Goal: Task Accomplishment & Management: Use online tool/utility

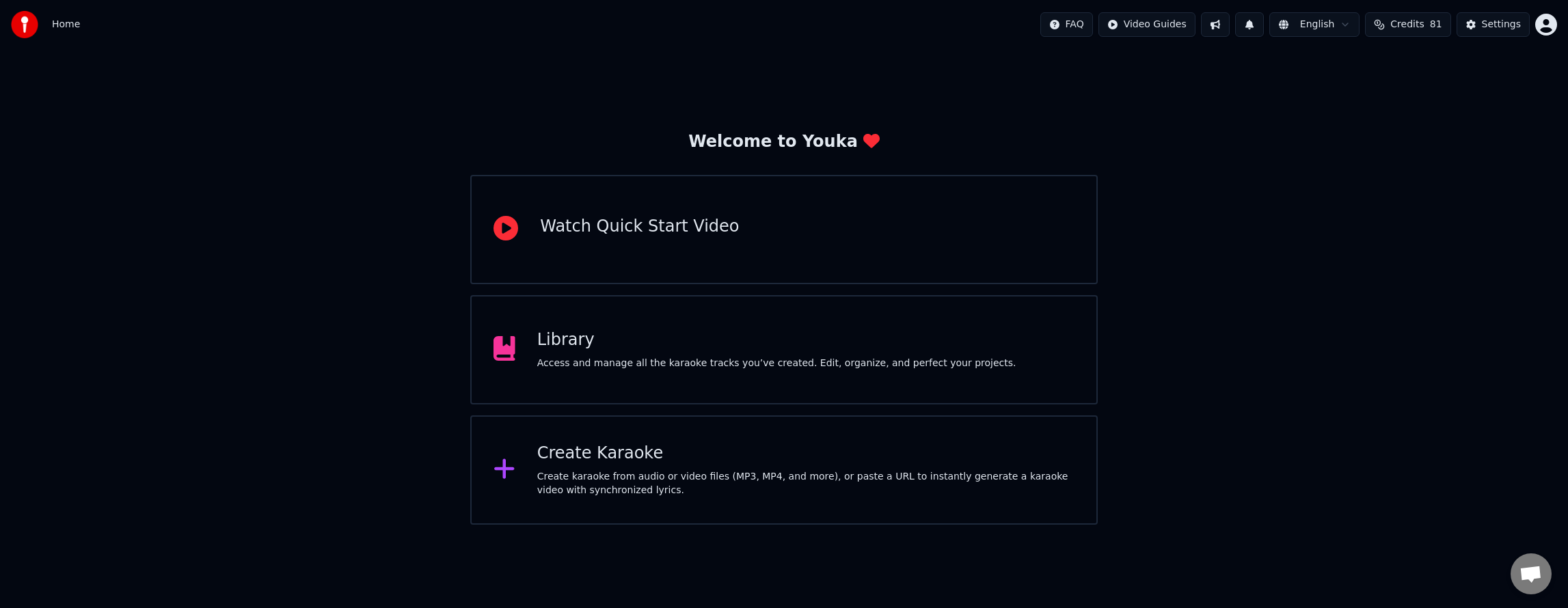
click at [1539, 36] on div "FAQ Video Guides English Credits 81 Settings" at bounding box center [1298, 25] width 517 height 25
click at [1541, 30] on html "Home FAQ Video Guides English Credits 81 Settings Welcome to Youka Watch Quick …" at bounding box center [784, 262] width 1568 height 525
click at [1488, 26] on html "Home FAQ Video Guides English Credits 81 Settings Welcome to Youka Watch Quick …" at bounding box center [784, 262] width 1568 height 525
click at [1488, 26] on div "Settings" at bounding box center [1501, 25] width 39 height 13
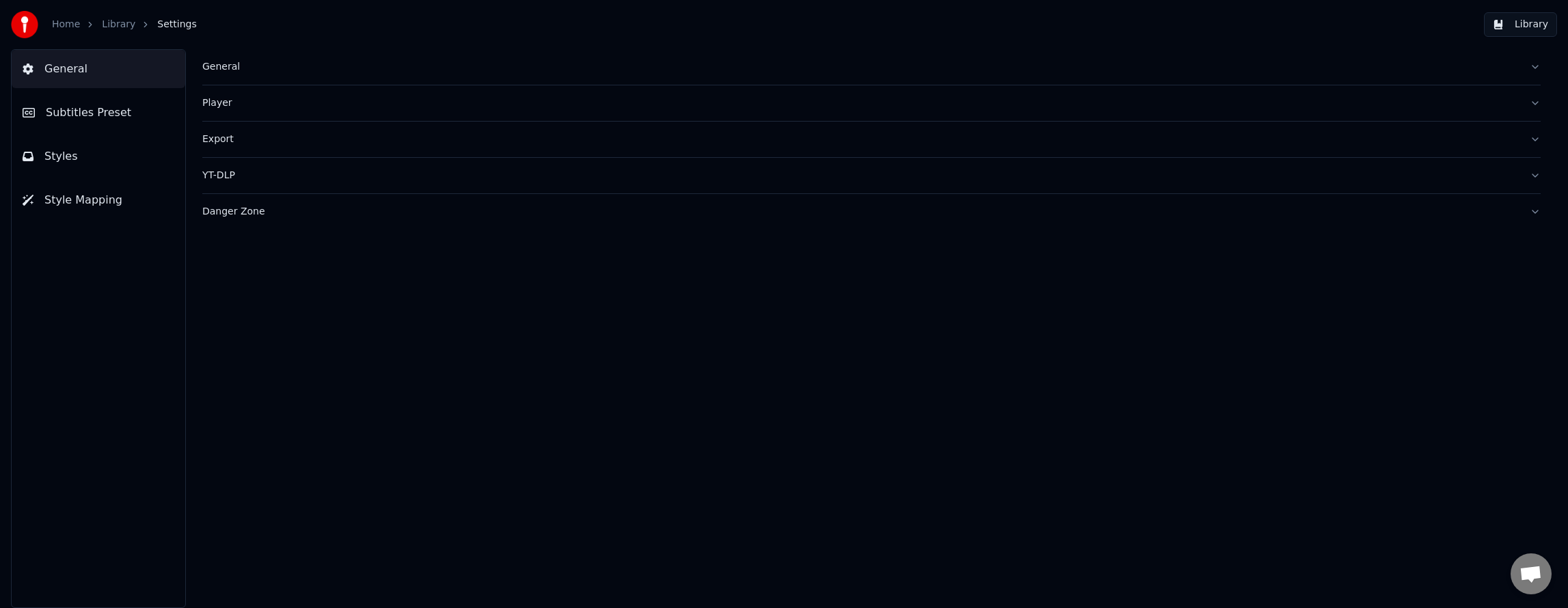
click at [238, 68] on div "General" at bounding box center [860, 67] width 1316 height 13
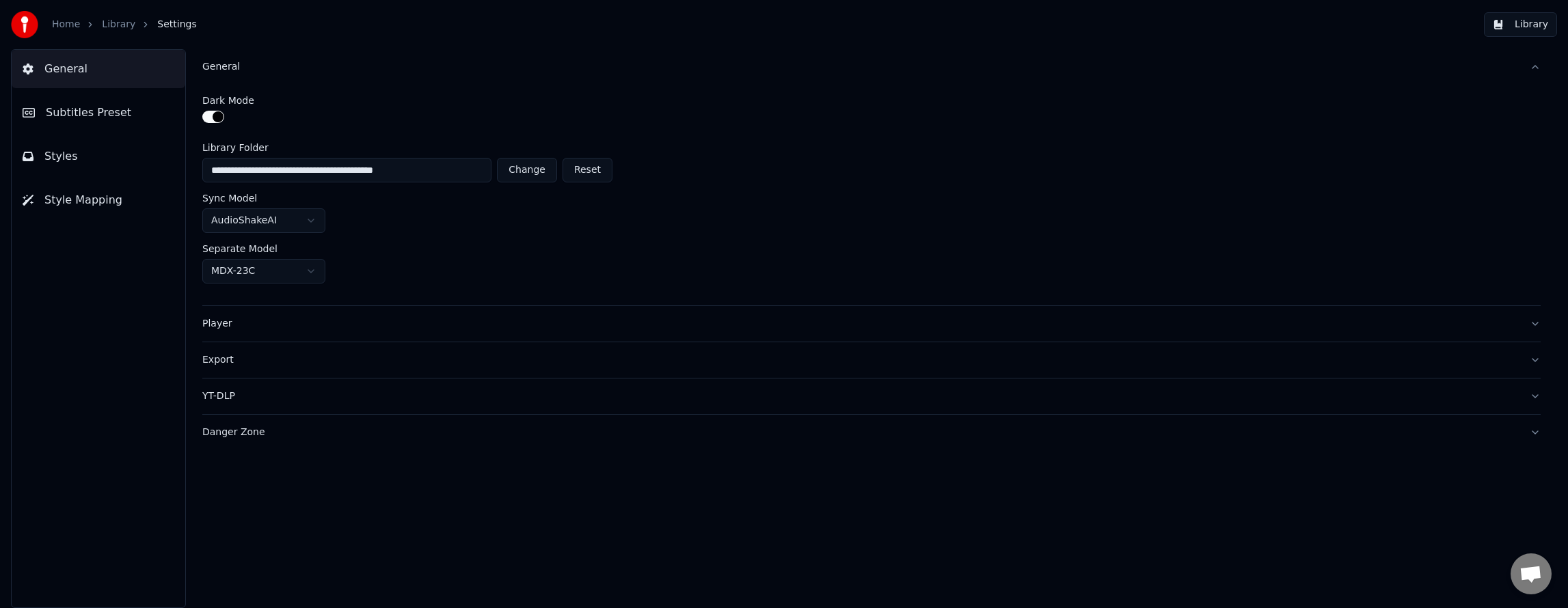
click at [218, 324] on div "Player" at bounding box center [860, 323] width 1316 height 13
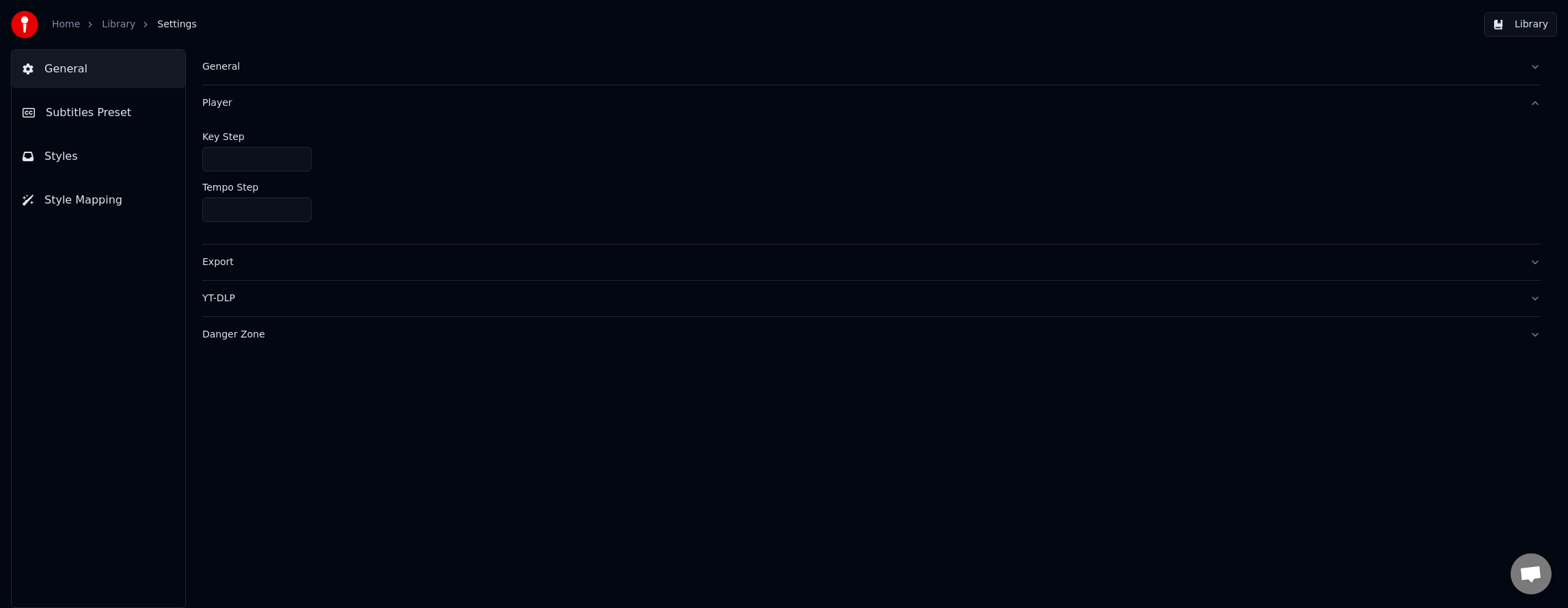
click at [208, 262] on div "Export" at bounding box center [860, 262] width 1316 height 13
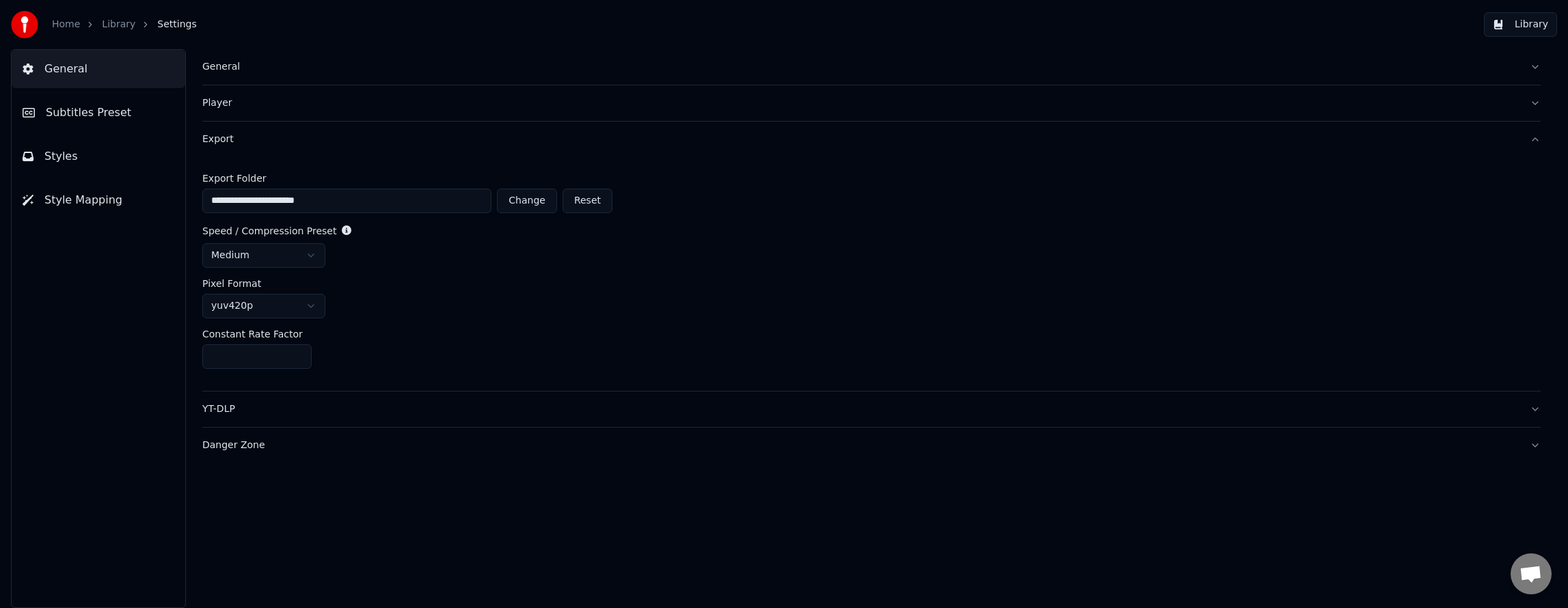
click at [230, 413] on div "YT-DLP" at bounding box center [860, 408] width 1316 height 13
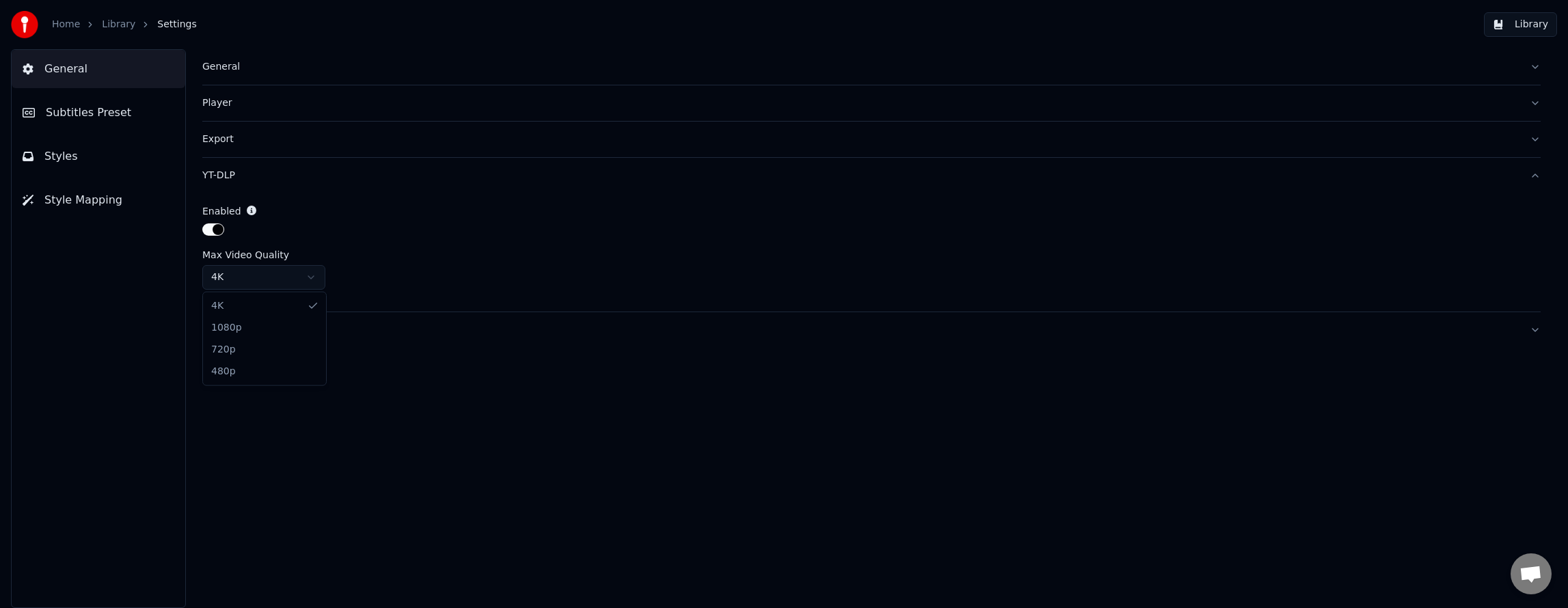
click at [283, 276] on html "Home Library Settings Library General Subtitles Preset Styles Style Mapping Gen…" at bounding box center [784, 304] width 1568 height 608
click at [62, 25] on link "Home" at bounding box center [66, 25] width 28 height 13
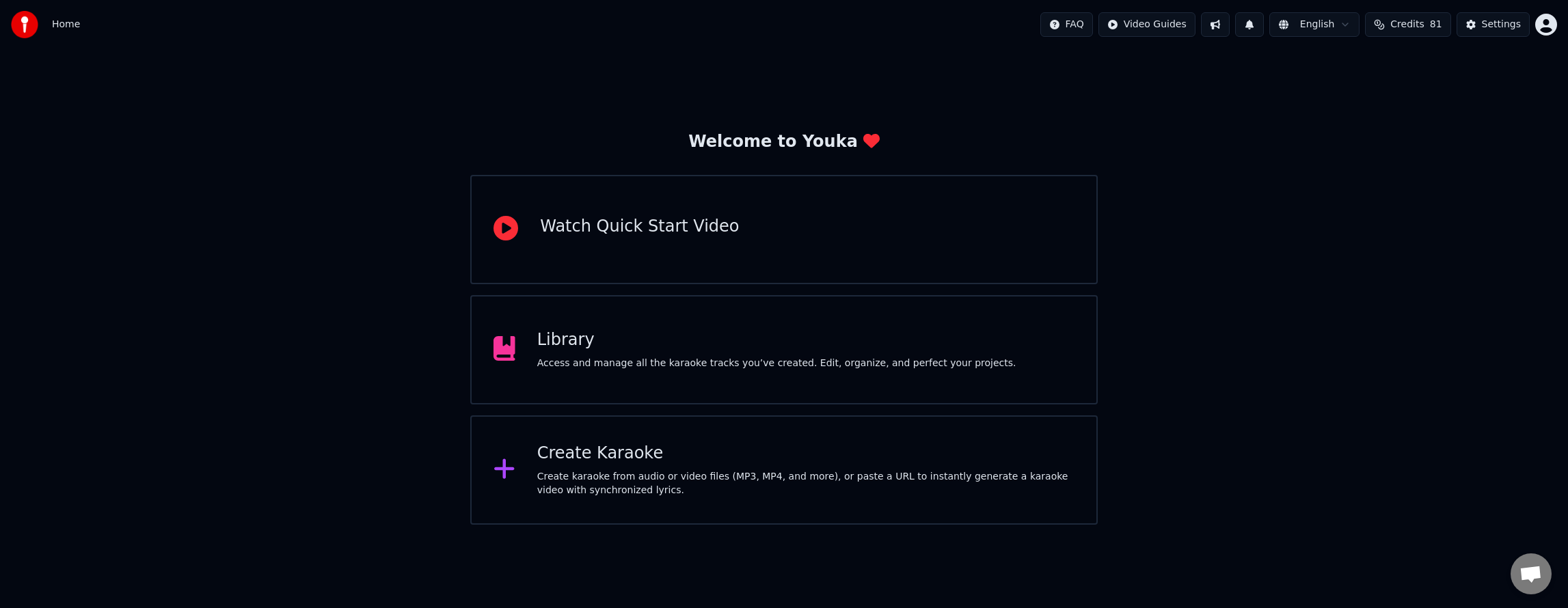
click at [691, 470] on div "Create karaoke from audio or video files (MP3, MP4, and more), or paste a URL t…" at bounding box center [806, 483] width 537 height 27
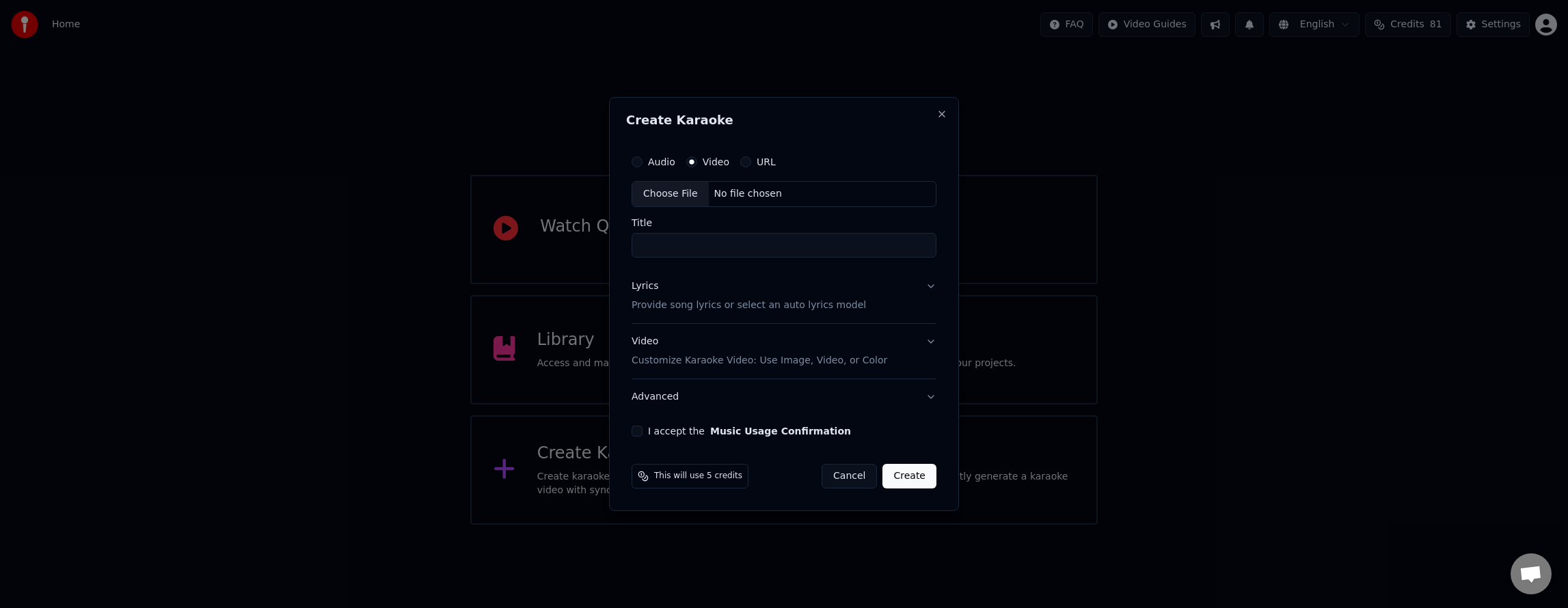
click at [749, 159] on div "URL" at bounding box center [758, 162] width 36 height 11
click at [745, 164] on button "URL" at bounding box center [746, 162] width 11 height 11
click at [735, 198] on input "text" at bounding box center [784, 194] width 305 height 27
paste input "**********"
type input "**********"
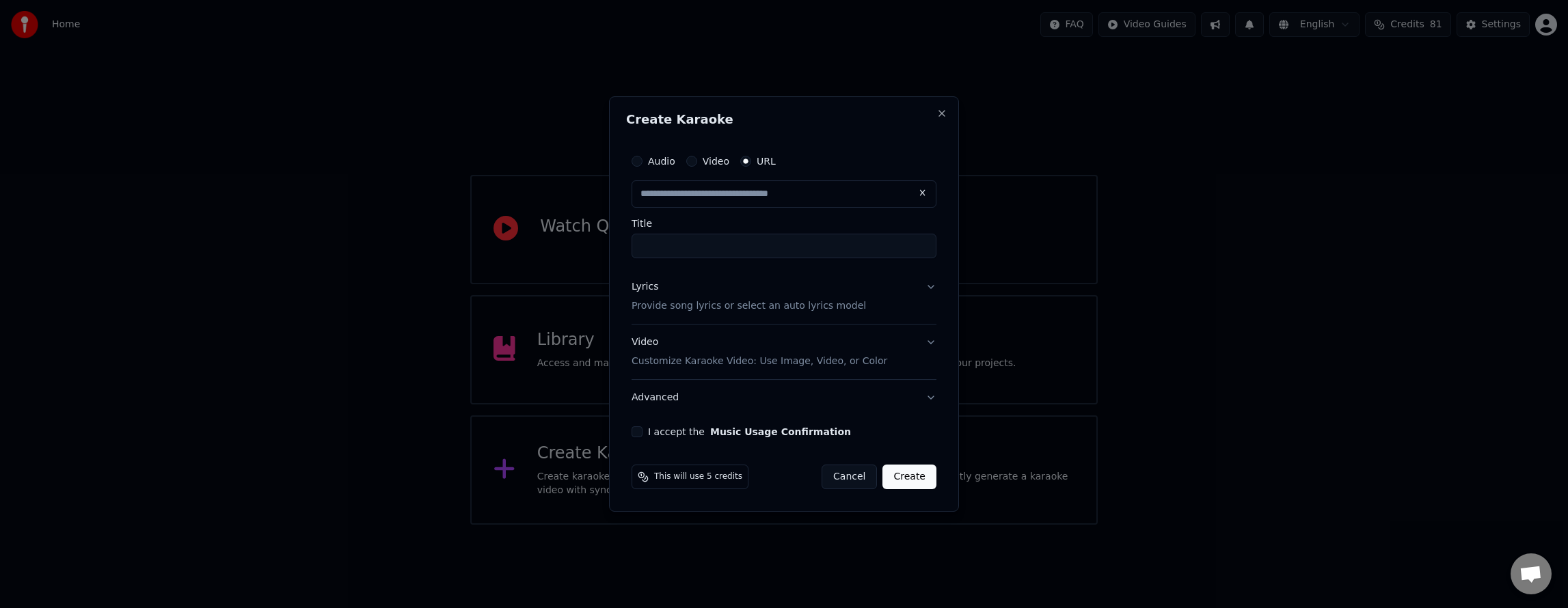
type input "**********"
drag, startPoint x: 667, startPoint y: 245, endPoint x: 773, endPoint y: 256, distance: 106.6
click at [667, 245] on input "**********" at bounding box center [784, 246] width 305 height 25
type input "**********"
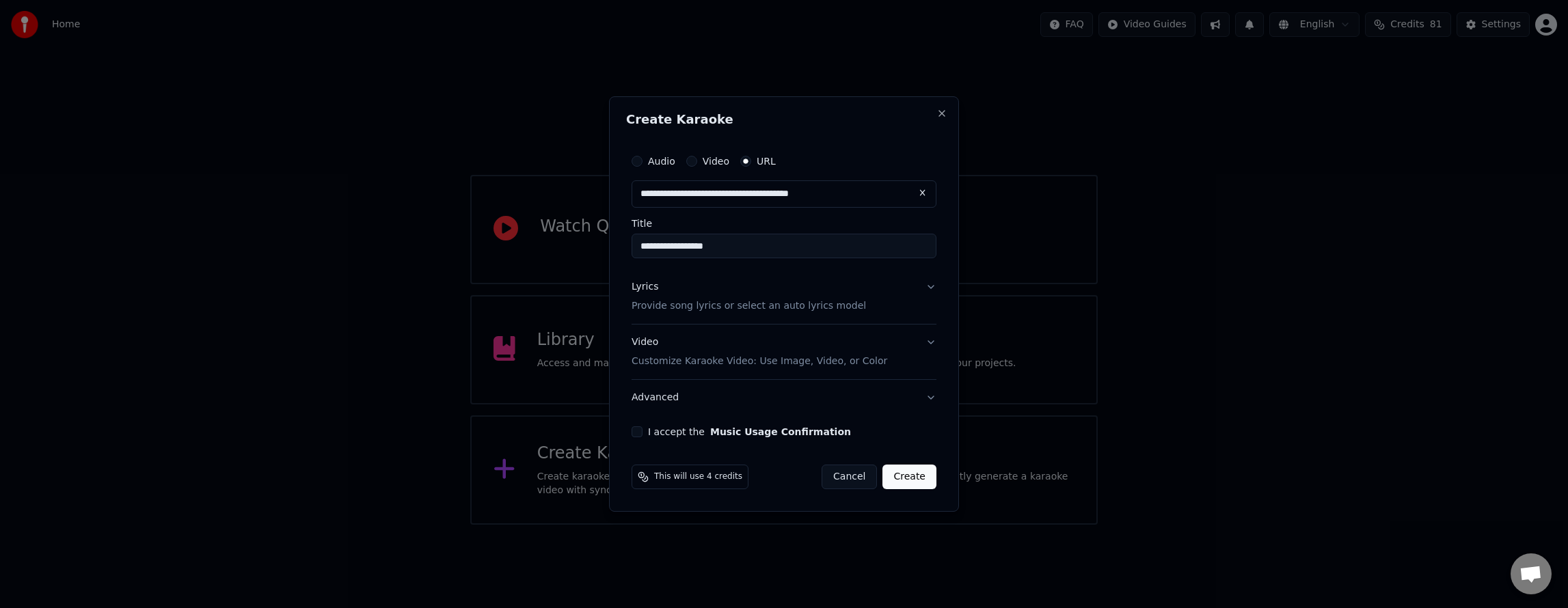
click at [637, 292] on div "Lyrics" at bounding box center [644, 287] width 26 height 13
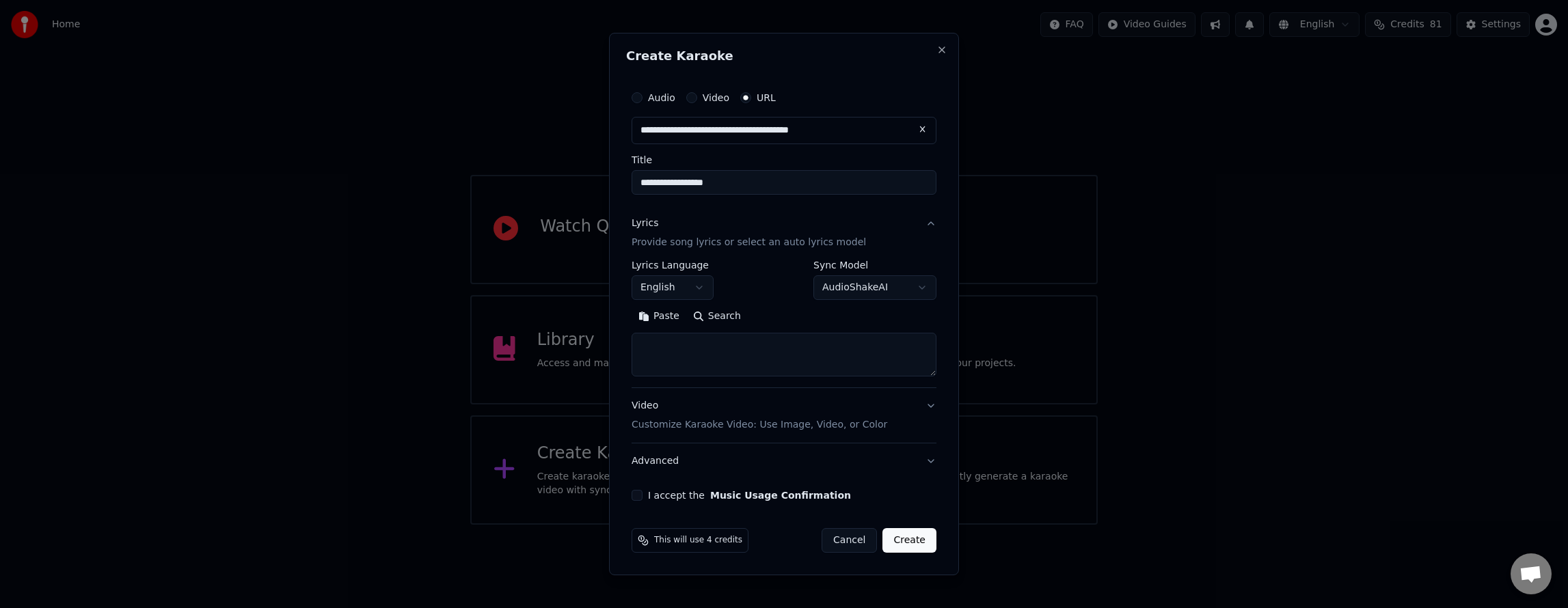
click at [713, 345] on textarea at bounding box center [784, 355] width 305 height 43
paste textarea "**********"
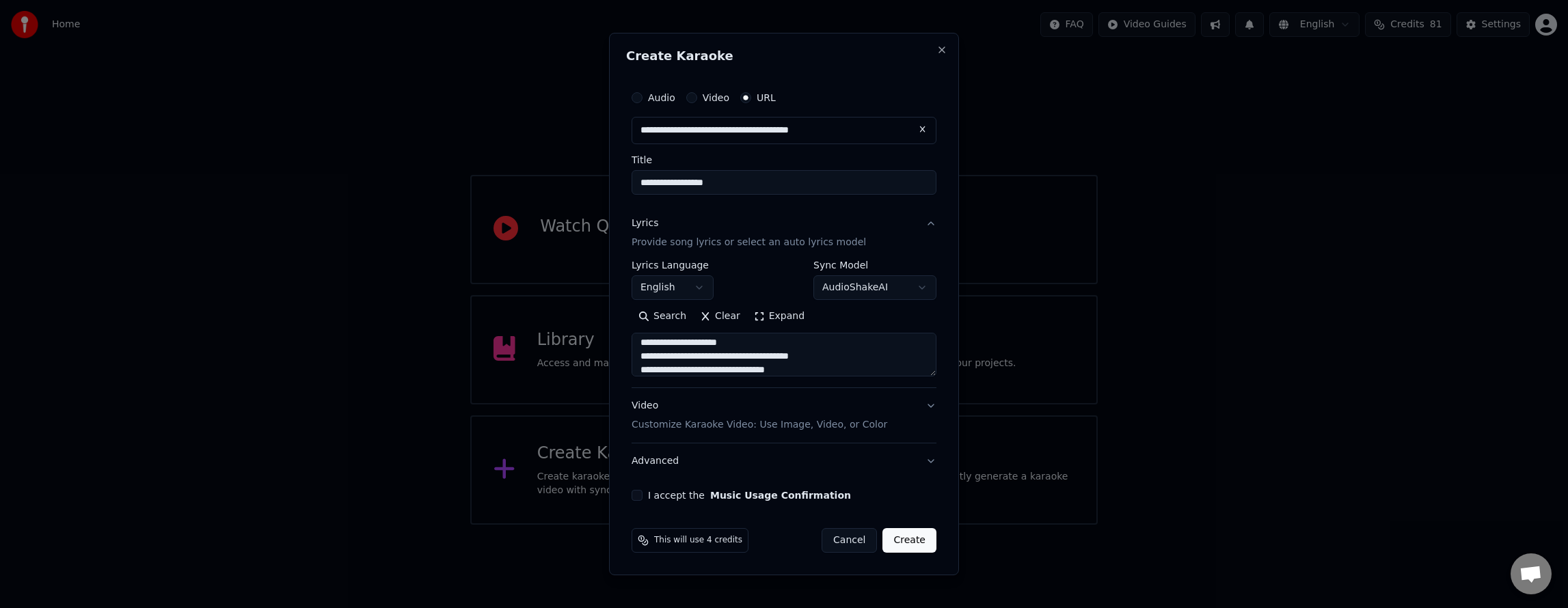
click at [831, 360] on textarea "**********" at bounding box center [784, 355] width 305 height 43
click at [811, 364] on textarea "**********" at bounding box center [784, 355] width 305 height 43
paste textarea "**********"
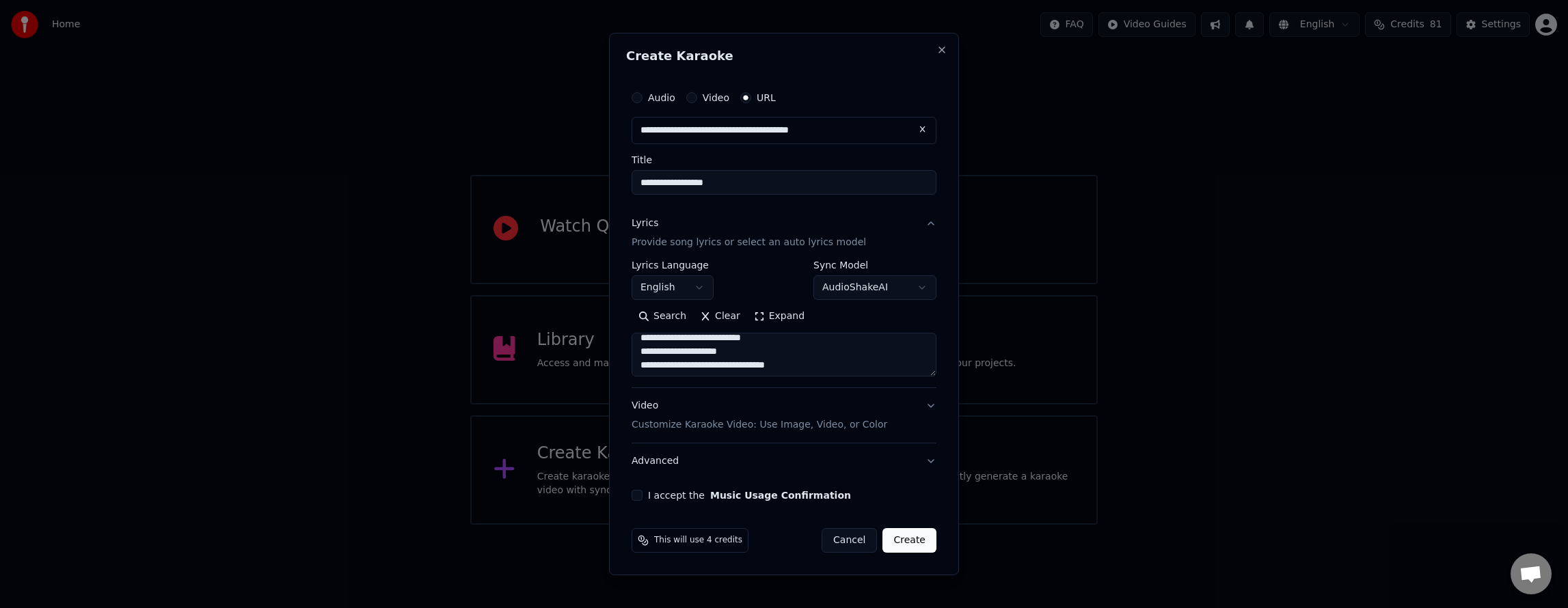
scroll to position [208, 0]
click at [812, 357] on textarea "**********" at bounding box center [784, 355] width 305 height 43
paste textarea "**********"
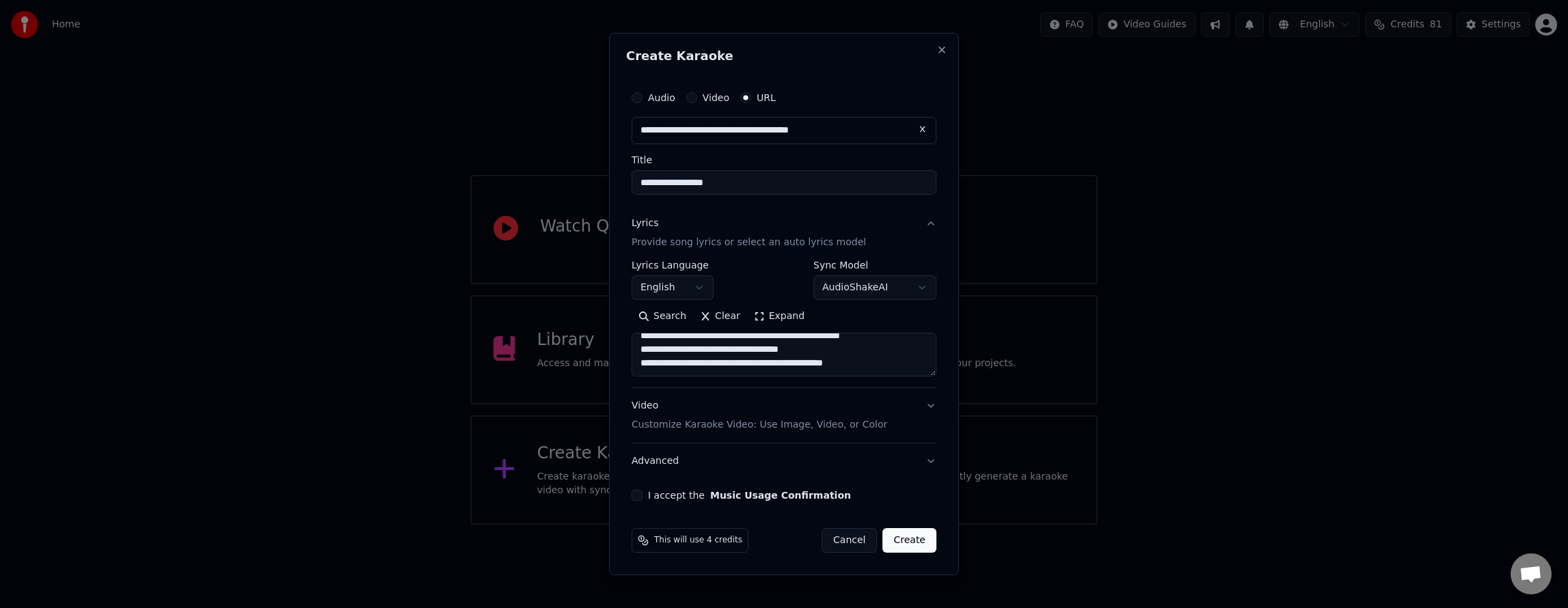
paste textarea "**********"
click at [868, 357] on textarea at bounding box center [784, 355] width 305 height 43
paste textarea "**********"
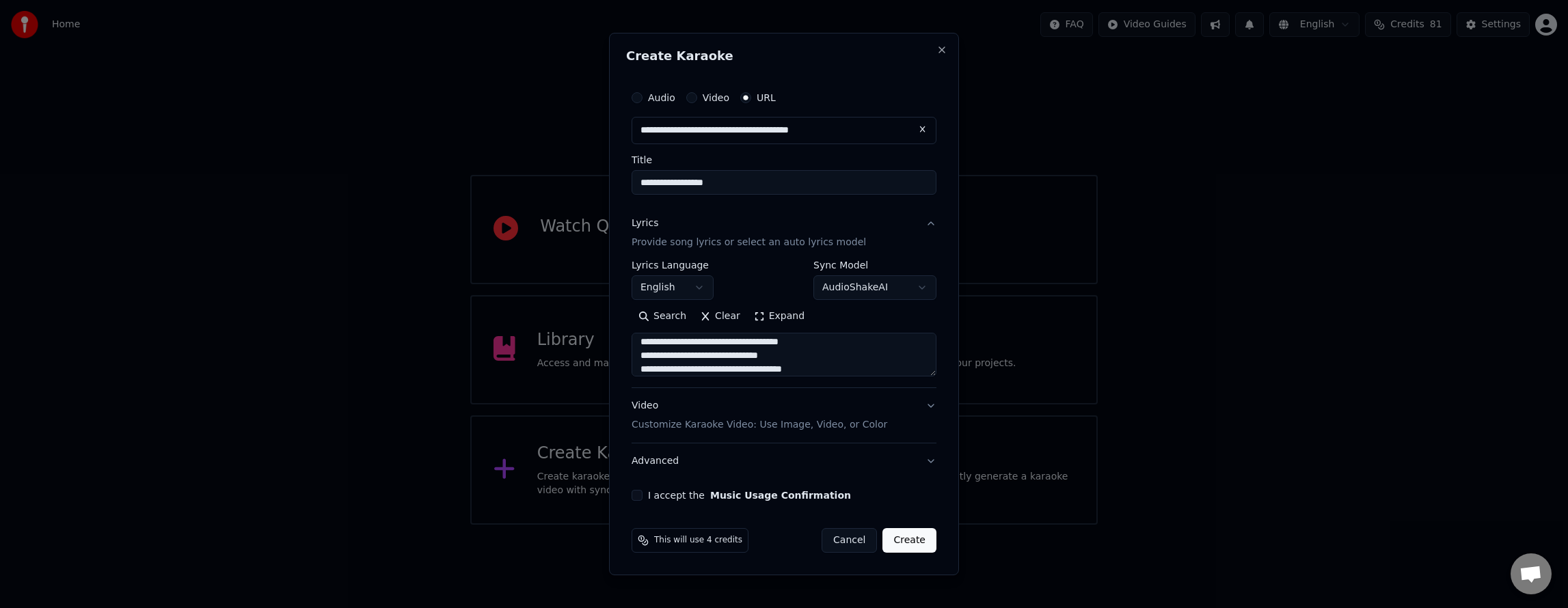
scroll to position [495, 0]
click at [834, 343] on textarea at bounding box center [784, 355] width 305 height 43
paste textarea "**********"
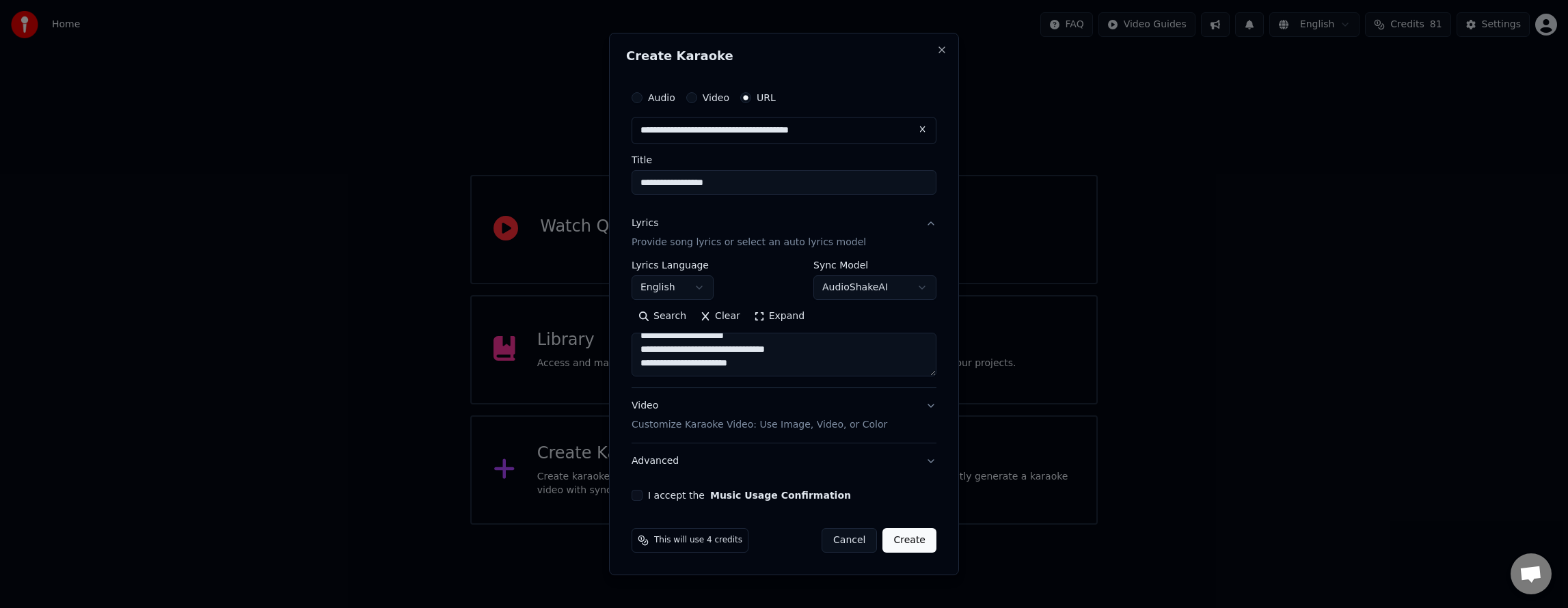
paste textarea "**********"
click at [824, 360] on textarea at bounding box center [784, 355] width 305 height 43
paste textarea "**********"
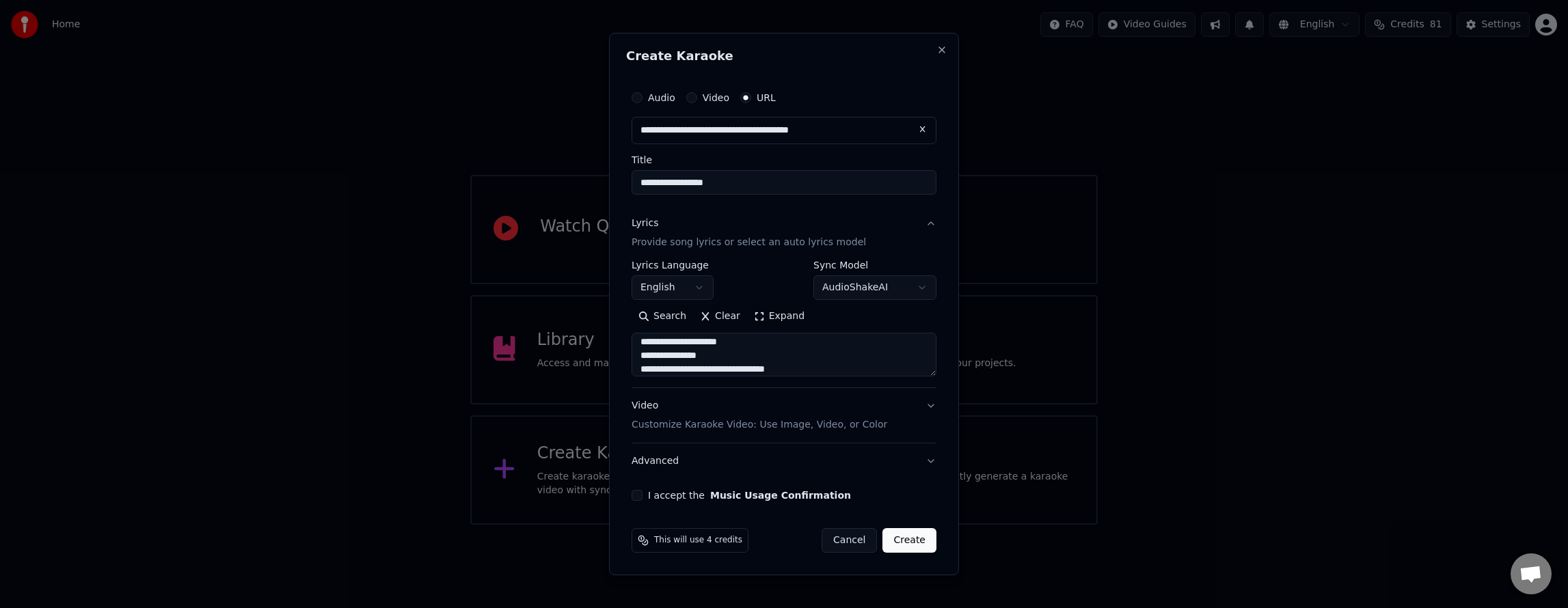
scroll to position [891, 0]
type textarea "**********"
click at [637, 494] on button "I accept the Music Usage Confirmation" at bounding box center [637, 495] width 11 height 11
click at [912, 534] on button "Create" at bounding box center [909, 540] width 54 height 25
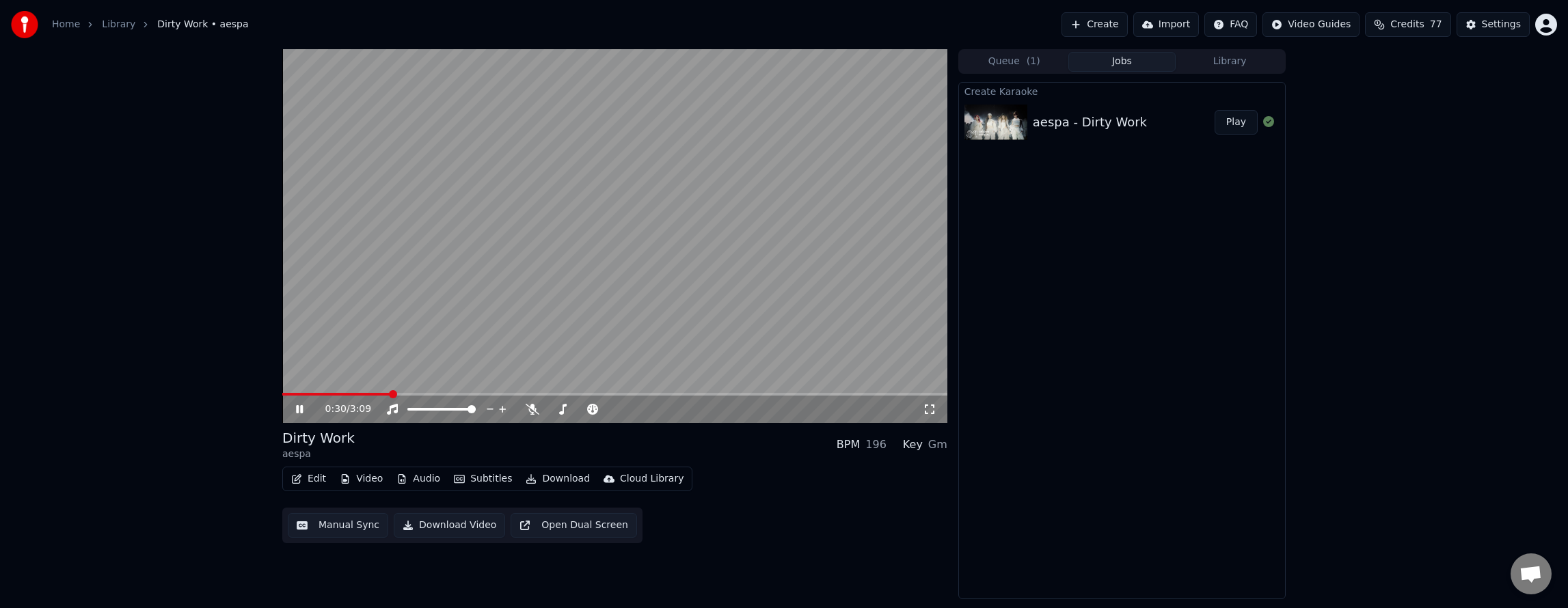
click at [65, 24] on link "Home" at bounding box center [66, 25] width 28 height 13
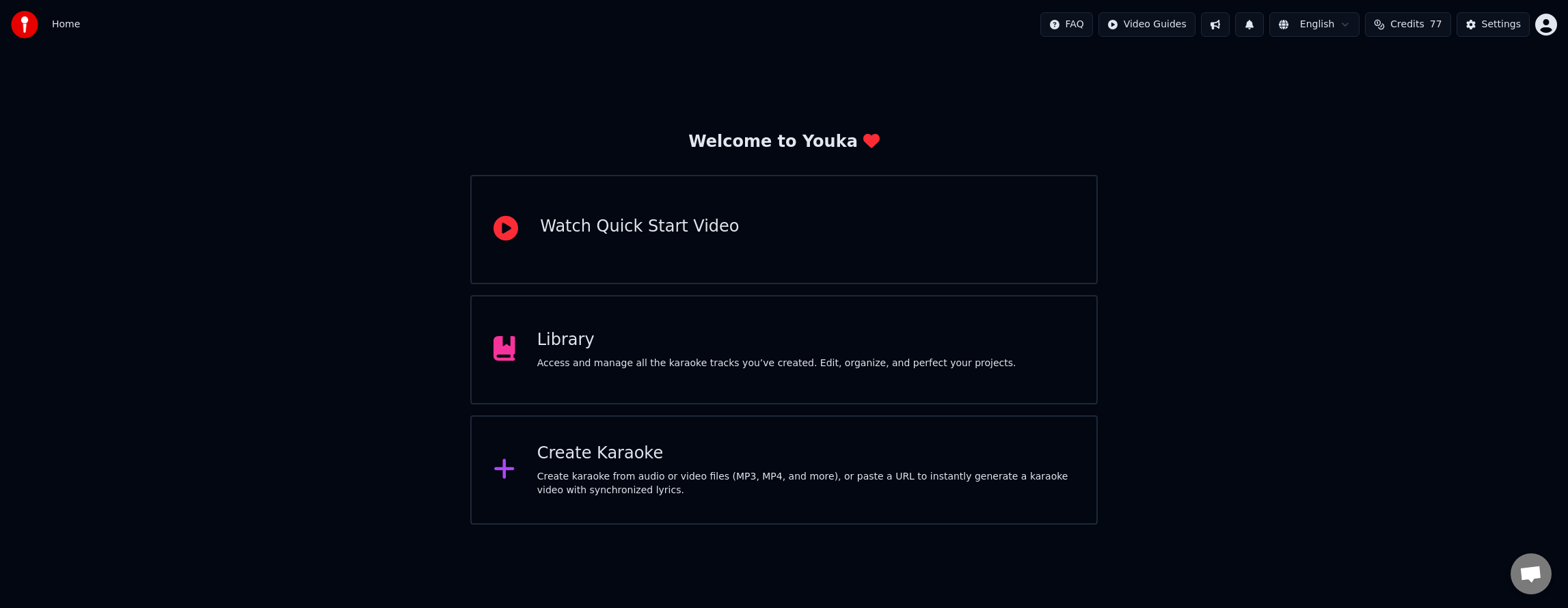
click at [565, 459] on div "Create Karaoke" at bounding box center [806, 453] width 537 height 22
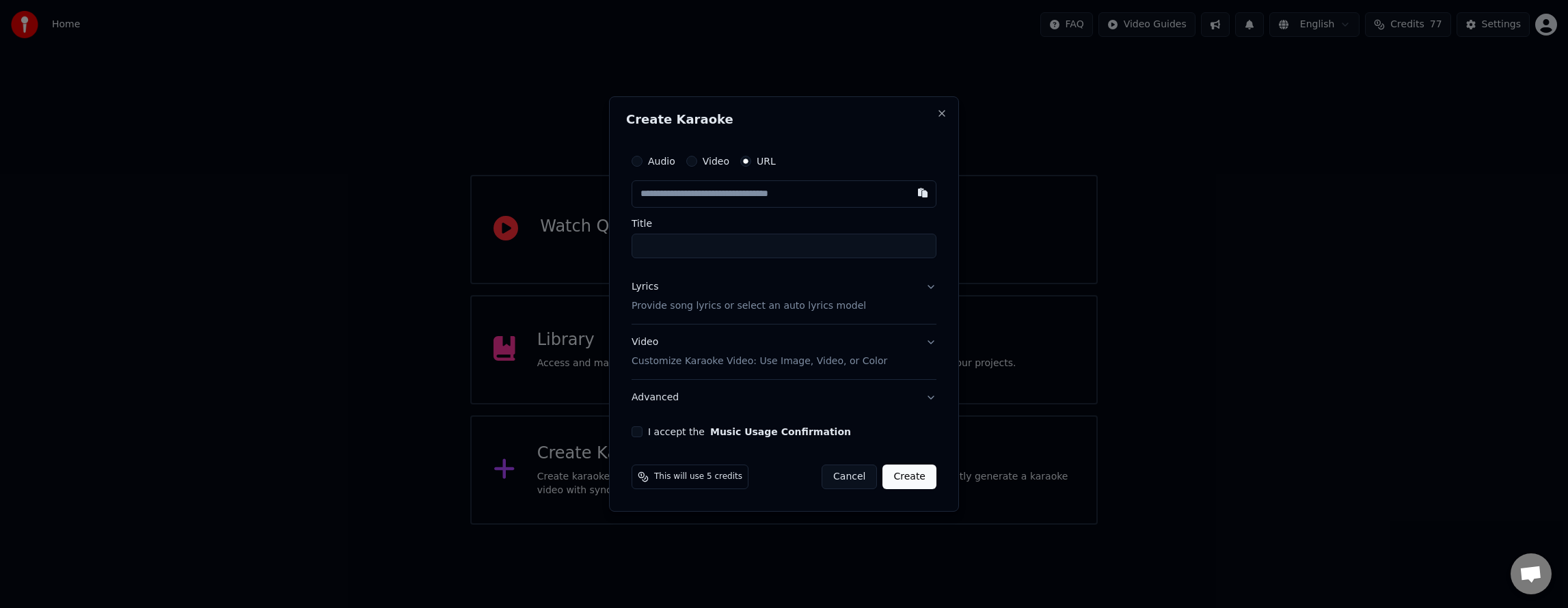
click at [690, 198] on input "text" at bounding box center [784, 194] width 305 height 27
type input "**********"
click at [693, 246] on input "Title" at bounding box center [784, 246] width 305 height 25
type input "**********"
click at [668, 240] on input "**********" at bounding box center [784, 246] width 305 height 25
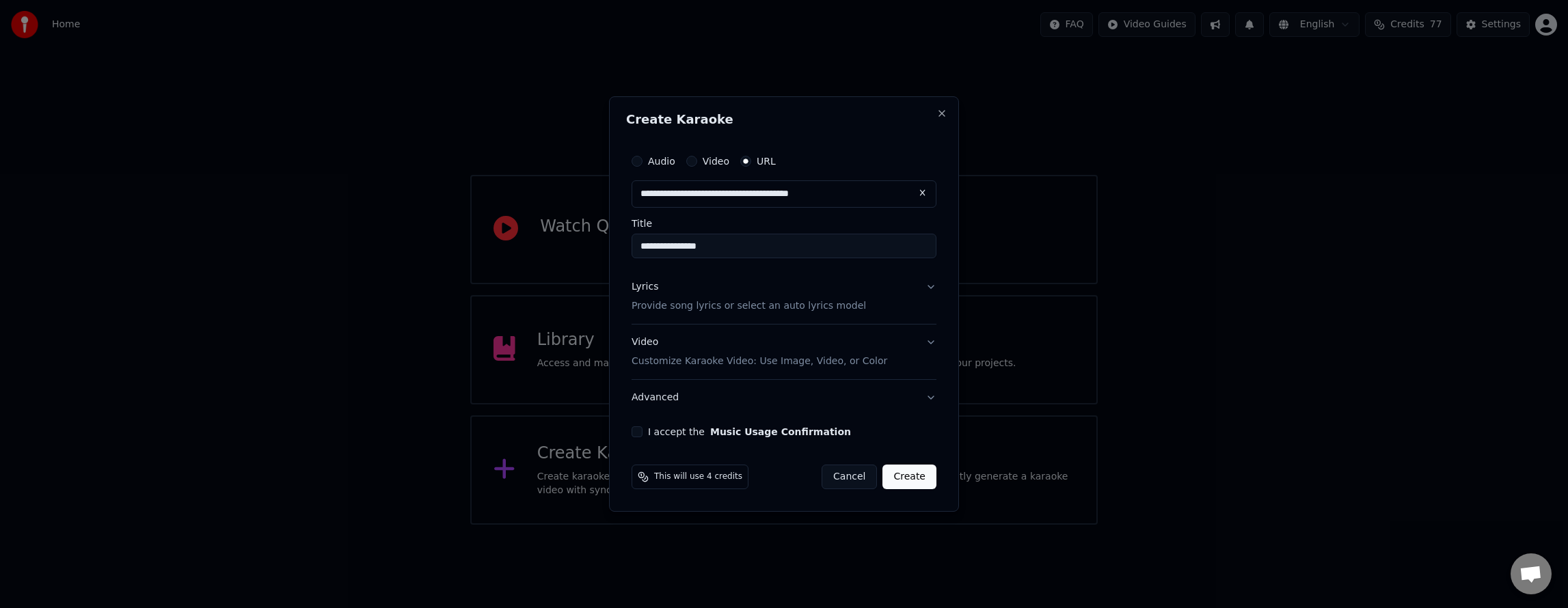
type input "**********"
click at [934, 286] on button "Lyrics Provide song lyrics or select an auto lyrics model" at bounding box center [784, 297] width 305 height 55
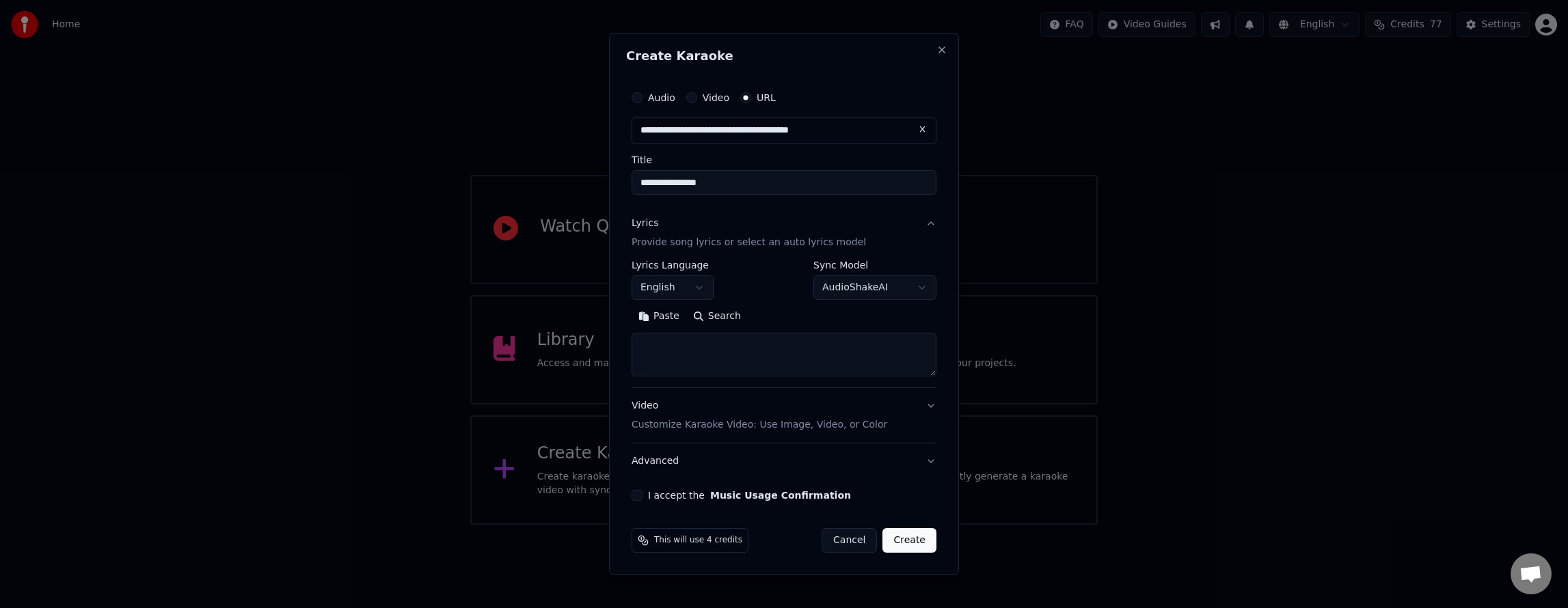
click at [707, 344] on textarea at bounding box center [784, 355] width 305 height 43
paste textarea "**********"
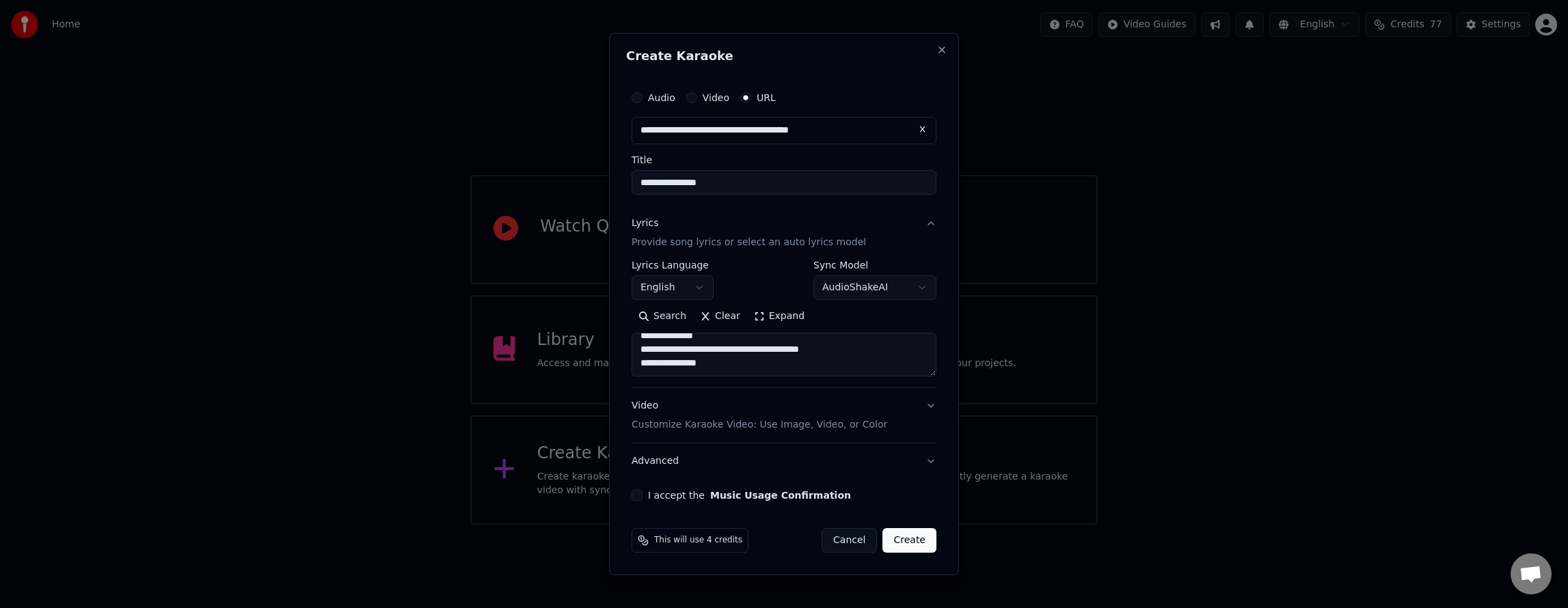
paste textarea "**********"
click at [840, 355] on textarea "**********" at bounding box center [784, 355] width 305 height 43
paste textarea "**********"
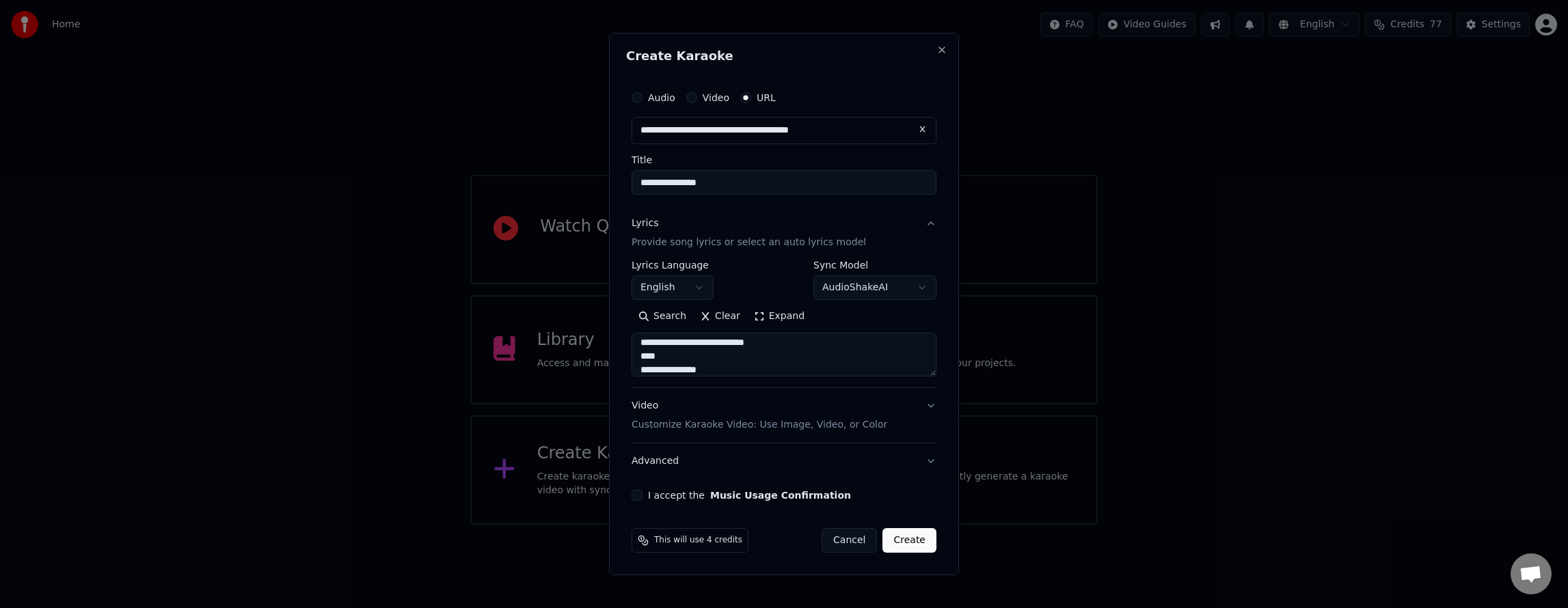
scroll to position [304, 0]
paste textarea "**********"
click at [700, 360] on textarea "**********" at bounding box center [784, 355] width 305 height 43
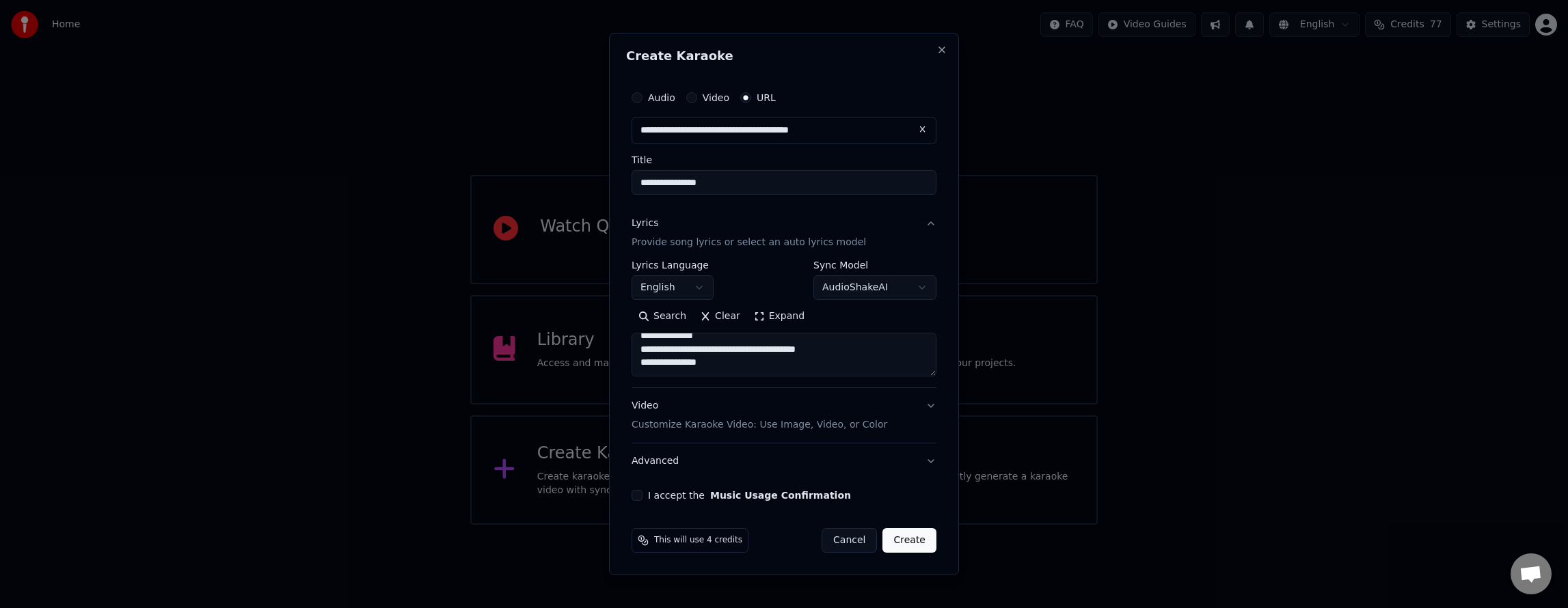
paste textarea "**********"
click at [747, 345] on textarea "**********" at bounding box center [784, 355] width 305 height 43
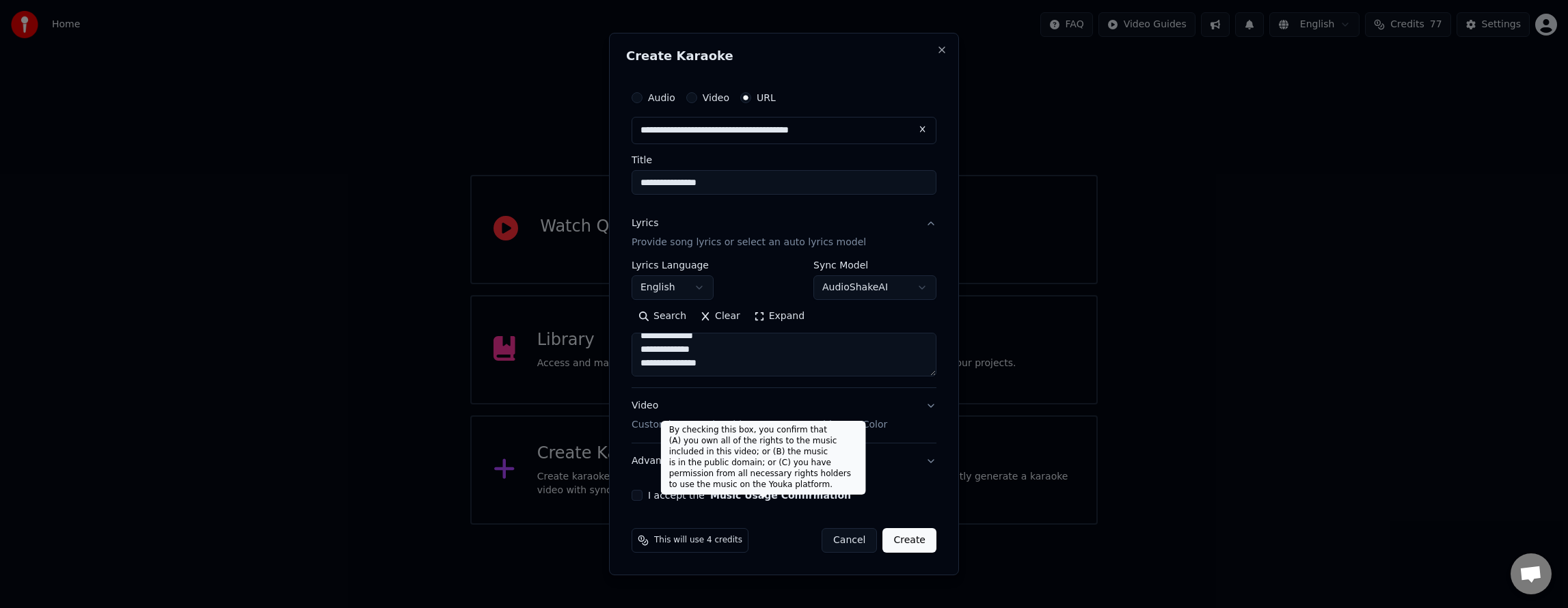
paste textarea "**********"
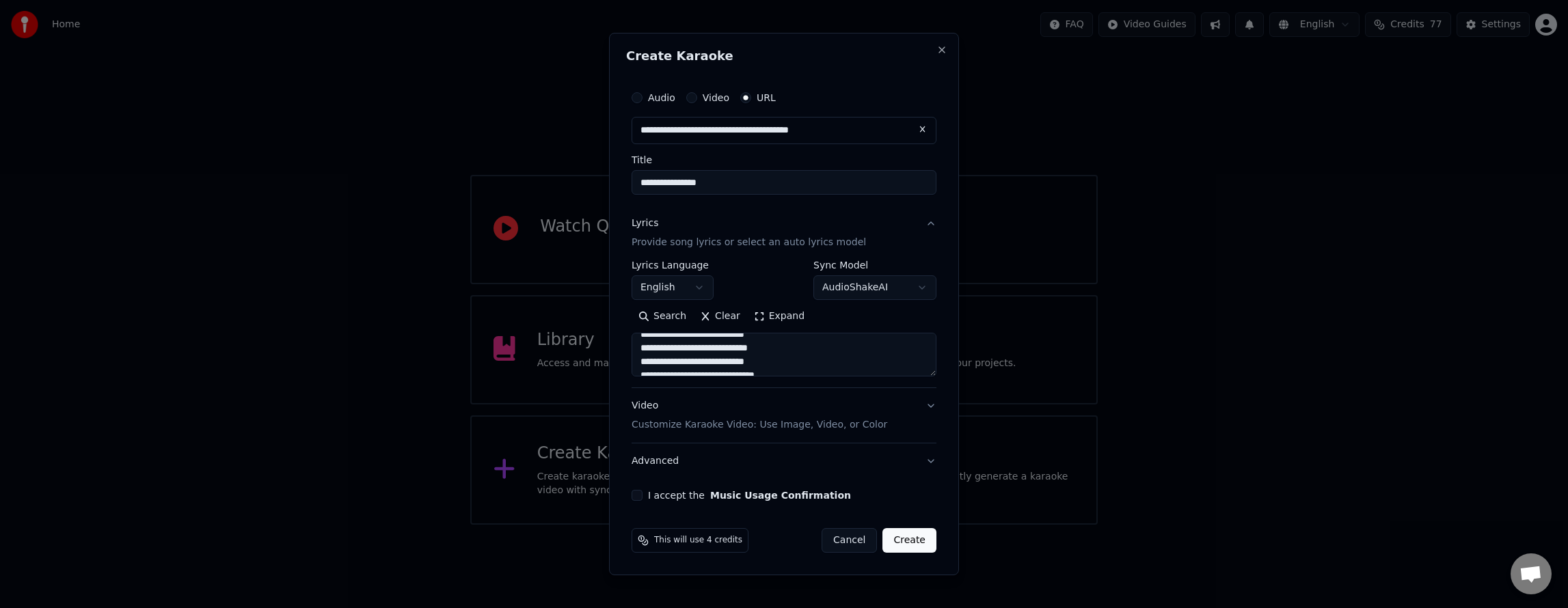
scroll to position [495, 0]
drag, startPoint x: 799, startPoint y: 368, endPoint x: 920, endPoint y: 327, distance: 127.8
click at [808, 366] on textarea at bounding box center [784, 355] width 305 height 43
paste textarea "**********"
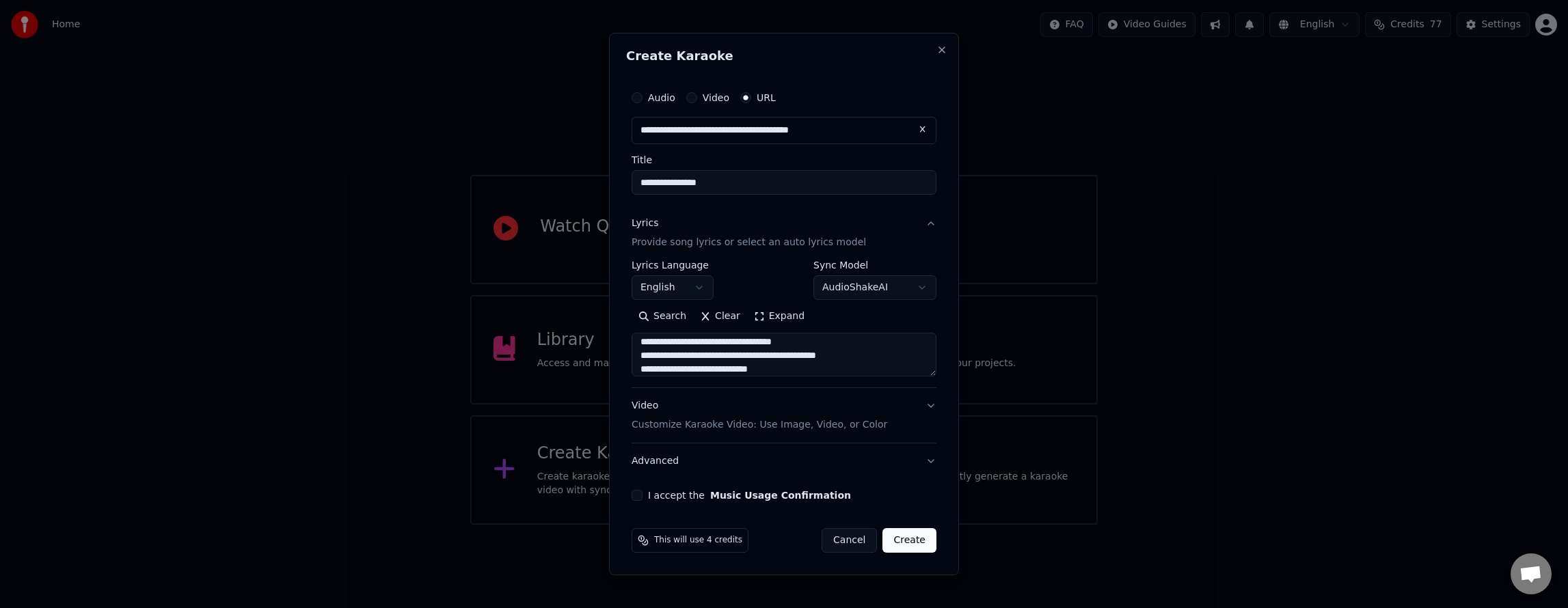
scroll to position [672, 0]
paste textarea "**********"
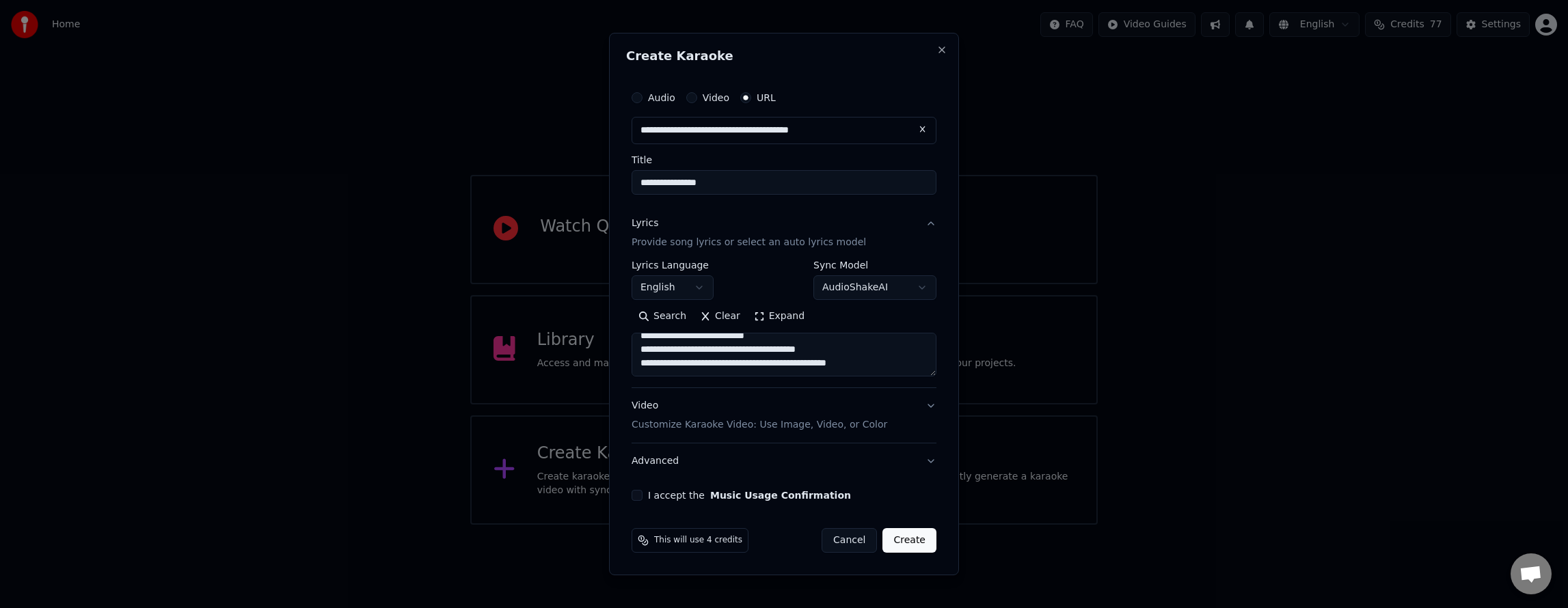
paste textarea "**********"
drag, startPoint x: 672, startPoint y: 354, endPoint x: 771, endPoint y: 331, distance: 101.6
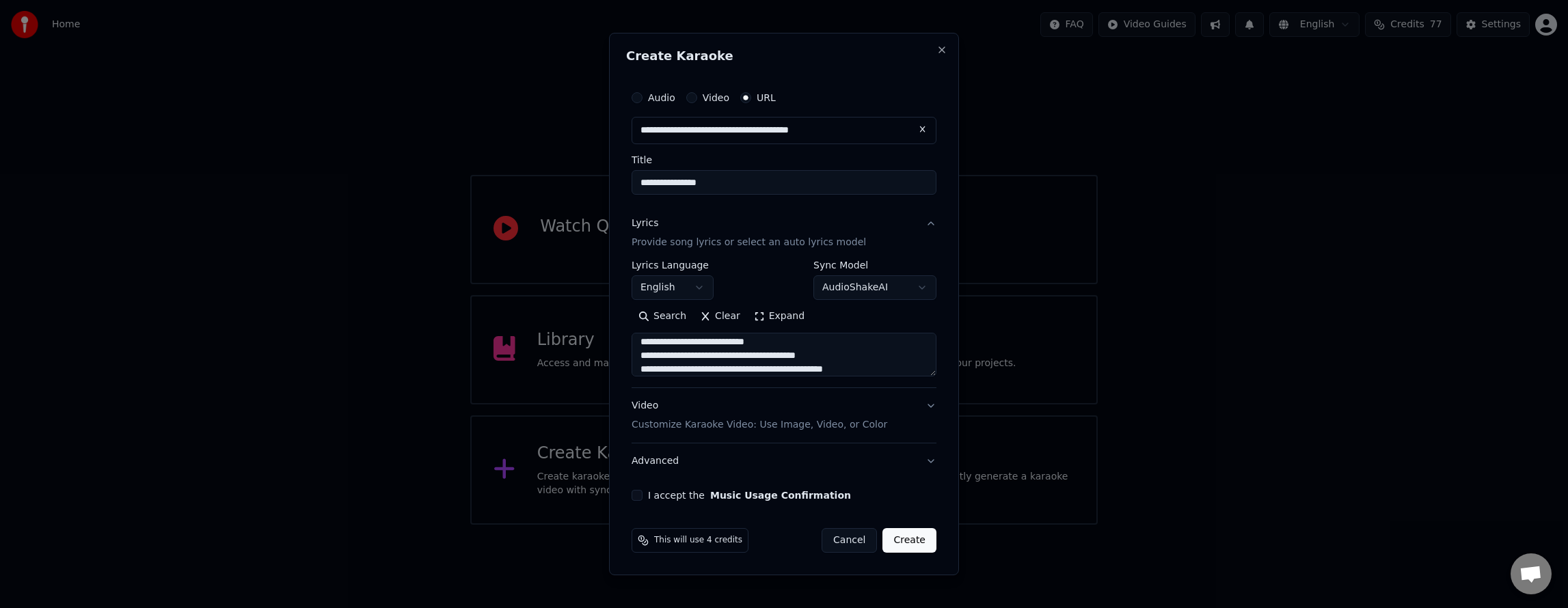
click at [680, 354] on textarea at bounding box center [784, 355] width 305 height 43
paste textarea "**********"
drag, startPoint x: 678, startPoint y: 350, endPoint x: 860, endPoint y: 333, distance: 182.8
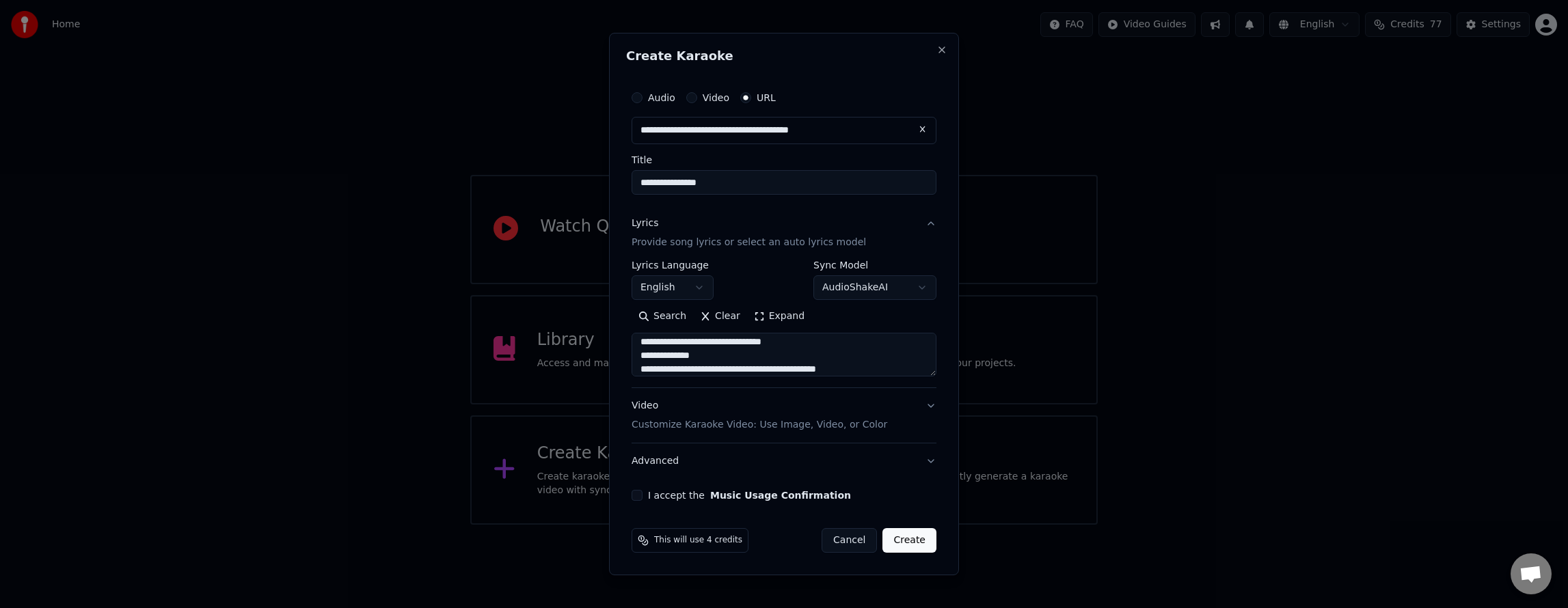
click at [707, 348] on textarea at bounding box center [784, 355] width 305 height 43
type textarea "**********"
click at [642, 500] on div "**********" at bounding box center [784, 292] width 316 height 427
click at [639, 498] on button "I accept the Music Usage Confirmation" at bounding box center [637, 495] width 11 height 11
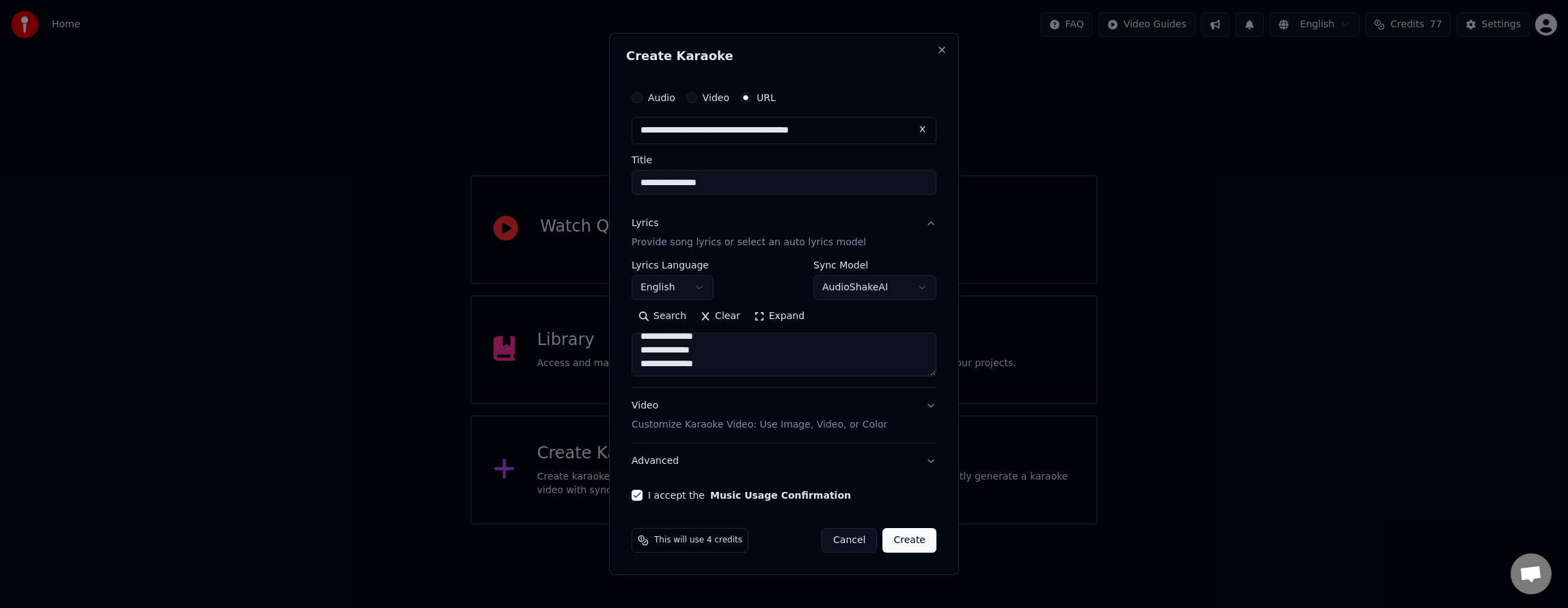
click at [917, 536] on button "Create" at bounding box center [909, 540] width 54 height 25
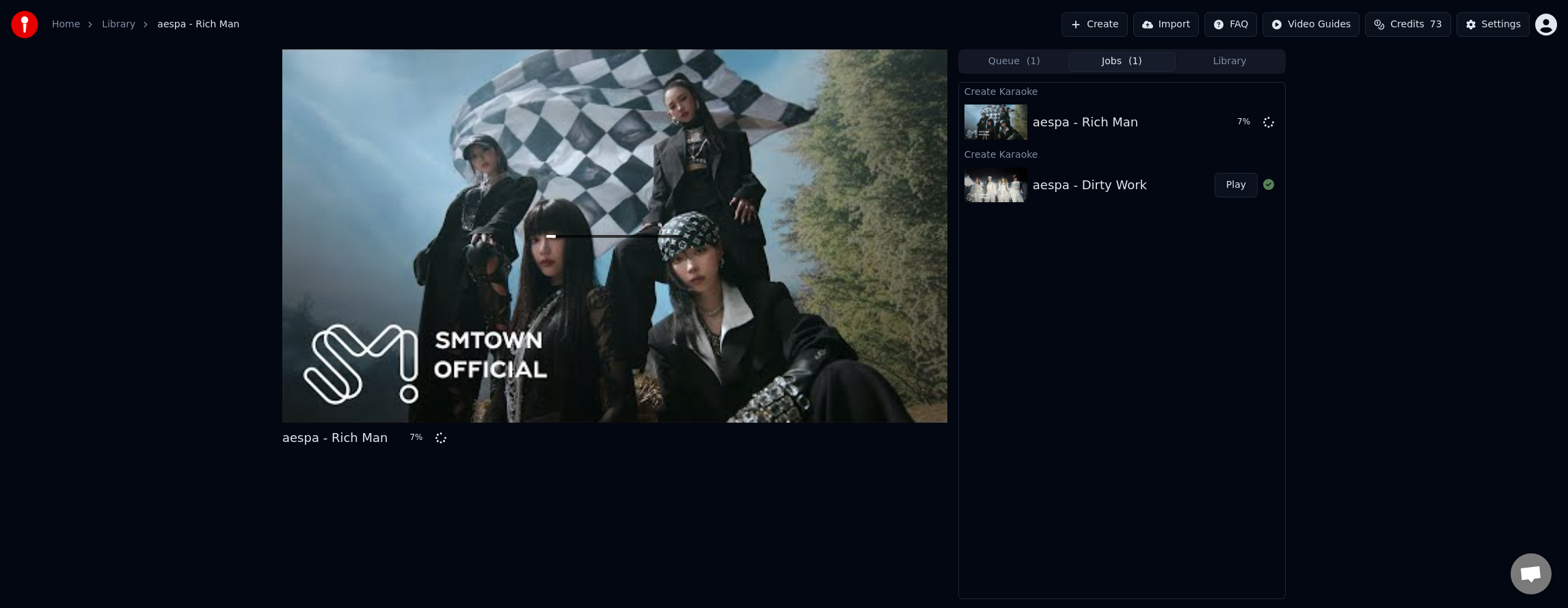
click at [1222, 63] on button "Library" at bounding box center [1229, 61] width 108 height 20
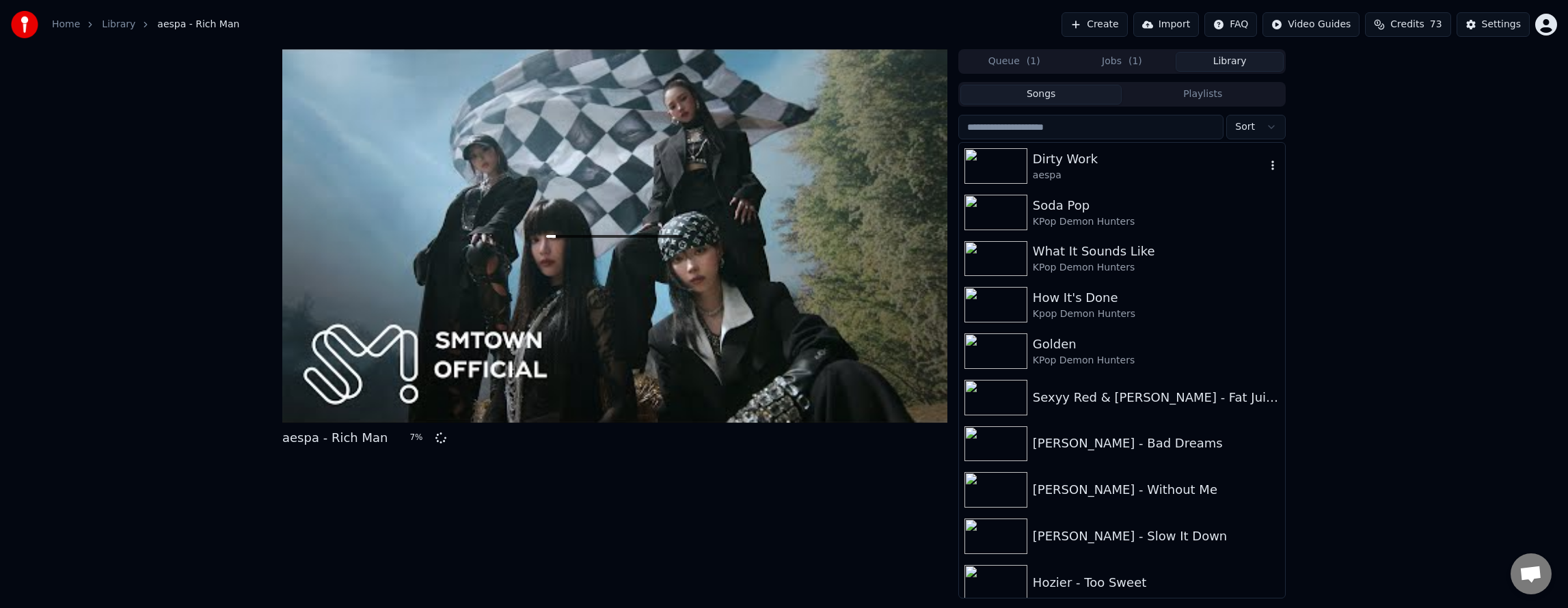
click at [1014, 171] on img at bounding box center [995, 166] width 62 height 36
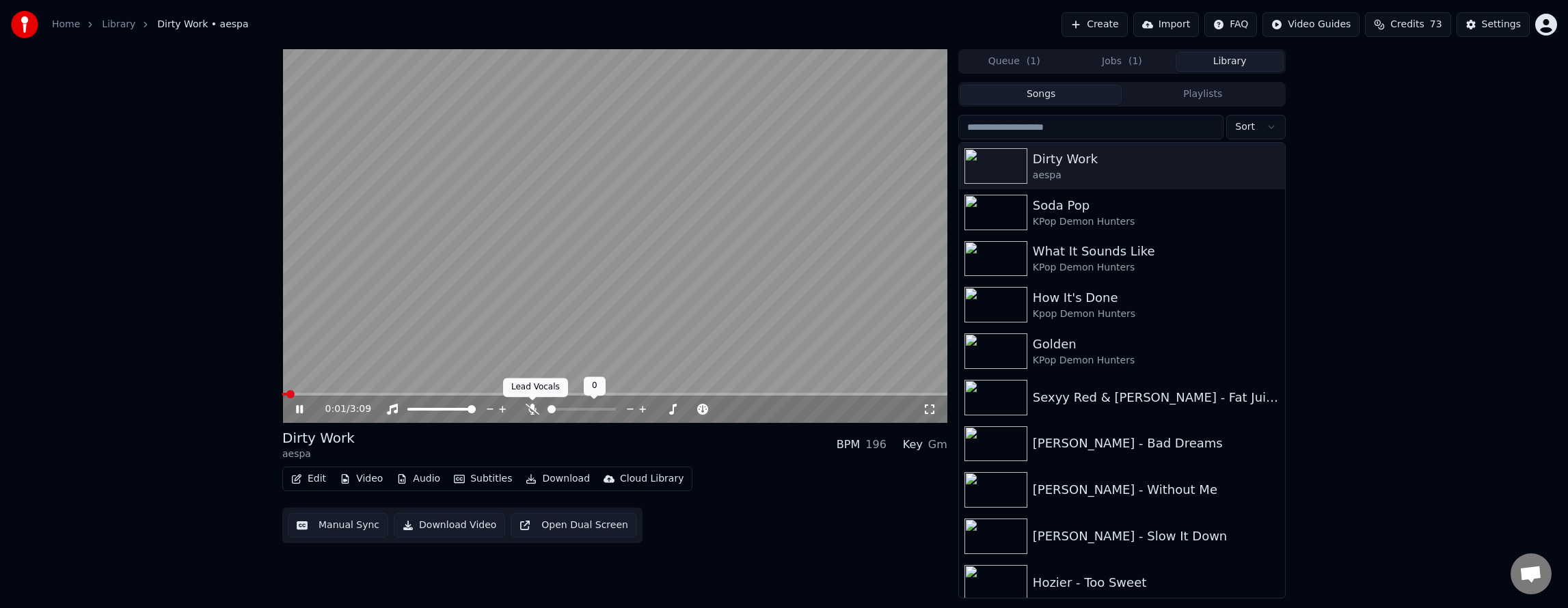
click at [531, 411] on icon at bounding box center [532, 409] width 13 height 11
click at [49, 331] on div "0:02 / 3:09 Dirty Work aespa BPM 196 Key Gm Edit Video Audio Subtitles Download…" at bounding box center [784, 323] width 1568 height 549
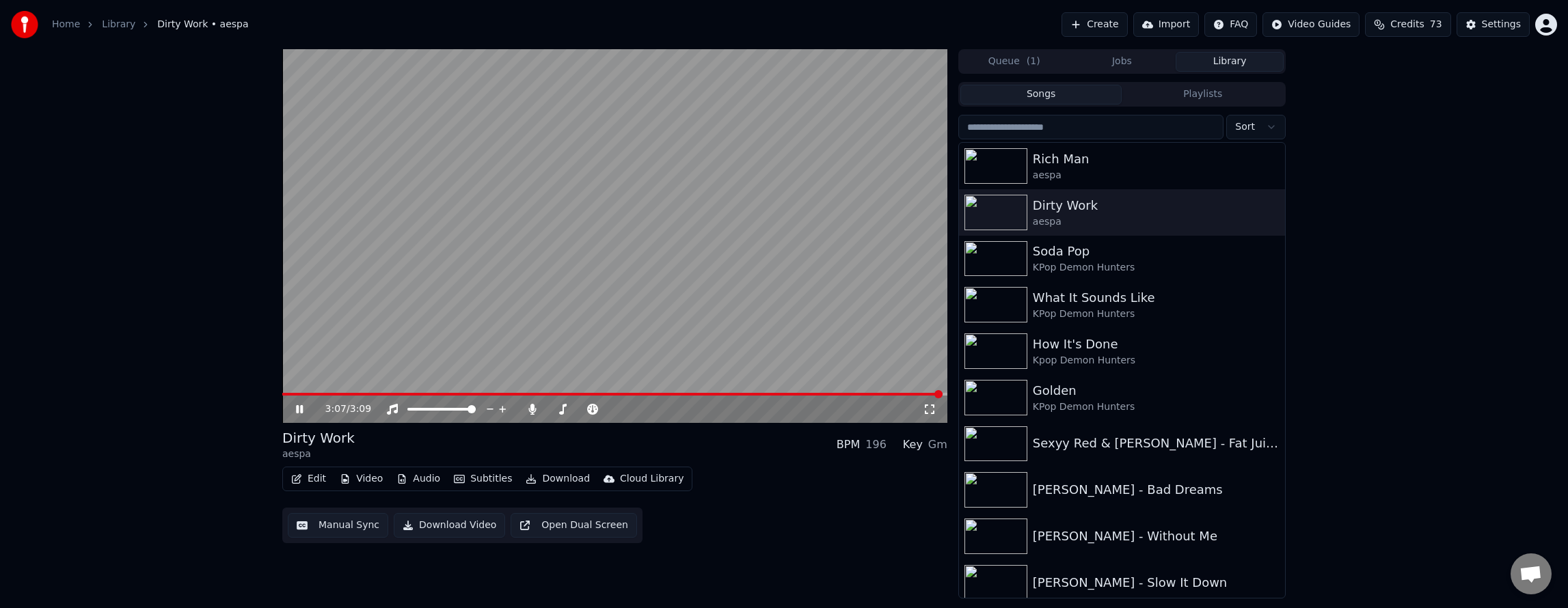
click at [301, 488] on button "Edit" at bounding box center [308, 478] width 45 height 19
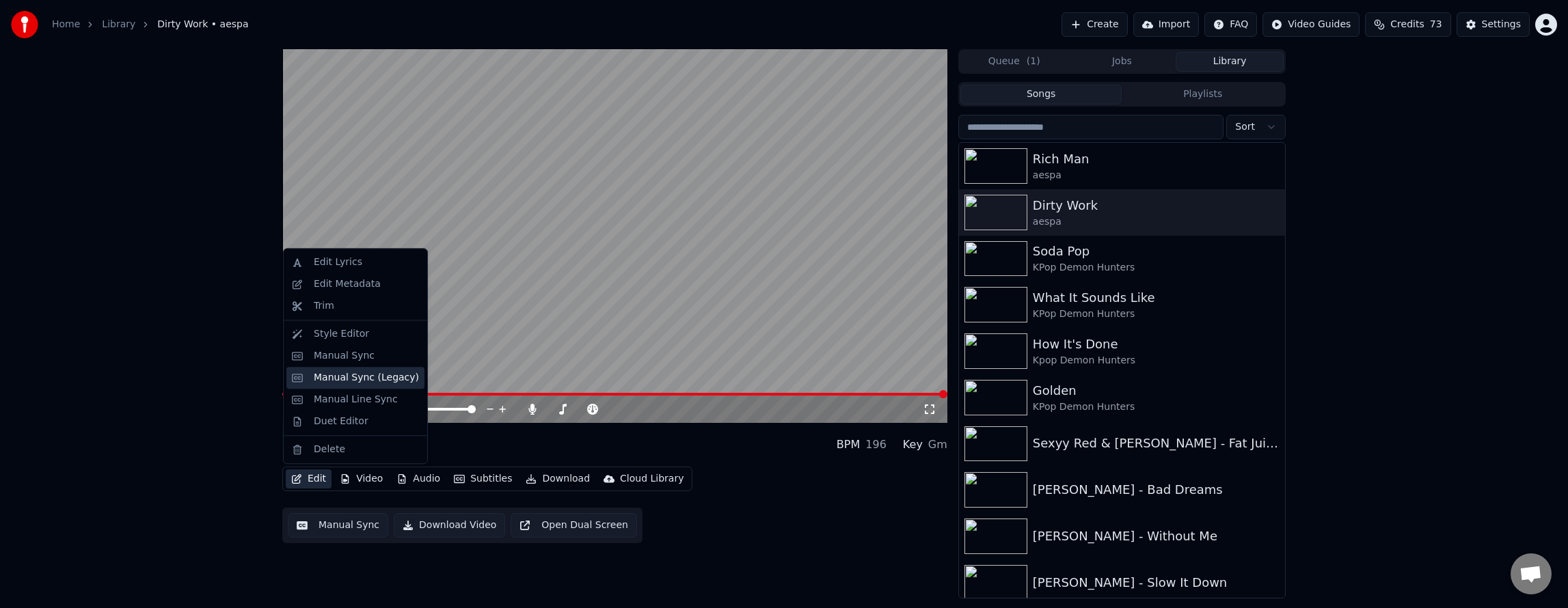
click at [362, 377] on div "Manual Sync (Legacy)" at bounding box center [366, 377] width 105 height 13
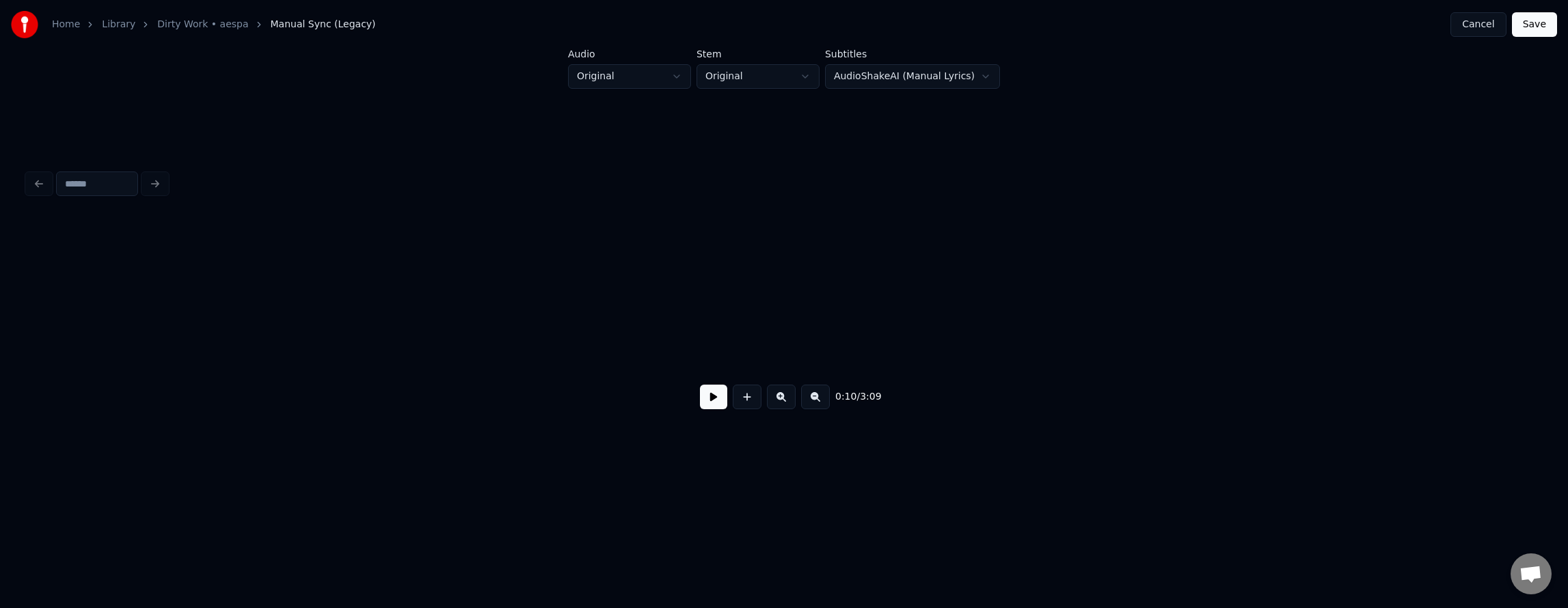
scroll to position [0, 3162]
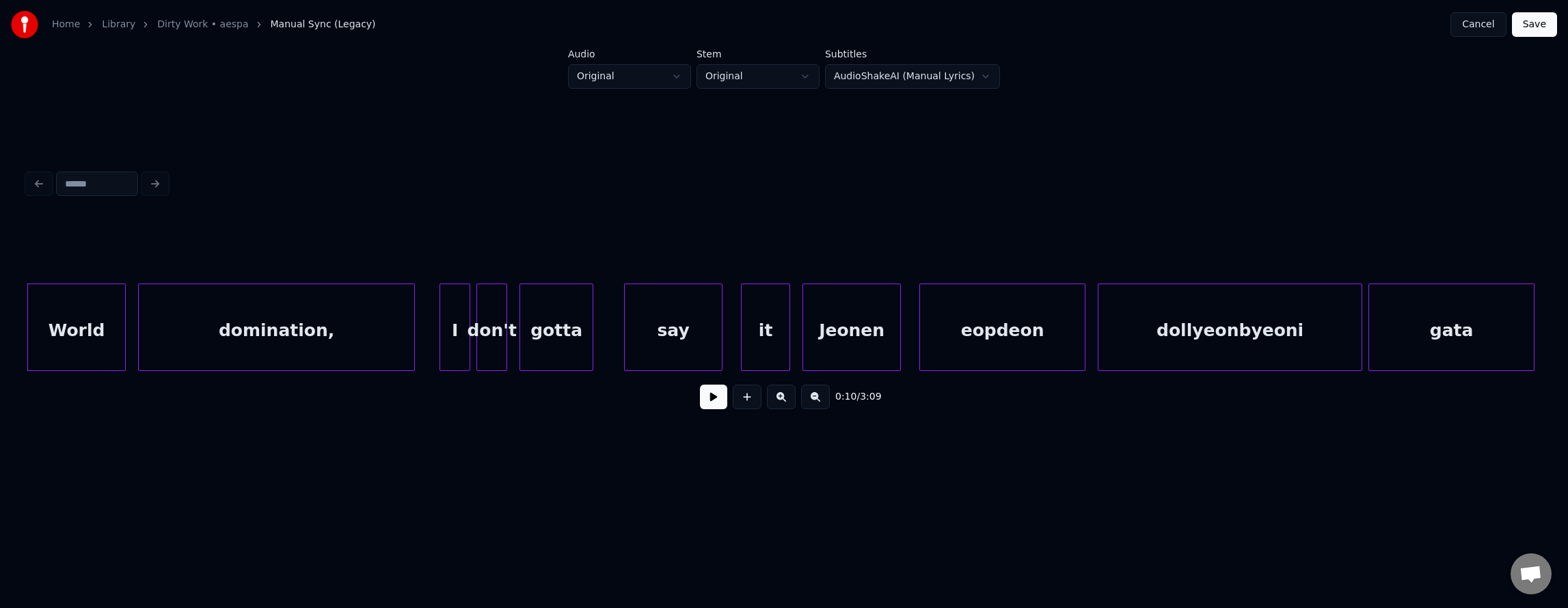
click at [700, 405] on button at bounding box center [714, 397] width 27 height 25
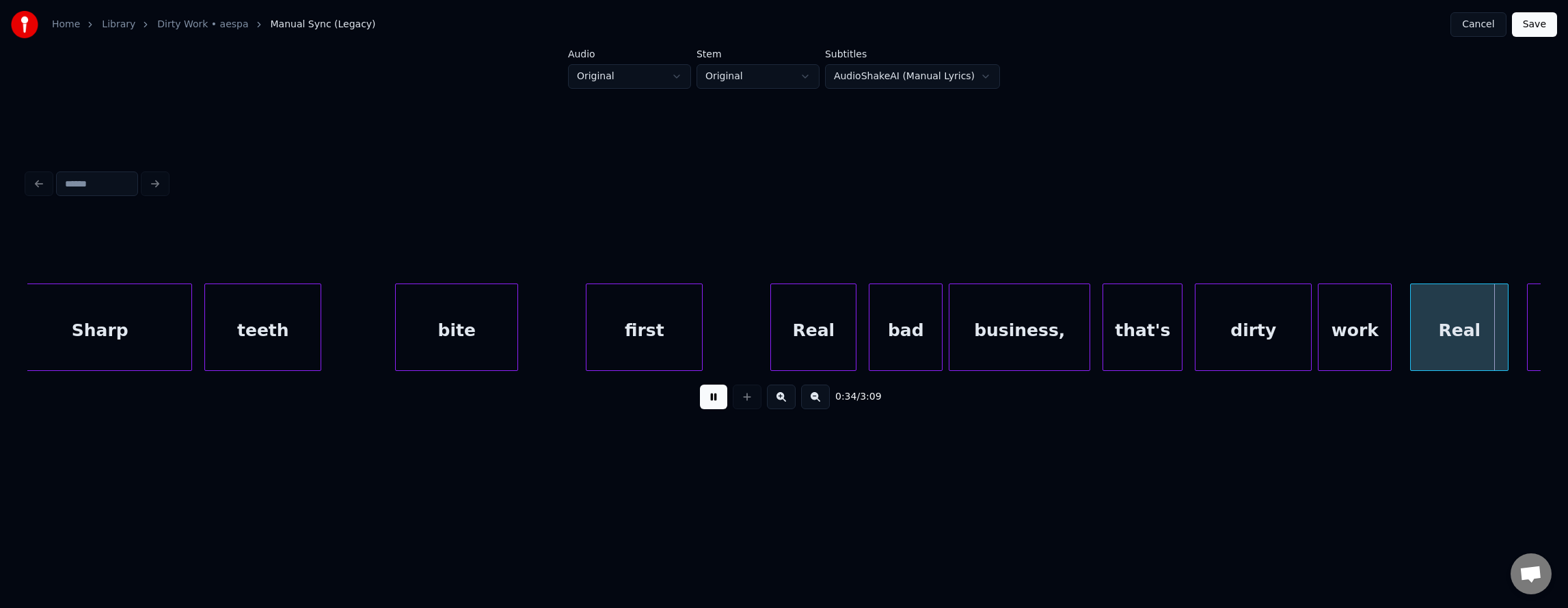
scroll to position [0, 10732]
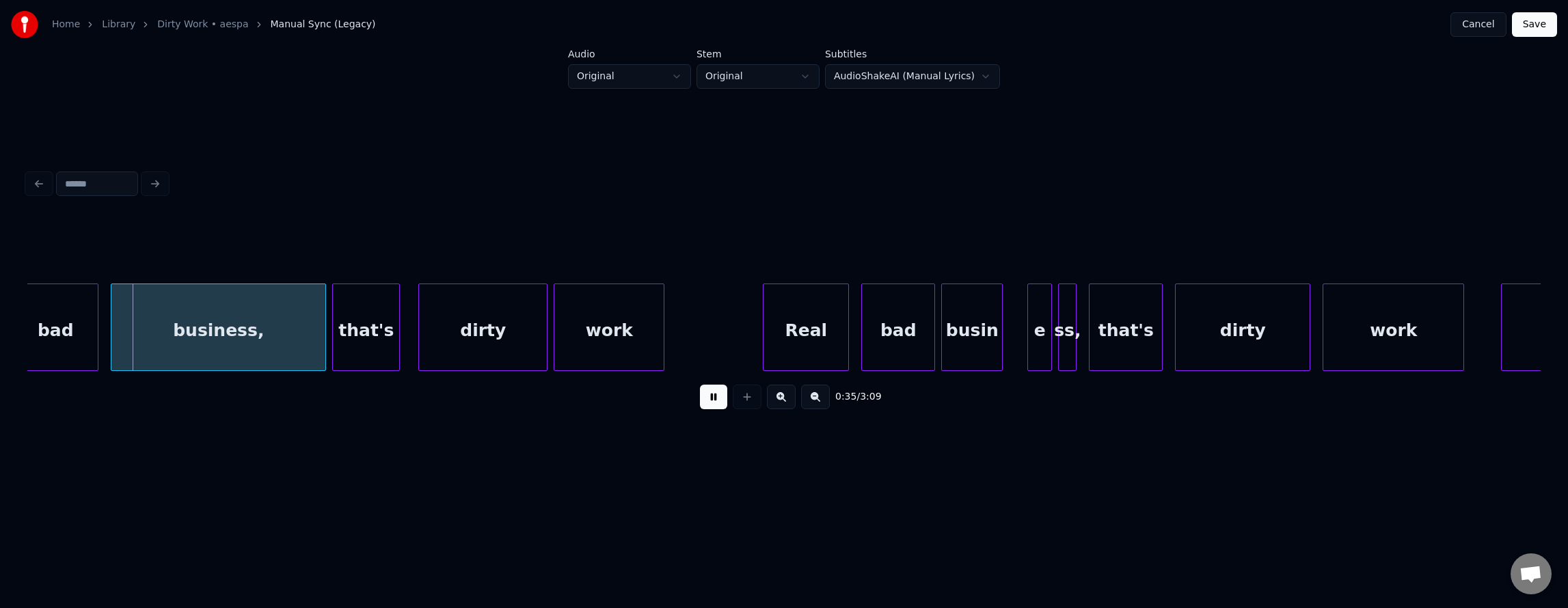
click at [700, 405] on button at bounding box center [714, 397] width 27 height 25
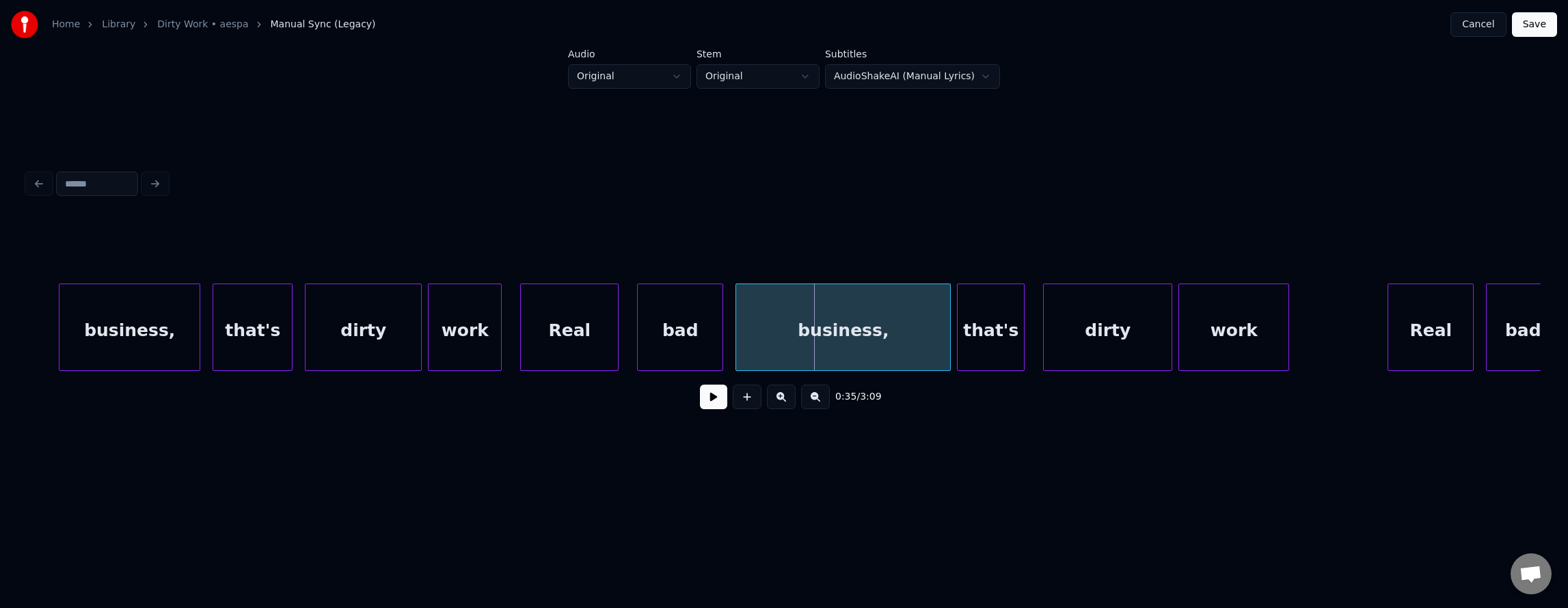
scroll to position [0, 10075]
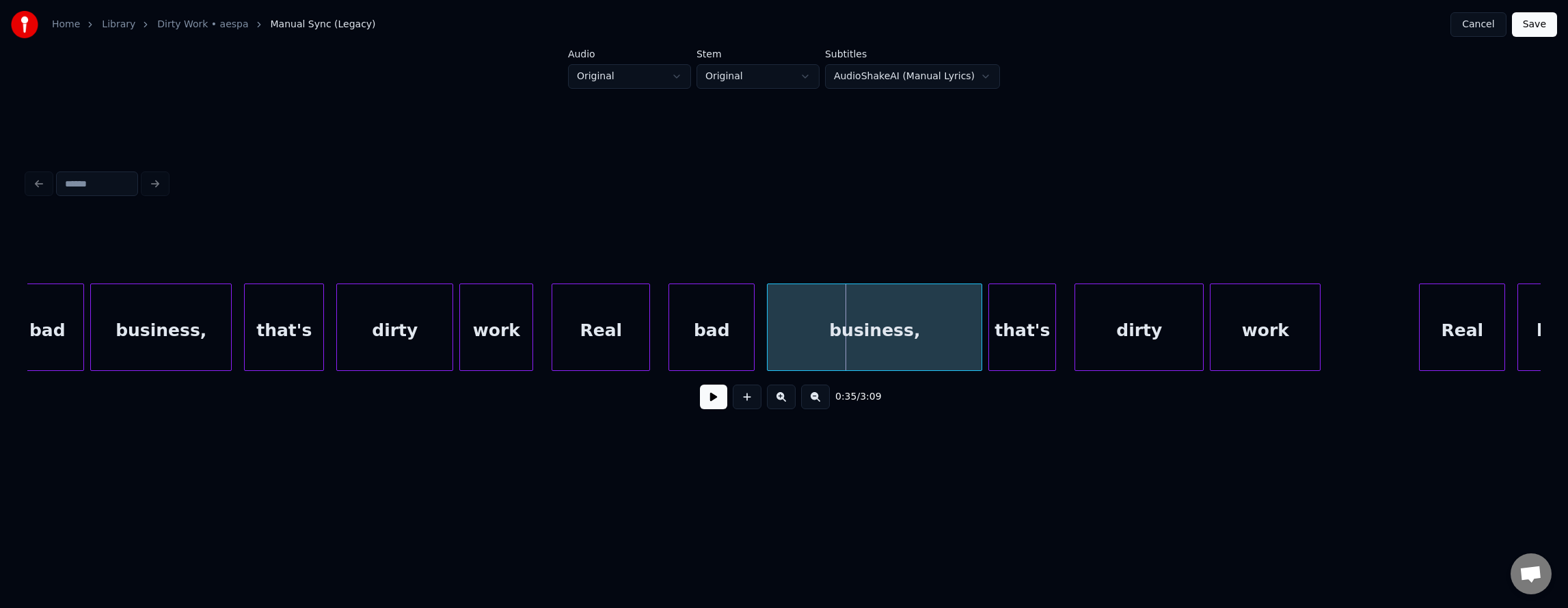
click at [157, 336] on div "business," at bounding box center [161, 330] width 140 height 93
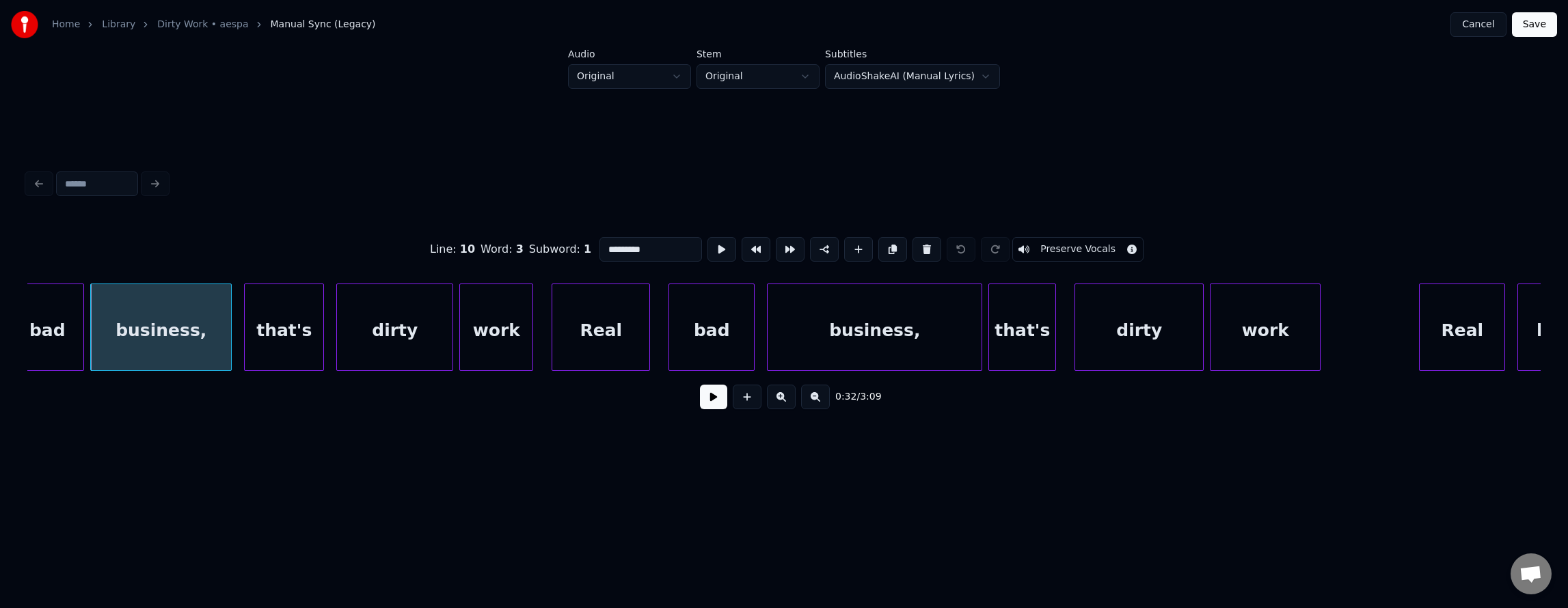
click at [700, 394] on button at bounding box center [714, 397] width 27 height 25
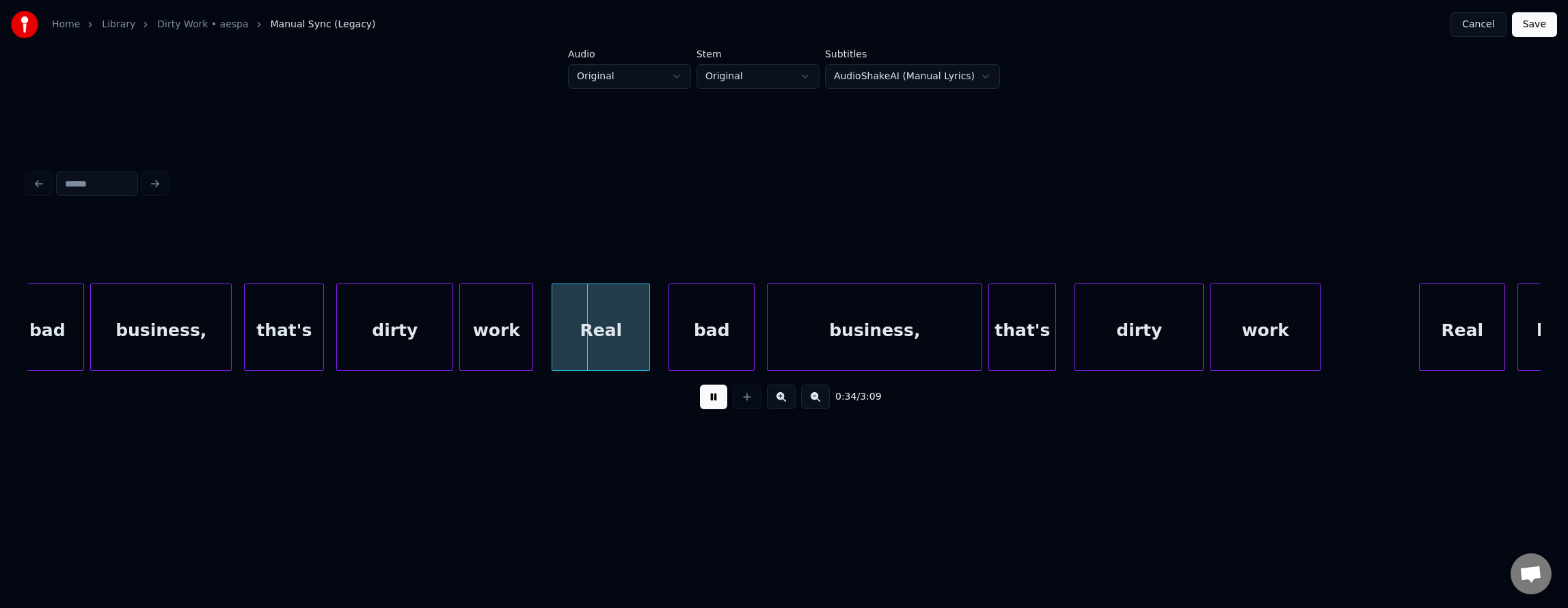
click at [700, 399] on button at bounding box center [714, 397] width 27 height 25
click at [611, 350] on div "Real" at bounding box center [601, 330] width 97 height 93
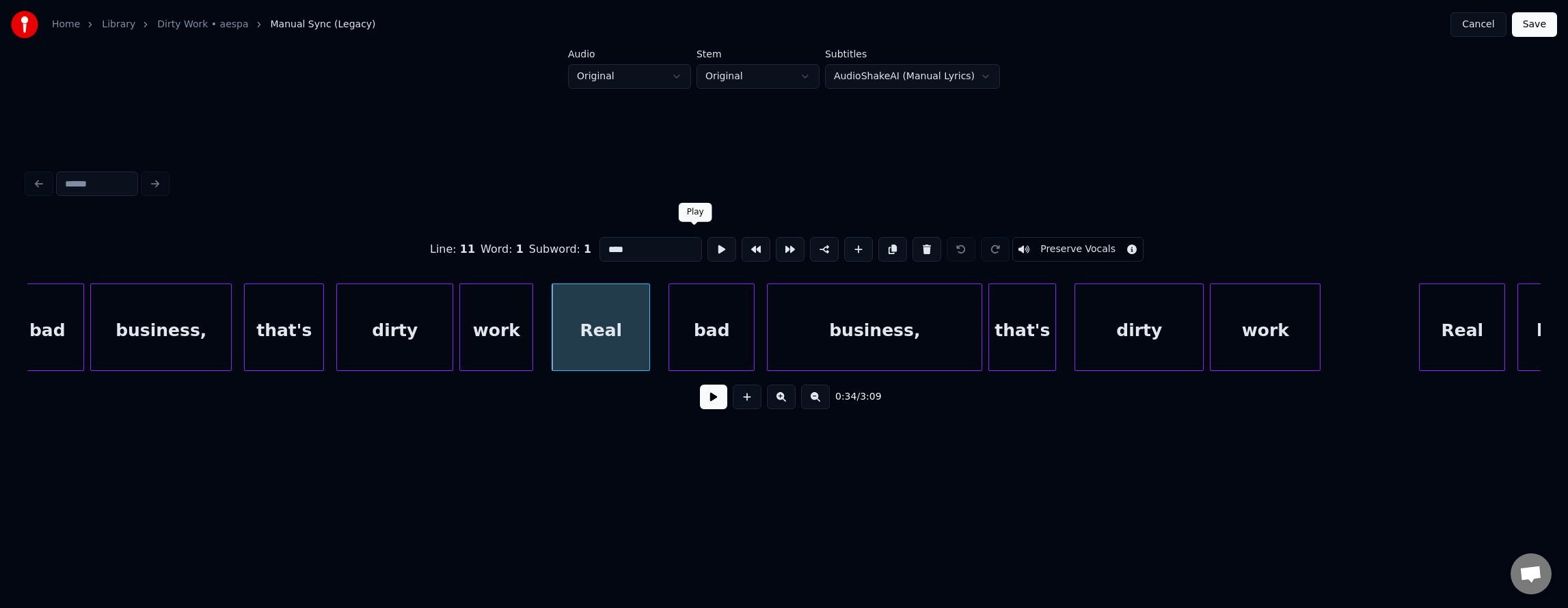
click at [708, 245] on button at bounding box center [722, 250] width 28 height 25
click at [701, 329] on div "bad" at bounding box center [712, 330] width 85 height 93
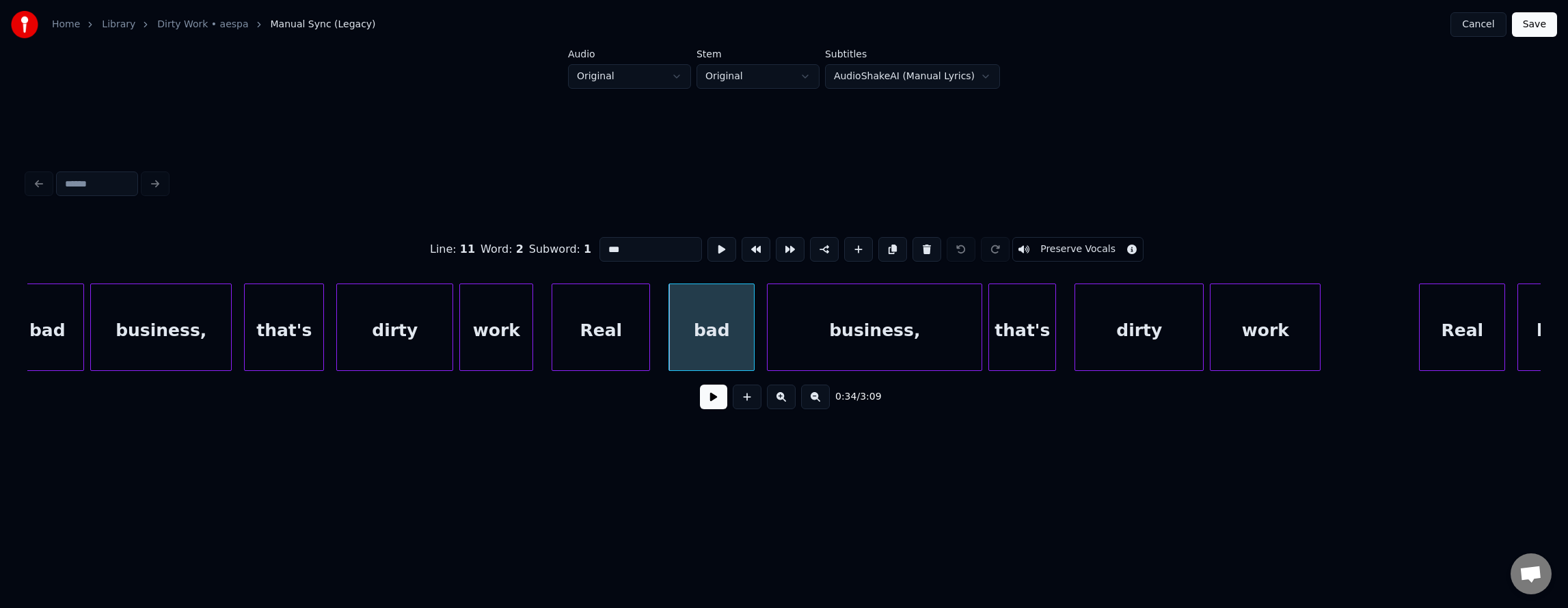
click at [708, 247] on button at bounding box center [722, 250] width 28 height 25
click at [807, 325] on div "business," at bounding box center [874, 330] width 214 height 93
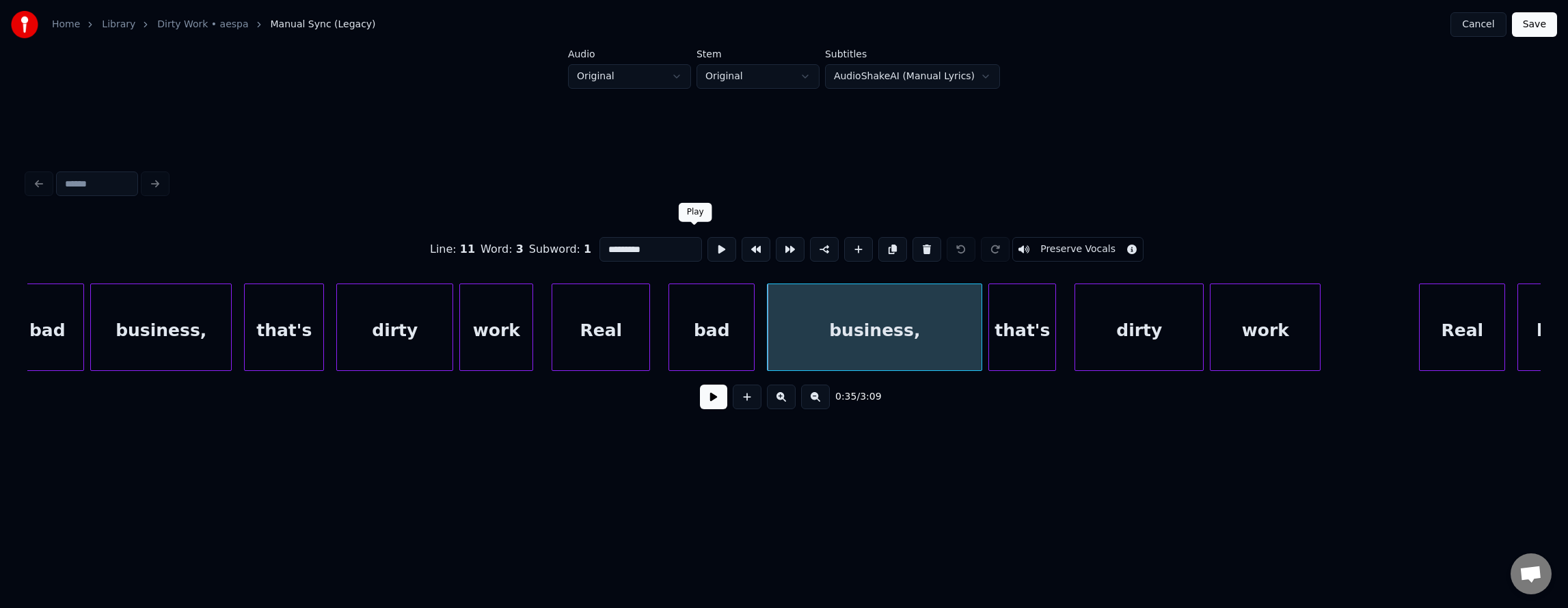
click at [708, 242] on button at bounding box center [722, 250] width 28 height 25
click at [846, 339] on div at bounding box center [846, 326] width 4 height 86
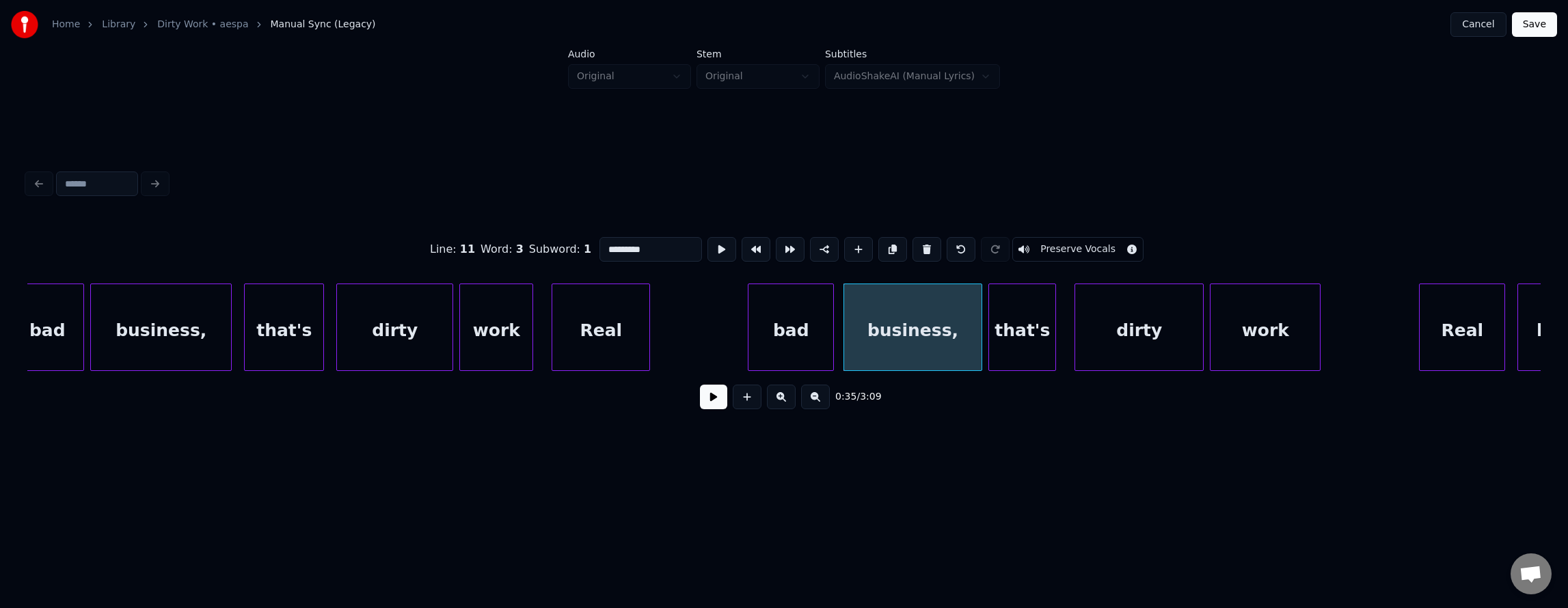
click at [802, 338] on div "bad" at bounding box center [791, 330] width 85 height 93
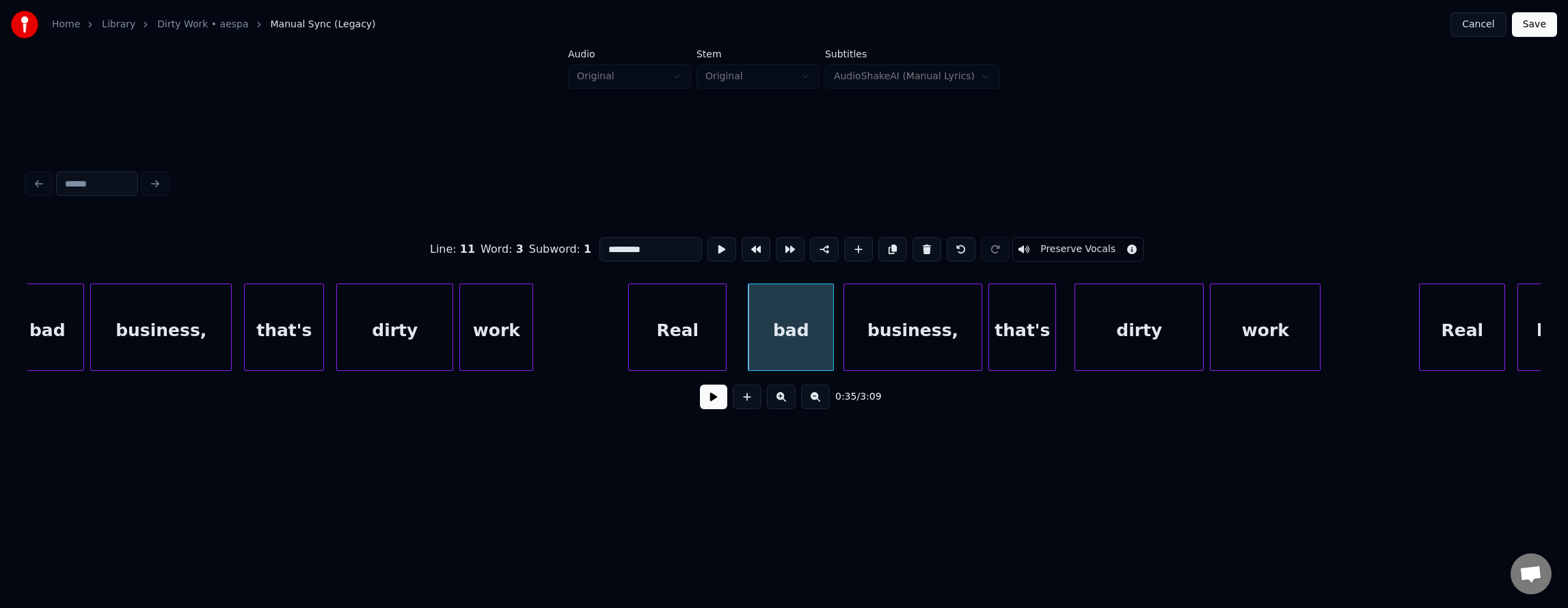
click at [688, 328] on div "Real" at bounding box center [678, 330] width 97 height 93
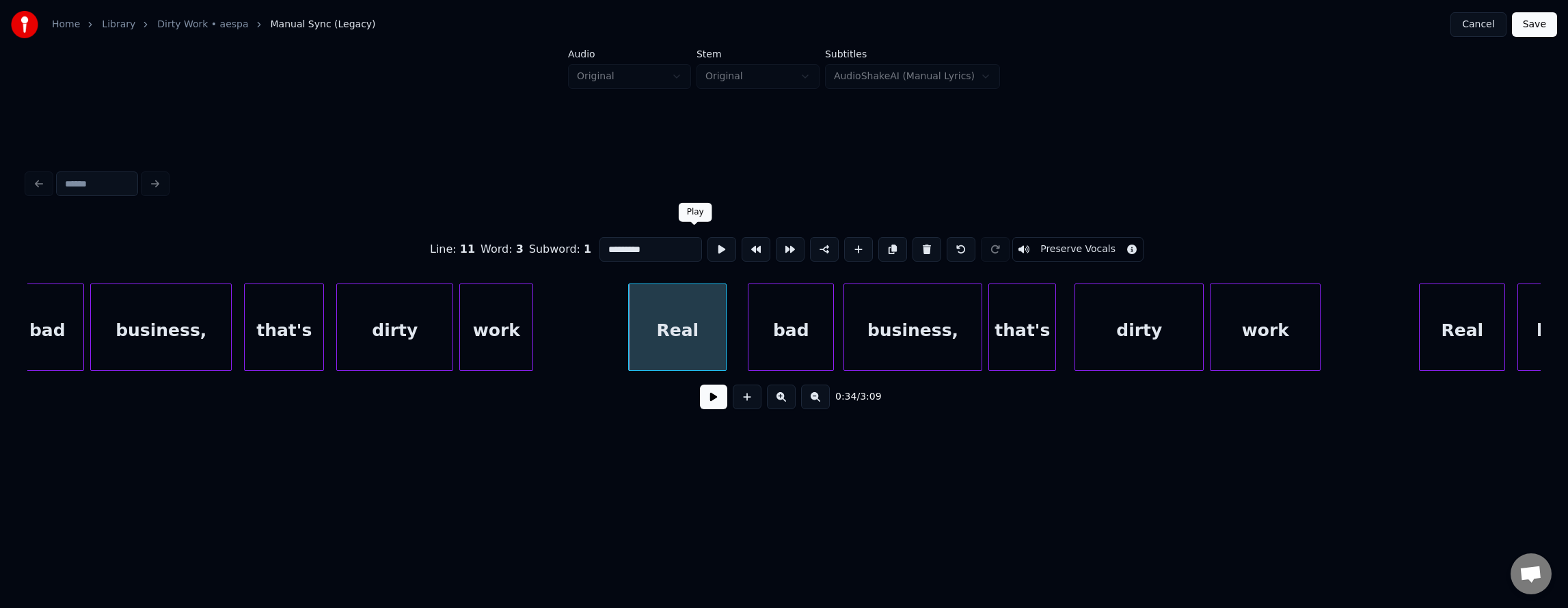
click at [708, 242] on button at bounding box center [722, 250] width 28 height 25
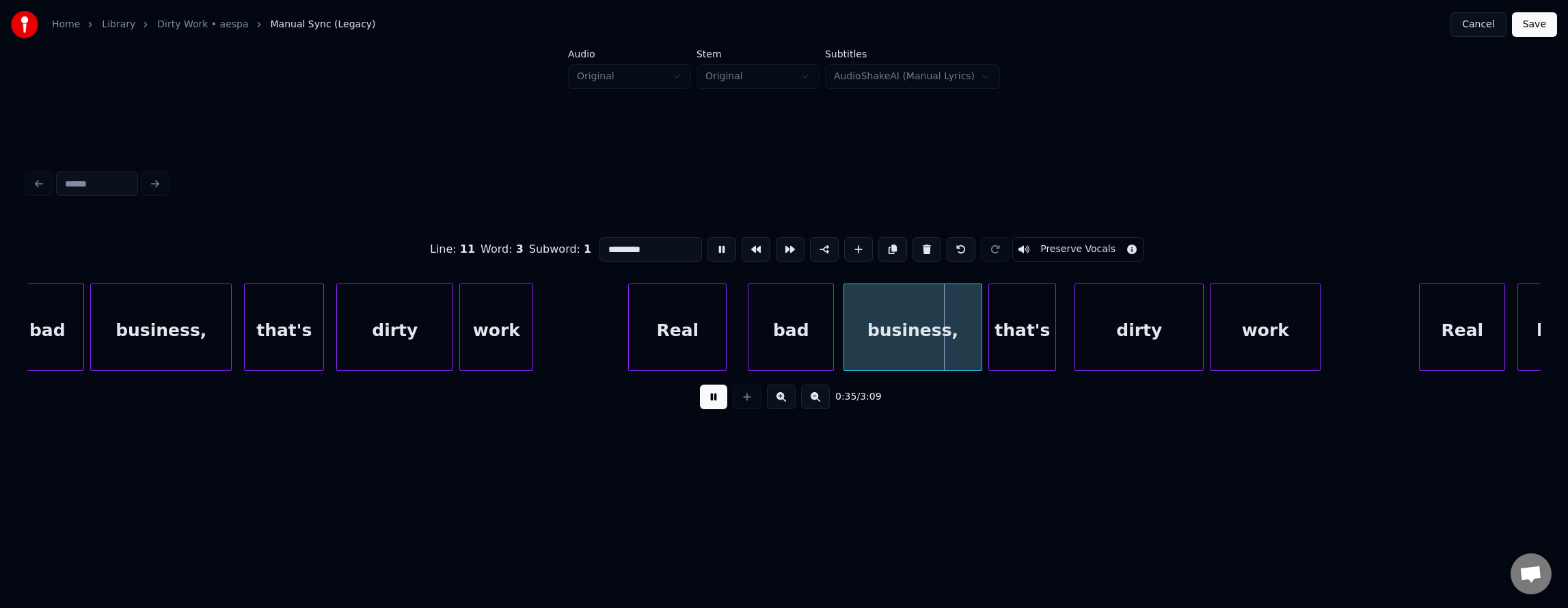
click at [708, 242] on button at bounding box center [722, 250] width 28 height 25
click at [705, 321] on div "Real" at bounding box center [678, 330] width 97 height 93
type input "****"
click at [708, 250] on button at bounding box center [722, 250] width 28 height 25
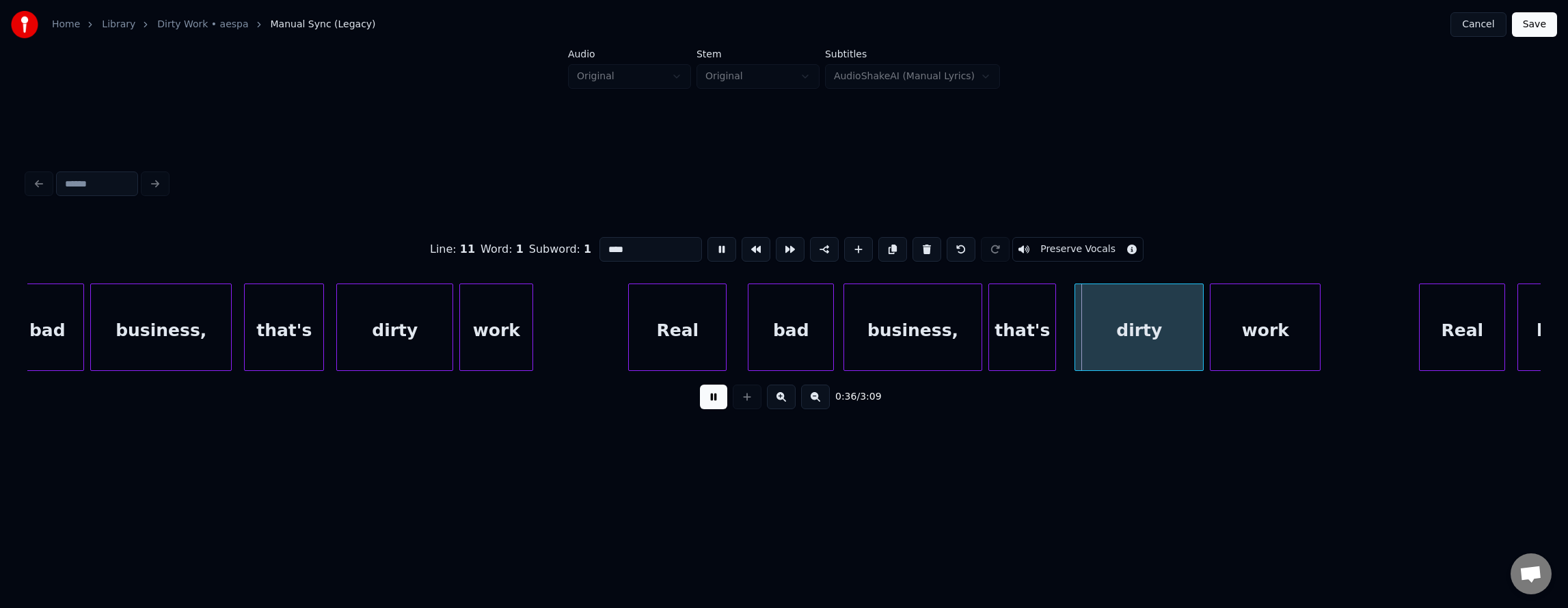
click at [683, 311] on div "Real" at bounding box center [678, 330] width 97 height 93
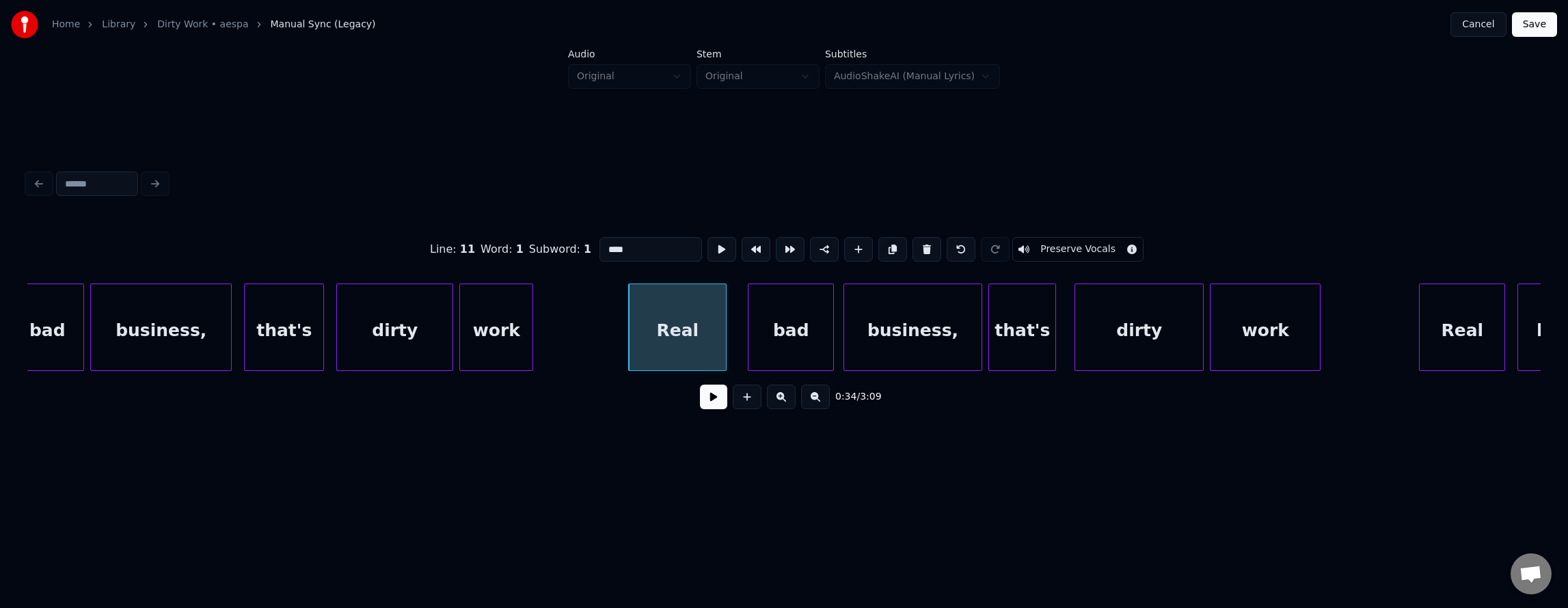
click at [710, 408] on button at bounding box center [714, 397] width 27 height 25
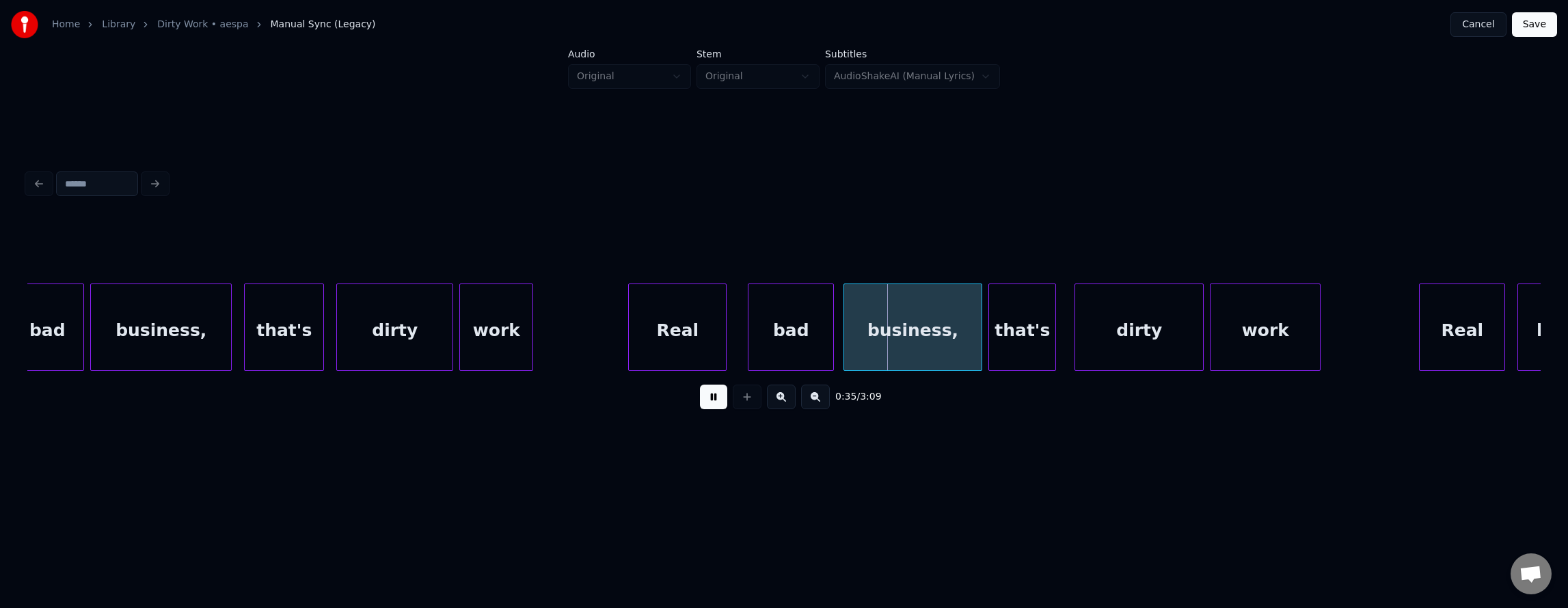
click at [715, 399] on button at bounding box center [714, 397] width 27 height 25
click at [682, 336] on div "Real" at bounding box center [678, 330] width 97 height 93
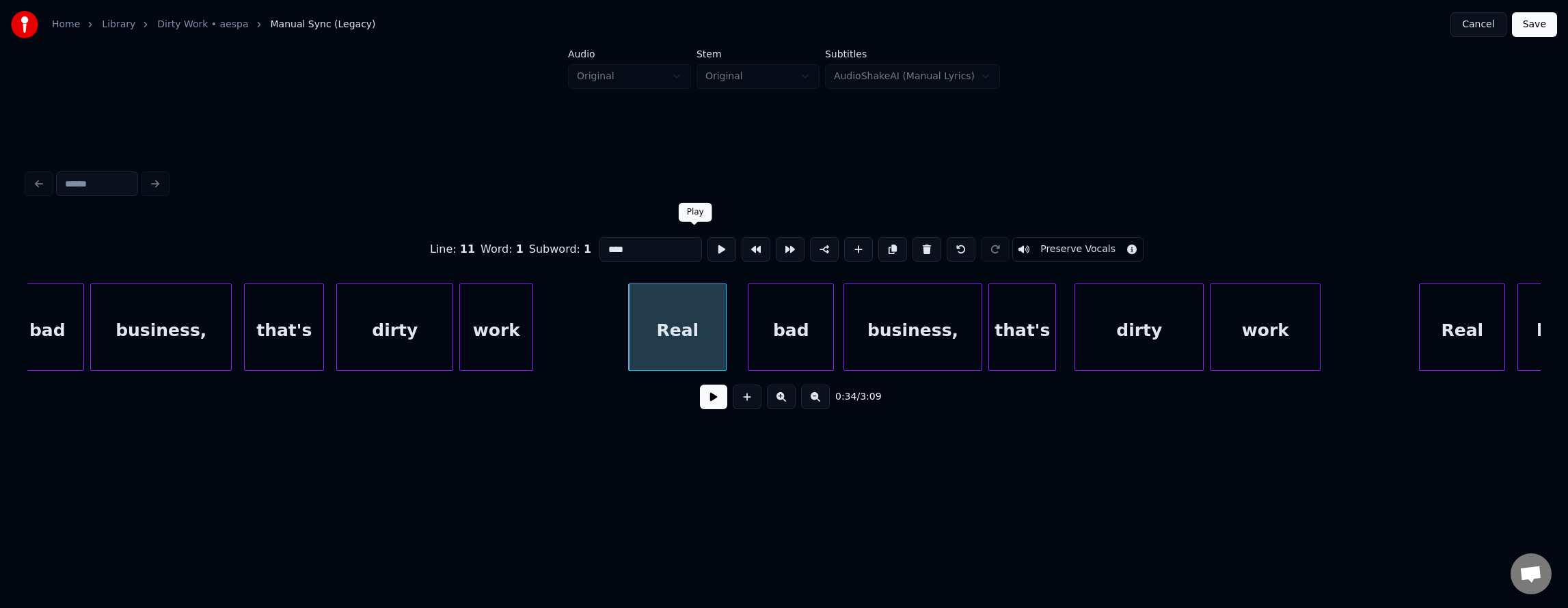
click at [708, 250] on button at bounding box center [722, 250] width 28 height 25
click at [708, 248] on button at bounding box center [722, 250] width 28 height 25
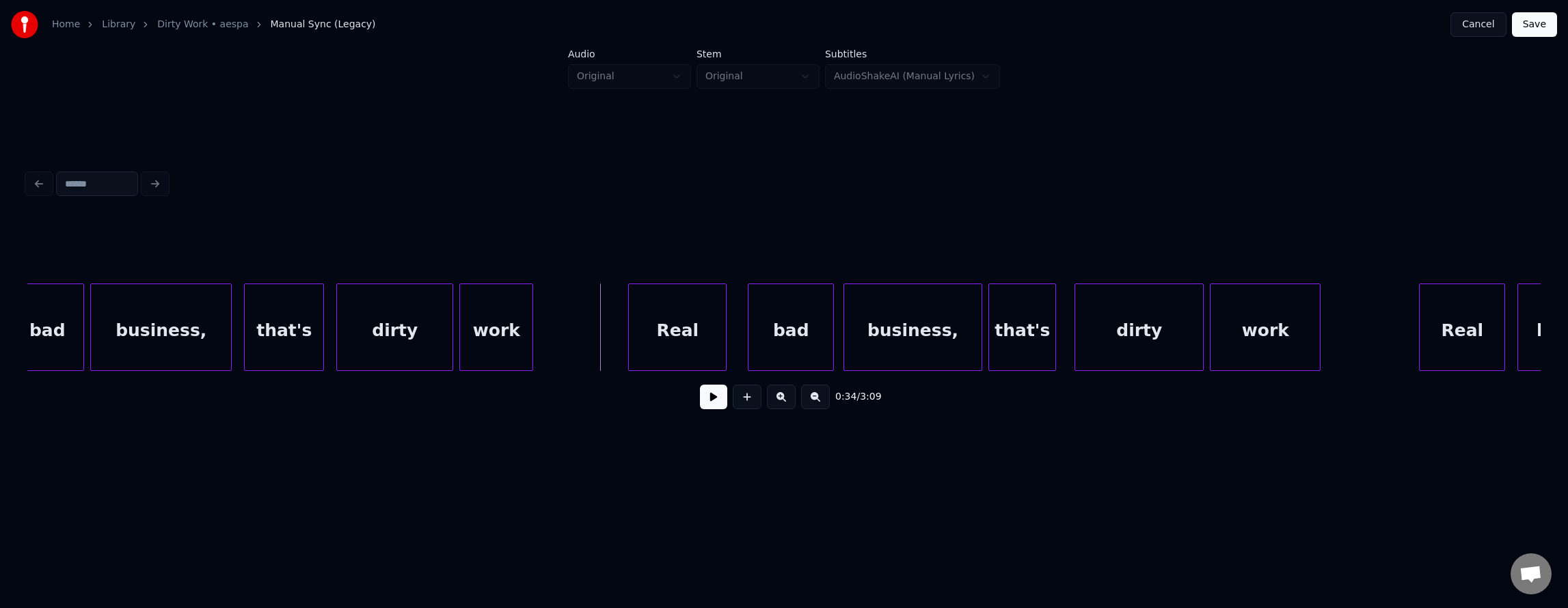
click at [707, 405] on button at bounding box center [714, 397] width 27 height 25
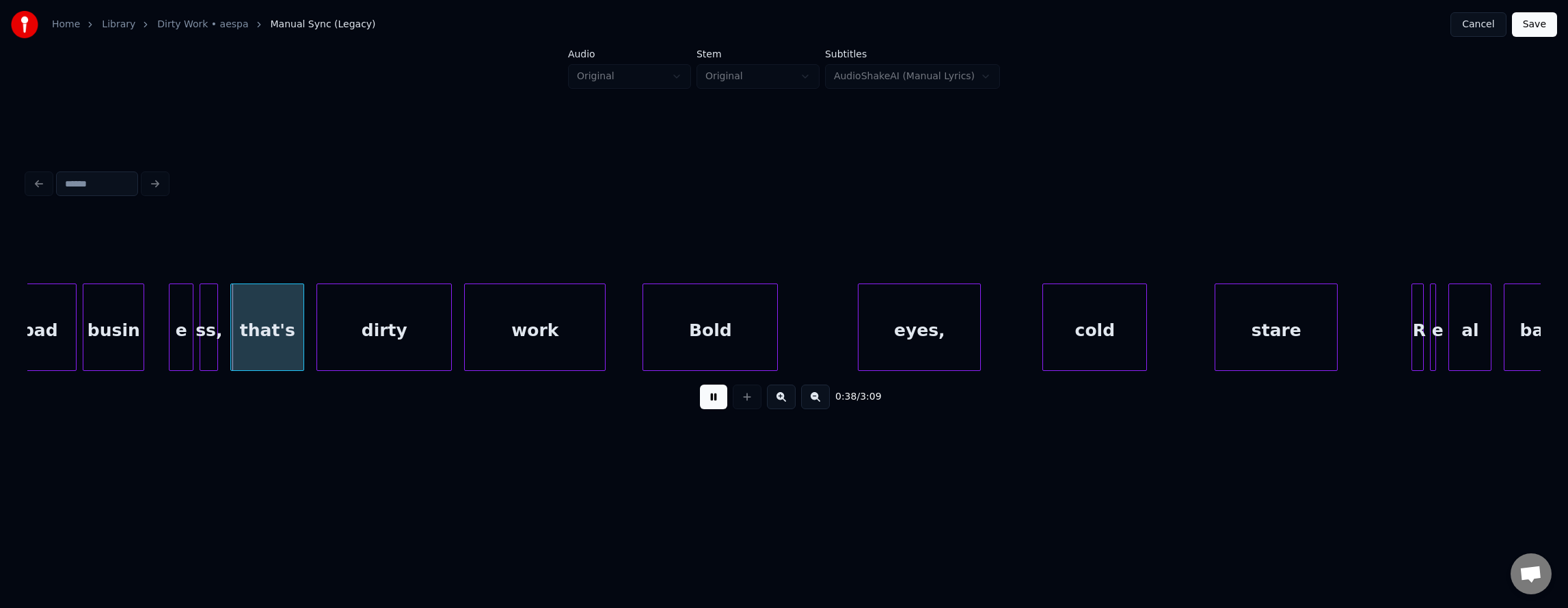
click at [707, 405] on button at bounding box center [714, 397] width 27 height 25
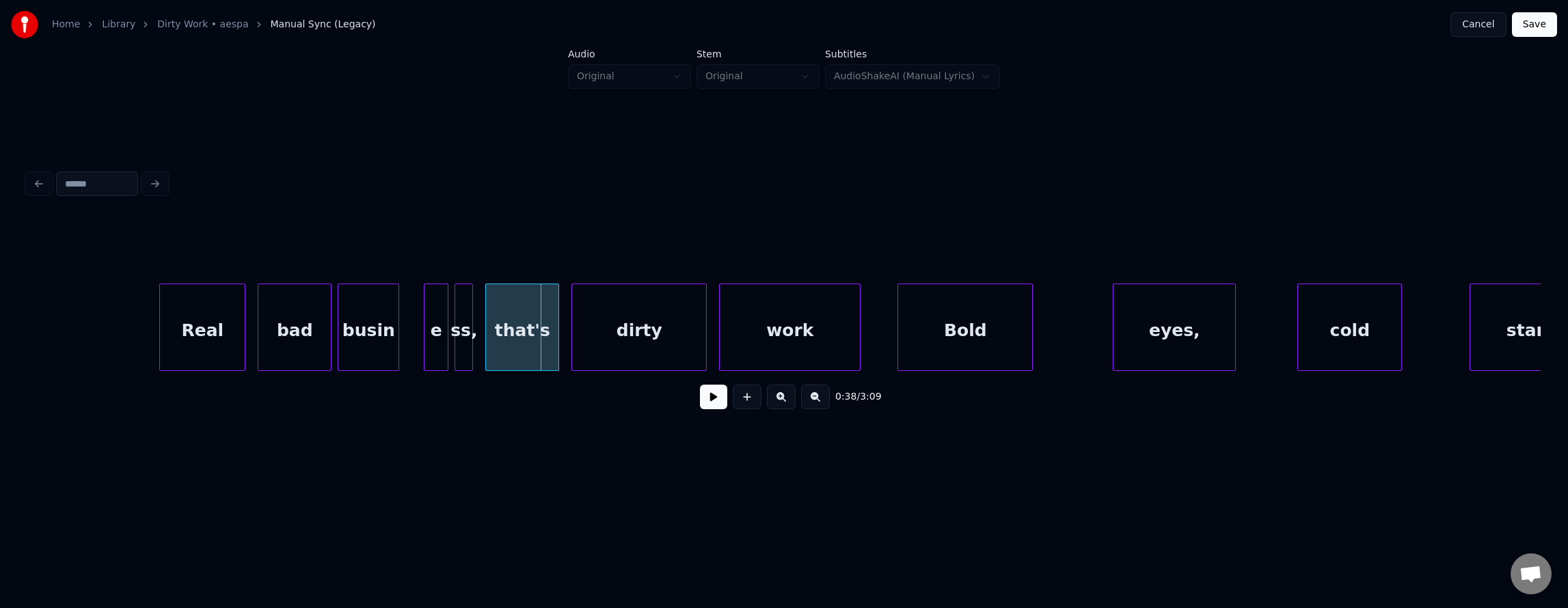
scroll to position [0, 11307]
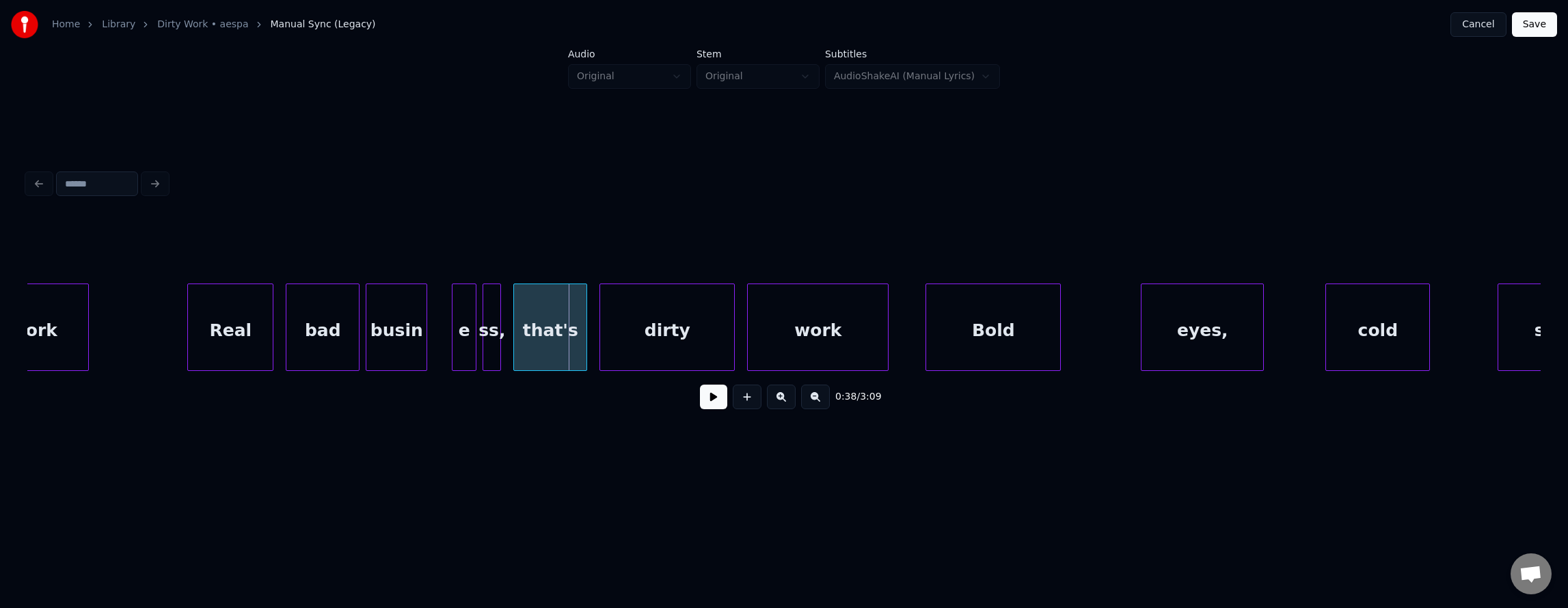
click at [411, 332] on div "busin" at bounding box center [396, 330] width 61 height 93
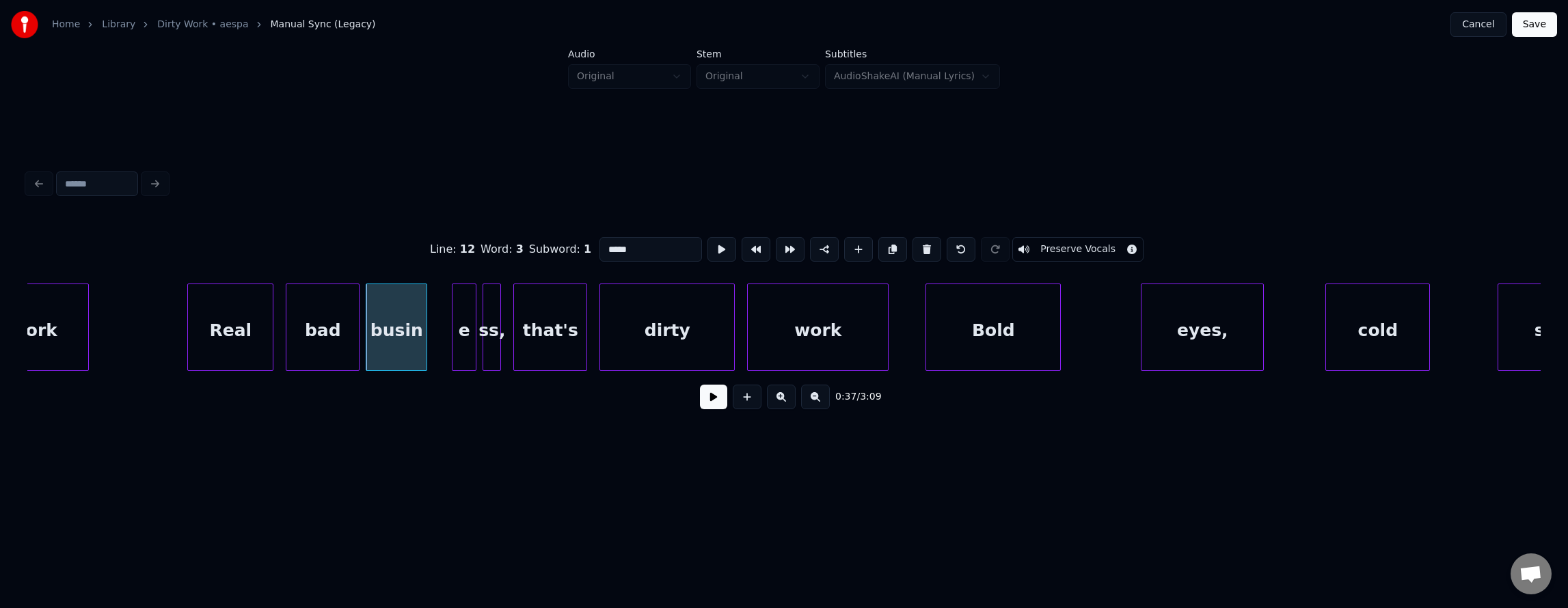
click at [629, 249] on input "*****" at bounding box center [650, 250] width 102 height 25
click at [496, 312] on div at bounding box center [498, 326] width 4 height 86
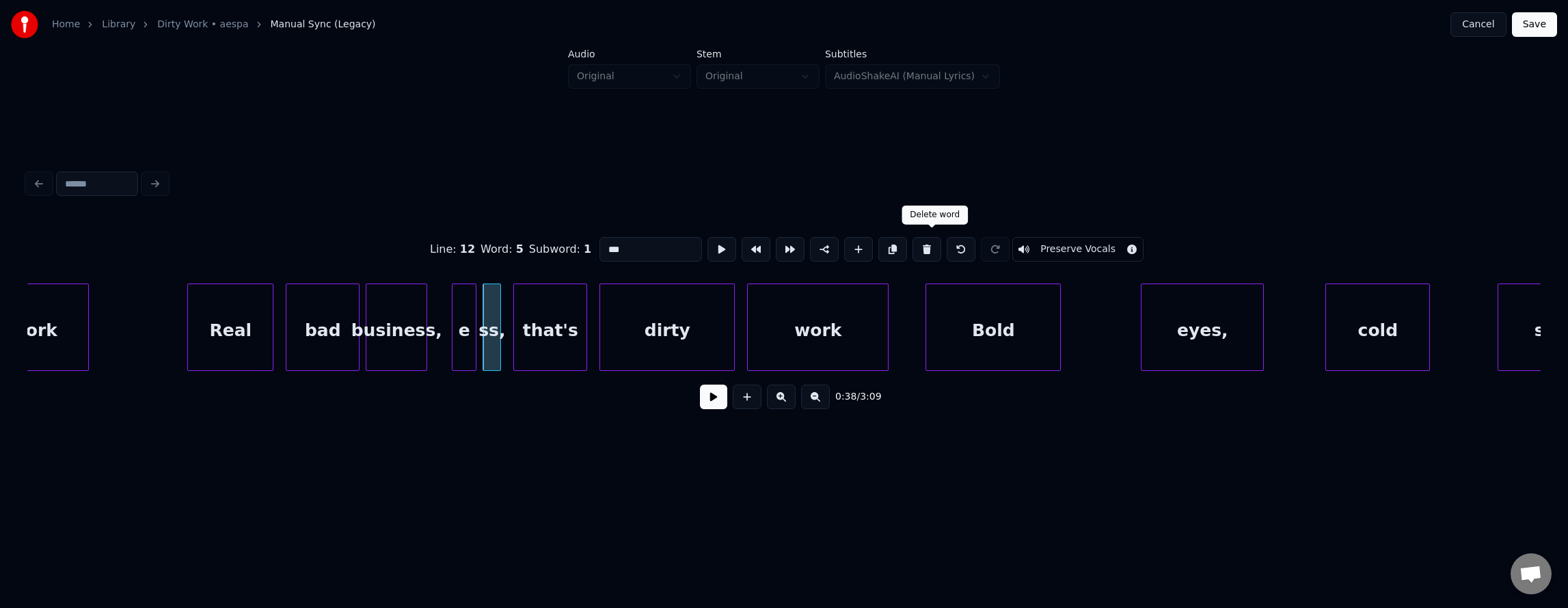
click at [932, 243] on button at bounding box center [926, 250] width 28 height 25
type input "*********"
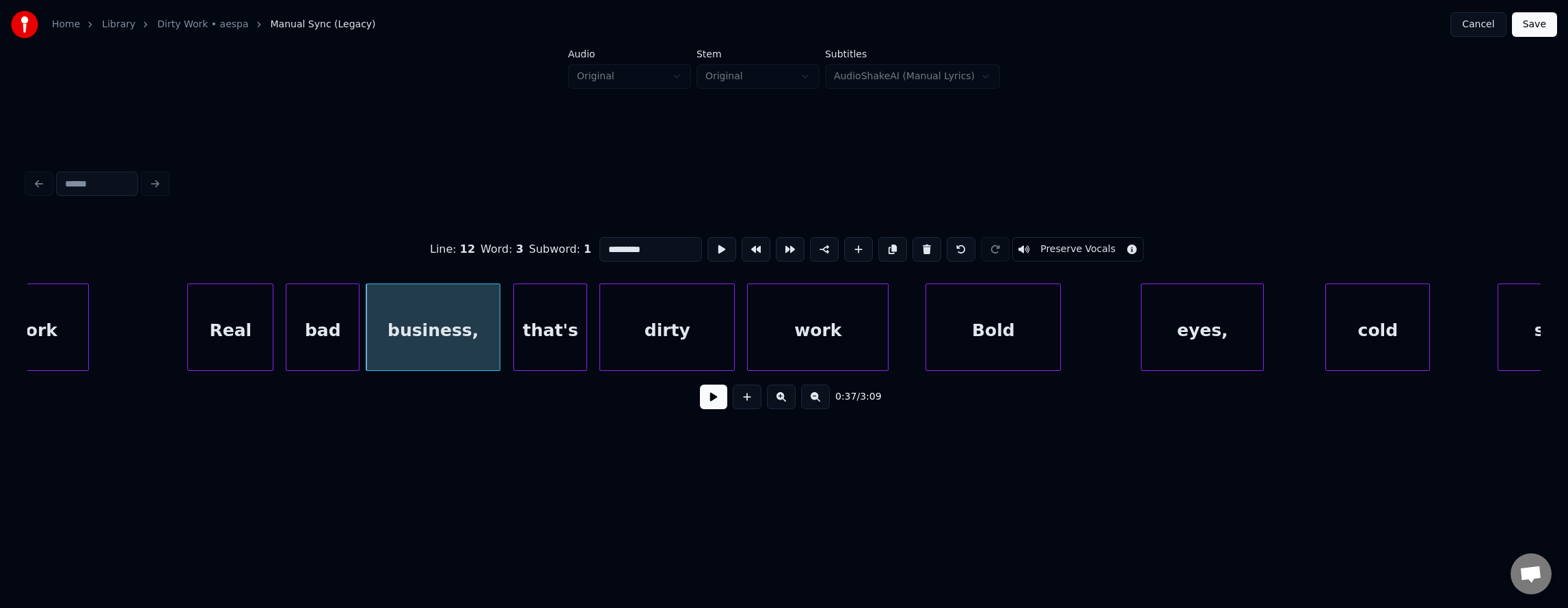
click at [496, 313] on div at bounding box center [498, 326] width 4 height 86
click at [470, 319] on div "business," at bounding box center [432, 330] width 133 height 93
click at [708, 237] on button at bounding box center [722, 250] width 28 height 25
click at [705, 406] on button at bounding box center [714, 397] width 27 height 25
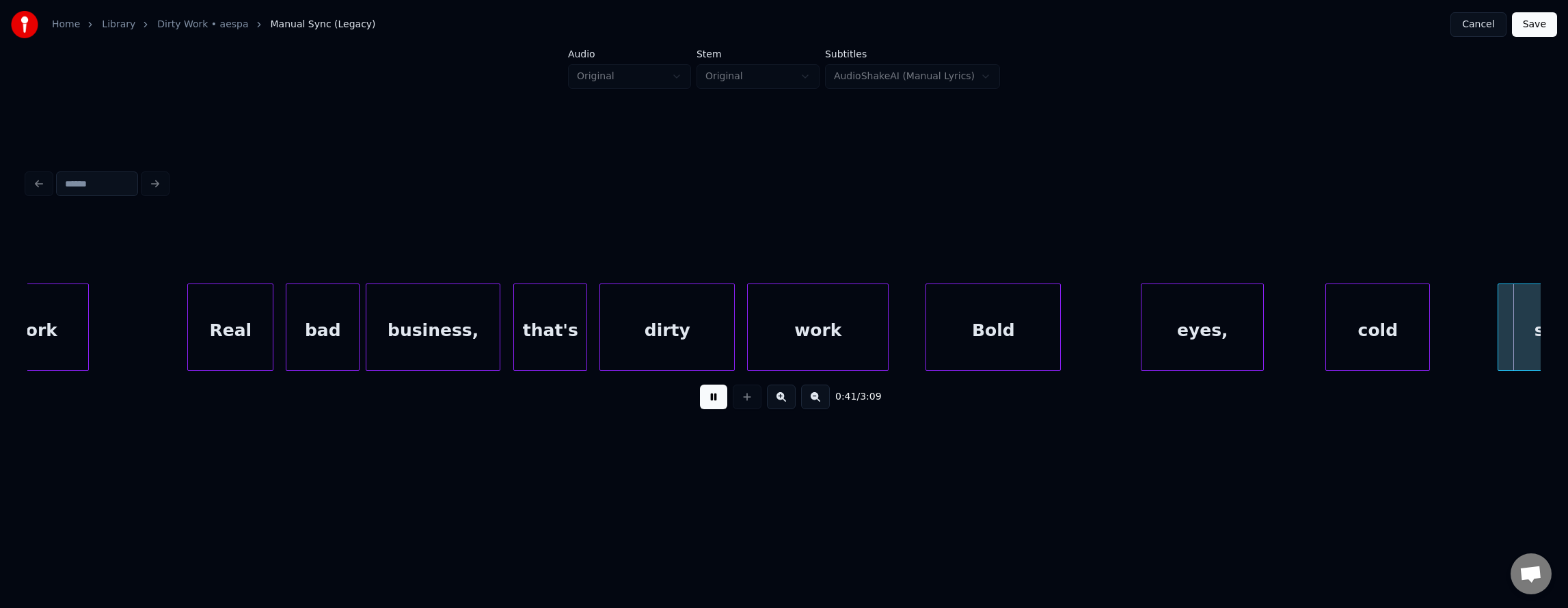
scroll to position [0, 12820]
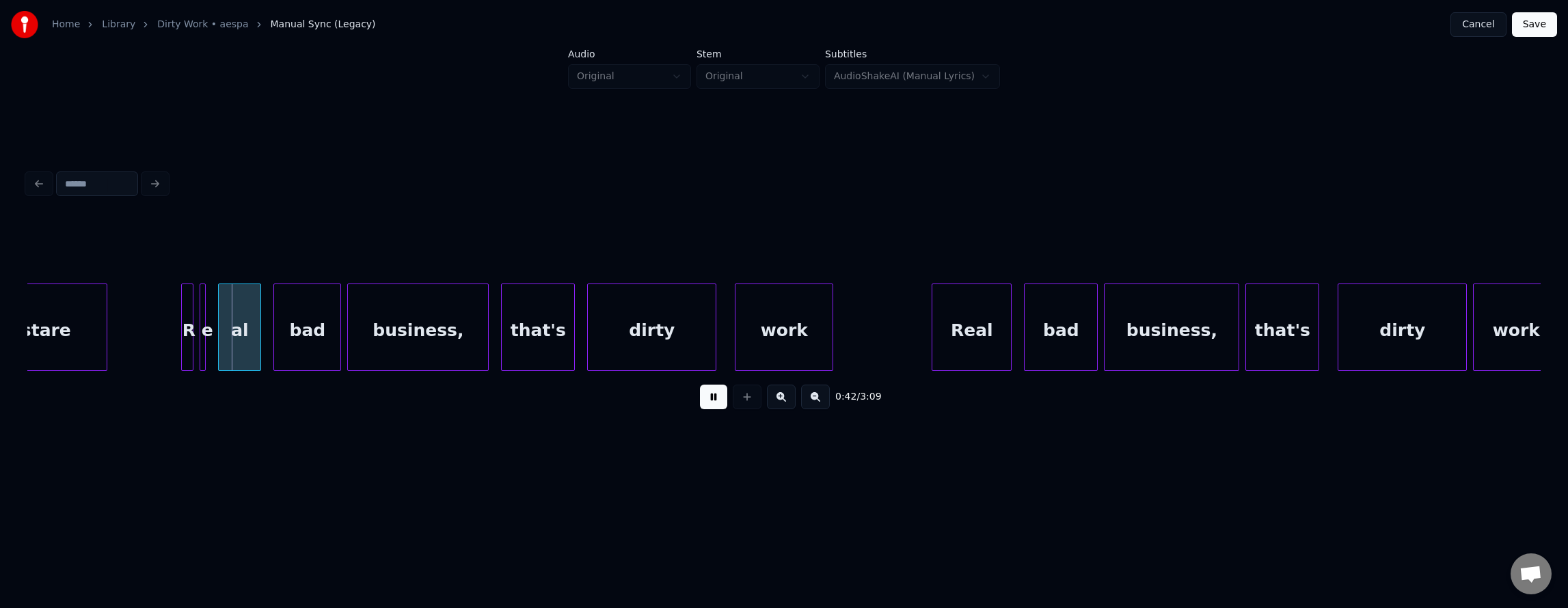
click at [705, 406] on button at bounding box center [714, 397] width 27 height 25
click at [252, 331] on div "al" at bounding box center [239, 330] width 42 height 93
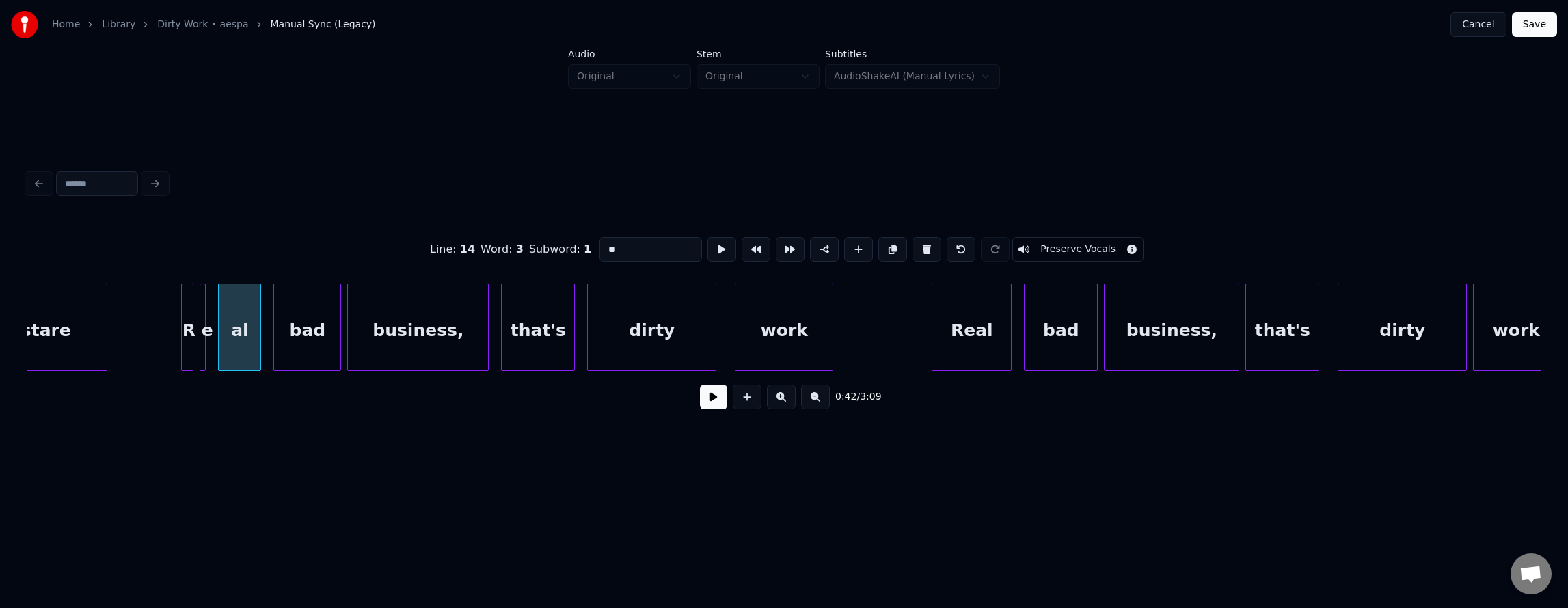
click at [599, 249] on input "**" at bounding box center [650, 250] width 102 height 25
click at [188, 295] on div at bounding box center [190, 326] width 4 height 86
click at [931, 244] on button at bounding box center [926, 250] width 28 height 25
type input "****"
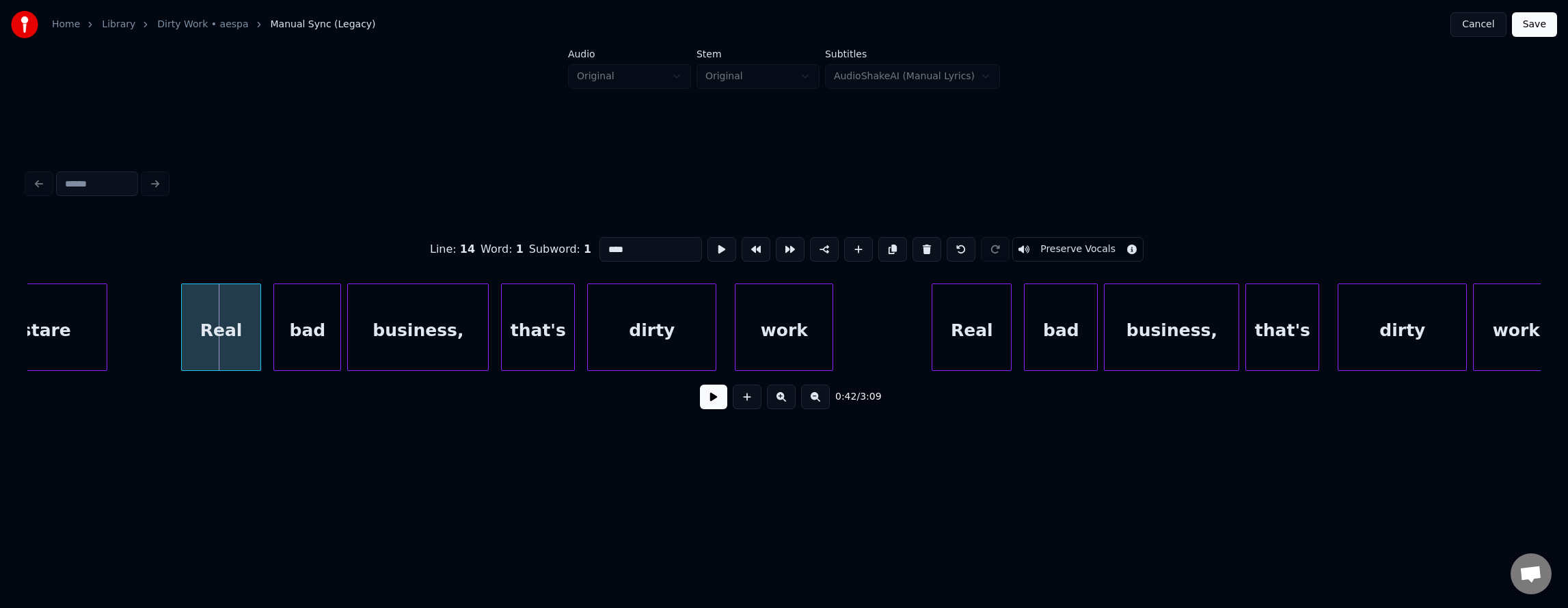
click at [183, 306] on div at bounding box center [184, 326] width 4 height 86
click at [703, 405] on button at bounding box center [714, 397] width 27 height 25
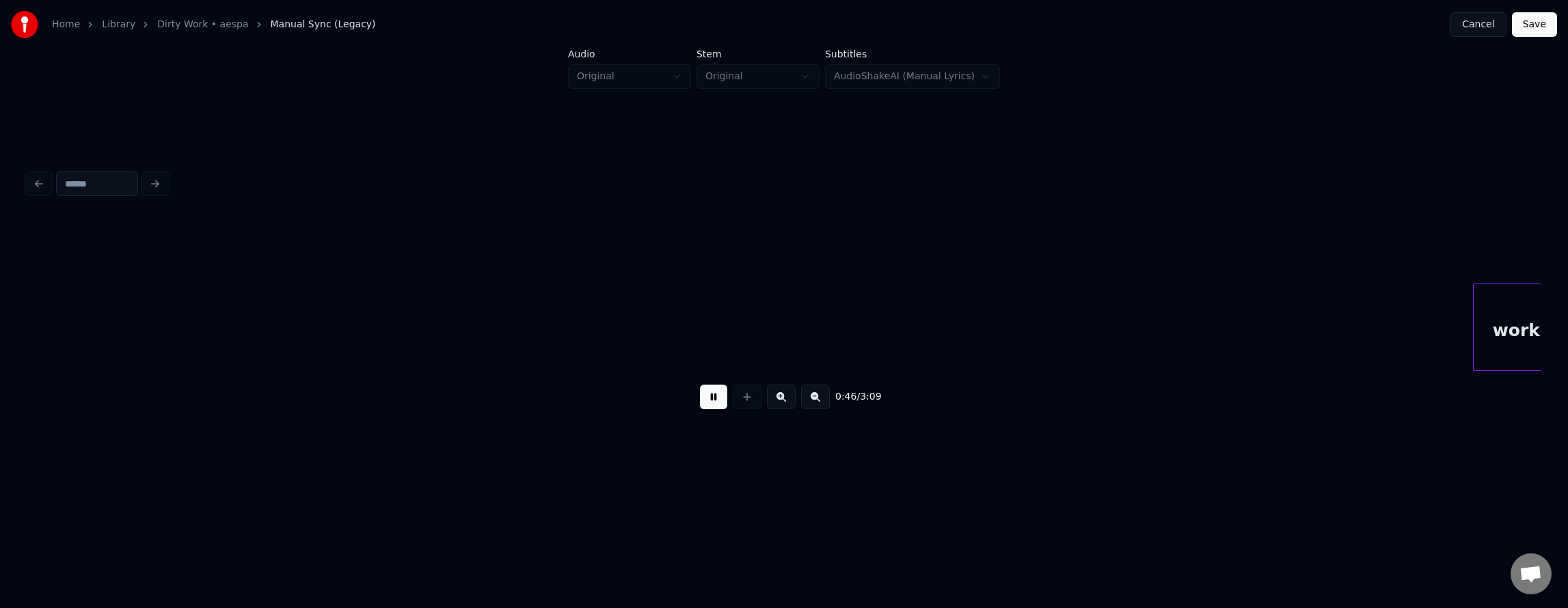
scroll to position [0, 14333]
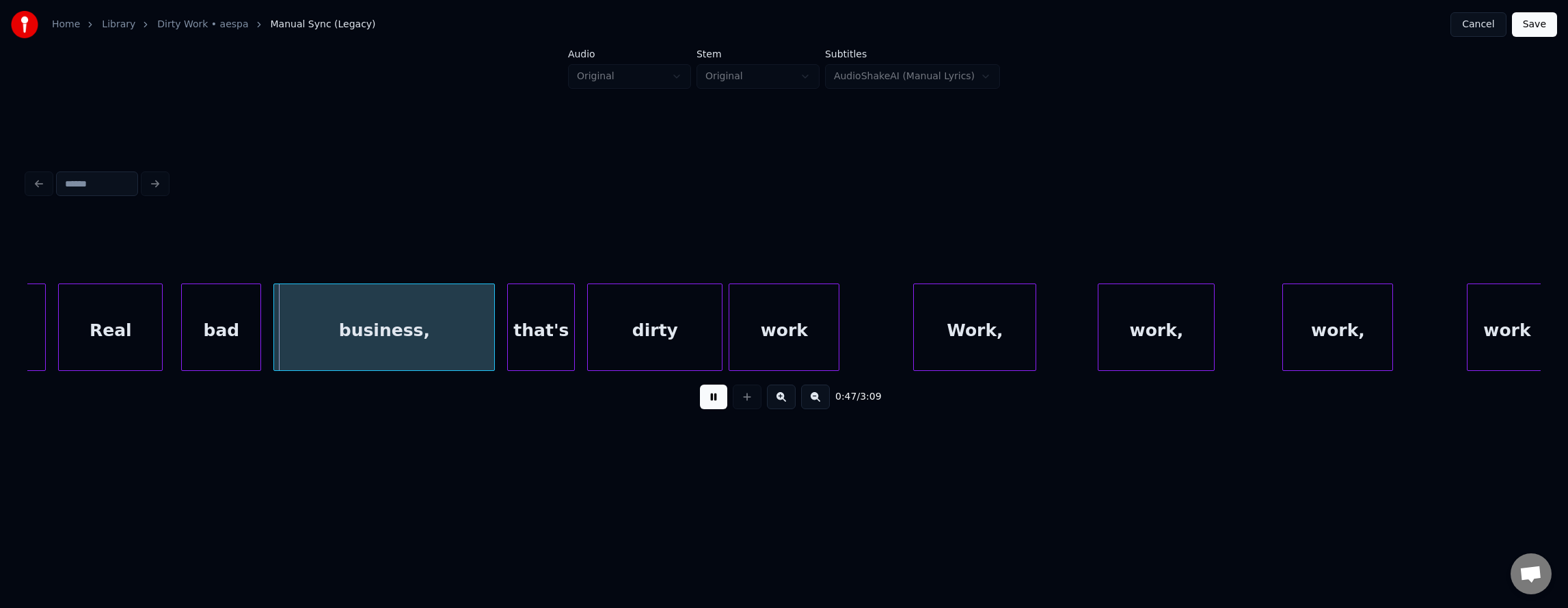
click at [703, 405] on button at bounding box center [714, 397] width 27 height 25
click at [119, 345] on div "Real" at bounding box center [110, 330] width 103 height 93
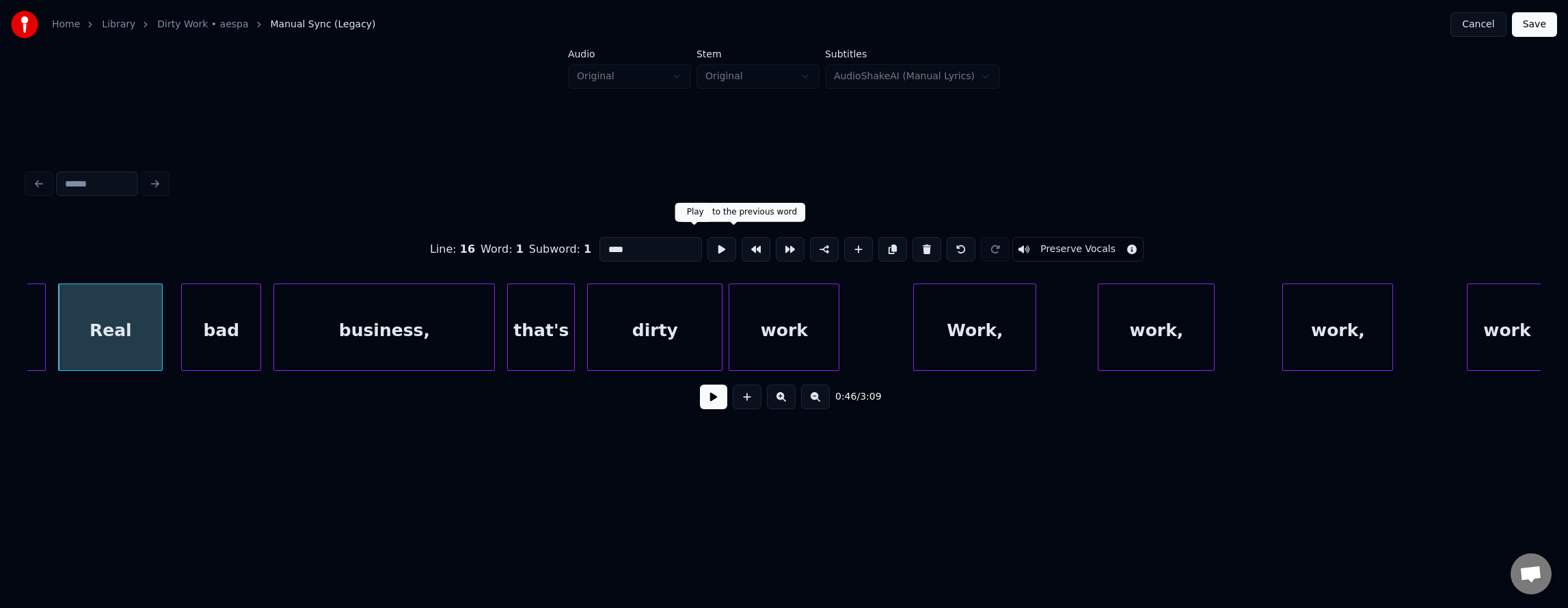
click at [708, 243] on button at bounding box center [722, 250] width 28 height 25
click at [708, 245] on button at bounding box center [722, 250] width 28 height 25
click at [227, 323] on div "bad" at bounding box center [220, 330] width 79 height 93
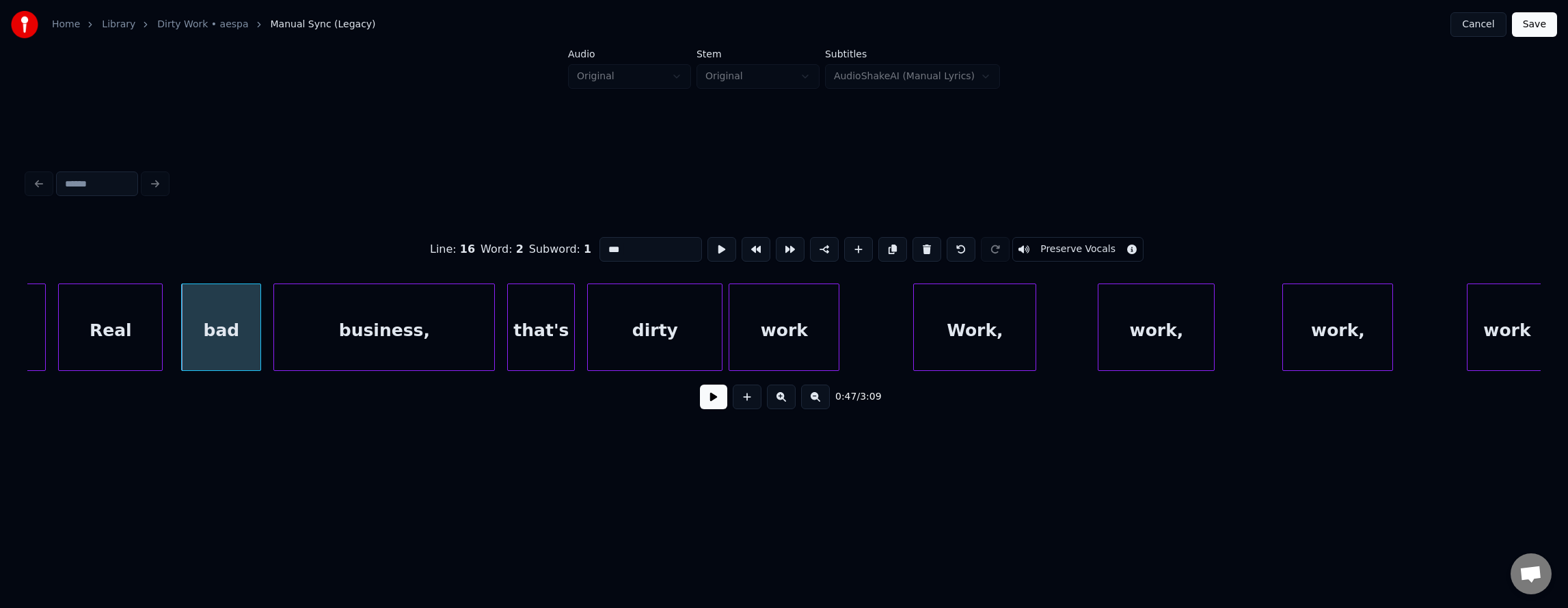
click at [416, 327] on div "business," at bounding box center [384, 330] width 220 height 93
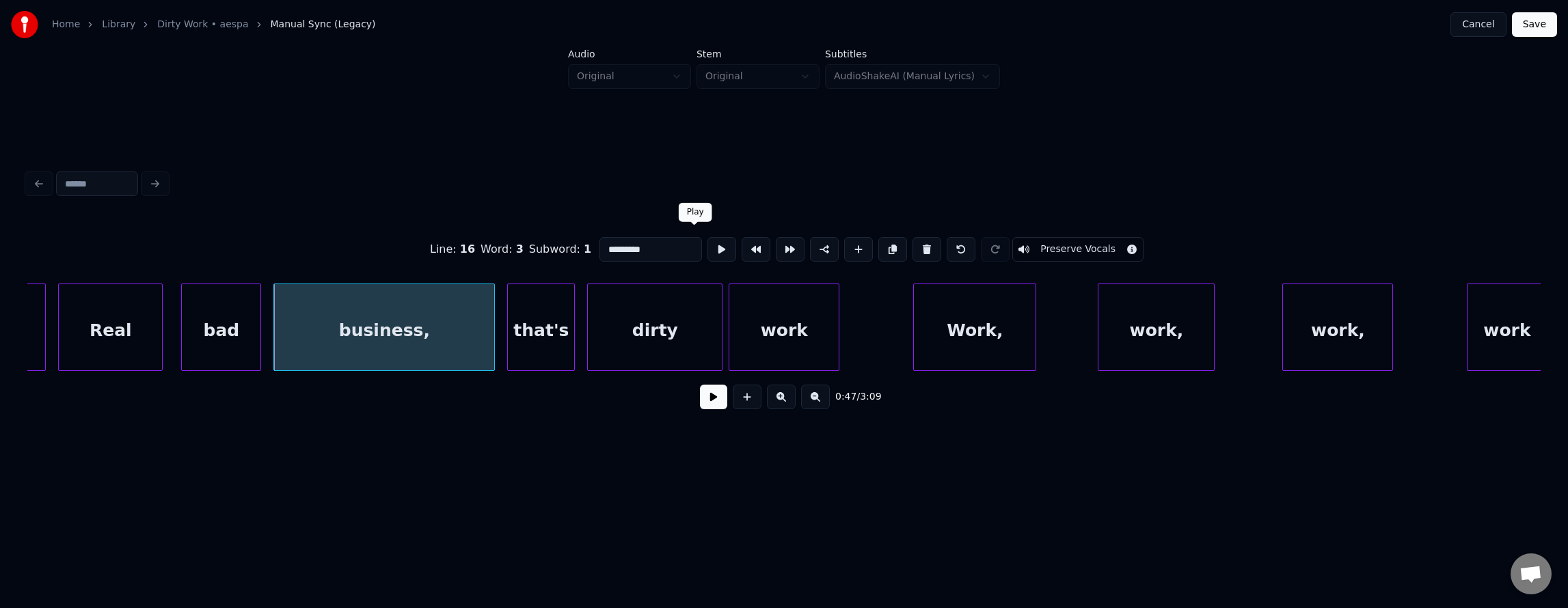
click at [708, 243] on button at bounding box center [722, 250] width 28 height 25
click at [362, 325] on div at bounding box center [363, 326] width 4 height 86
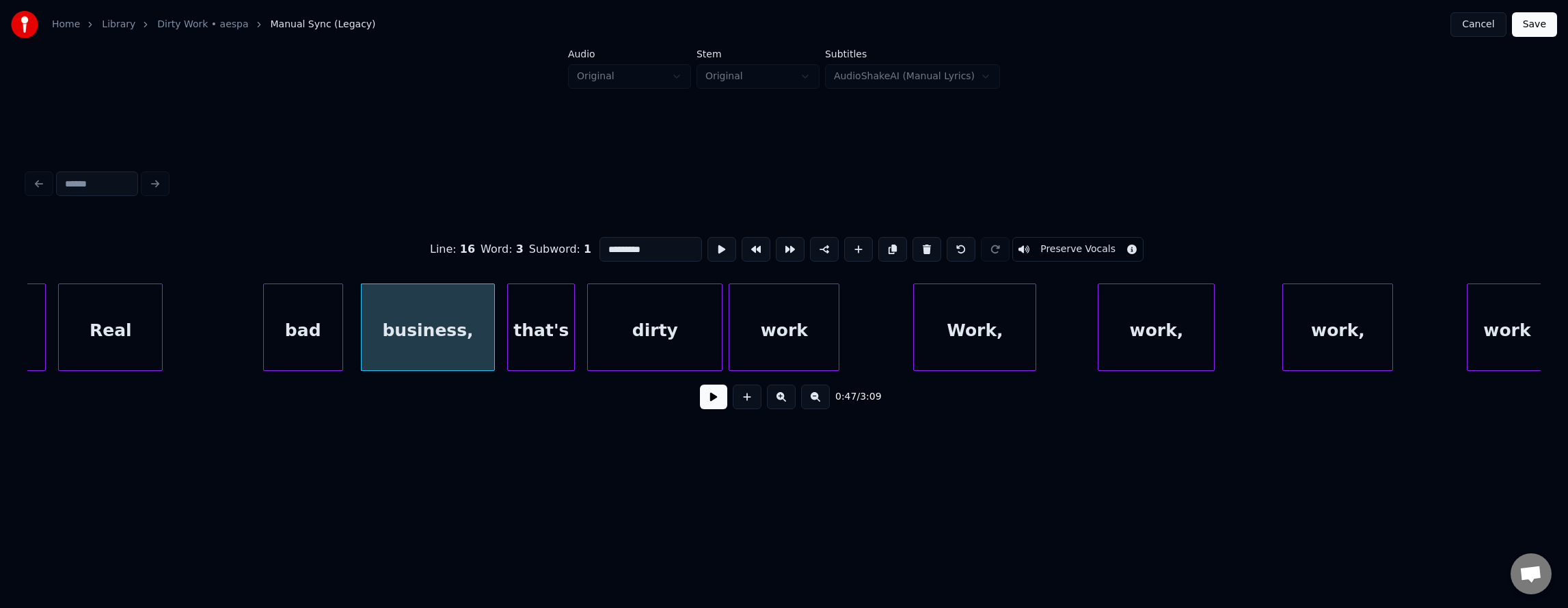
click at [322, 340] on div "bad" at bounding box center [303, 330] width 79 height 93
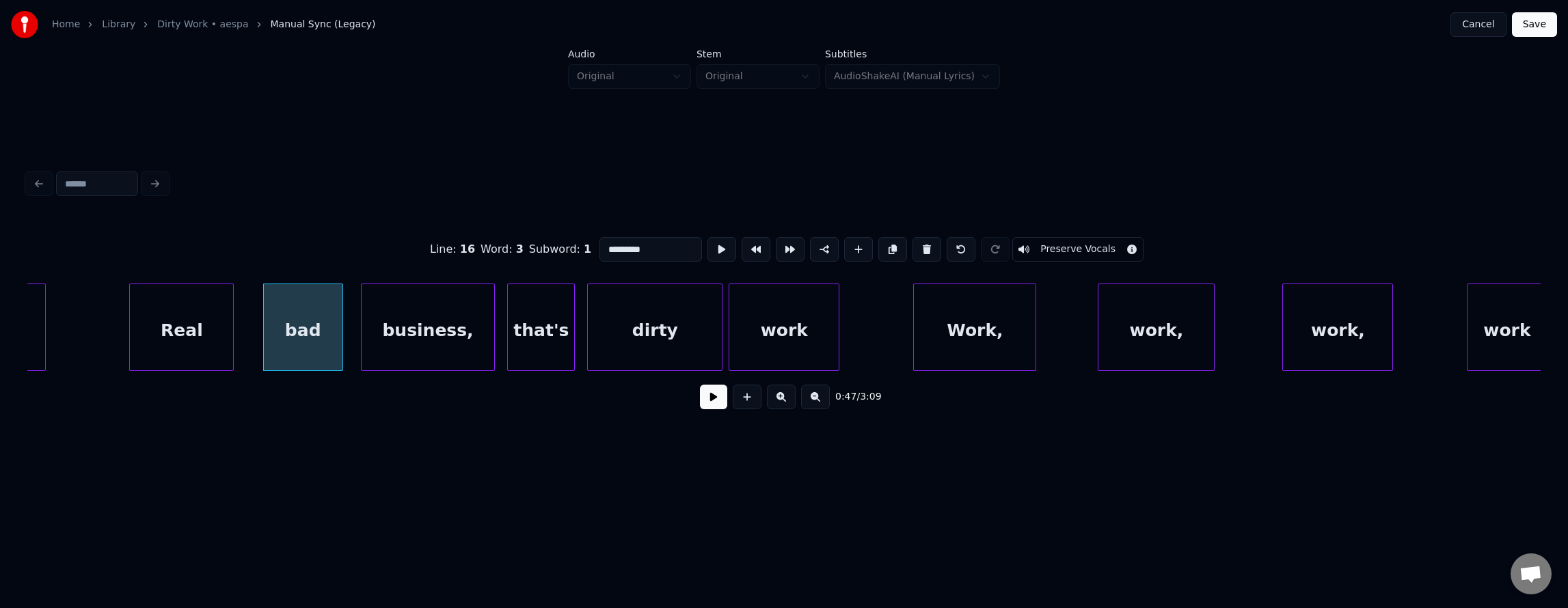
click at [179, 347] on div "Real" at bounding box center [181, 330] width 103 height 93
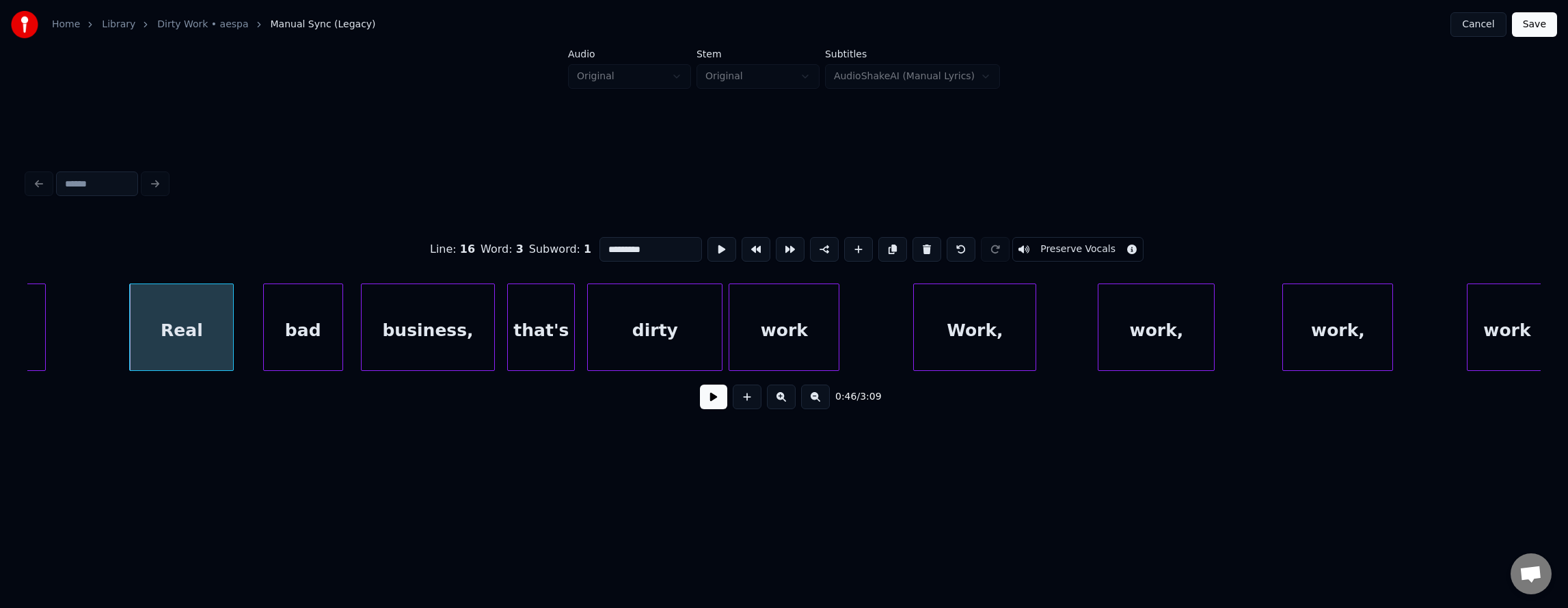
click at [179, 347] on div "Real" at bounding box center [181, 330] width 103 height 93
click at [708, 248] on button at bounding box center [722, 250] width 28 height 25
click at [190, 334] on div at bounding box center [189, 326] width 4 height 86
click at [305, 317] on div "bad" at bounding box center [303, 330] width 79 height 93
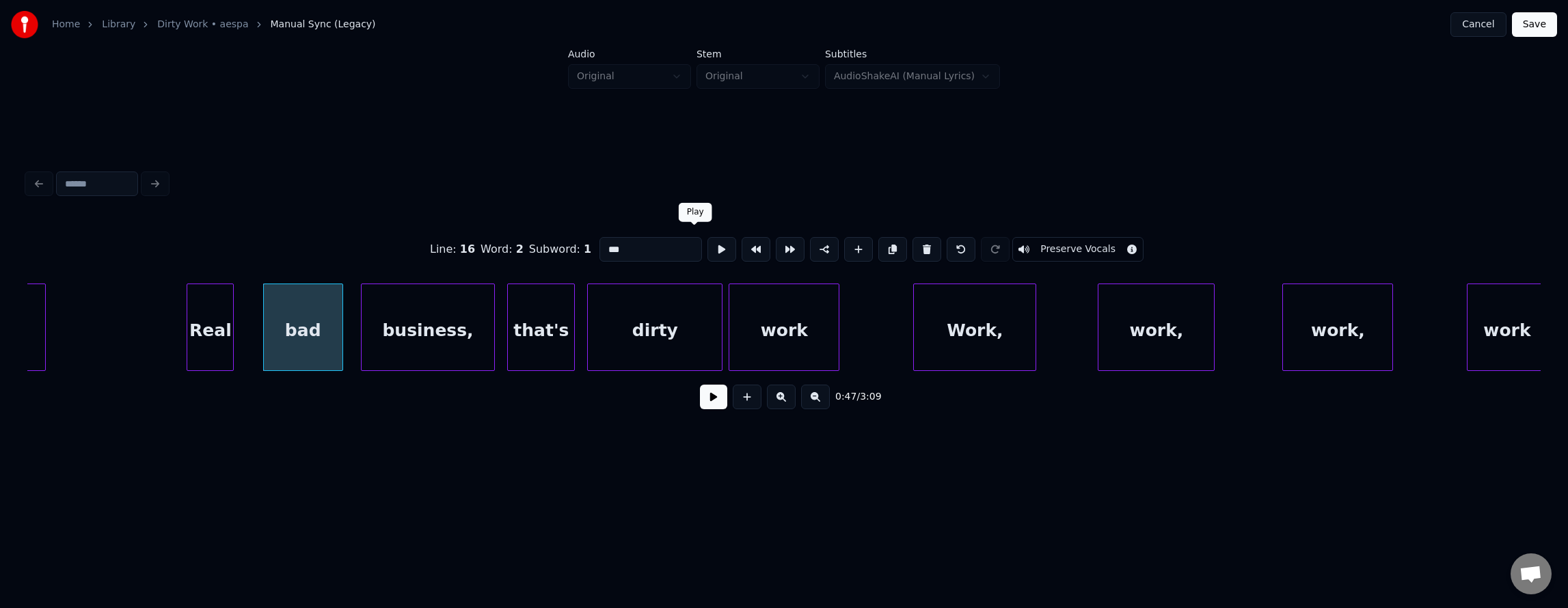
click at [708, 242] on button at bounding box center [722, 250] width 28 height 25
click at [202, 332] on div "Real" at bounding box center [210, 330] width 45 height 93
type input "****"
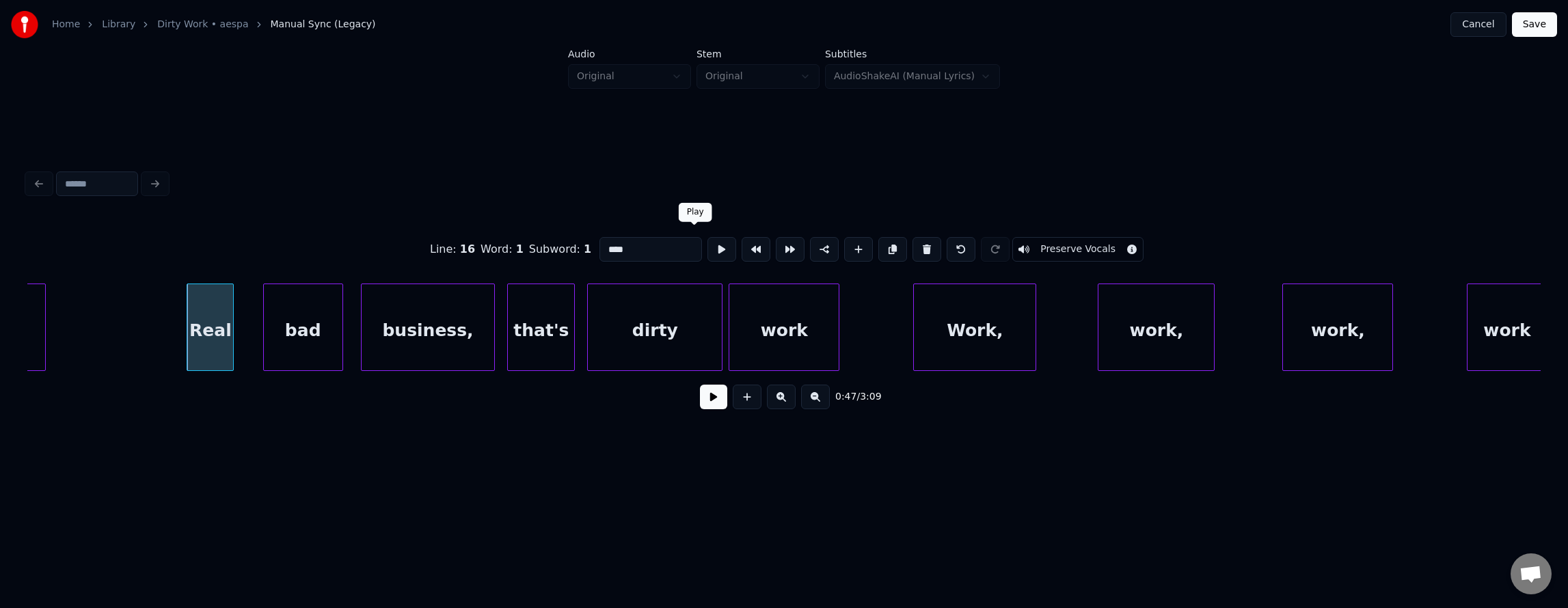
click at [708, 250] on button at bounding box center [722, 250] width 28 height 25
click at [249, 321] on div at bounding box center [249, 326] width 4 height 86
click at [708, 249] on button at bounding box center [722, 250] width 28 height 25
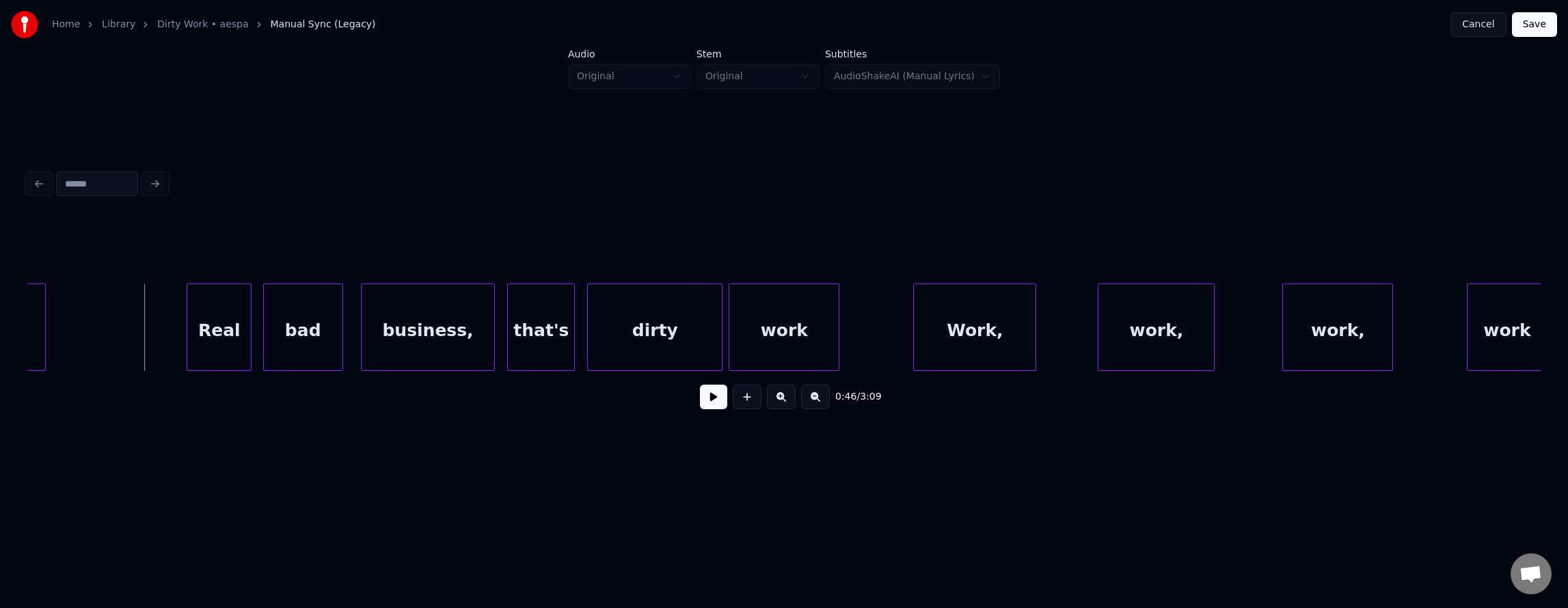
click at [703, 403] on button at bounding box center [714, 397] width 27 height 25
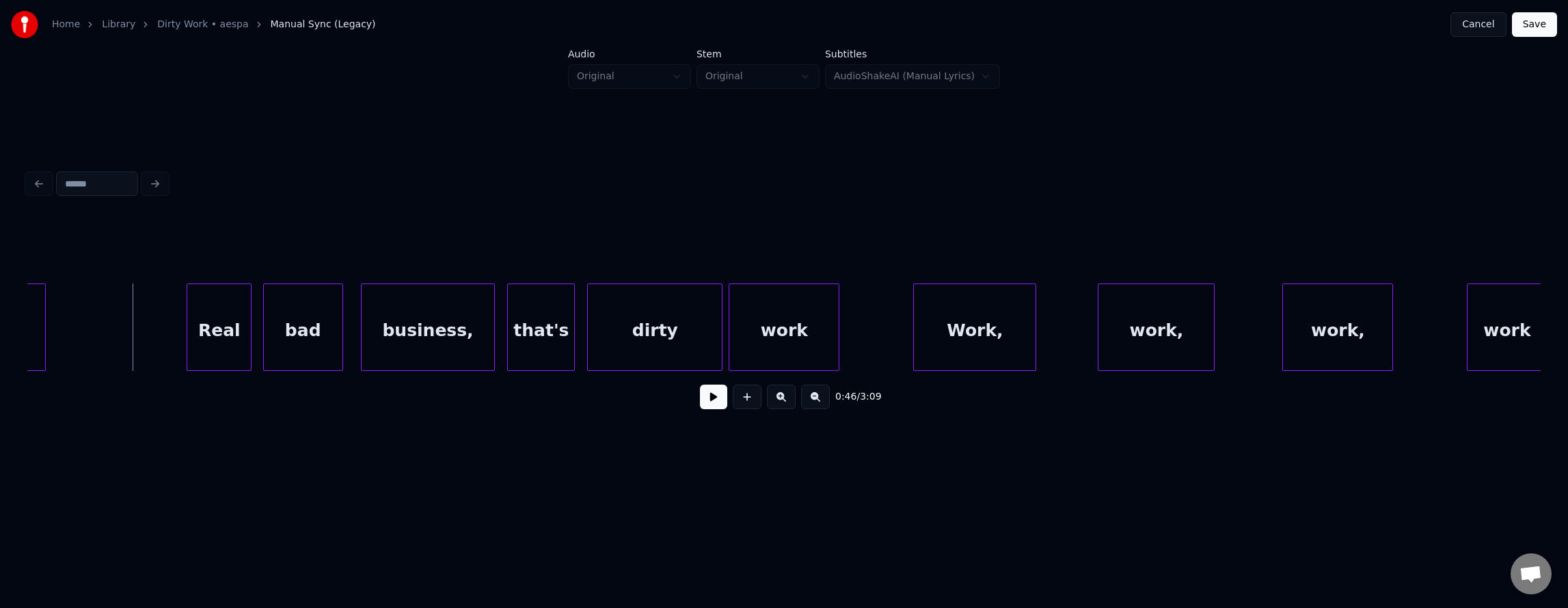
click at [704, 400] on button at bounding box center [714, 397] width 27 height 25
click at [705, 400] on button at bounding box center [714, 397] width 27 height 25
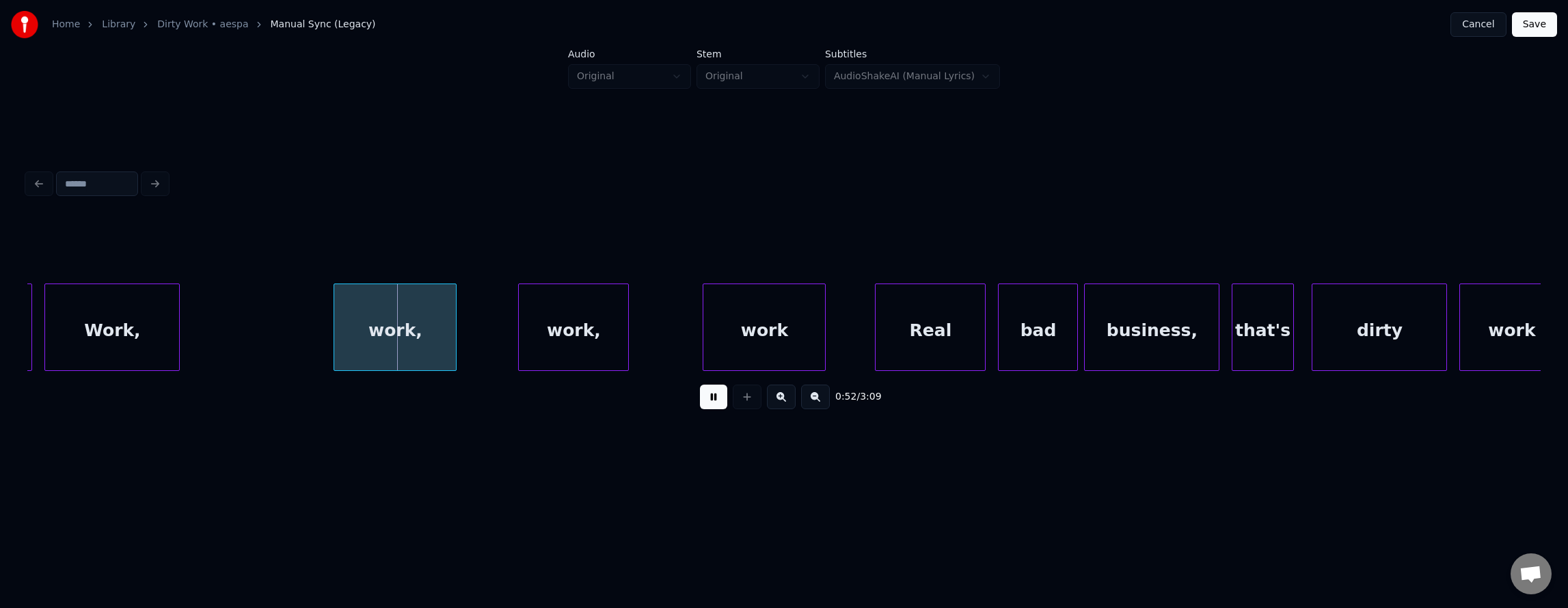
drag, startPoint x: 705, startPoint y: 400, endPoint x: 539, endPoint y: 408, distance: 166.2
click at [705, 403] on button at bounding box center [714, 397] width 27 height 25
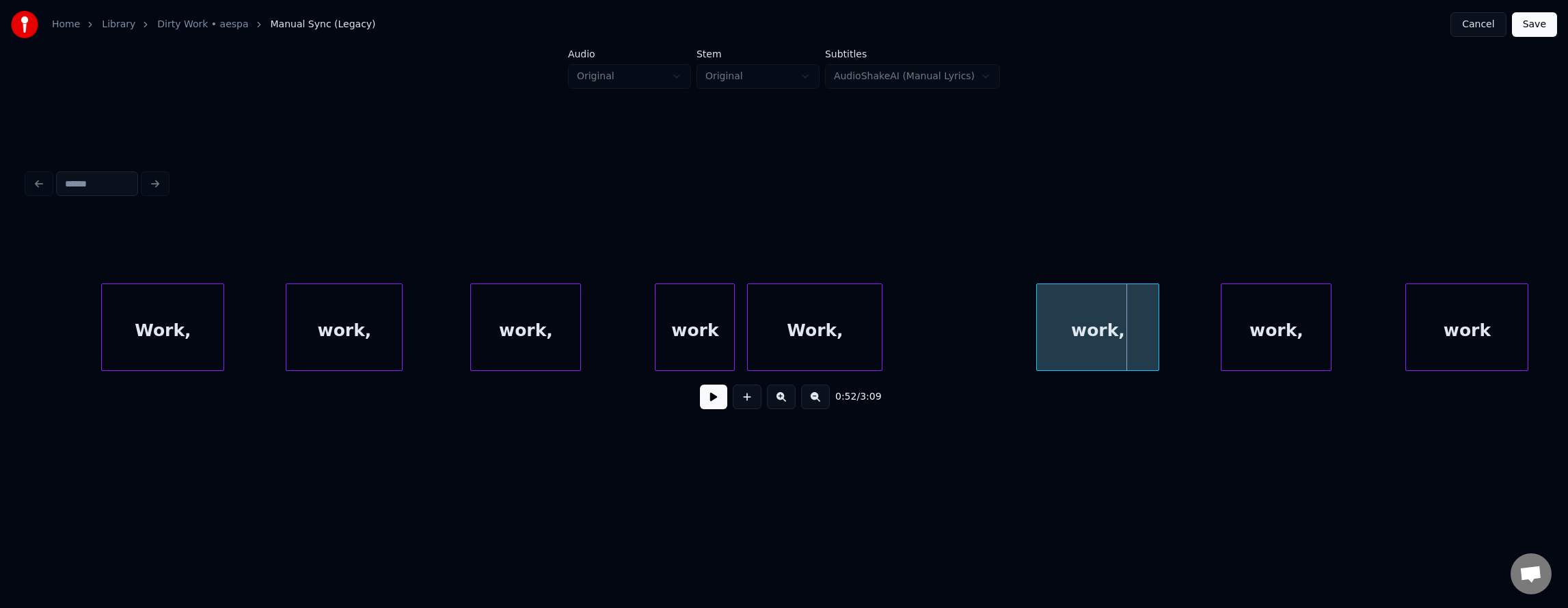
scroll to position [0, 15072]
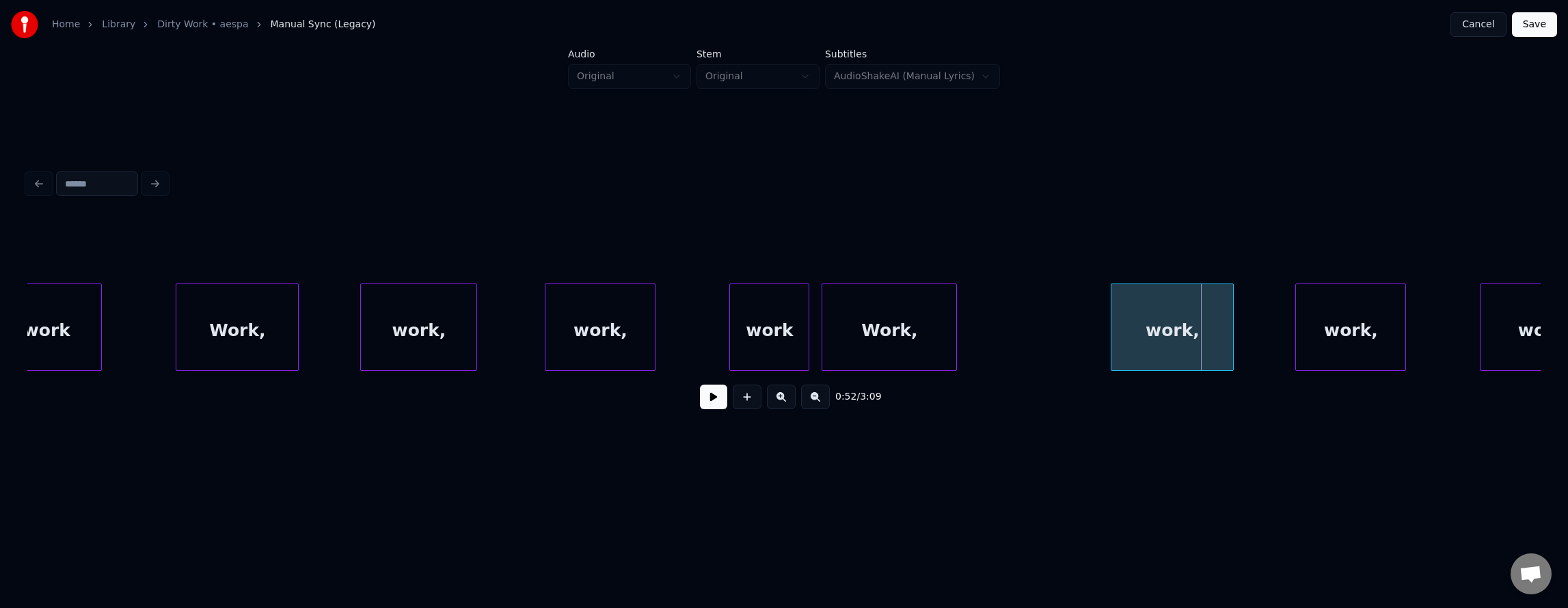
click at [700, 400] on button at bounding box center [714, 397] width 27 height 25
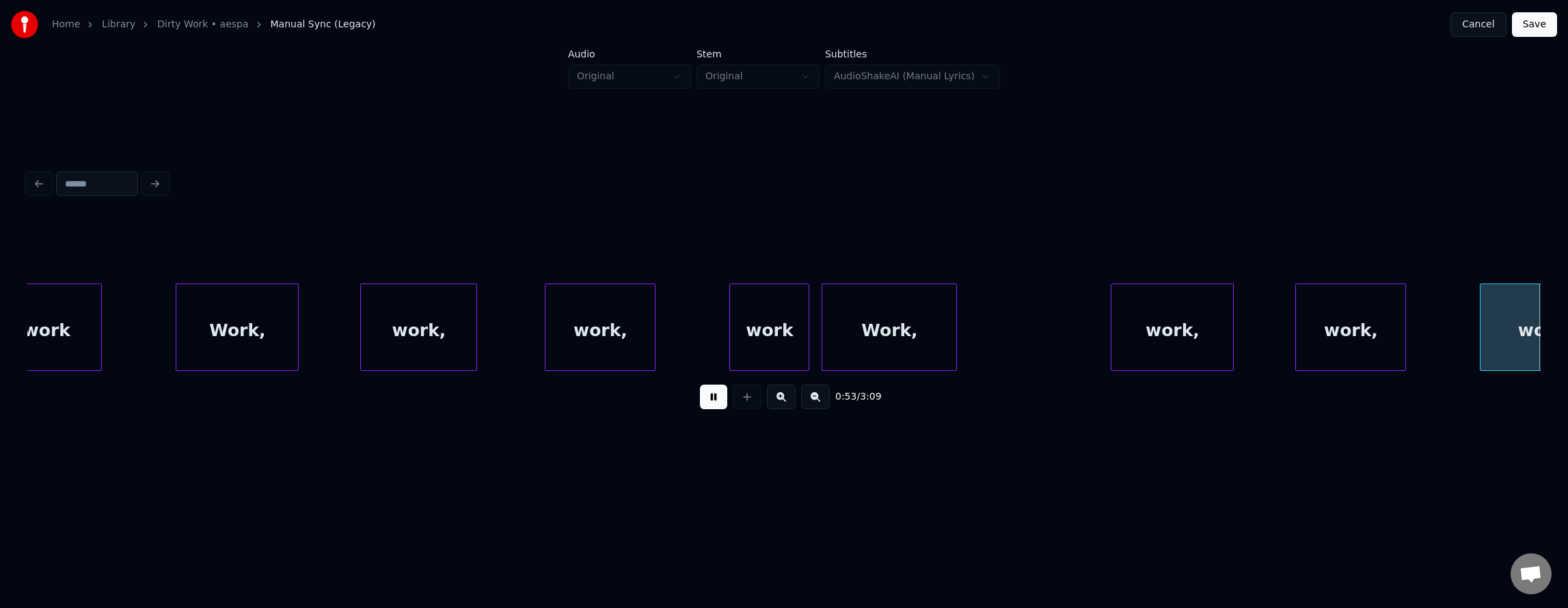
scroll to position [0, 16586]
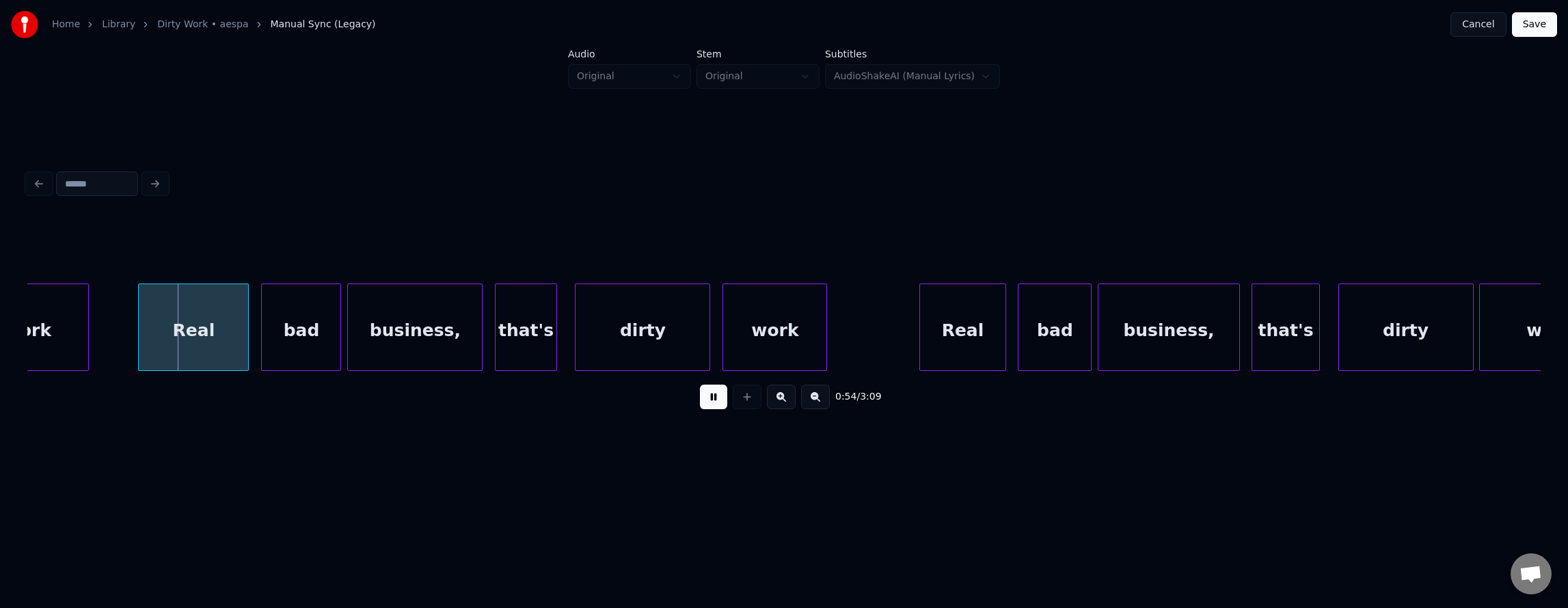
click at [700, 400] on button at bounding box center [714, 397] width 27 height 25
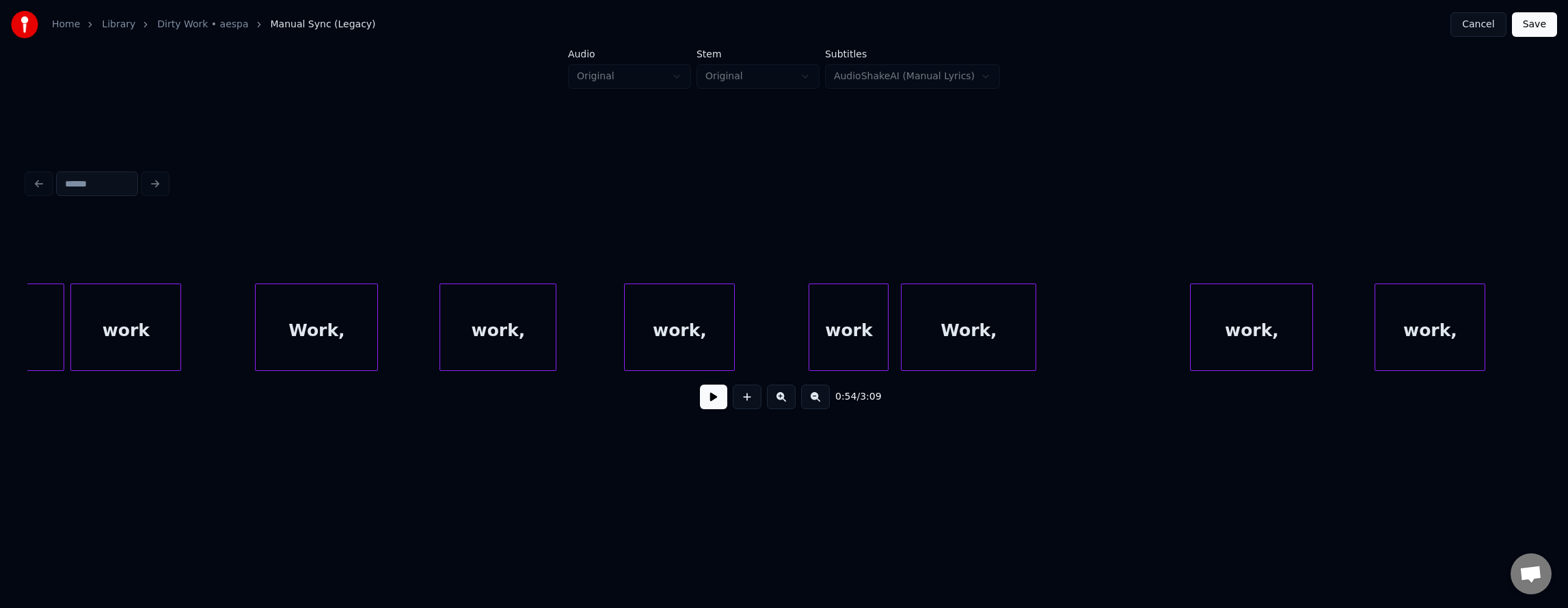
scroll to position [0, 14970]
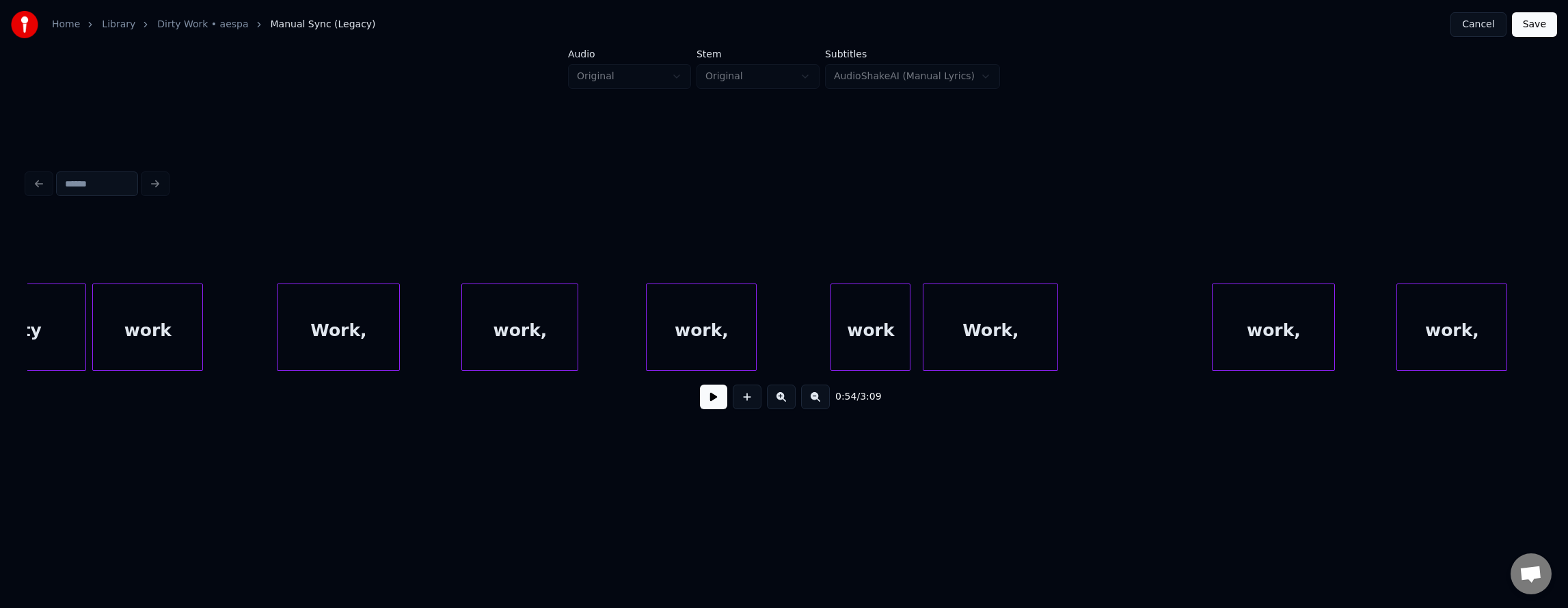
click at [714, 408] on button at bounding box center [714, 397] width 27 height 25
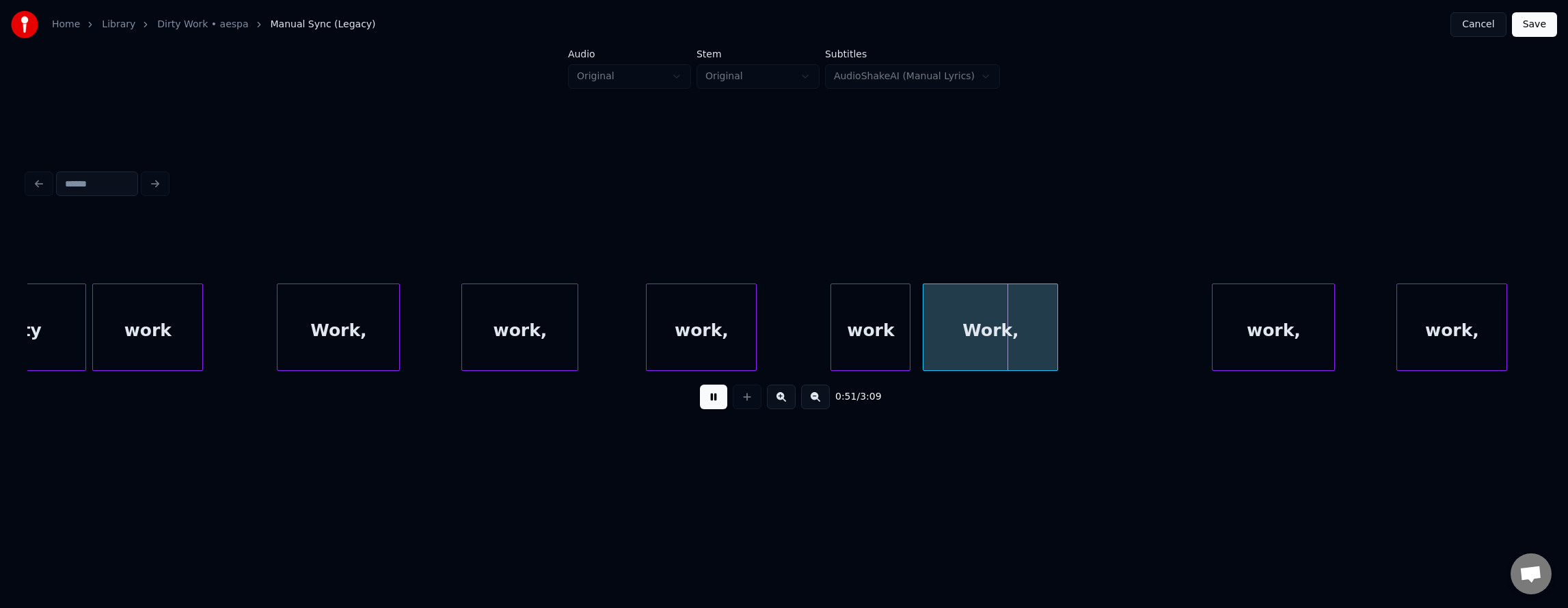
click at [714, 408] on button at bounding box center [714, 397] width 27 height 25
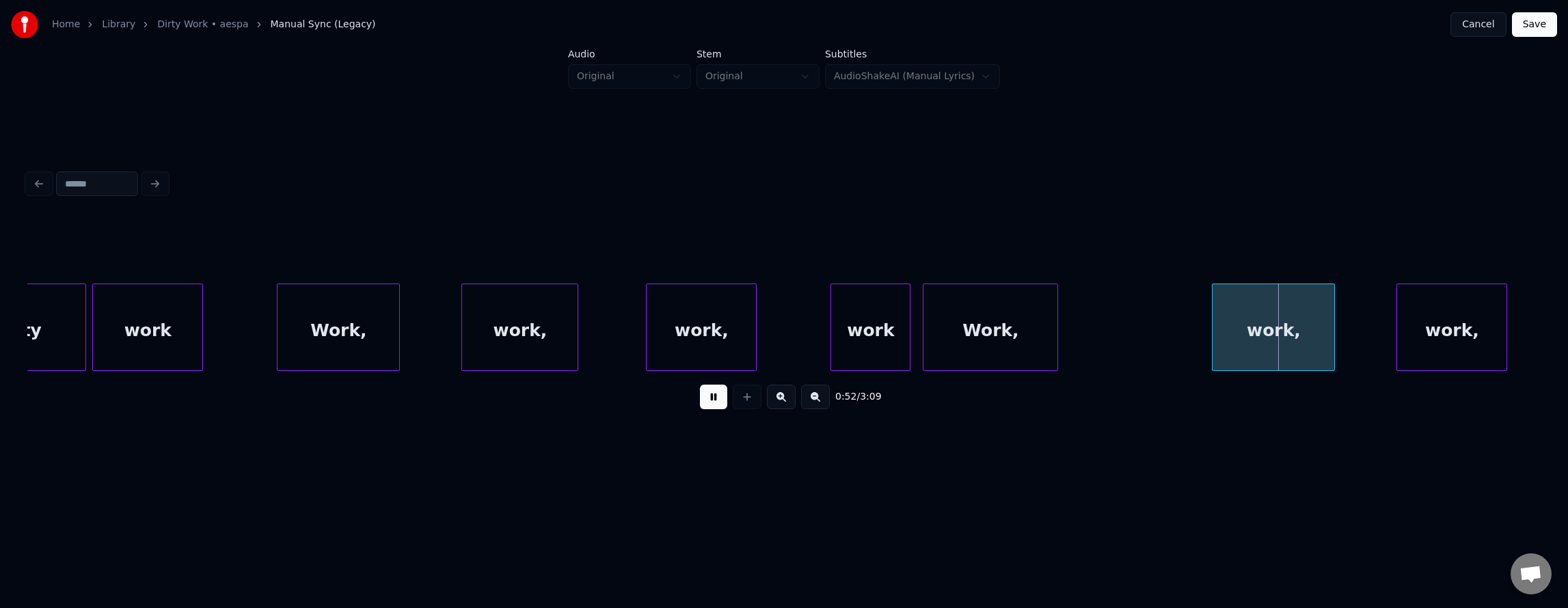
click at [714, 408] on button at bounding box center [714, 397] width 27 height 25
click at [38, 307] on div "dirty" at bounding box center [19, 330] width 134 height 93
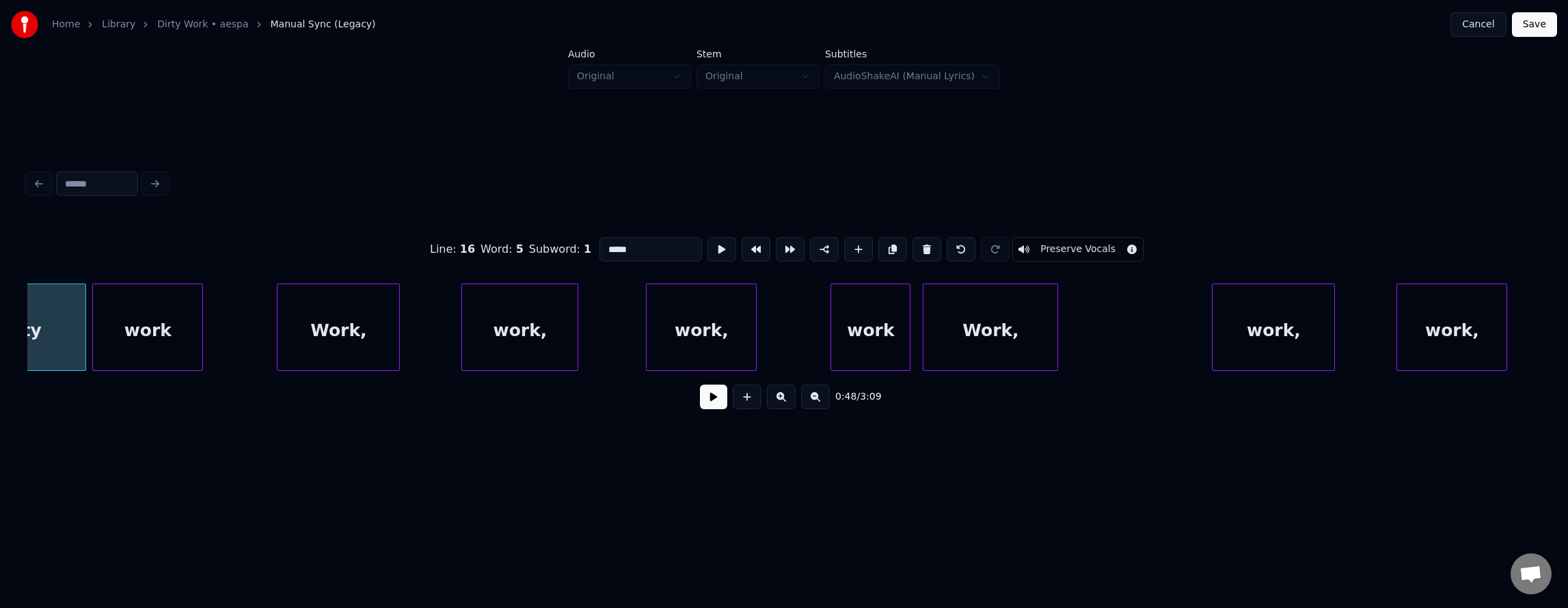
scroll to position [0, 14894]
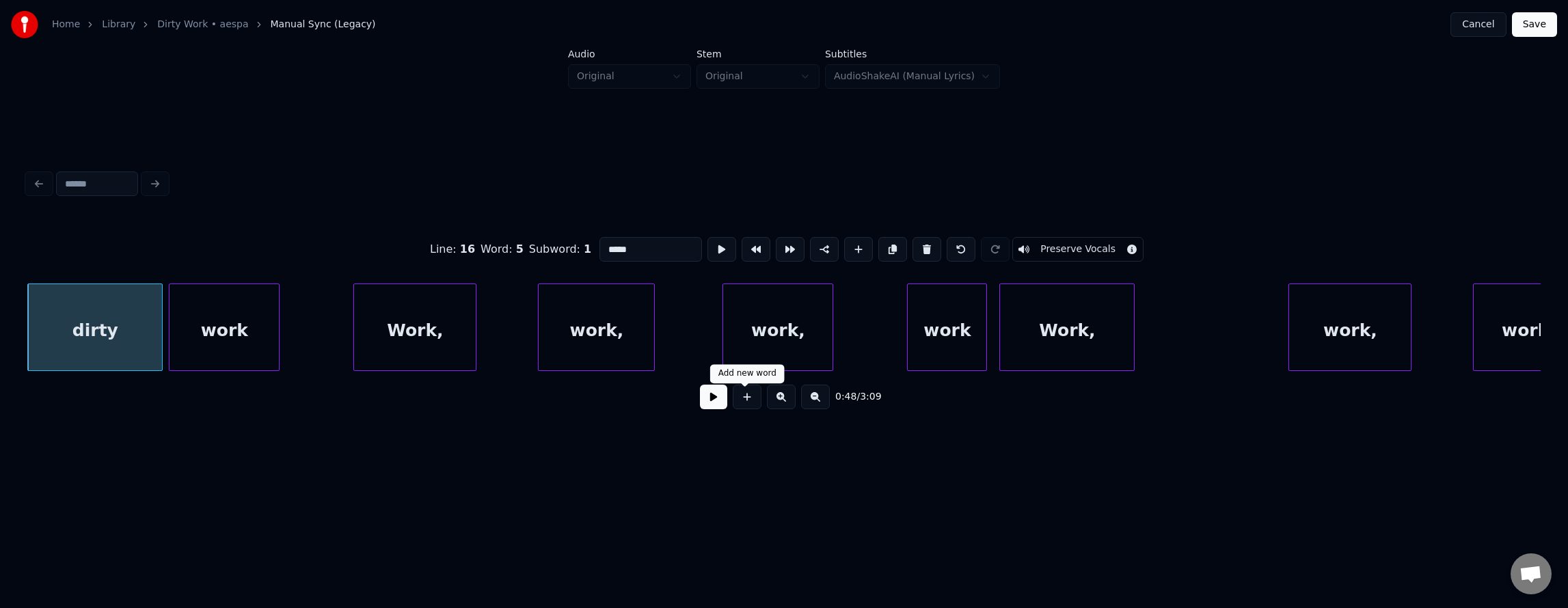
click at [705, 402] on button at bounding box center [714, 397] width 27 height 25
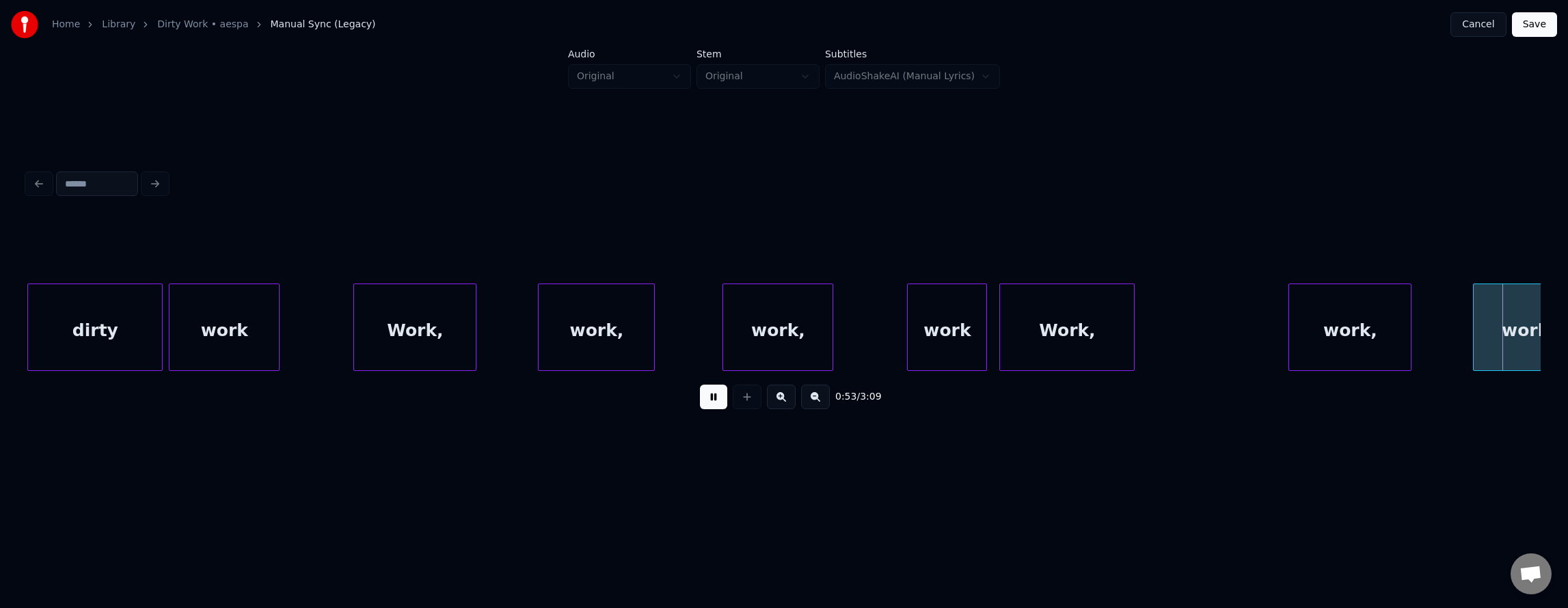
scroll to position [0, 16407]
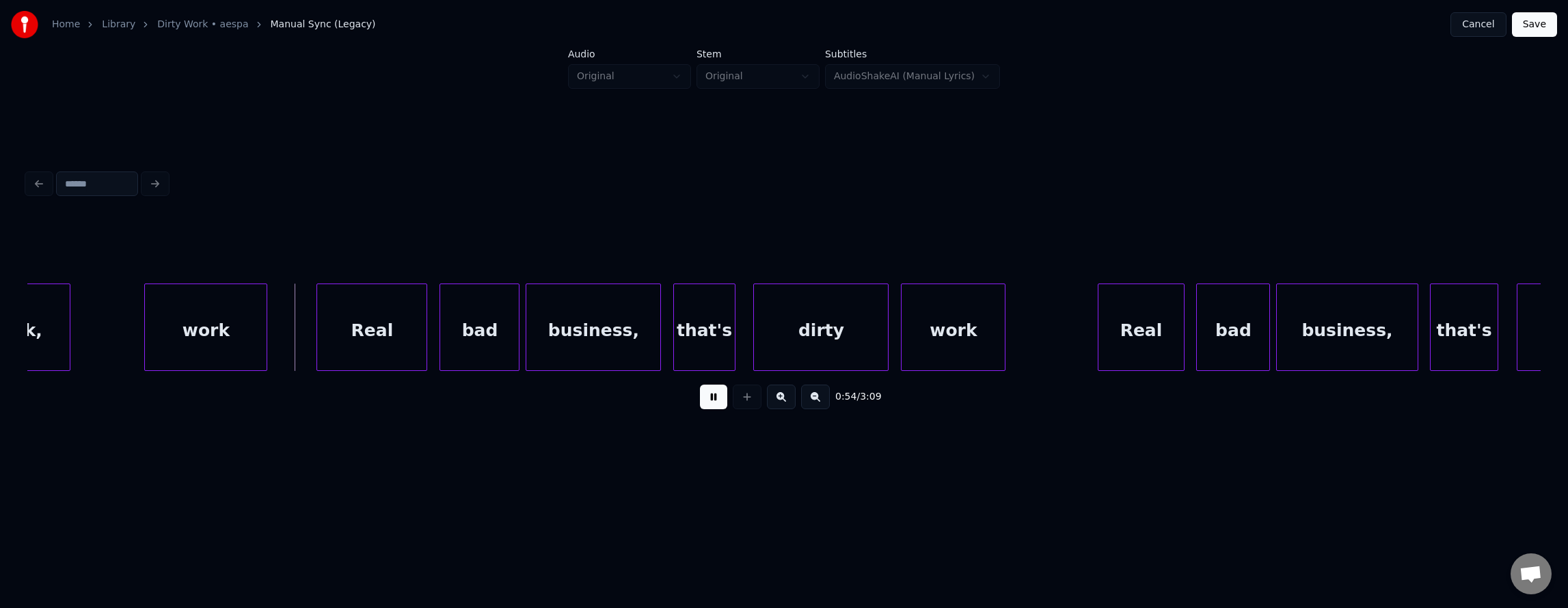
drag, startPoint x: 705, startPoint y: 402, endPoint x: 491, endPoint y: 422, distance: 214.9
click at [705, 402] on button at bounding box center [714, 397] width 27 height 25
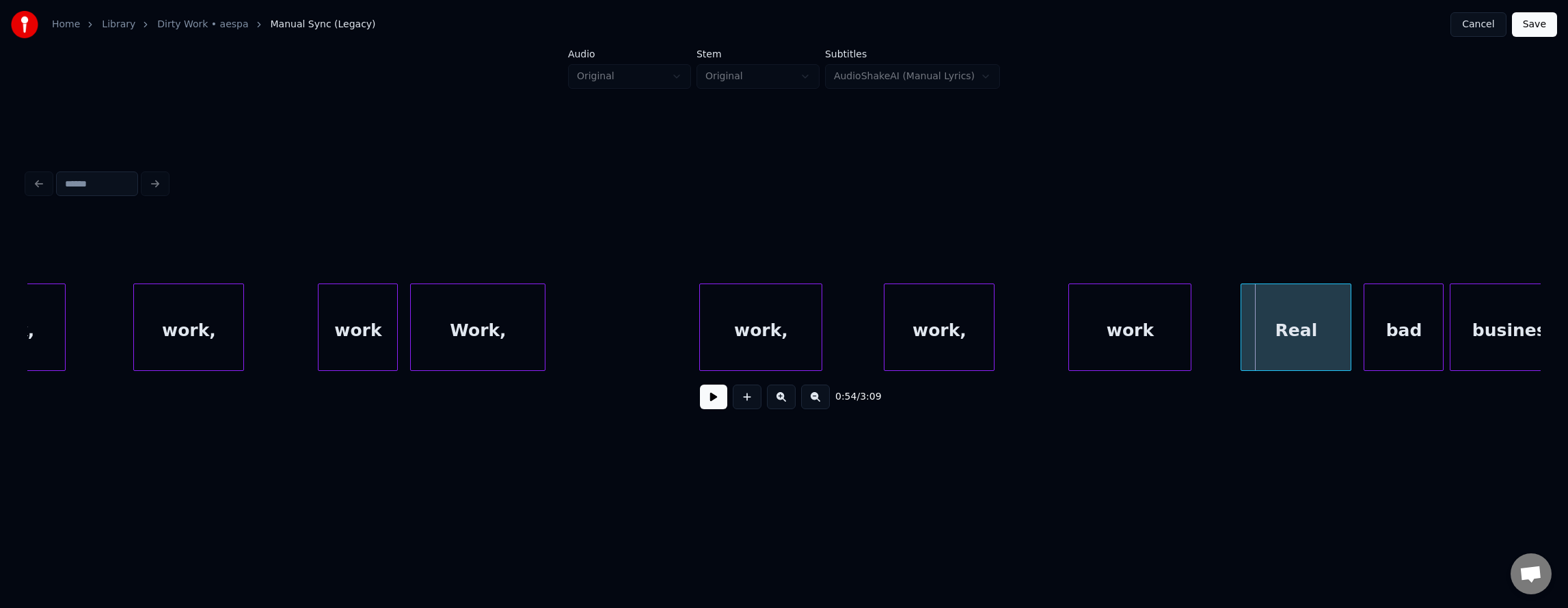
scroll to position [0, 15424]
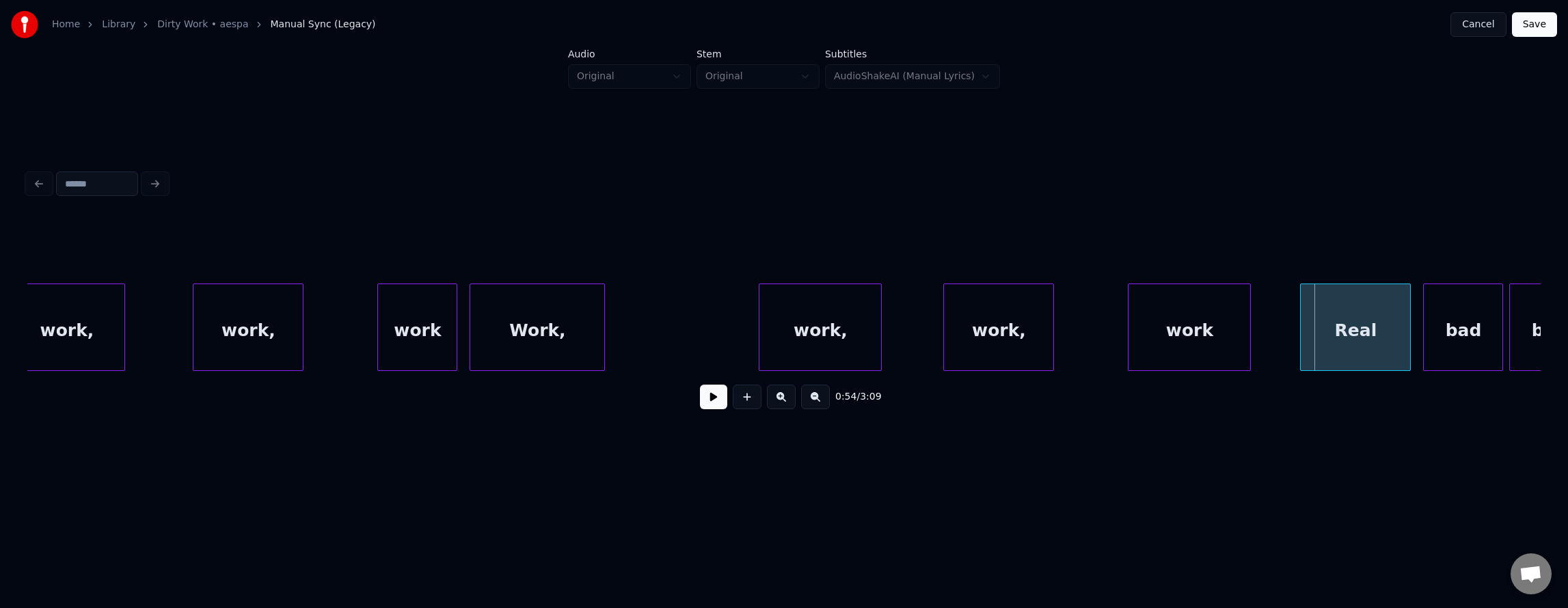
click at [775, 312] on div "work," at bounding box center [820, 330] width 122 height 93
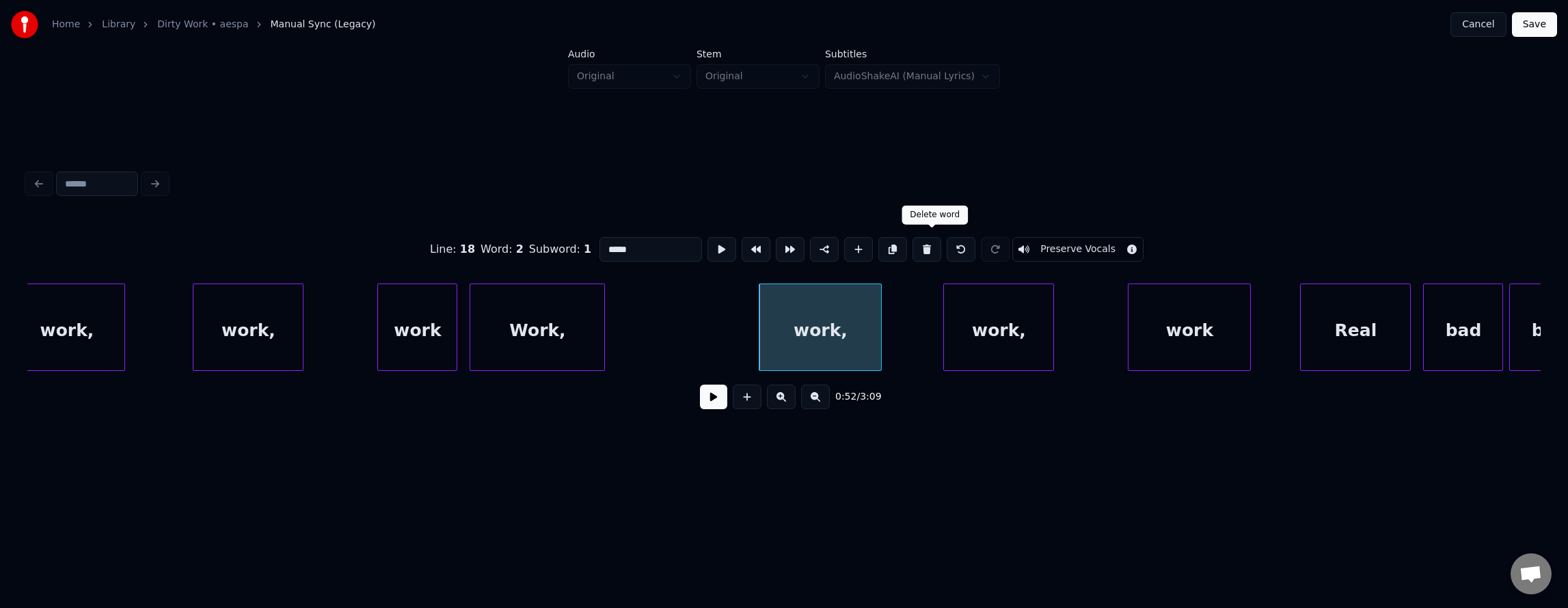
click at [929, 244] on button at bounding box center [926, 250] width 28 height 25
type input "*****"
click at [837, 354] on div "Work," at bounding box center [817, 330] width 134 height 93
click at [489, 339] on div at bounding box center [490, 326] width 4 height 86
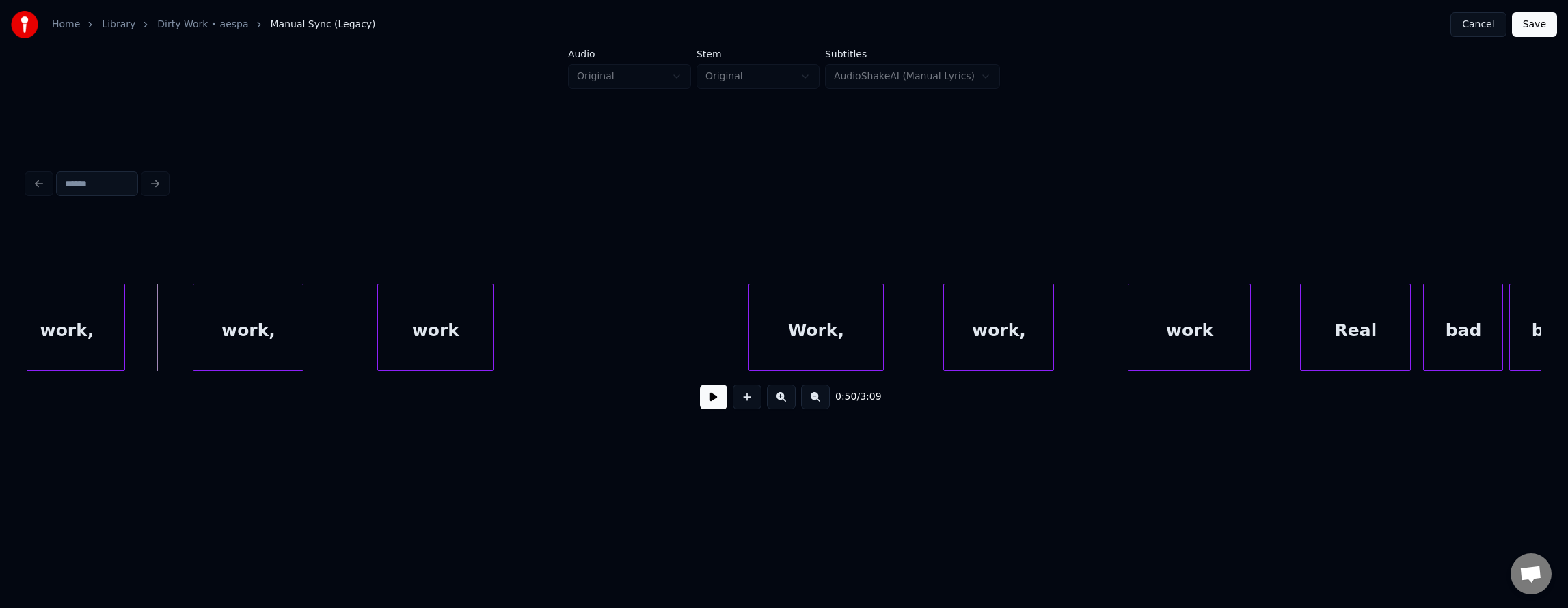
click at [713, 408] on button at bounding box center [714, 397] width 27 height 25
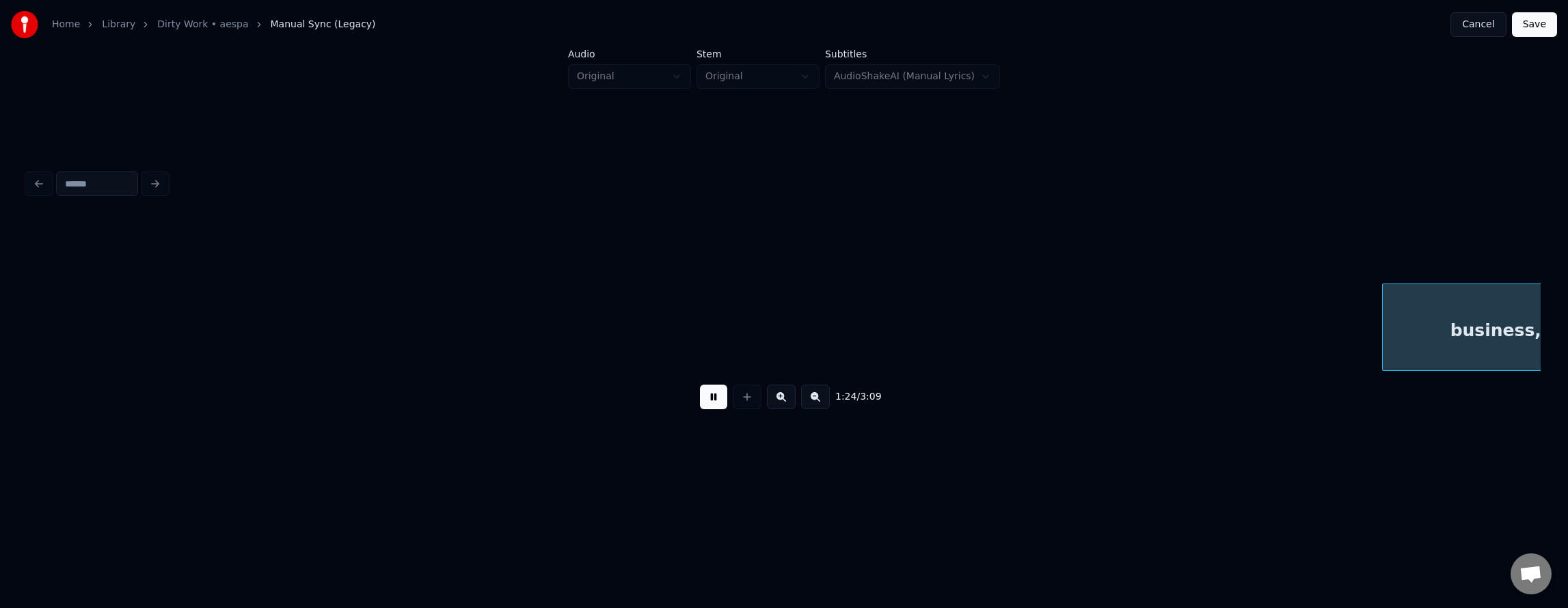
scroll to position [0, 26022]
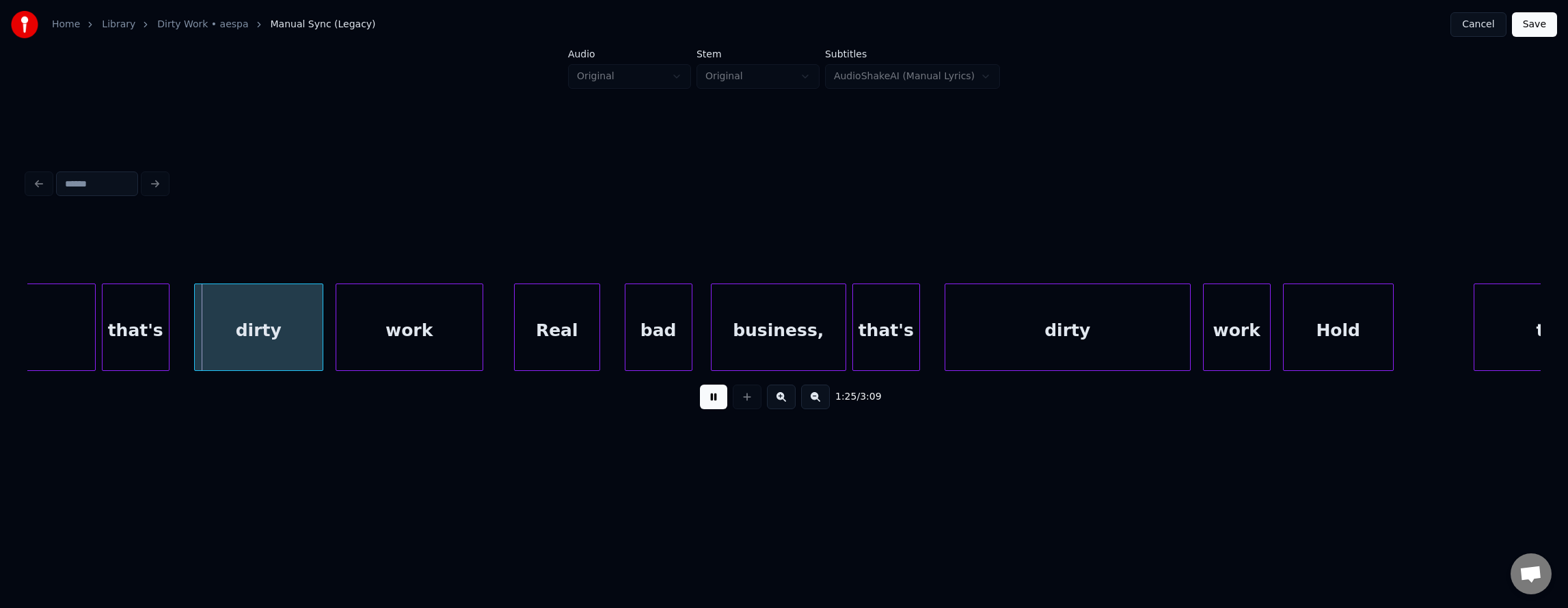
click at [676, 397] on div "1:25 / 3:09" at bounding box center [784, 397] width 1491 height 30
click at [700, 403] on button at bounding box center [714, 397] width 27 height 25
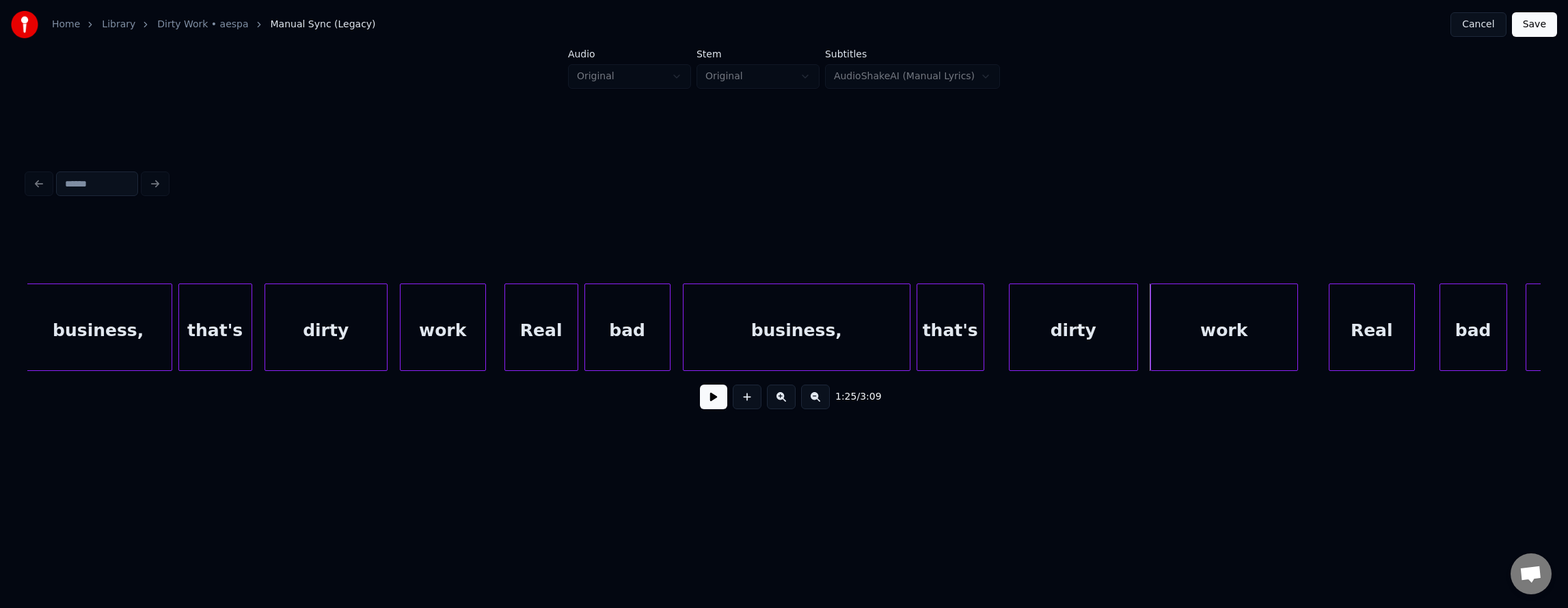
scroll to position [0, 25167]
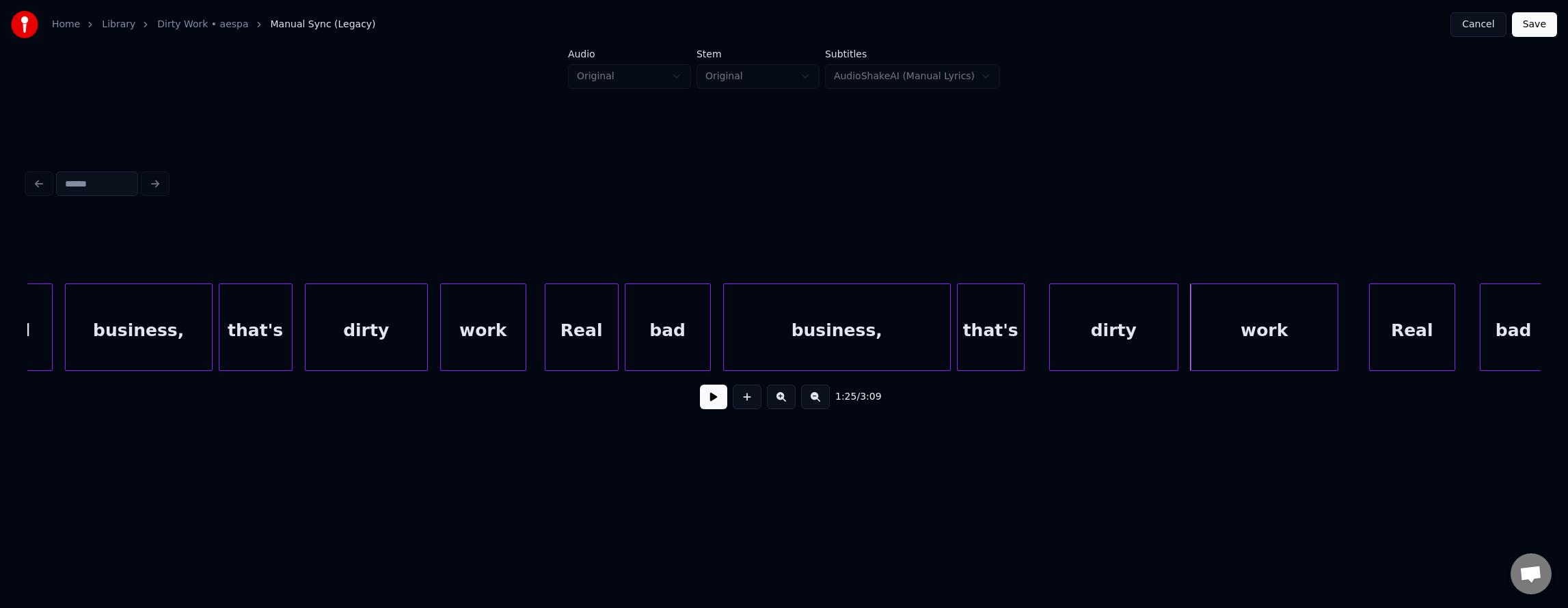
click at [106, 348] on div "business," at bounding box center [138, 330] width 147 height 93
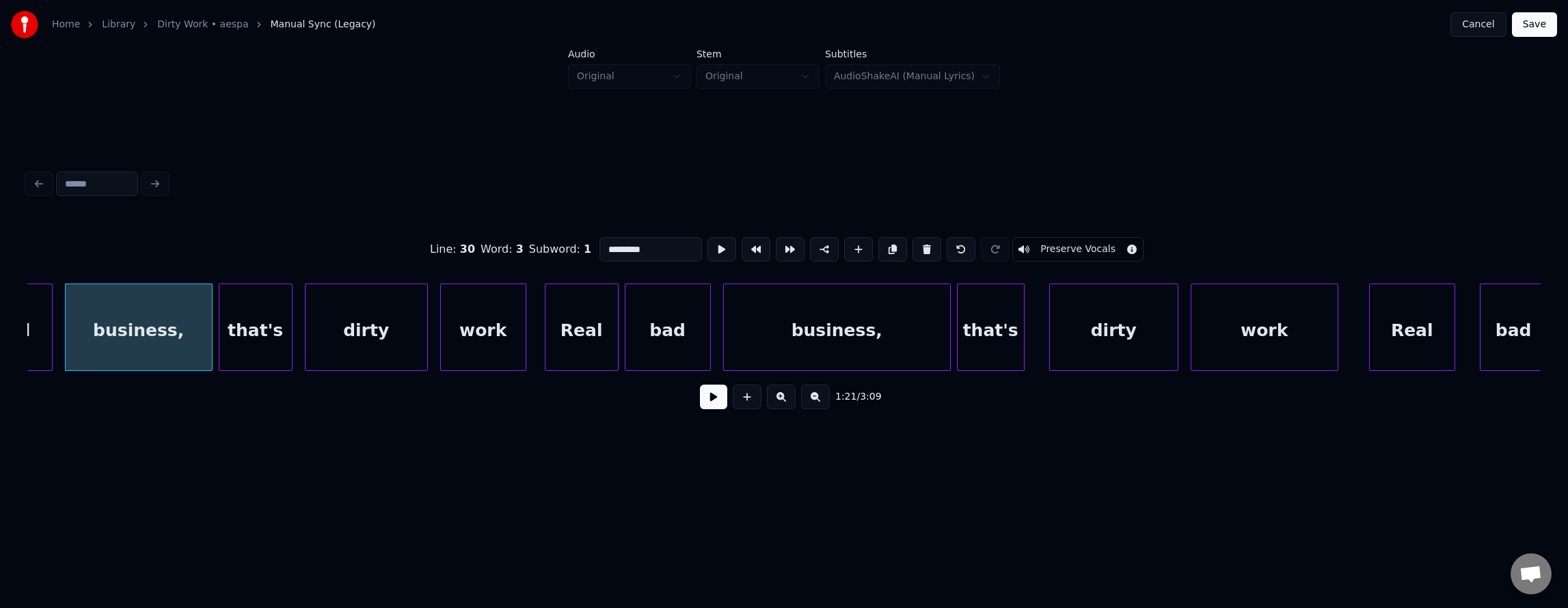
click at [700, 409] on button at bounding box center [714, 397] width 27 height 25
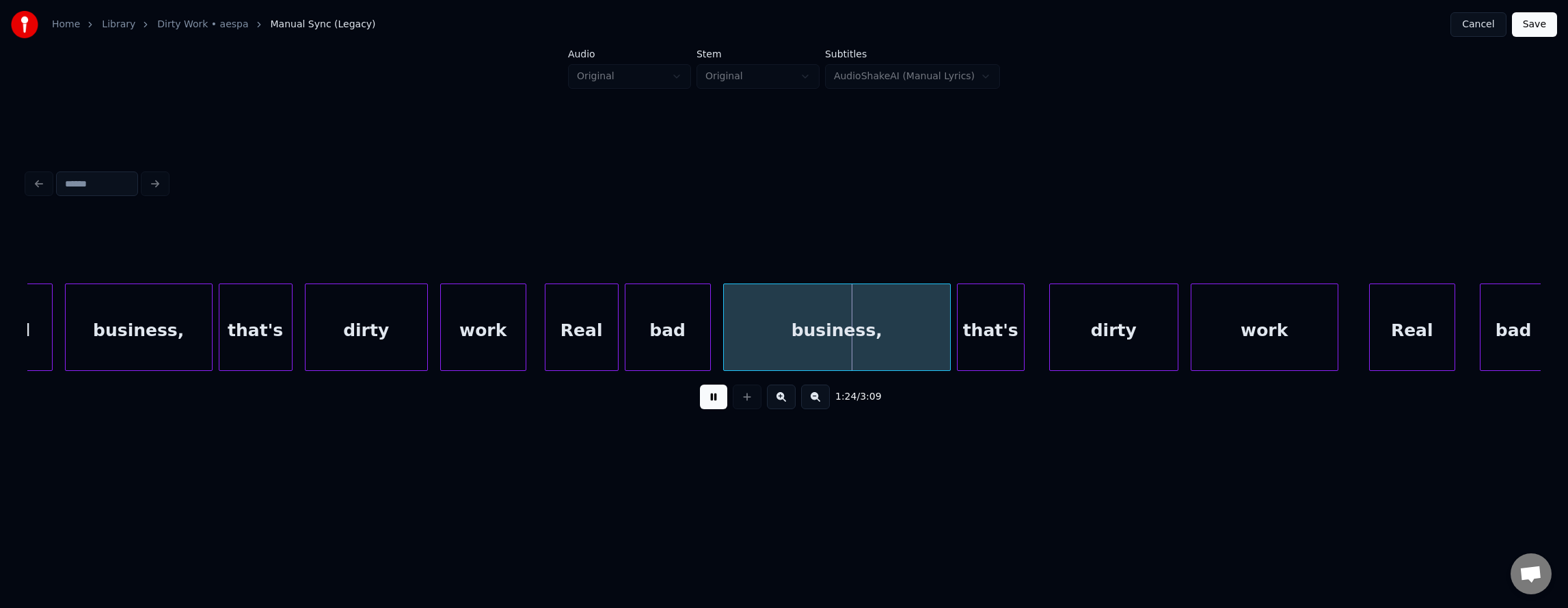
click at [700, 409] on button at bounding box center [714, 397] width 27 height 25
click at [754, 341] on div "business," at bounding box center [837, 330] width 226 height 93
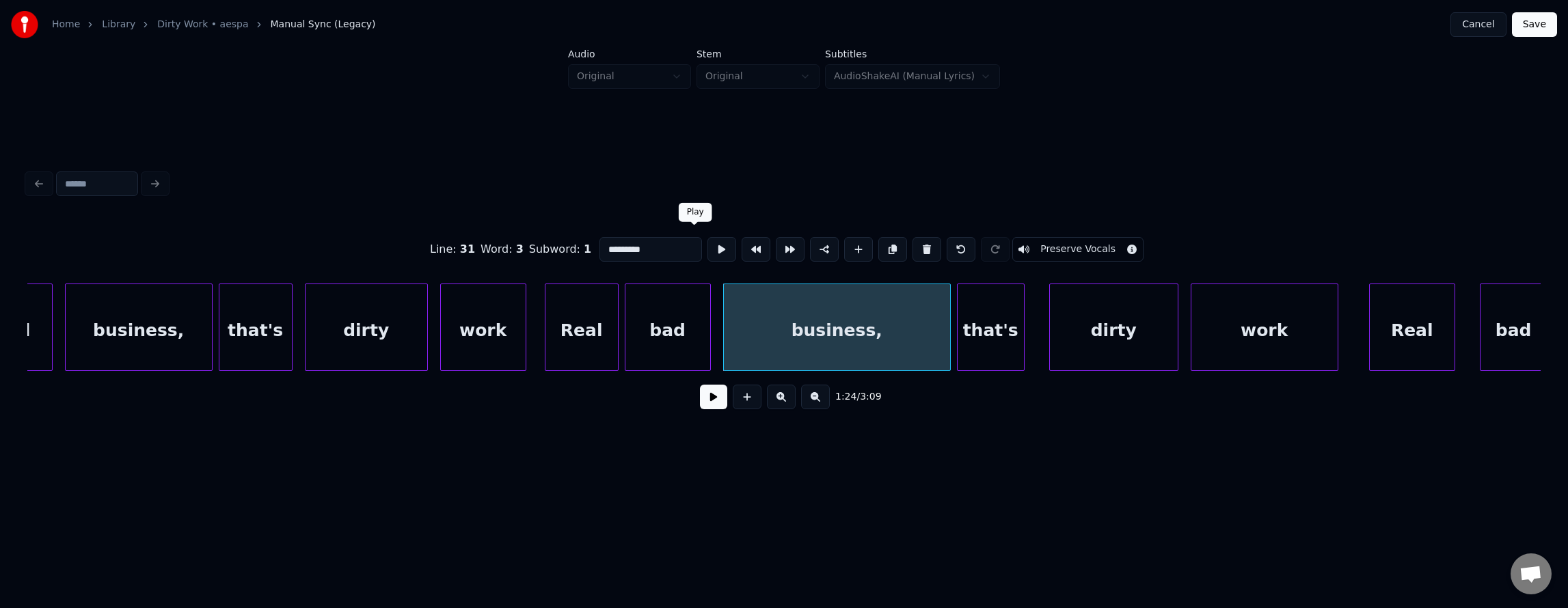
click at [708, 252] on button at bounding box center [722, 250] width 28 height 25
click at [814, 350] on div at bounding box center [816, 326] width 4 height 86
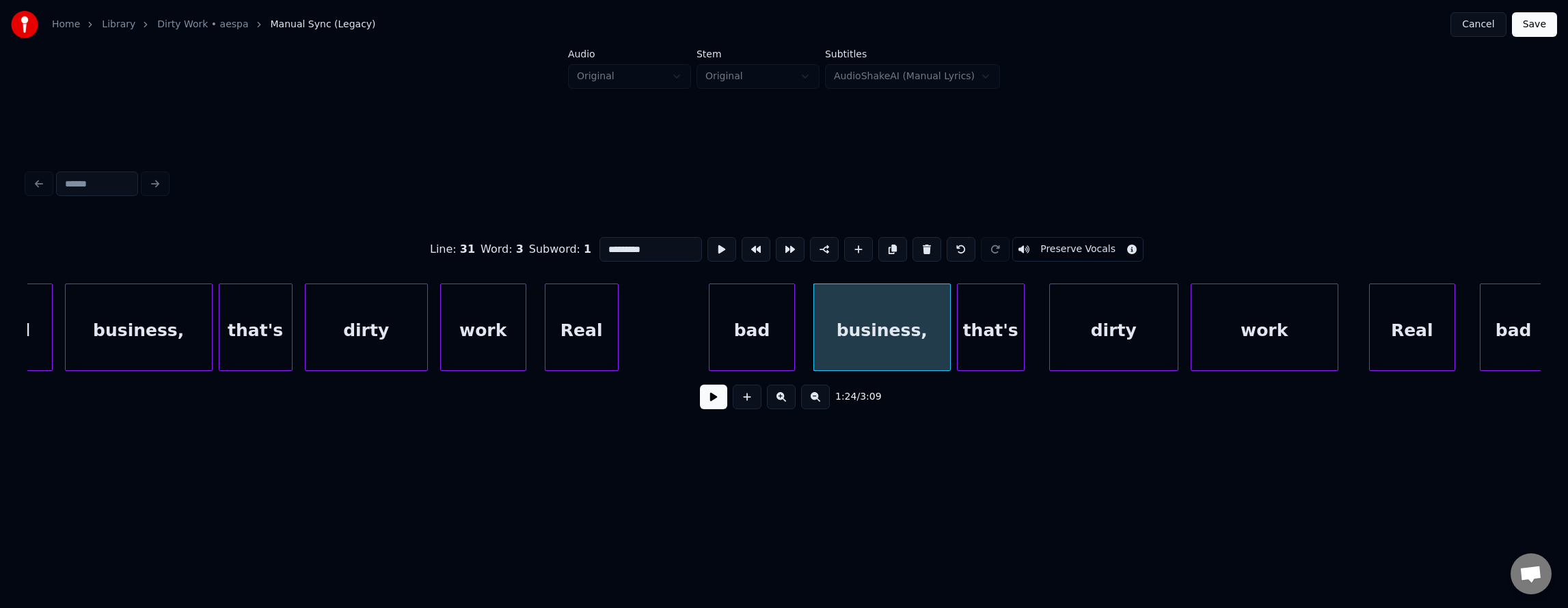
click at [765, 351] on div "bad" at bounding box center [752, 330] width 85 height 93
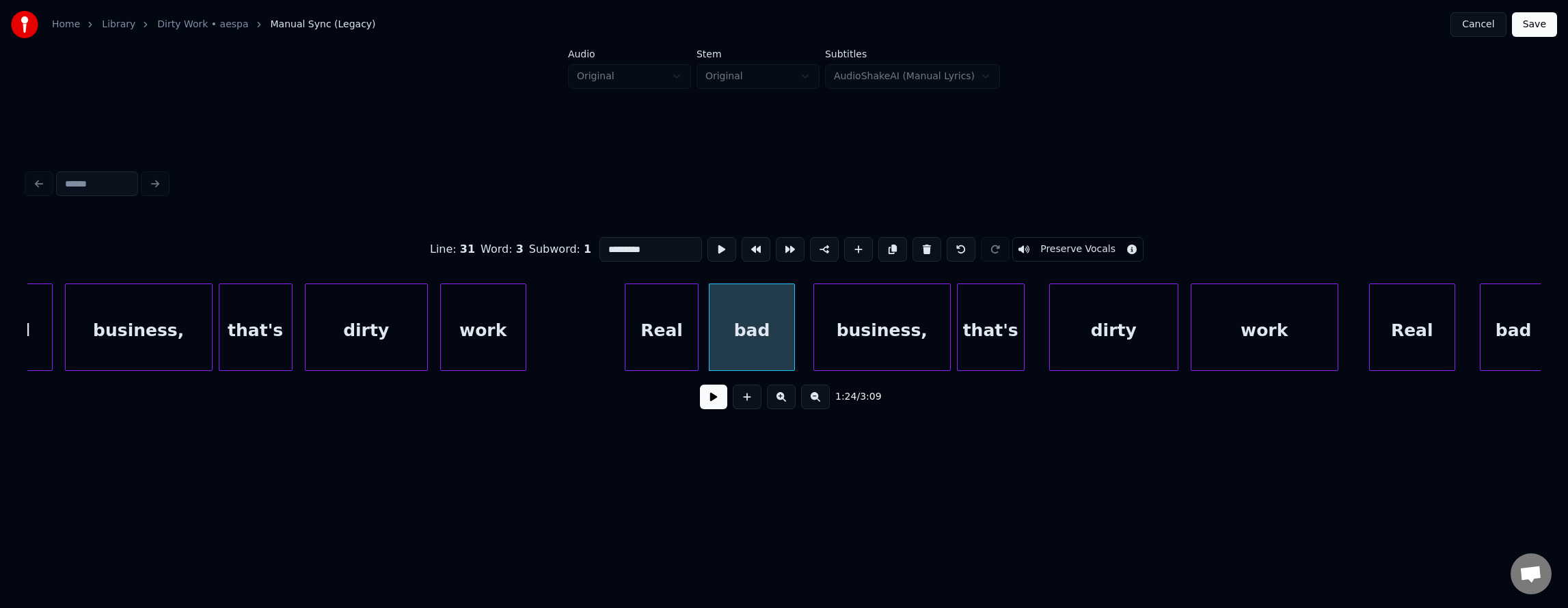
click at [666, 351] on div "Real" at bounding box center [661, 330] width 73 height 93
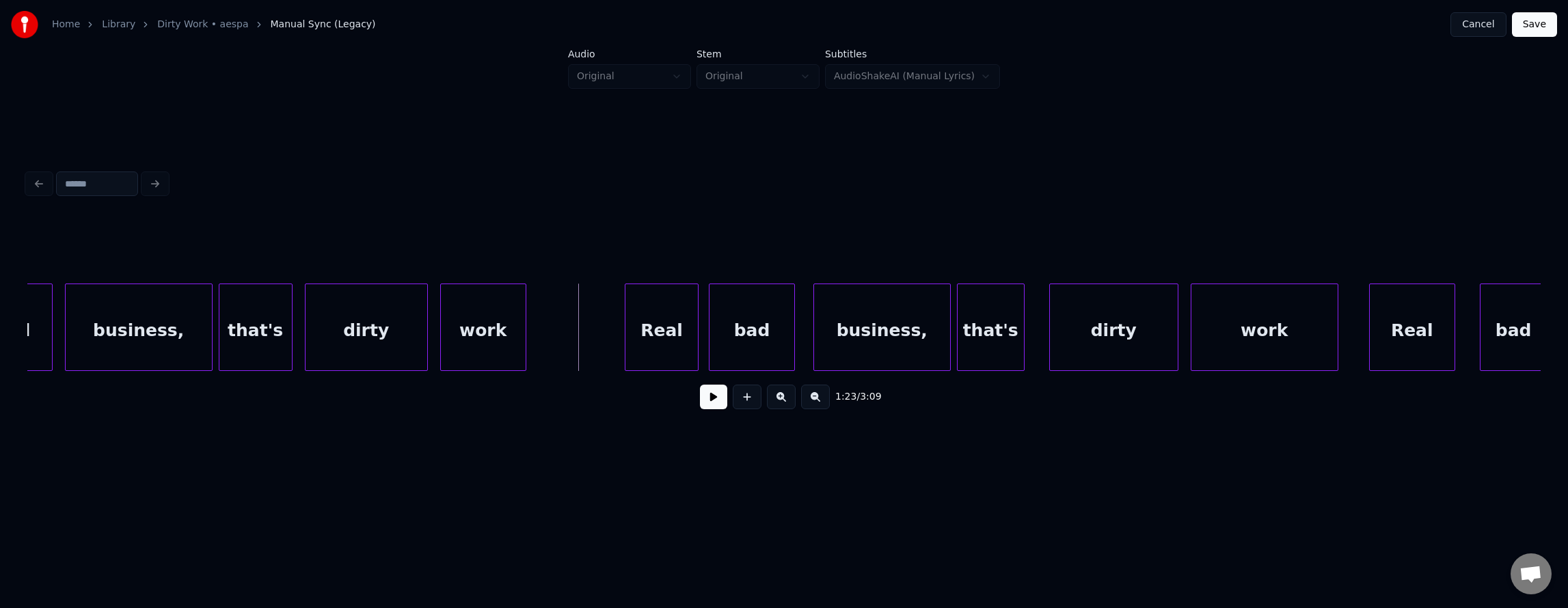
click at [711, 408] on button at bounding box center [714, 397] width 27 height 25
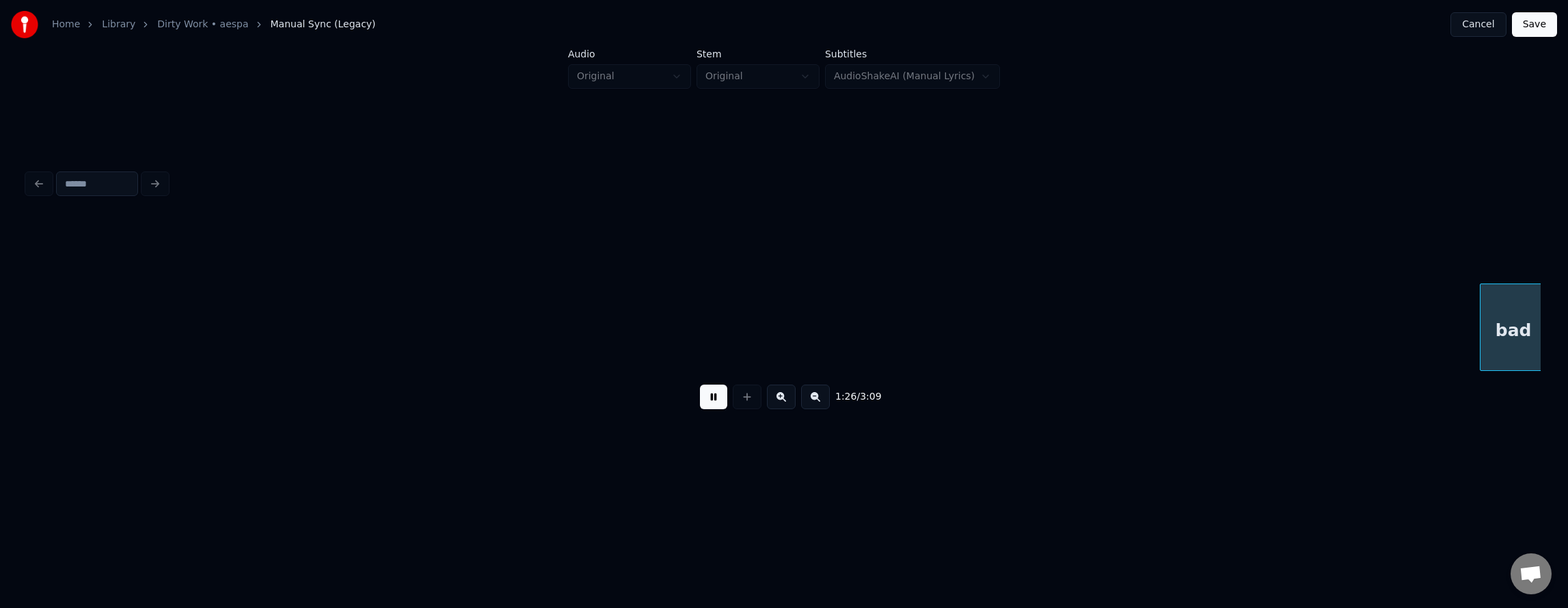
scroll to position [0, 26681]
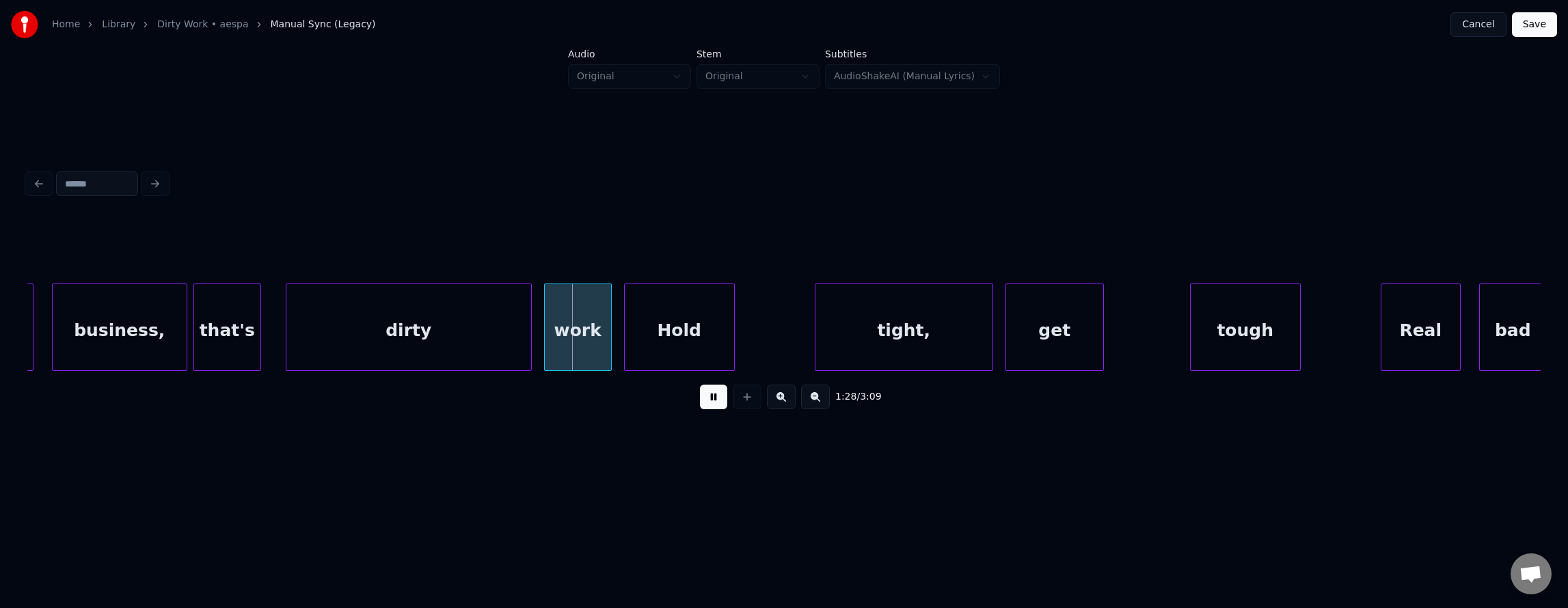
click at [711, 408] on button at bounding box center [714, 397] width 27 height 25
click at [451, 338] on div "dirty" at bounding box center [409, 330] width 245 height 93
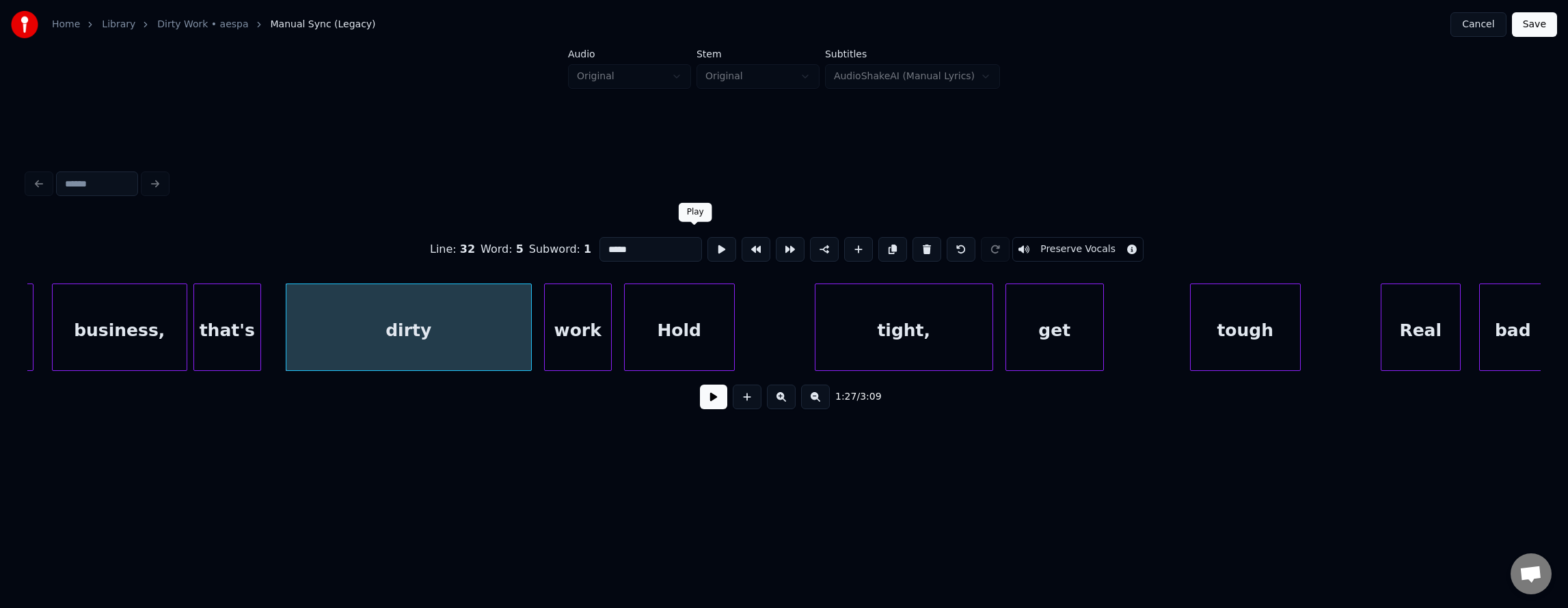
click at [708, 251] on button at bounding box center [722, 250] width 28 height 25
click at [708, 250] on button at bounding box center [722, 250] width 28 height 25
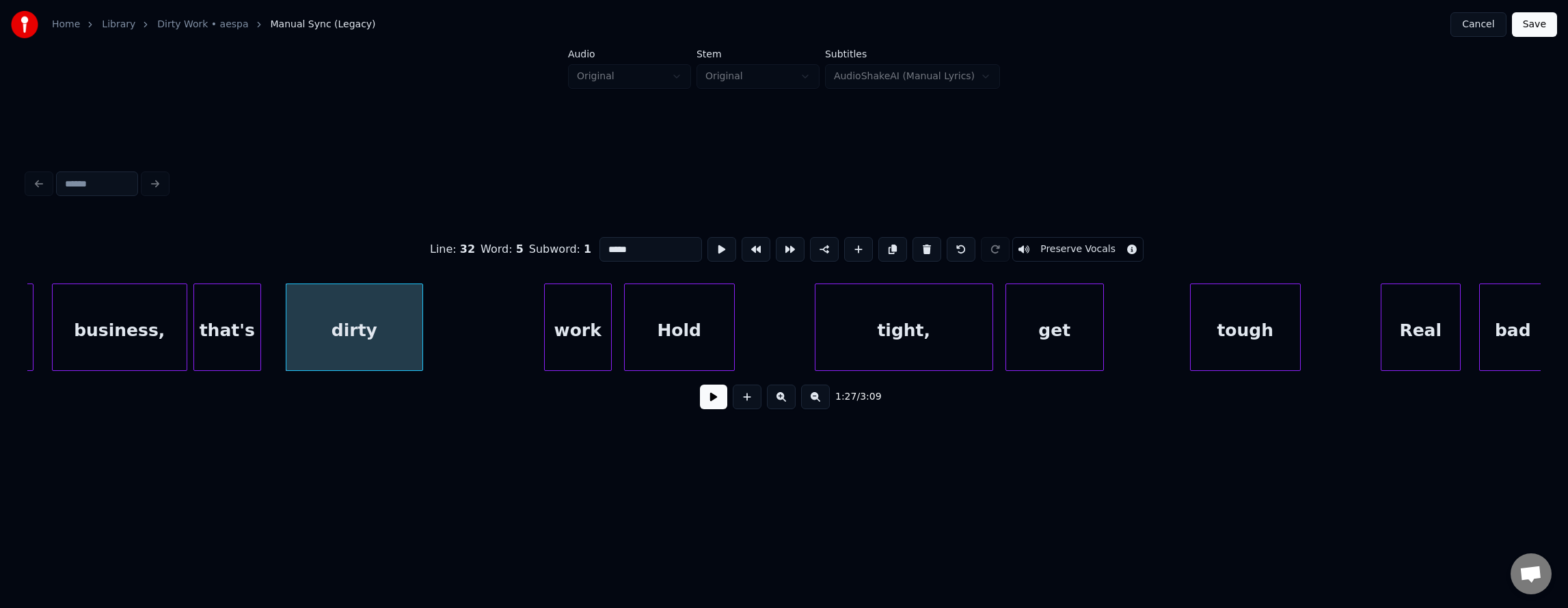
click at [420, 335] on div at bounding box center [420, 326] width 4 height 86
click at [461, 339] on div "work" at bounding box center [464, 330] width 66 height 93
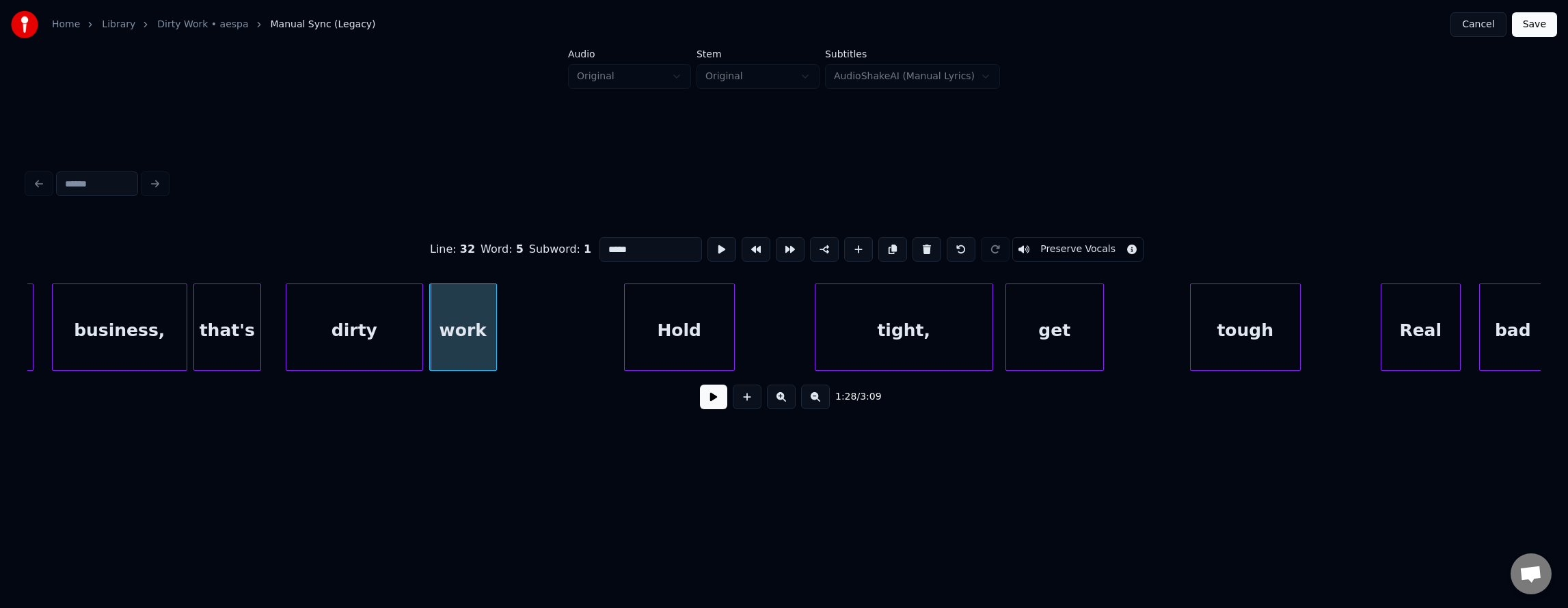
click at [482, 335] on div "work" at bounding box center [463, 330] width 66 height 93
click at [569, 350] on div at bounding box center [567, 326] width 4 height 86
click at [146, 341] on div "business," at bounding box center [120, 330] width 134 height 93
type input "*********"
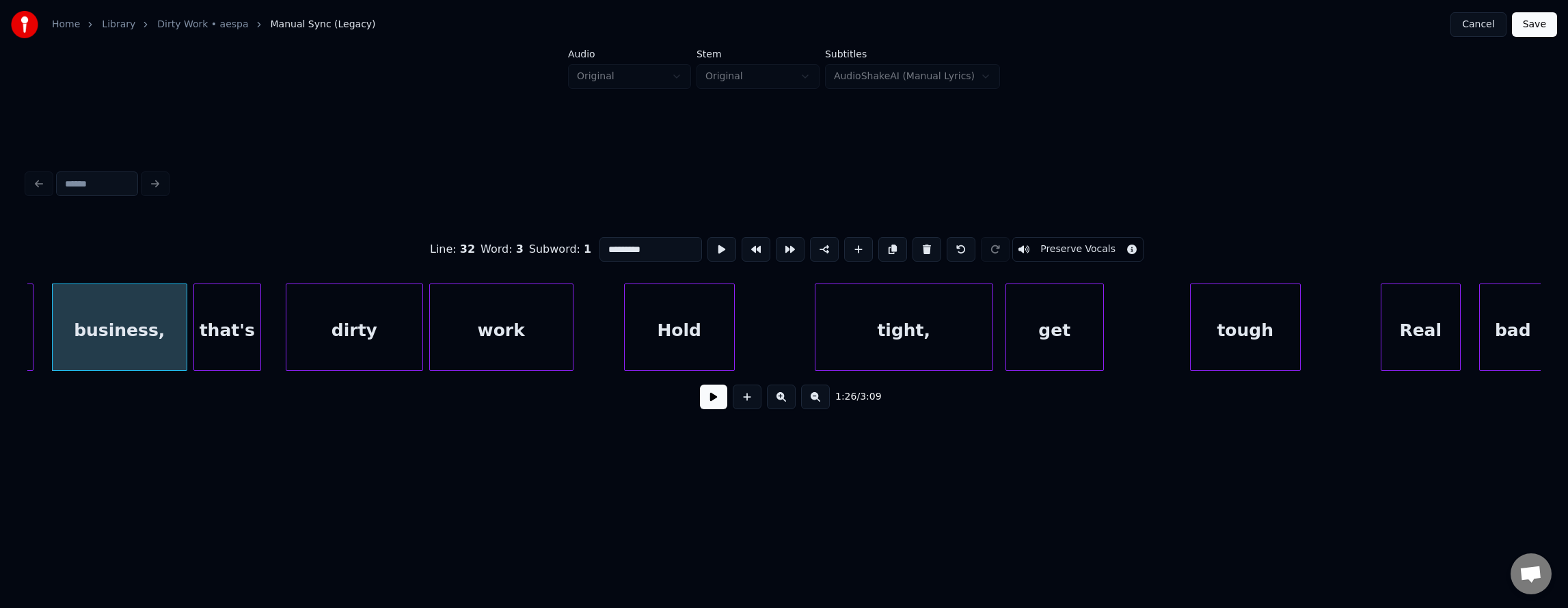
click at [706, 396] on button at bounding box center [714, 397] width 27 height 25
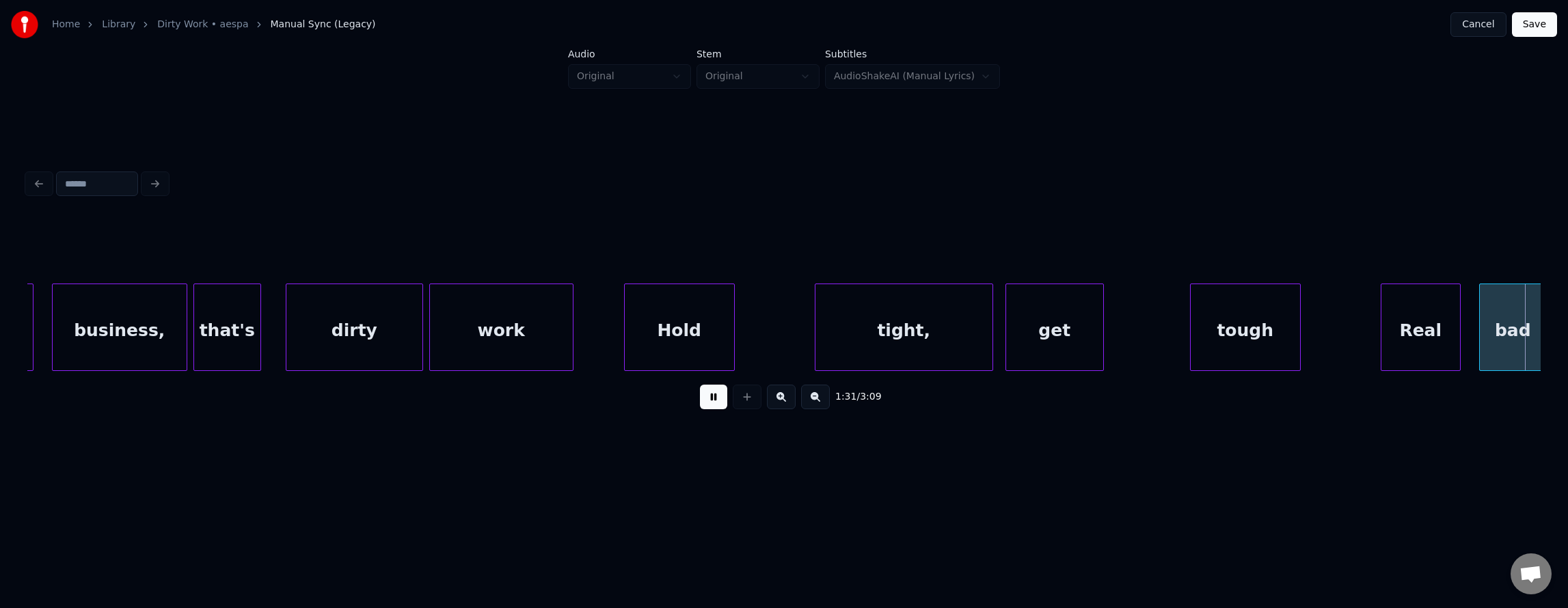
scroll to position [0, 28195]
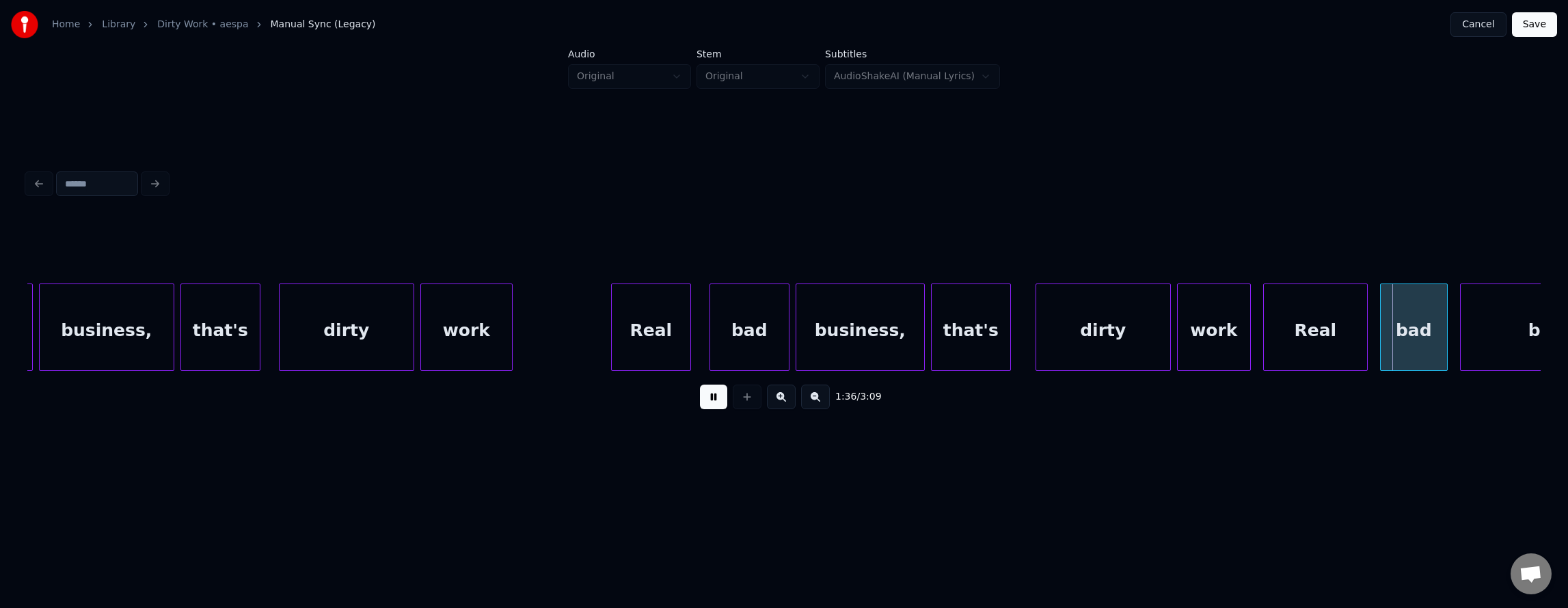
click at [705, 397] on button at bounding box center [714, 397] width 27 height 25
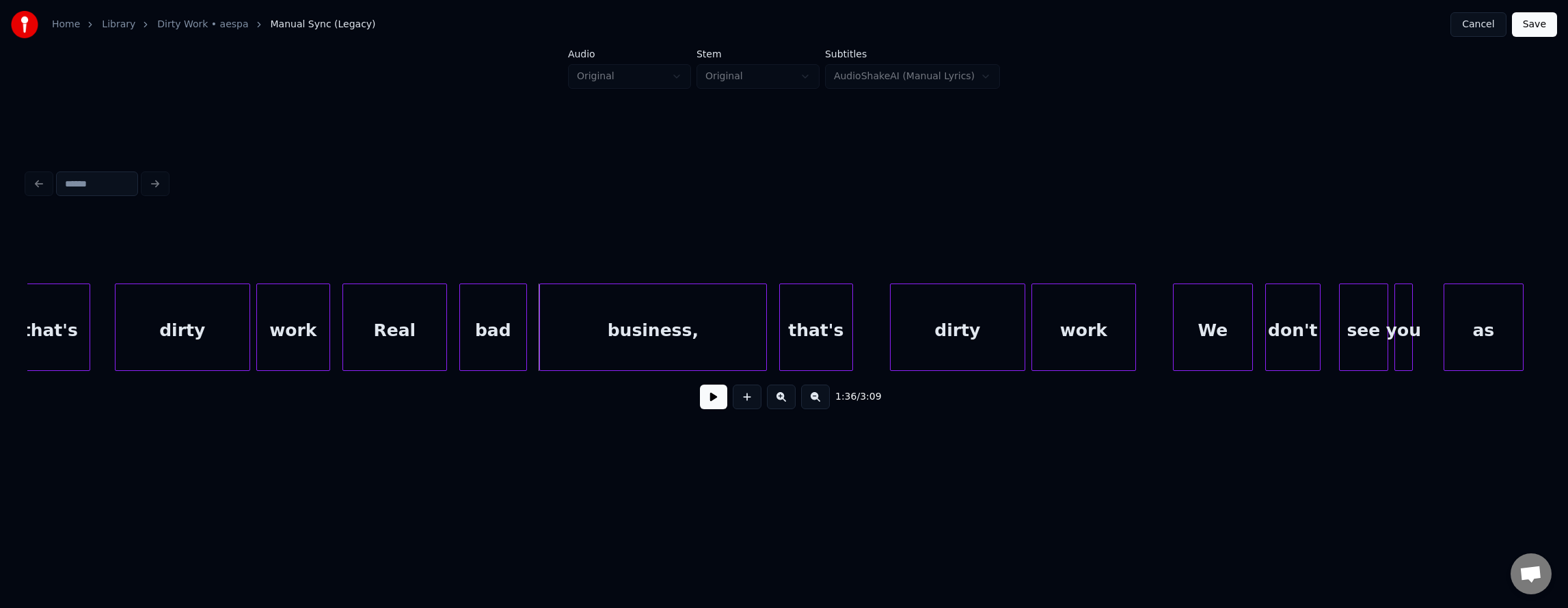
scroll to position [0, 29150]
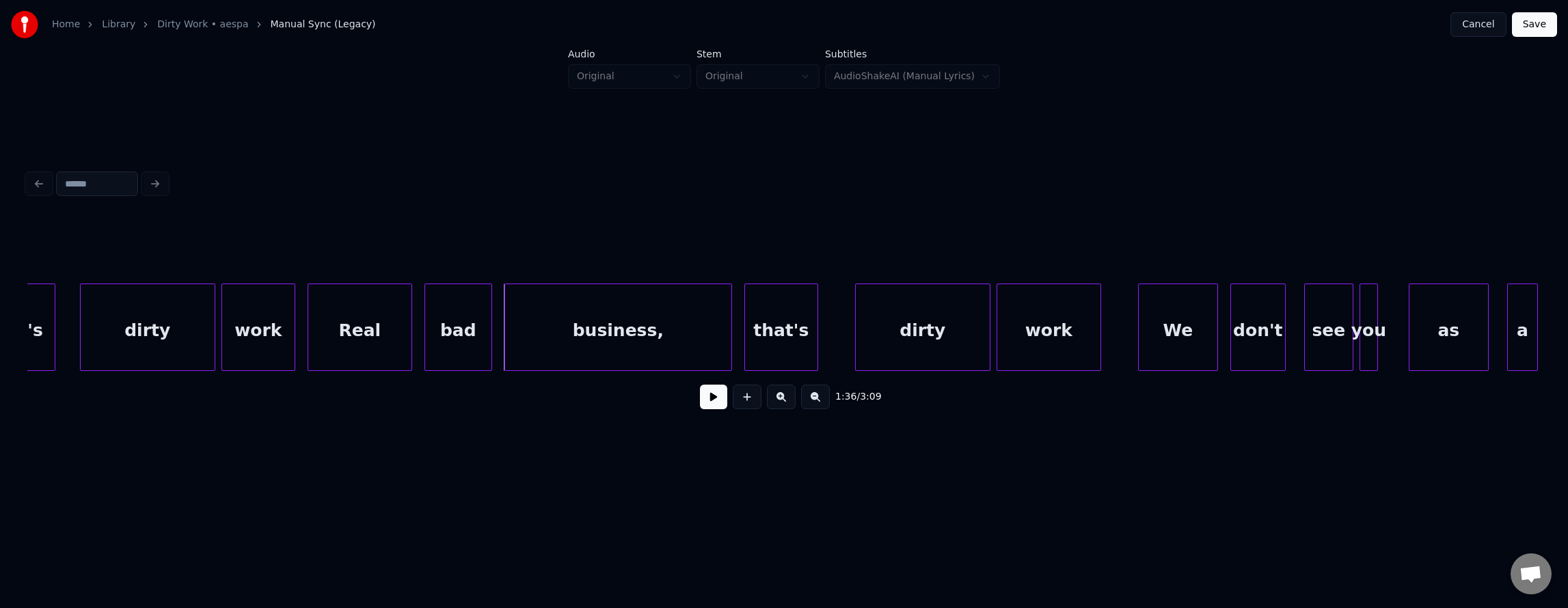
click at [638, 323] on div "business," at bounding box center [618, 330] width 226 height 93
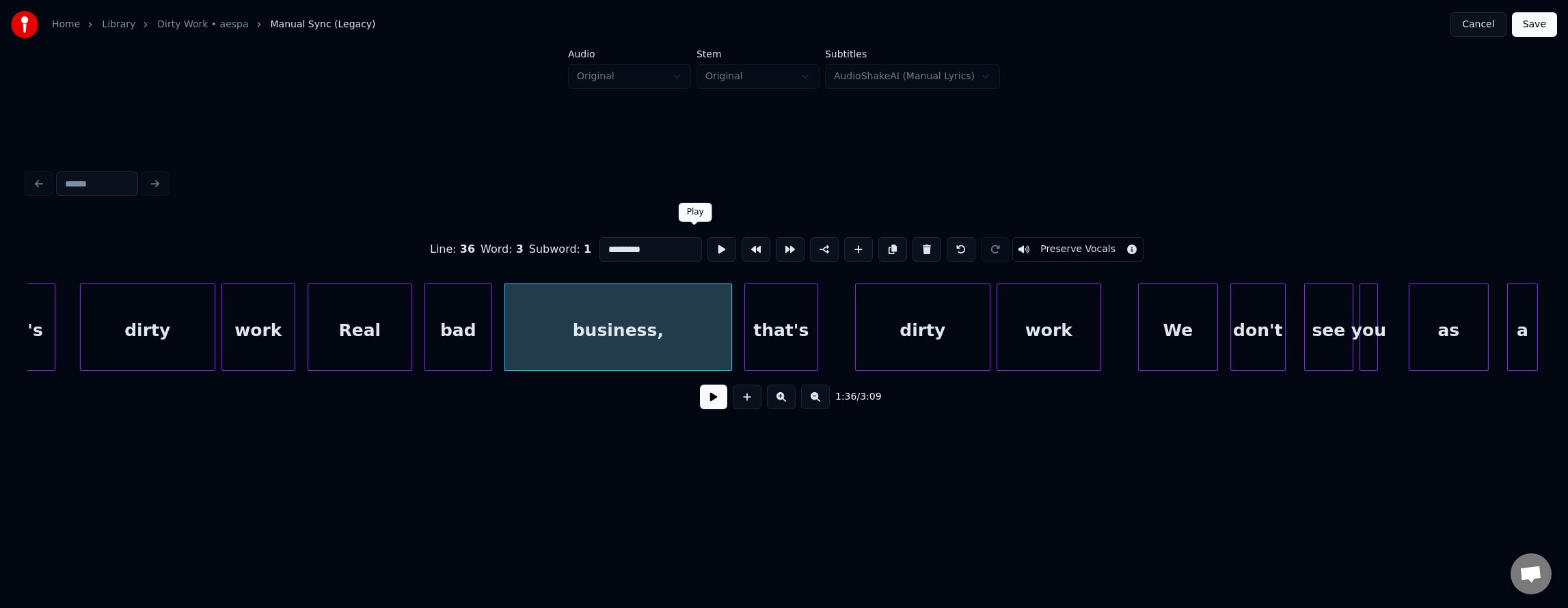
click at [708, 254] on button at bounding box center [722, 250] width 28 height 25
click at [587, 321] on div at bounding box center [589, 326] width 4 height 86
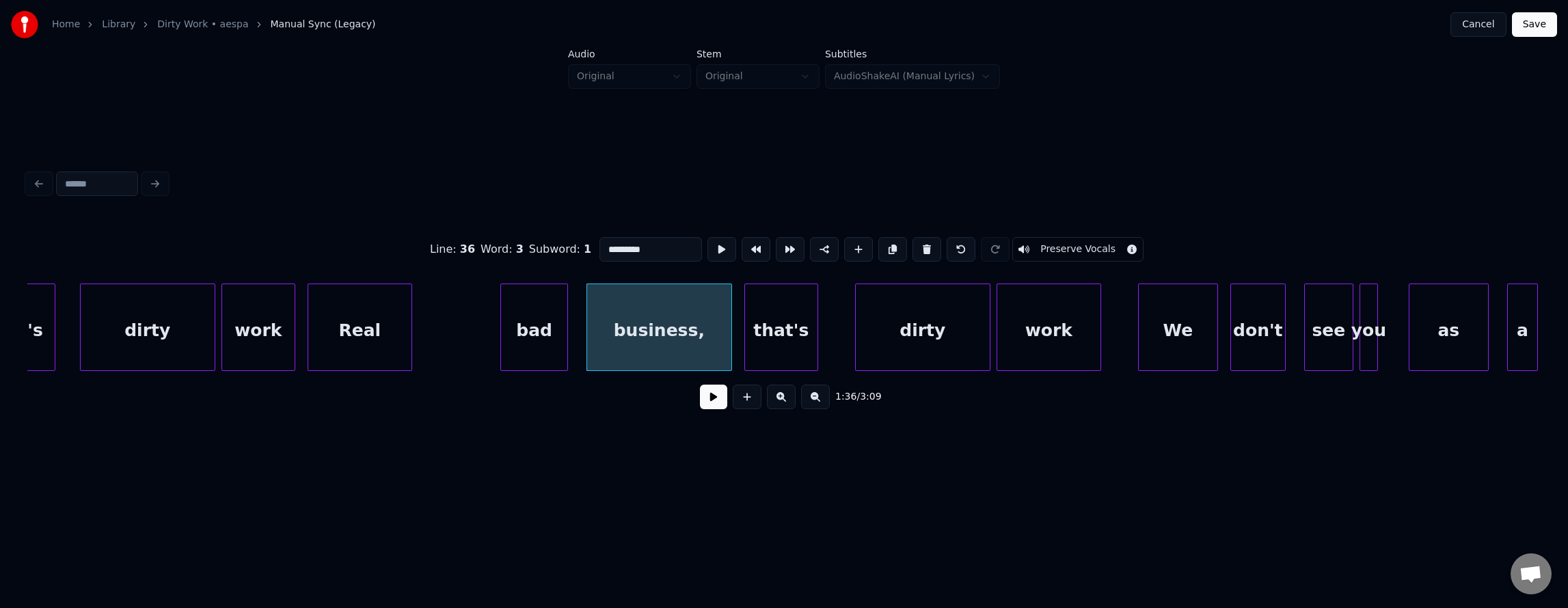
click at [538, 338] on div "bad" at bounding box center [534, 330] width 66 height 93
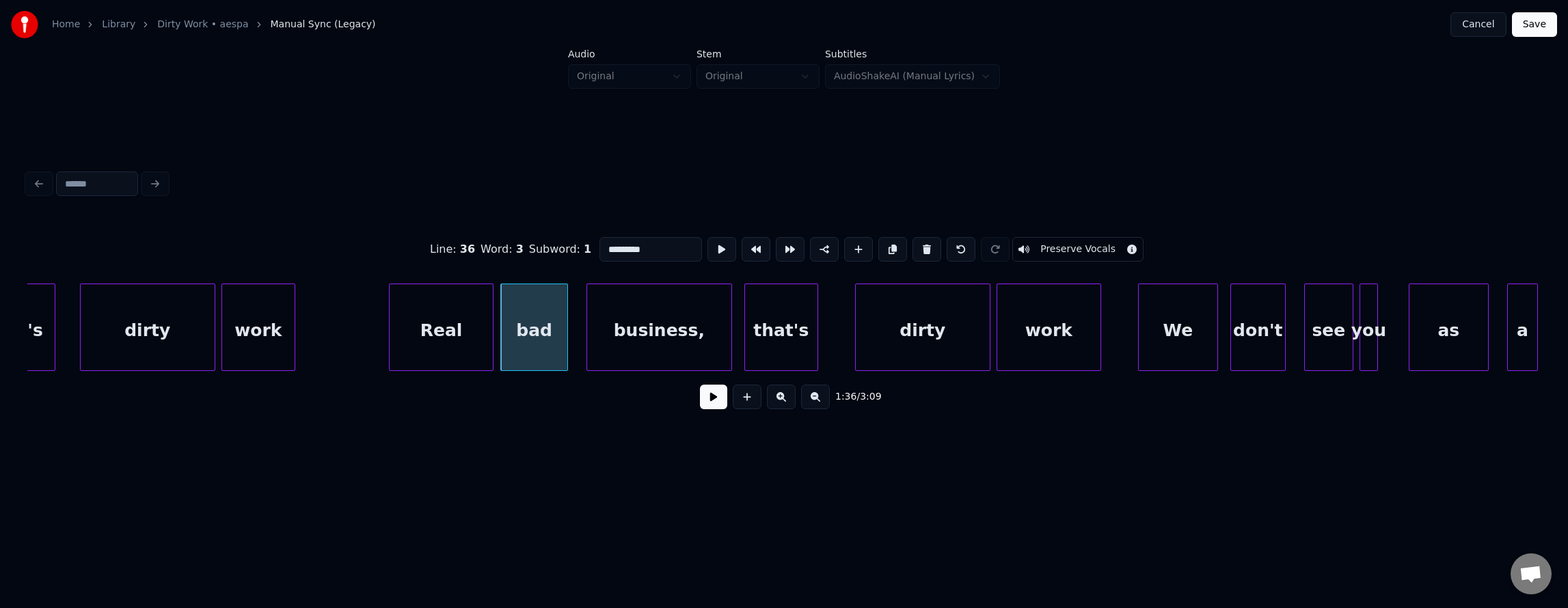
click at [443, 353] on div "Real" at bounding box center [441, 330] width 103 height 93
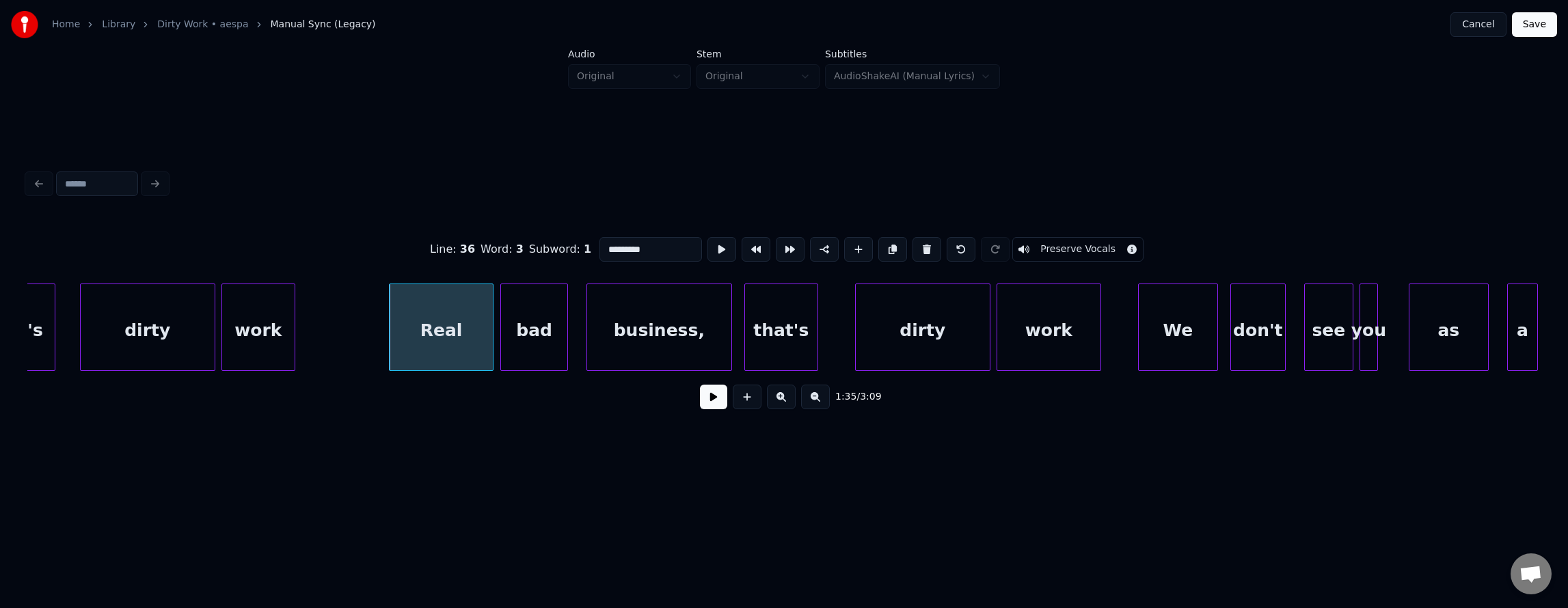
click at [443, 353] on div "Real" at bounding box center [441, 330] width 103 height 93
type input "****"
click at [708, 243] on button at bounding box center [722, 250] width 28 height 25
click at [700, 406] on button at bounding box center [714, 397] width 27 height 25
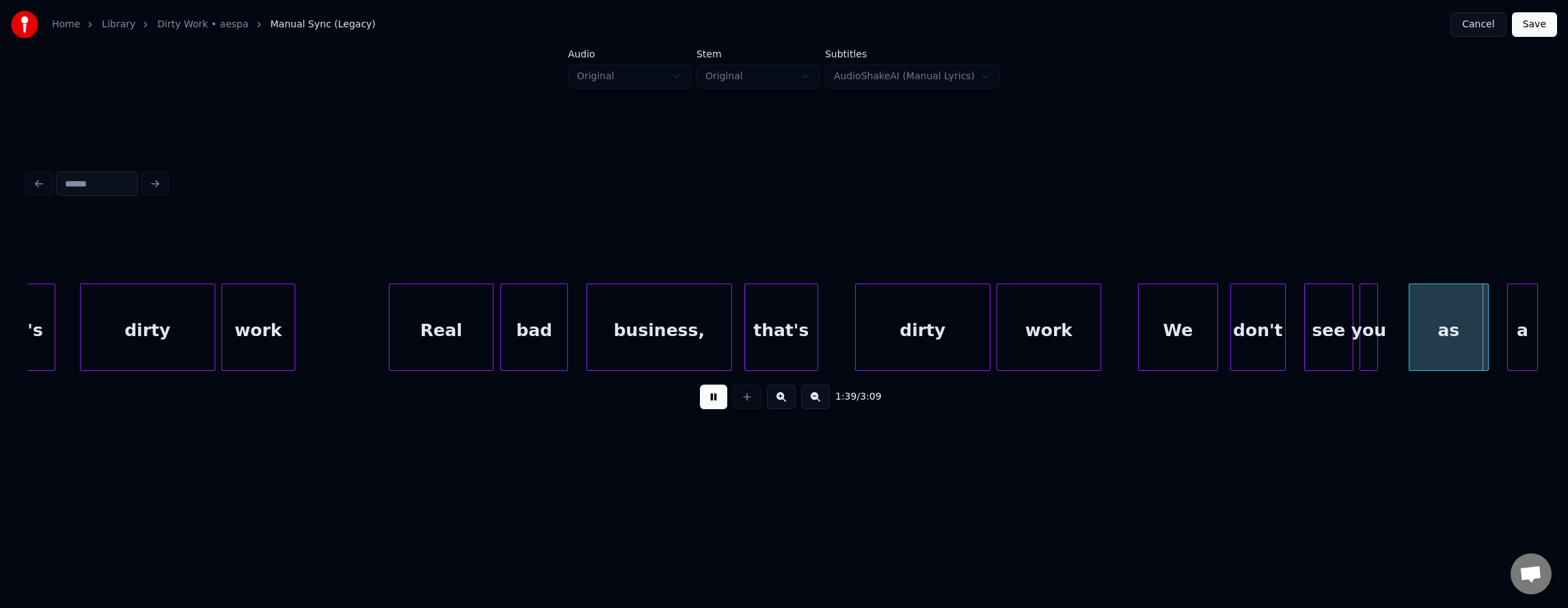
click at [700, 406] on button at bounding box center [714, 397] width 27 height 25
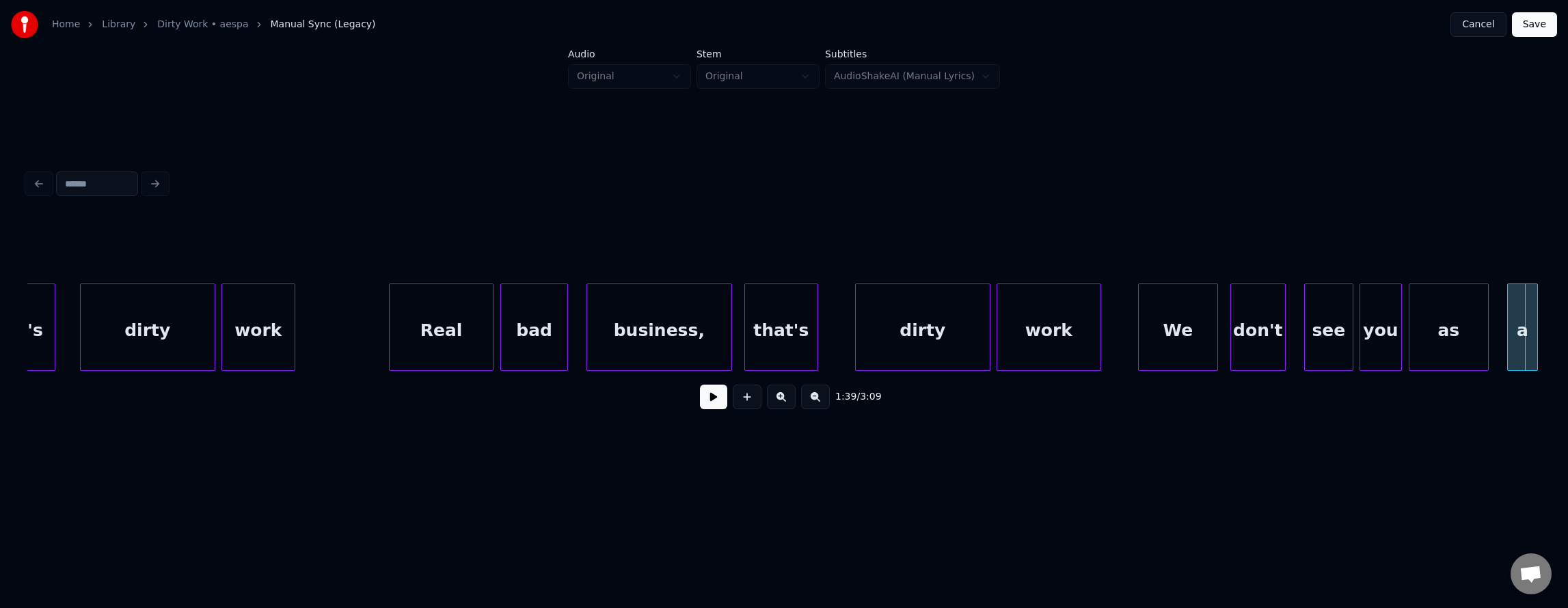
click at [1400, 322] on div at bounding box center [1399, 326] width 4 height 86
click at [896, 335] on div "dirty" at bounding box center [923, 330] width 134 height 93
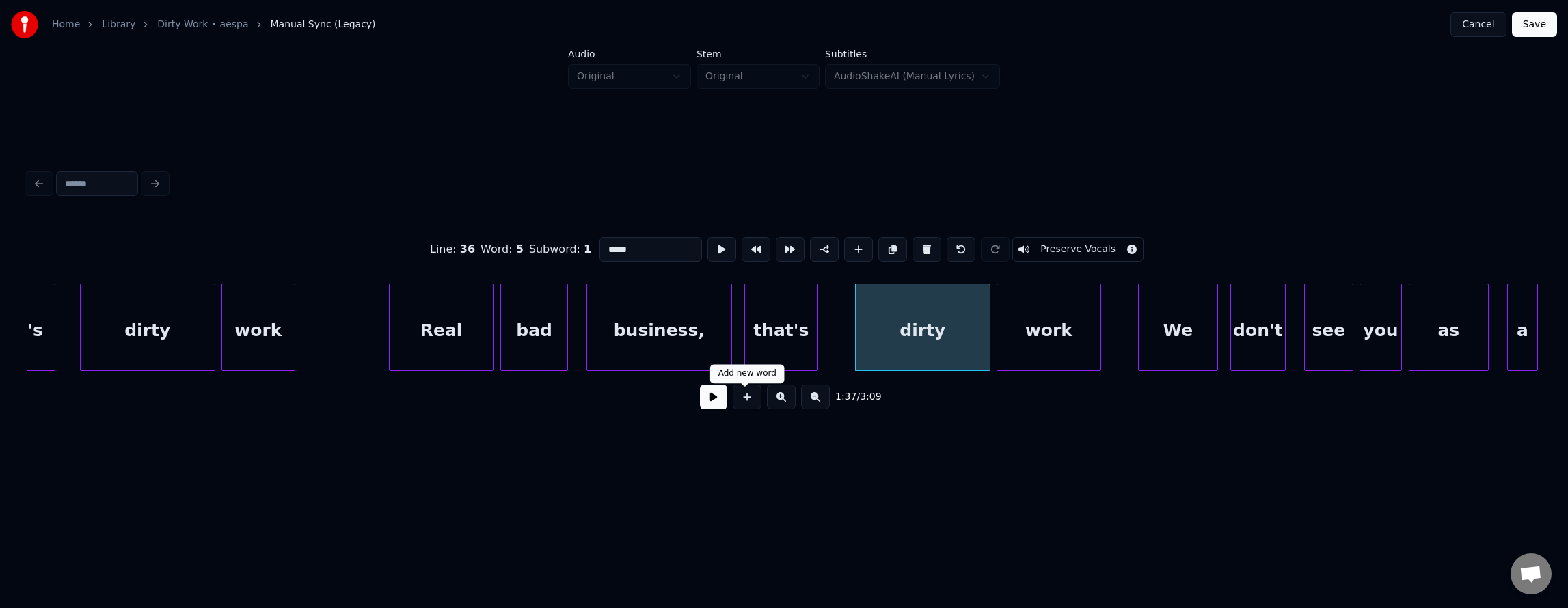
click at [700, 399] on button at bounding box center [714, 397] width 27 height 25
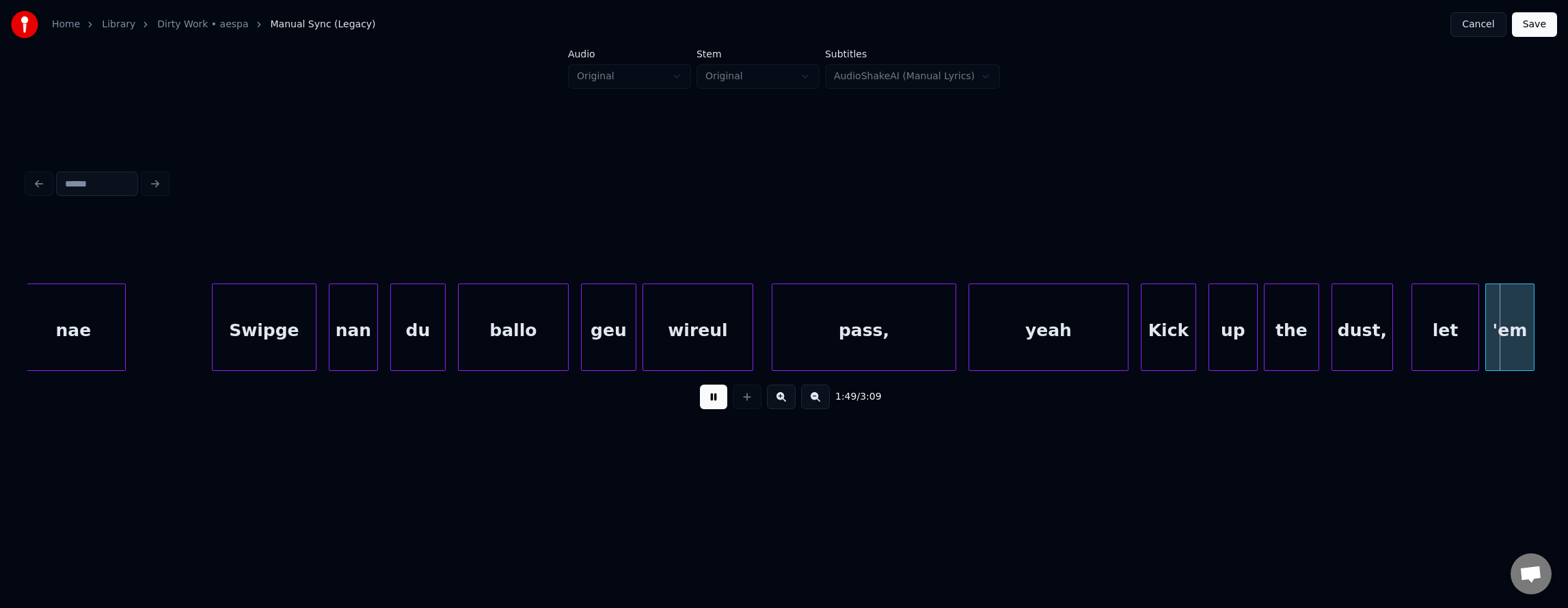
scroll to position [0, 33694]
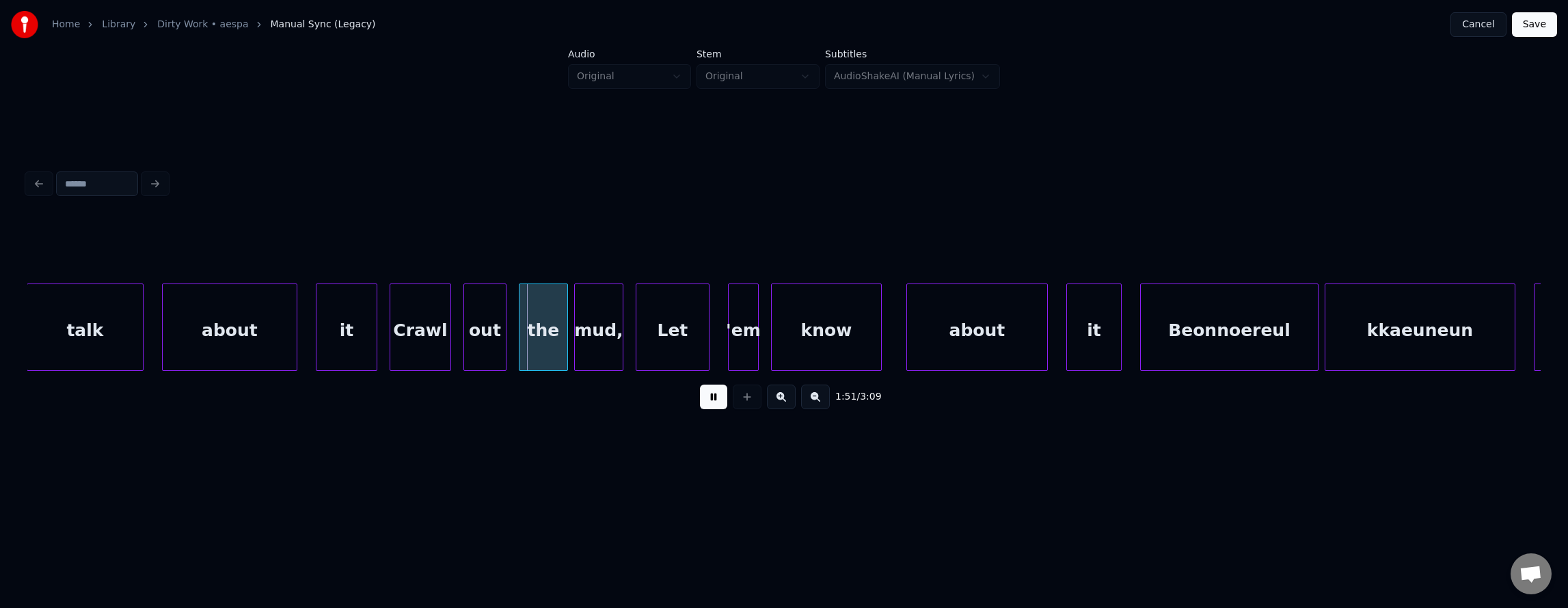
click at [700, 399] on button at bounding box center [714, 397] width 27 height 25
click at [280, 327] on div "about" at bounding box center [230, 330] width 134 height 93
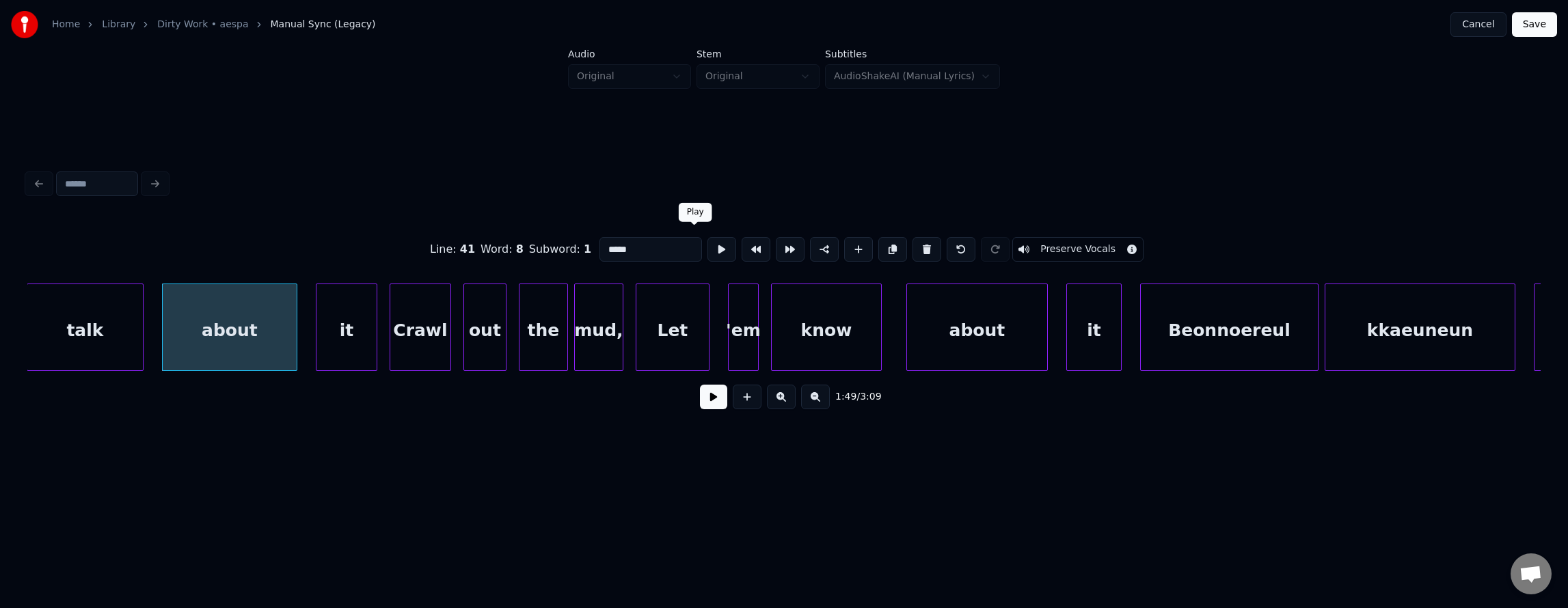
click at [708, 246] on button at bounding box center [722, 250] width 28 height 25
click at [264, 319] on div "about" at bounding box center [230, 330] width 134 height 93
click at [708, 399] on button at bounding box center [714, 397] width 27 height 25
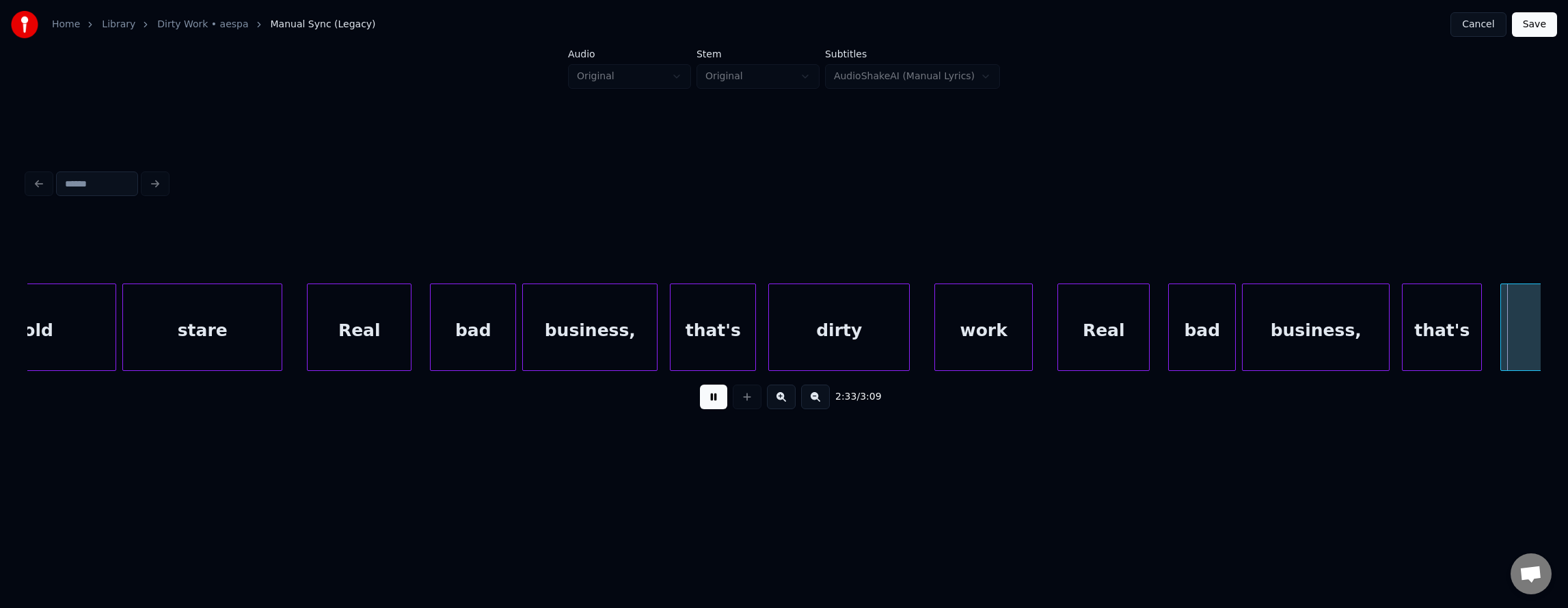
scroll to position [0, 47325]
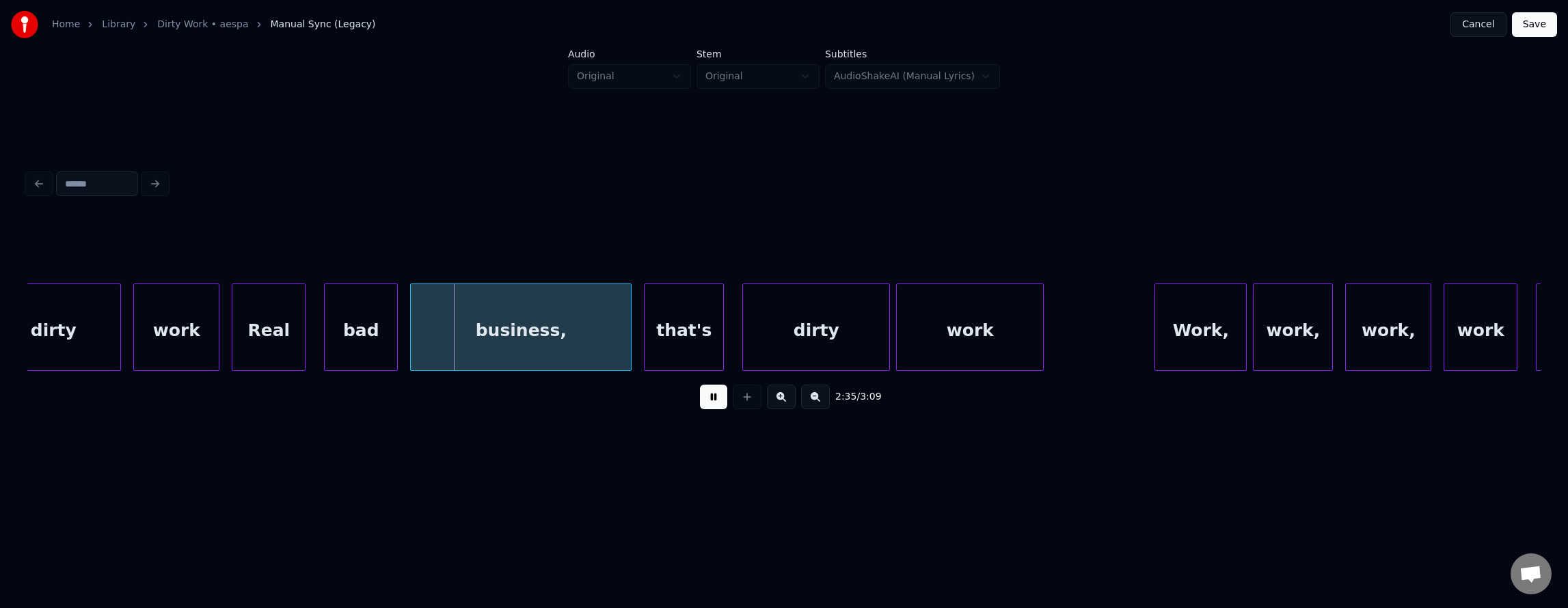
click at [707, 402] on button at bounding box center [714, 397] width 27 height 25
click at [491, 348] on div "business," at bounding box center [520, 330] width 220 height 93
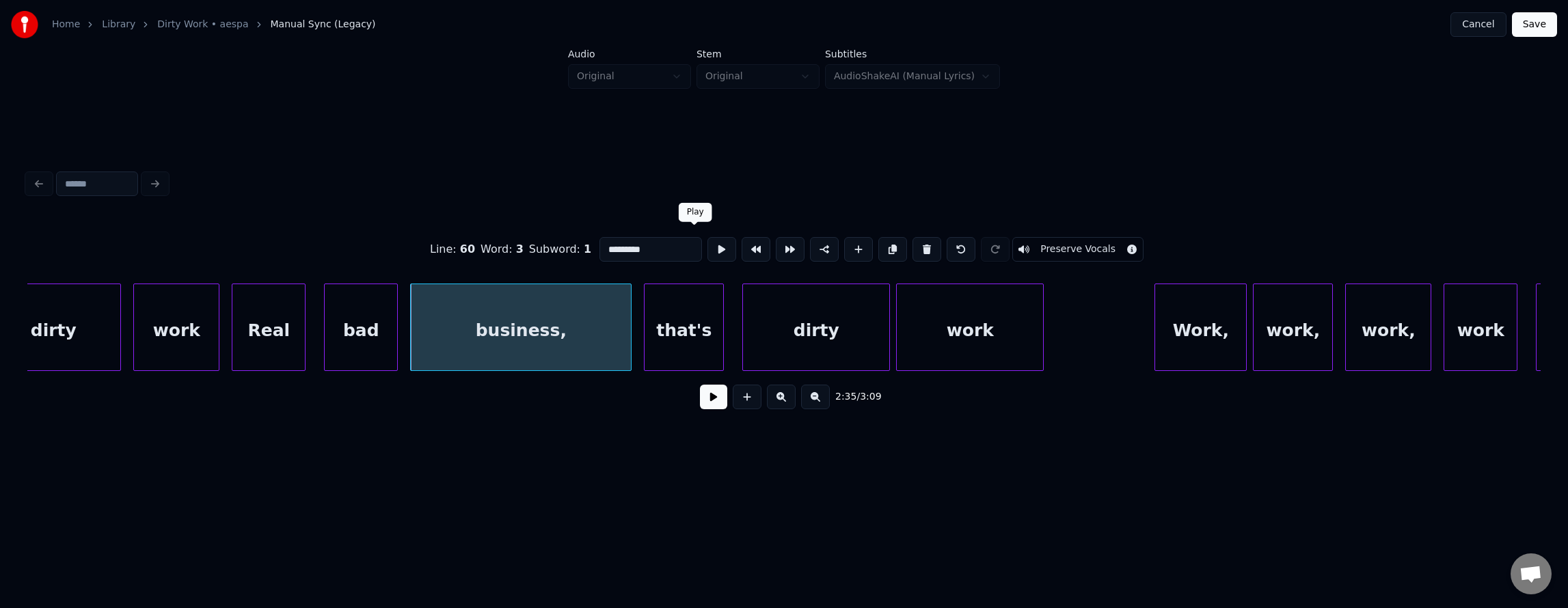
click at [708, 247] on button at bounding box center [722, 250] width 28 height 25
click at [503, 341] on div at bounding box center [502, 326] width 4 height 86
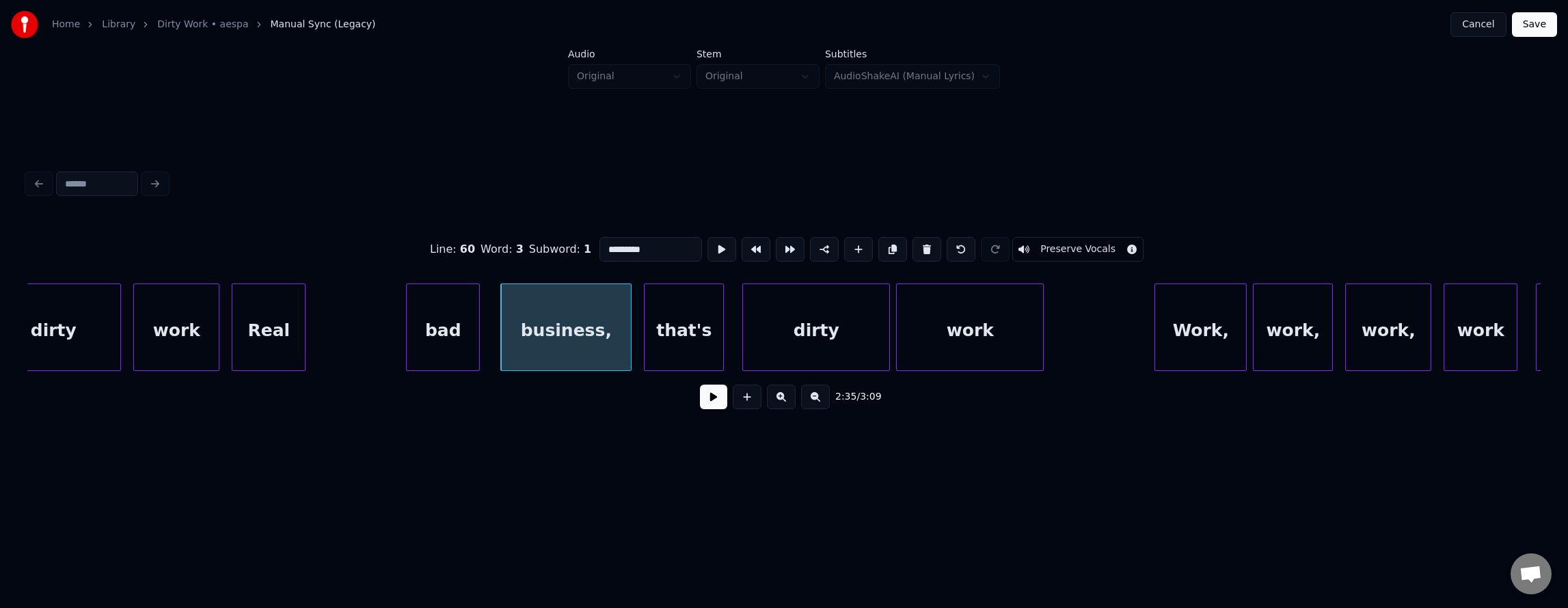
click at [447, 359] on div "bad" at bounding box center [443, 330] width 73 height 93
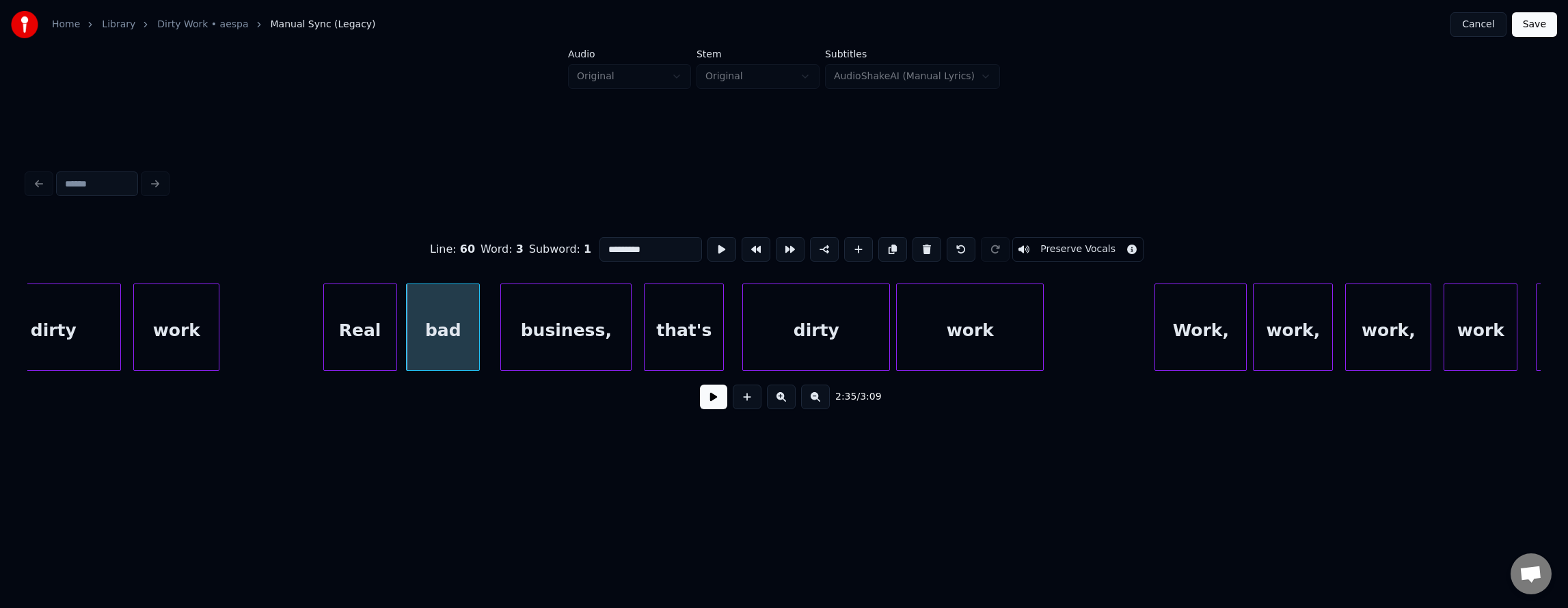
click at [361, 363] on div "Real" at bounding box center [360, 330] width 73 height 93
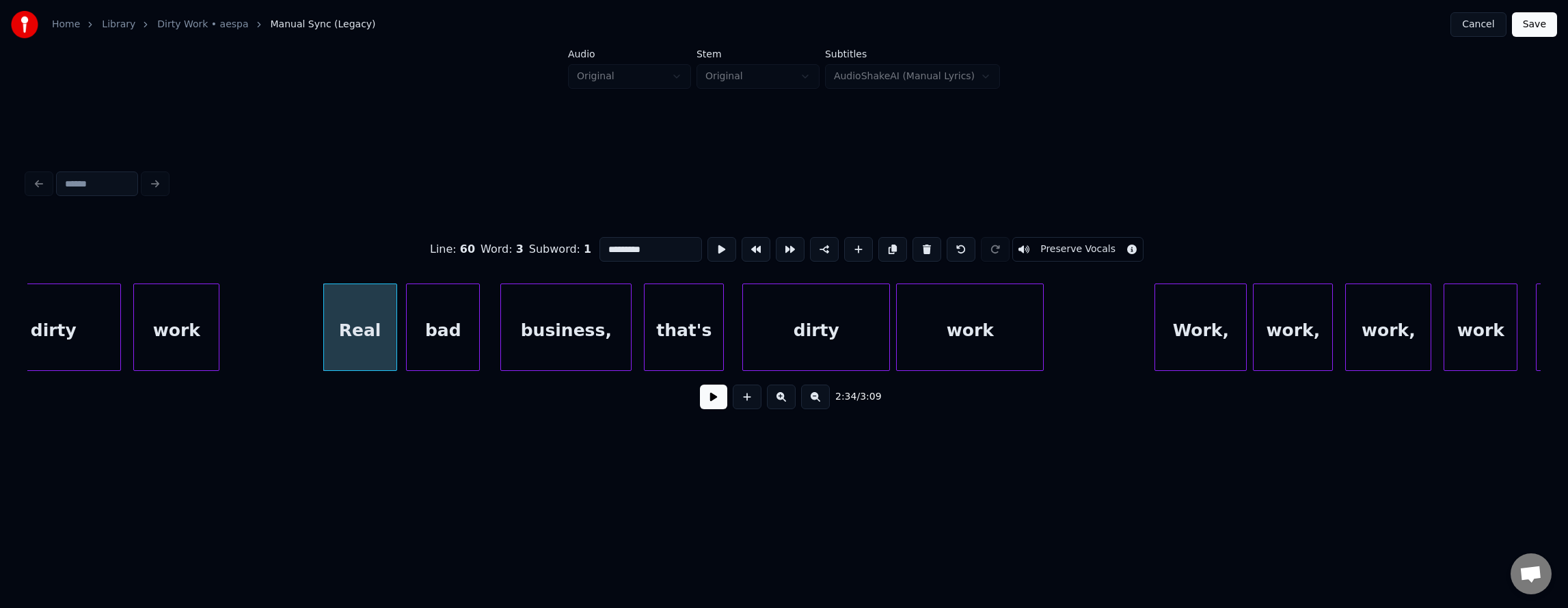
click at [188, 334] on div "work" at bounding box center [177, 330] width 85 height 93
type input "****"
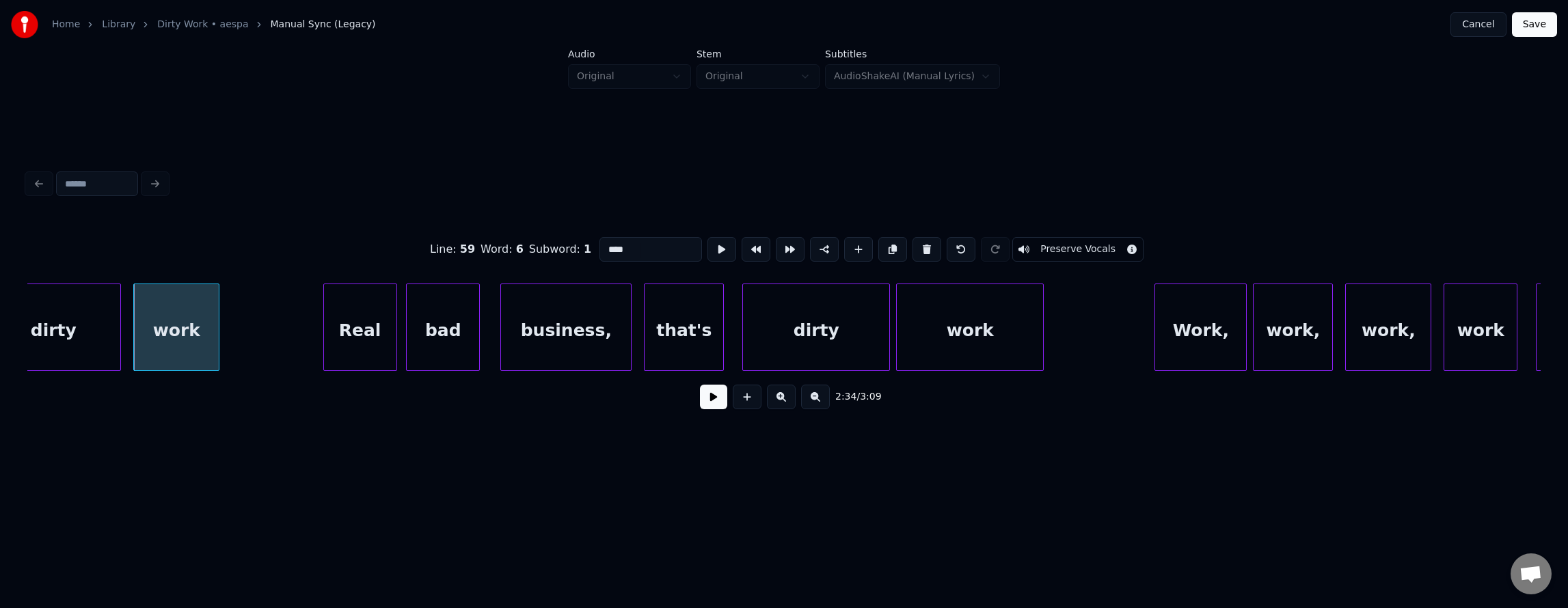
click at [704, 408] on button at bounding box center [714, 397] width 27 height 25
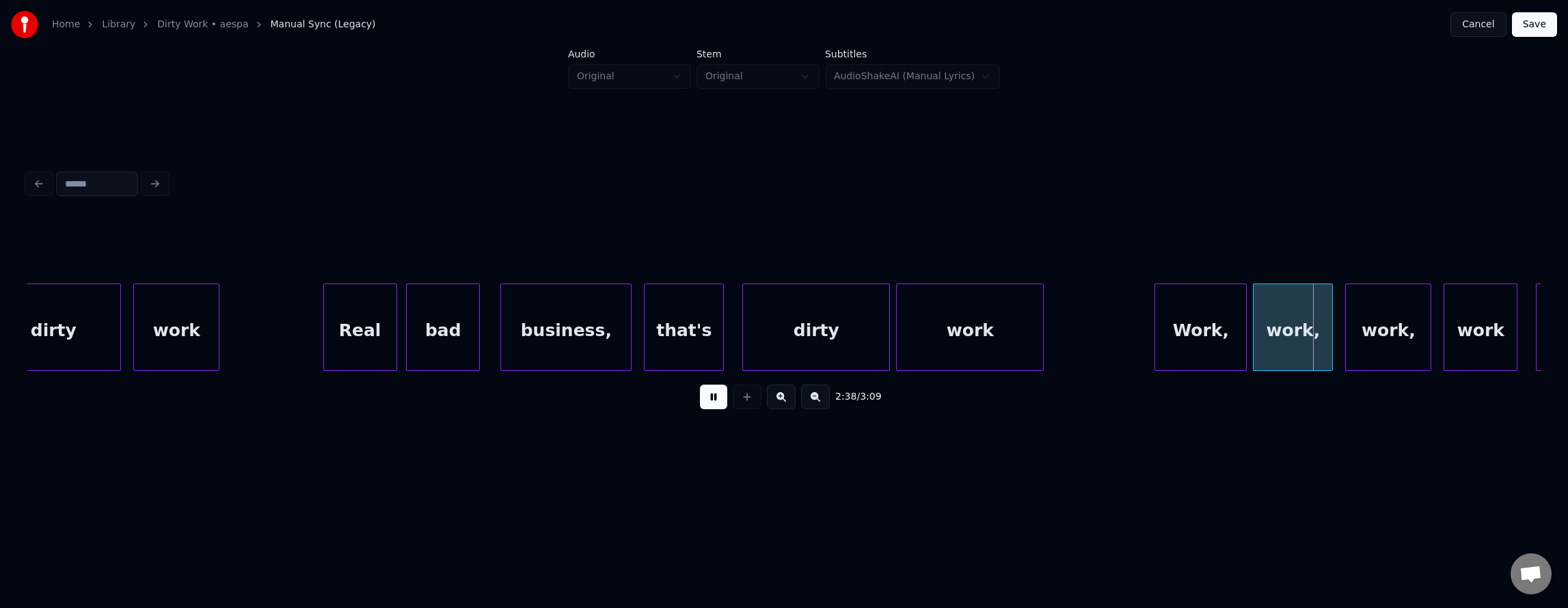
click at [700, 409] on button at bounding box center [714, 397] width 27 height 25
click at [951, 332] on div "work" at bounding box center [970, 330] width 147 height 93
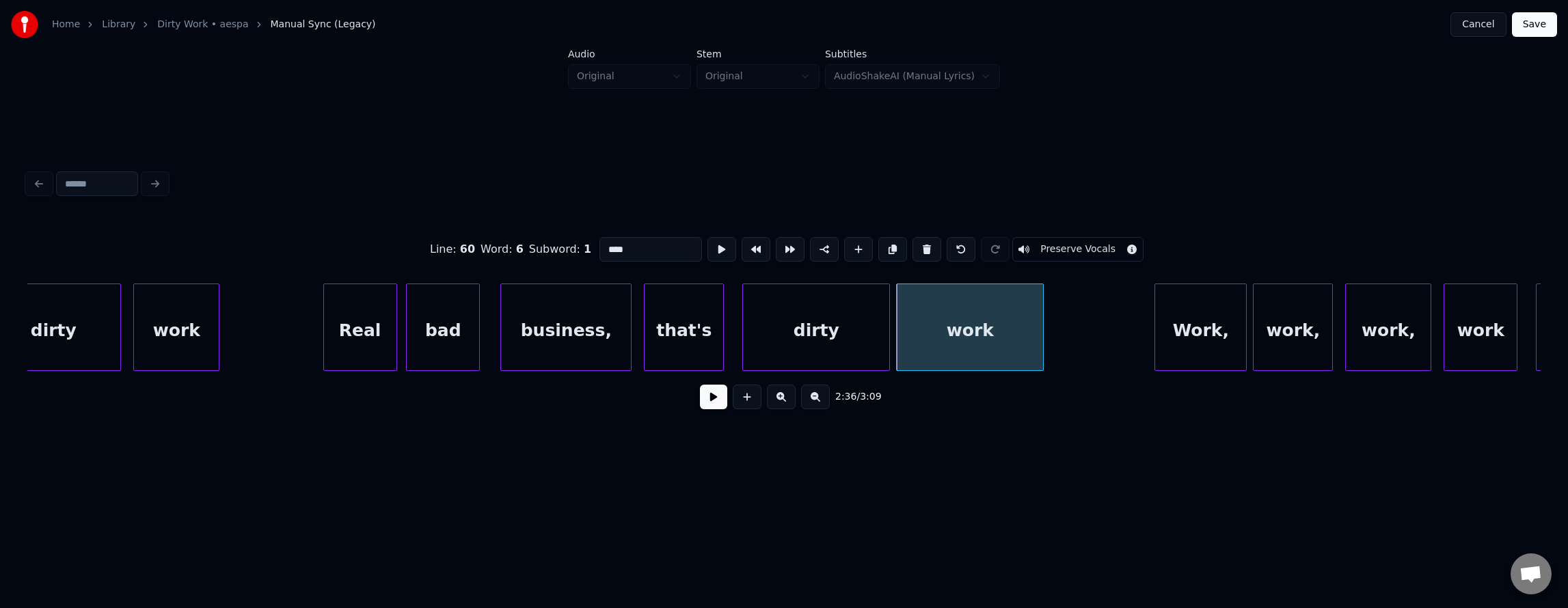
click at [700, 397] on button at bounding box center [714, 397] width 27 height 25
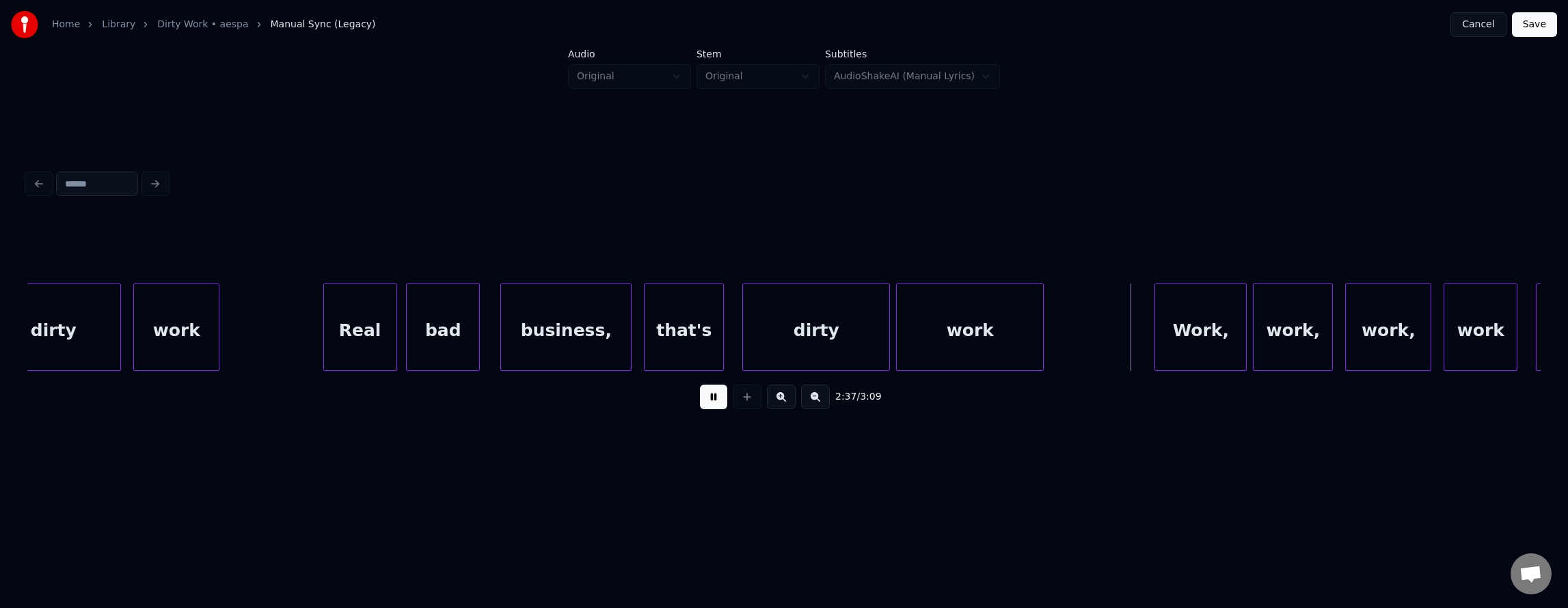
click at [700, 397] on button at bounding box center [714, 397] width 27 height 25
click at [687, 308] on div "that's" at bounding box center [683, 330] width 79 height 93
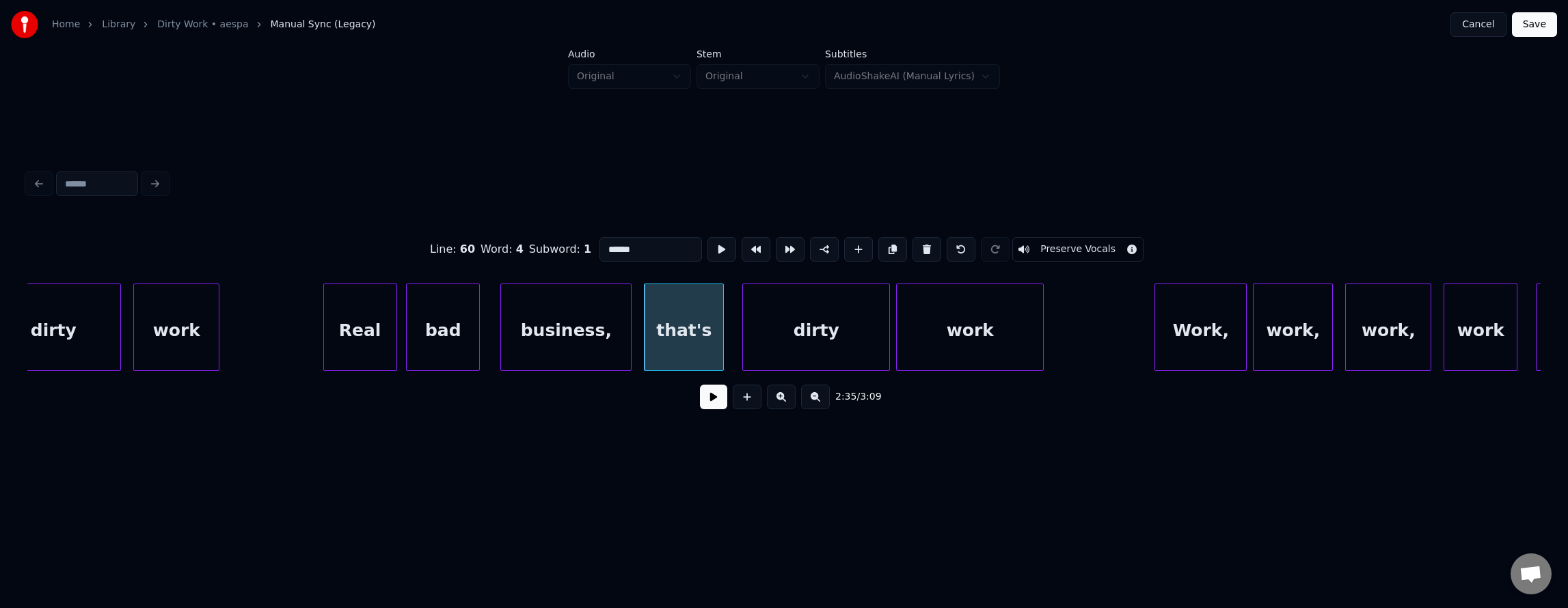
click at [700, 402] on button at bounding box center [714, 397] width 27 height 25
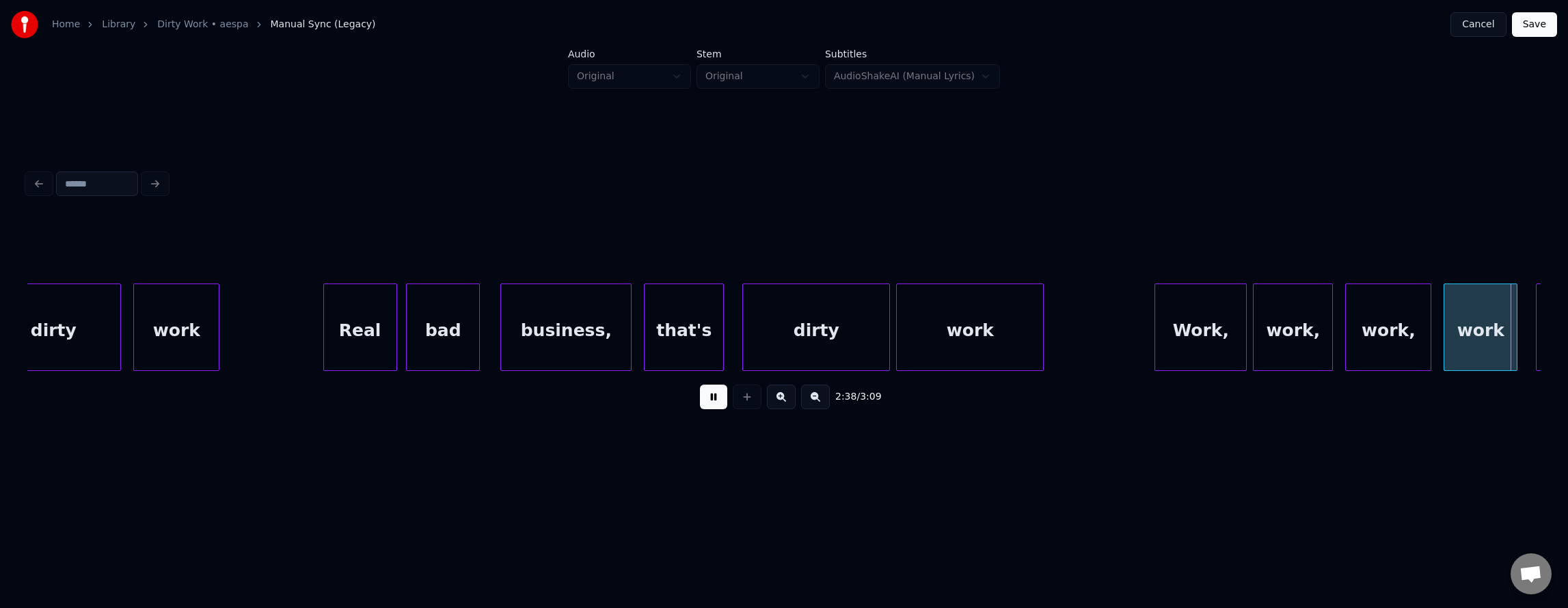
scroll to position [0, 48838]
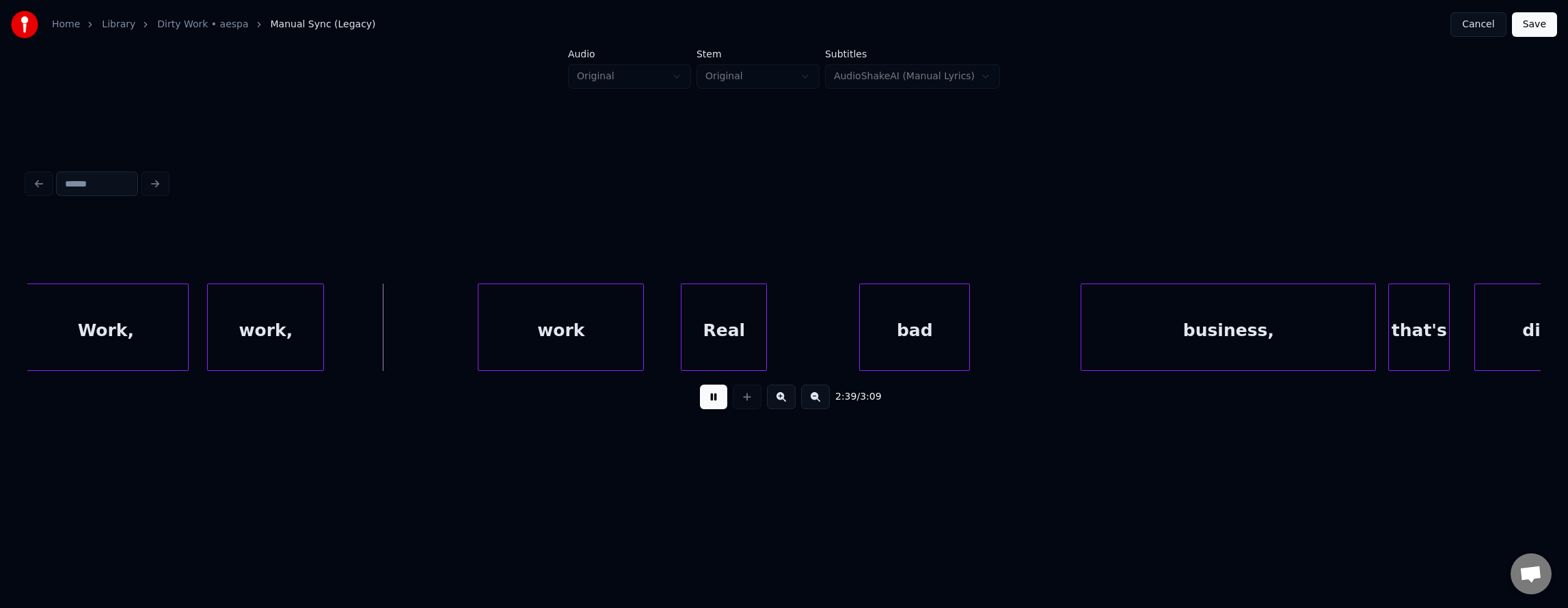
drag, startPoint x: 701, startPoint y: 408, endPoint x: 582, endPoint y: 421, distance: 119.7
click at [701, 408] on button at bounding box center [714, 397] width 27 height 25
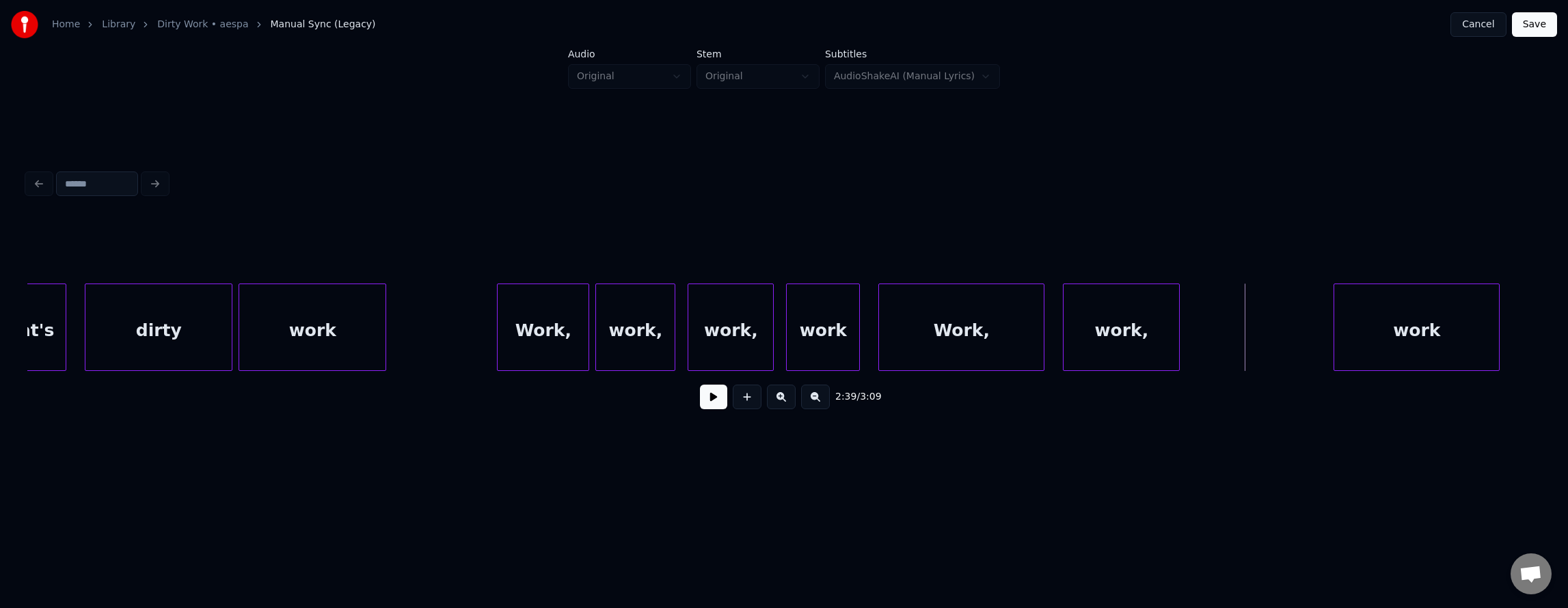
scroll to position [0, 47924]
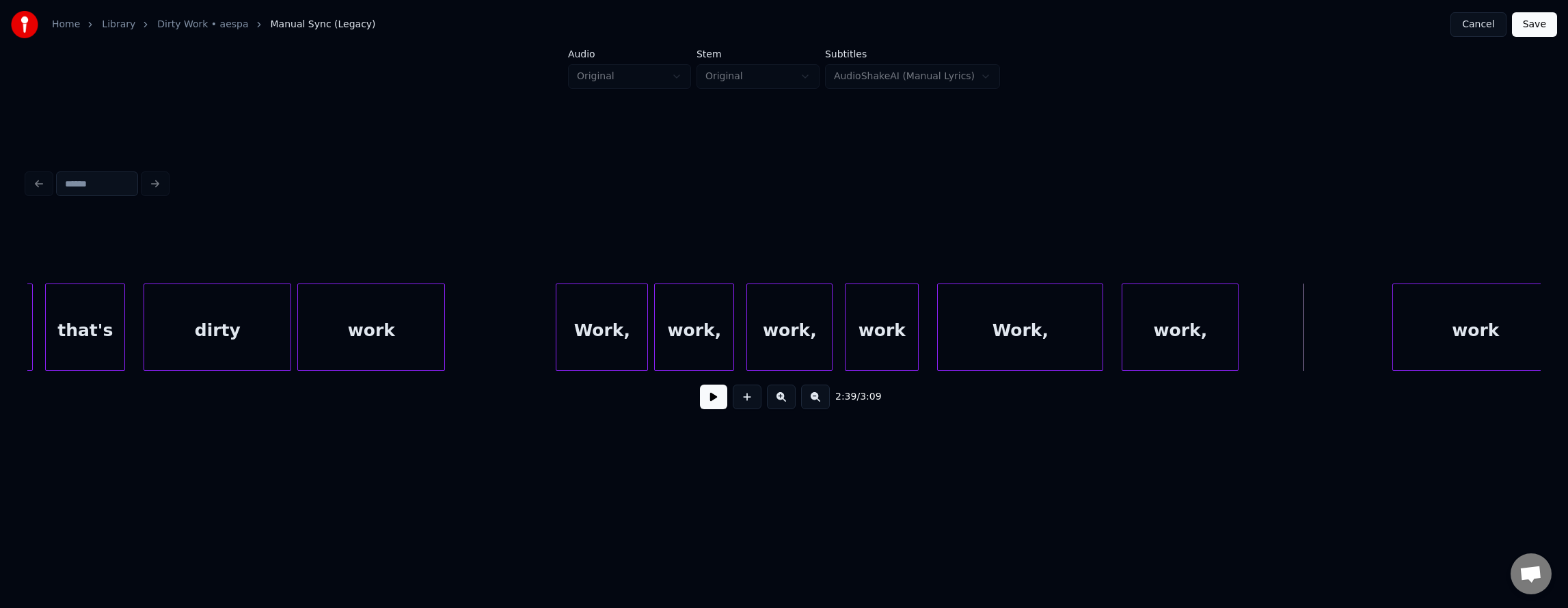
click at [164, 330] on div "dirty" at bounding box center [217, 330] width 147 height 93
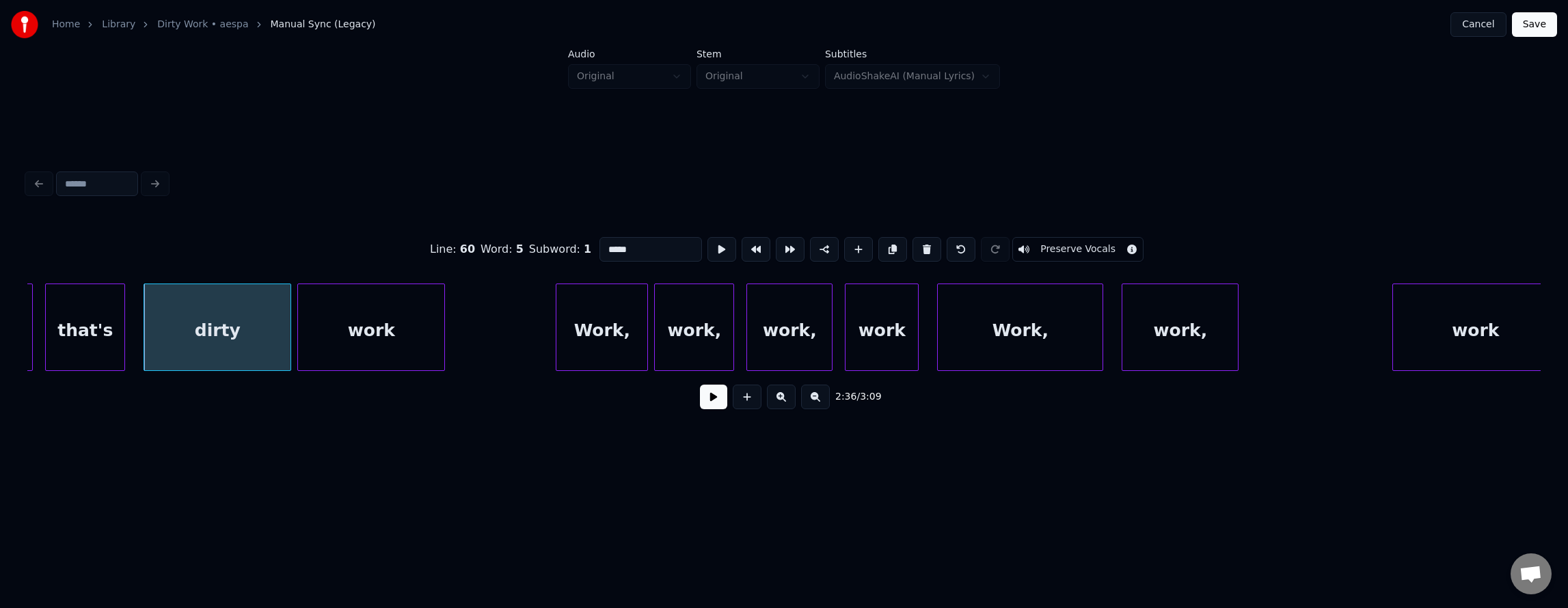
click at [703, 406] on button at bounding box center [714, 397] width 27 height 25
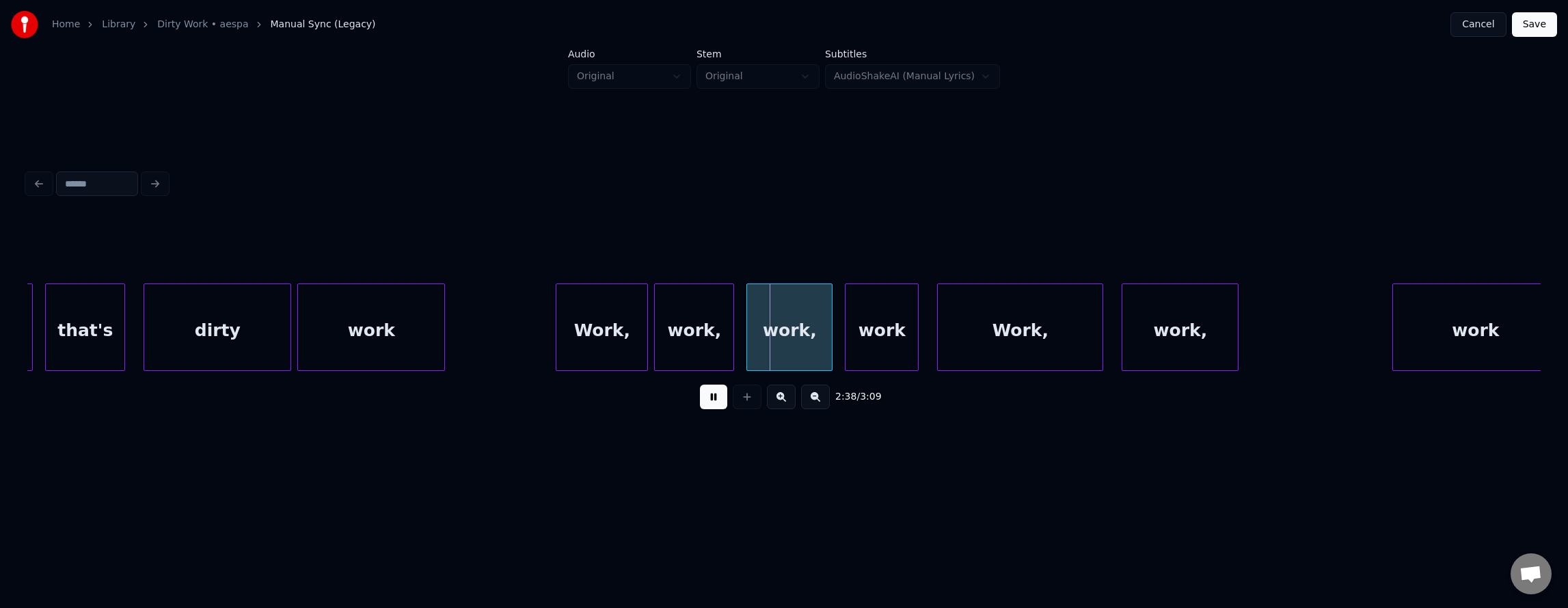
click at [703, 406] on button at bounding box center [714, 397] width 27 height 25
click at [345, 323] on div "work" at bounding box center [371, 330] width 147 height 93
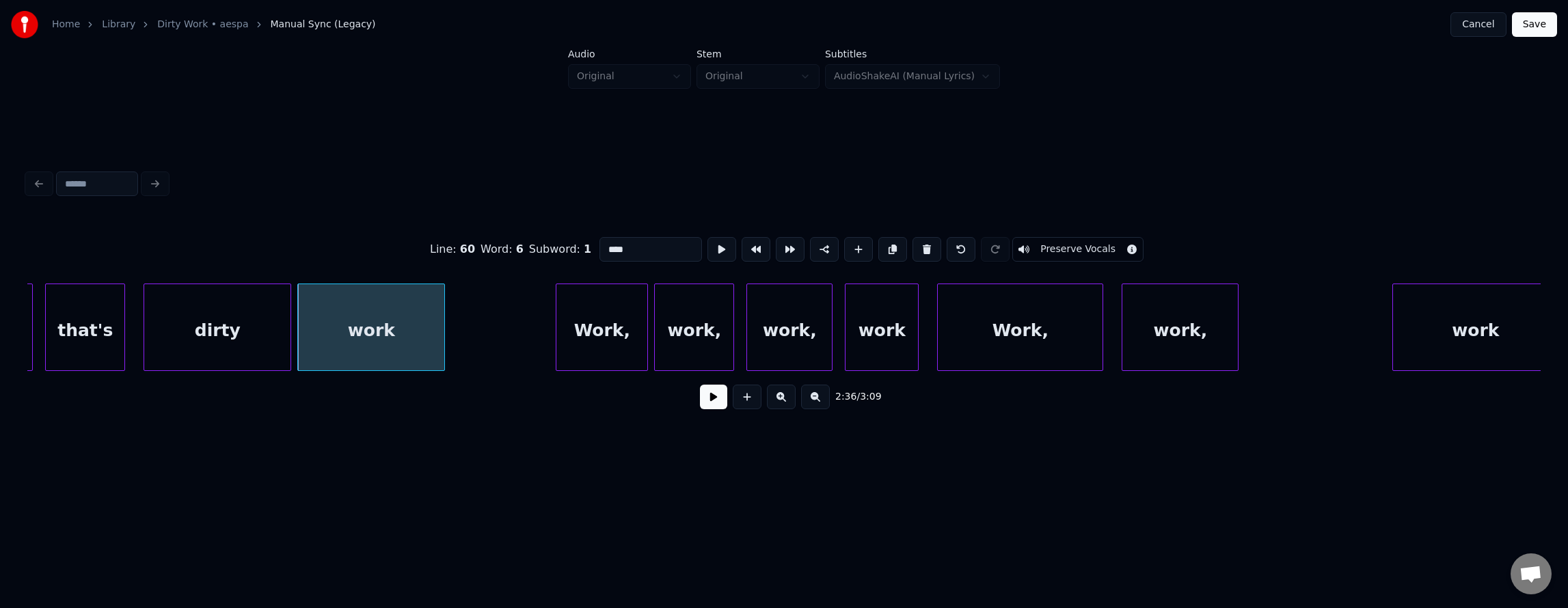
drag, startPoint x: 682, startPoint y: 405, endPoint x: 697, endPoint y: 406, distance: 15.0
click at [689, 405] on div "2:36 / 3:09" at bounding box center [784, 397] width 1491 height 30
click at [700, 406] on button at bounding box center [714, 397] width 27 height 25
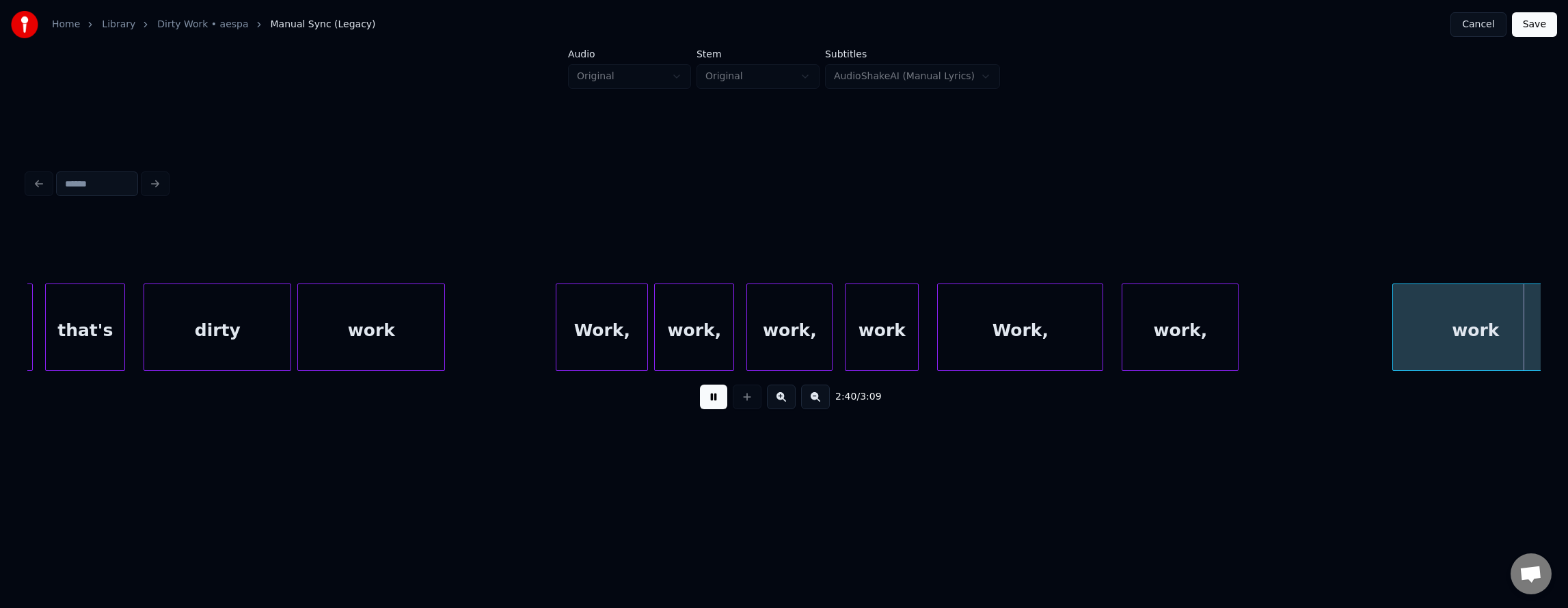
scroll to position [0, 49437]
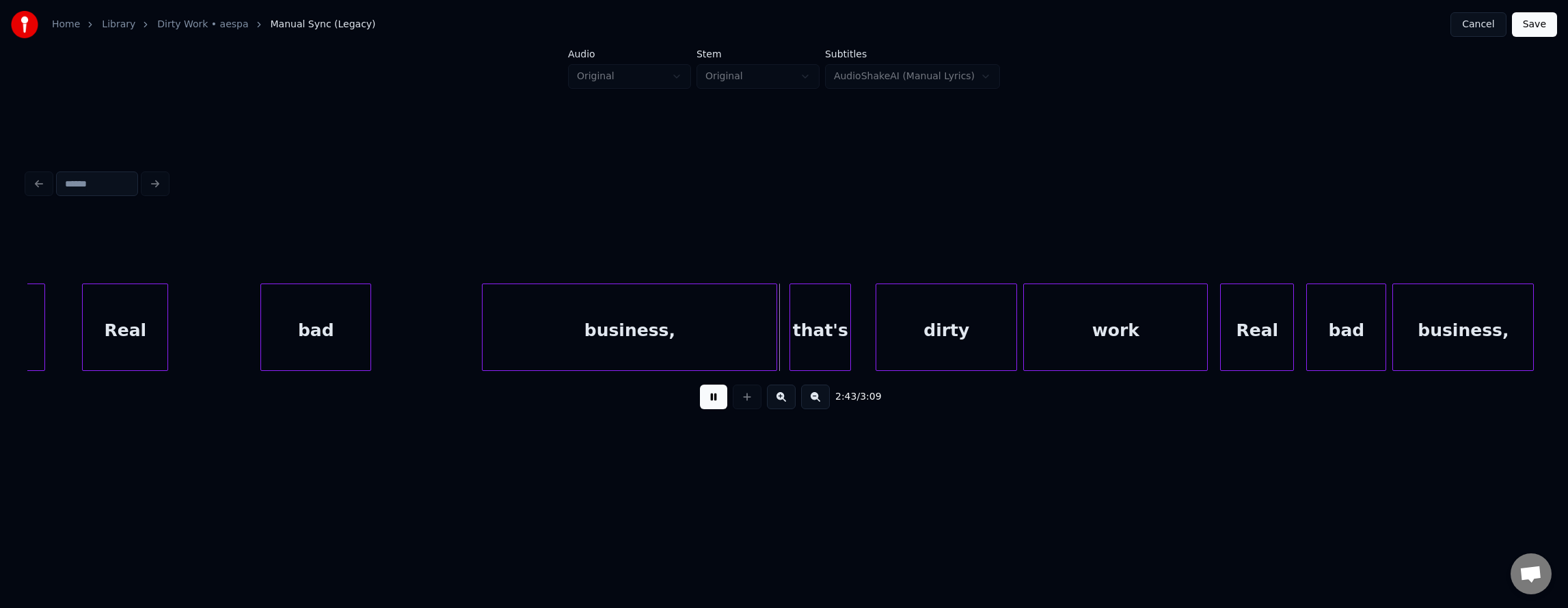
click at [700, 408] on button at bounding box center [714, 397] width 27 height 25
click at [537, 339] on div "business," at bounding box center [629, 330] width 294 height 93
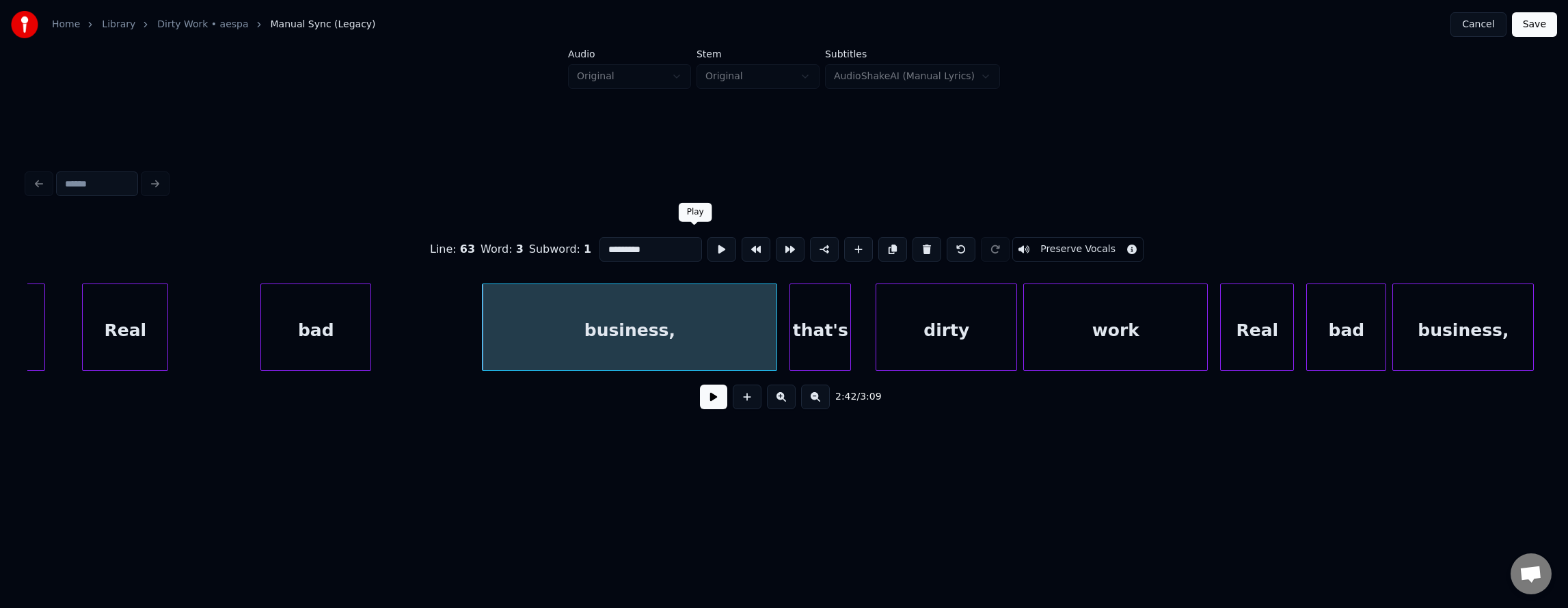
click at [708, 249] on button at bounding box center [722, 250] width 28 height 25
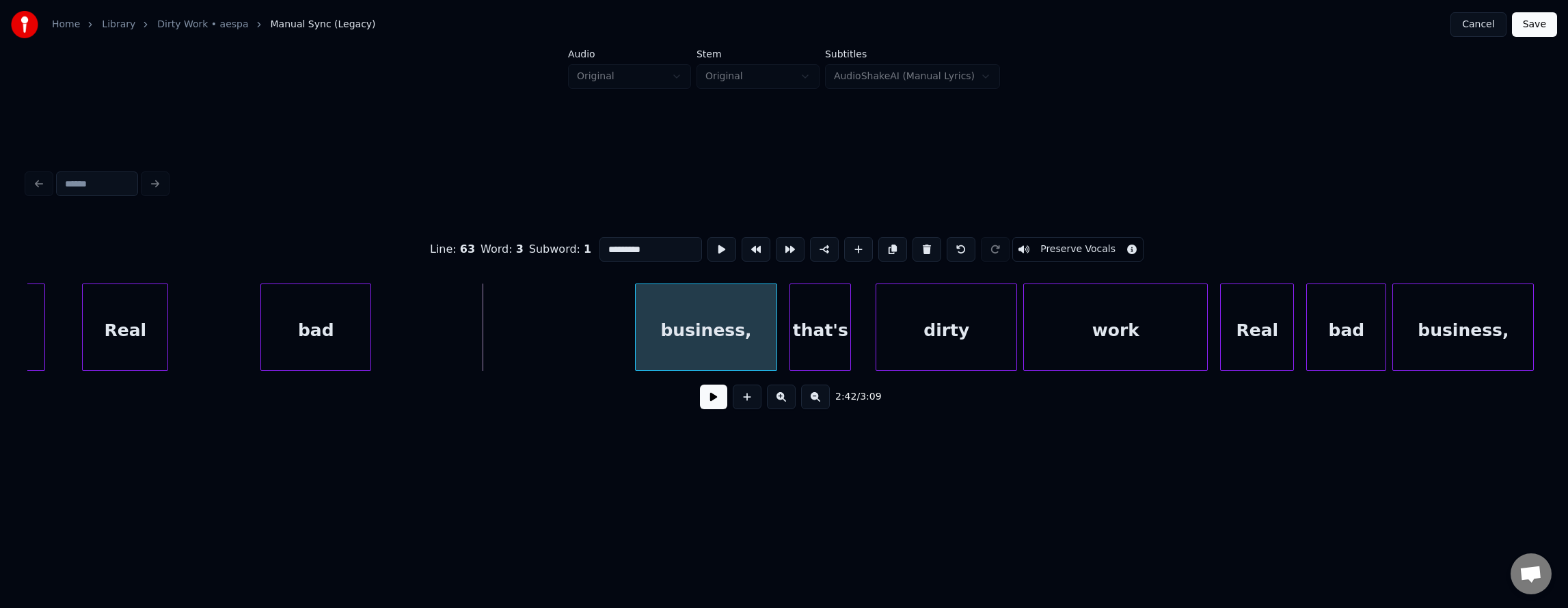
click at [637, 349] on div at bounding box center [638, 326] width 4 height 86
click at [592, 360] on div "bad" at bounding box center [574, 330] width 110 height 93
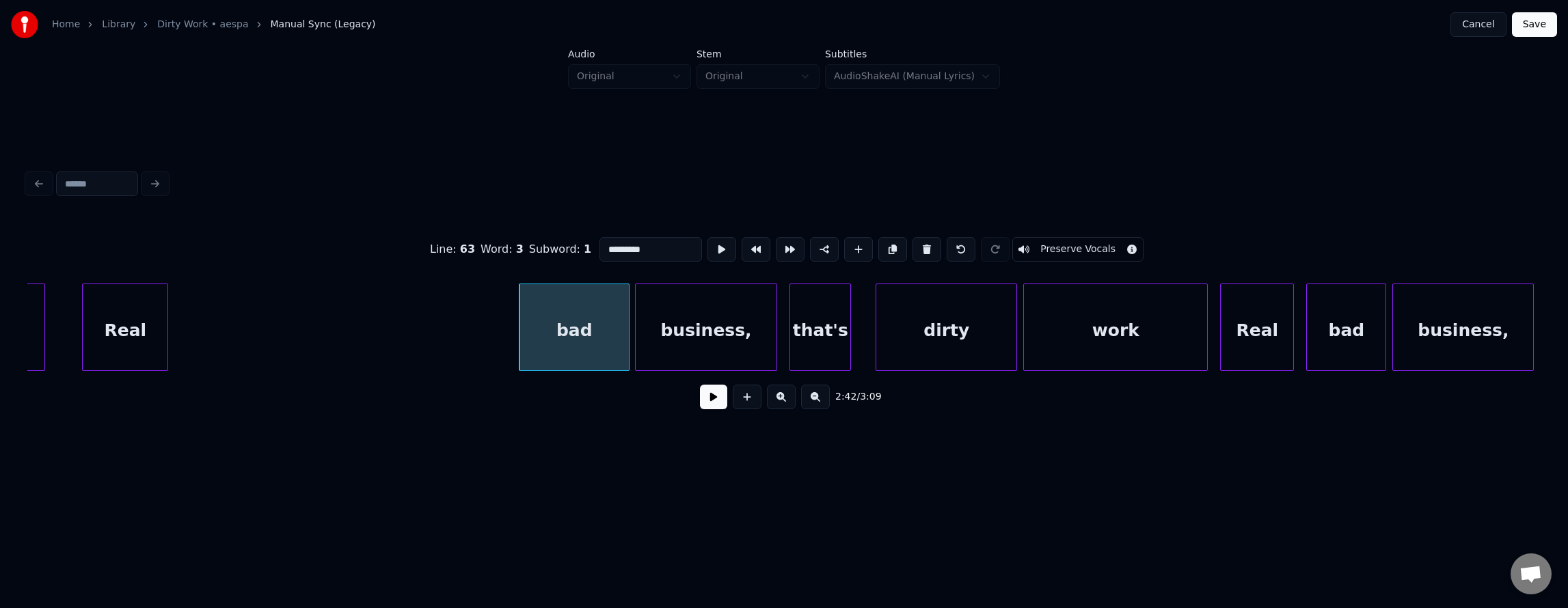
click at [686, 333] on div "business," at bounding box center [707, 330] width 142 height 93
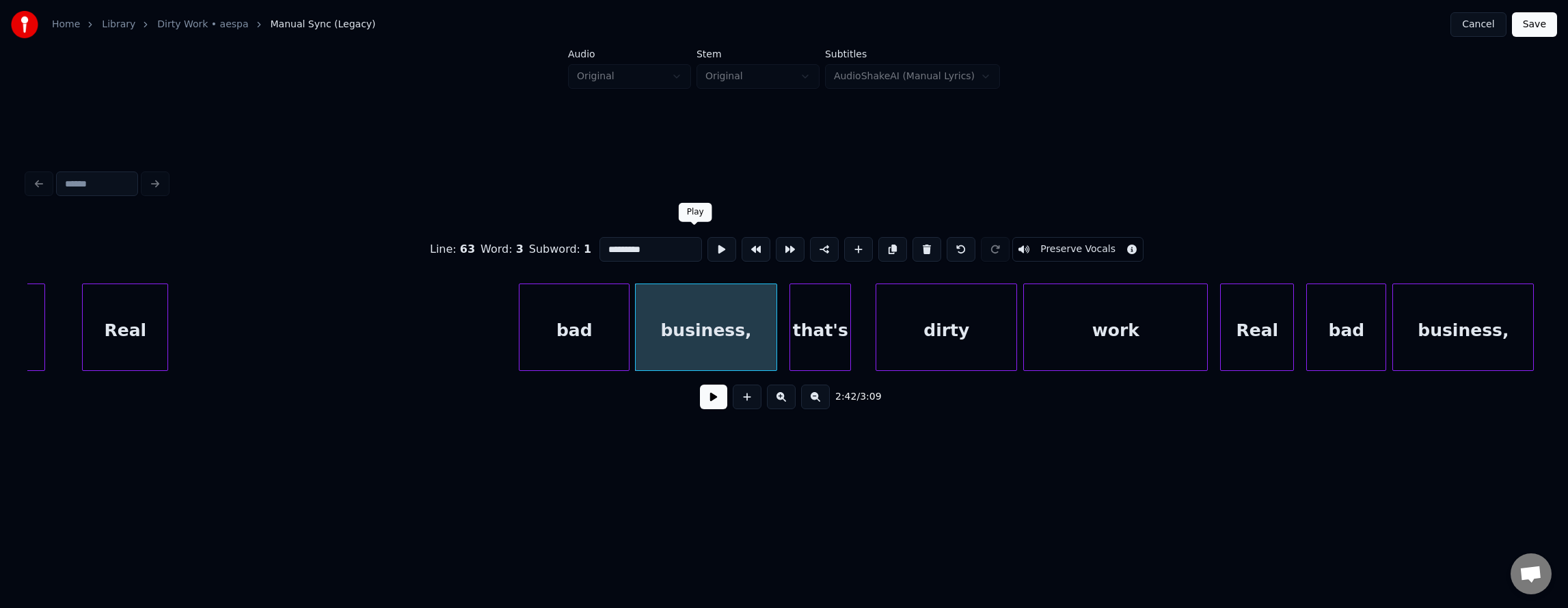
click at [708, 237] on button at bounding box center [722, 250] width 28 height 25
click at [648, 327] on div at bounding box center [649, 326] width 4 height 86
click at [587, 333] on div "bad" at bounding box center [583, 330] width 110 height 93
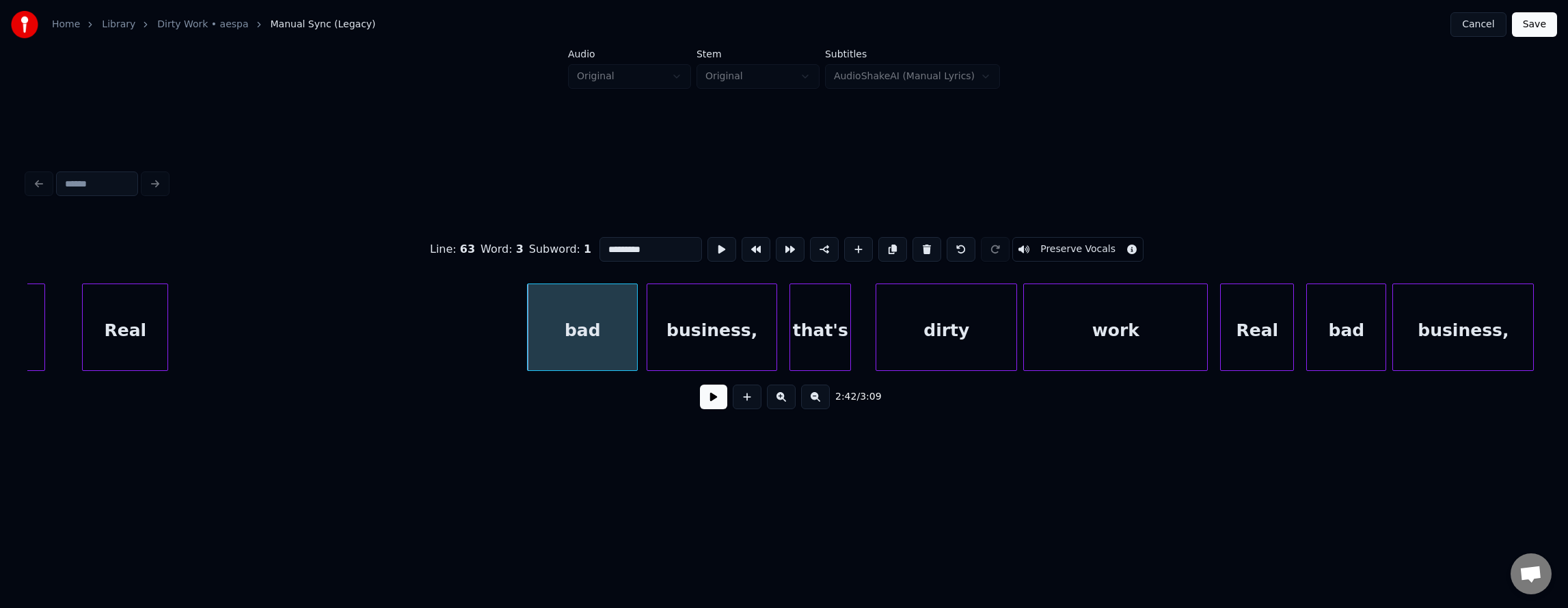
click at [584, 334] on div "bad" at bounding box center [583, 330] width 110 height 93
click at [708, 246] on button at bounding box center [722, 250] width 28 height 25
click at [708, 247] on button at bounding box center [722, 250] width 28 height 25
click at [667, 336] on div "business," at bounding box center [712, 330] width 130 height 93
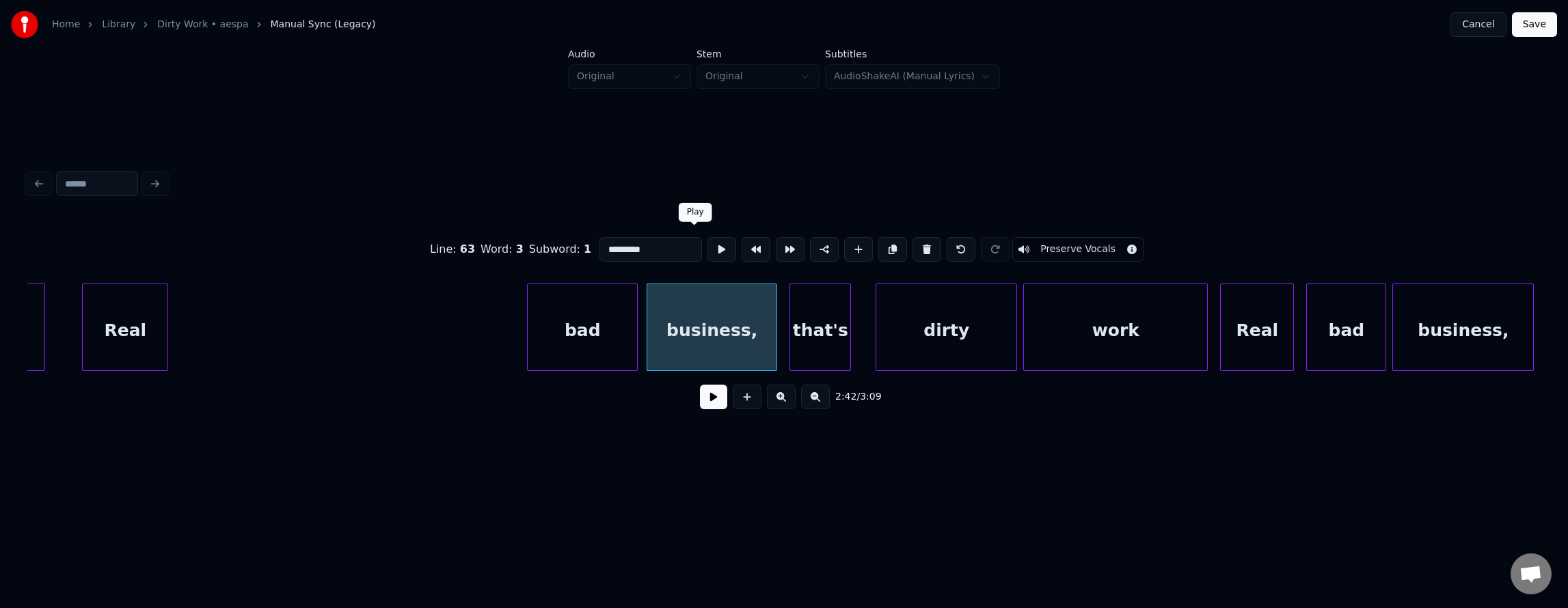
click at [708, 243] on button at bounding box center [722, 250] width 28 height 25
click at [543, 338] on div "bad" at bounding box center [583, 330] width 110 height 93
type input "***"
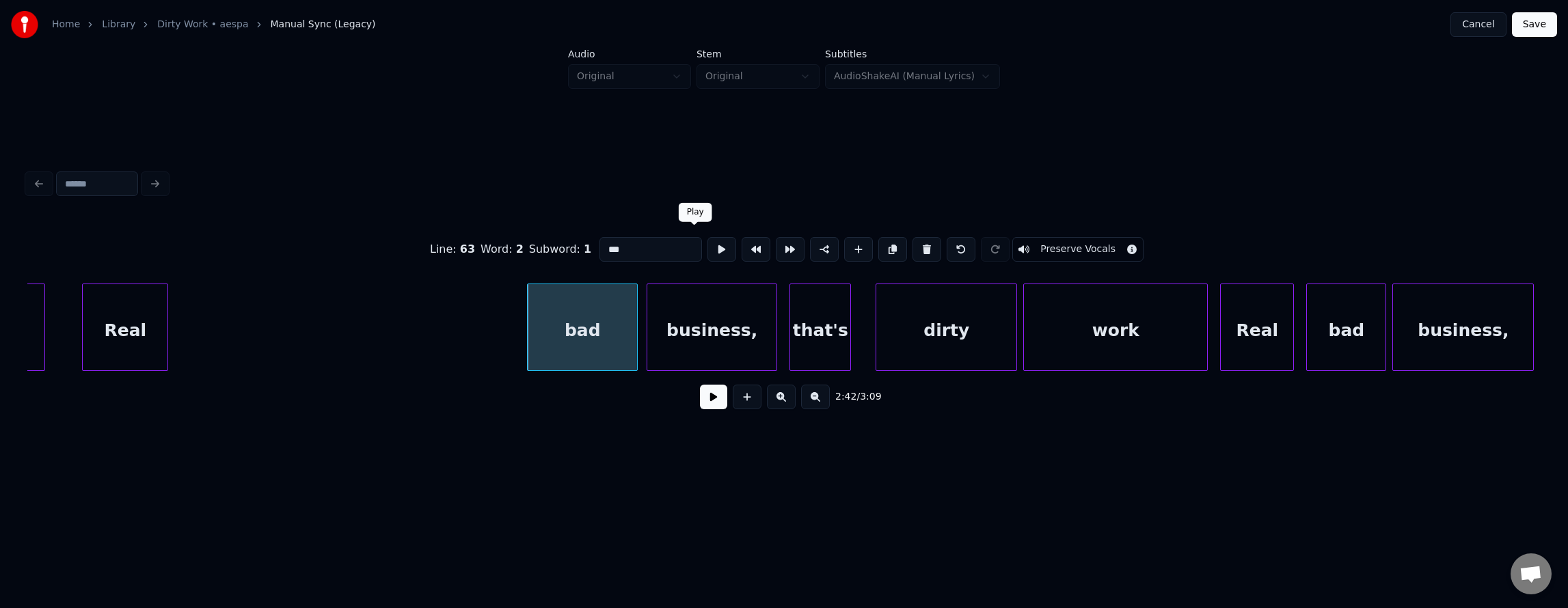
click at [708, 249] on button at bounding box center [722, 250] width 28 height 25
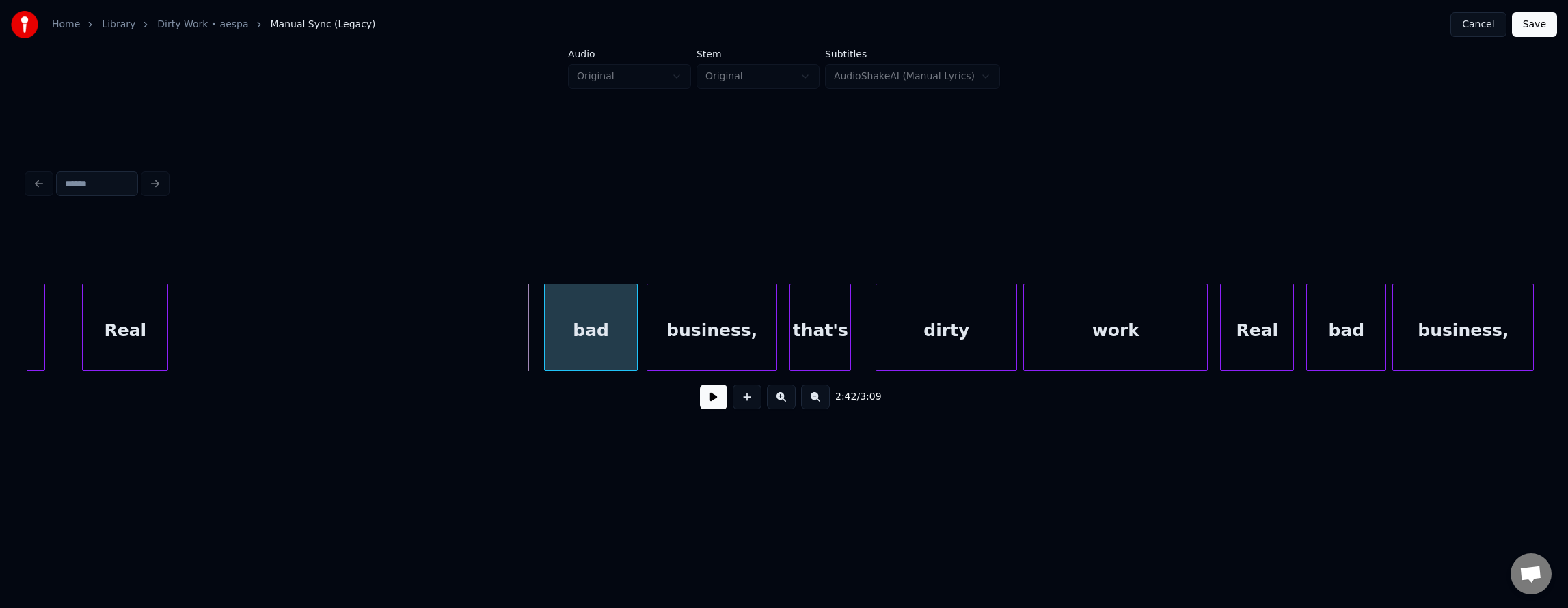
click at [545, 328] on div at bounding box center [547, 326] width 4 height 86
click at [491, 351] on div "Real" at bounding box center [494, 330] width 85 height 93
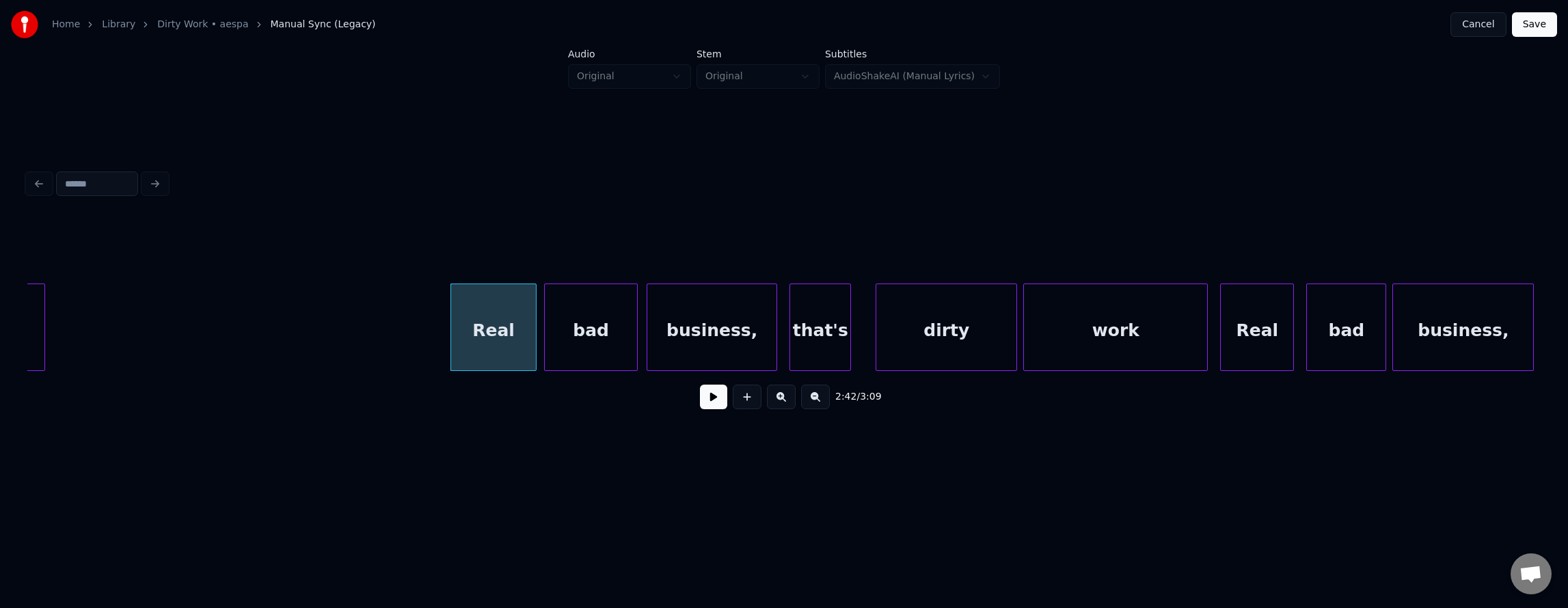
click at [491, 352] on div "Real" at bounding box center [494, 330] width 85 height 93
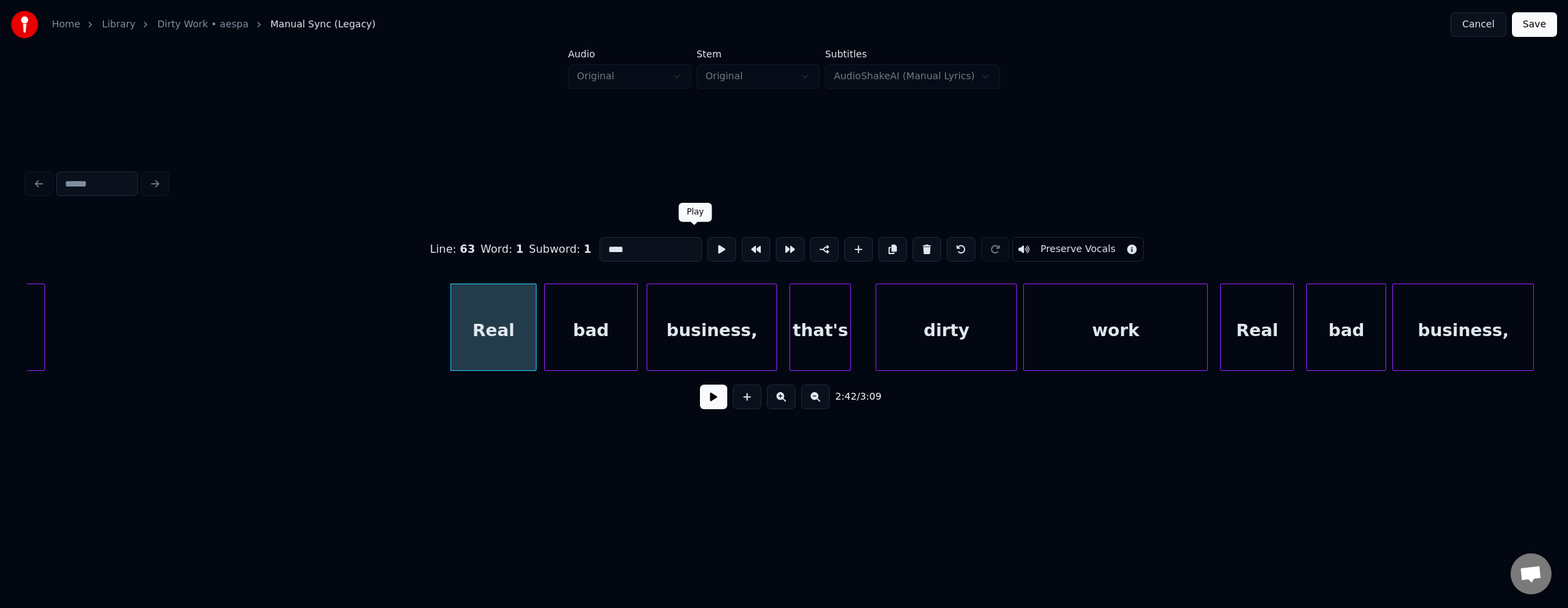
click at [708, 246] on button at bounding box center [722, 250] width 28 height 25
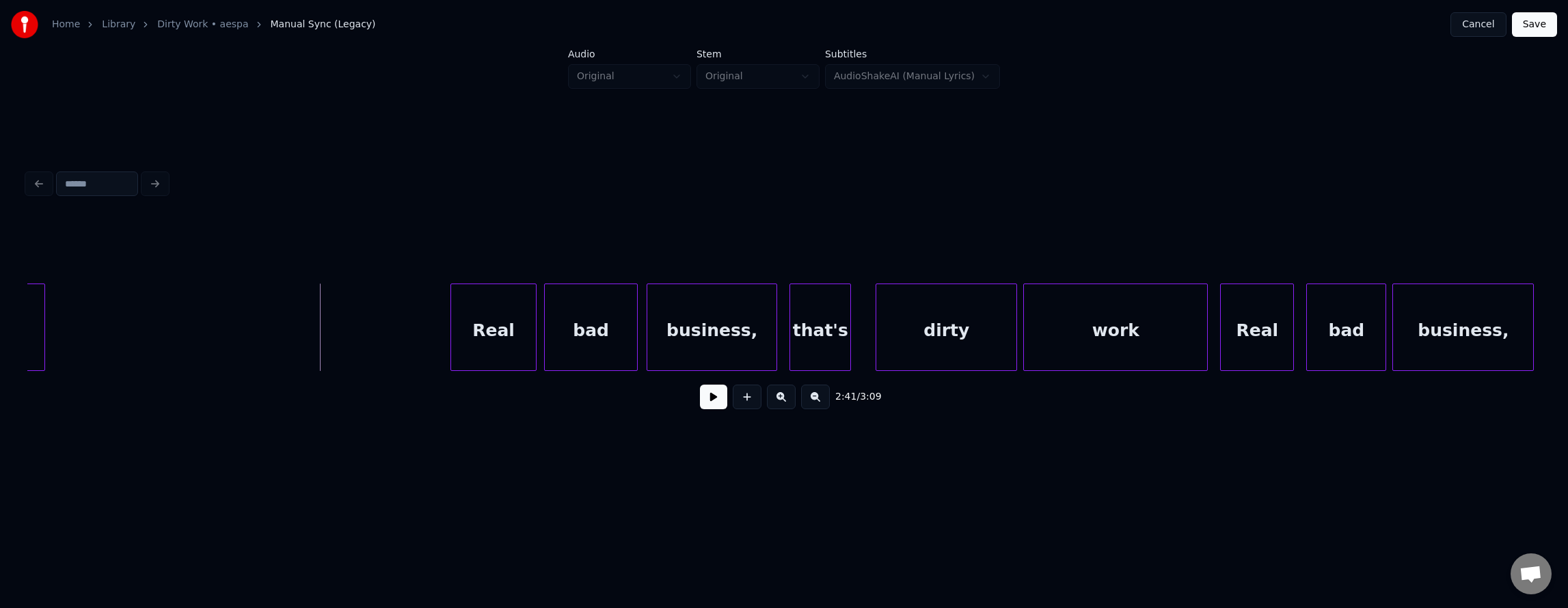
click at [704, 403] on button at bounding box center [714, 397] width 27 height 25
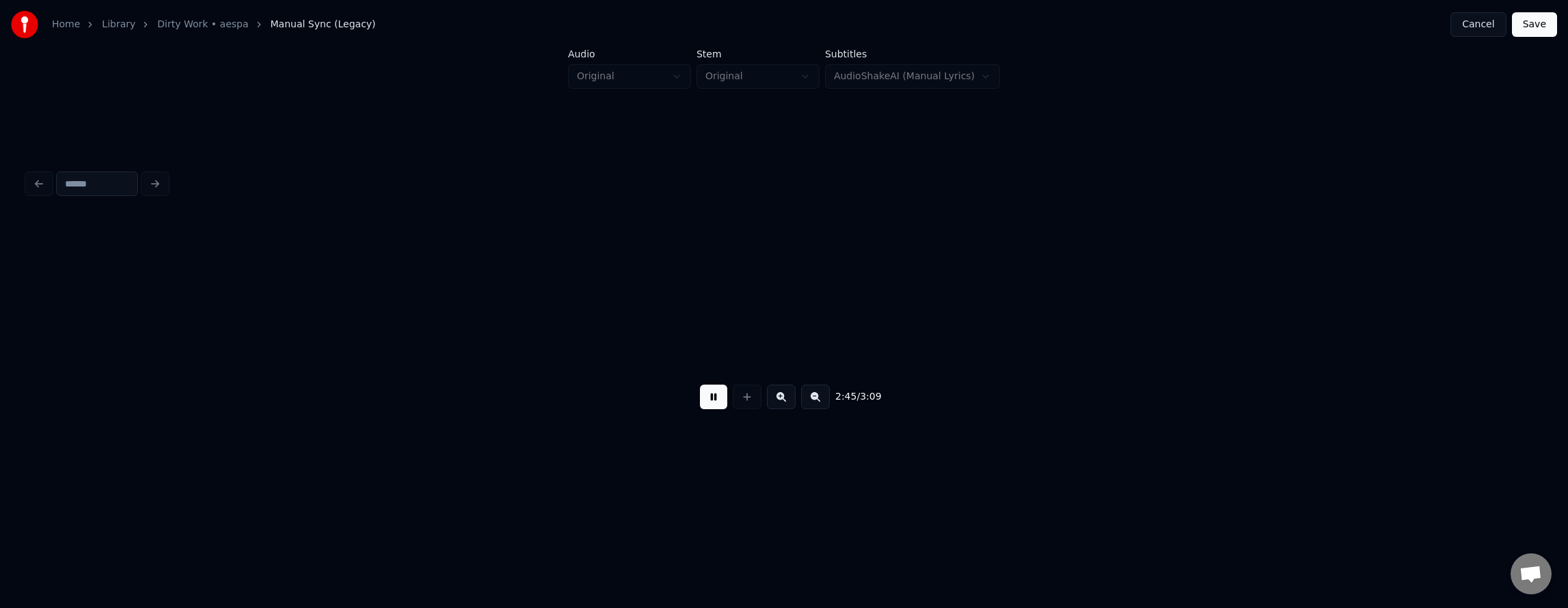
scroll to position [0, 50952]
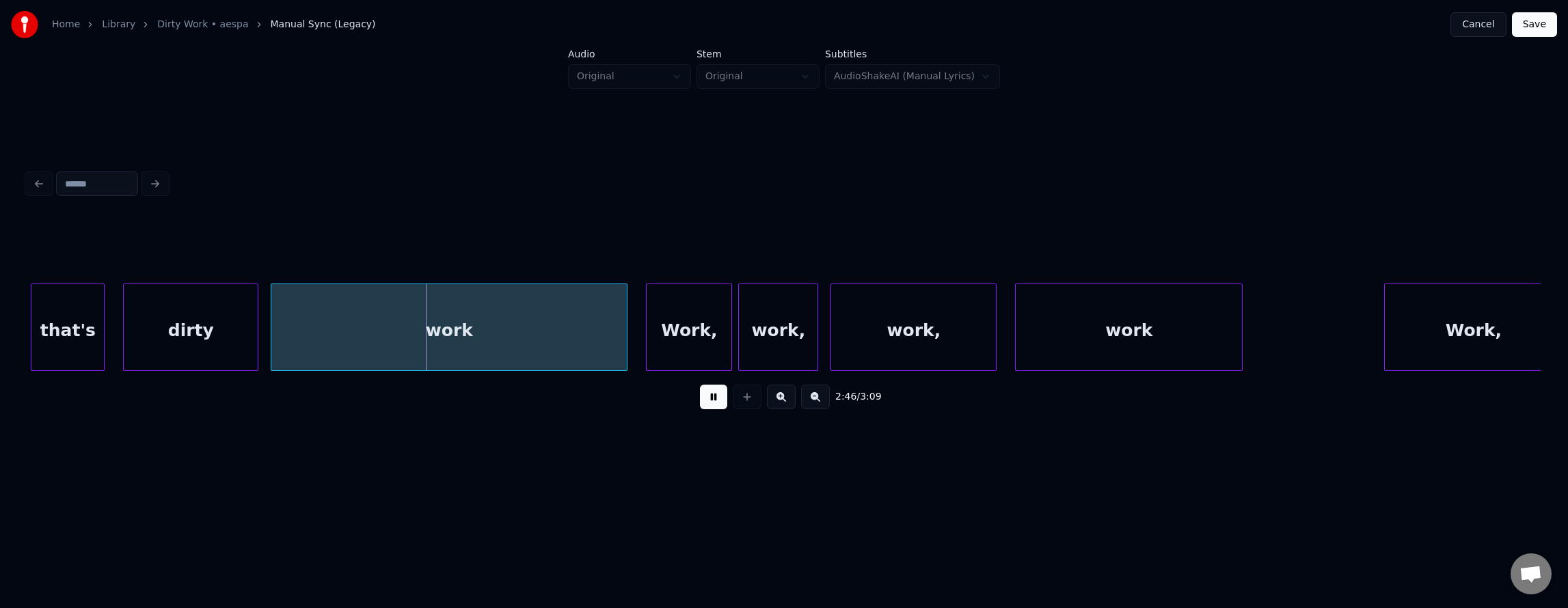
click at [701, 408] on button at bounding box center [714, 397] width 27 height 25
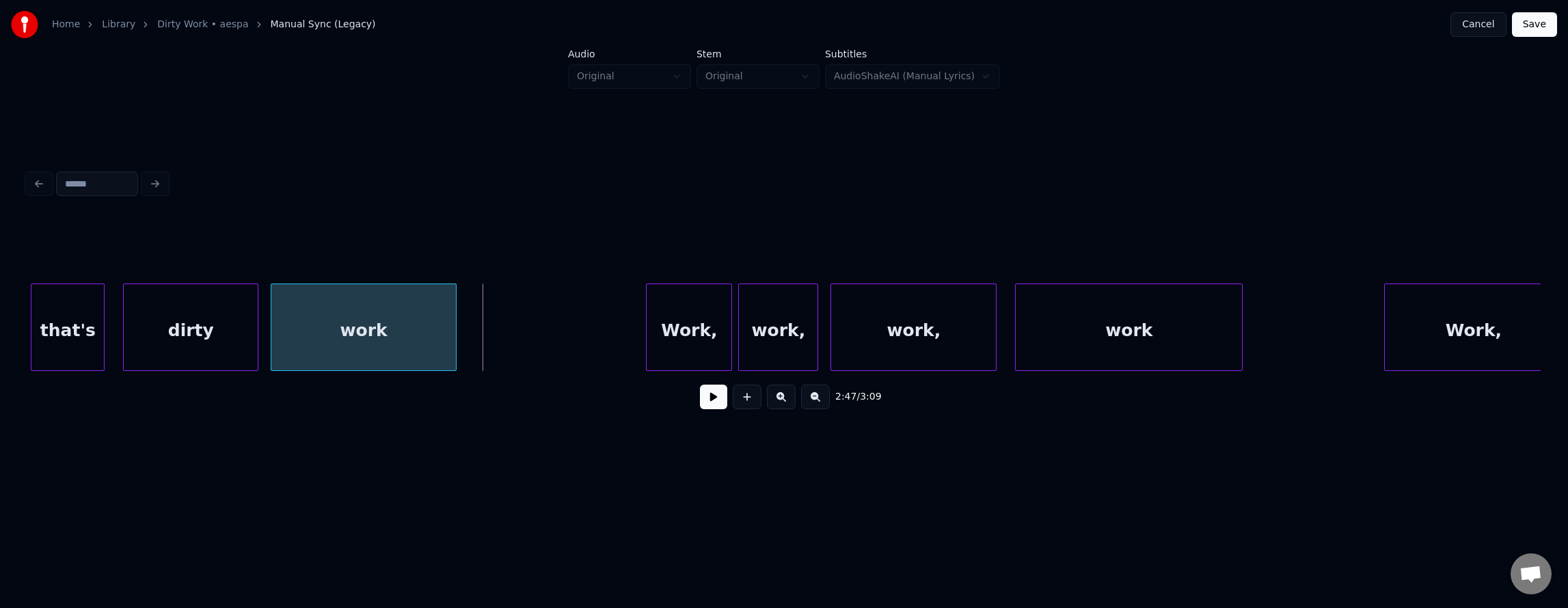
click at [451, 329] on div at bounding box center [453, 326] width 4 height 86
click at [222, 331] on div "dirty" at bounding box center [191, 330] width 134 height 93
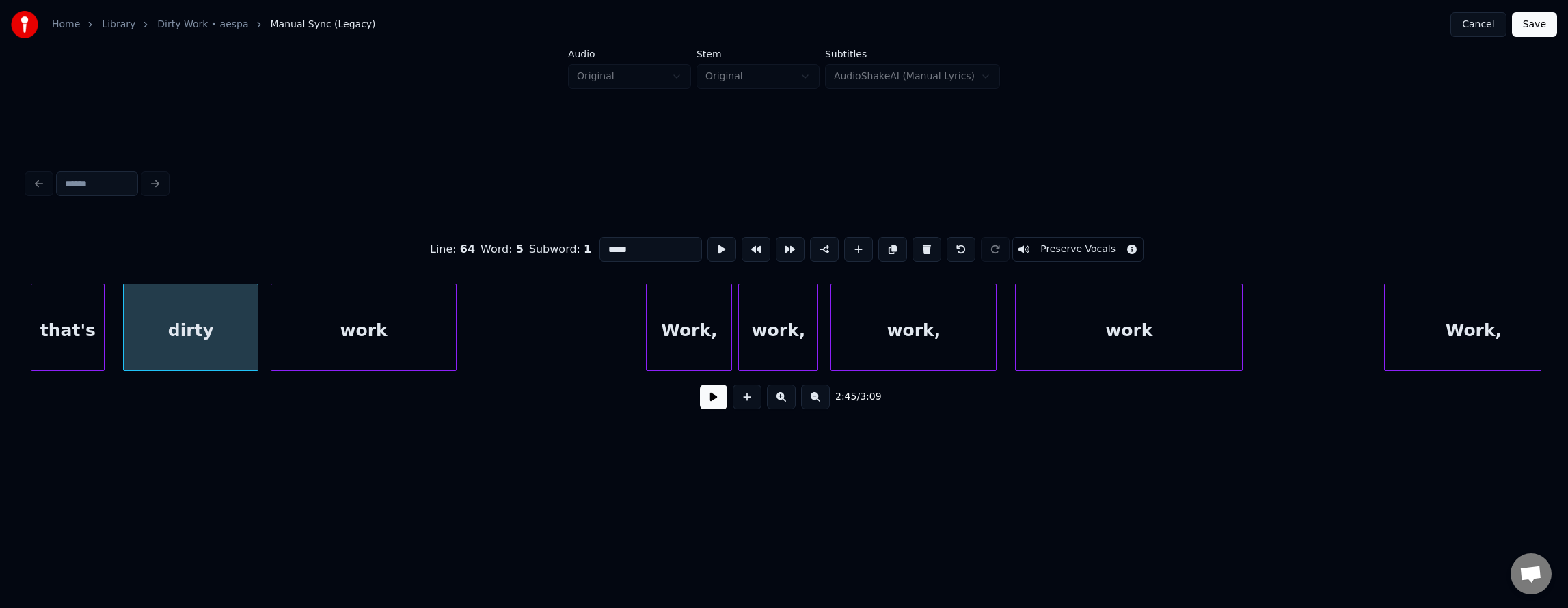
click at [703, 405] on button at bounding box center [714, 397] width 27 height 25
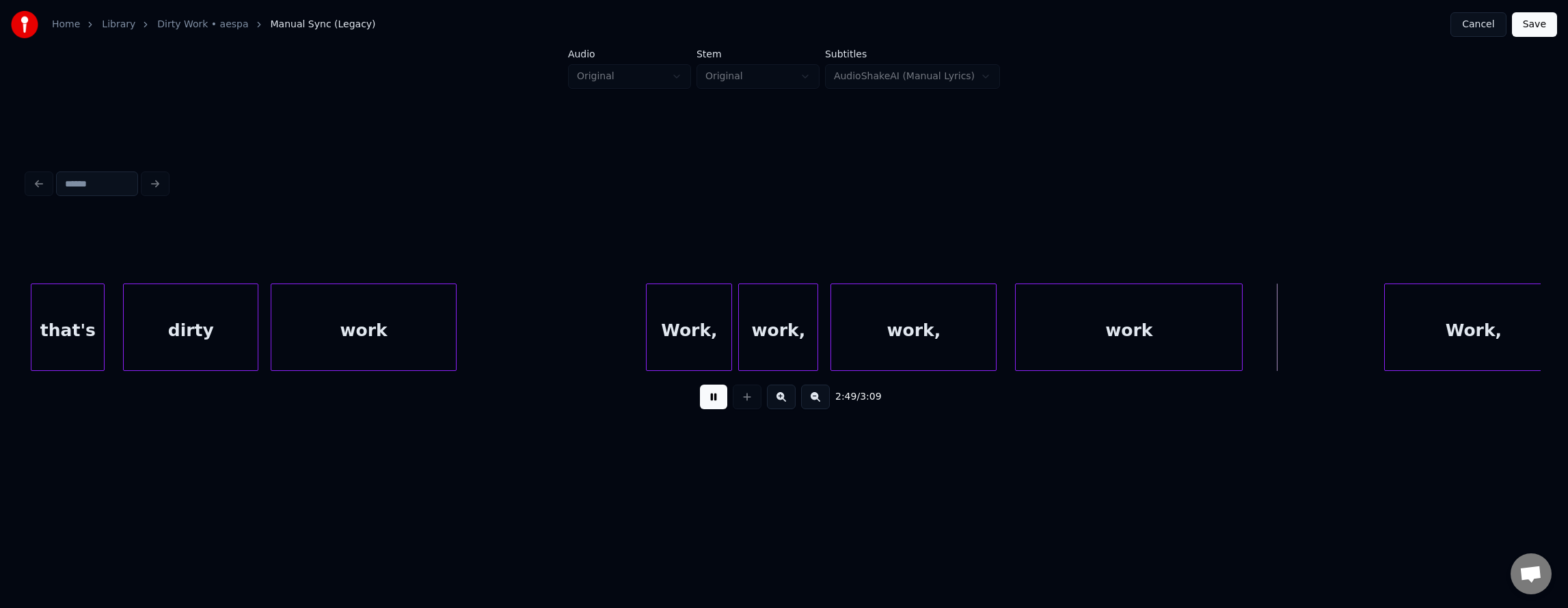
click at [703, 406] on button at bounding box center [714, 397] width 27 height 25
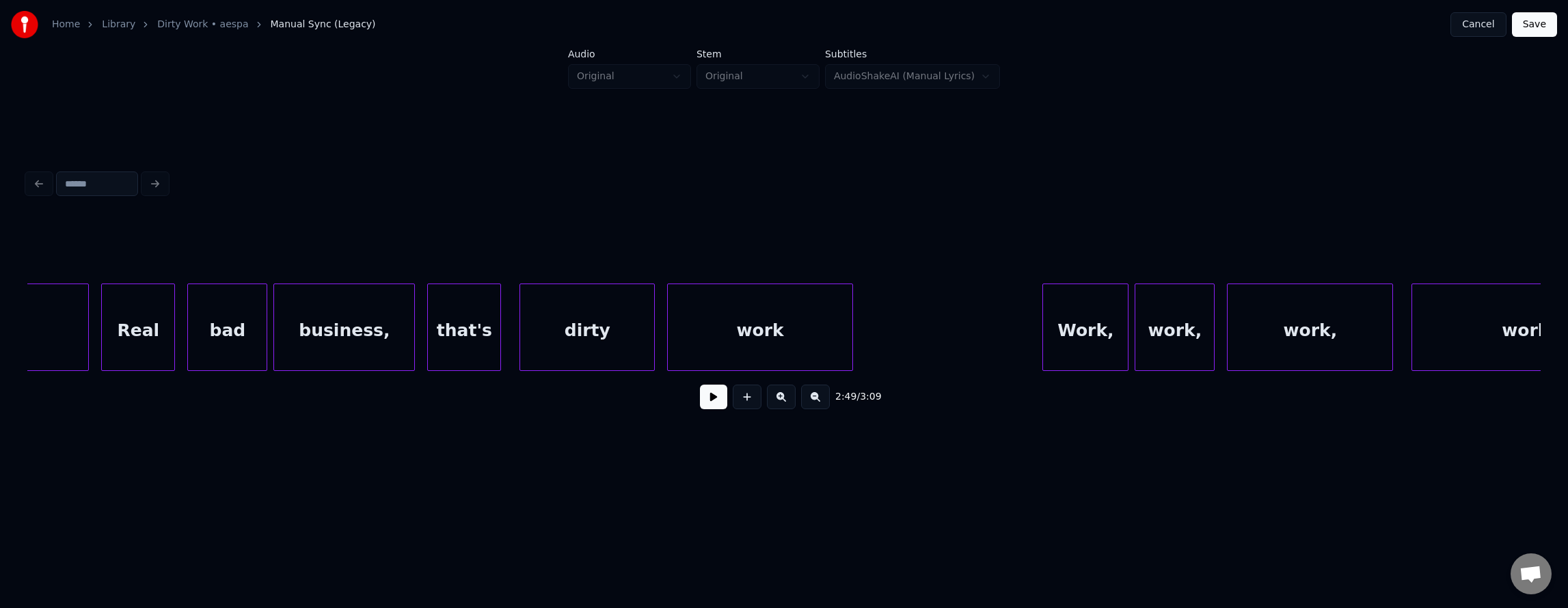
click at [73, 378] on div "2:49 / 3:09" at bounding box center [784, 396] width 1513 height 52
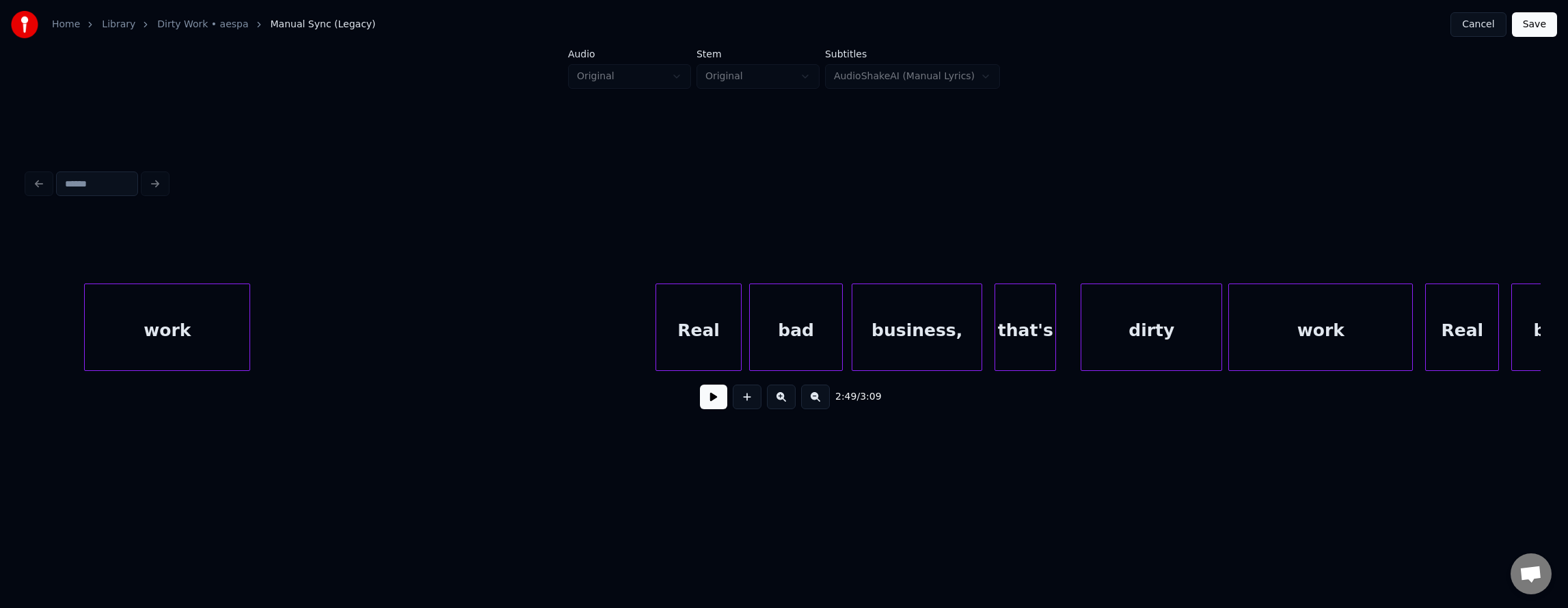
scroll to position [0, 47908]
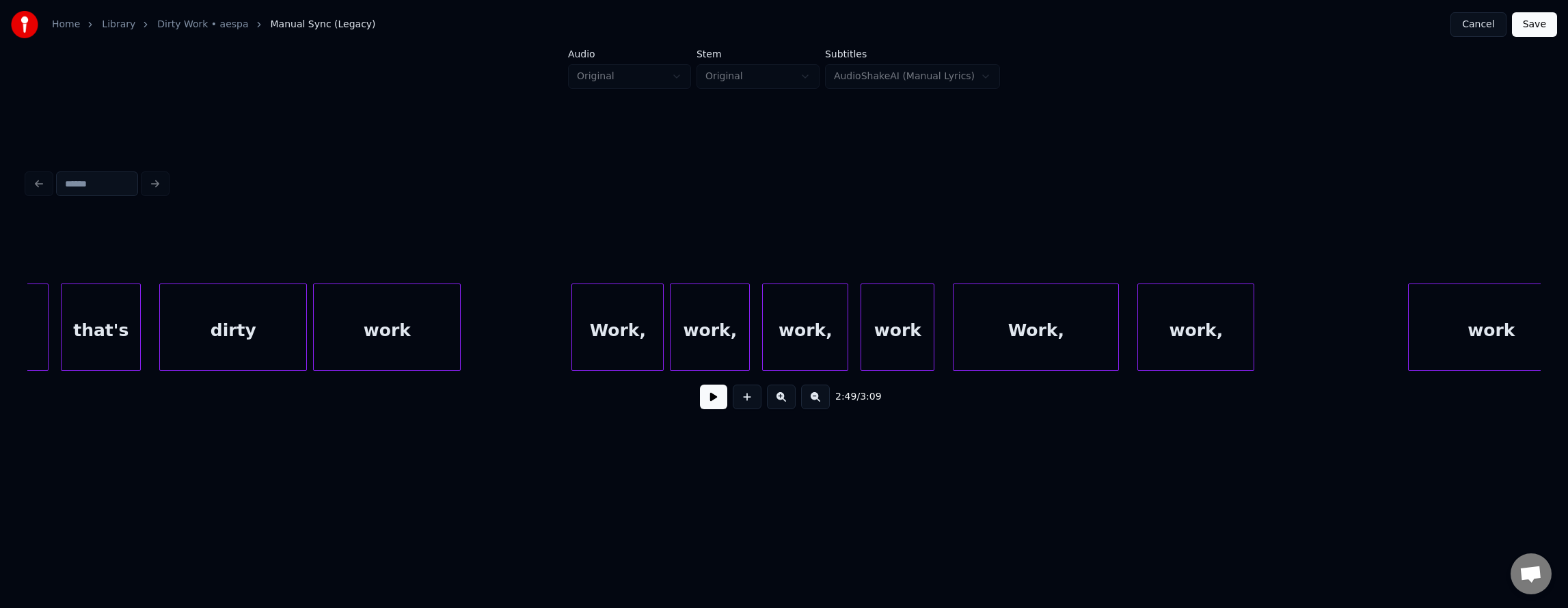
click at [240, 325] on div "dirty" at bounding box center [233, 330] width 147 height 93
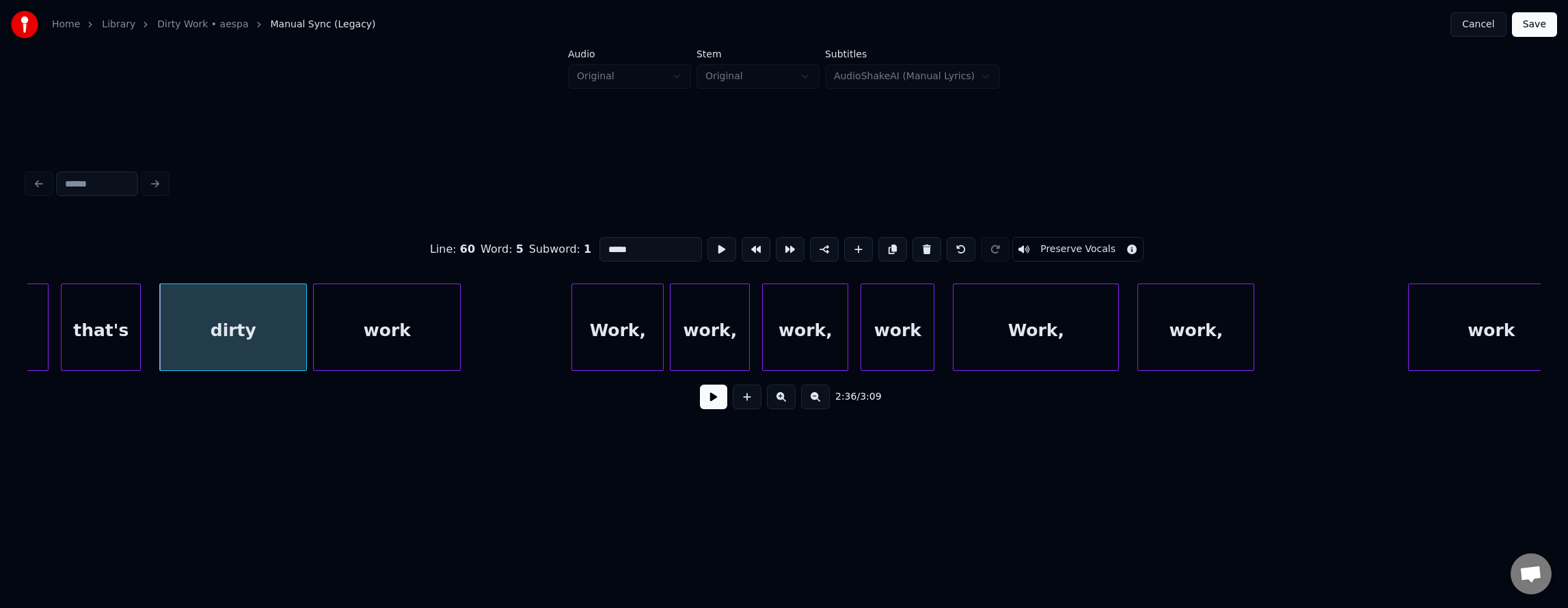
click at [701, 402] on button at bounding box center [714, 397] width 27 height 25
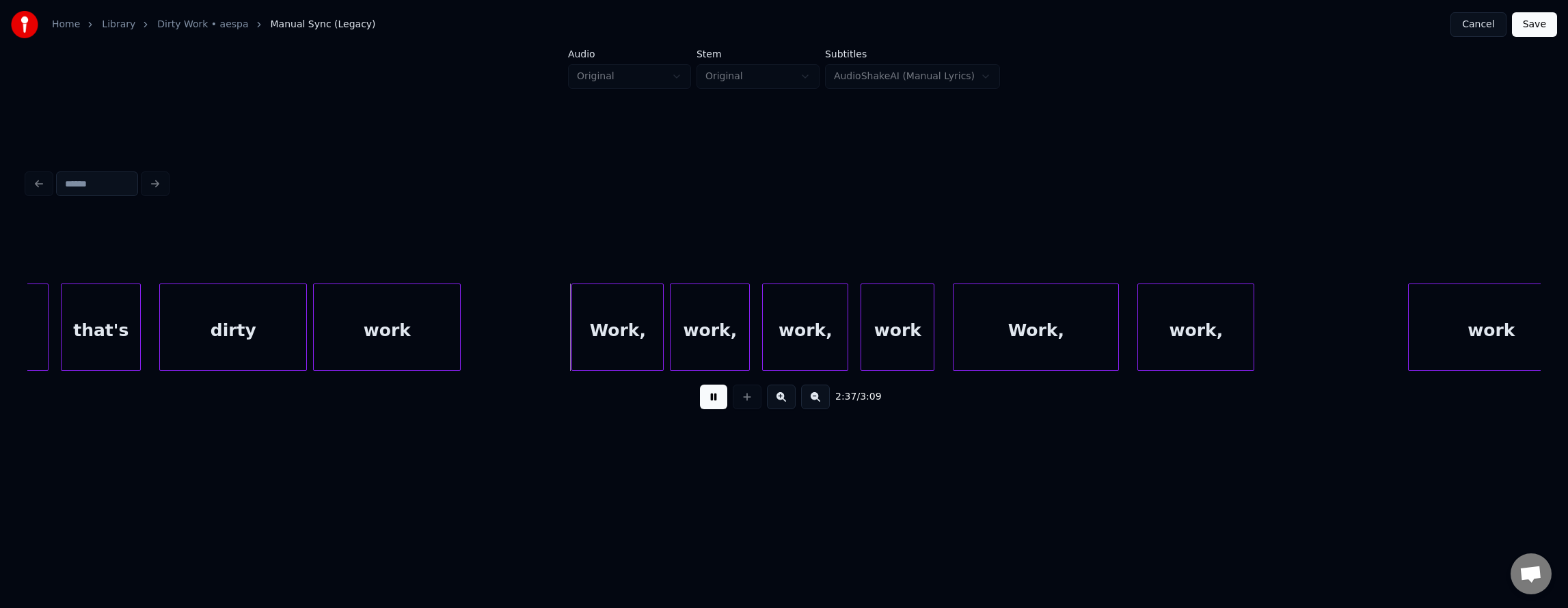
click at [700, 409] on button at bounding box center [714, 397] width 27 height 25
click at [541, 339] on div "Work," at bounding box center [547, 330] width 91 height 93
click at [551, 346] on div "Work," at bounding box center [548, 330] width 91 height 93
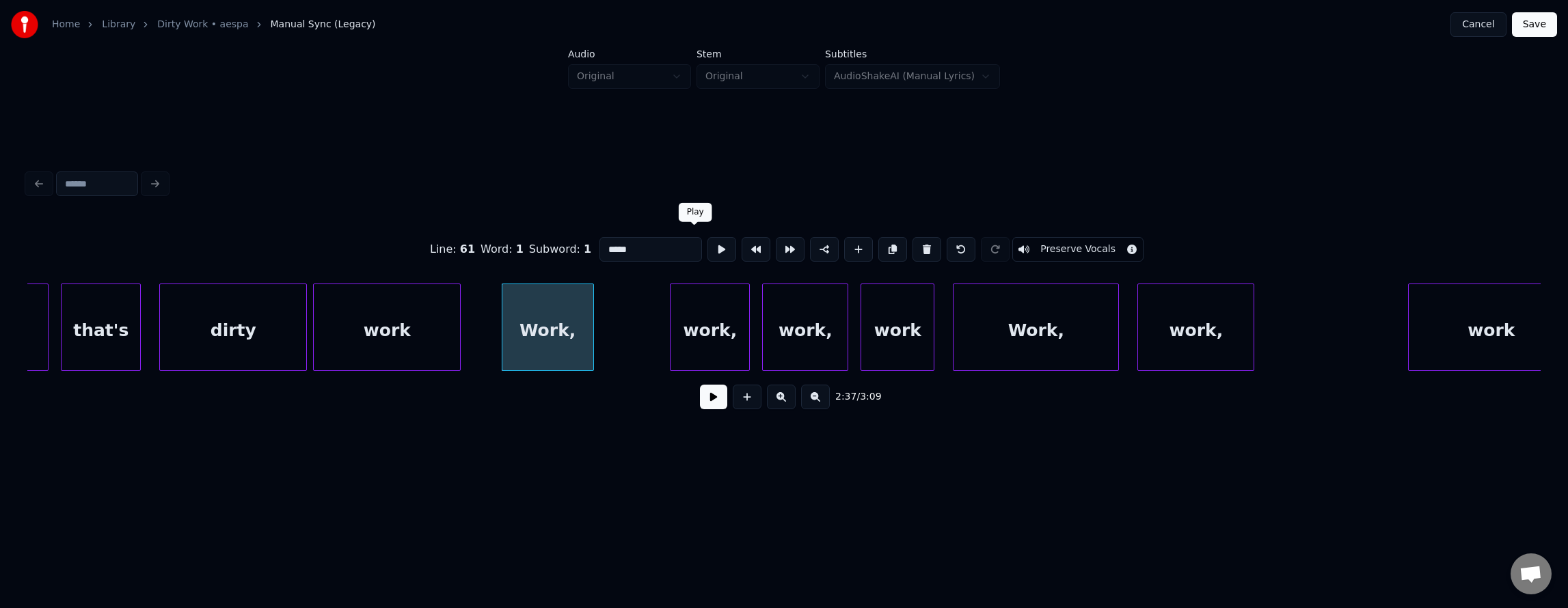
click at [708, 249] on button at bounding box center [722, 250] width 28 height 25
click at [411, 323] on div "work" at bounding box center [387, 330] width 147 height 93
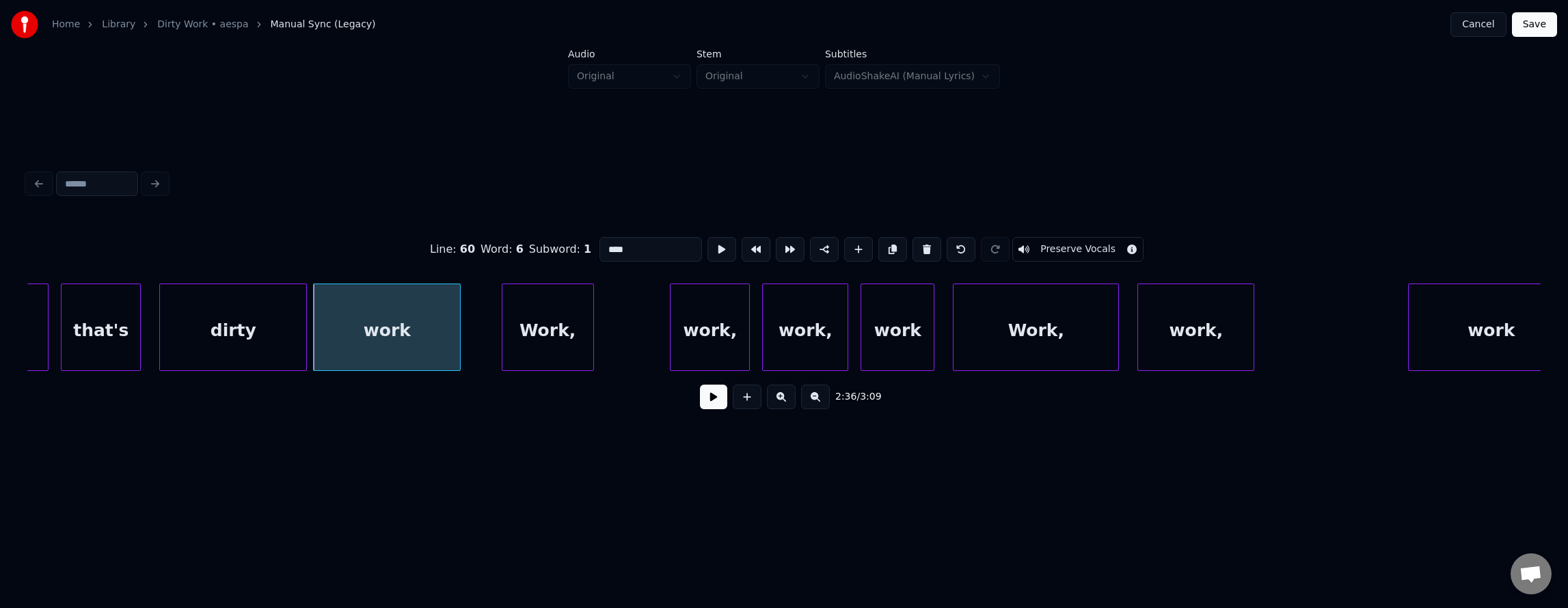
click at [556, 338] on div "Work," at bounding box center [548, 330] width 91 height 93
type input "*****"
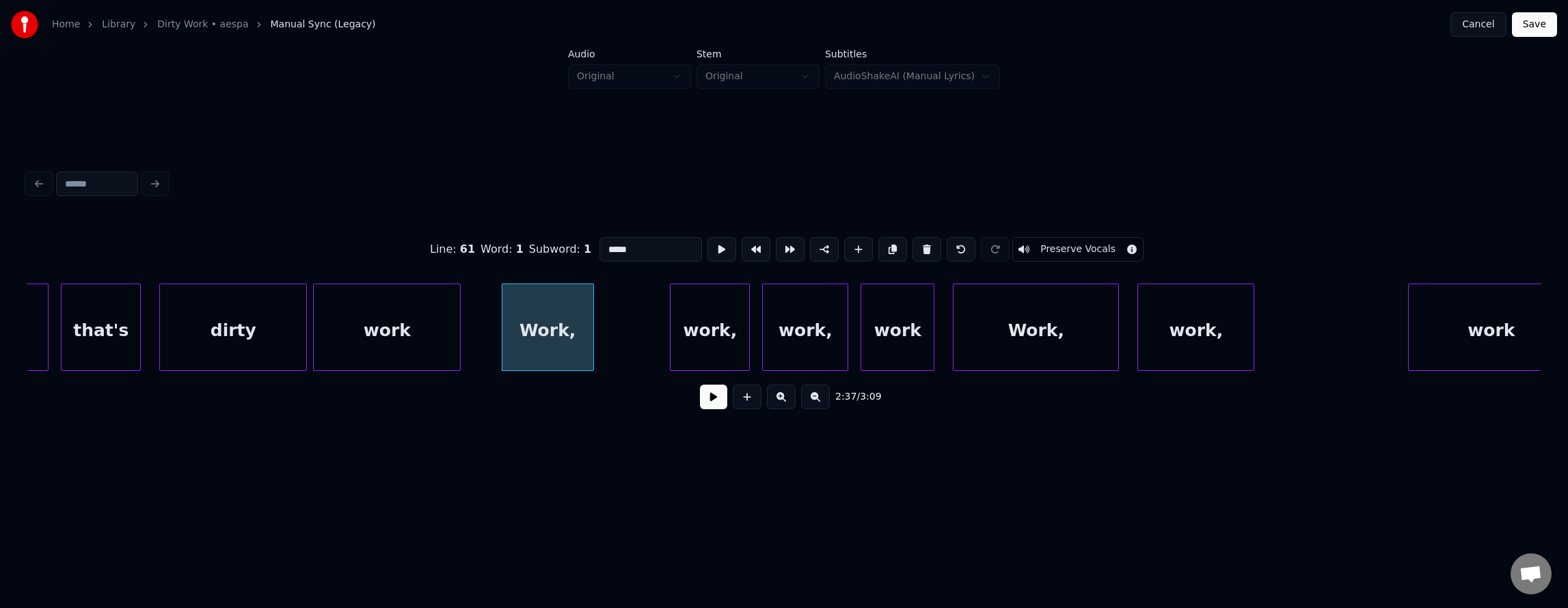
click at [700, 405] on button at bounding box center [714, 397] width 27 height 25
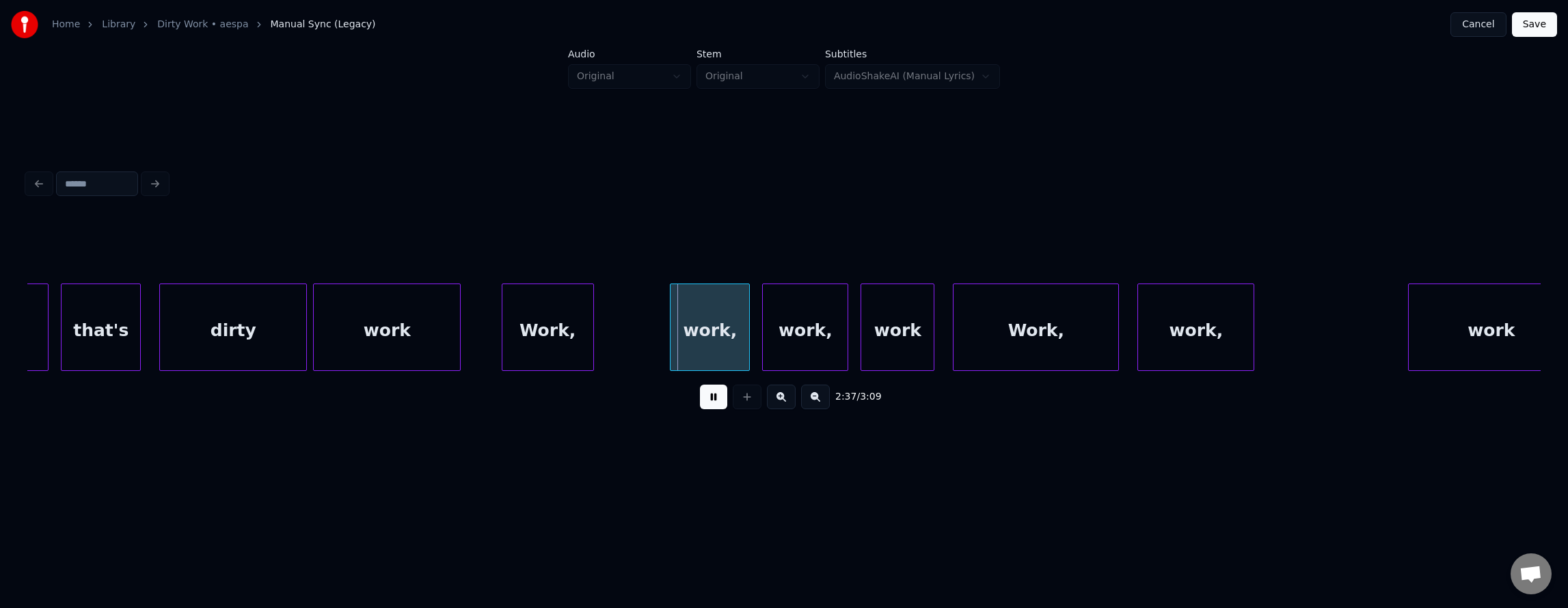
click at [700, 408] on button at bounding box center [714, 397] width 27 height 25
click at [708, 408] on button at bounding box center [714, 397] width 27 height 25
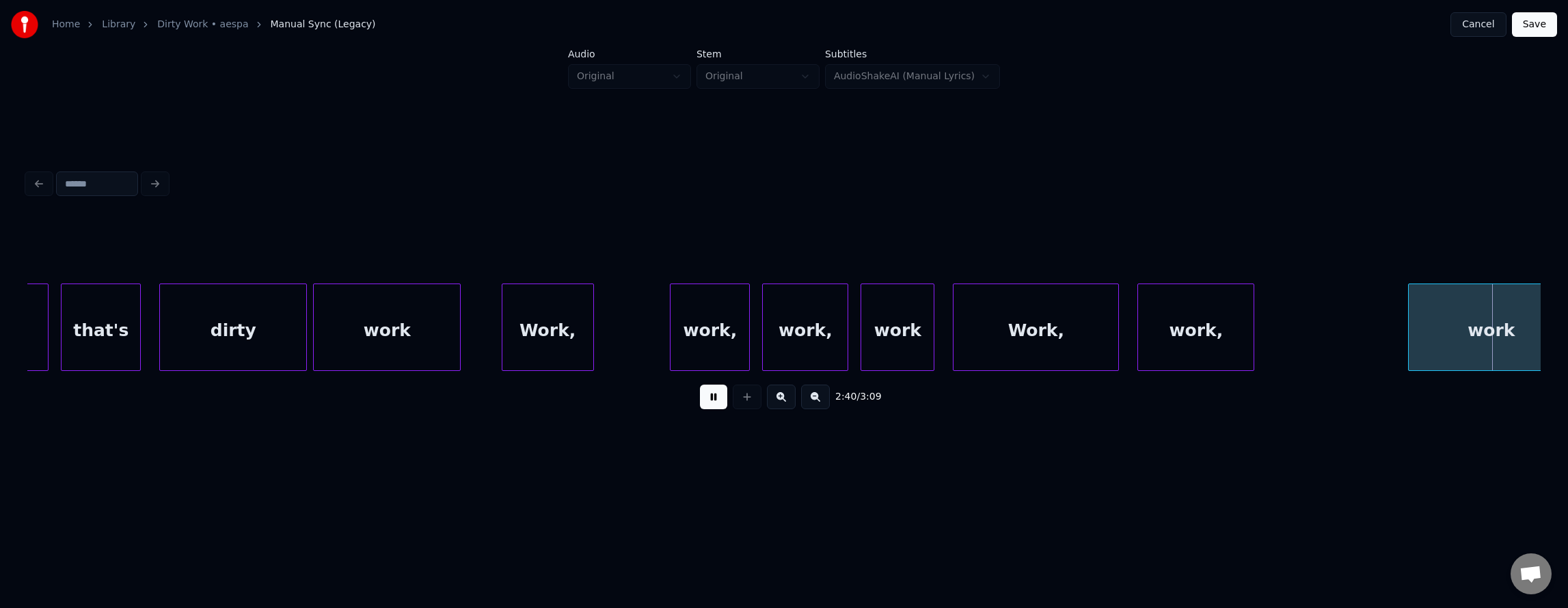
scroll to position [0, 49422]
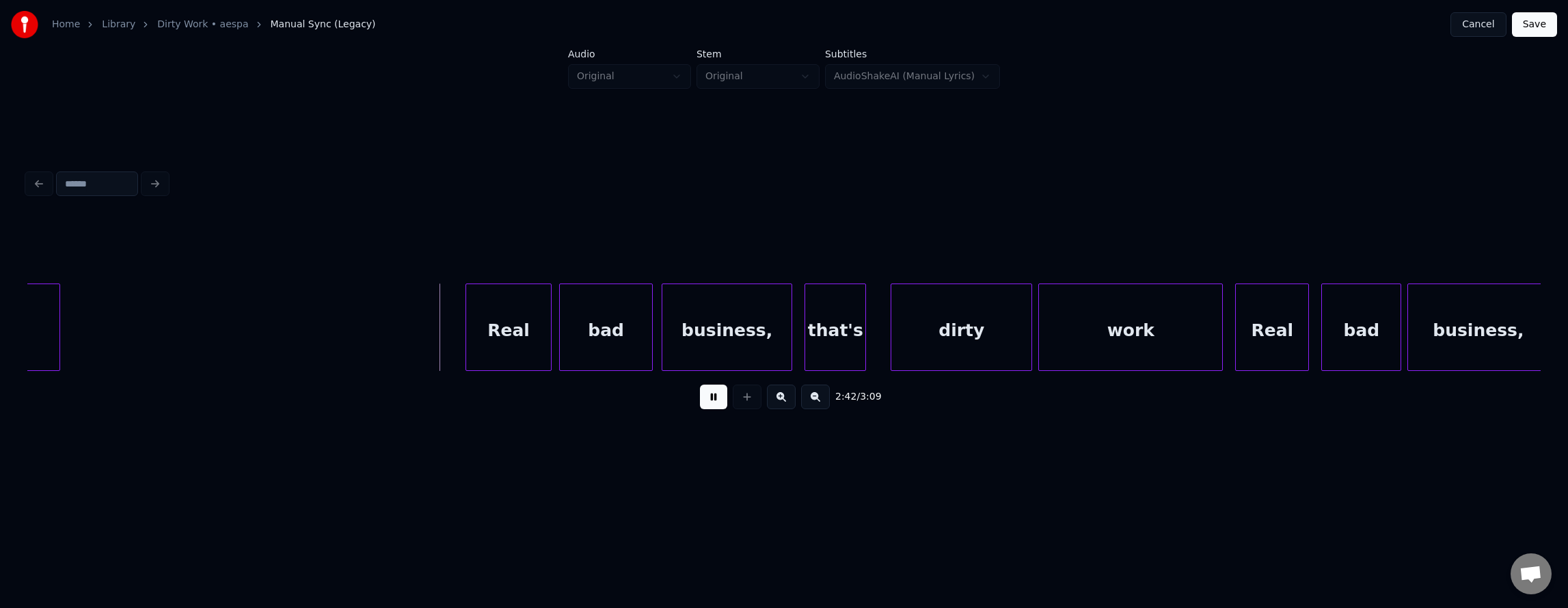
click at [708, 408] on button at bounding box center [714, 397] width 27 height 25
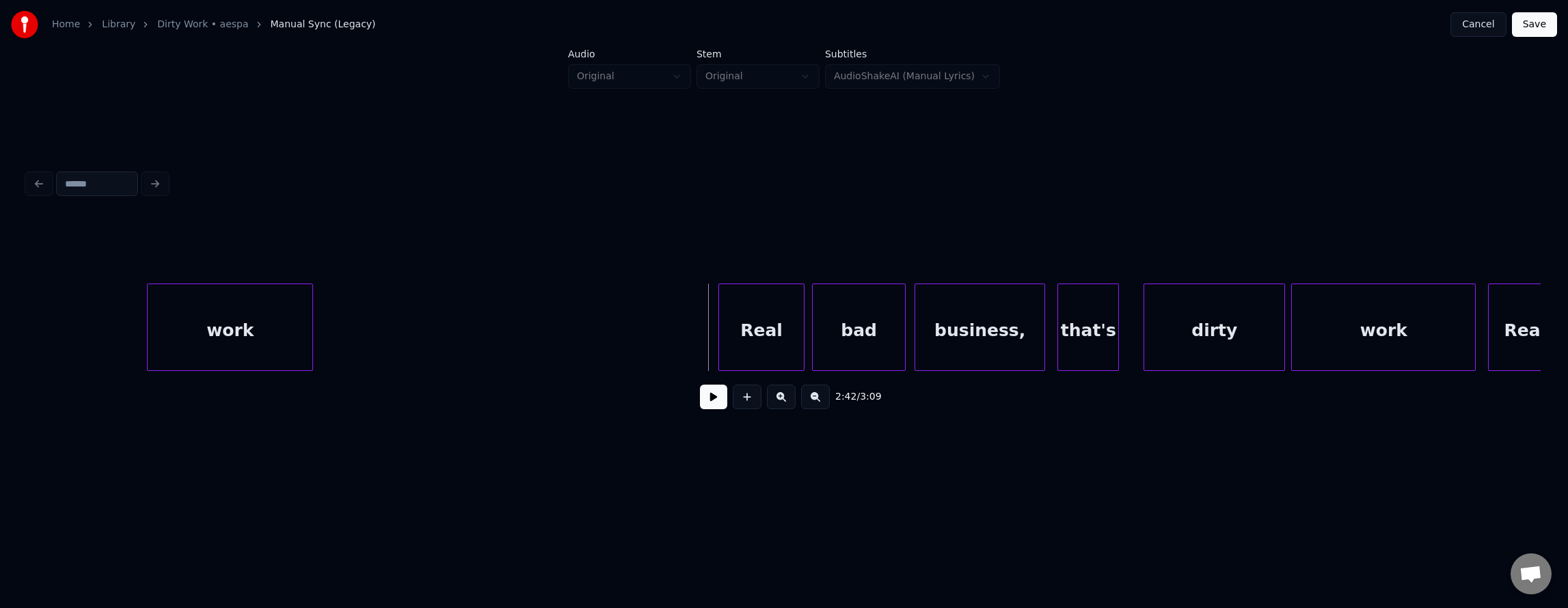
scroll to position [0, 49079]
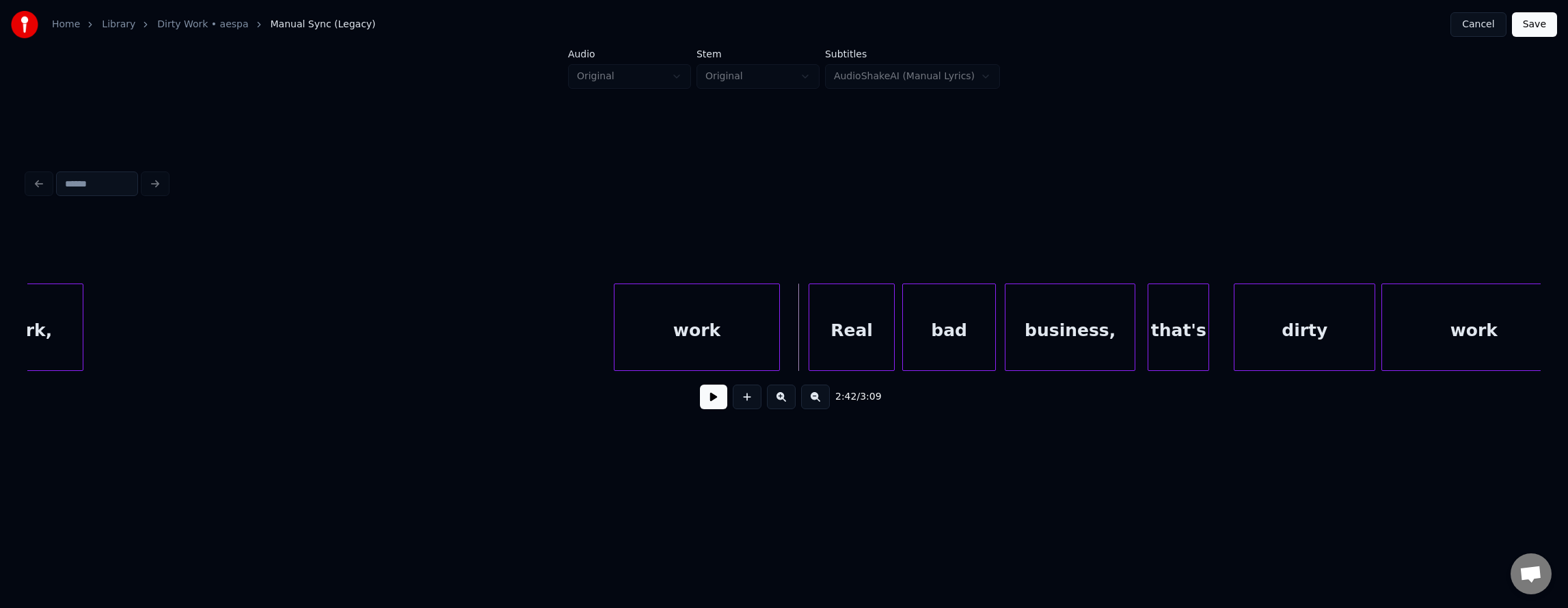
click at [720, 366] on div "work Real bad business, that's dirty work work," at bounding box center [784, 327] width 1513 height 87
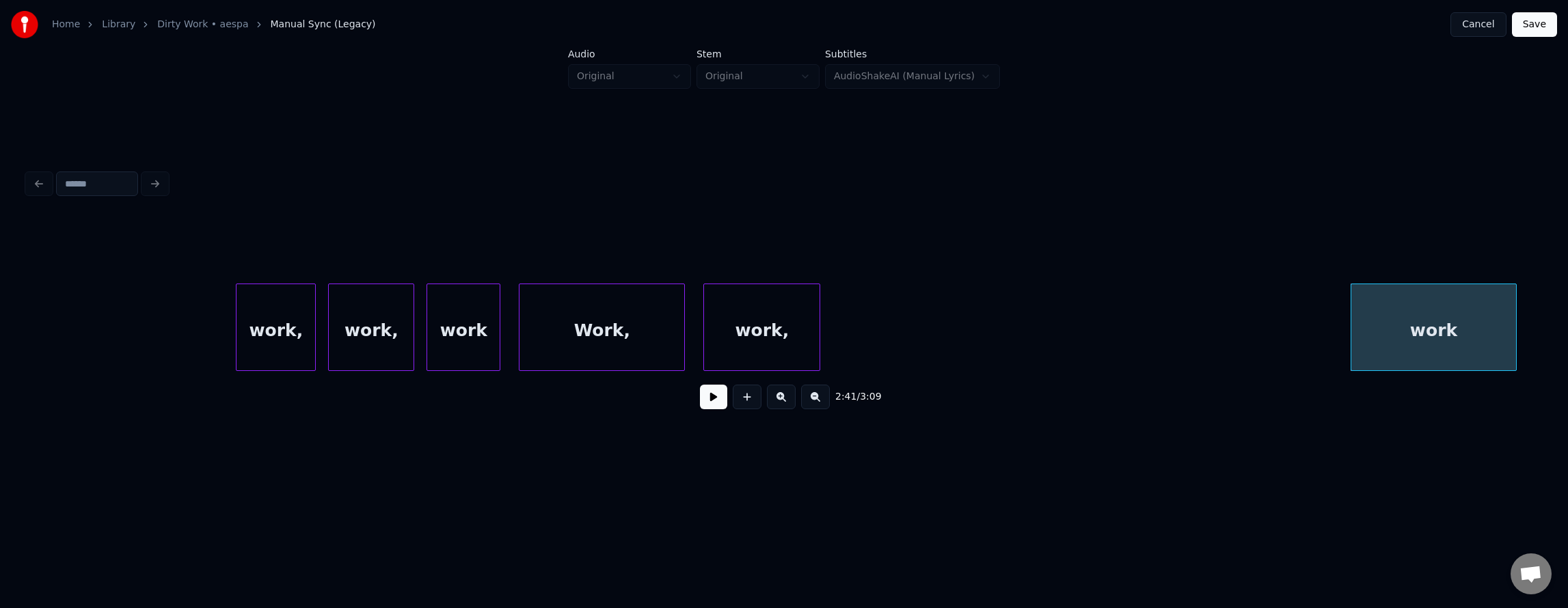
scroll to position [0, 48595]
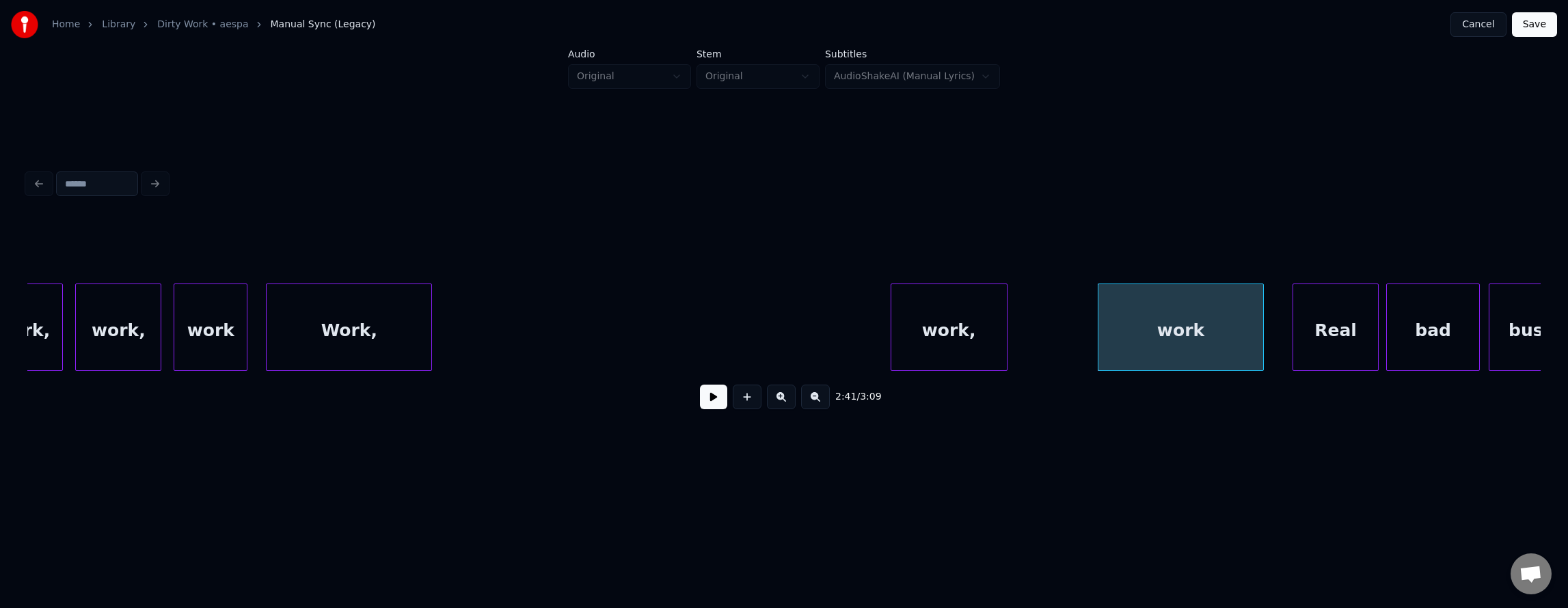
click at [951, 370] on div "work, work, work Work, work, work Real bad business," at bounding box center [784, 327] width 1513 height 87
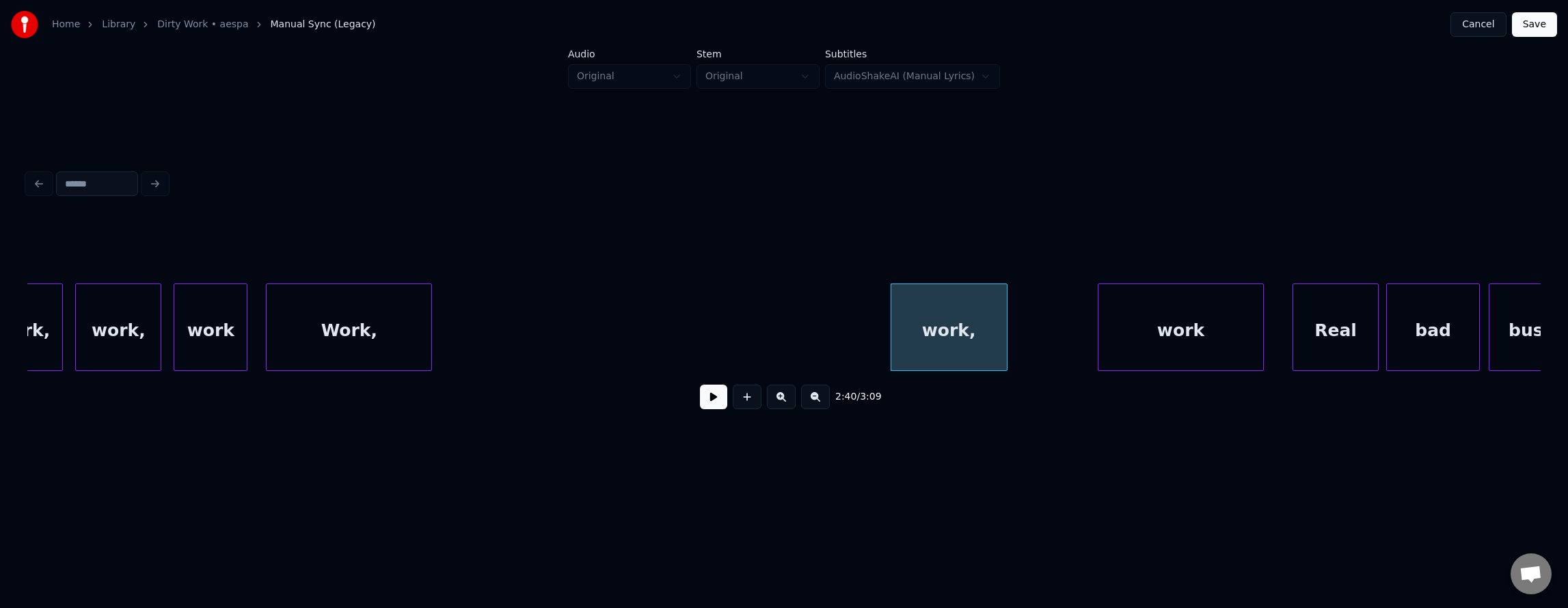
click at [939, 337] on div "work," at bounding box center [949, 330] width 115 height 93
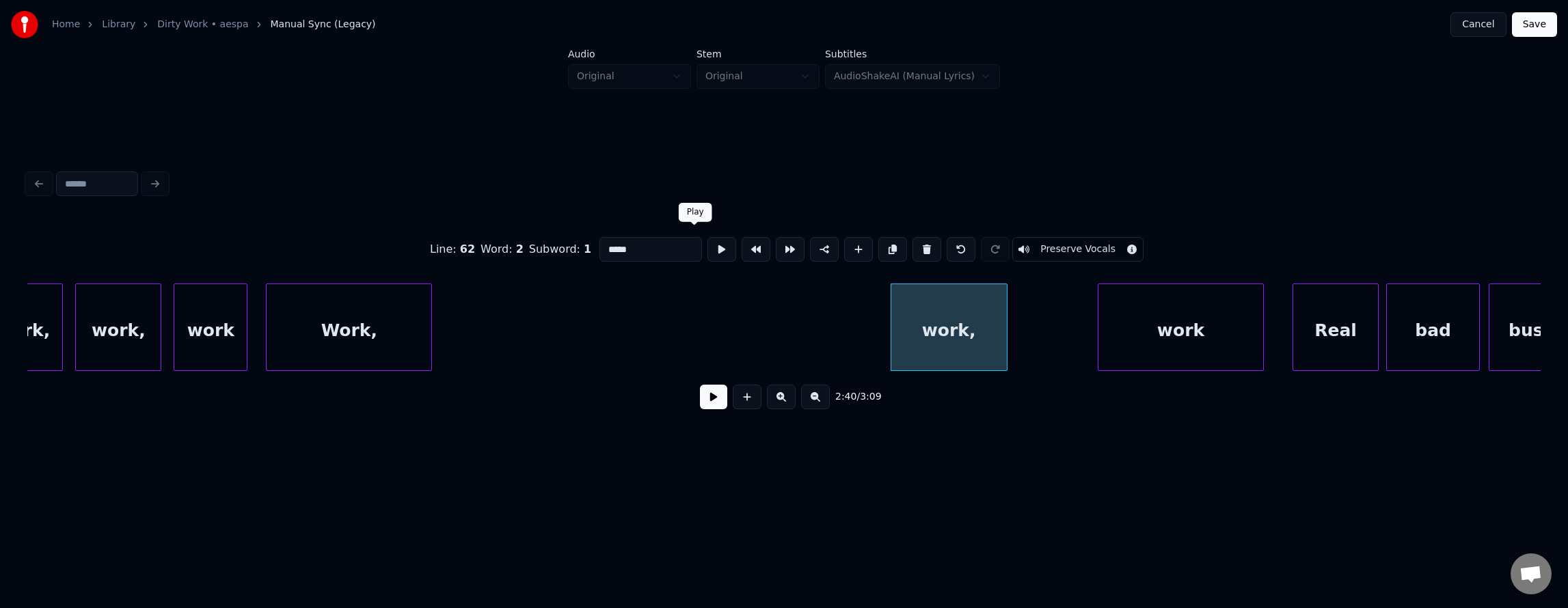
click at [708, 237] on button at bounding box center [722, 250] width 28 height 25
click at [708, 240] on button at bounding box center [722, 250] width 28 height 25
click at [971, 344] on div "work," at bounding box center [967, 330] width 115 height 93
click at [708, 248] on button at bounding box center [722, 250] width 28 height 25
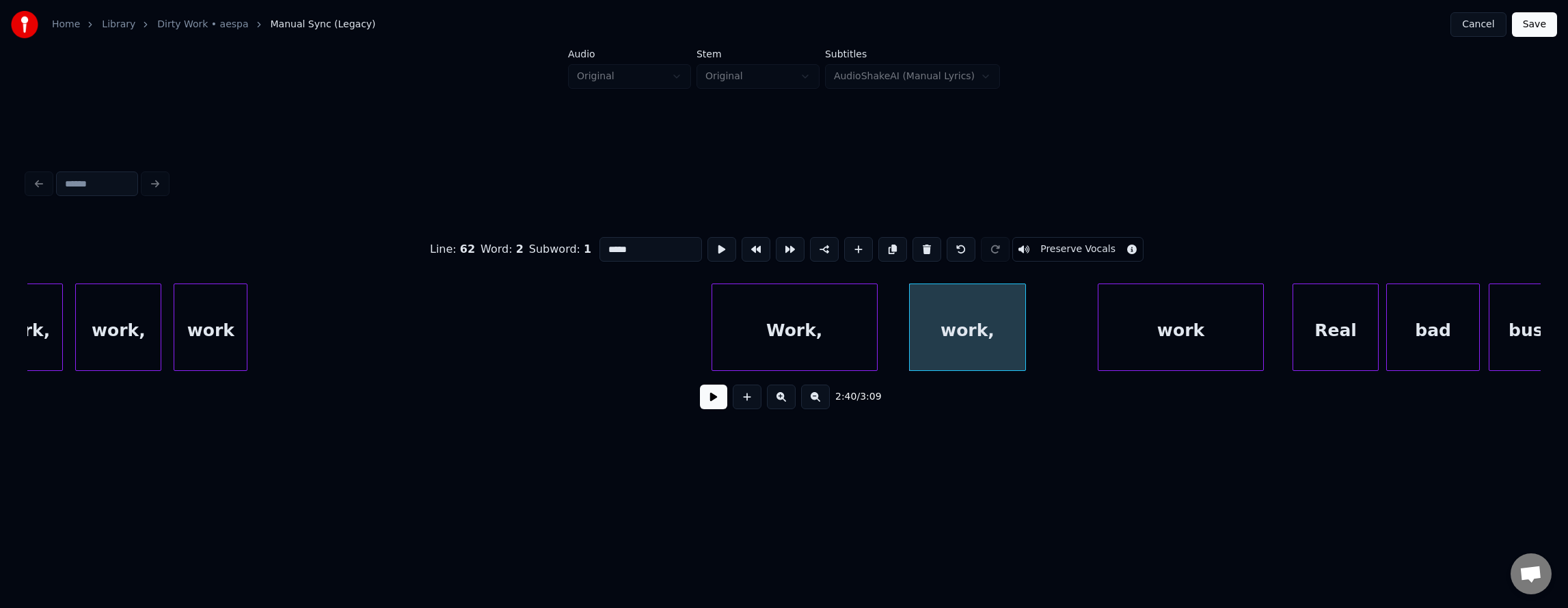
click at [816, 381] on div "Line : 62 Word : 2 Subword : 1 ***** Preserve Vocals 2:40 / 3:09" at bounding box center [784, 320] width 1513 height 208
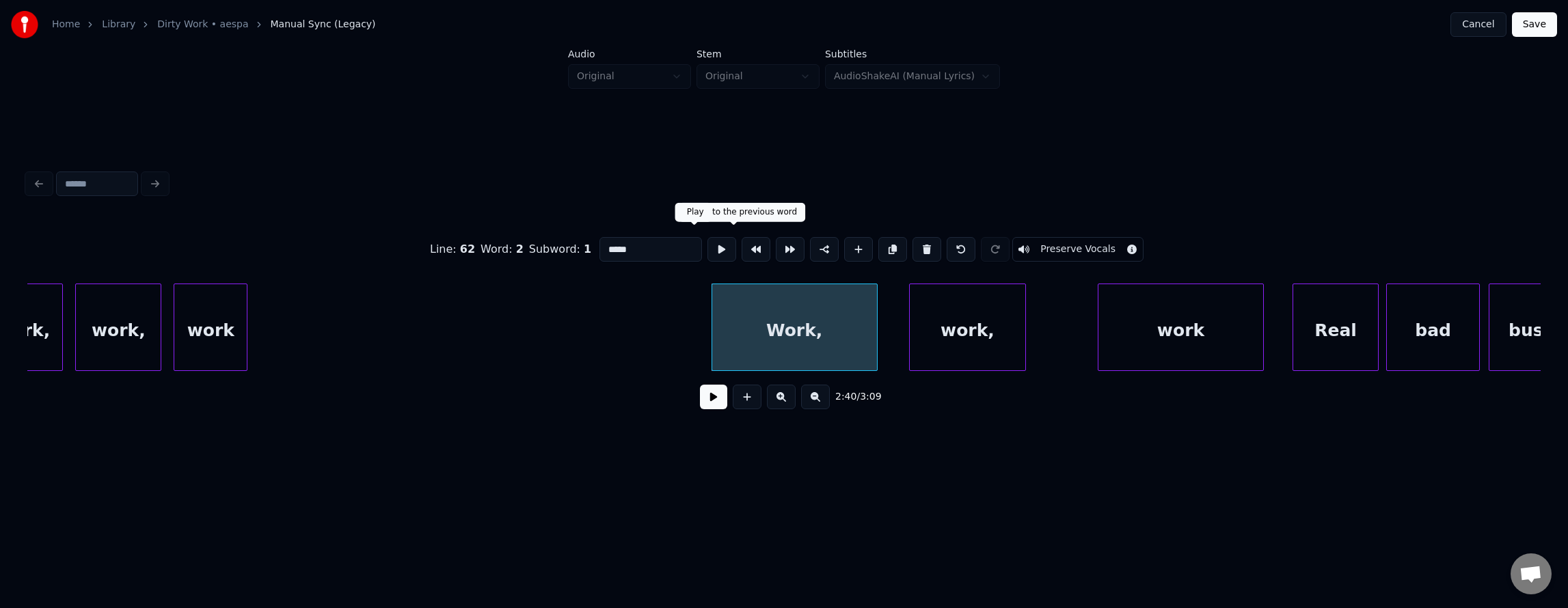
click at [708, 242] on button at bounding box center [722, 250] width 28 height 25
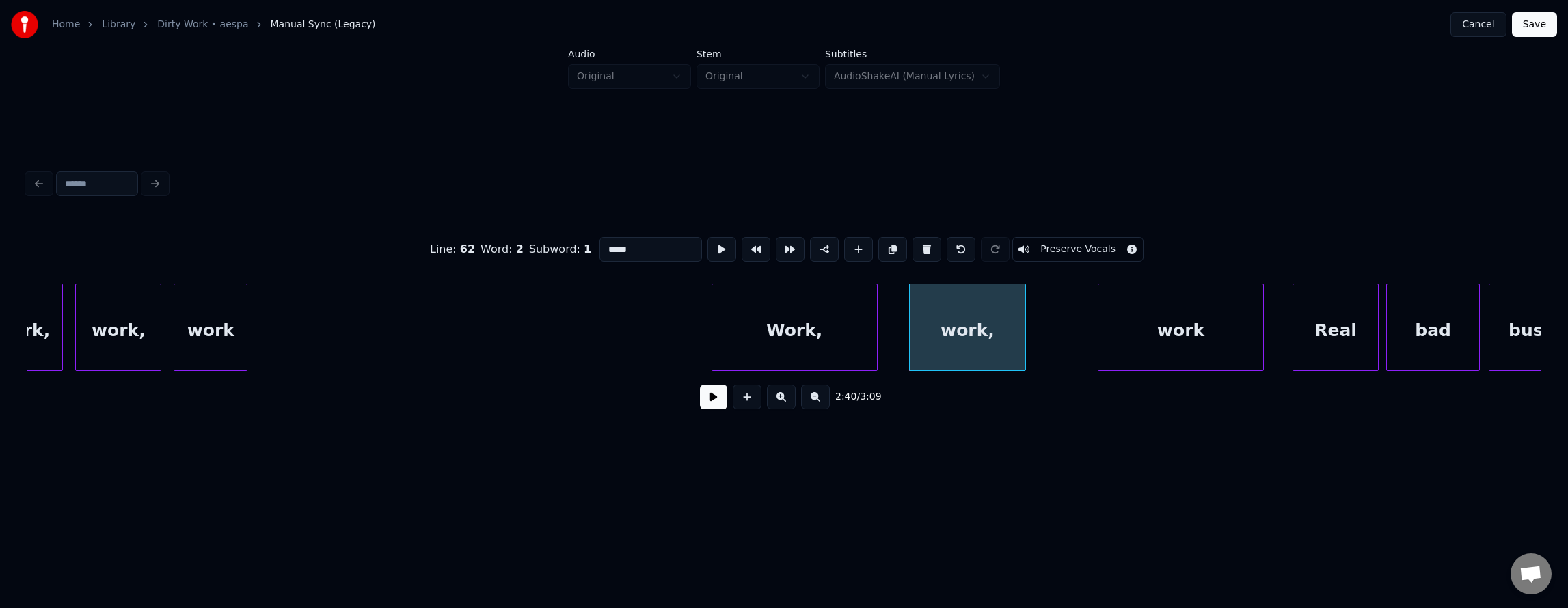
click at [708, 247] on button at bounding box center [722, 250] width 28 height 25
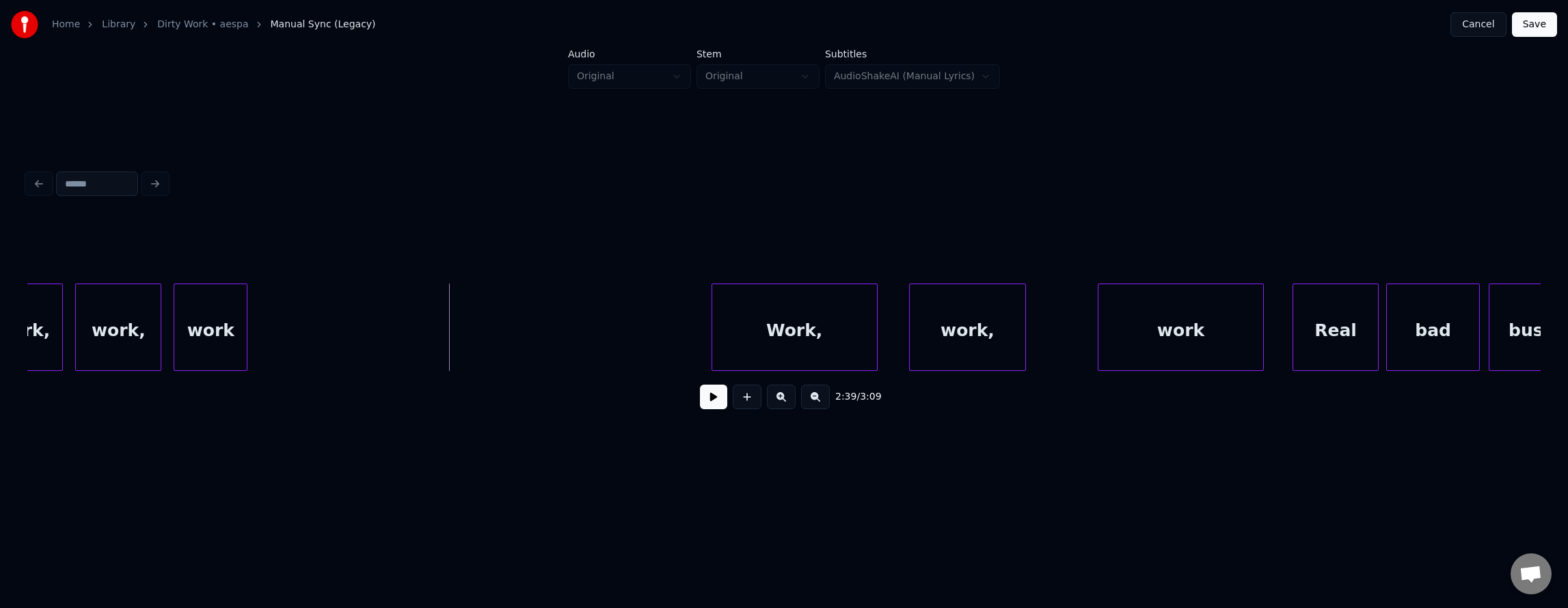
click at [710, 409] on button at bounding box center [714, 397] width 27 height 25
click at [700, 409] on button at bounding box center [714, 397] width 27 height 25
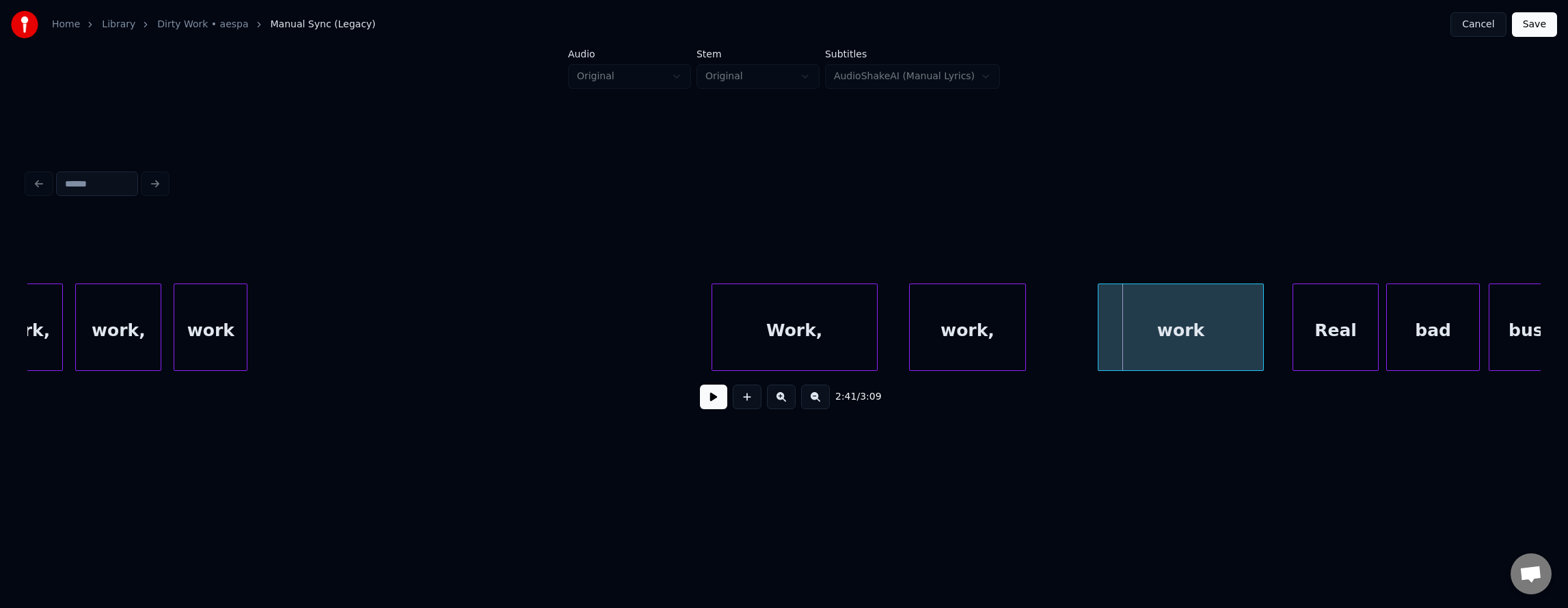
click at [766, 330] on div "Work," at bounding box center [795, 330] width 165 height 93
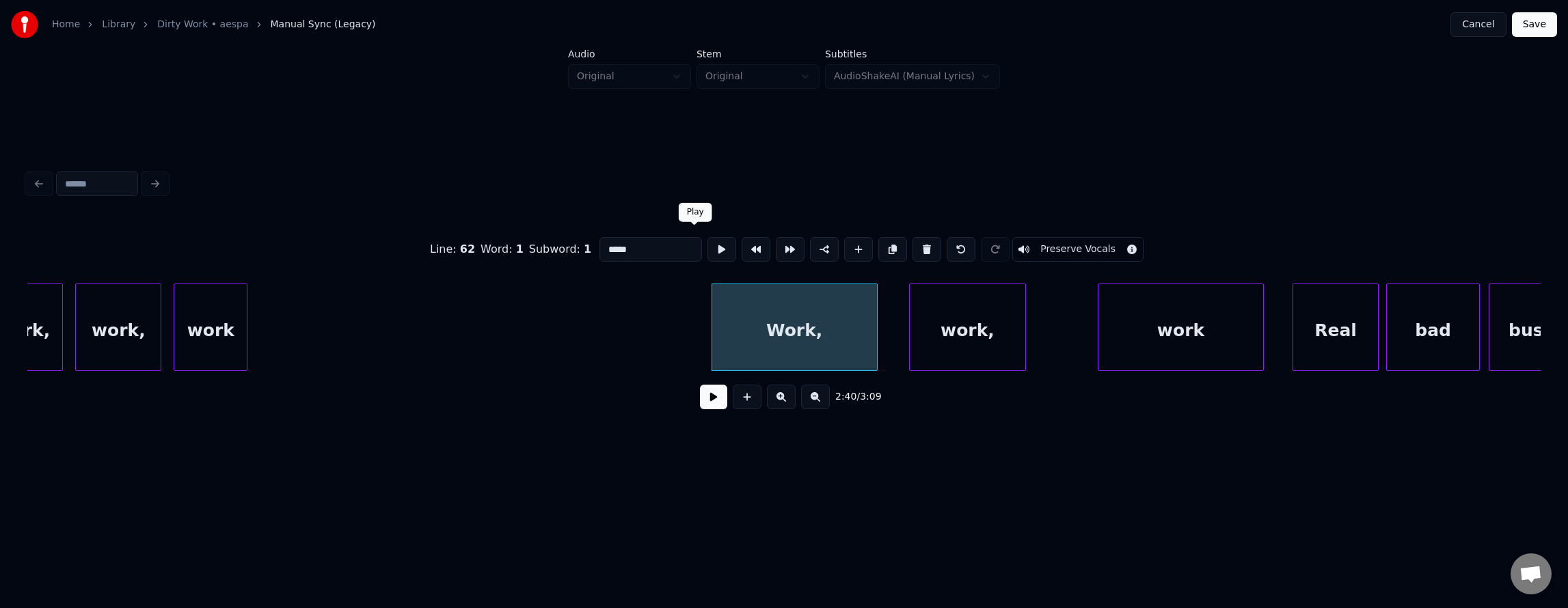
click at [708, 245] on button at bounding box center [722, 250] width 28 height 25
click at [845, 336] on div at bounding box center [846, 326] width 4 height 86
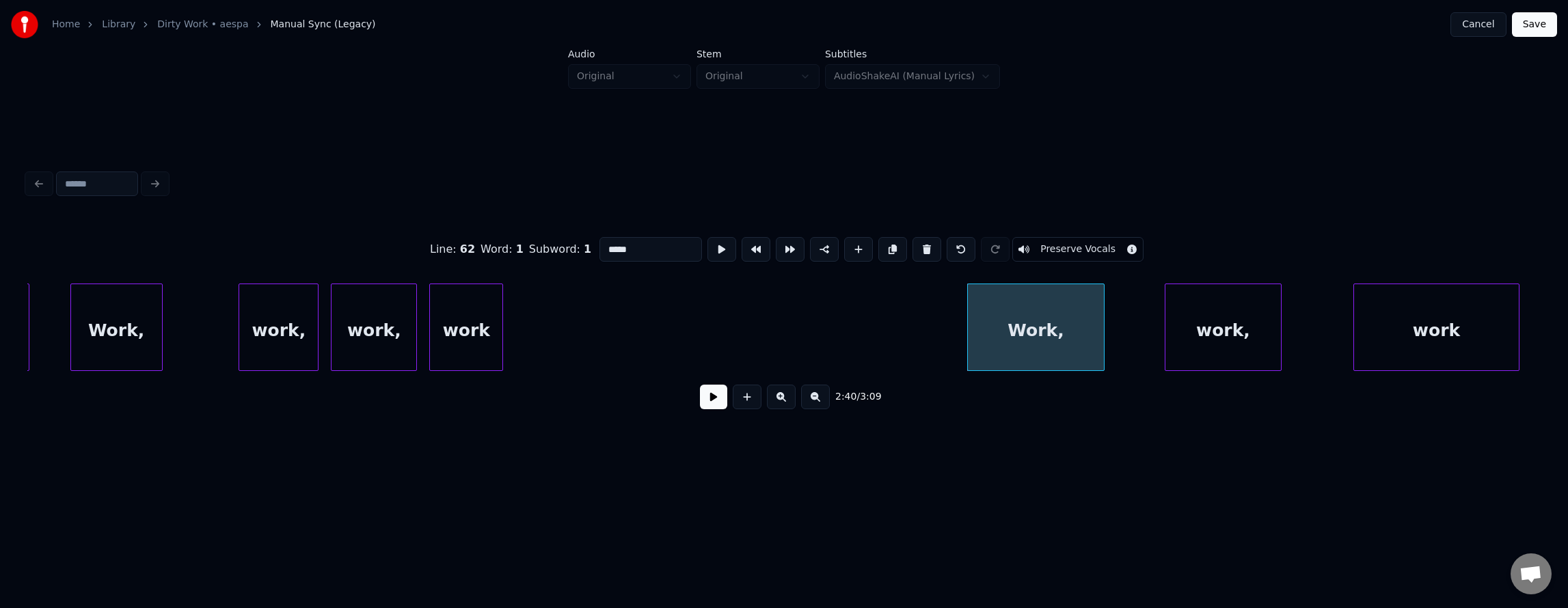
scroll to position [0, 48314]
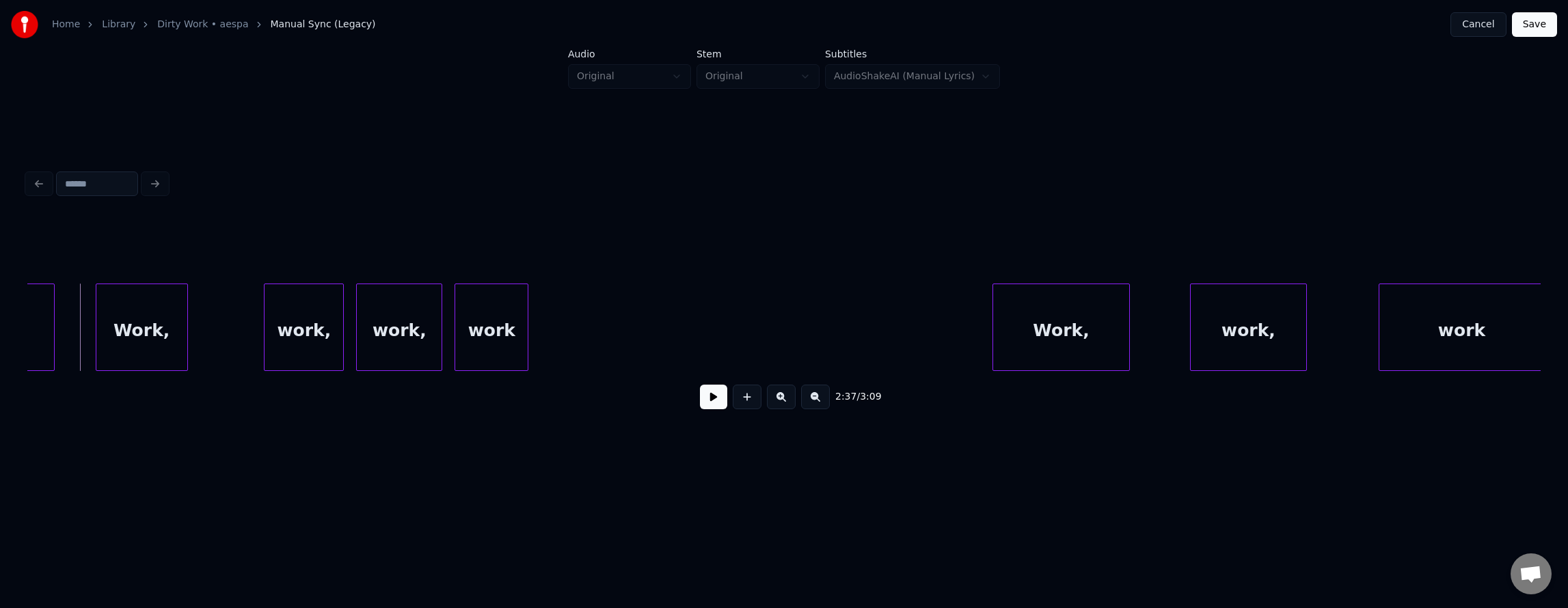
click at [703, 402] on button at bounding box center [714, 397] width 27 height 25
click at [700, 408] on button at bounding box center [714, 397] width 27 height 25
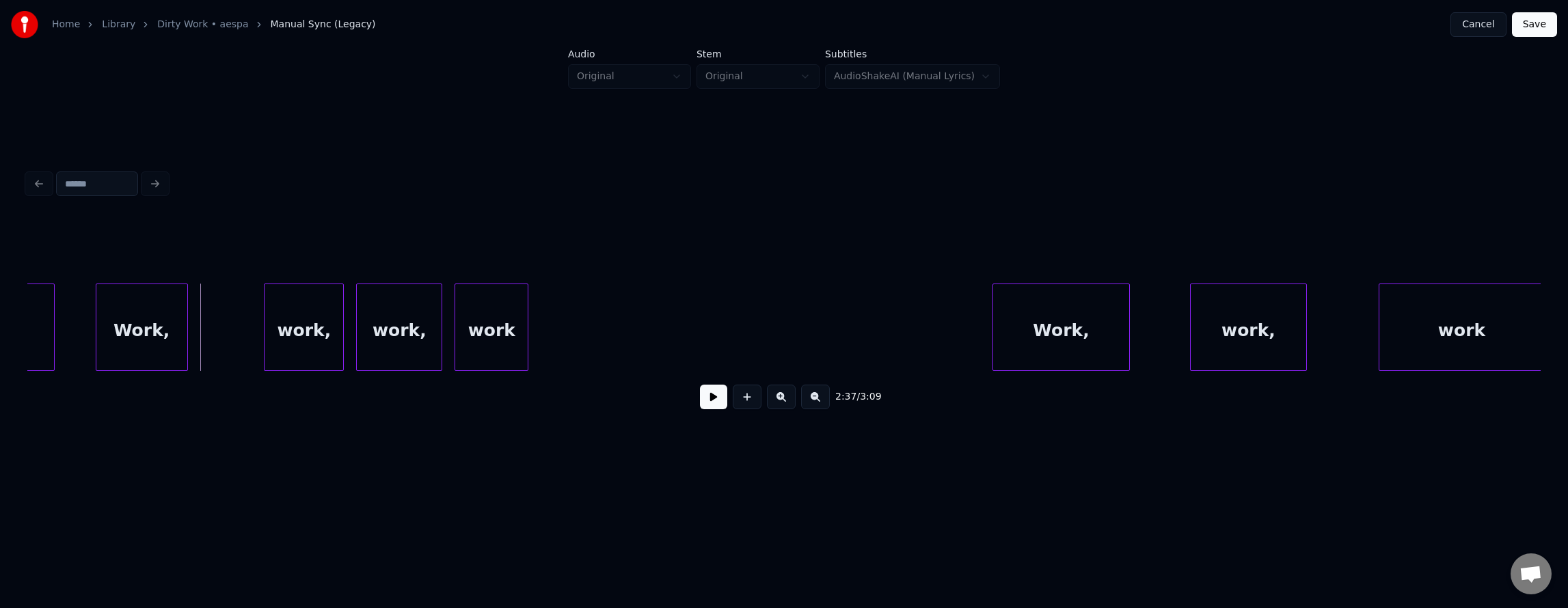
click at [711, 402] on button at bounding box center [714, 397] width 27 height 25
click at [705, 408] on button at bounding box center [714, 397] width 27 height 25
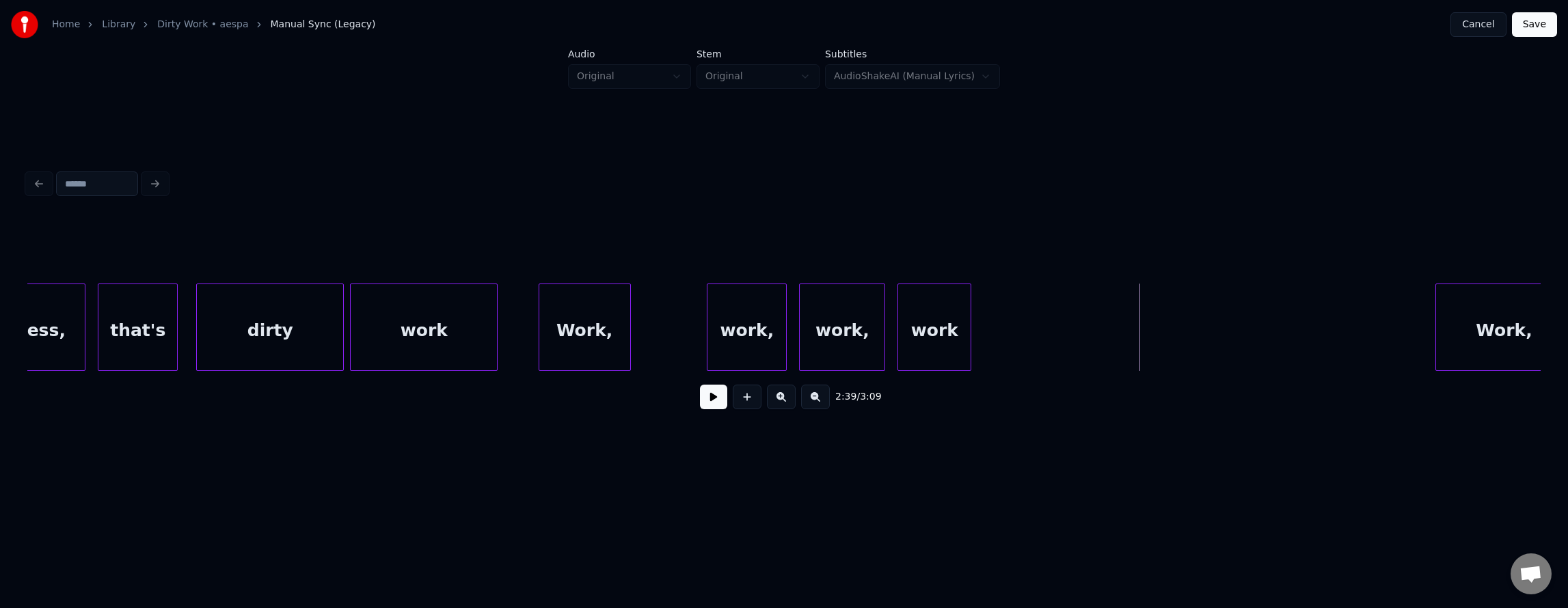
scroll to position [0, 47843]
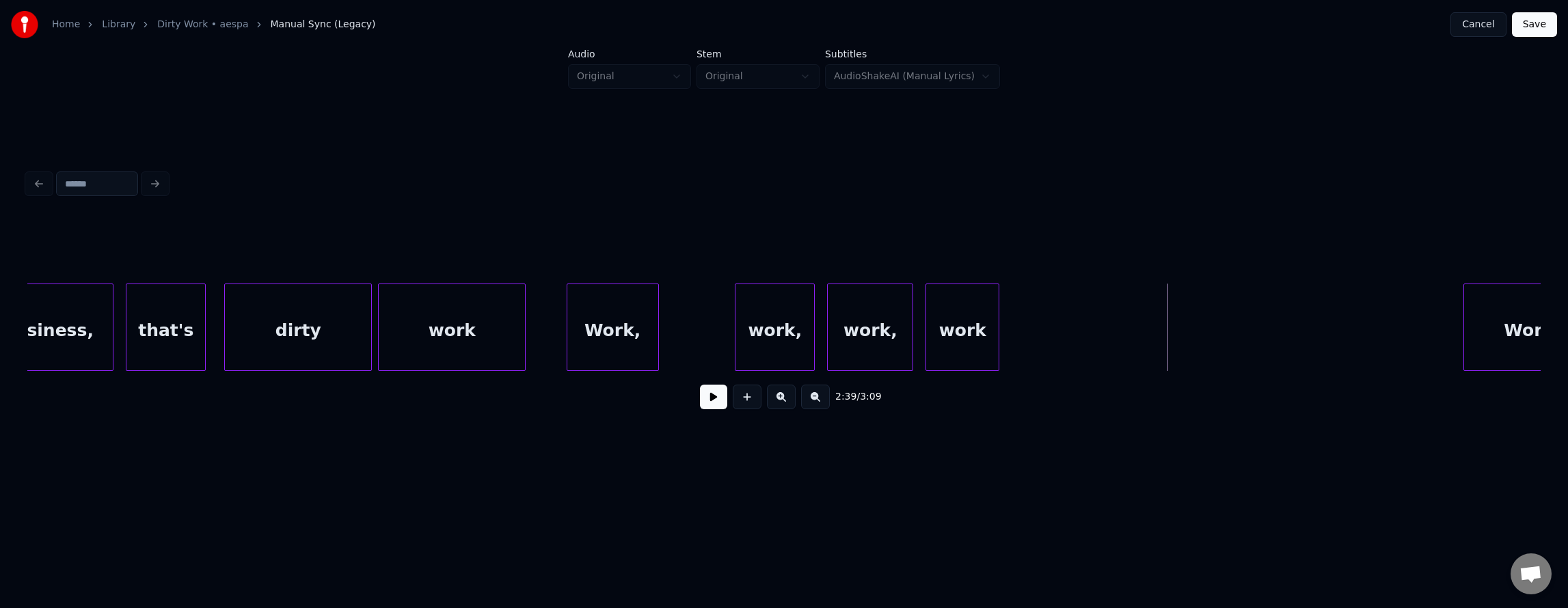
click at [262, 338] on div "dirty" at bounding box center [298, 330] width 147 height 93
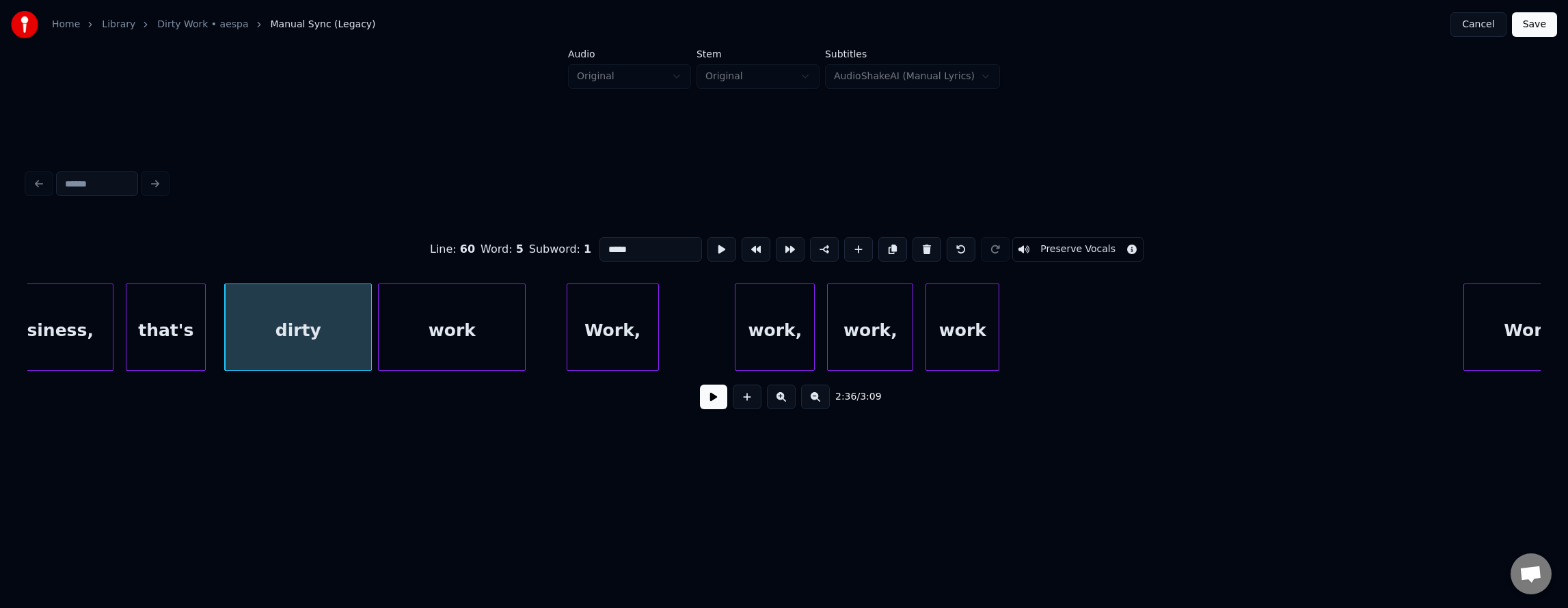
click at [703, 402] on button at bounding box center [714, 397] width 27 height 25
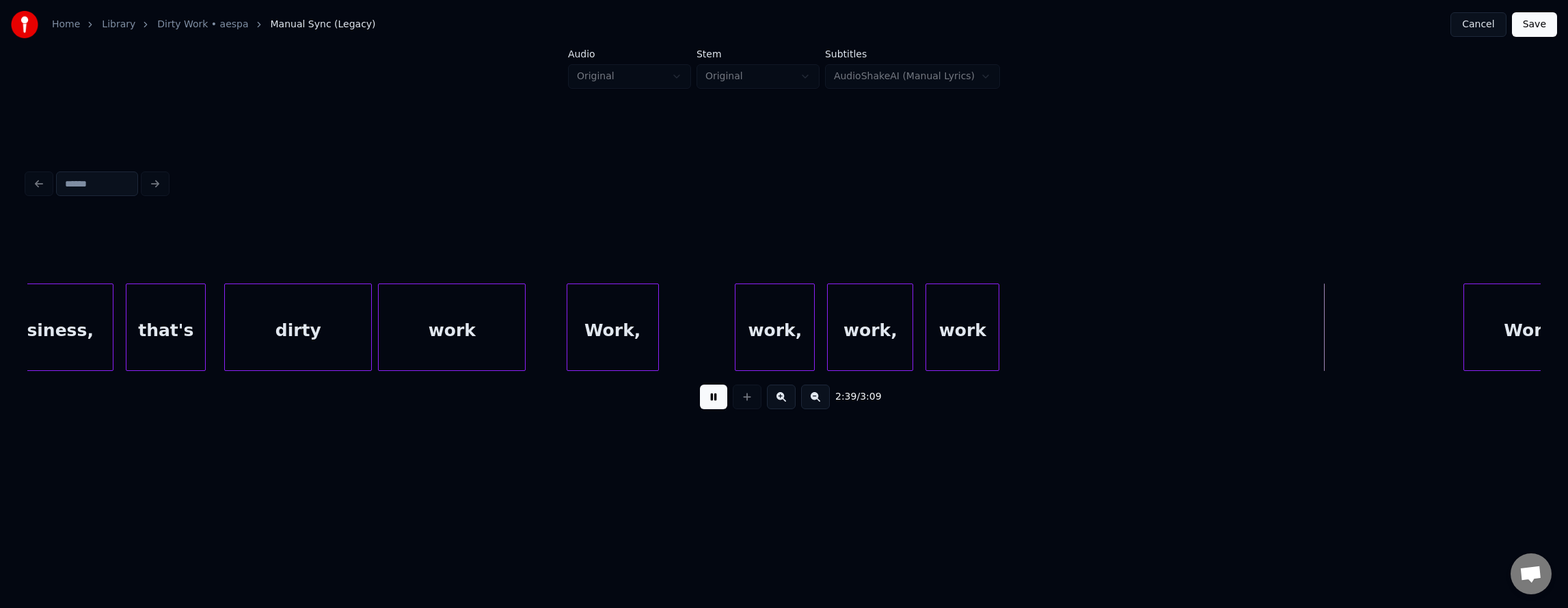
click at [714, 408] on button at bounding box center [714, 397] width 27 height 25
click at [1048, 339] on div "work" at bounding box center [1027, 330] width 73 height 93
click at [437, 333] on div "work" at bounding box center [451, 330] width 147 height 93
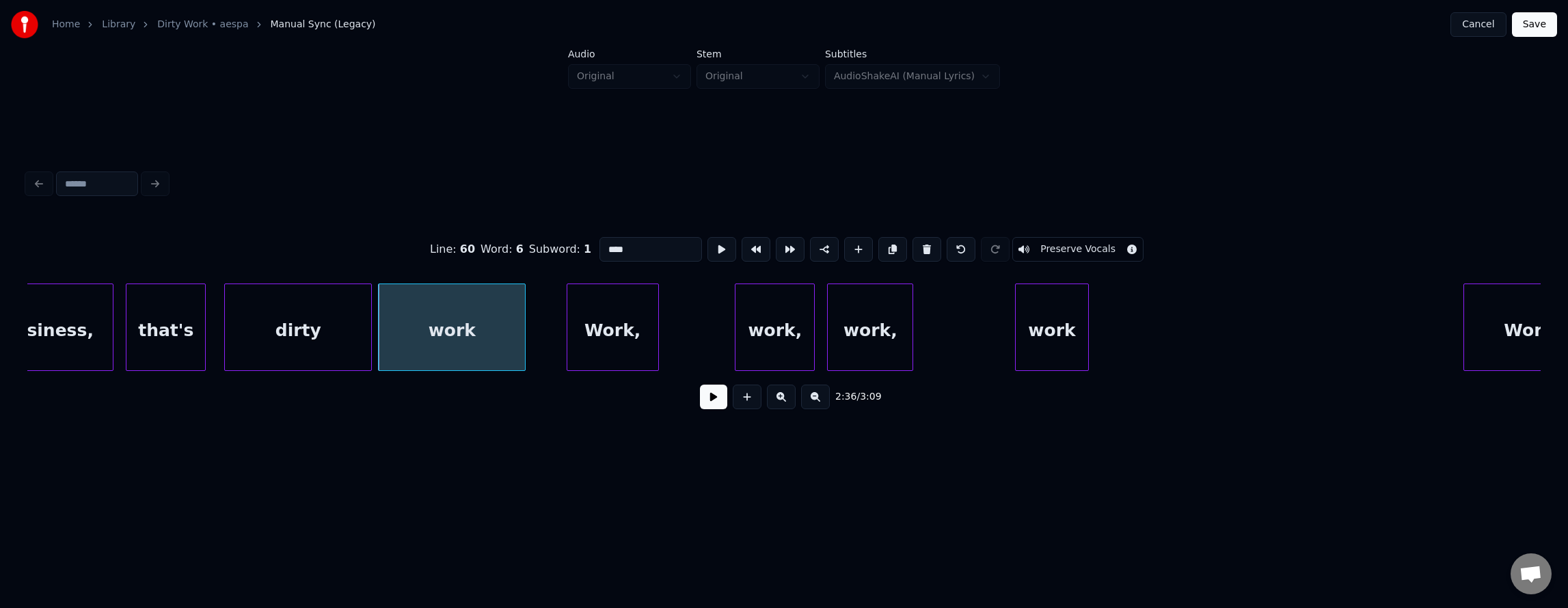
click at [646, 395] on div "2:36 / 3:09" at bounding box center [784, 397] width 1491 height 30
click at [700, 409] on button at bounding box center [714, 397] width 27 height 25
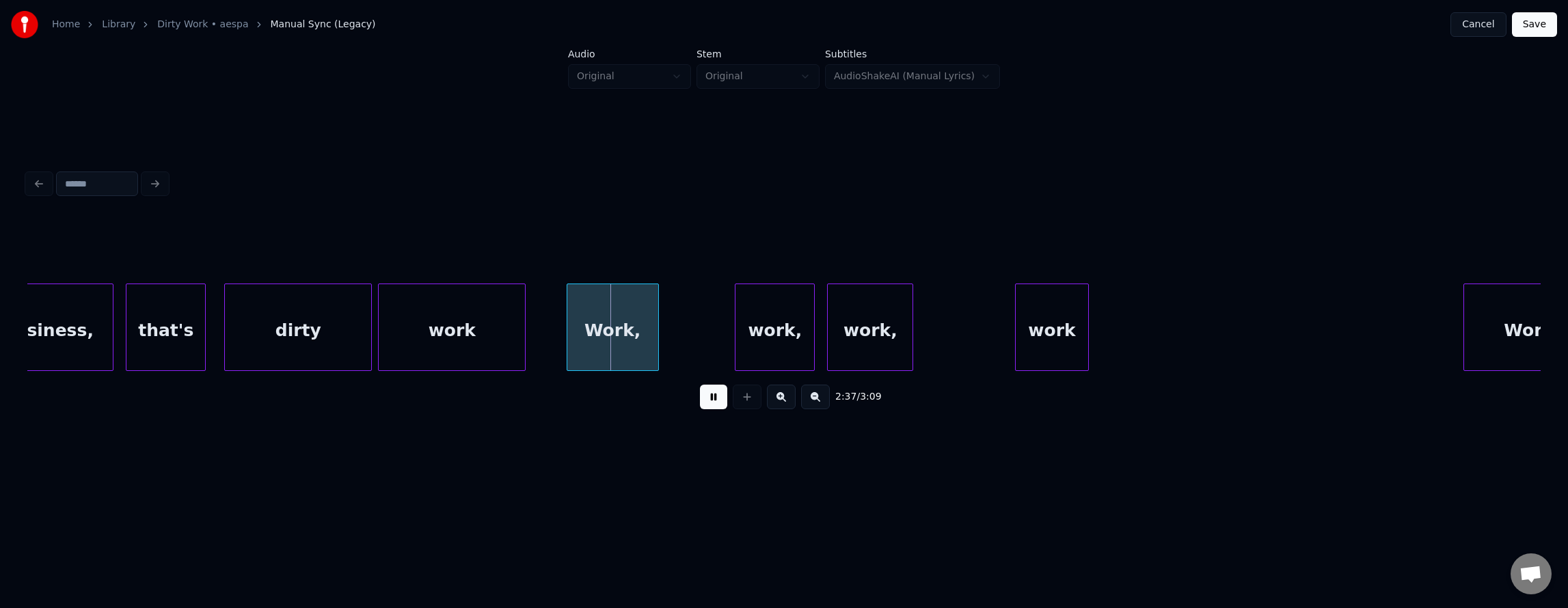
click at [700, 409] on button at bounding box center [714, 397] width 27 height 25
click at [485, 326] on div "work" at bounding box center [451, 330] width 147 height 93
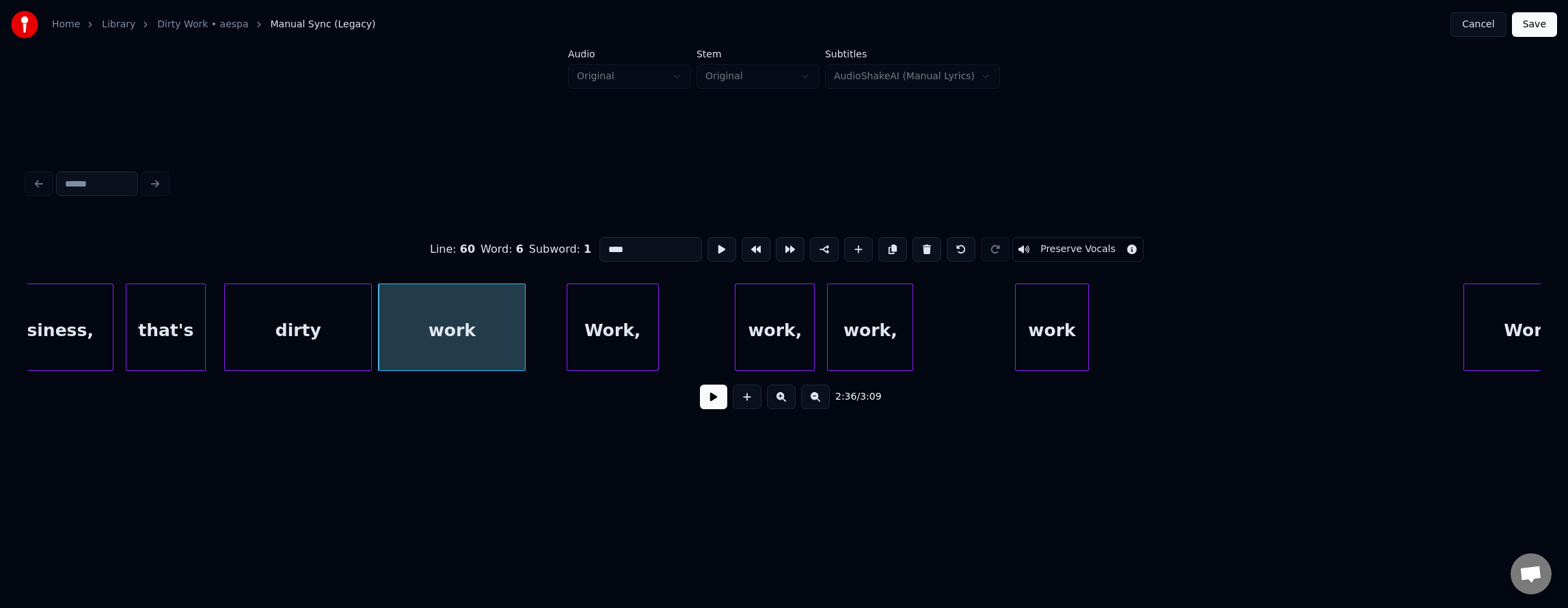
click at [715, 408] on button at bounding box center [714, 397] width 27 height 25
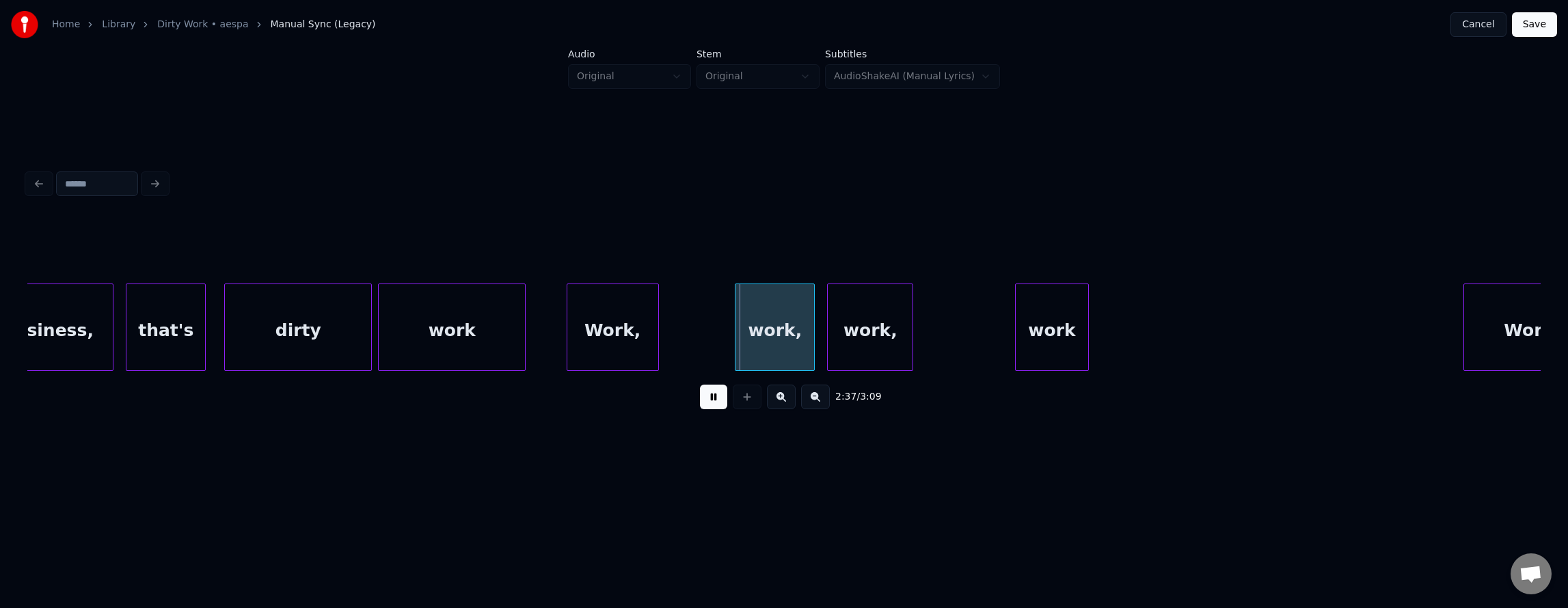
click at [715, 408] on button at bounding box center [714, 397] width 27 height 25
click at [414, 335] on div "work" at bounding box center [451, 330] width 147 height 93
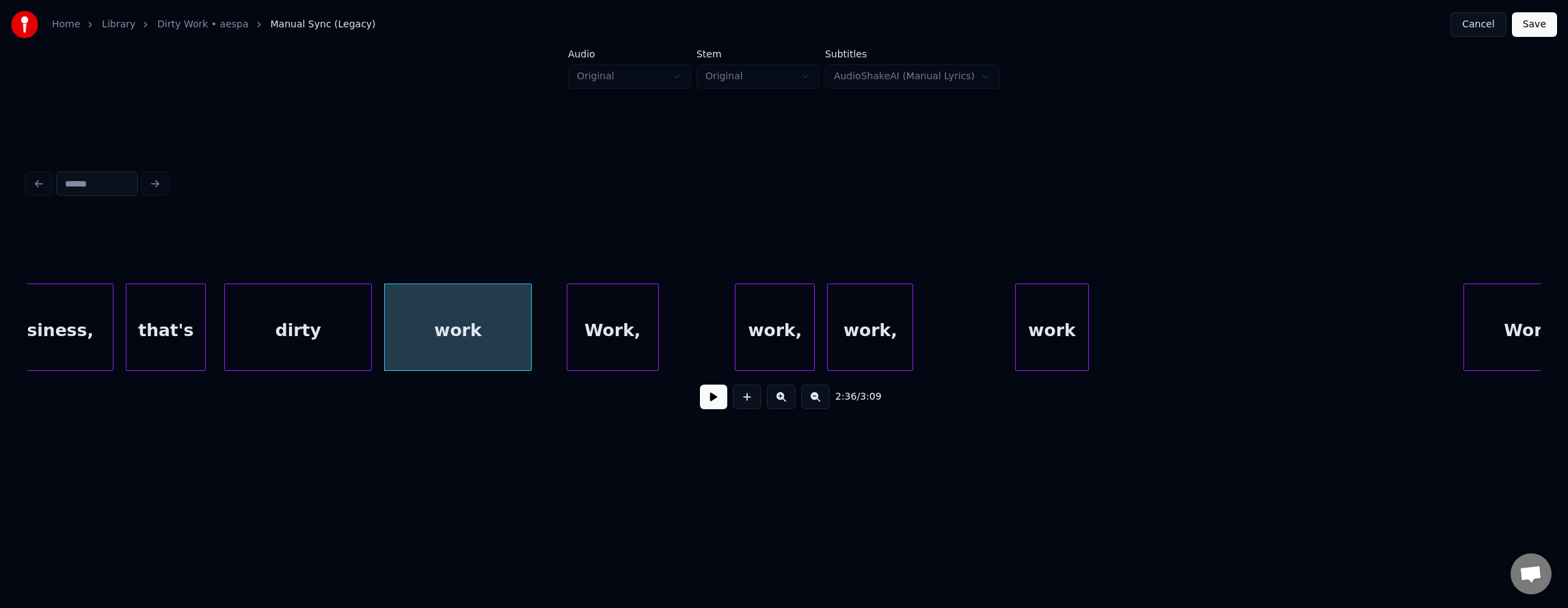
click at [700, 400] on button at bounding box center [714, 397] width 27 height 25
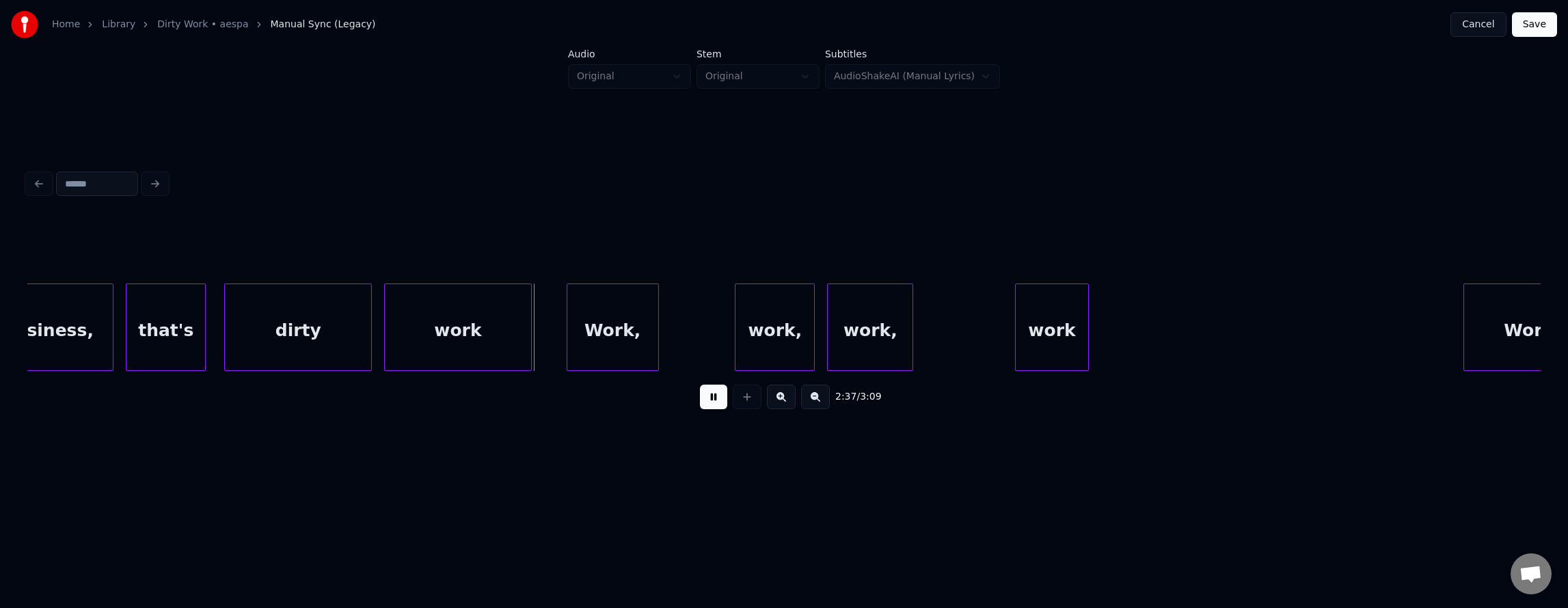
click at [700, 400] on button at bounding box center [714, 397] width 27 height 25
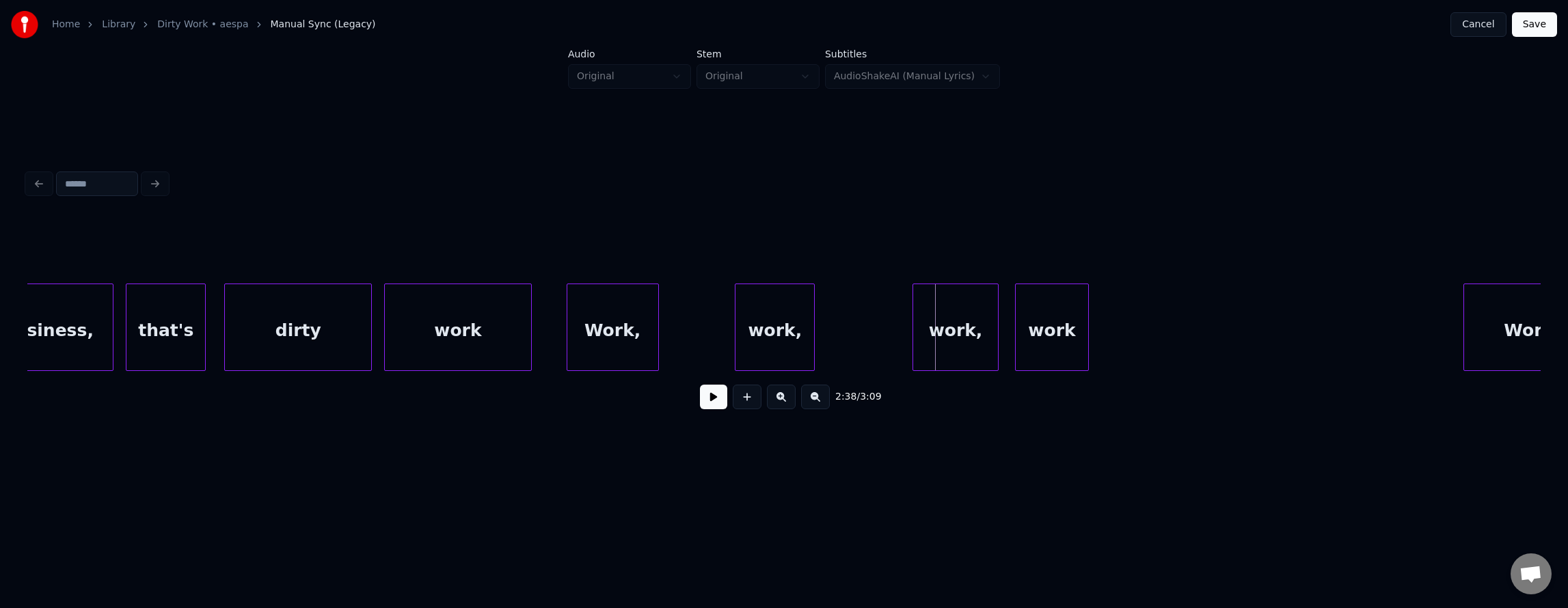
click at [967, 348] on div "work," at bounding box center [956, 330] width 85 height 93
click at [705, 397] on button at bounding box center [714, 397] width 27 height 25
drag, startPoint x: 704, startPoint y: 402, endPoint x: 877, endPoint y: 384, distance: 173.9
click at [708, 404] on button at bounding box center [714, 397] width 27 height 25
click at [1151, 345] on div "work" at bounding box center [1147, 330] width 73 height 93
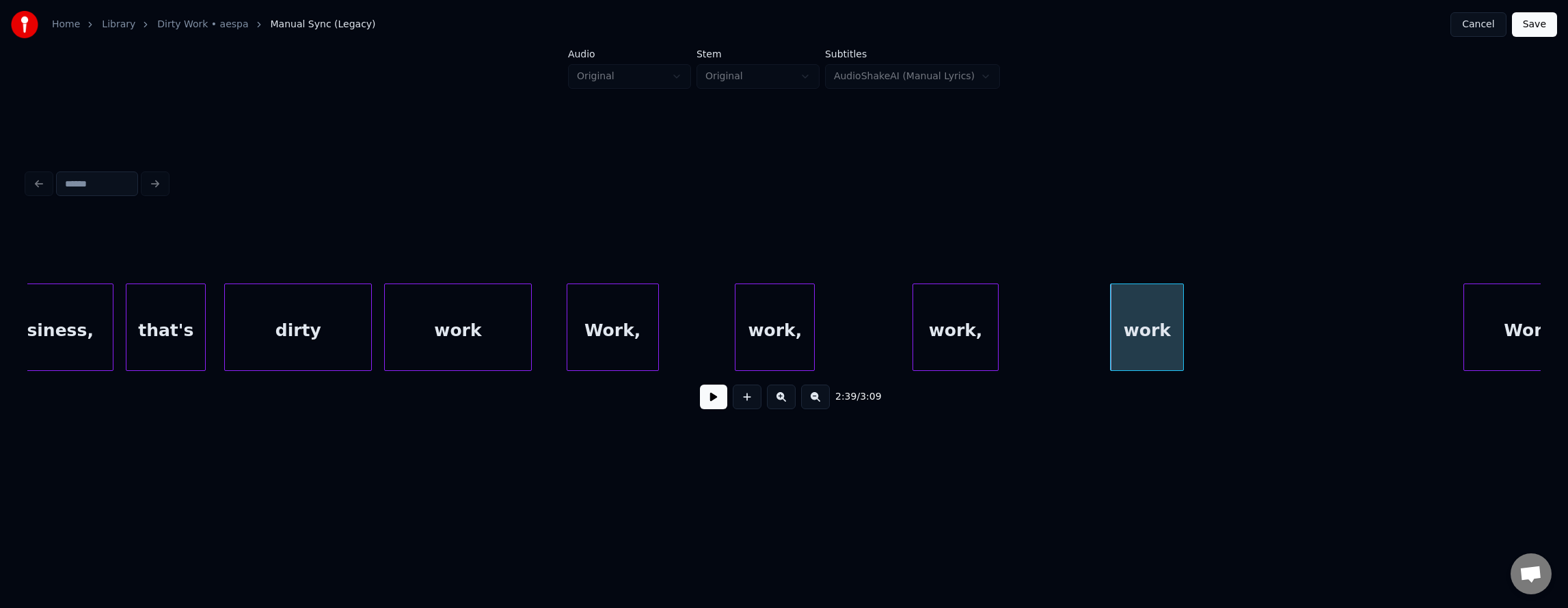
click at [230, 330] on div "dirty" at bounding box center [298, 330] width 147 height 93
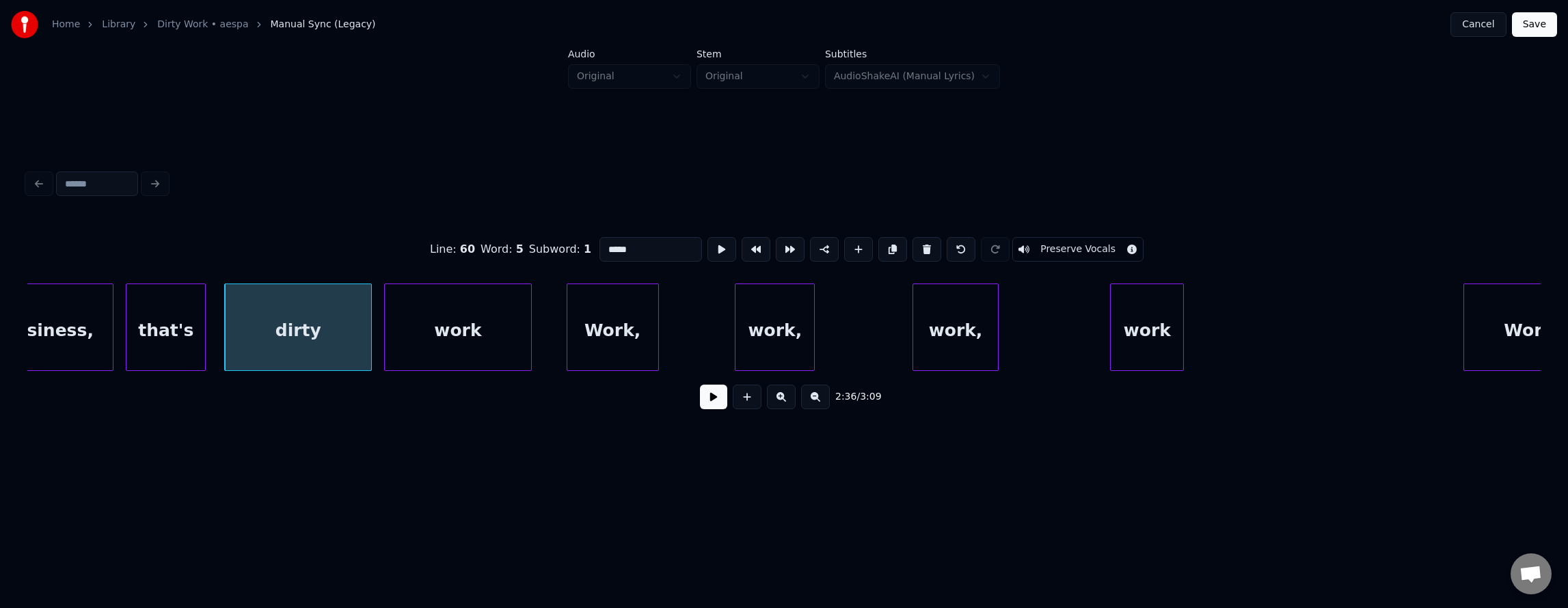
click at [704, 407] on button at bounding box center [714, 397] width 27 height 25
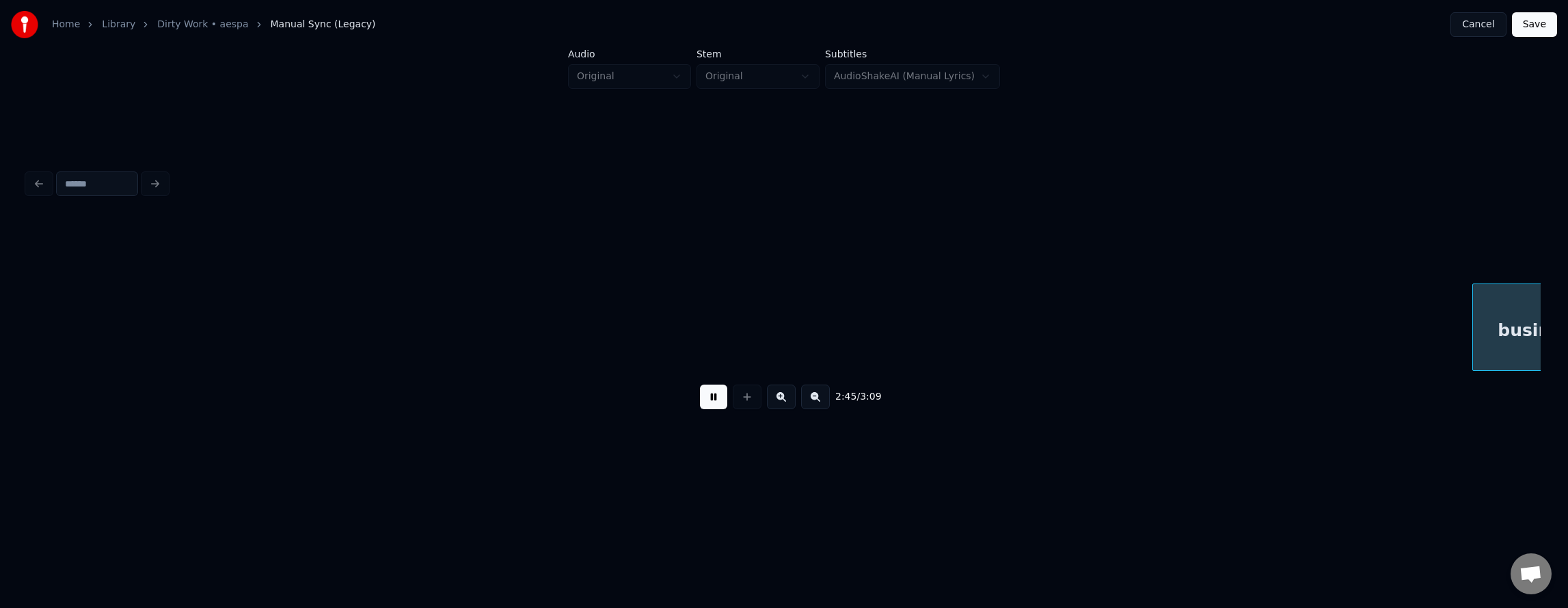
scroll to position [0, 50872]
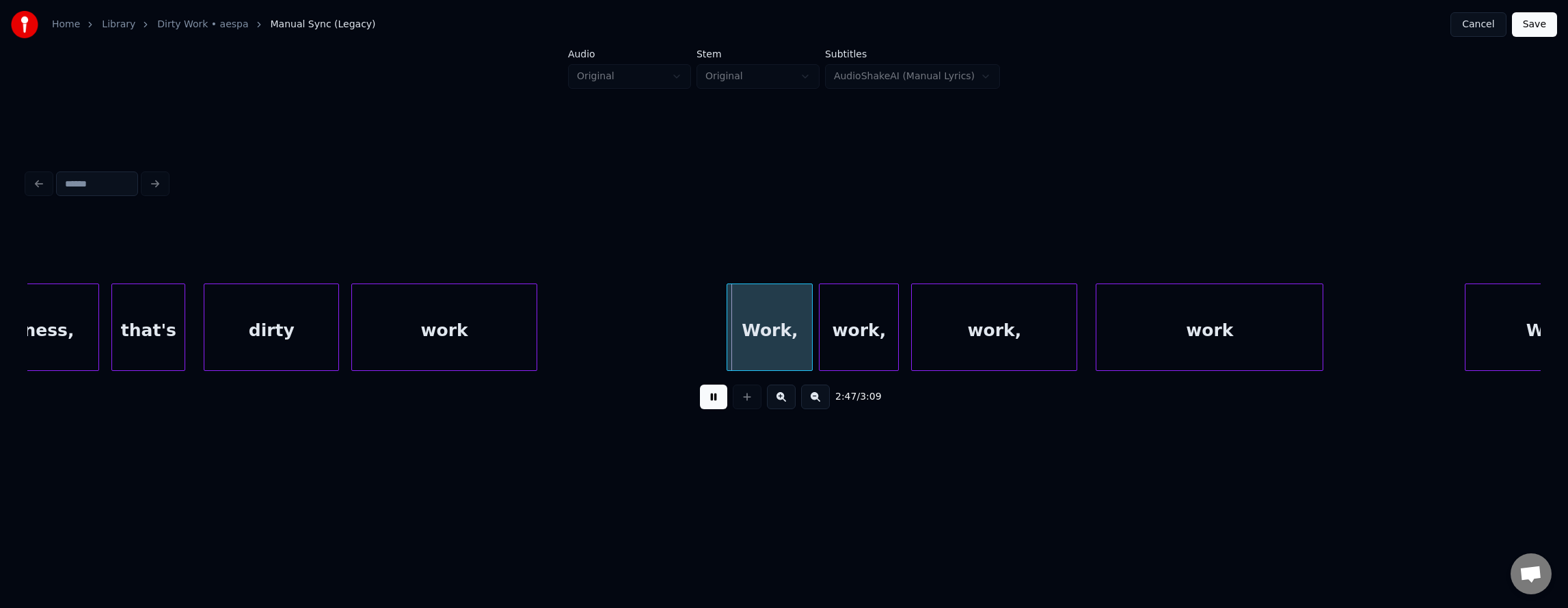
click at [700, 405] on button at bounding box center [714, 397] width 27 height 25
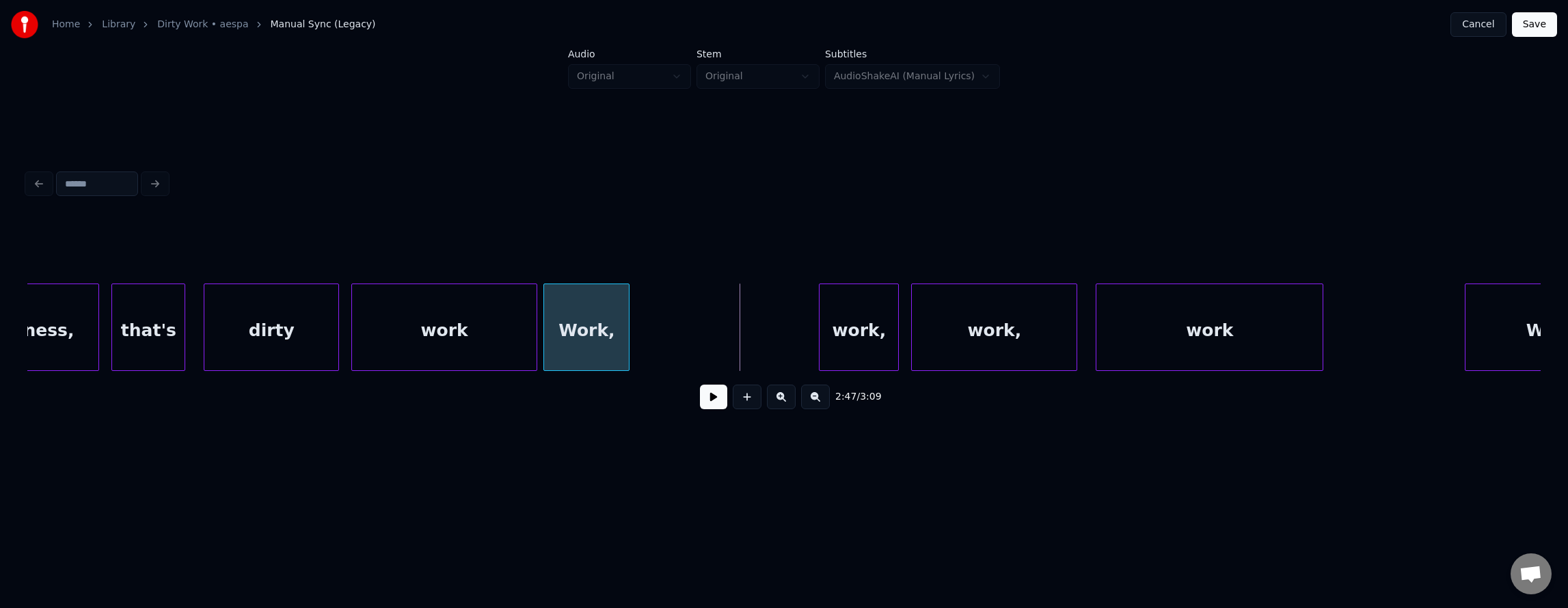
click at [590, 345] on div "Work," at bounding box center [587, 330] width 85 height 93
click at [422, 331] on div "work" at bounding box center [444, 330] width 184 height 93
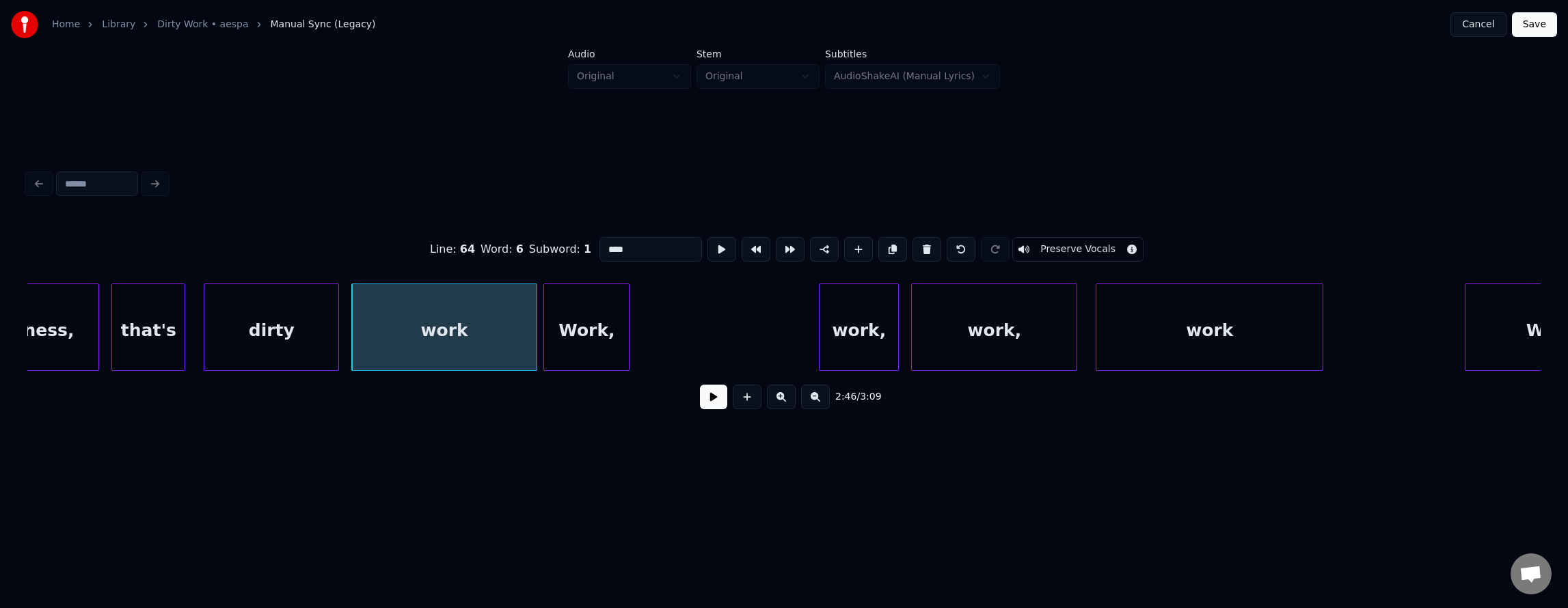
click at [691, 397] on div "2:46 / 3:09" at bounding box center [784, 397] width 1491 height 30
click at [707, 403] on button at bounding box center [714, 397] width 27 height 25
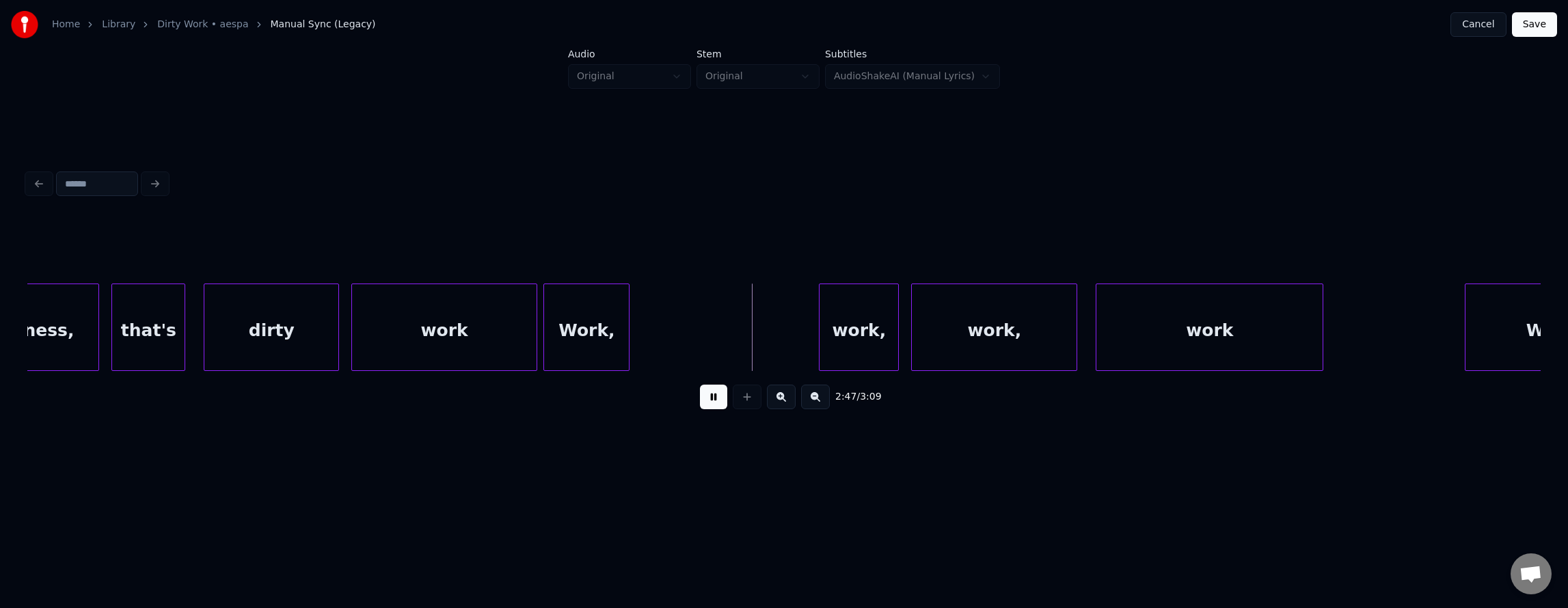
click at [707, 403] on button at bounding box center [714, 397] width 27 height 25
click at [785, 323] on div "work," at bounding box center [756, 330] width 79 height 93
click at [700, 404] on button at bounding box center [714, 397] width 27 height 25
drag, startPoint x: 695, startPoint y: 405, endPoint x: 863, endPoint y: 371, distance: 171.4
click at [702, 405] on button at bounding box center [714, 397] width 27 height 25
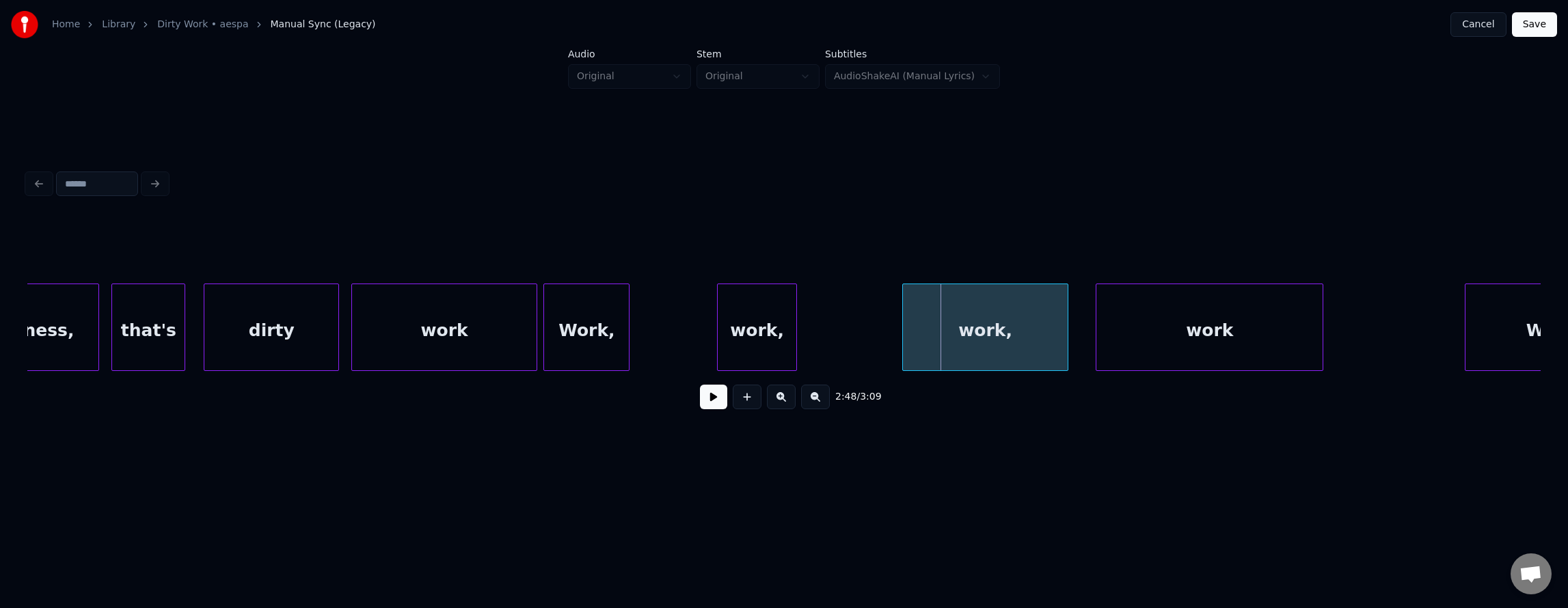
click at [994, 321] on div "work," at bounding box center [985, 330] width 165 height 93
click at [987, 328] on div "work," at bounding box center [982, 330] width 165 height 93
click at [988, 344] on div at bounding box center [988, 326] width 4 height 86
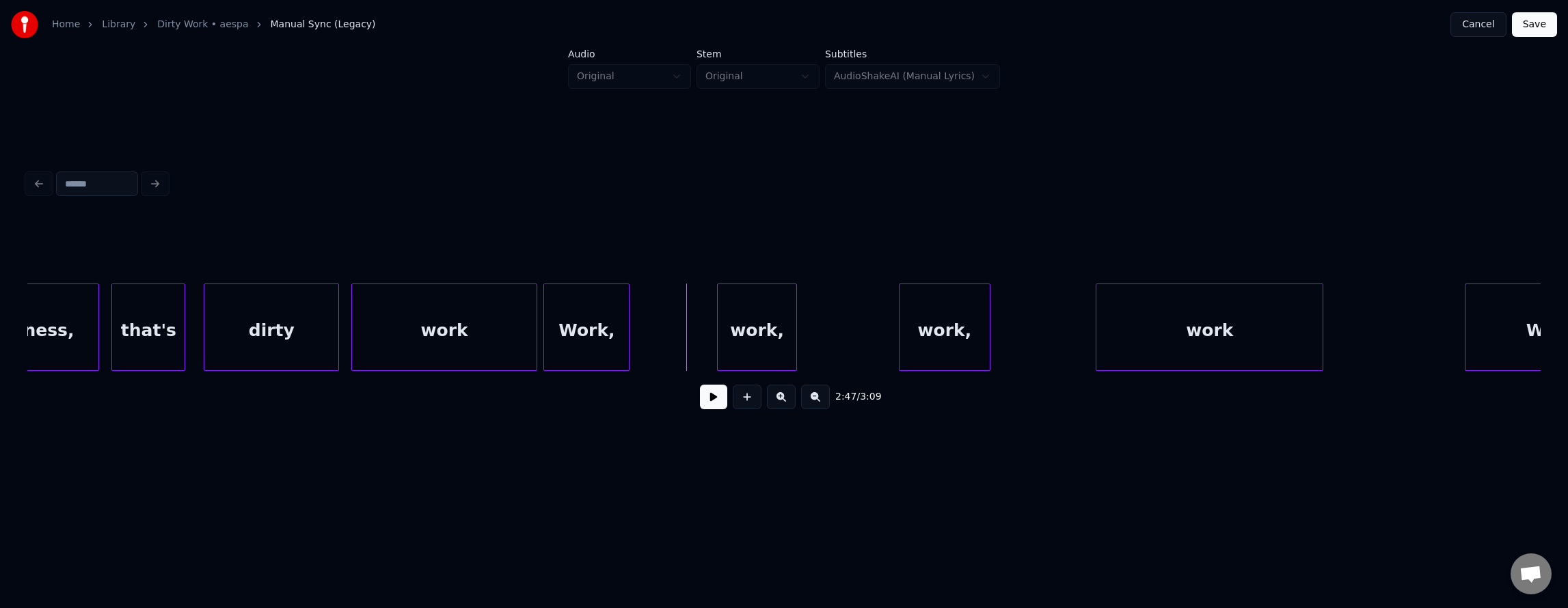
click at [700, 409] on button at bounding box center [714, 397] width 27 height 25
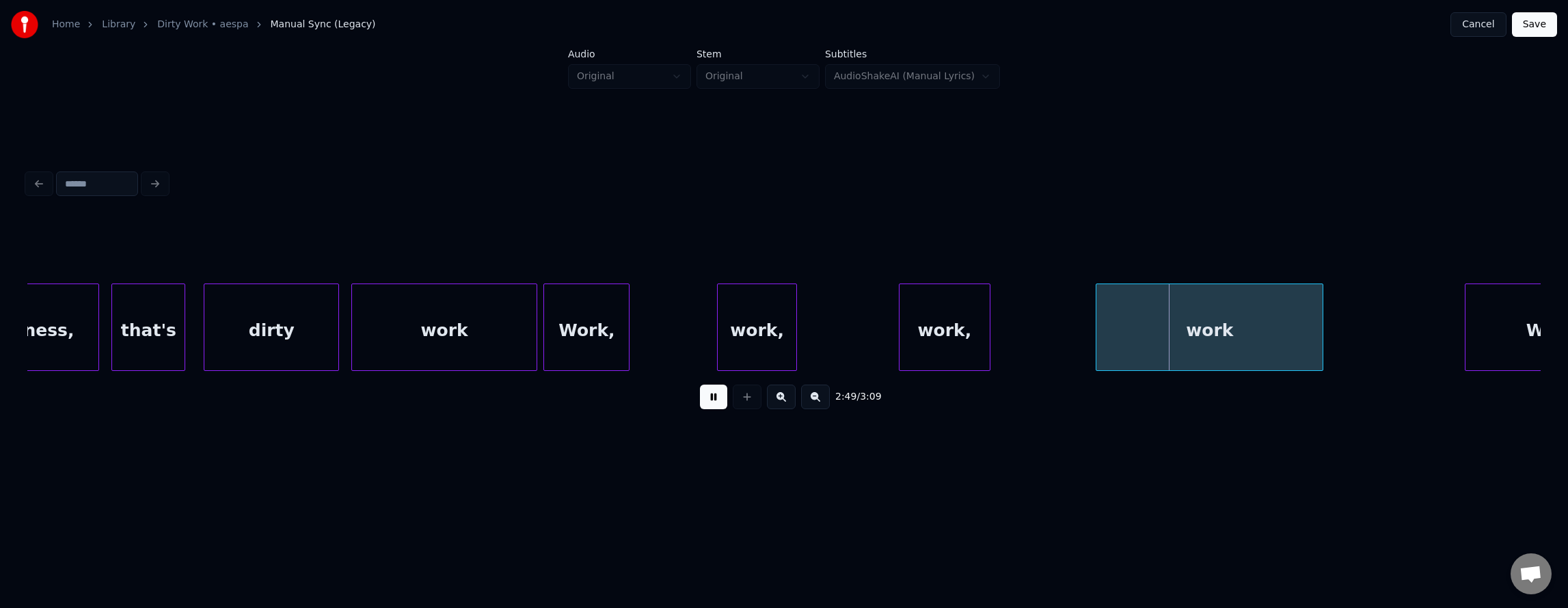
click at [700, 409] on button at bounding box center [714, 397] width 27 height 25
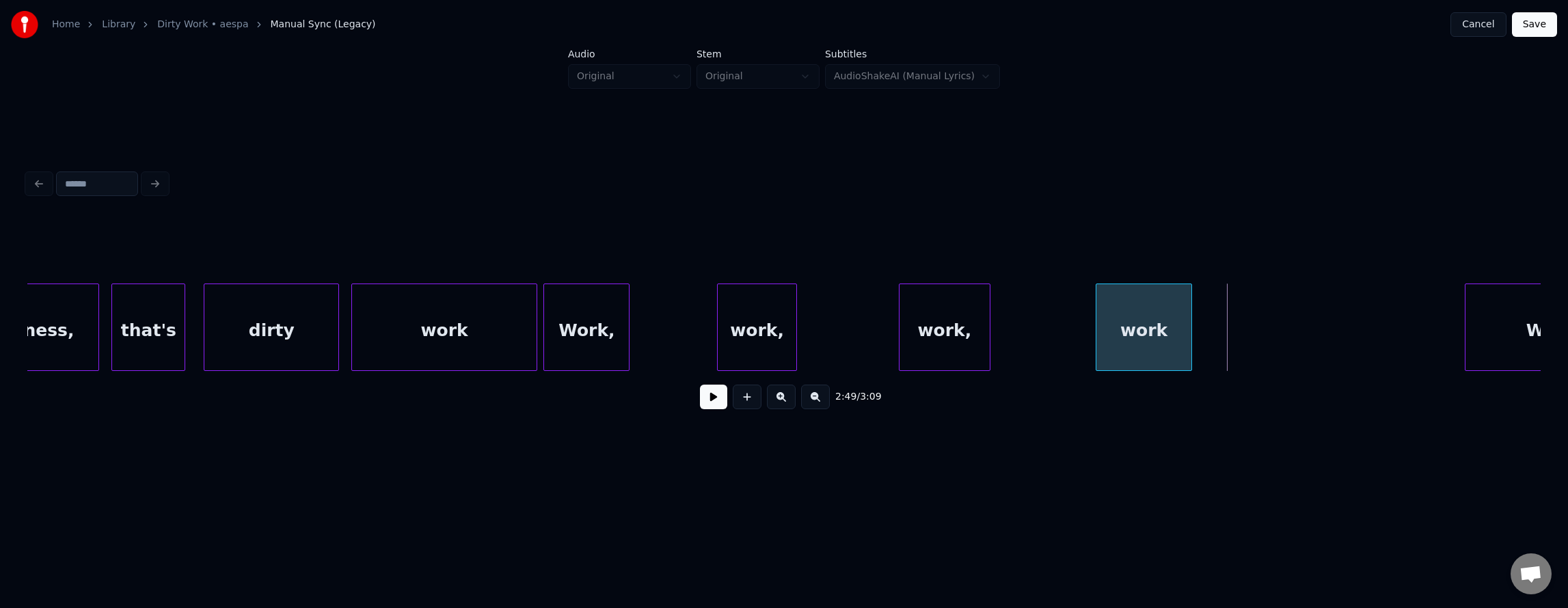
click at [1189, 333] on div at bounding box center [1189, 326] width 4 height 86
click at [700, 395] on button at bounding box center [714, 397] width 27 height 25
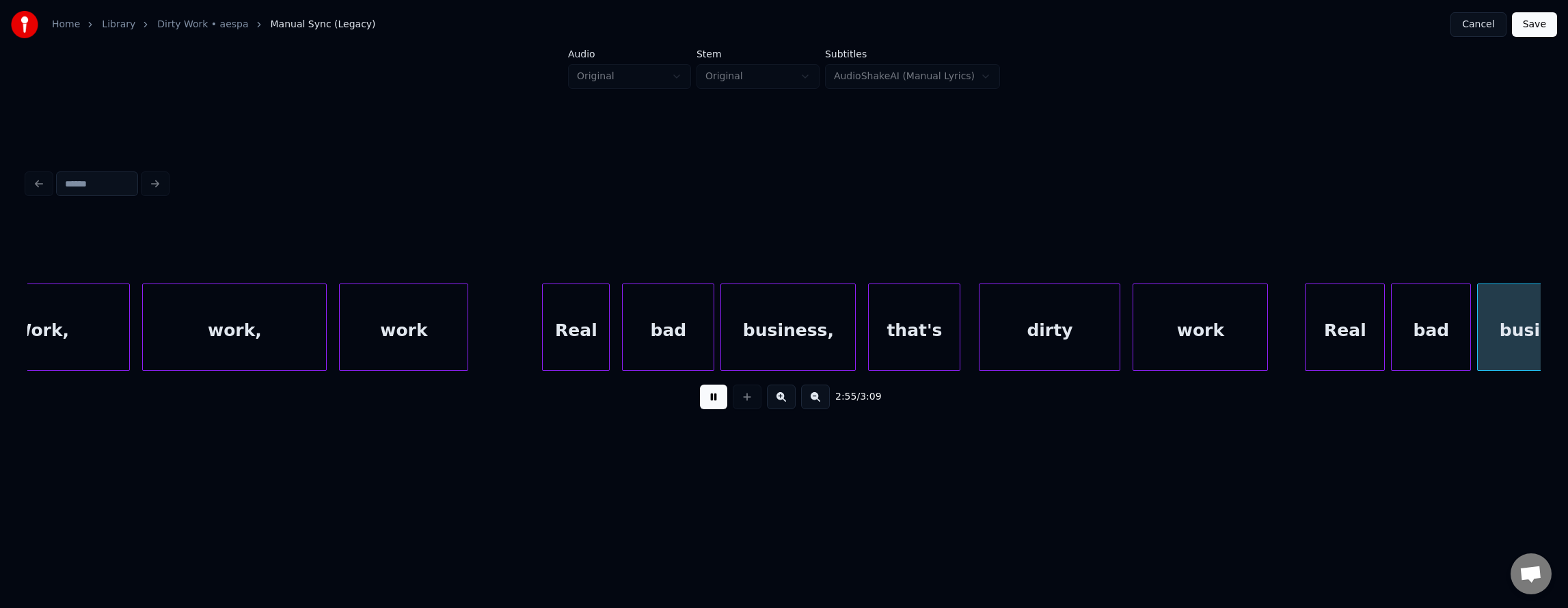
scroll to position [0, 53899]
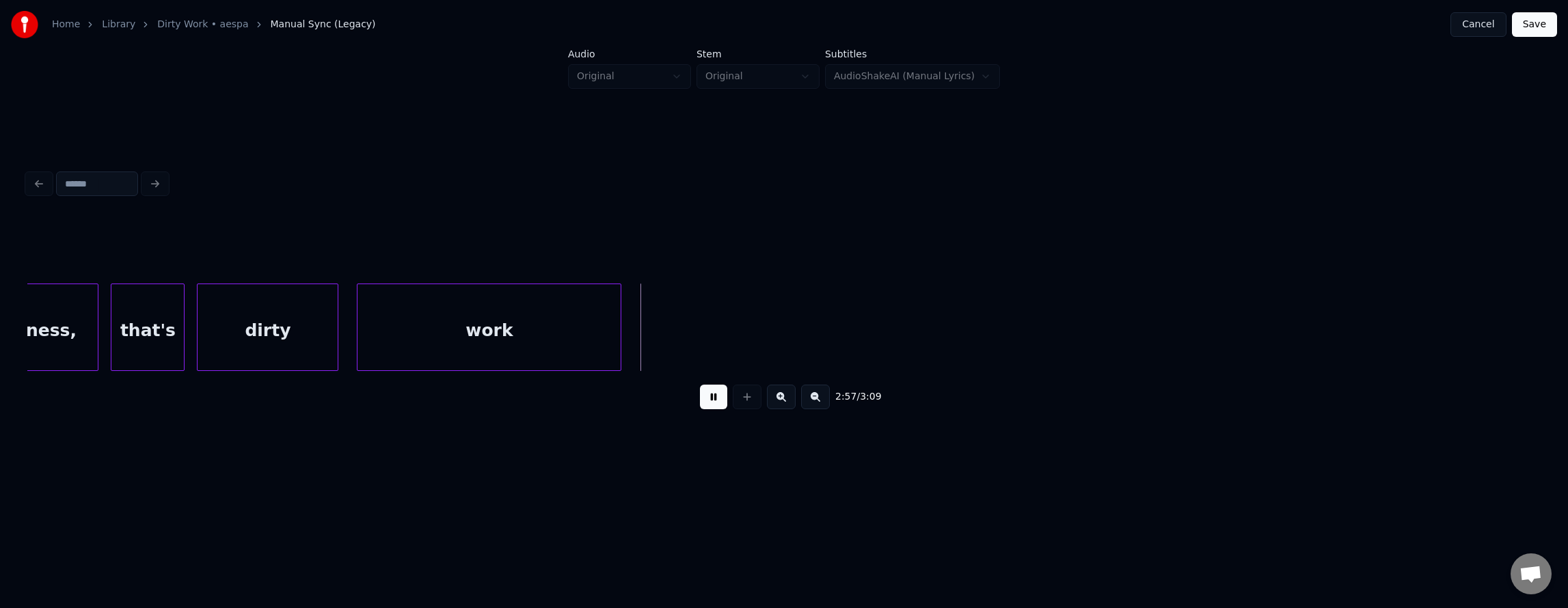
click at [700, 395] on button at bounding box center [714, 397] width 27 height 25
click at [504, 321] on div at bounding box center [506, 326] width 4 height 86
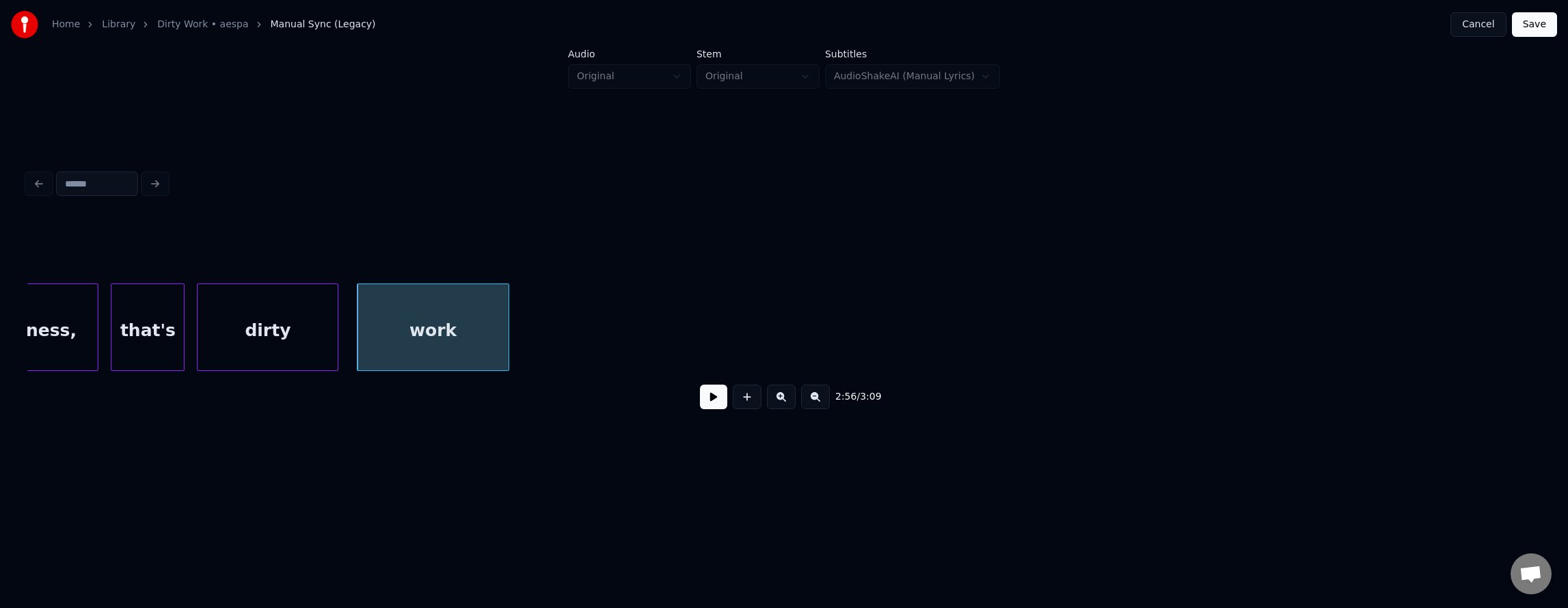
click at [1530, 25] on button "Save" at bounding box center [1535, 25] width 45 height 25
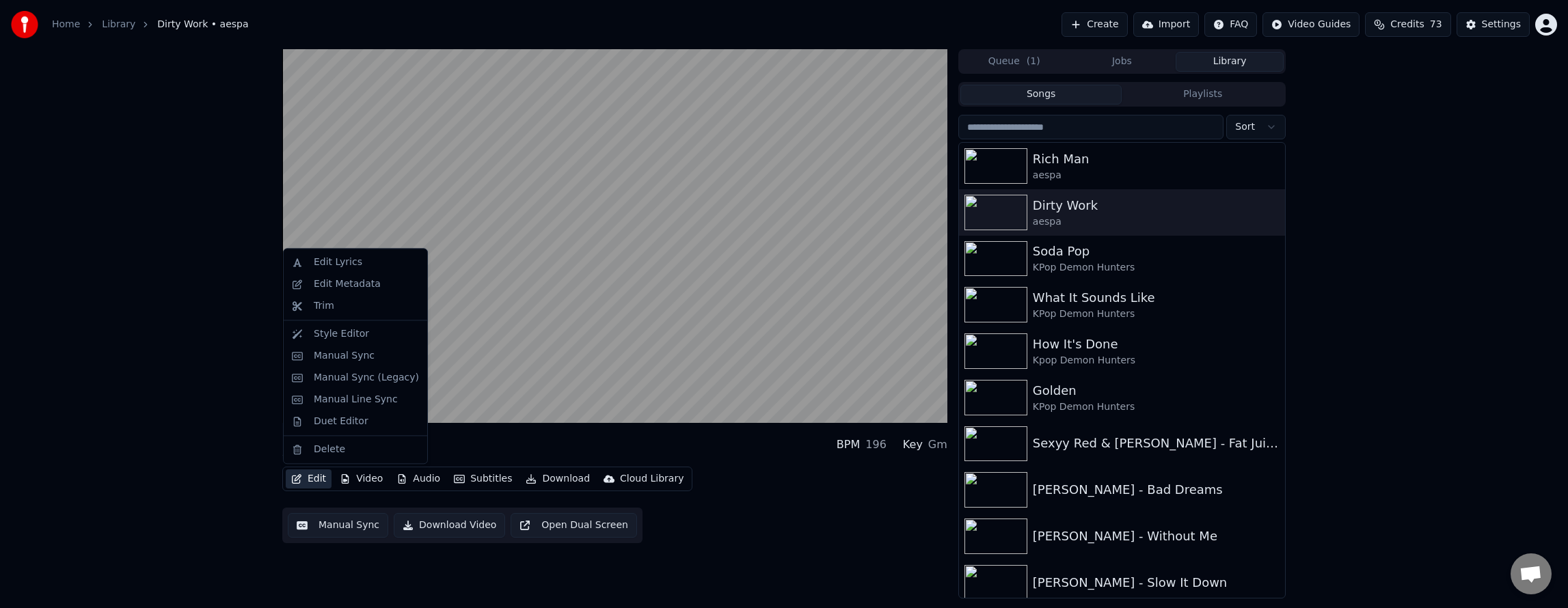
click at [311, 479] on button "Edit" at bounding box center [308, 478] width 45 height 19
click at [365, 357] on div "Manual Sync" at bounding box center [344, 356] width 61 height 13
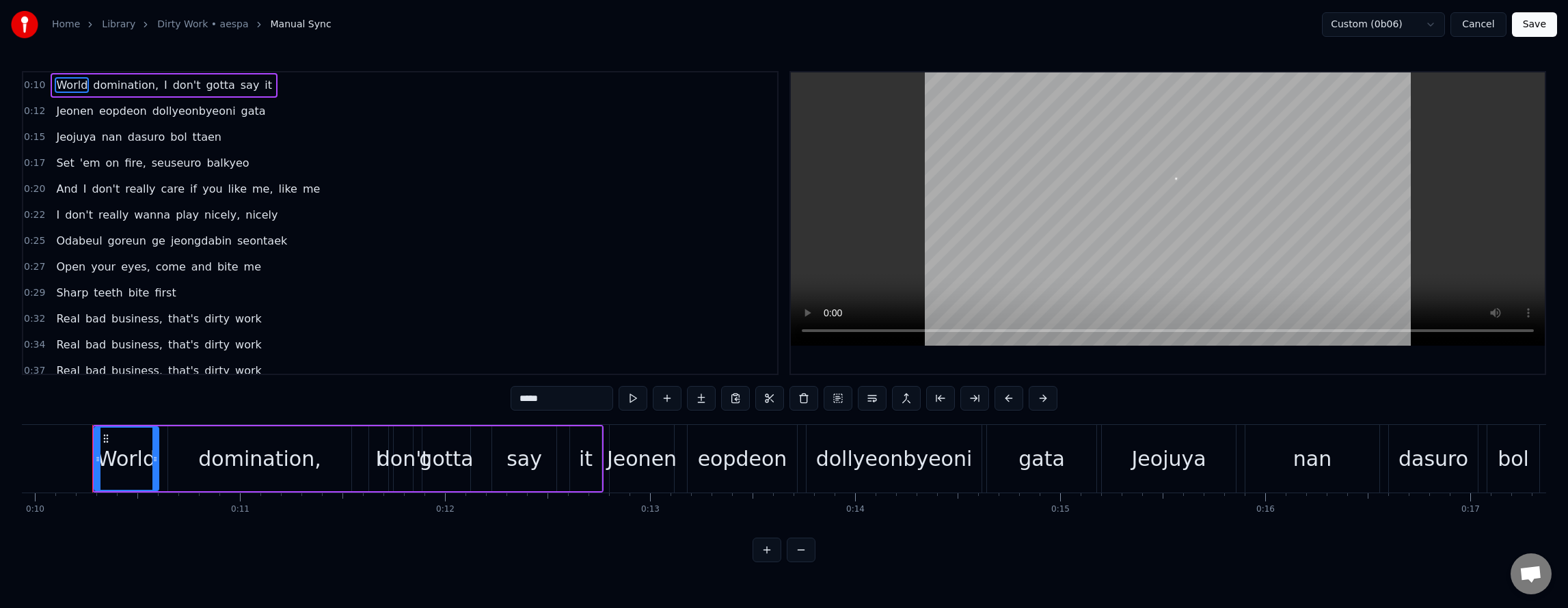
scroll to position [0, 2039]
click at [273, 176] on div "0:20 And I don't really care if you like me, like me" at bounding box center [400, 188] width 754 height 26
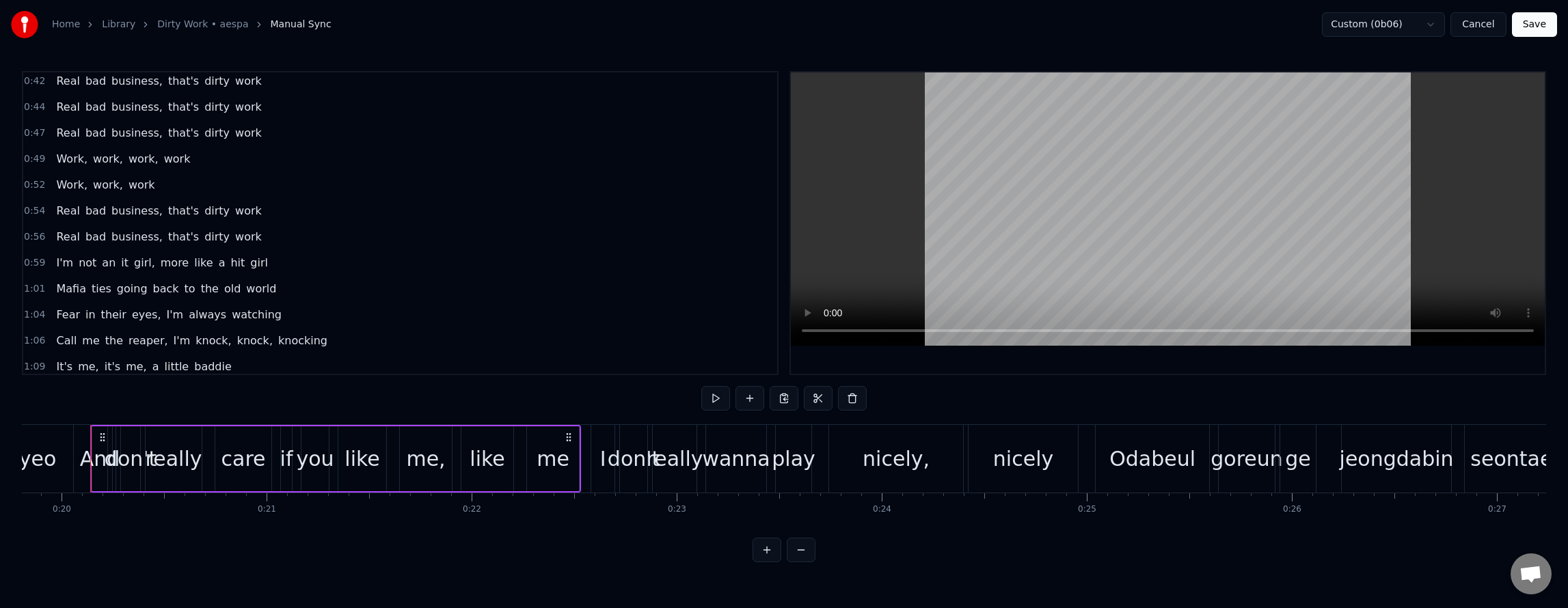
scroll to position [409, 0]
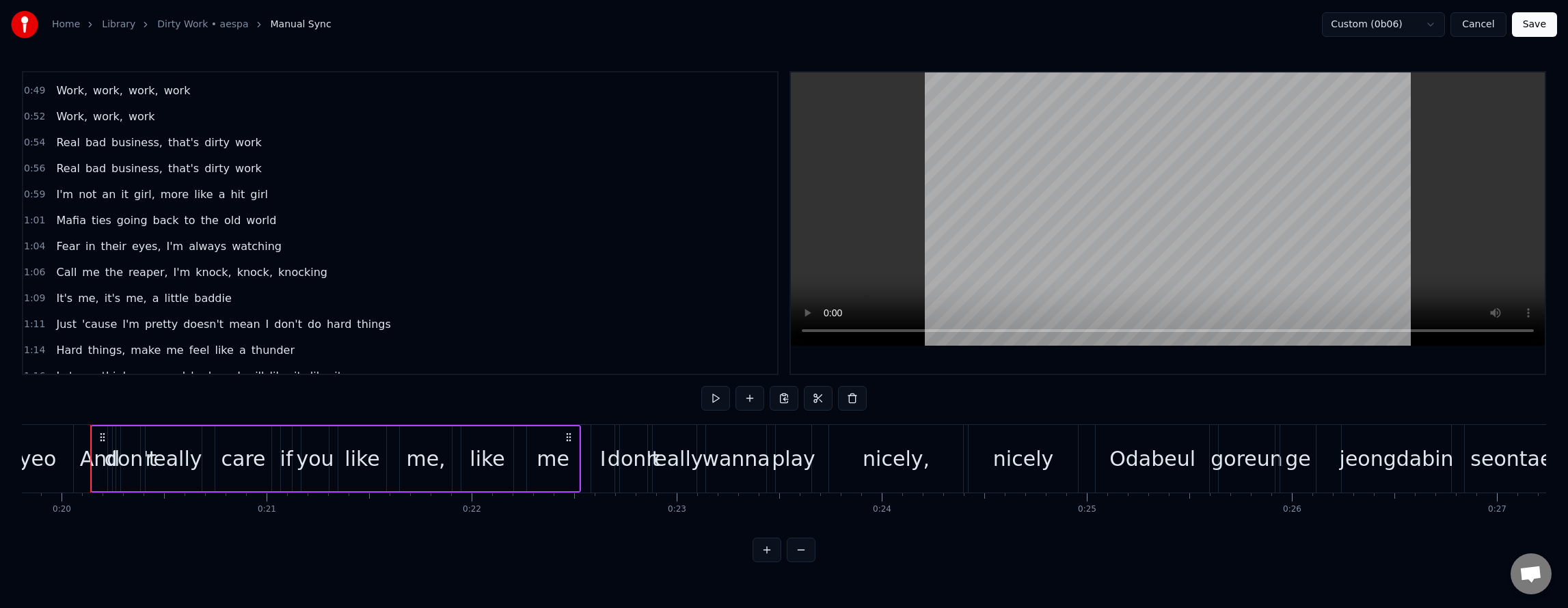
click at [284, 262] on div "Call me the reaper, I'm knock, knock, knocking" at bounding box center [191, 272] width 282 height 25
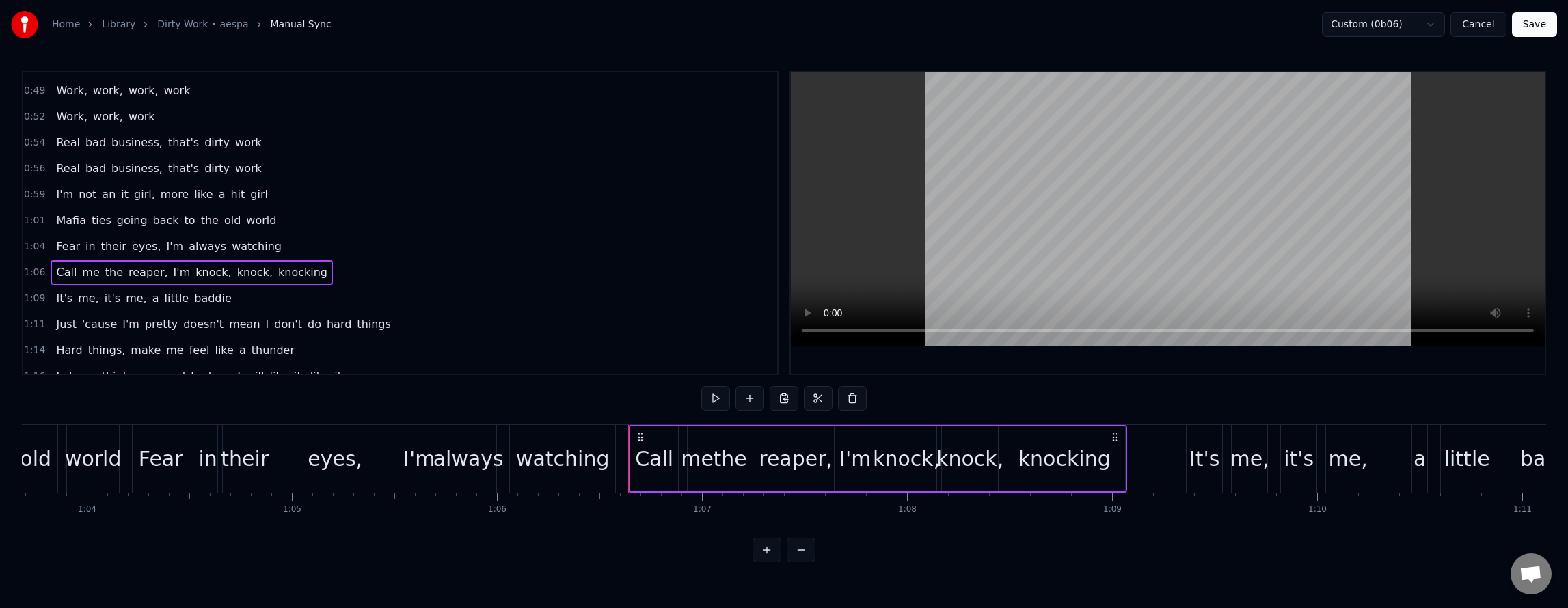
scroll to position [0, 13597]
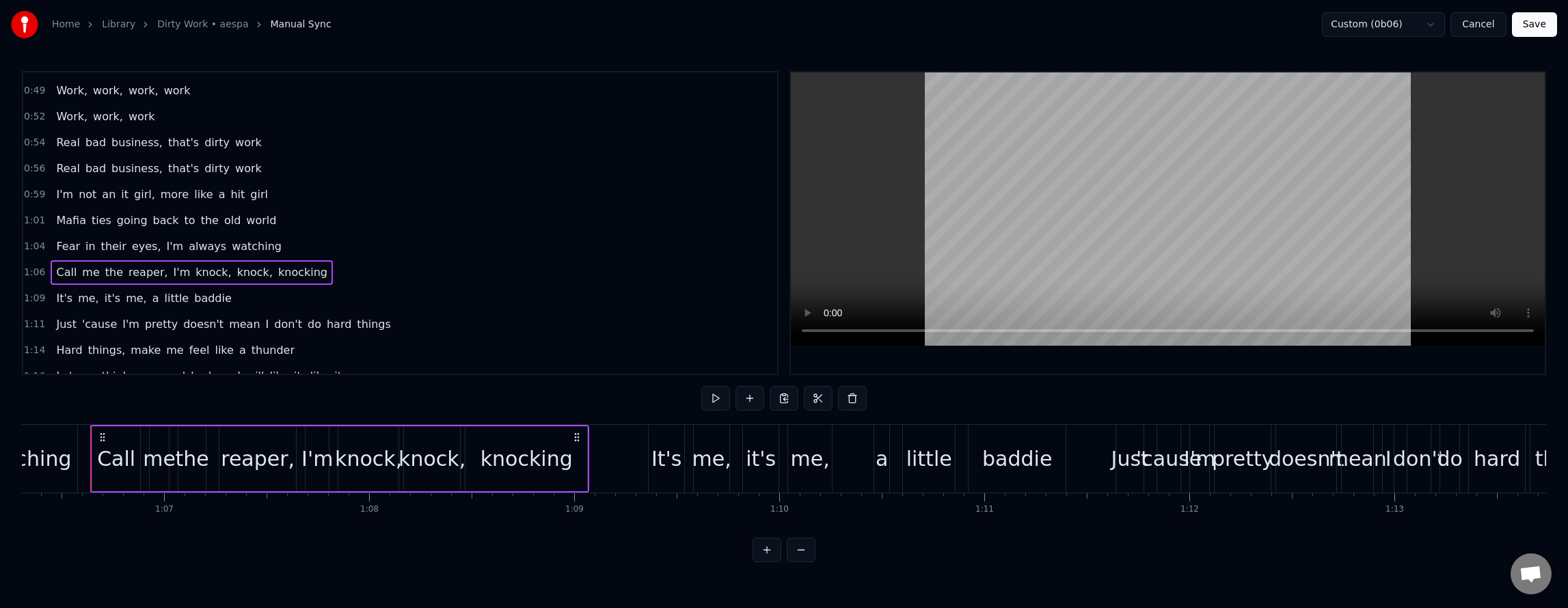
click at [316, 314] on div "Just 'cause I'm pretty doesn't mean I don't do hard things" at bounding box center [222, 324] width 345 height 25
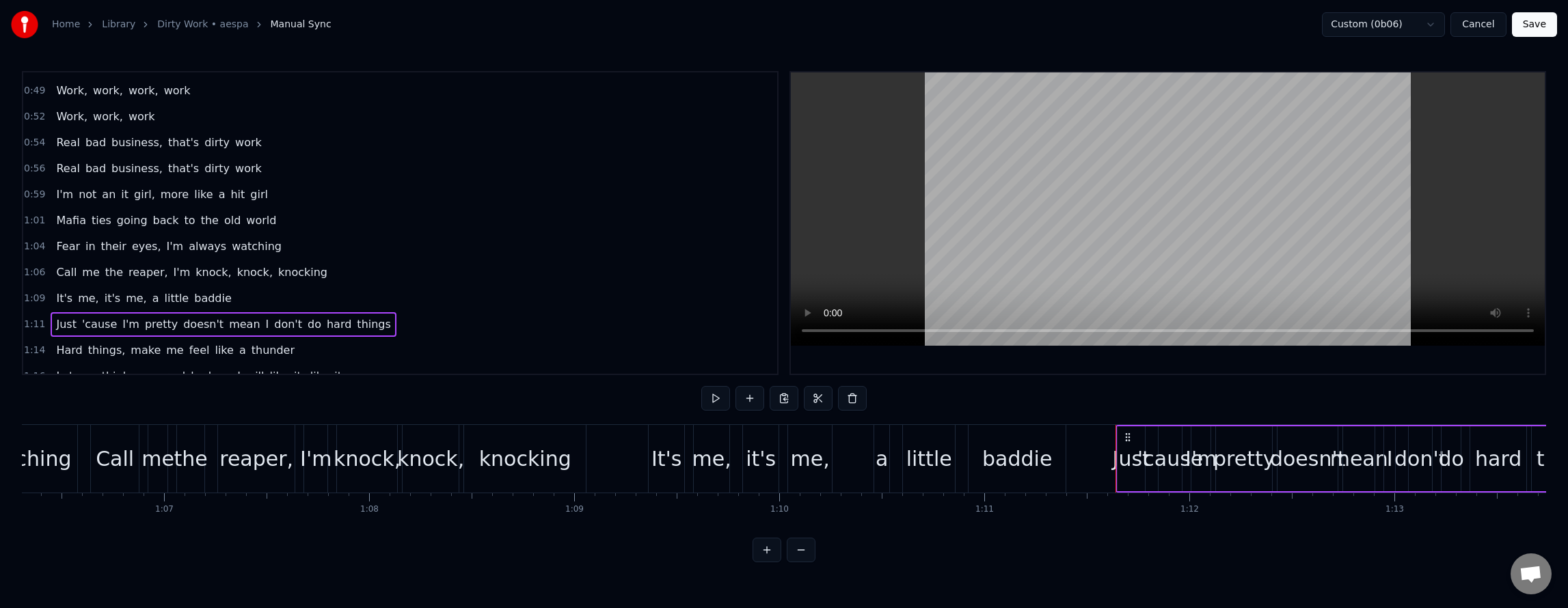
click at [185, 322] on span "doesn't" at bounding box center [203, 323] width 44 height 16
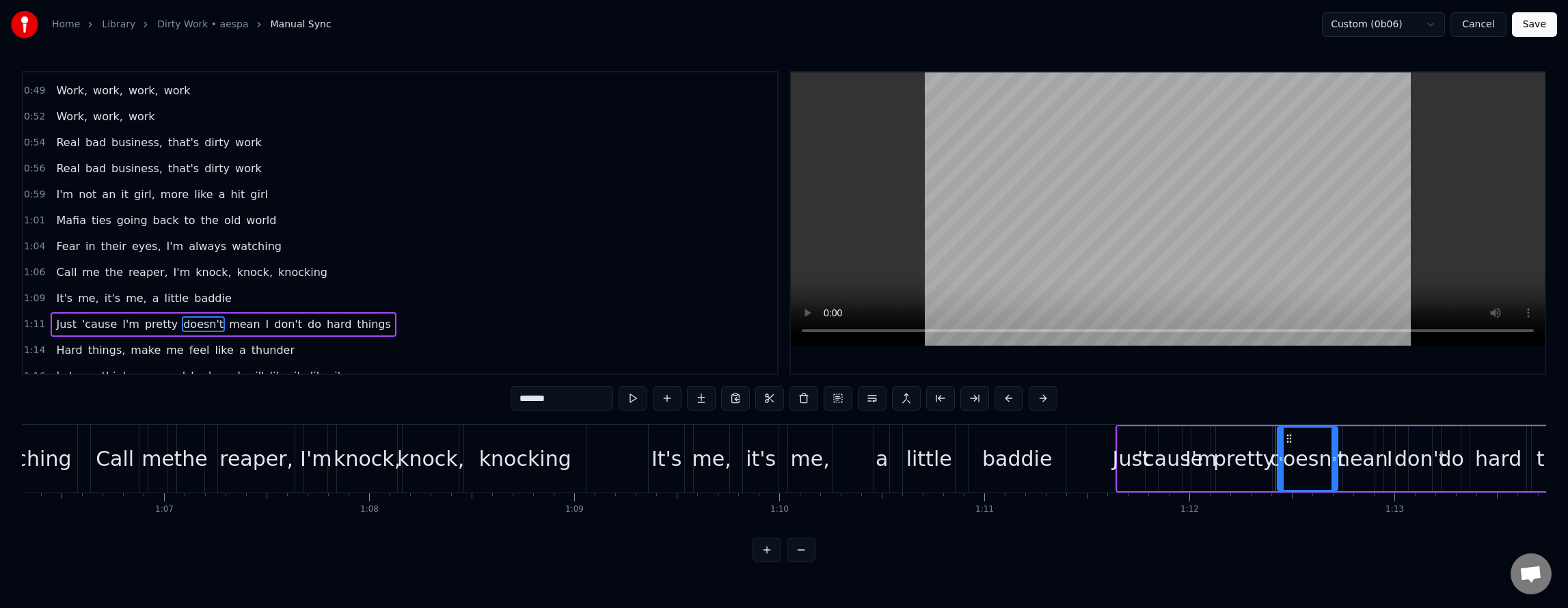
scroll to position [511, 0]
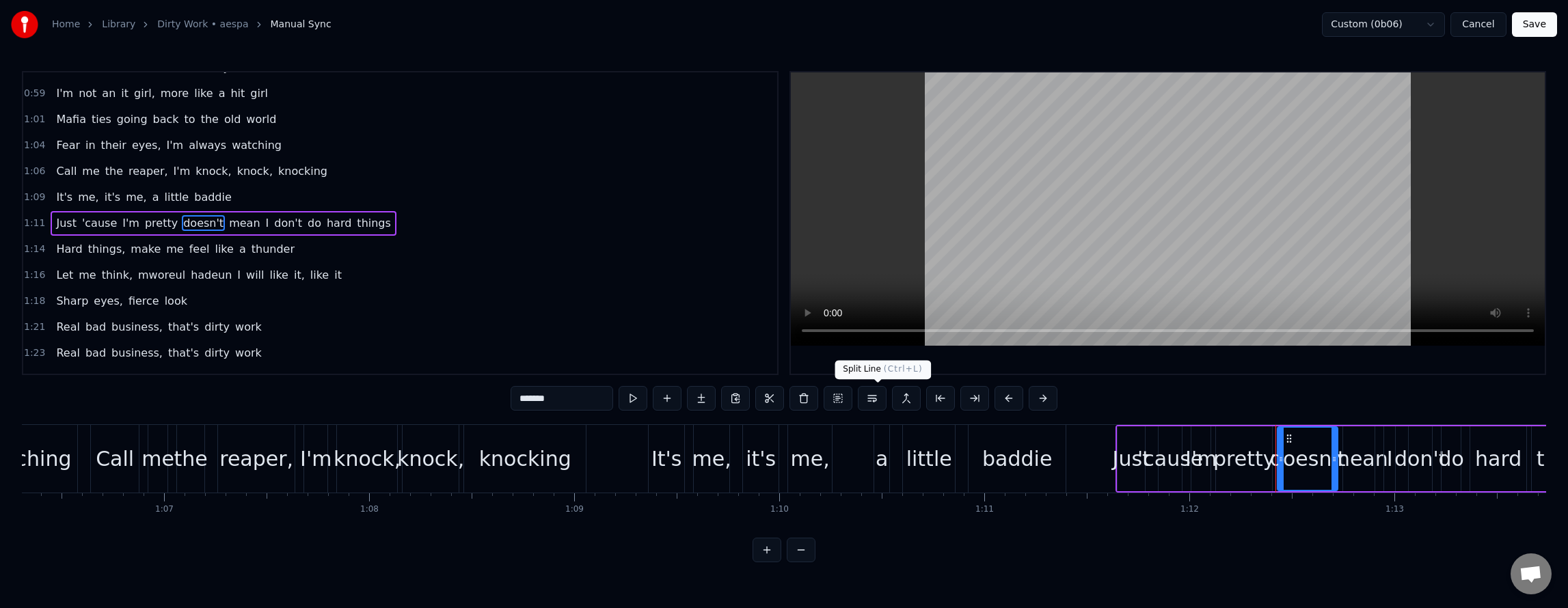
click at [875, 392] on button at bounding box center [872, 398] width 28 height 25
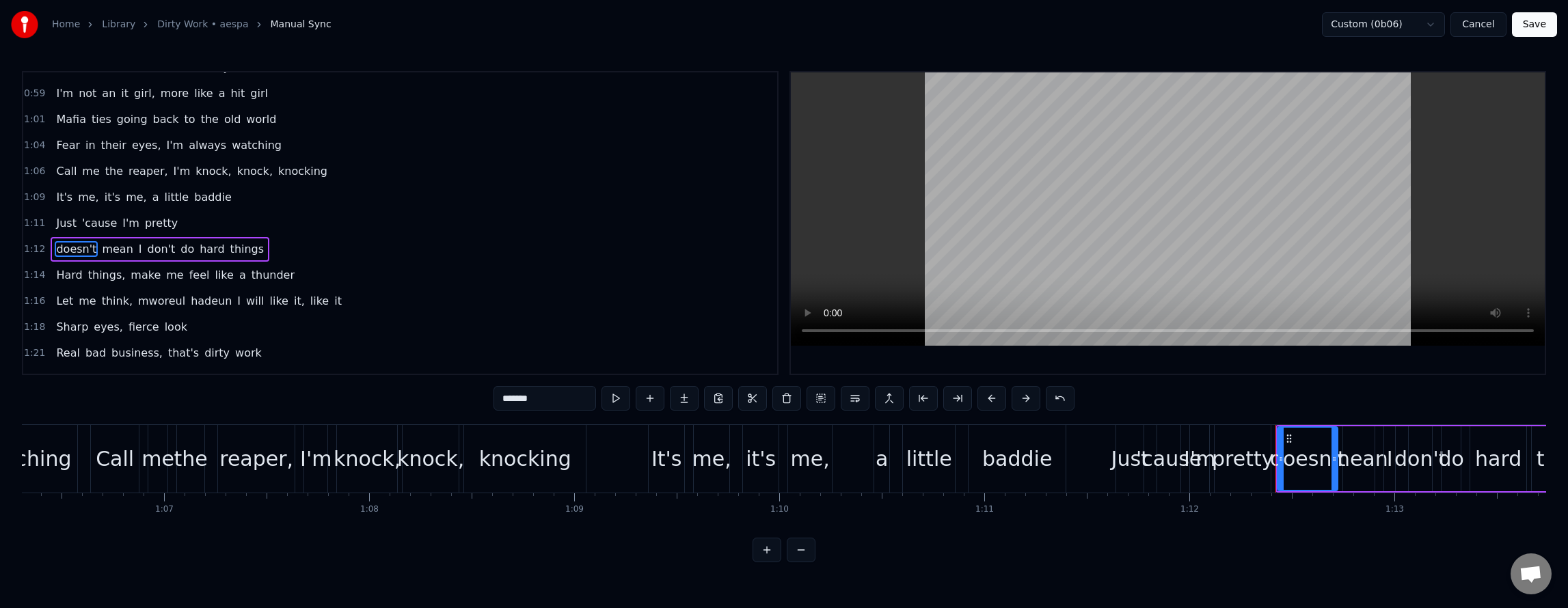
scroll to position [537, 0]
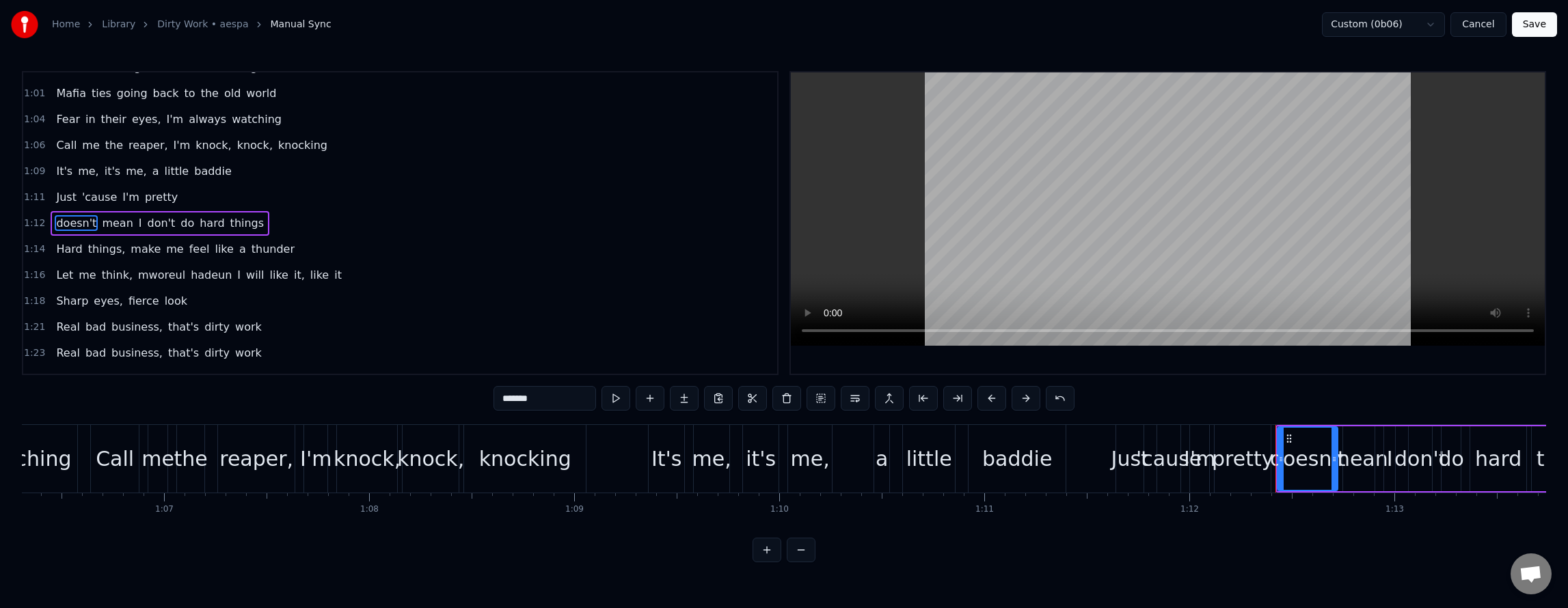
click at [161, 189] on span "pretty" at bounding box center [162, 197] width 36 height 16
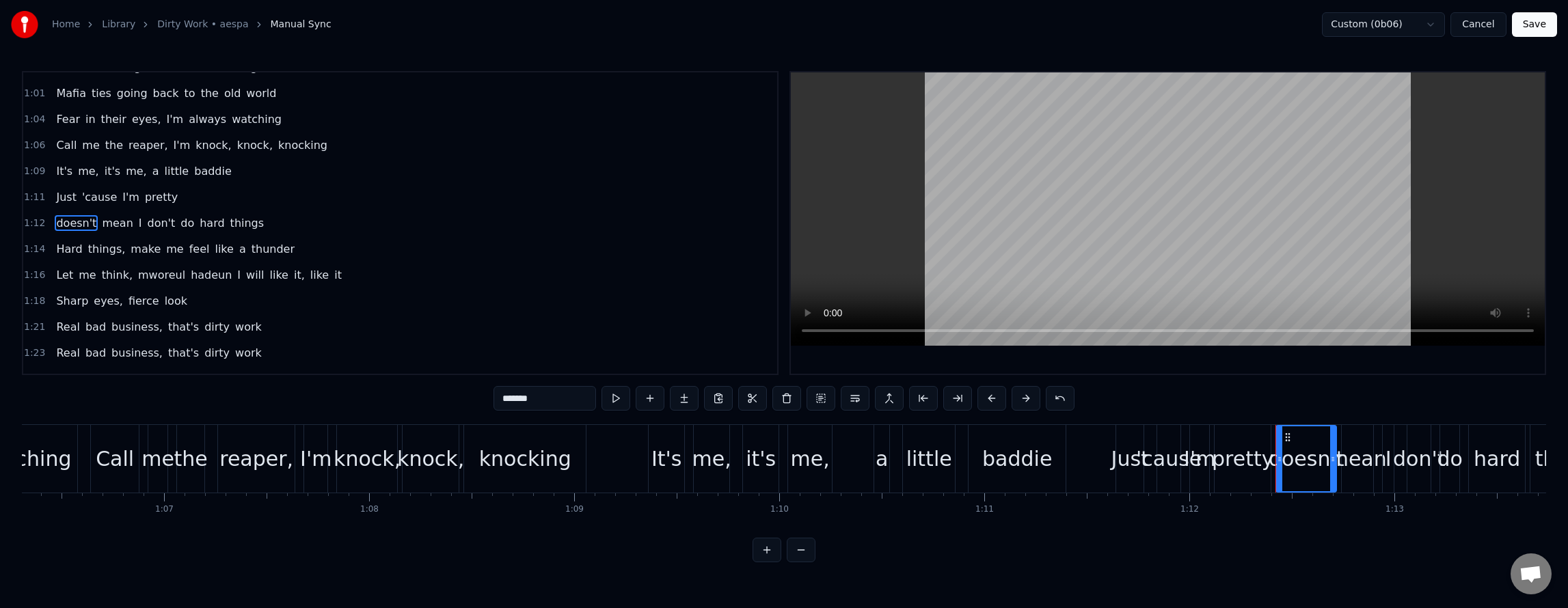
click at [198, 216] on span "hard" at bounding box center [211, 223] width 27 height 16
type input "****"
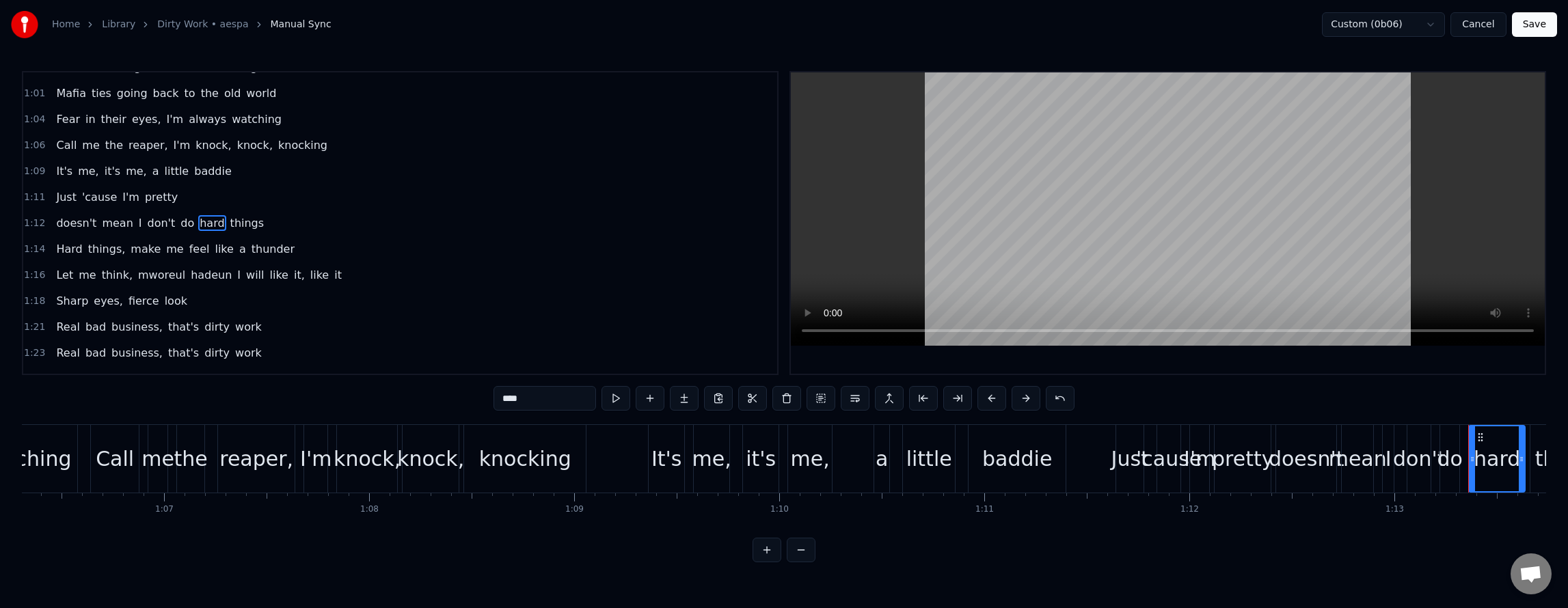
click at [164, 185] on div "Just 'cause I'm pretty" at bounding box center [116, 198] width 132 height 25
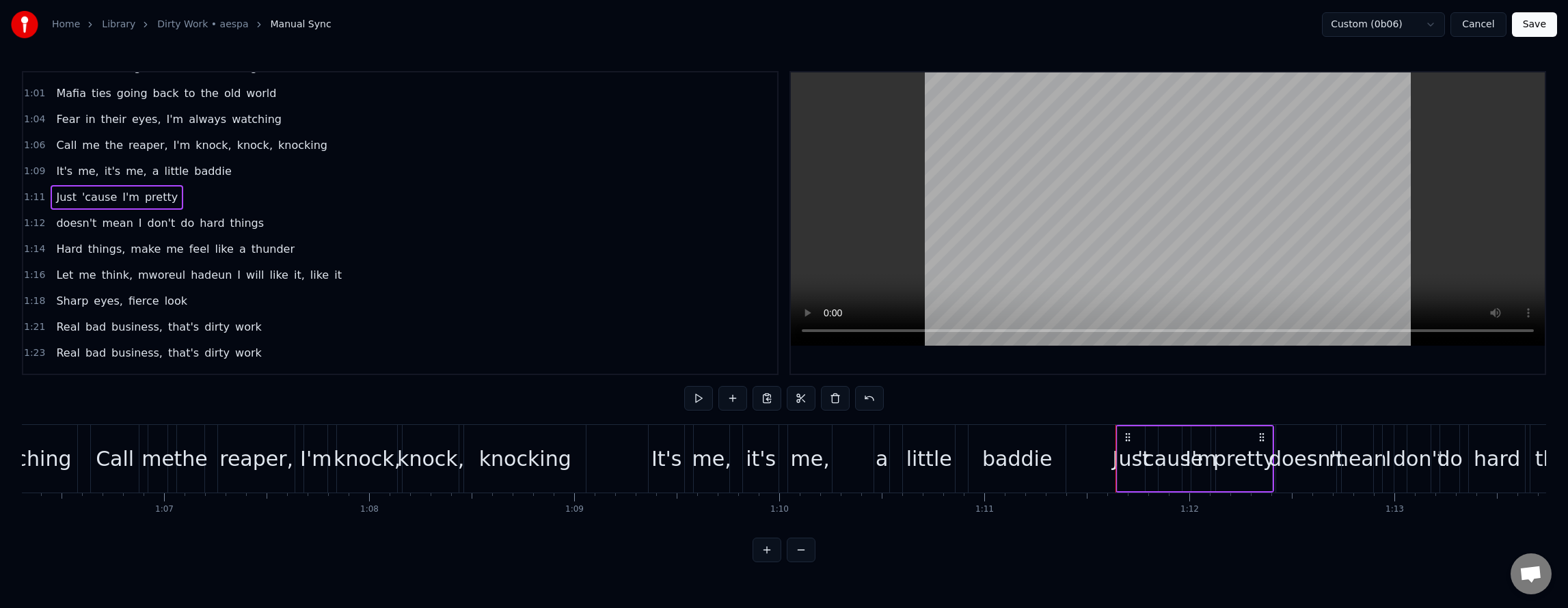
click at [219, 134] on div "Call me the reaper, I'm knock, knock, knocking" at bounding box center [191, 146] width 282 height 25
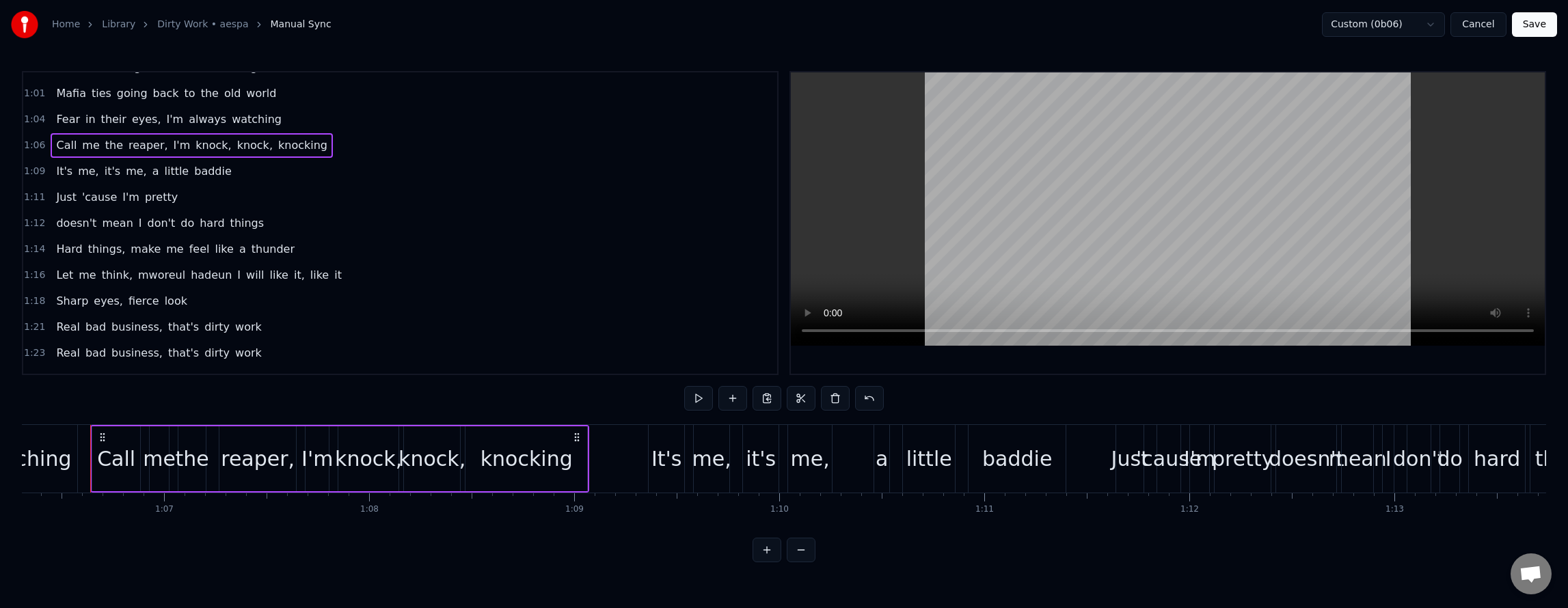
click at [172, 148] on span "I'm" at bounding box center [182, 145] width 20 height 16
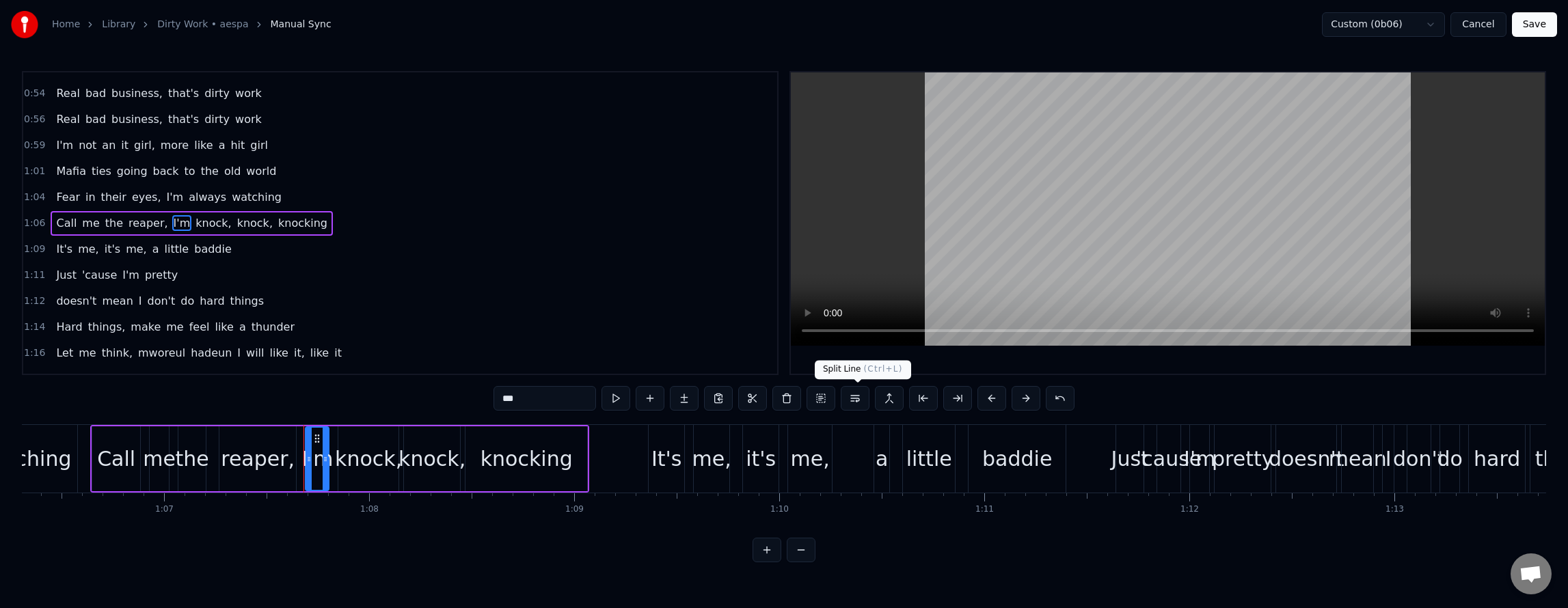
click at [855, 397] on button at bounding box center [854, 398] width 28 height 25
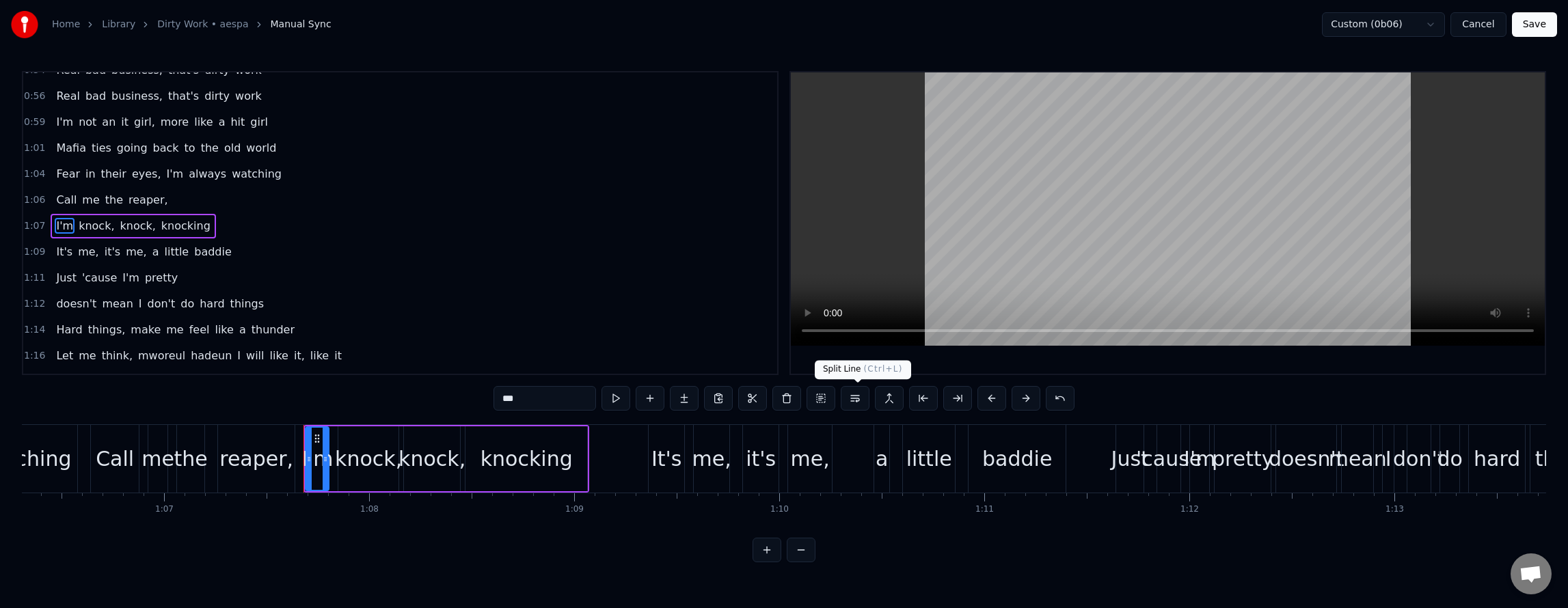
scroll to position [485, 0]
click at [207, 237] on div "It's me, it's me, a little baddie" at bounding box center [143, 250] width 185 height 25
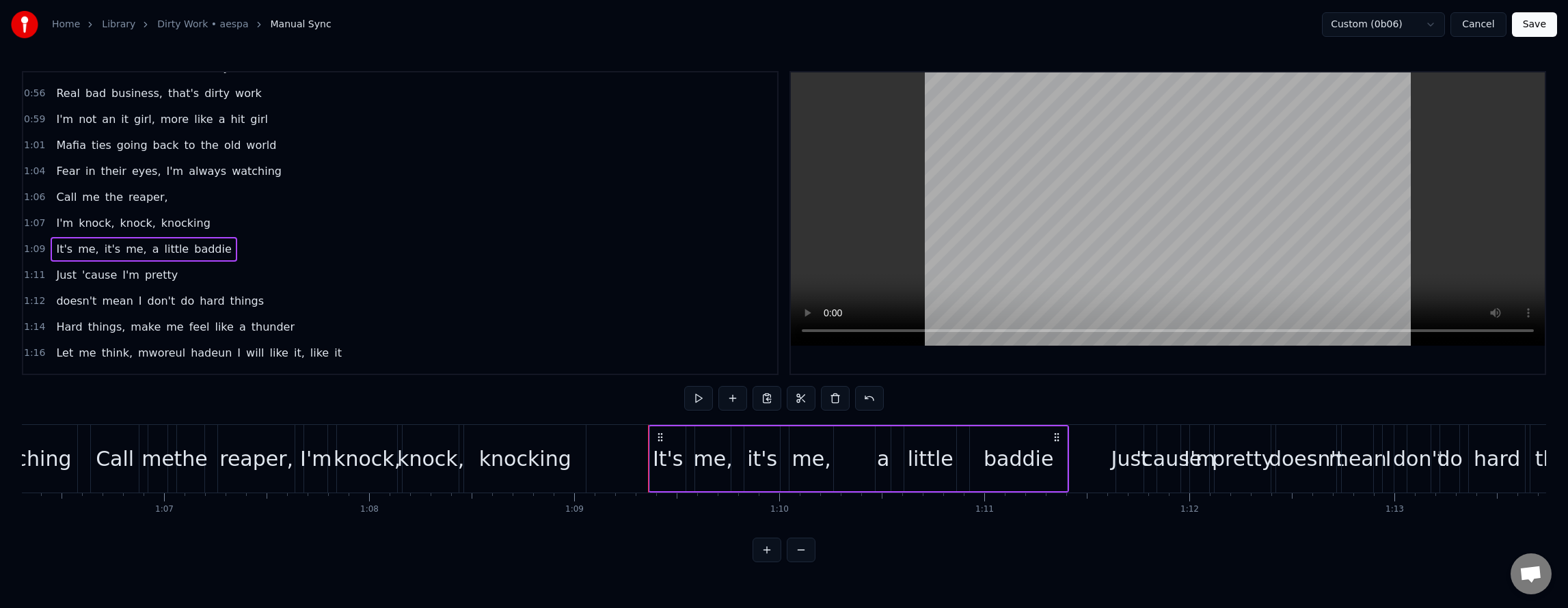
click at [166, 267] on div "Just 'cause I'm pretty" at bounding box center [116, 275] width 132 height 25
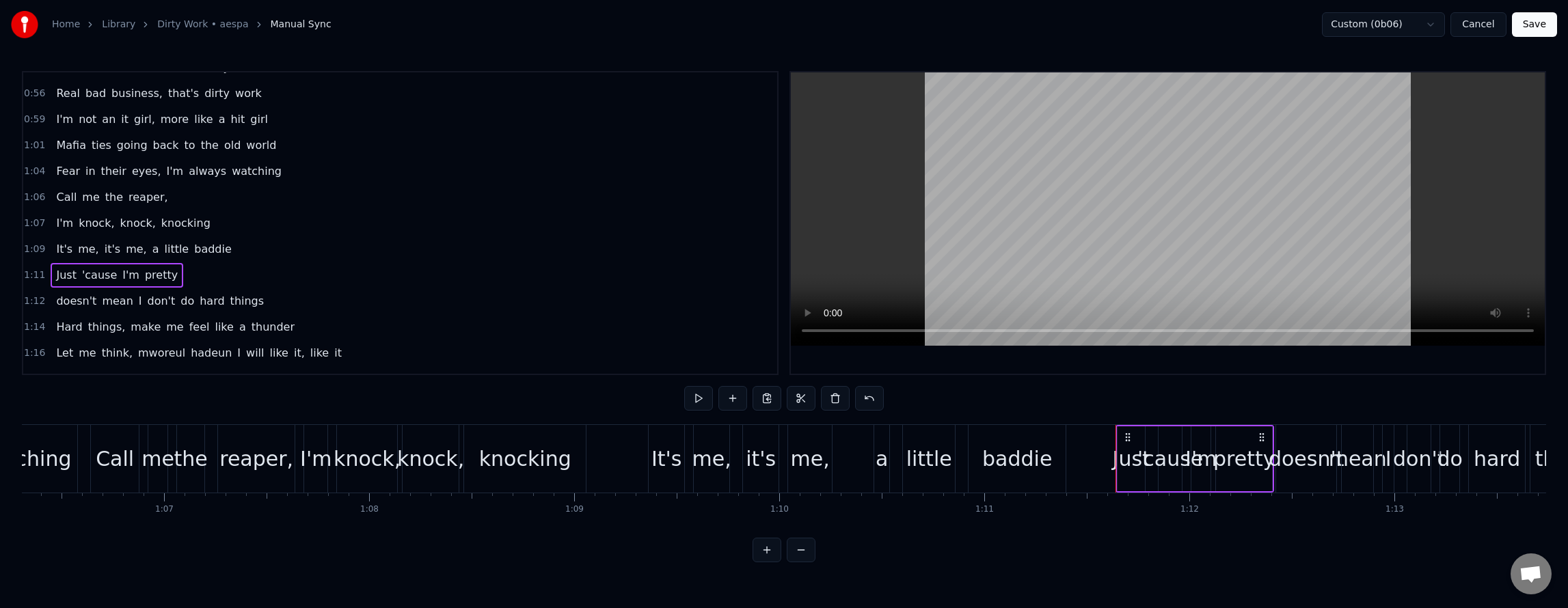
click at [161, 263] on div "Just 'cause I'm pretty" at bounding box center [116, 275] width 132 height 25
click at [153, 273] on span "pretty" at bounding box center [162, 274] width 36 height 16
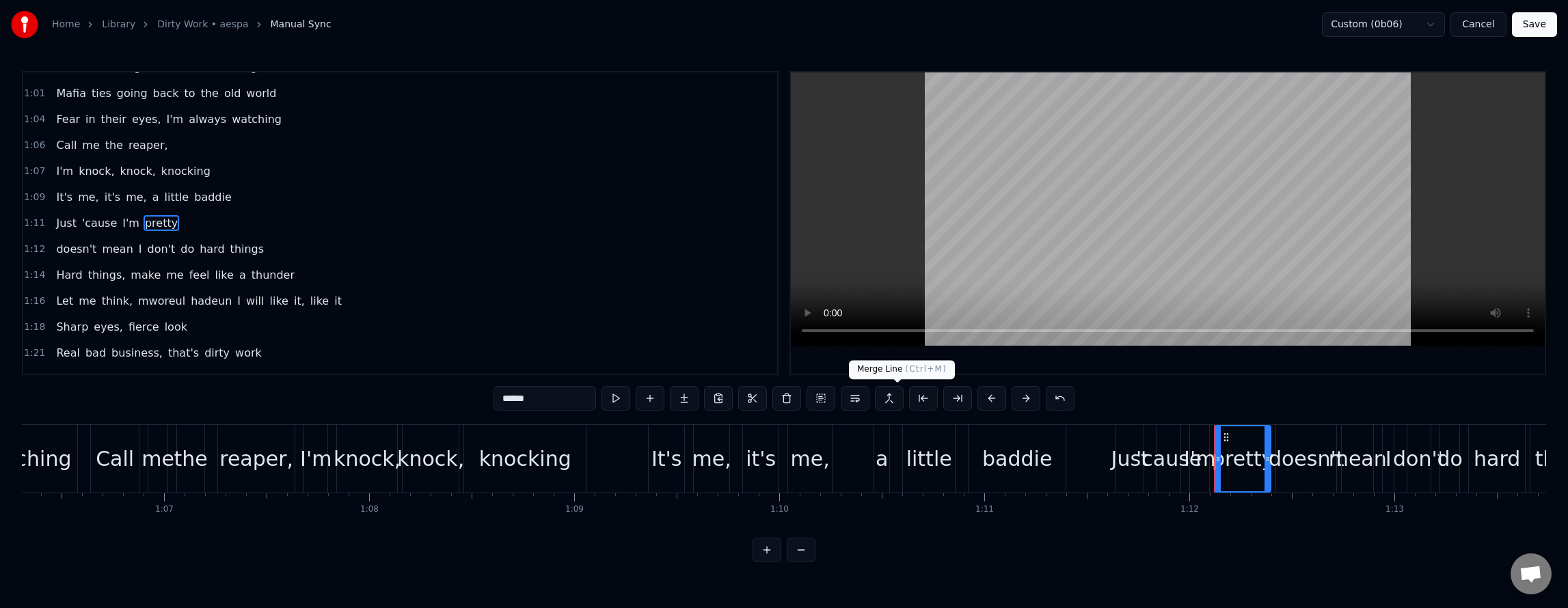
click at [892, 396] on button at bounding box center [890, 398] width 28 height 25
click at [897, 400] on button at bounding box center [890, 398] width 28 height 25
click at [64, 247] on span "doesn't" at bounding box center [77, 249] width 44 height 16
type input "*******"
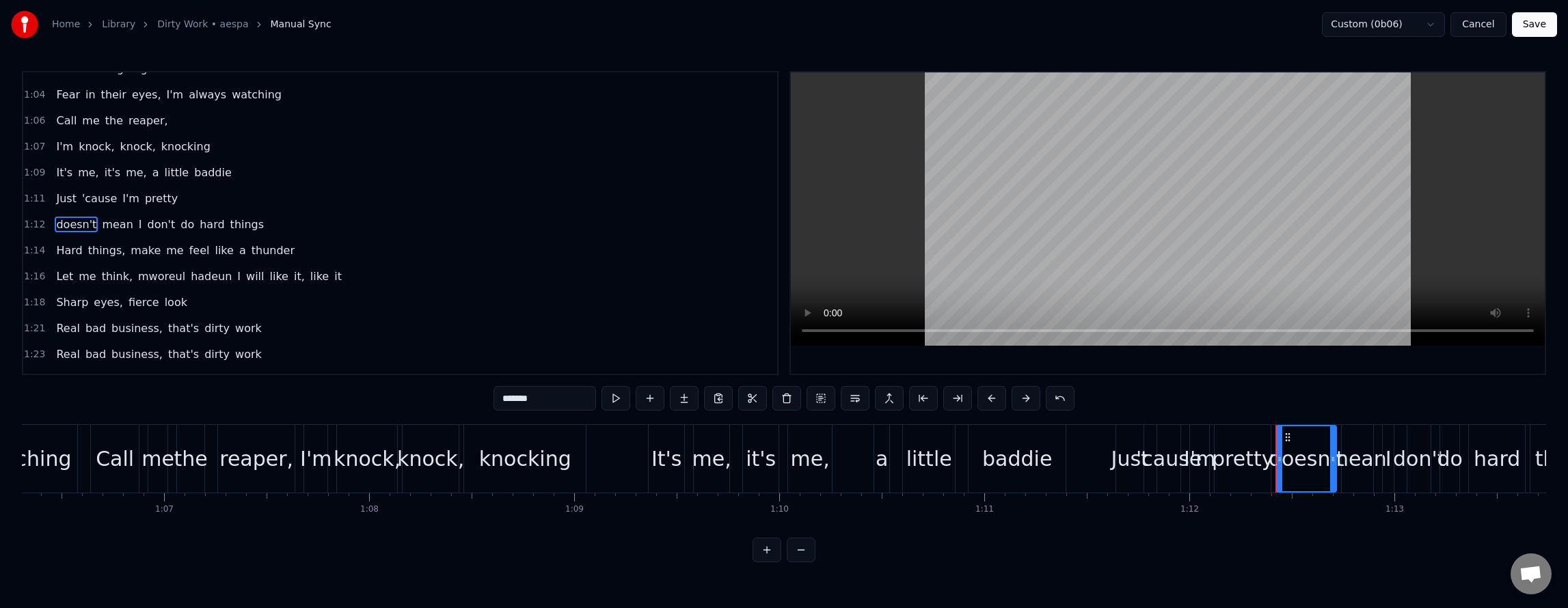
scroll to position [563, 0]
click at [890, 402] on button at bounding box center [890, 398] width 28 height 25
click at [179, 182] on div "It's me, it's me, a little baddie" at bounding box center [143, 171] width 185 height 25
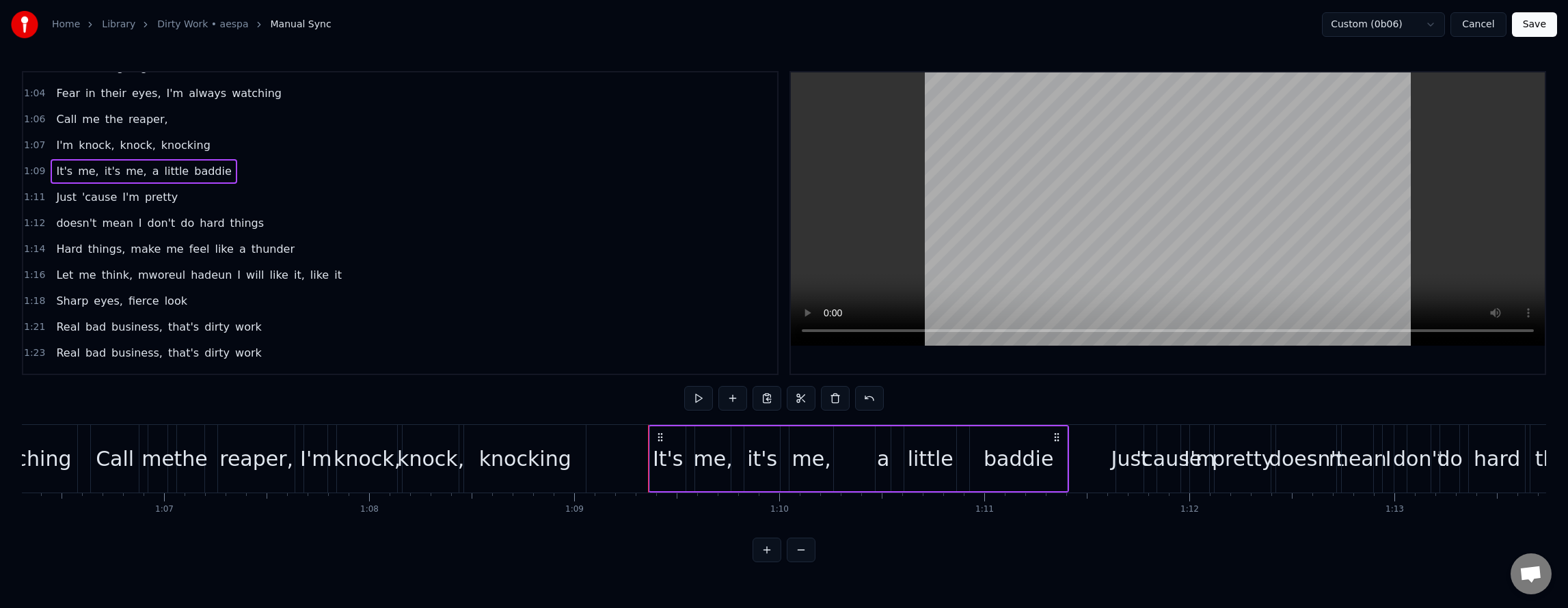
click at [203, 240] on div "Hard things, make me feel like a thunder" at bounding box center [175, 250] width 250 height 25
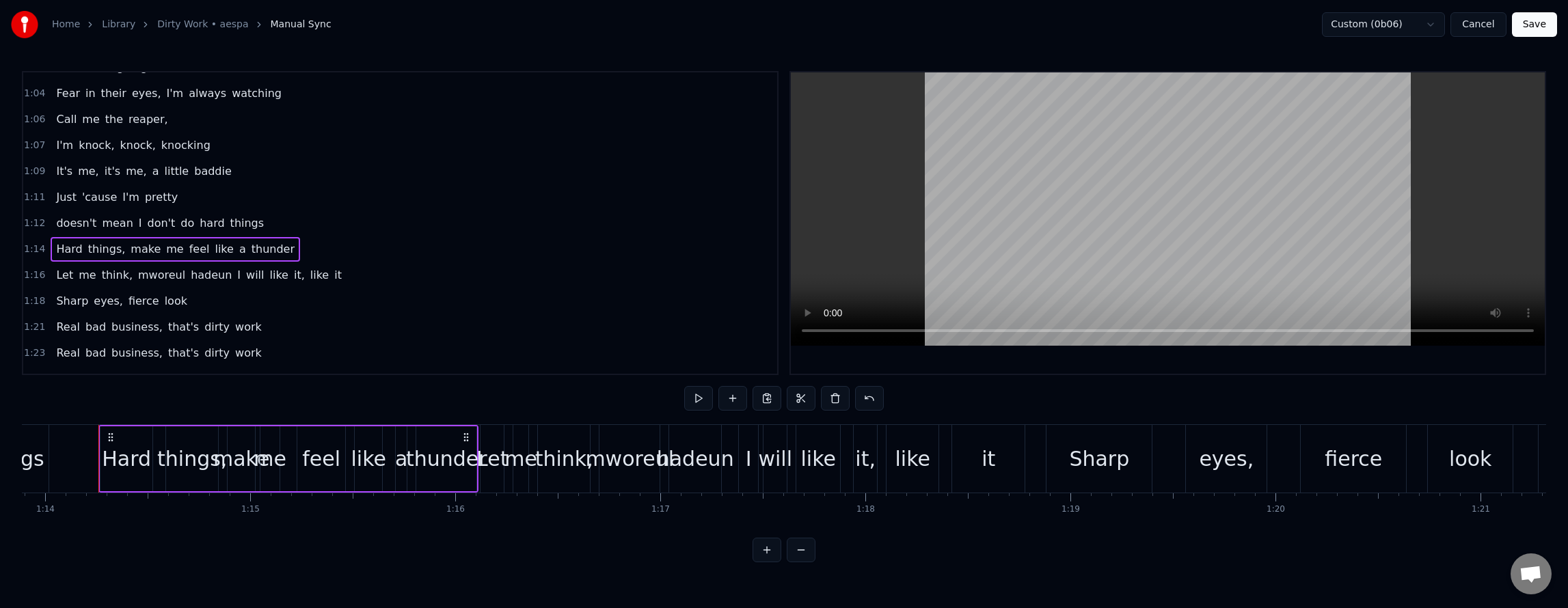
scroll to position [0, 15160]
click at [210, 287] on div "Let me think, [PERSON_NAME] hadeun I will like it, like it" at bounding box center [198, 275] width 296 height 25
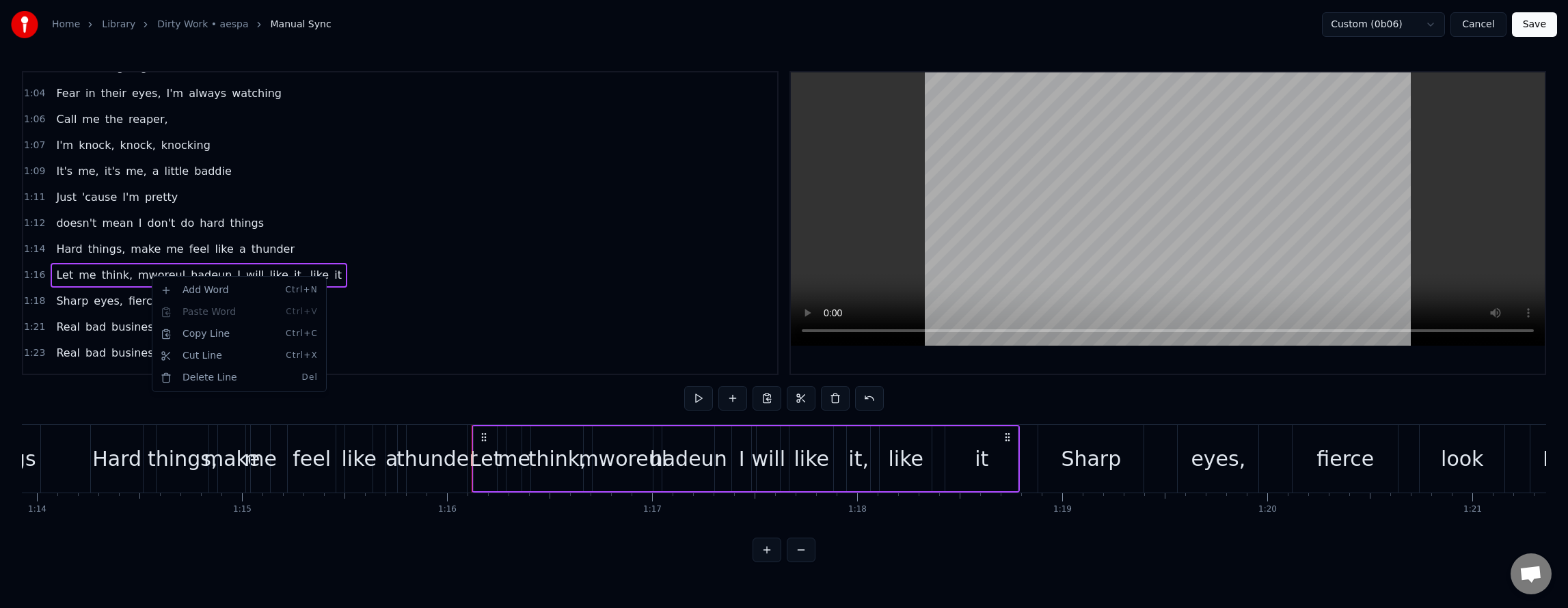
click at [136, 273] on html "Home Library Dirty Work • aespa Manual Sync Custom (0b06) Cancel Save 0:10 Worl…" at bounding box center [784, 292] width 1568 height 584
click at [153, 268] on span "mworeul" at bounding box center [161, 274] width 50 height 16
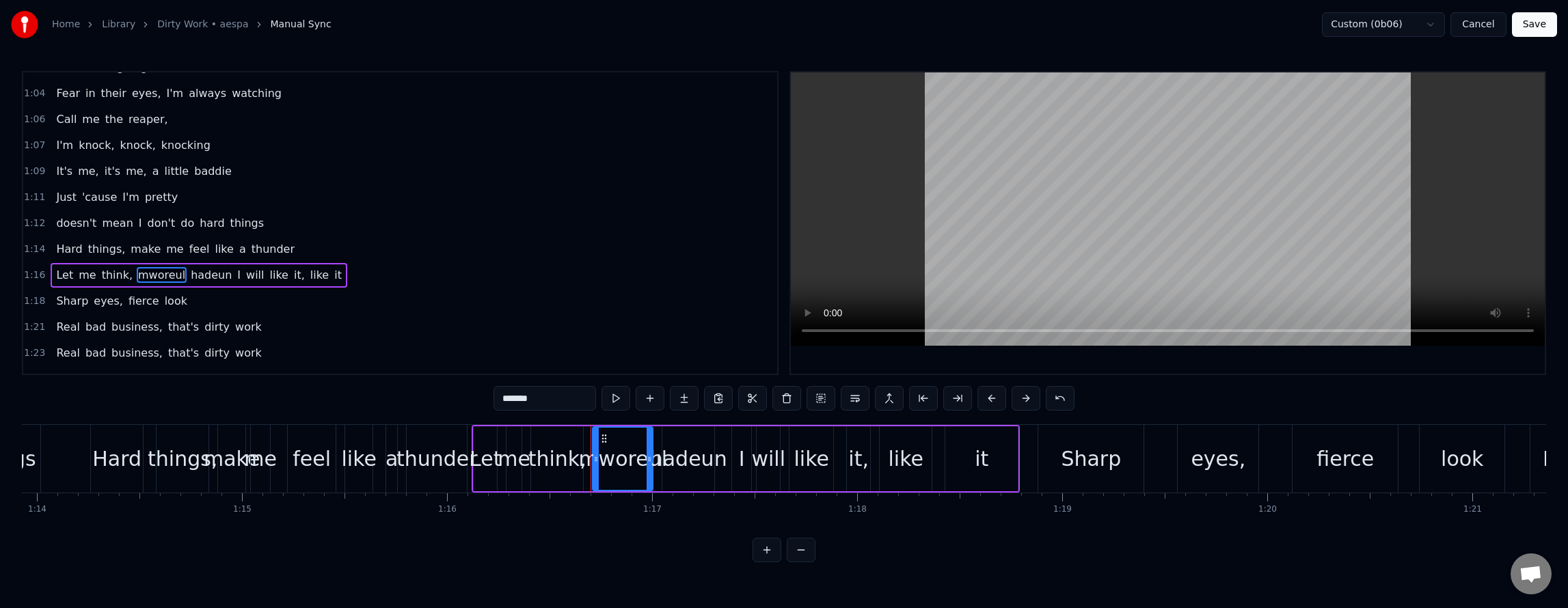
scroll to position [615, 0]
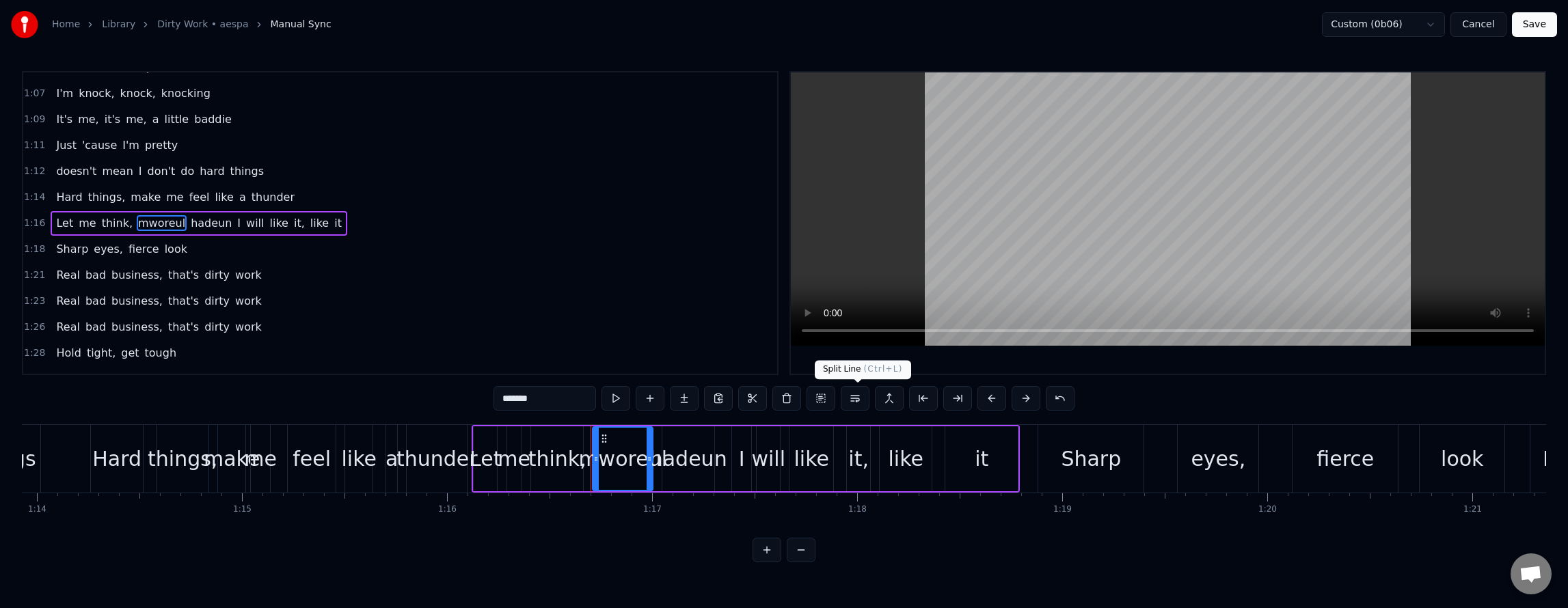
click at [853, 403] on button at bounding box center [854, 398] width 28 height 25
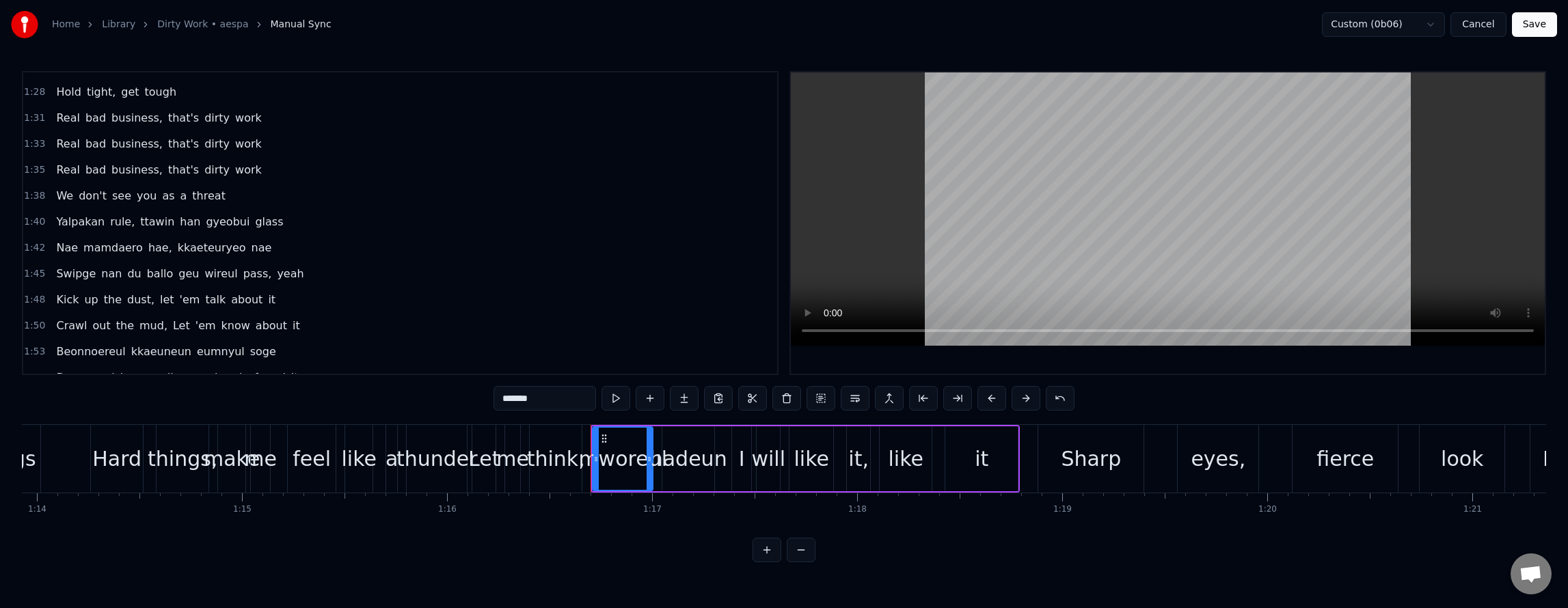
scroll to position [913, 0]
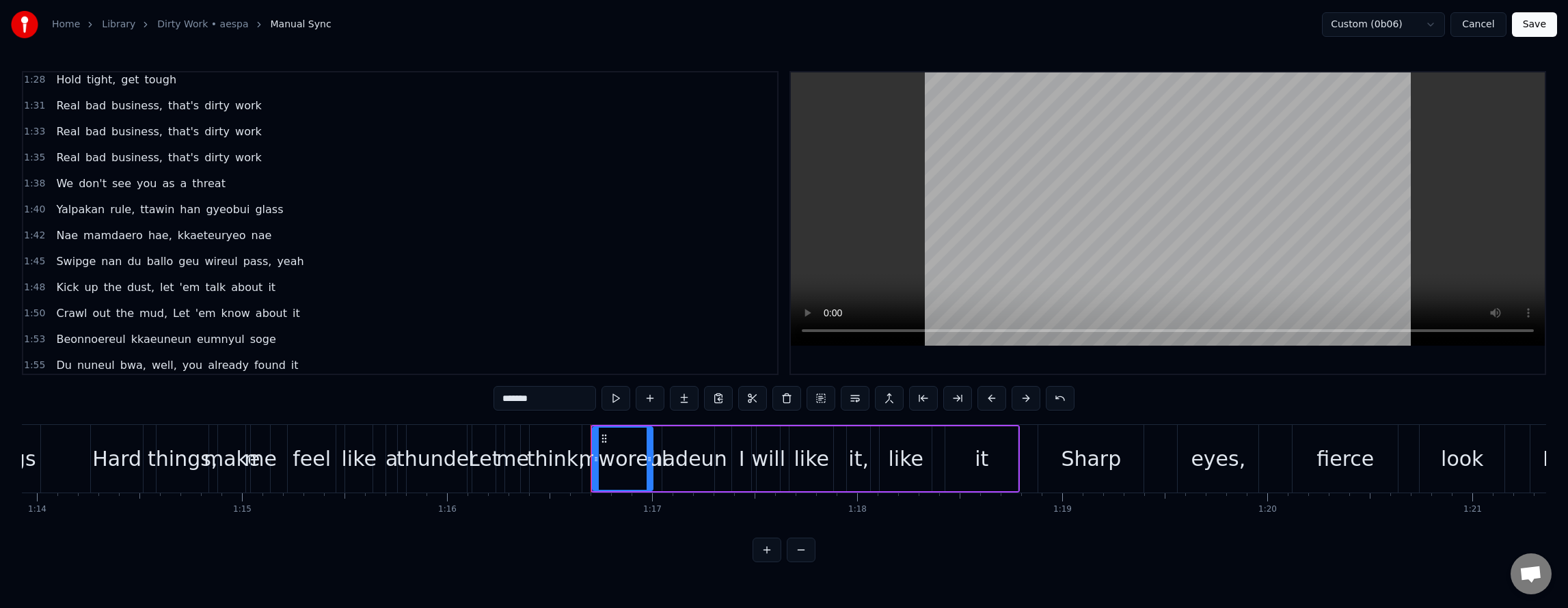
click at [227, 250] on div "Swipge nan du ballo geu wireul pass, yeah" at bounding box center [179, 262] width 258 height 25
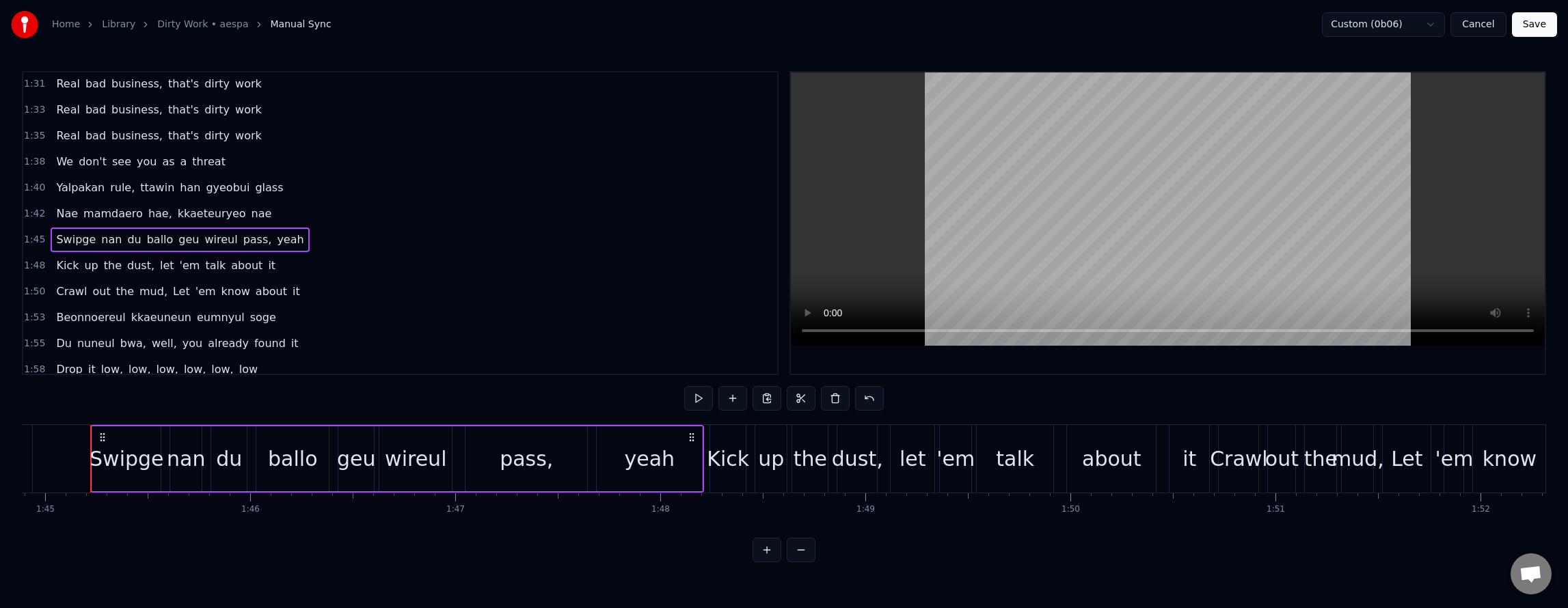
scroll to position [982, 0]
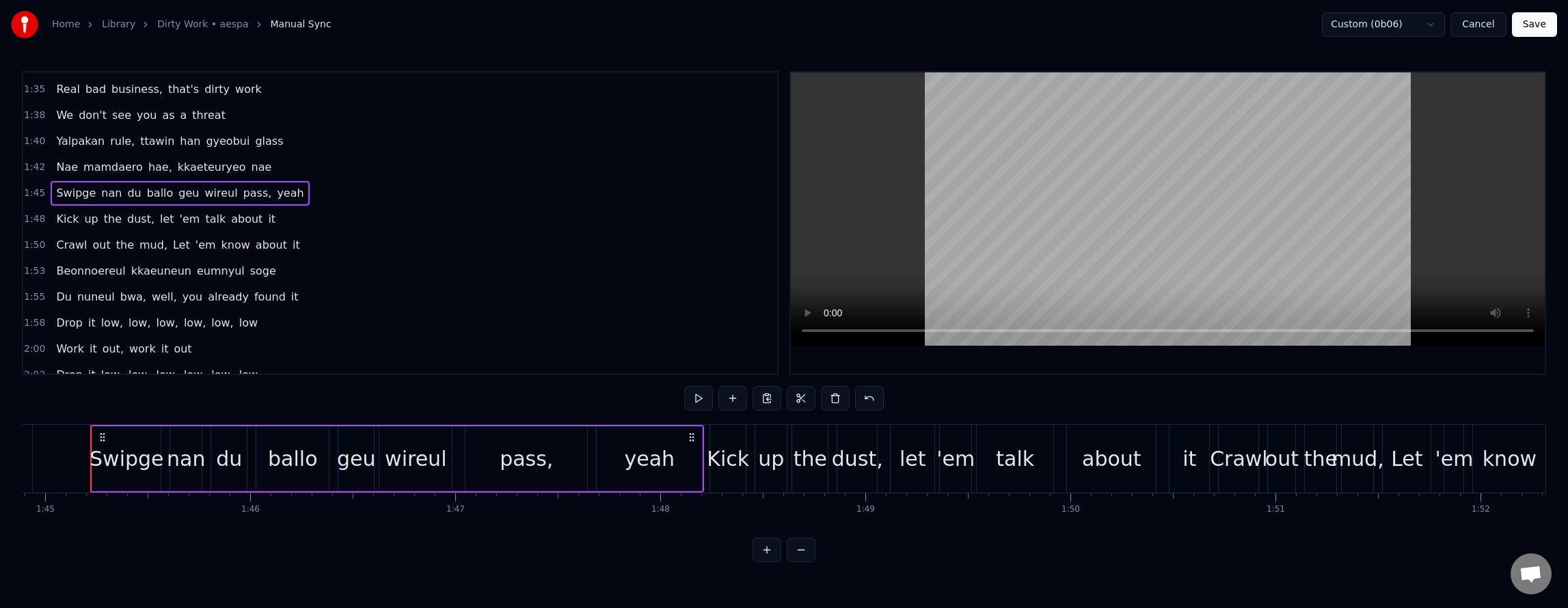
click at [255, 233] on div "Crawl out the mud, Let 'em know about it" at bounding box center [177, 245] width 255 height 25
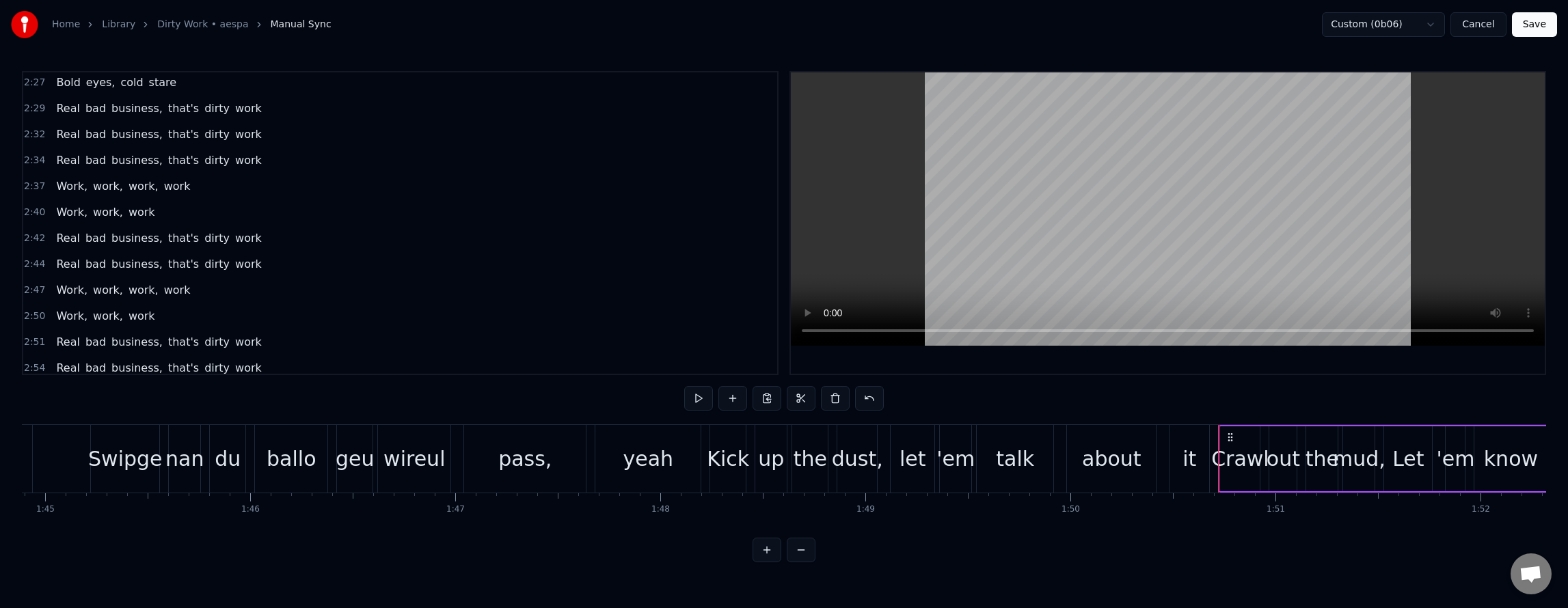
scroll to position [1541, 0]
click at [1527, 18] on button "Save" at bounding box center [1535, 25] width 45 height 25
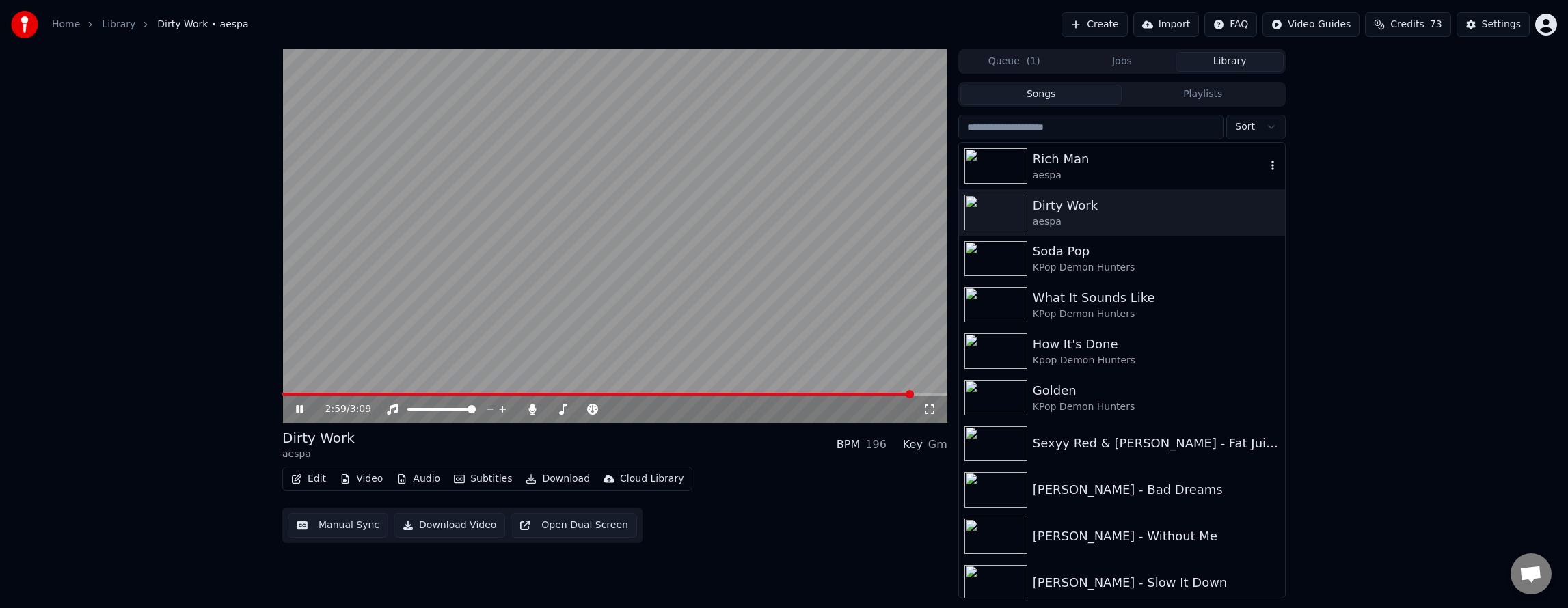
click at [1089, 148] on div "Rich Man aespa" at bounding box center [1121, 165] width 326 height 46
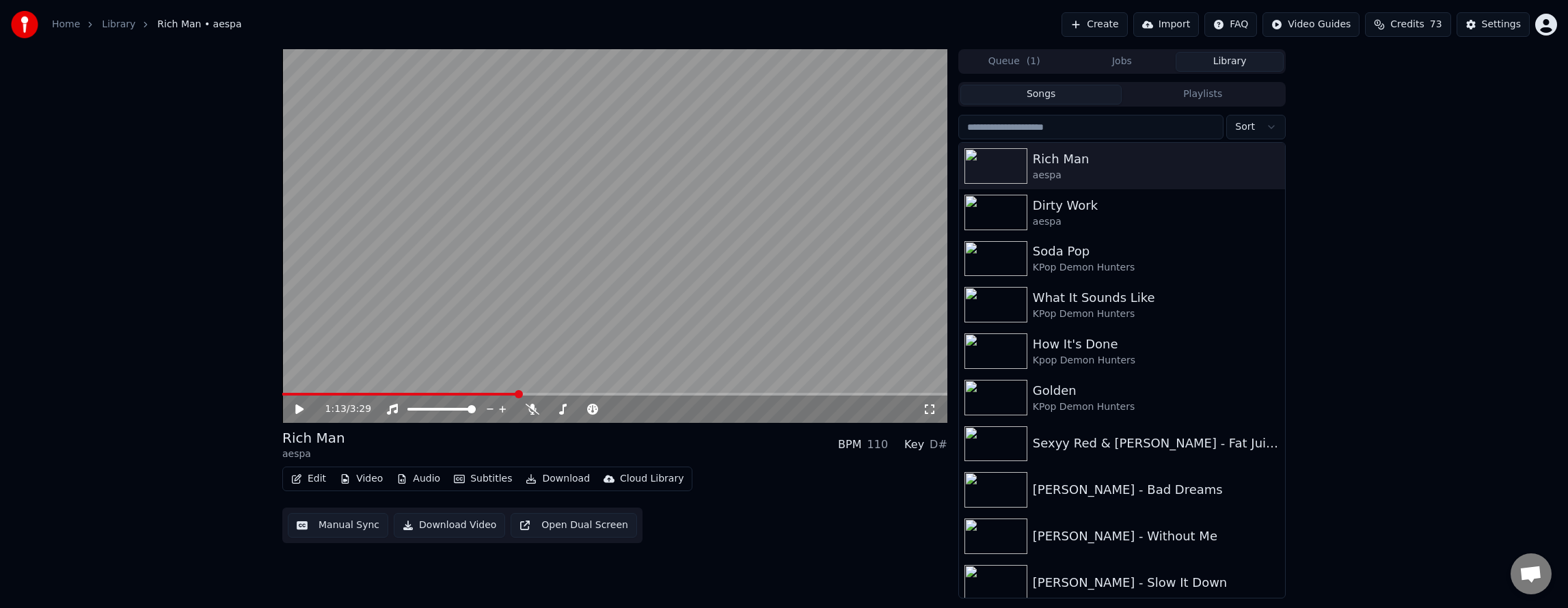
click at [1096, 26] on button "Create" at bounding box center [1095, 25] width 66 height 25
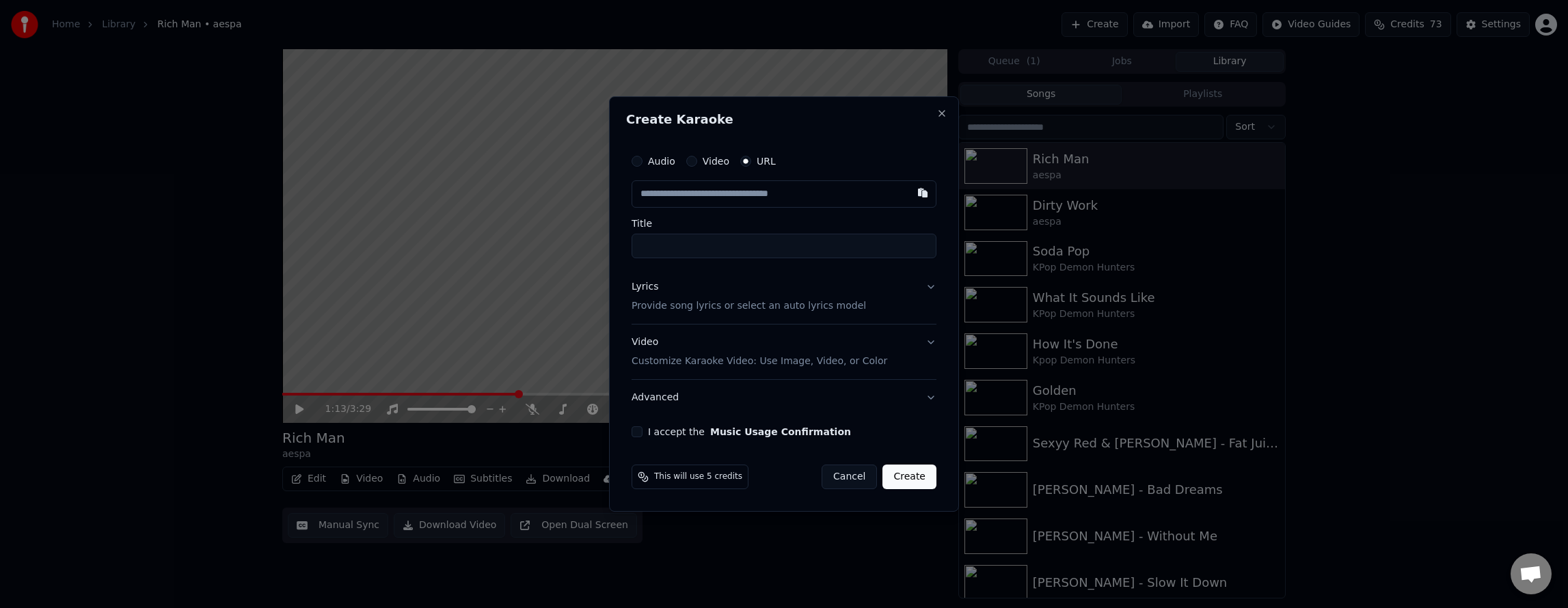
click at [728, 187] on input "text" at bounding box center [784, 194] width 305 height 27
type input "**********"
click at [670, 247] on input "**********" at bounding box center [784, 246] width 305 height 25
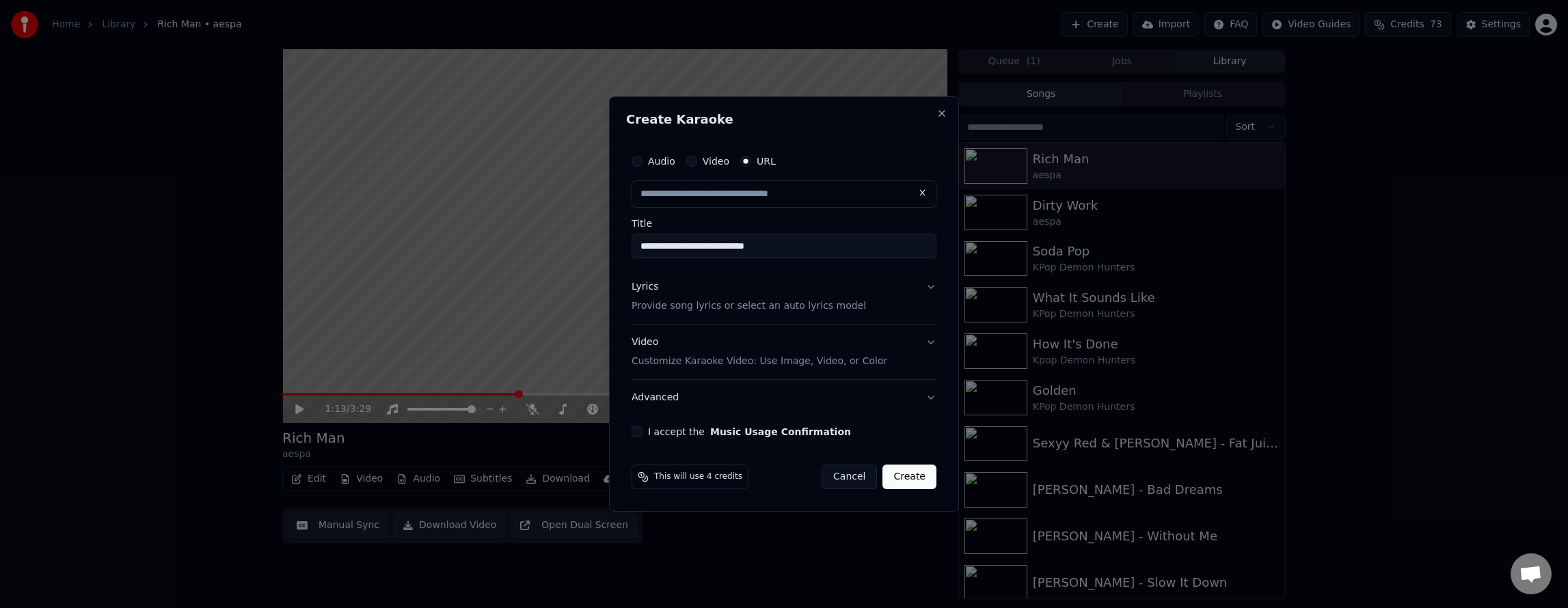
click at [656, 249] on input "**********" at bounding box center [784, 246] width 305 height 25
type input "**********"
click at [651, 286] on div "Lyrics" at bounding box center [644, 287] width 26 height 13
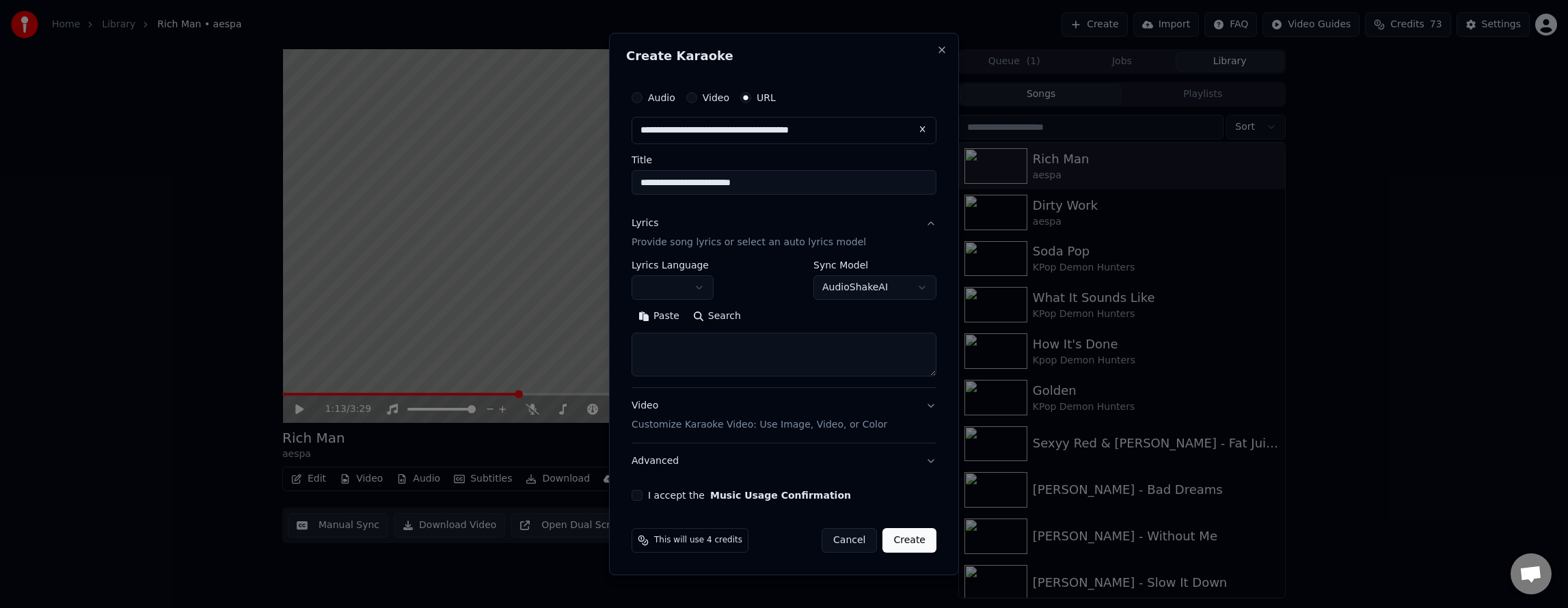
click at [691, 288] on body "**********" at bounding box center [784, 304] width 1568 height 608
select select "**"
click at [673, 341] on textarea at bounding box center [784, 355] width 305 height 43
paste textarea "**********"
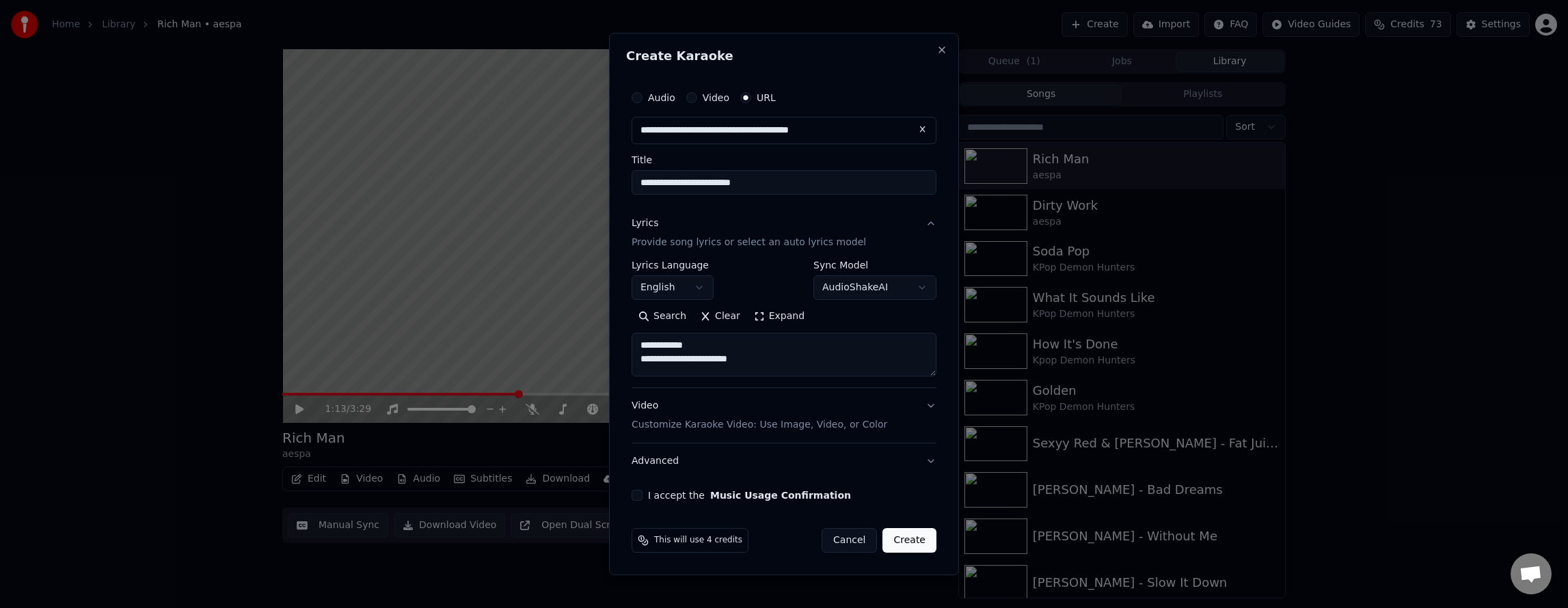
paste textarea "**********"
drag, startPoint x: 740, startPoint y: 360, endPoint x: 825, endPoint y: 368, distance: 85.4
click at [741, 360] on textarea "**********" at bounding box center [784, 355] width 305 height 43
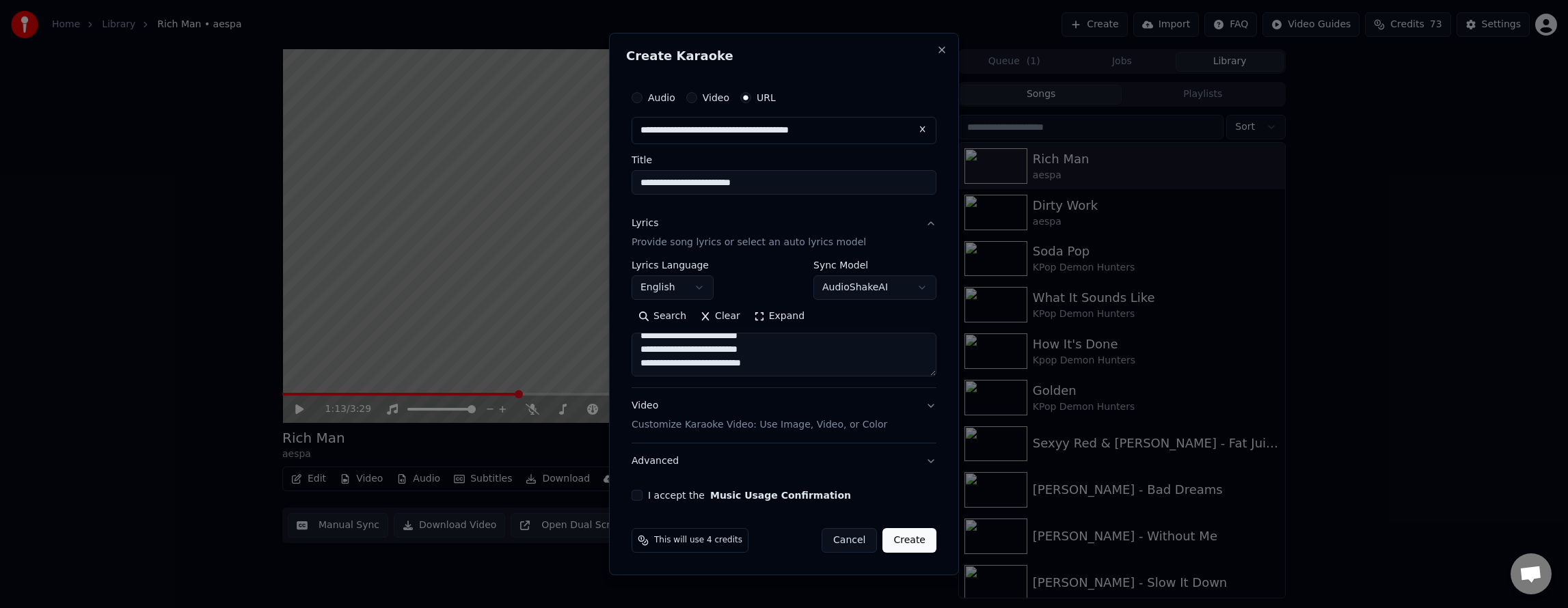
paste textarea "**********"
click at [823, 345] on textarea "**********" at bounding box center [784, 355] width 305 height 43
paste textarea "**********"
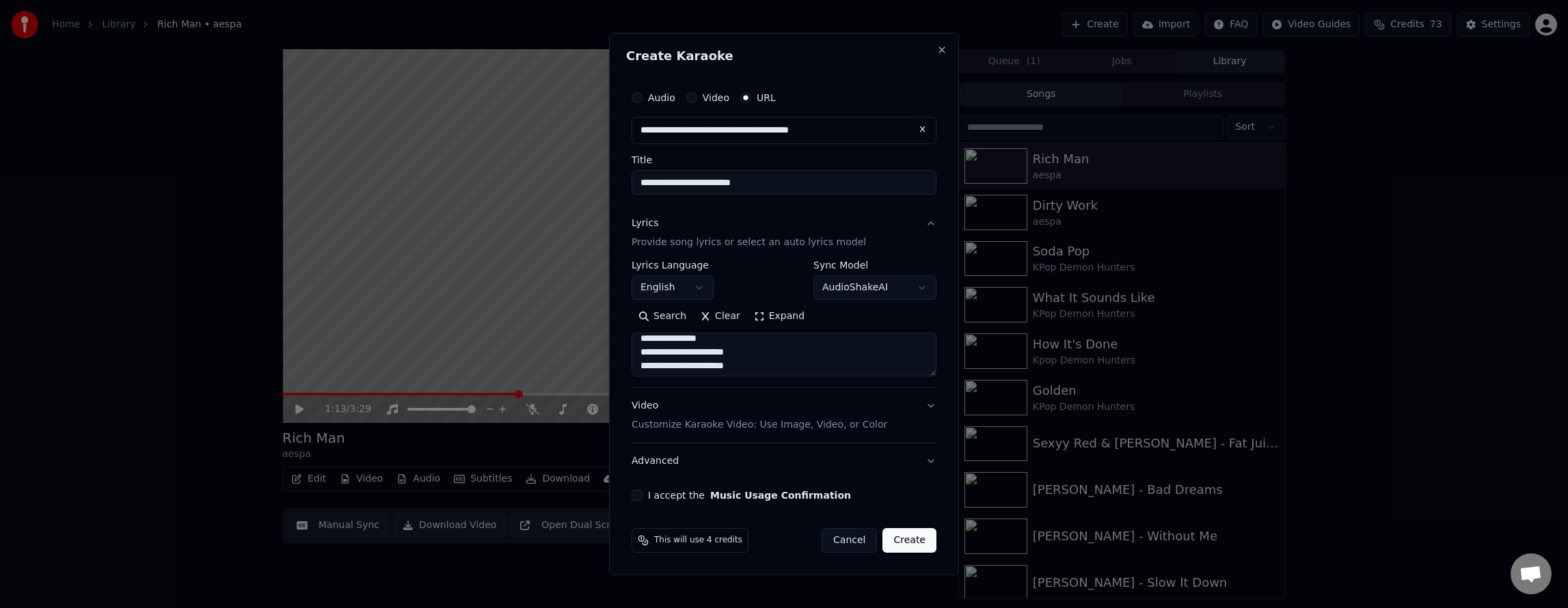
scroll to position [323, 0]
paste textarea "**********"
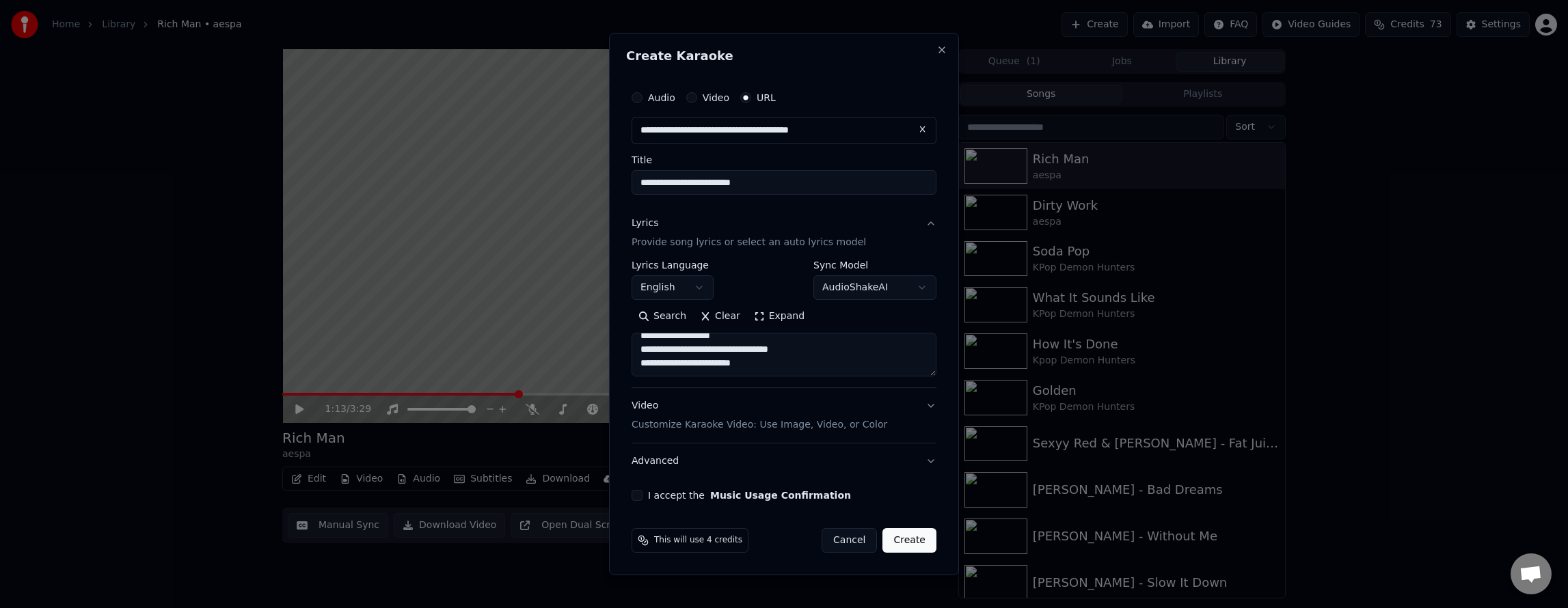
paste textarea "**********"
click at [779, 356] on textarea at bounding box center [784, 355] width 305 height 43
paste textarea "**********"
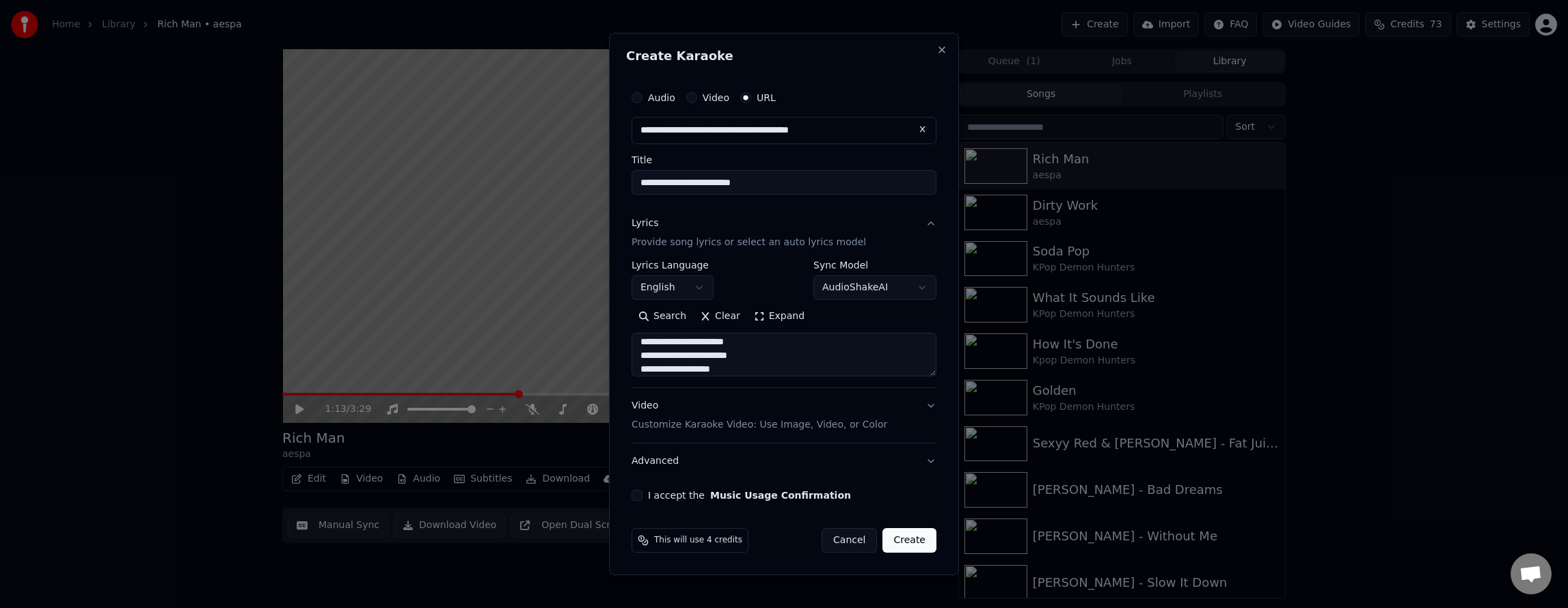
scroll to position [770, 0]
paste textarea "**********"
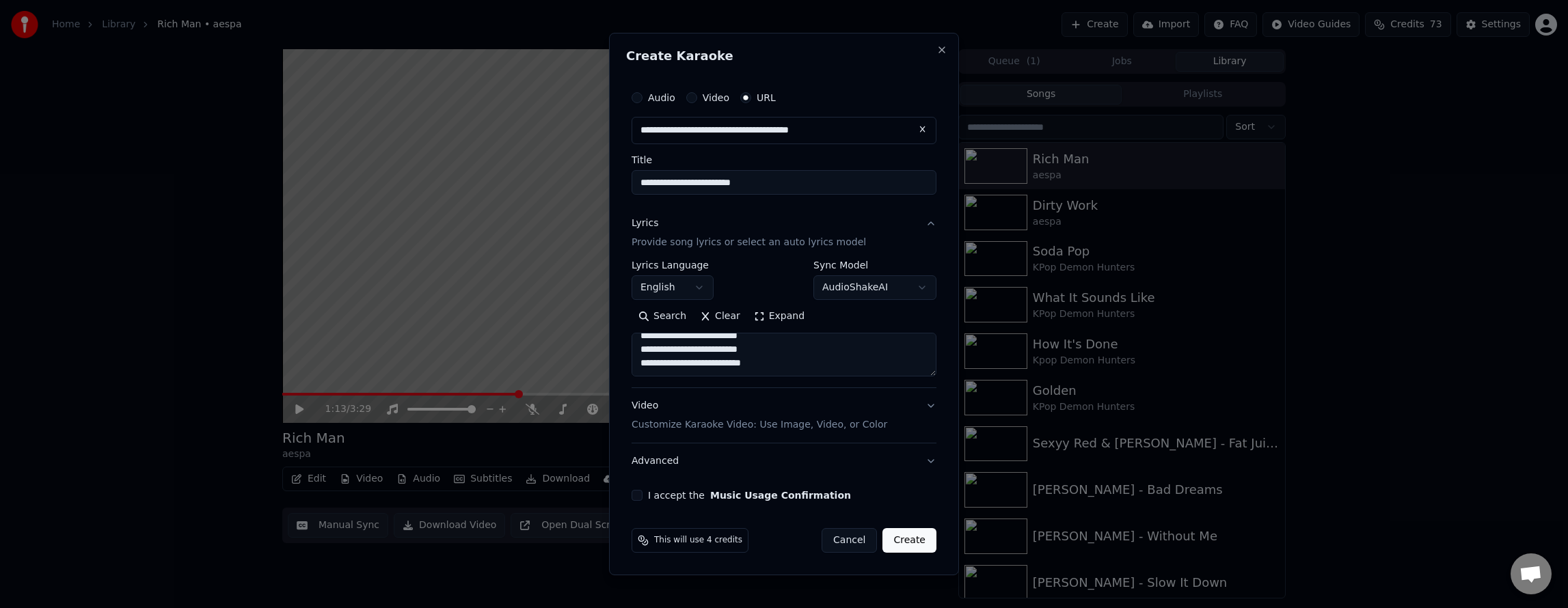
paste textarea "**********"
type textarea "**********"
click at [643, 494] on div "I accept the Music Usage Confirmation" at bounding box center [784, 495] width 305 height 11
click at [640, 493] on button "I accept the Music Usage Confirmation" at bounding box center [637, 495] width 11 height 11
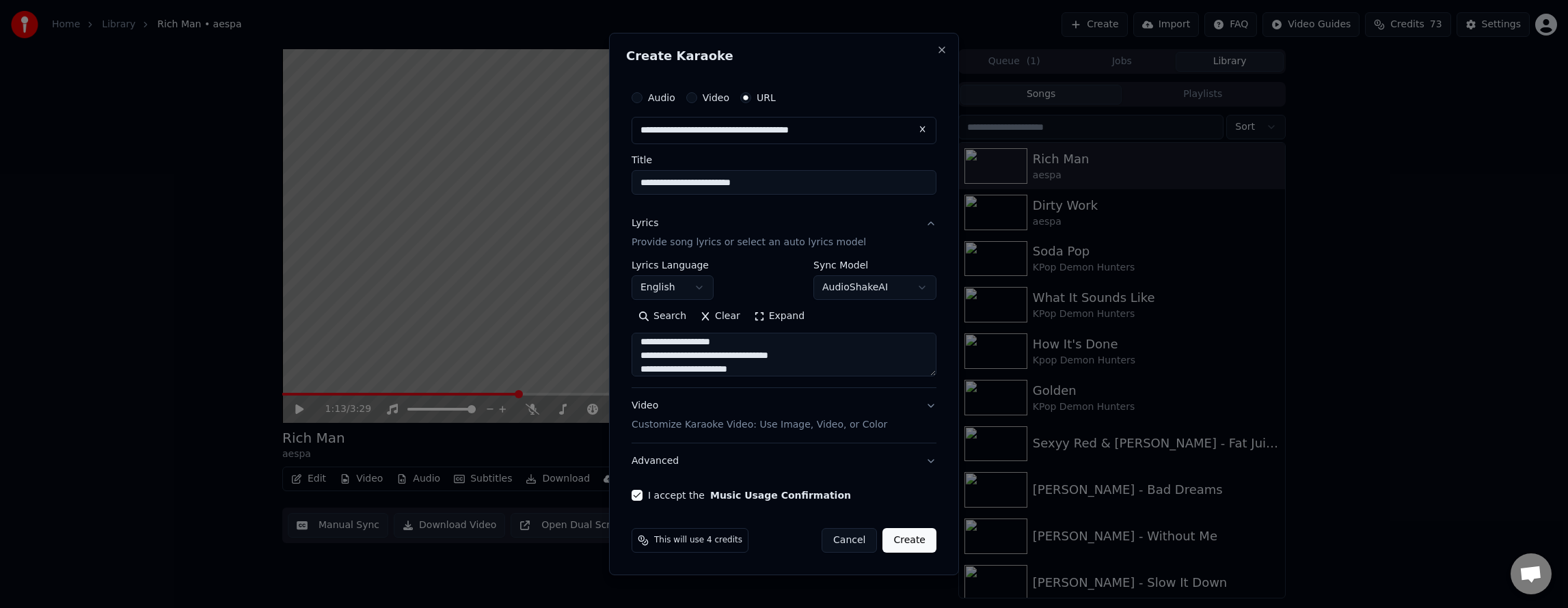
click at [922, 535] on button "Create" at bounding box center [909, 540] width 54 height 25
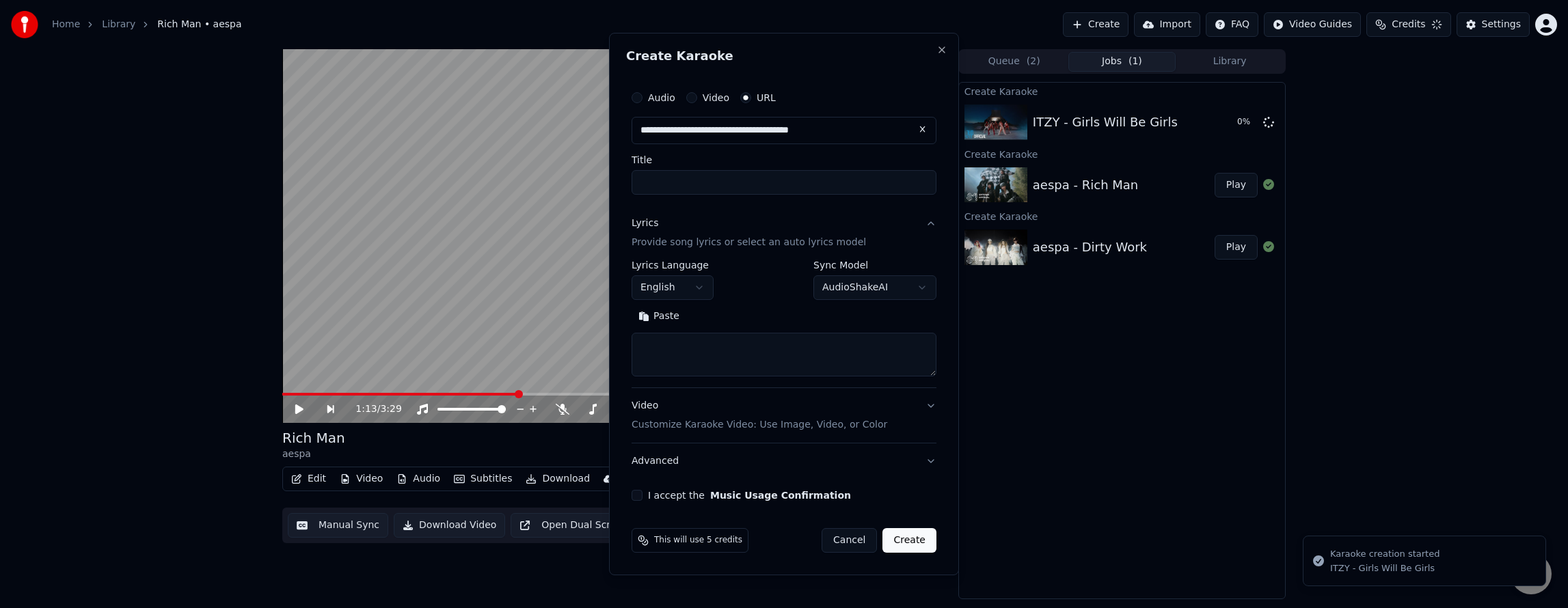
scroll to position [0, 0]
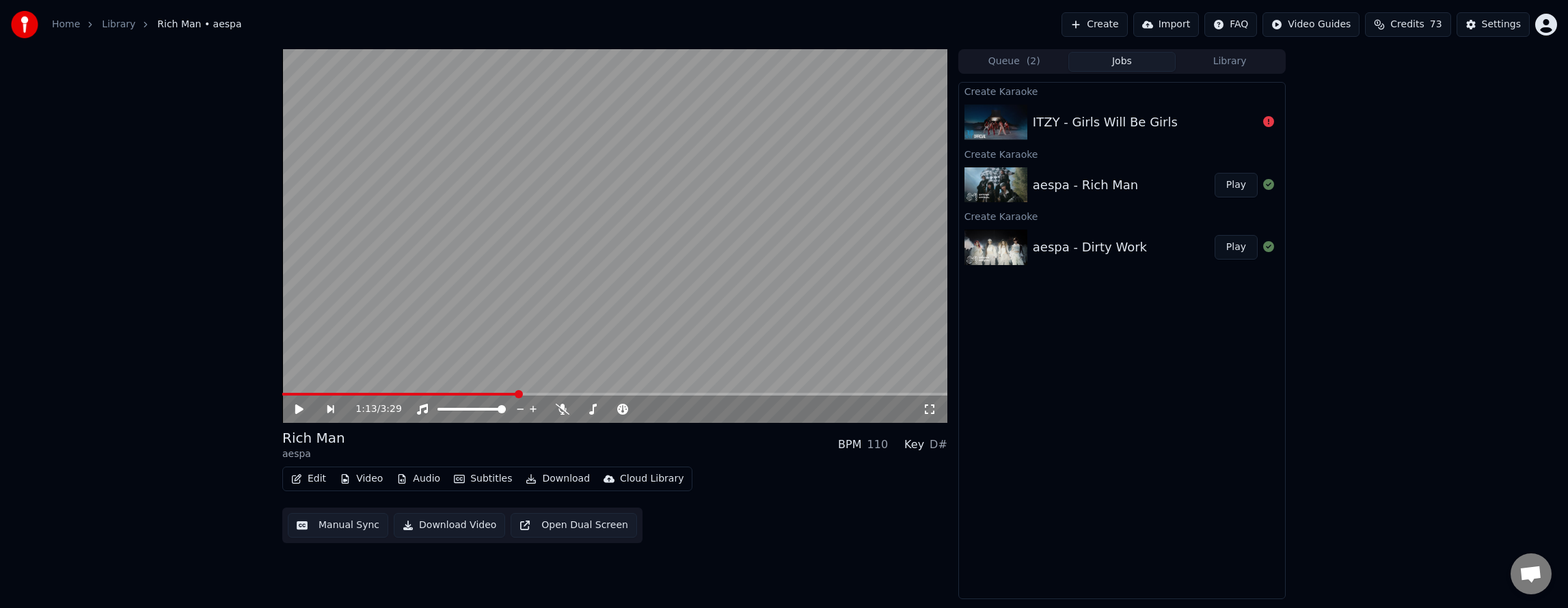
click at [1180, 127] on div "ITZY - Girls Will Be Girls" at bounding box center [1145, 122] width 225 height 19
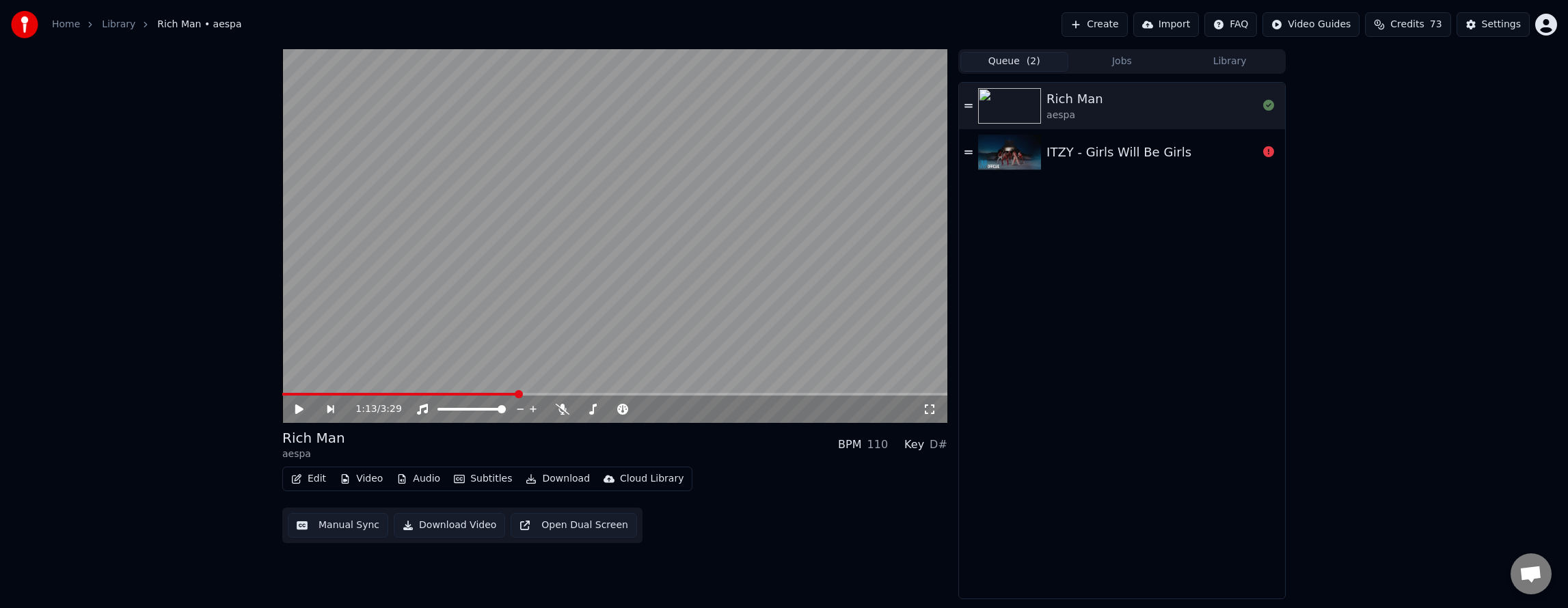
click at [1013, 59] on button "Queue ( 2 )" at bounding box center [1014, 61] width 108 height 20
click at [1202, 161] on div "ITZY - Girls Will Be Girls" at bounding box center [1121, 152] width 326 height 46
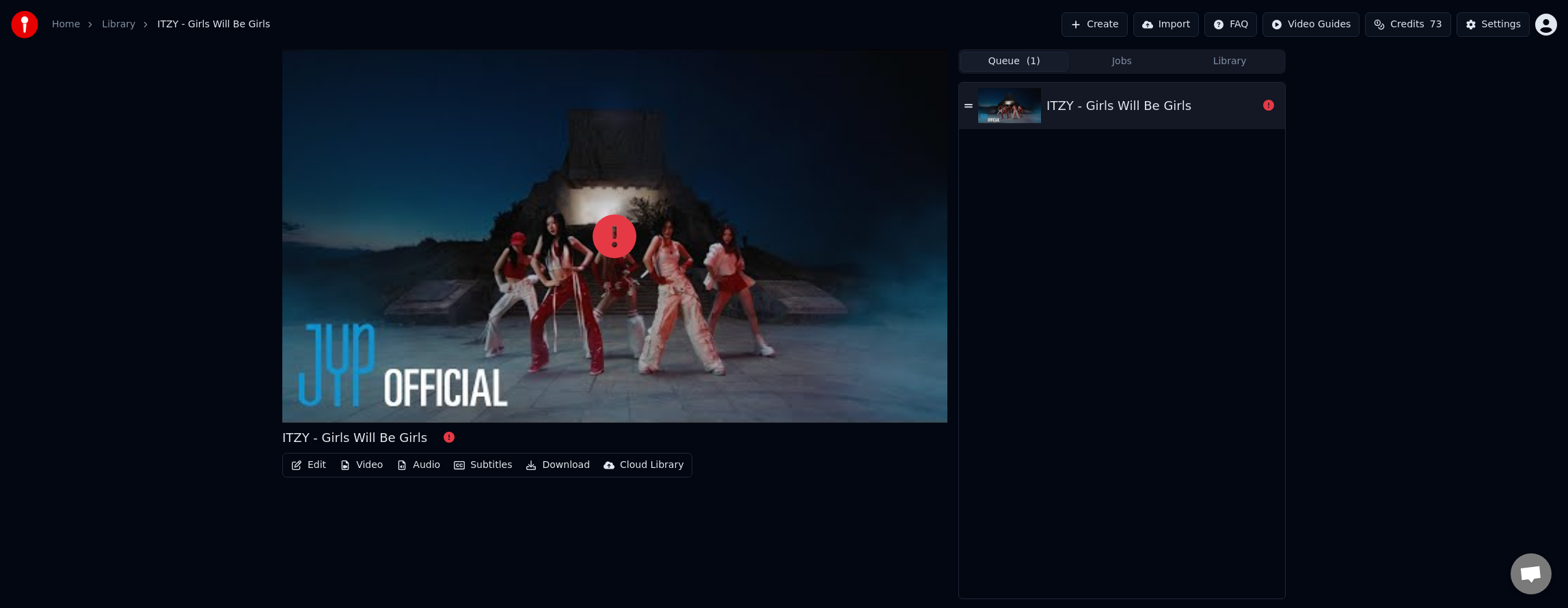
click at [1124, 64] on button "Jobs" at bounding box center [1122, 61] width 108 height 20
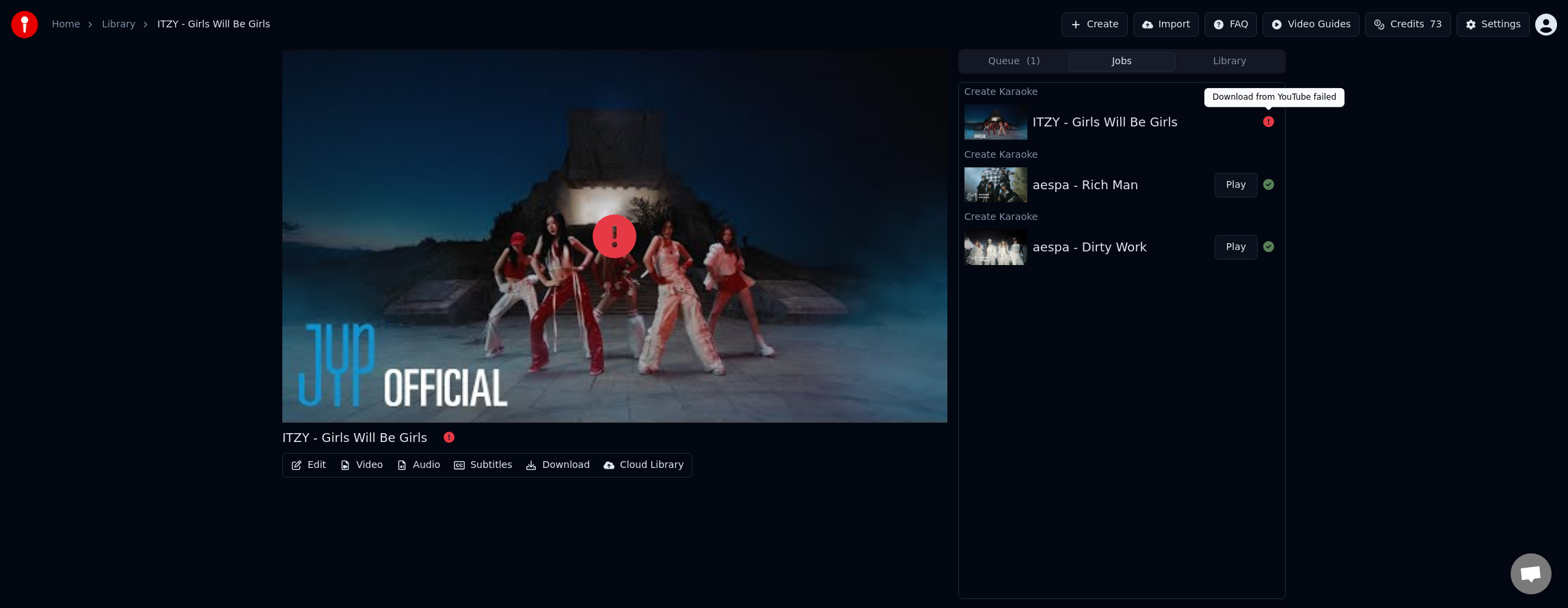
click at [1272, 127] on icon at bounding box center [1269, 122] width 11 height 11
click at [1267, 124] on icon at bounding box center [1269, 122] width 11 height 11
click at [1088, 23] on button "Create" at bounding box center [1095, 25] width 66 height 25
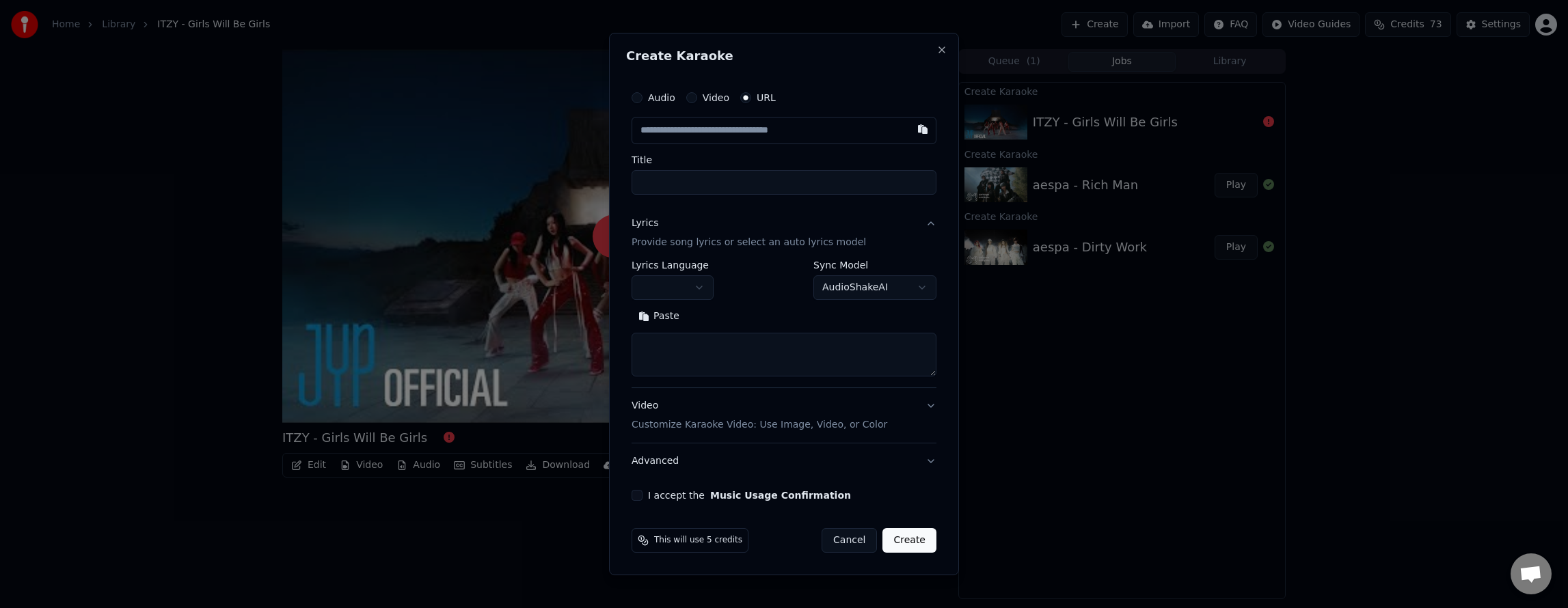
click at [696, 130] on input "text" at bounding box center [784, 130] width 305 height 27
paste input "**********"
type input "**********"
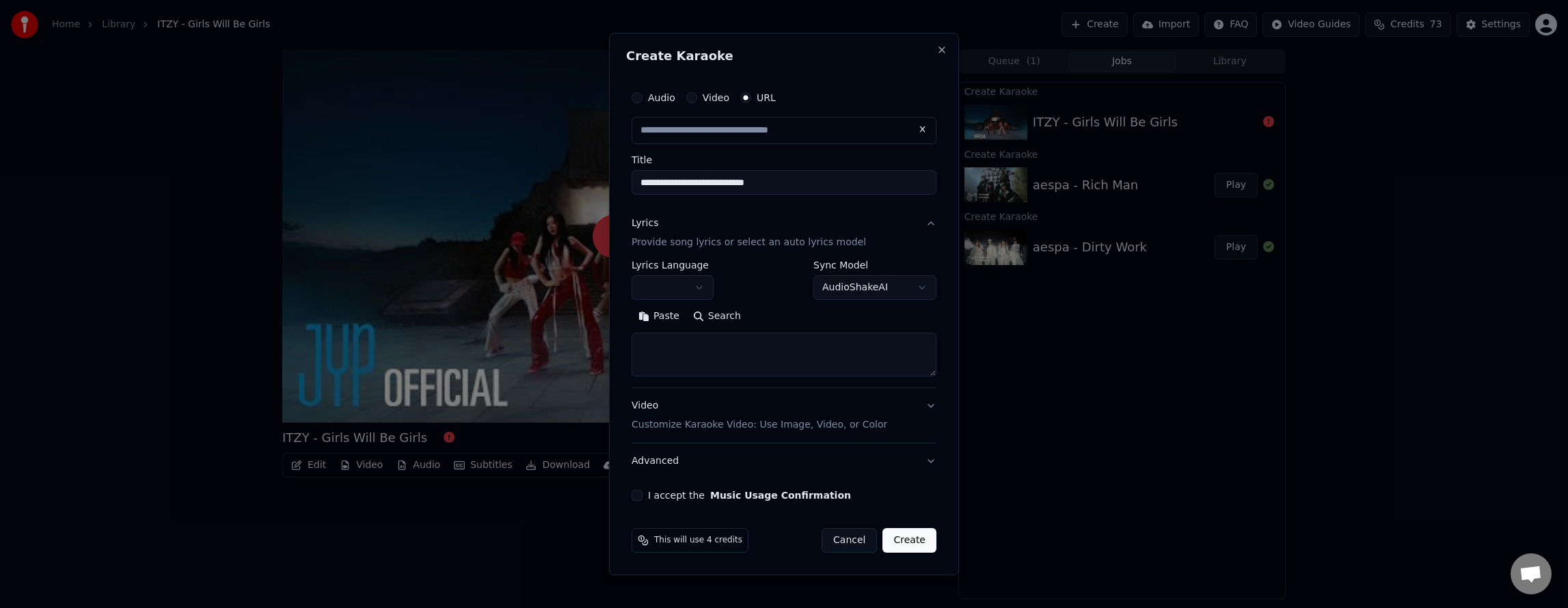
click at [715, 187] on input "**********" at bounding box center [784, 182] width 305 height 25
click at [661, 183] on input "**********" at bounding box center [784, 182] width 305 height 25
type input "**********"
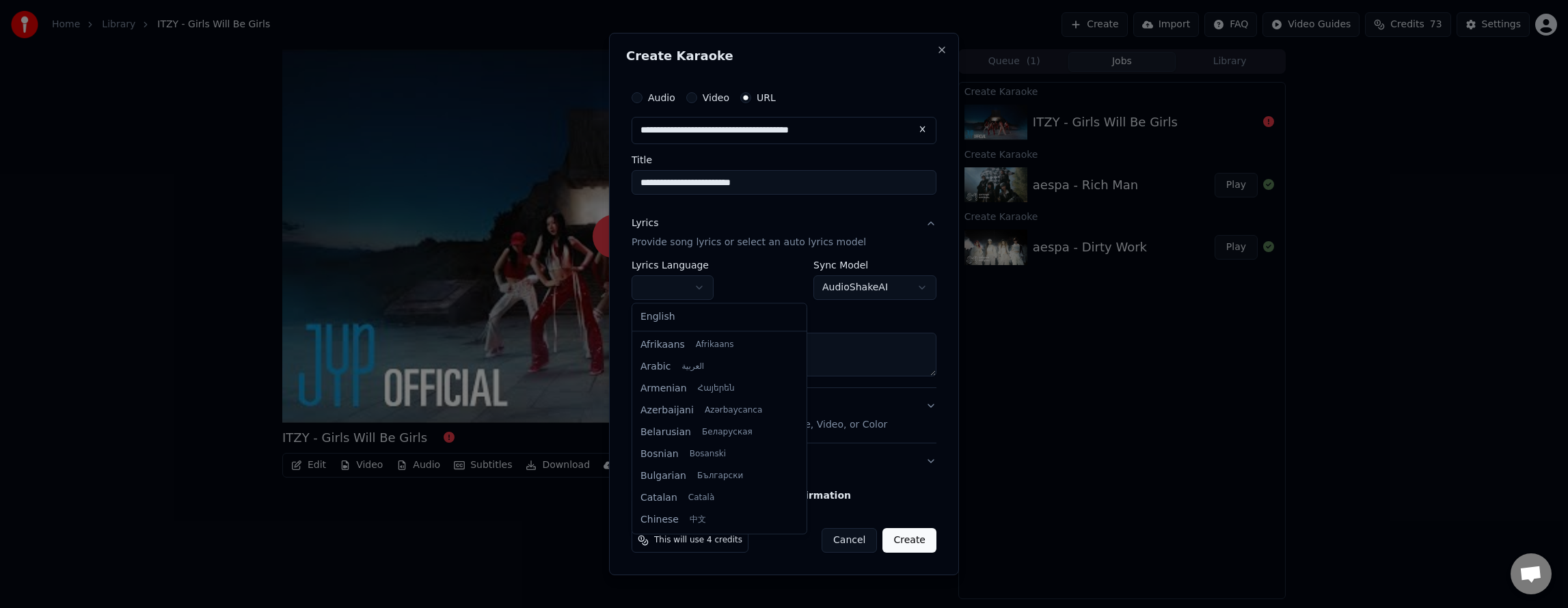
click at [689, 282] on body "**********" at bounding box center [784, 304] width 1568 height 608
select select "**"
click at [673, 350] on textarea at bounding box center [784, 355] width 305 height 43
paste textarea "**********"
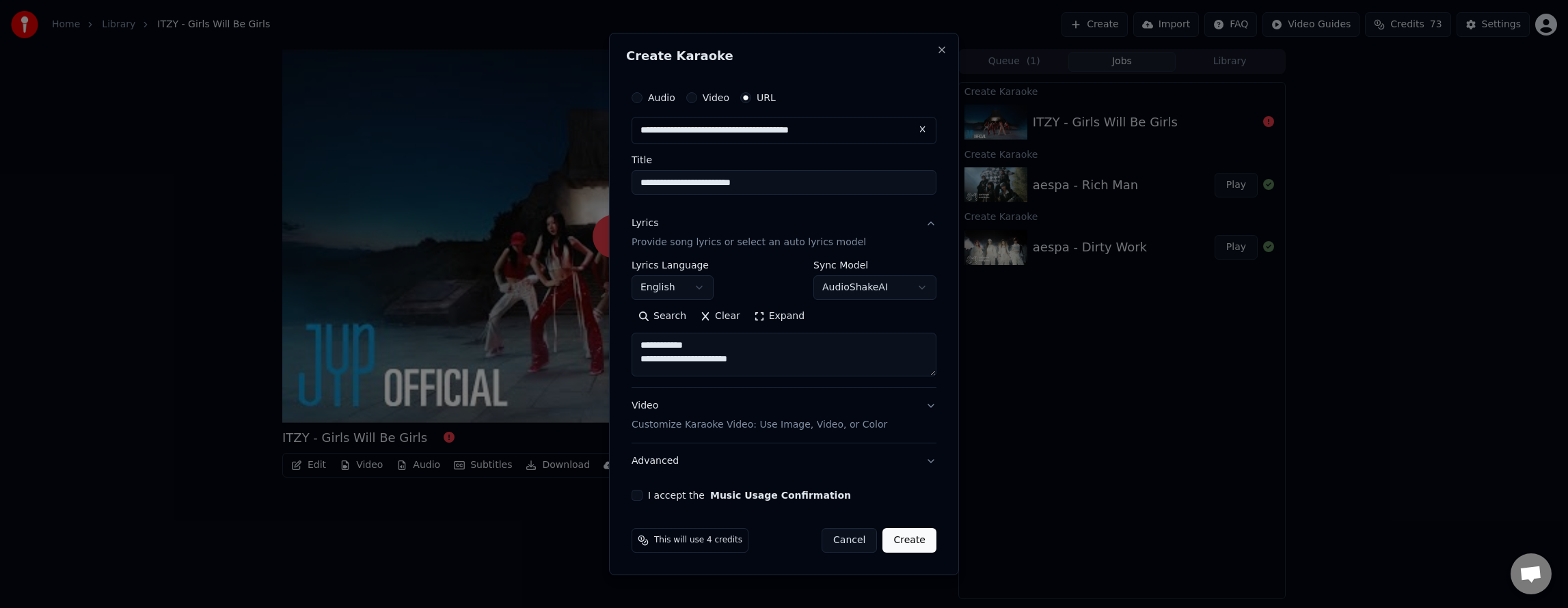
scroll to position [3, 0]
paste textarea "**********"
drag, startPoint x: 753, startPoint y: 360, endPoint x: 803, endPoint y: 366, distance: 50.4
click at [756, 360] on textarea "**********" at bounding box center [784, 355] width 305 height 43
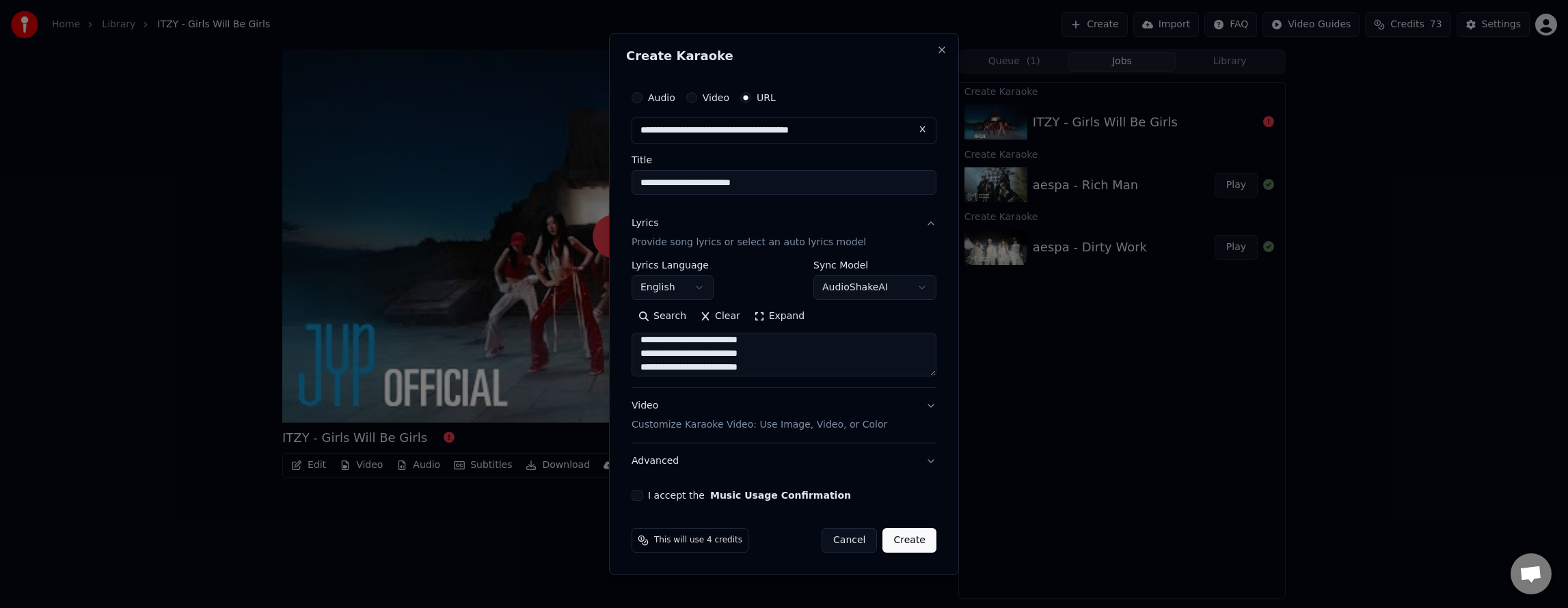
scroll to position [105, 0]
paste textarea "**********"
click at [826, 345] on textarea "**********" at bounding box center [784, 355] width 305 height 43
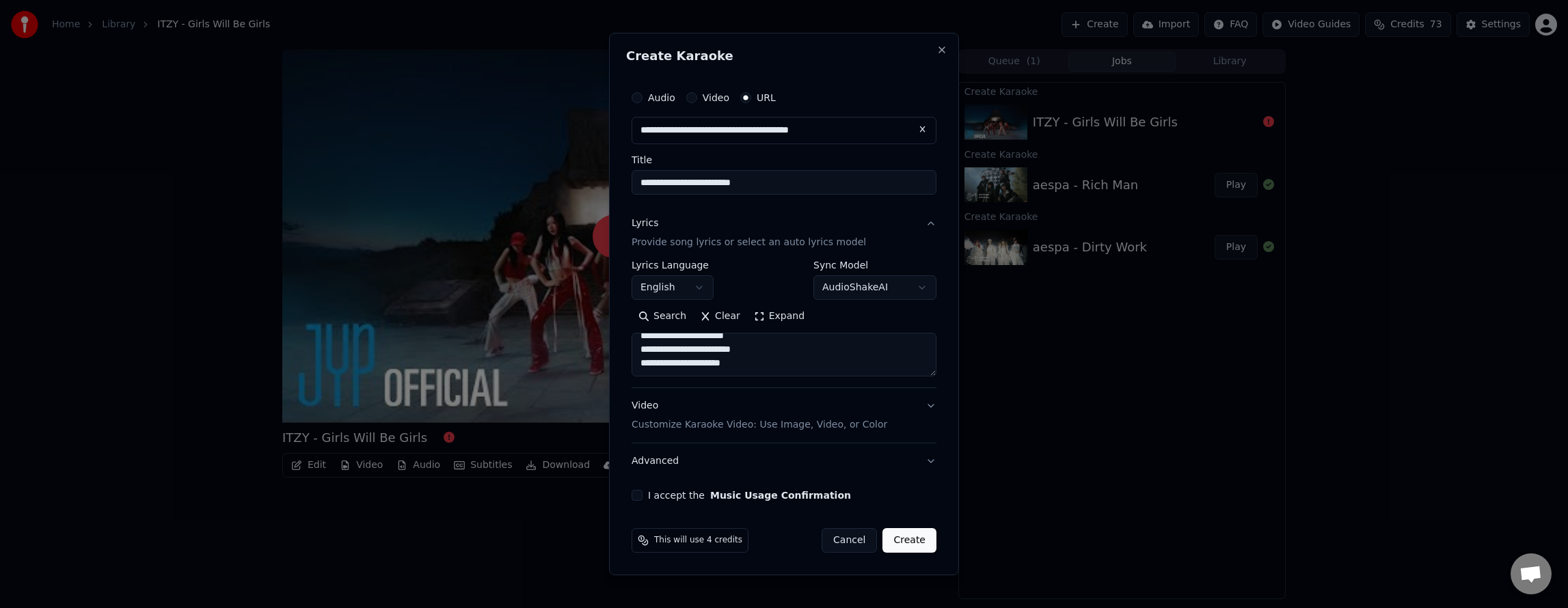
paste textarea "**********"
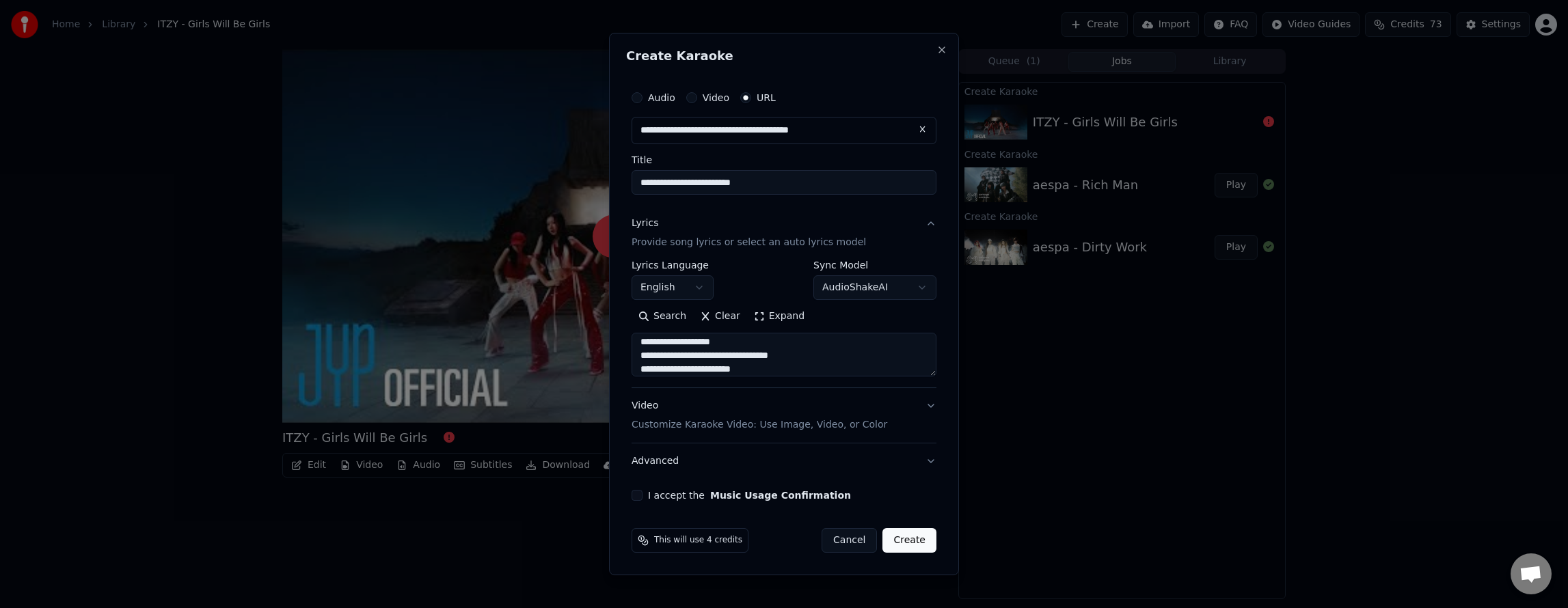
scroll to position [549, 0]
paste textarea "**********"
click at [778, 356] on textarea at bounding box center [784, 355] width 305 height 43
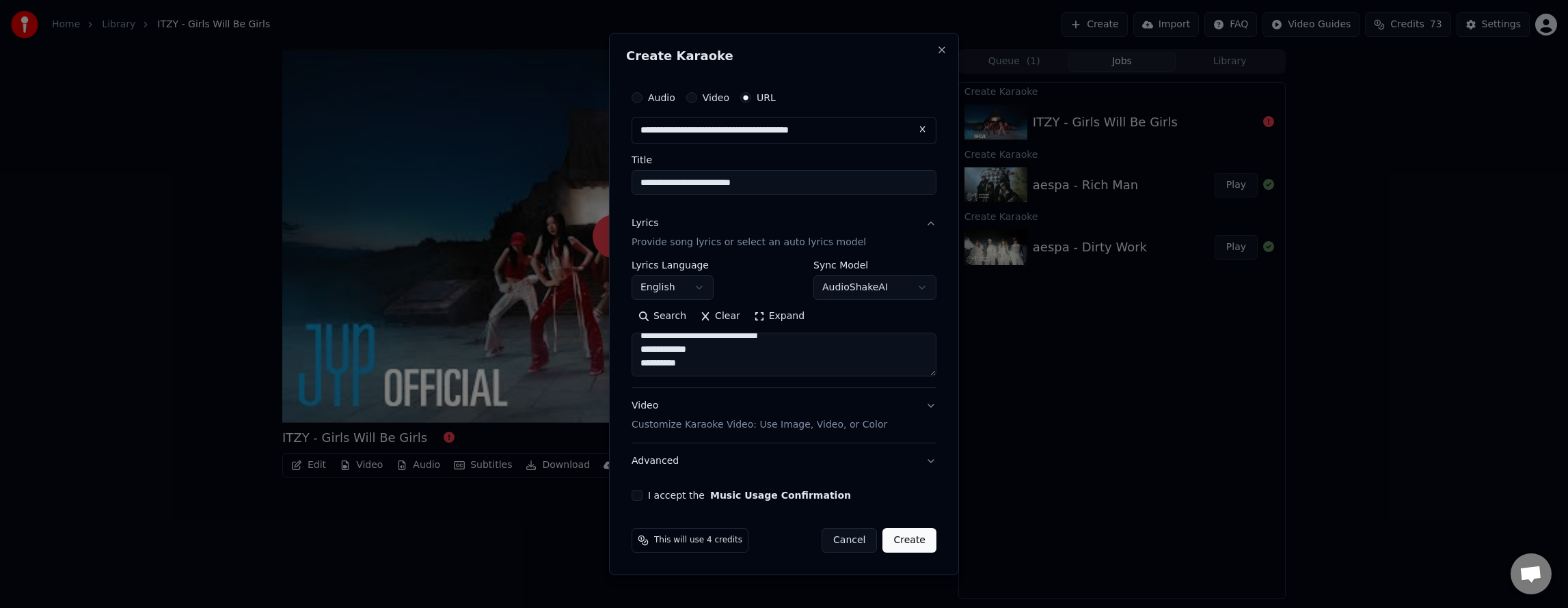
paste textarea "**********"
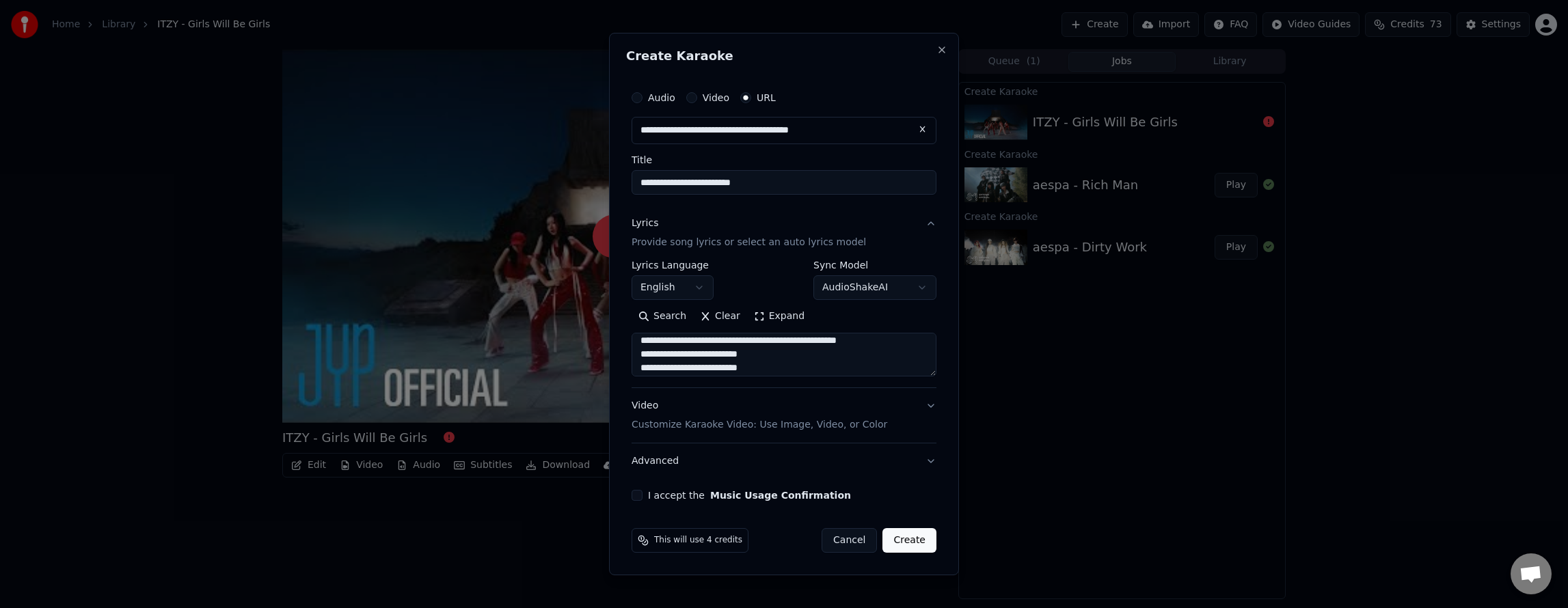
scroll to position [879, 0]
paste textarea "**********"
type textarea "**********"
click at [642, 495] on div "I accept the Music Usage Confirmation" at bounding box center [784, 495] width 305 height 11
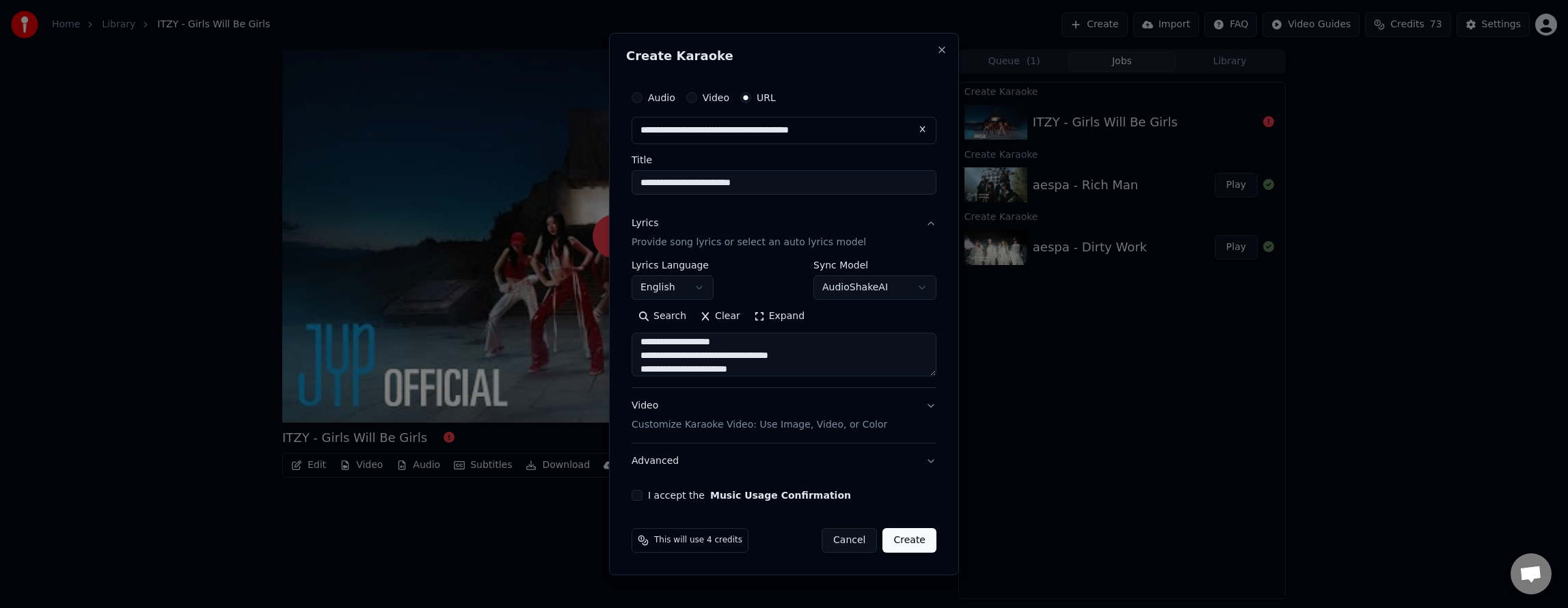
click at [639, 495] on button "I accept the Music Usage Confirmation" at bounding box center [637, 495] width 11 height 11
click at [909, 542] on button "Create" at bounding box center [909, 540] width 54 height 25
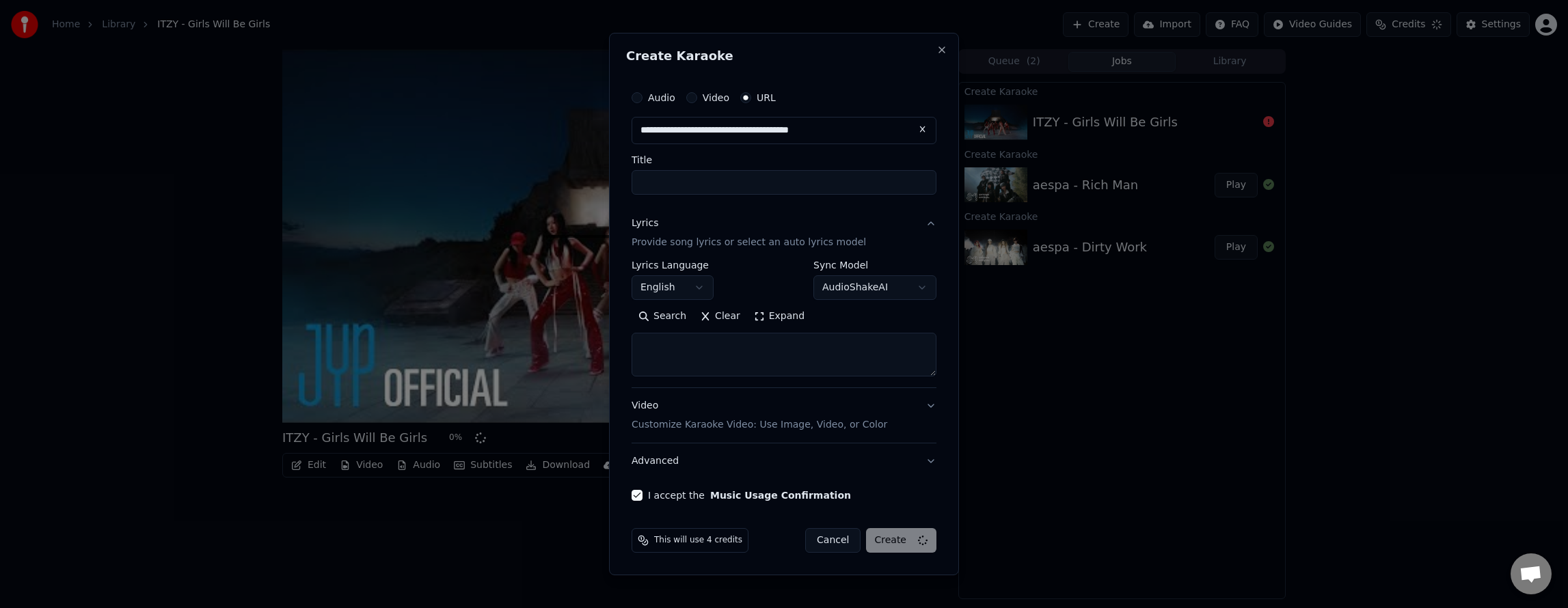
scroll to position [0, 0]
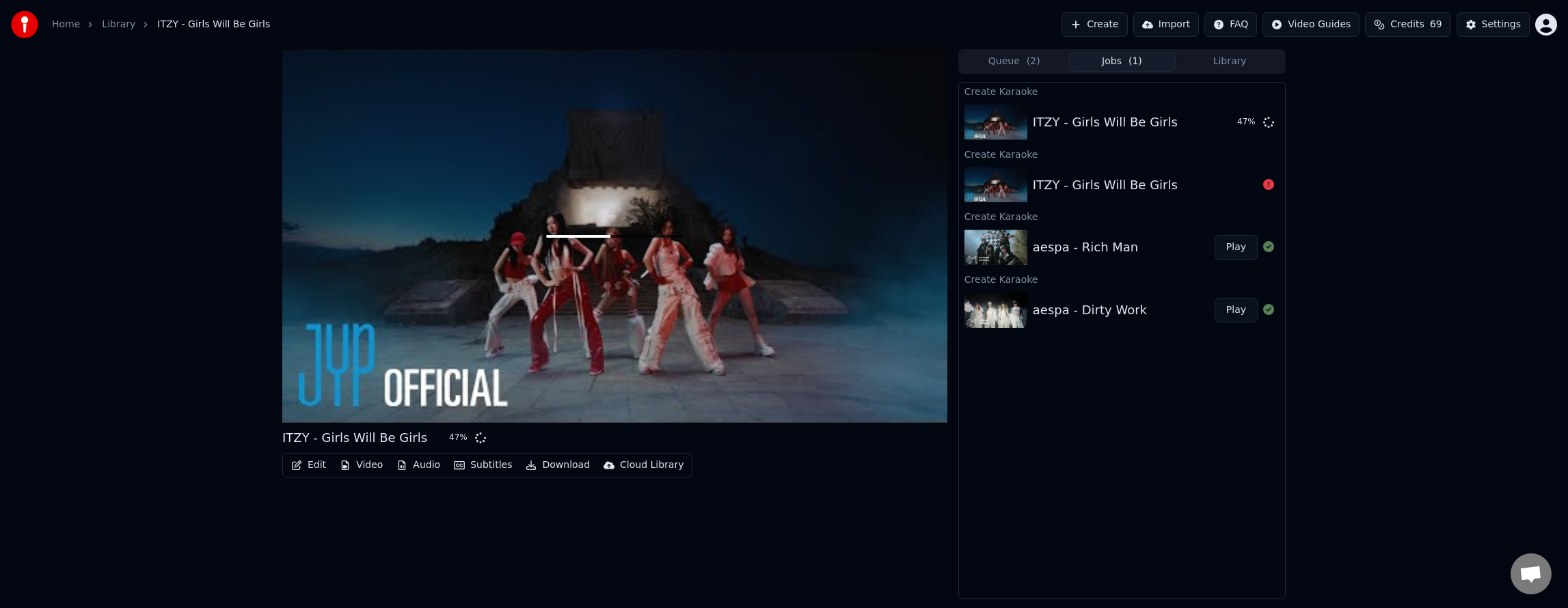
click at [1235, 248] on button "Play" at bounding box center [1237, 247] width 44 height 25
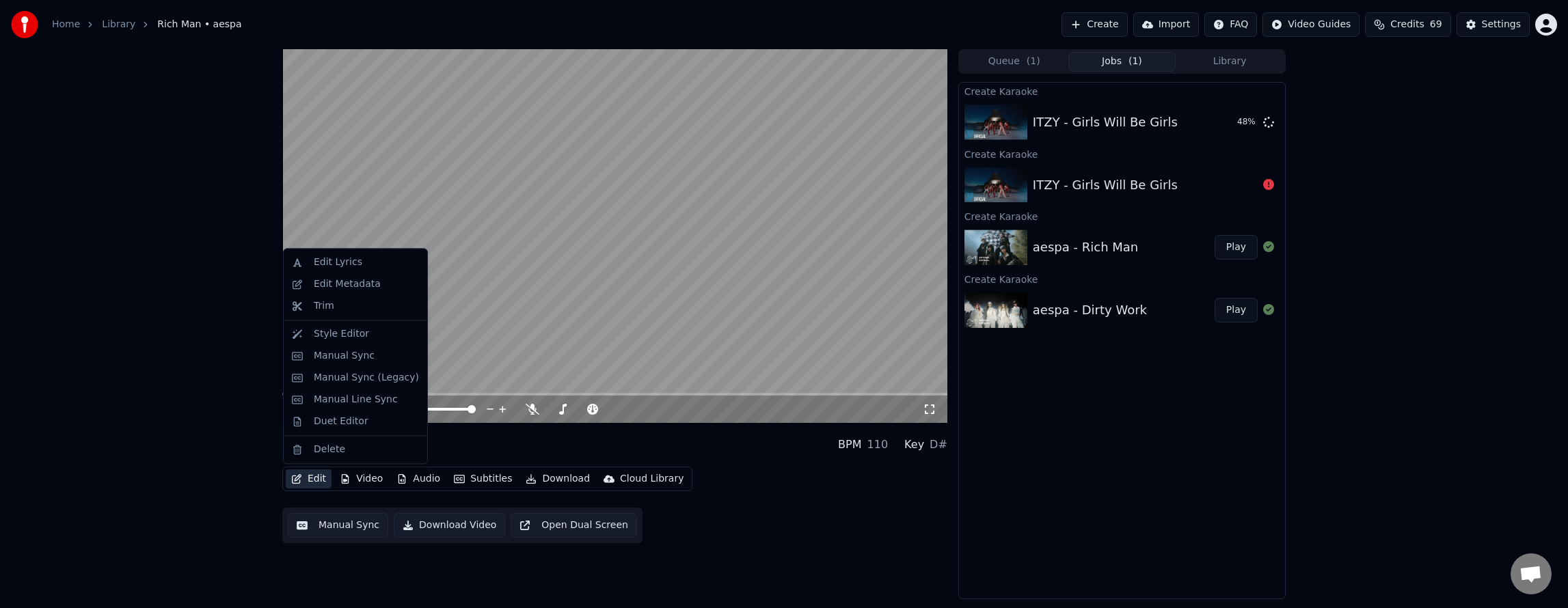
click at [304, 476] on button "Edit" at bounding box center [308, 478] width 45 height 19
click at [372, 380] on div "Manual Sync (Legacy)" at bounding box center [366, 377] width 105 height 13
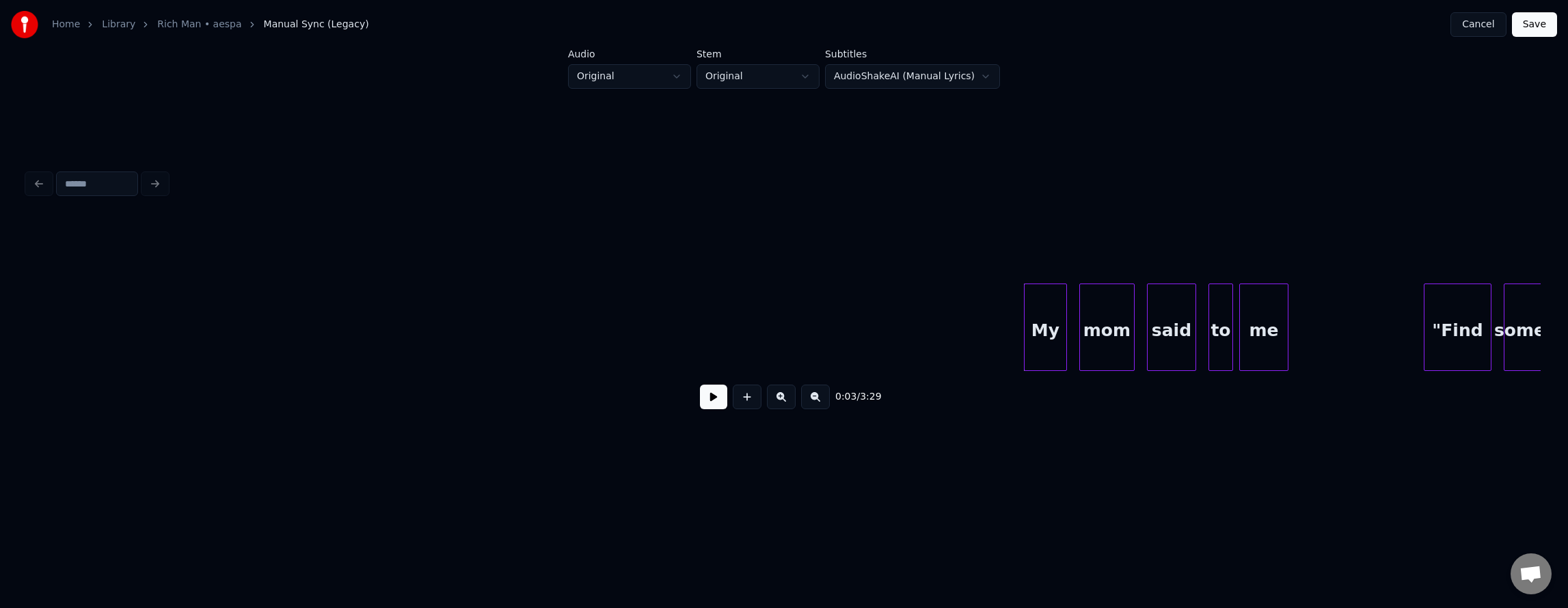
click at [700, 405] on button at bounding box center [714, 397] width 27 height 25
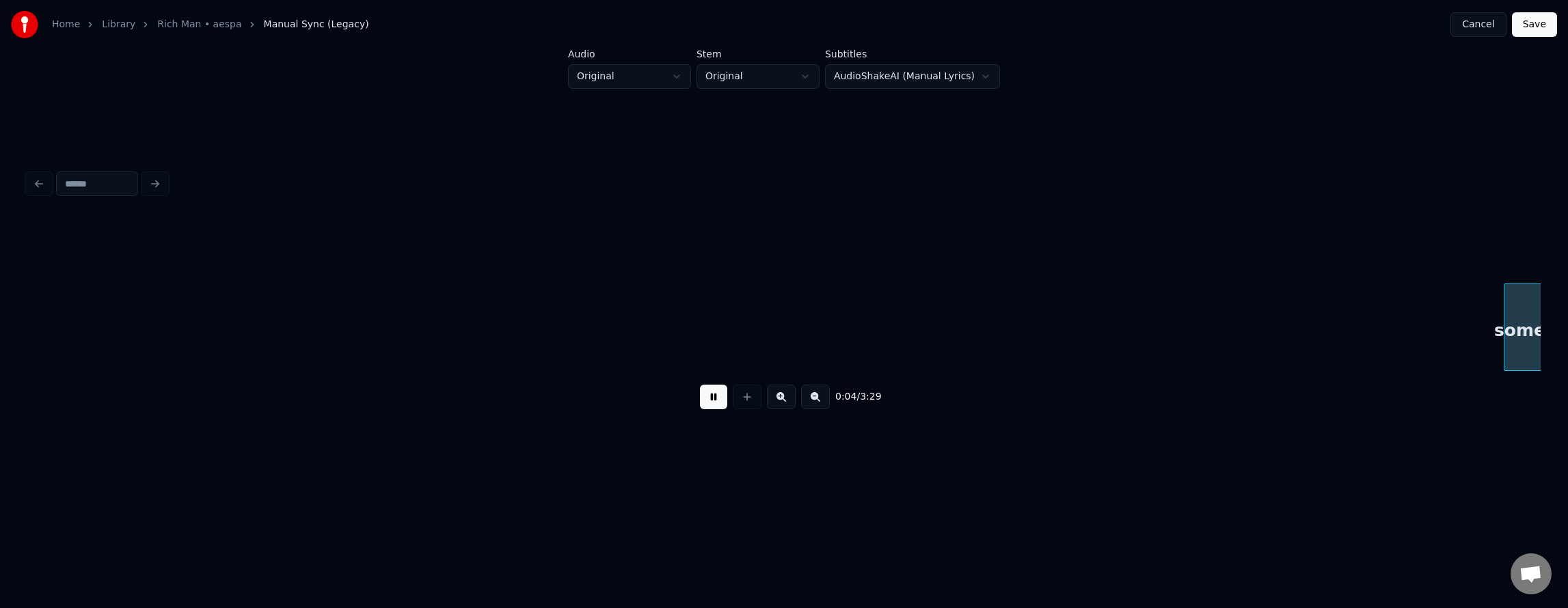
scroll to position [0, 1513]
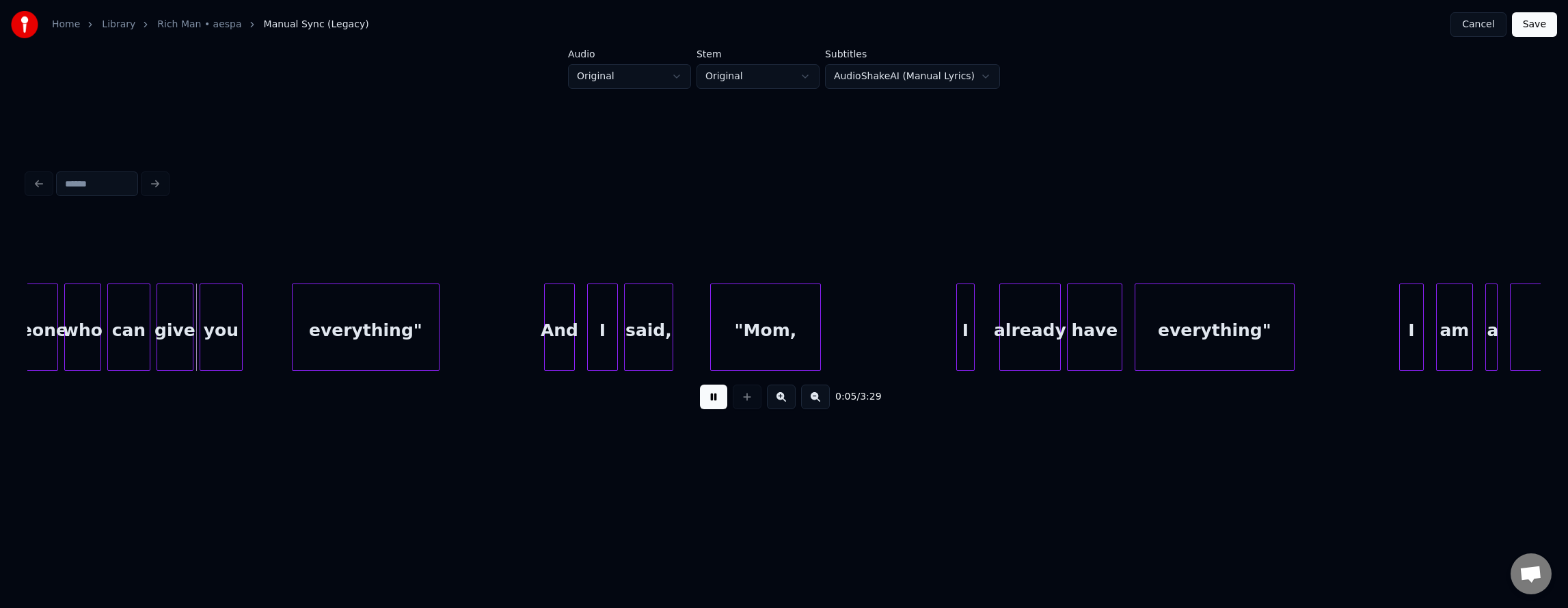
click at [700, 402] on button at bounding box center [714, 397] width 27 height 25
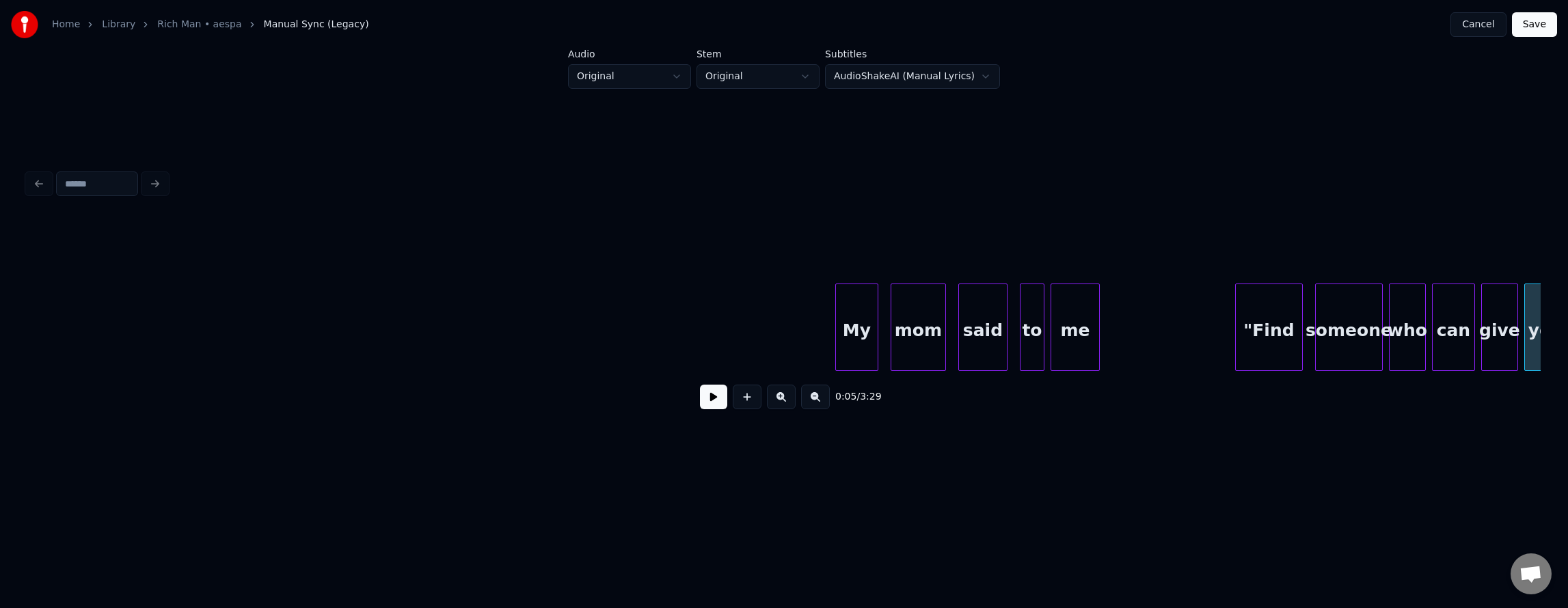
click at [686, 398] on div "0:00 / 3:29" at bounding box center [784, 397] width 1491 height 30
click at [702, 402] on button at bounding box center [714, 397] width 27 height 25
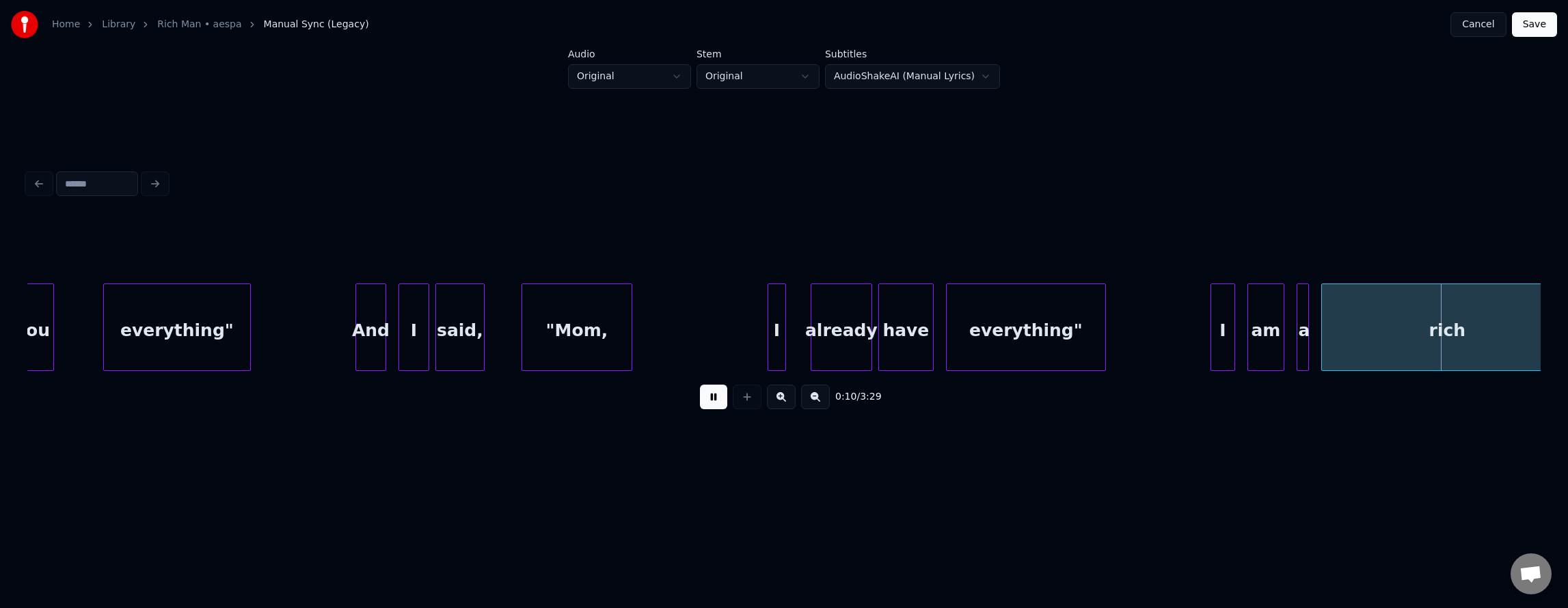
click at [702, 402] on button at bounding box center [714, 397] width 27 height 25
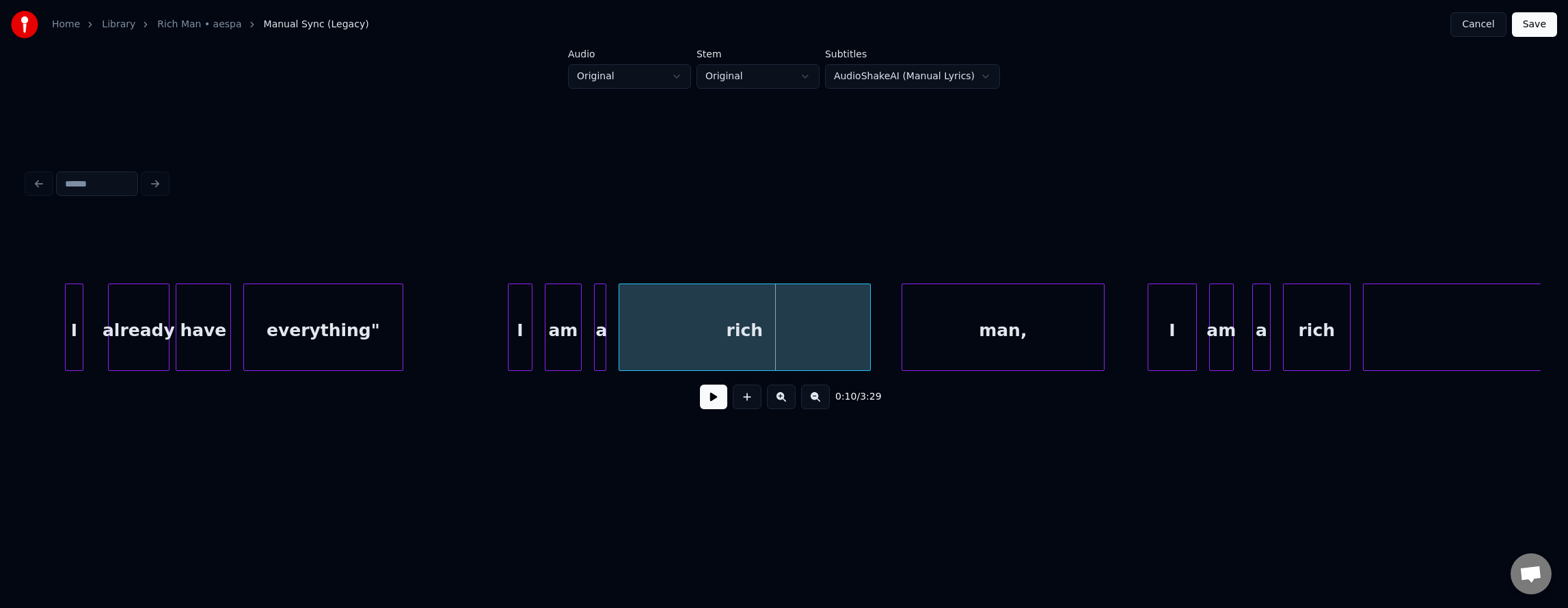
scroll to position [0, 2423]
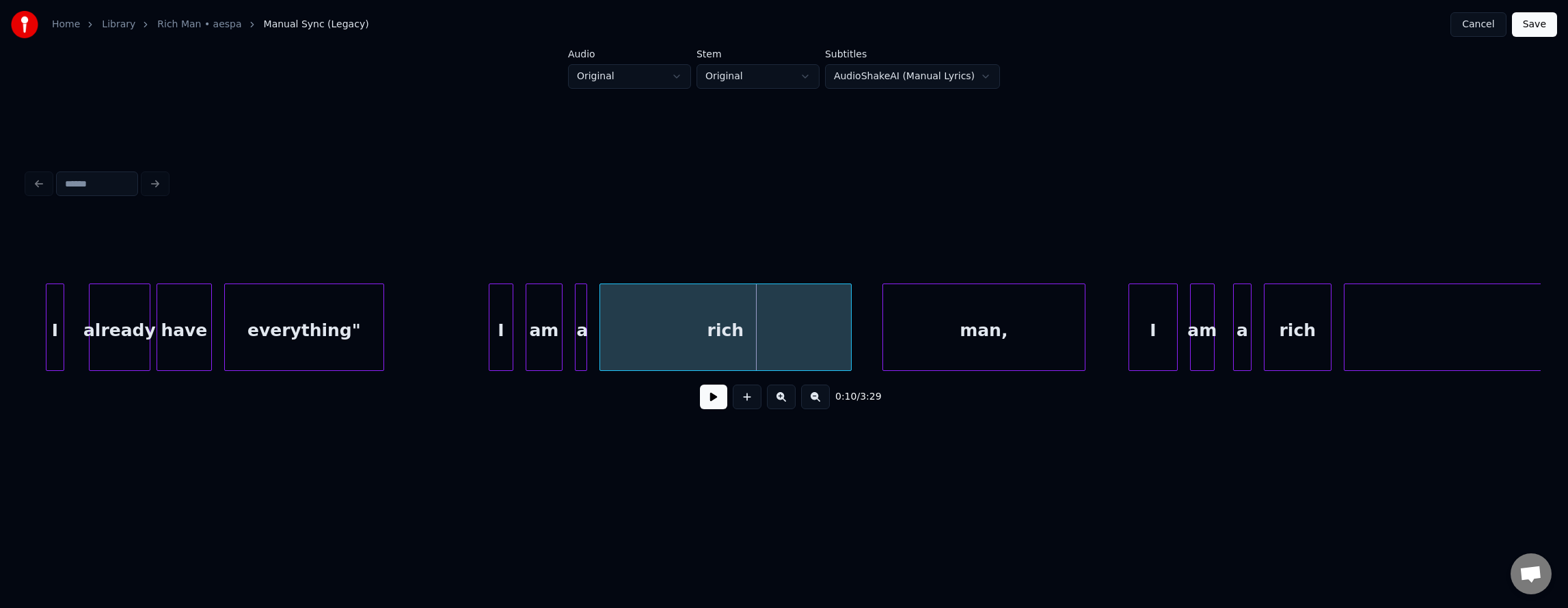
click at [693, 335] on div "rich" at bounding box center [725, 330] width 251 height 93
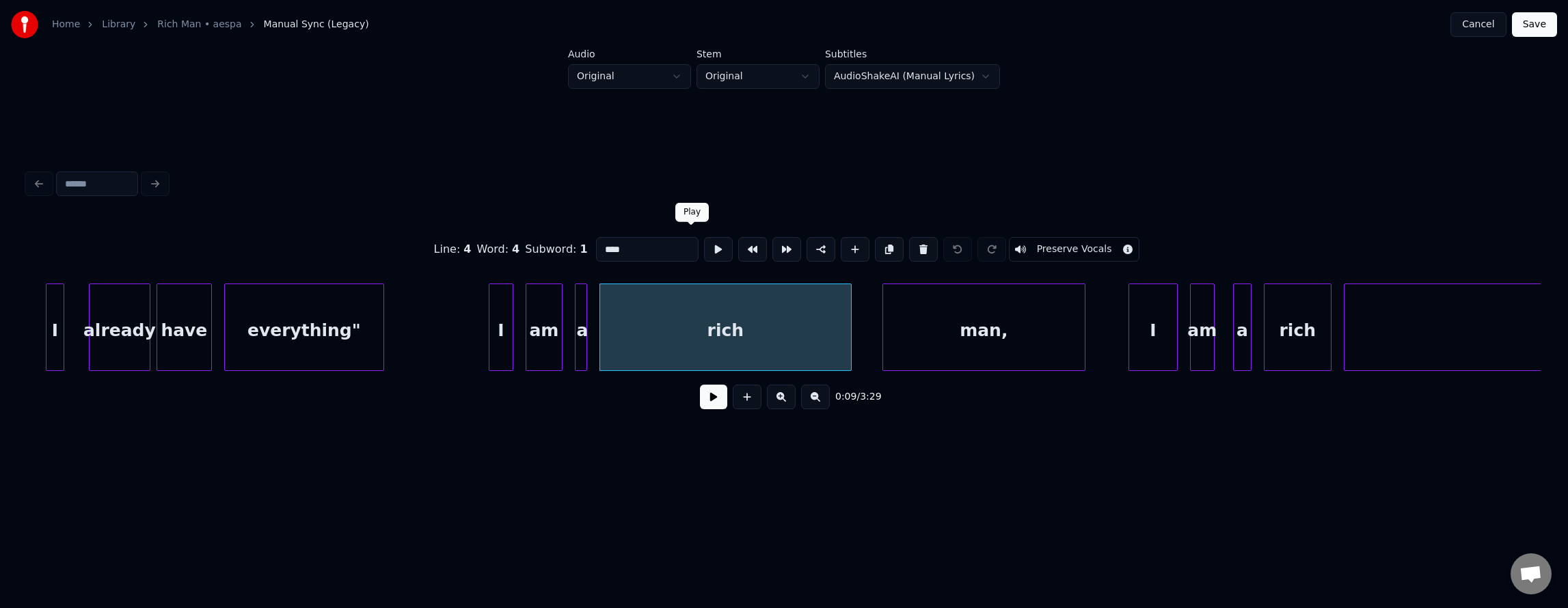
click at [704, 243] on button at bounding box center [718, 250] width 28 height 25
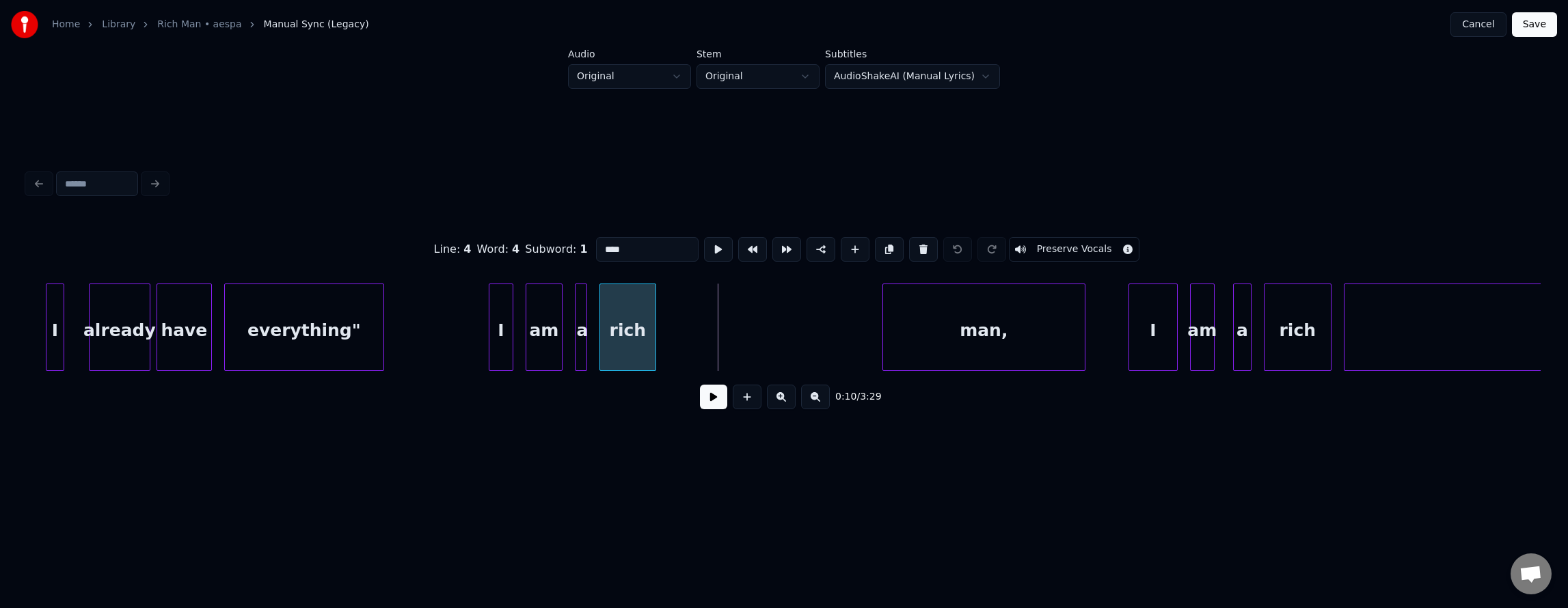
click at [653, 333] on div at bounding box center [653, 326] width 4 height 86
click at [766, 349] on div "man," at bounding box center [766, 330] width 202 height 93
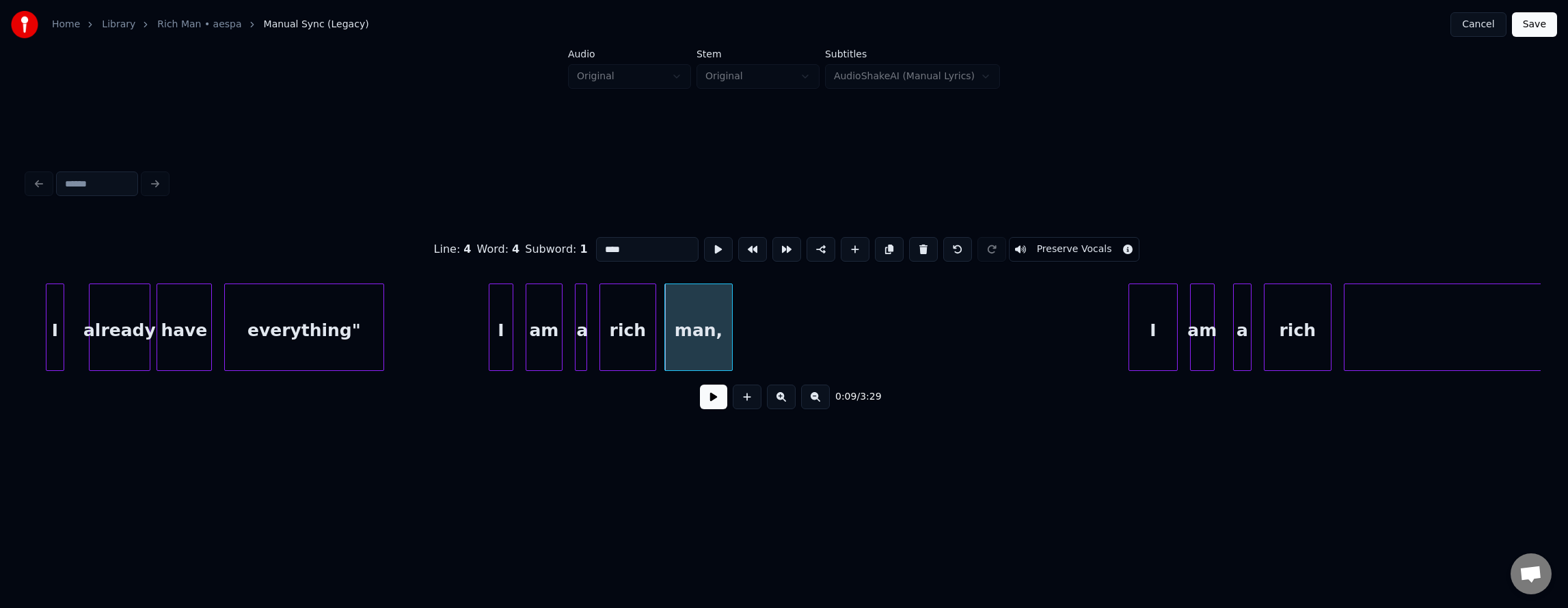
click at [731, 345] on div at bounding box center [730, 326] width 4 height 86
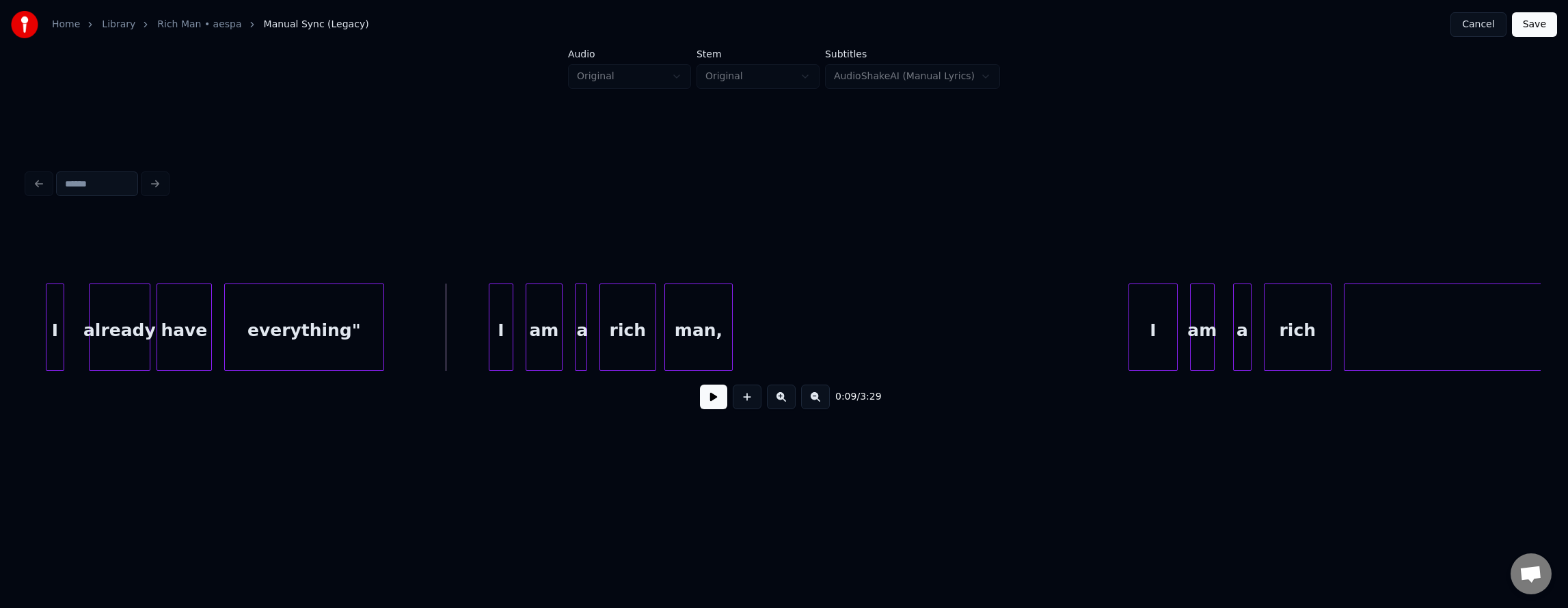
click at [706, 400] on button at bounding box center [714, 397] width 27 height 25
click at [841, 348] on div "I" at bounding box center [842, 330] width 48 height 93
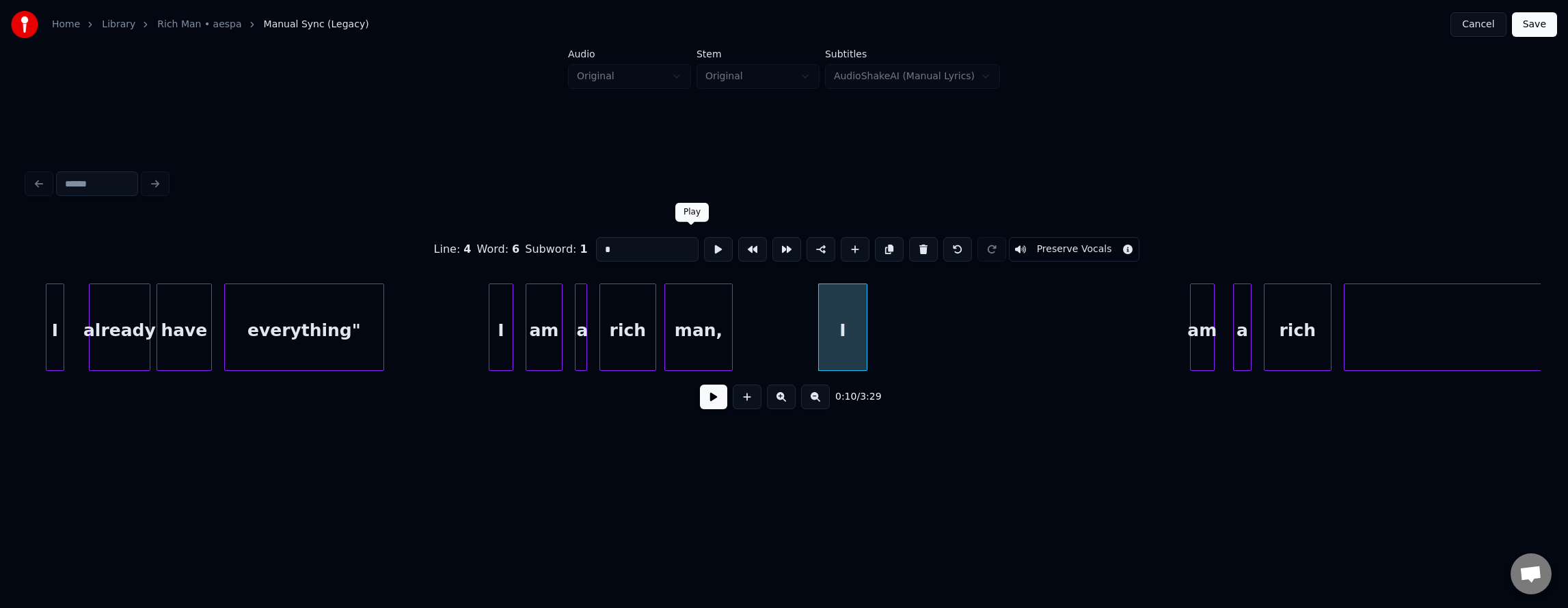
click at [704, 246] on button at bounding box center [718, 250] width 28 height 25
click at [837, 333] on div at bounding box center [837, 326] width 4 height 86
click at [864, 340] on div "am" at bounding box center [862, 330] width 24 height 93
click at [883, 345] on div at bounding box center [882, 326] width 4 height 86
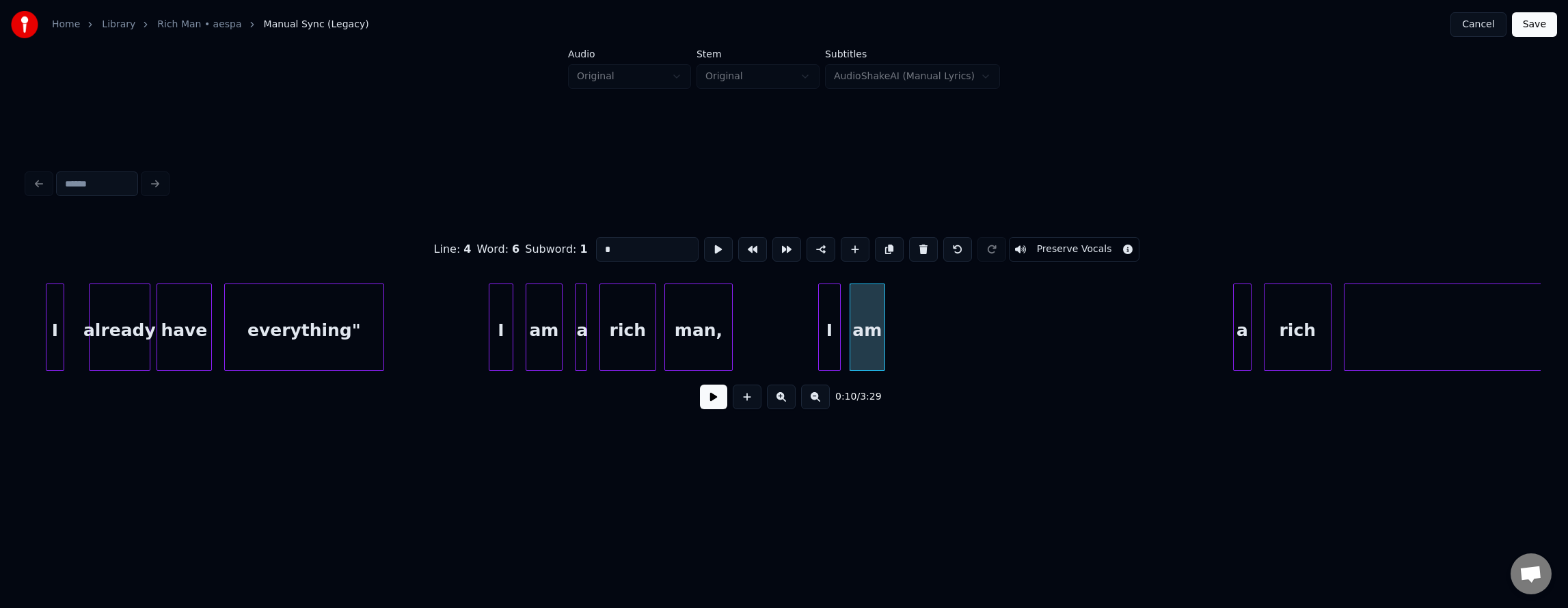
click at [868, 341] on div "am" at bounding box center [868, 330] width 34 height 93
click at [704, 240] on button at bounding box center [718, 250] width 28 height 25
click at [909, 345] on div "a" at bounding box center [908, 330] width 17 height 93
click at [704, 250] on button at bounding box center [718, 250] width 28 height 25
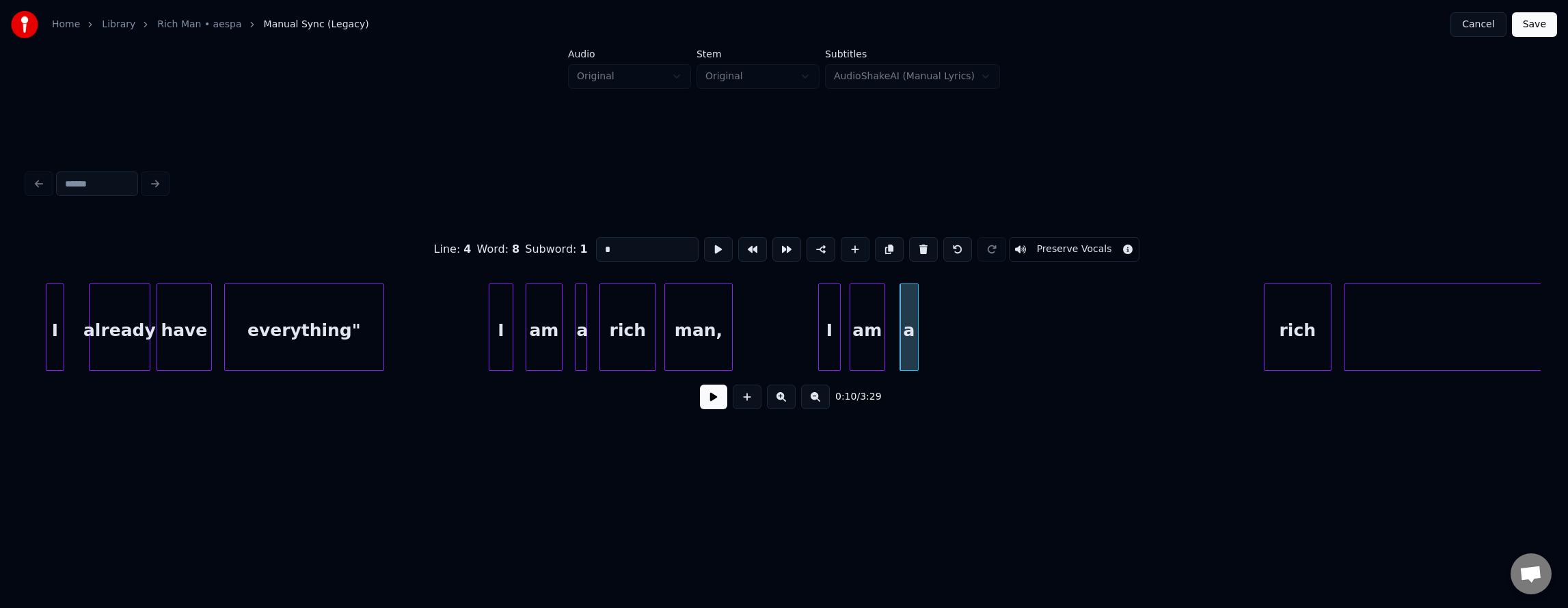
click at [704, 250] on button at bounding box center [718, 250] width 28 height 25
click at [920, 347] on div "a" at bounding box center [920, 330] width 17 height 93
click at [704, 250] on button at bounding box center [718, 250] width 28 height 25
click at [897, 337] on div at bounding box center [895, 326] width 4 height 86
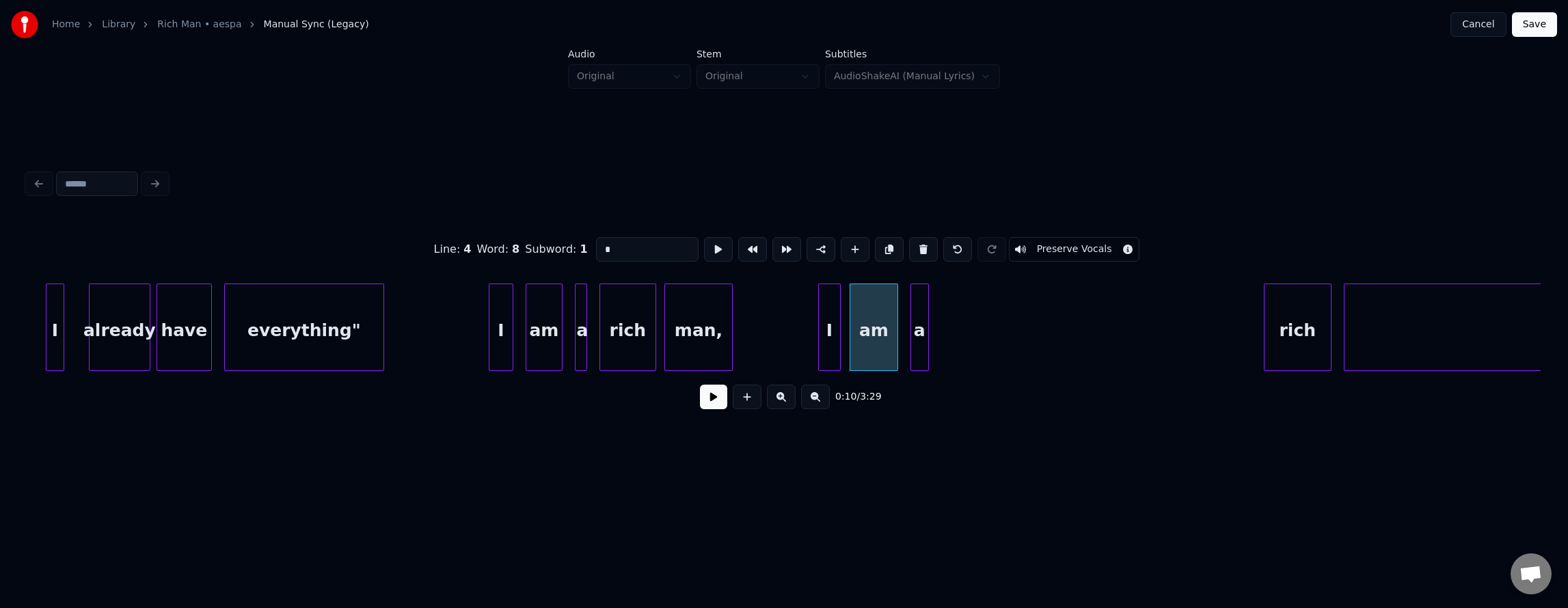
click at [580, 328] on div "a" at bounding box center [582, 330] width 13 height 93
click at [704, 252] on button at bounding box center [718, 250] width 28 height 25
drag, startPoint x: 695, startPoint y: 252, endPoint x: 677, endPoint y: 272, distance: 26.9
click at [704, 252] on button at bounding box center [718, 250] width 28 height 25
click at [631, 316] on div "rich" at bounding box center [627, 330] width 56 height 93
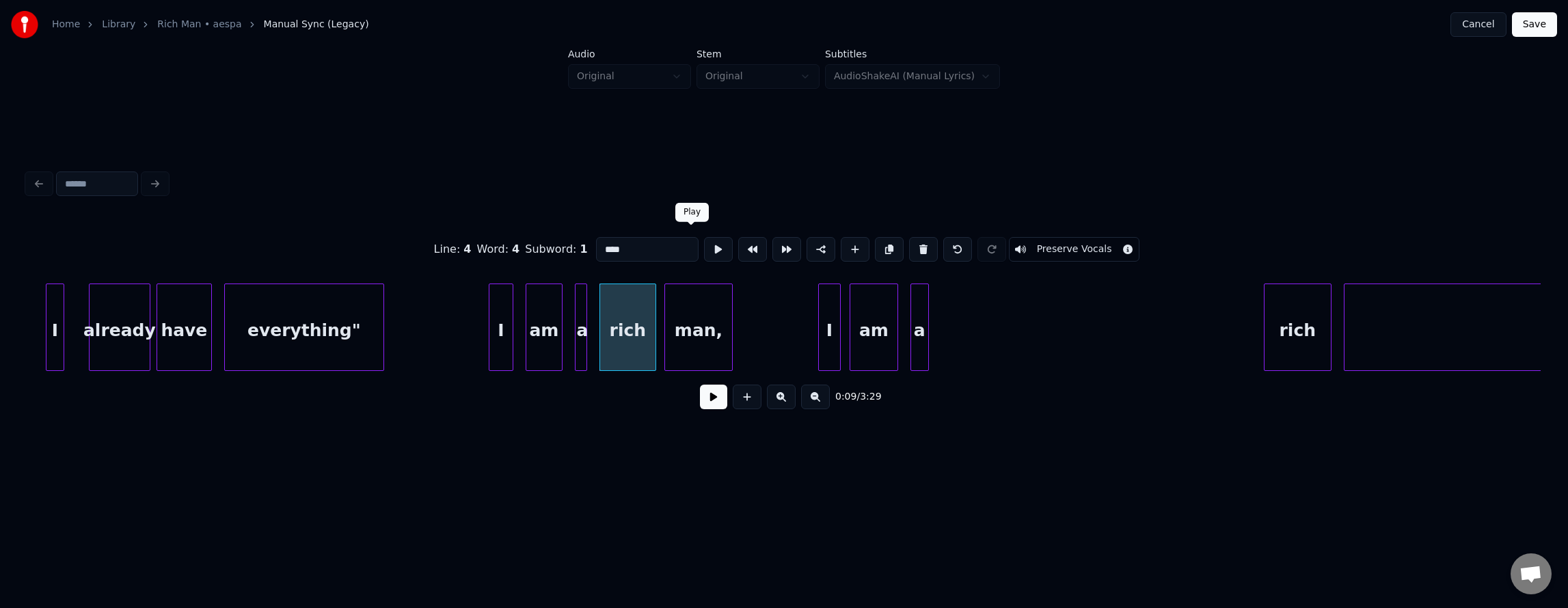
click at [704, 254] on button at bounding box center [718, 250] width 28 height 25
click at [976, 342] on div "rich" at bounding box center [975, 330] width 66 height 93
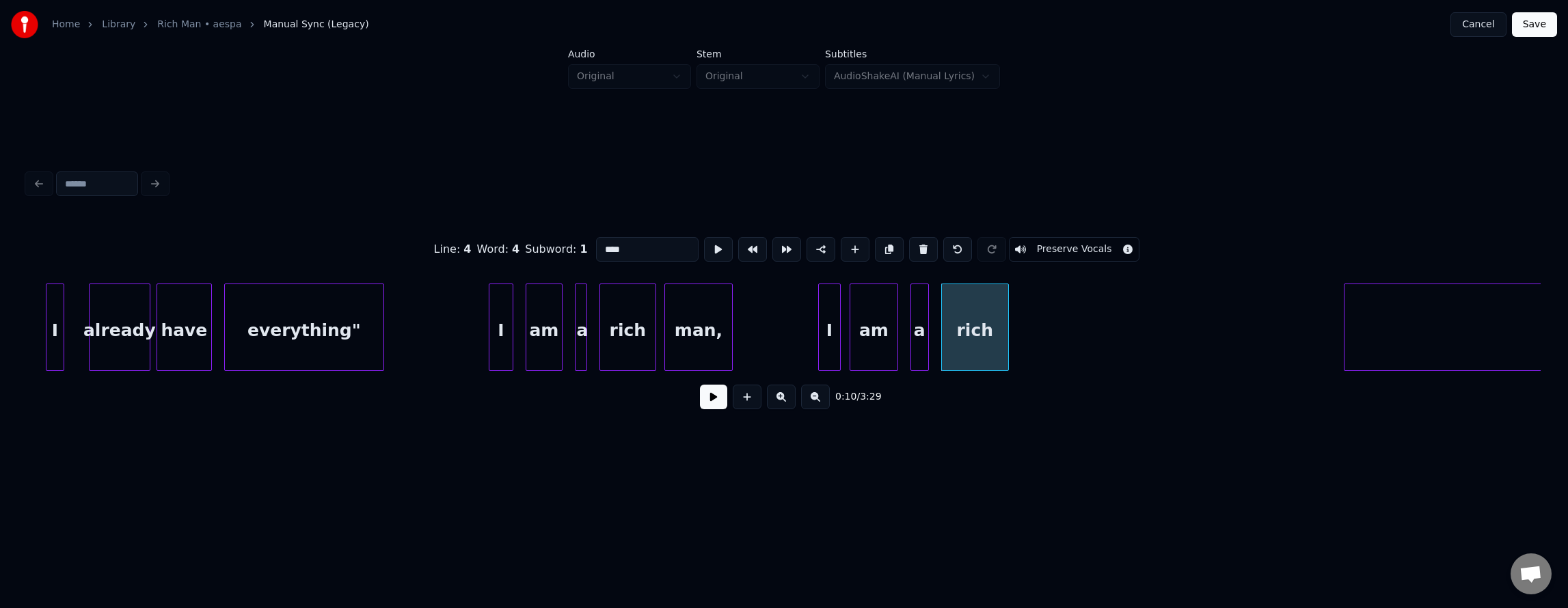
click at [976, 342] on div "rich" at bounding box center [975, 330] width 66 height 93
click at [704, 247] on button at bounding box center [718, 250] width 28 height 25
click at [874, 312] on div "am" at bounding box center [874, 330] width 47 height 93
type input "**"
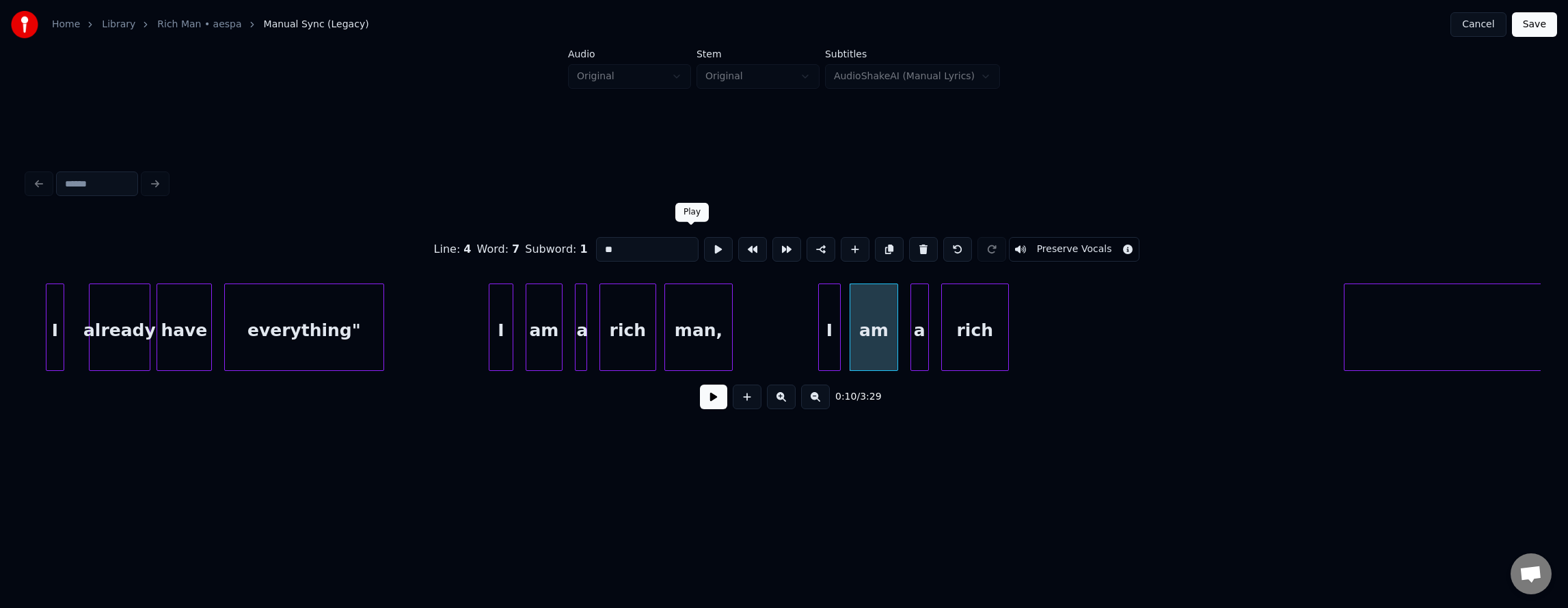
click at [704, 250] on button at bounding box center [718, 250] width 28 height 25
click at [861, 345] on div at bounding box center [862, 326] width 4 height 86
click at [838, 340] on div "I" at bounding box center [832, 330] width 21 height 93
click at [843, 342] on div at bounding box center [843, 326] width 4 height 86
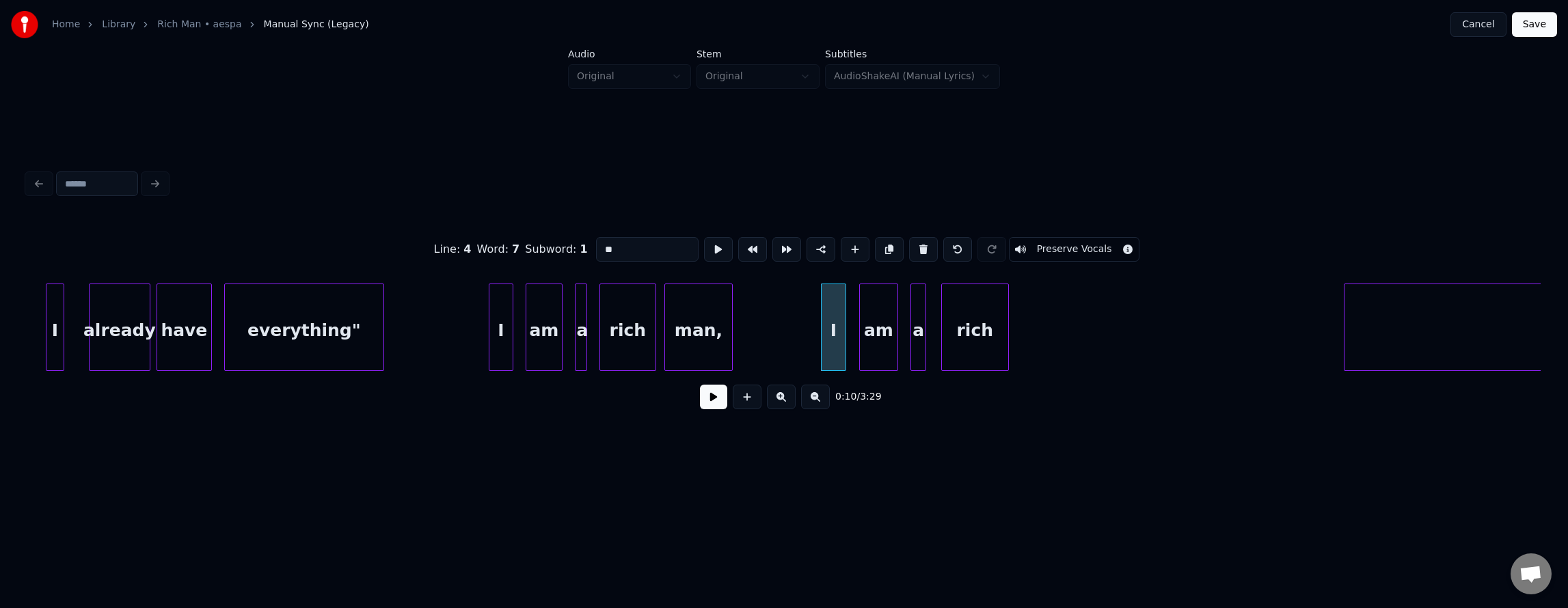
click at [922, 350] on div at bounding box center [924, 326] width 4 height 86
click at [917, 350] on div "a" at bounding box center [918, 330] width 13 height 93
click at [962, 356] on div "rich" at bounding box center [967, 330] width 66 height 93
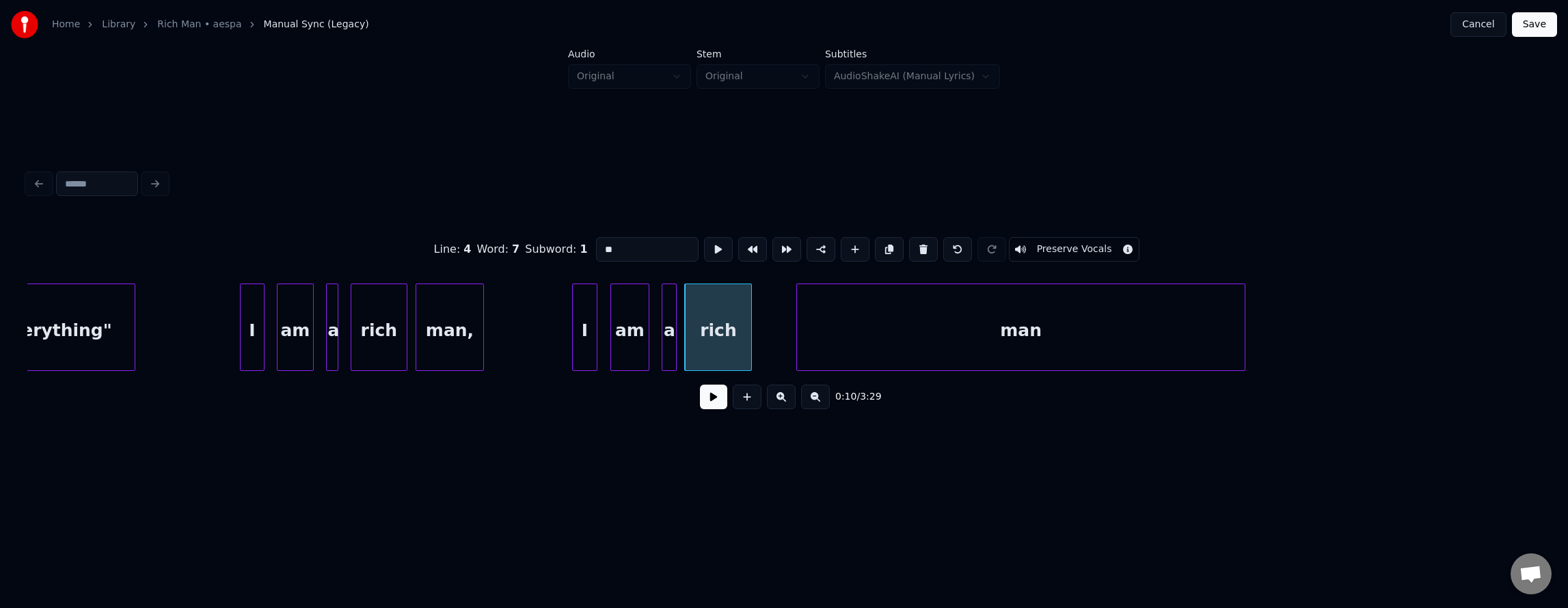
click at [1109, 363] on div "man" at bounding box center [1020, 330] width 448 height 93
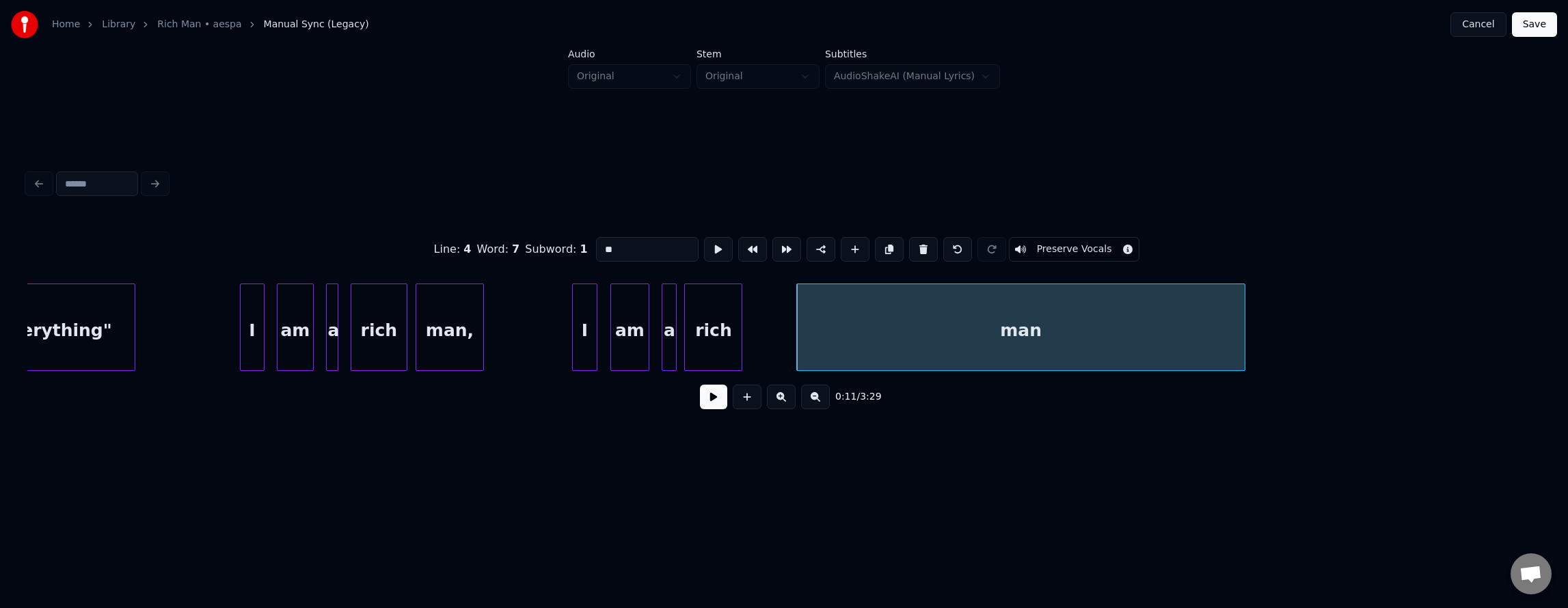
click at [741, 350] on div at bounding box center [739, 326] width 4 height 86
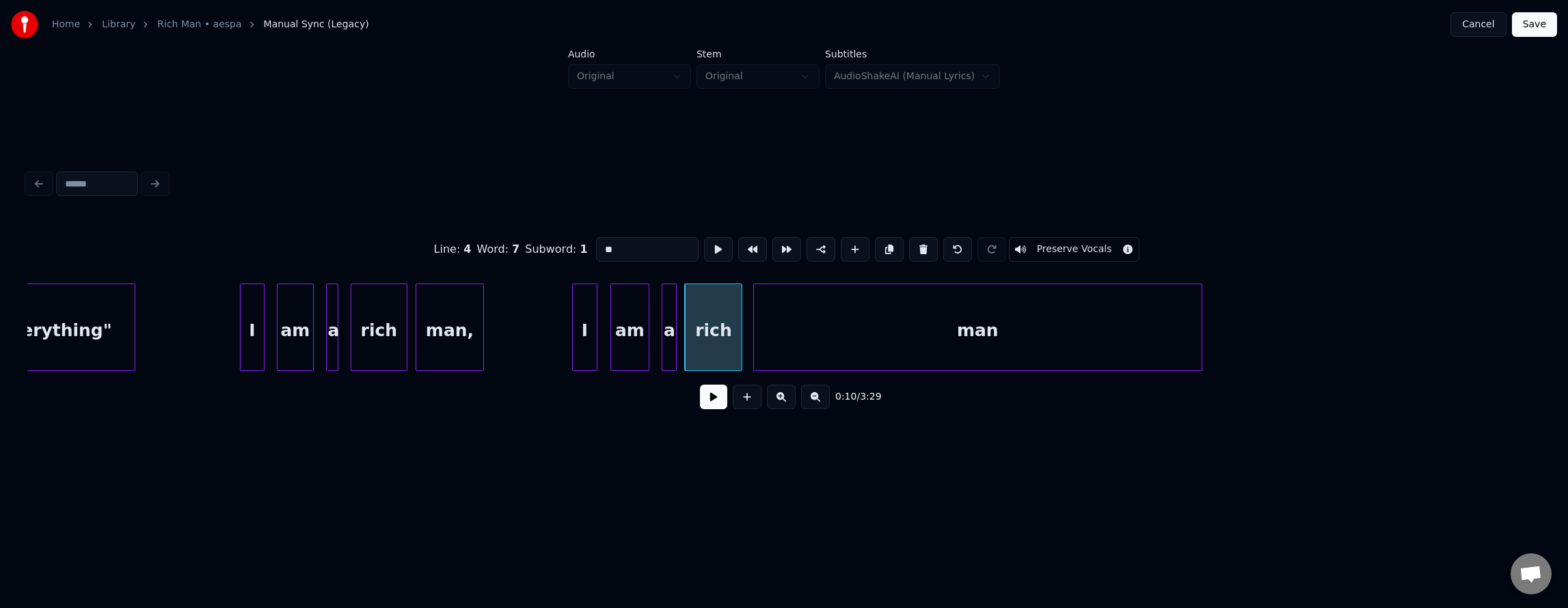
click at [854, 344] on div "man" at bounding box center [978, 330] width 448 height 93
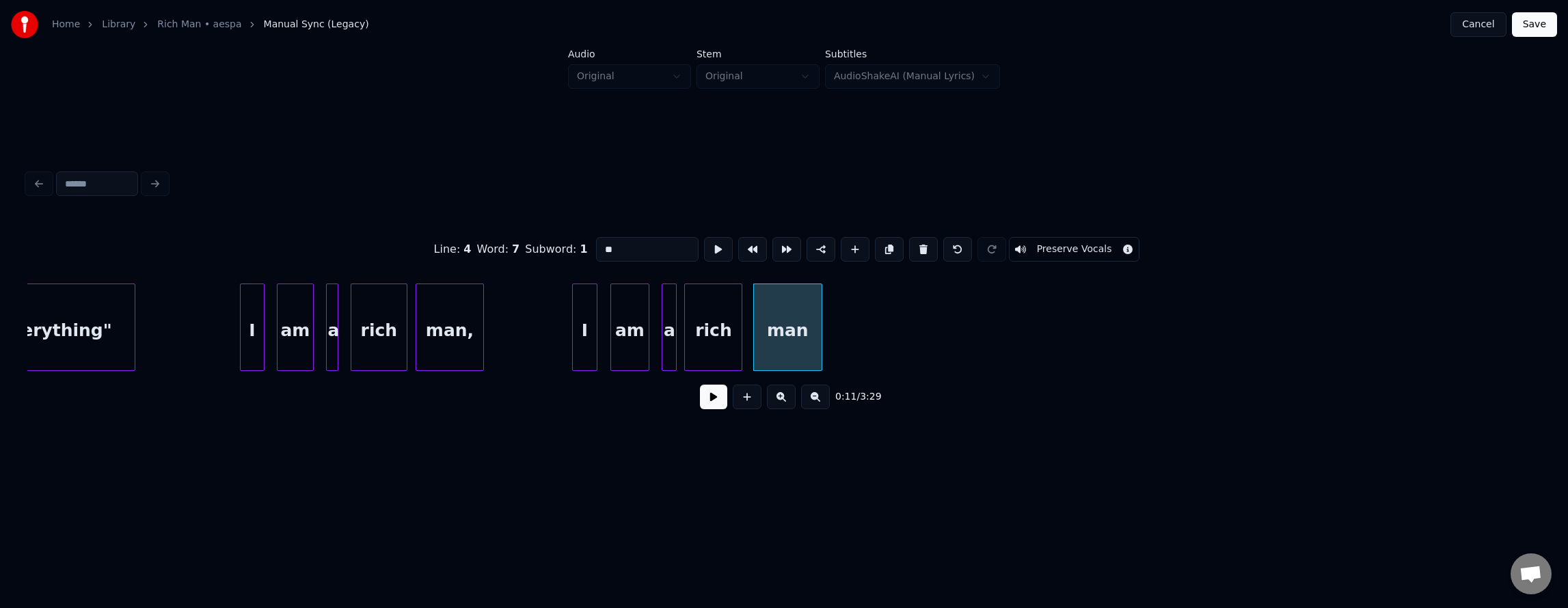
click at [818, 364] on div at bounding box center [819, 326] width 4 height 86
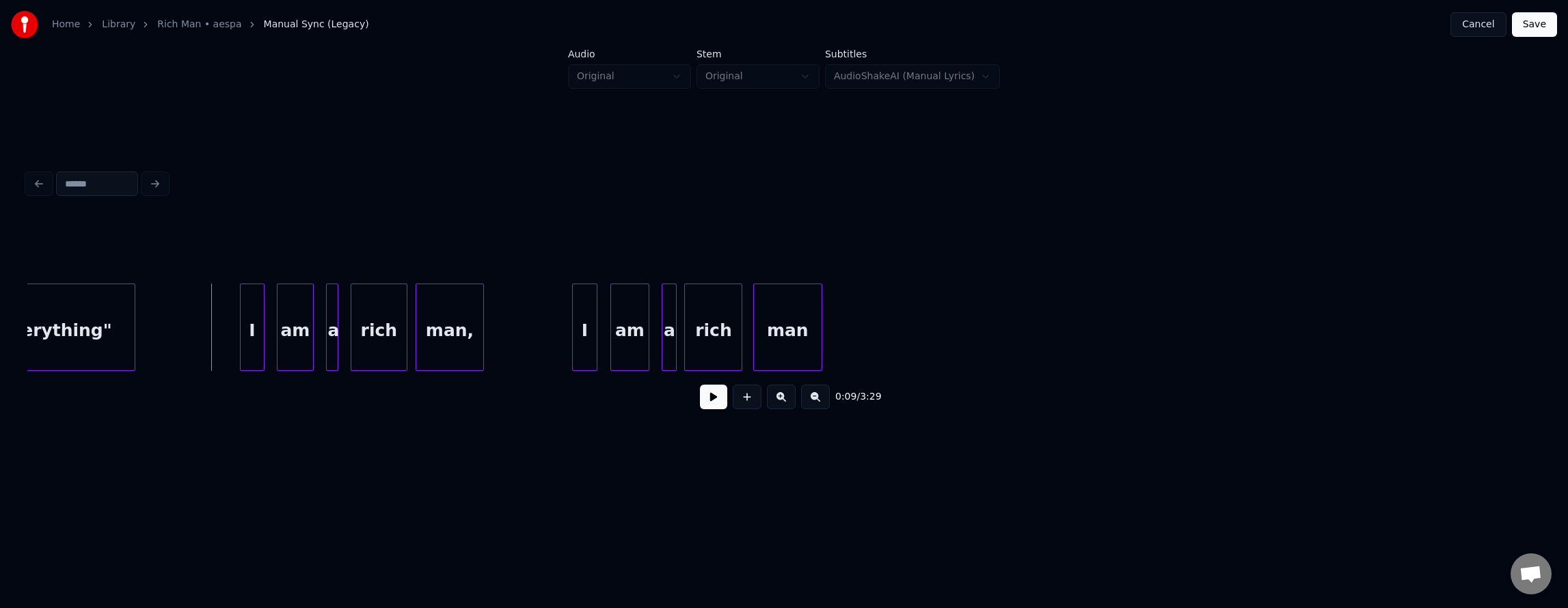
click at [700, 404] on button at bounding box center [714, 397] width 27 height 25
click at [701, 405] on button at bounding box center [714, 397] width 27 height 25
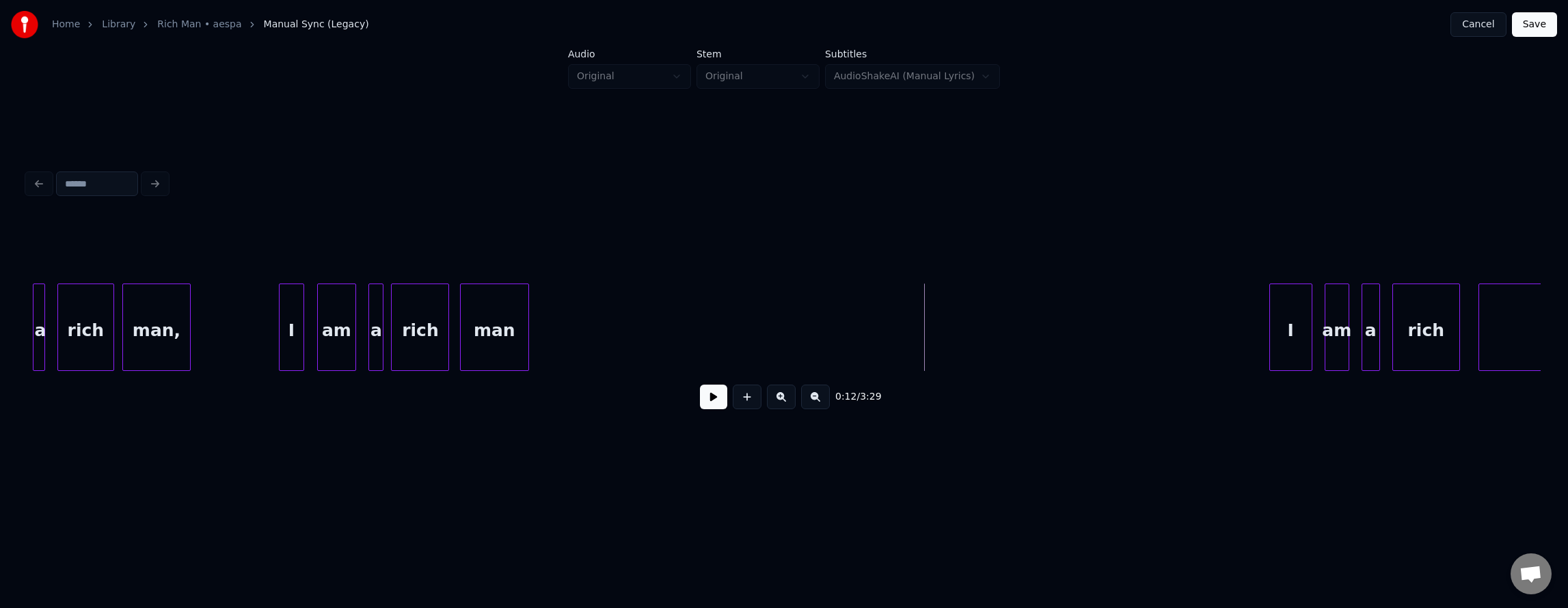
scroll to position [0, 2978]
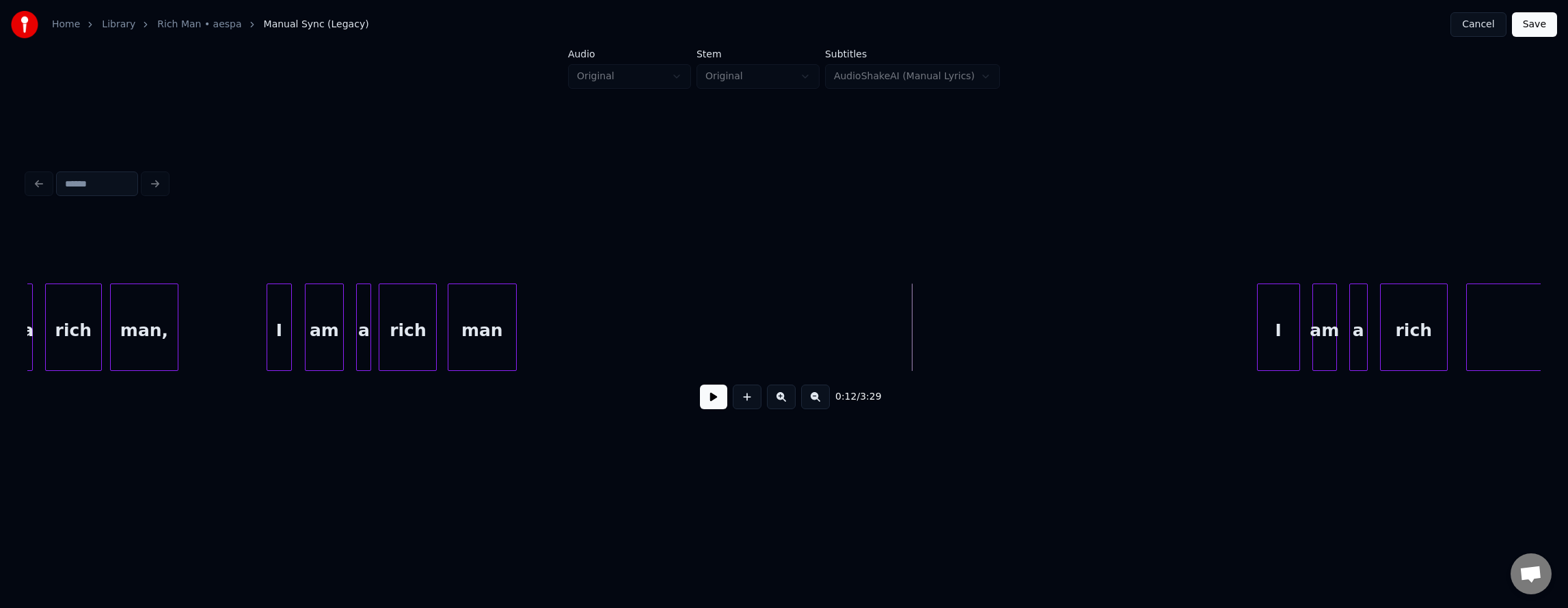
click at [703, 408] on button at bounding box center [714, 397] width 27 height 25
drag, startPoint x: 703, startPoint y: 408, endPoint x: 731, endPoint y: 408, distance: 28.0
click at [703, 408] on button at bounding box center [714, 397] width 27 height 25
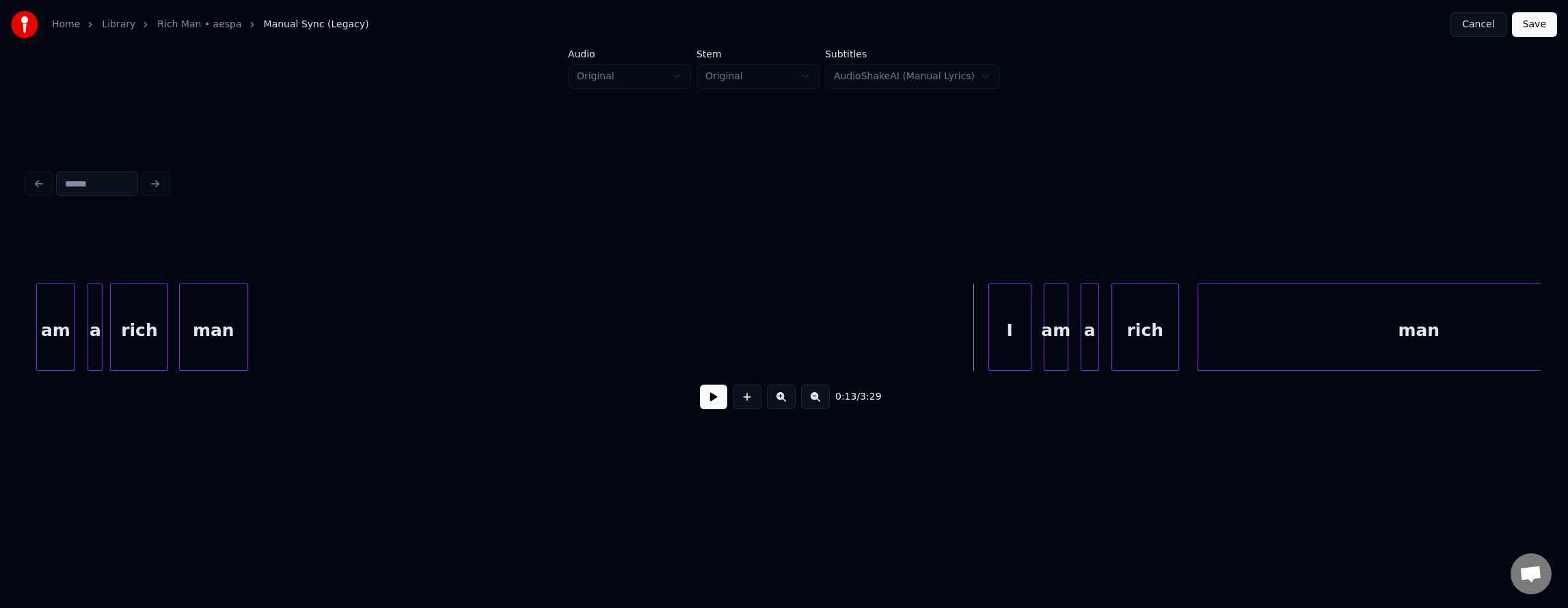
scroll to position [0, 3179]
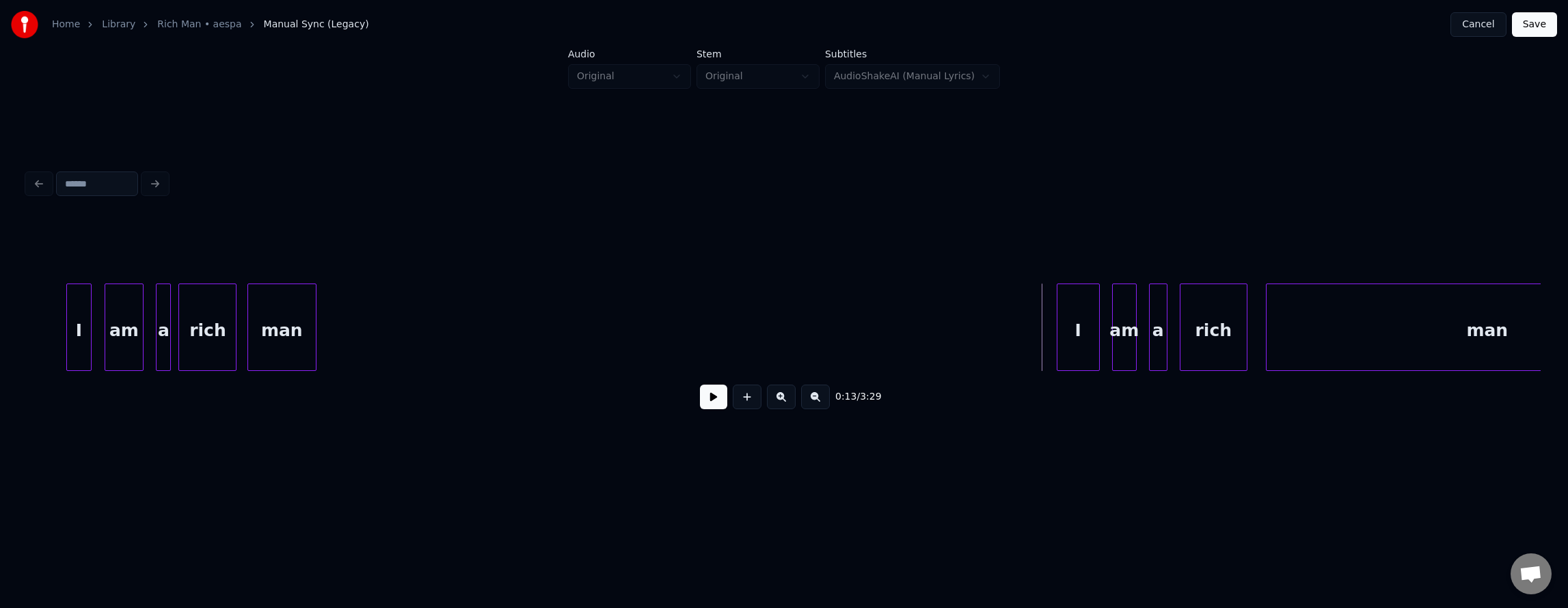
click at [179, 327] on div "rich" at bounding box center [207, 327] width 58 height 87
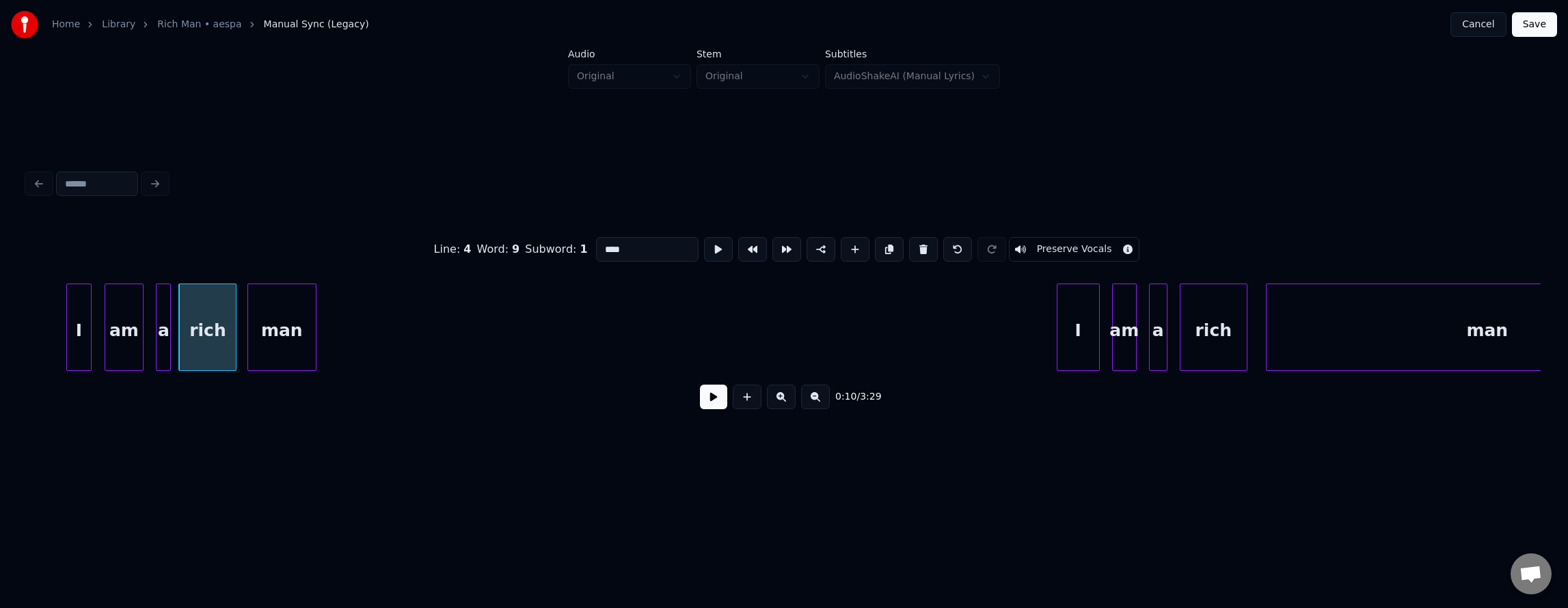
click at [700, 397] on button at bounding box center [714, 397] width 27 height 25
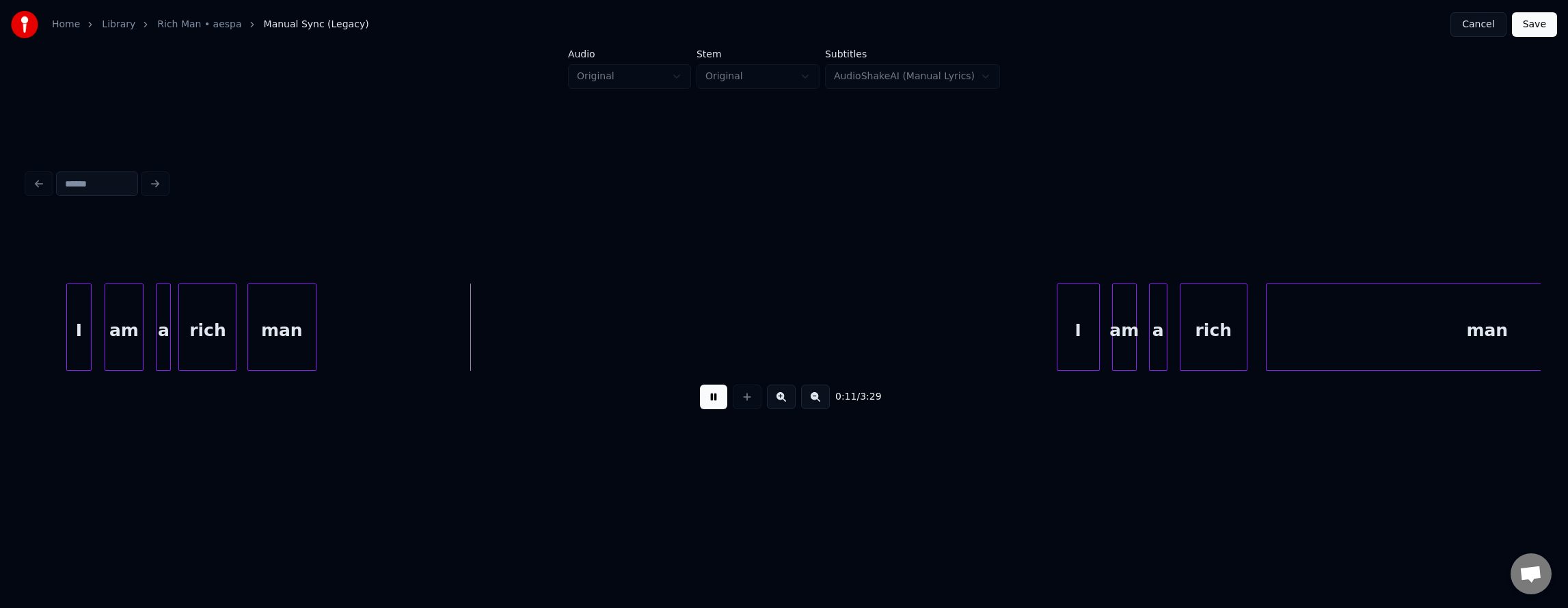
click at [700, 399] on button at bounding box center [714, 397] width 27 height 25
click at [393, 330] on div "I" at bounding box center [389, 330] width 42 height 93
click at [393, 329] on div "I" at bounding box center [389, 330] width 42 height 93
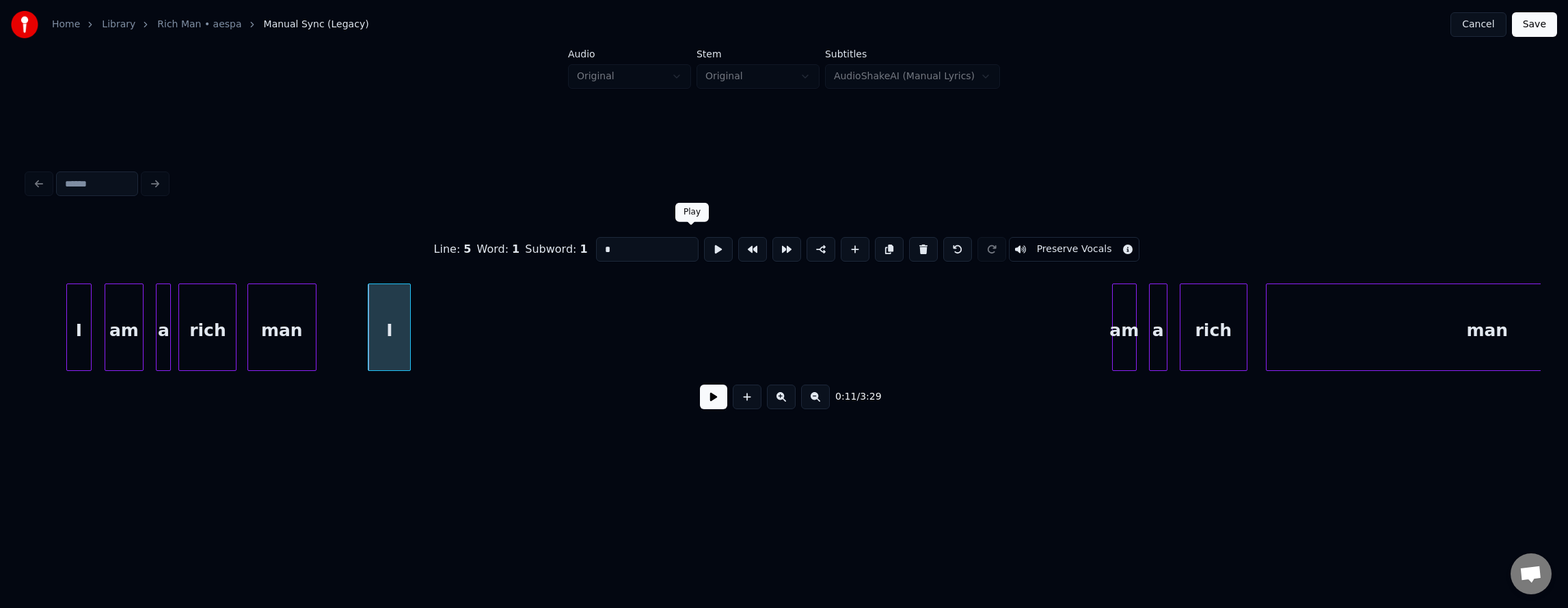
click at [704, 242] on button at bounding box center [718, 250] width 28 height 25
click at [704, 243] on button at bounding box center [718, 250] width 28 height 25
click at [430, 341] on div "am" at bounding box center [430, 330] width 24 height 93
click at [704, 247] on button at bounding box center [718, 250] width 28 height 25
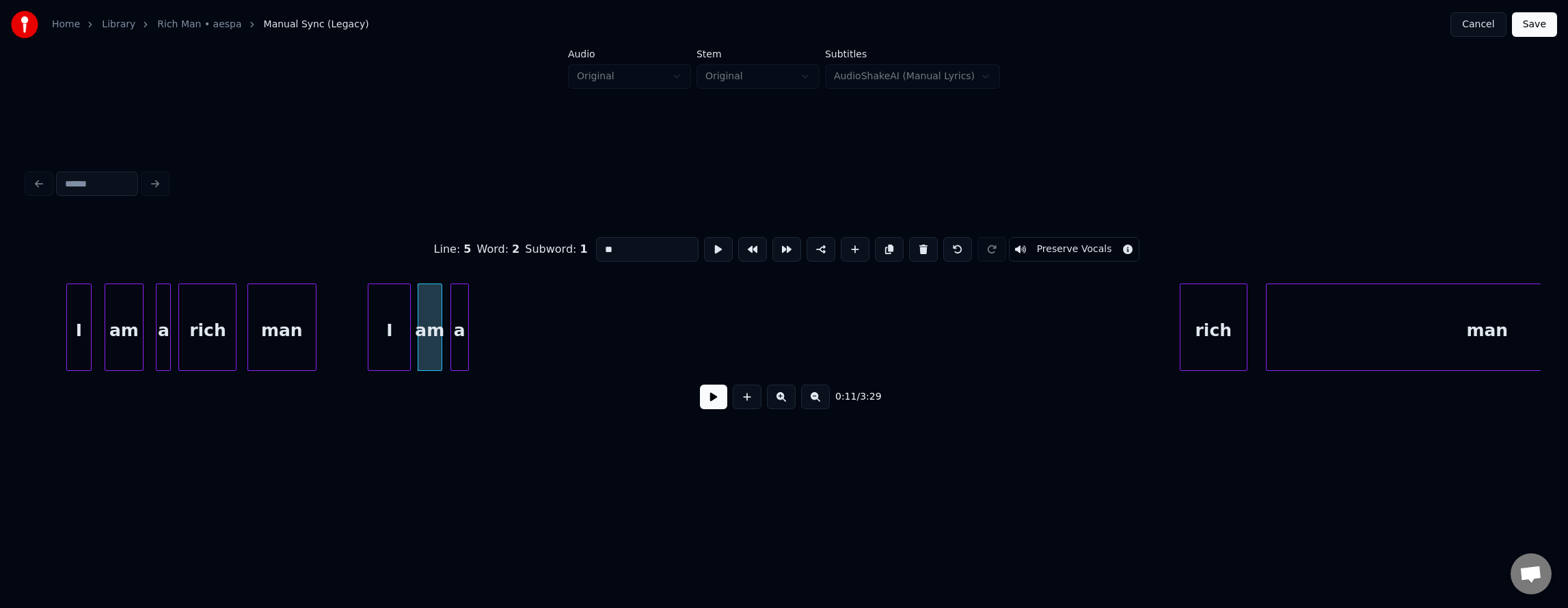
click at [459, 333] on div "a" at bounding box center [460, 330] width 17 height 93
click at [704, 238] on button at bounding box center [718, 250] width 28 height 25
click at [704, 239] on button at bounding box center [718, 250] width 28 height 25
click at [475, 325] on div "a" at bounding box center [475, 330] width 17 height 93
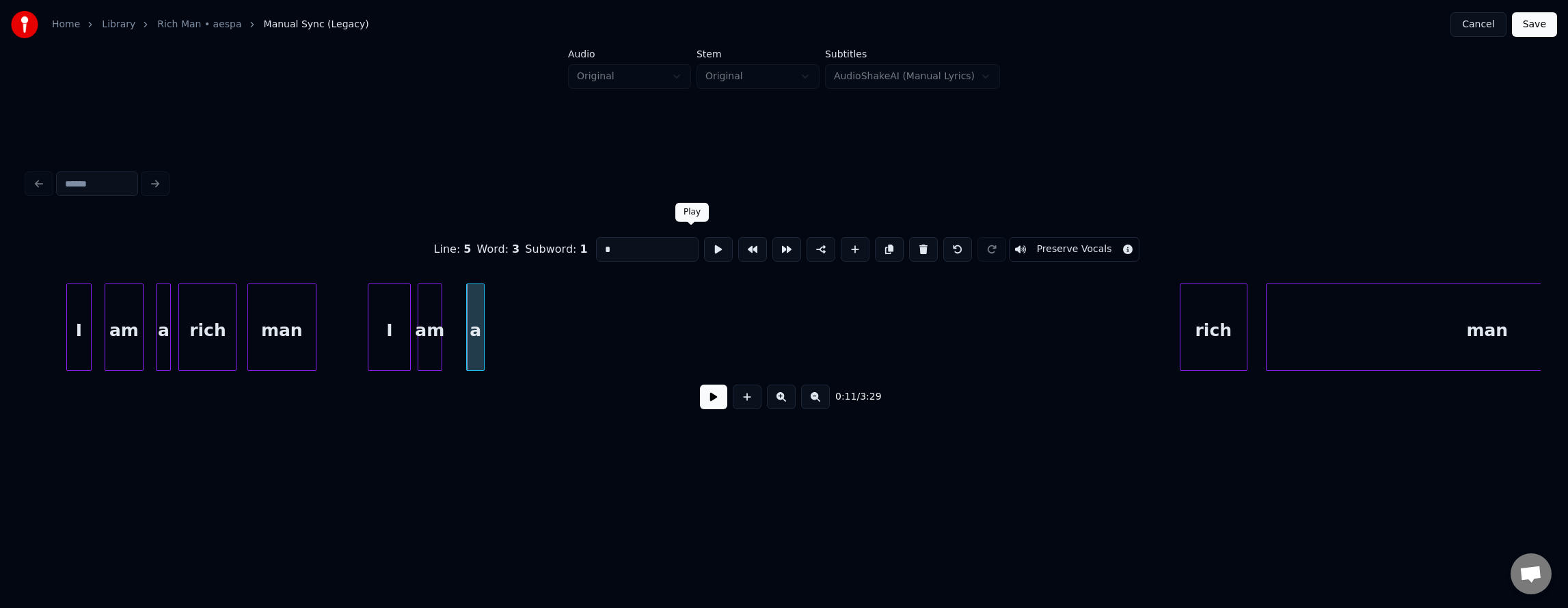
click at [704, 242] on button at bounding box center [718, 250] width 28 height 25
click at [545, 348] on div "rich" at bounding box center [541, 330] width 66 height 93
click at [545, 349] on div "rich" at bounding box center [541, 330] width 66 height 93
click at [704, 248] on button at bounding box center [718, 250] width 28 height 25
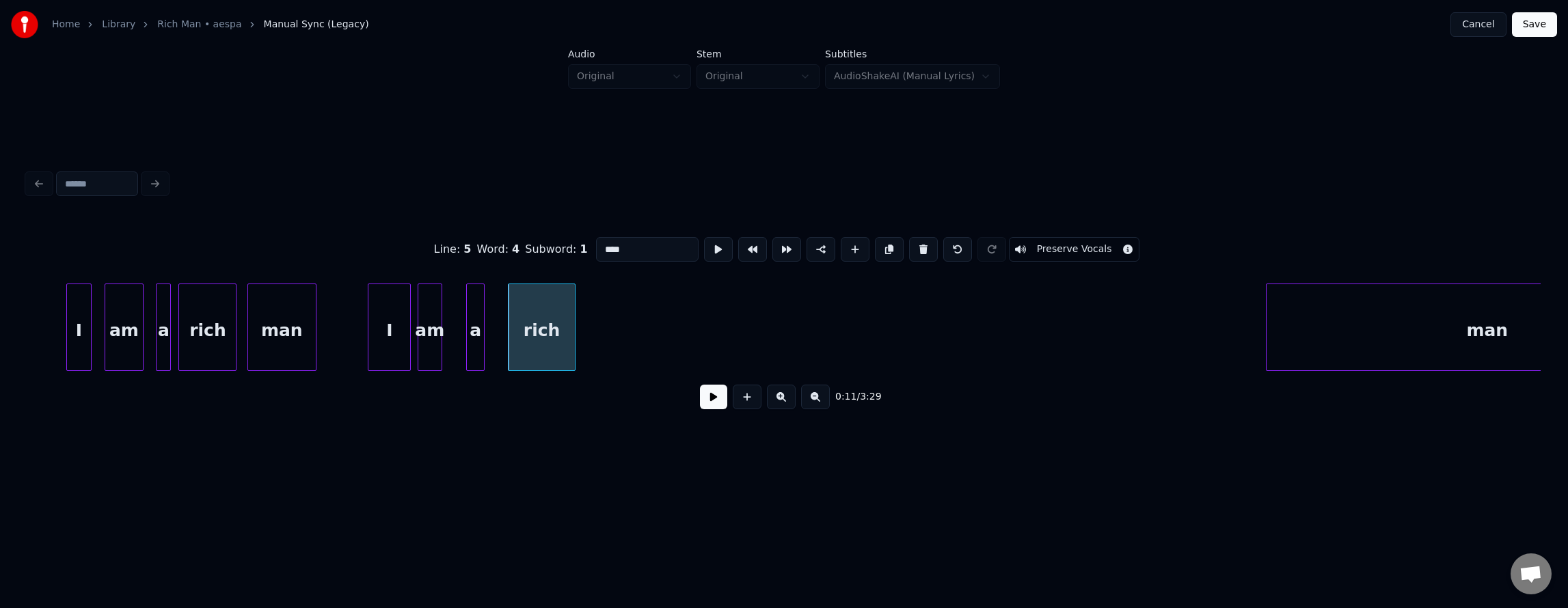
click at [704, 248] on button at bounding box center [718, 250] width 28 height 25
click at [381, 339] on div "I" at bounding box center [389, 330] width 42 height 93
type input "*"
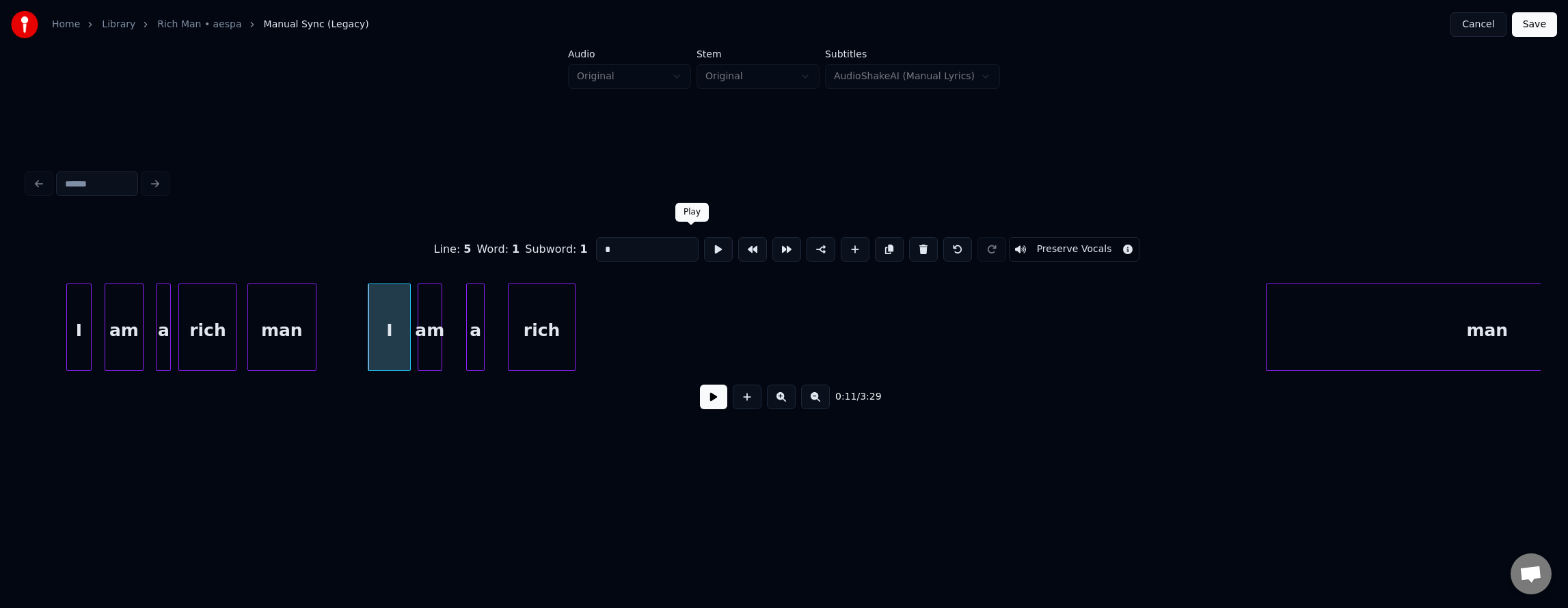
click at [704, 243] on button at bounding box center [718, 250] width 28 height 25
drag, startPoint x: 684, startPoint y: 243, endPoint x: 520, endPoint y: 299, distance: 173.3
click at [704, 244] on button at bounding box center [718, 250] width 28 height 25
click at [437, 329] on div "am" at bounding box center [436, 330] width 24 height 93
click at [456, 338] on div at bounding box center [457, 326] width 4 height 86
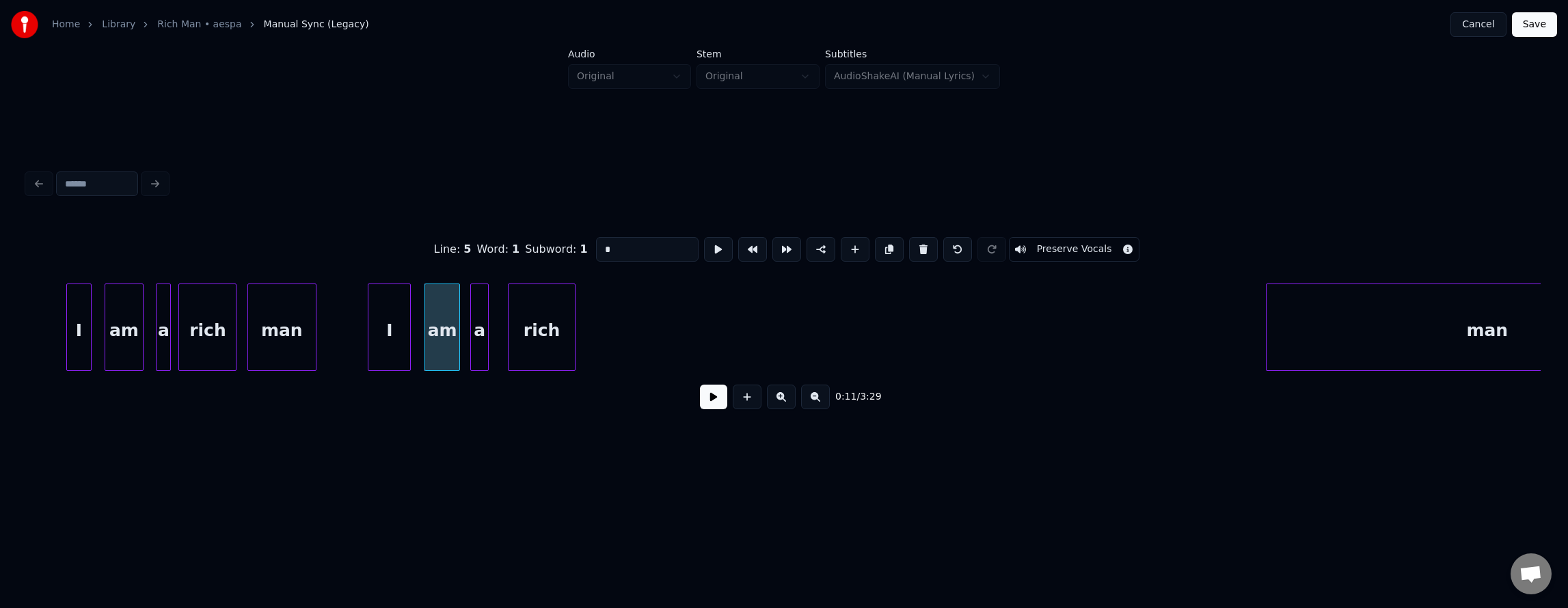
click at [479, 335] on div "a" at bounding box center [480, 330] width 17 height 93
click at [496, 341] on div at bounding box center [496, 326] width 4 height 86
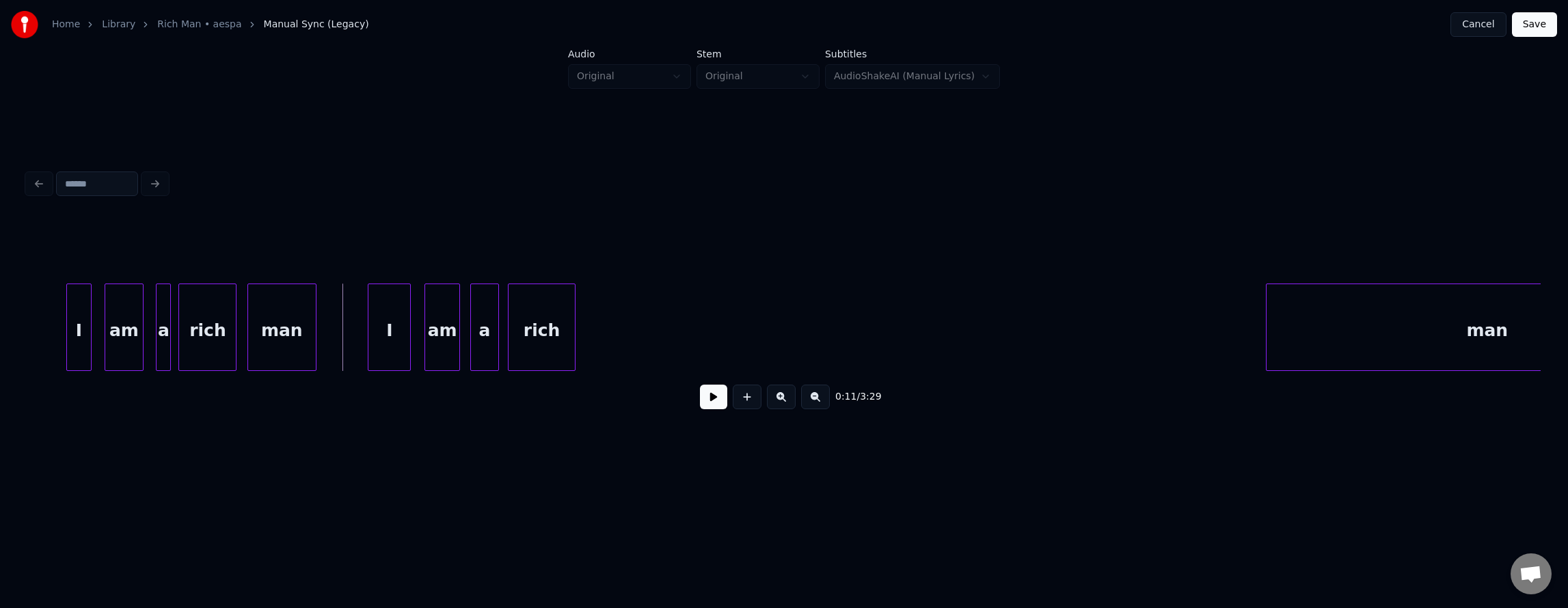
click at [700, 402] on button at bounding box center [714, 397] width 27 height 25
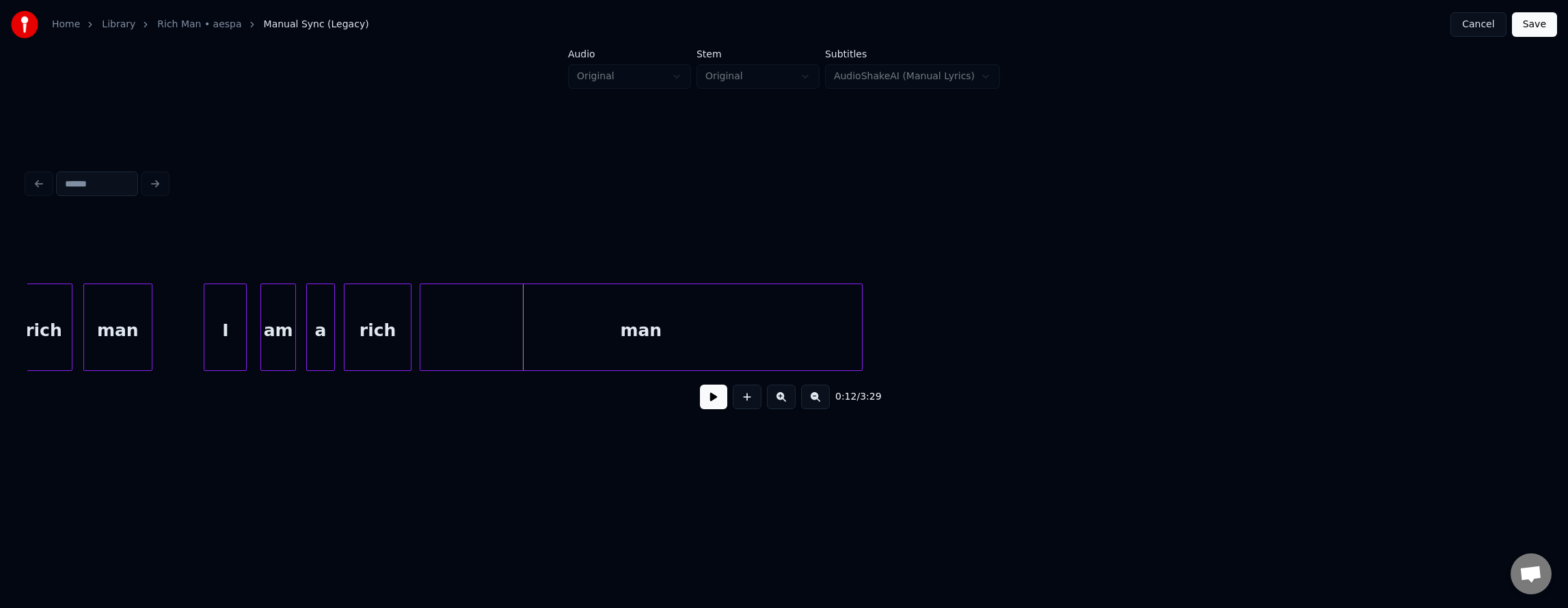
click at [708, 355] on div "man" at bounding box center [641, 330] width 442 height 93
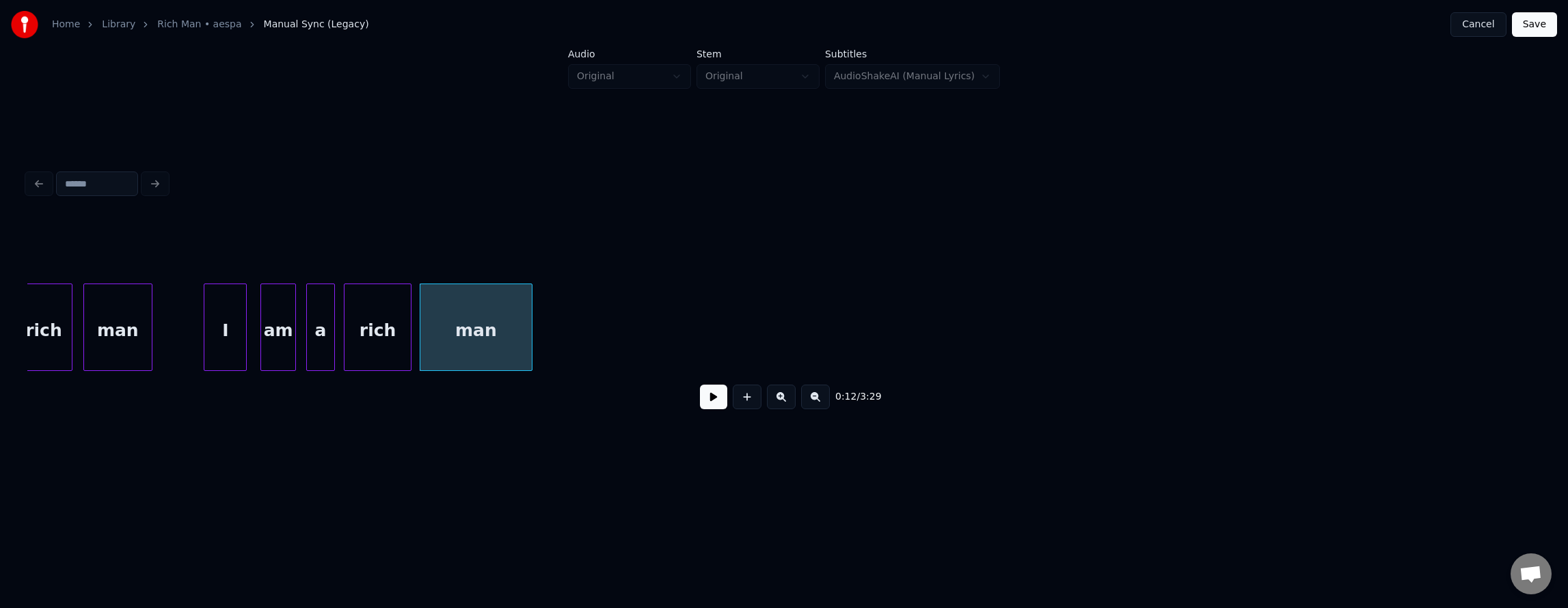
click at [528, 356] on div at bounding box center [530, 326] width 4 height 86
click at [469, 354] on div "man" at bounding box center [452, 330] width 65 height 93
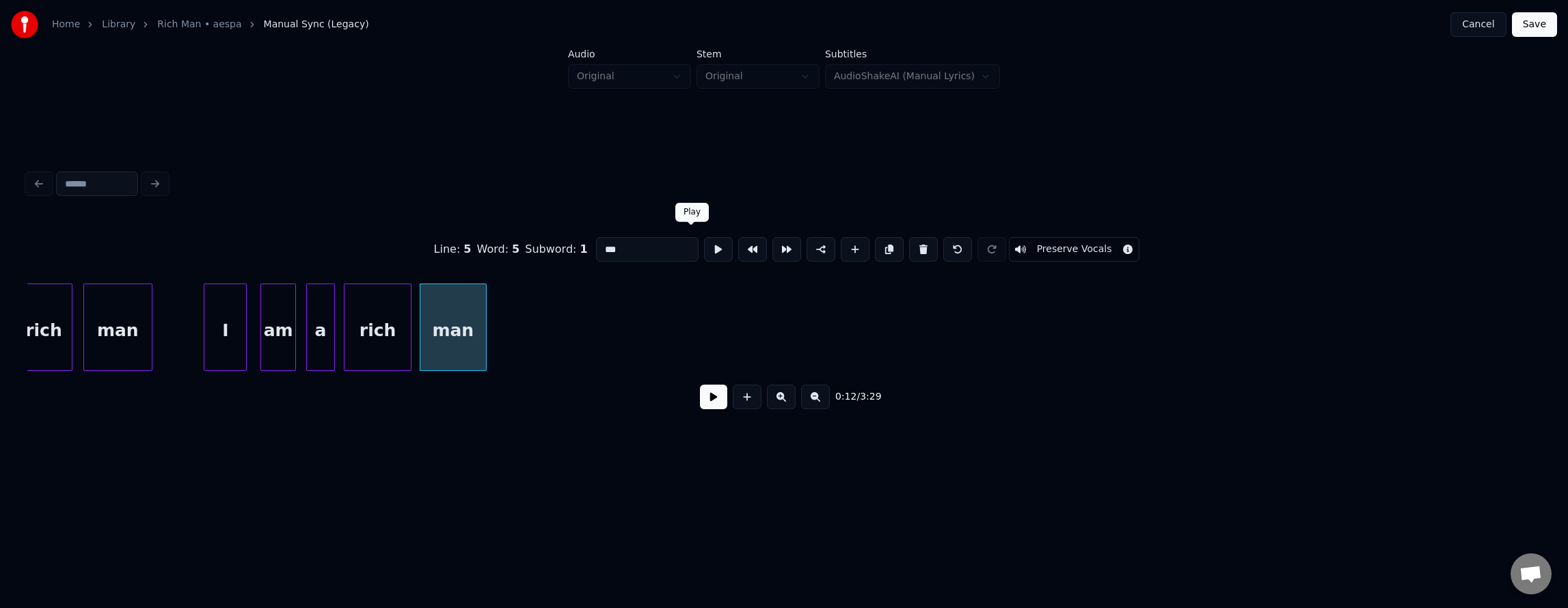
click at [704, 250] on button at bounding box center [718, 250] width 28 height 25
click at [572, 326] on div at bounding box center [573, 326] width 4 height 86
click at [704, 246] on button at bounding box center [718, 250] width 28 height 25
drag, startPoint x: 696, startPoint y: 247, endPoint x: 682, endPoint y: 257, distance: 17.2
click at [704, 248] on button at bounding box center [718, 250] width 28 height 25
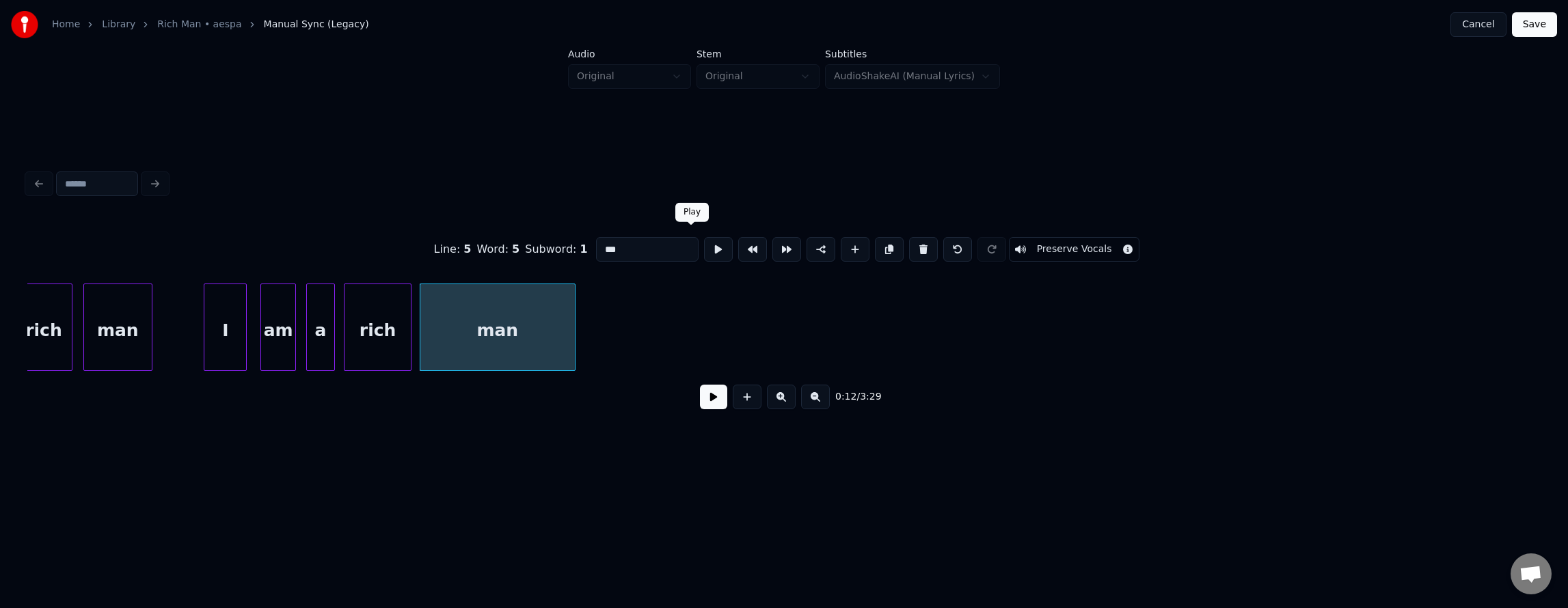
click at [704, 247] on button at bounding box center [718, 250] width 28 height 25
click at [556, 338] on div at bounding box center [556, 326] width 4 height 86
click at [704, 241] on button at bounding box center [718, 250] width 28 height 25
click at [704, 399] on button at bounding box center [714, 397] width 27 height 25
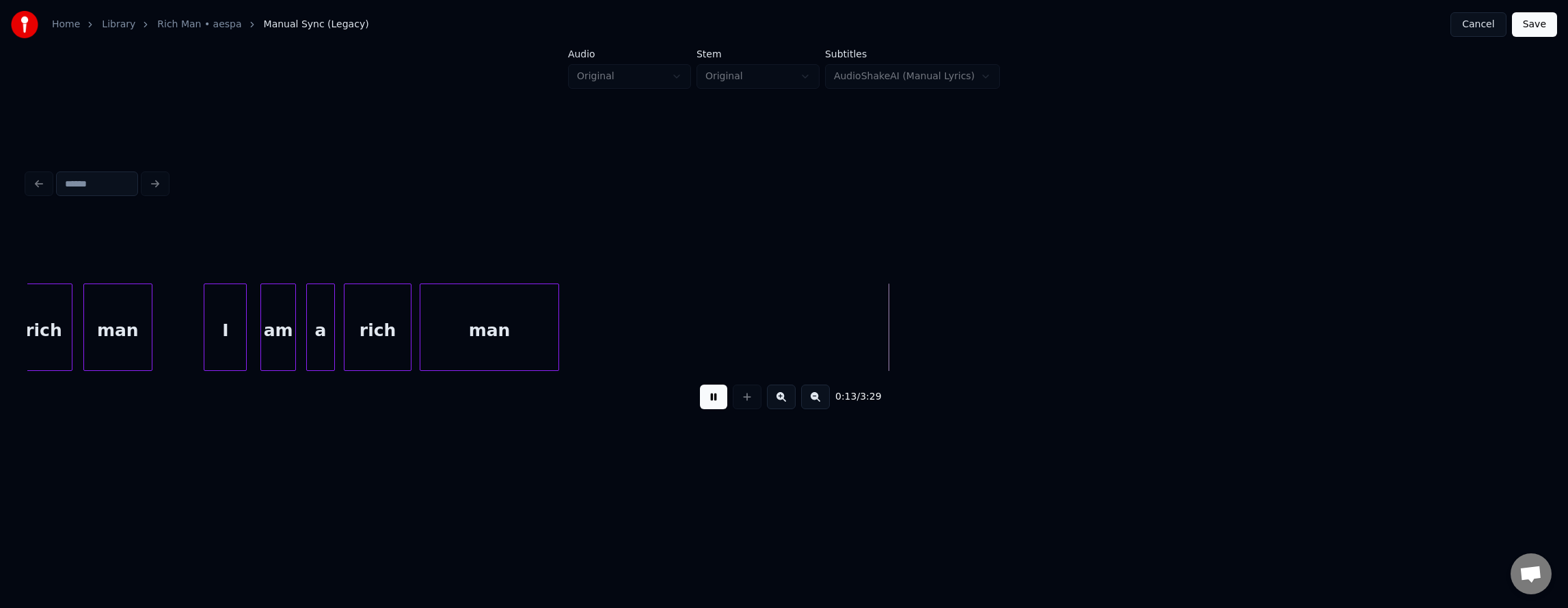
click at [704, 399] on button at bounding box center [714, 397] width 27 height 25
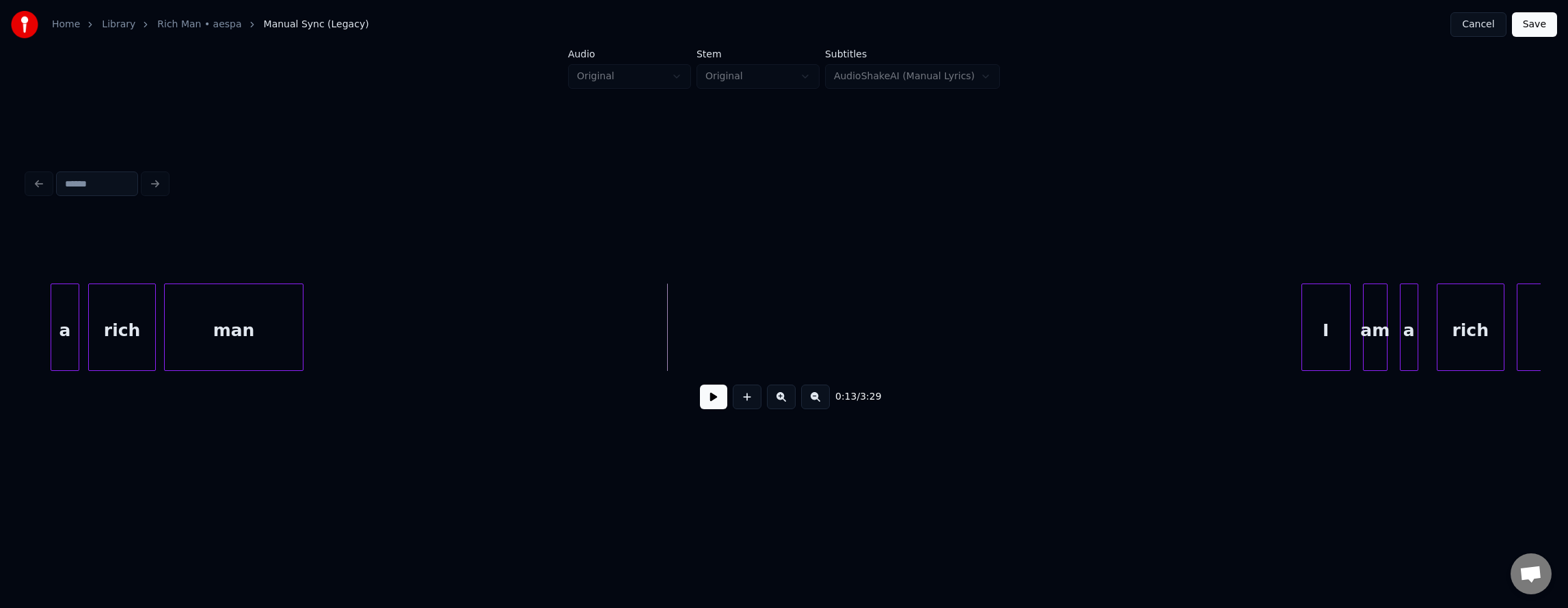
scroll to position [0, 3676]
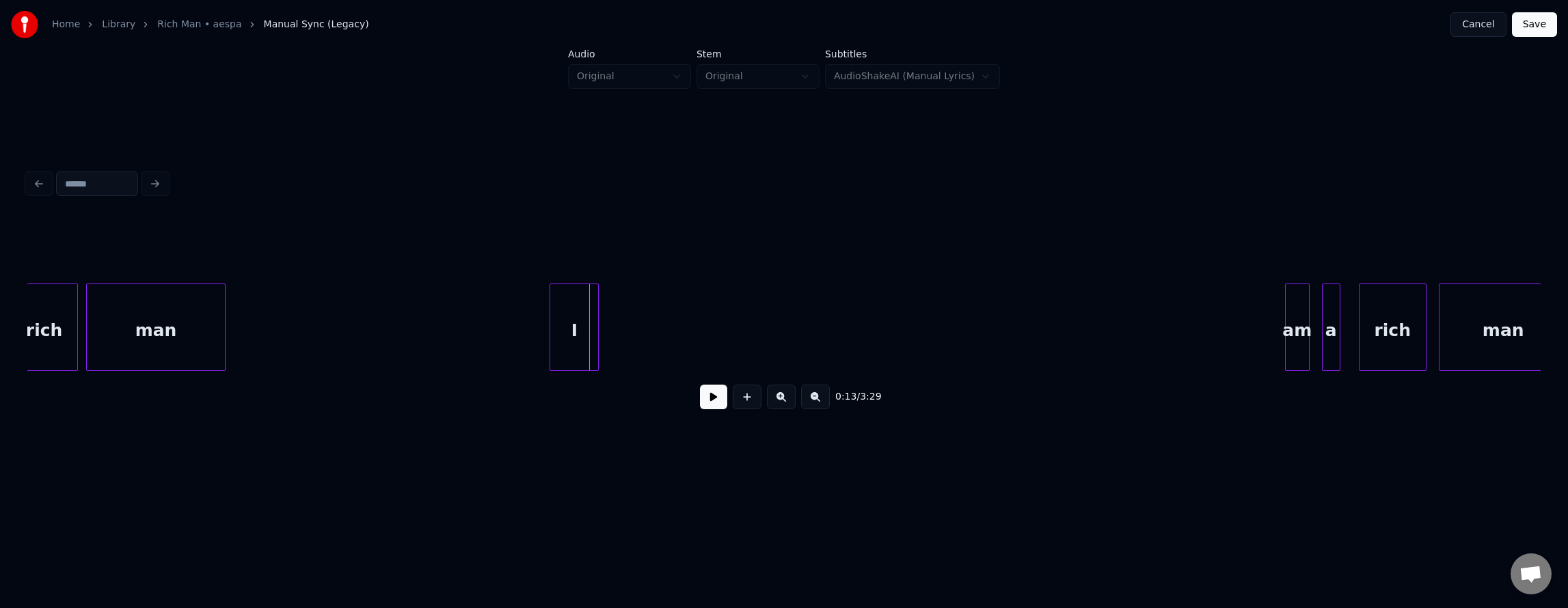
click at [579, 366] on div "rich man I am a rich man" at bounding box center [784, 327] width 1513 height 87
drag, startPoint x: 432, startPoint y: 336, endPoint x: 611, endPoint y: 377, distance: 183.6
click at [708, 397] on button at bounding box center [714, 397] width 27 height 25
click at [700, 407] on button at bounding box center [714, 397] width 27 height 25
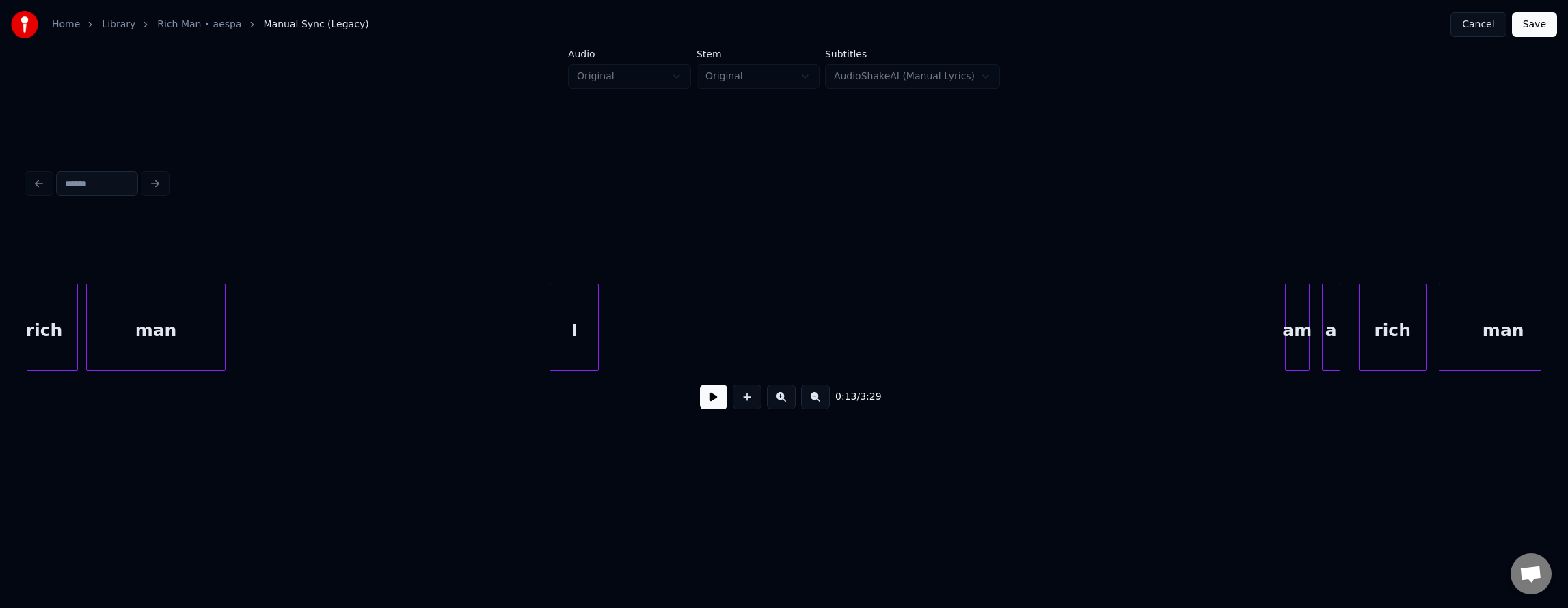
click at [570, 331] on div "I" at bounding box center [573, 330] width 48 height 93
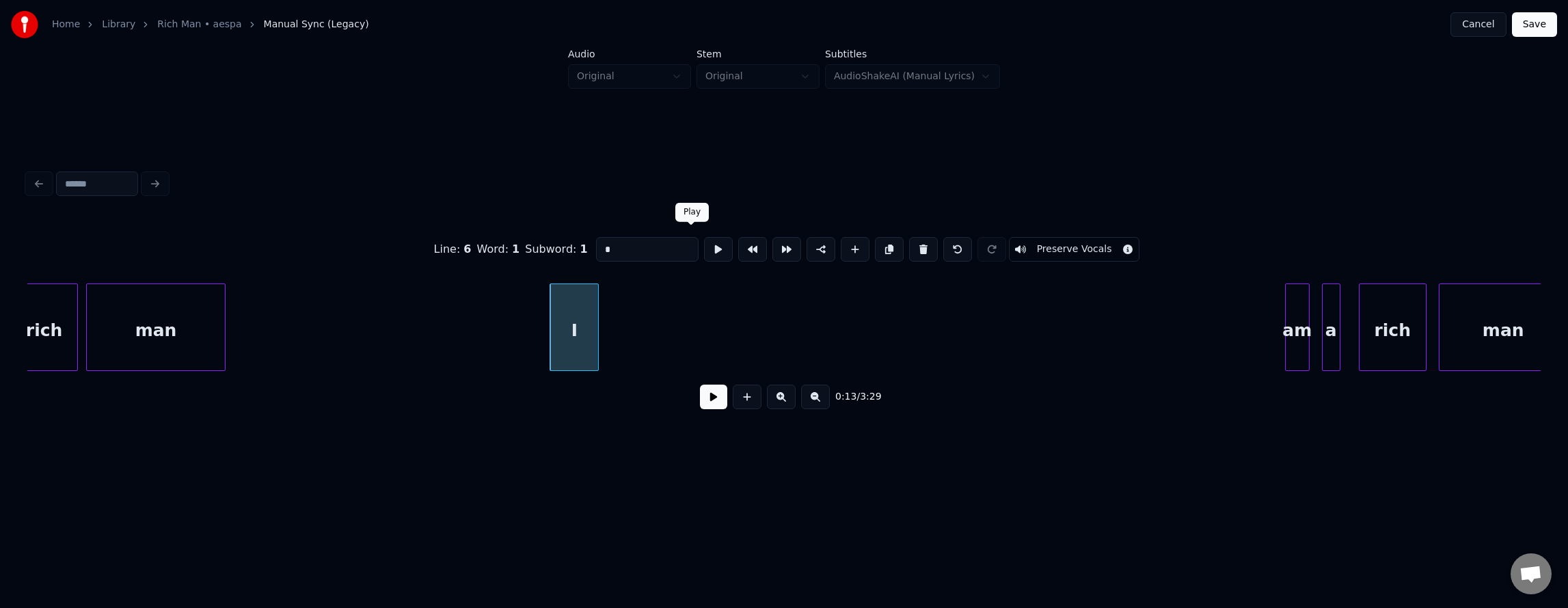
click at [704, 250] on button at bounding box center [718, 250] width 28 height 25
click at [588, 331] on div at bounding box center [589, 326] width 4 height 86
click at [614, 343] on div "am" at bounding box center [613, 330] width 24 height 93
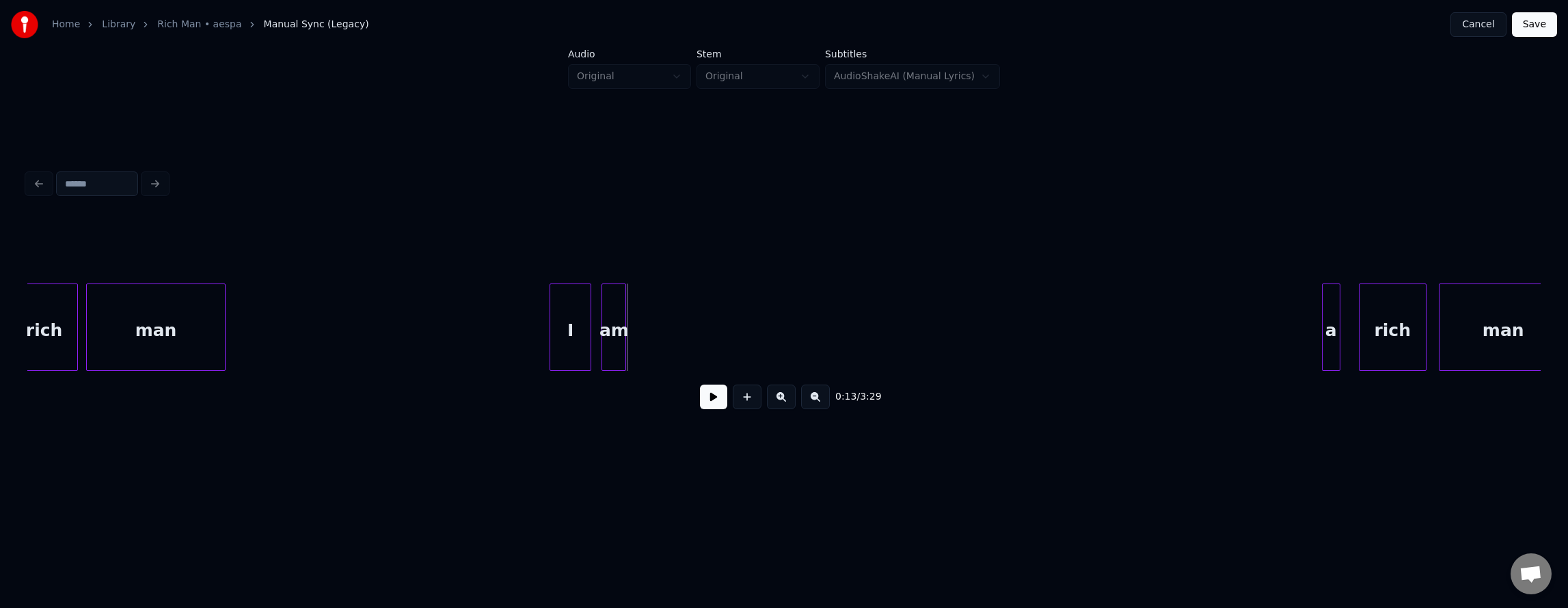
click at [622, 343] on div at bounding box center [624, 326] width 4 height 86
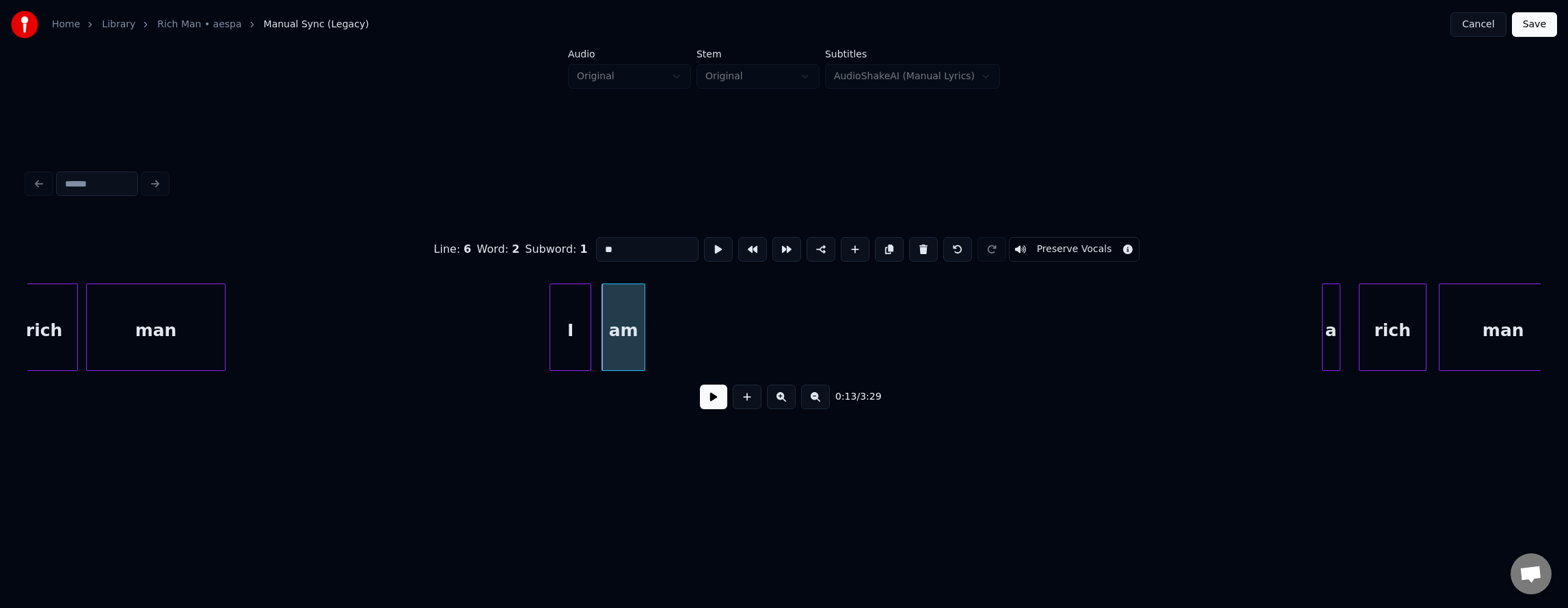
click at [643, 352] on div at bounding box center [643, 326] width 4 height 86
click at [622, 347] on div "am" at bounding box center [623, 330] width 42 height 93
click at [704, 250] on button at bounding box center [718, 250] width 28 height 25
click at [631, 345] on div at bounding box center [632, 326] width 4 height 86
click at [574, 339] on div "I" at bounding box center [570, 330] width 41 height 93
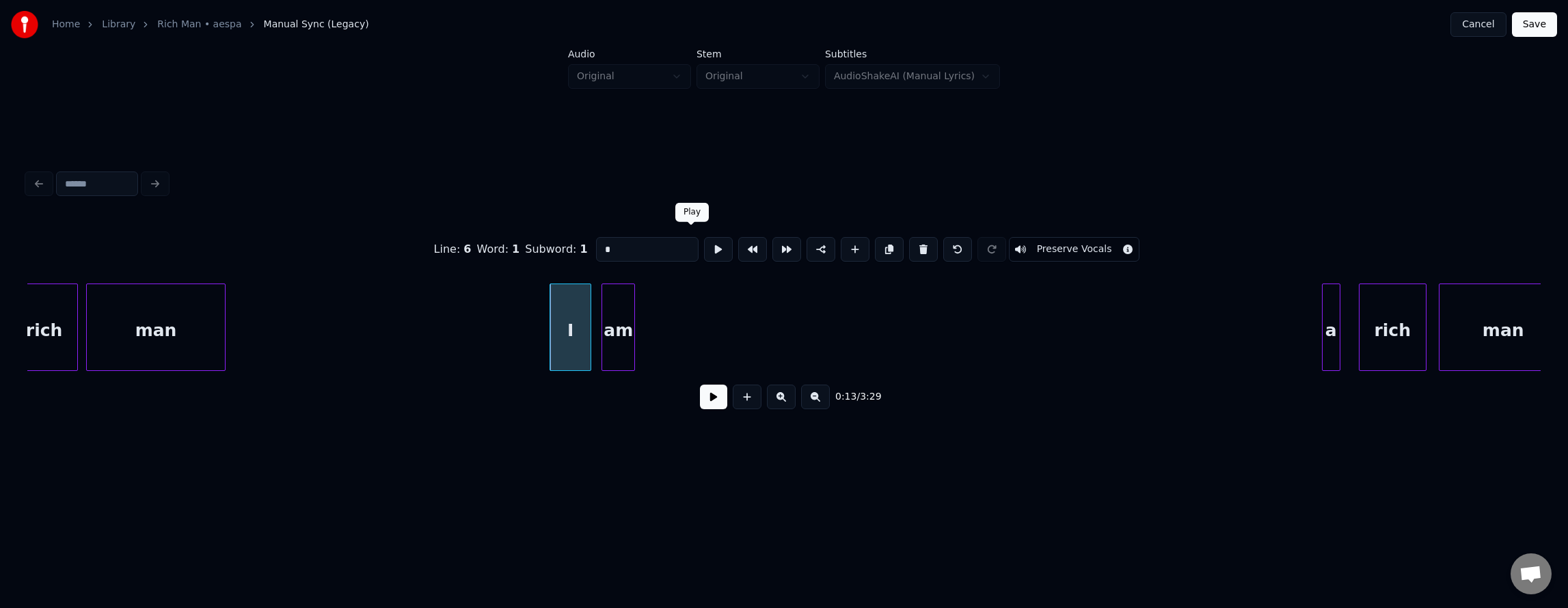
click at [704, 239] on button at bounding box center [718, 250] width 28 height 25
click at [587, 327] on div at bounding box center [589, 326] width 4 height 86
click at [560, 337] on div "I" at bounding box center [570, 330] width 41 height 93
click at [653, 351] on div "a" at bounding box center [650, 330] width 17 height 93
click at [704, 243] on button at bounding box center [718, 250] width 28 height 25
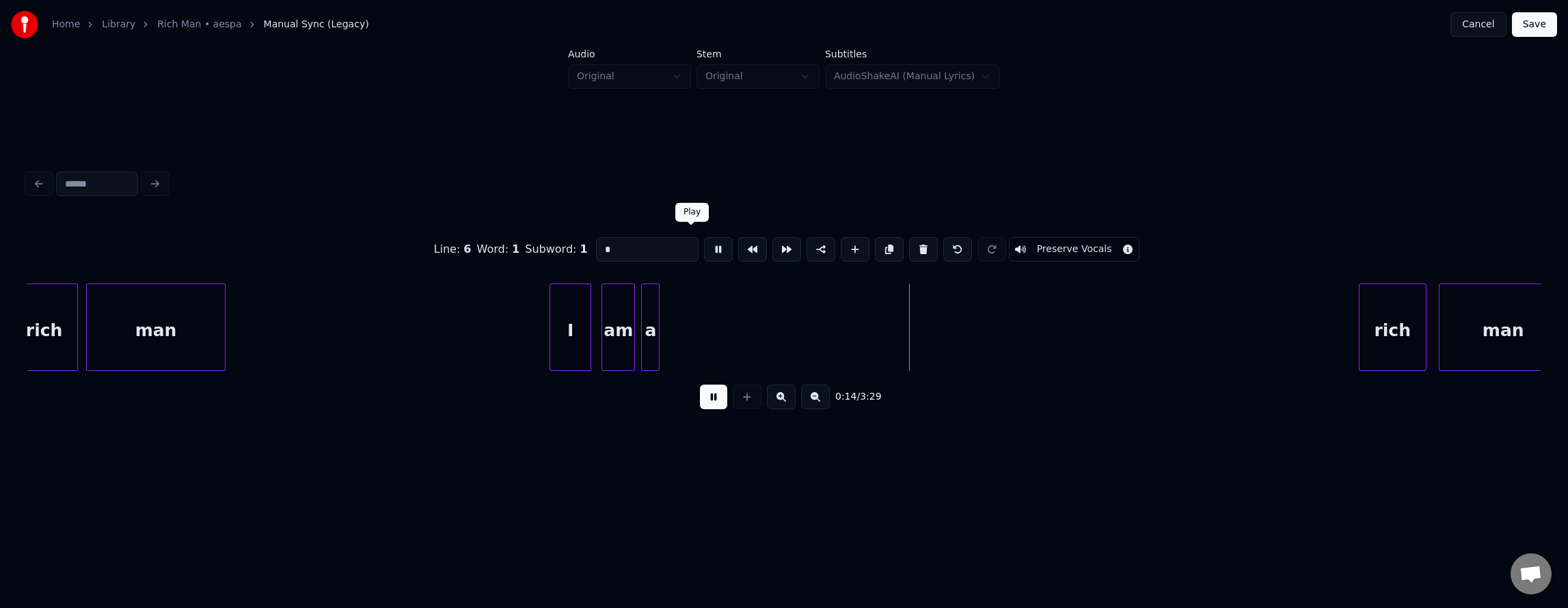
click at [704, 243] on button at bounding box center [718, 250] width 28 height 25
click at [657, 296] on div at bounding box center [657, 326] width 4 height 86
click at [704, 242] on button at bounding box center [718, 250] width 28 height 25
click at [704, 243] on button at bounding box center [718, 250] width 28 height 25
click at [619, 316] on div "am" at bounding box center [618, 330] width 32 height 93
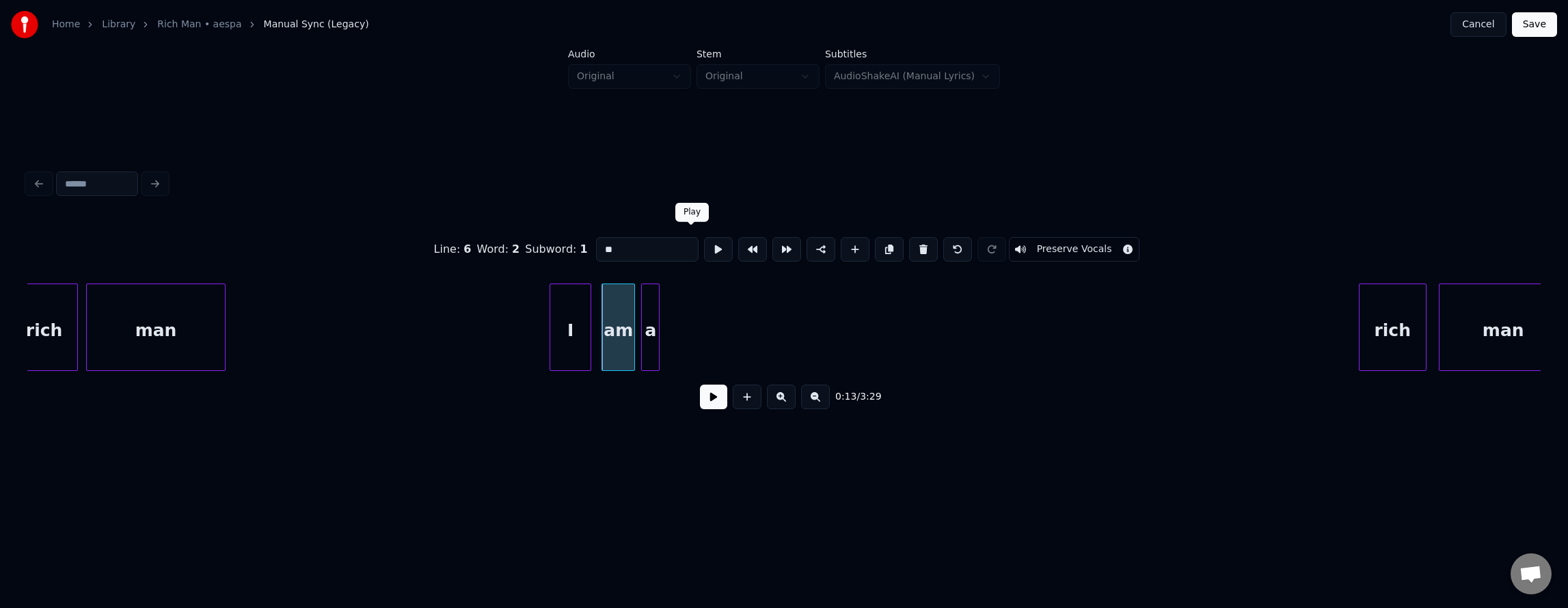
click at [704, 245] on button at bounding box center [718, 250] width 28 height 25
click at [652, 304] on div "a" at bounding box center [650, 330] width 17 height 93
type input "*"
click at [704, 247] on button at bounding box center [718, 250] width 28 height 25
click at [704, 248] on button at bounding box center [718, 250] width 28 height 25
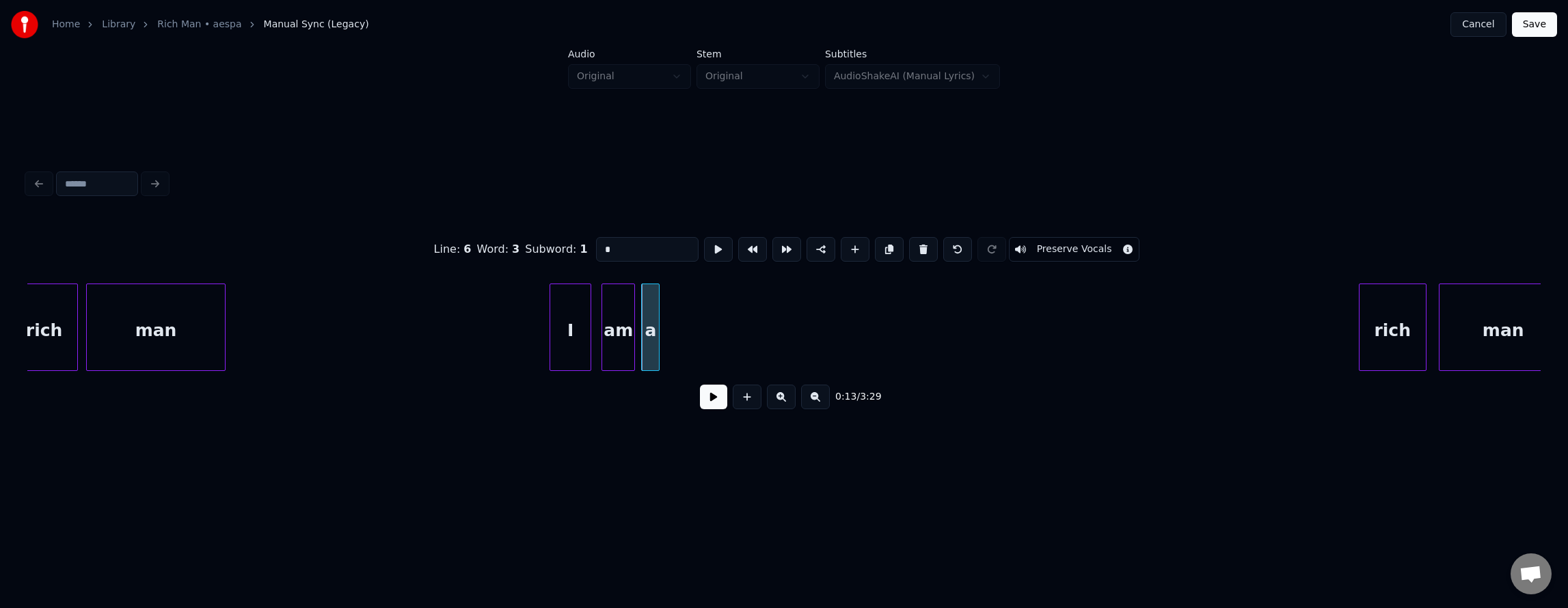
drag, startPoint x: 688, startPoint y: 249, endPoint x: 737, endPoint y: 269, distance: 52.9
click at [704, 249] on button at bounding box center [718, 250] width 28 height 25
click at [690, 343] on div "rich" at bounding box center [704, 330] width 66 height 93
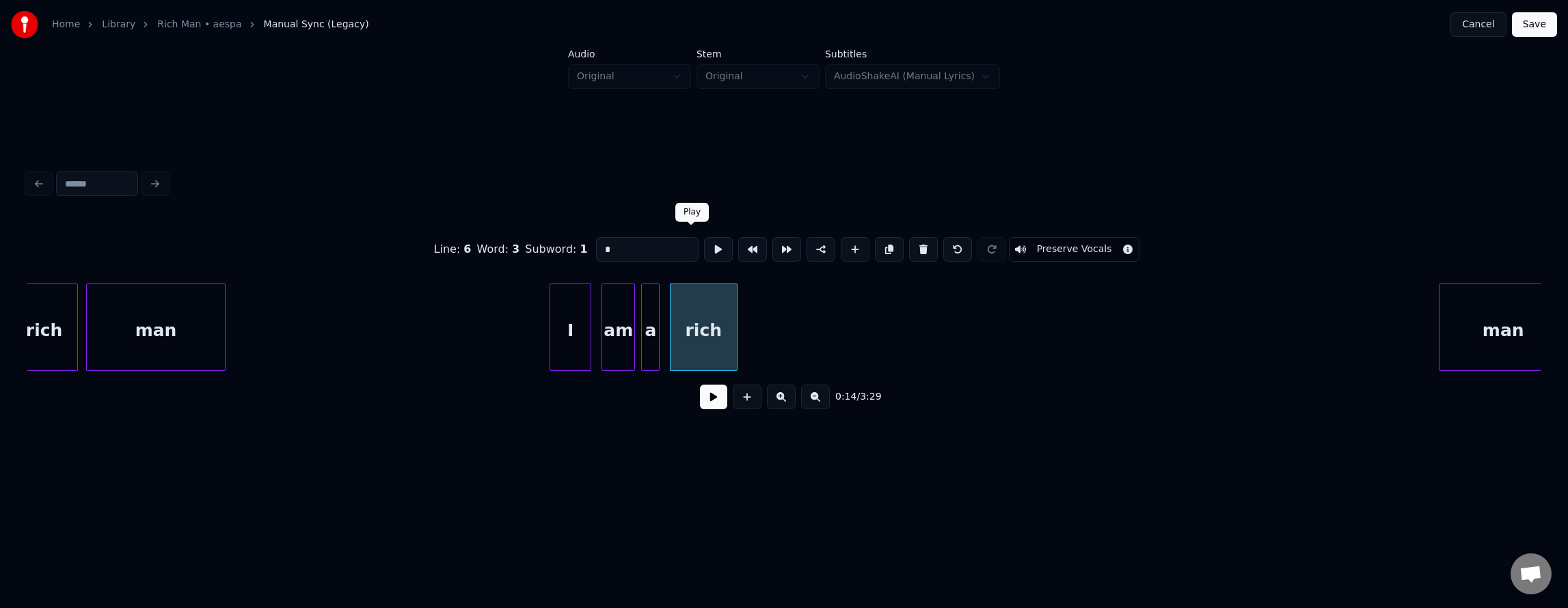
click at [704, 245] on button at bounding box center [718, 250] width 28 height 25
click at [704, 250] on button at bounding box center [718, 250] width 28 height 25
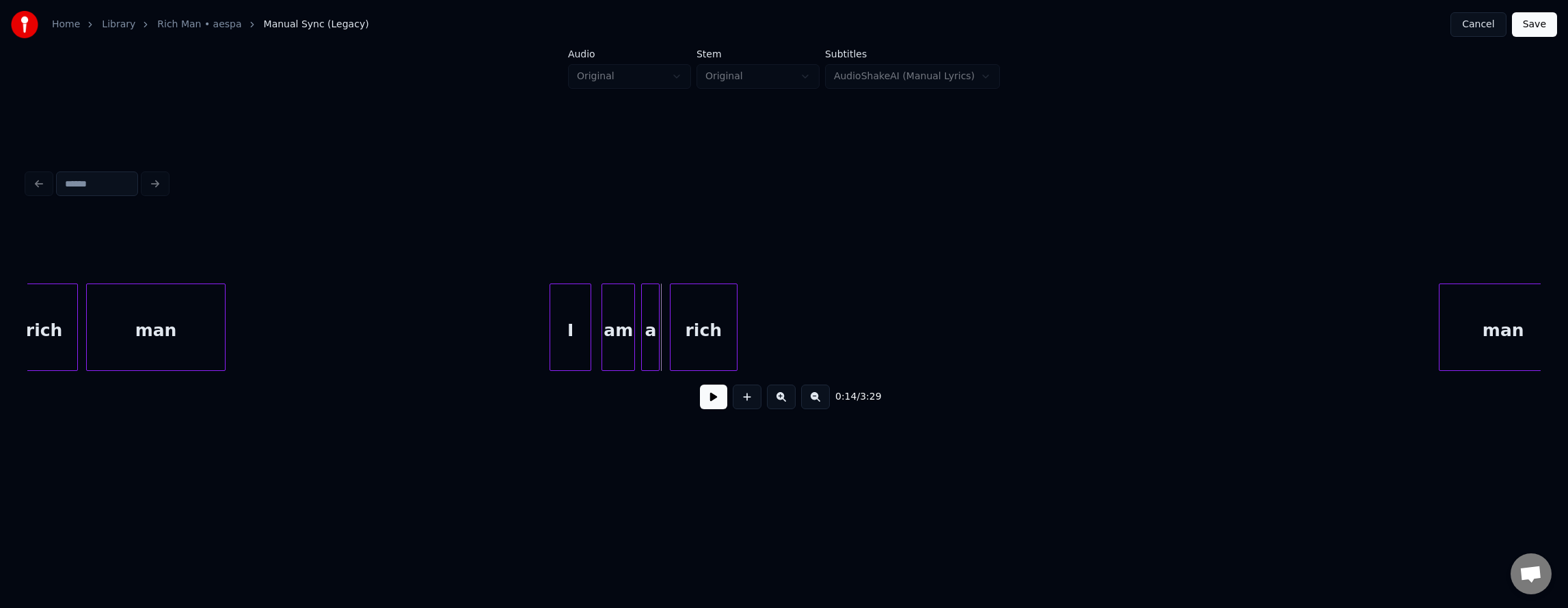
click at [693, 325] on div "rich" at bounding box center [704, 330] width 66 height 93
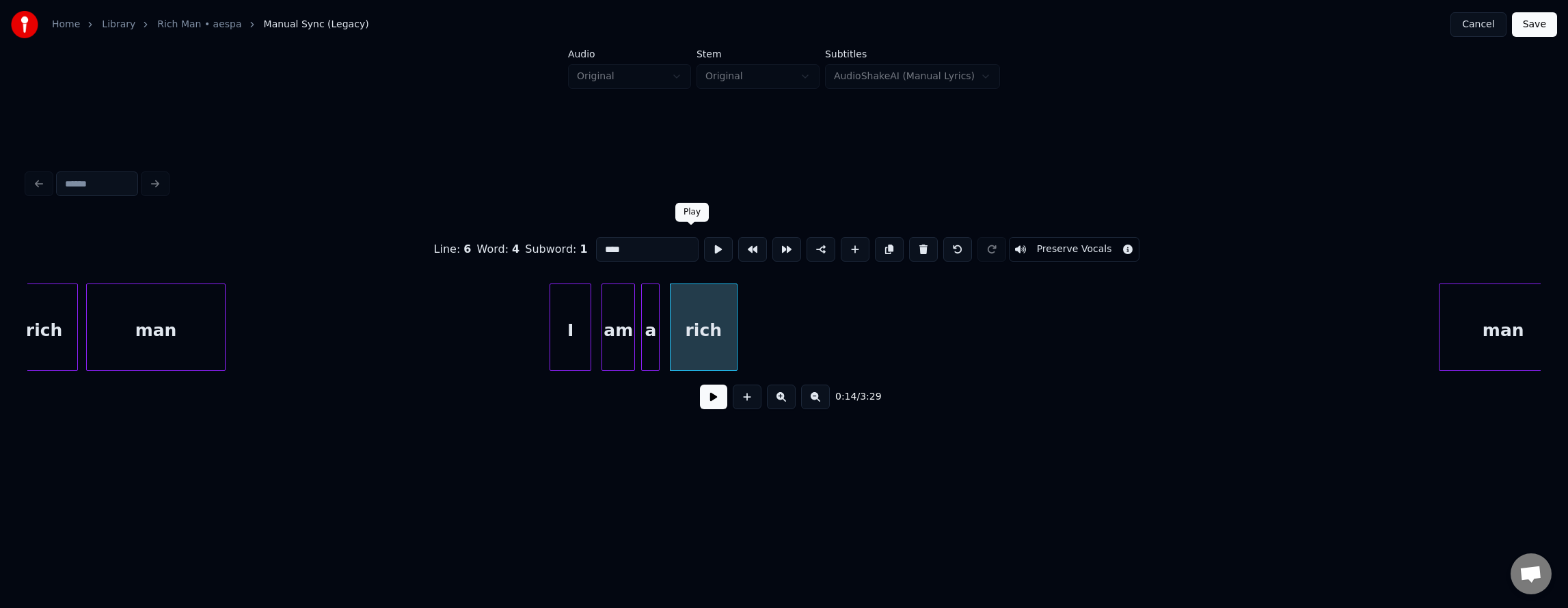
click at [704, 245] on button at bounding box center [718, 250] width 28 height 25
drag, startPoint x: 681, startPoint y: 246, endPoint x: 687, endPoint y: 285, distance: 39.5
click at [704, 248] on button at bounding box center [718, 250] width 28 height 25
click at [714, 344] on div "rich" at bounding box center [712, 330] width 66 height 93
click at [666, 340] on div at bounding box center [667, 326] width 4 height 86
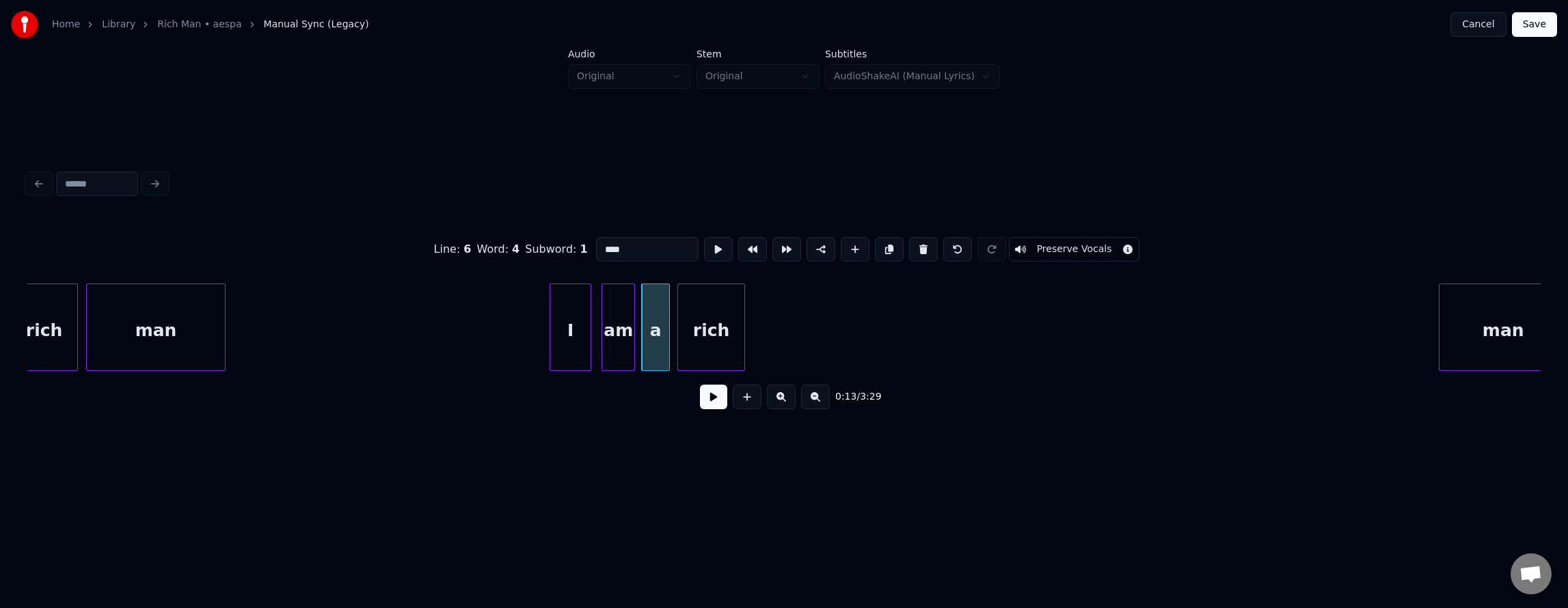
scroll to position [0, 3699]
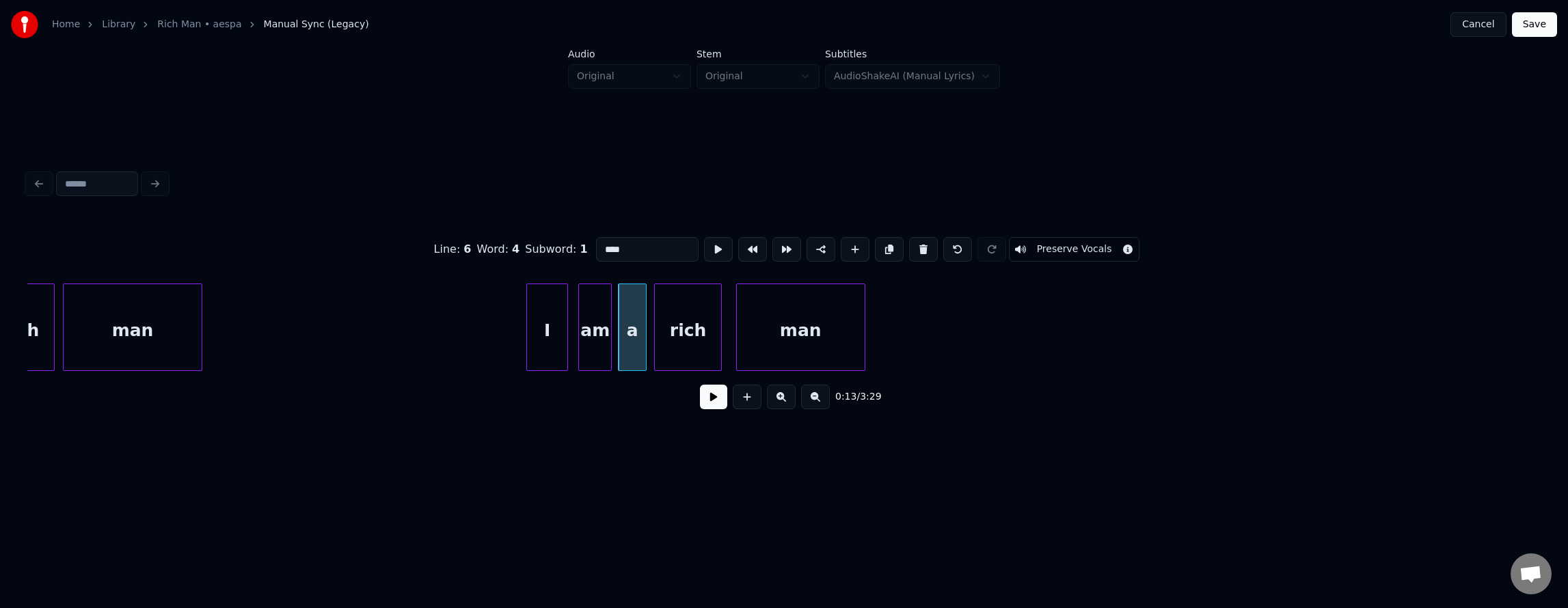
click at [800, 371] on div "rich man I am a rich man" at bounding box center [784, 327] width 1513 height 87
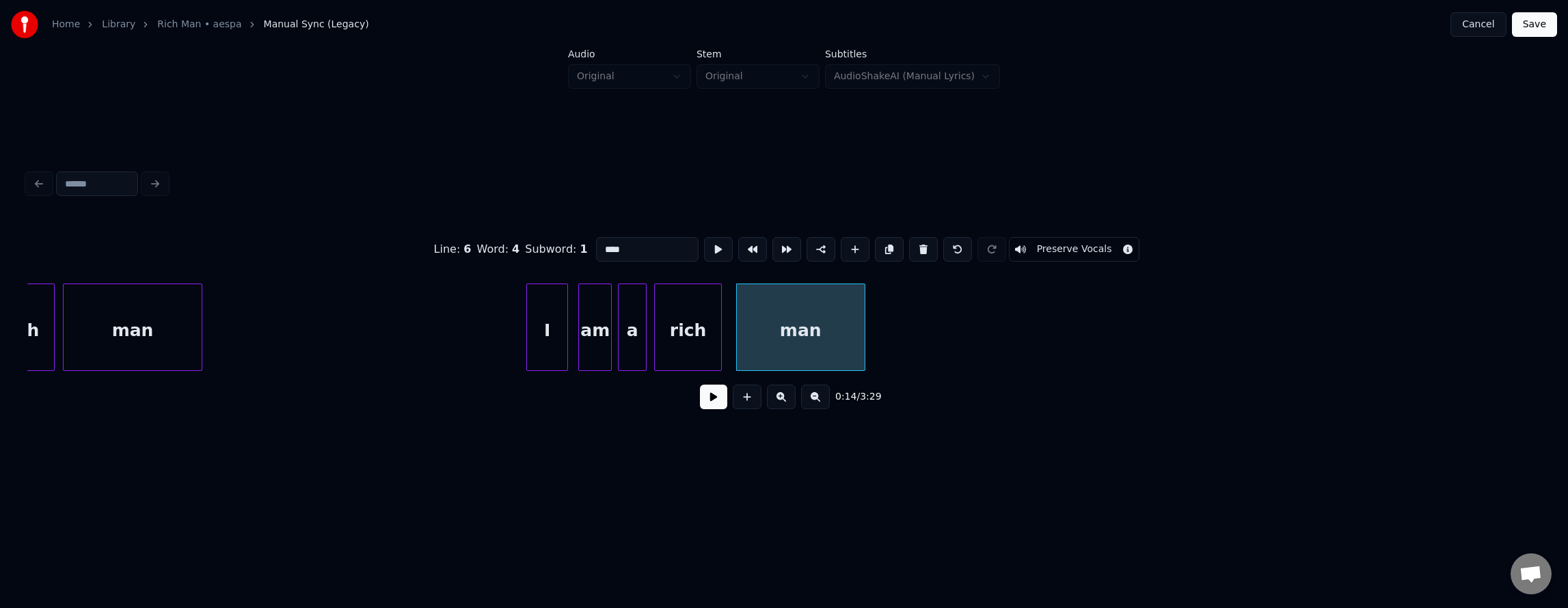
click at [805, 348] on div "man" at bounding box center [801, 330] width 128 height 93
type input "***"
click at [704, 254] on button at bounding box center [718, 250] width 28 height 25
click at [705, 397] on button at bounding box center [714, 397] width 27 height 25
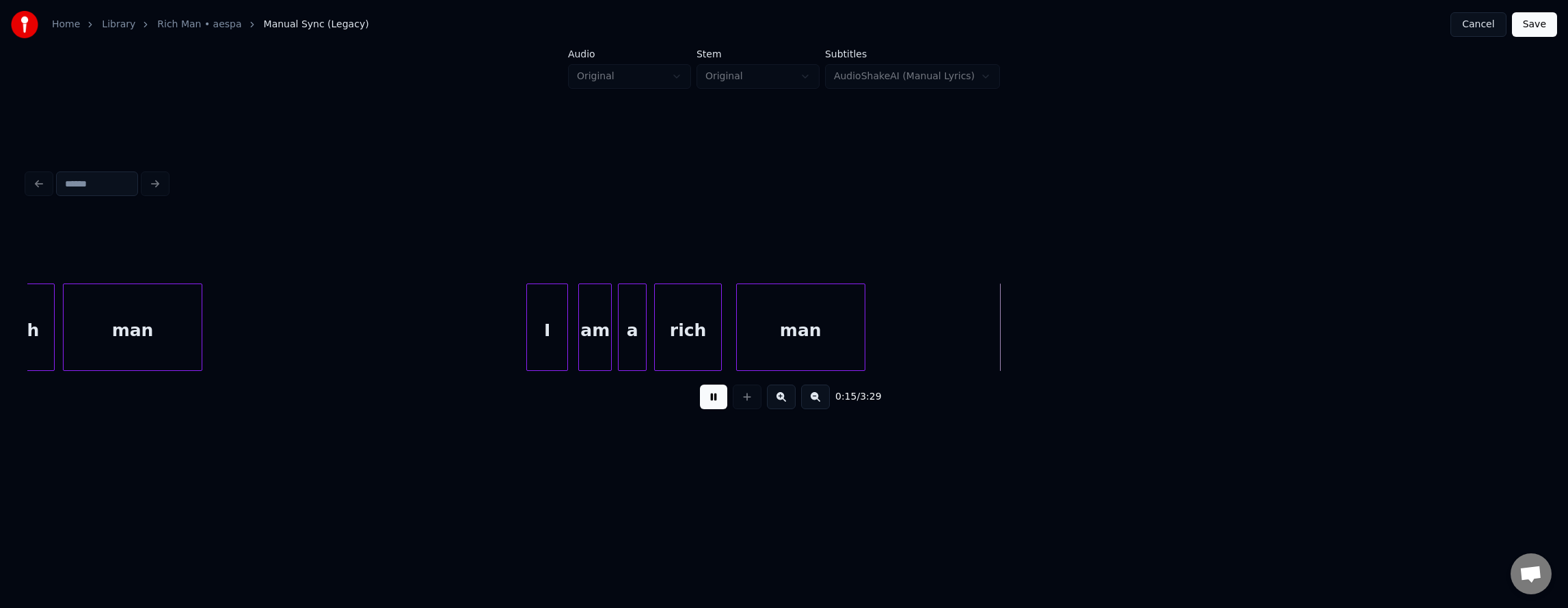
click at [705, 397] on button at bounding box center [714, 397] width 27 height 25
click at [890, 351] on div at bounding box center [891, 326] width 4 height 86
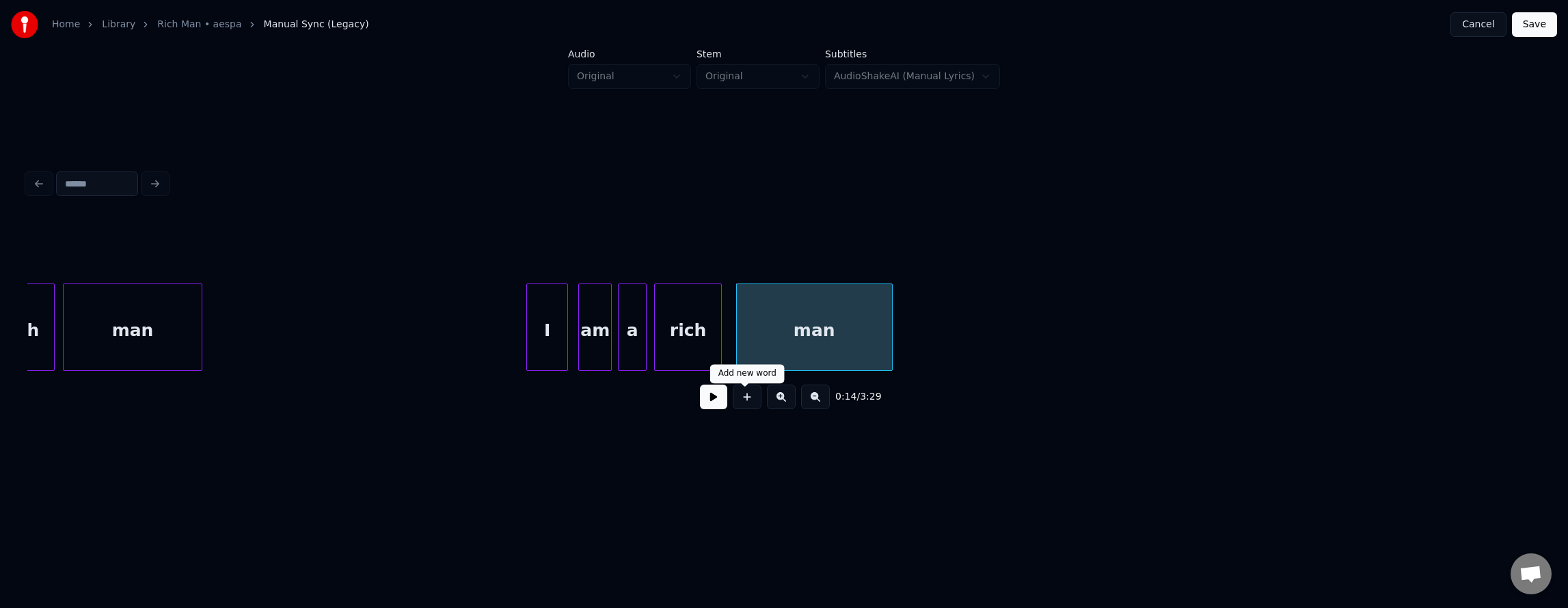
click at [713, 409] on button at bounding box center [714, 397] width 27 height 25
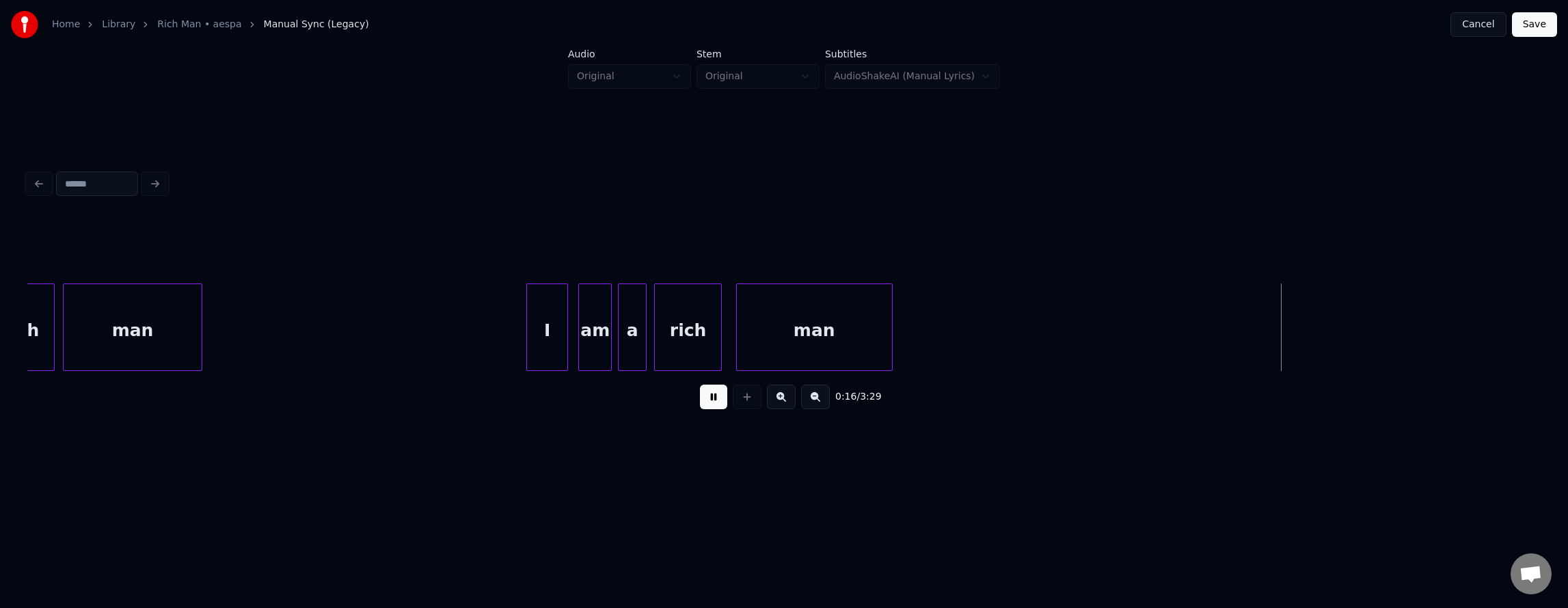
click at [711, 409] on button at bounding box center [714, 397] width 27 height 25
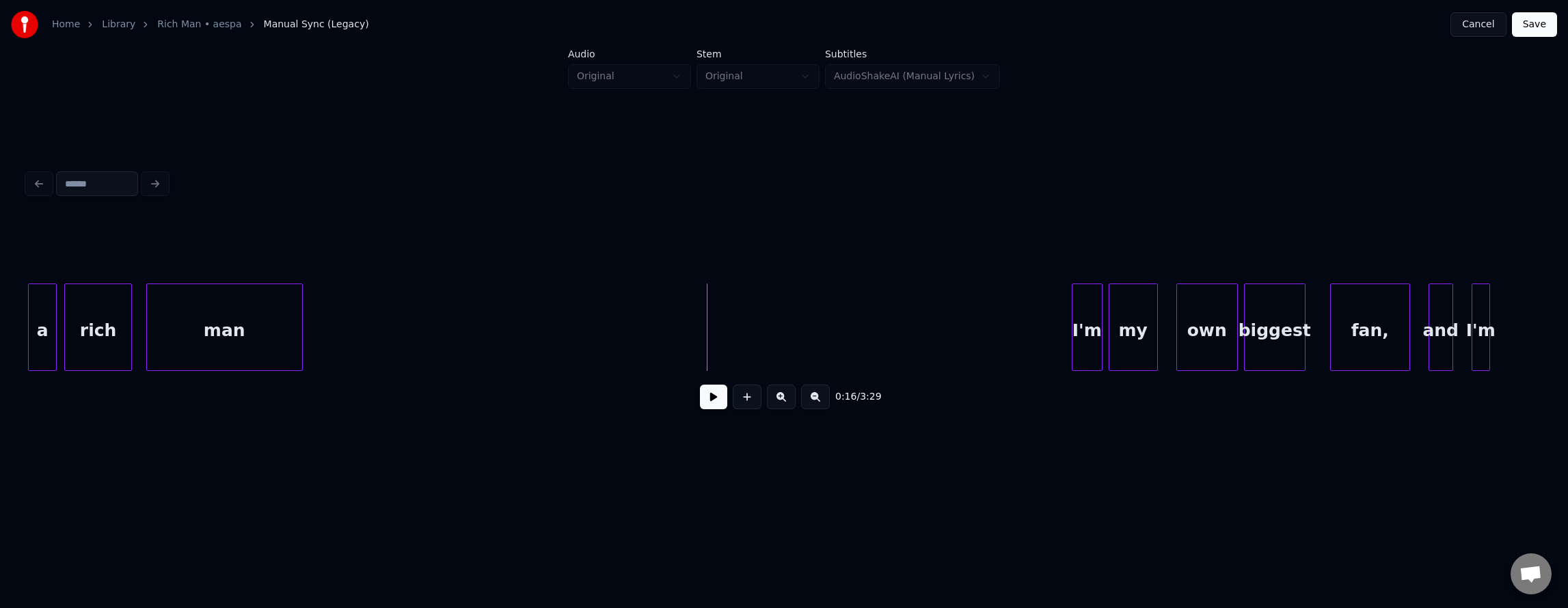
scroll to position [0, 4359]
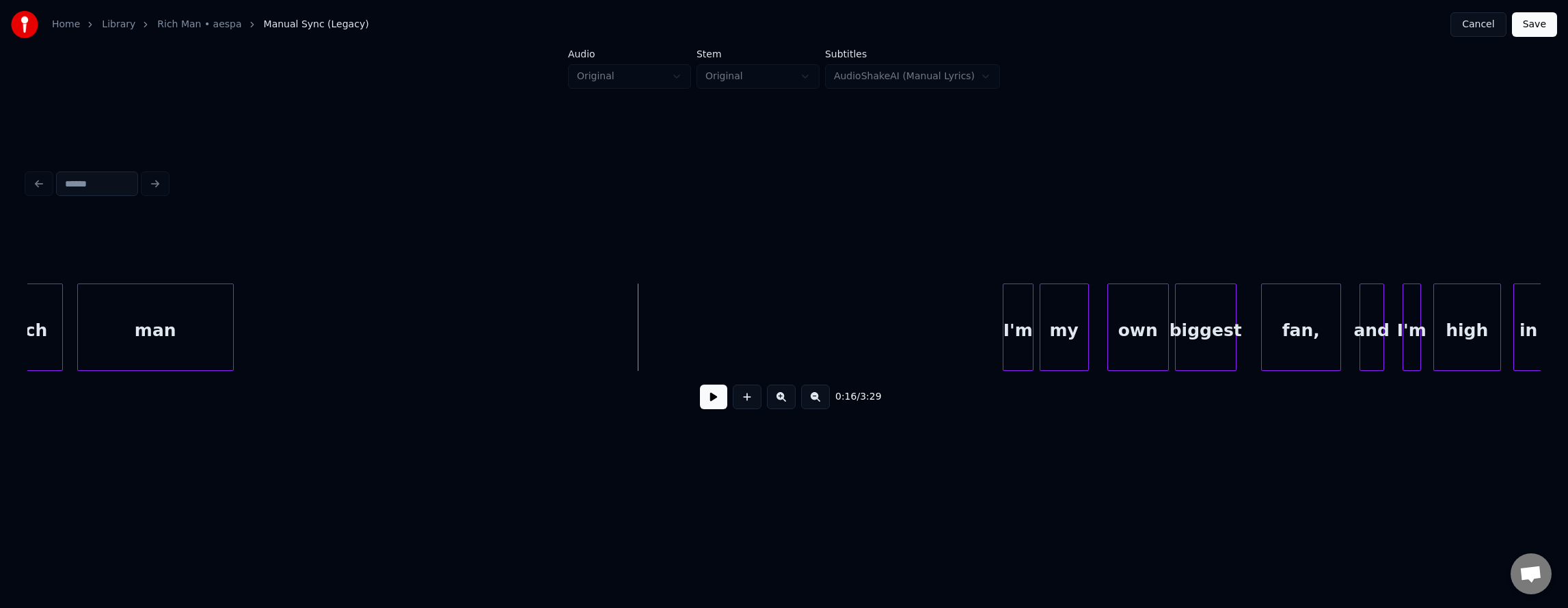
click at [710, 403] on button at bounding box center [714, 397] width 27 height 25
click at [704, 403] on button at bounding box center [714, 397] width 27 height 25
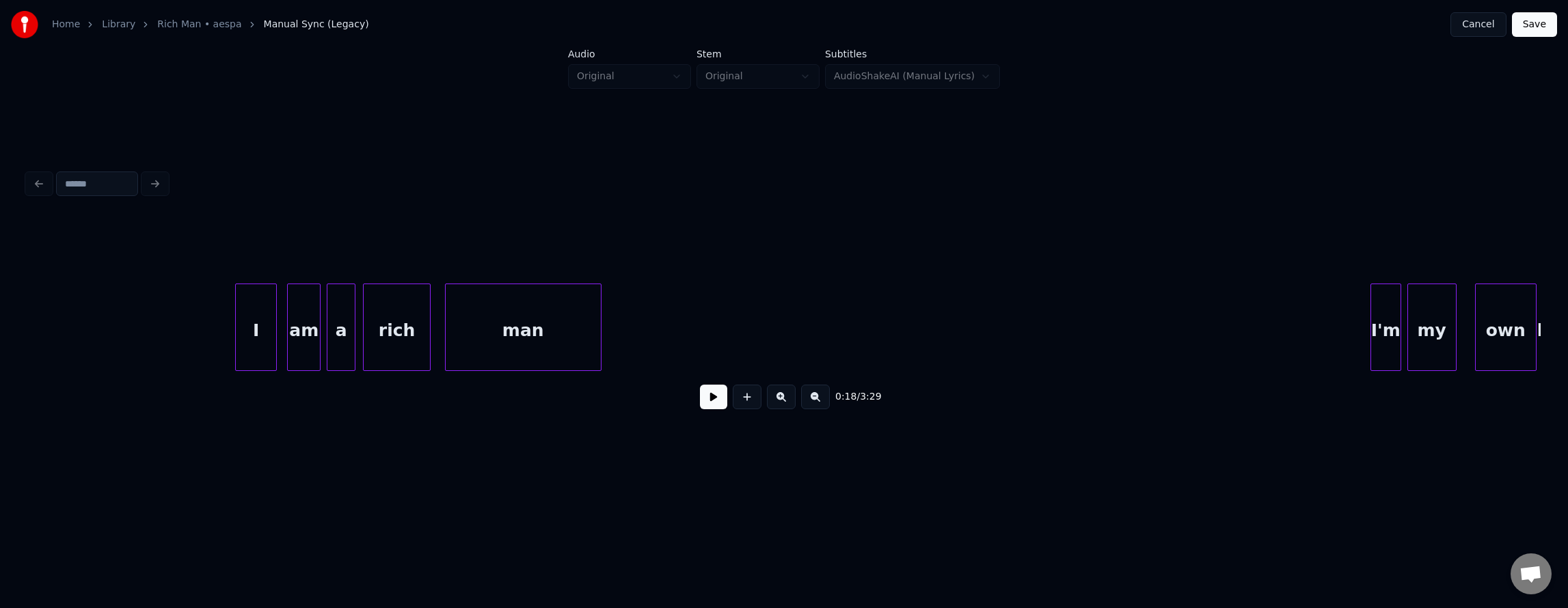
scroll to position [0, 3975]
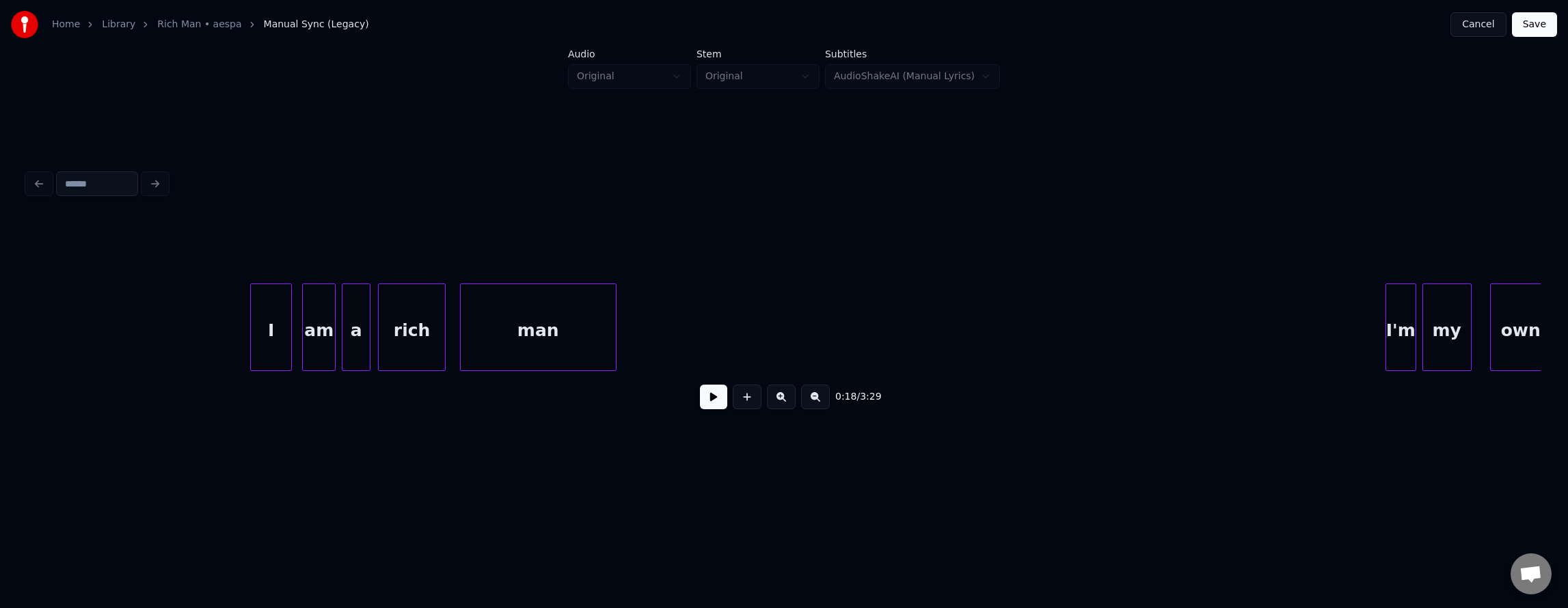
click at [266, 315] on div "I" at bounding box center [271, 330] width 41 height 93
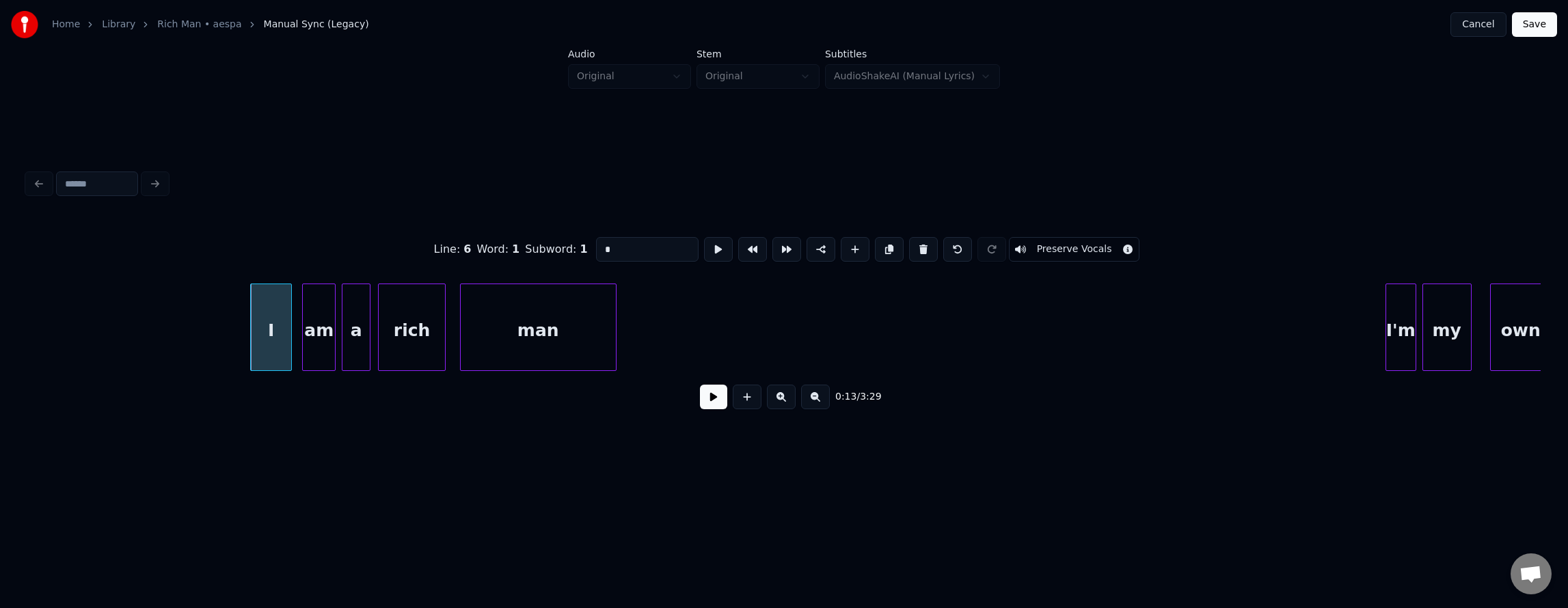
click at [582, 334] on div "man" at bounding box center [538, 330] width 155 height 93
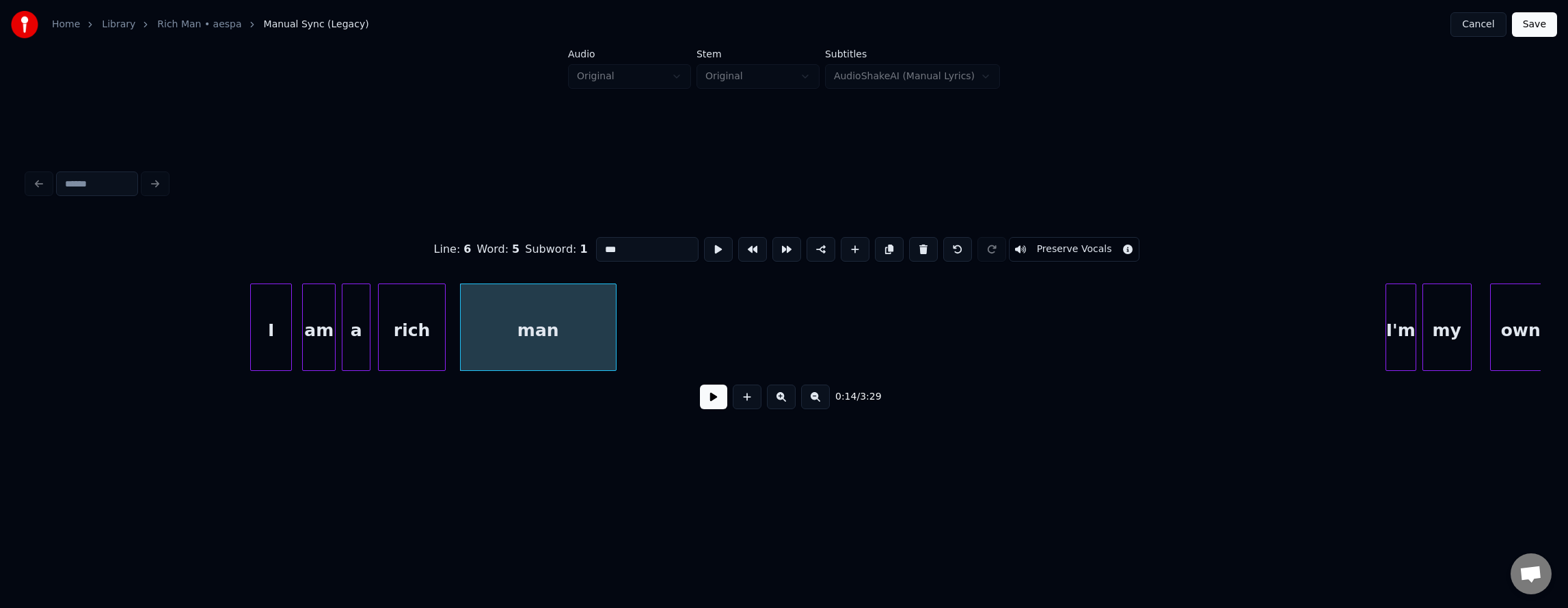
click at [257, 312] on div "I" at bounding box center [271, 330] width 41 height 93
type input "*"
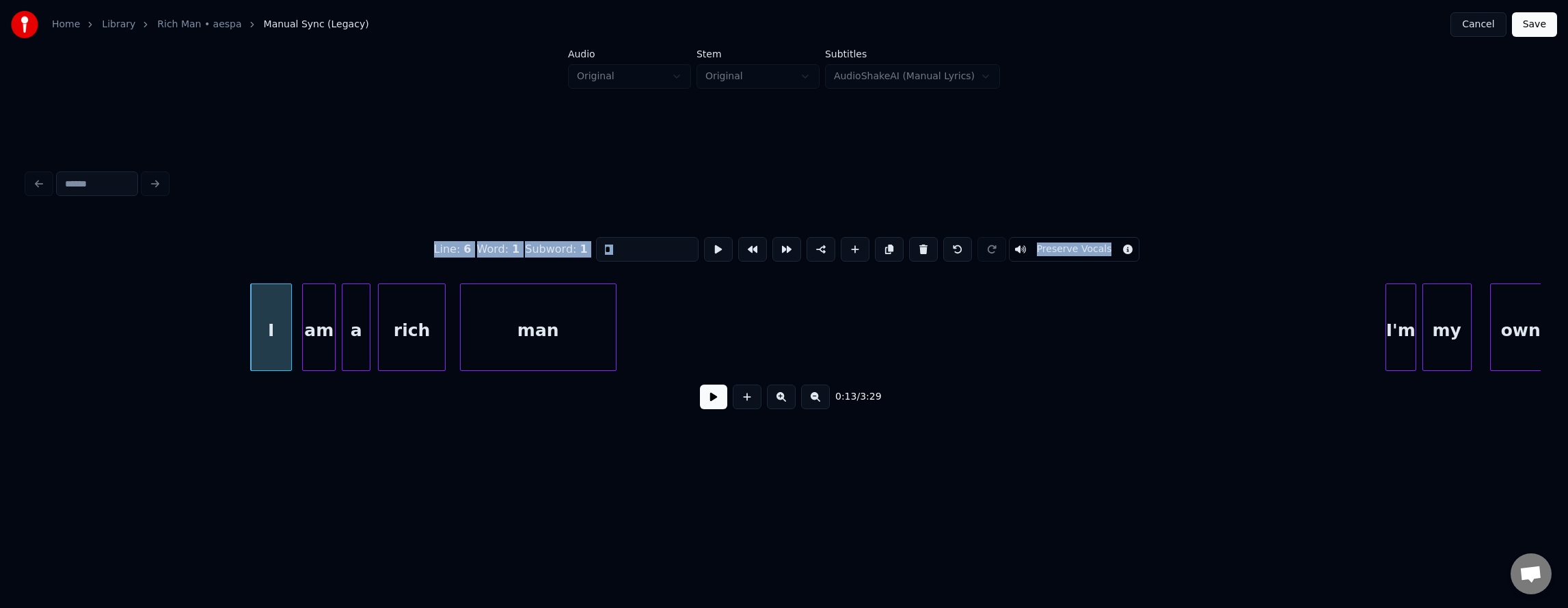
drag, startPoint x: 191, startPoint y: 241, endPoint x: 544, endPoint y: 469, distance: 420.2
click at [637, 474] on div "Line : 6 Word : 1 Subword : 1 * Preserve Vocals 0:13 / 3:29" at bounding box center [784, 293] width 1524 height 365
drag, startPoint x: 531, startPoint y: 470, endPoint x: 417, endPoint y: 443, distance: 117.2
click at [528, 471] on div "Line : 6 Word : 1 Subword : 1 * Preserve Vocals 0:13 / 3:29" at bounding box center [784, 293] width 1524 height 365
click at [271, 332] on div "I" at bounding box center [271, 330] width 41 height 93
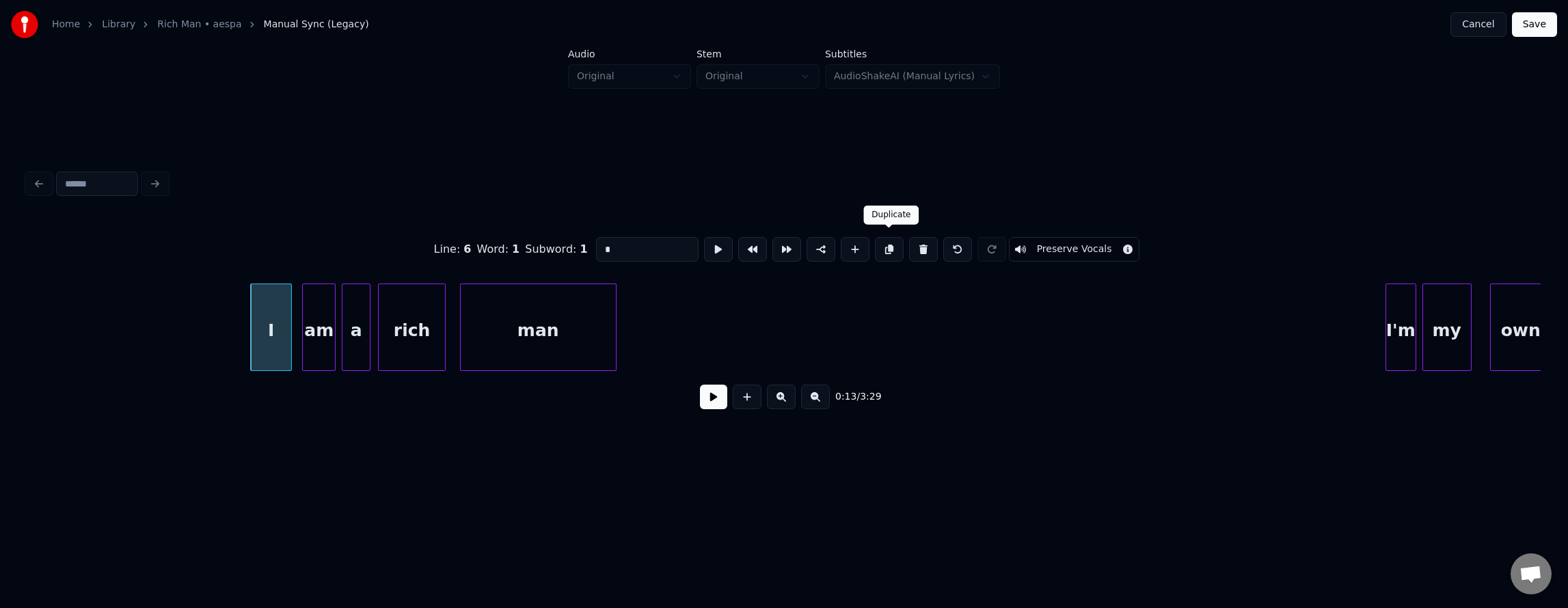
click at [886, 245] on button at bounding box center [890, 250] width 28 height 25
click at [725, 364] on div "I" at bounding box center [728, 330] width 41 height 93
click at [747, 336] on div at bounding box center [747, 326] width 4 height 86
click at [324, 340] on div "am" at bounding box center [319, 330] width 32 height 93
click at [897, 243] on button at bounding box center [890, 250] width 28 height 25
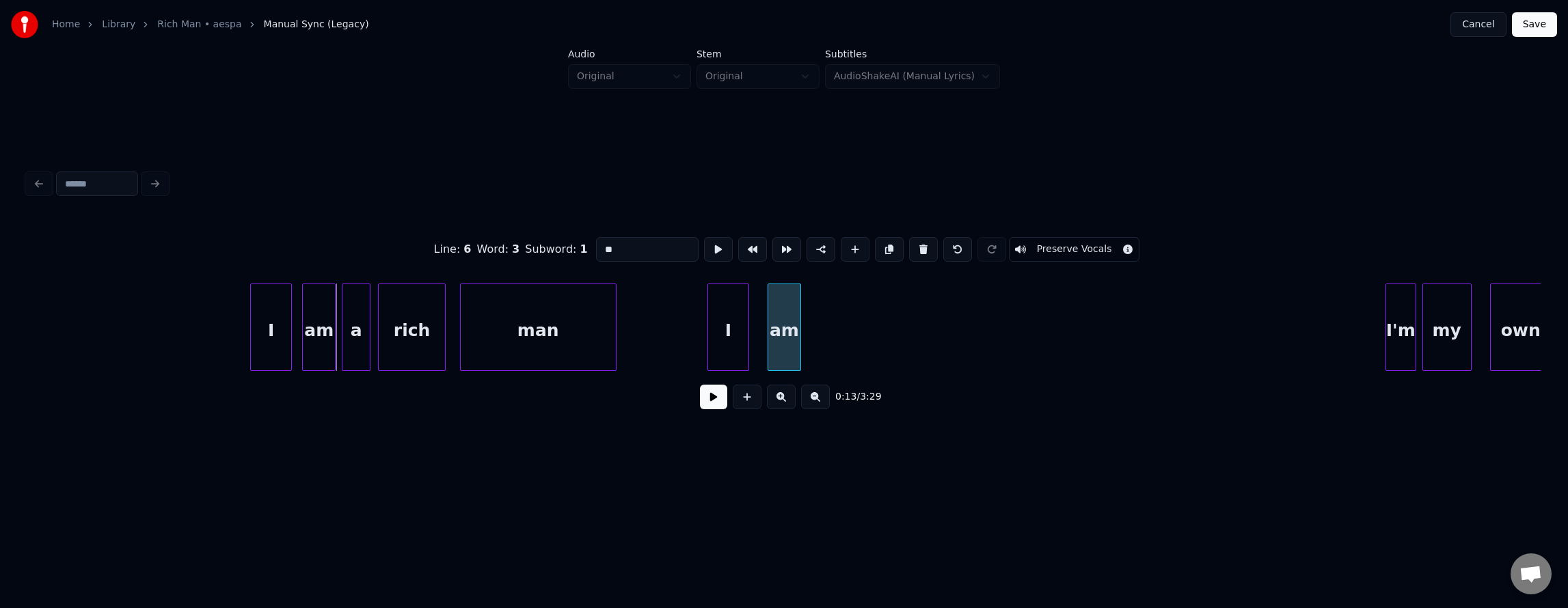
click at [787, 370] on div "rich man I'm my own a am I I am" at bounding box center [784, 327] width 1513 height 87
click at [356, 339] on div "a" at bounding box center [356, 330] width 27 height 93
click at [897, 245] on button at bounding box center [890, 250] width 28 height 25
click at [834, 402] on div "Line : 6 Word : 4 Subword : 1 * Preserve Vocals 0:14 / 3:29" at bounding box center [784, 320] width 1513 height 208
click at [415, 348] on div "rich" at bounding box center [412, 330] width 66 height 93
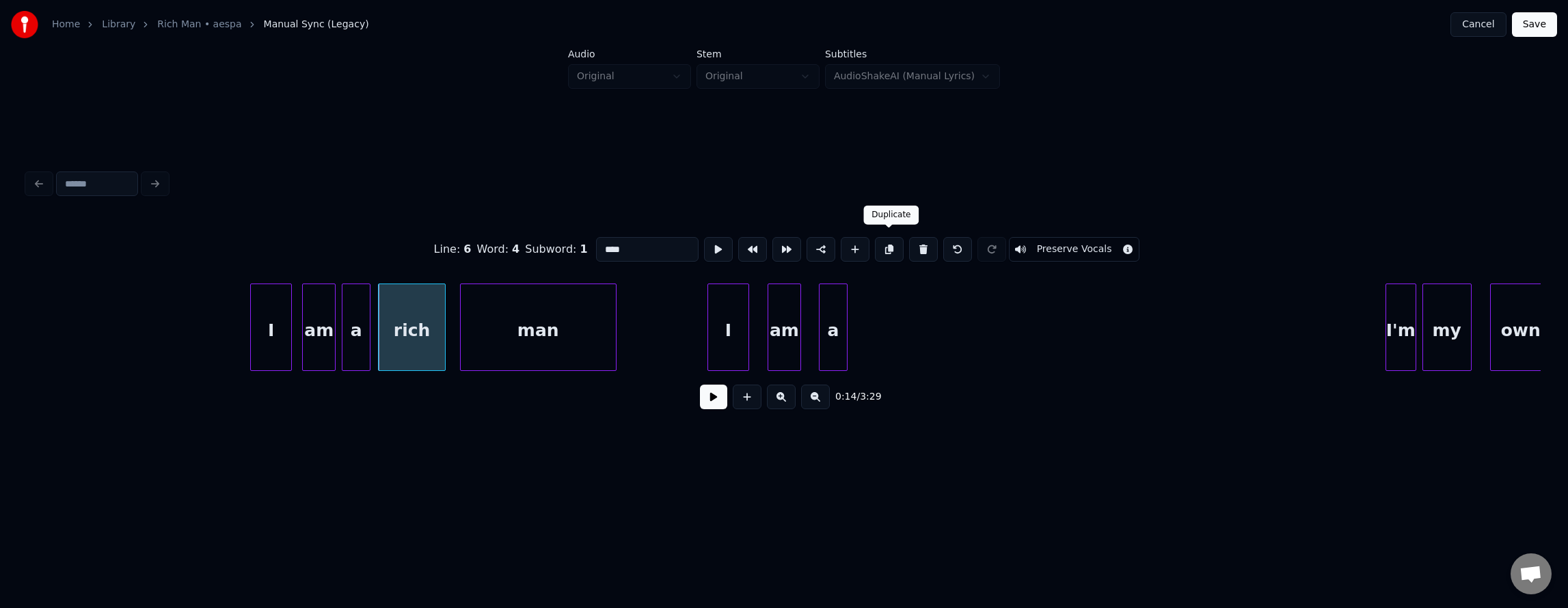
click at [890, 249] on button at bounding box center [890, 250] width 28 height 25
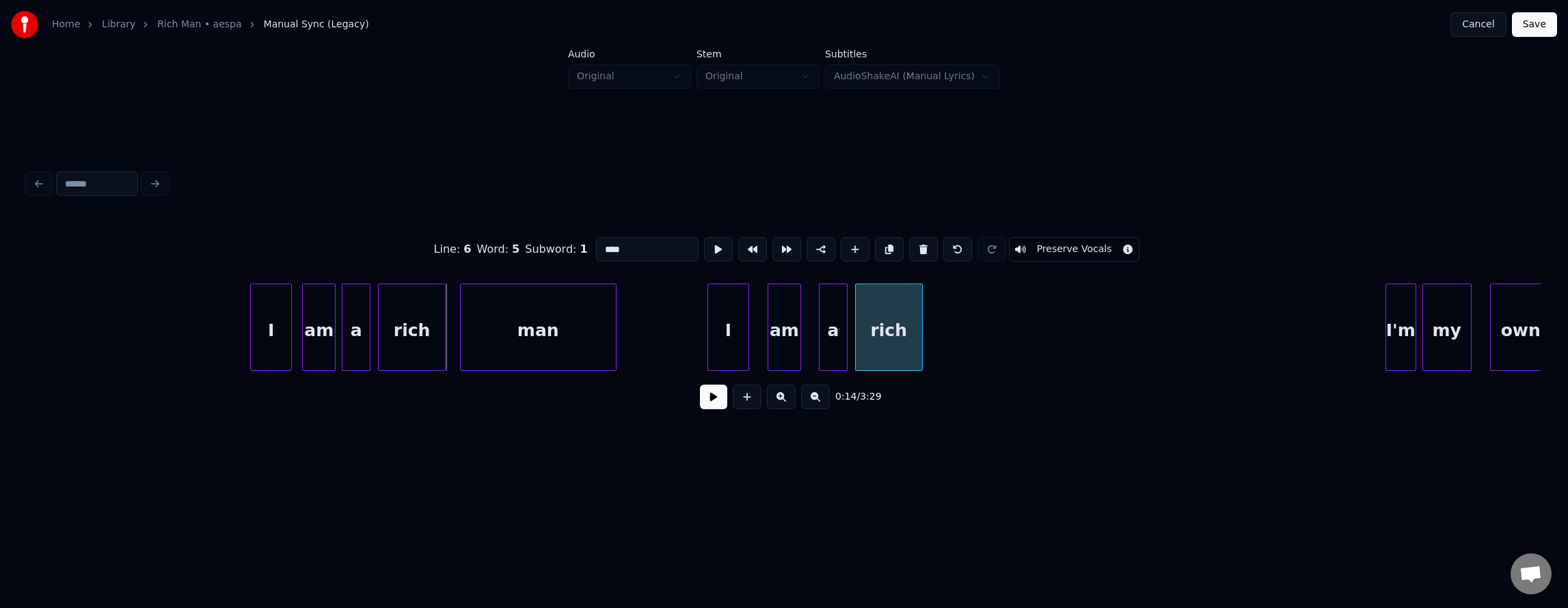
click at [913, 377] on div "Line : 6 Word : 5 Subword : 1 **** Preserve Vocals 0:14 / 3:29" at bounding box center [784, 320] width 1513 height 208
click at [565, 344] on div "man" at bounding box center [538, 330] width 155 height 93
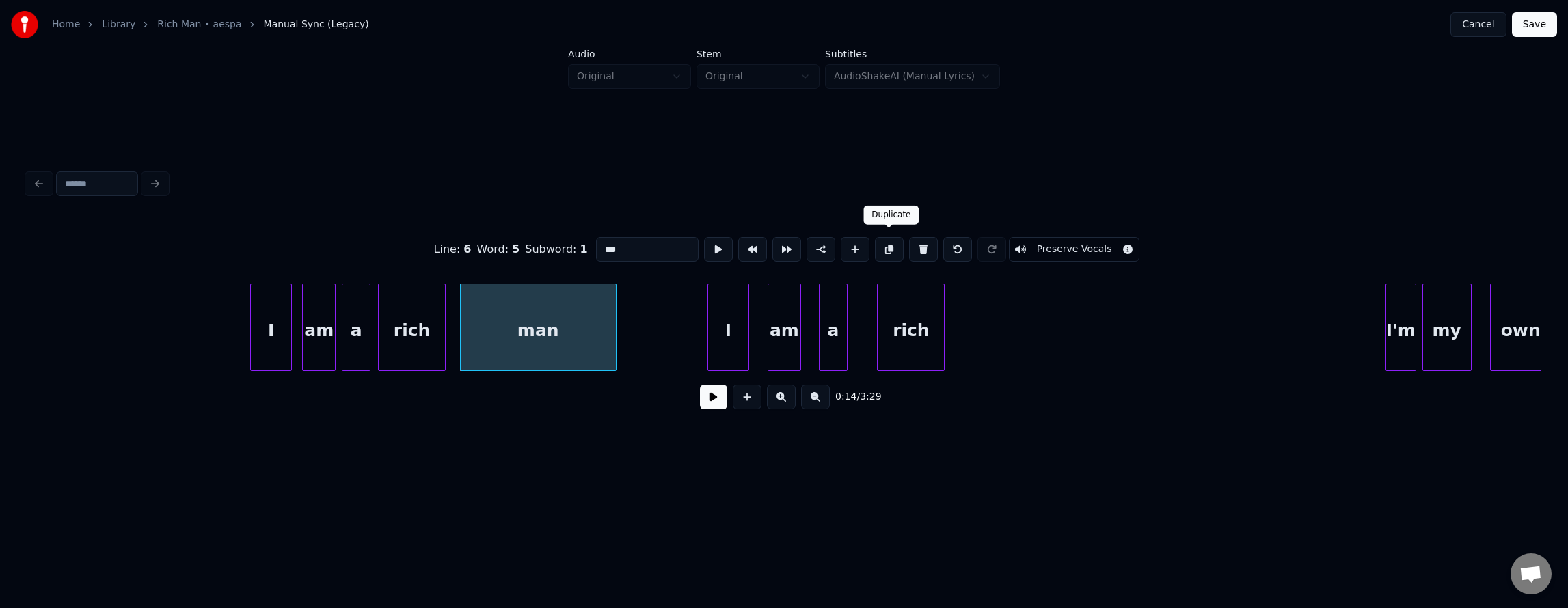
drag, startPoint x: 893, startPoint y: 247, endPoint x: 713, endPoint y: 302, distance: 188.2
click at [892, 248] on button at bounding box center [890, 250] width 28 height 25
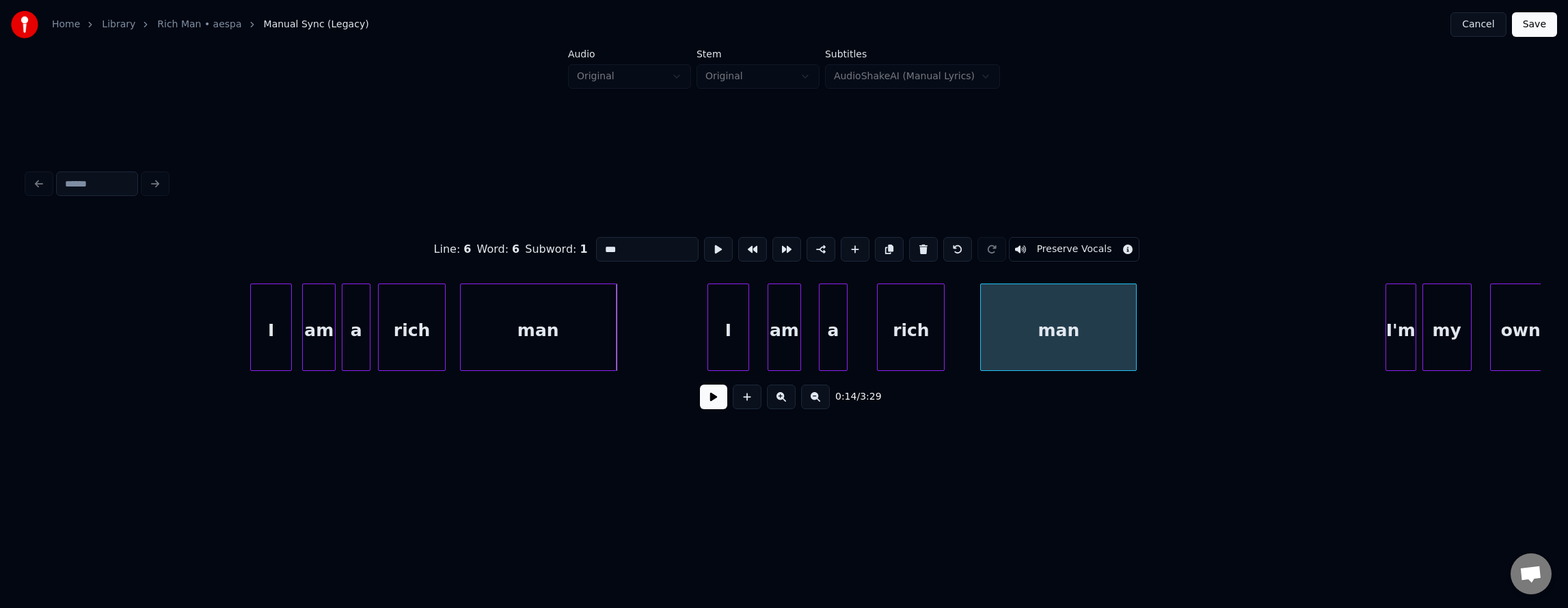
click at [1036, 351] on div "man" at bounding box center [1059, 330] width 155 height 93
click at [545, 356] on div "man" at bounding box center [538, 330] width 155 height 93
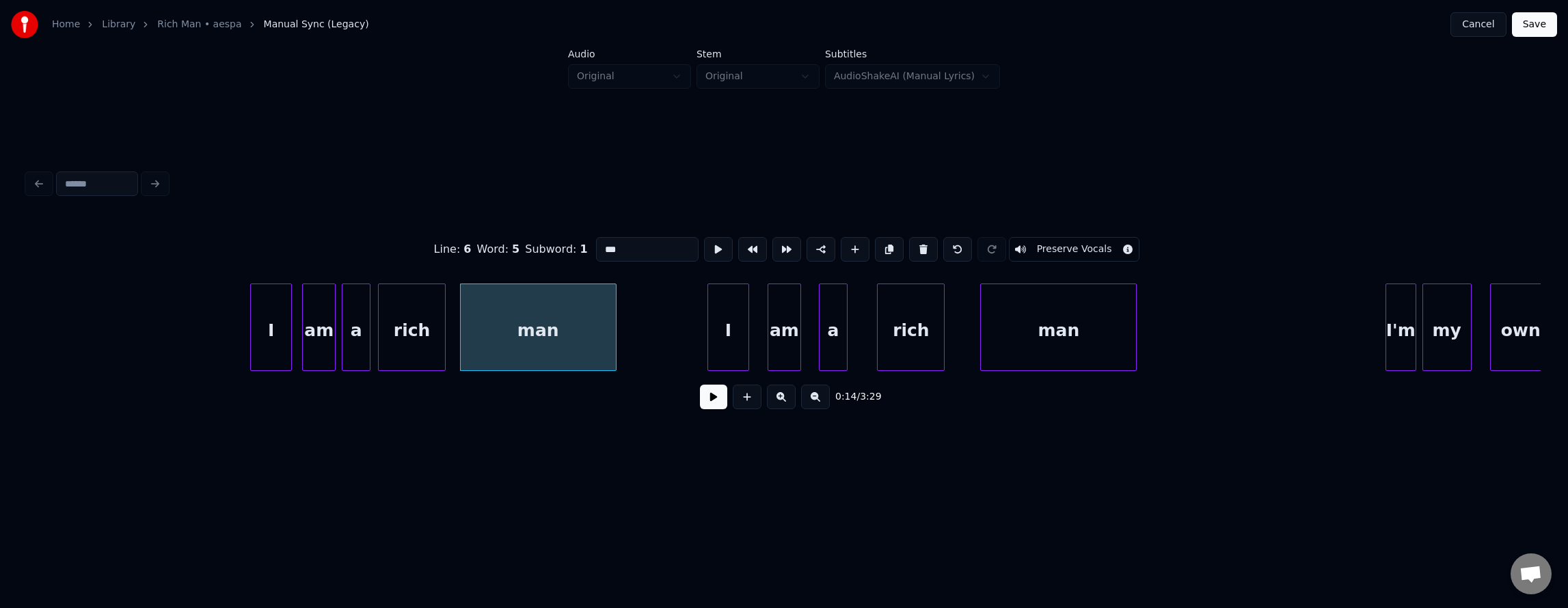
click at [718, 335] on div "I" at bounding box center [728, 330] width 41 height 93
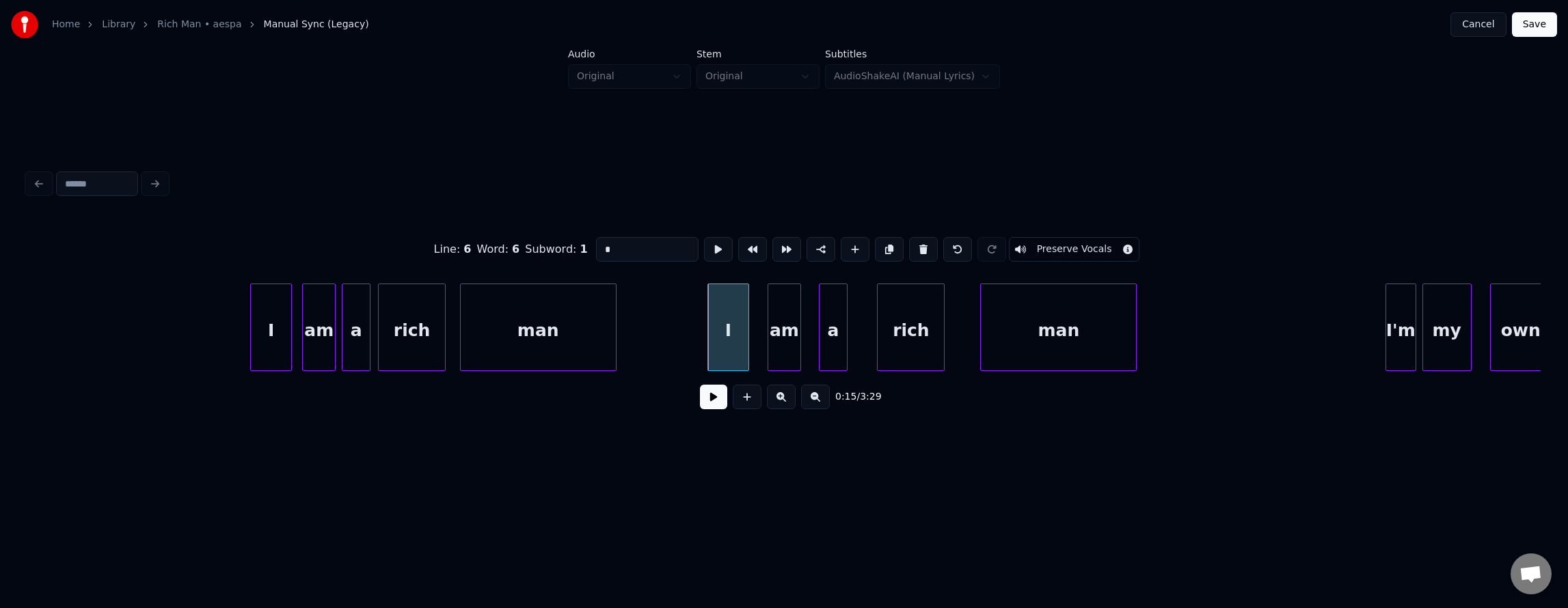
click at [558, 351] on div "man" at bounding box center [538, 330] width 155 height 93
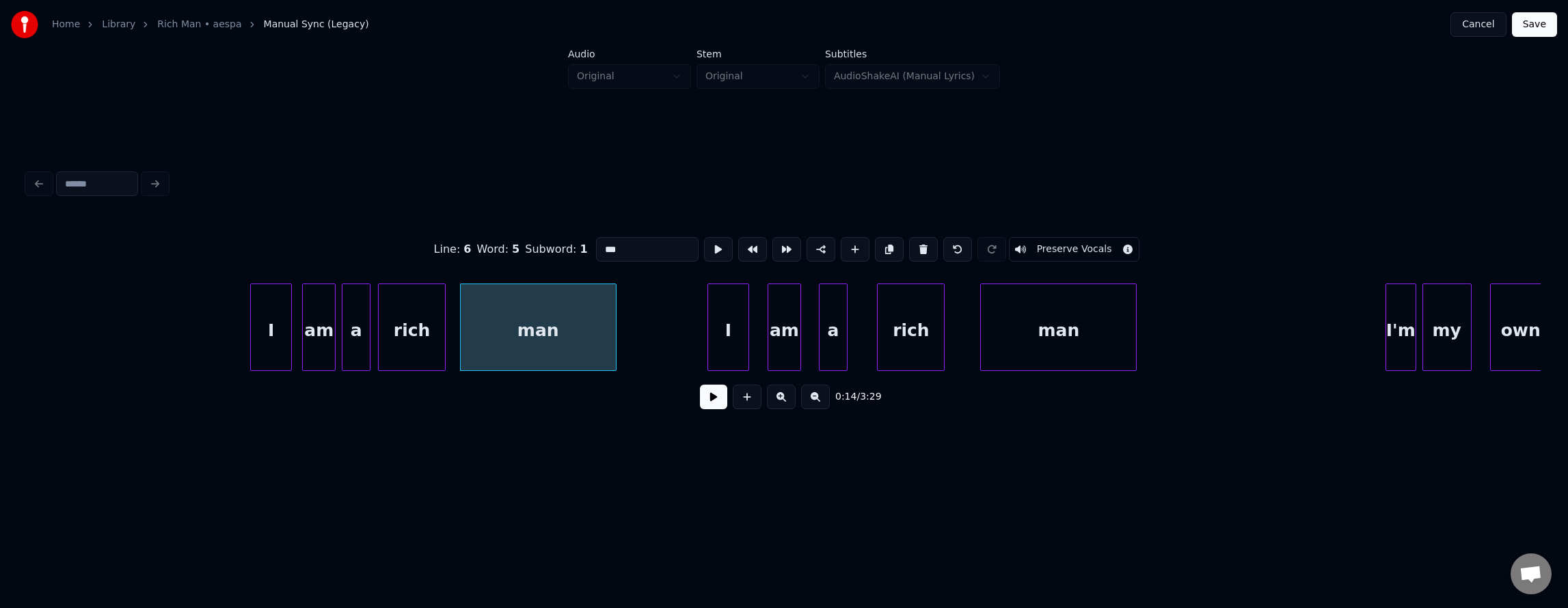
click at [734, 336] on div "I" at bounding box center [728, 330] width 41 height 93
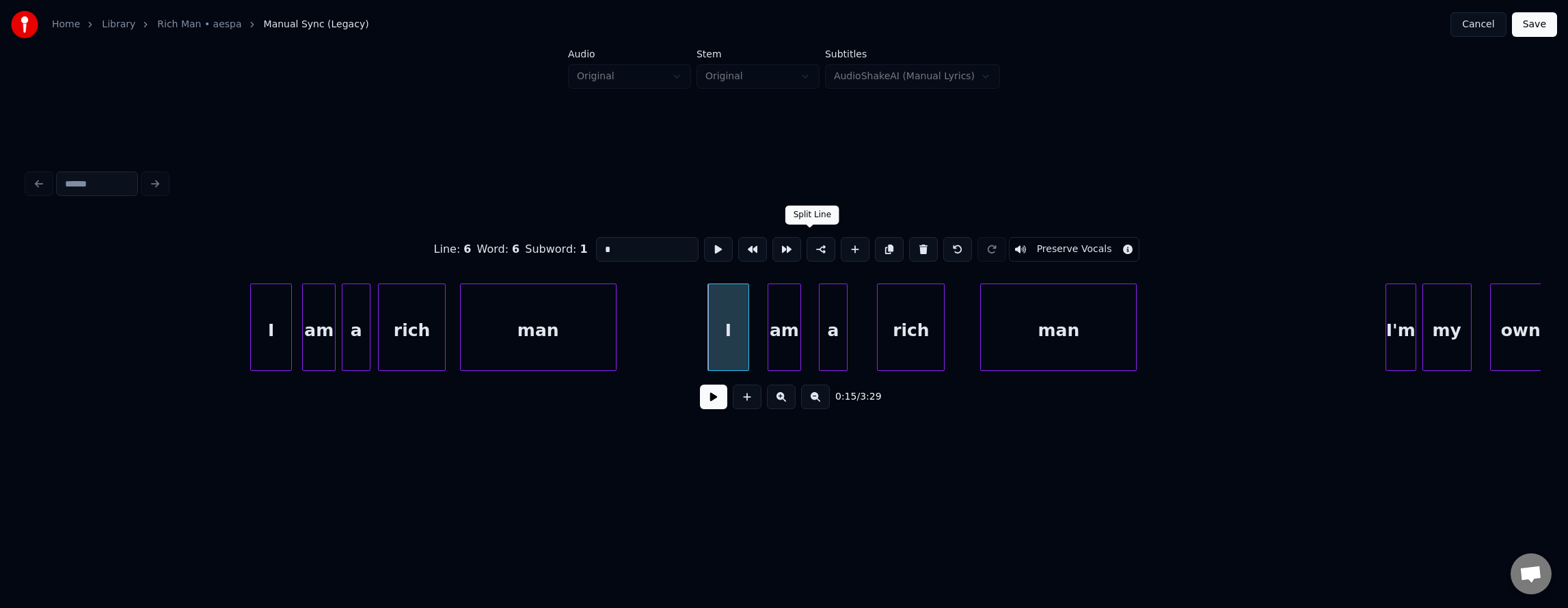
click at [807, 251] on button at bounding box center [820, 250] width 28 height 25
click at [781, 301] on div "am" at bounding box center [784, 330] width 32 height 93
click at [834, 322] on div "a" at bounding box center [833, 330] width 27 height 93
click at [914, 336] on div "rich" at bounding box center [910, 330] width 66 height 93
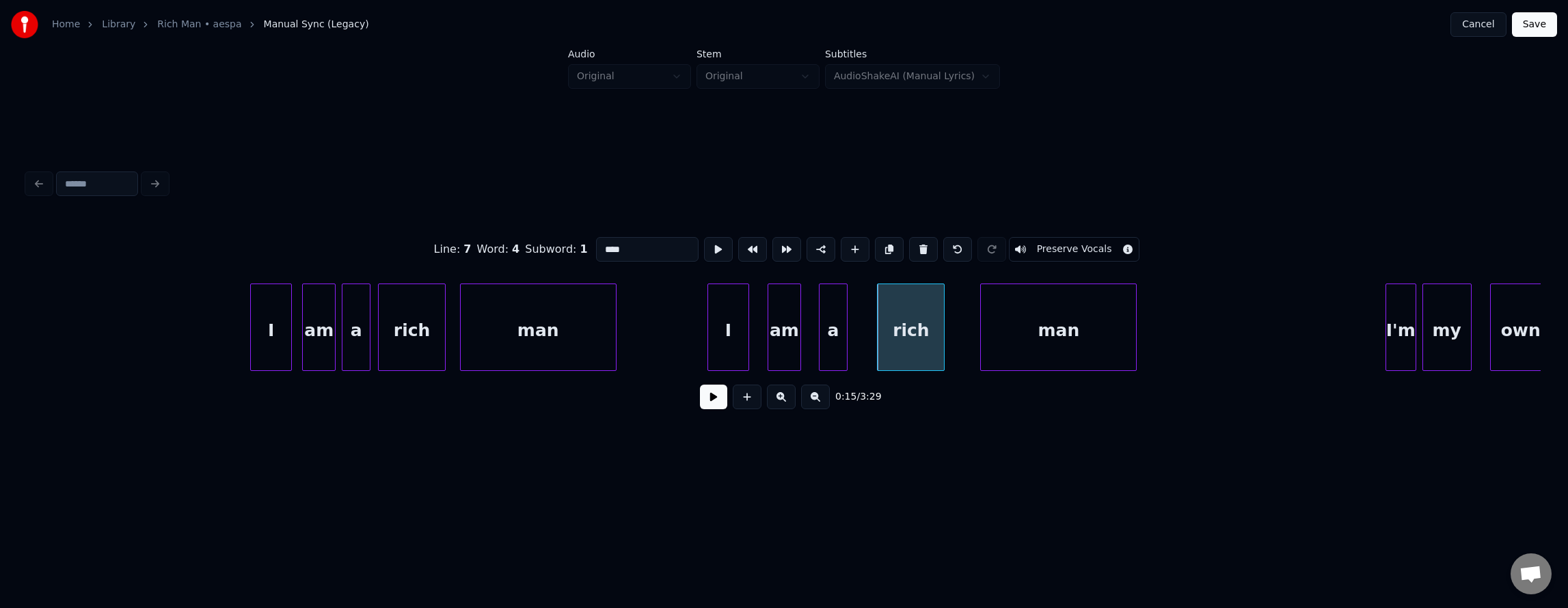
click at [1055, 347] on div "man" at bounding box center [1059, 330] width 155 height 93
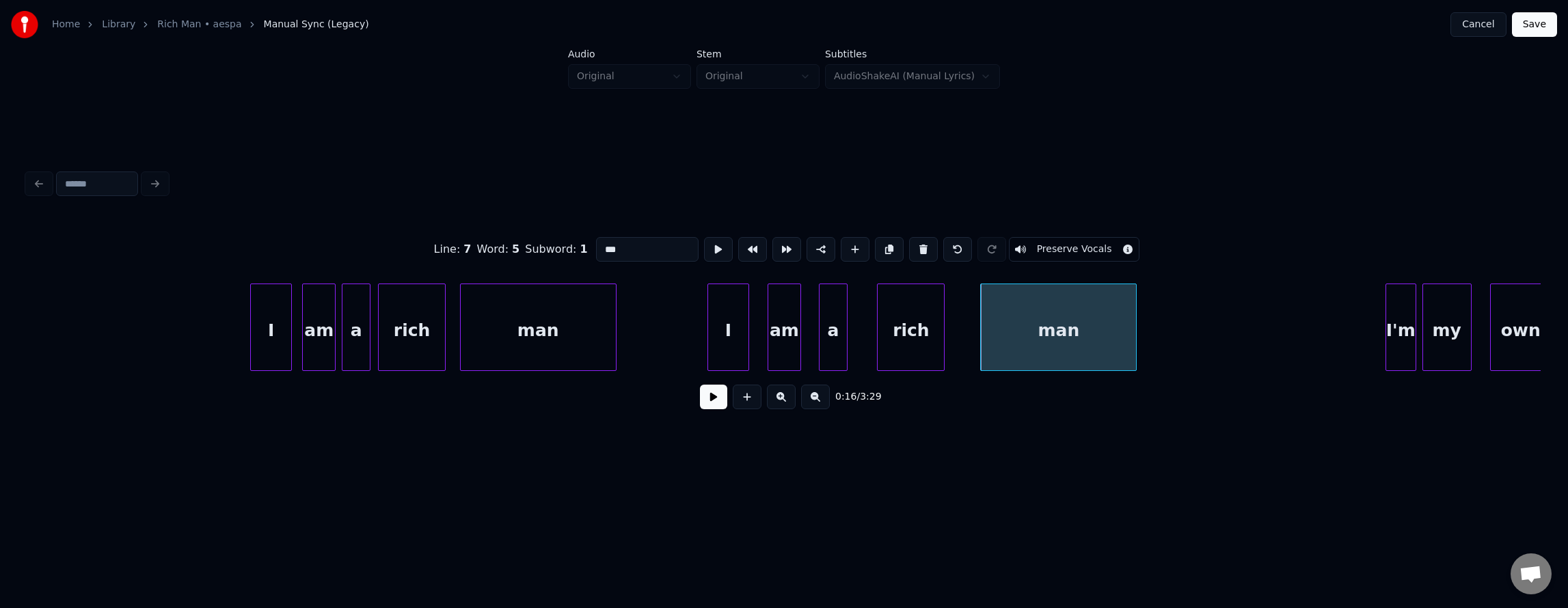
click at [1400, 336] on div "I'm" at bounding box center [1401, 330] width 29 height 93
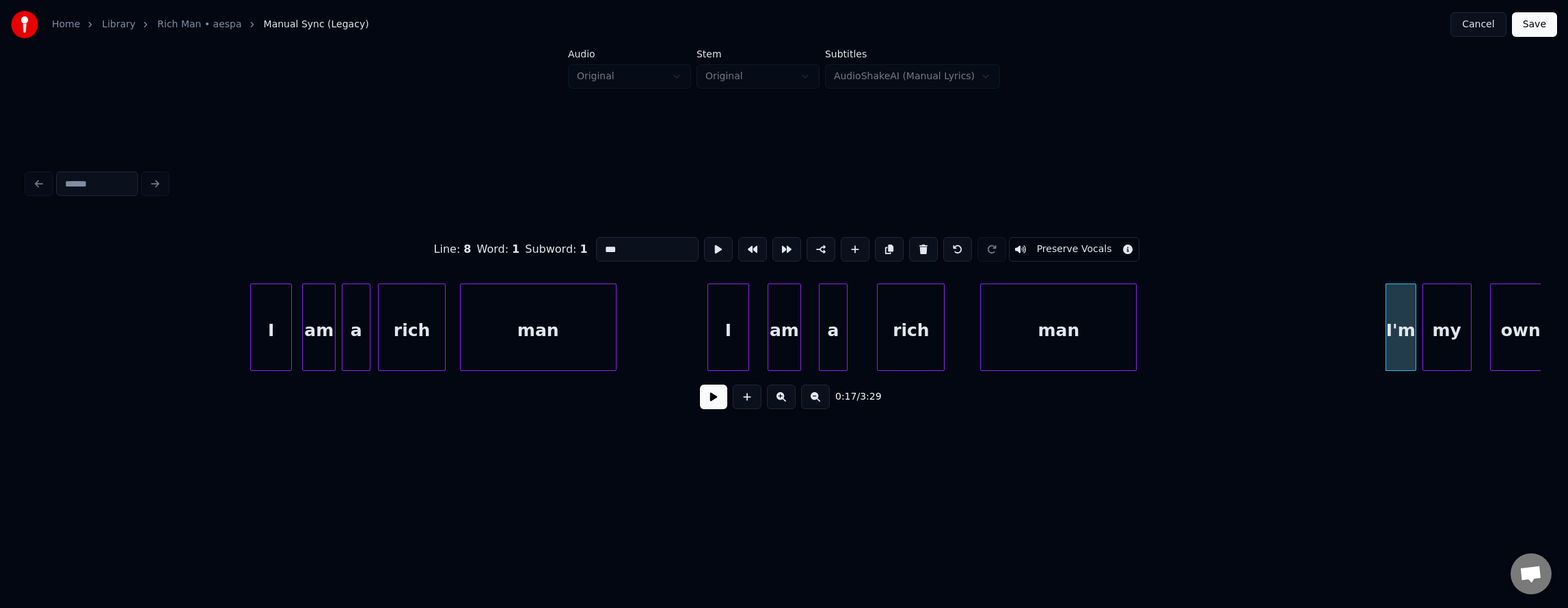
click at [538, 345] on div "man" at bounding box center [538, 330] width 155 height 93
type input "***"
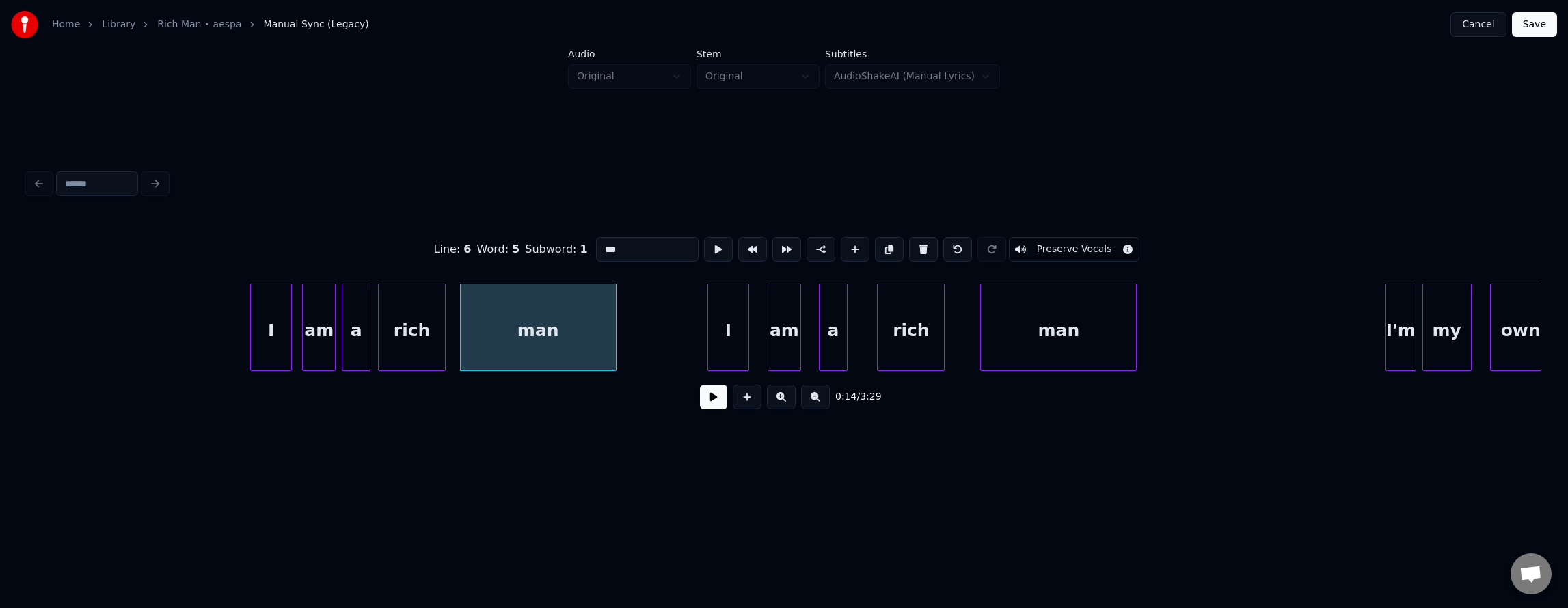
click at [708, 403] on button at bounding box center [714, 397] width 27 height 25
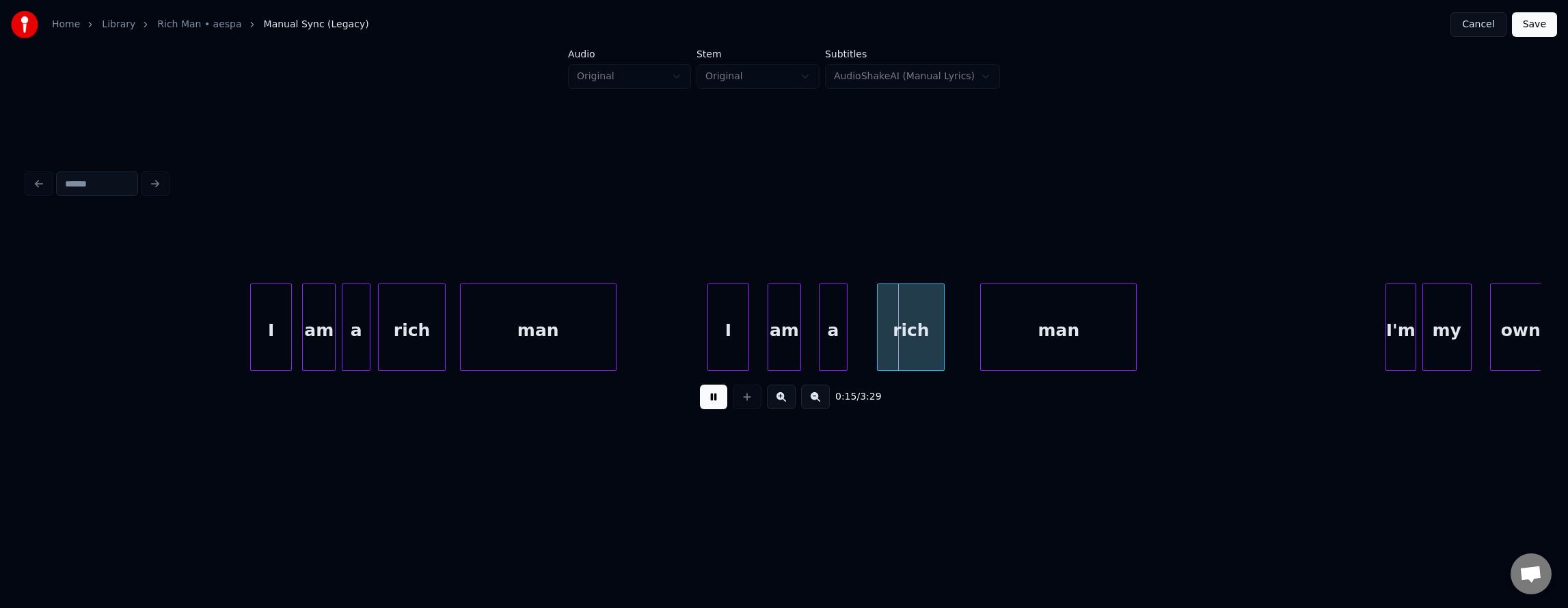
click at [708, 403] on button at bounding box center [714, 397] width 27 height 25
click at [710, 406] on button at bounding box center [714, 397] width 27 height 25
click at [710, 407] on button at bounding box center [714, 397] width 27 height 25
click at [1257, 359] on div "man" at bounding box center [1208, 330] width 155 height 93
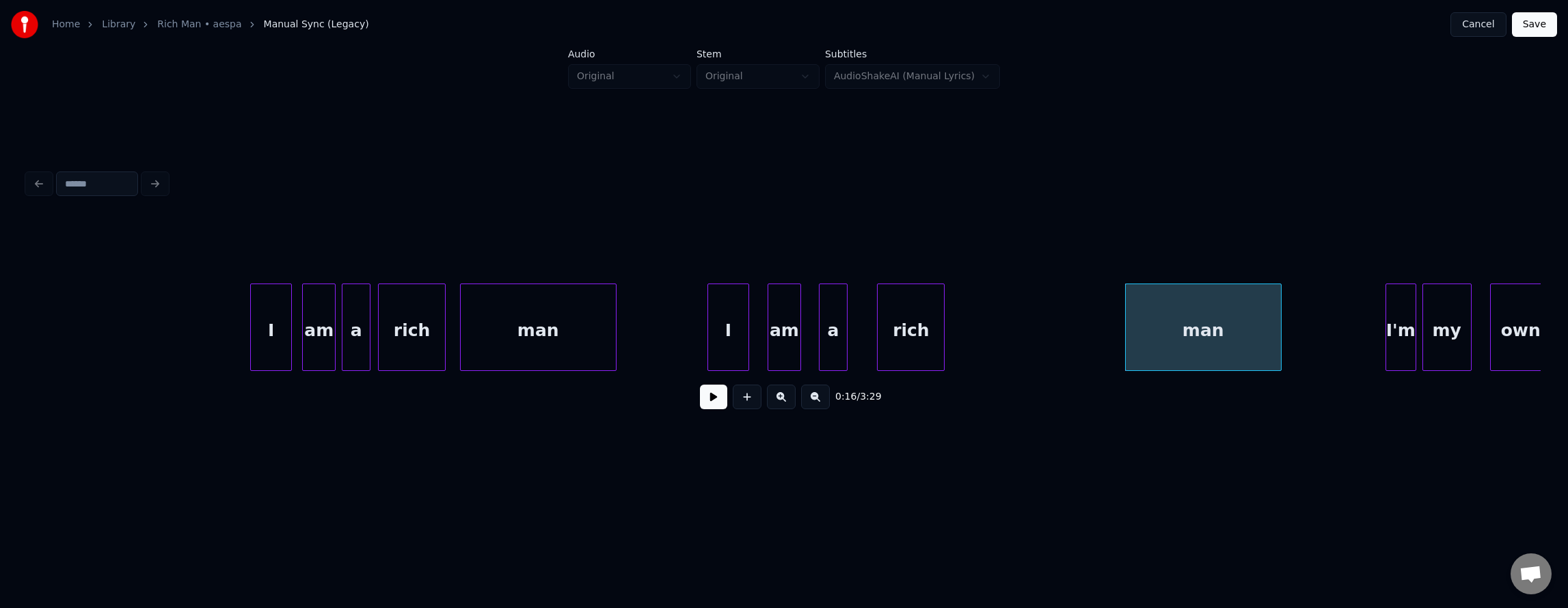
click at [1235, 351] on div "man" at bounding box center [1204, 330] width 155 height 93
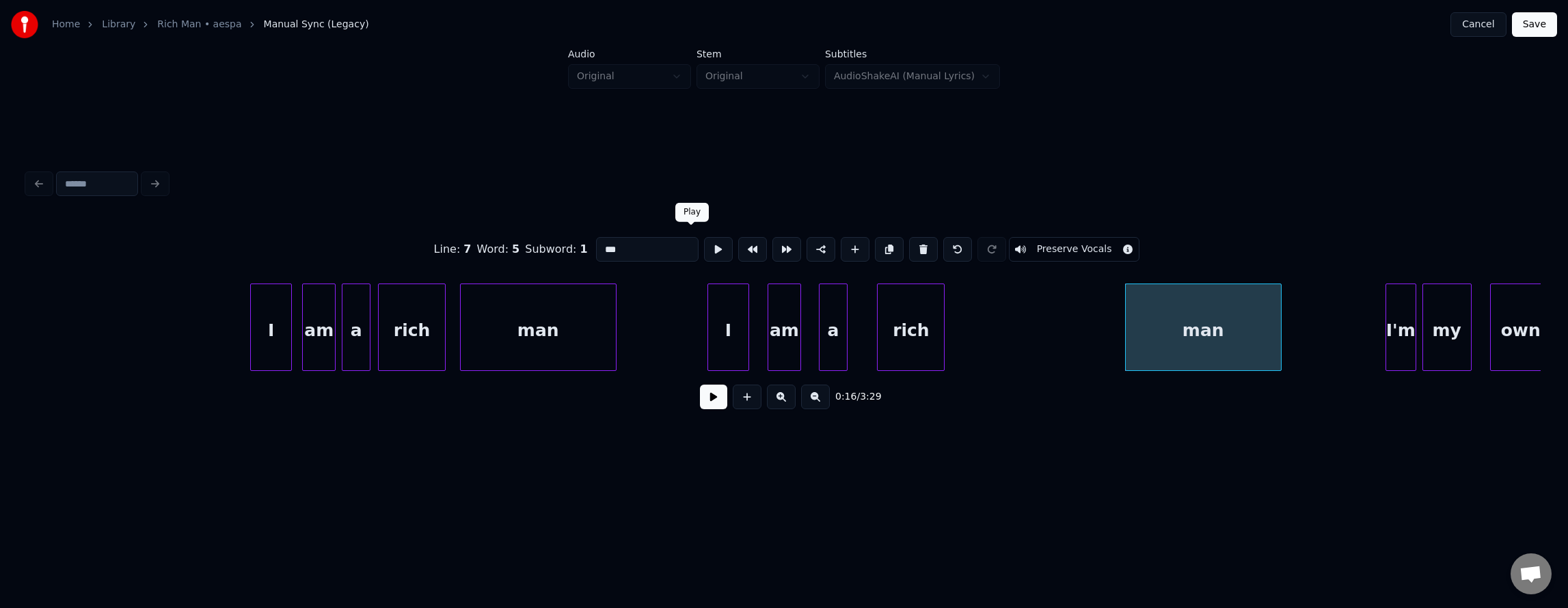
click at [704, 237] on button at bounding box center [718, 250] width 28 height 25
click at [1221, 347] on div "man" at bounding box center [1208, 330] width 155 height 93
click at [1076, 356] on div "rich" at bounding box center [1087, 330] width 66 height 93
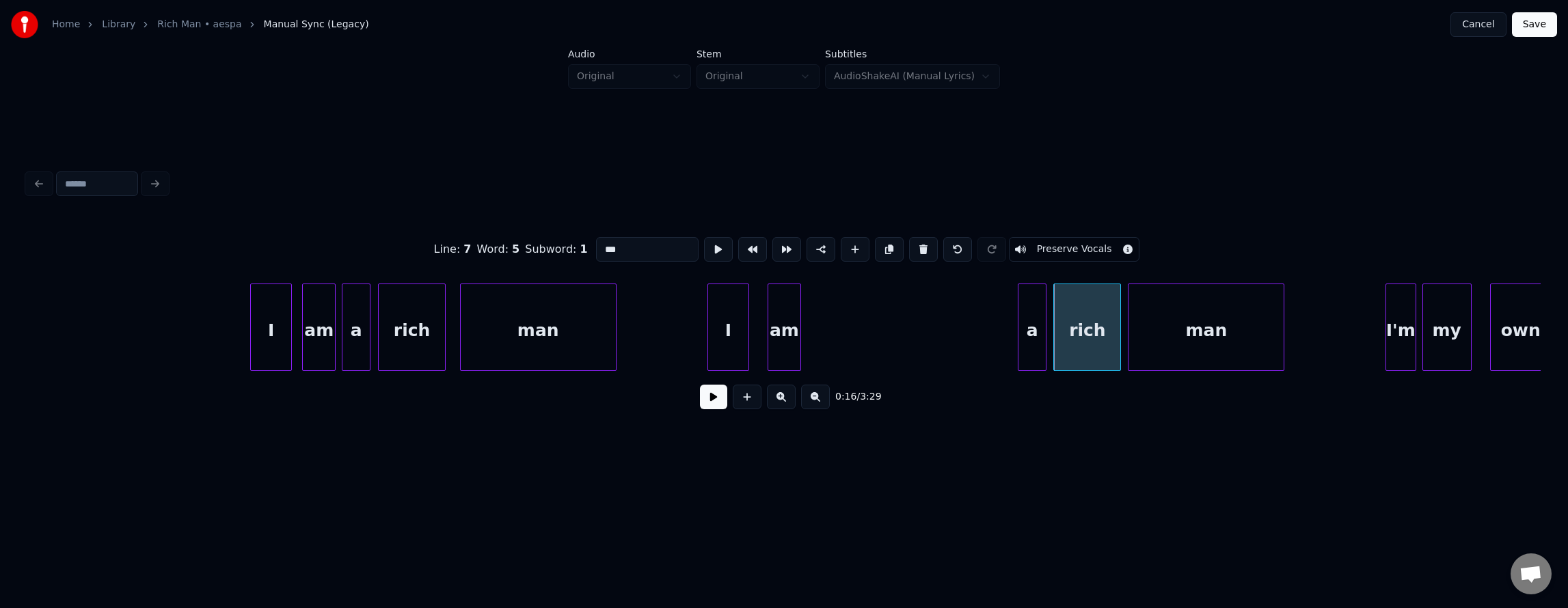
click at [1028, 370] on div "rich man I'm my own a am I I am a rich man" at bounding box center [784, 327] width 1513 height 87
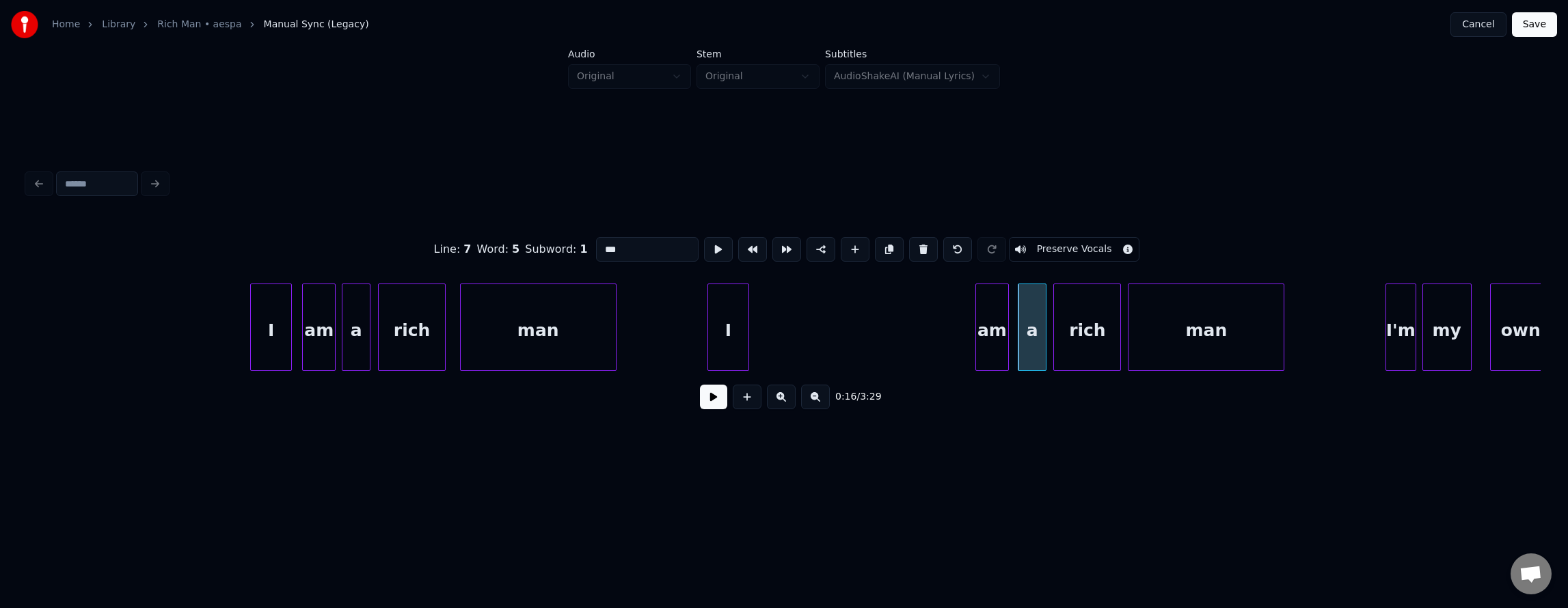
click at [993, 377] on div "Line : 7 Word : 5 Subword : 1 *** Preserve Vocals 0:16 / 3:29" at bounding box center [784, 320] width 1513 height 208
click at [946, 371] on div "rich man I'm my own a am I I am a rich man" at bounding box center [784, 327] width 1513 height 87
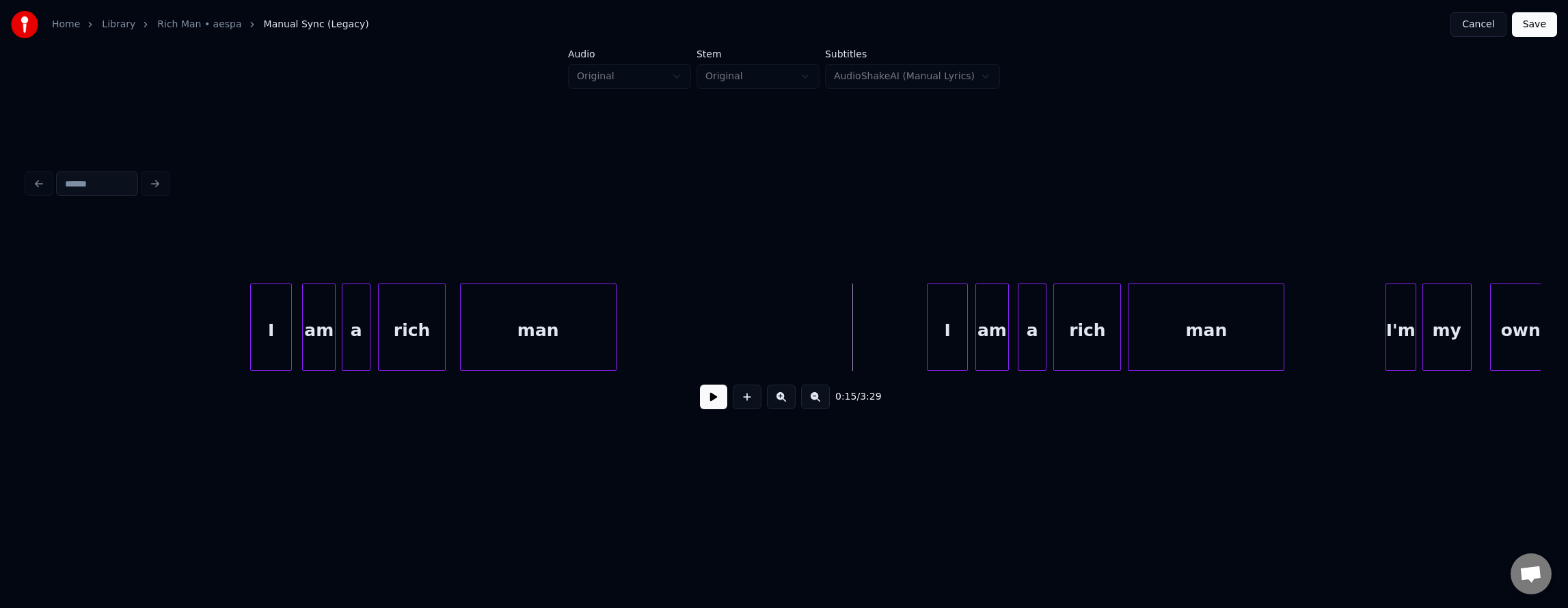
click at [709, 397] on button at bounding box center [714, 397] width 27 height 25
click at [949, 327] on div "I" at bounding box center [947, 330] width 41 height 93
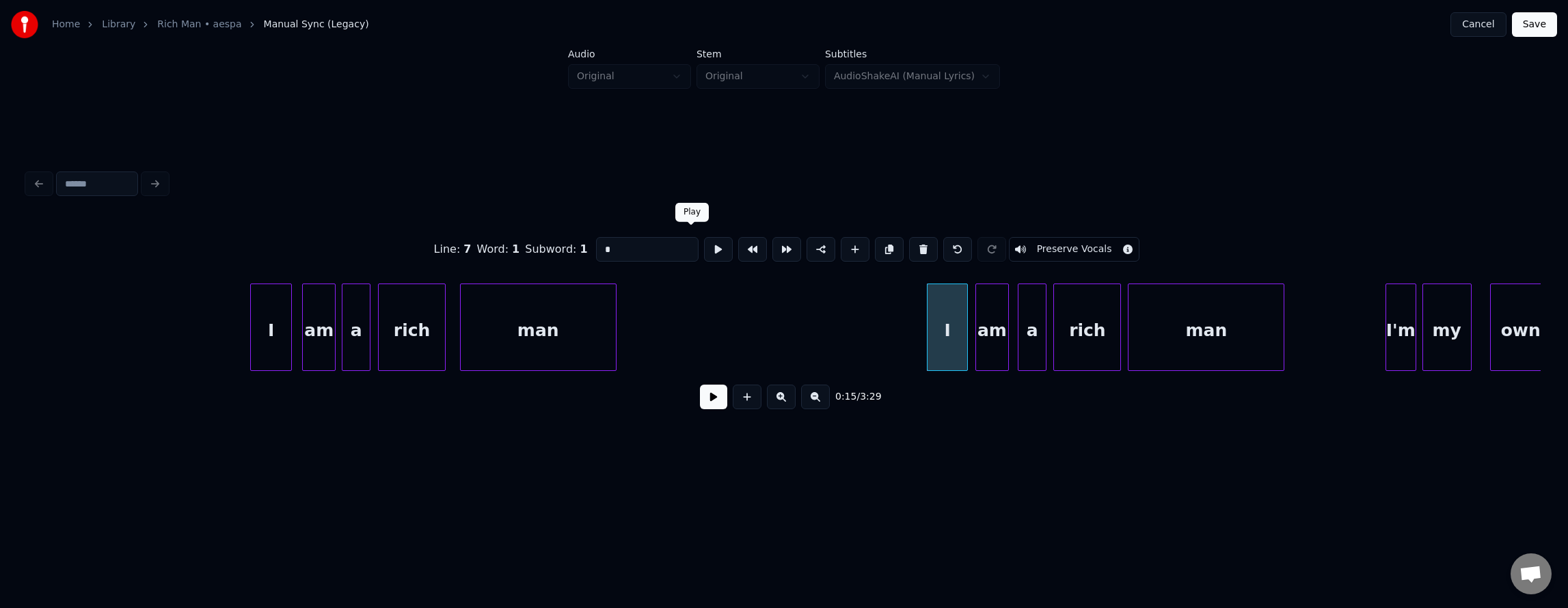
click at [704, 240] on button at bounding box center [718, 250] width 28 height 25
click at [701, 408] on button at bounding box center [714, 397] width 27 height 25
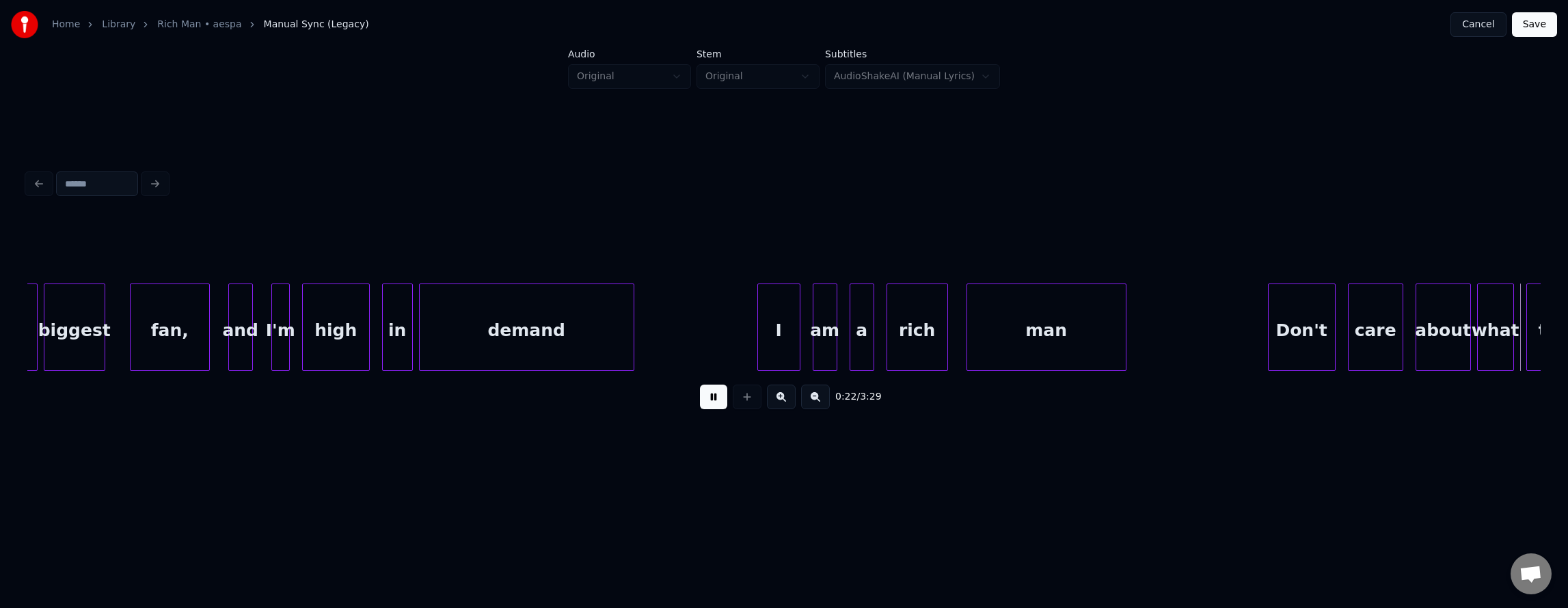
scroll to position [0, 7003]
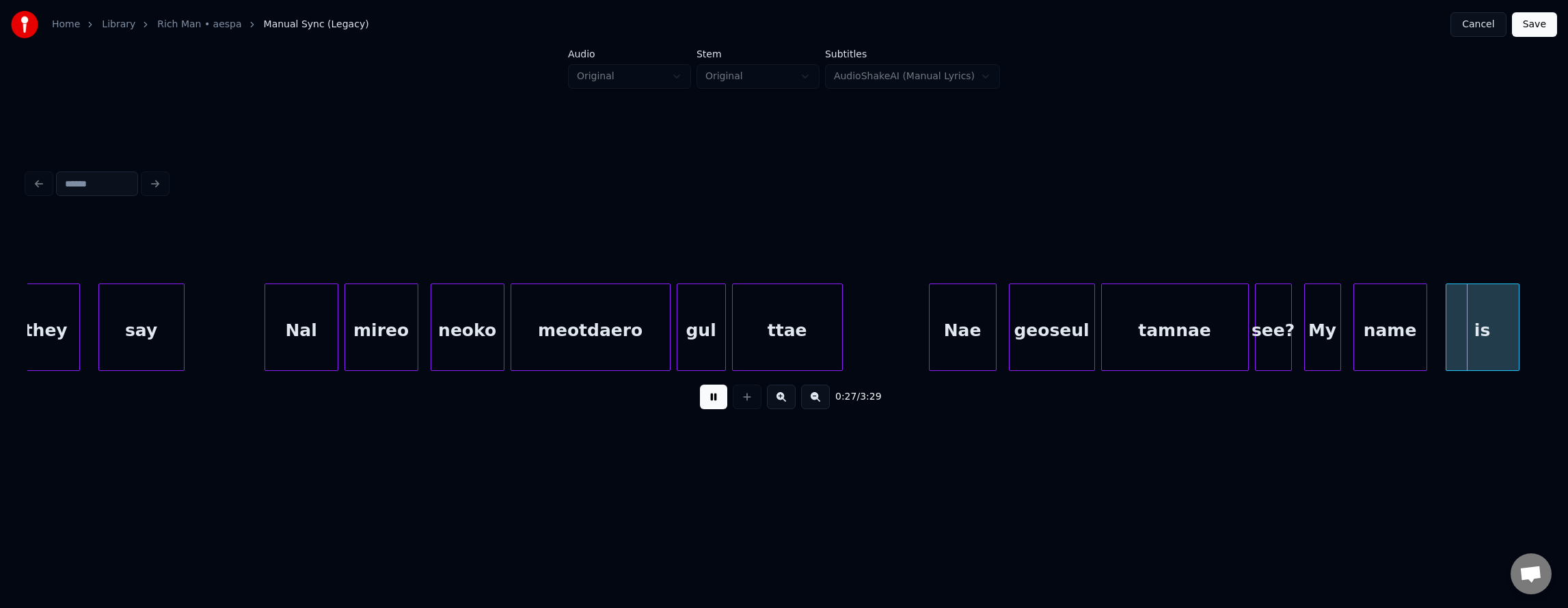
click at [700, 408] on button at bounding box center [714, 397] width 27 height 25
click at [700, 400] on button at bounding box center [714, 397] width 27 height 25
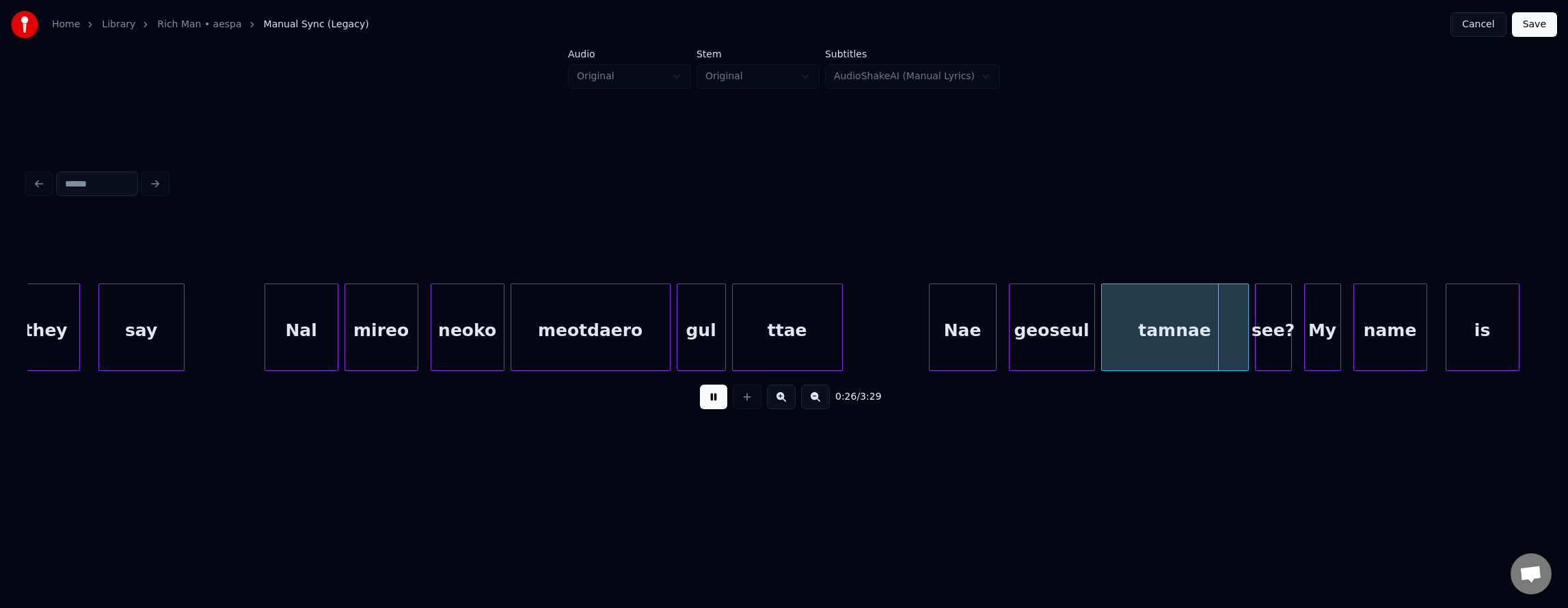
click at [700, 403] on button at bounding box center [714, 397] width 27 height 25
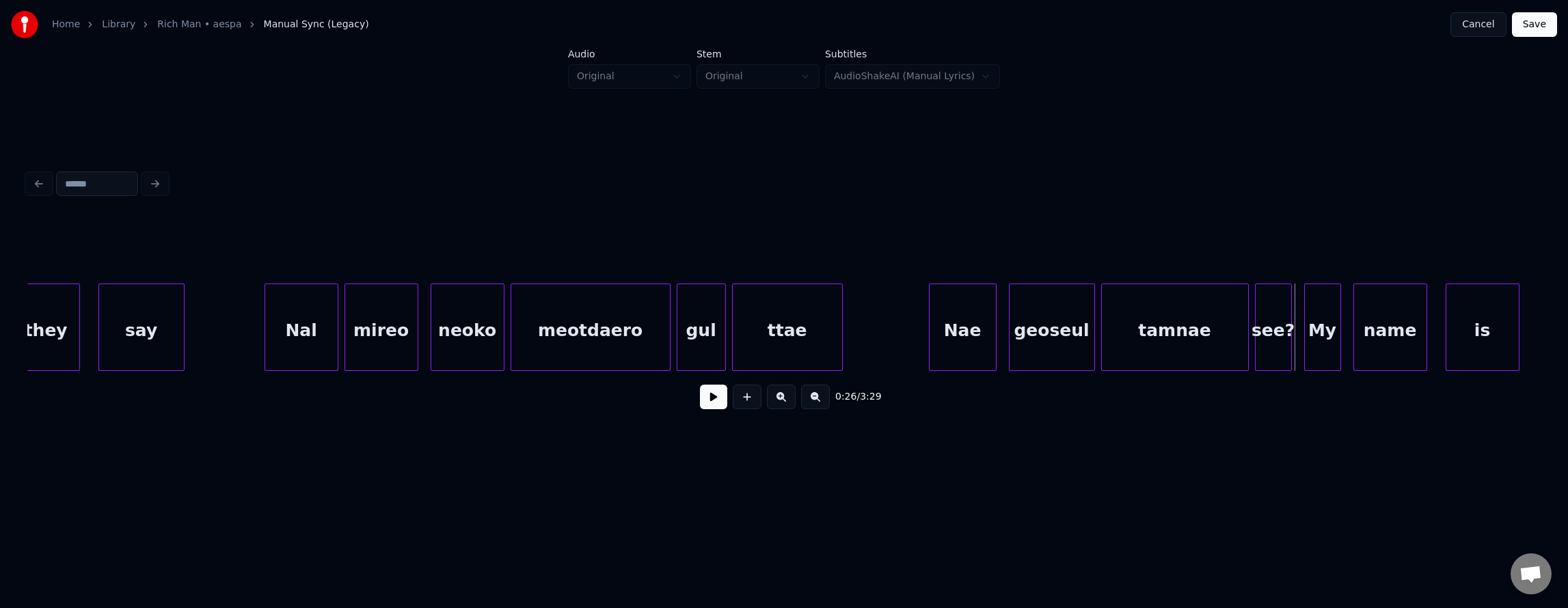
click at [700, 403] on button at bounding box center [714, 397] width 27 height 25
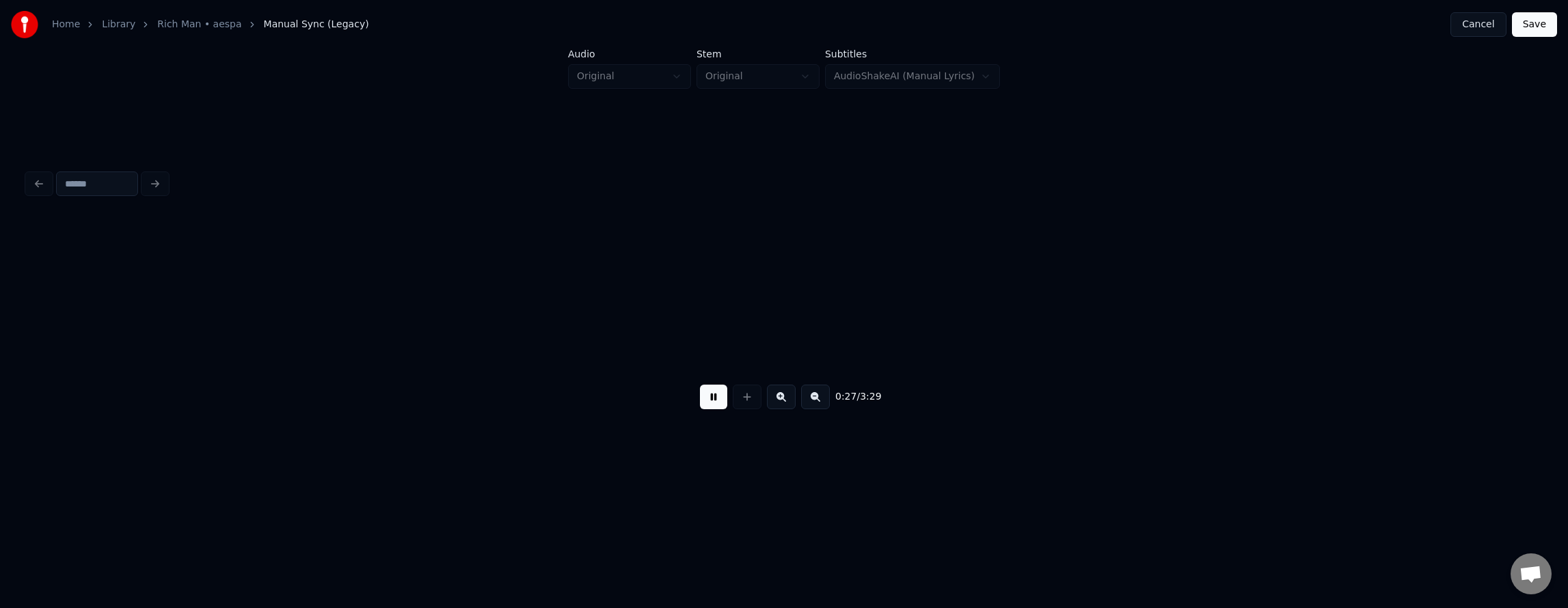
click at [700, 403] on button at bounding box center [714, 397] width 27 height 25
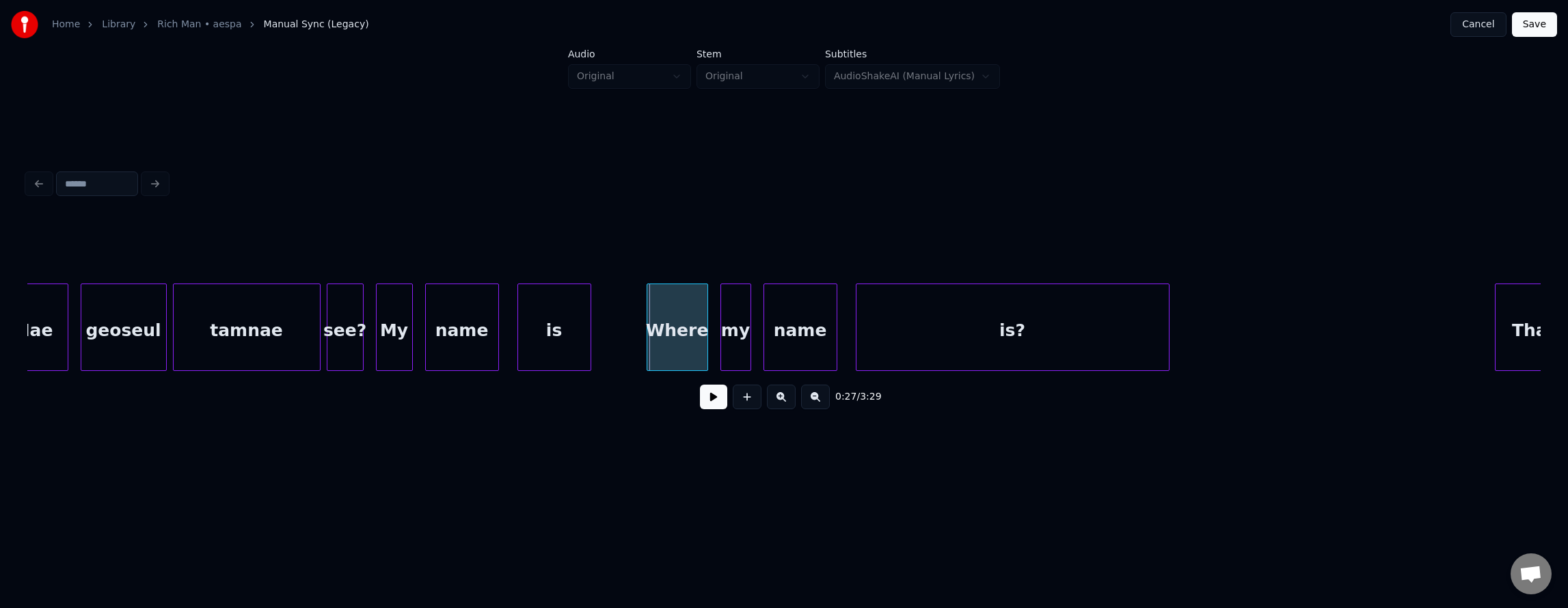
scroll to position [0, 7882]
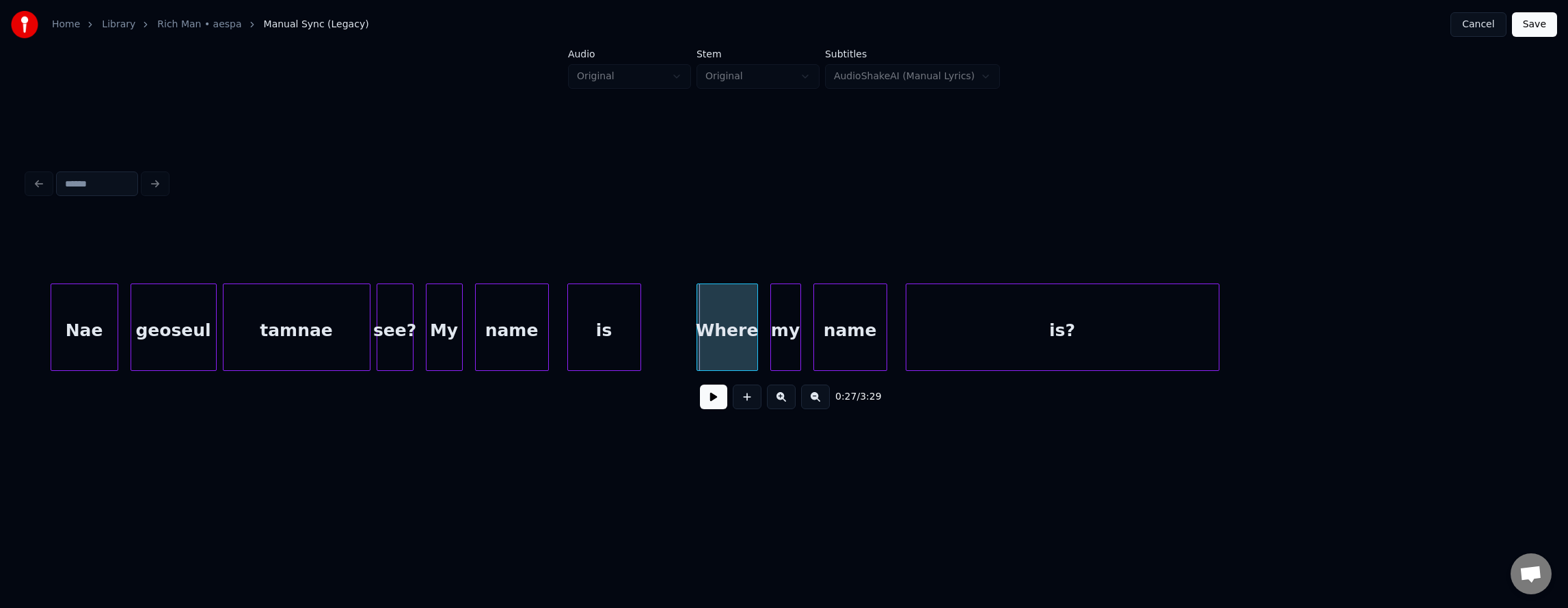
click at [701, 400] on button at bounding box center [714, 397] width 27 height 25
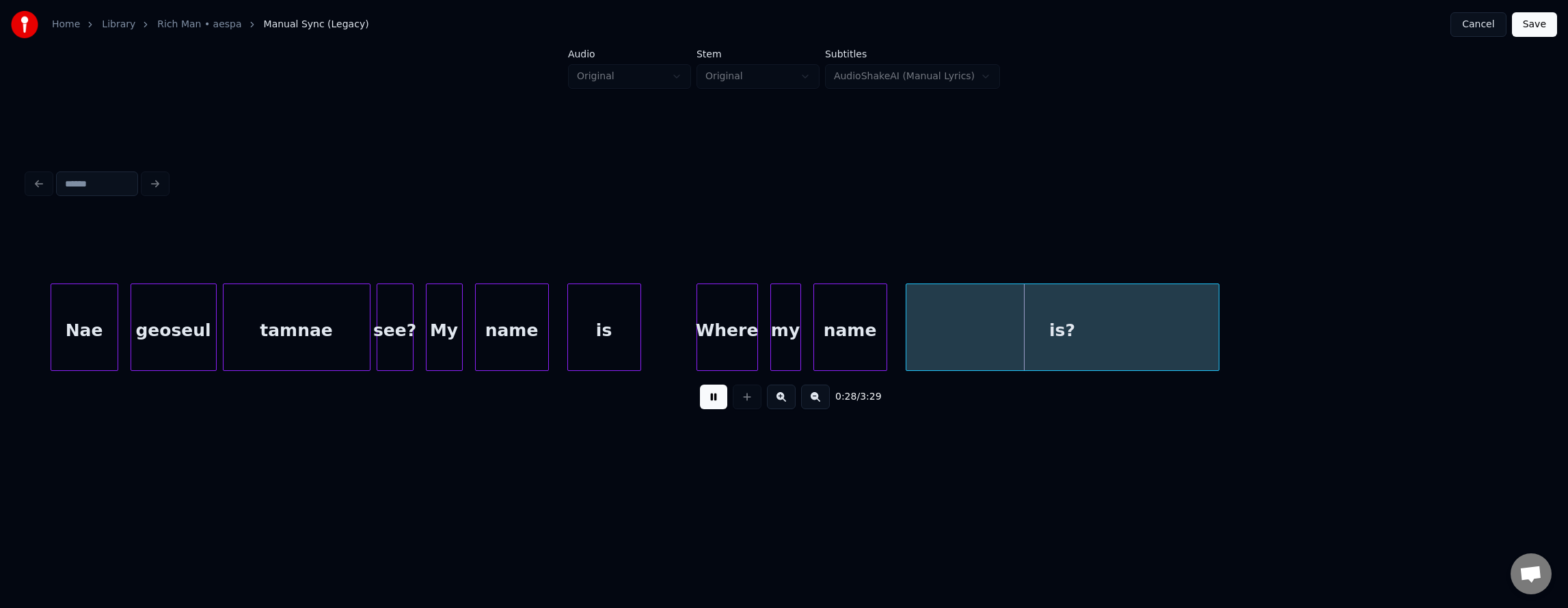
click at [701, 401] on button at bounding box center [714, 397] width 27 height 25
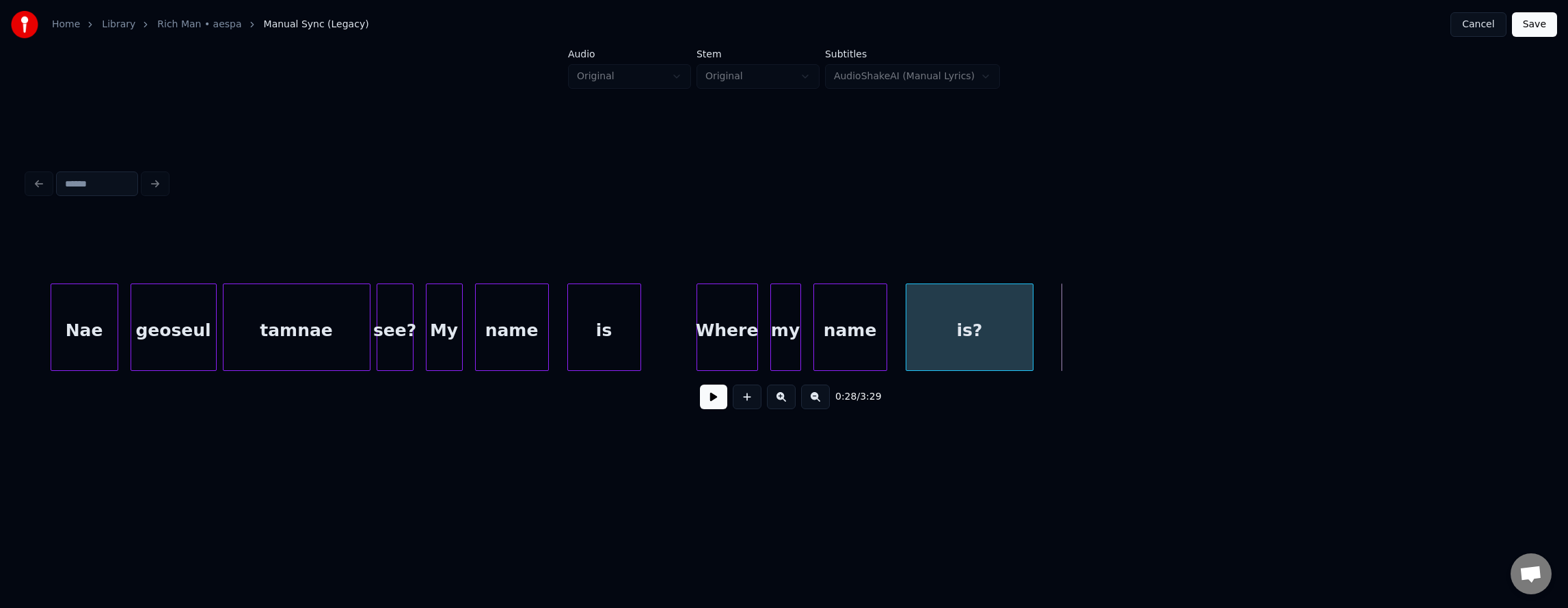
click at [1029, 353] on div at bounding box center [1031, 326] width 4 height 86
drag, startPoint x: 661, startPoint y: 333, endPoint x: 661, endPoint y: 341, distance: 8.0
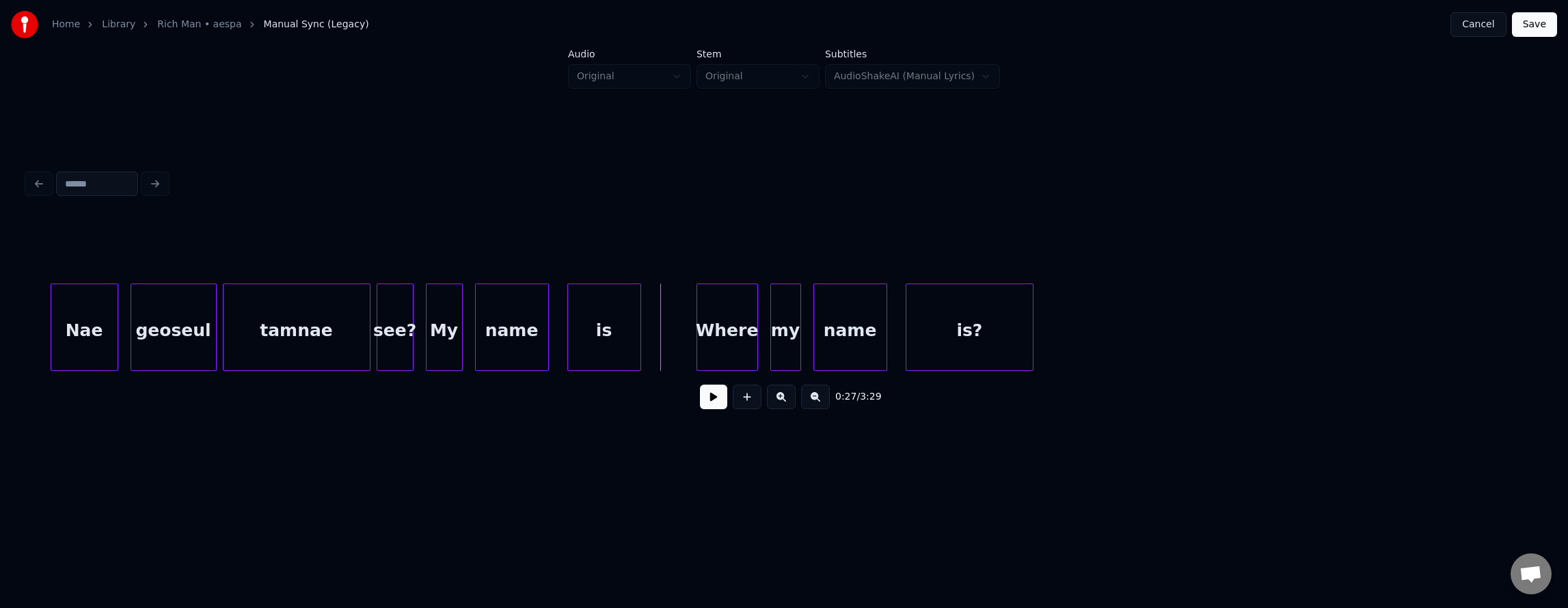
click at [700, 408] on button at bounding box center [714, 397] width 27 height 25
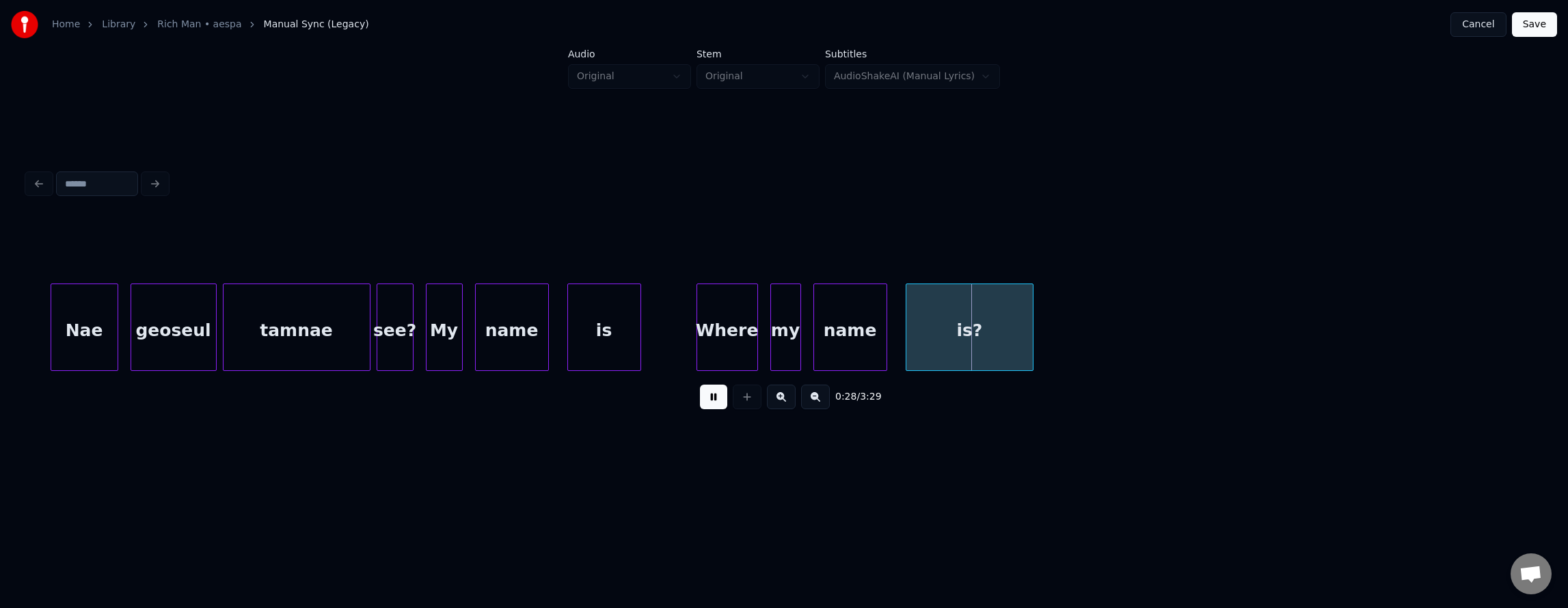
drag, startPoint x: 702, startPoint y: 408, endPoint x: 877, endPoint y: 354, distance: 183.1
click at [705, 408] on button at bounding box center [714, 397] width 27 height 25
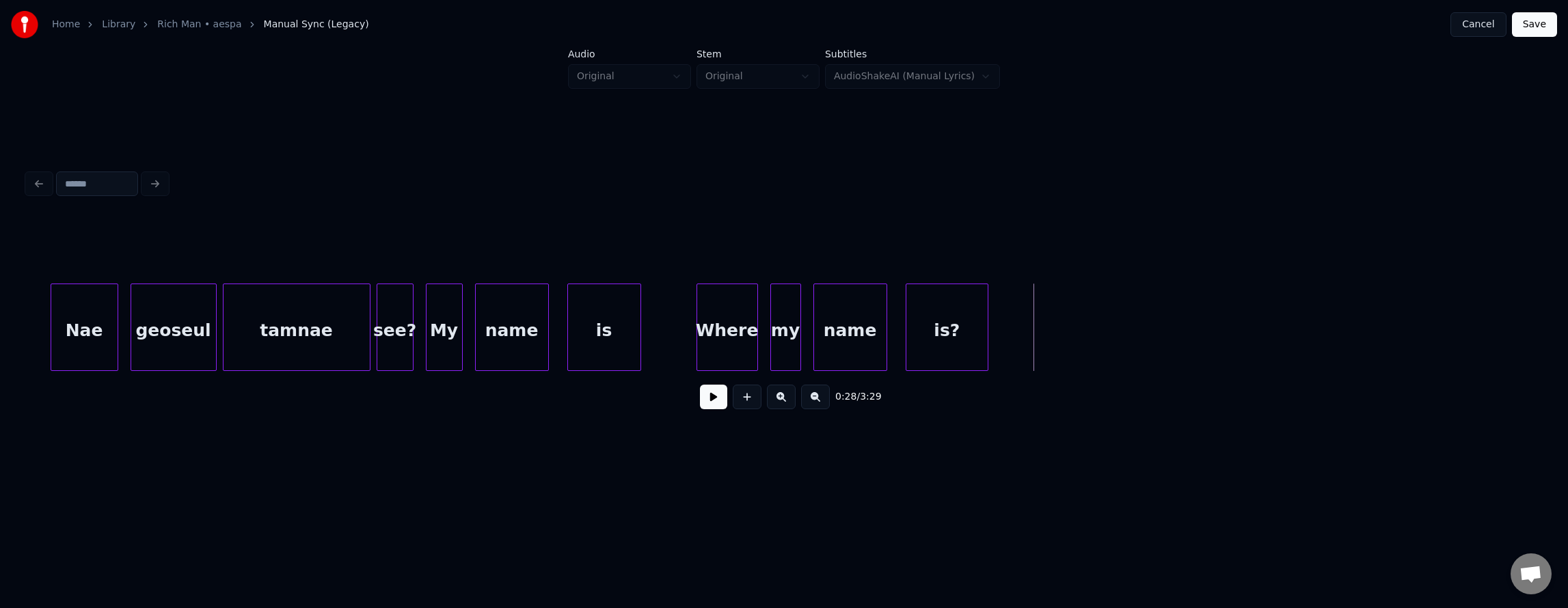
click at [986, 335] on div at bounding box center [985, 326] width 4 height 86
click at [700, 408] on button at bounding box center [714, 397] width 27 height 25
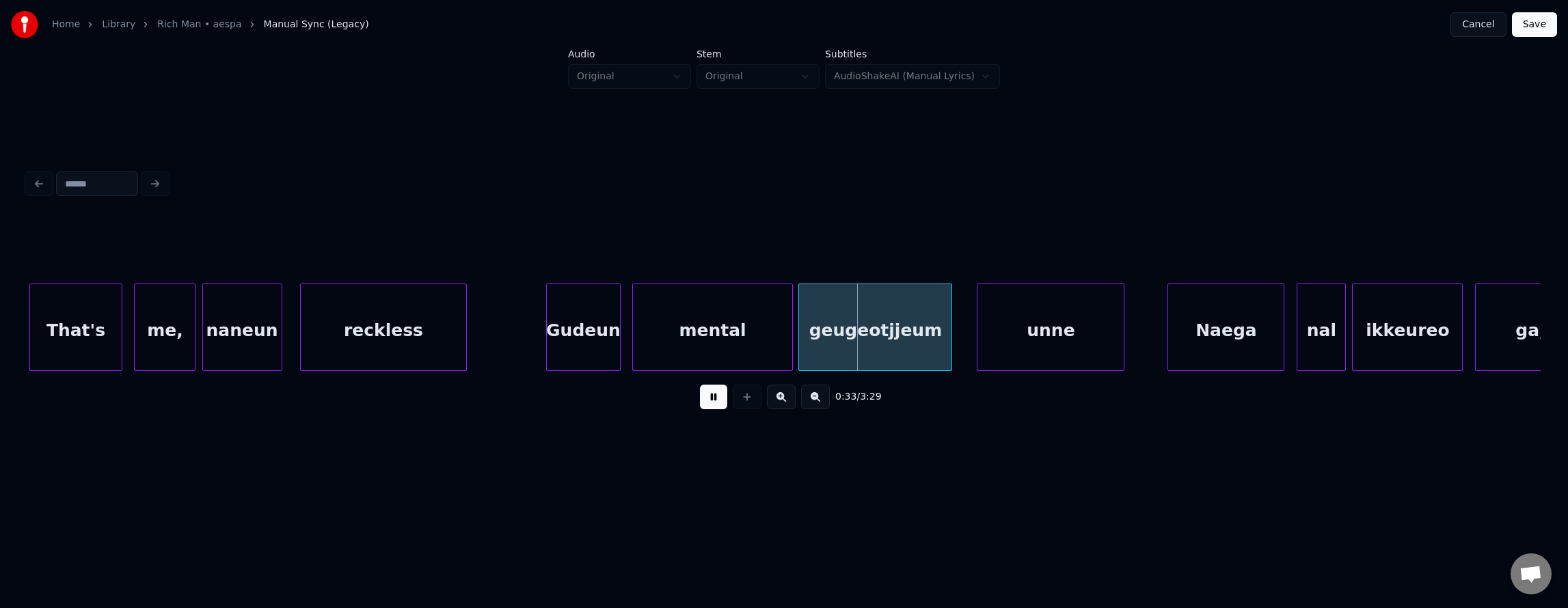
click at [700, 409] on button at bounding box center [714, 397] width 27 height 25
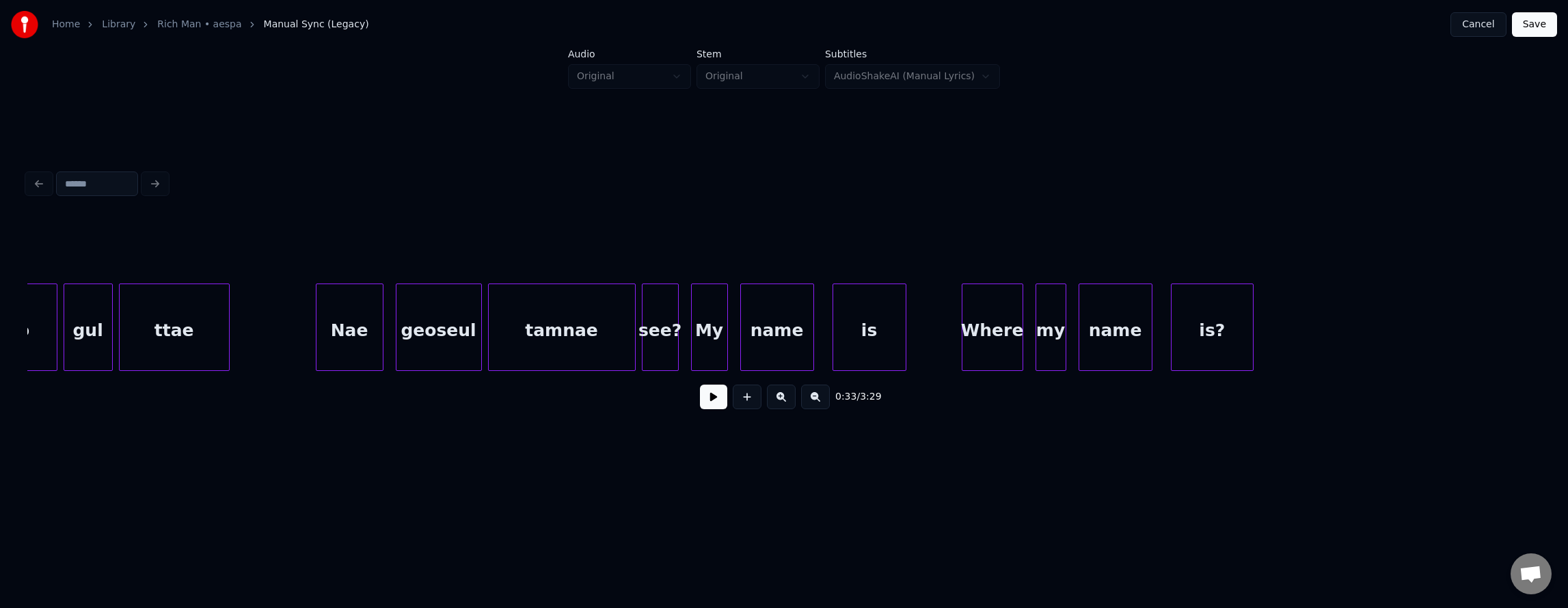
scroll to position [0, 7541]
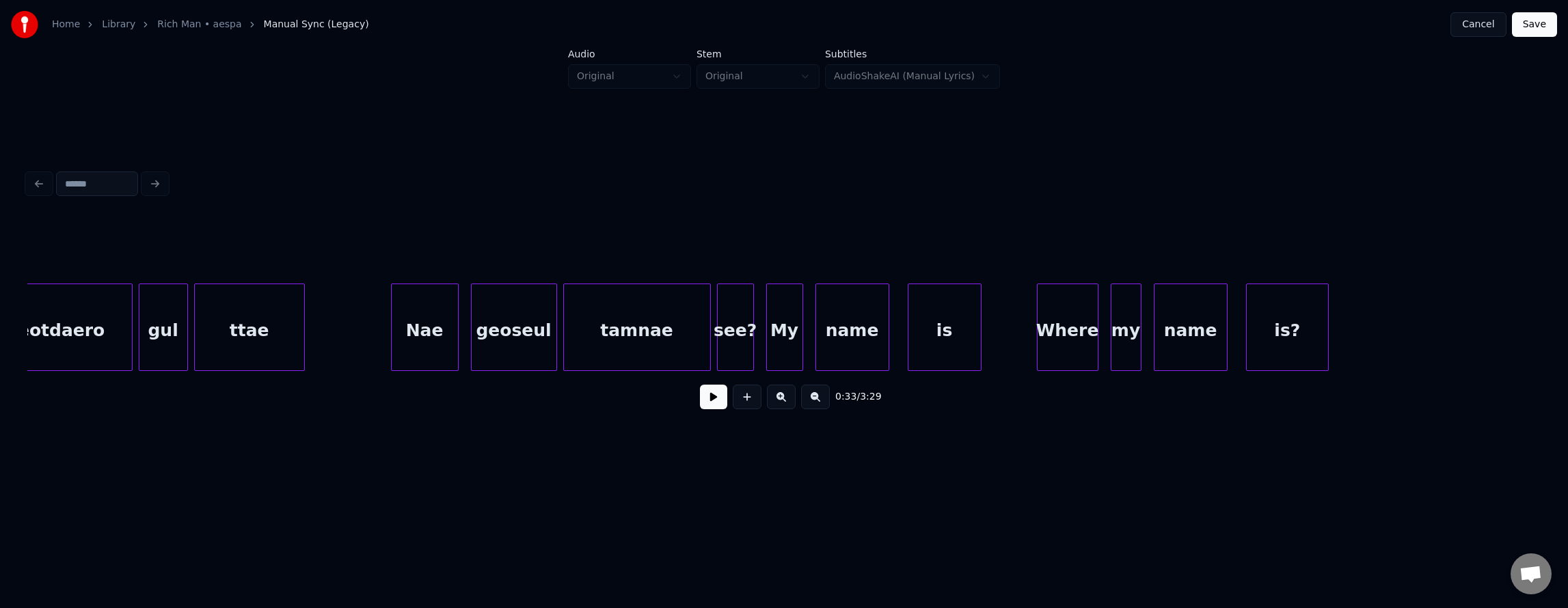
click at [705, 405] on button at bounding box center [714, 397] width 27 height 25
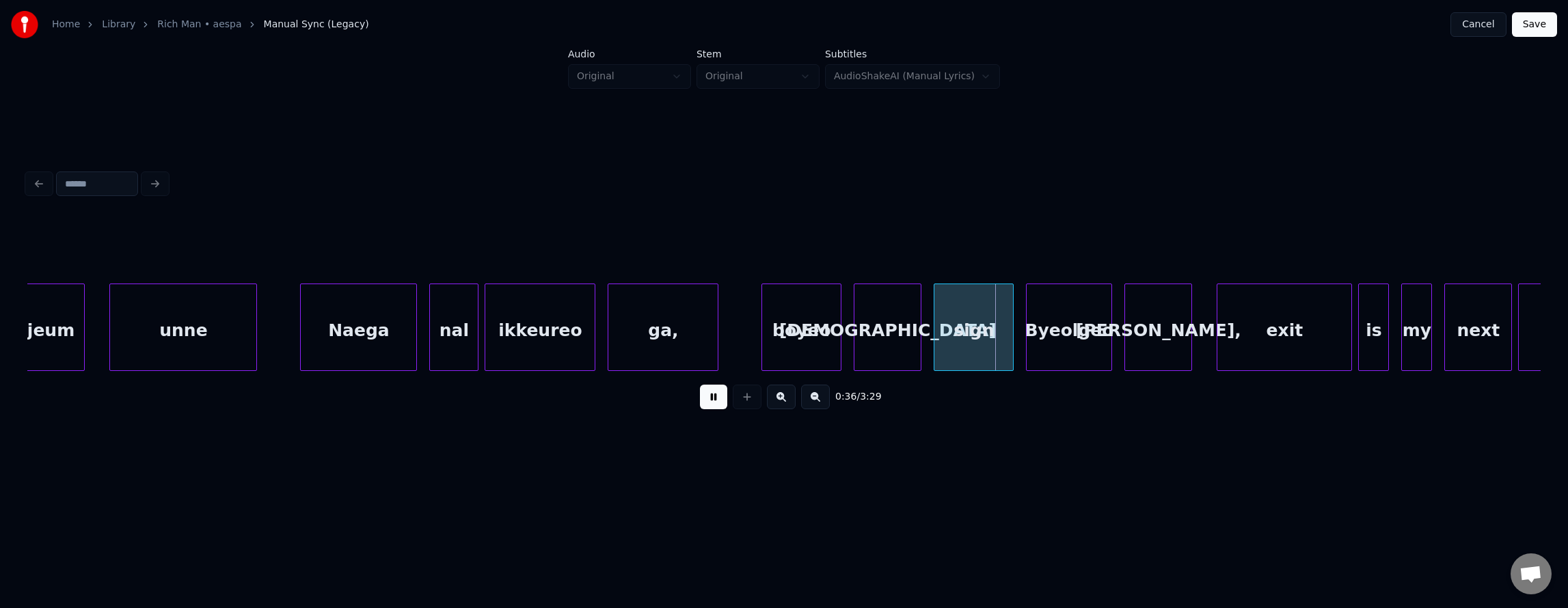
click at [706, 405] on button at bounding box center [714, 397] width 27 height 25
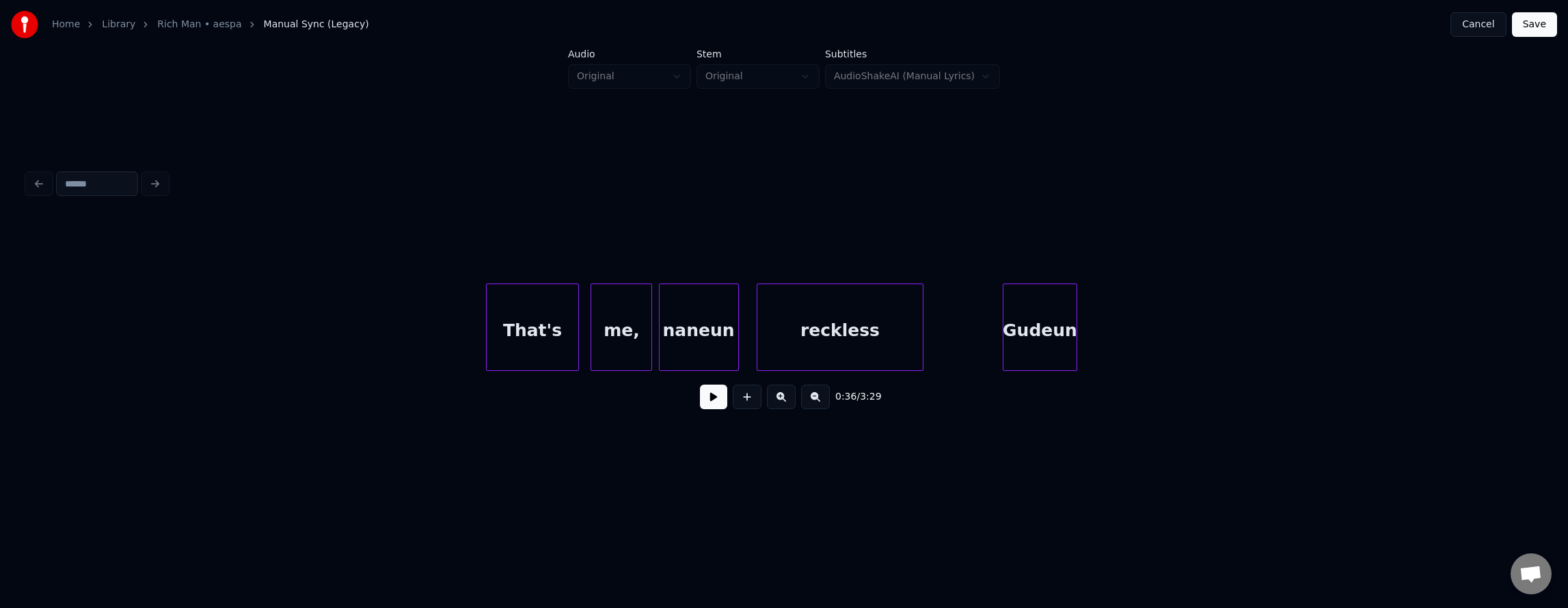
scroll to position [0, 7616]
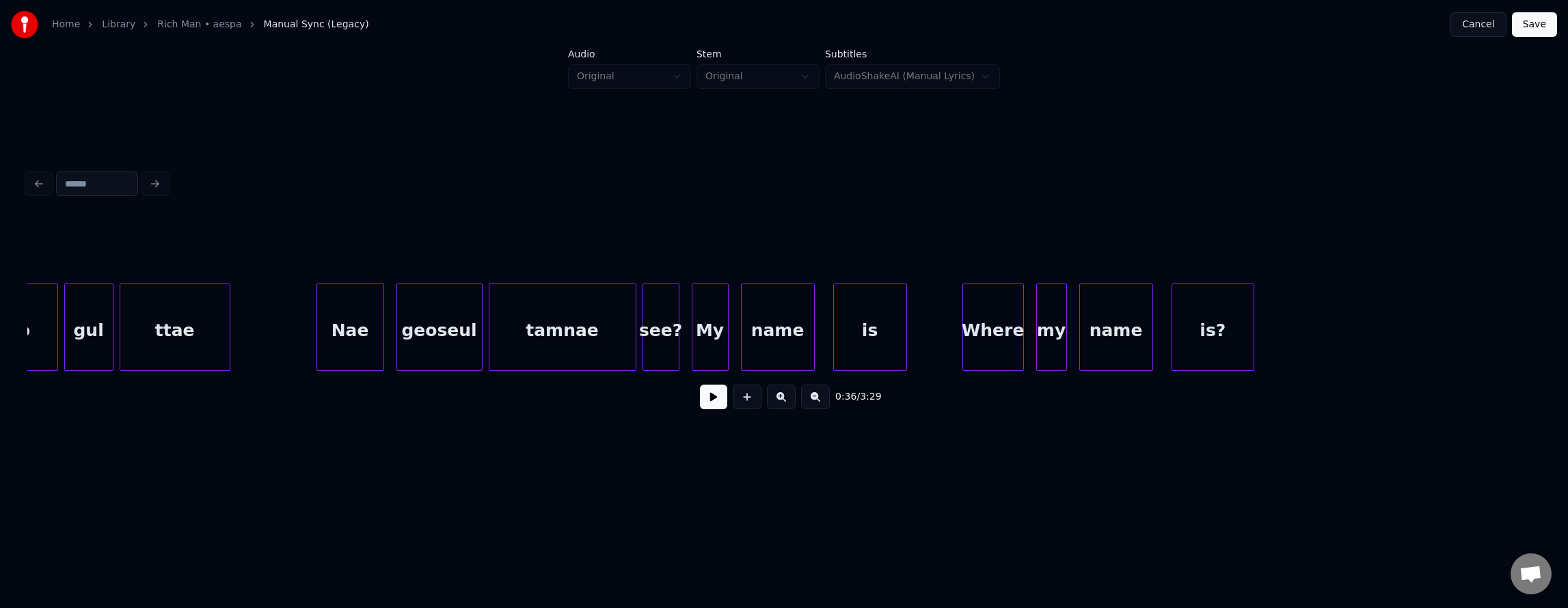
click at [700, 408] on button at bounding box center [714, 397] width 27 height 25
click at [704, 408] on button at bounding box center [714, 397] width 27 height 25
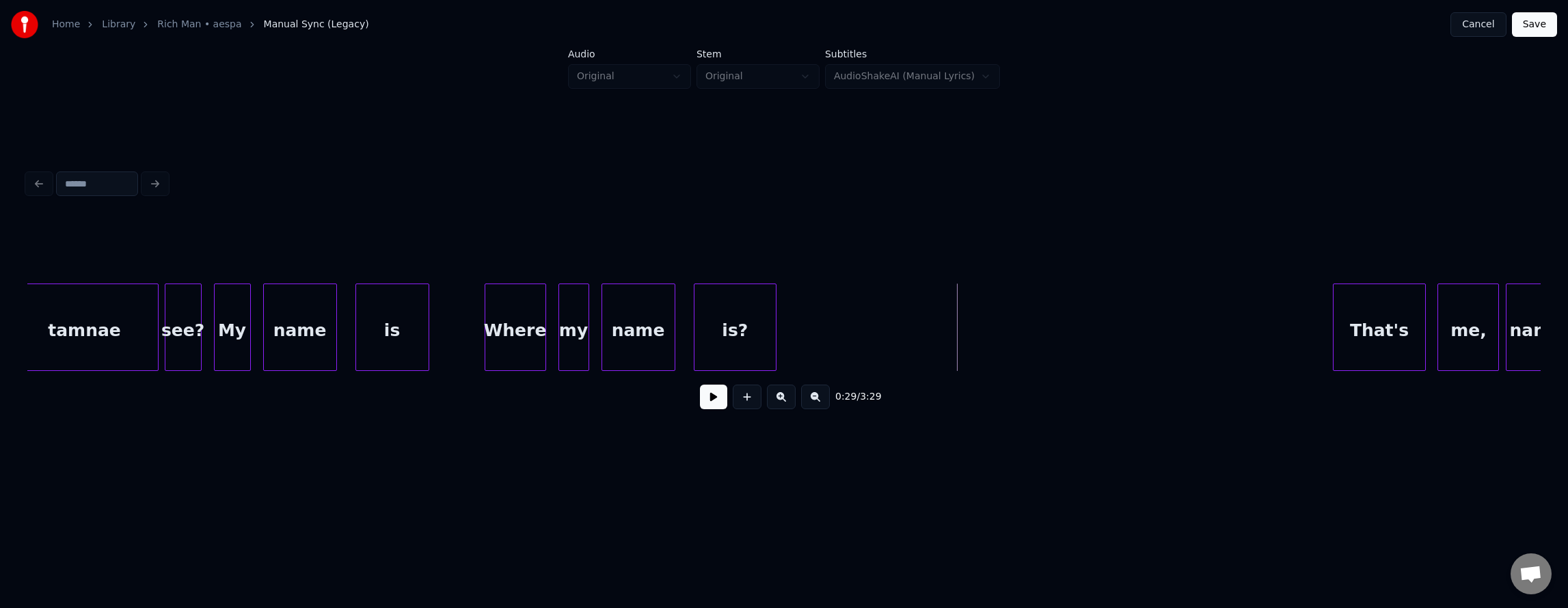
scroll to position [0, 8203]
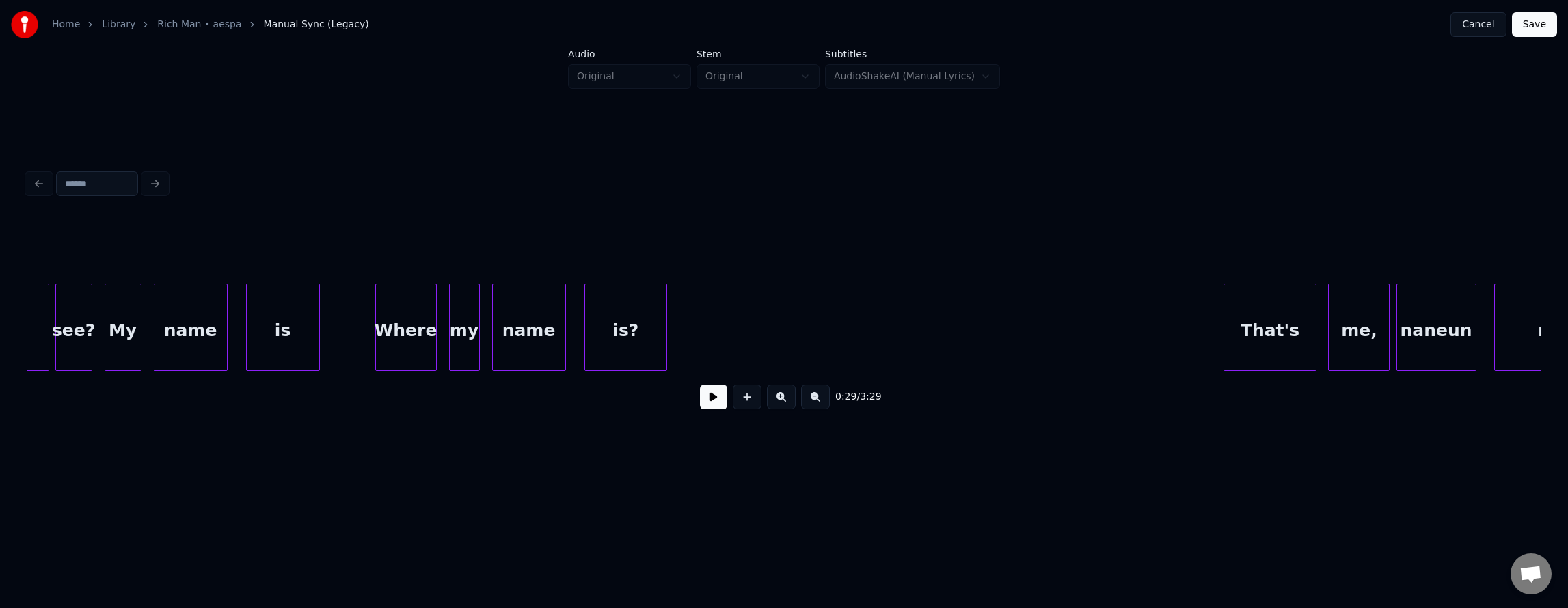
click at [738, 400] on button at bounding box center [747, 397] width 28 height 25
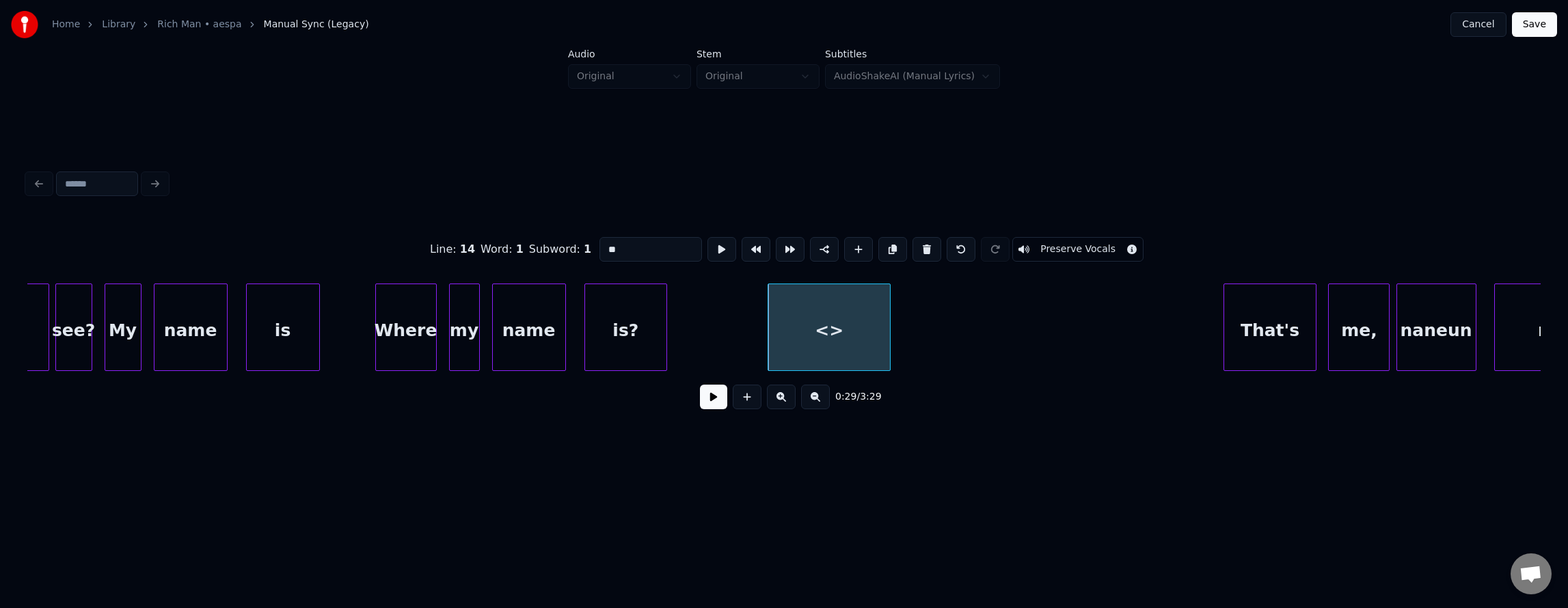
drag, startPoint x: 572, startPoint y: 236, endPoint x: 534, endPoint y: 236, distance: 38.0
click at [534, 236] on div "Line : 14 Word : 1 Subword : 1 ** Preserve Vocals" at bounding box center [784, 250] width 1513 height 68
click at [634, 323] on div "is?" at bounding box center [625, 330] width 82 height 93
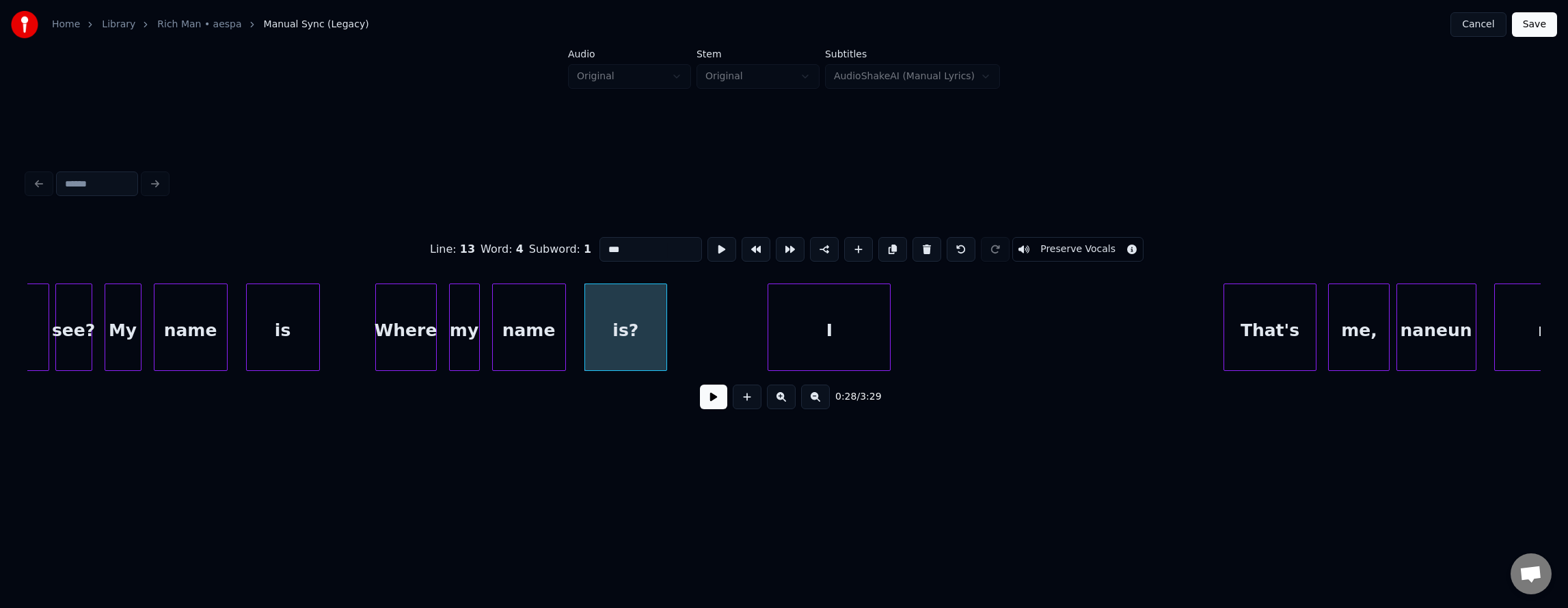
click at [800, 323] on div "I" at bounding box center [829, 330] width 122 height 93
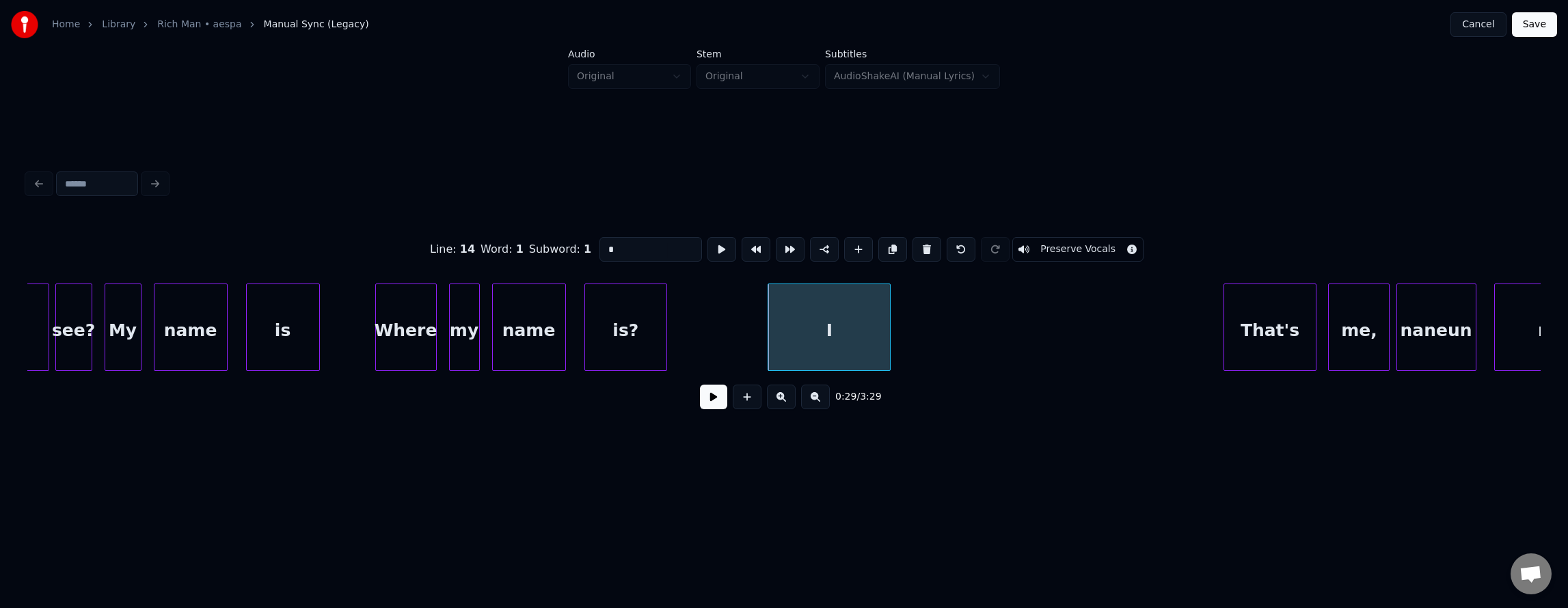
type input "*"
click at [708, 237] on button at bounding box center [722, 250] width 28 height 25
click at [826, 316] on div "I" at bounding box center [818, 330] width 122 height 93
click at [708, 245] on button at bounding box center [722, 250] width 28 height 25
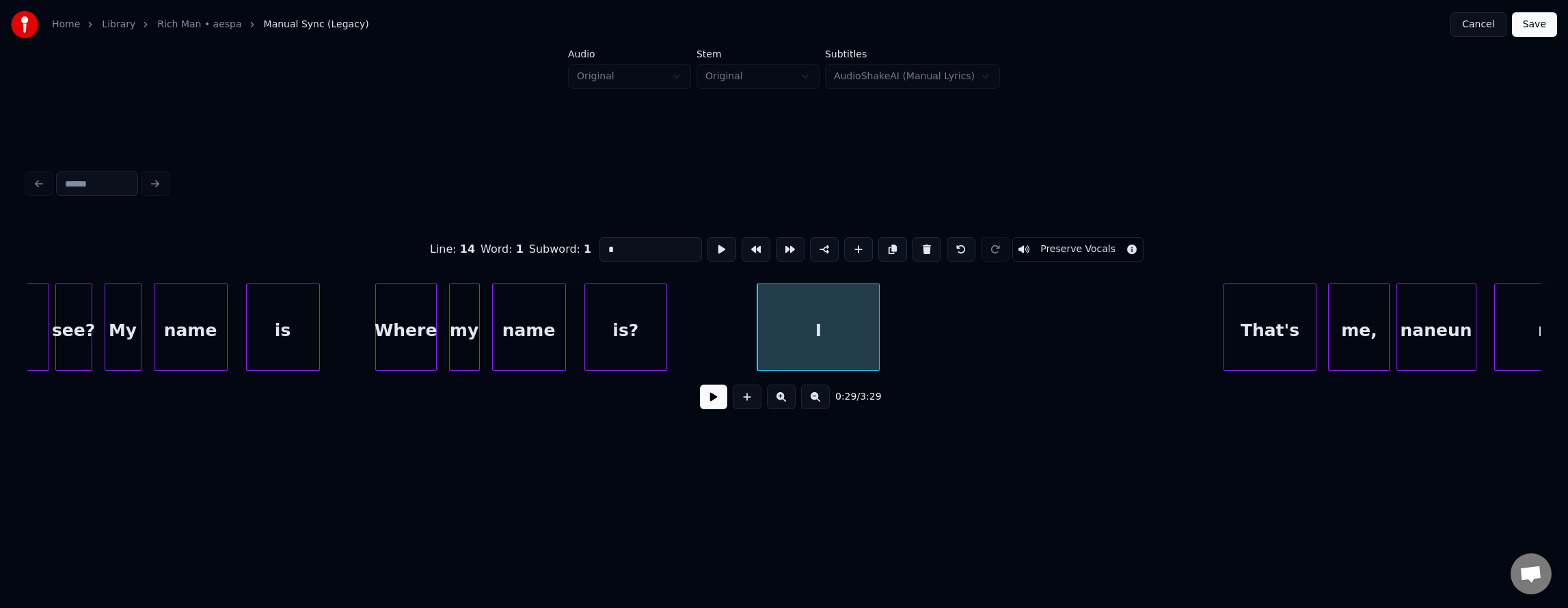
click at [708, 245] on button at bounding box center [722, 250] width 28 height 25
click at [879, 319] on div "I" at bounding box center [819, 327] width 123 height 87
click at [794, 329] on div at bounding box center [793, 326] width 4 height 86
click at [708, 239] on button at bounding box center [722, 250] width 28 height 25
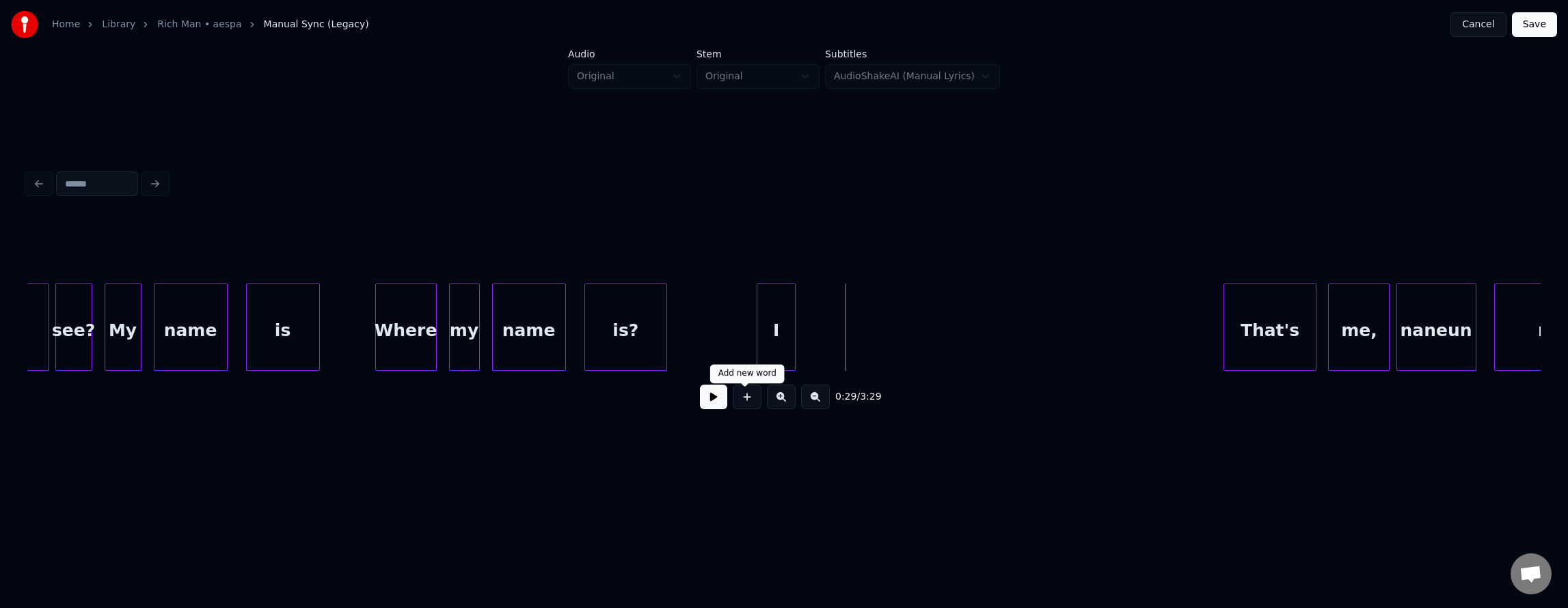
click at [745, 405] on button at bounding box center [747, 397] width 28 height 25
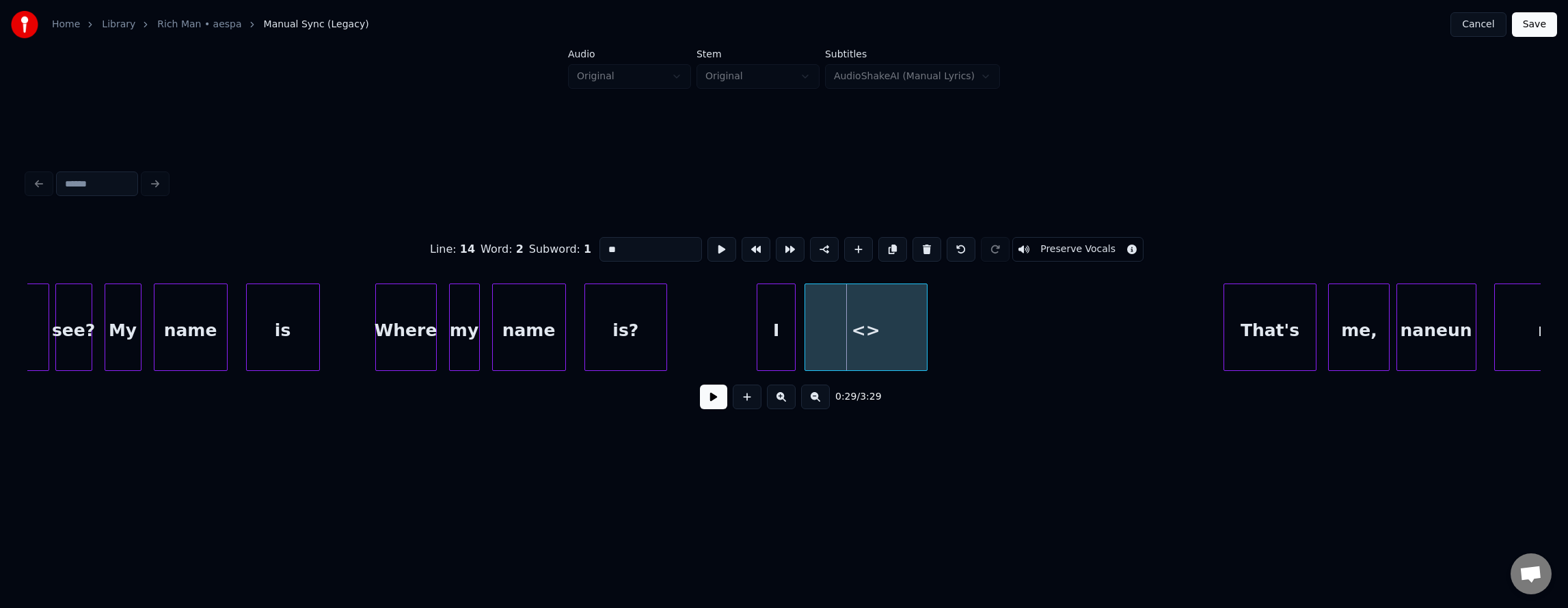
click at [833, 341] on div "<>" at bounding box center [866, 330] width 122 height 93
drag, startPoint x: 623, startPoint y: 245, endPoint x: 445, endPoint y: 261, distance: 178.7
click at [473, 248] on div "Line : 14 Word : 2 Subword : 1 ** Preserve Vocals" at bounding box center [784, 250] width 1513 height 68
click at [837, 329] on div at bounding box center [837, 326] width 4 height 86
click at [824, 329] on div "am" at bounding box center [822, 330] width 35 height 93
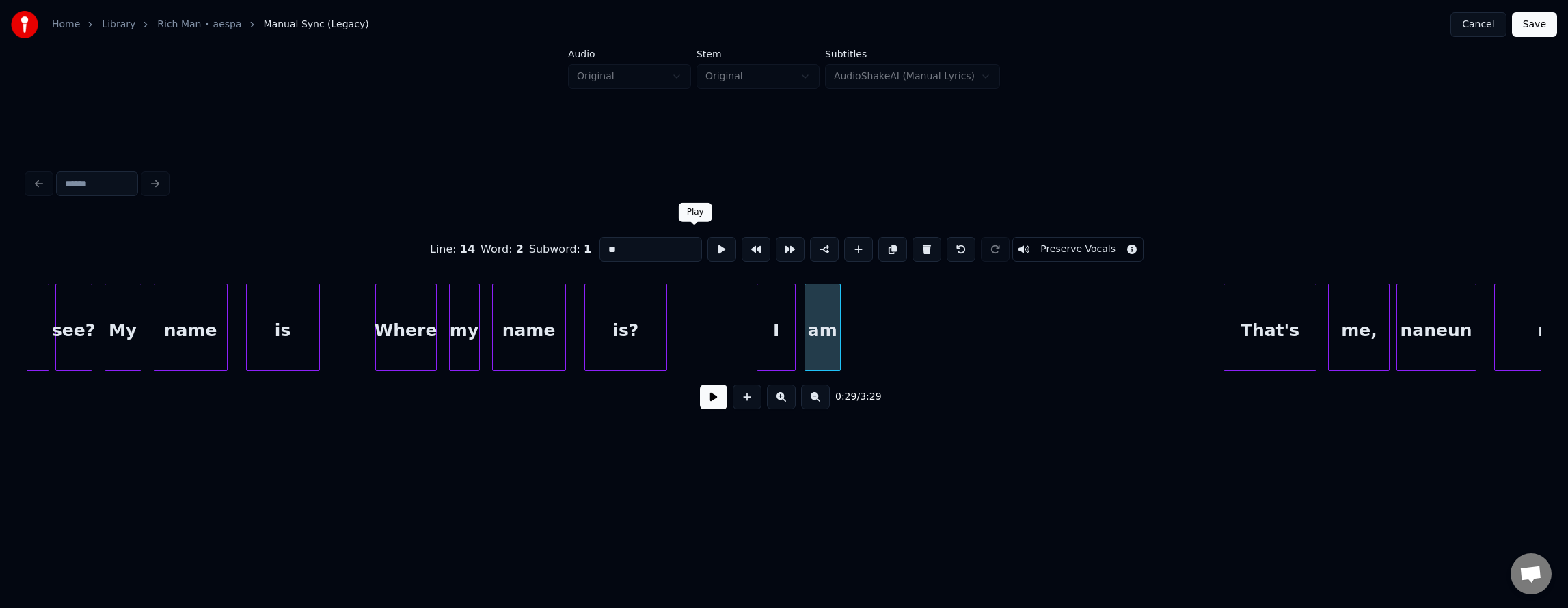
type input "**"
click at [708, 242] on button at bounding box center [722, 250] width 28 height 25
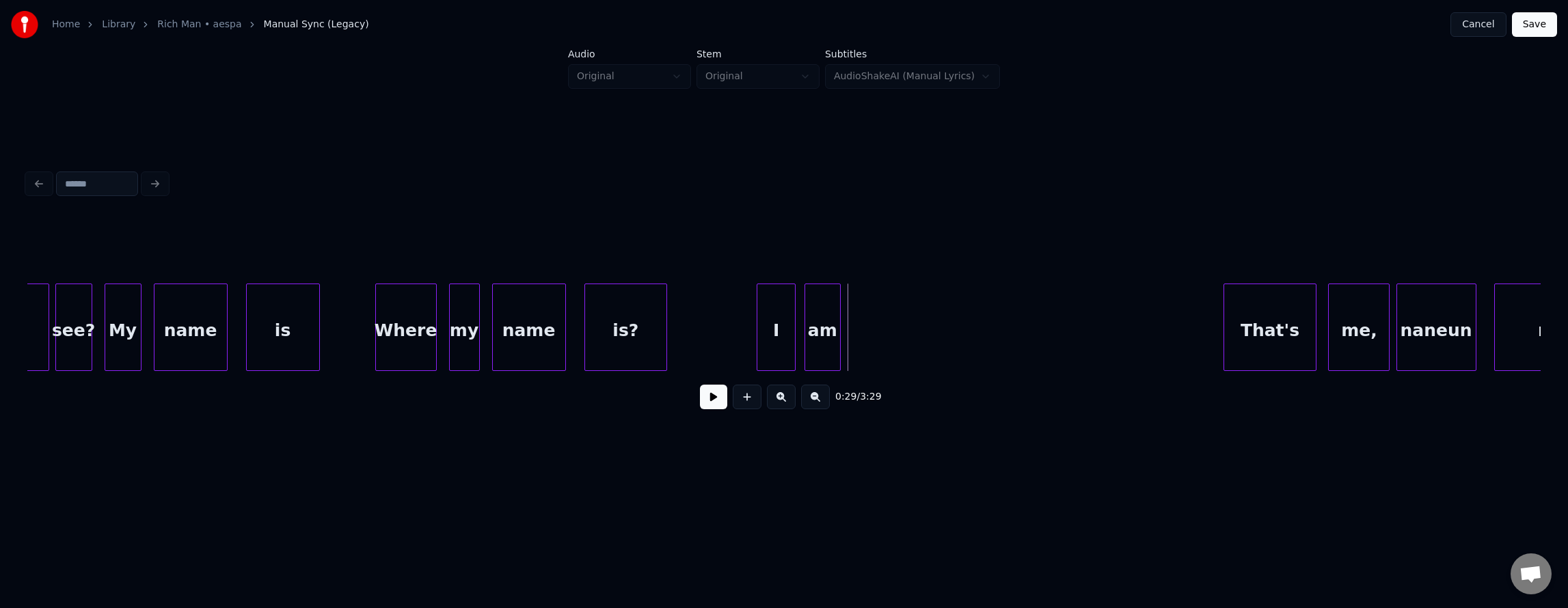
drag, startPoint x: 742, startPoint y: 402, endPoint x: 810, endPoint y: 373, distance: 73.9
click at [743, 402] on button at bounding box center [747, 397] width 28 height 25
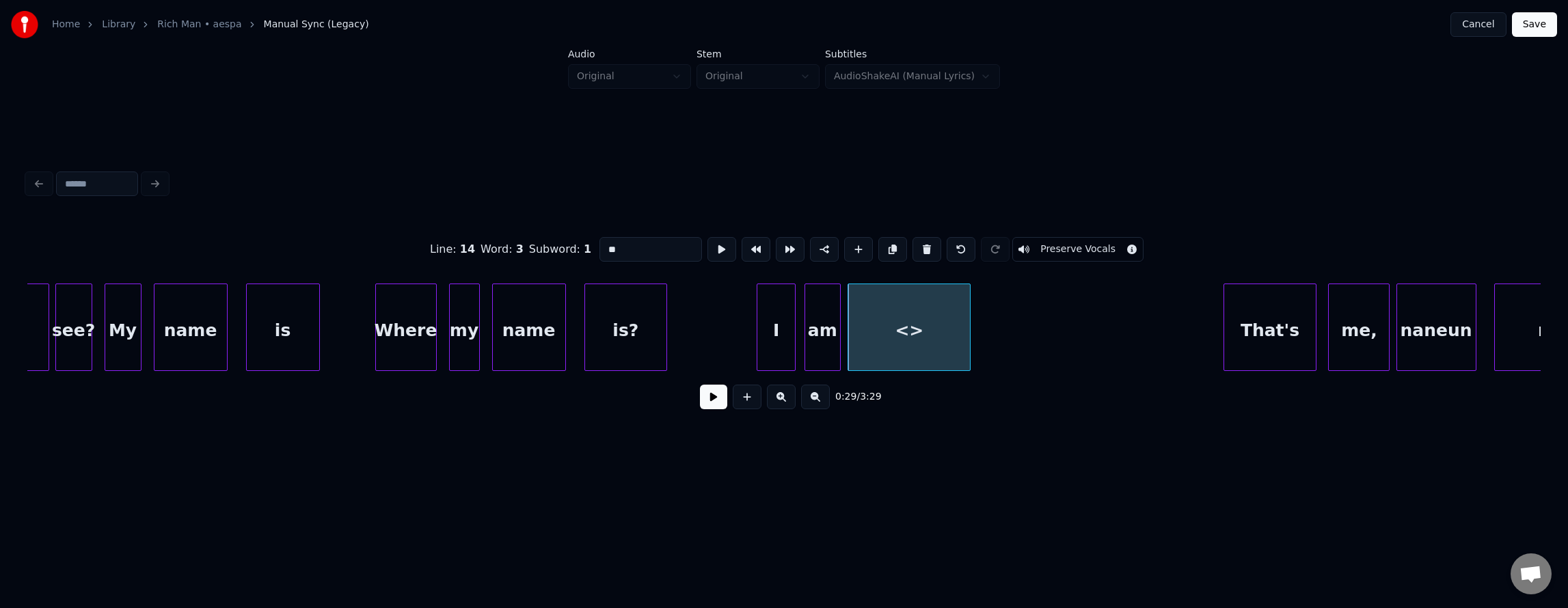
drag, startPoint x: 604, startPoint y: 252, endPoint x: 552, endPoint y: 265, distance: 53.6
click at [559, 256] on div "Line : 14 Word : 3 Subword : 1 ** Preserve Vocals" at bounding box center [784, 250] width 1513 height 68
click at [885, 328] on div at bounding box center [883, 326] width 4 height 86
click at [871, 331] on div "a" at bounding box center [866, 330] width 37 height 93
click at [708, 242] on button at bounding box center [722, 250] width 28 height 25
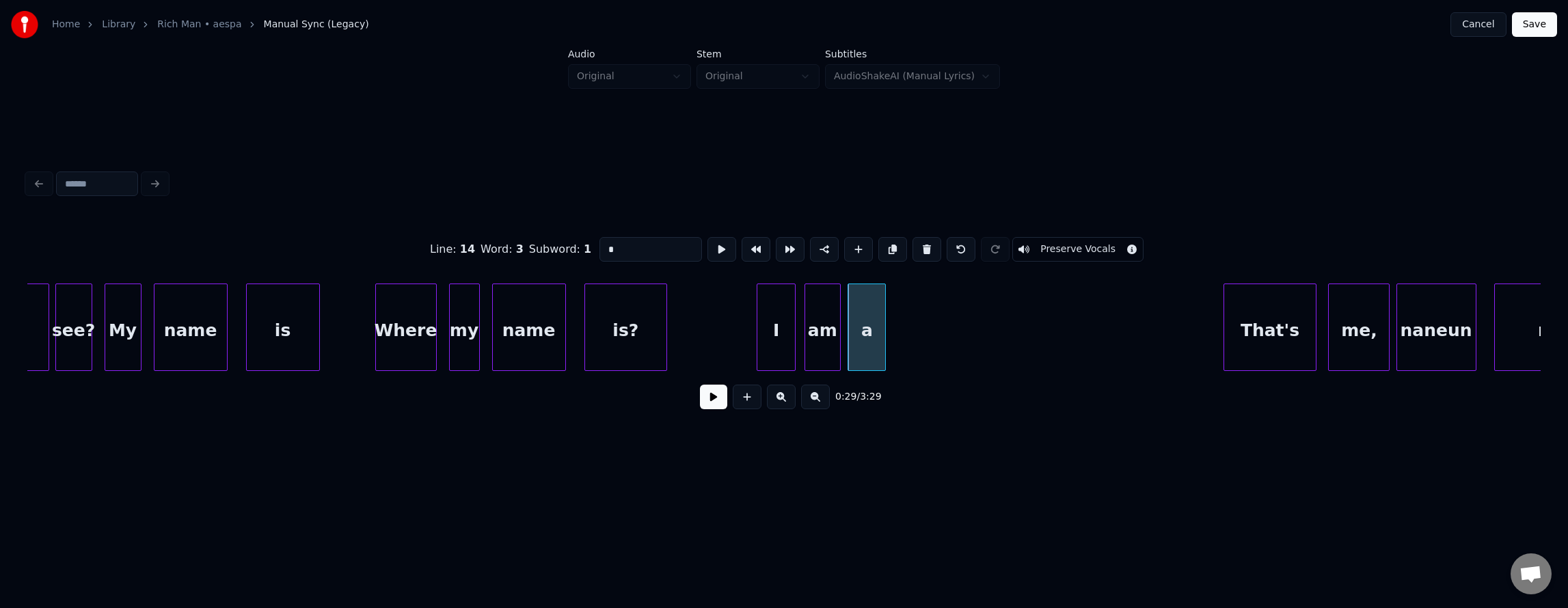
click at [708, 242] on button at bounding box center [722, 250] width 28 height 25
drag, startPoint x: 743, startPoint y: 399, endPoint x: 795, endPoint y: 391, distance: 52.6
click at [745, 398] on button at bounding box center [747, 397] width 28 height 25
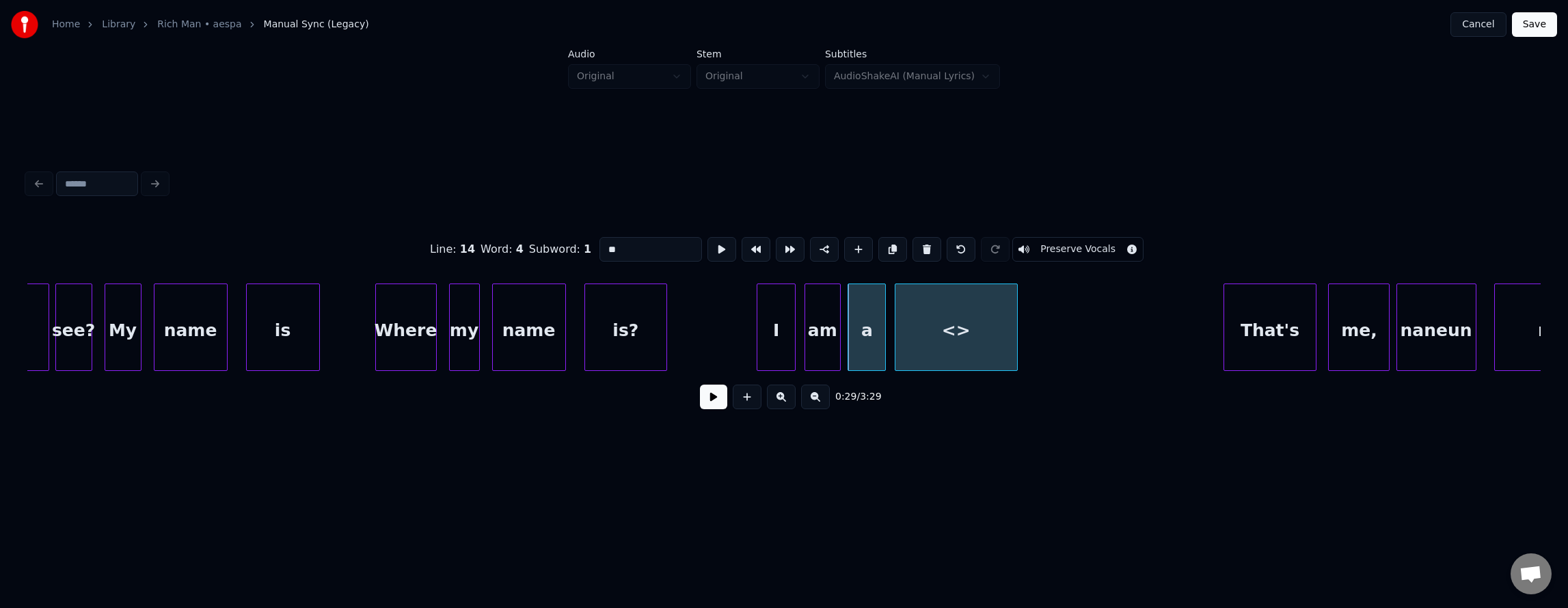
click at [971, 344] on div "<>" at bounding box center [956, 330] width 122 height 93
drag, startPoint x: 582, startPoint y: 250, endPoint x: 447, endPoint y: 250, distance: 135.0
click at [467, 235] on div "Line : 14 Word : 4 Subword : 1 ** Preserve Vocals" at bounding box center [784, 250] width 1513 height 68
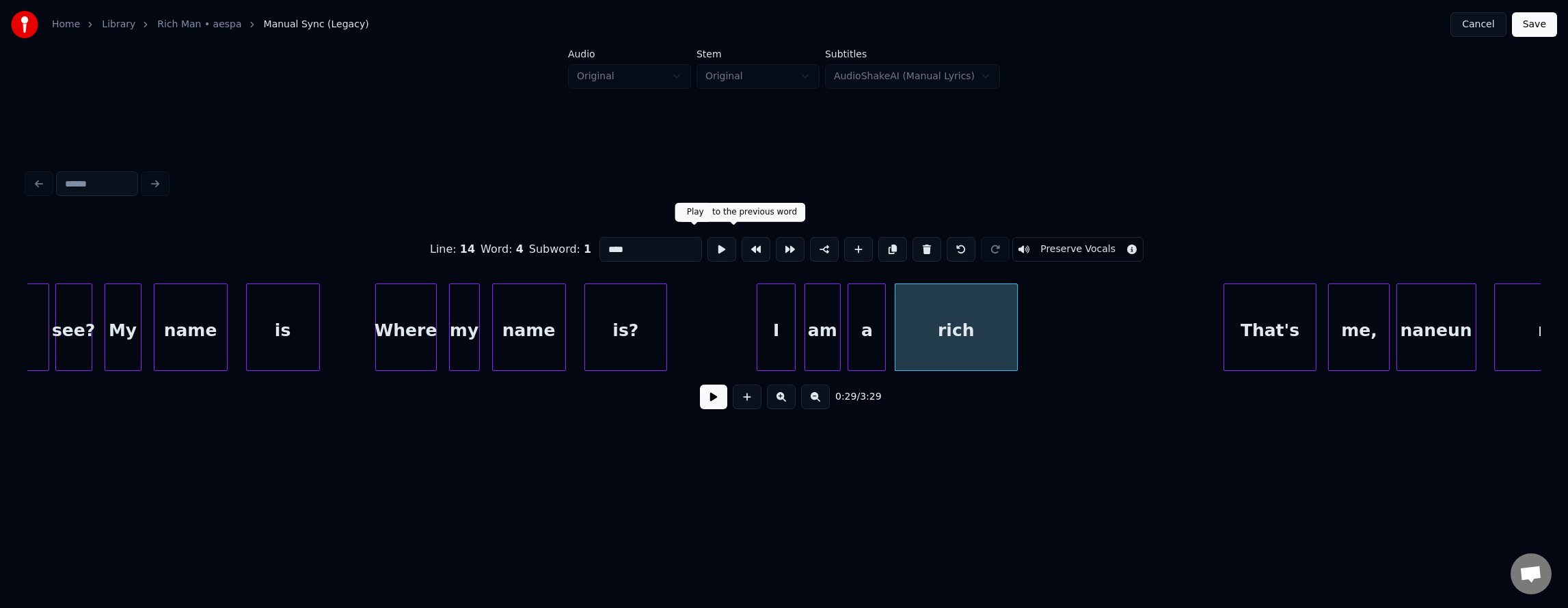
type input "****"
click at [708, 243] on button at bounding box center [722, 250] width 28 height 25
click at [708, 244] on button at bounding box center [722, 250] width 28 height 25
click at [976, 340] on div at bounding box center [978, 326] width 4 height 86
click at [708, 245] on button at bounding box center [722, 250] width 28 height 25
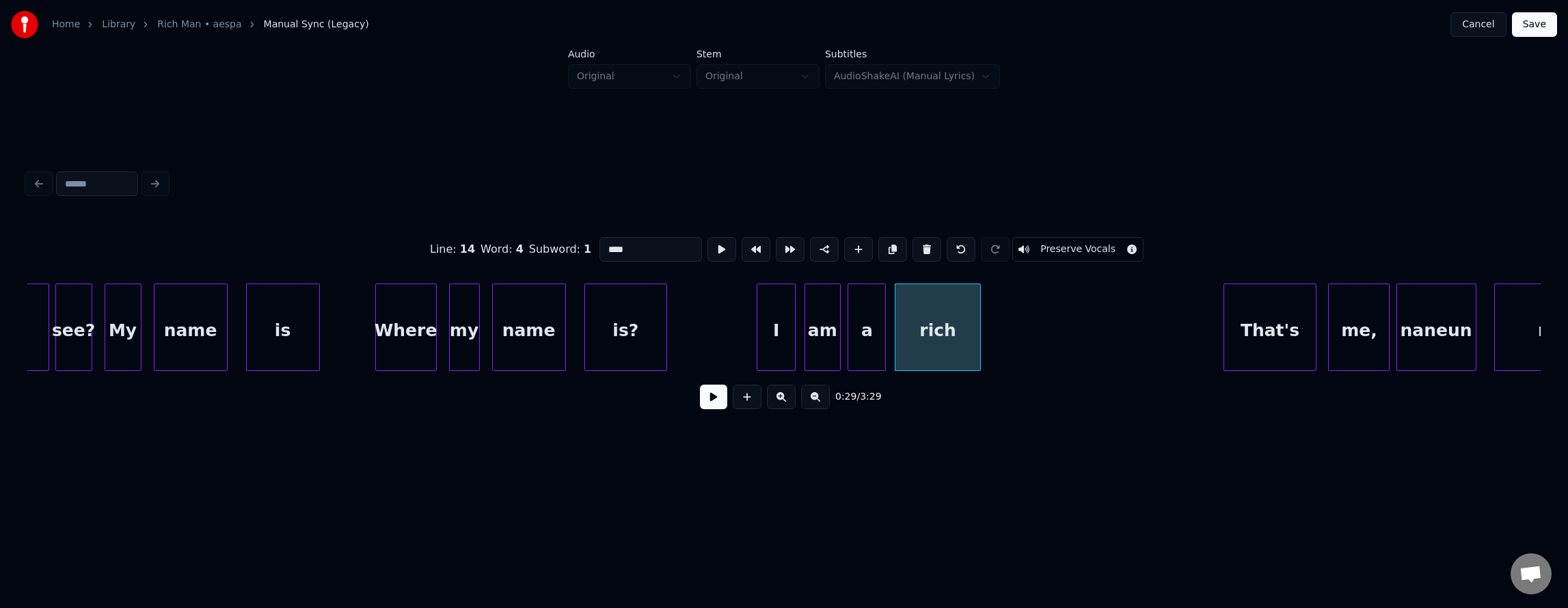
click at [708, 246] on button at bounding box center [722, 250] width 28 height 25
click at [962, 339] on div at bounding box center [963, 326] width 4 height 86
click at [708, 245] on button at bounding box center [722, 250] width 28 height 25
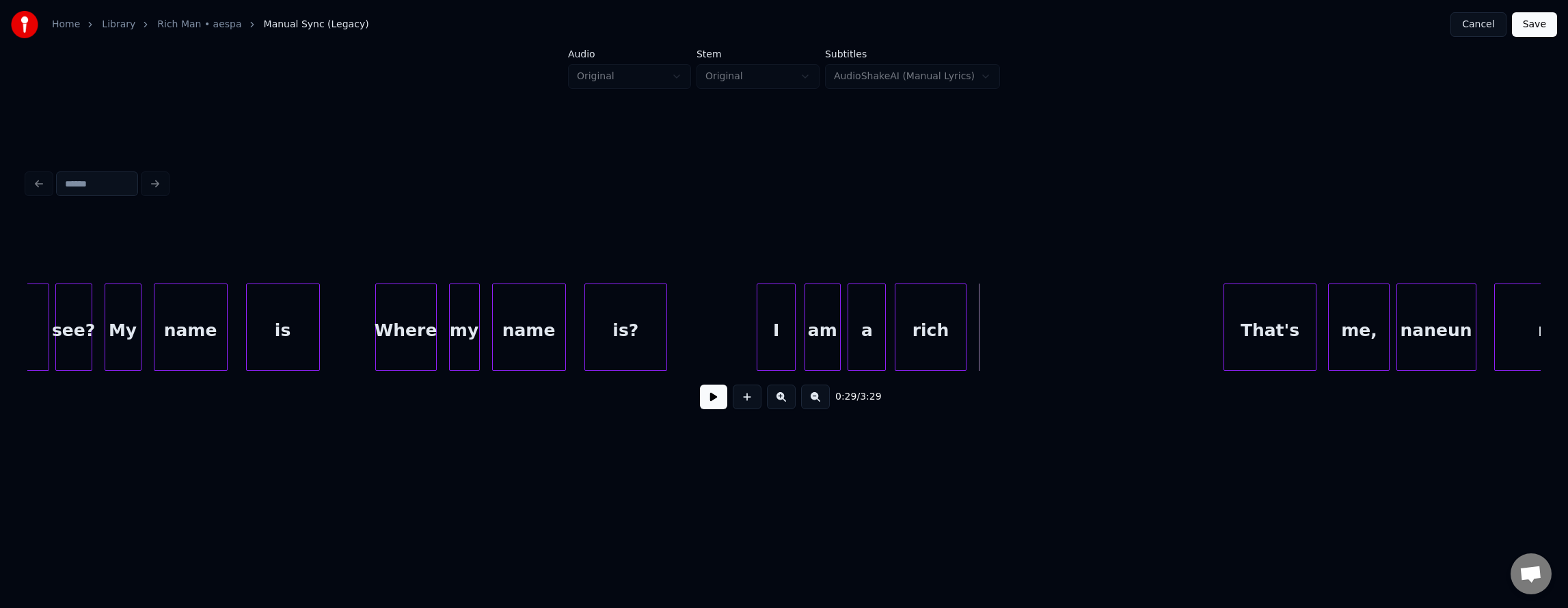
click at [713, 409] on button at bounding box center [714, 397] width 27 height 25
click at [713, 398] on button at bounding box center [714, 397] width 27 height 25
drag, startPoint x: 738, startPoint y: 409, endPoint x: 749, endPoint y: 409, distance: 11.0
click at [738, 409] on button at bounding box center [747, 397] width 28 height 25
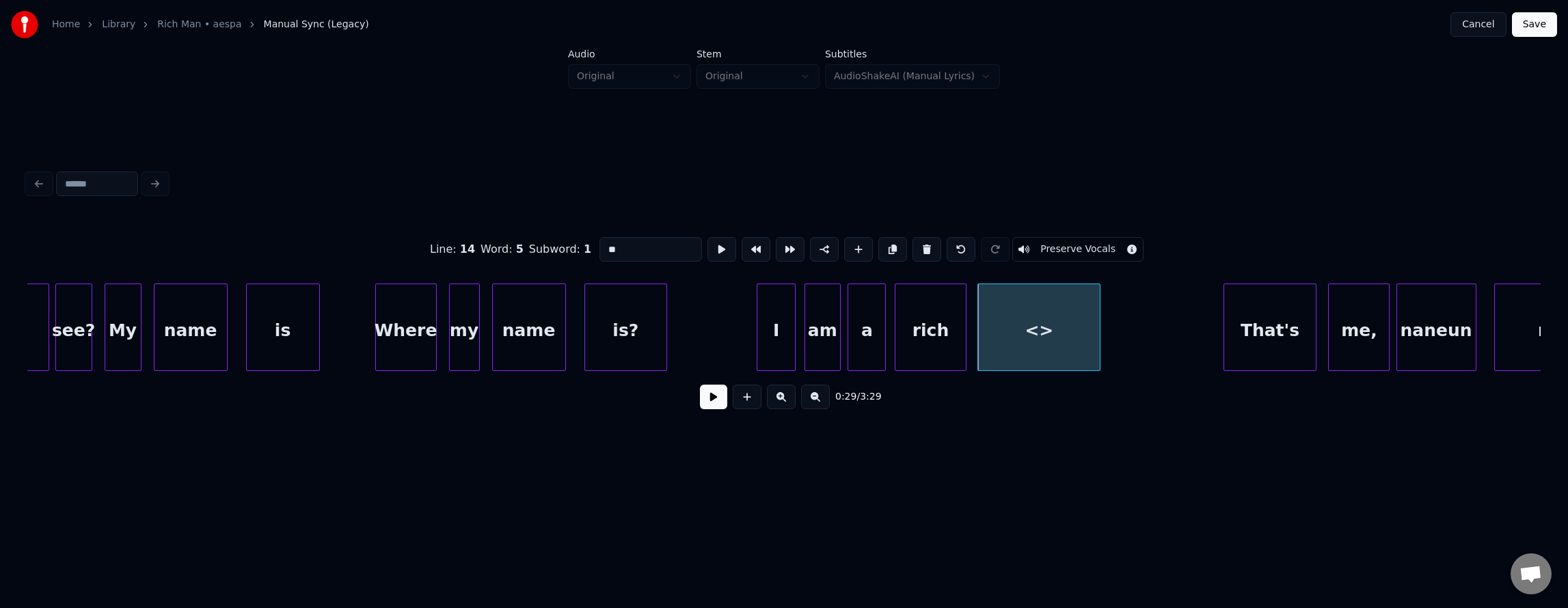
drag, startPoint x: 612, startPoint y: 246, endPoint x: 444, endPoint y: 253, distance: 168.1
click at [453, 240] on div "Line : 14 Word : 5 Subword : 1 ** Preserve Vocals" at bounding box center [784, 250] width 1513 height 68
type input "***"
drag, startPoint x: 731, startPoint y: 316, endPoint x: 725, endPoint y: 380, distance: 64.3
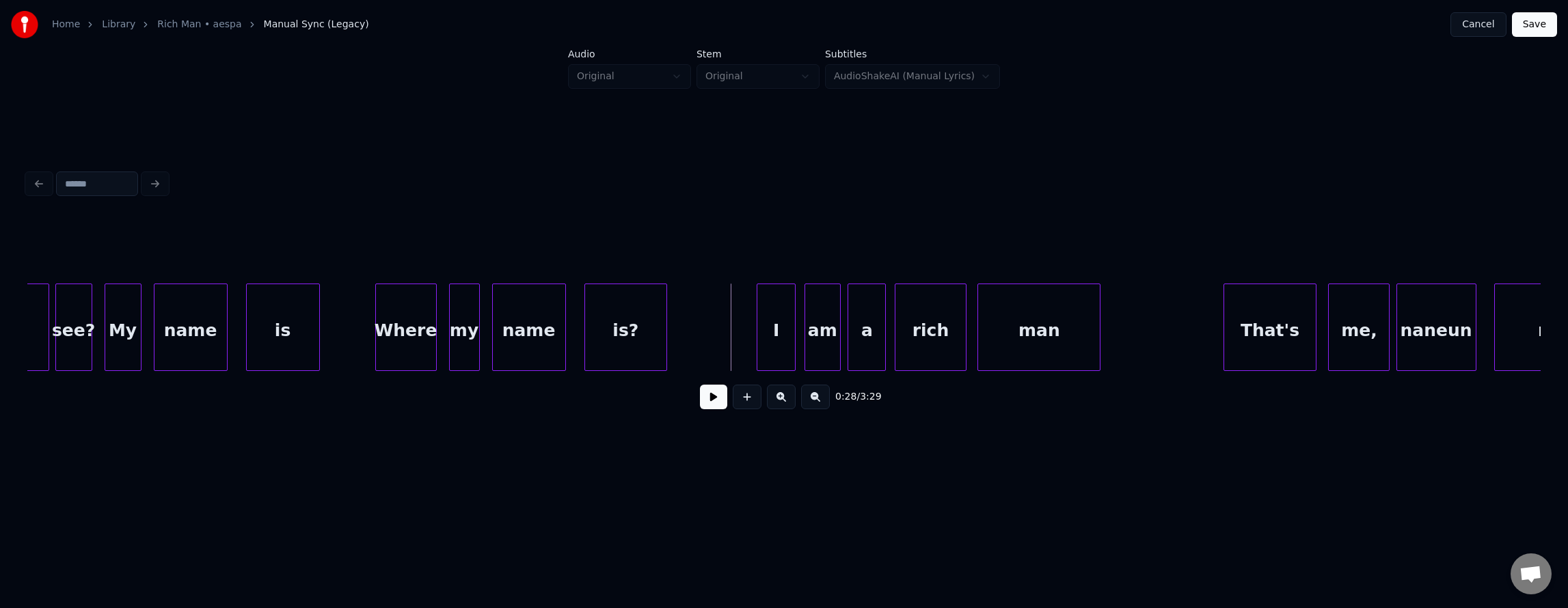
click at [703, 404] on button at bounding box center [714, 397] width 27 height 25
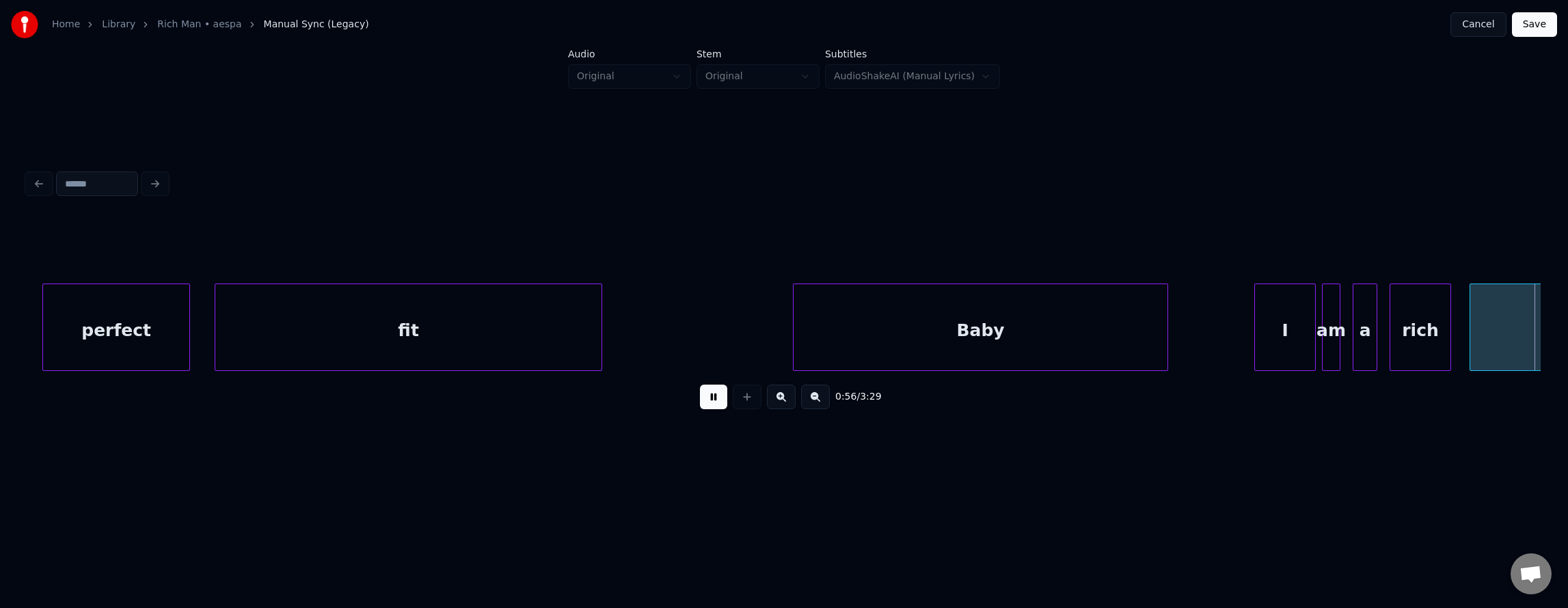
scroll to position [0, 17290]
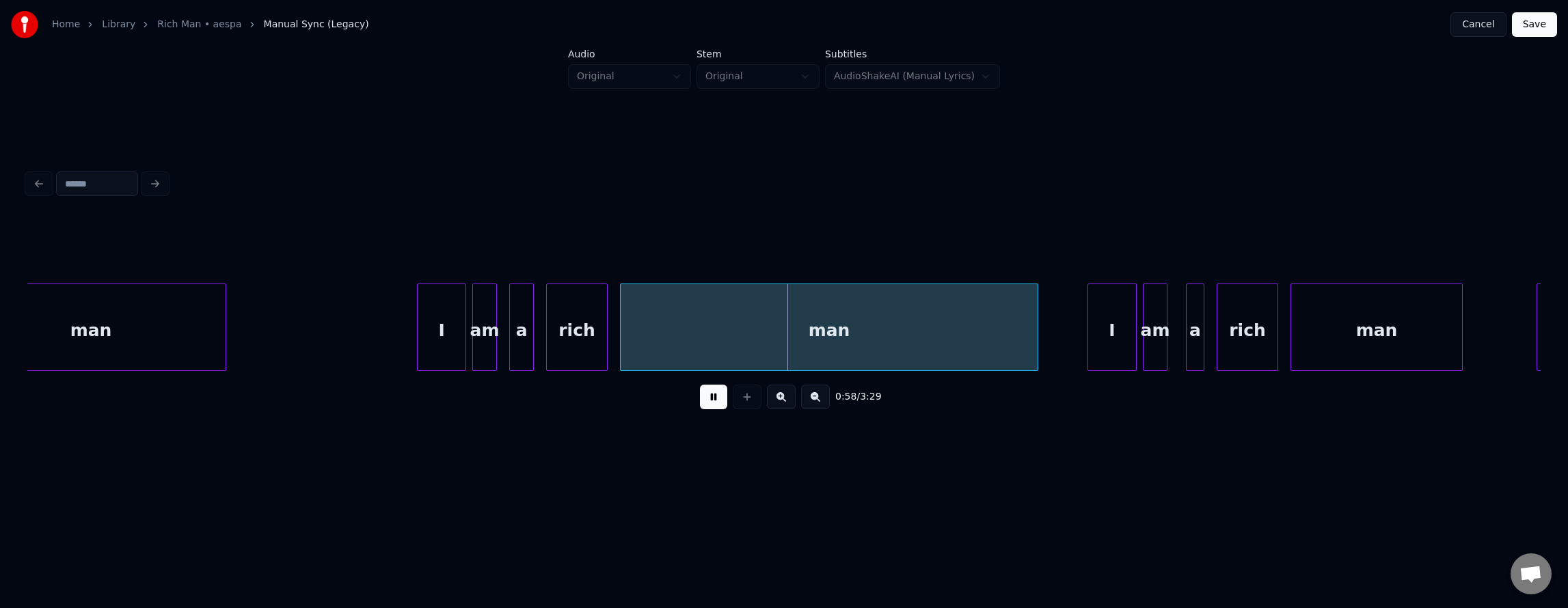
click at [700, 406] on button at bounding box center [714, 397] width 27 height 25
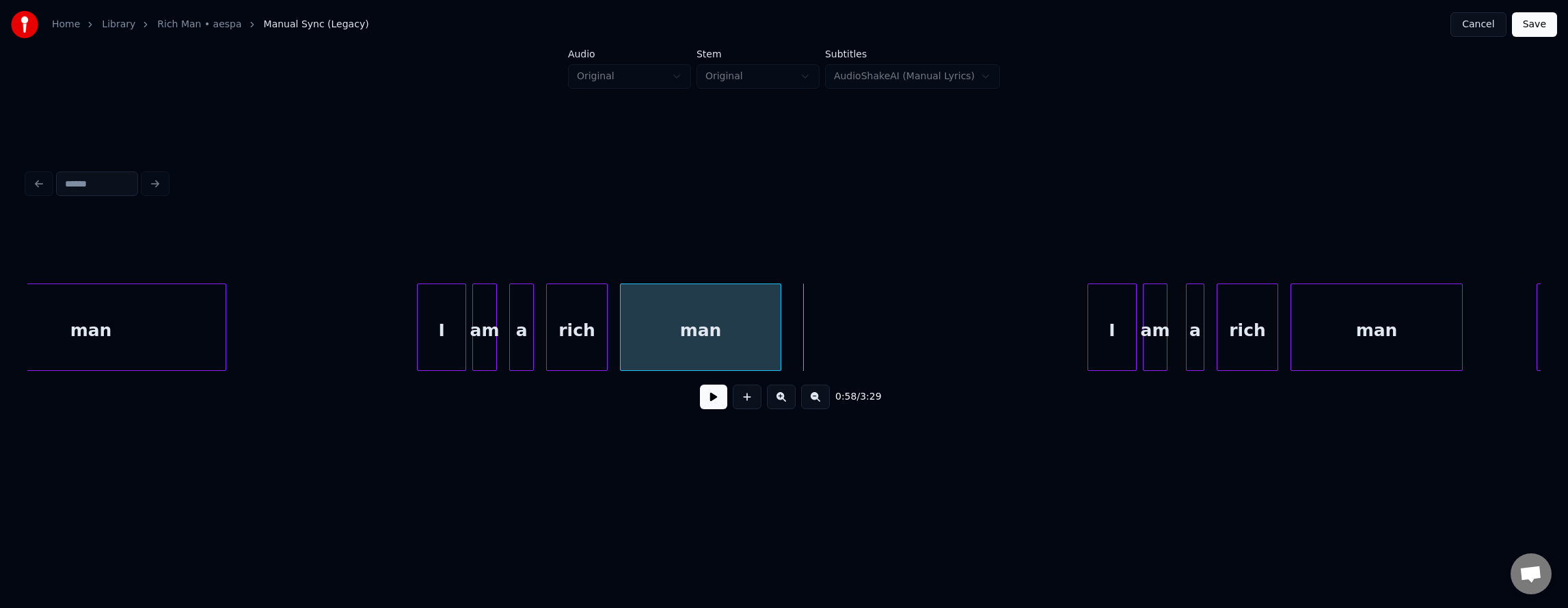
click at [779, 316] on div at bounding box center [779, 326] width 4 height 86
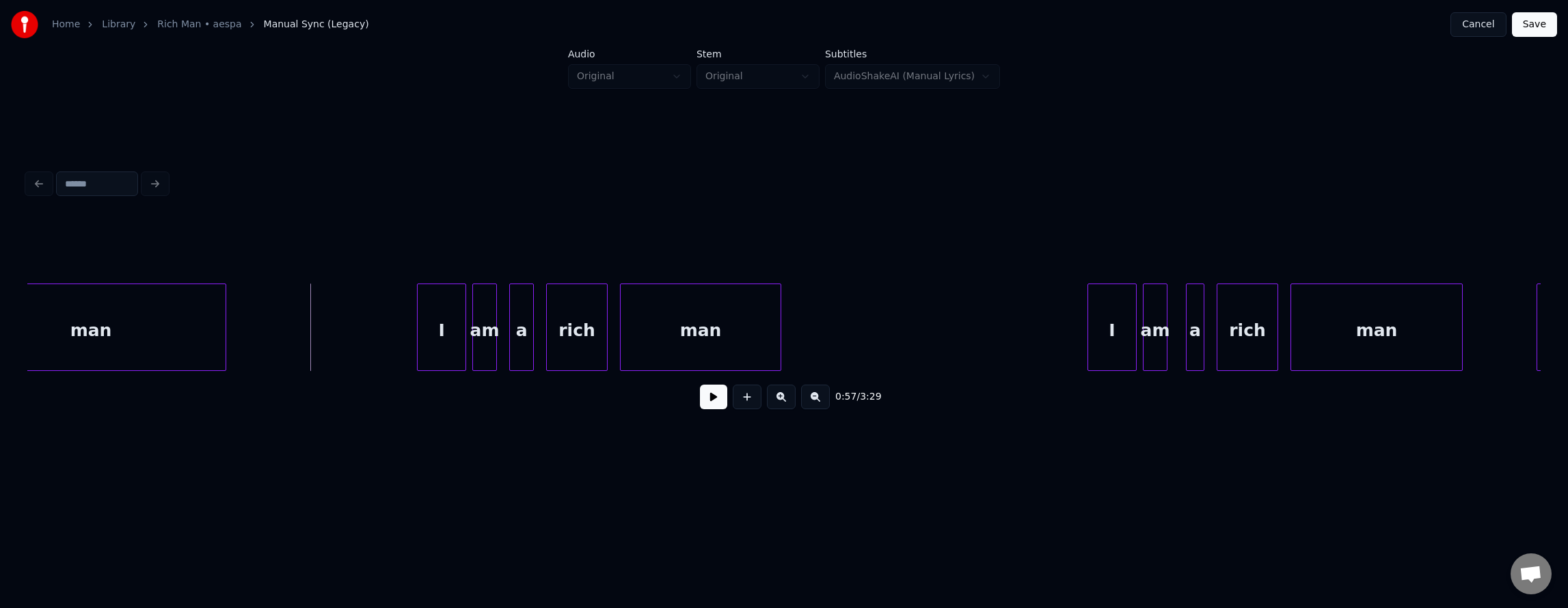
click at [703, 398] on button at bounding box center [714, 397] width 27 height 25
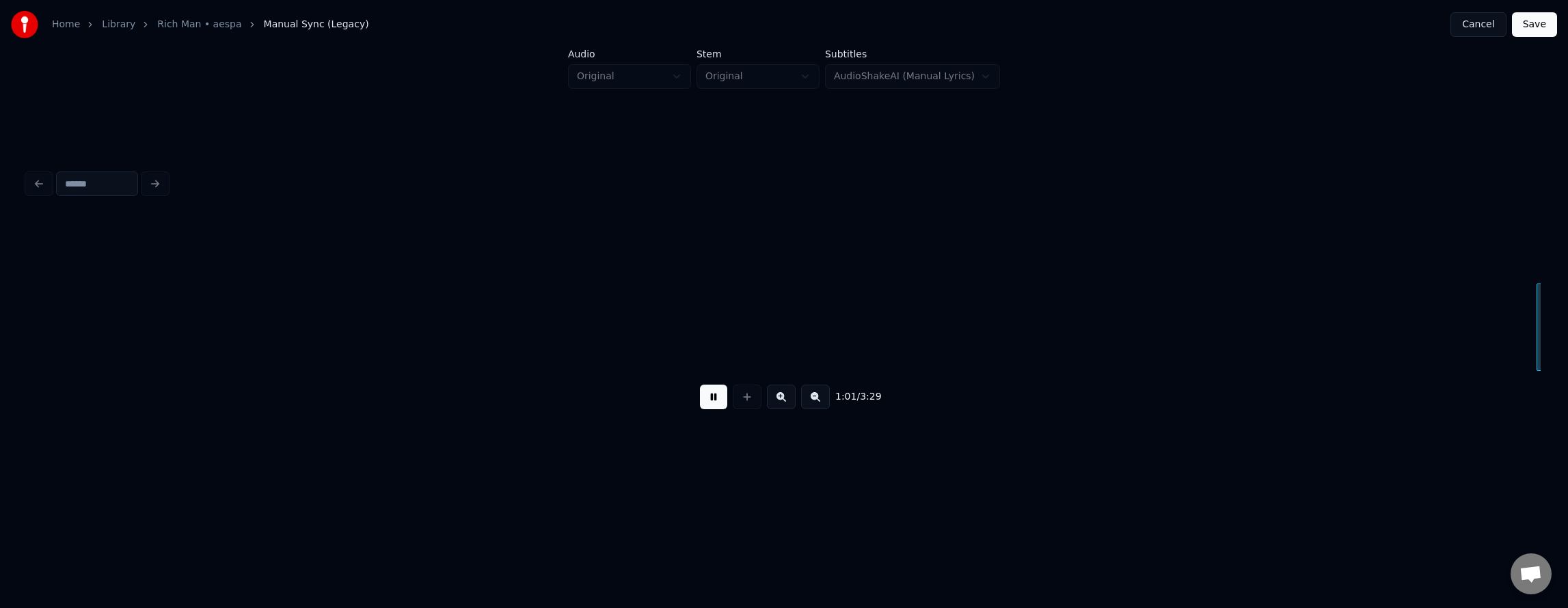
scroll to position [0, 18804]
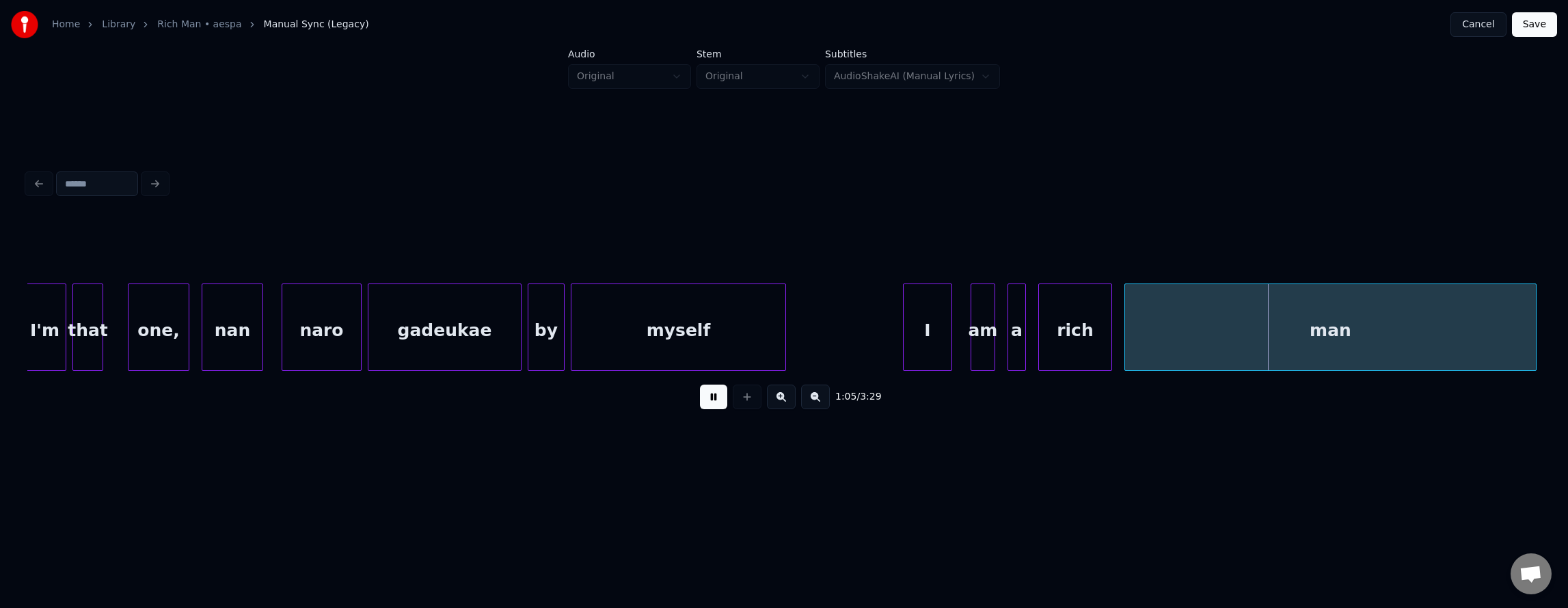
click at [703, 398] on button at bounding box center [714, 397] width 27 height 25
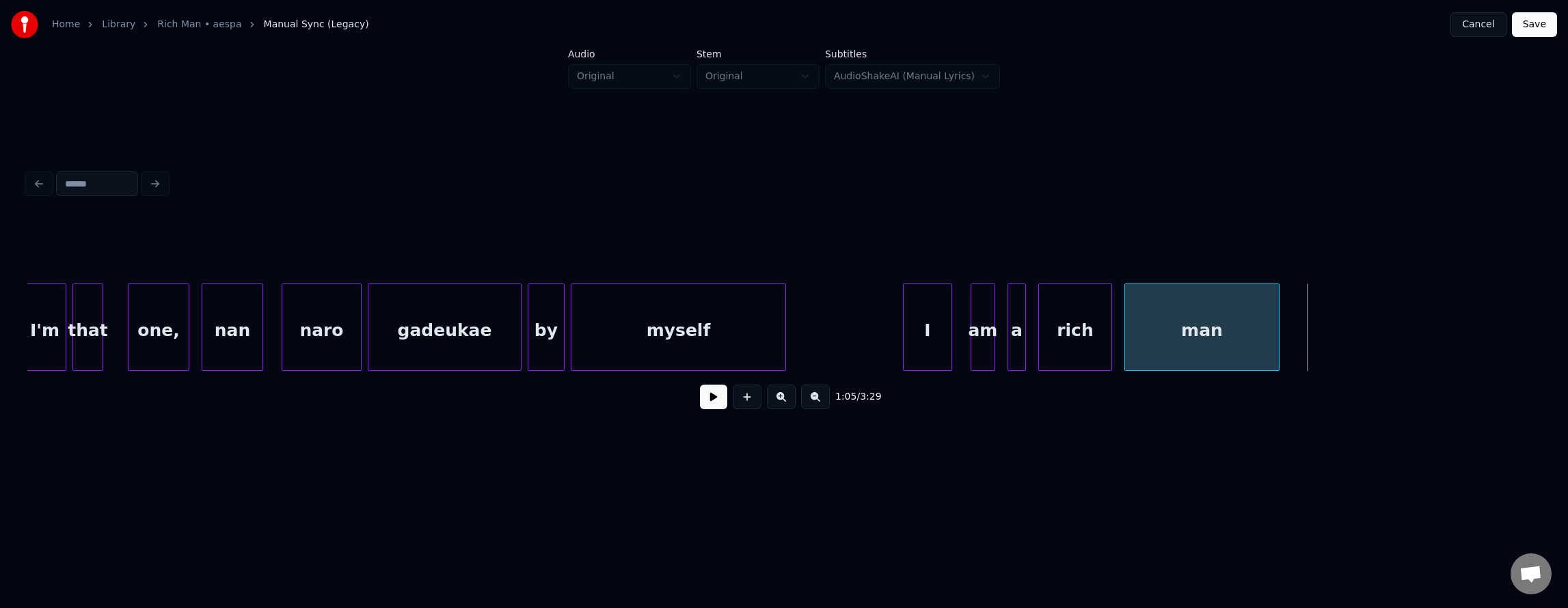
click at [1277, 340] on div at bounding box center [1277, 326] width 4 height 86
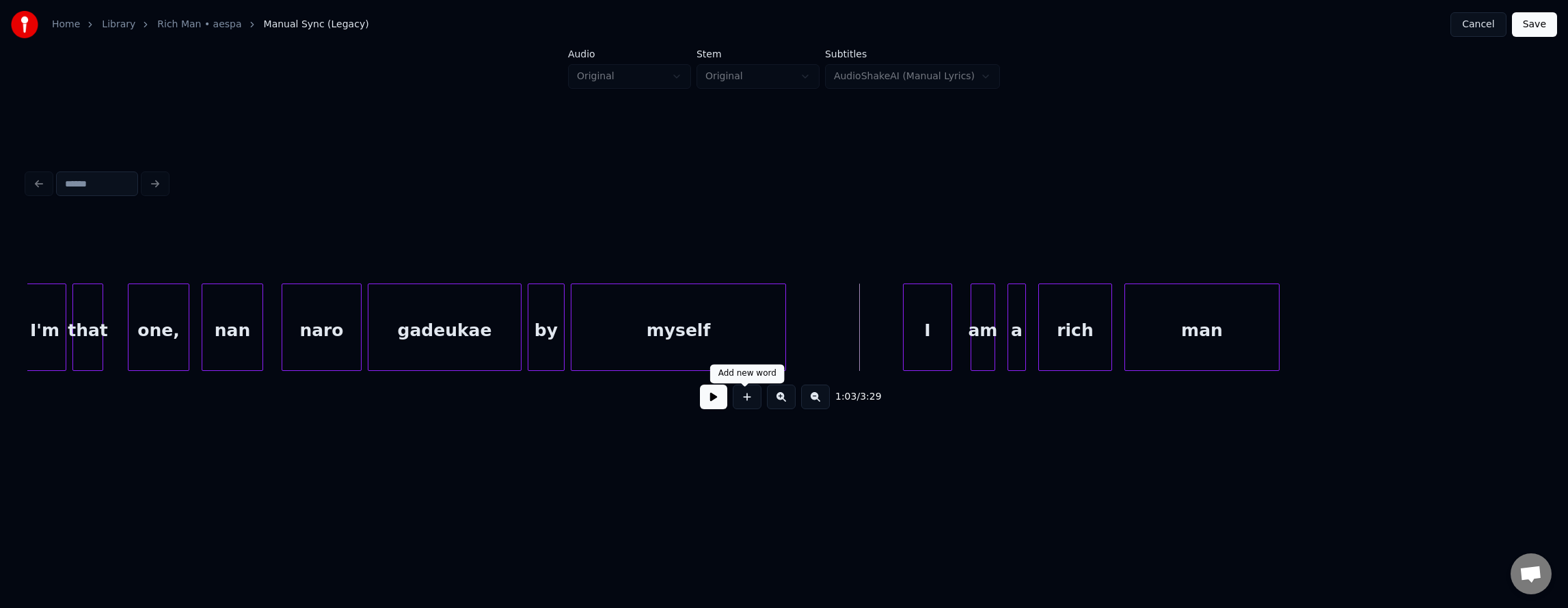
click at [716, 398] on button at bounding box center [714, 397] width 27 height 25
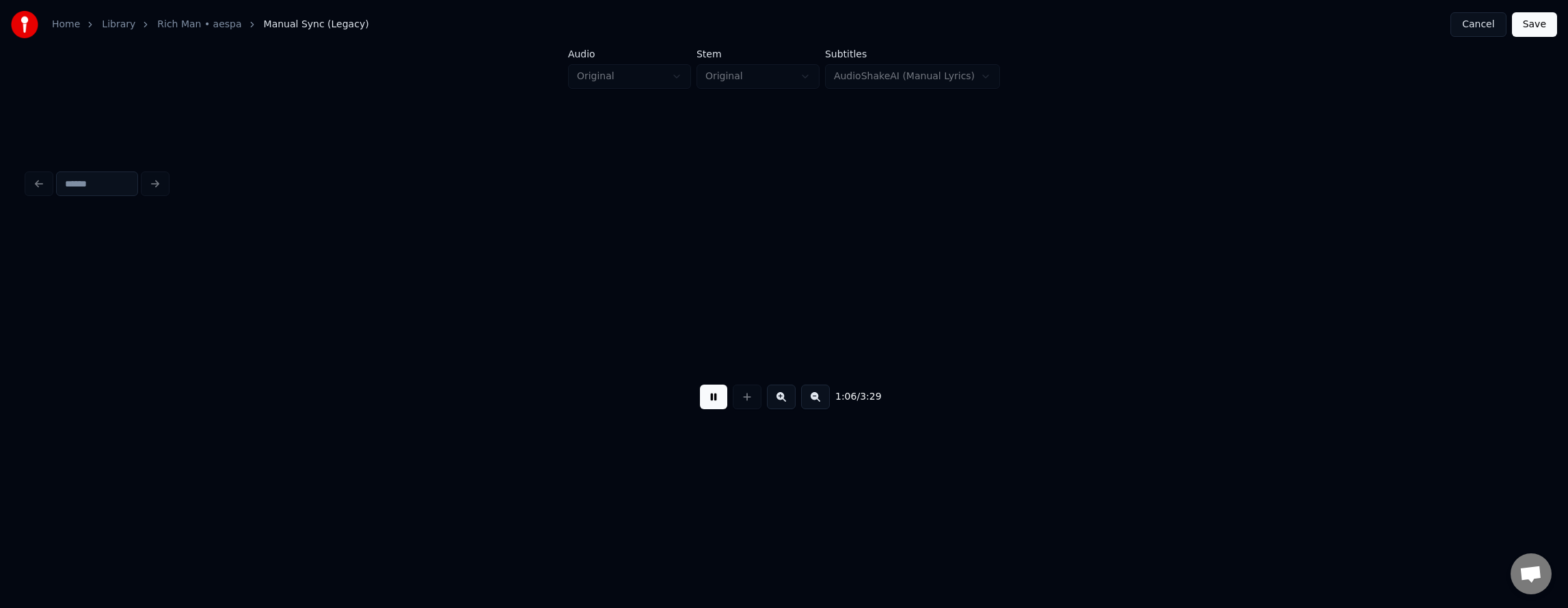
scroll to position [0, 20318]
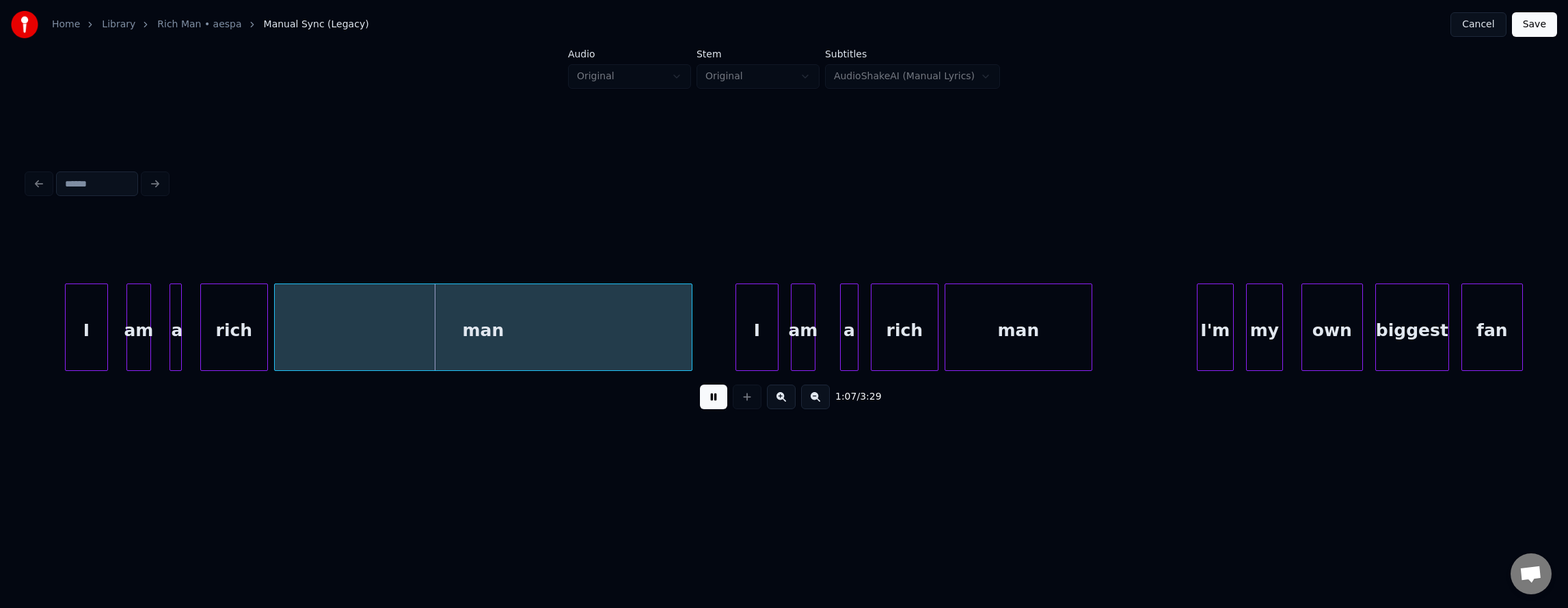
click at [705, 401] on button at bounding box center [714, 397] width 27 height 25
click at [639, 331] on div "man" at bounding box center [458, 330] width 417 height 93
click at [621, 422] on div "1:06 / 3:29" at bounding box center [784, 396] width 1513 height 52
click at [703, 243] on div at bounding box center [784, 250] width 1513 height 68
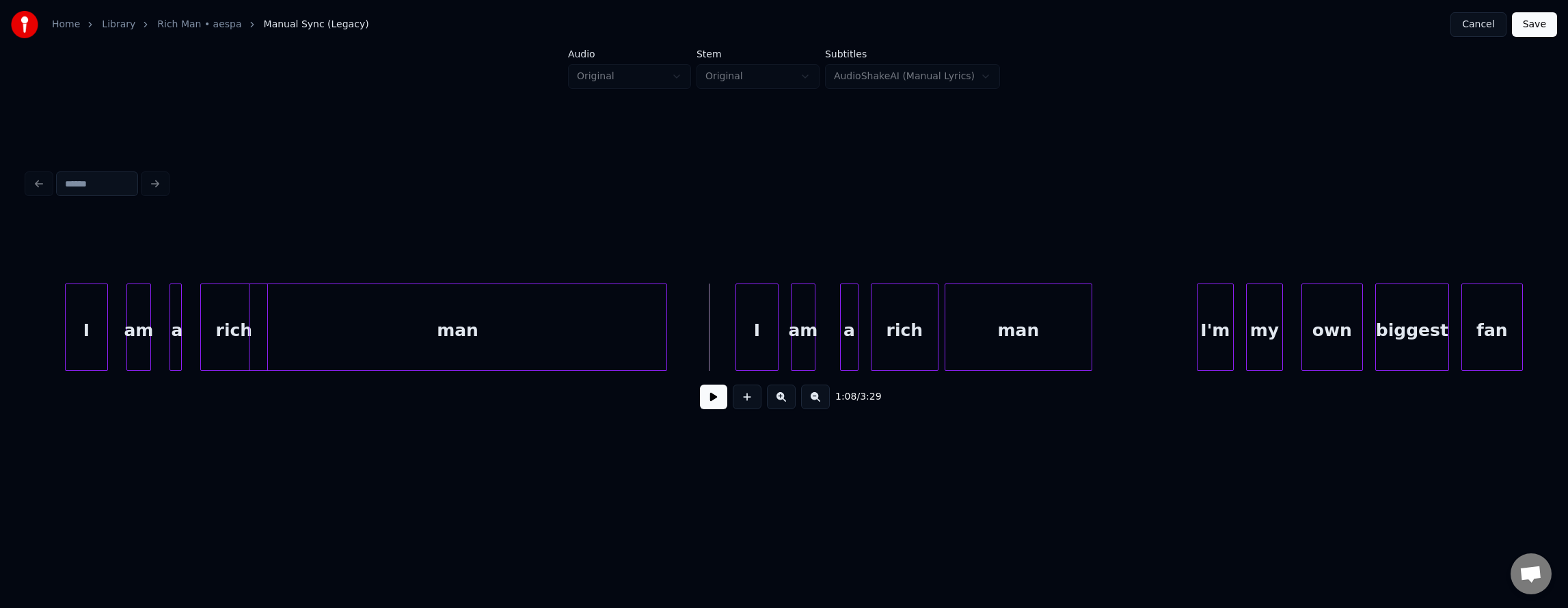
click at [643, 319] on div "man" at bounding box center [458, 330] width 417 height 93
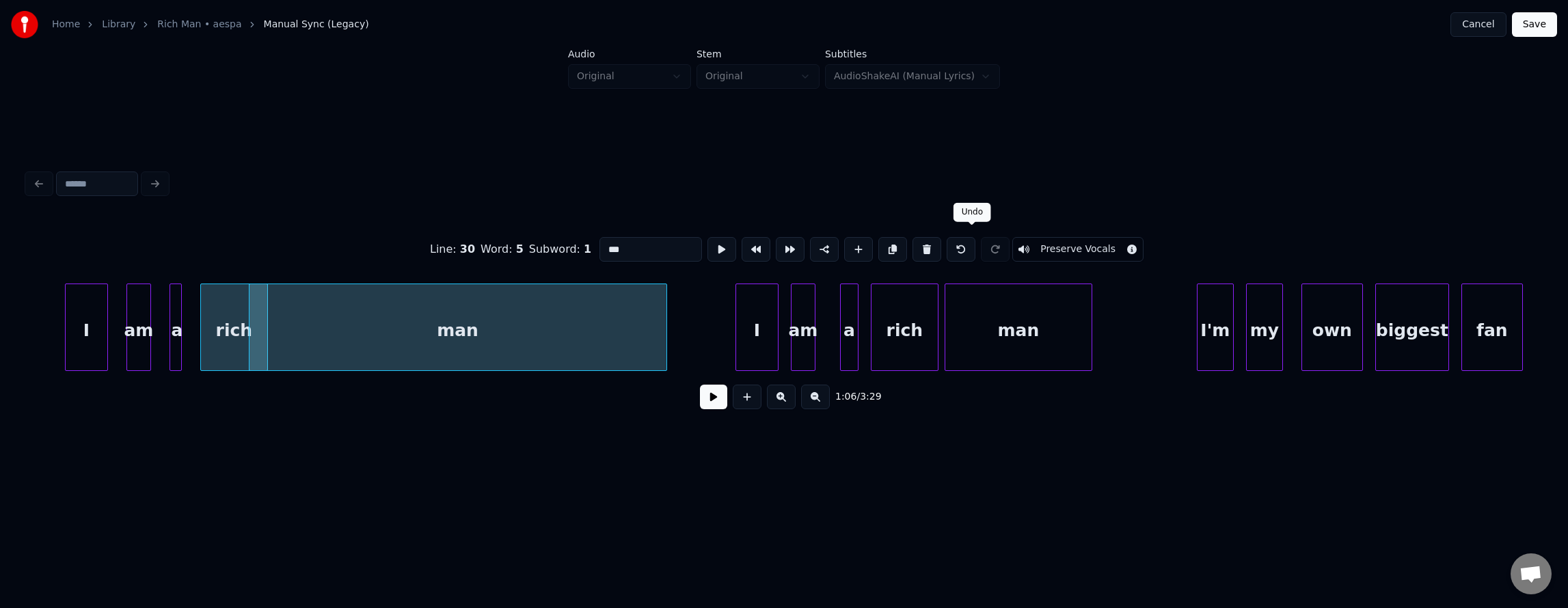
click at [971, 247] on button at bounding box center [960, 250] width 28 height 25
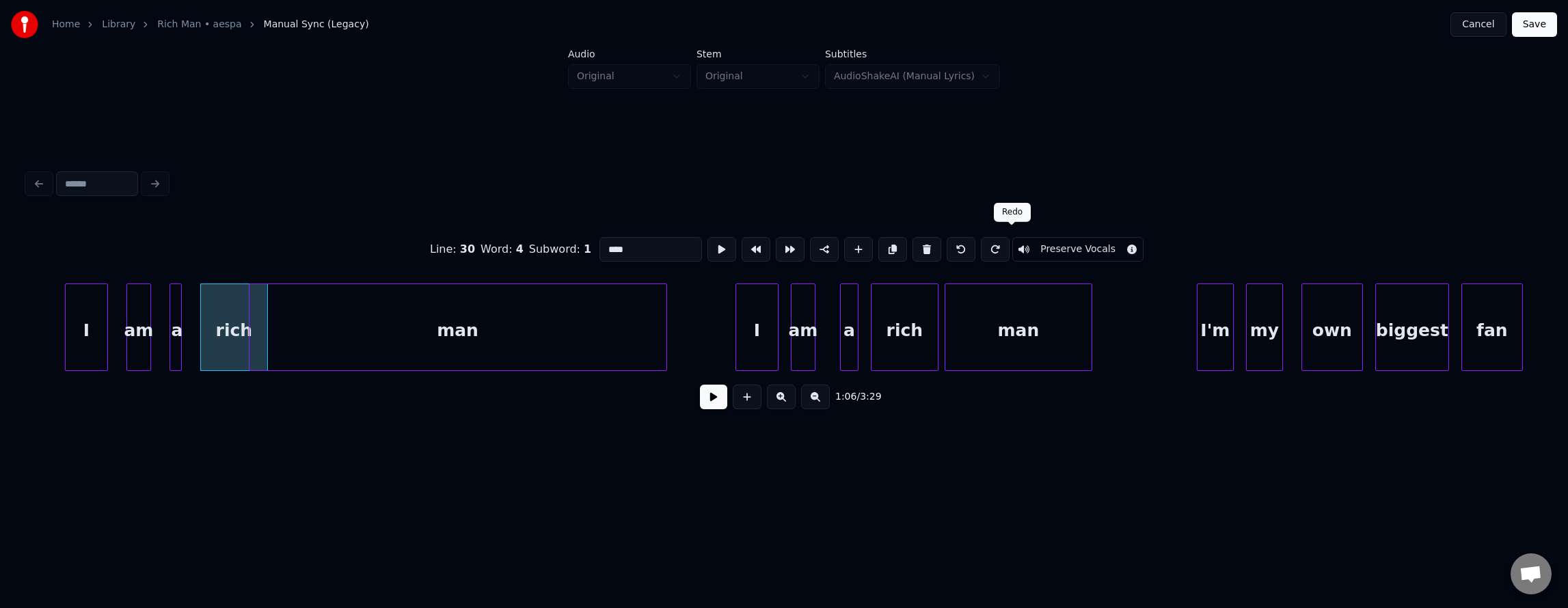
click at [1010, 240] on button at bounding box center [995, 250] width 28 height 25
click at [972, 239] on button at bounding box center [960, 250] width 28 height 25
click at [551, 328] on div "man" at bounding box center [483, 330] width 417 height 93
type input "***"
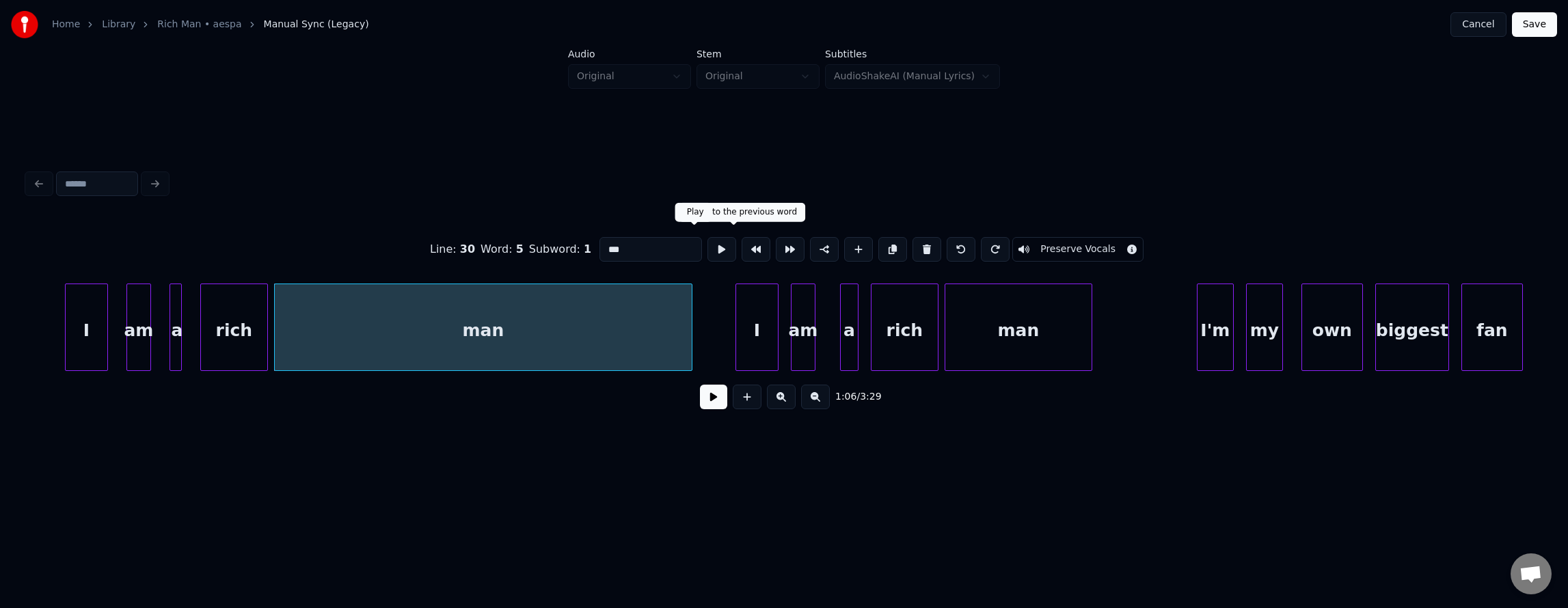
click at [708, 245] on button at bounding box center [722, 250] width 28 height 25
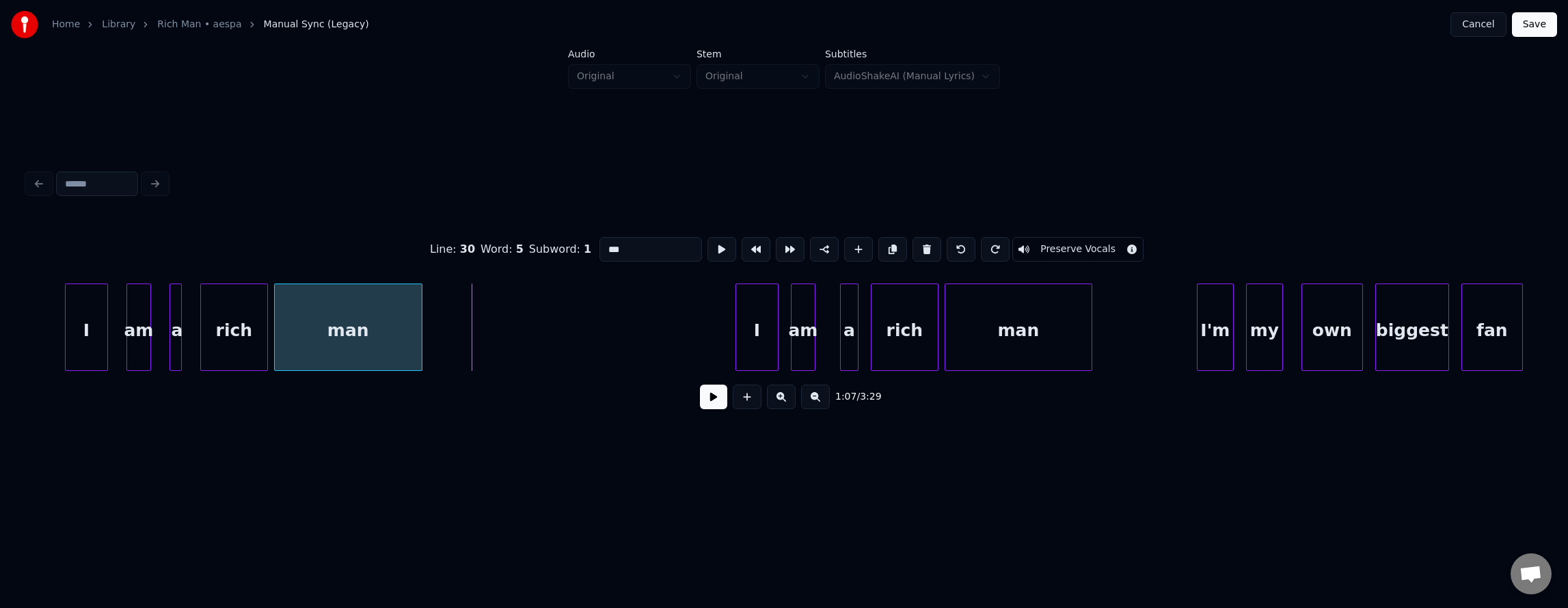
click at [418, 333] on div at bounding box center [419, 326] width 4 height 86
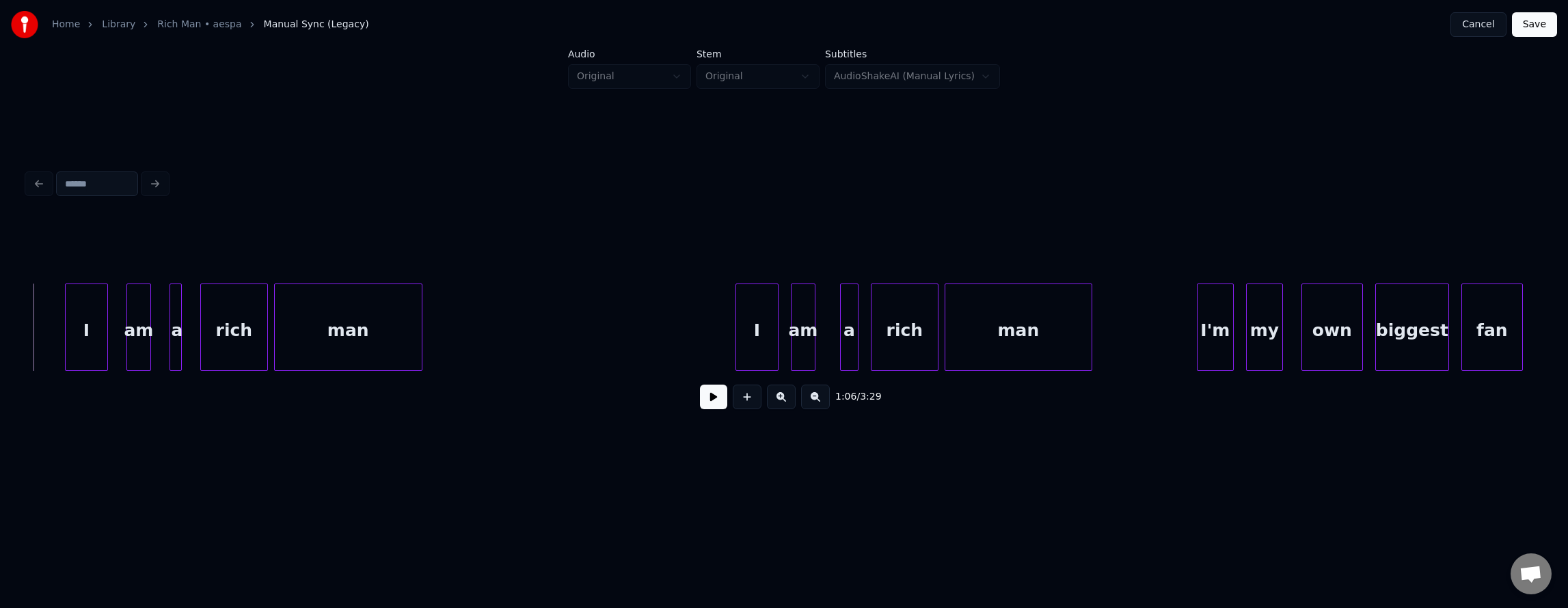
click at [701, 401] on button at bounding box center [714, 397] width 27 height 25
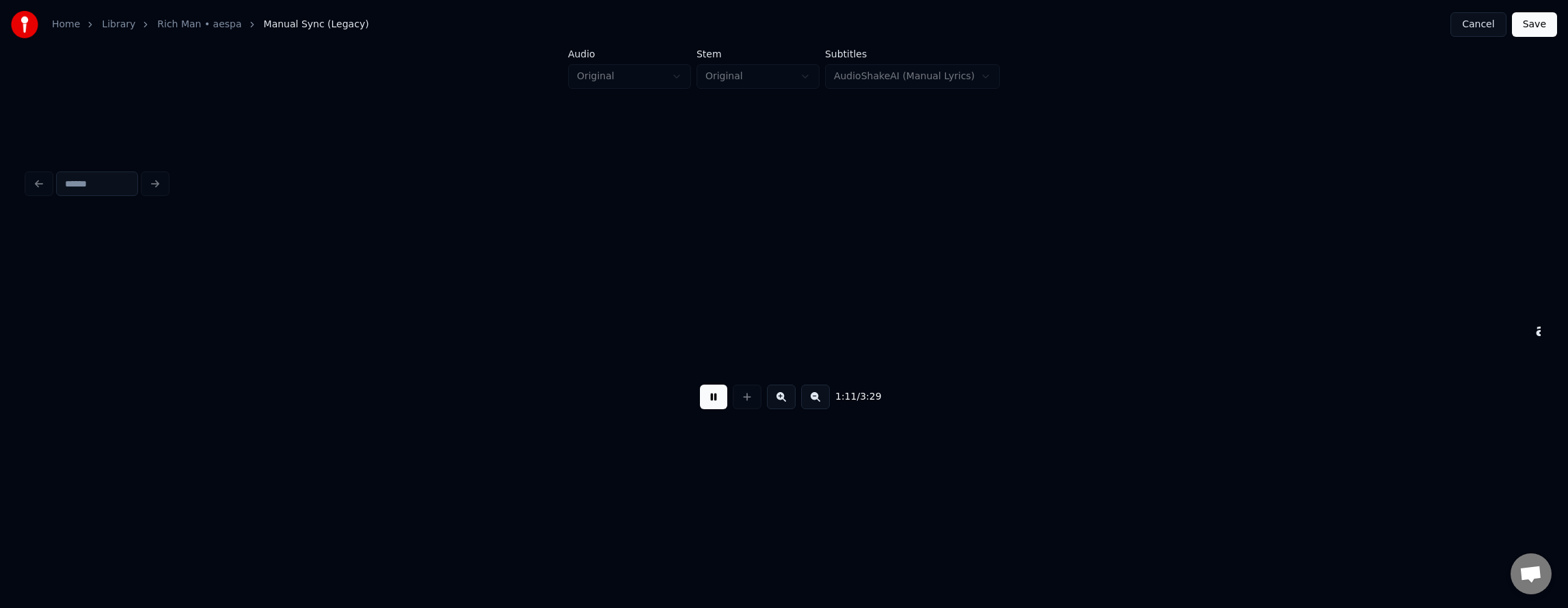
scroll to position [0, 21832]
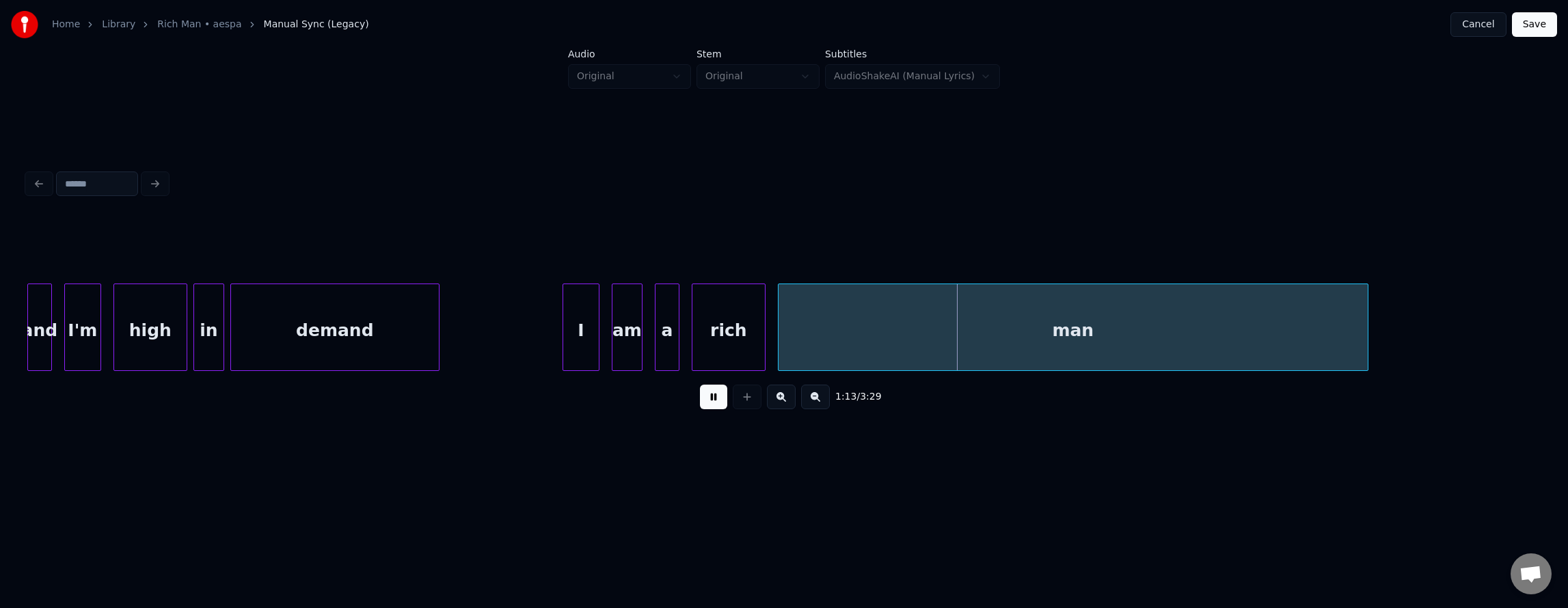
click at [701, 401] on button at bounding box center [714, 397] width 27 height 25
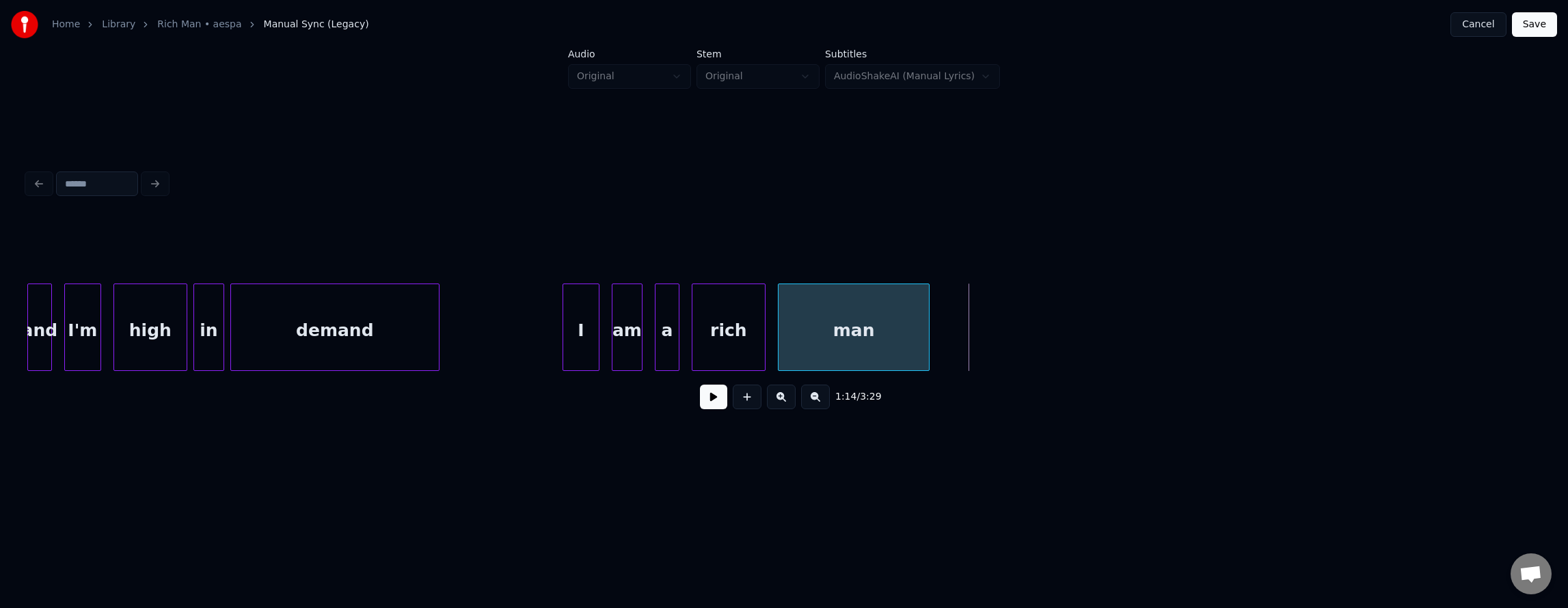
click at [926, 339] on div at bounding box center [926, 326] width 4 height 86
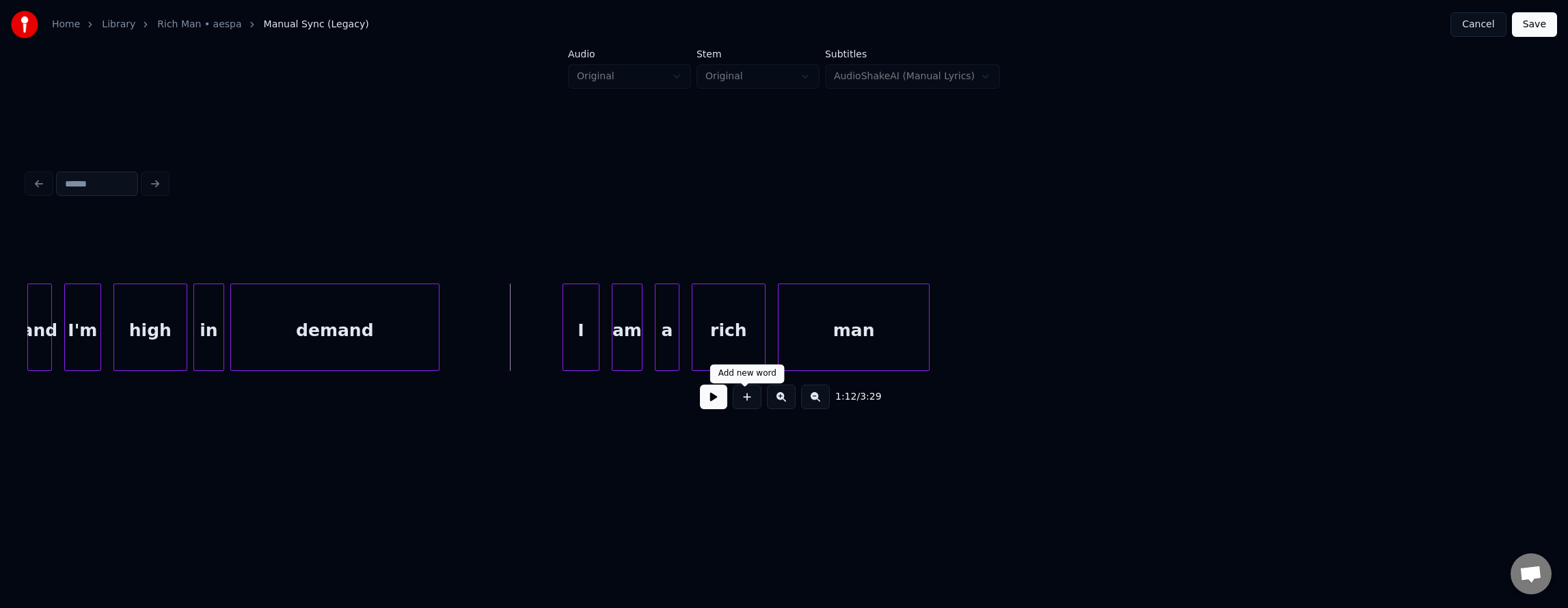
click at [730, 404] on div at bounding box center [747, 397] width 34 height 25
click at [715, 404] on button at bounding box center [714, 397] width 27 height 25
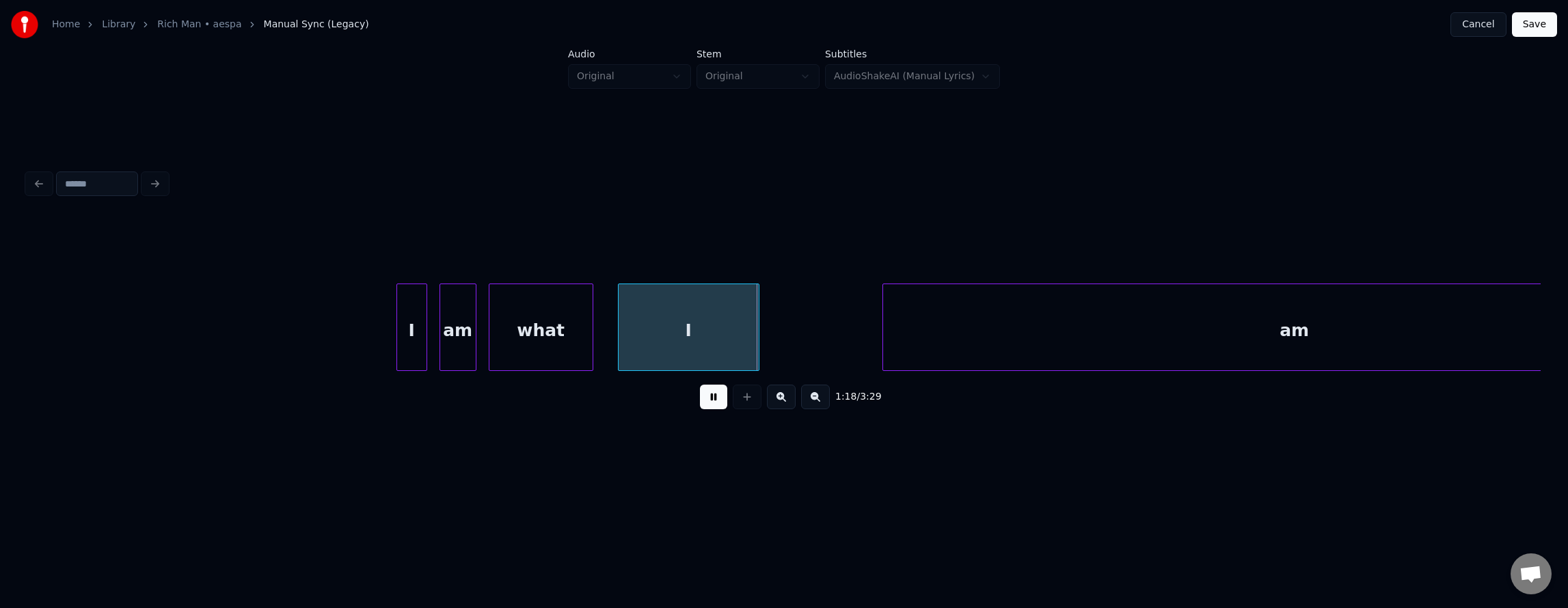
click at [714, 404] on button at bounding box center [714, 397] width 27 height 25
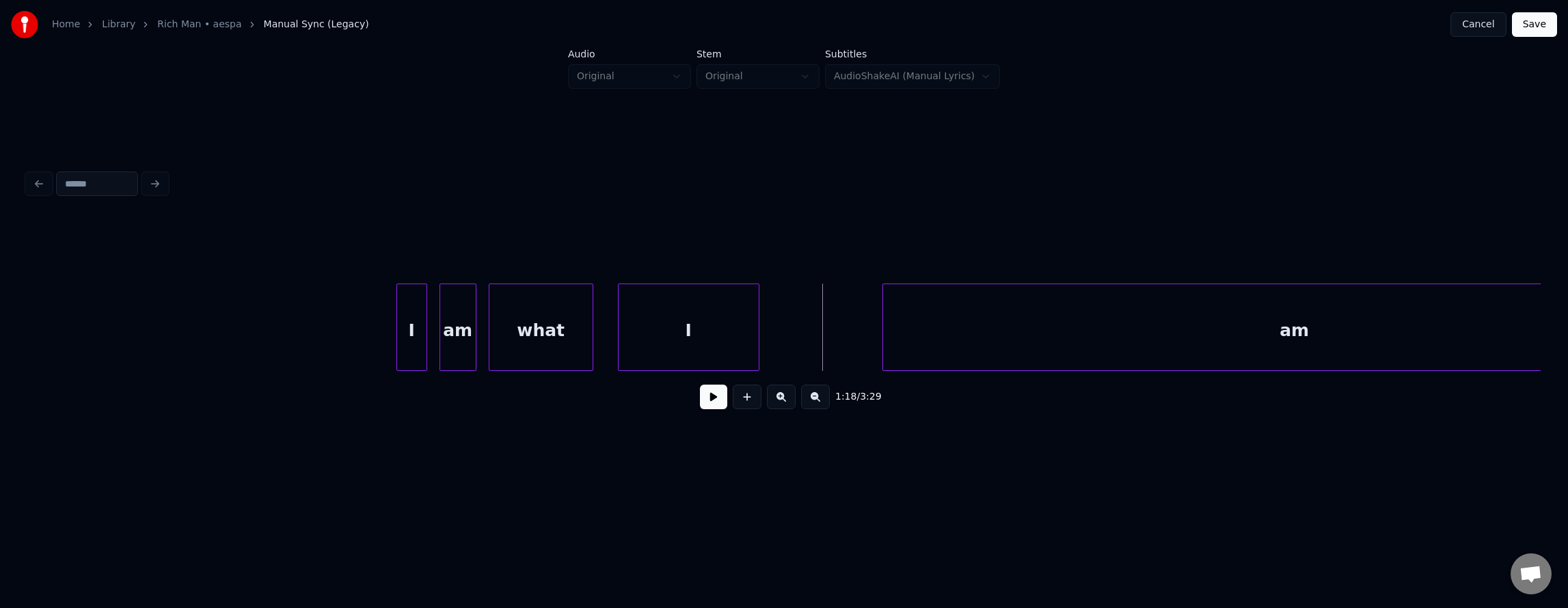
click at [714, 404] on button at bounding box center [714, 397] width 27 height 25
click at [709, 405] on button at bounding box center [714, 397] width 27 height 25
click at [575, 339] on div "what" at bounding box center [540, 330] width 103 height 93
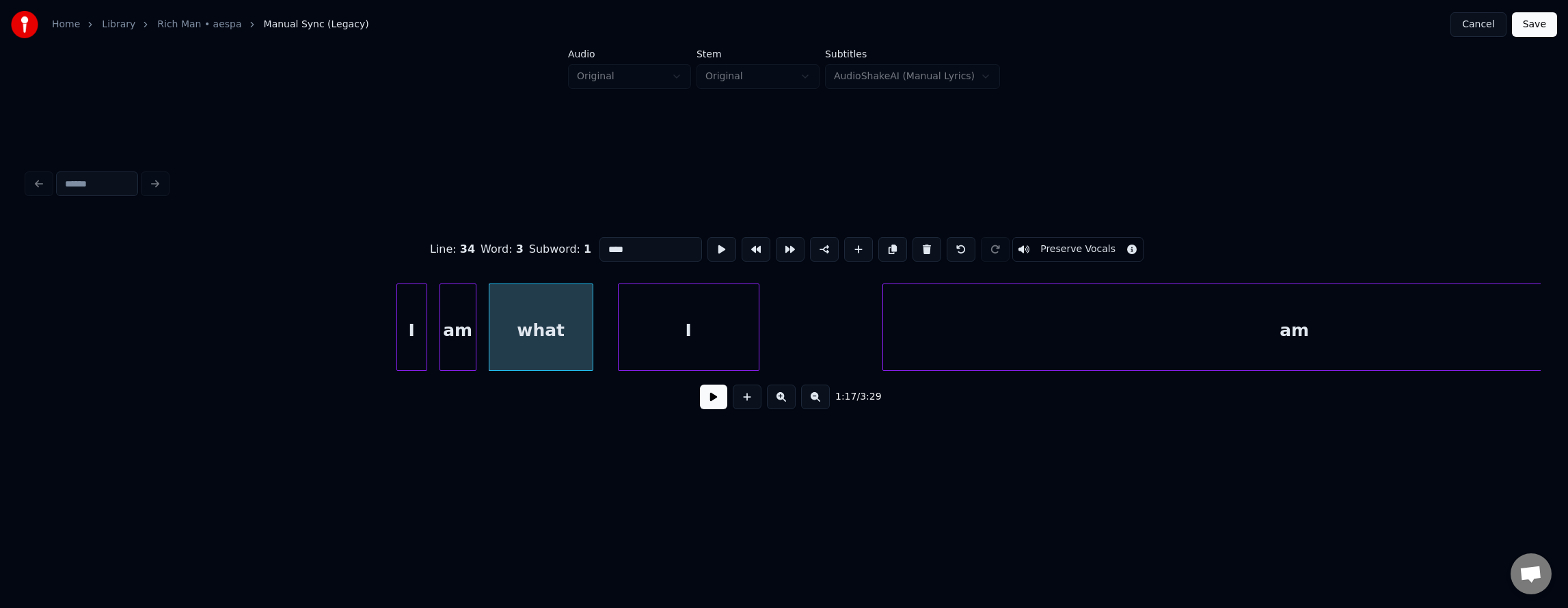
click at [459, 320] on div "am" at bounding box center [458, 330] width 36 height 93
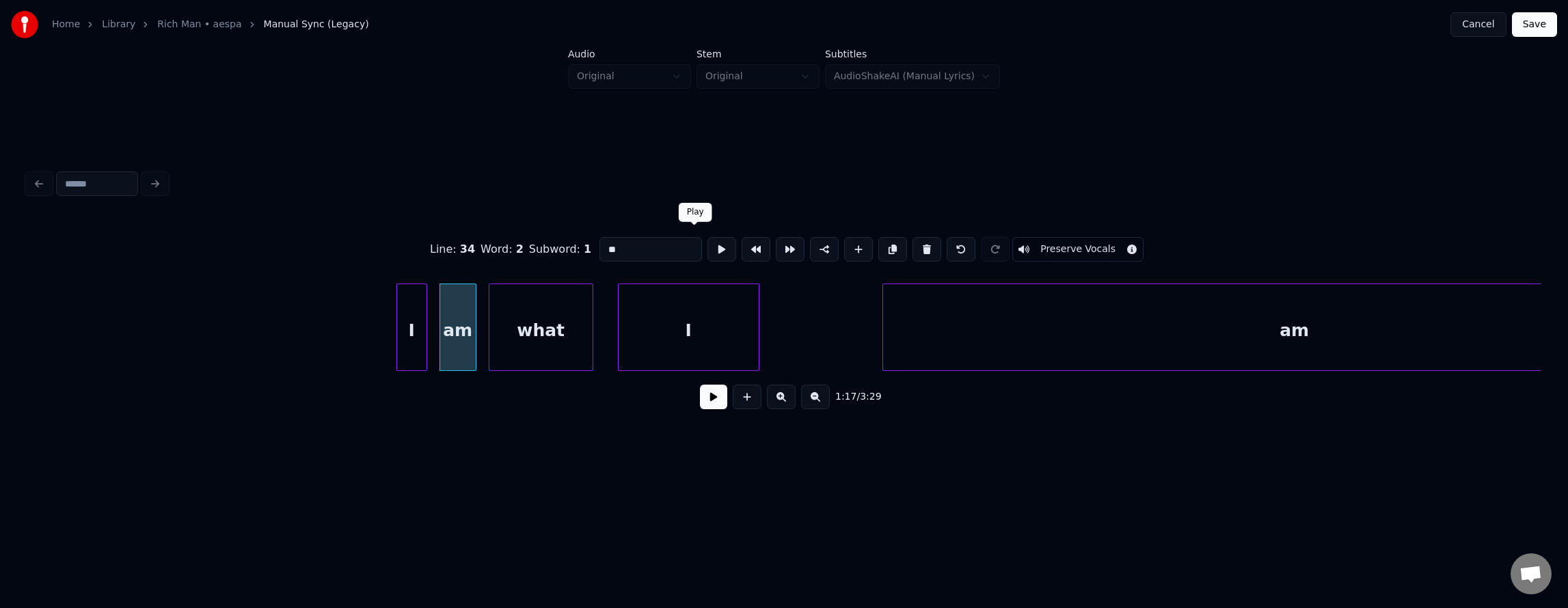
click at [708, 241] on button at bounding box center [722, 250] width 28 height 25
click at [547, 314] on div "what" at bounding box center [540, 330] width 103 height 93
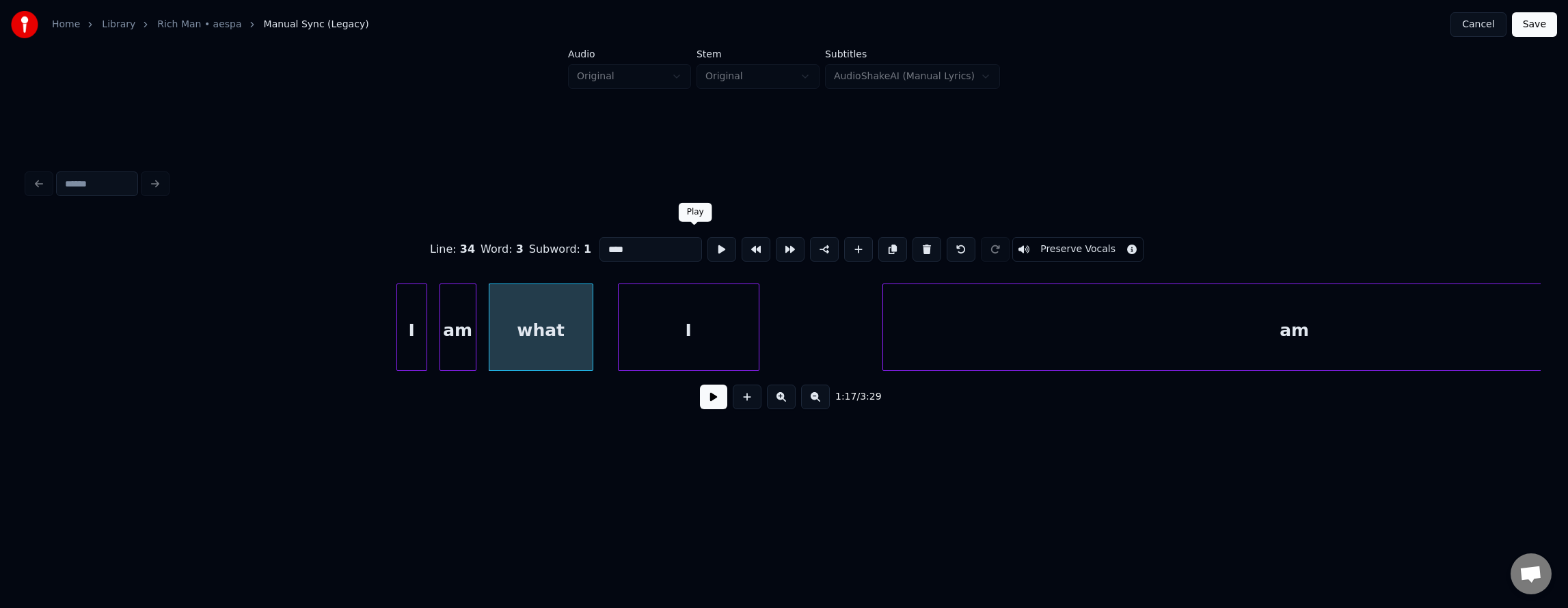
click at [708, 243] on button at bounding box center [722, 250] width 28 height 25
click at [415, 323] on div "I" at bounding box center [412, 330] width 29 height 93
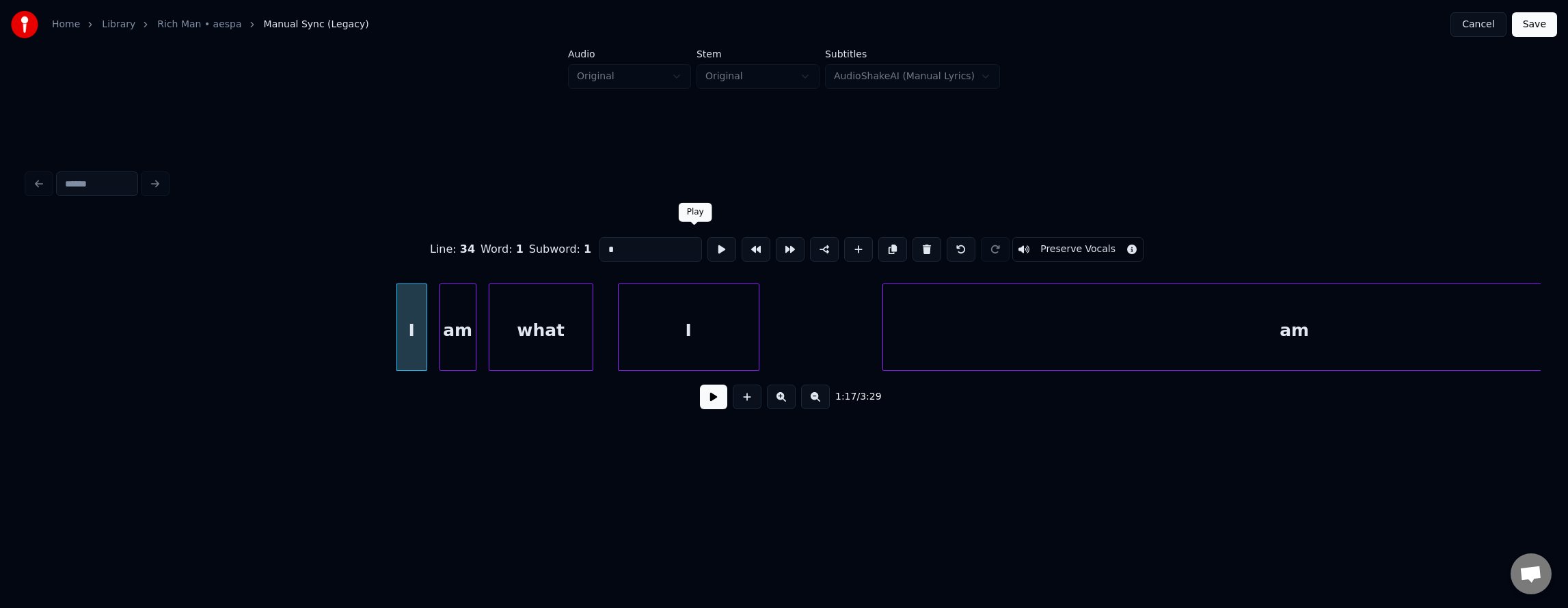
click at [708, 243] on button at bounding box center [722, 250] width 28 height 25
click at [454, 322] on div "am" at bounding box center [458, 330] width 36 height 93
click at [533, 314] on div "what" at bounding box center [540, 330] width 103 height 93
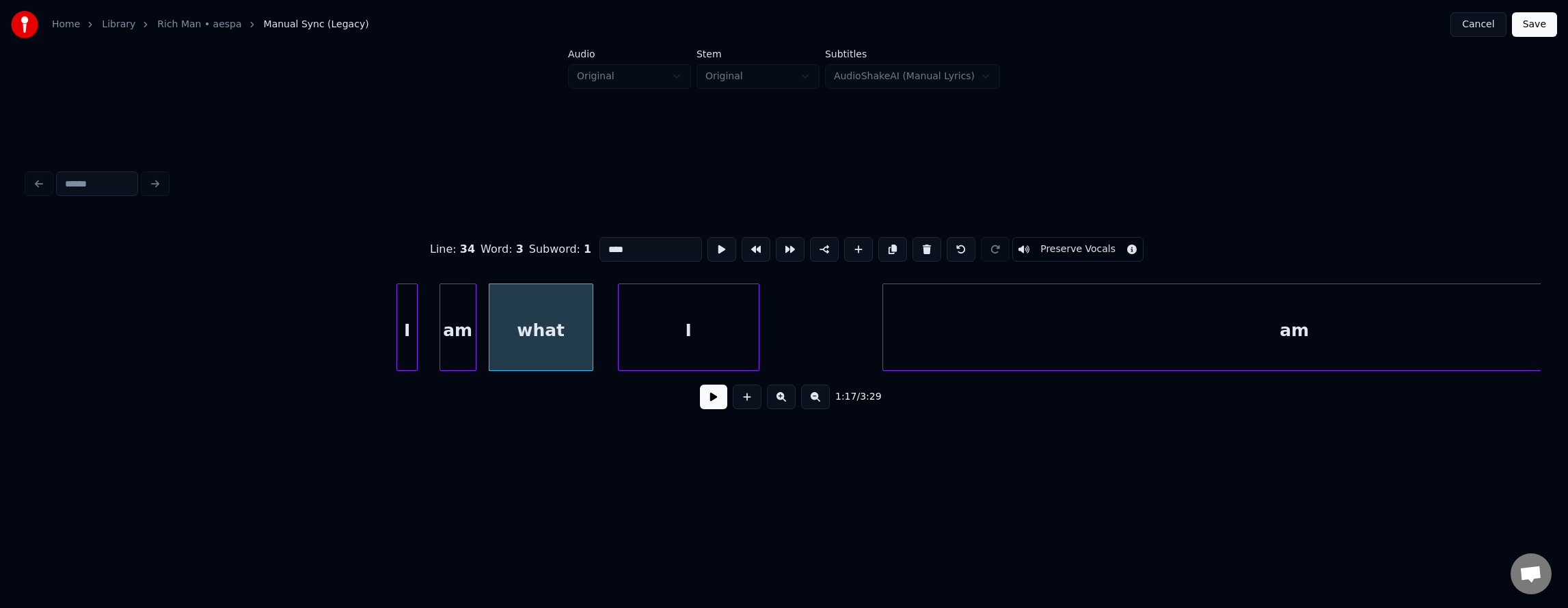
click at [414, 308] on div at bounding box center [414, 326] width 4 height 86
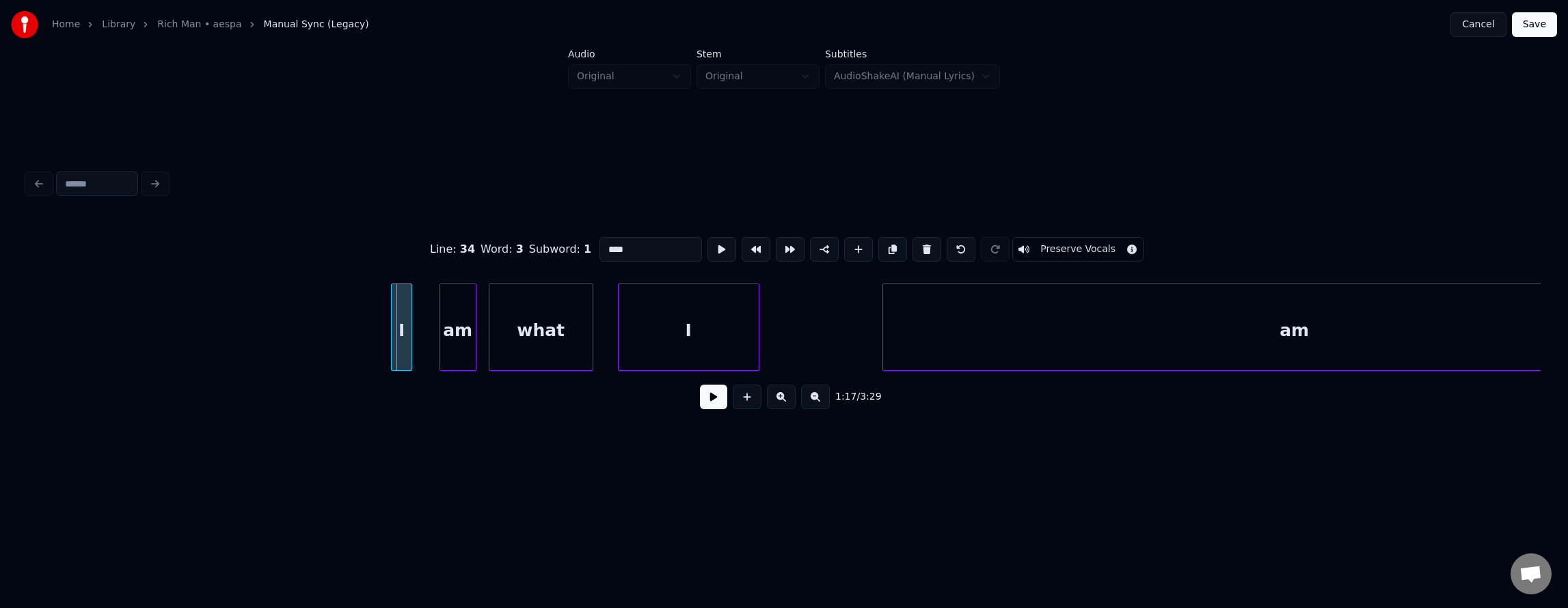
click at [402, 317] on div "I" at bounding box center [402, 330] width 21 height 93
click at [449, 322] on div "am" at bounding box center [438, 330] width 36 height 93
click at [708, 252] on button at bounding box center [722, 250] width 28 height 25
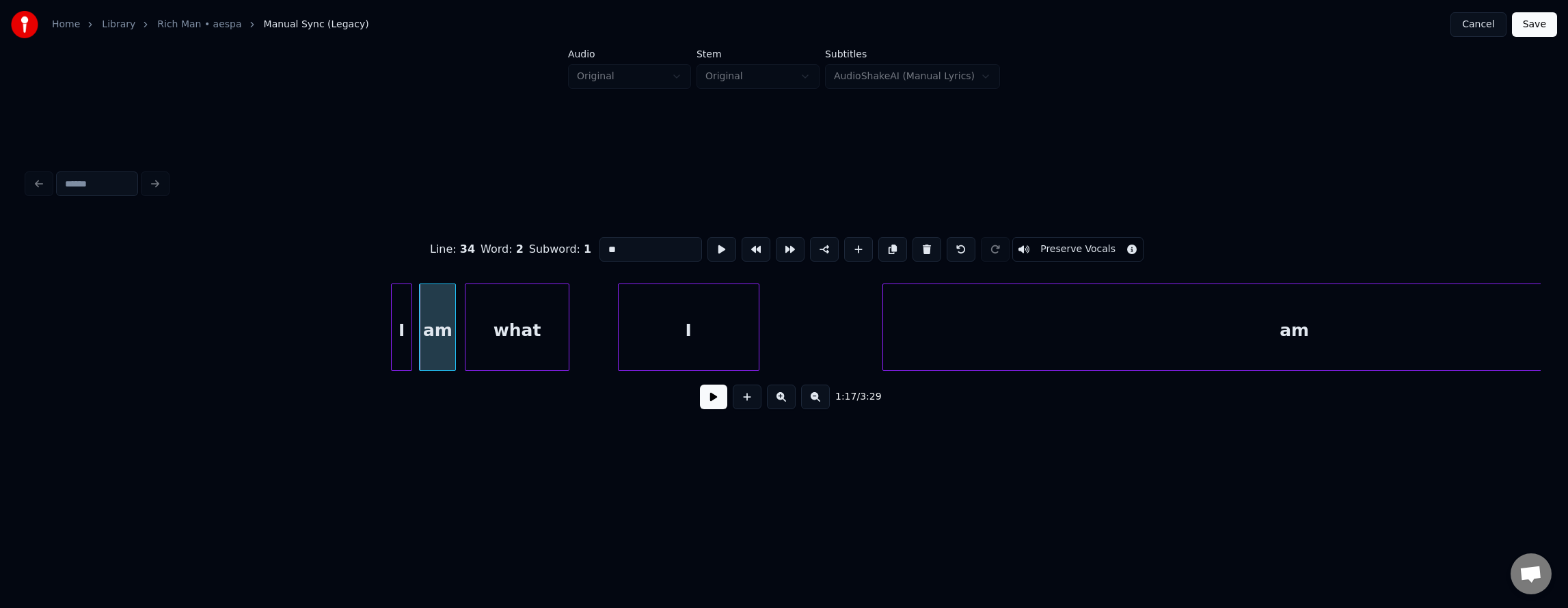
click at [528, 328] on div "what" at bounding box center [517, 330] width 103 height 93
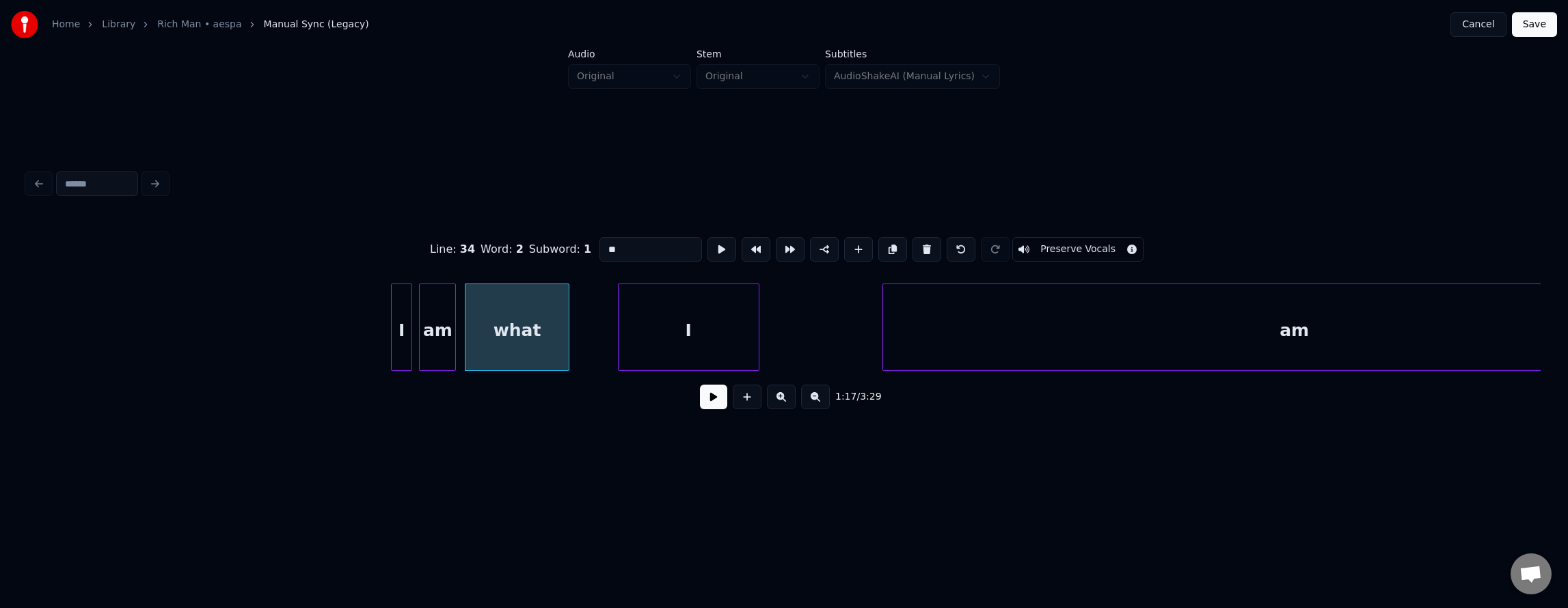
click at [528, 328] on div "what" at bounding box center [517, 330] width 103 height 93
click at [708, 247] on button at bounding box center [722, 250] width 28 height 25
click at [488, 328] on div "what" at bounding box center [515, 330] width 103 height 93
click at [503, 336] on div at bounding box center [503, 326] width 4 height 86
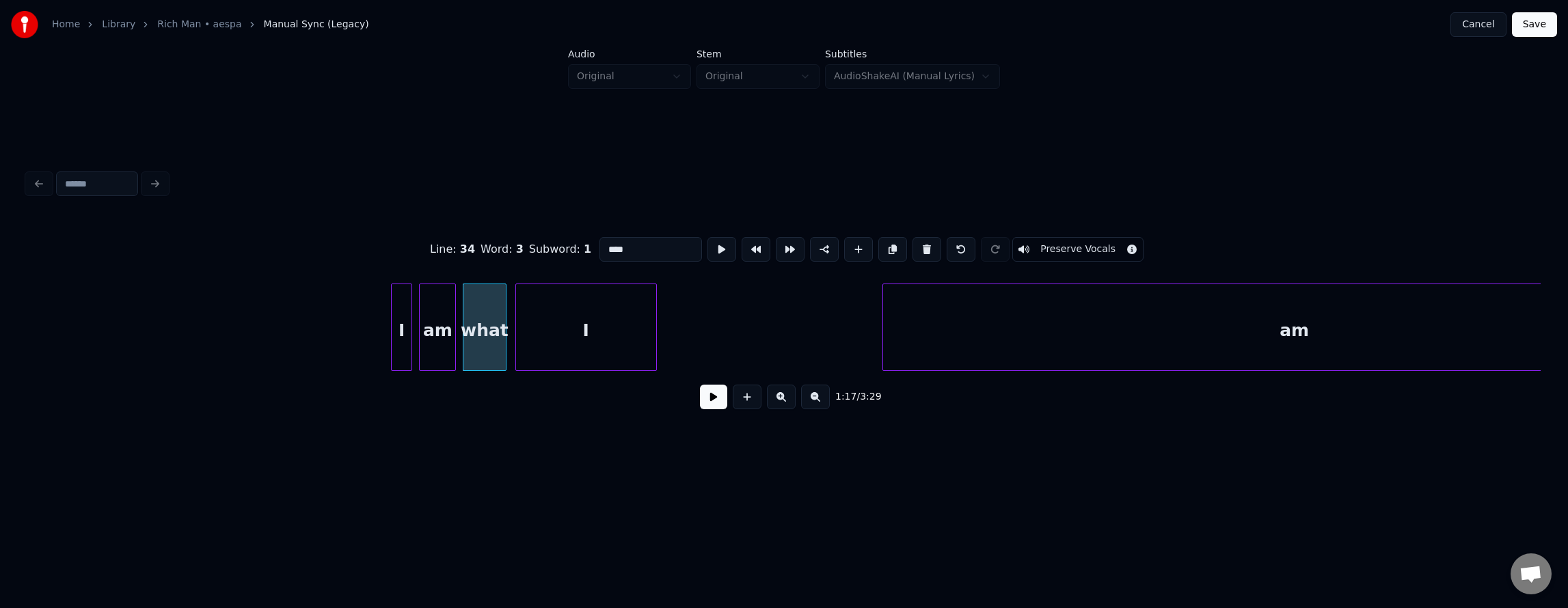
click at [573, 342] on div "I" at bounding box center [586, 330] width 140 height 93
click at [576, 351] on div at bounding box center [575, 326] width 4 height 86
click at [555, 344] on div "I" at bounding box center [546, 330] width 62 height 93
type input "*"
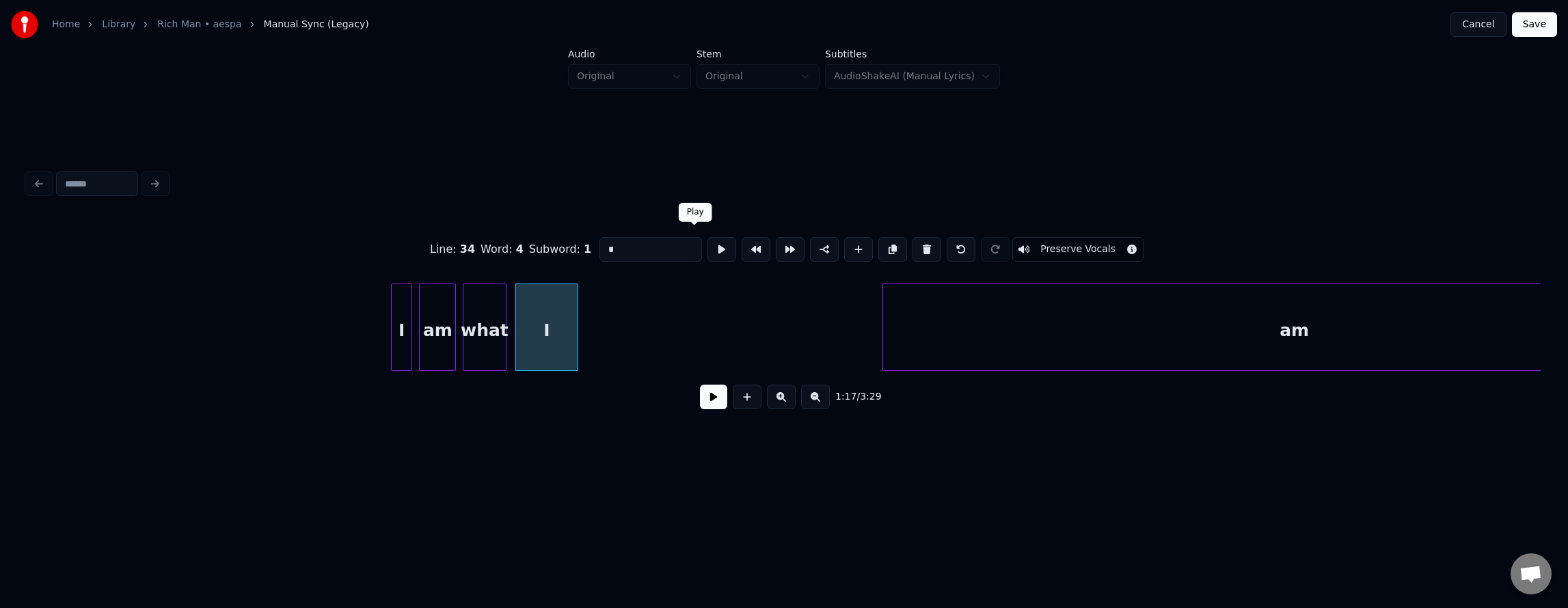
click at [708, 253] on button at bounding box center [722, 250] width 28 height 25
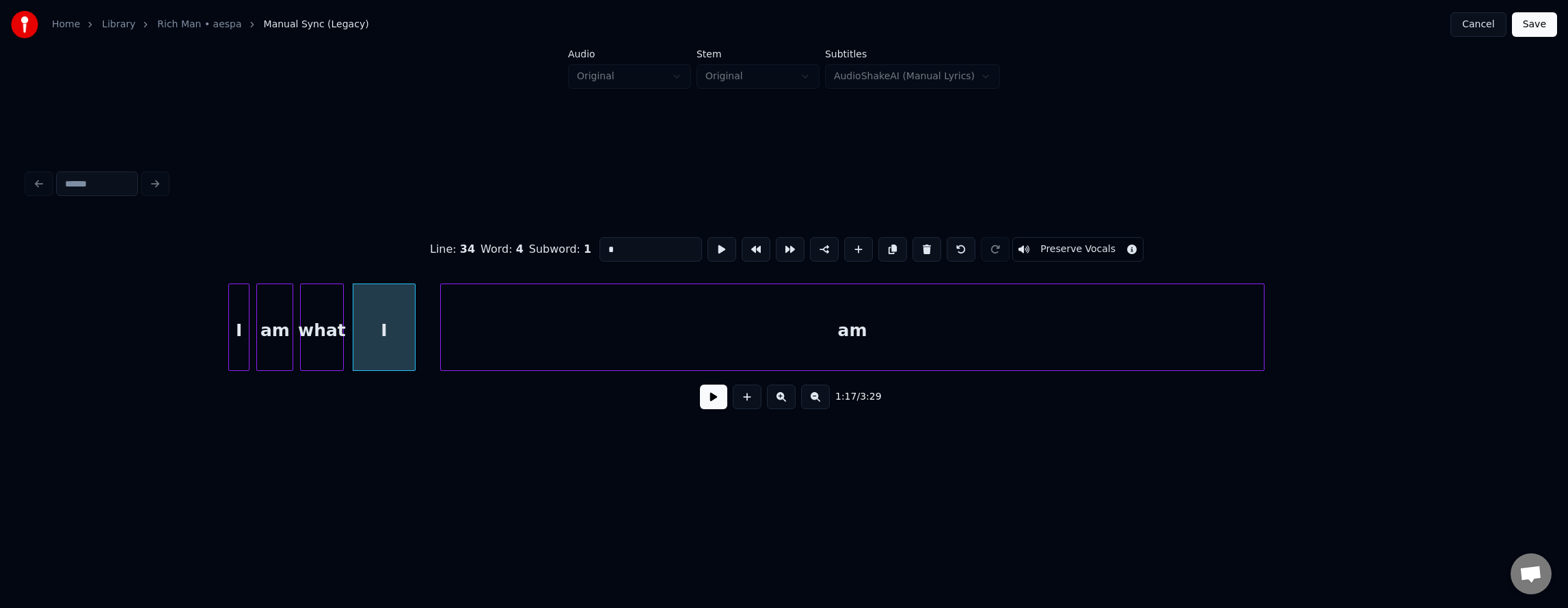
click at [757, 356] on div "am" at bounding box center [853, 330] width 823 height 93
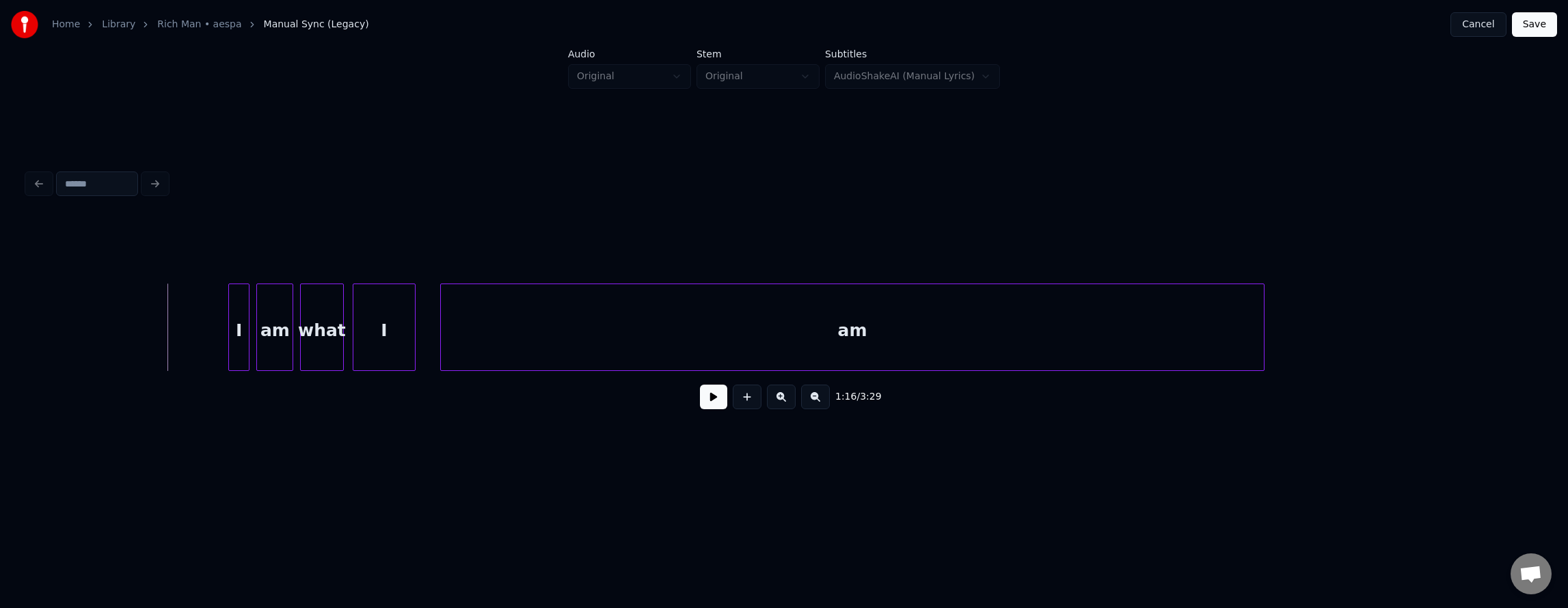
click at [702, 403] on button at bounding box center [714, 397] width 27 height 25
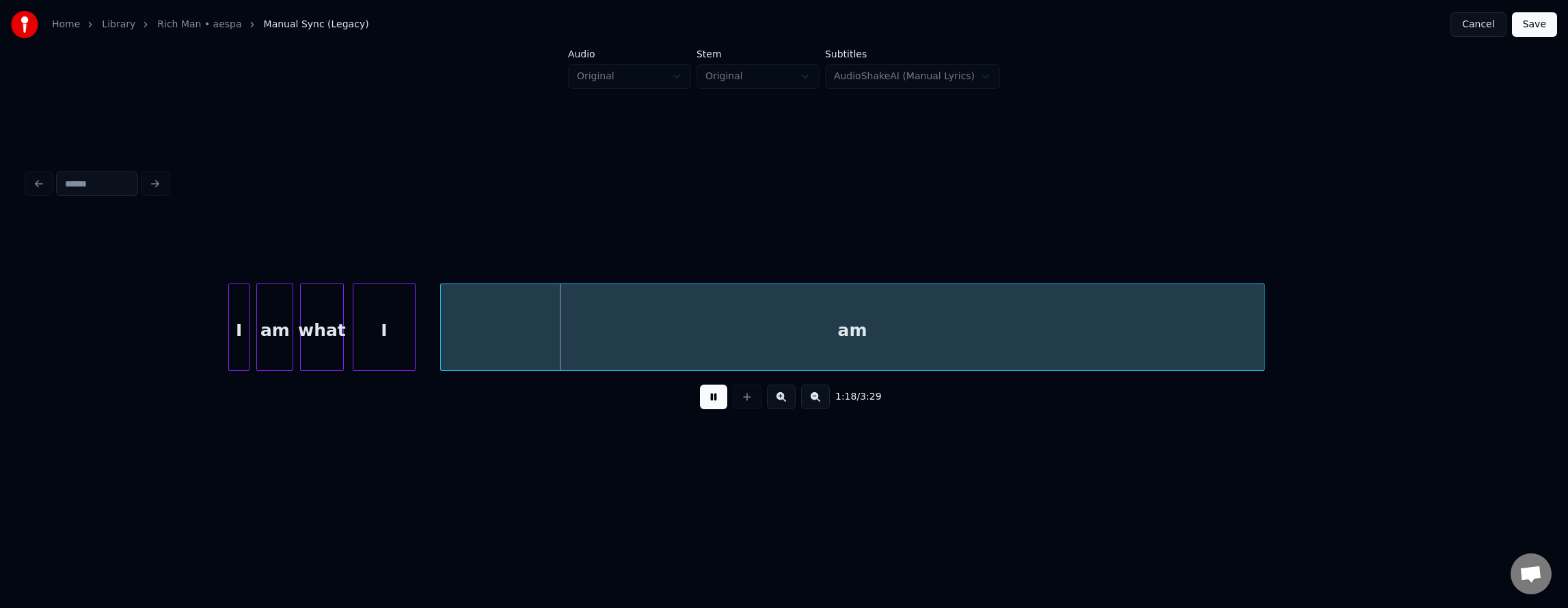
drag, startPoint x: 702, startPoint y: 403, endPoint x: 586, endPoint y: 388, distance: 117.0
click at [702, 404] on button at bounding box center [714, 397] width 27 height 25
click at [371, 331] on div "I" at bounding box center [383, 330] width 62 height 93
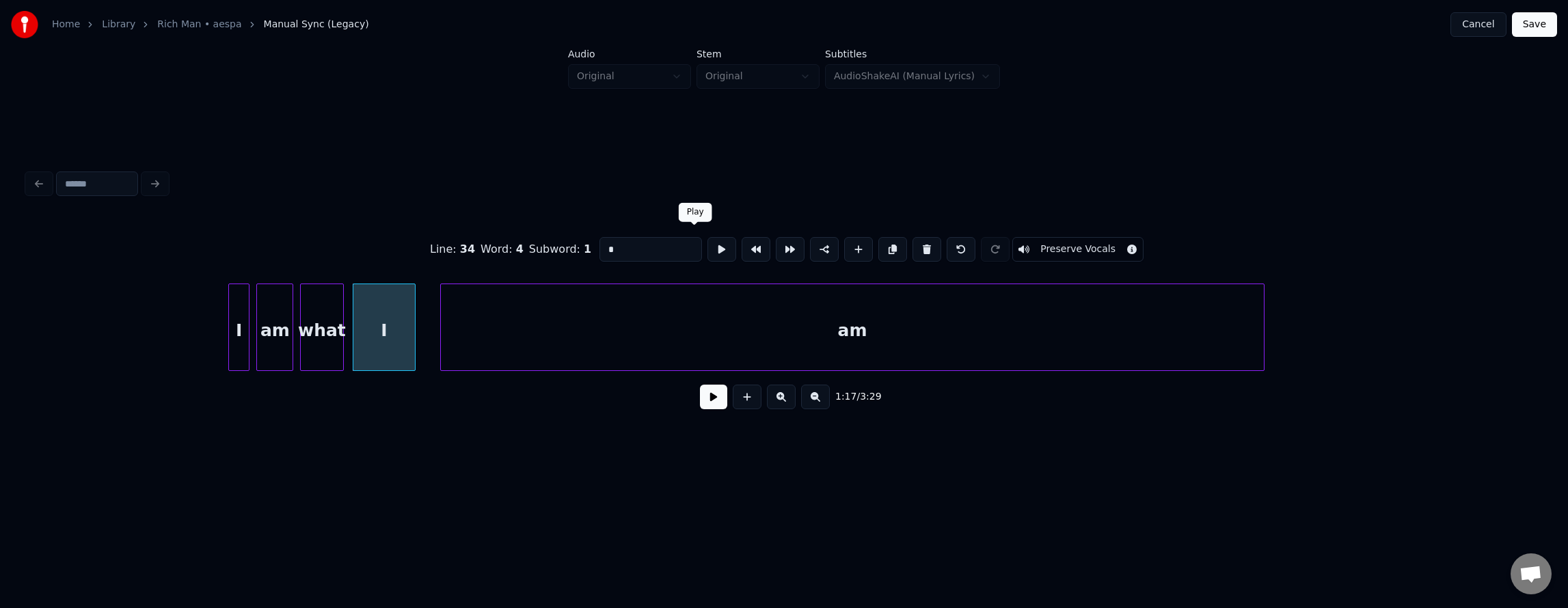
click at [708, 237] on button at bounding box center [722, 250] width 28 height 25
click at [708, 240] on button at bounding box center [722, 250] width 28 height 25
click at [634, 319] on div "am" at bounding box center [853, 330] width 823 height 93
type input "**"
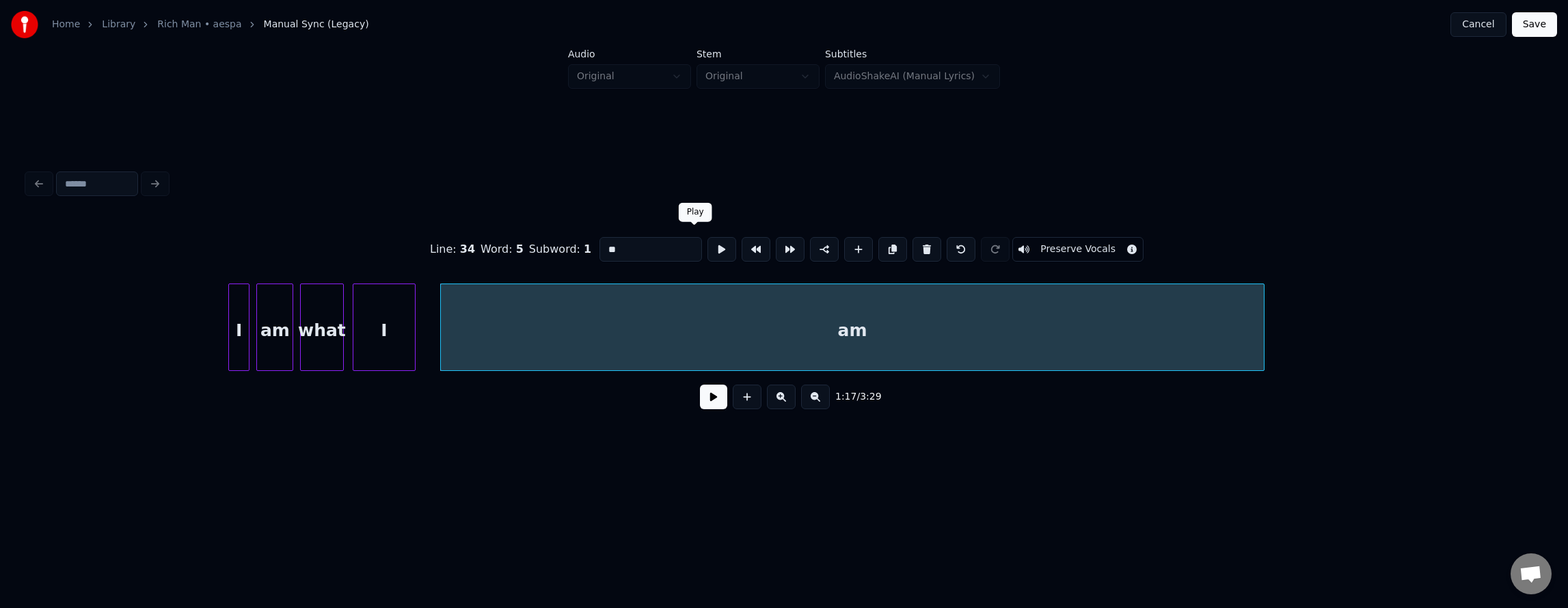
click at [708, 250] on button at bounding box center [722, 250] width 28 height 25
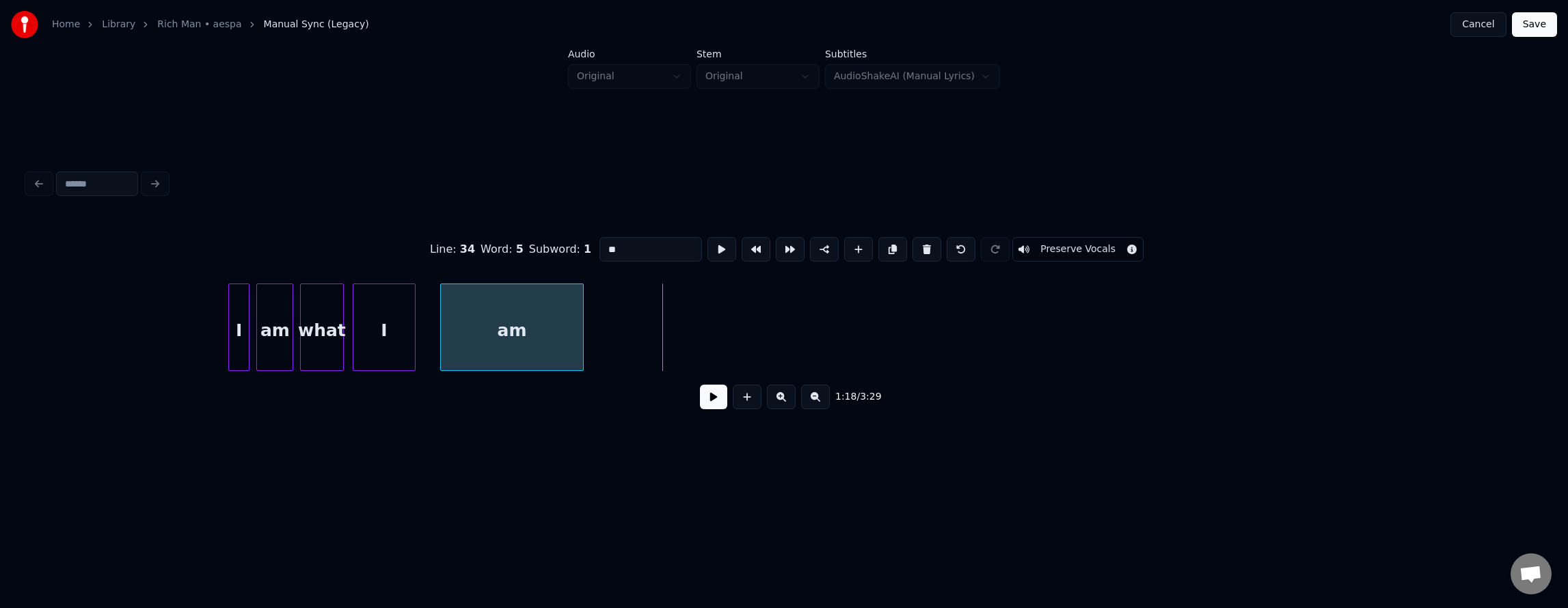
click at [580, 340] on div at bounding box center [581, 326] width 4 height 86
drag, startPoint x: 184, startPoint y: 318, endPoint x: 238, endPoint y: 333, distance: 56.0
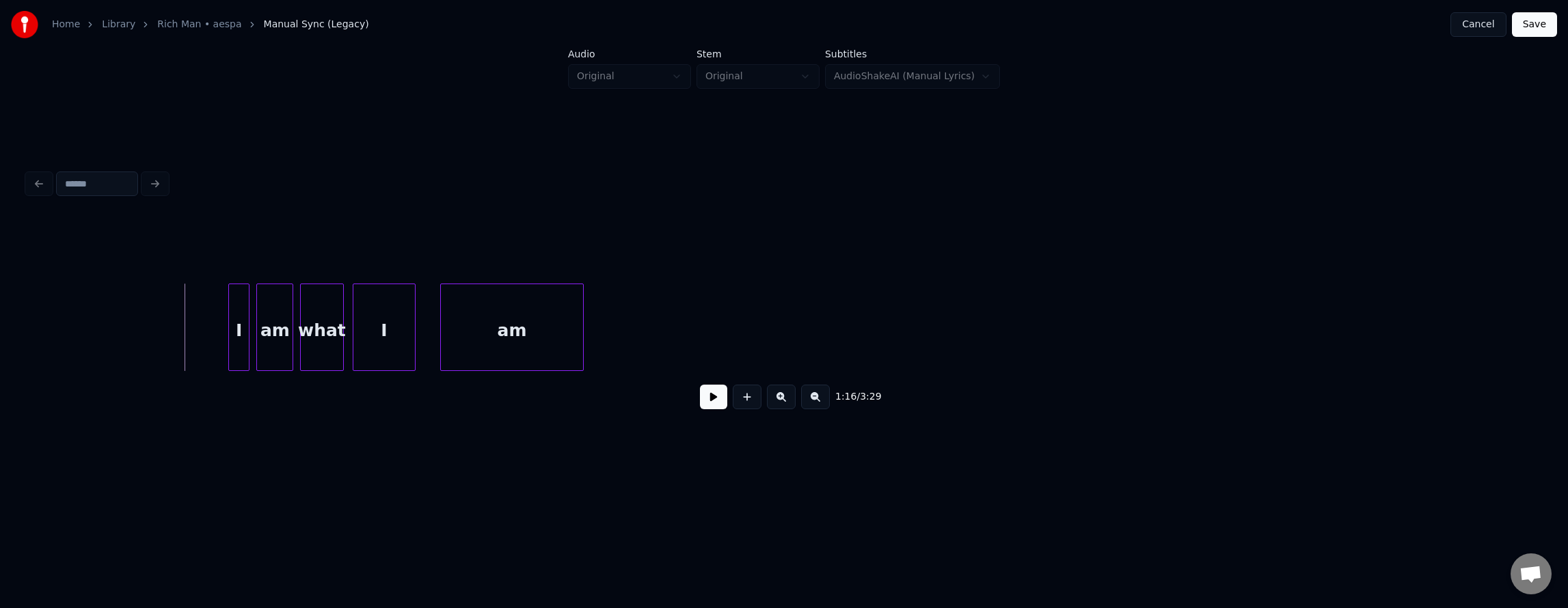
click at [711, 400] on button at bounding box center [714, 397] width 27 height 25
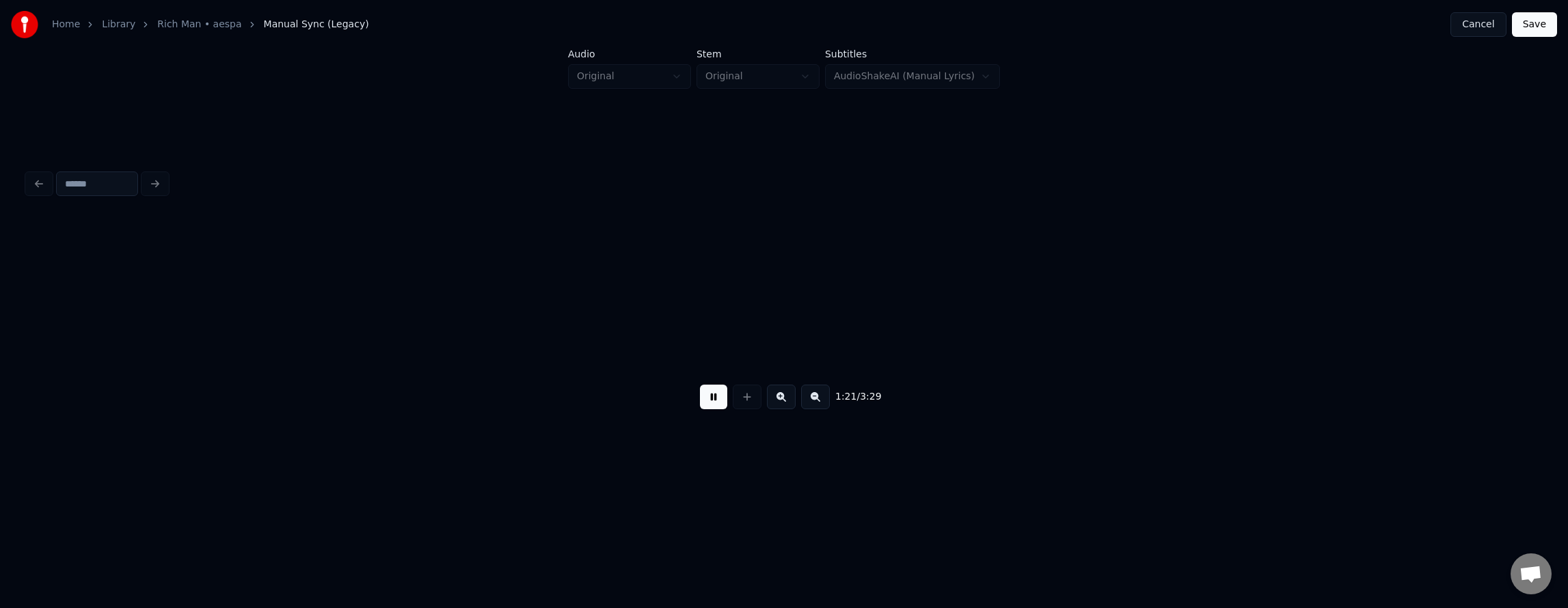
scroll to position [0, 25022]
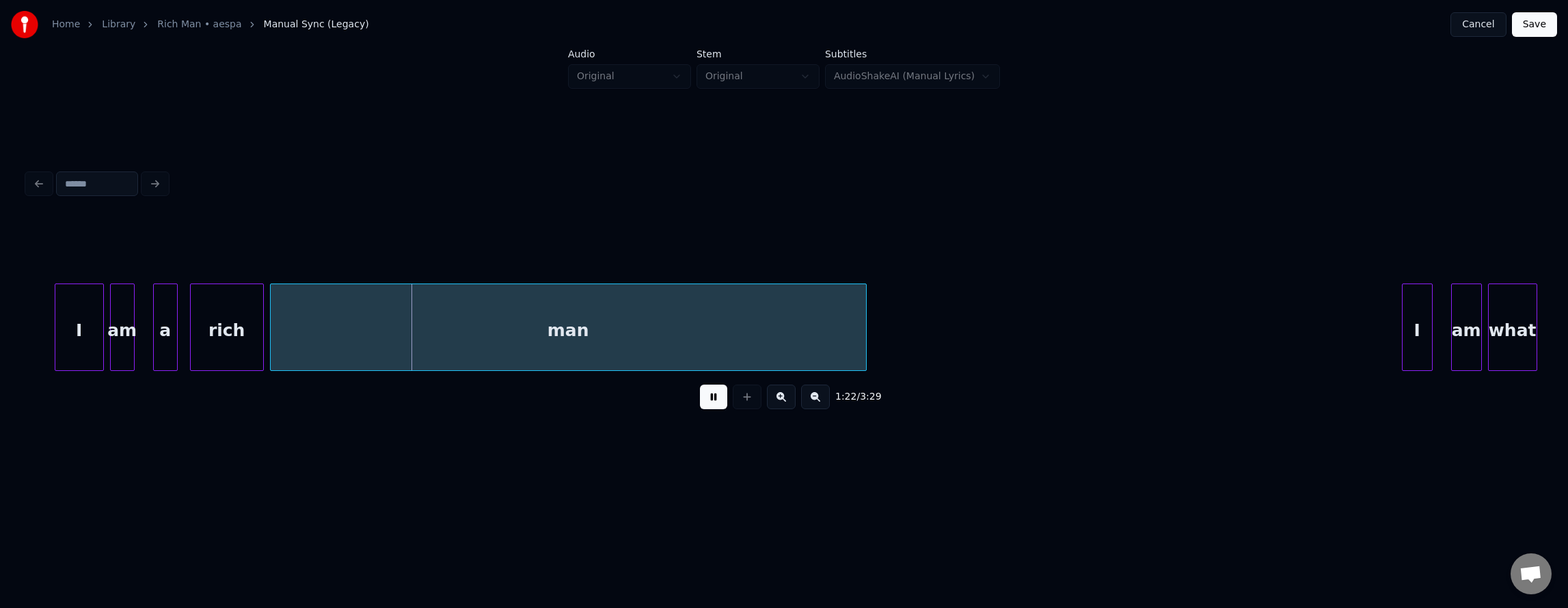
click at [711, 400] on button at bounding box center [714, 397] width 27 height 25
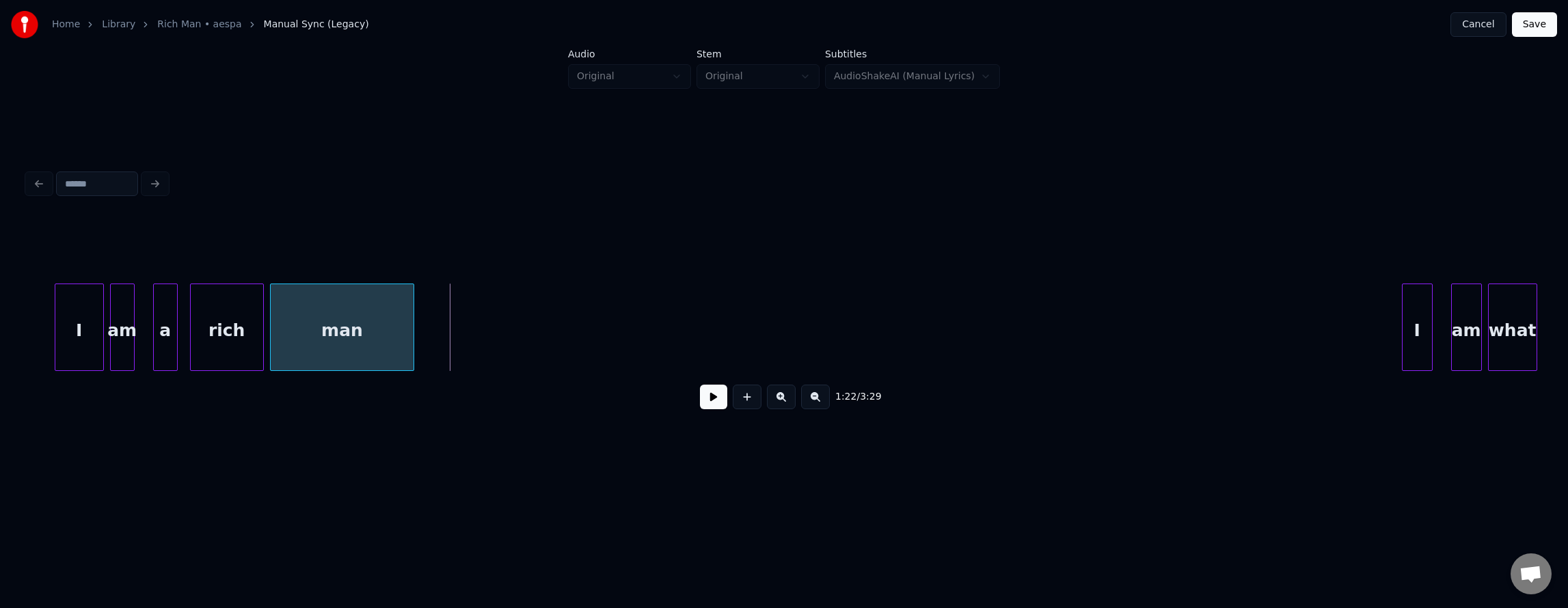
click at [410, 346] on div at bounding box center [412, 326] width 4 height 86
drag, startPoint x: 31, startPoint y: 322, endPoint x: 209, endPoint y: 351, distance: 180.3
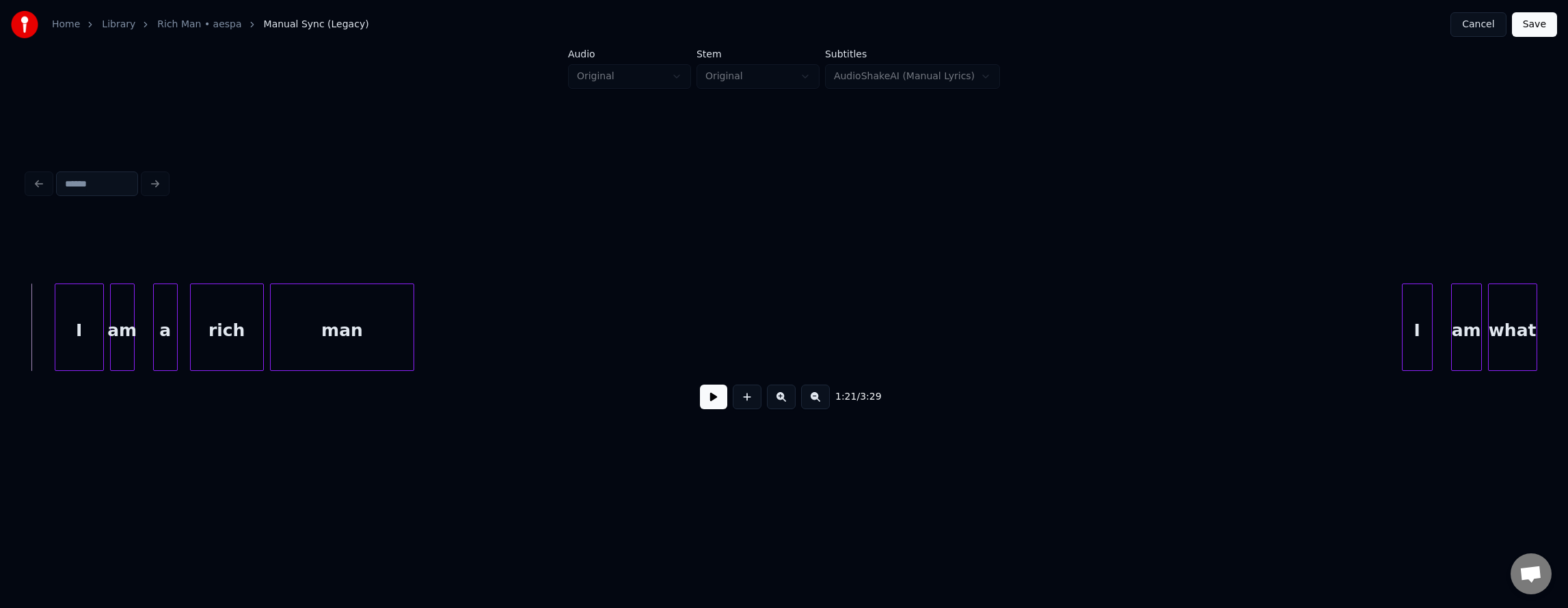
click at [700, 408] on button at bounding box center [714, 397] width 27 height 25
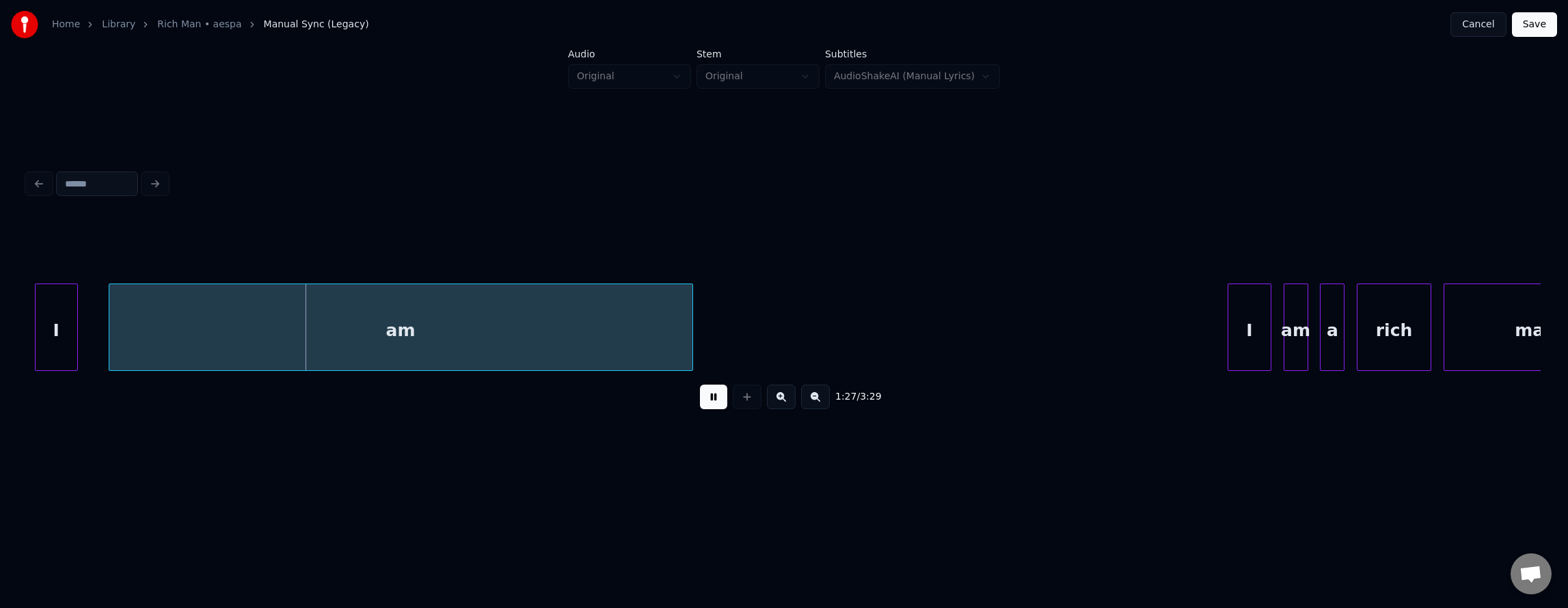
click at [700, 405] on button at bounding box center [714, 397] width 27 height 25
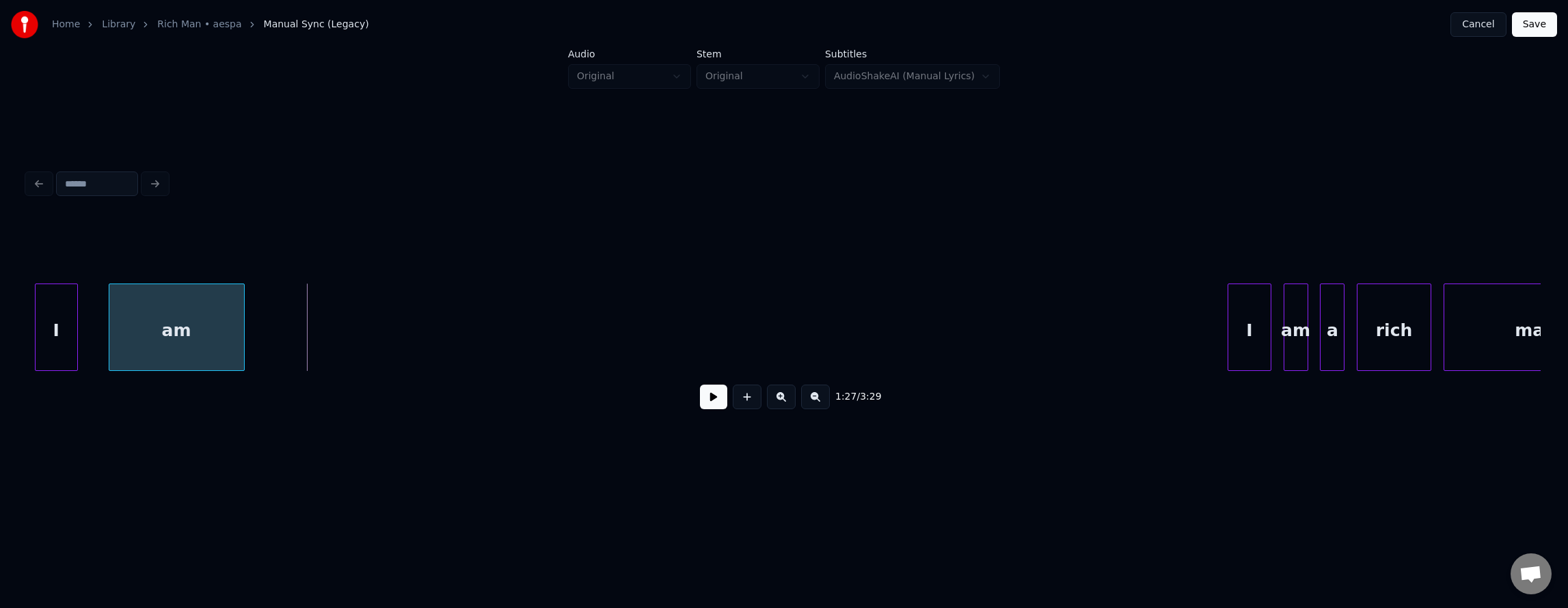
click at [240, 333] on div at bounding box center [242, 326] width 4 height 86
click at [705, 408] on button at bounding box center [714, 397] width 27 height 25
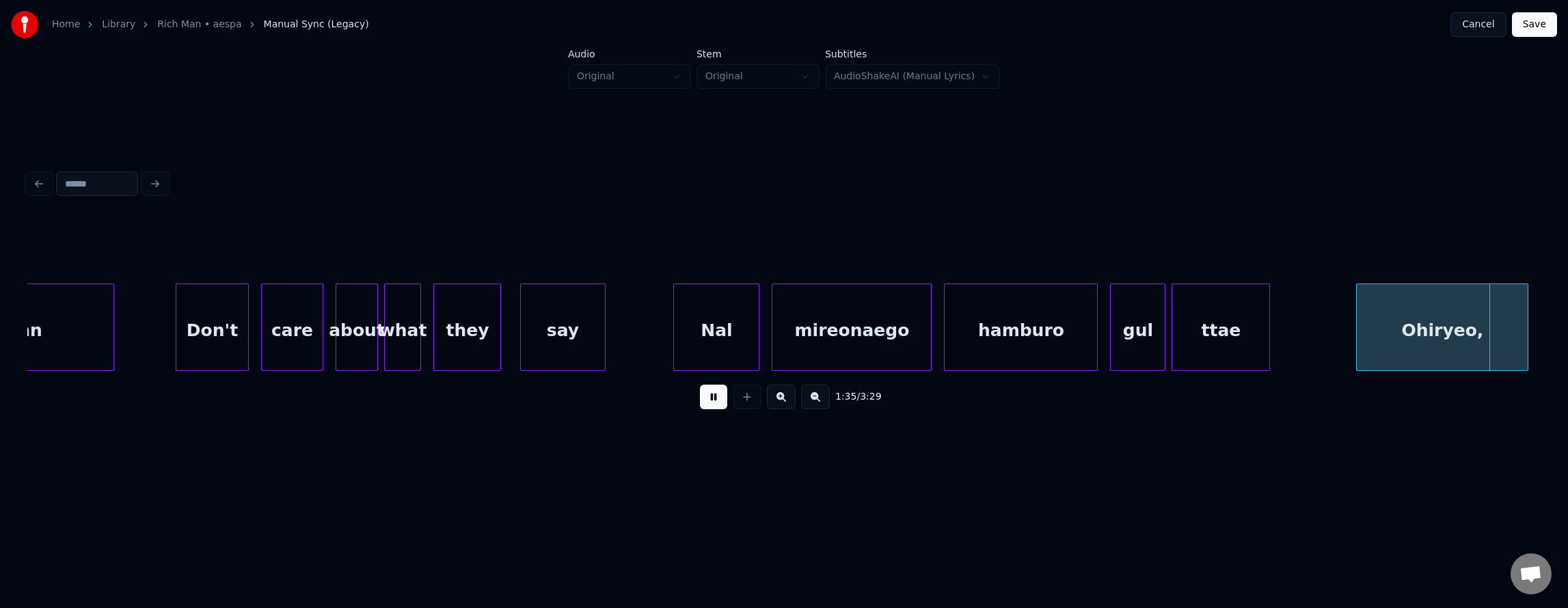
scroll to position [0, 29565]
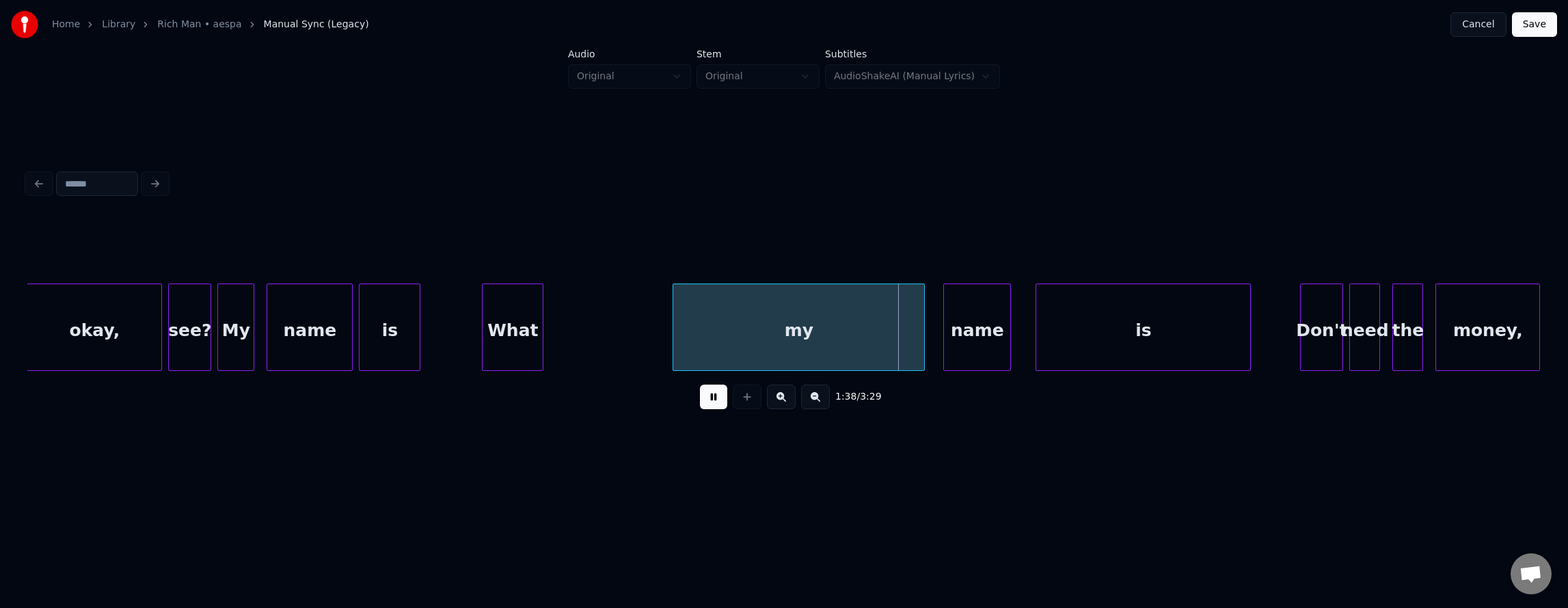
click at [705, 408] on button at bounding box center [714, 397] width 27 height 25
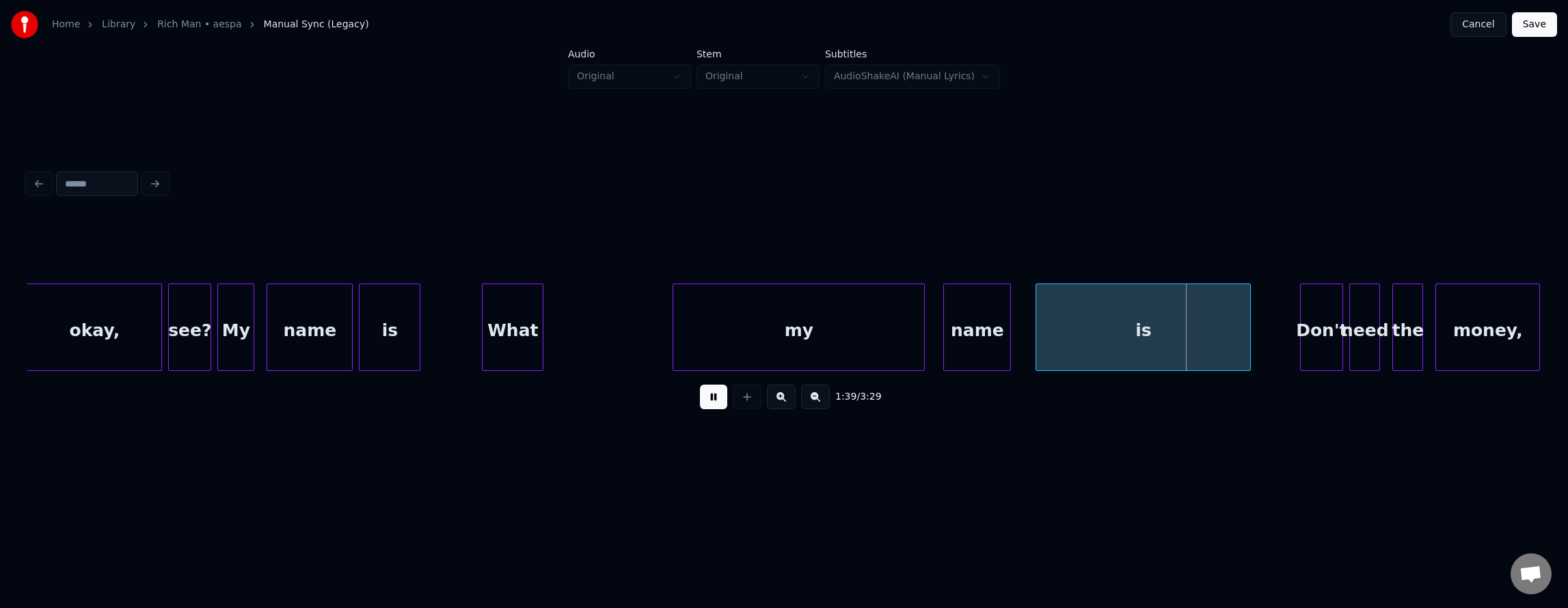
click at [700, 406] on button at bounding box center [714, 397] width 27 height 25
click at [286, 320] on div "name" at bounding box center [309, 330] width 85 height 93
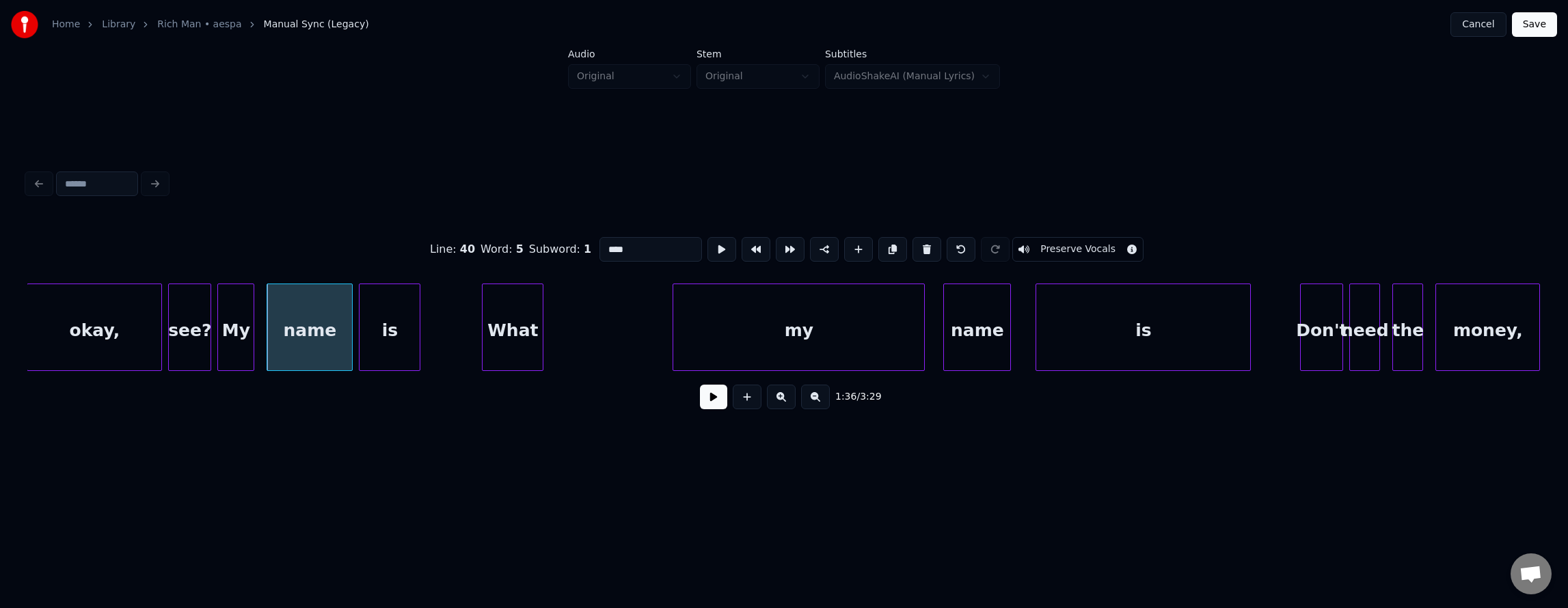
click at [702, 399] on button at bounding box center [714, 397] width 27 height 25
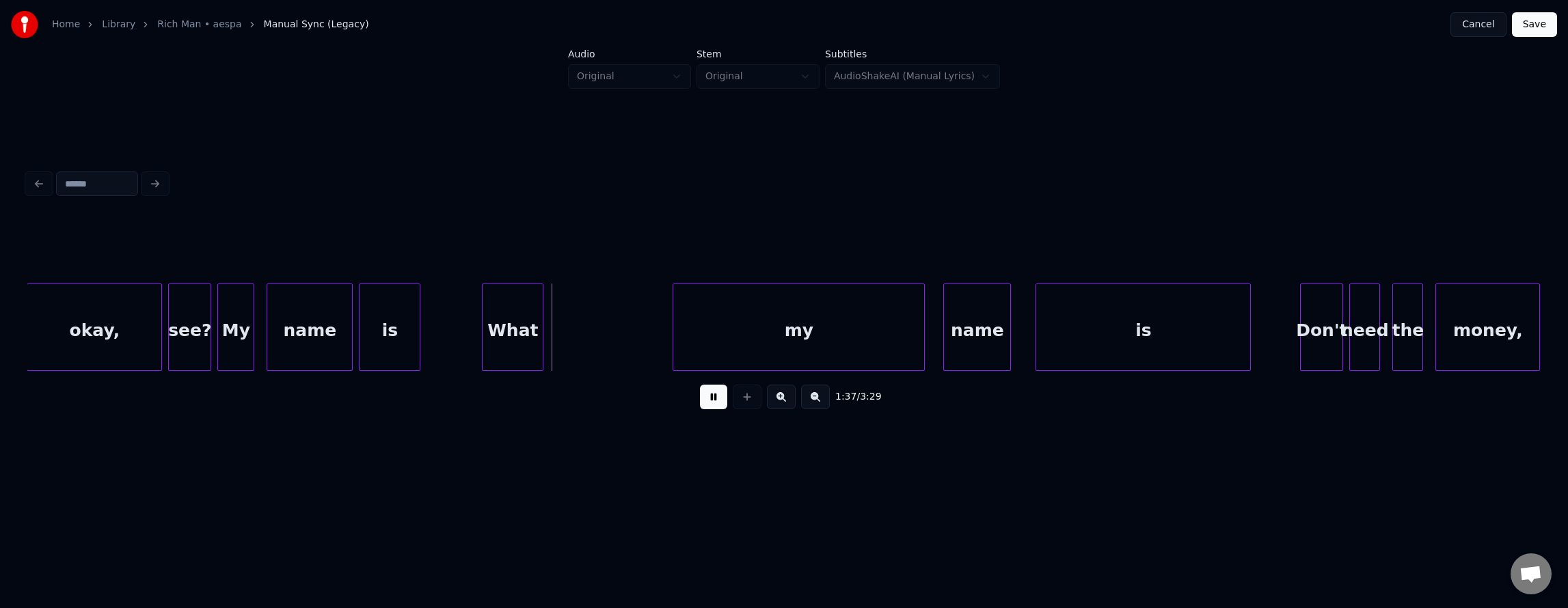
click at [703, 399] on button at bounding box center [714, 397] width 27 height 25
click at [647, 343] on div "my" at bounding box center [727, 330] width 251 height 93
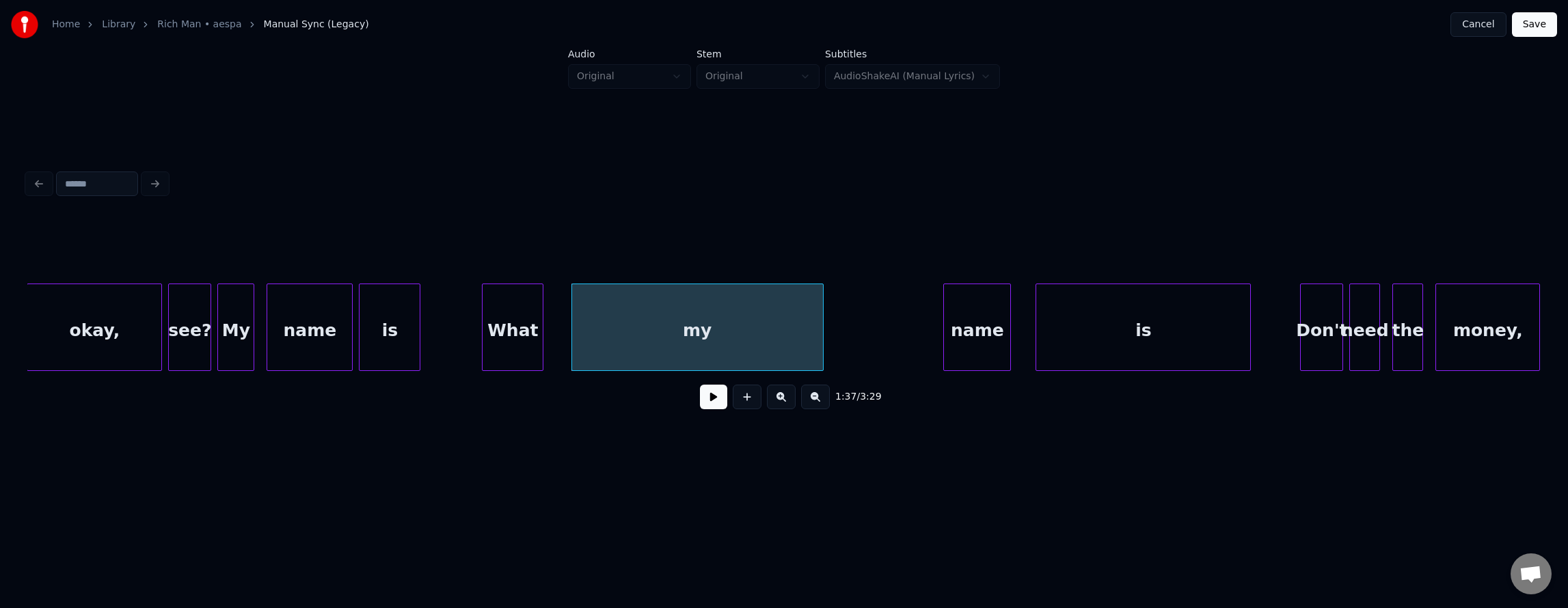
click at [502, 331] on div "What" at bounding box center [513, 330] width 61 height 93
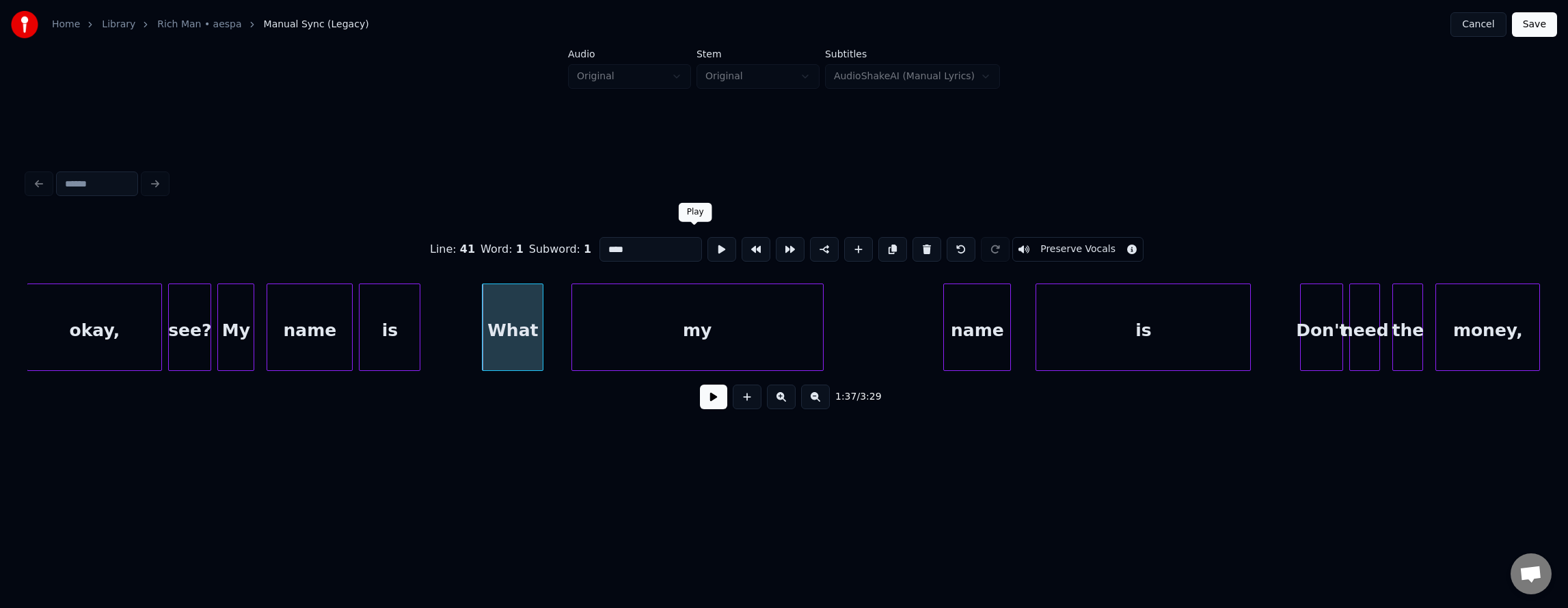
click at [708, 246] on button at bounding box center [722, 250] width 28 height 25
drag, startPoint x: 692, startPoint y: 246, endPoint x: 693, endPoint y: 259, distance: 13.0
click at [708, 247] on button at bounding box center [722, 250] width 28 height 25
click at [643, 333] on div "my" at bounding box center [675, 330] width 251 height 93
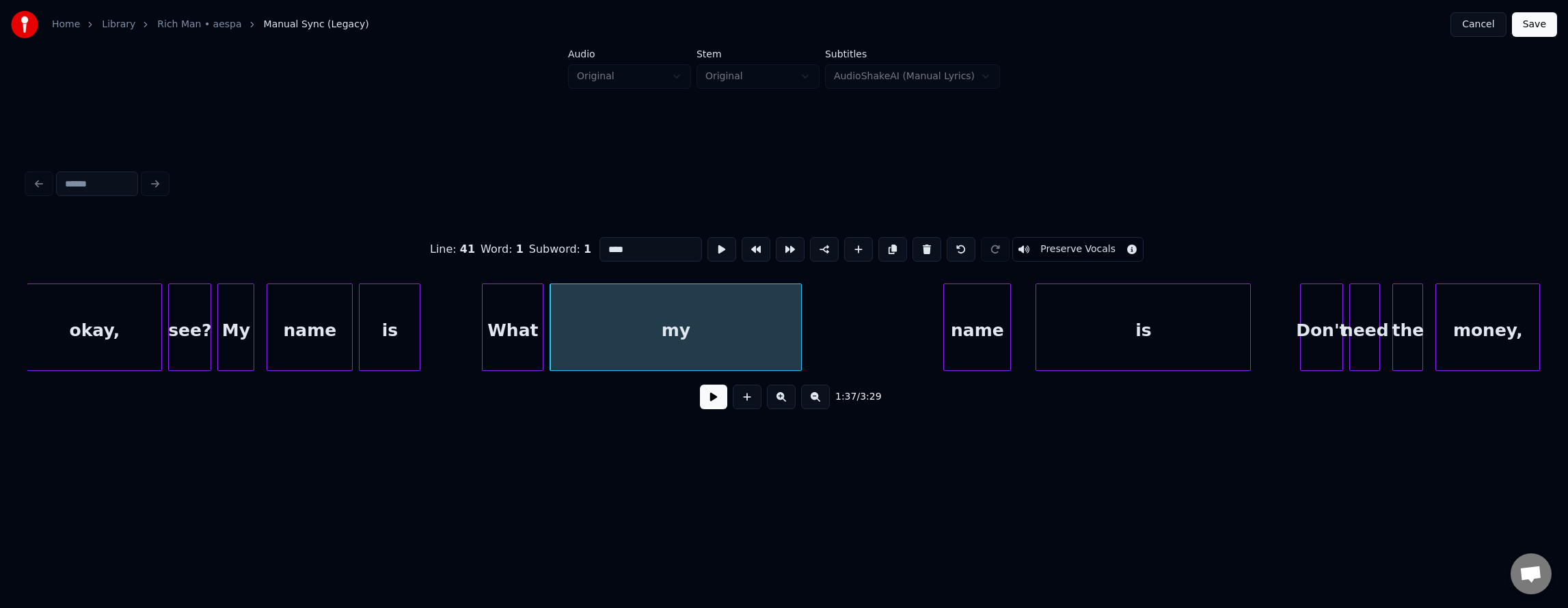
click at [696, 336] on div "my" at bounding box center [675, 330] width 251 height 93
click at [708, 250] on button at bounding box center [722, 250] width 28 height 25
drag, startPoint x: 691, startPoint y: 250, endPoint x: 693, endPoint y: 257, distance: 7.3
click at [708, 252] on button at bounding box center [722, 250] width 28 height 25
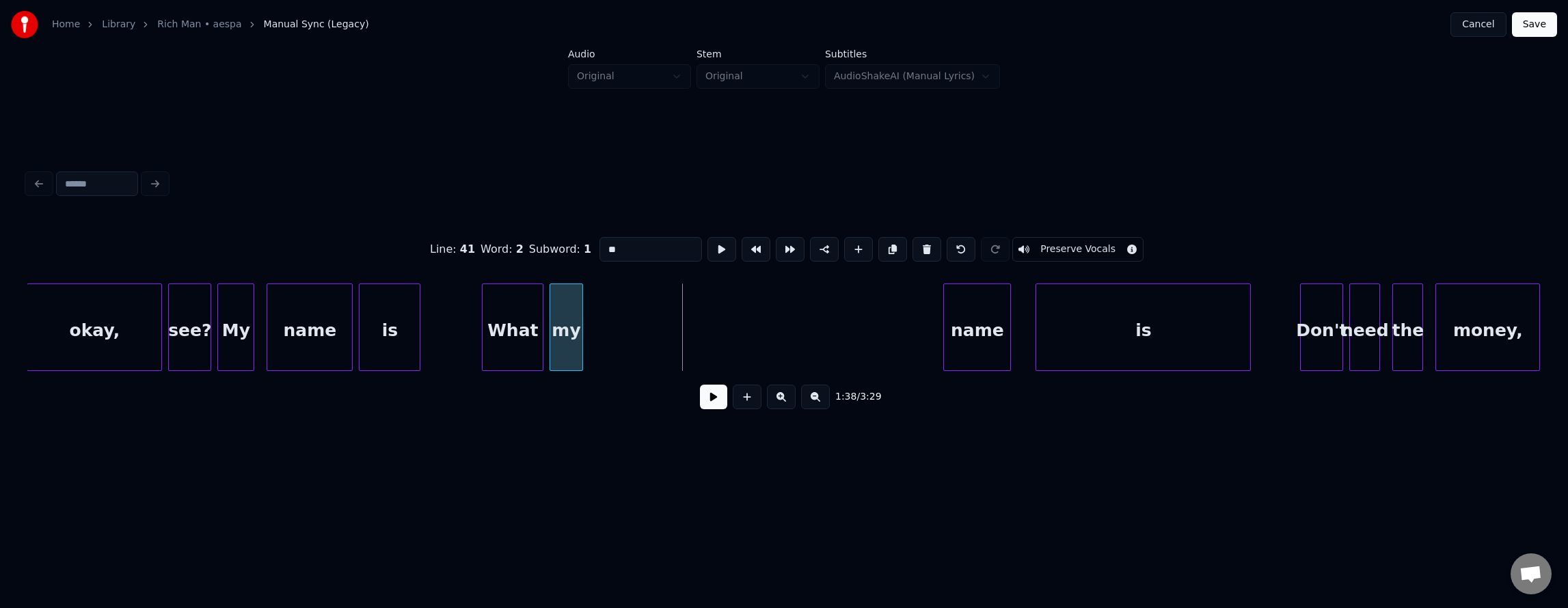
click at [578, 346] on div at bounding box center [580, 326] width 4 height 86
click at [621, 363] on div "name" at bounding box center [625, 330] width 66 height 93
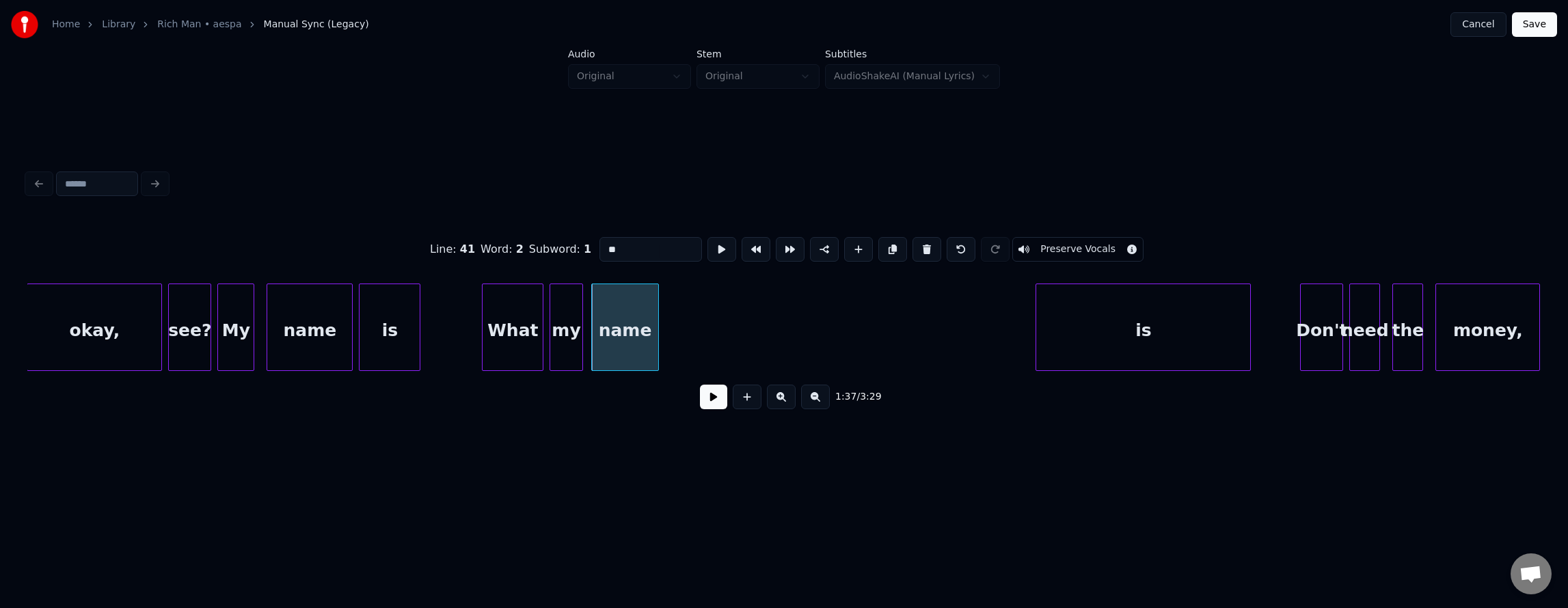
click at [624, 360] on div "name" at bounding box center [625, 330] width 66 height 93
type input "****"
click at [708, 250] on button at bounding box center [722, 250] width 28 height 25
click at [708, 252] on button at bounding box center [722, 250] width 28 height 25
click at [657, 328] on div "name" at bounding box center [625, 327] width 68 height 87
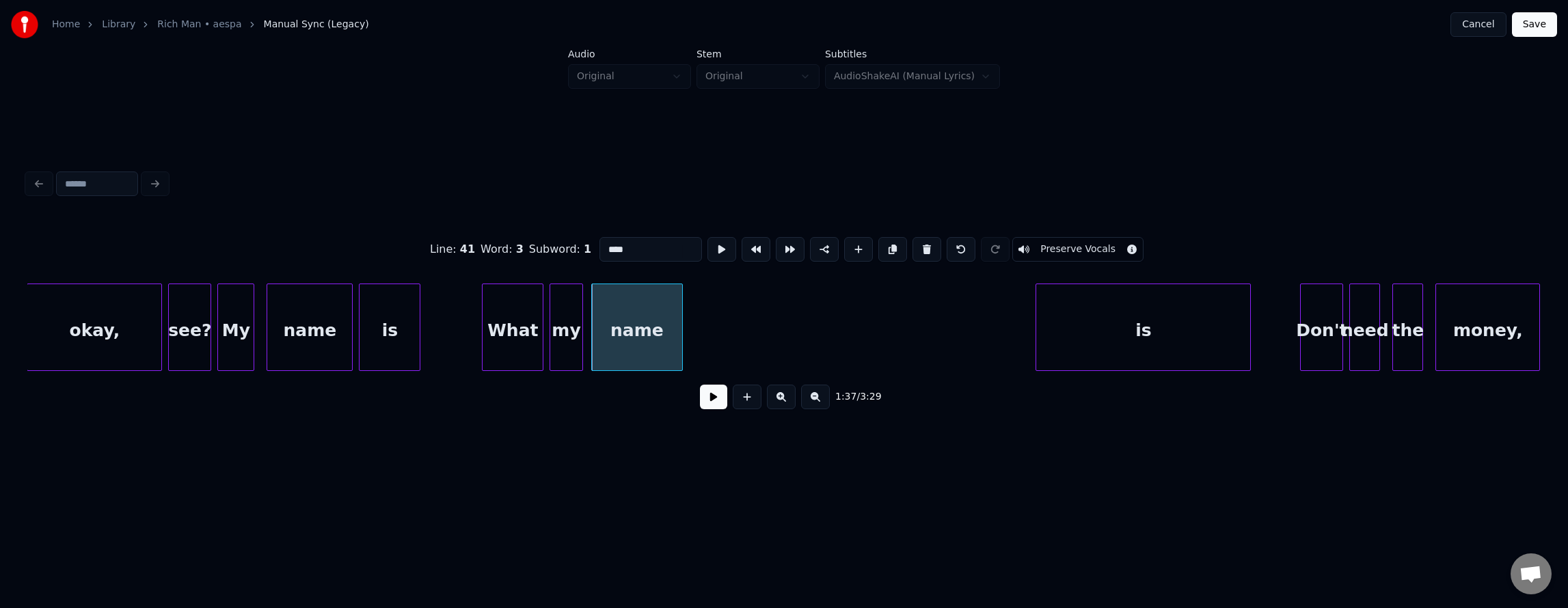
click at [679, 328] on div at bounding box center [680, 326] width 4 height 86
click at [708, 245] on button at bounding box center [722, 250] width 28 height 25
click at [675, 311] on div at bounding box center [673, 326] width 4 height 86
click at [735, 356] on div "is" at bounding box center [787, 330] width 214 height 93
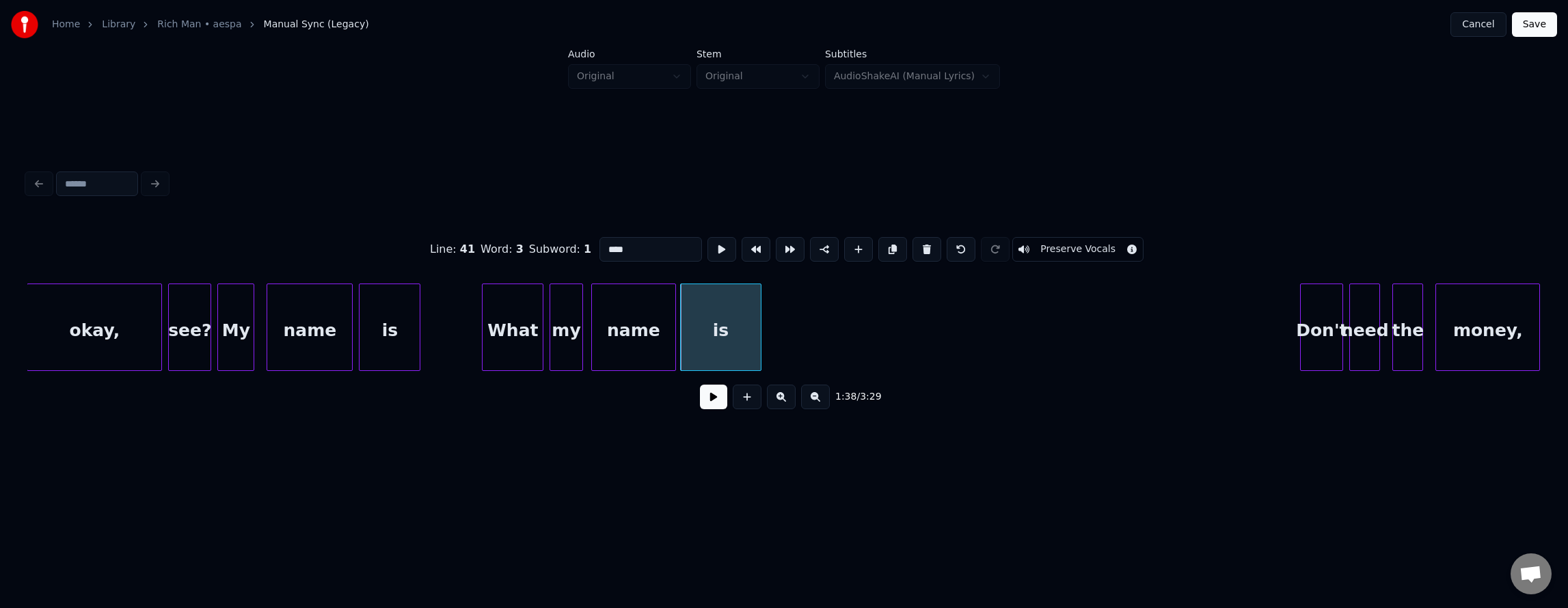
click at [760, 357] on div at bounding box center [759, 326] width 4 height 86
click at [708, 250] on button at bounding box center [722, 250] width 28 height 25
click at [708, 248] on button at bounding box center [722, 250] width 28 height 25
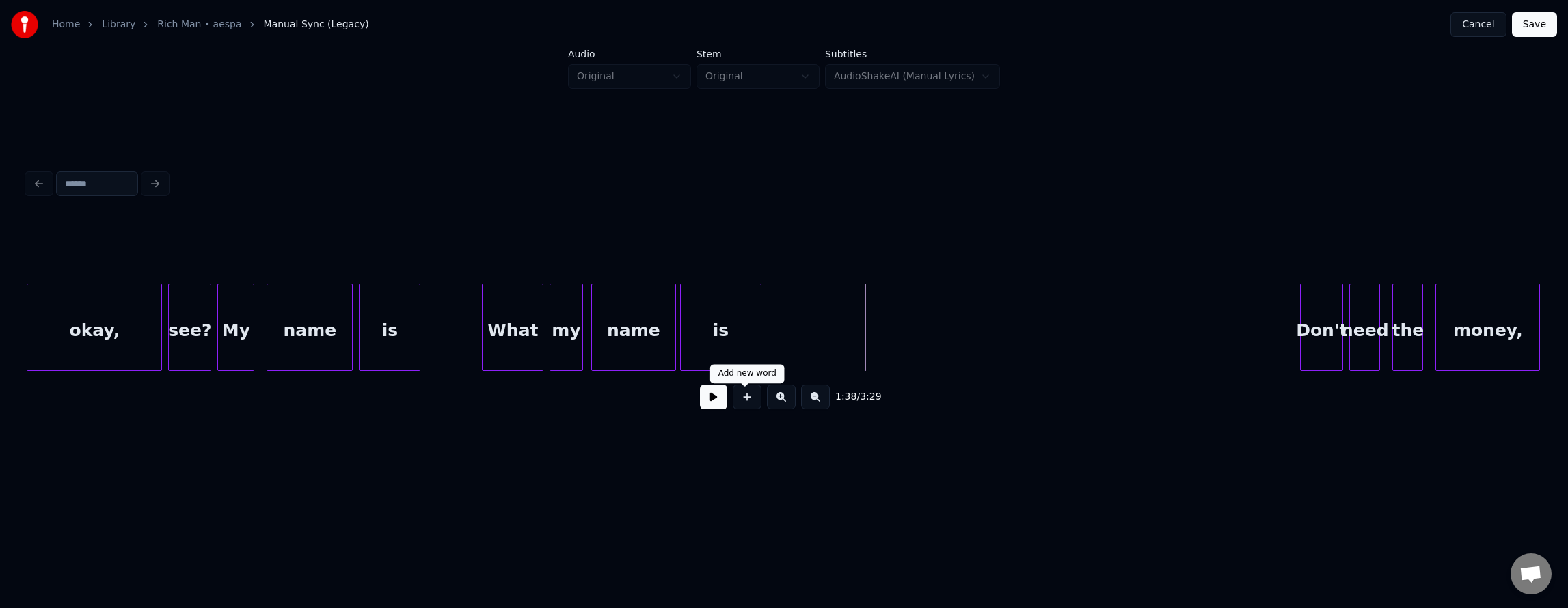
click at [745, 407] on button at bounding box center [747, 397] width 28 height 25
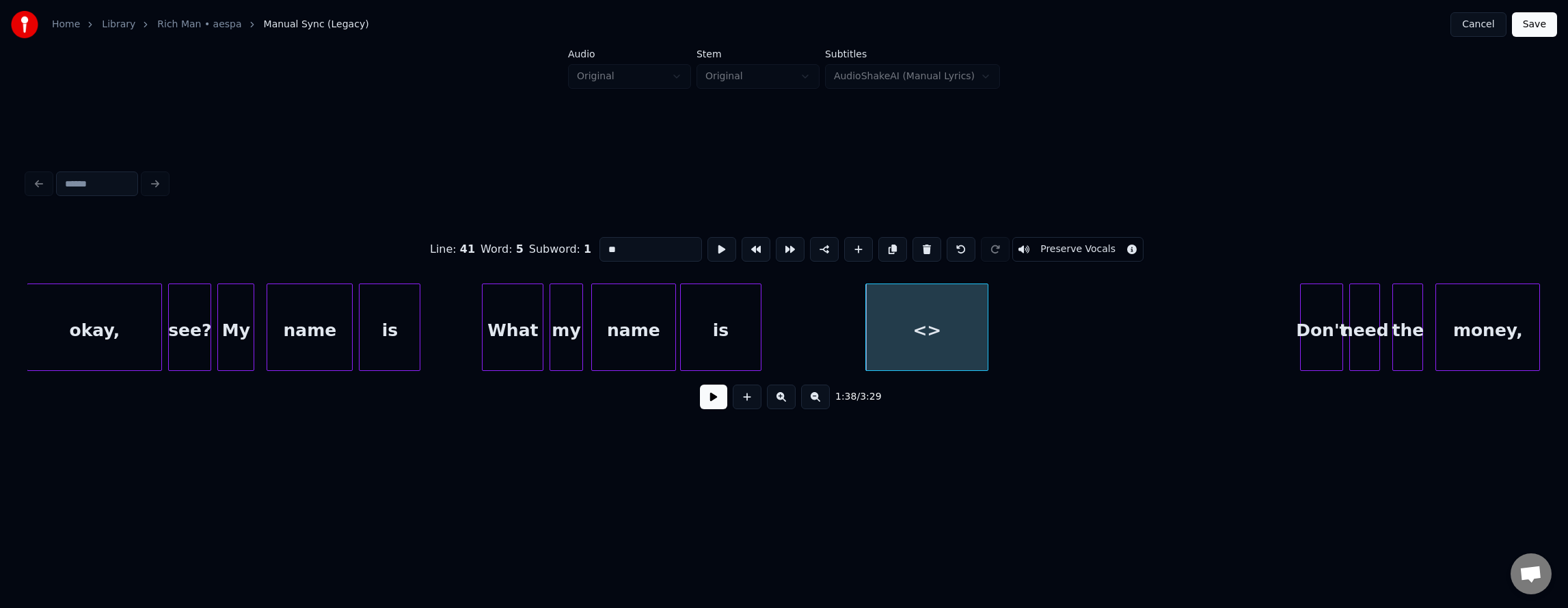
drag, startPoint x: 587, startPoint y: 250, endPoint x: 540, endPoint y: 250, distance: 47.0
click at [540, 250] on div "Line : 41 Word : 5 Subword : 1 ** Preserve Vocals" at bounding box center [784, 250] width 1513 height 68
click at [750, 322] on div "is" at bounding box center [720, 330] width 79 height 93
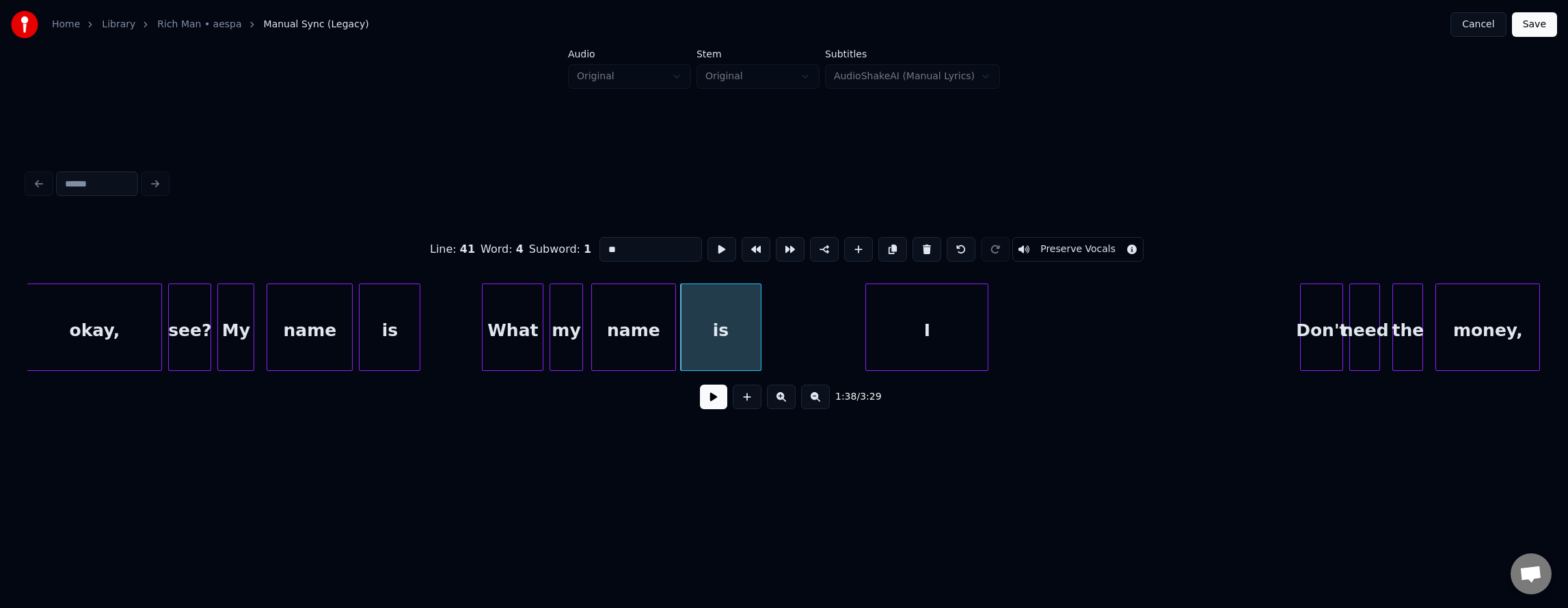
click at [907, 333] on div "I" at bounding box center [926, 330] width 122 height 93
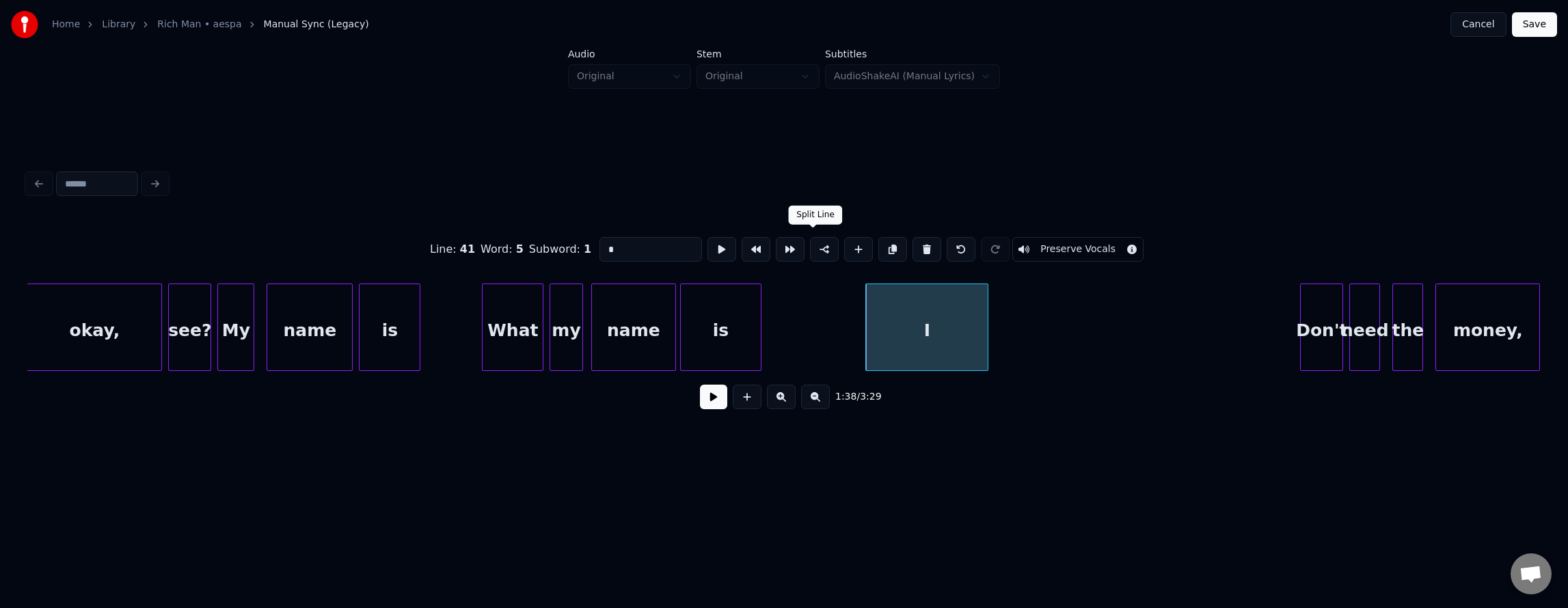
click at [819, 244] on button at bounding box center [824, 250] width 28 height 25
click at [892, 326] on div "I" at bounding box center [926, 330] width 122 height 93
click at [708, 243] on button at bounding box center [722, 250] width 28 height 25
click at [925, 326] on div "I" at bounding box center [932, 330] width 122 height 93
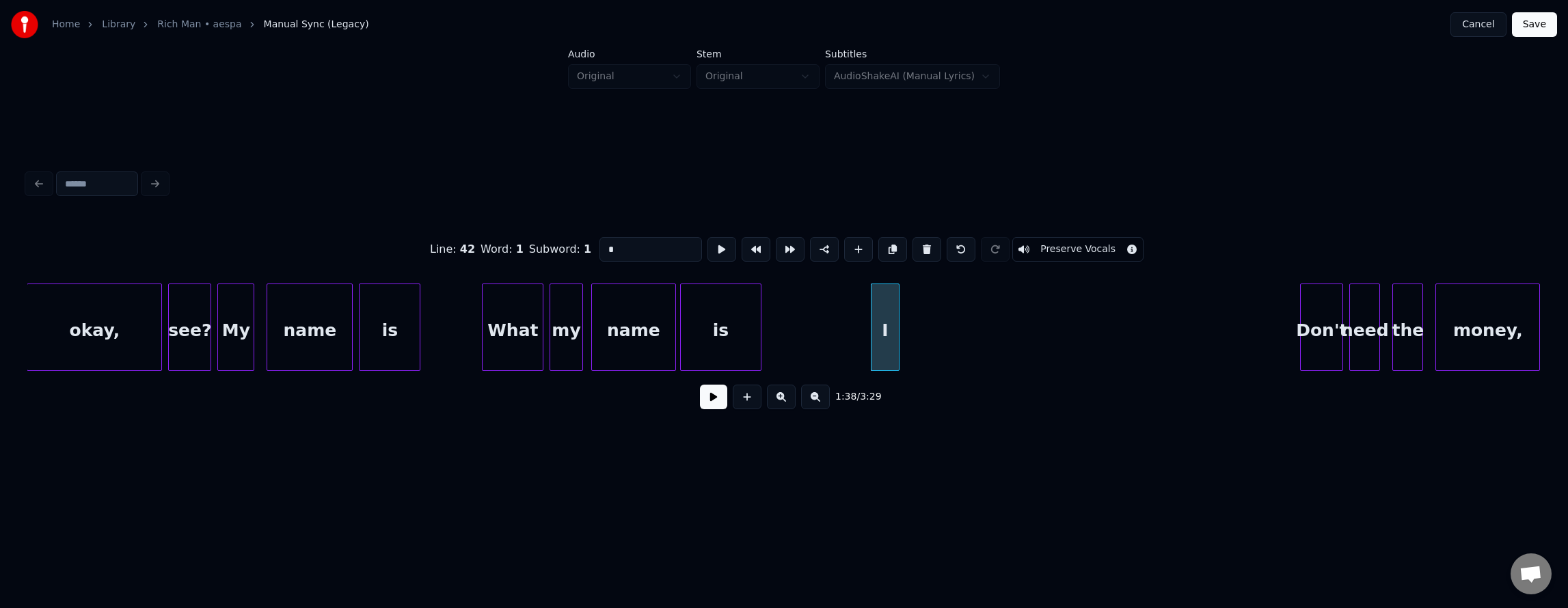
click at [895, 344] on div at bounding box center [897, 326] width 4 height 86
click at [738, 400] on button at bounding box center [747, 397] width 28 height 25
click at [950, 345] on div "<>" at bounding box center [967, 330] width 122 height 93
click at [932, 351] on div at bounding box center [934, 326] width 4 height 86
drag, startPoint x: 617, startPoint y: 252, endPoint x: 479, endPoint y: 241, distance: 138.4
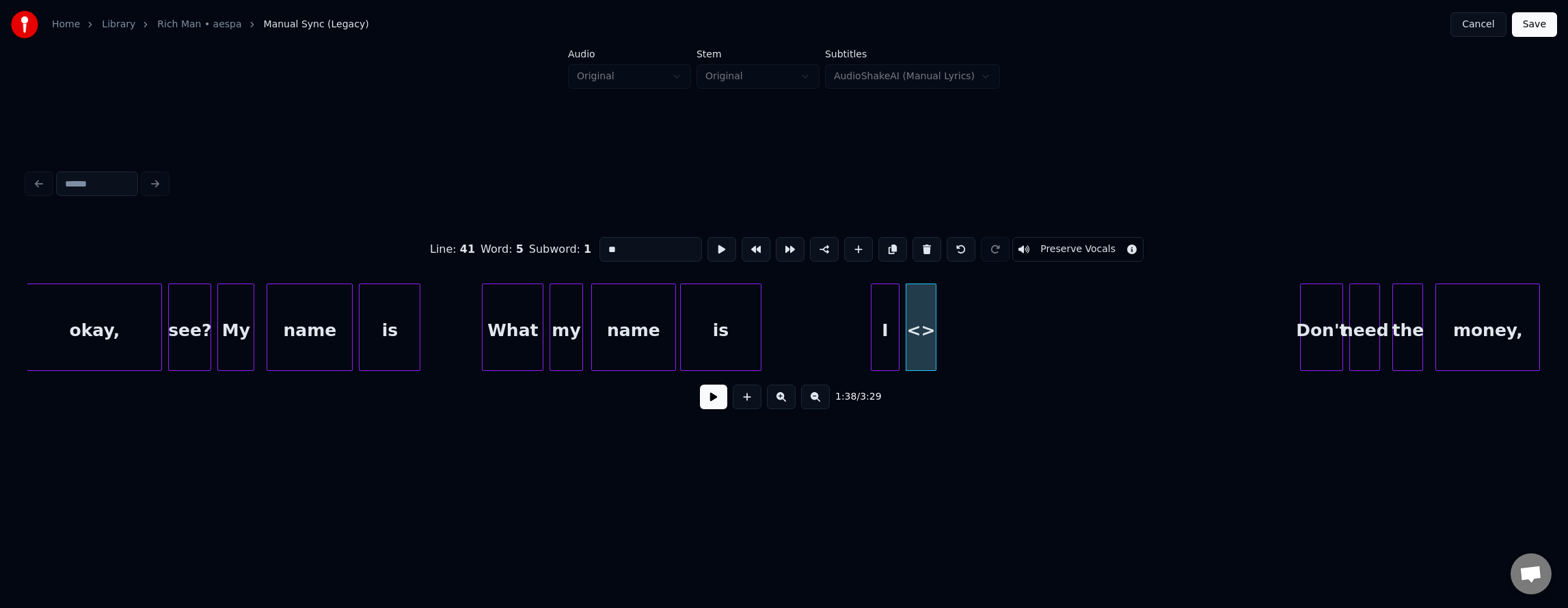
click at [479, 240] on div "Line : 41 Word : 5 Subword : 1 ** Preserve Vocals" at bounding box center [784, 250] width 1513 height 68
type input "**"
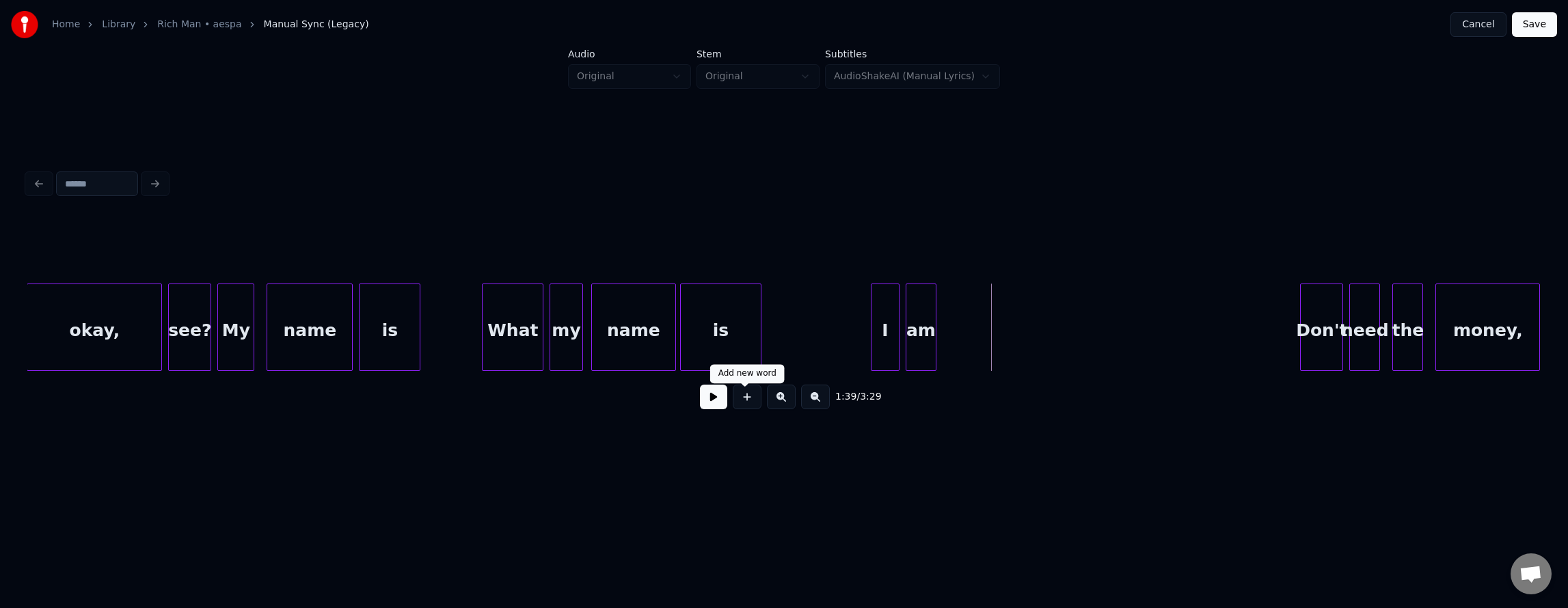
drag, startPoint x: 740, startPoint y: 397, endPoint x: 768, endPoint y: 391, distance: 28.6
click at [741, 397] on button at bounding box center [747, 397] width 28 height 25
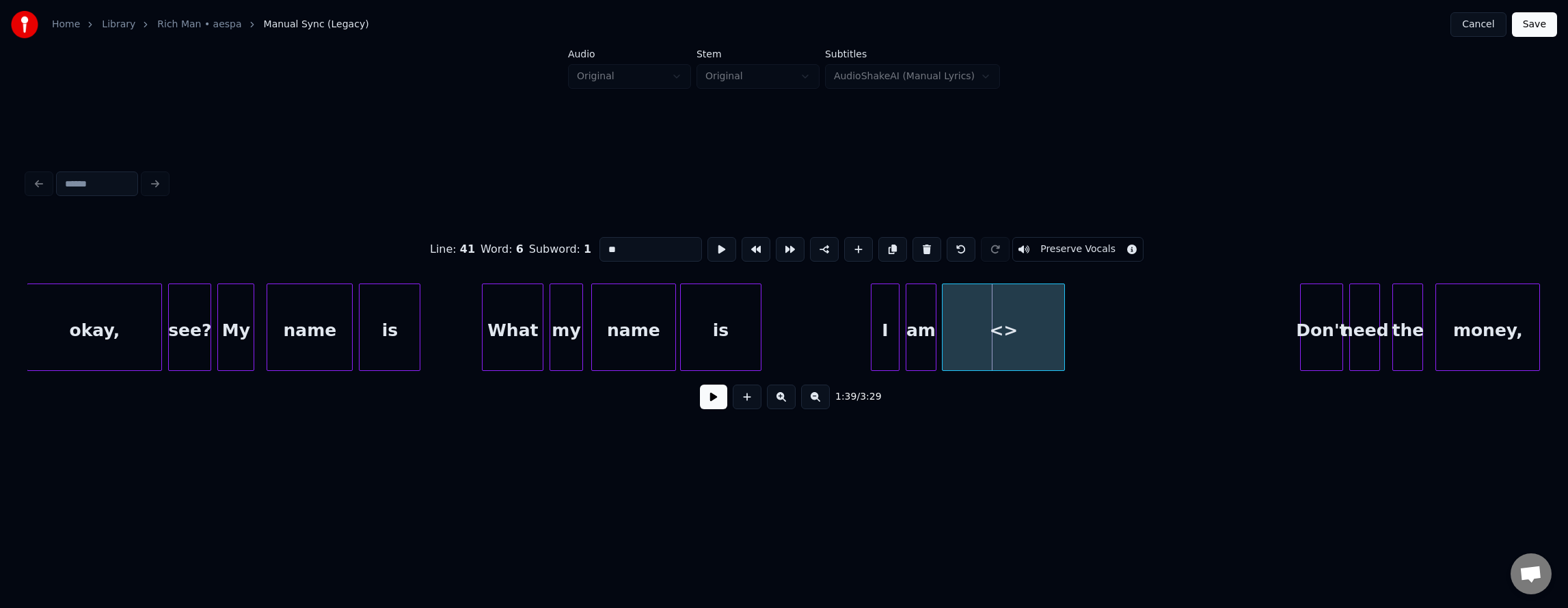
click at [975, 345] on div "<>" at bounding box center [1003, 330] width 122 height 93
click at [970, 353] on div at bounding box center [972, 326] width 4 height 86
drag, startPoint x: 631, startPoint y: 247, endPoint x: 506, endPoint y: 235, distance: 125.6
click at [506, 235] on div "Line : 41 Word : 6 Subword : 1 ** Preserve Vocals" at bounding box center [784, 250] width 1513 height 68
type input "*"
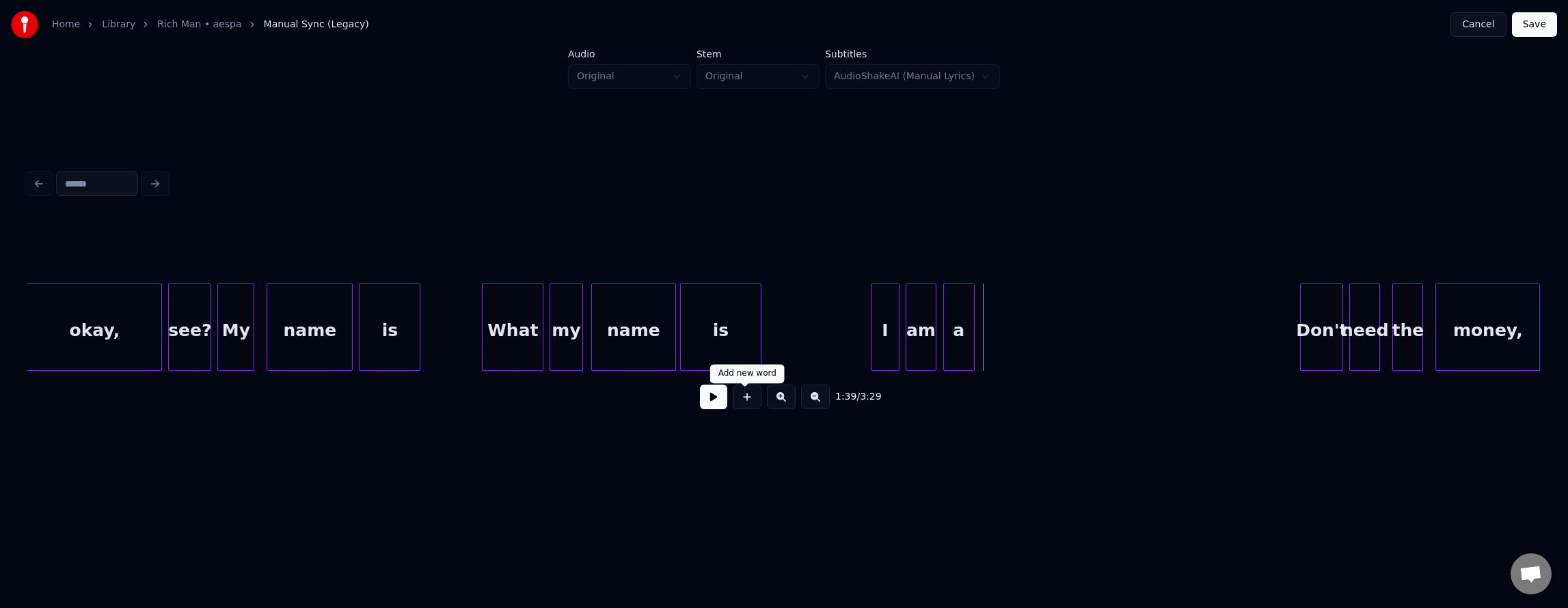
drag, startPoint x: 737, startPoint y: 406, endPoint x: 848, endPoint y: 402, distance: 111.1
click at [748, 407] on button at bounding box center [747, 397] width 28 height 25
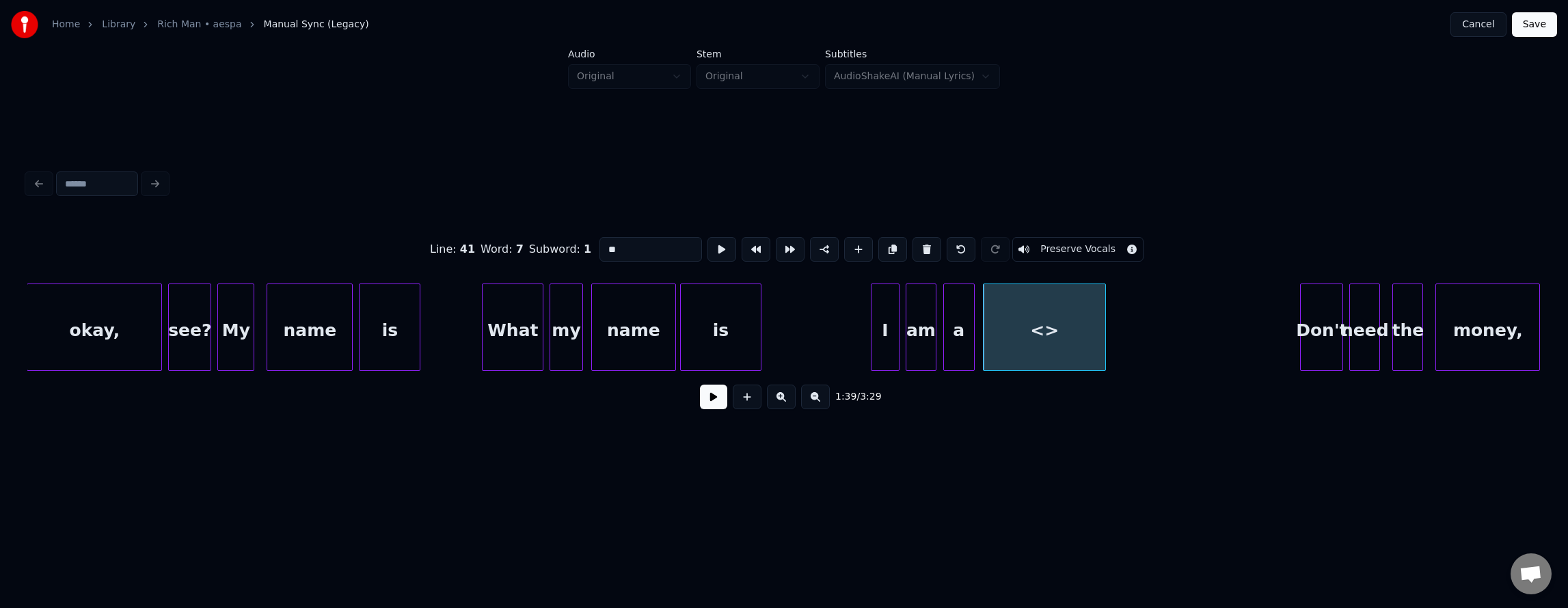
click at [1019, 340] on div "<>" at bounding box center [1044, 330] width 122 height 93
click at [1100, 353] on div "<>" at bounding box center [1043, 330] width 122 height 93
click at [1080, 354] on div at bounding box center [1082, 326] width 4 height 86
drag, startPoint x: 607, startPoint y: 245, endPoint x: 483, endPoint y: 250, distance: 124.1
click at [490, 244] on div "Line : 41 Word : 7 Subword : 1 ** Preserve Vocals" at bounding box center [784, 250] width 1513 height 68
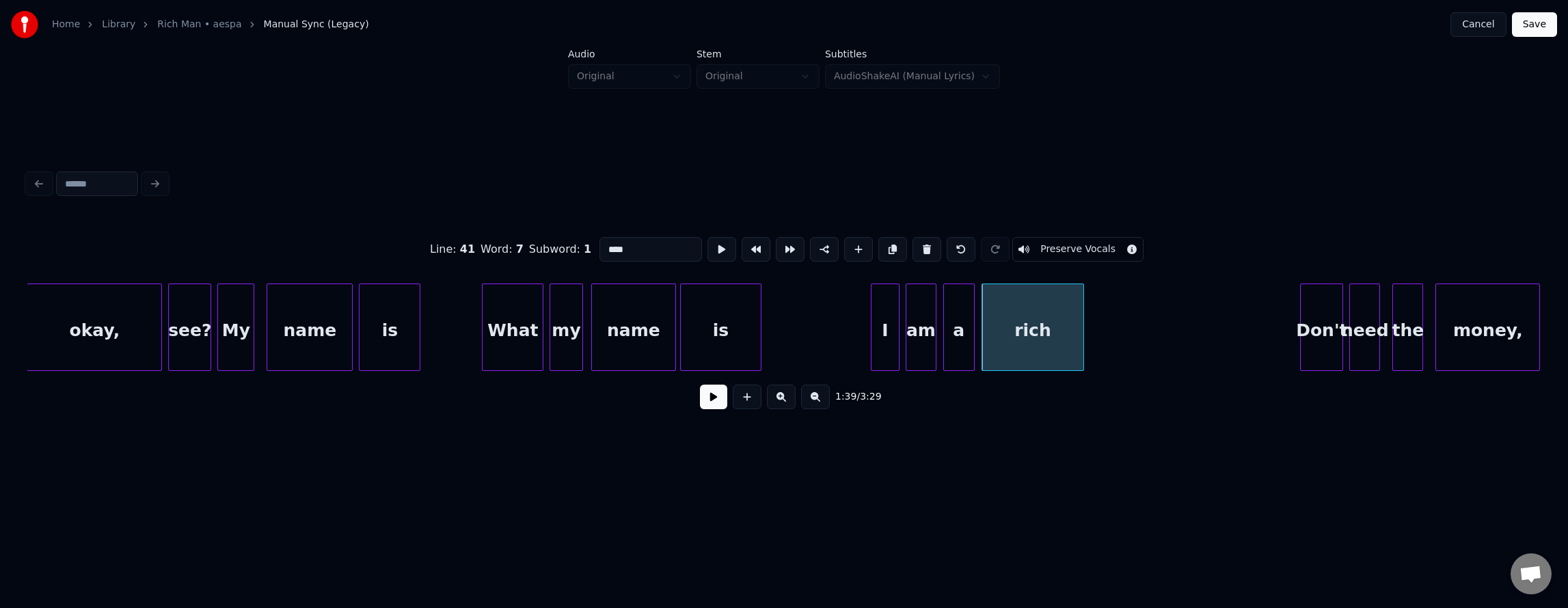
type input "****"
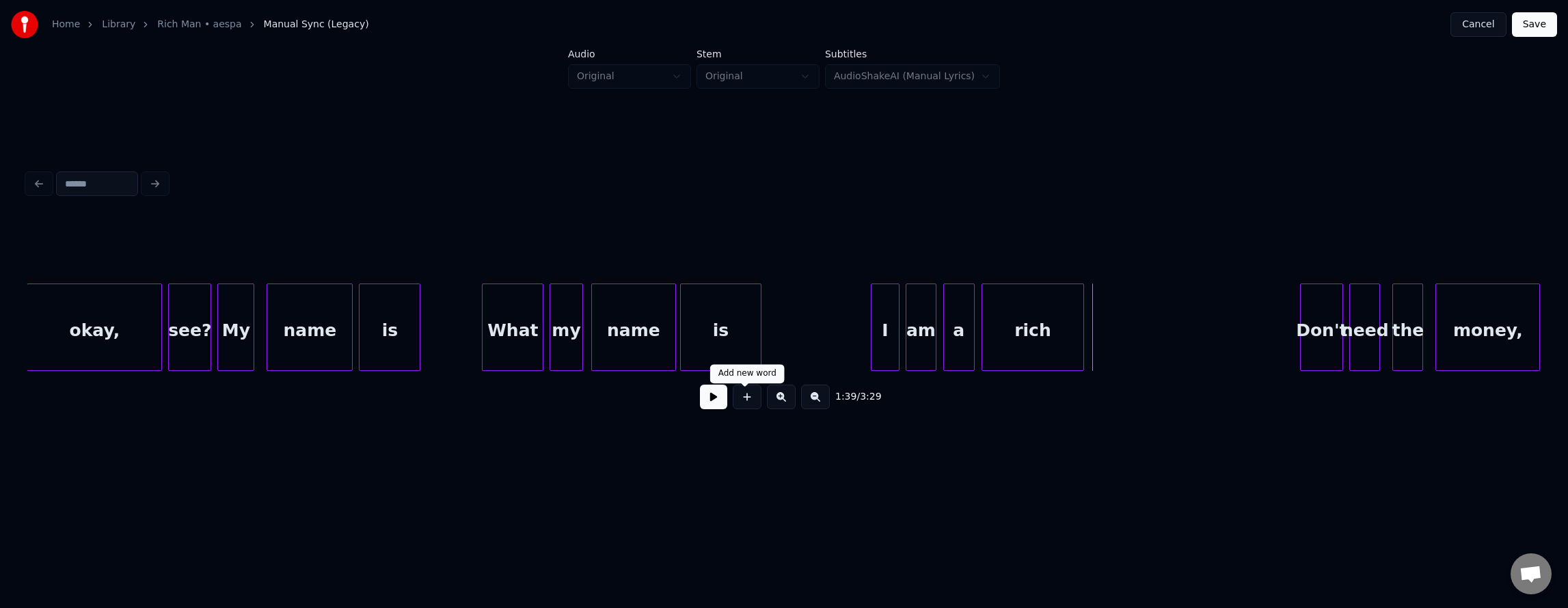
drag, startPoint x: 754, startPoint y: 403, endPoint x: 768, endPoint y: 405, distance: 14.1
click at [752, 404] on button at bounding box center [747, 397] width 28 height 25
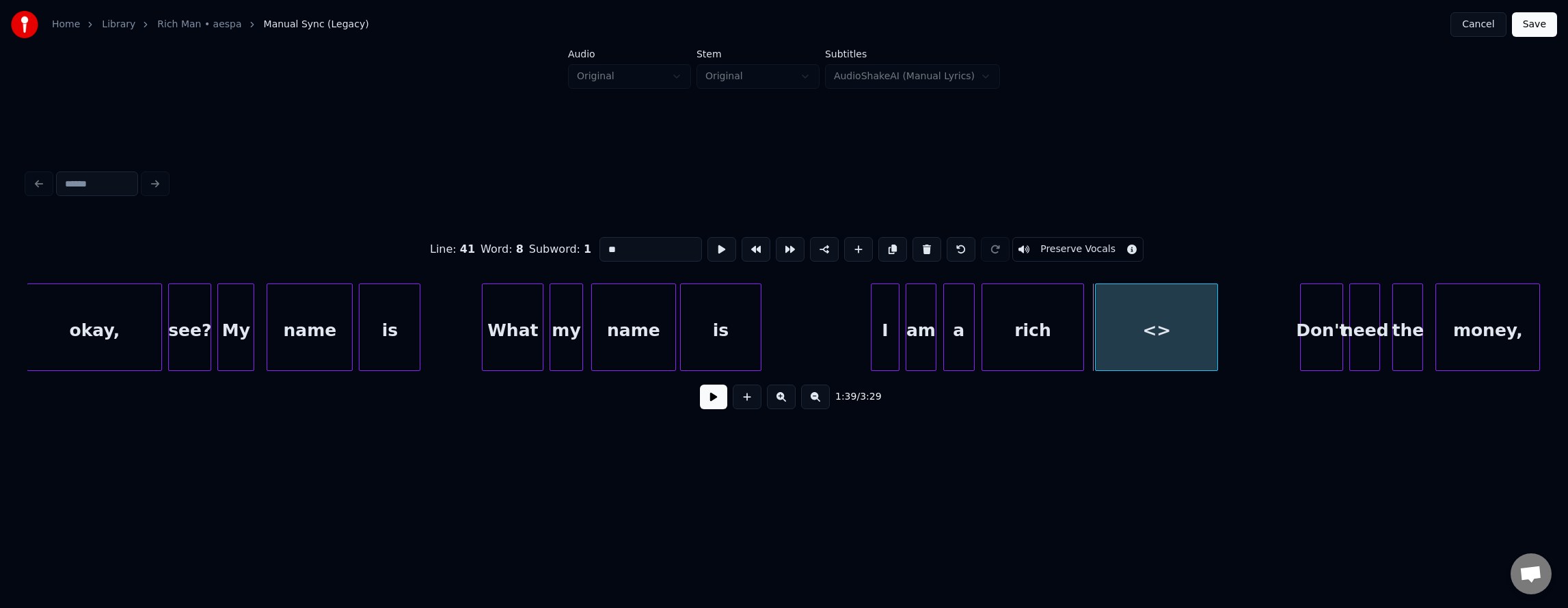
click at [1130, 354] on div "<>" at bounding box center [1156, 330] width 122 height 93
click at [1260, 349] on div at bounding box center [1261, 326] width 4 height 86
drag, startPoint x: 614, startPoint y: 246, endPoint x: 466, endPoint y: 247, distance: 148.0
click at [482, 233] on div "Line : 41 Word : 8 Subword : 1 ** Preserve Vocals" at bounding box center [784, 250] width 1513 height 68
click at [886, 323] on div "I" at bounding box center [886, 330] width 28 height 93
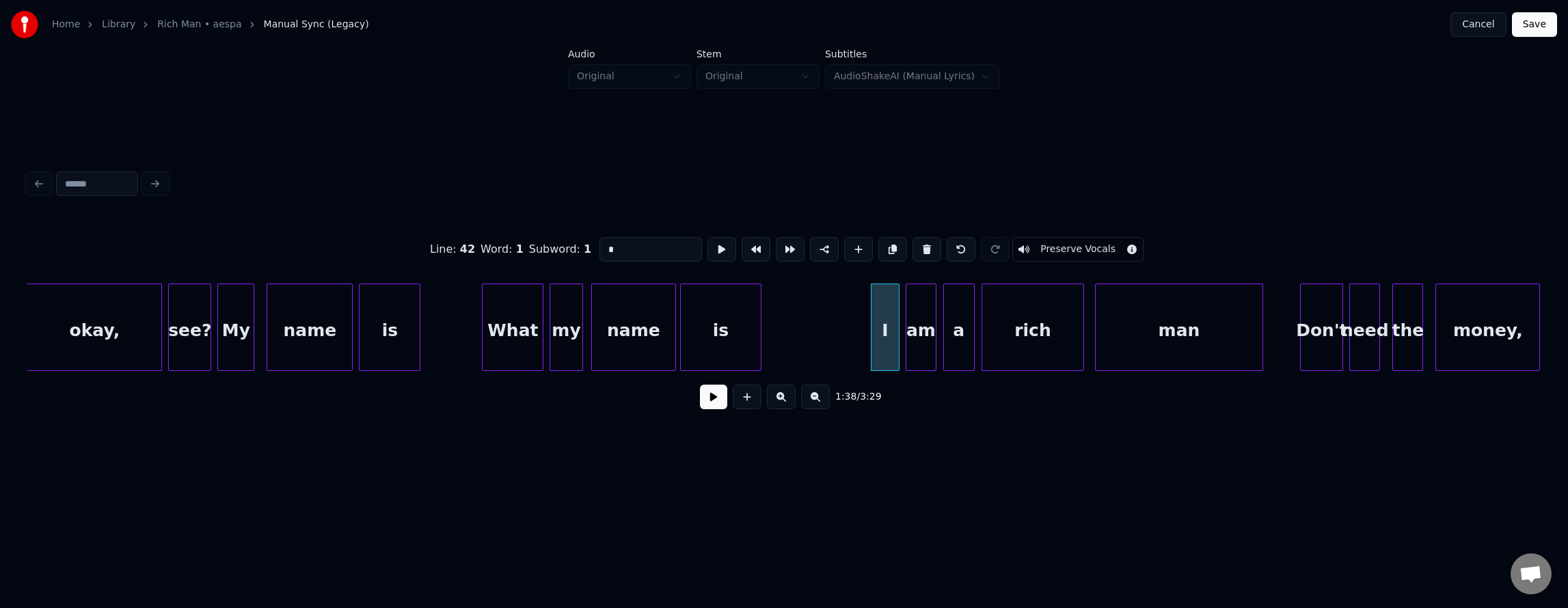
click at [920, 335] on div "am" at bounding box center [921, 330] width 29 height 93
click at [742, 322] on div "is" at bounding box center [720, 330] width 79 height 93
click at [503, 319] on div "What" at bounding box center [513, 330] width 61 height 93
click at [529, 331] on div "What" at bounding box center [513, 330] width 61 height 93
click at [560, 334] on div "my" at bounding box center [565, 330] width 31 height 93
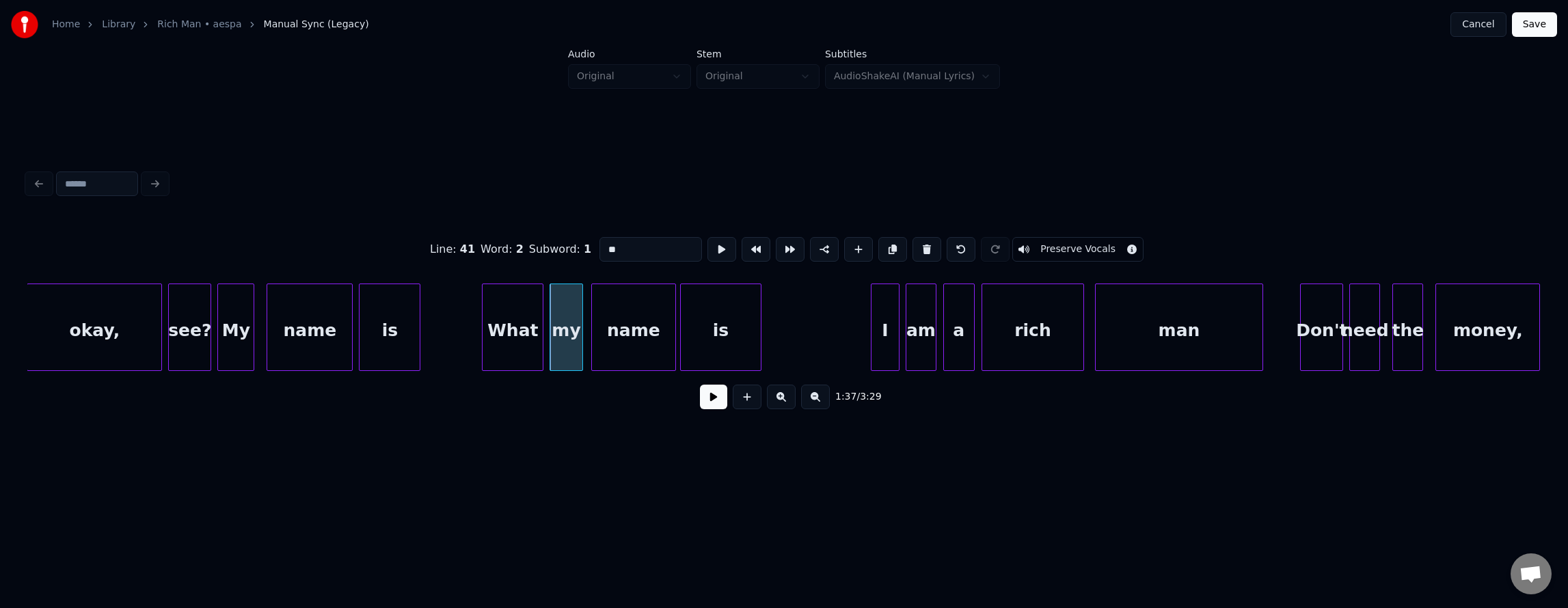
click at [617, 341] on div "name" at bounding box center [634, 330] width 83 height 93
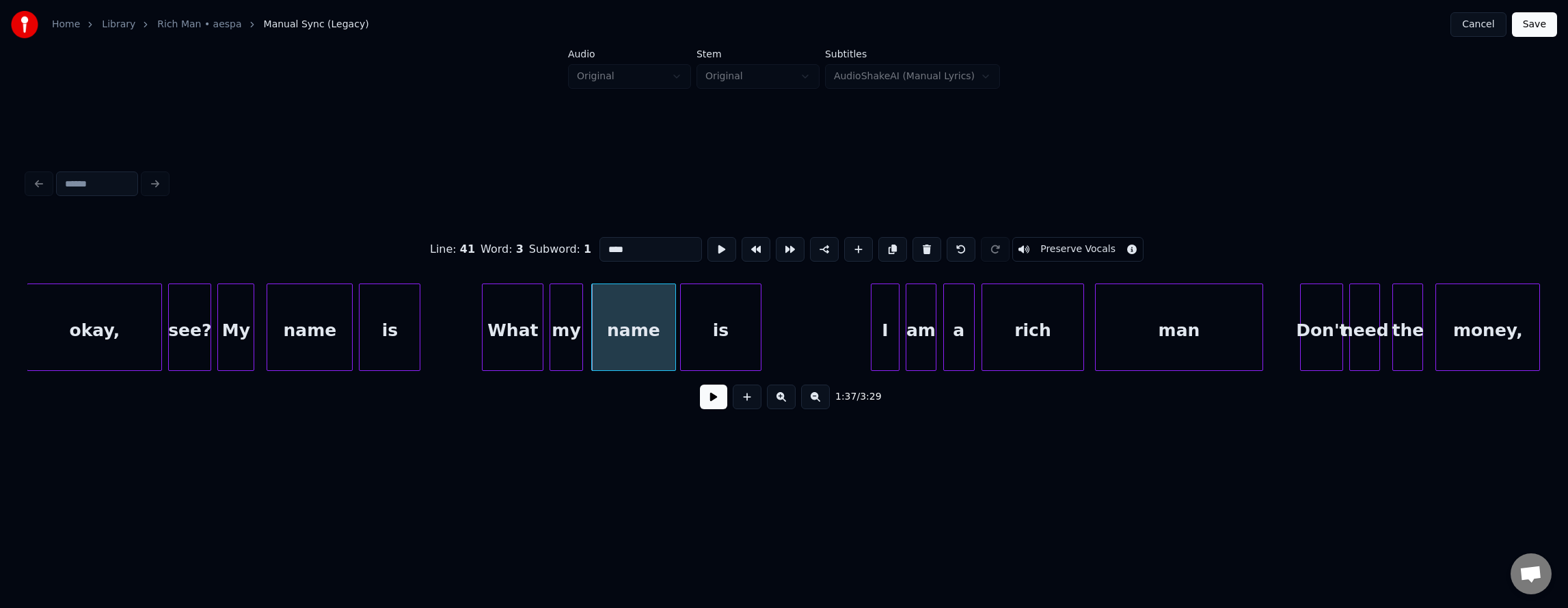
click at [723, 337] on div "is" at bounding box center [720, 330] width 79 height 93
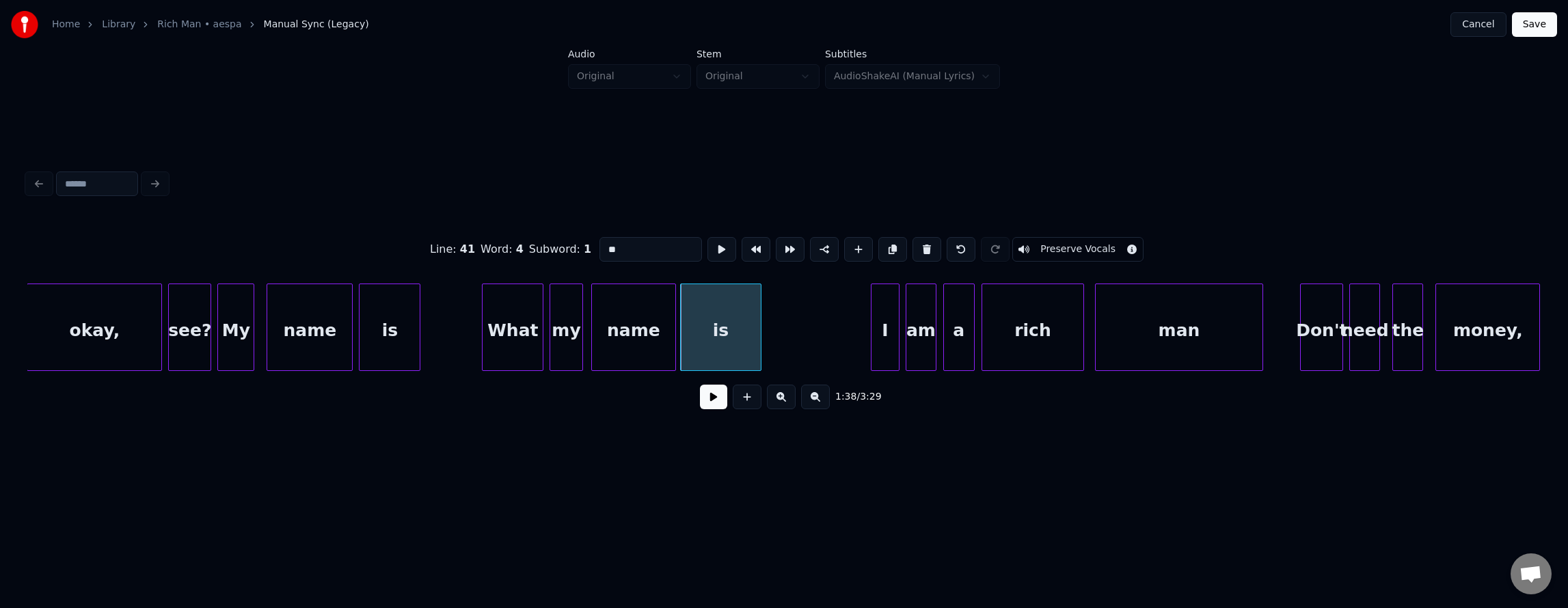
click at [880, 333] on div "I" at bounding box center [886, 330] width 28 height 93
click at [913, 333] on div "am" at bounding box center [921, 330] width 29 height 93
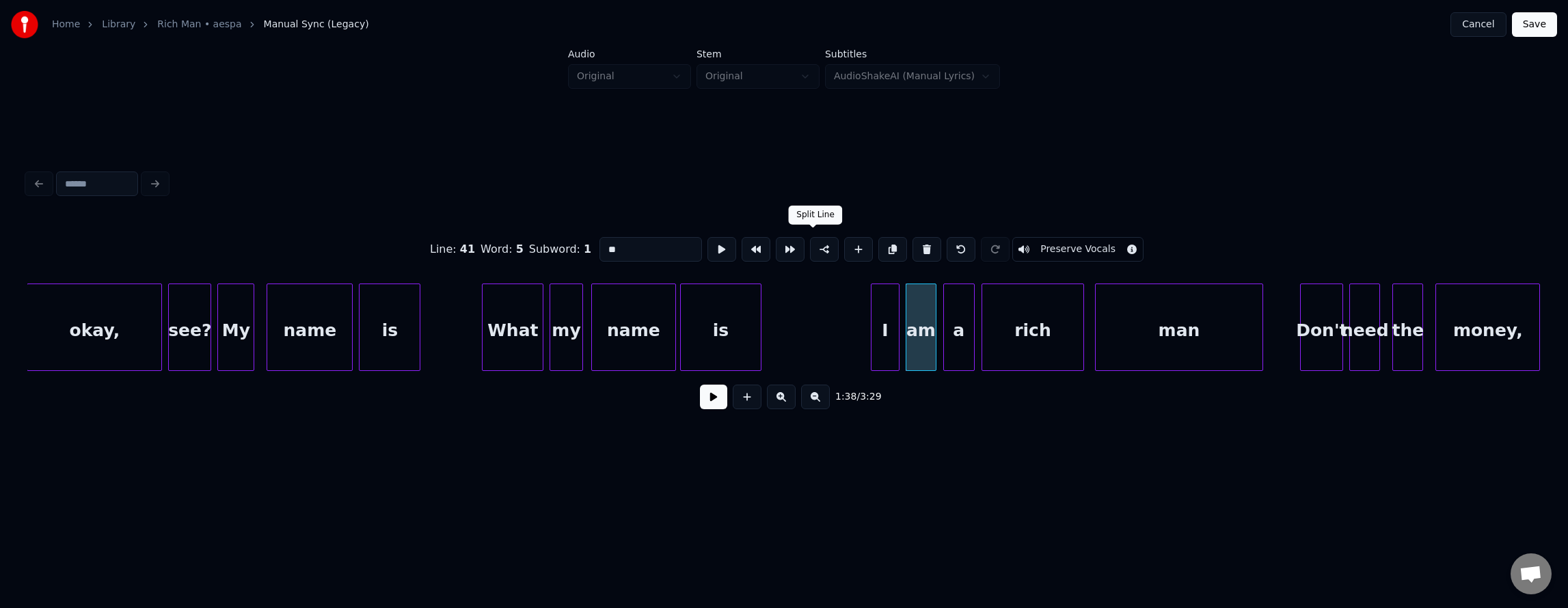
click at [810, 241] on button at bounding box center [824, 250] width 28 height 25
click at [892, 297] on div "I" at bounding box center [886, 330] width 28 height 93
click at [976, 245] on button at bounding box center [960, 250] width 28 height 25
type input "**"
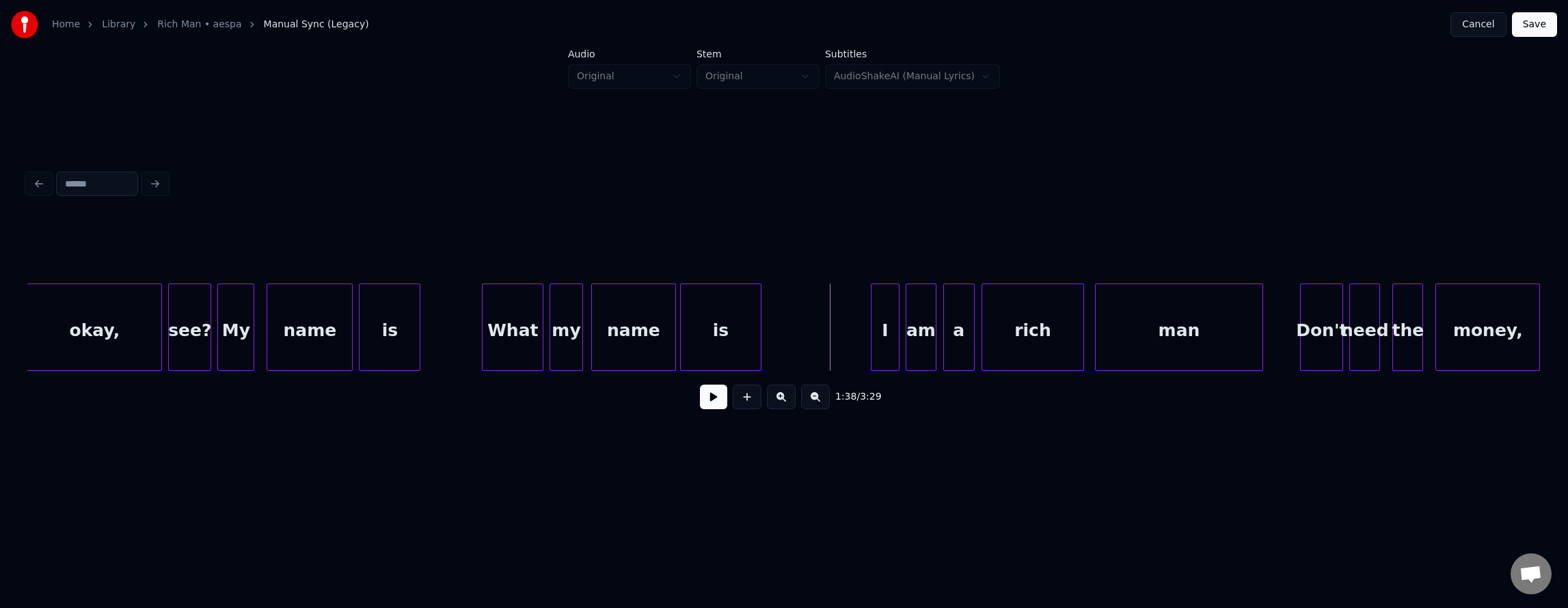
click at [700, 395] on button at bounding box center [714, 397] width 27 height 25
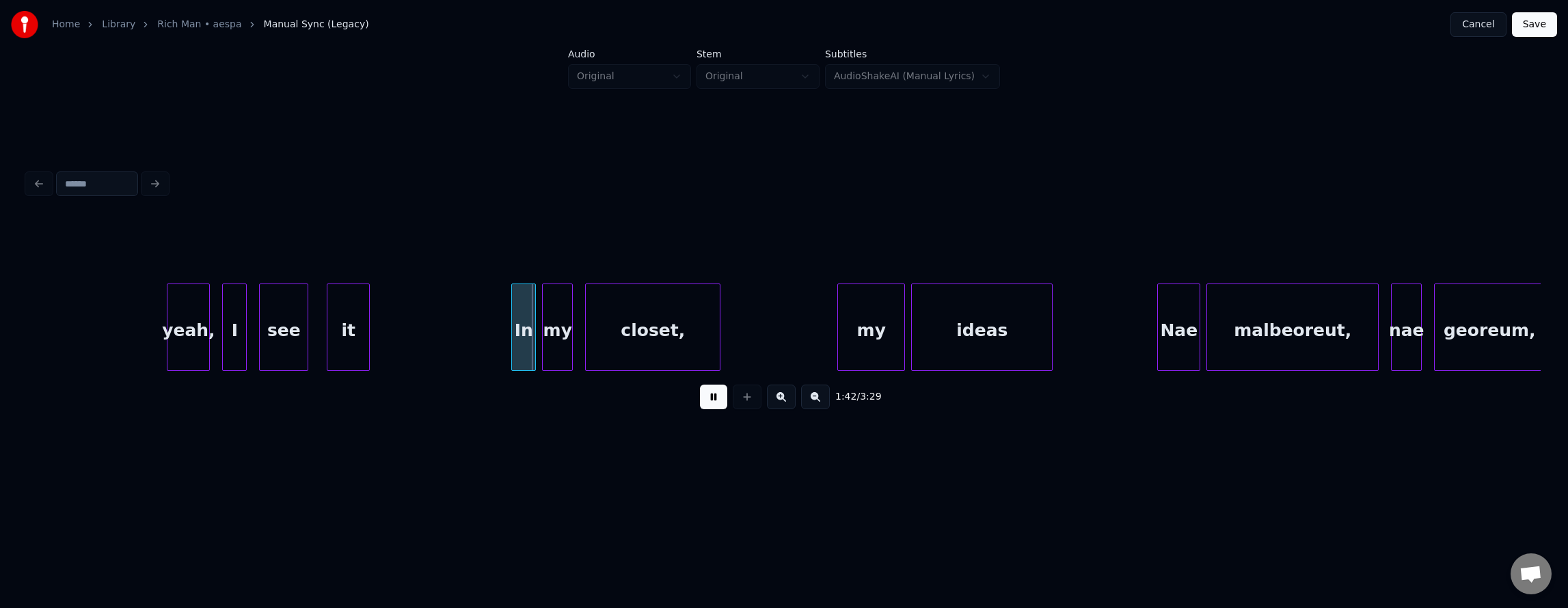
click at [700, 395] on button at bounding box center [714, 397] width 27 height 25
click at [363, 323] on div "it" at bounding box center [348, 330] width 42 height 93
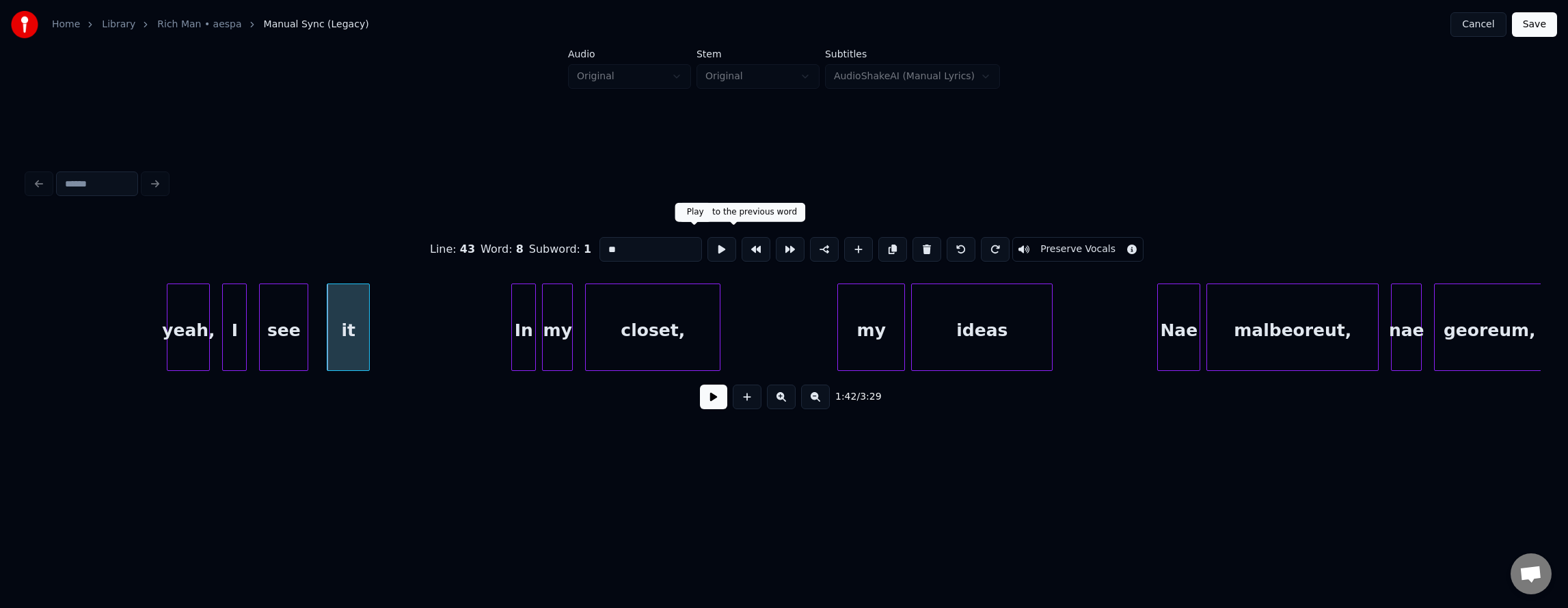
click at [708, 246] on button at bounding box center [722, 250] width 28 height 25
click at [85, 299] on div "yeah, I see it In my closet, my ideas Nae malbeoreut, nae georeum," at bounding box center [1145, 327] width 64395 height 87
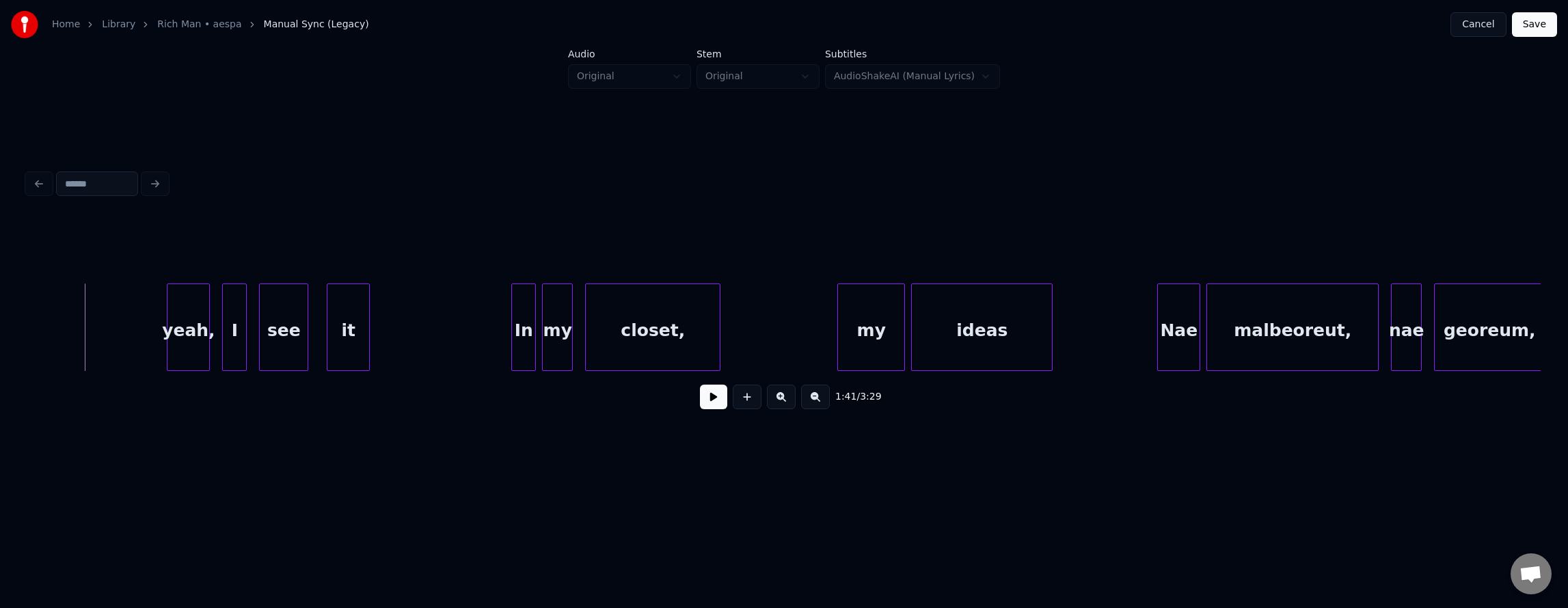
click at [700, 401] on button at bounding box center [714, 397] width 27 height 25
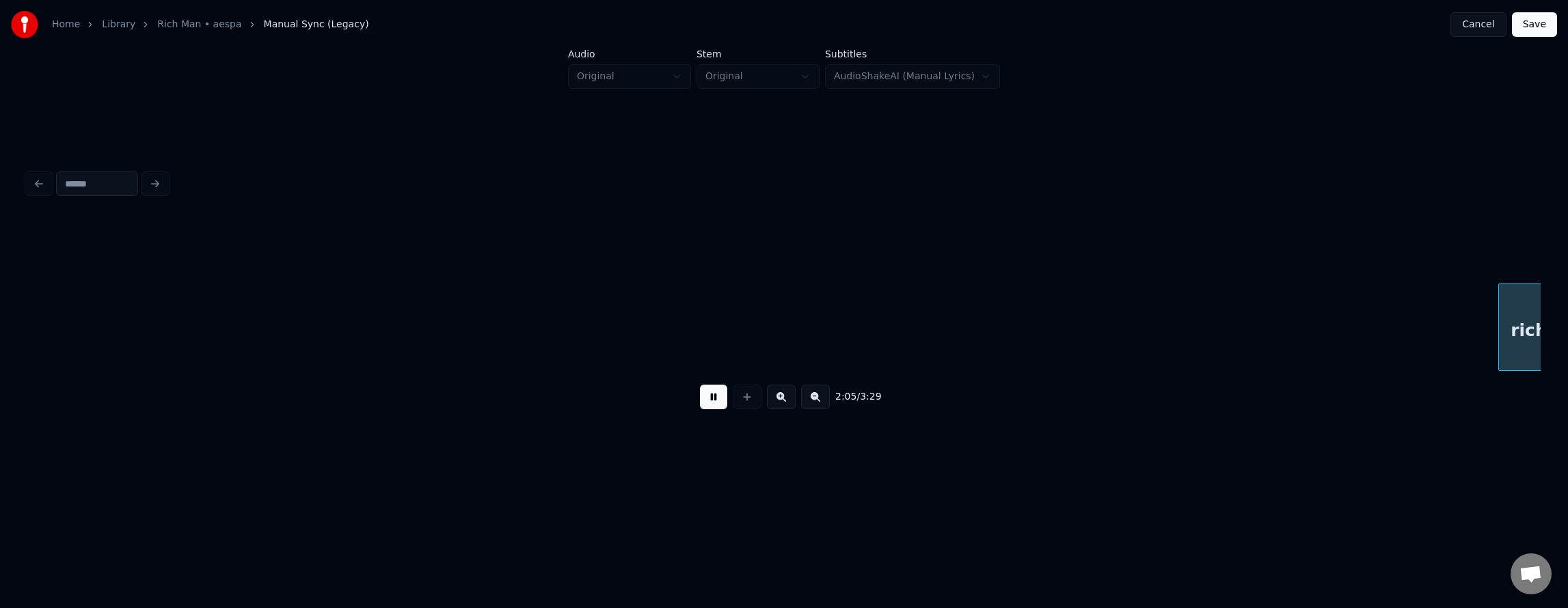
scroll to position [0, 38650]
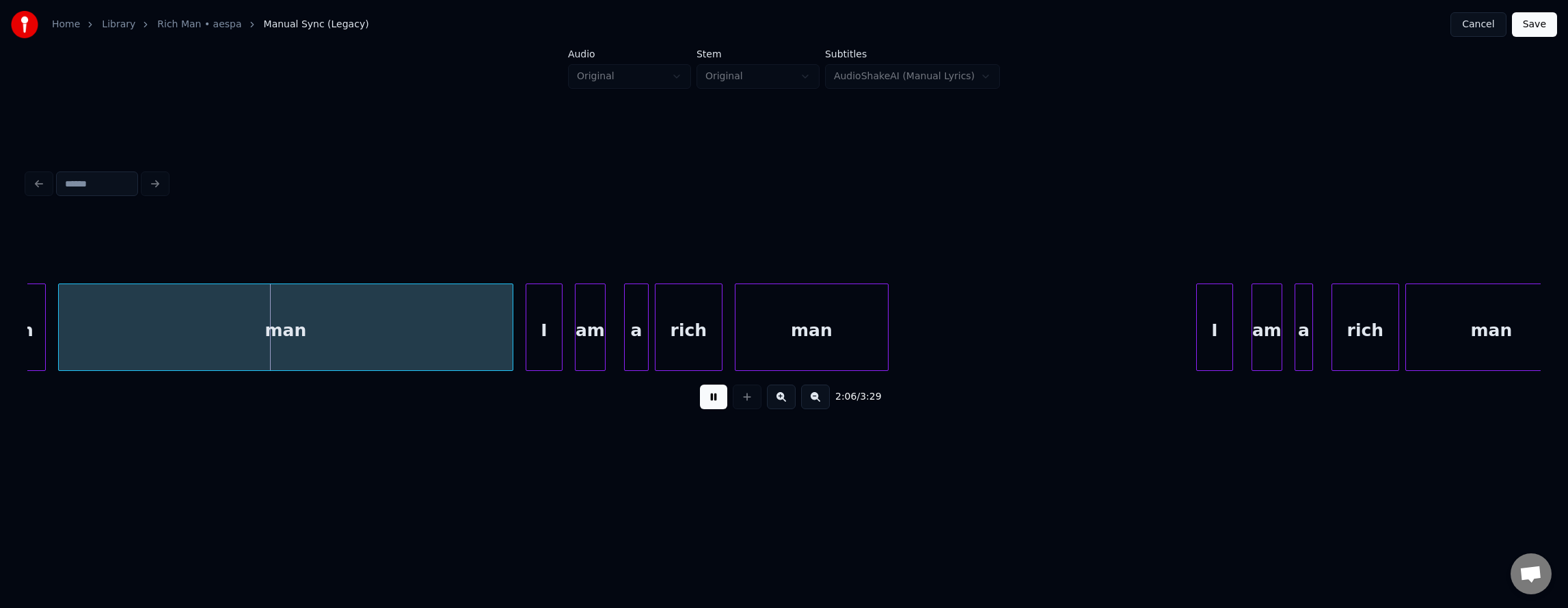
click at [700, 407] on button at bounding box center [714, 397] width 27 height 25
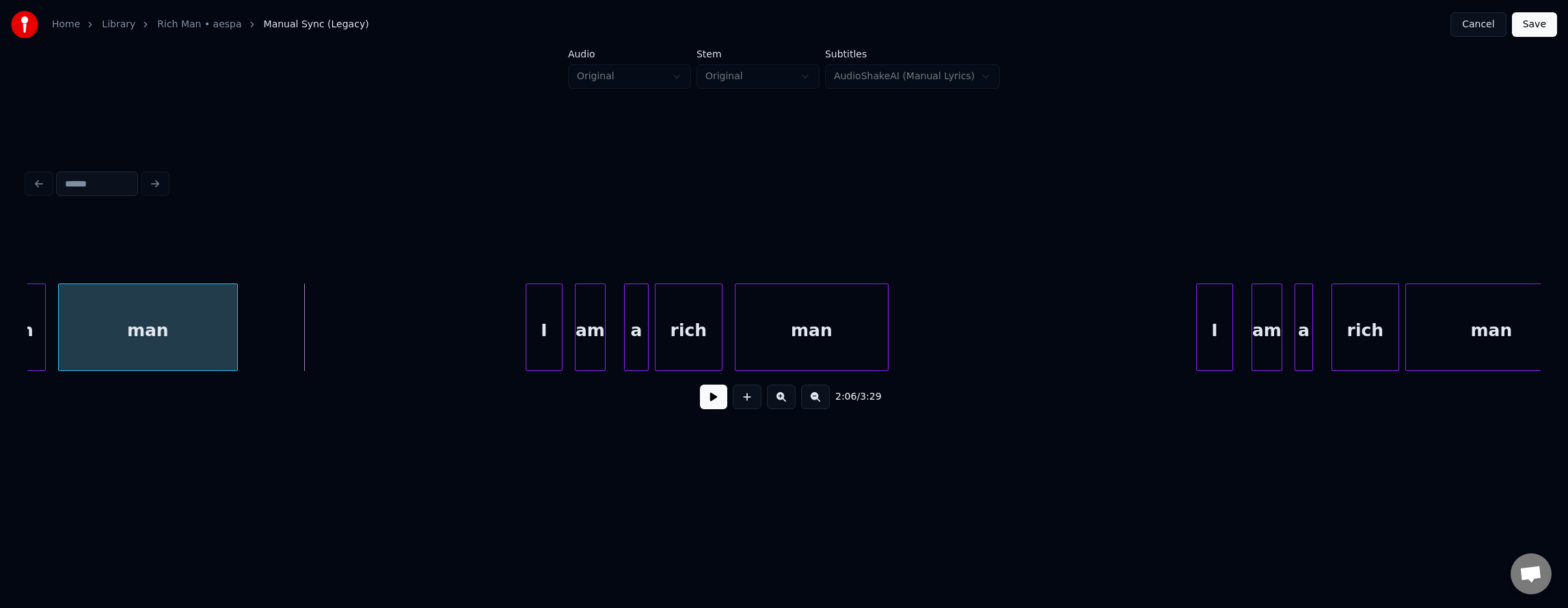
click at [233, 339] on div at bounding box center [235, 326] width 4 height 86
click at [203, 340] on div "man" at bounding box center [148, 330] width 178 height 93
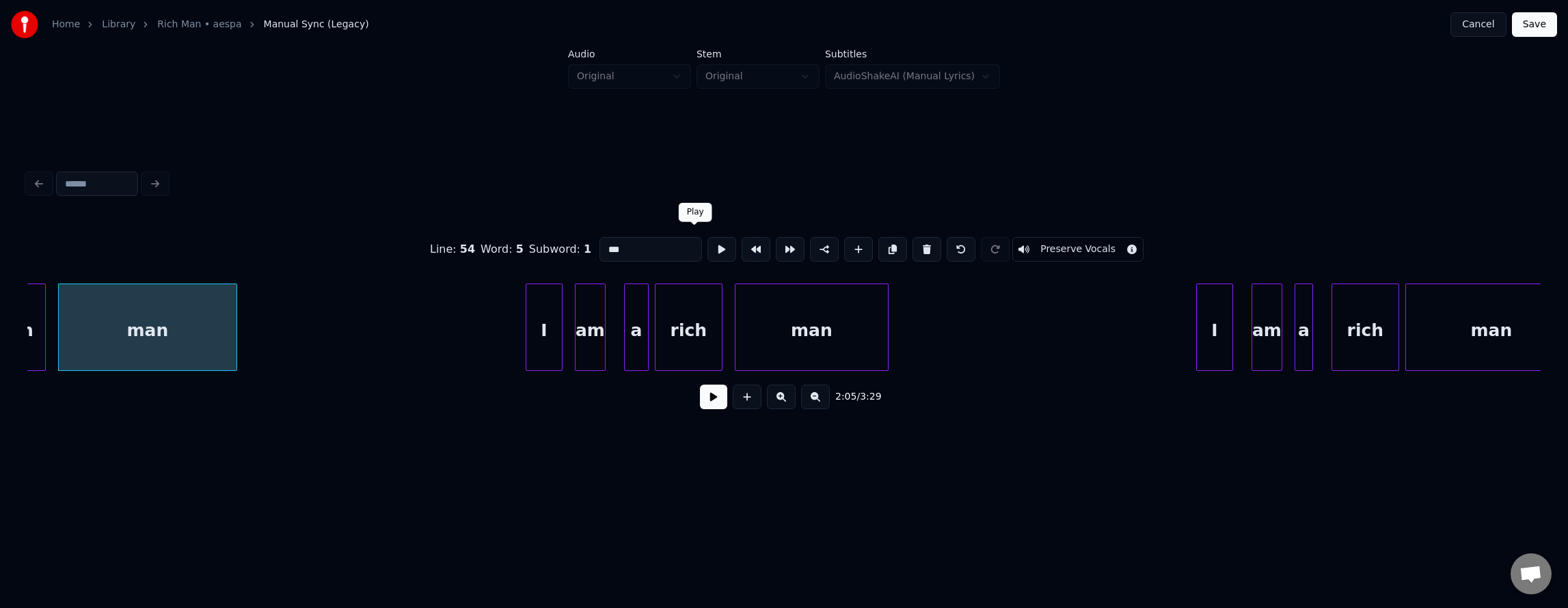
click at [708, 247] on button at bounding box center [722, 250] width 28 height 25
click at [705, 409] on button at bounding box center [714, 397] width 27 height 25
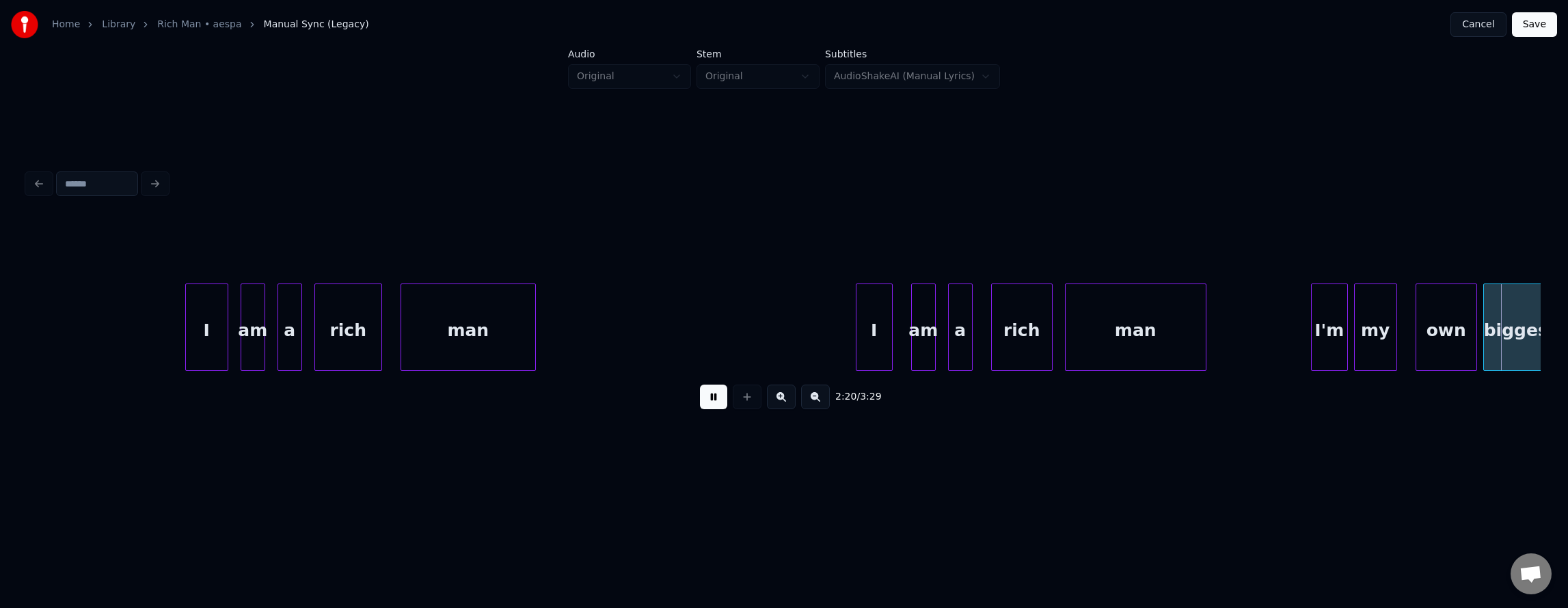
scroll to position [0, 43193]
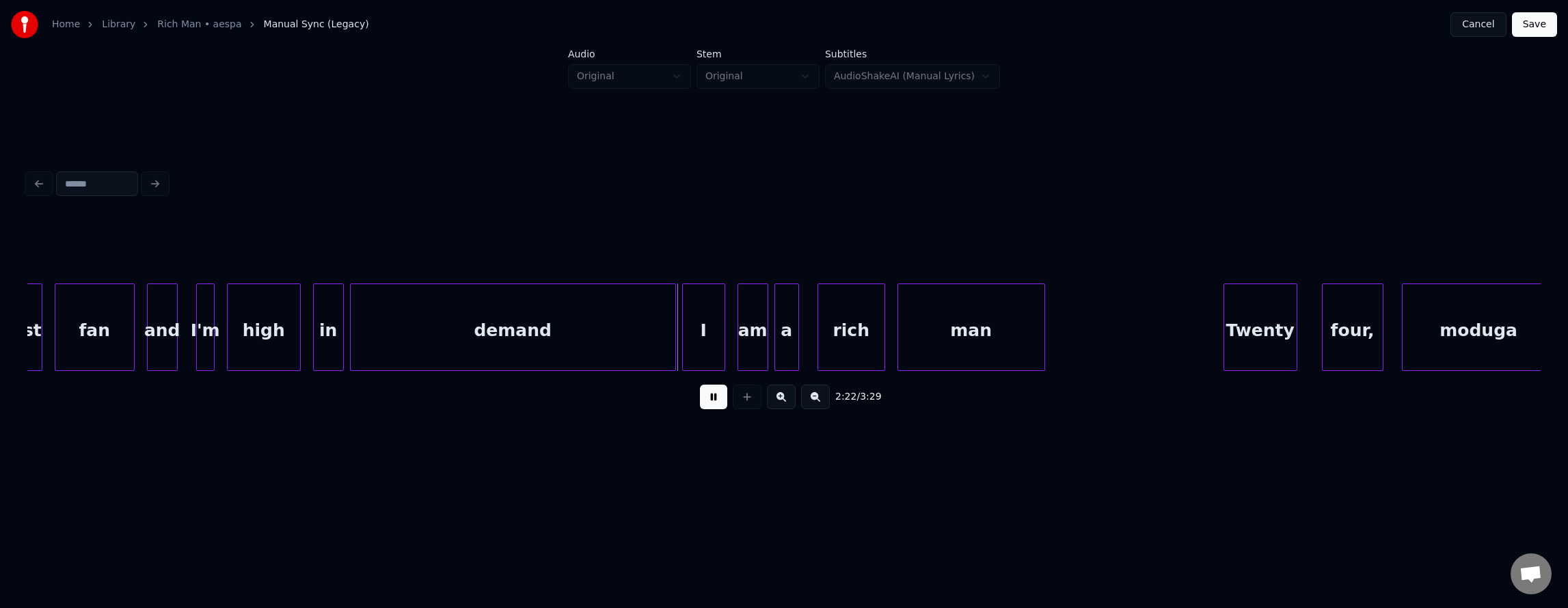
click at [705, 409] on button at bounding box center [714, 397] width 27 height 25
click at [550, 332] on div at bounding box center [550, 326] width 4 height 86
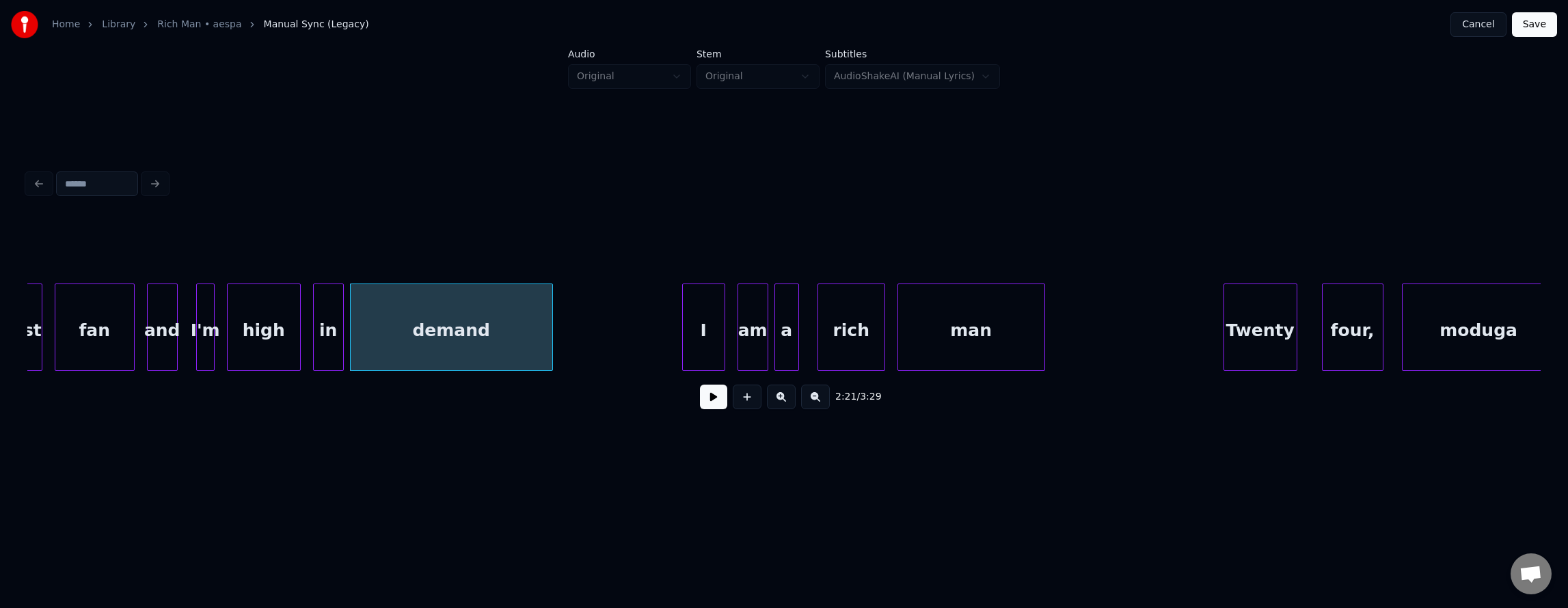
click at [701, 401] on button at bounding box center [714, 397] width 27 height 25
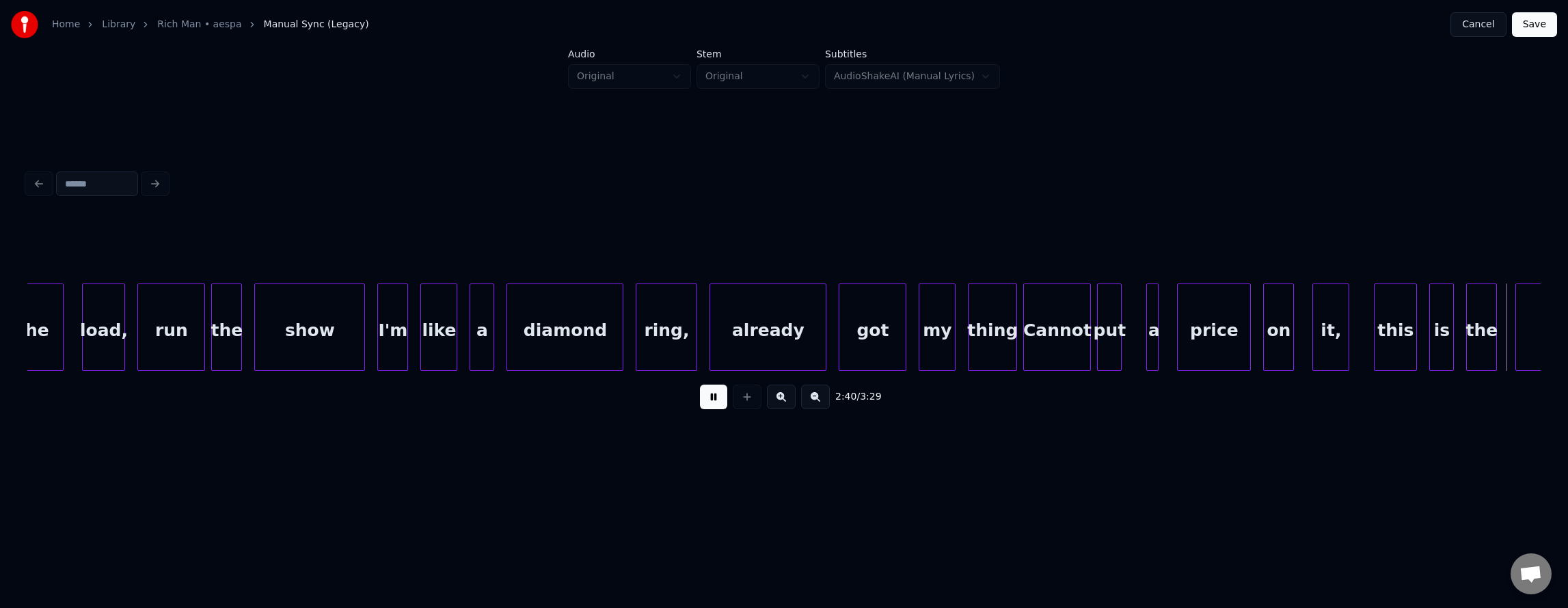
scroll to position [0, 49250]
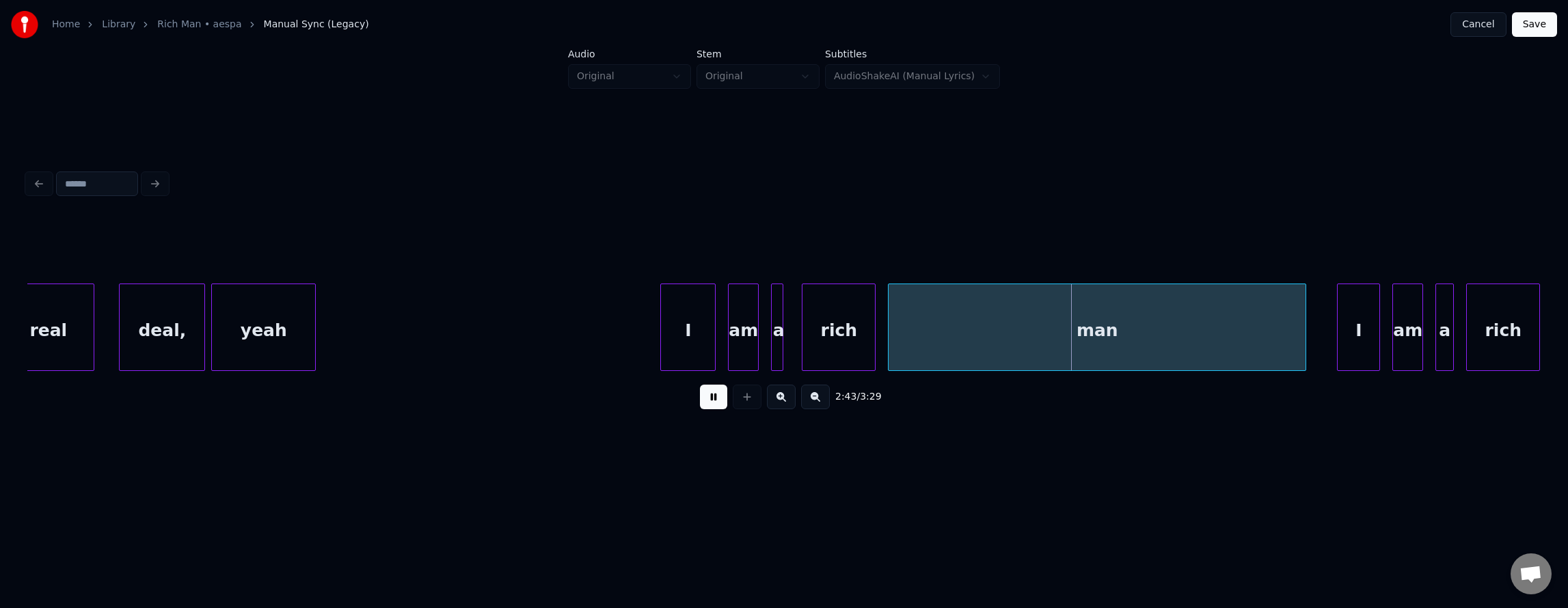
click at [701, 401] on button at bounding box center [714, 397] width 27 height 25
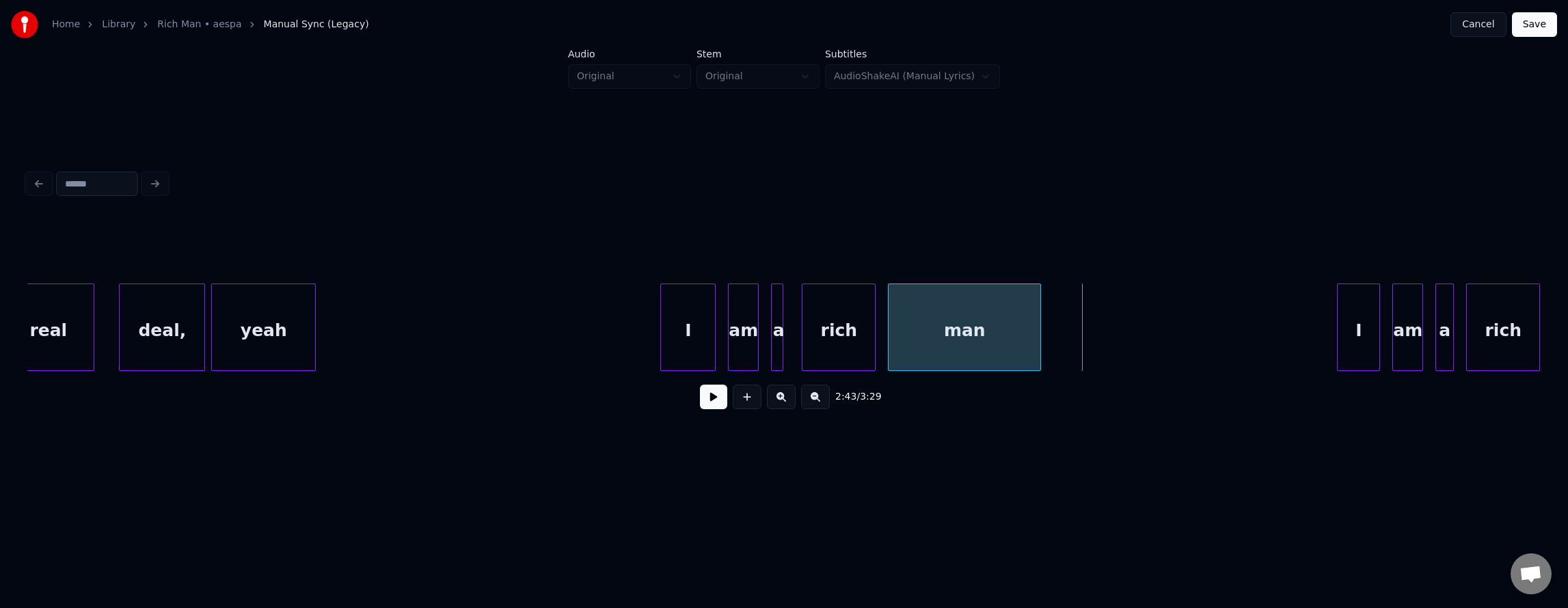
click at [1036, 355] on div at bounding box center [1038, 326] width 4 height 86
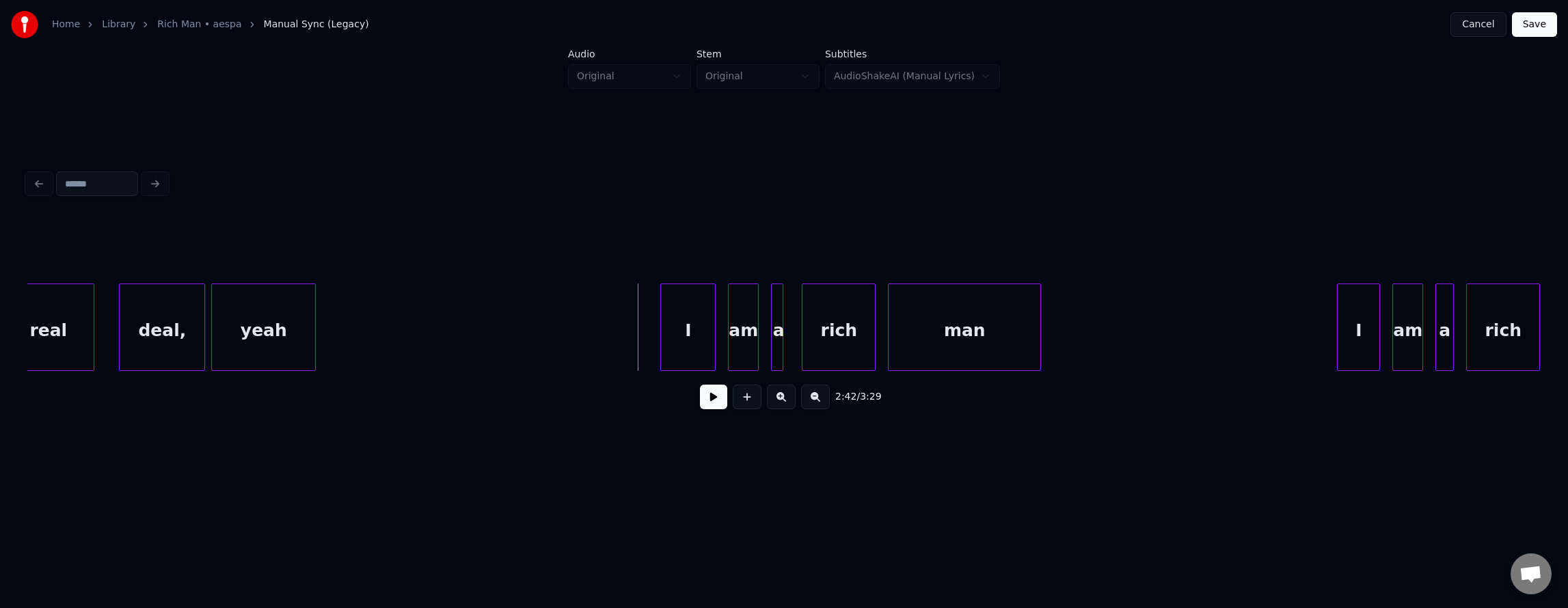
click at [705, 400] on button at bounding box center [714, 397] width 27 height 25
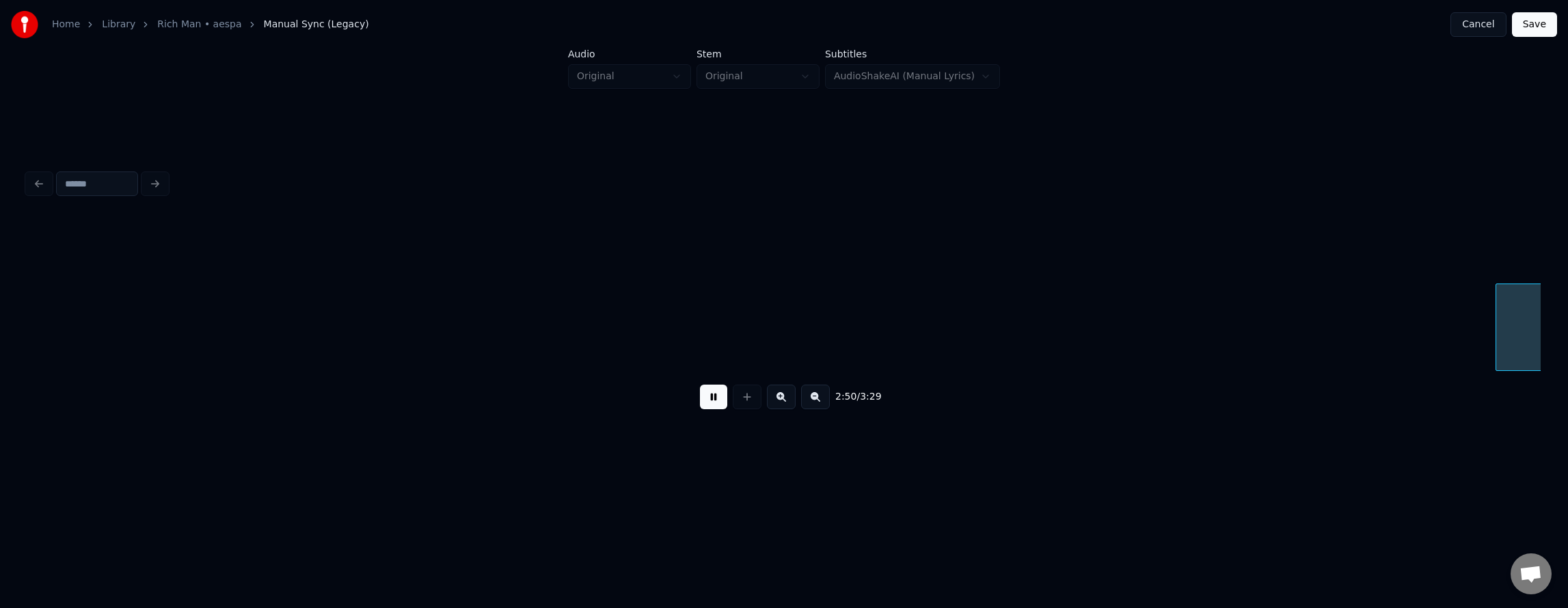
scroll to position [0, 52280]
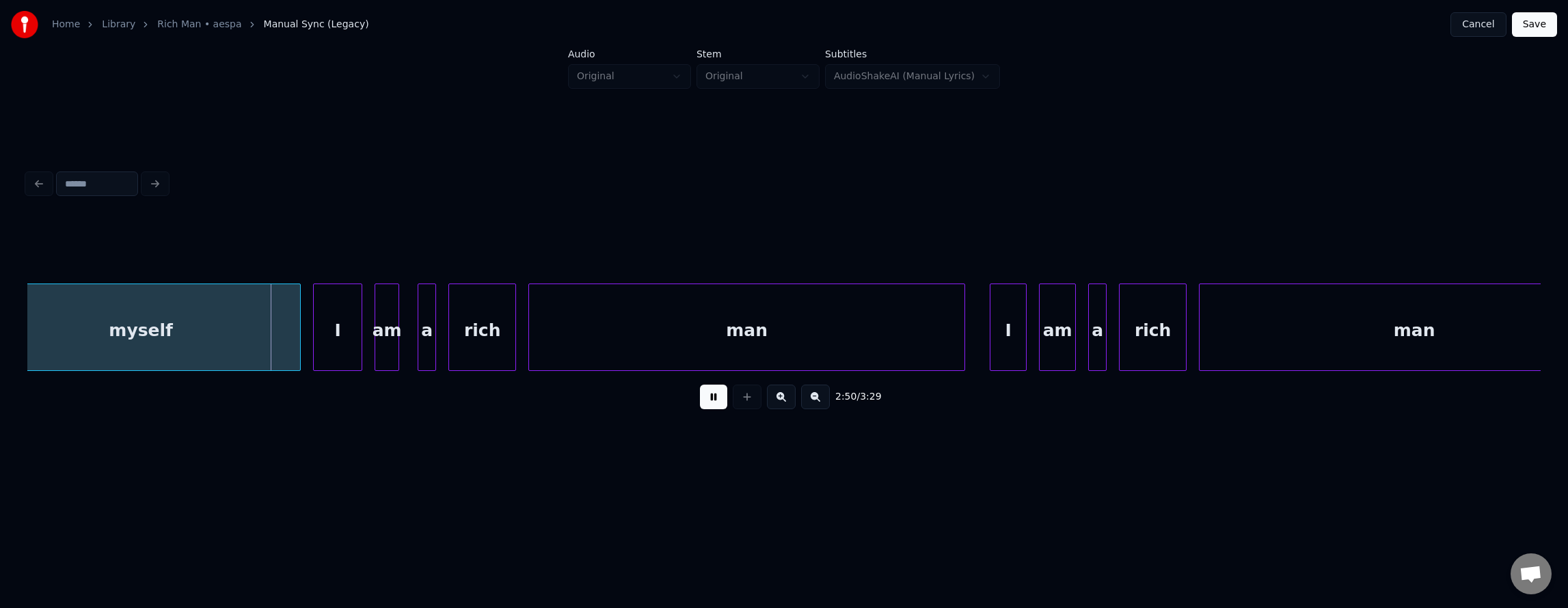
click at [717, 402] on button at bounding box center [714, 397] width 27 height 25
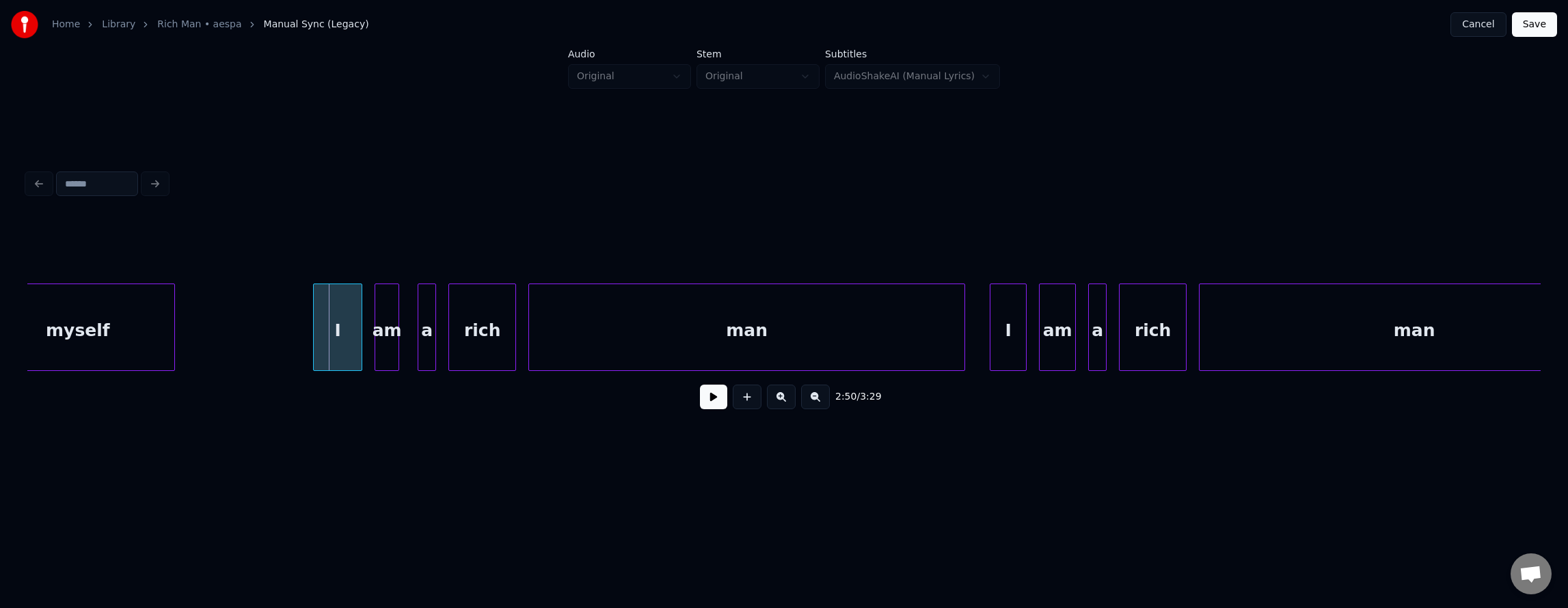
click at [172, 336] on div at bounding box center [172, 326] width 4 height 86
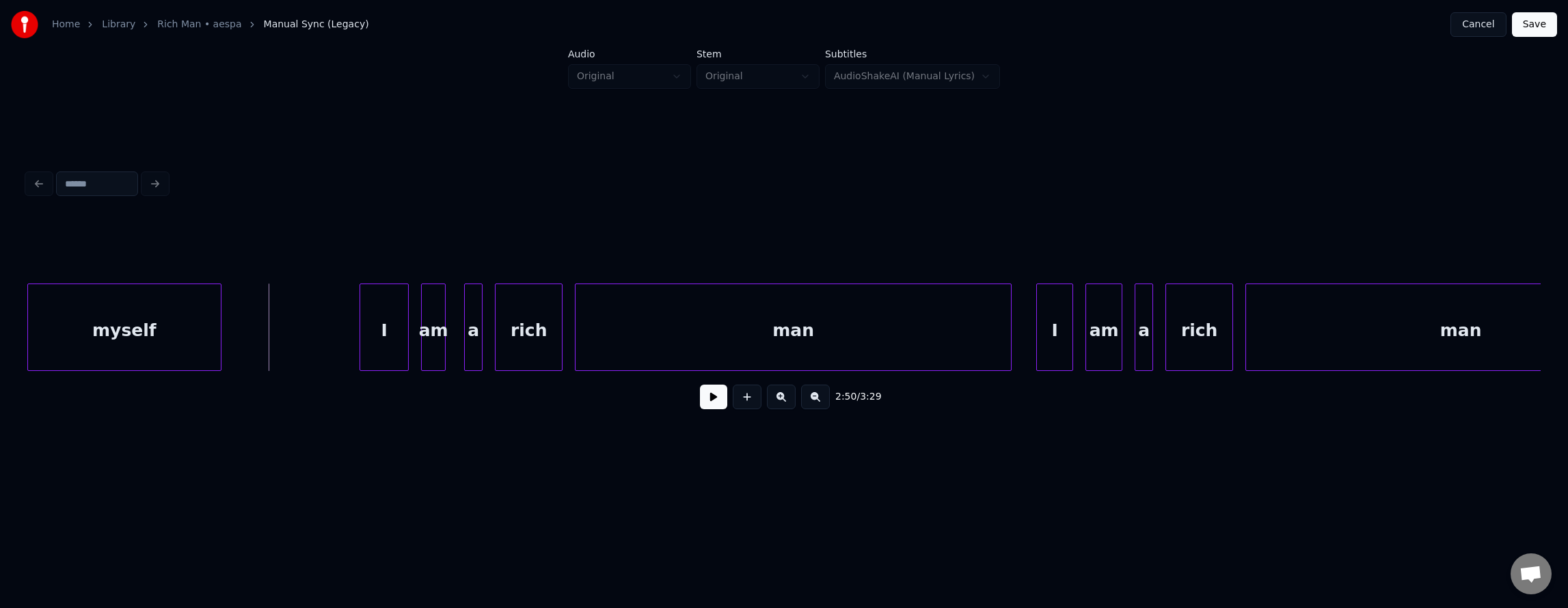
click at [708, 409] on button at bounding box center [714, 397] width 27 height 25
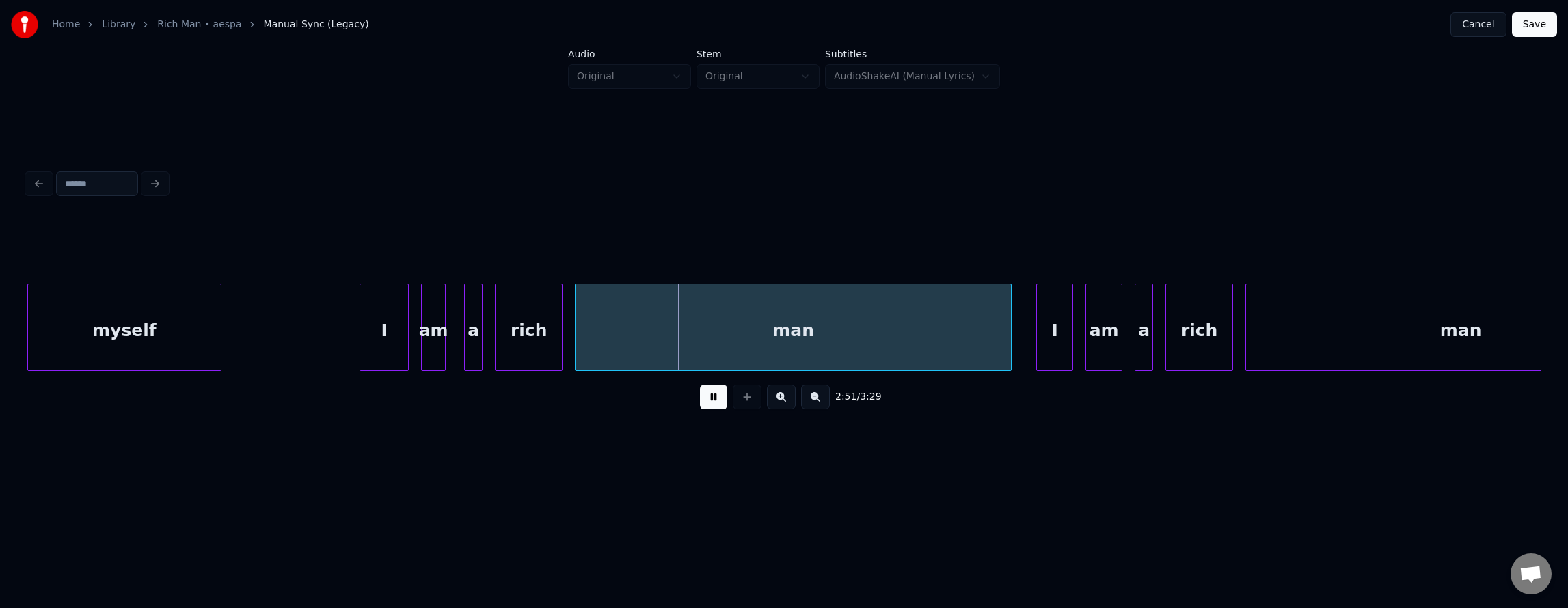
click at [709, 409] on button at bounding box center [714, 397] width 27 height 25
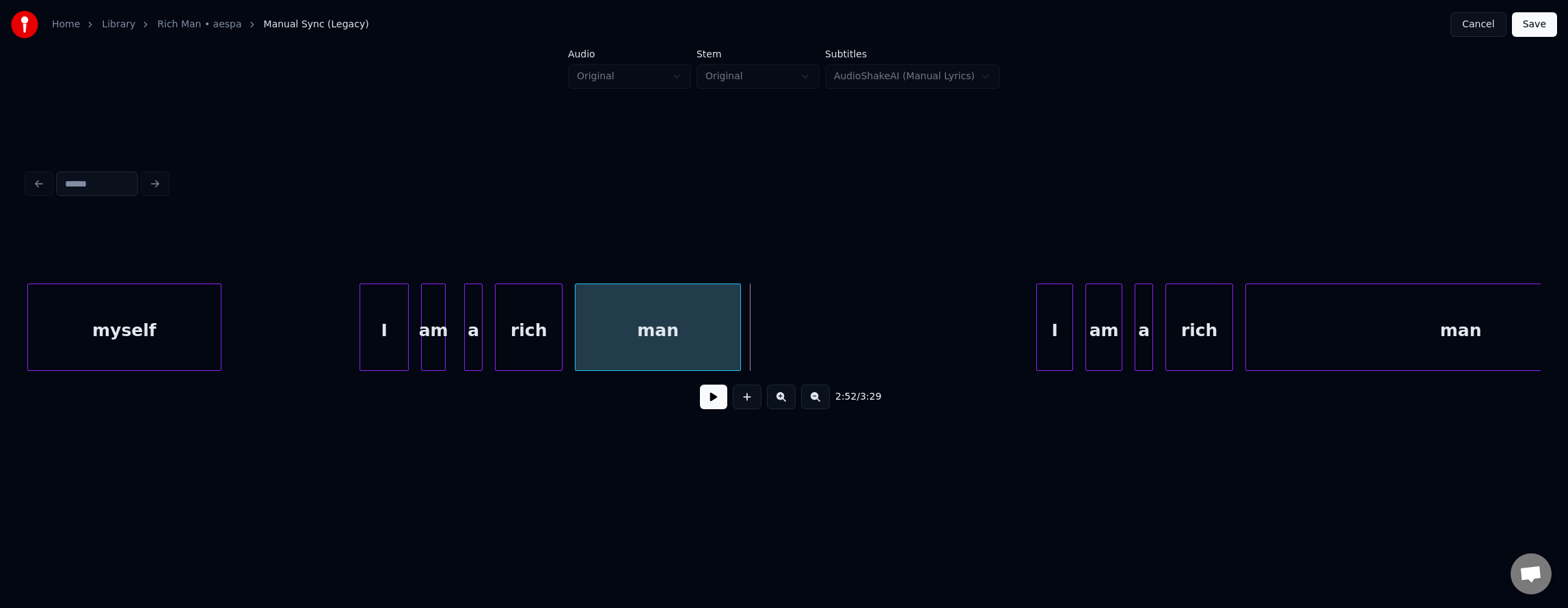
click at [739, 356] on div at bounding box center [738, 326] width 4 height 86
click at [700, 399] on button at bounding box center [714, 397] width 27 height 25
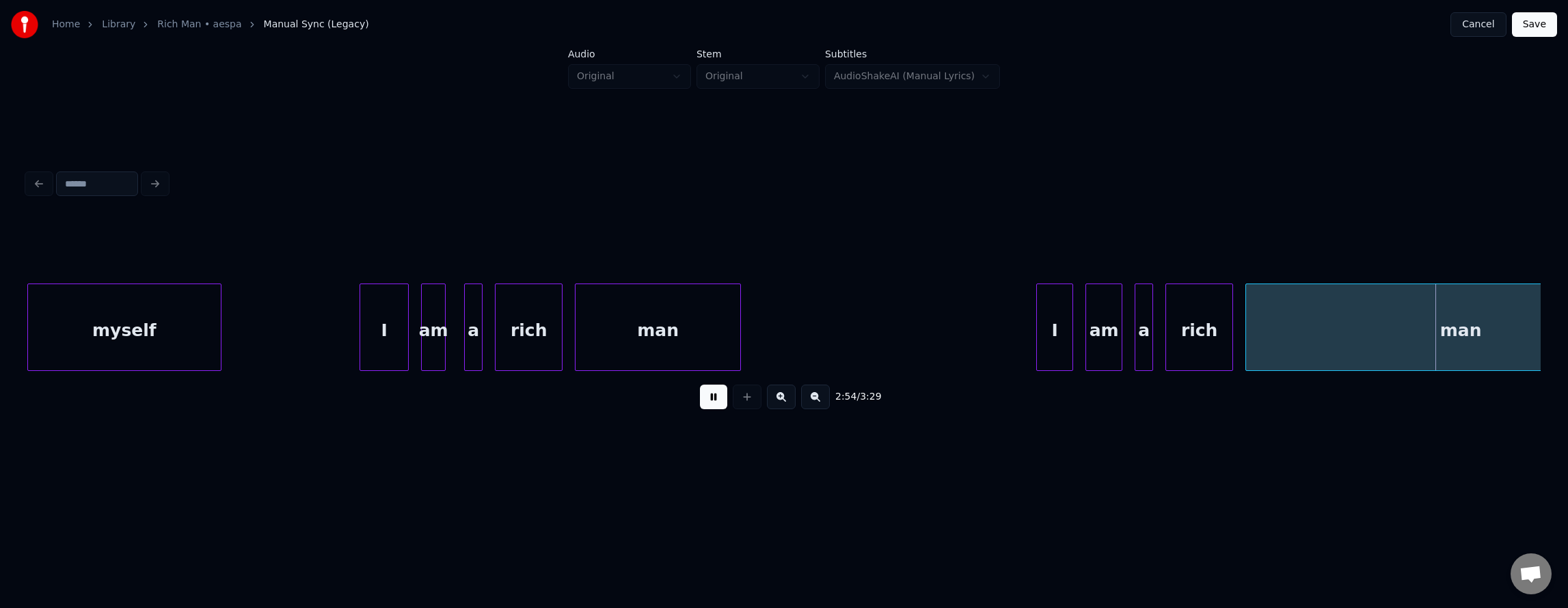
click at [703, 400] on button at bounding box center [714, 397] width 27 height 25
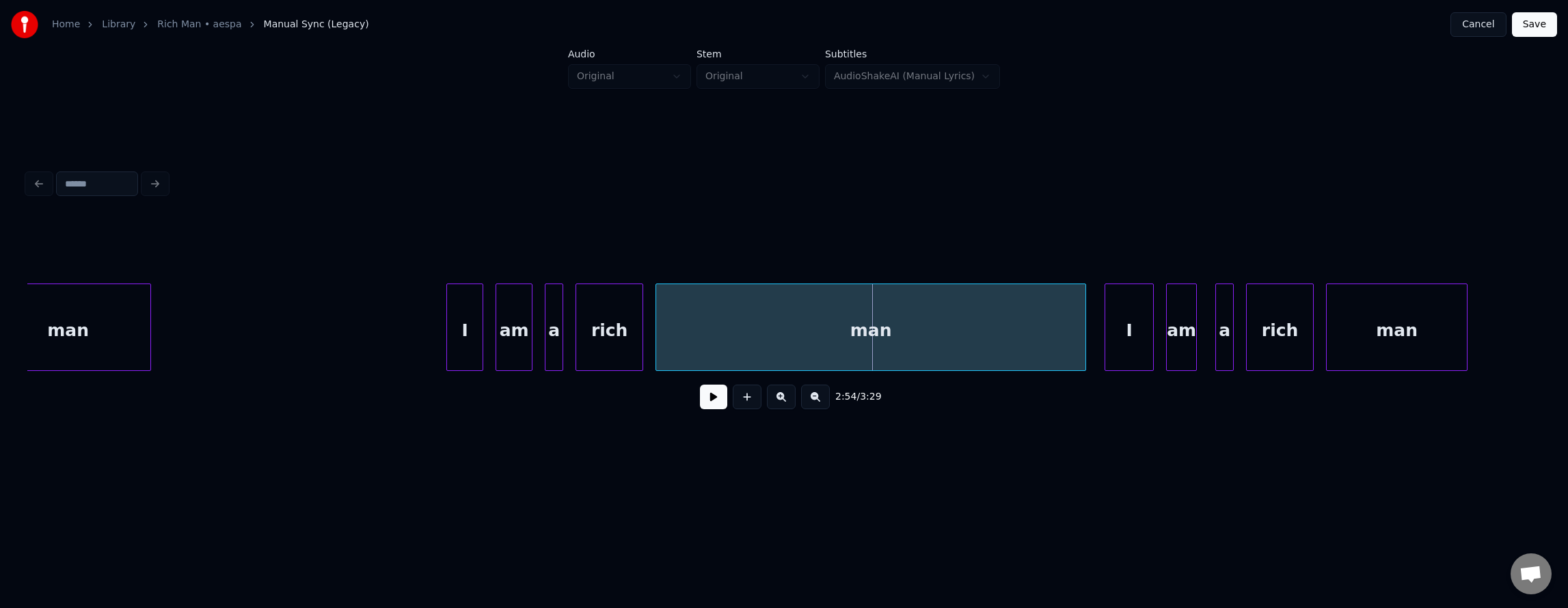
scroll to position [0, 52873]
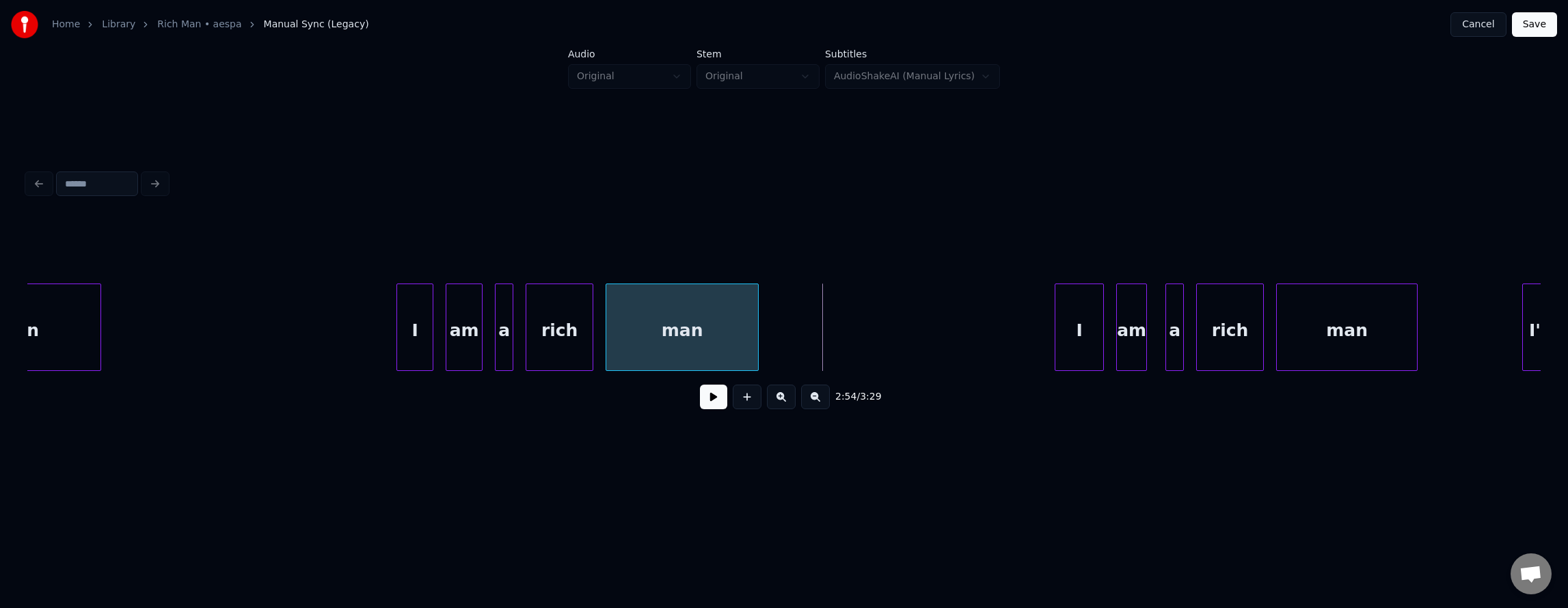
click at [757, 347] on div at bounding box center [756, 326] width 4 height 86
drag, startPoint x: 332, startPoint y: 321, endPoint x: 618, endPoint y: 387, distance: 293.5
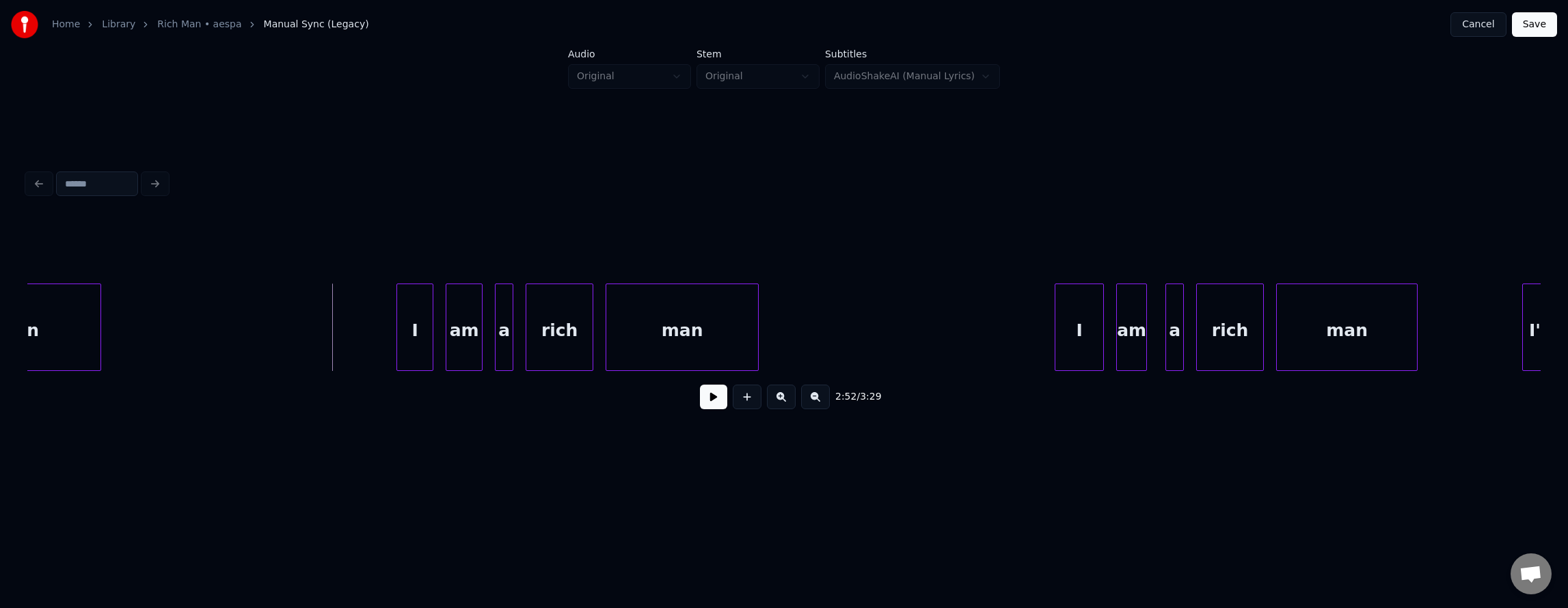
click at [700, 400] on button at bounding box center [714, 397] width 27 height 25
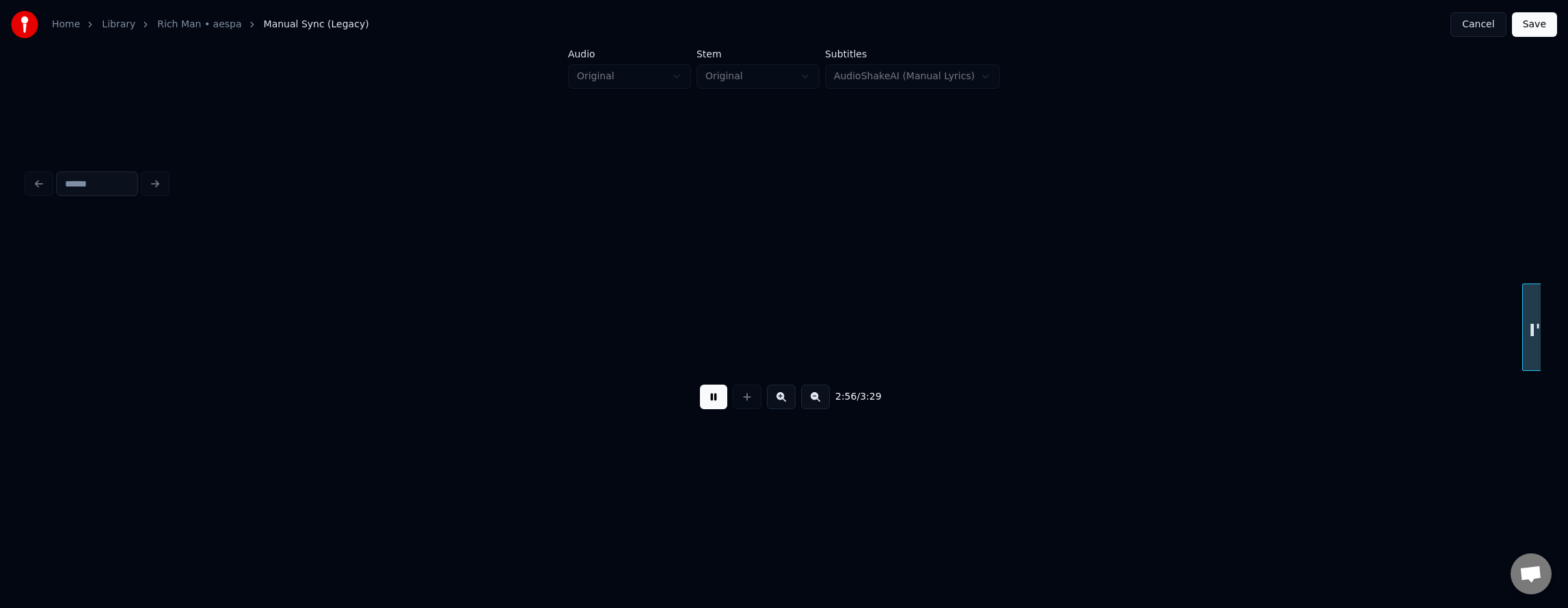
scroll to position [0, 54386]
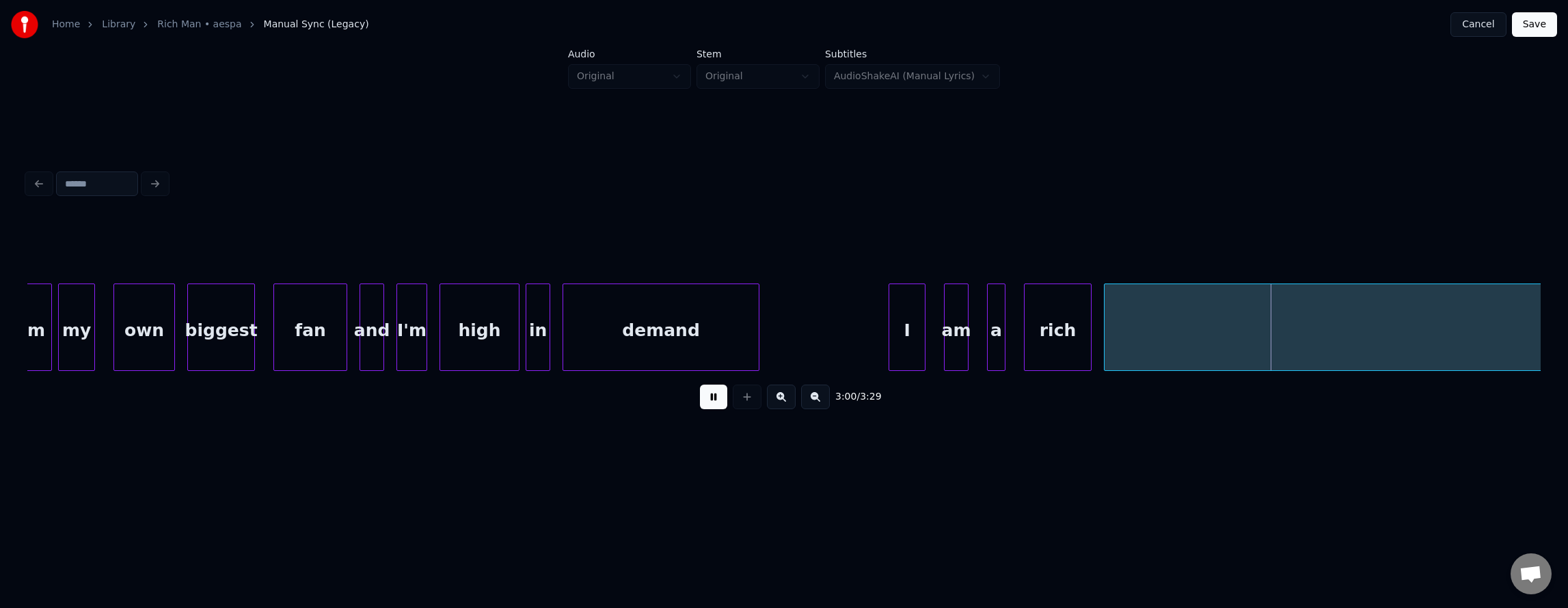
click at [700, 401] on button at bounding box center [714, 397] width 27 height 25
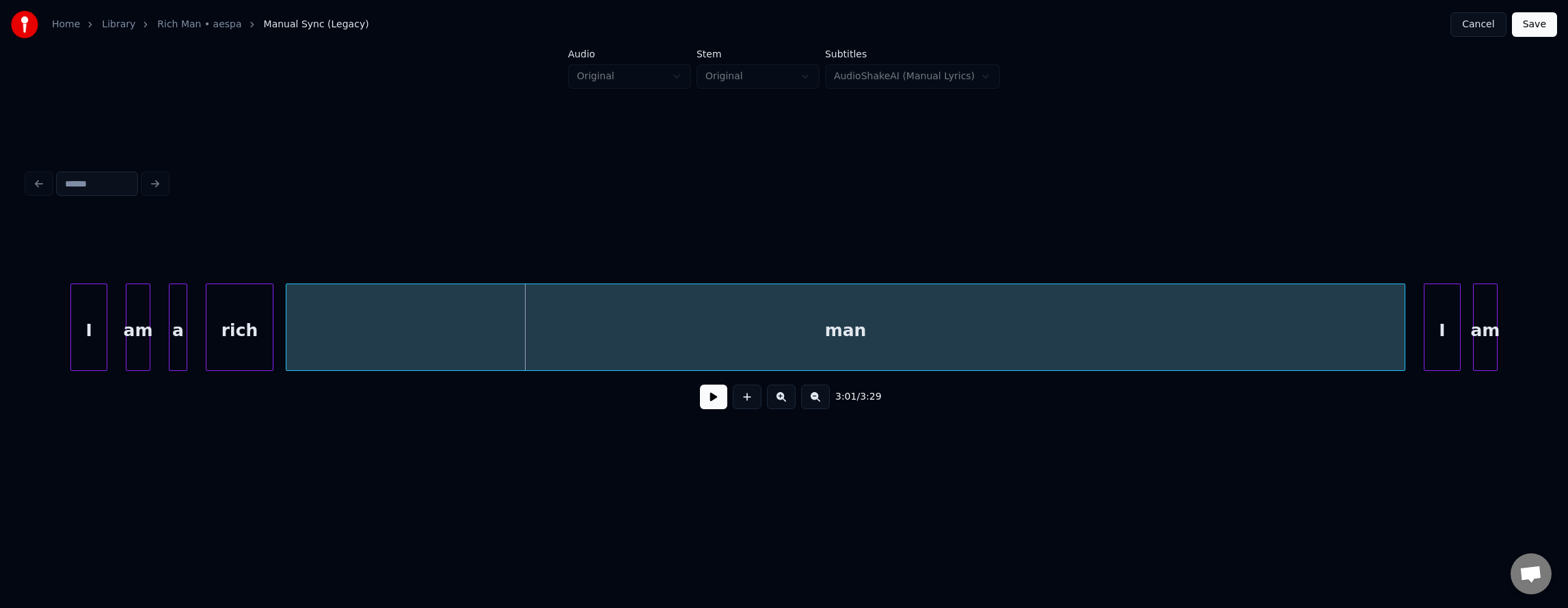
scroll to position [0, 55224]
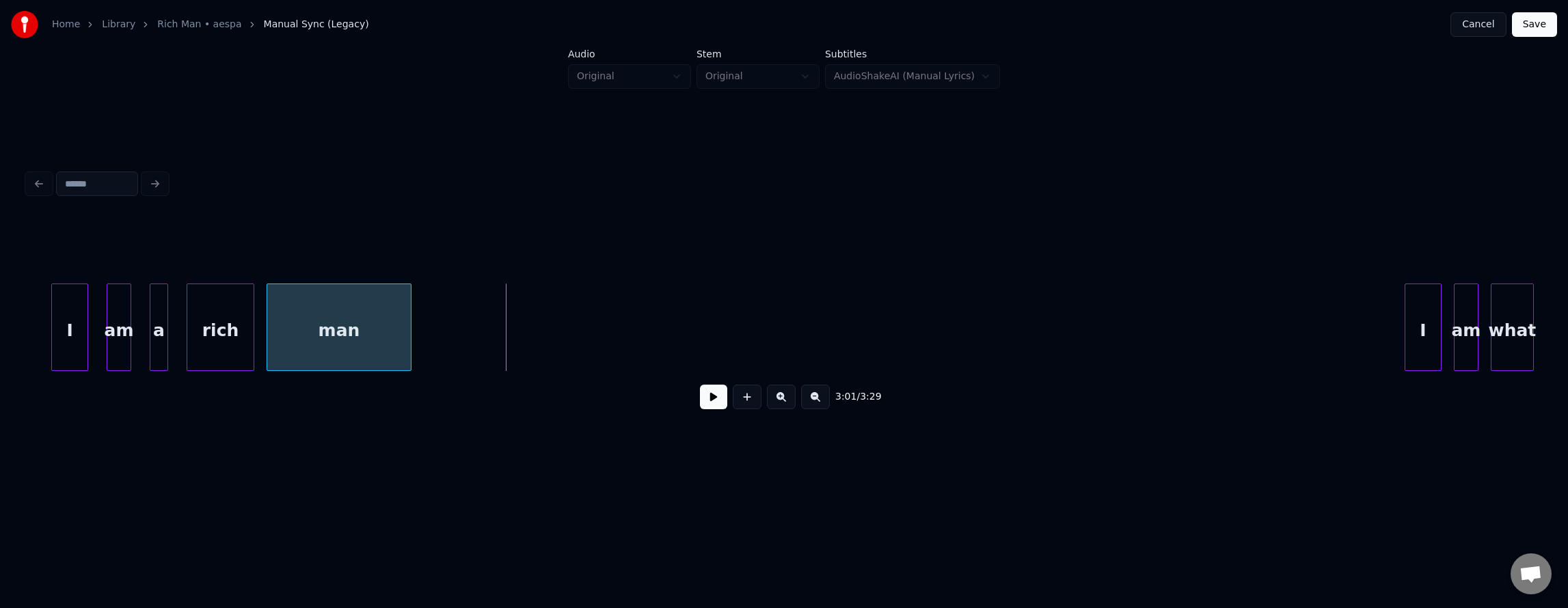
click at [408, 336] on div at bounding box center [409, 326] width 4 height 86
click at [19, 322] on div "Home Library Rich Man • aespa Manual Sync (Legacy) Cancel Save Audio Original S…" at bounding box center [784, 237] width 1568 height 476
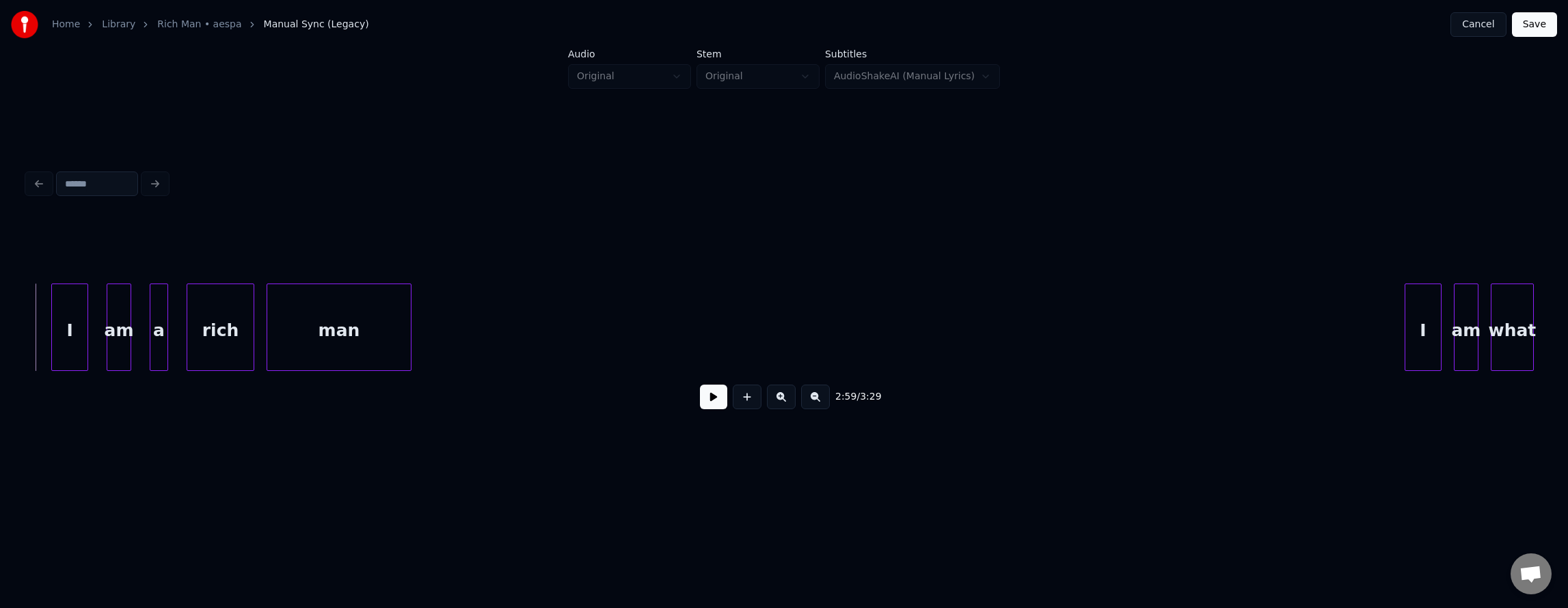
drag, startPoint x: 692, startPoint y: 395, endPoint x: 698, endPoint y: 398, distance: 6.7
click at [700, 398] on button at bounding box center [714, 397] width 27 height 25
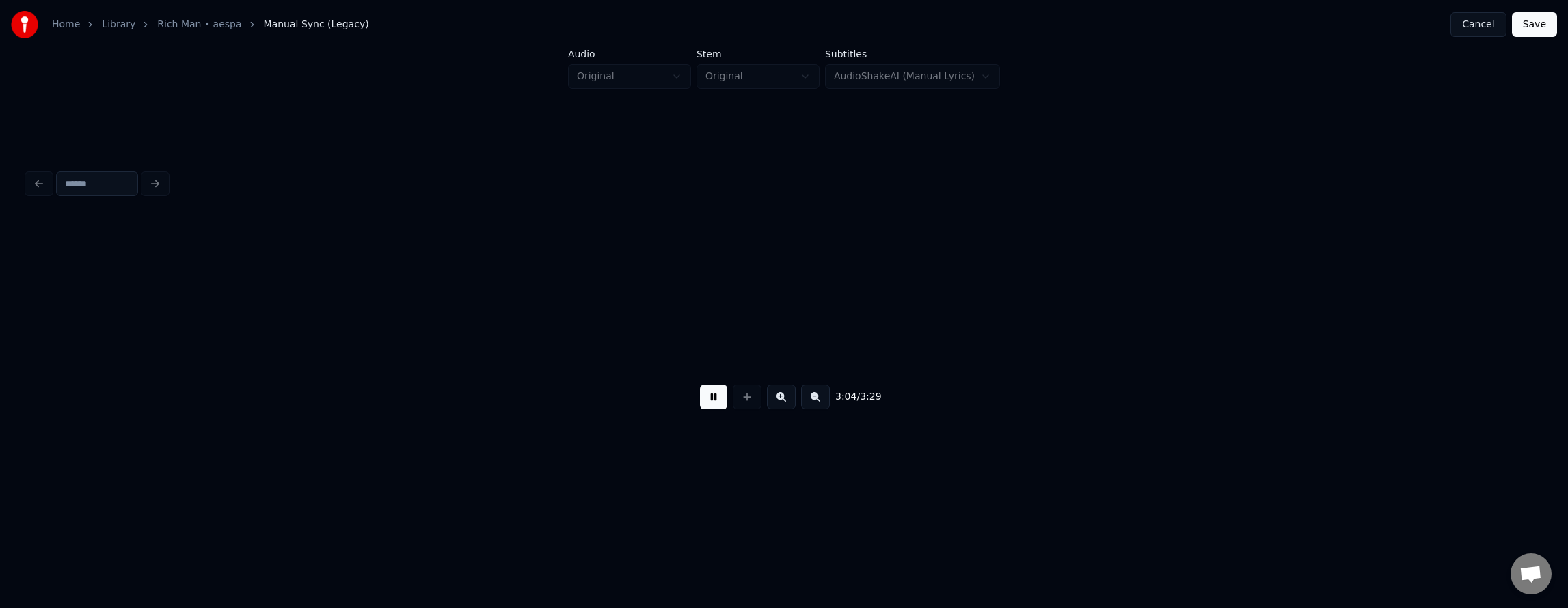
scroll to position [0, 56737]
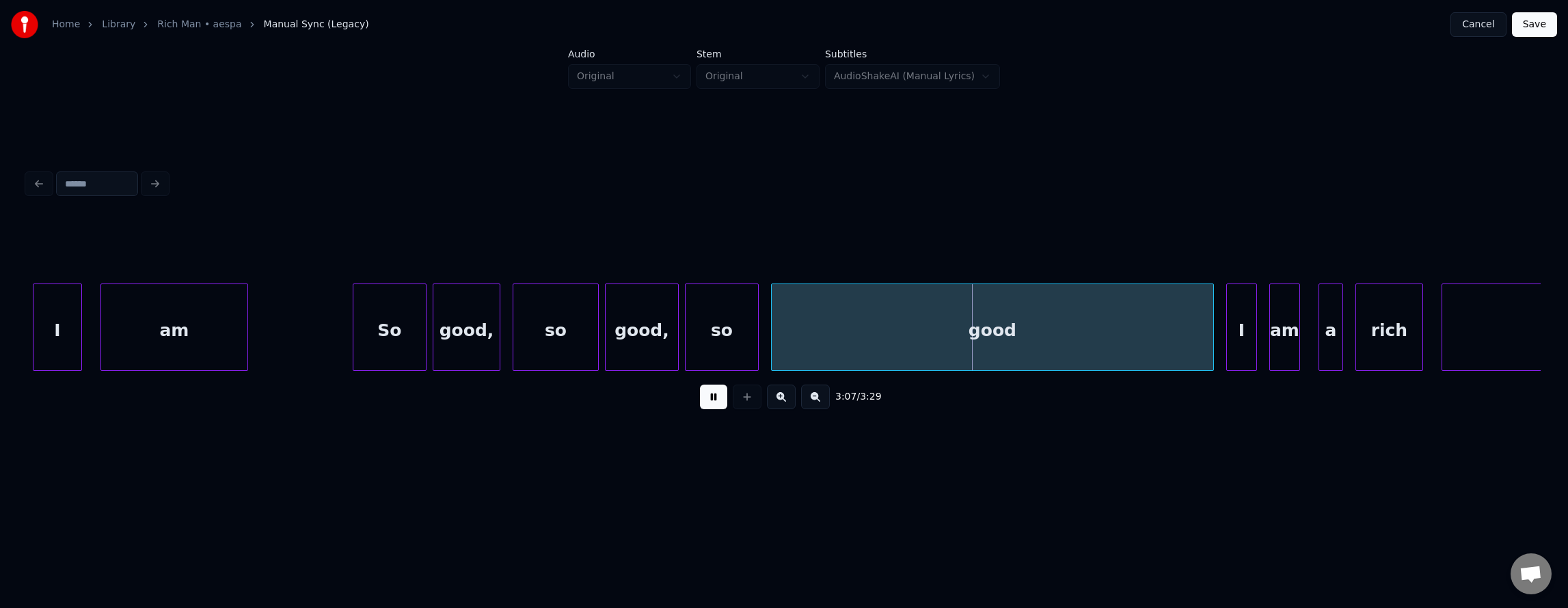
click at [709, 399] on button at bounding box center [714, 397] width 27 height 25
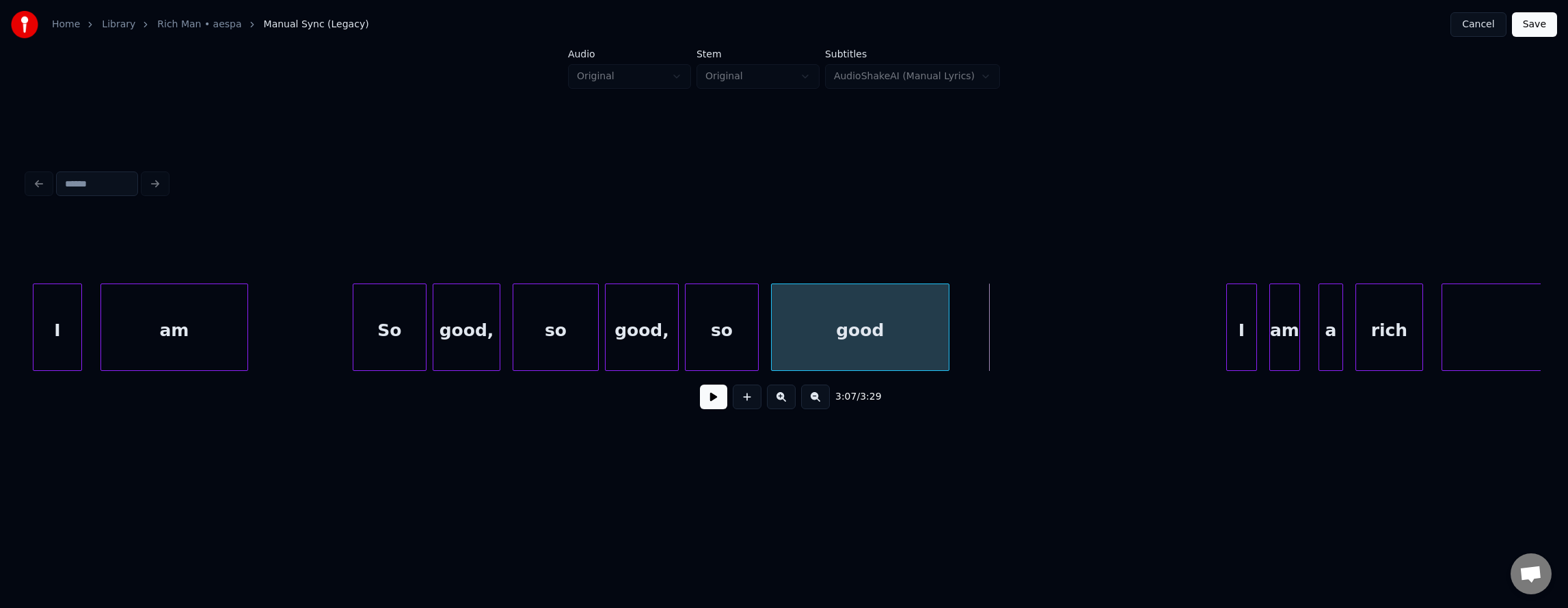
click at [947, 343] on div at bounding box center [946, 326] width 4 height 86
drag, startPoint x: 314, startPoint y: 323, endPoint x: 391, endPoint y: 347, distance: 80.7
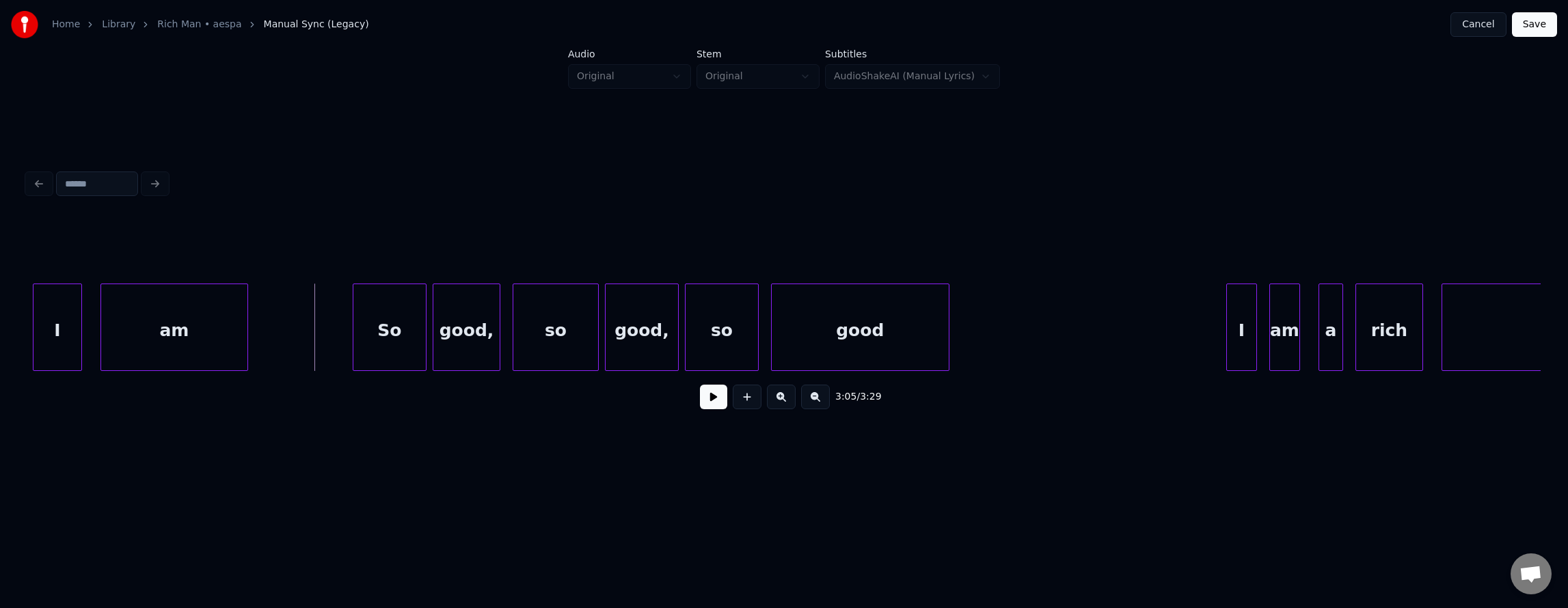
click at [705, 408] on button at bounding box center [714, 397] width 27 height 25
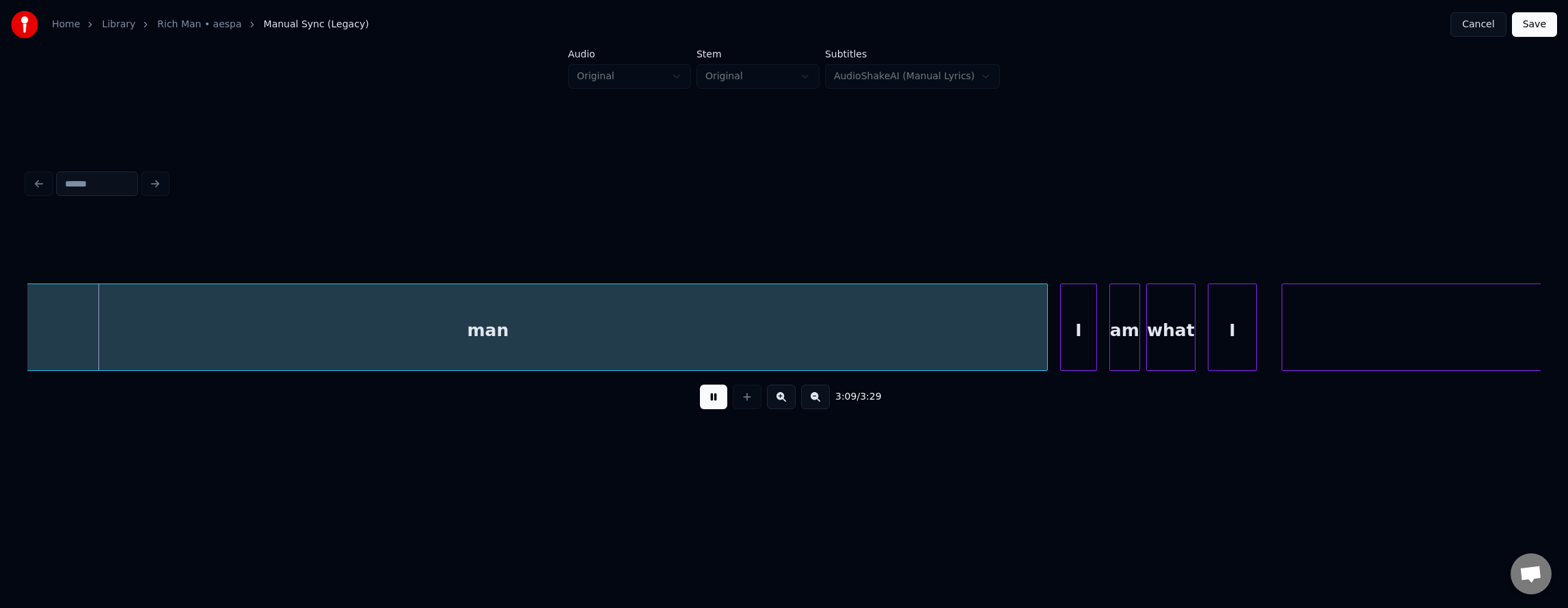
click at [705, 408] on button at bounding box center [714, 397] width 27 height 25
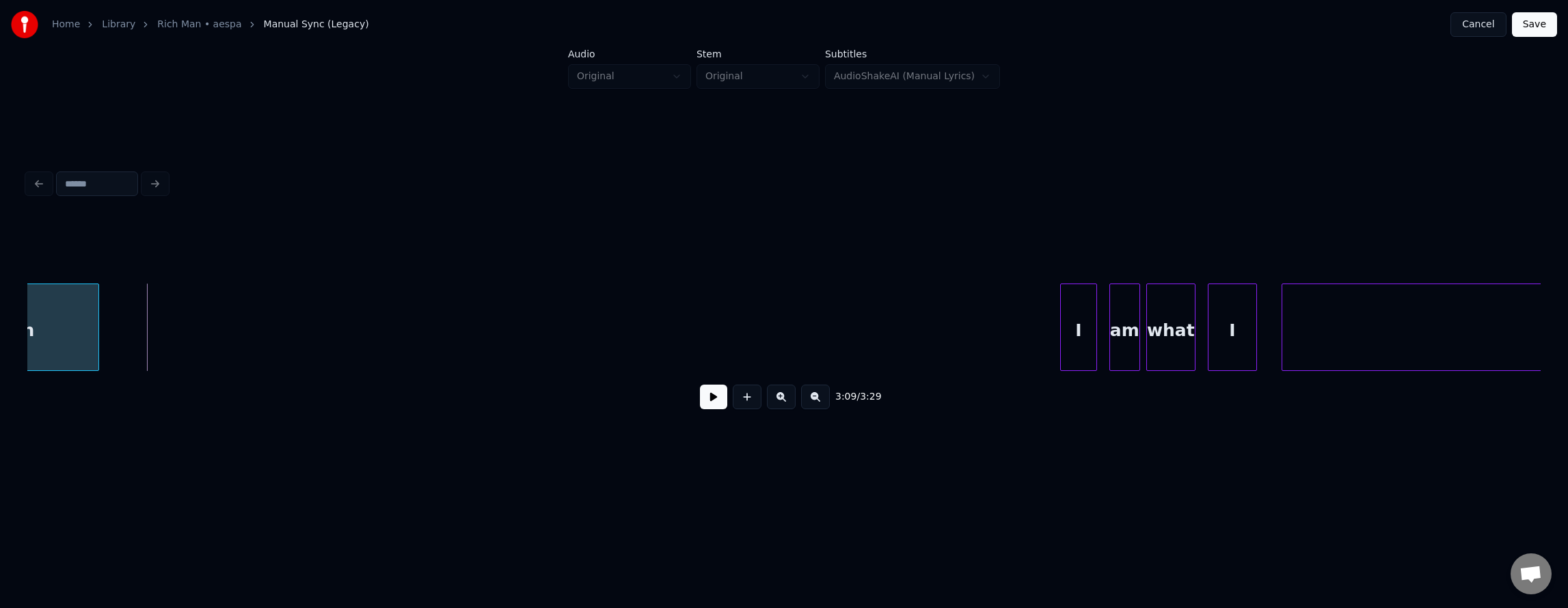
click at [97, 353] on div at bounding box center [97, 326] width 4 height 86
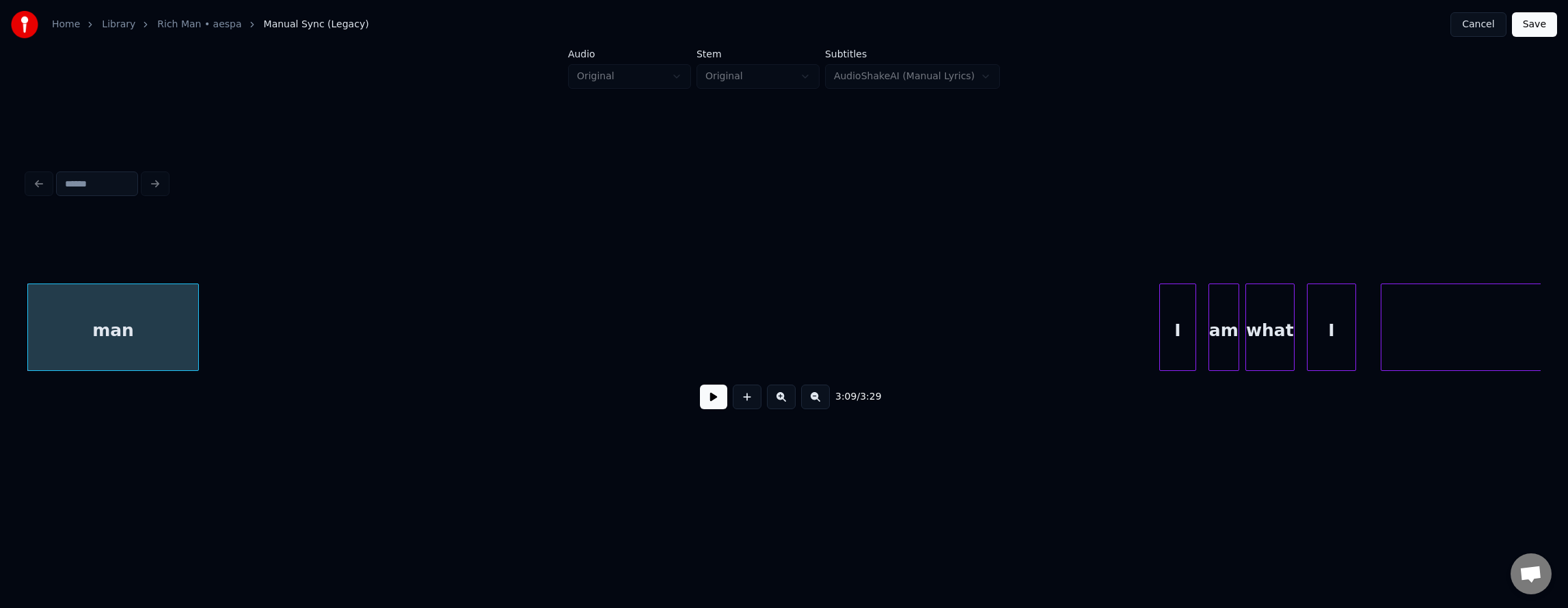
click at [700, 397] on button at bounding box center [714, 397] width 27 height 25
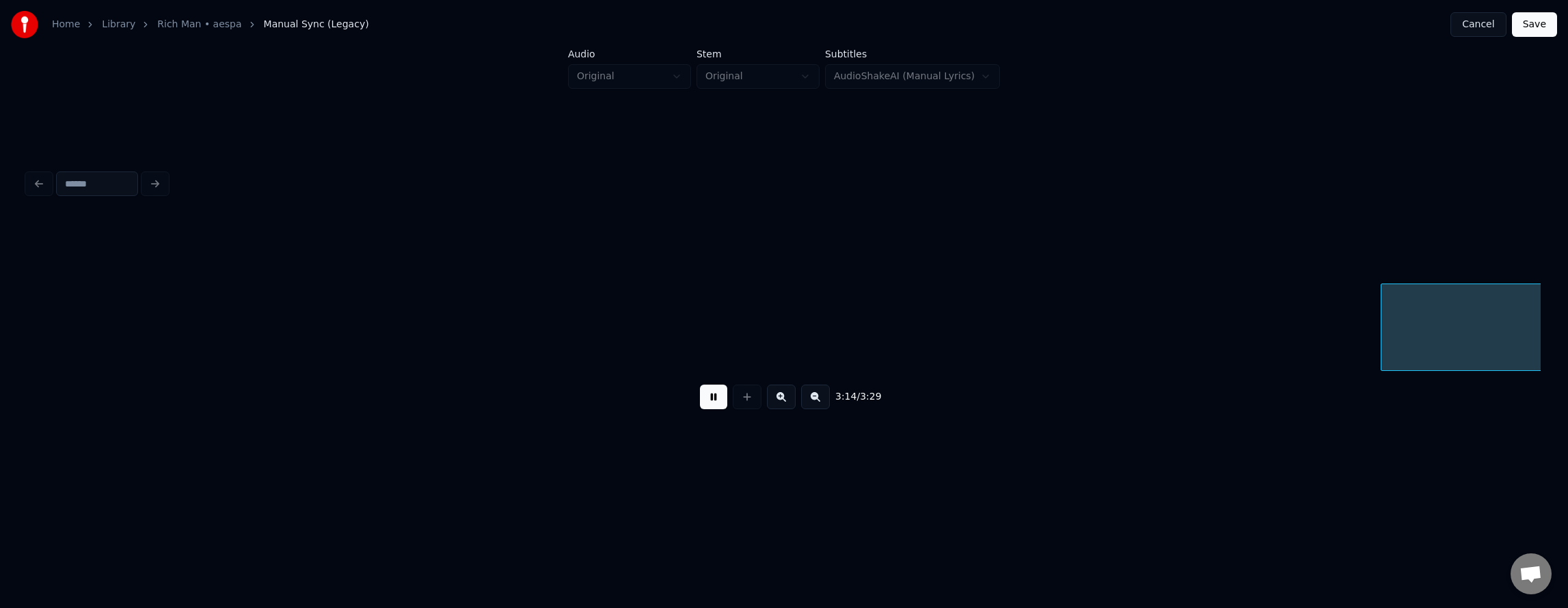
scroll to position [0, 59665]
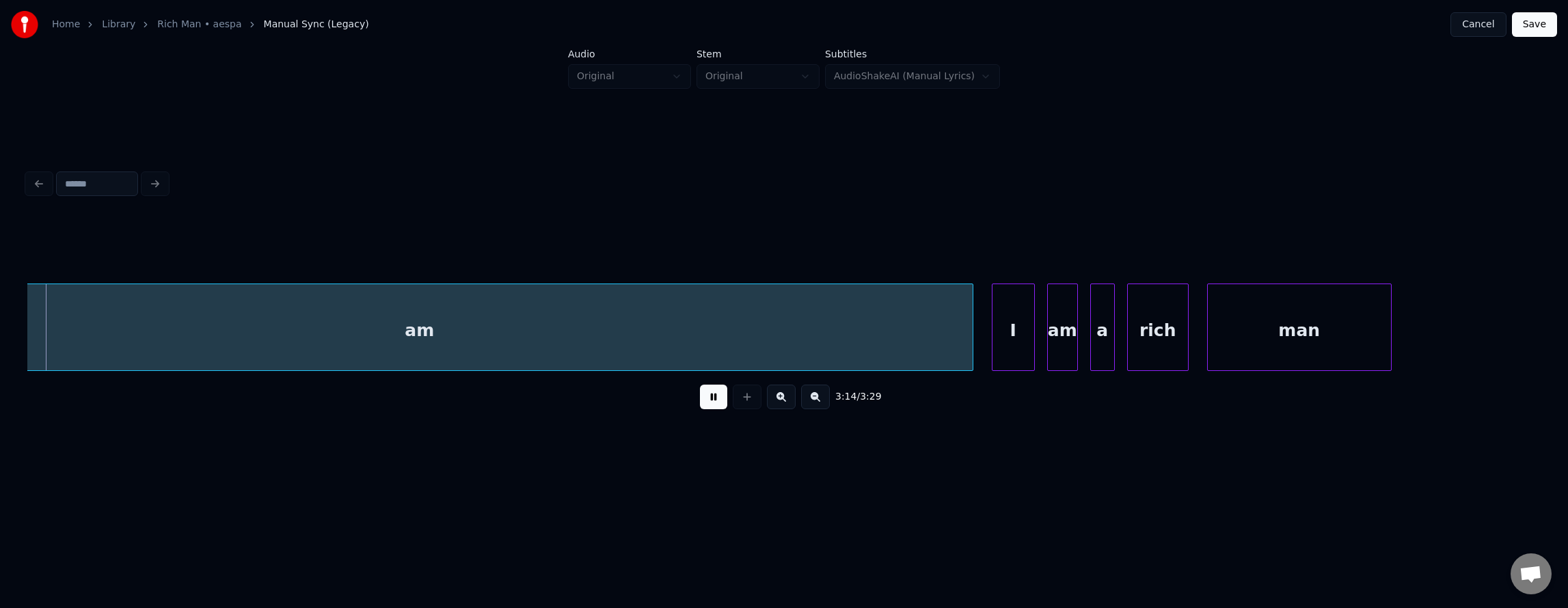
click at [707, 399] on button at bounding box center [714, 397] width 27 height 25
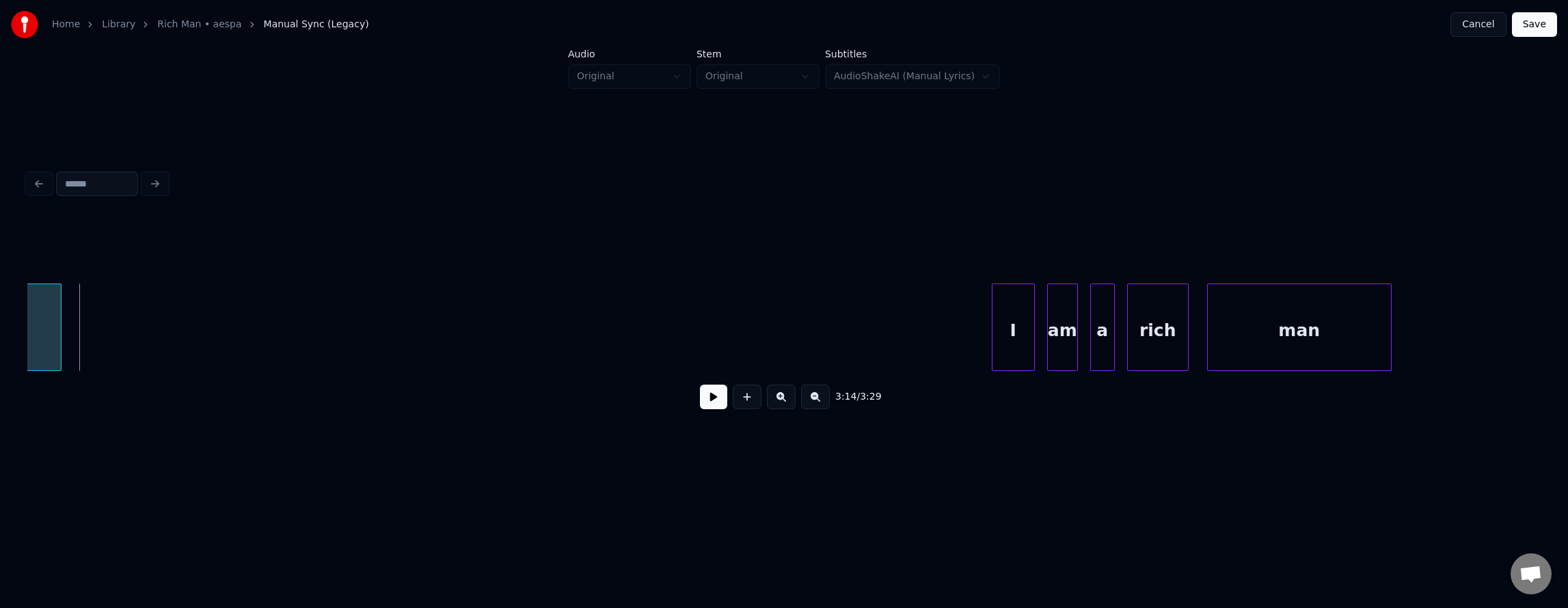
click at [58, 335] on div at bounding box center [59, 326] width 4 height 86
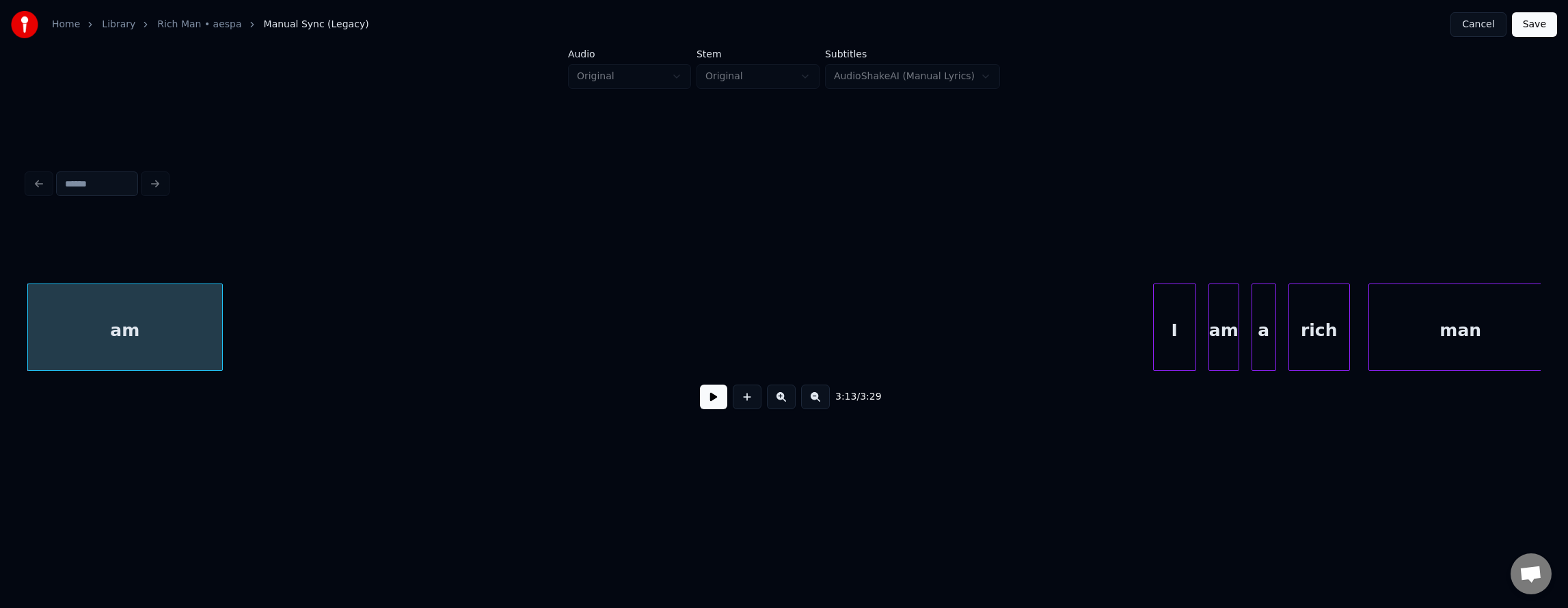
click at [708, 408] on button at bounding box center [714, 397] width 27 height 25
drag, startPoint x: 708, startPoint y: 408, endPoint x: 691, endPoint y: 412, distance: 17.5
click at [705, 408] on button at bounding box center [714, 397] width 27 height 25
click at [708, 406] on button at bounding box center [714, 397] width 27 height 25
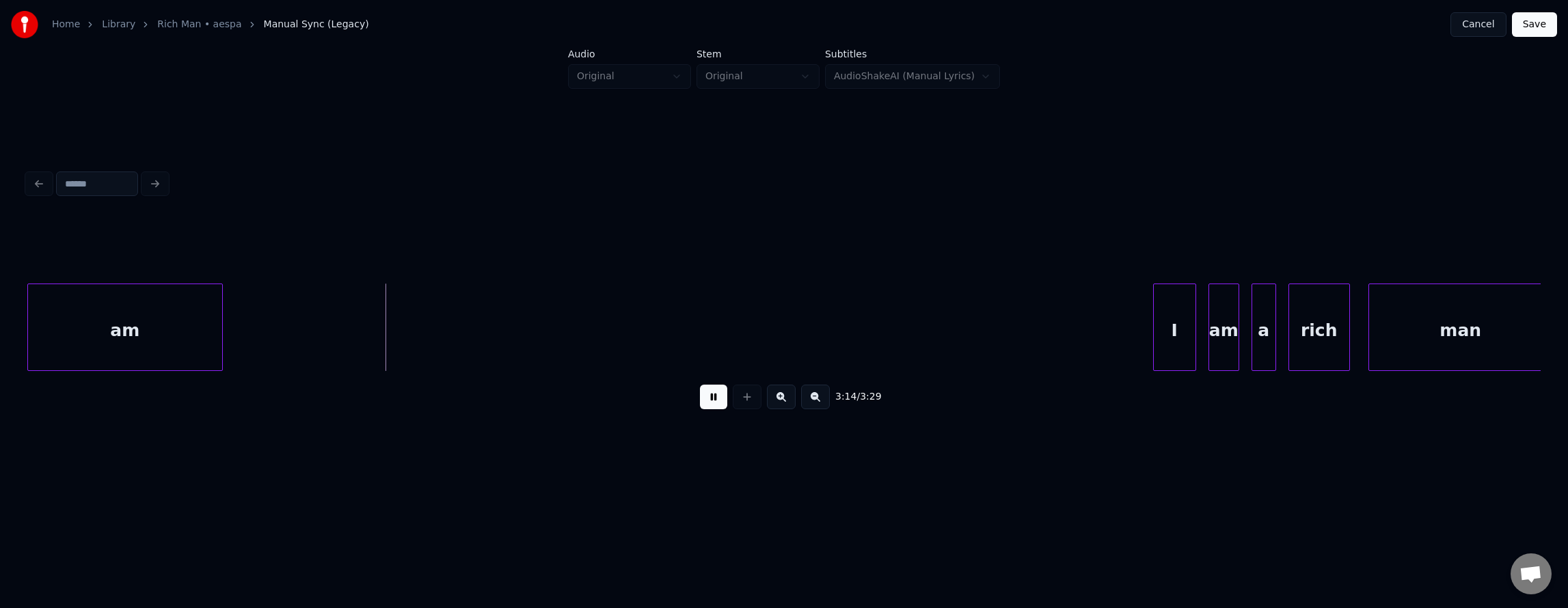
click at [708, 406] on button at bounding box center [714, 397] width 27 height 25
click at [197, 340] on div "am" at bounding box center [125, 330] width 194 height 93
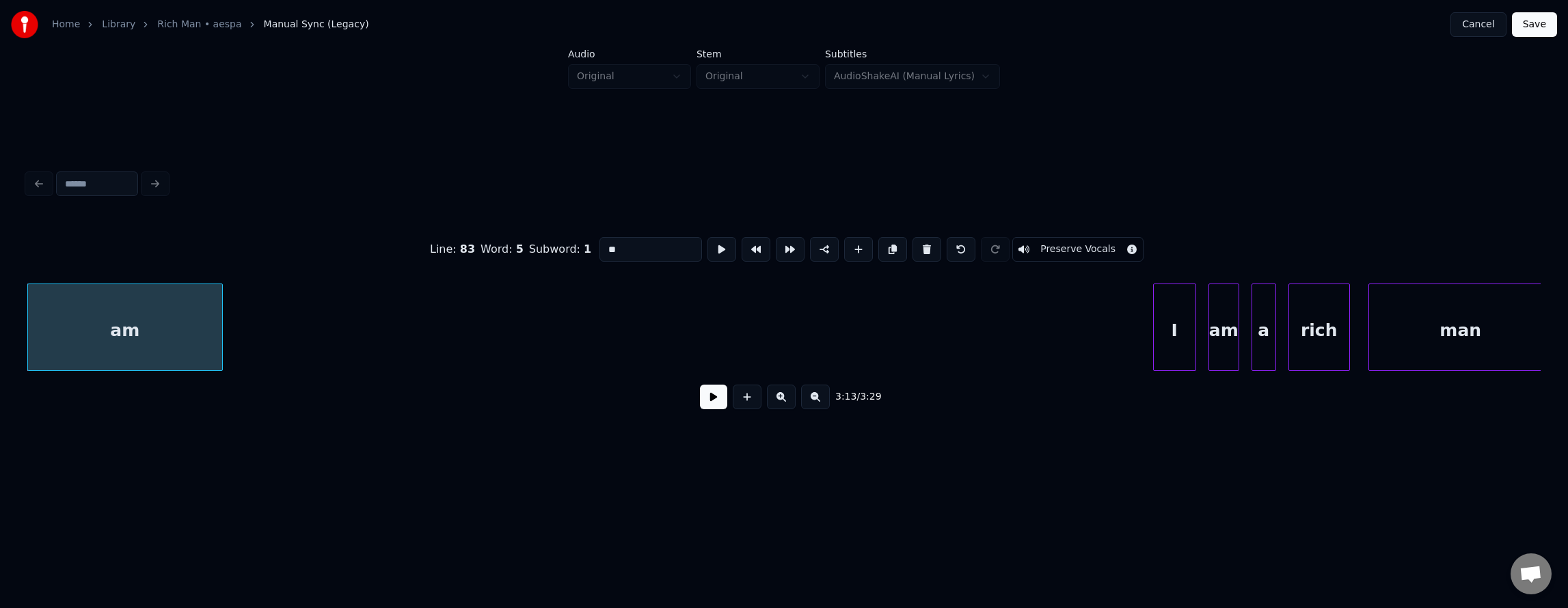
click at [715, 407] on button at bounding box center [714, 397] width 27 height 25
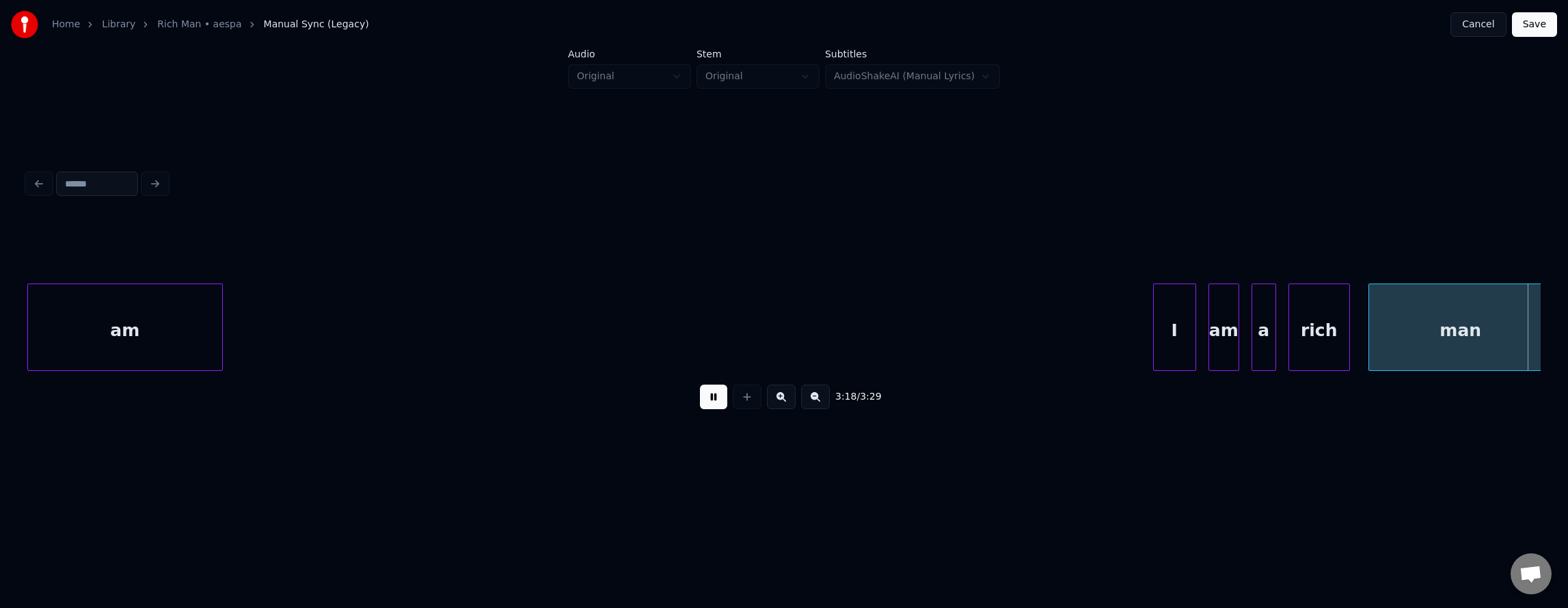
scroll to position [0, 61018]
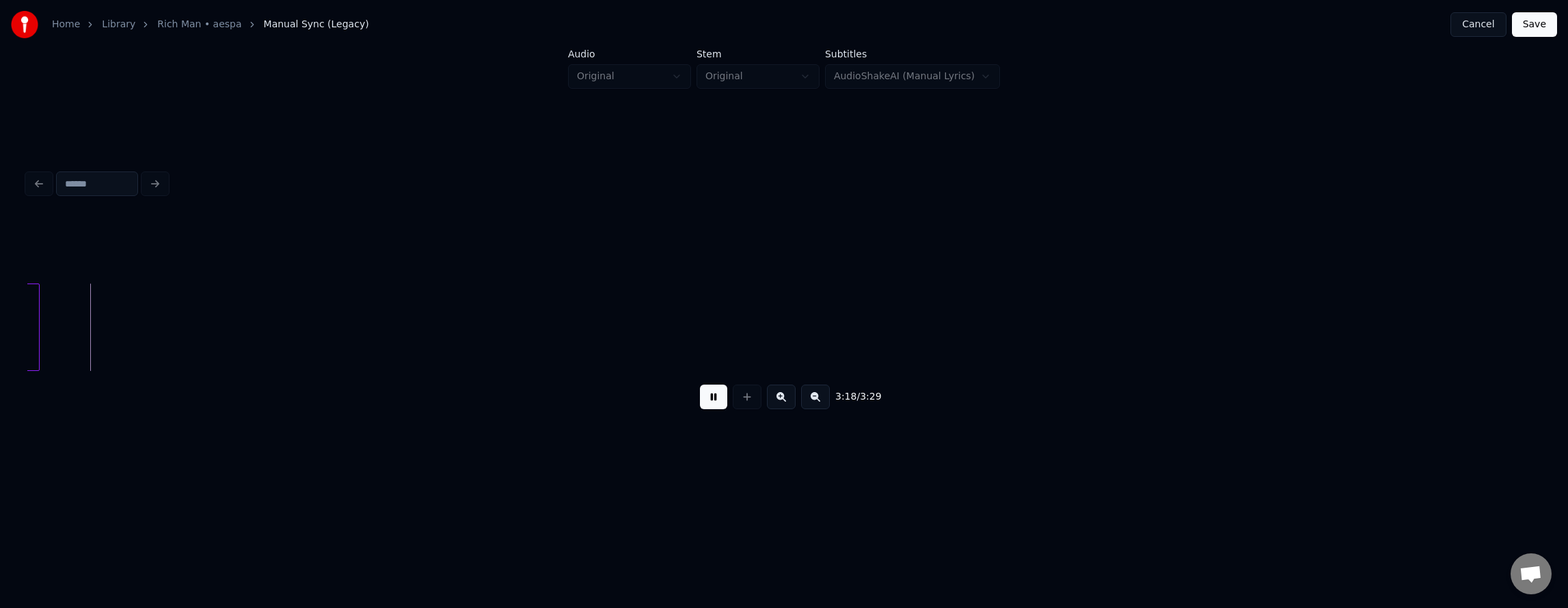
click at [713, 409] on button at bounding box center [714, 397] width 27 height 25
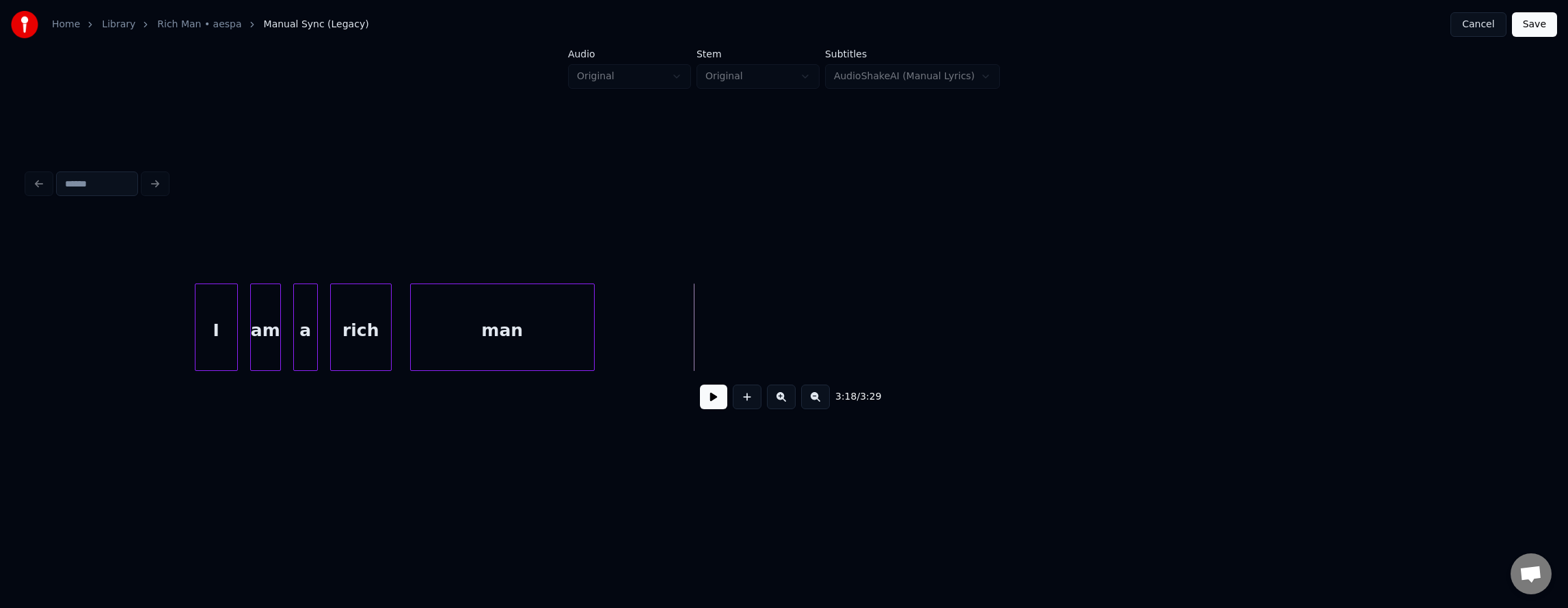
scroll to position [0, 60434]
click at [704, 401] on button at bounding box center [714, 397] width 27 height 25
click at [1534, 30] on button "Save" at bounding box center [1535, 25] width 45 height 25
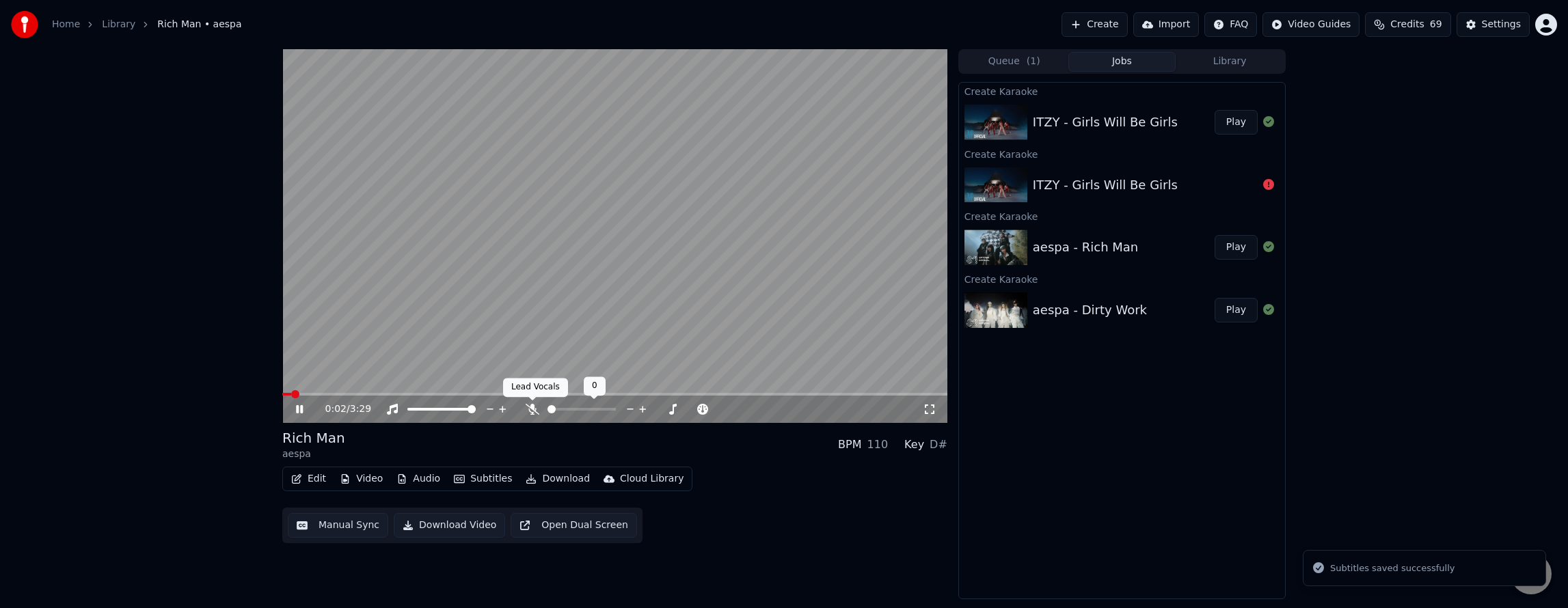
click at [529, 412] on icon at bounding box center [532, 409] width 13 height 11
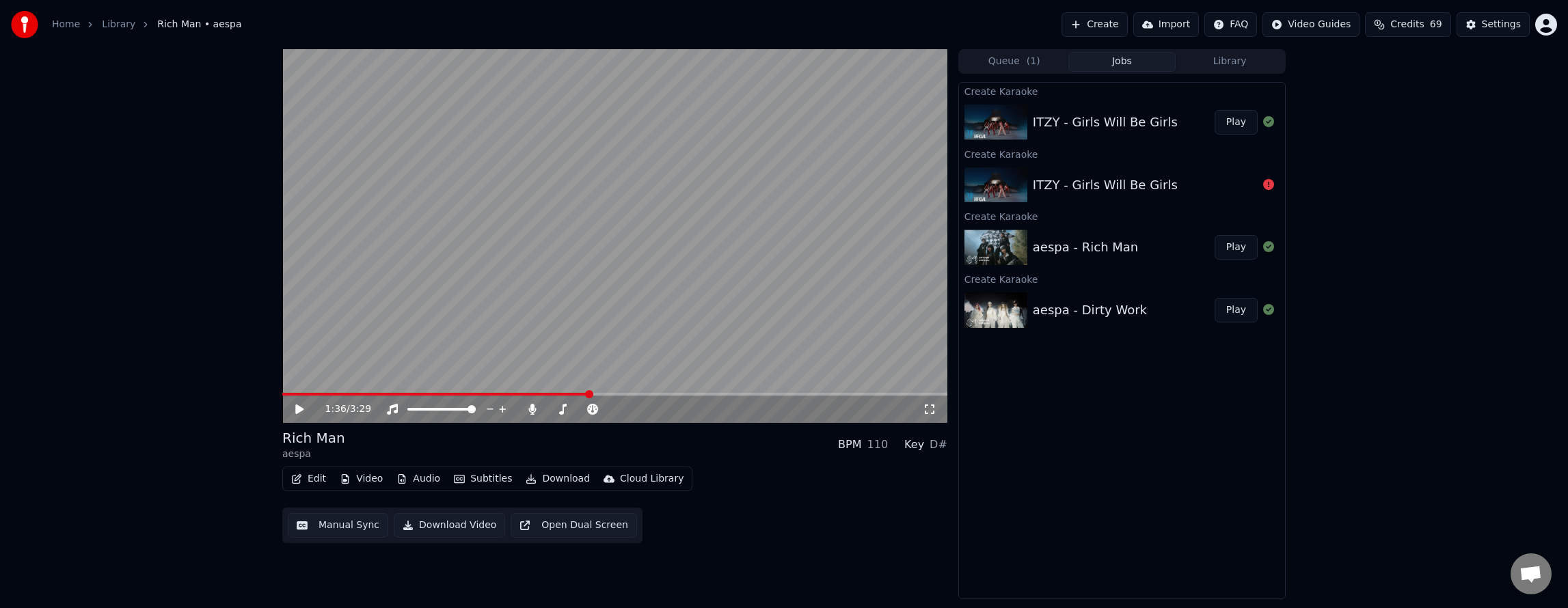
click at [301, 408] on icon at bounding box center [309, 409] width 32 height 11
click at [301, 408] on icon at bounding box center [299, 408] width 7 height 9
click at [301, 408] on icon at bounding box center [299, 409] width 9 height 9
click at [311, 476] on button "Edit" at bounding box center [308, 478] width 45 height 19
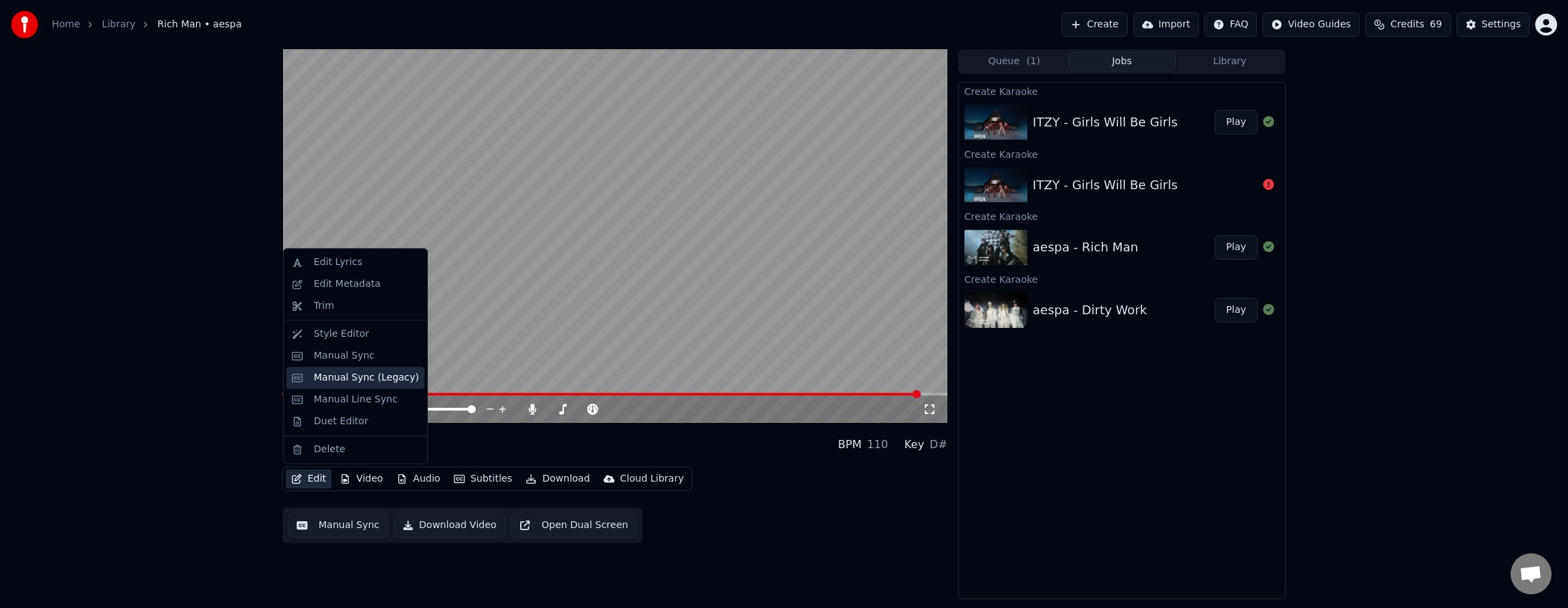
click at [342, 382] on div "Manual Sync (Legacy)" at bounding box center [366, 377] width 105 height 13
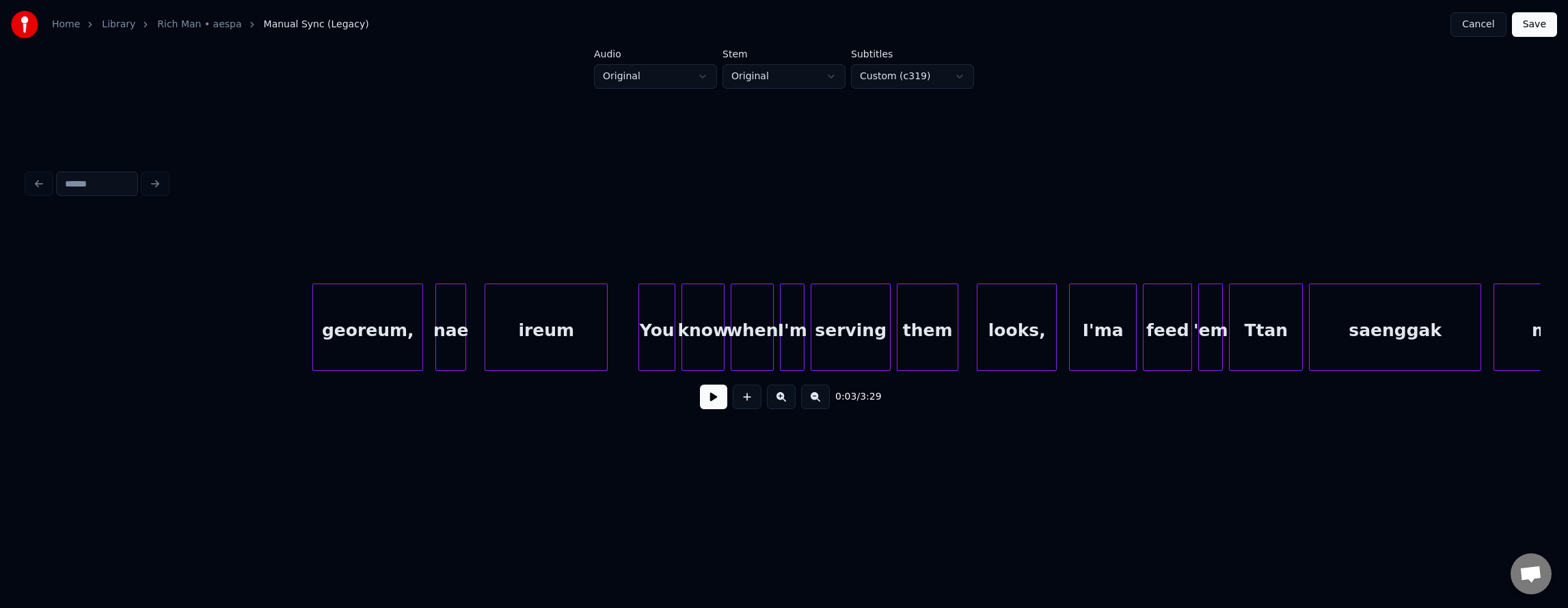
scroll to position [0, 36590]
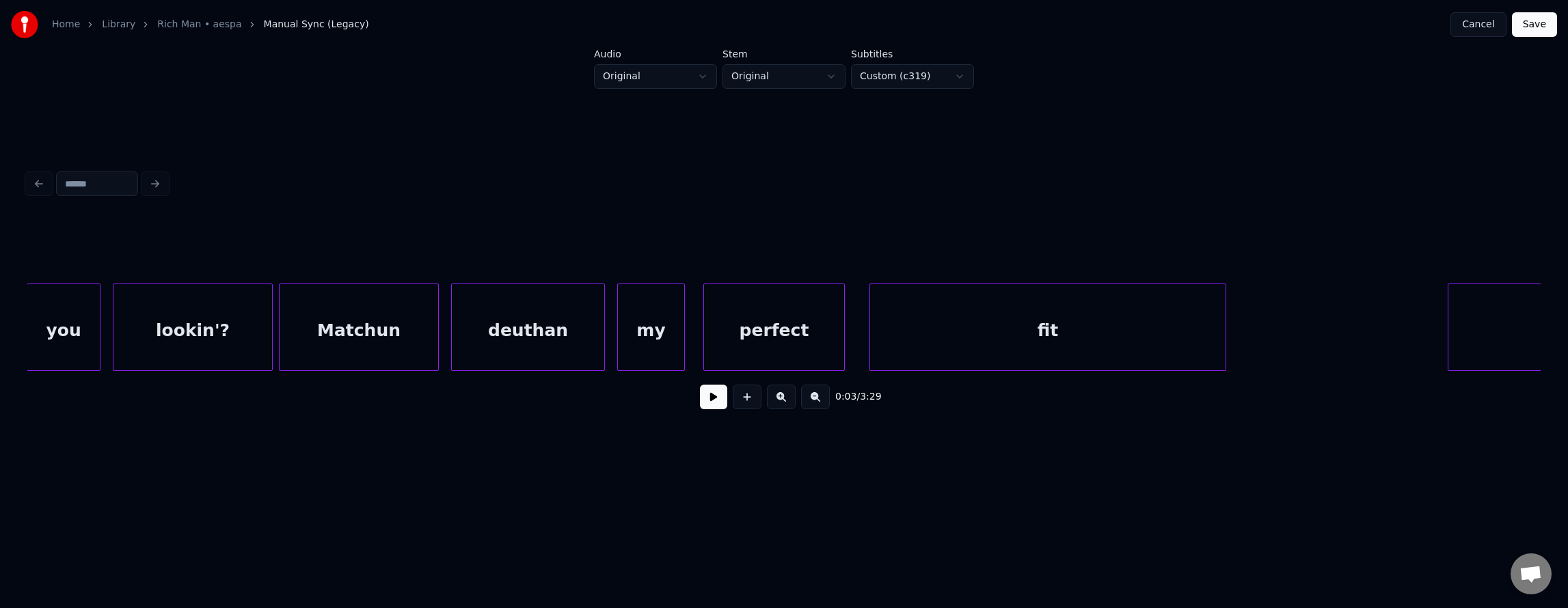
click at [101, 179] on input at bounding box center [97, 183] width 82 height 25
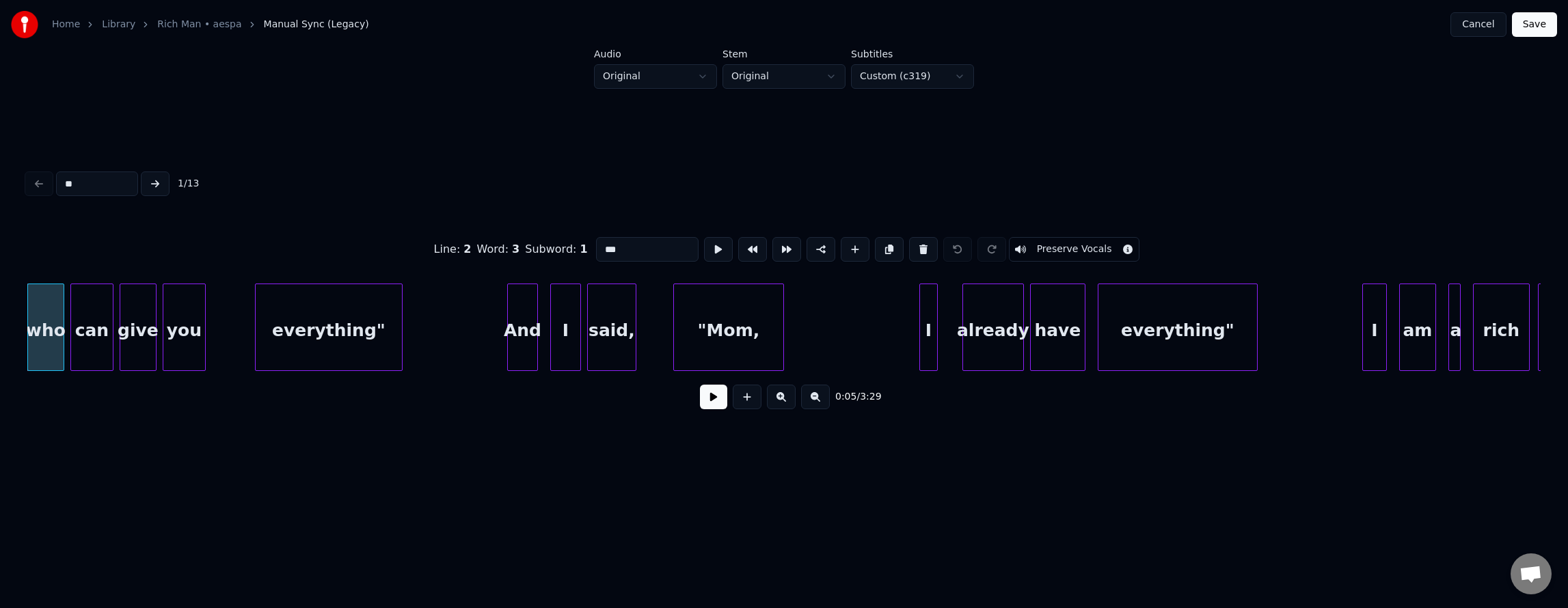
type input "***"
type input "*****"
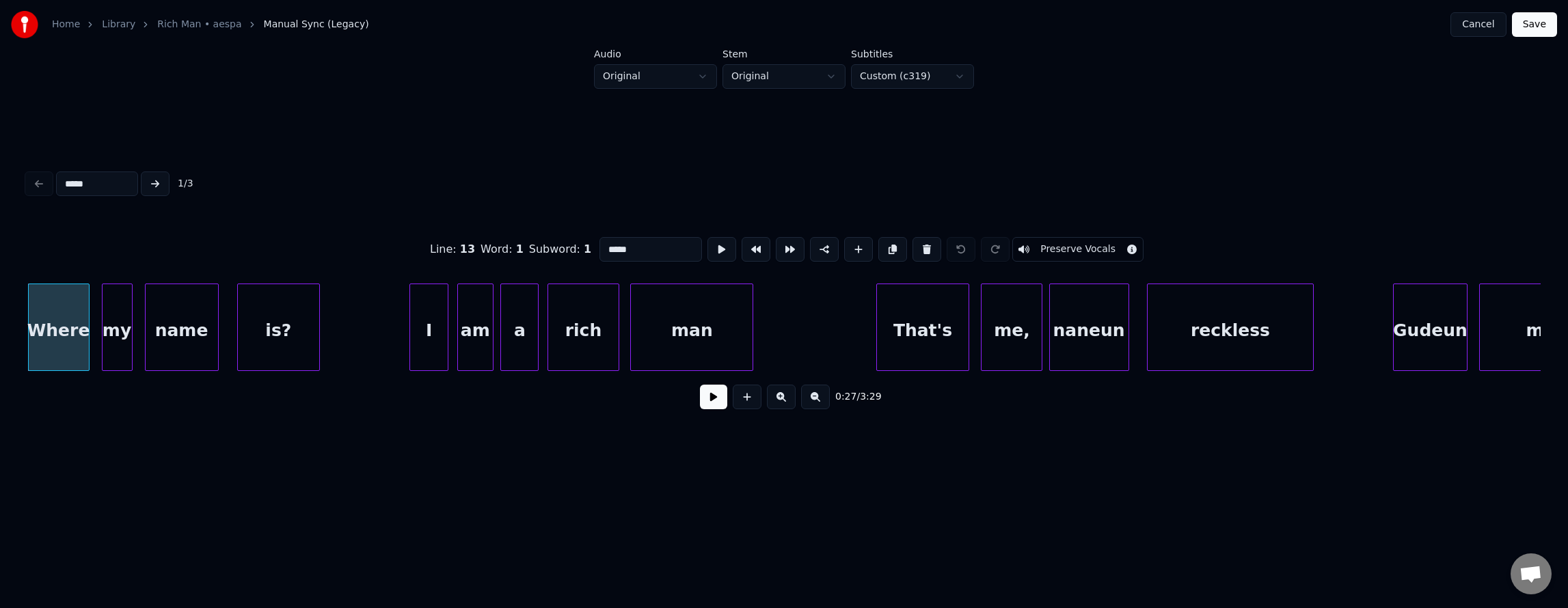
type input "*****"
click at [154, 183] on button at bounding box center [155, 183] width 28 height 25
type input "*****"
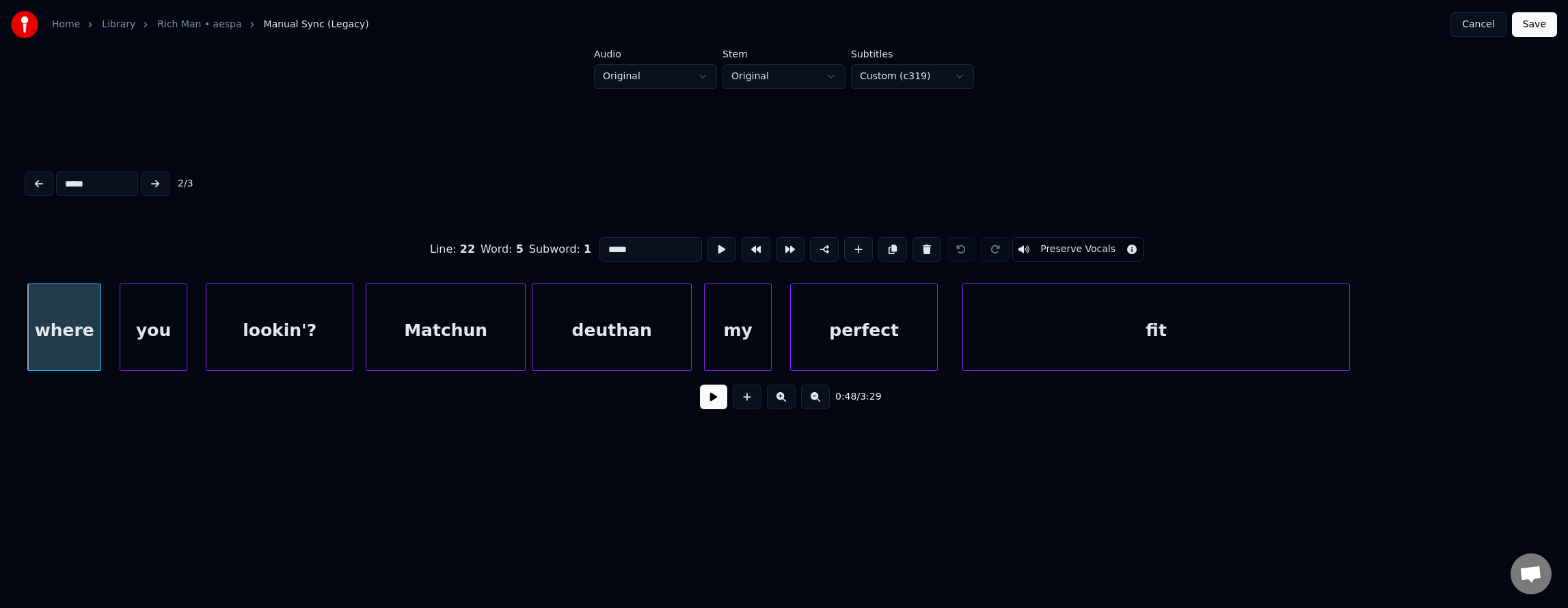
click at [154, 183] on button at bounding box center [155, 183] width 28 height 25
drag, startPoint x: 99, startPoint y: 180, endPoint x: 19, endPoint y: 188, distance: 80.4
click at [19, 188] on div "Home Library Rich Man • aespa Manual Sync (Legacy) Cancel Save Audio Original S…" at bounding box center [784, 237] width 1568 height 476
type input "*"
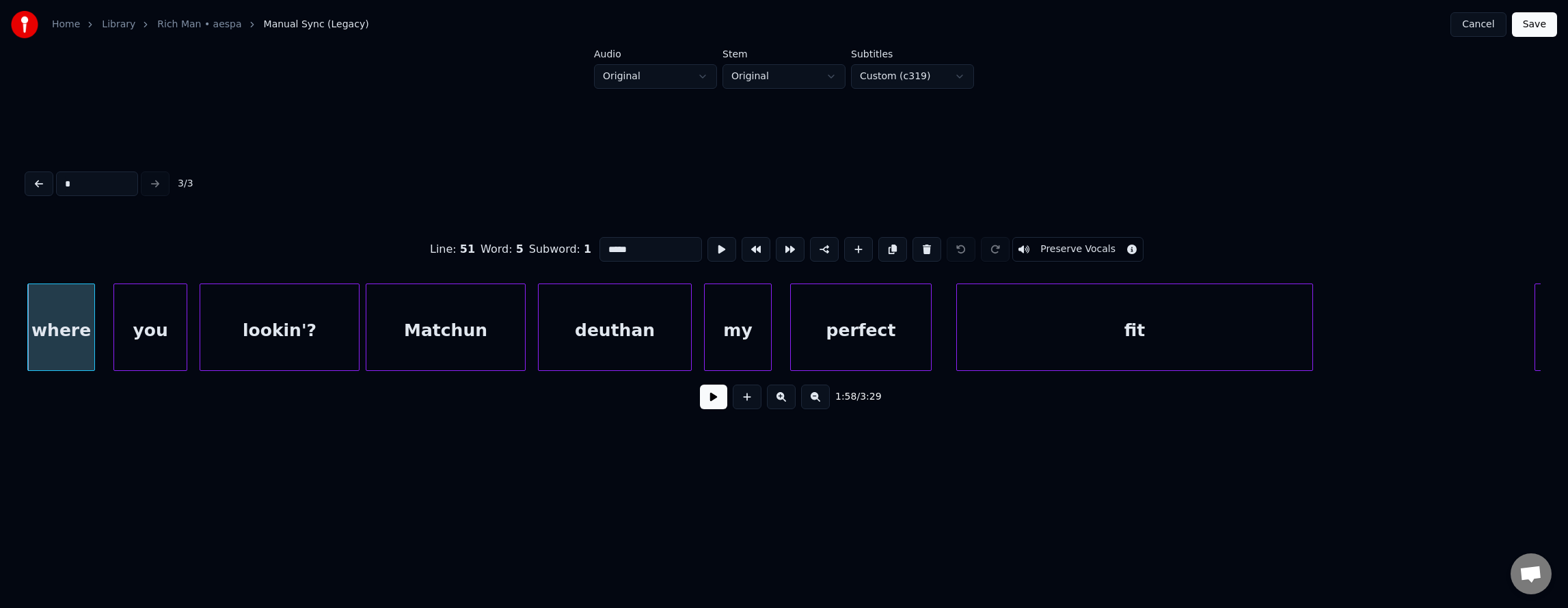
type input "***"
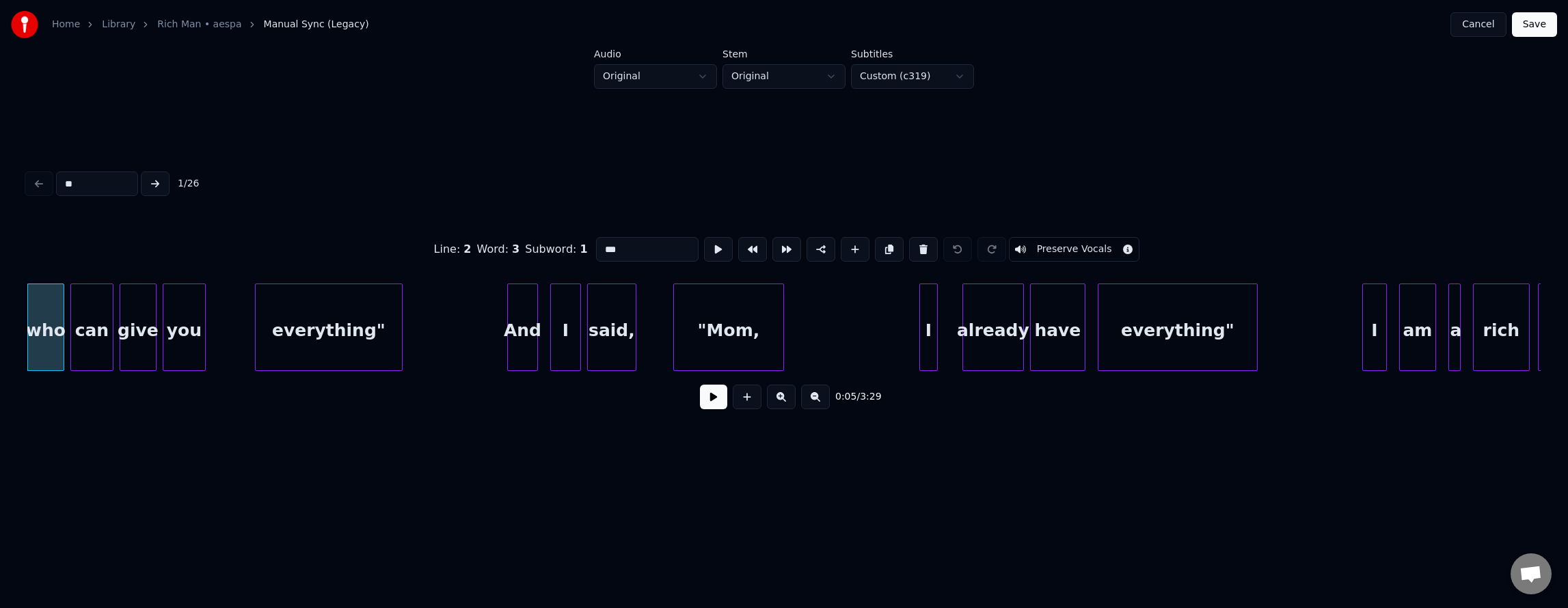
type input "***"
type input "****"
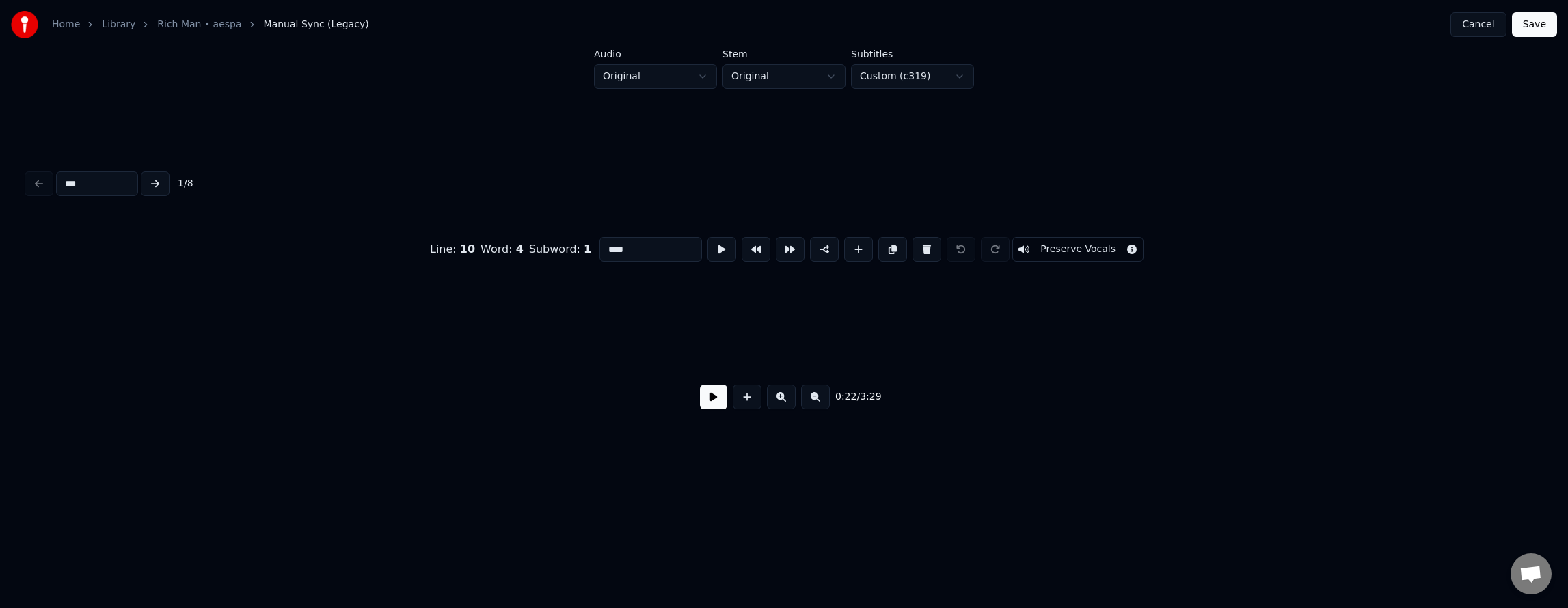
scroll to position [0, 6939]
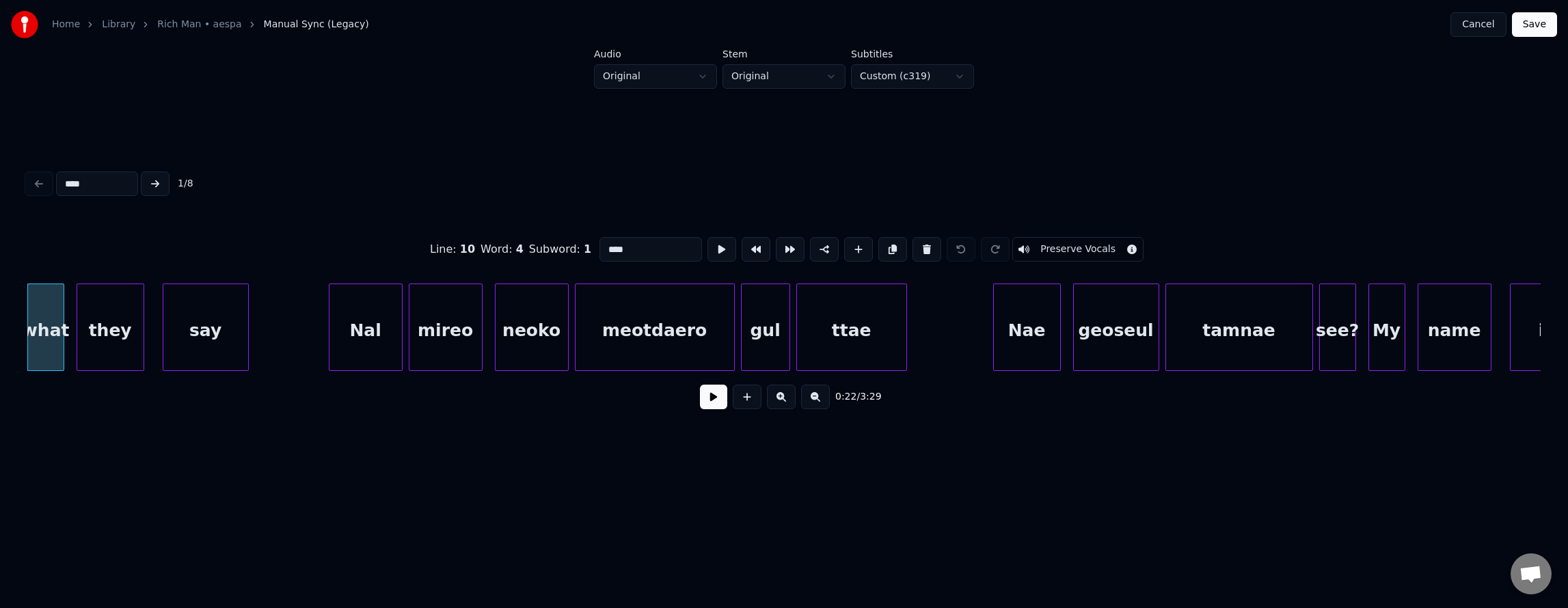
type input "****"
click at [162, 183] on button at bounding box center [155, 183] width 28 height 25
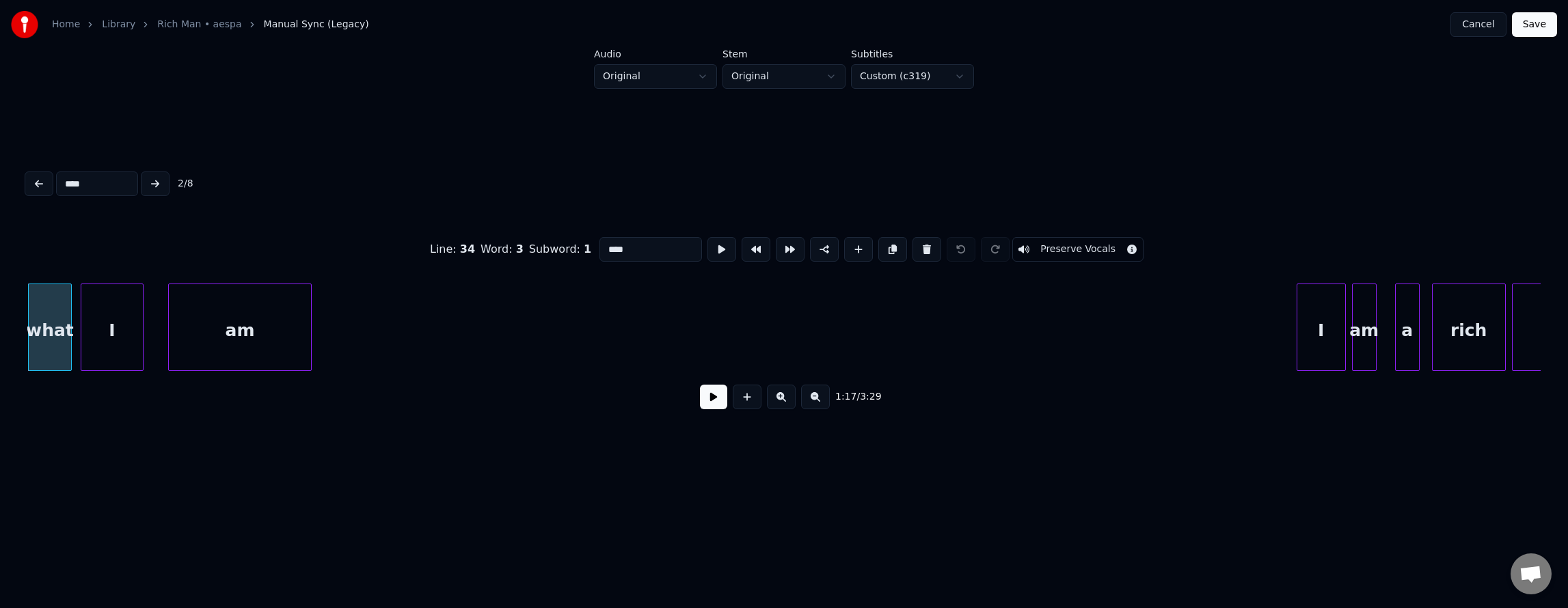
click at [162, 183] on button at bounding box center [155, 183] width 28 height 25
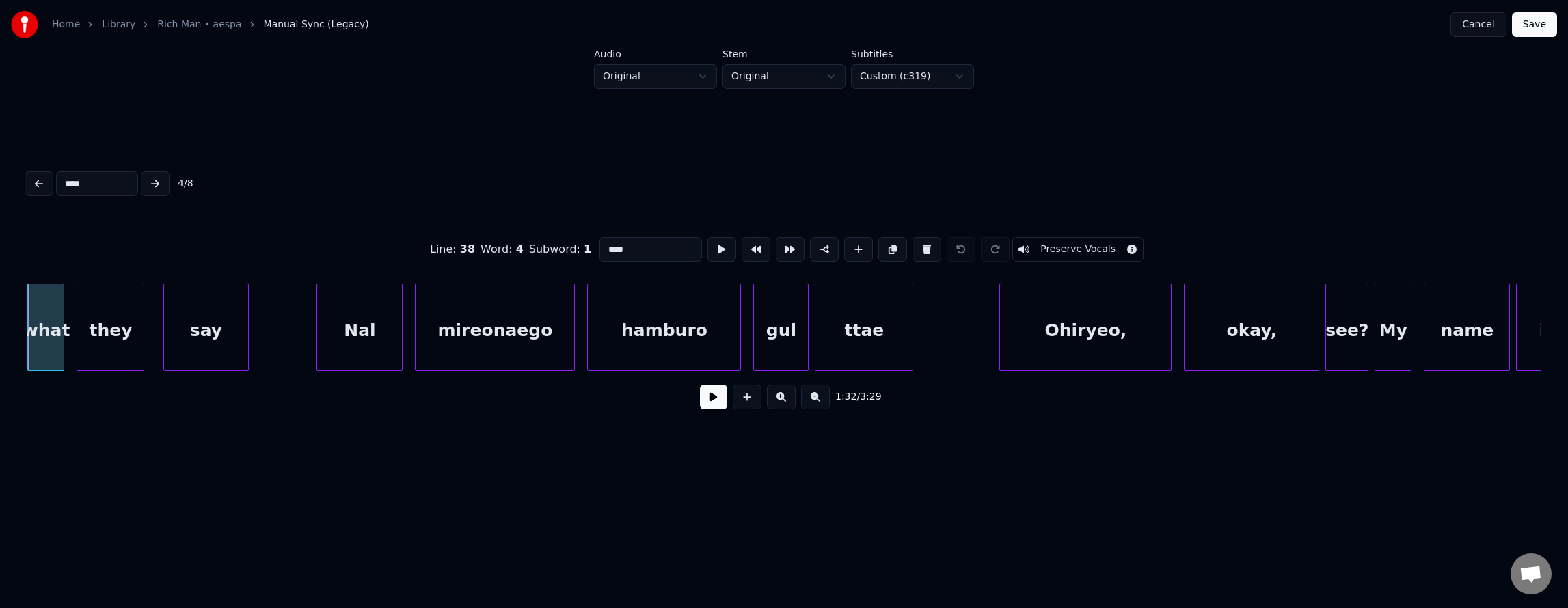
click at [162, 183] on button at bounding box center [155, 183] width 28 height 25
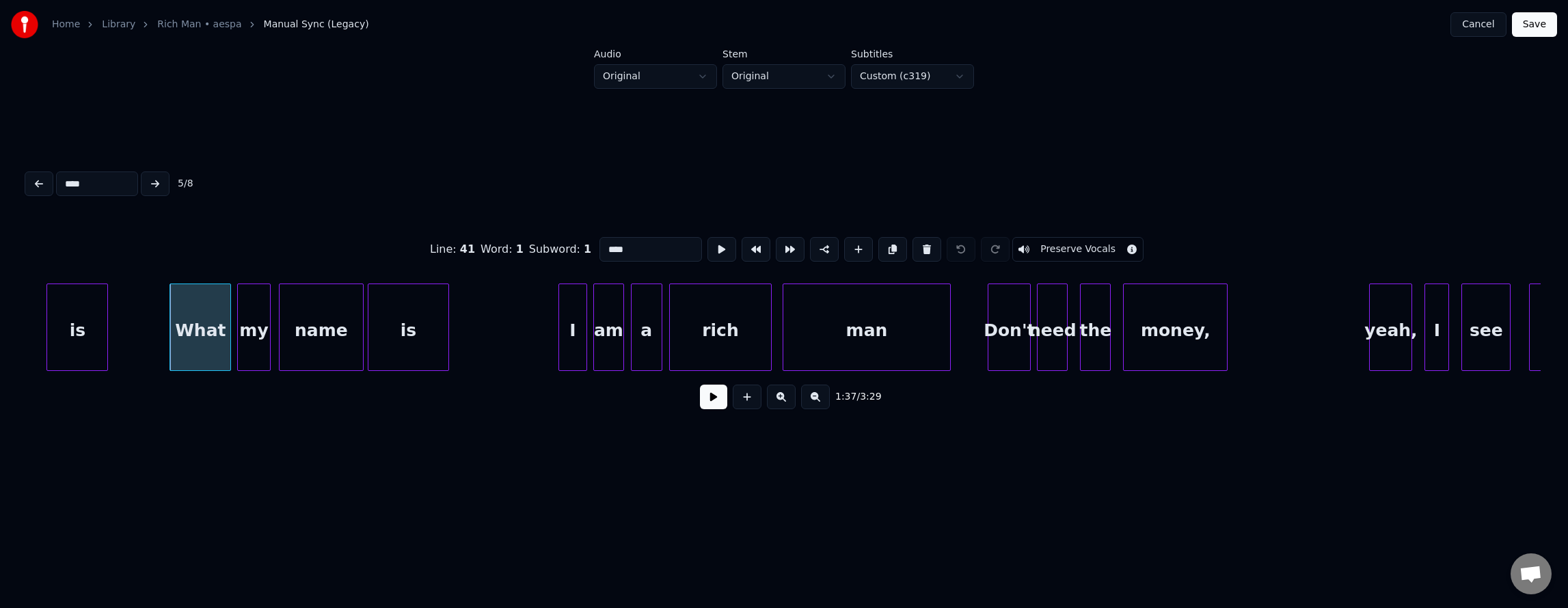
scroll to position [0, 29864]
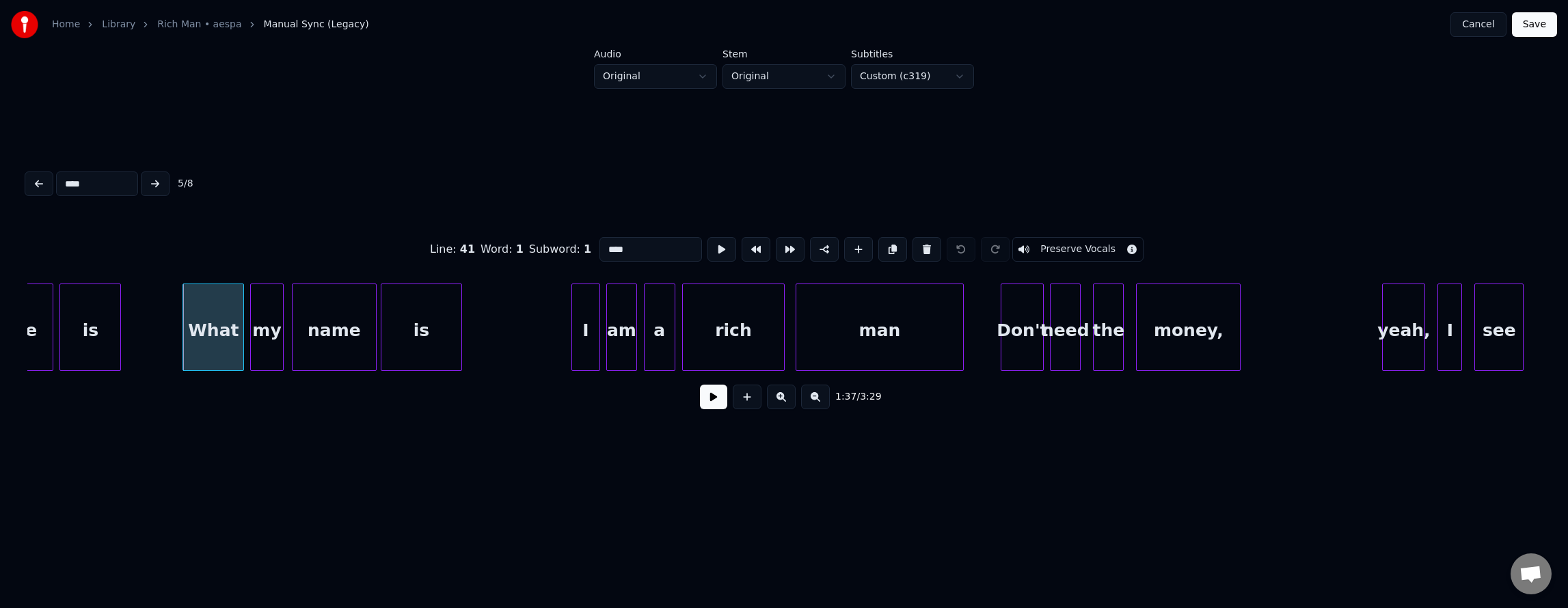
click at [584, 316] on div "I" at bounding box center [587, 330] width 28 height 93
click at [615, 323] on div "am" at bounding box center [621, 330] width 29 height 93
click at [210, 322] on div "What" at bounding box center [214, 330] width 61 height 93
click at [608, 245] on input "****" at bounding box center [650, 250] width 102 height 25
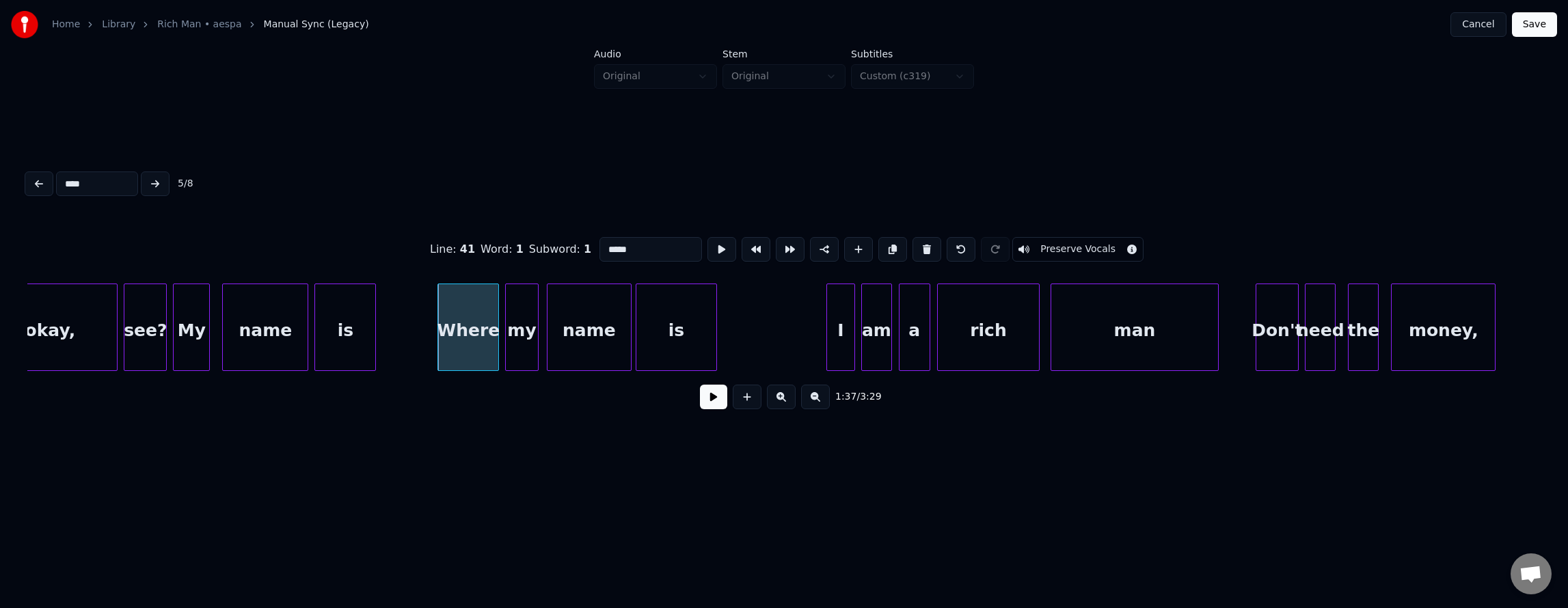
scroll to position [0, 29590]
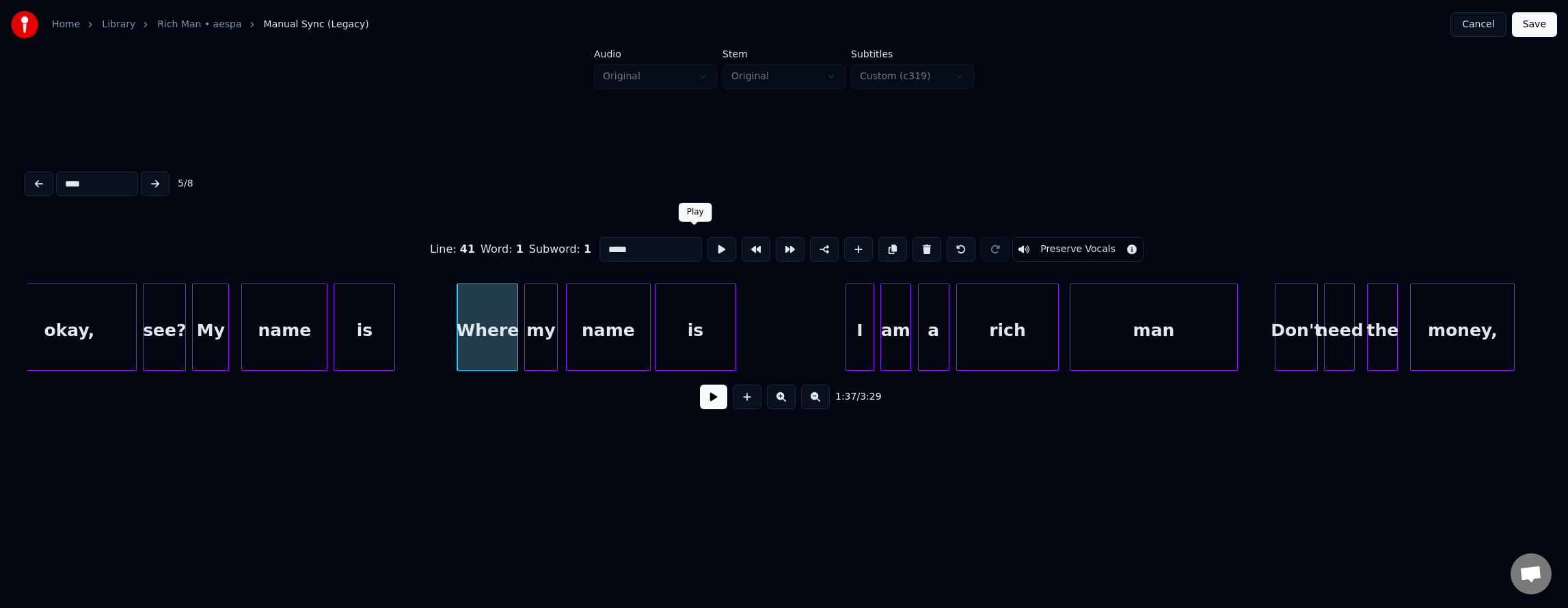
click at [708, 249] on button at bounding box center [722, 250] width 28 height 25
click at [854, 325] on div "I" at bounding box center [860, 330] width 28 height 93
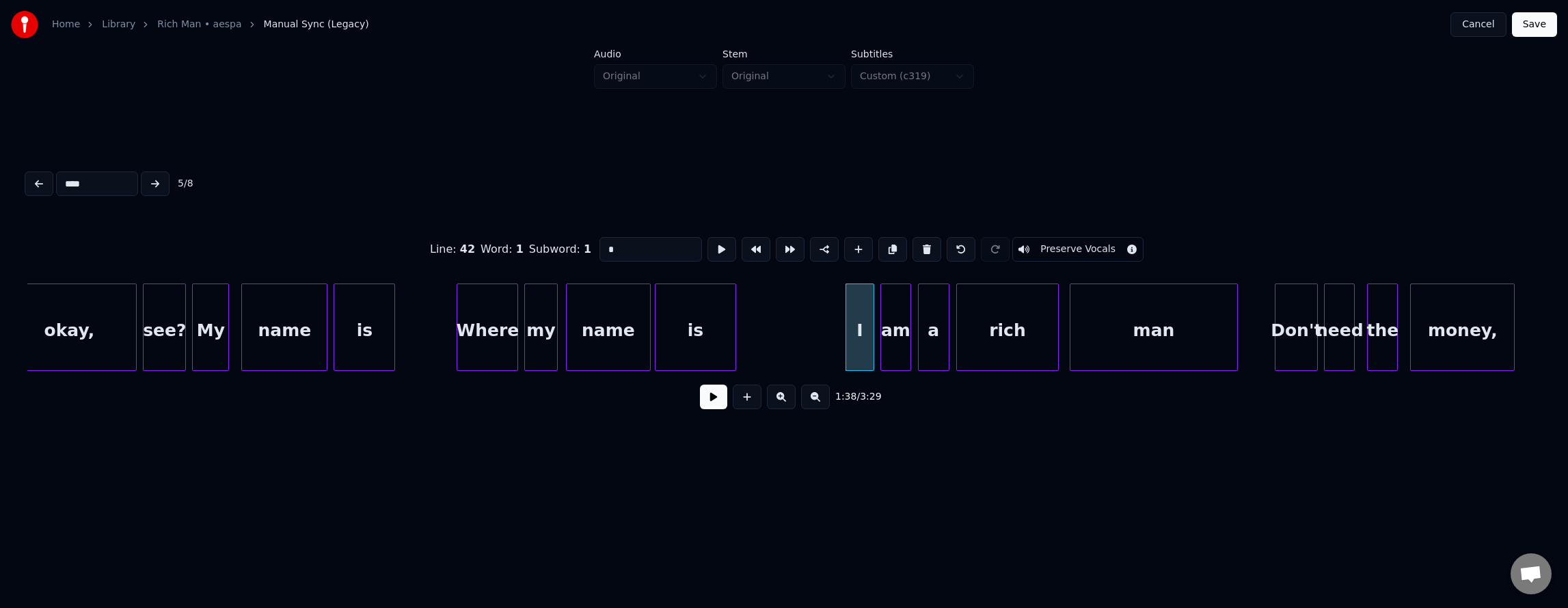
click at [474, 335] on div "Where" at bounding box center [487, 330] width 61 height 93
click at [893, 332] on div "am" at bounding box center [895, 330] width 29 height 93
click at [855, 333] on div "I" at bounding box center [860, 330] width 28 height 93
click at [1101, 335] on div "man" at bounding box center [1154, 330] width 167 height 93
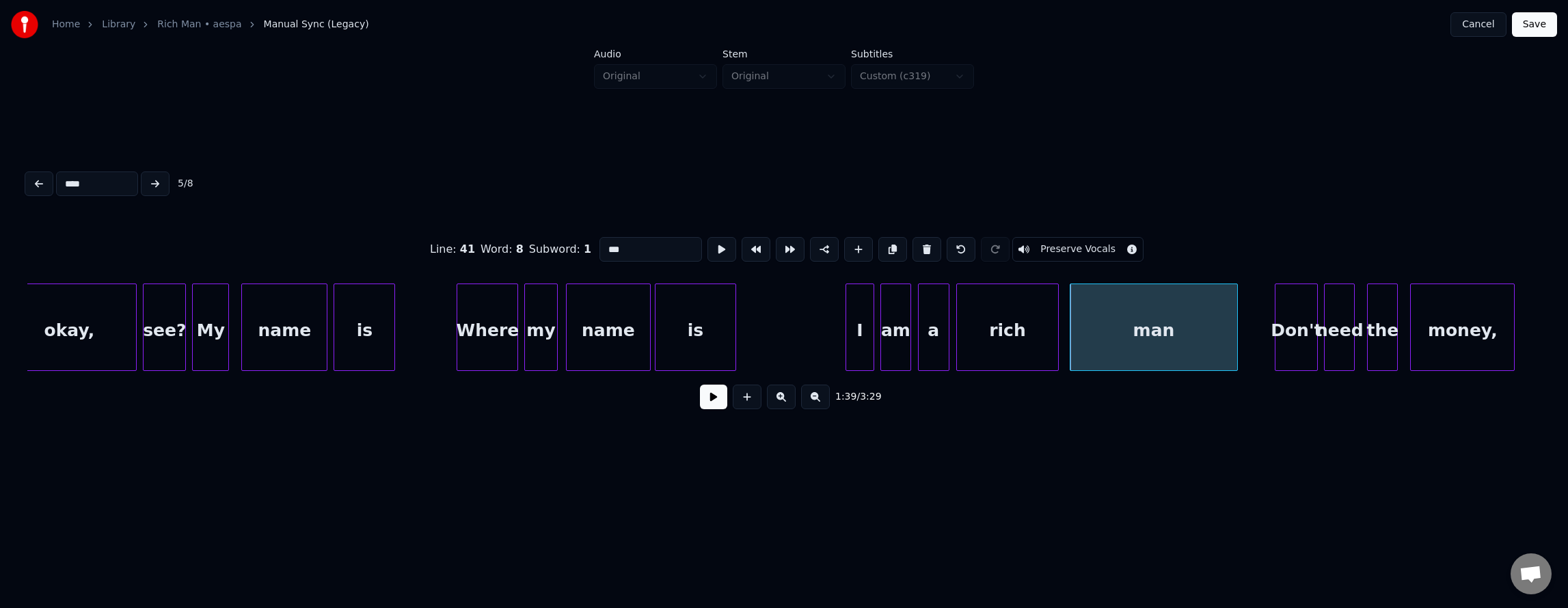
click at [1005, 345] on div "rich" at bounding box center [1007, 330] width 100 height 93
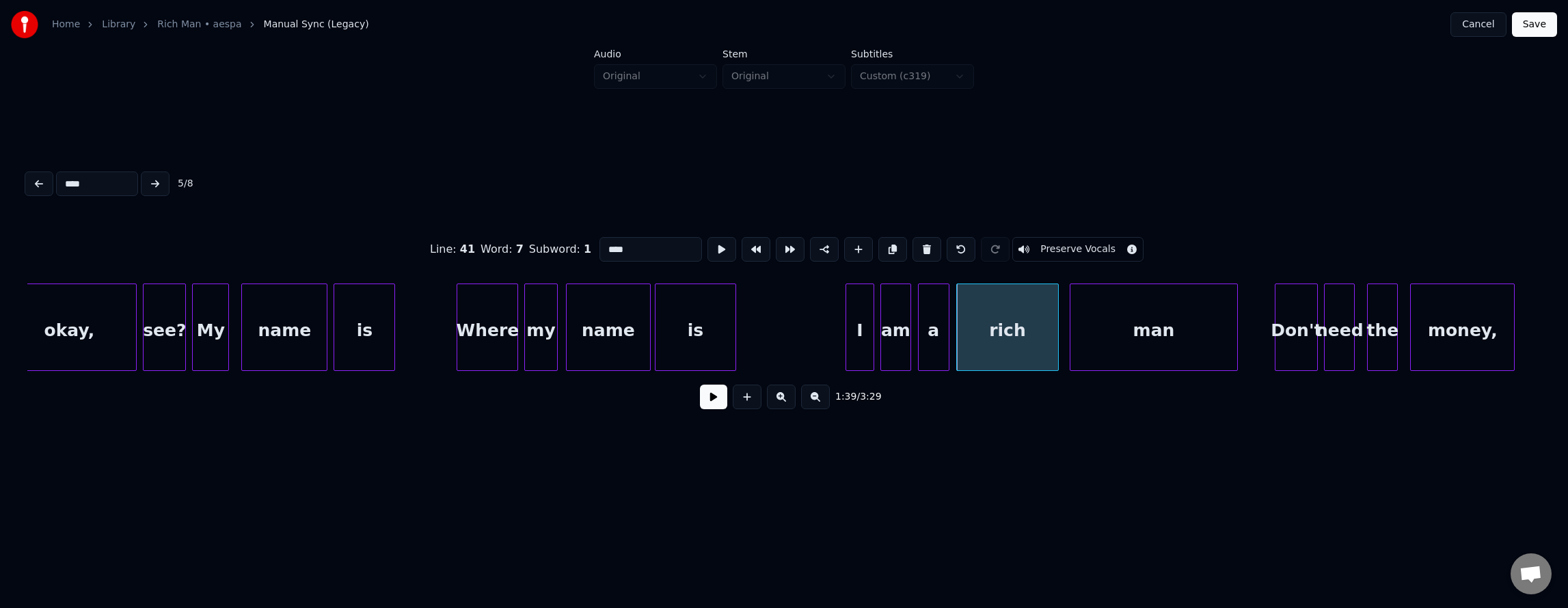
click at [928, 349] on div "a" at bounding box center [934, 330] width 30 height 93
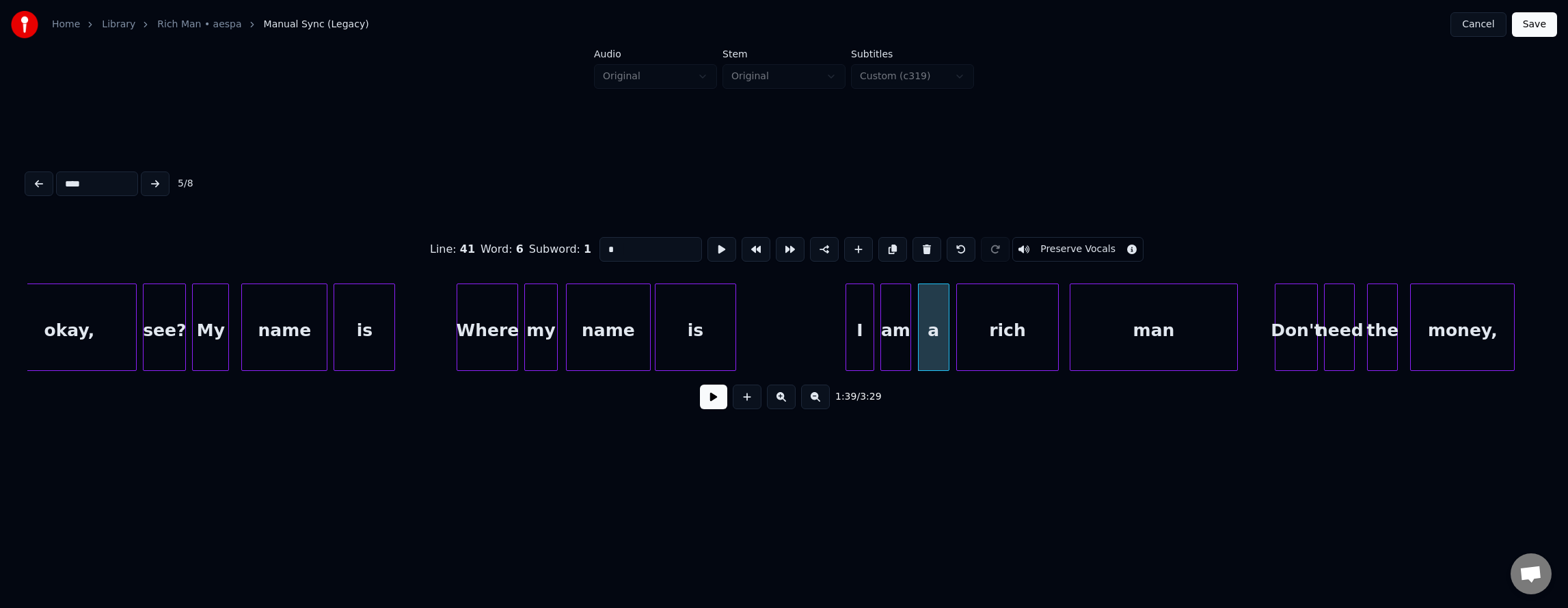
click at [897, 345] on div "am" at bounding box center [895, 330] width 29 height 93
click at [1122, 303] on div "man" at bounding box center [1154, 330] width 167 height 93
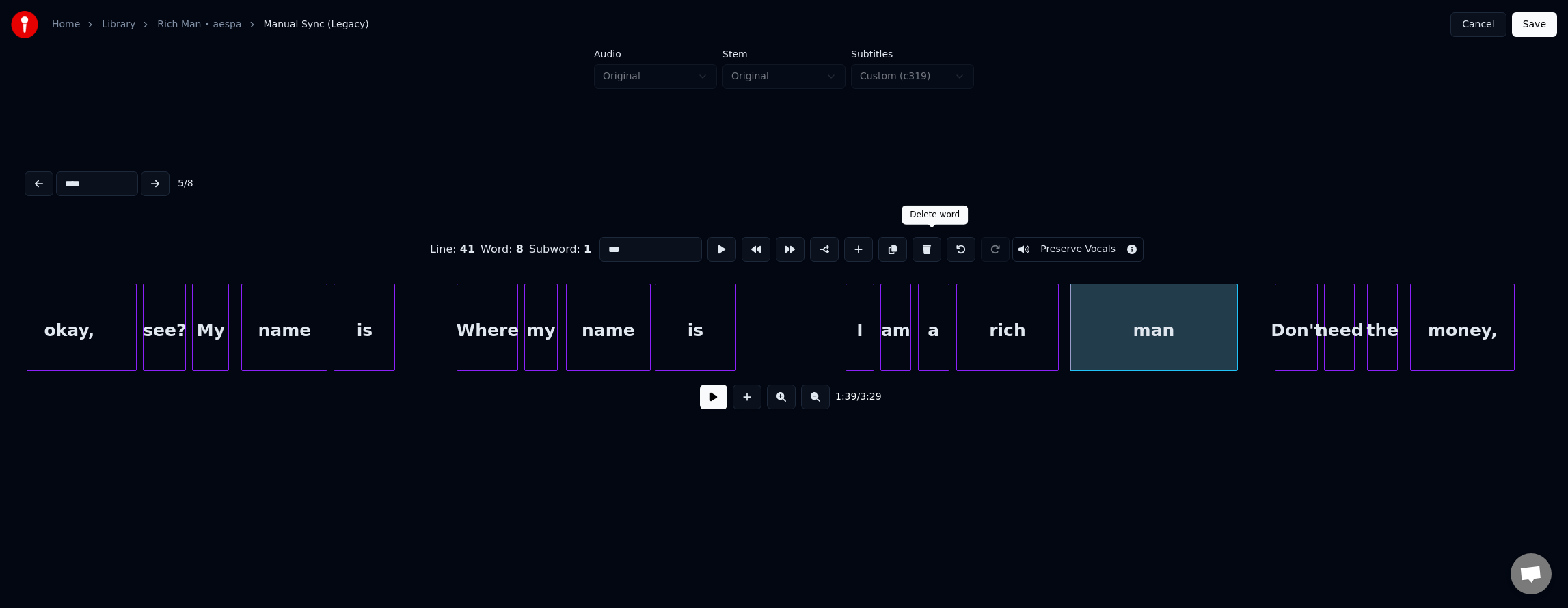
click at [929, 244] on button at bounding box center [926, 250] width 28 height 25
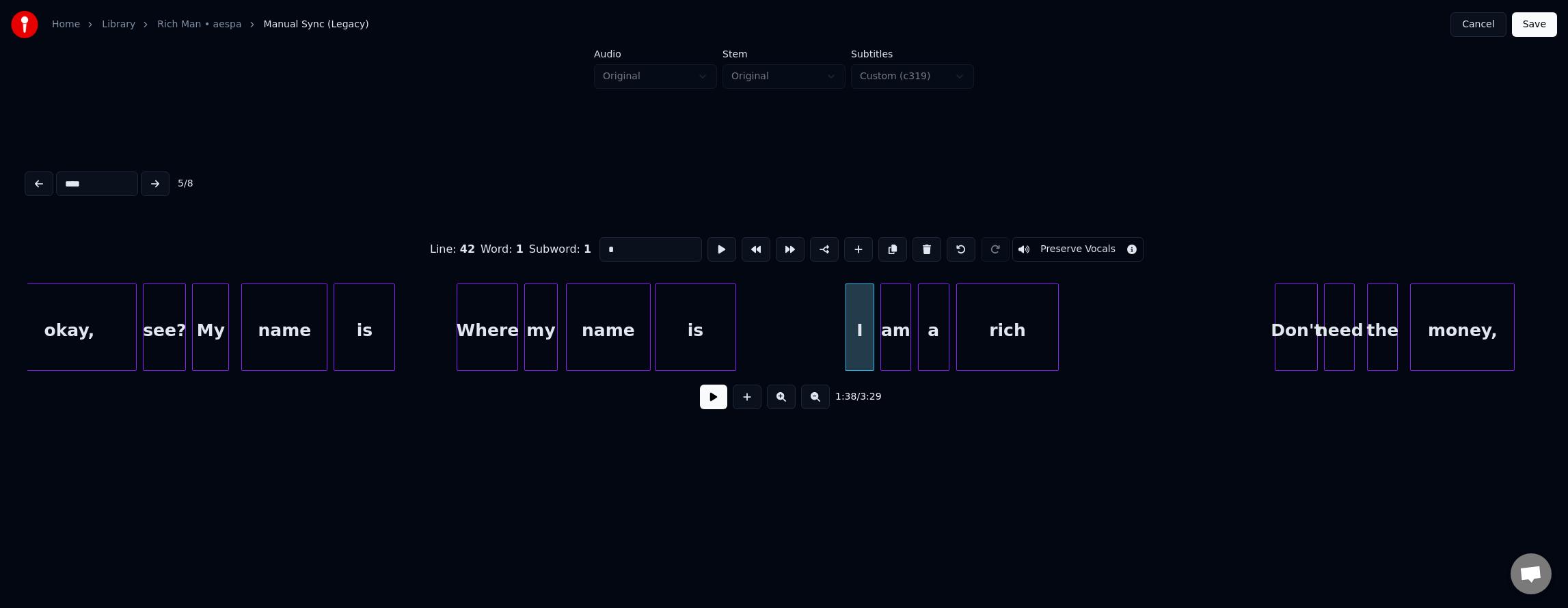
click at [981, 312] on div "rich" at bounding box center [1007, 330] width 100 height 93
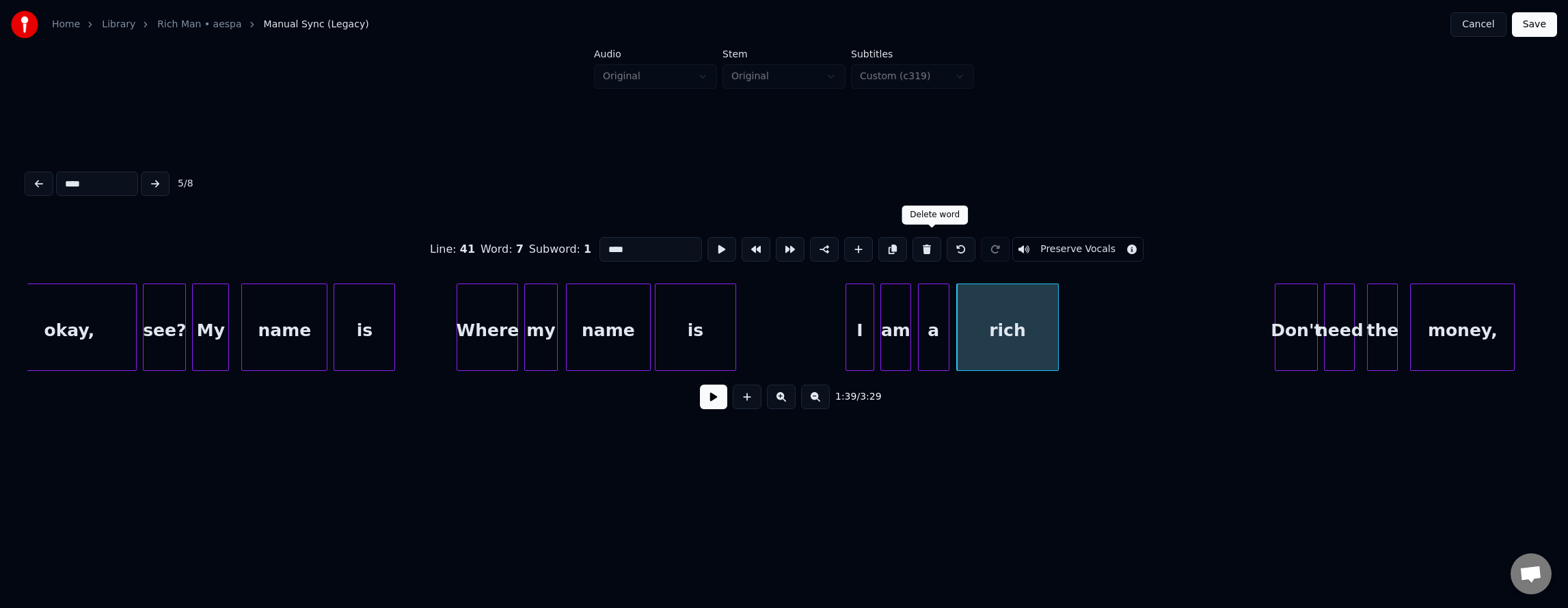
click at [928, 249] on button at bounding box center [926, 250] width 28 height 25
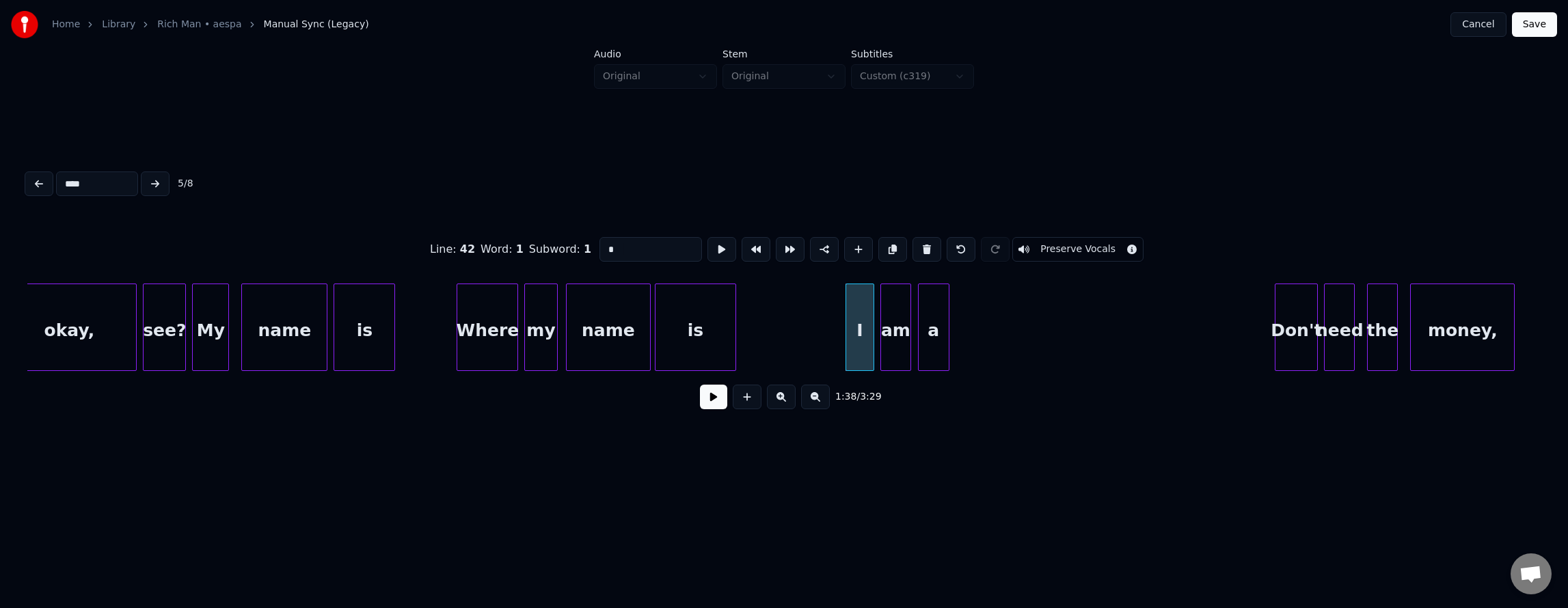
click at [936, 295] on div "a" at bounding box center [934, 330] width 30 height 93
click at [928, 243] on button at bounding box center [926, 250] width 28 height 25
click at [893, 314] on div "am" at bounding box center [895, 330] width 29 height 93
click at [897, 237] on button at bounding box center [892, 250] width 28 height 25
click at [927, 251] on button at bounding box center [926, 250] width 28 height 25
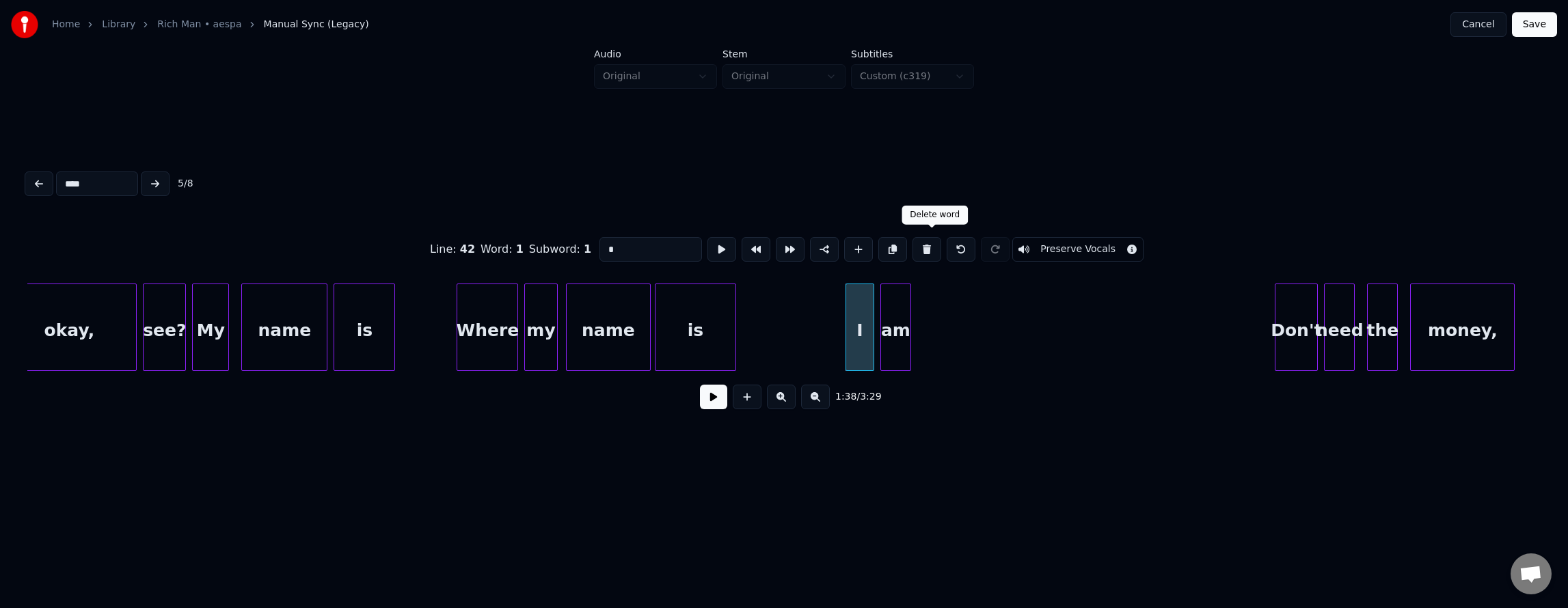
click at [927, 251] on button at bounding box center [926, 250] width 28 height 25
click at [926, 245] on button at bounding box center [926, 250] width 28 height 25
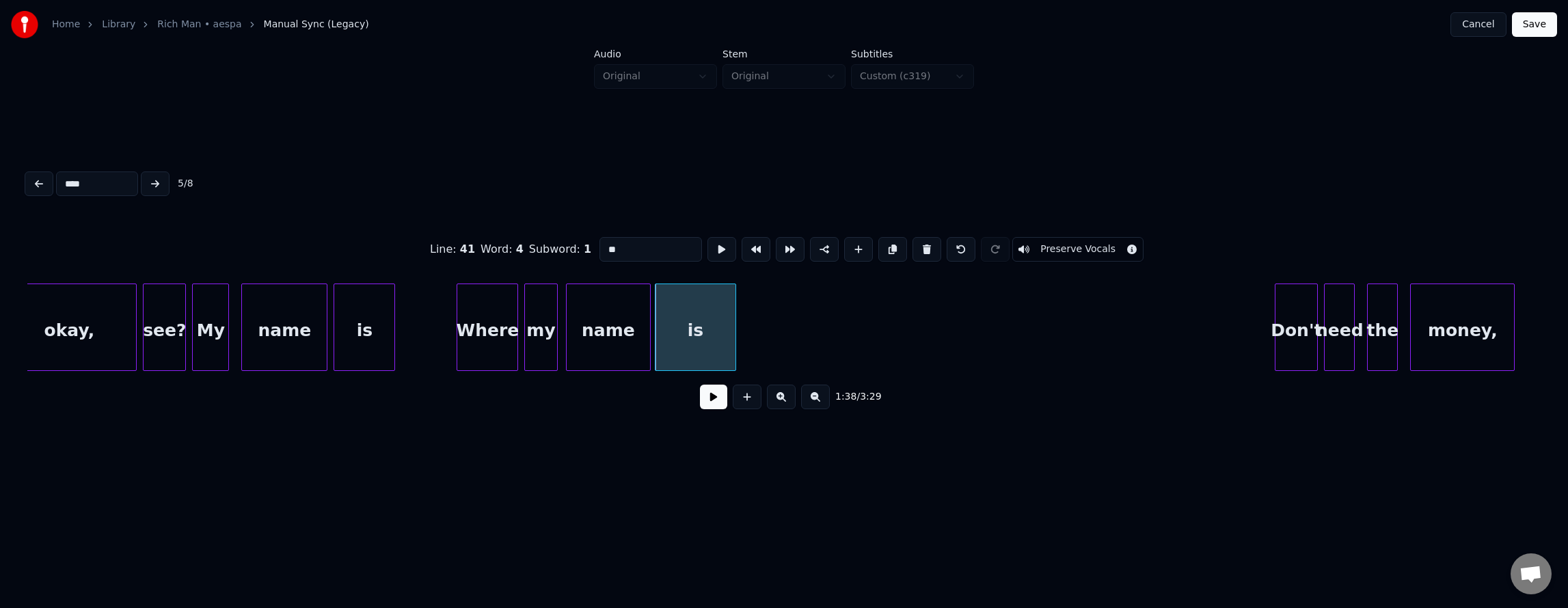
click at [1283, 308] on div "Don't" at bounding box center [1296, 330] width 42 height 93
type input "*****"
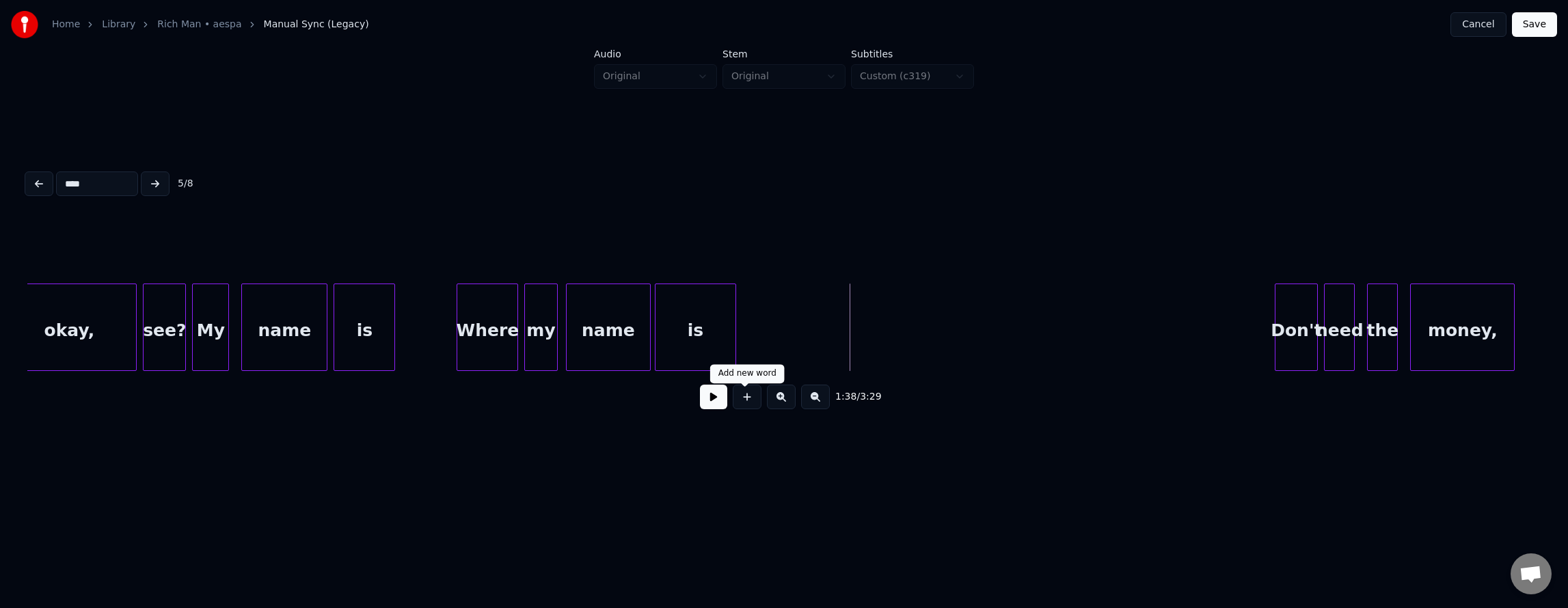
click at [735, 405] on button at bounding box center [747, 397] width 28 height 25
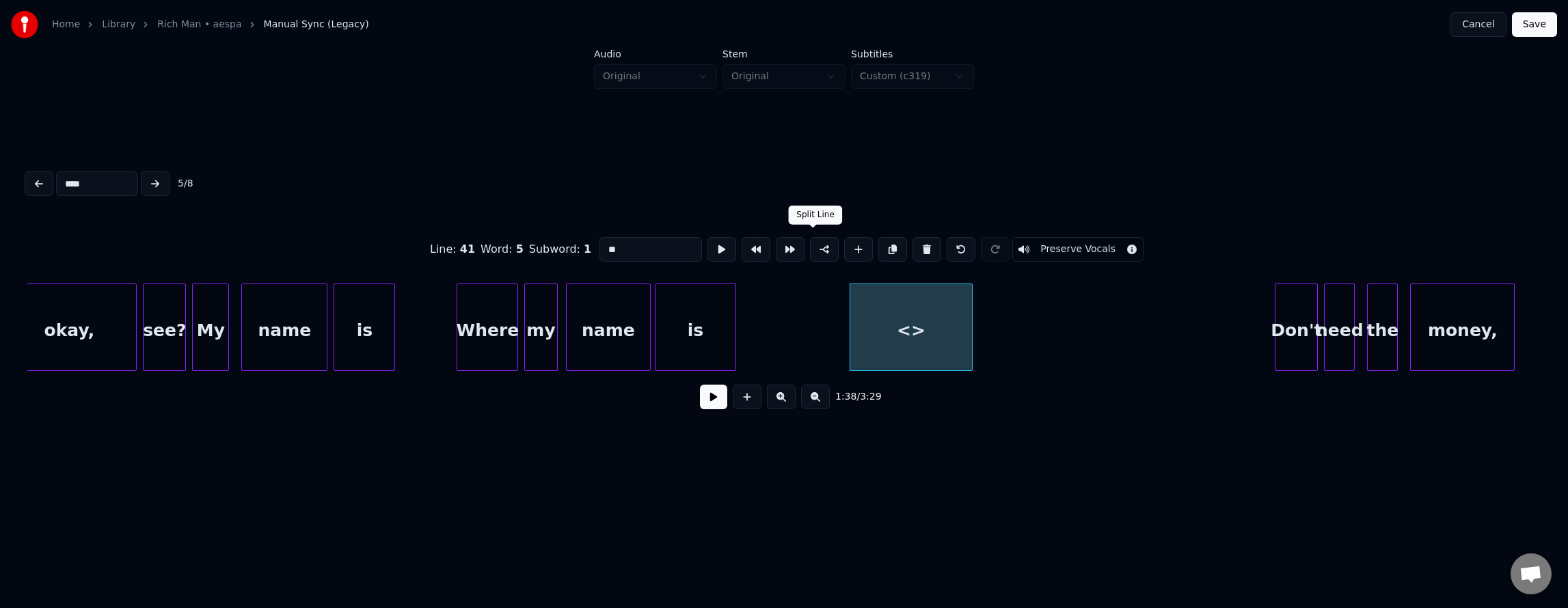
click at [819, 249] on button at bounding box center [824, 250] width 28 height 25
click at [722, 304] on div "is" at bounding box center [696, 330] width 79 height 93
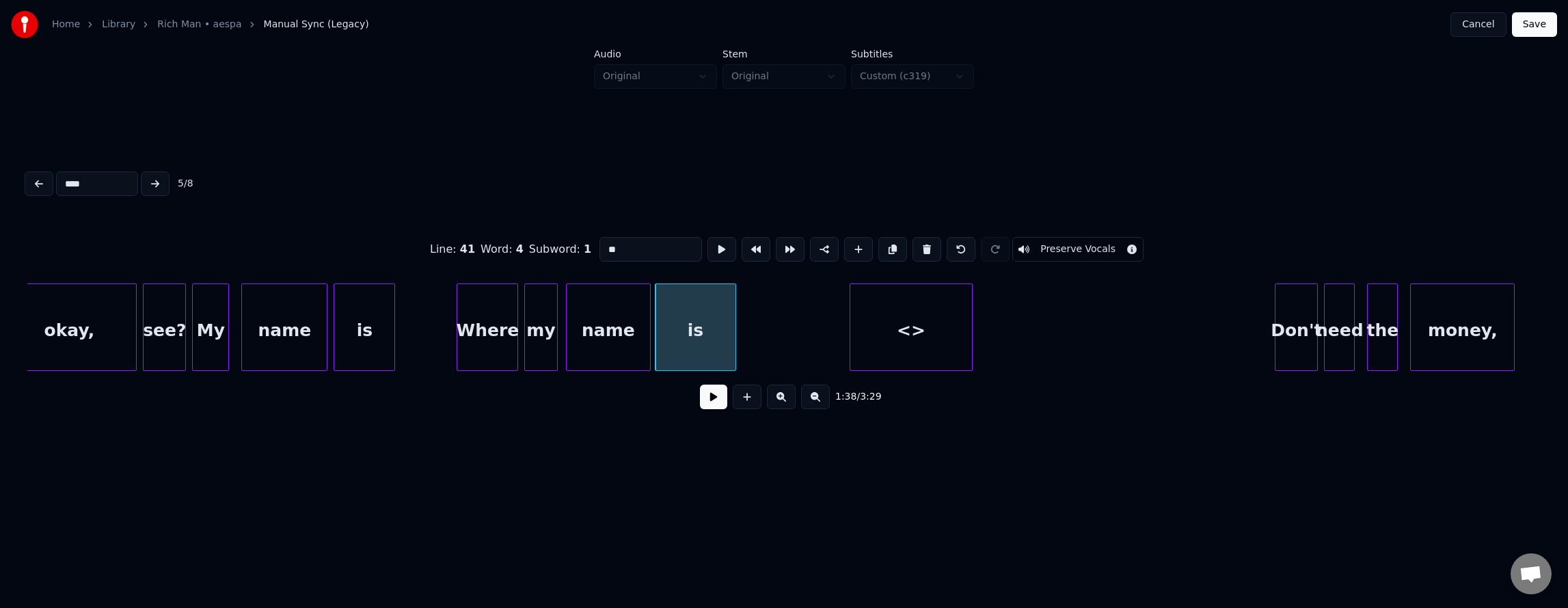
click at [907, 321] on div "<>" at bounding box center [911, 330] width 122 height 93
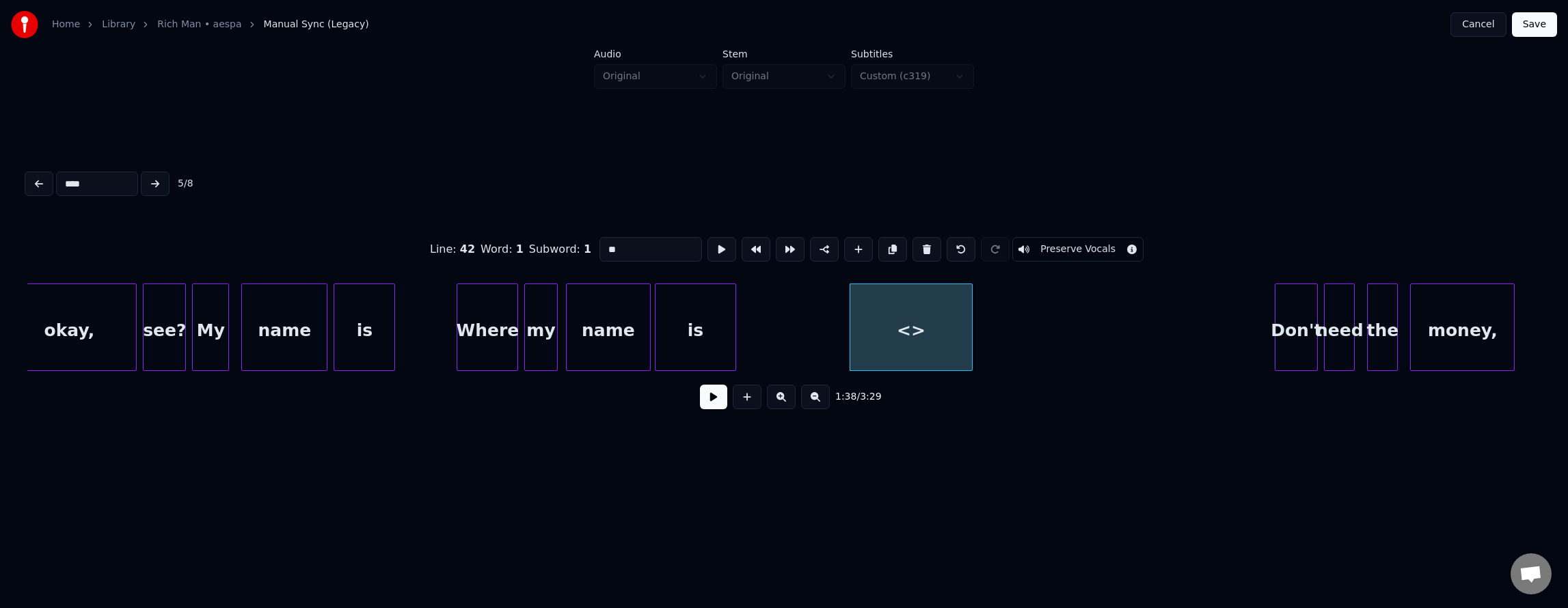
click at [1284, 308] on div "Don't" at bounding box center [1296, 330] width 42 height 93
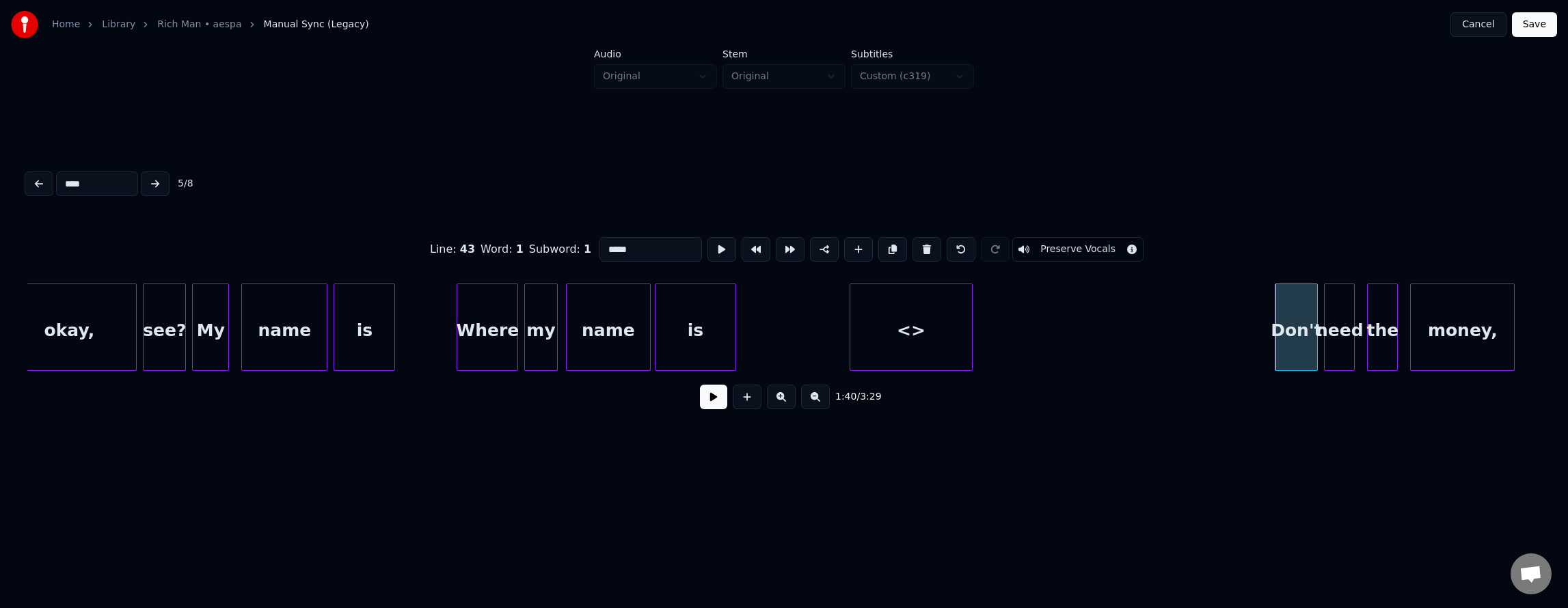
click at [902, 329] on div "<>" at bounding box center [911, 330] width 122 height 93
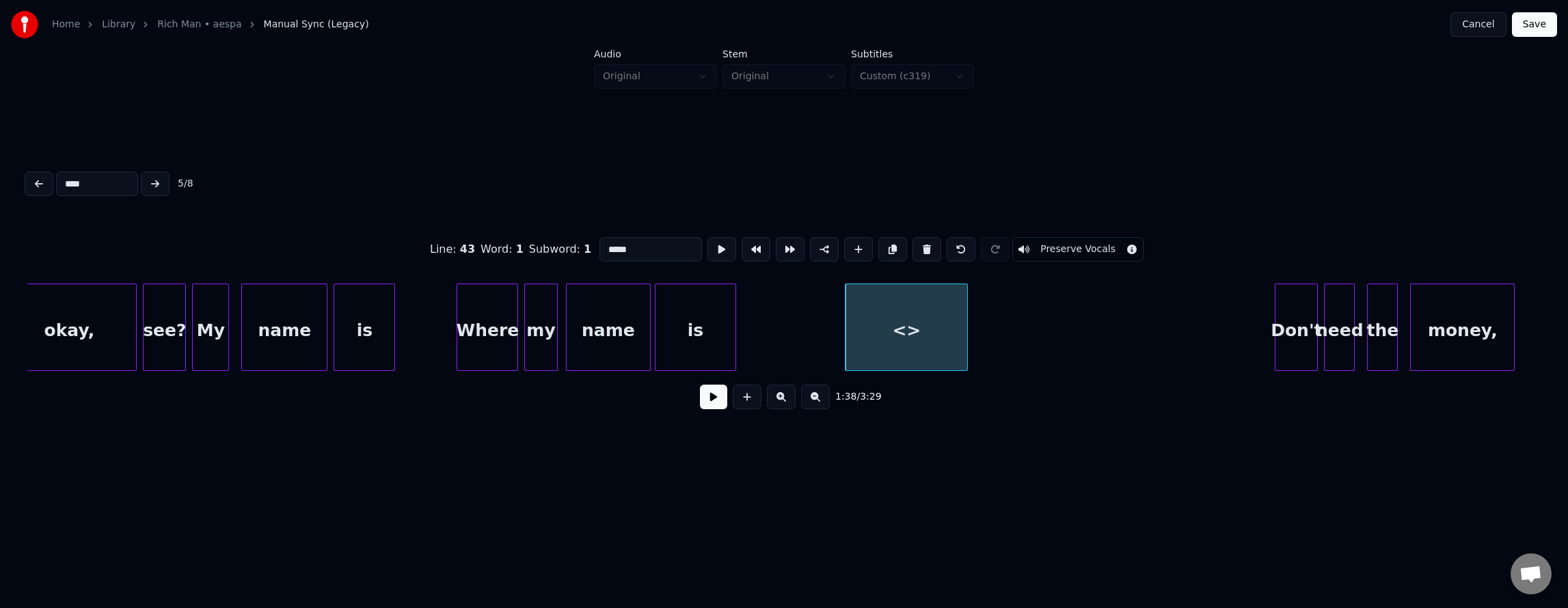
drag, startPoint x: 633, startPoint y: 252, endPoint x: 519, endPoint y: 249, distance: 114.0
click at [520, 248] on div "Line : 43 Word : 1 Subword : 1 ***** Preserve Vocals" at bounding box center [784, 250] width 1513 height 68
type input "*"
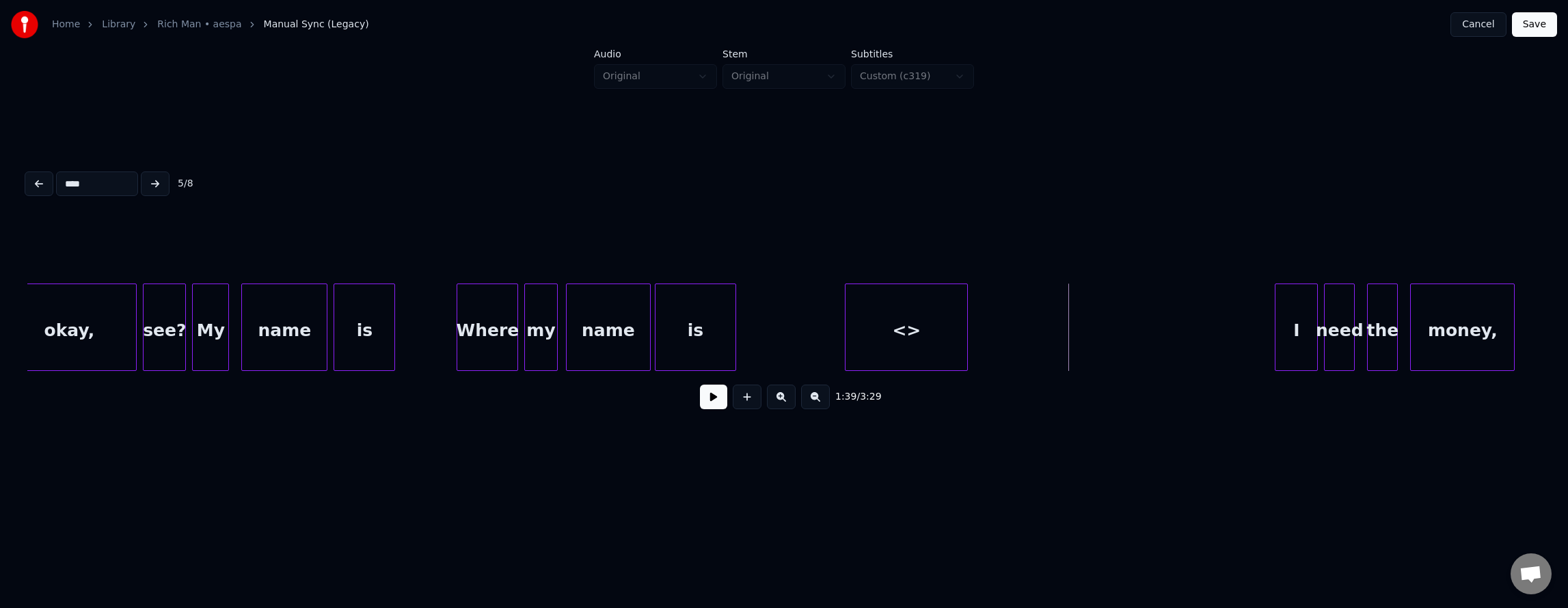
click at [900, 302] on div "<>" at bounding box center [907, 330] width 122 height 93
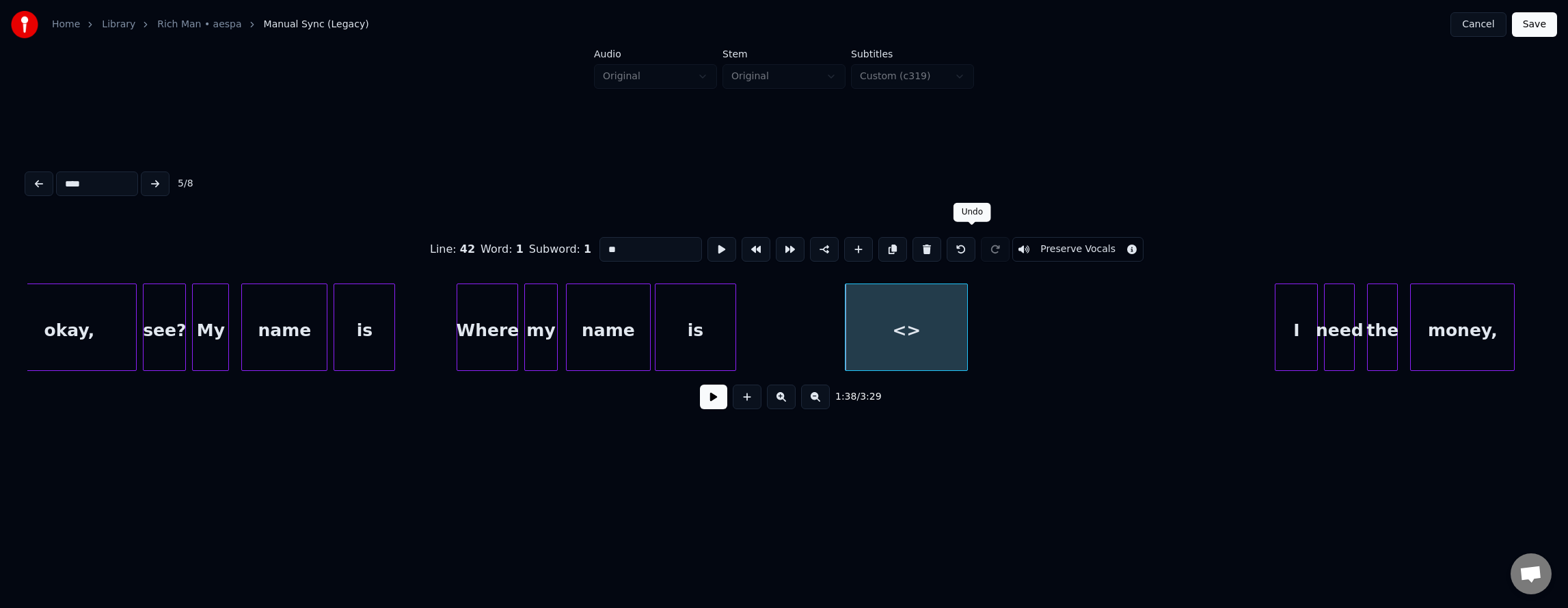
click at [972, 246] on button at bounding box center [960, 250] width 28 height 25
click at [973, 246] on button at bounding box center [960, 250] width 28 height 25
click at [974, 247] on button at bounding box center [960, 250] width 28 height 25
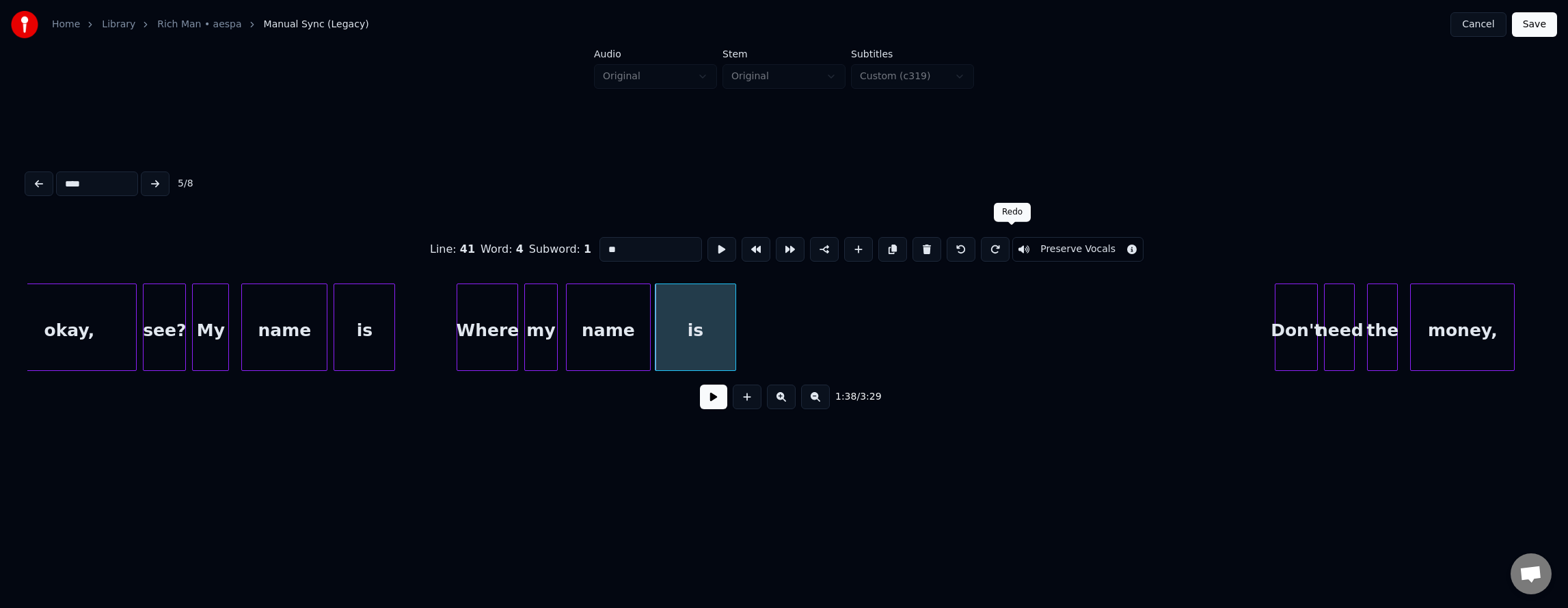
click at [1010, 249] on button at bounding box center [995, 250] width 28 height 25
click at [942, 314] on div "<>" at bounding box center [911, 330] width 122 height 93
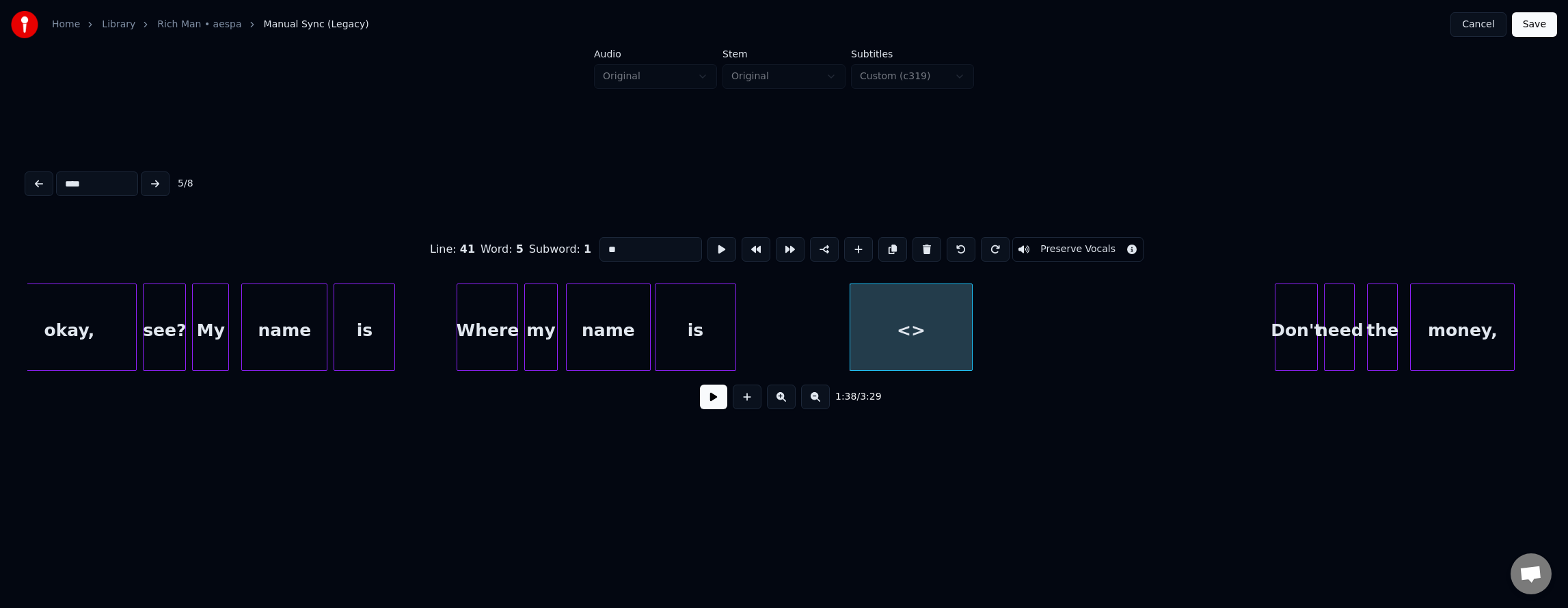
drag, startPoint x: 621, startPoint y: 237, endPoint x: 530, endPoint y: 240, distance: 91.0
click at [530, 240] on div "Line : 41 Word : 5 Subword : 1 ** Preserve Vocals" at bounding box center [784, 250] width 1513 height 68
click at [932, 329] on div "I" at bounding box center [911, 330] width 122 height 93
click at [689, 317] on div "is" at bounding box center [696, 330] width 79 height 93
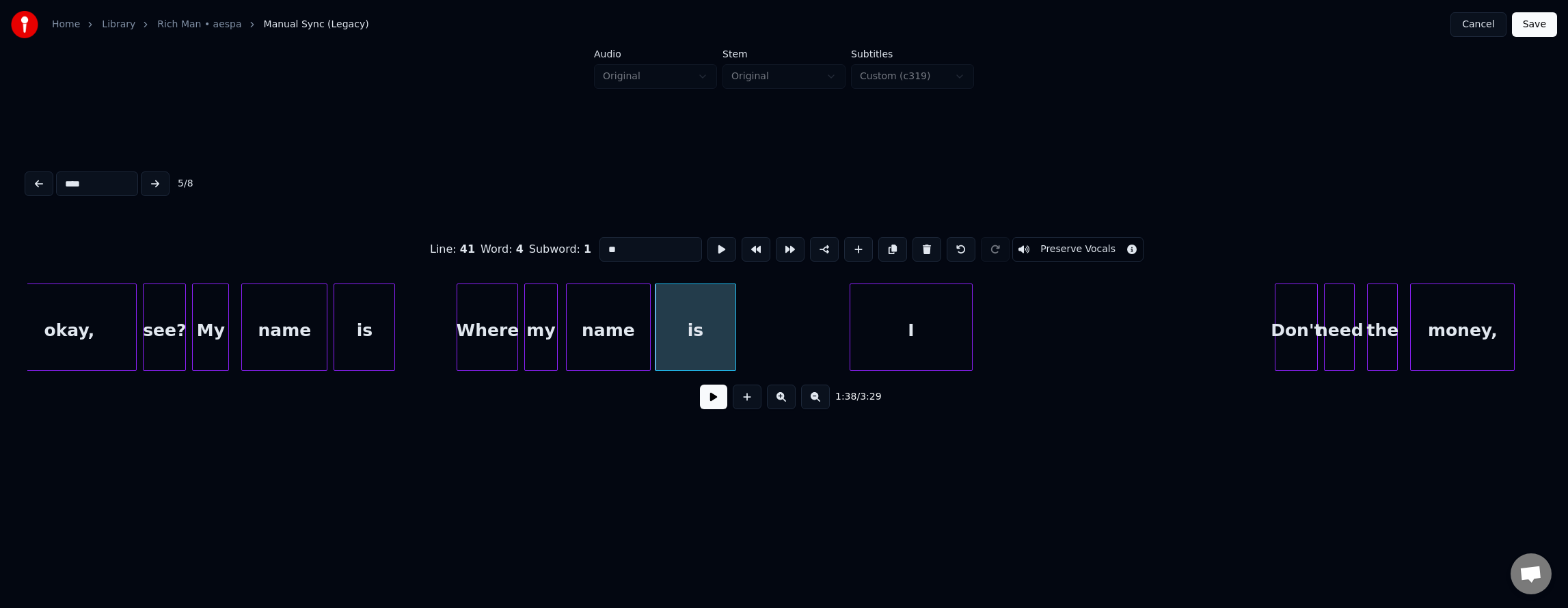
click at [930, 341] on div "I" at bounding box center [911, 330] width 122 height 93
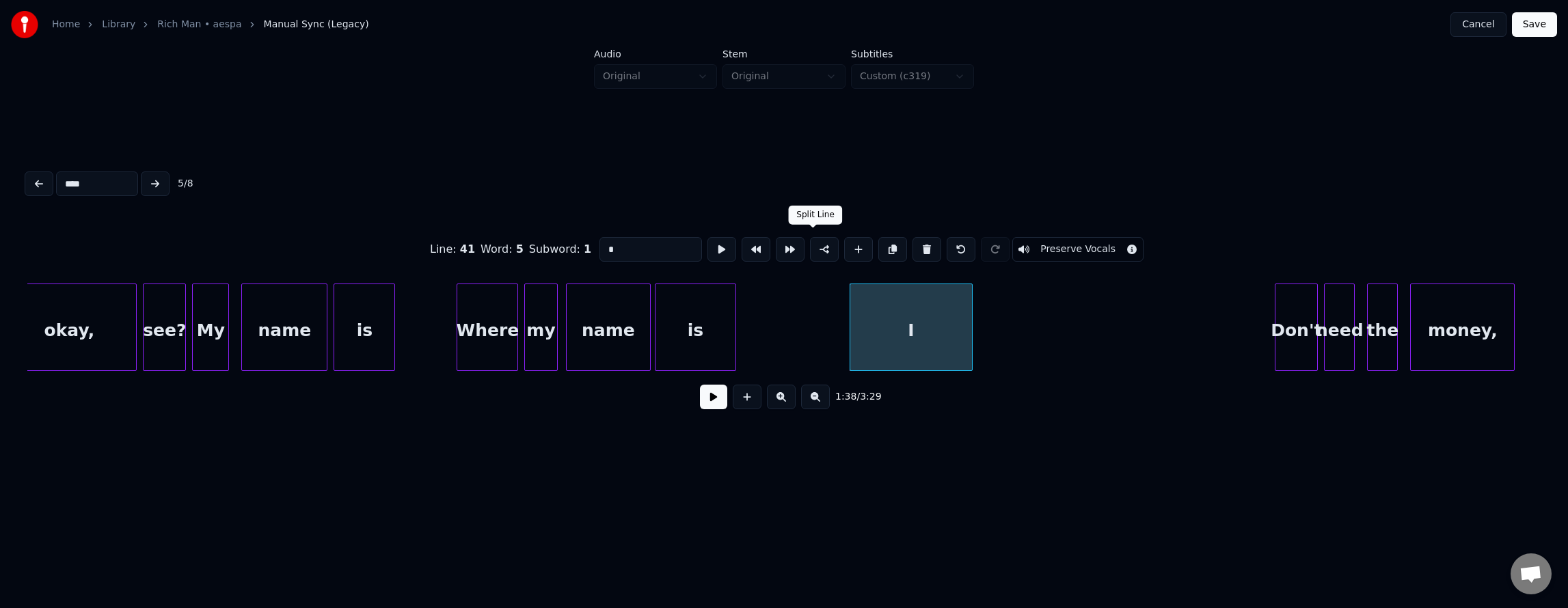
type input "*"
click at [819, 248] on button at bounding box center [824, 250] width 28 height 25
click at [909, 310] on div "I" at bounding box center [911, 330] width 122 height 93
click at [708, 247] on button at bounding box center [722, 250] width 28 height 25
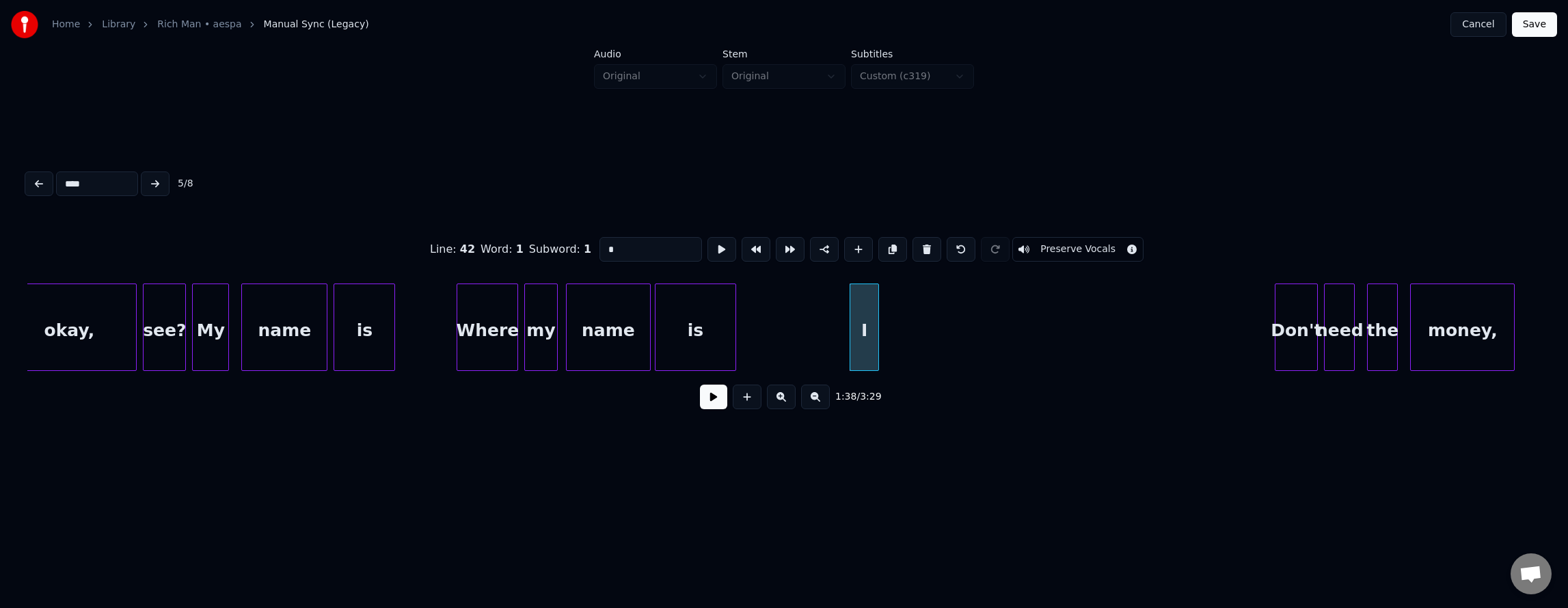
click at [875, 339] on div at bounding box center [876, 326] width 4 height 86
click at [863, 316] on div "I" at bounding box center [865, 330] width 28 height 93
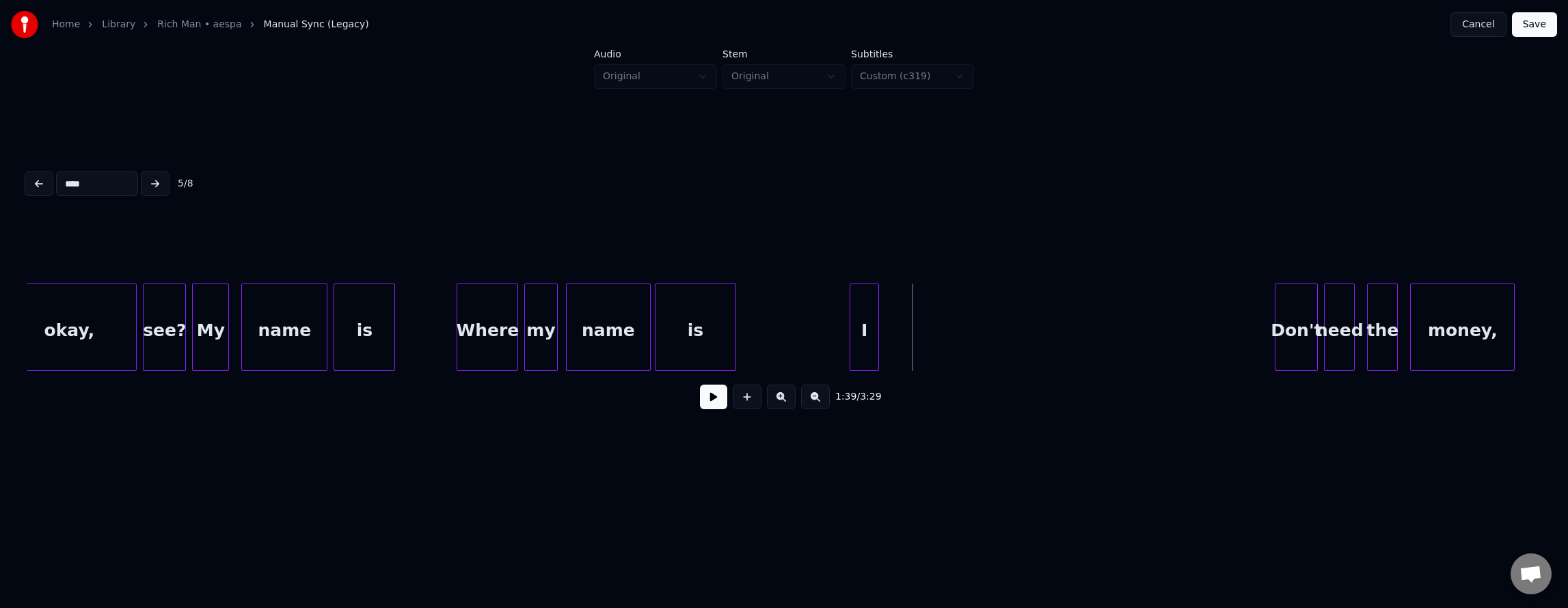
click at [858, 331] on div "I" at bounding box center [865, 330] width 28 height 93
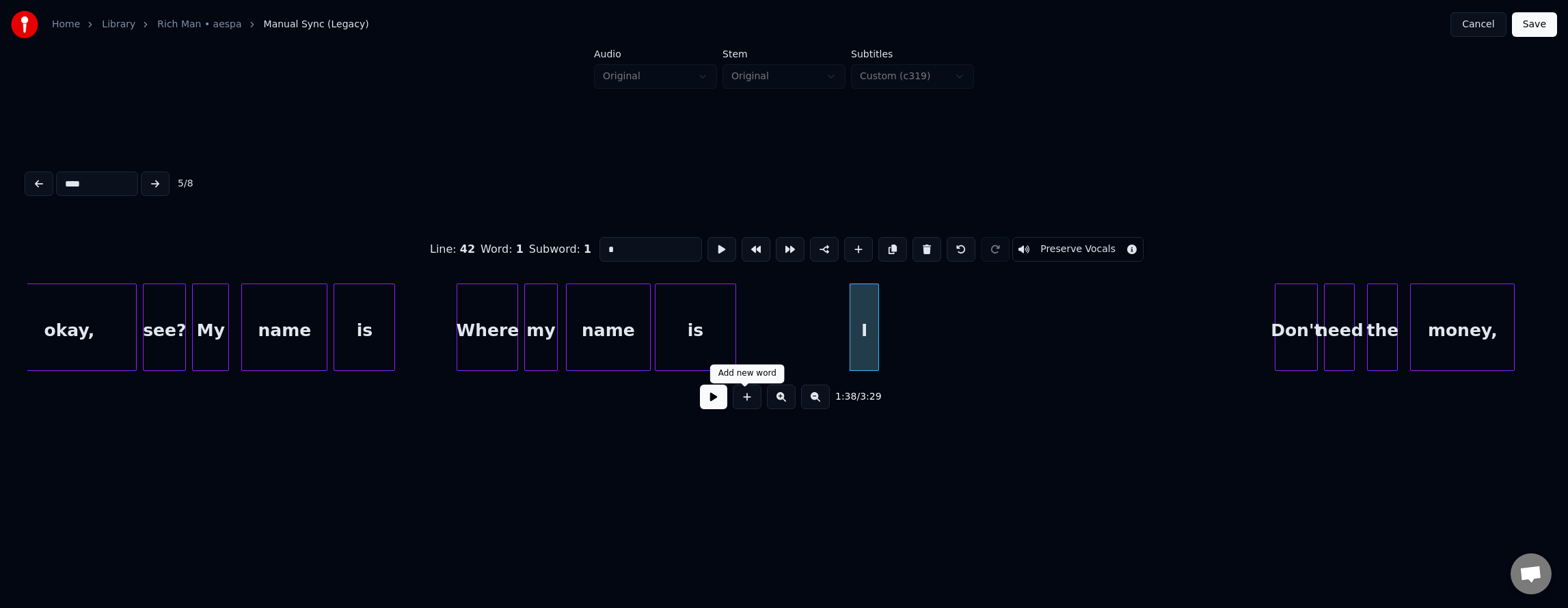
click at [735, 405] on button at bounding box center [747, 397] width 28 height 25
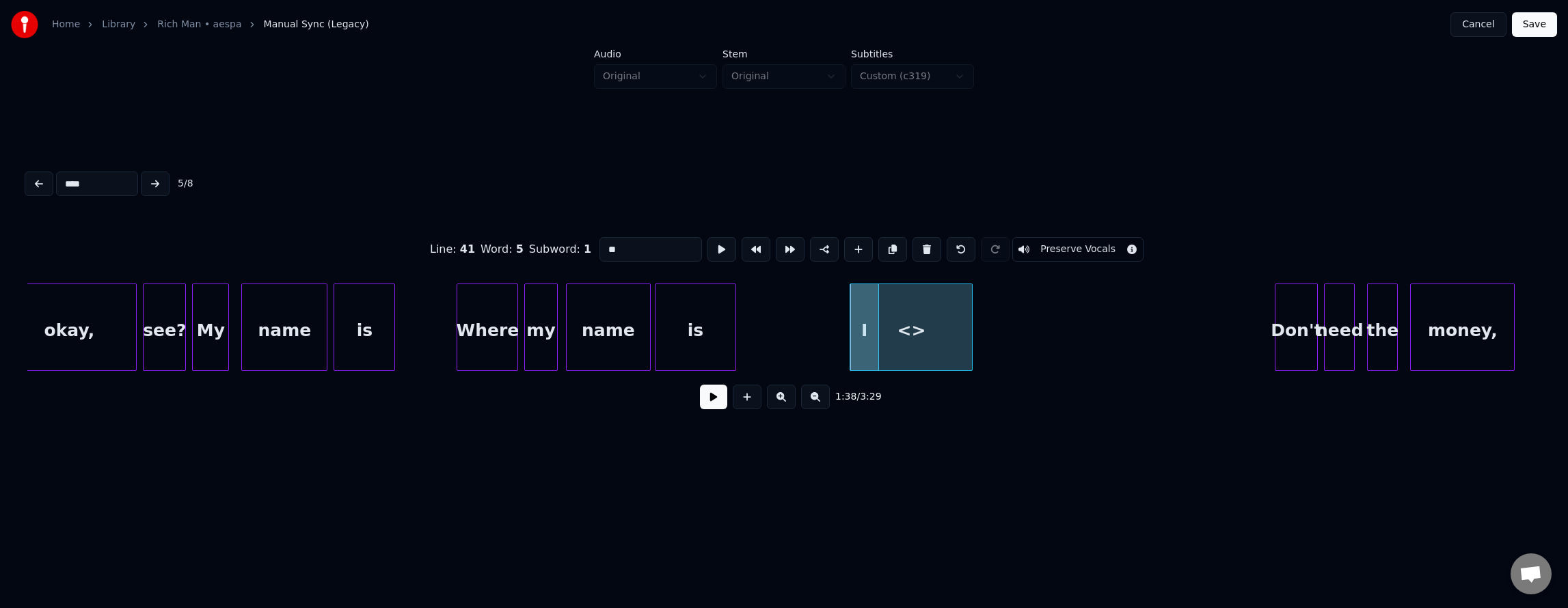
click at [919, 342] on div "<>" at bounding box center [911, 330] width 122 height 93
click at [929, 255] on button at bounding box center [926, 250] width 28 height 25
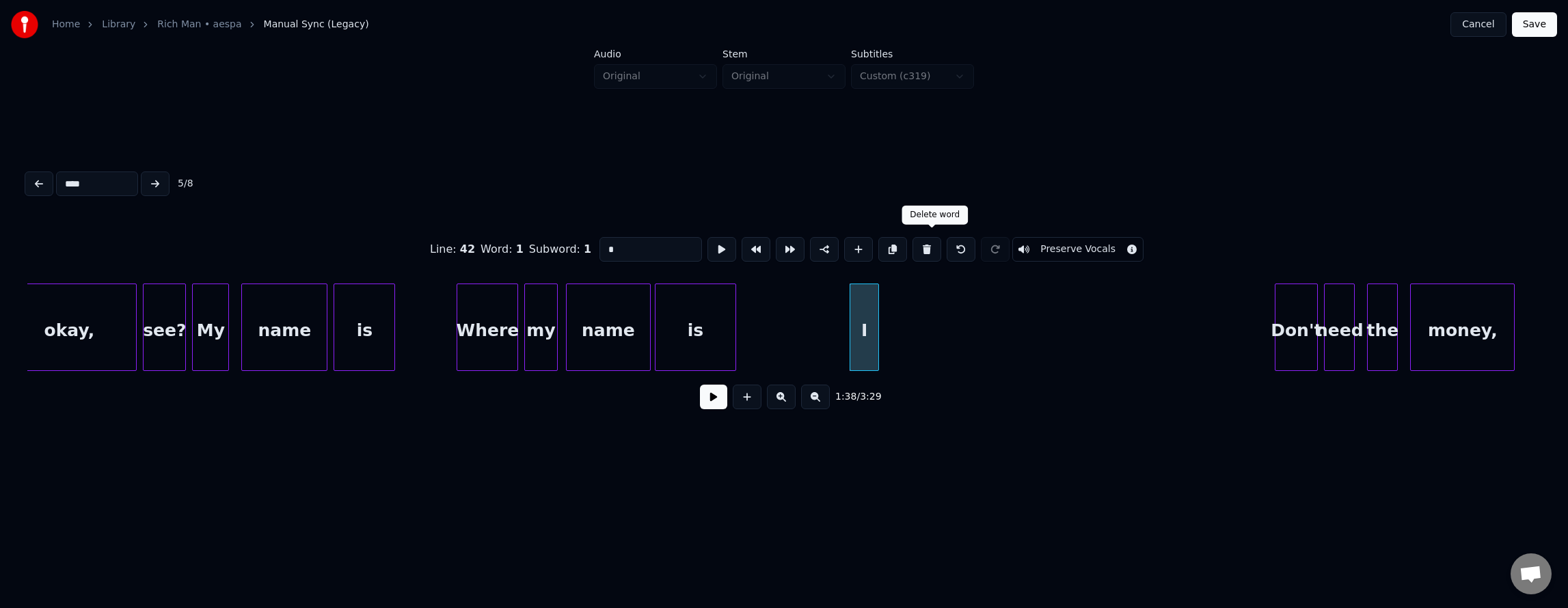
click at [930, 247] on button at bounding box center [926, 250] width 28 height 25
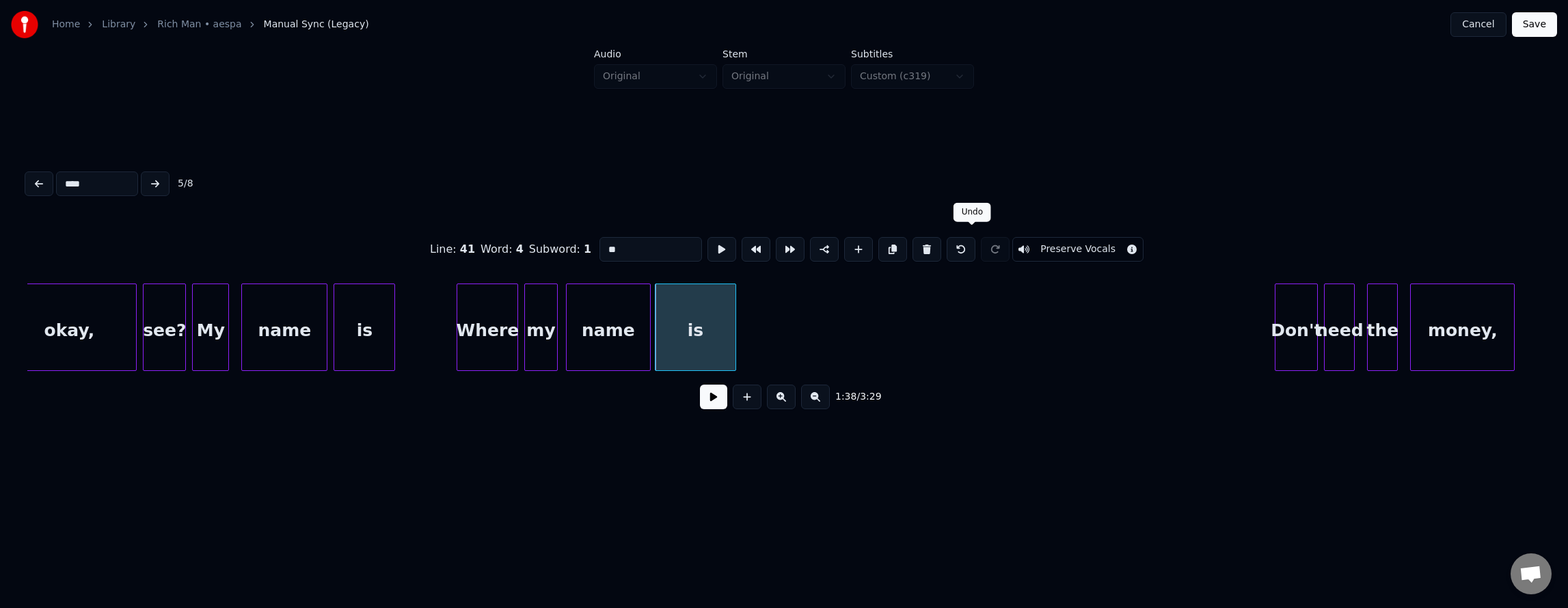
click at [969, 247] on button at bounding box center [960, 250] width 28 height 25
click at [860, 311] on div "I" at bounding box center [865, 330] width 28 height 93
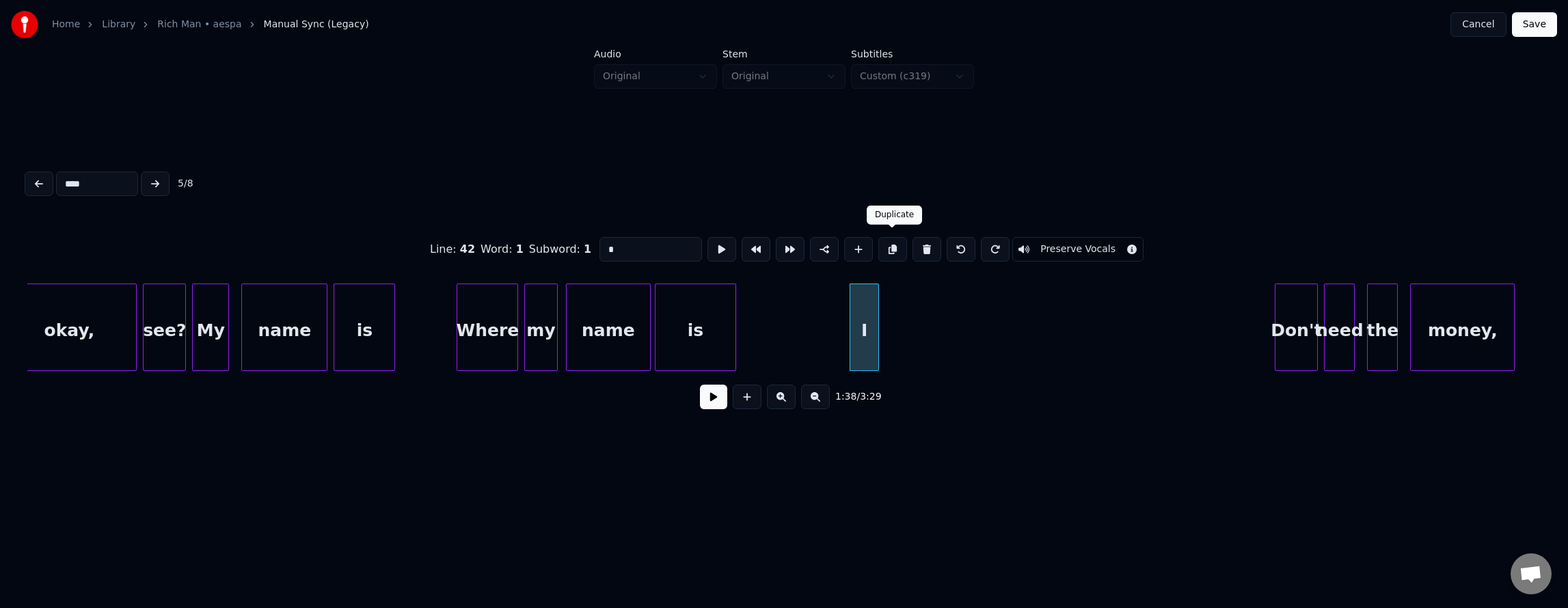
click at [888, 242] on button at bounding box center [892, 250] width 28 height 25
click at [900, 310] on div "I" at bounding box center [899, 330] width 28 height 93
drag, startPoint x: 608, startPoint y: 240, endPoint x: 503, endPoint y: 242, distance: 105.0
click at [507, 230] on div "Line : 42 Word : 2 Subword : 1 * Preserve Vocals" at bounding box center [784, 250] width 1513 height 68
click at [895, 247] on button at bounding box center [892, 250] width 28 height 25
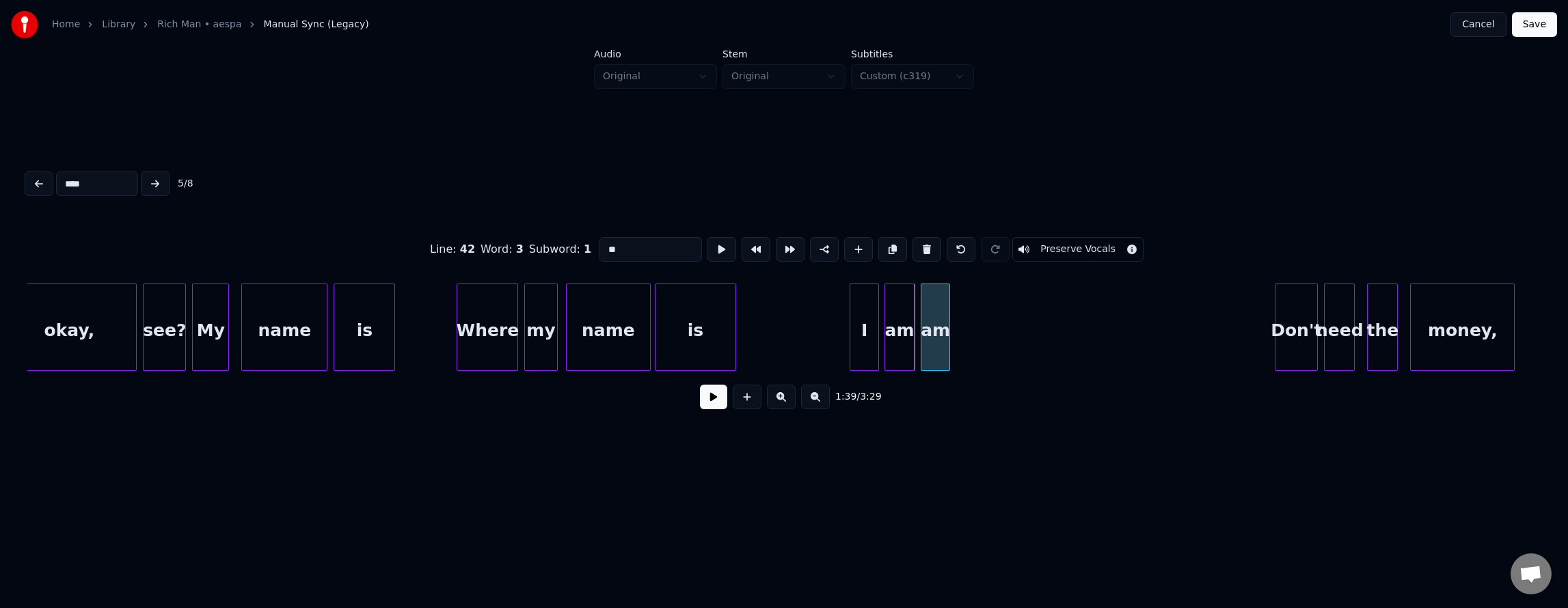
click at [934, 306] on div "am" at bounding box center [936, 330] width 28 height 93
drag, startPoint x: 621, startPoint y: 239, endPoint x: 514, endPoint y: 234, distance: 107.1
click at [514, 234] on div "Line : 42 Word : 3 Subword : 1 ** Preserve Vocals" at bounding box center [784, 250] width 1513 height 68
click at [892, 243] on button at bounding box center [892, 250] width 28 height 25
click at [976, 308] on div "a" at bounding box center [971, 330] width 28 height 93
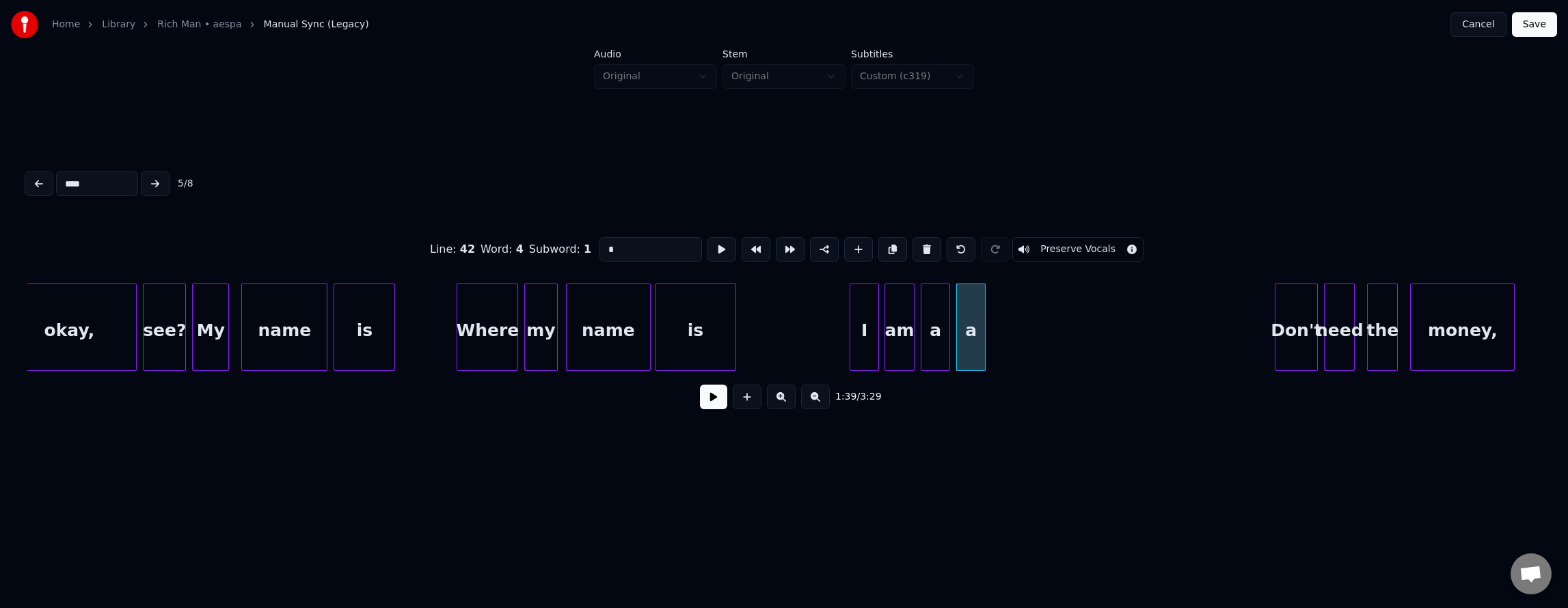
click at [925, 312] on div at bounding box center [924, 326] width 4 height 86
click at [708, 242] on button at bounding box center [722, 250] width 28 height 25
click at [1054, 329] on div at bounding box center [1055, 326] width 4 height 86
drag, startPoint x: 609, startPoint y: 242, endPoint x: 506, endPoint y: 235, distance: 103.2
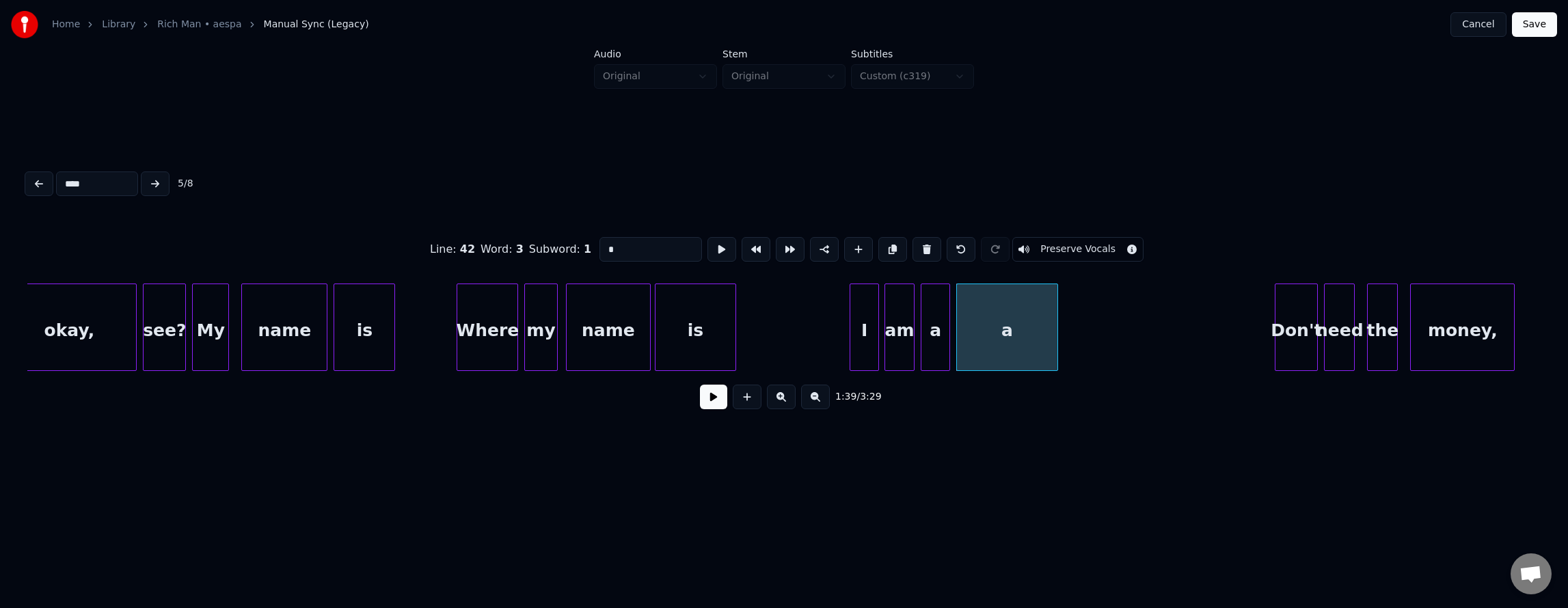
click at [508, 231] on div "Line : 42 Word : 3 Subword : 1 * Preserve Vocals" at bounding box center [784, 250] width 1513 height 68
type input "****"
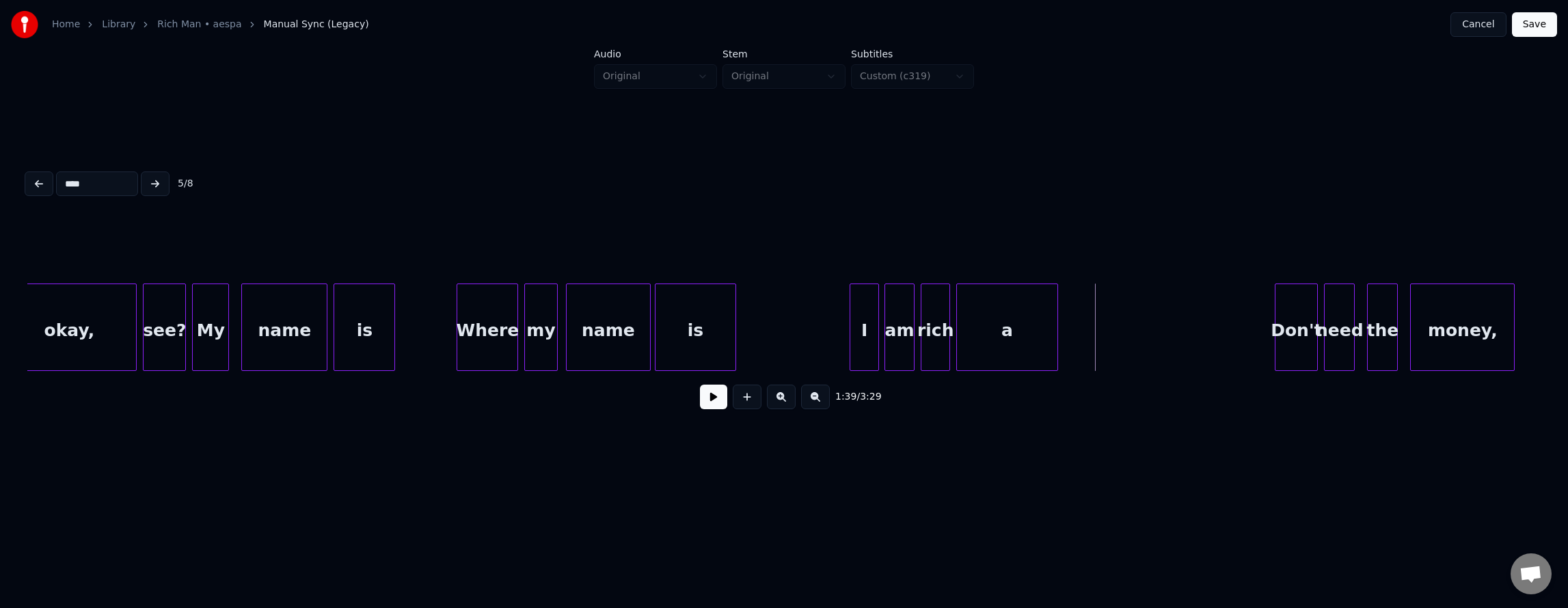
click at [1008, 323] on div "a" at bounding box center [1007, 330] width 100 height 93
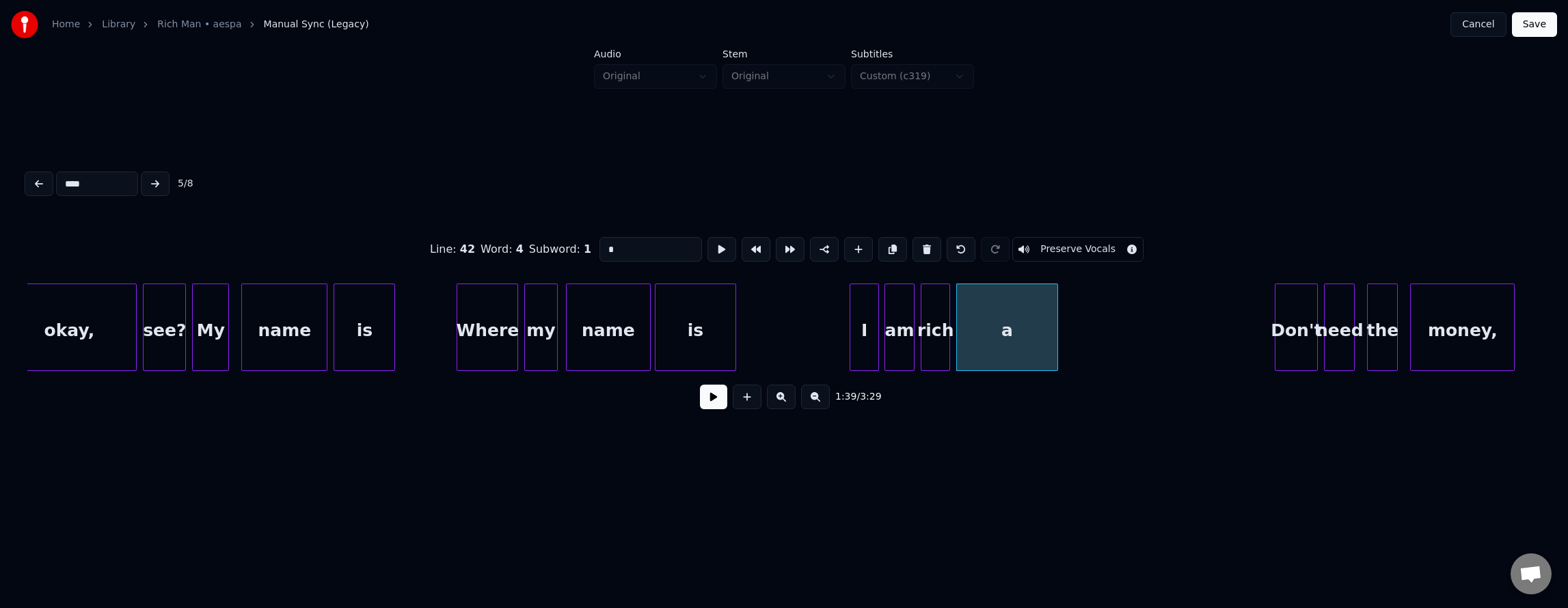
drag, startPoint x: 603, startPoint y: 240, endPoint x: 510, endPoint y: 238, distance: 93.0
click at [516, 233] on div "Line : 42 Word : 4 Subword : 1 * Preserve Vocals" at bounding box center [784, 250] width 1513 height 68
type input "****"
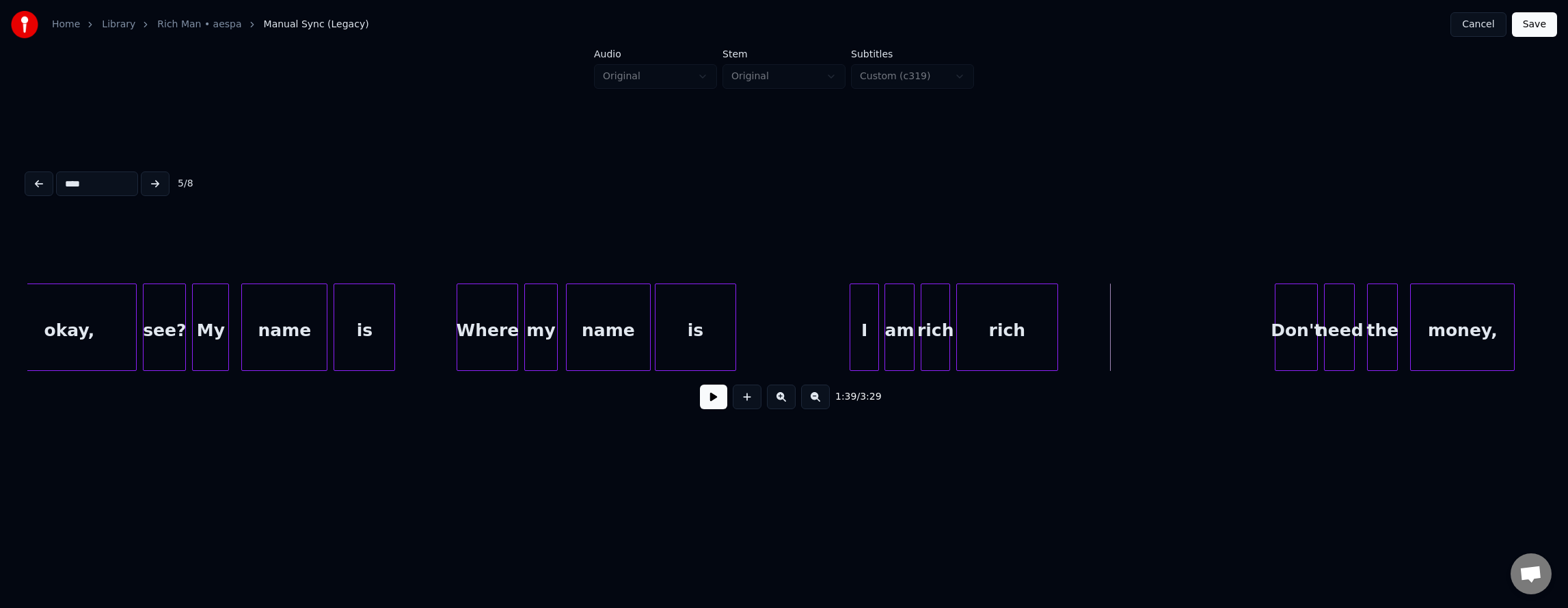
click at [926, 319] on div "rich" at bounding box center [936, 330] width 28 height 93
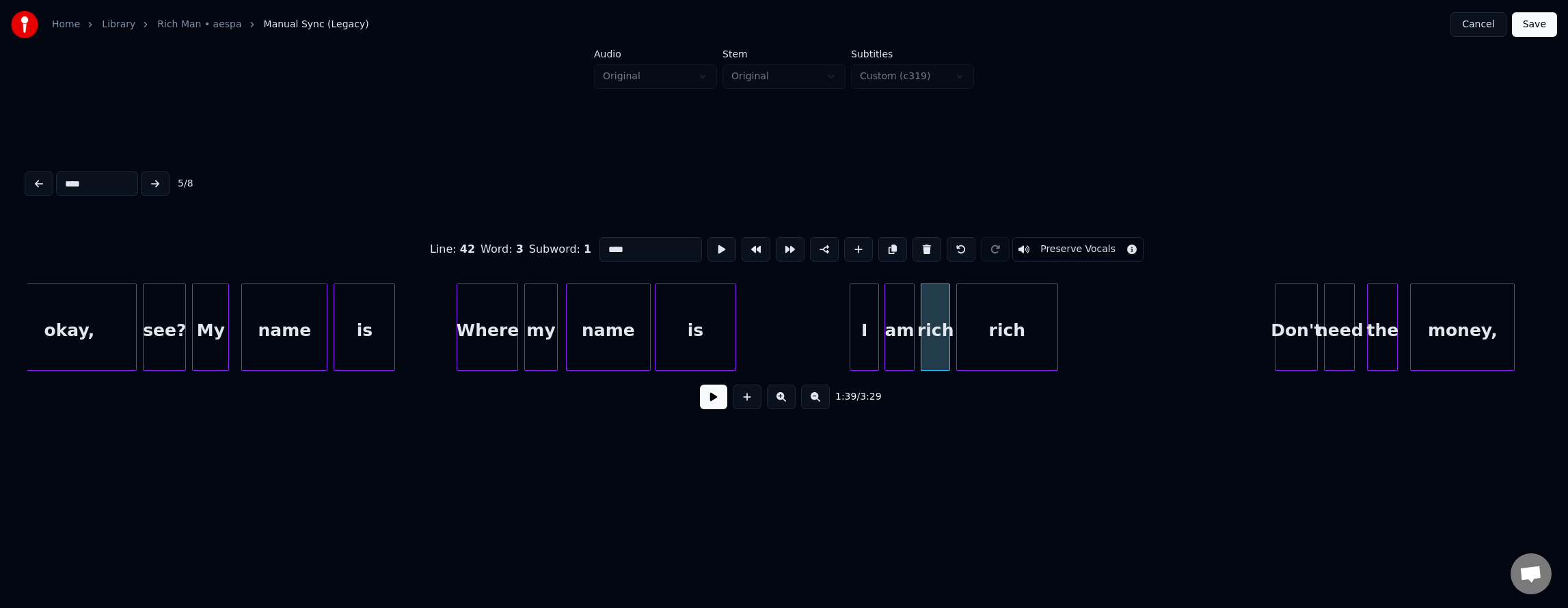
drag, startPoint x: 624, startPoint y: 242, endPoint x: 489, endPoint y: 227, distance: 135.8
click at [489, 227] on div "Line : 42 Word : 3 Subword : 1 **** Preserve Vocals" at bounding box center [784, 250] width 1513 height 68
type input "*"
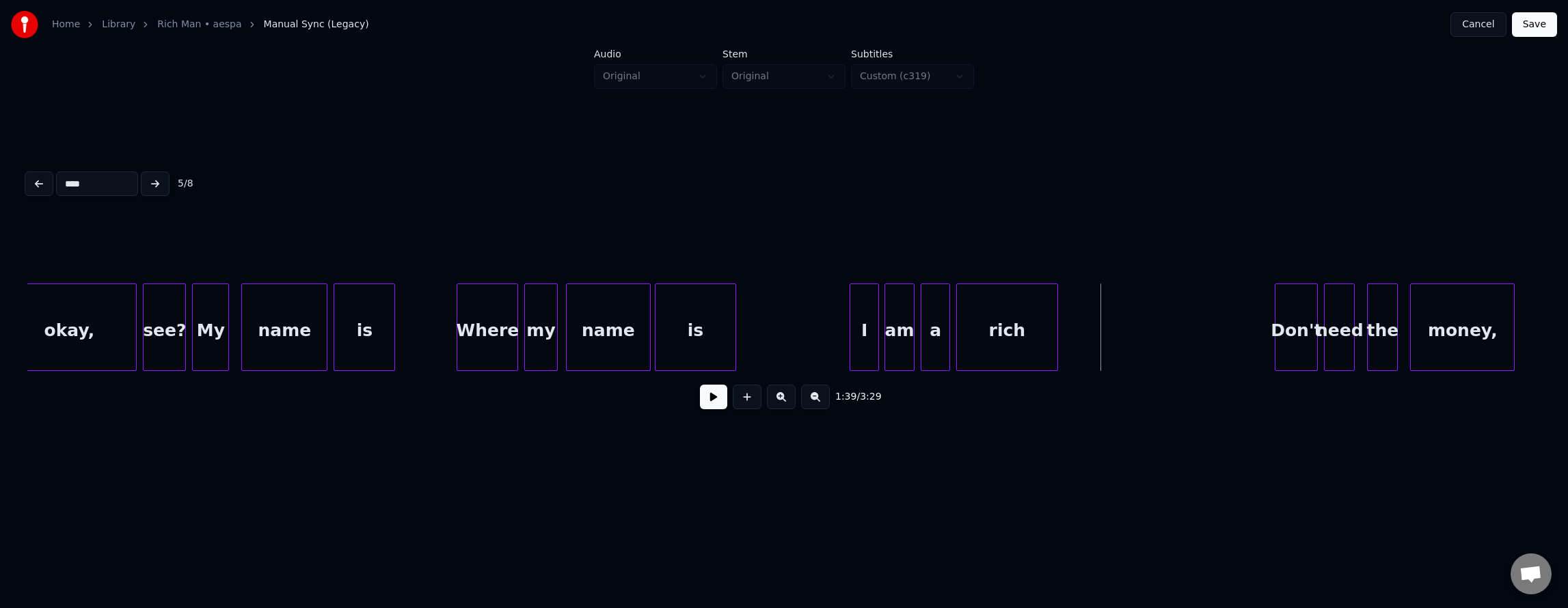
click at [995, 328] on div "rich" at bounding box center [1007, 330] width 100 height 93
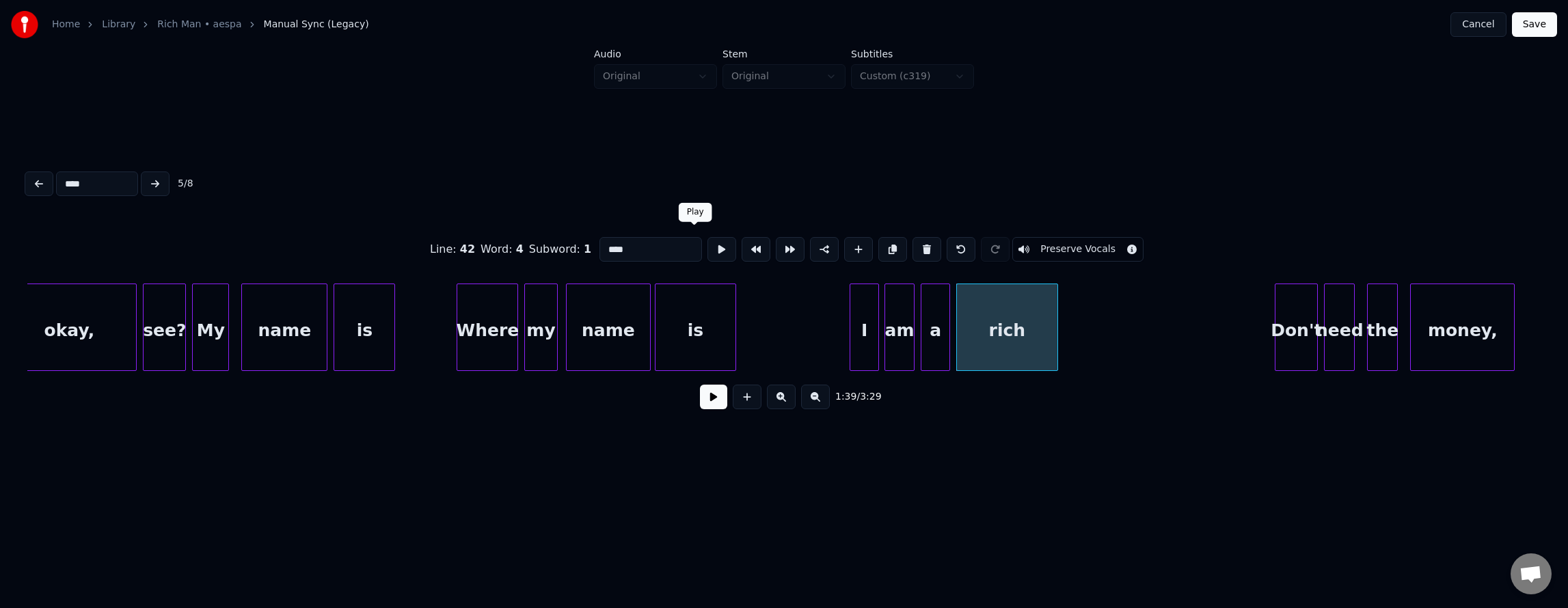
click at [708, 239] on button at bounding box center [722, 250] width 28 height 25
click at [979, 325] on div at bounding box center [978, 326] width 4 height 86
click at [708, 238] on button at bounding box center [722, 250] width 28 height 25
click at [954, 327] on div "a" at bounding box center [950, 330] width 28 height 93
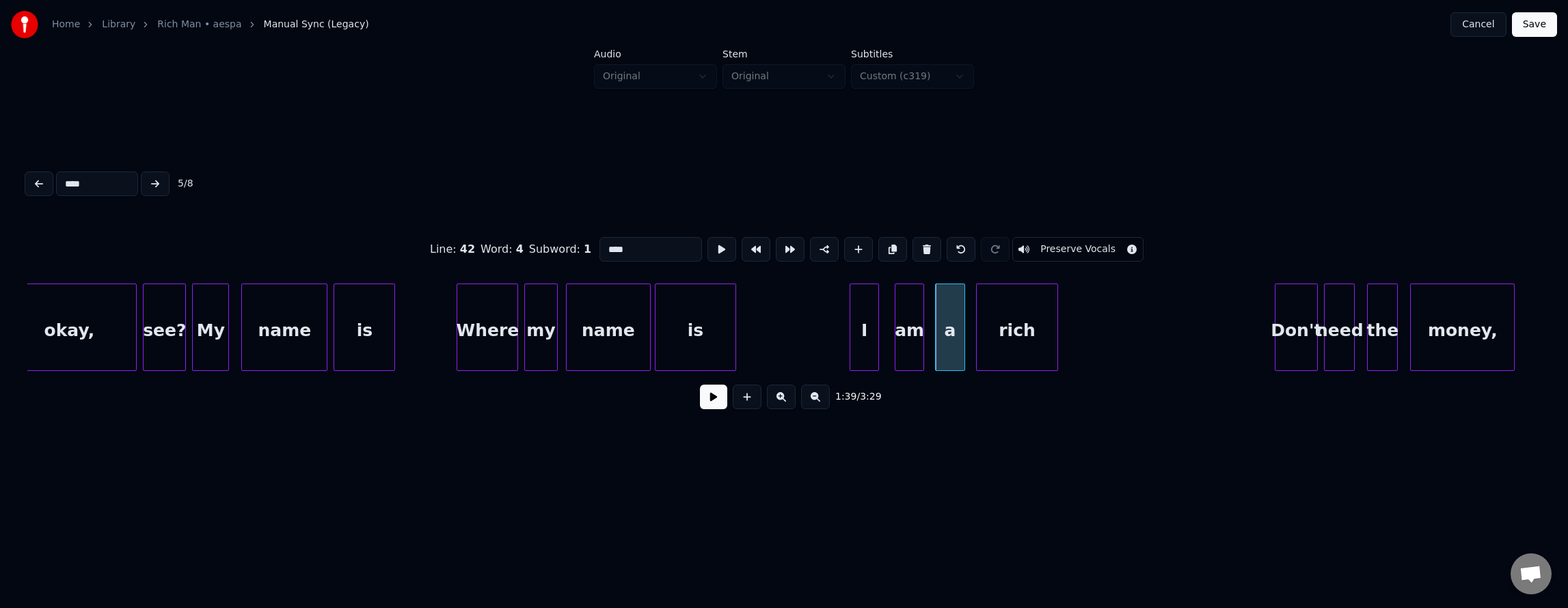
click at [906, 329] on div "am" at bounding box center [909, 330] width 28 height 93
click at [873, 328] on div "I" at bounding box center [864, 327] width 29 height 87
click at [708, 248] on button at bounding box center [722, 250] width 28 height 25
drag, startPoint x: 697, startPoint y: 248, endPoint x: 732, endPoint y: 263, distance: 38.1
click at [708, 250] on button at bounding box center [722, 250] width 28 height 25
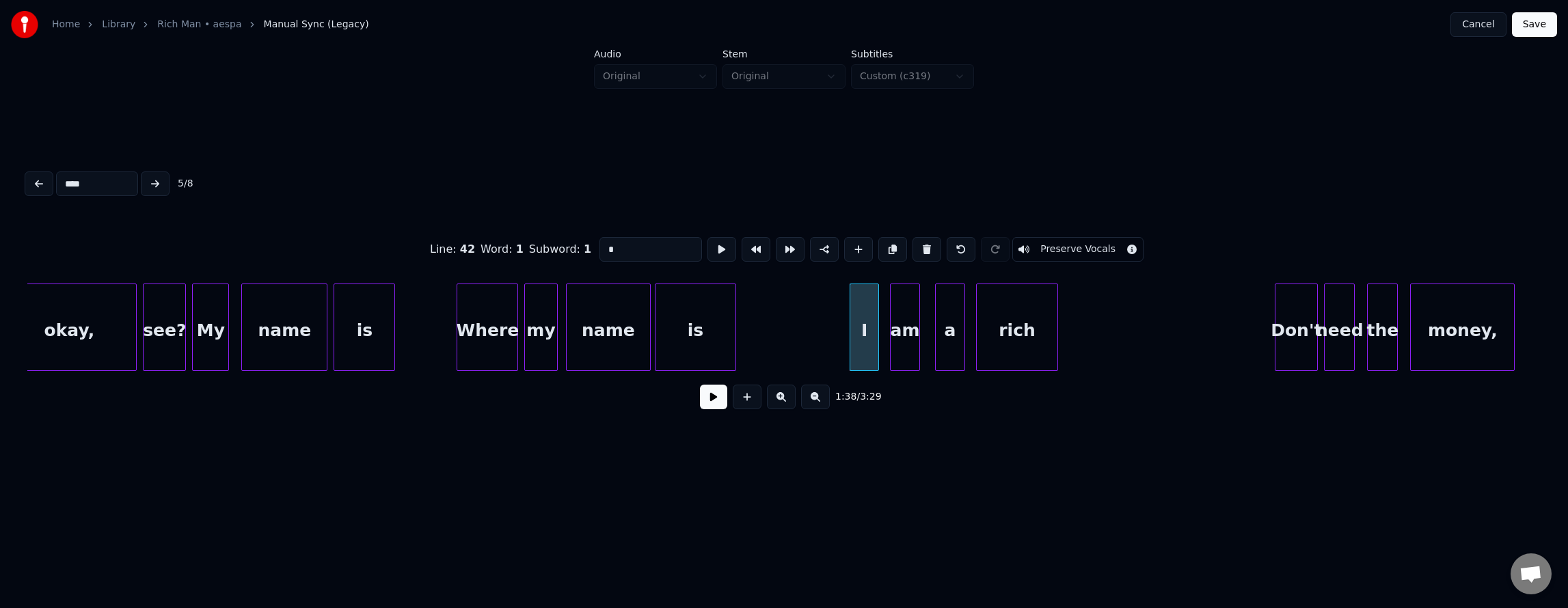
click at [907, 329] on div "am" at bounding box center [905, 330] width 28 height 93
click at [708, 246] on button at bounding box center [722, 250] width 28 height 25
click at [942, 326] on div "a" at bounding box center [947, 330] width 28 height 93
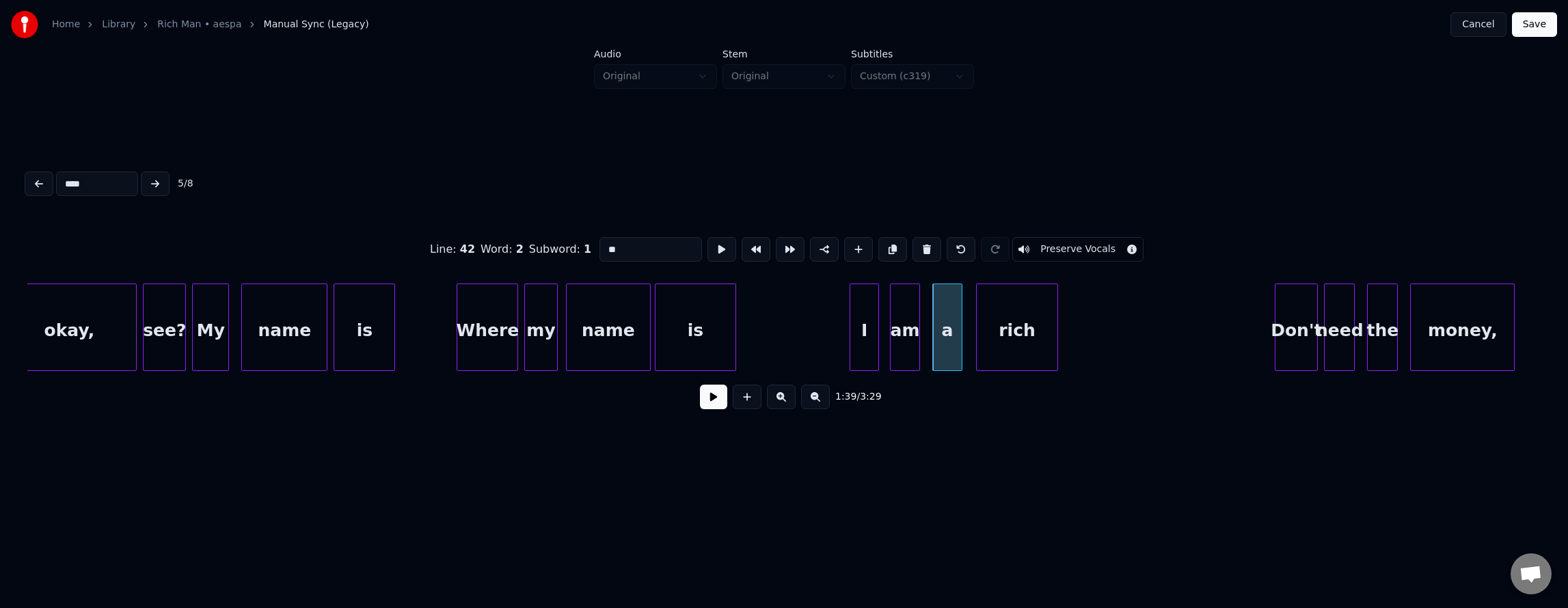
click at [942, 326] on div "a" at bounding box center [947, 330] width 28 height 93
click at [708, 250] on button at bounding box center [722, 250] width 28 height 25
click at [959, 345] on div "a" at bounding box center [953, 330] width 28 height 93
click at [907, 343] on div "am" at bounding box center [914, 330] width 28 height 93
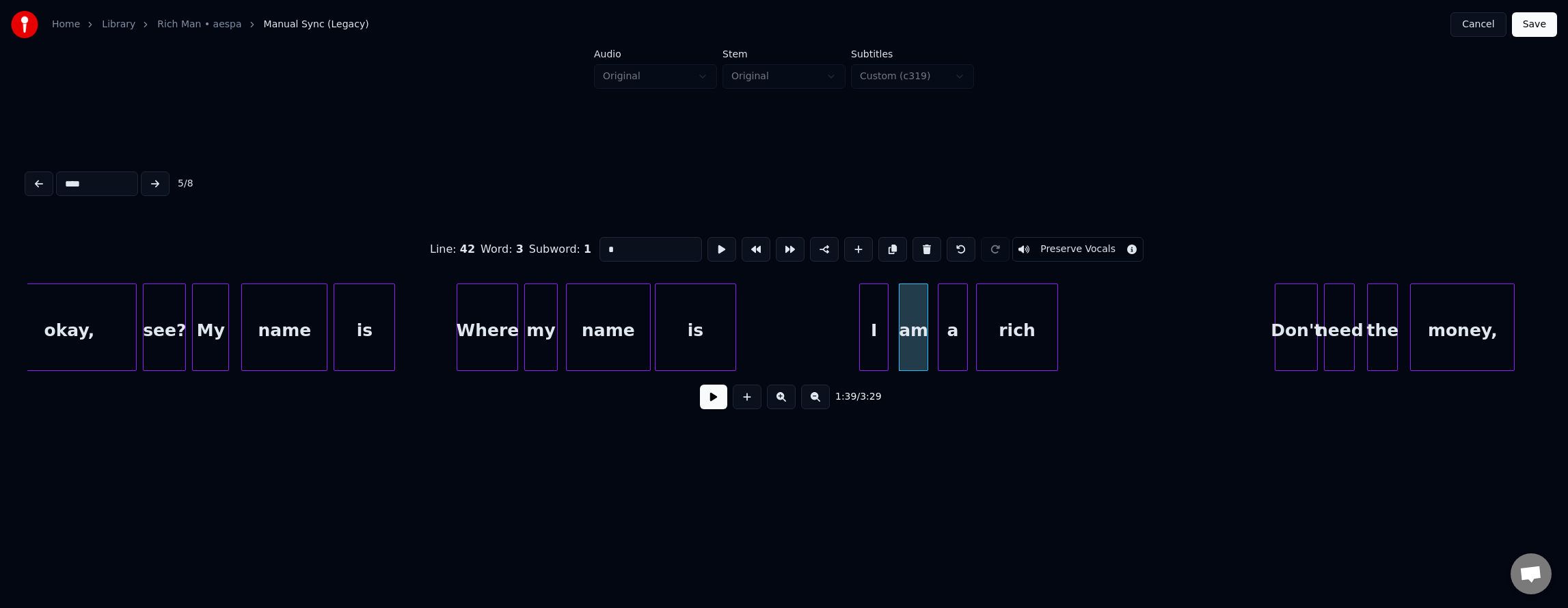
click at [876, 331] on div "I" at bounding box center [874, 330] width 28 height 93
click at [869, 333] on div "I" at bounding box center [867, 330] width 28 height 93
click at [708, 249] on button at bounding box center [722, 250] width 28 height 25
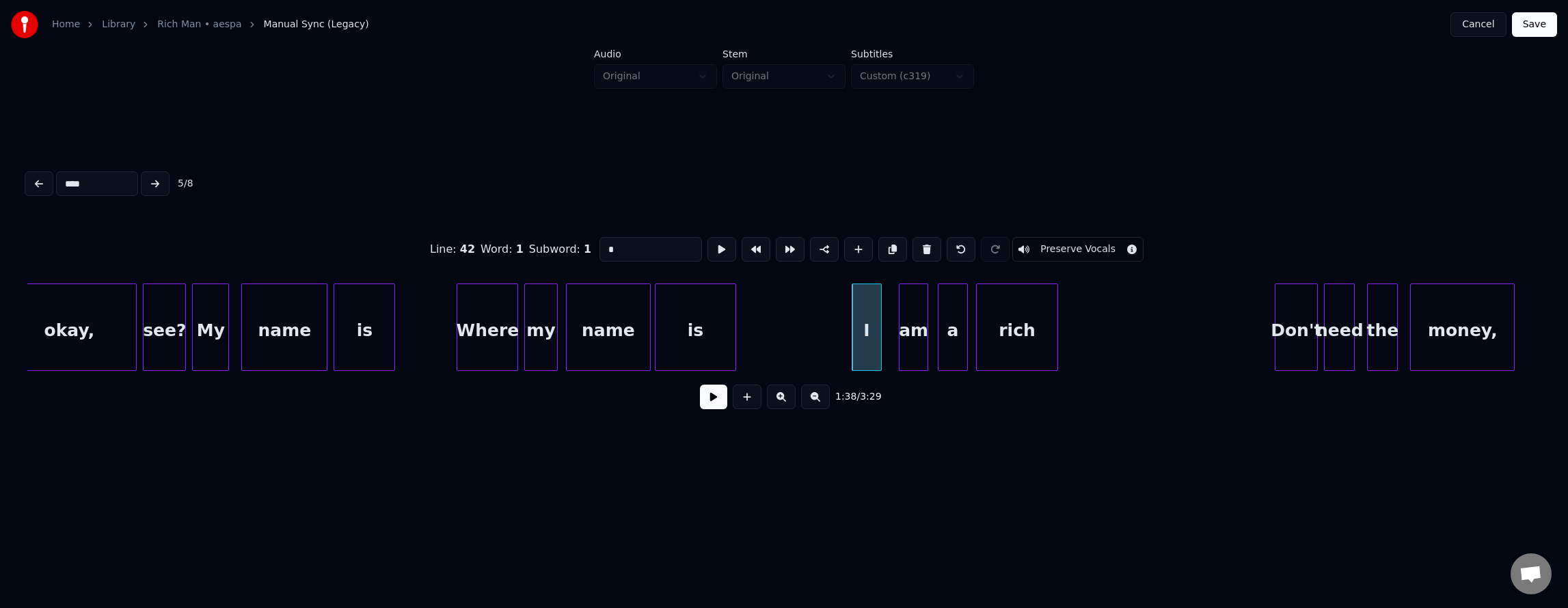
drag, startPoint x: 705, startPoint y: 250, endPoint x: 725, endPoint y: 259, distance: 21.9
click at [708, 252] on button at bounding box center [722, 250] width 28 height 25
click at [907, 331] on div "am" at bounding box center [908, 330] width 28 height 93
click at [708, 247] on button at bounding box center [722, 250] width 28 height 25
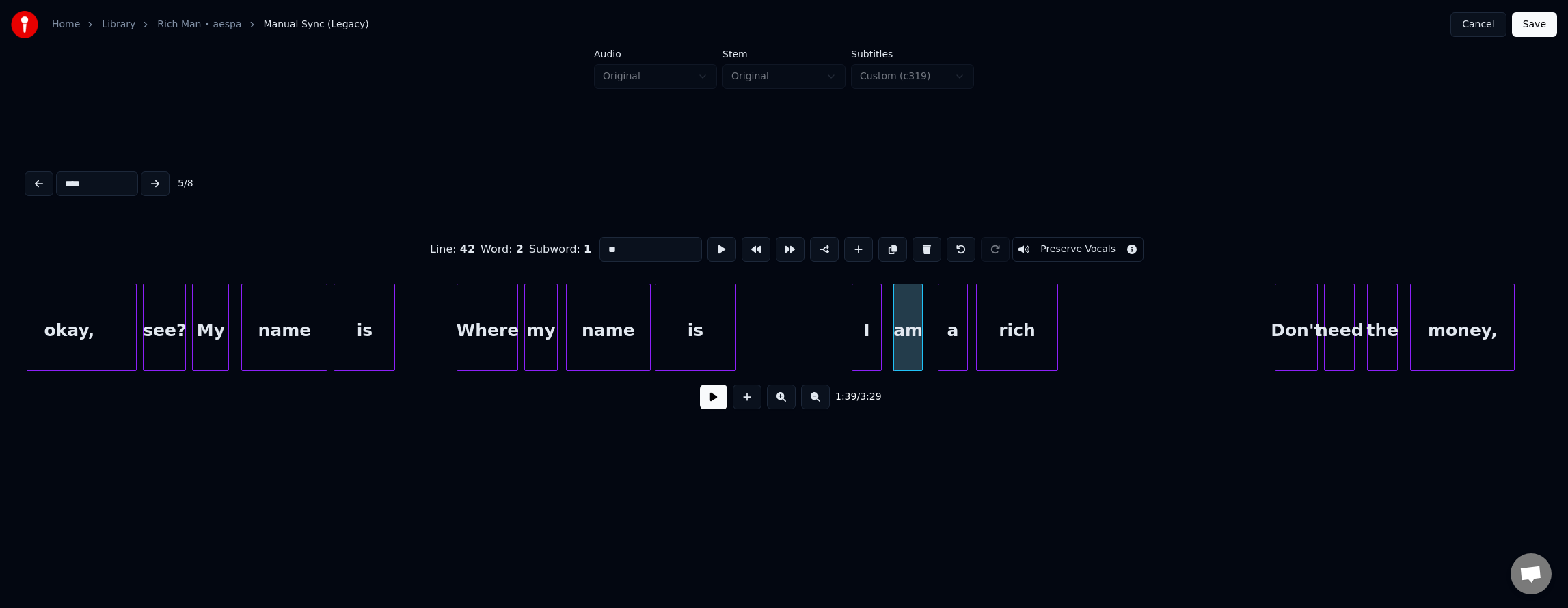
click at [708, 249] on button at bounding box center [722, 250] width 28 height 25
click at [953, 333] on div "a" at bounding box center [948, 330] width 28 height 93
click at [708, 247] on button at bounding box center [722, 250] width 28 height 25
click at [951, 314] on div "a" at bounding box center [948, 330] width 28 height 93
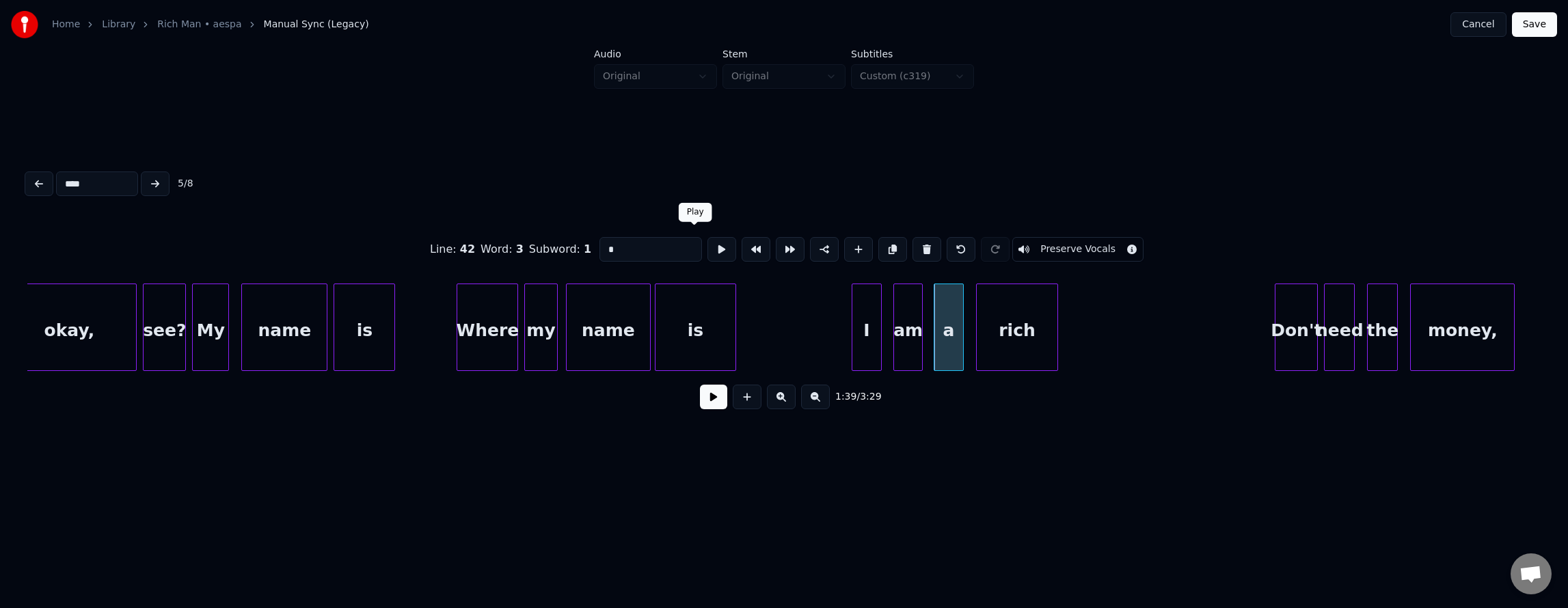
click at [708, 246] on button at bounding box center [722, 250] width 28 height 25
click at [1020, 318] on div "rich" at bounding box center [1016, 330] width 80 height 93
click at [710, 245] on button at bounding box center [722, 250] width 28 height 25
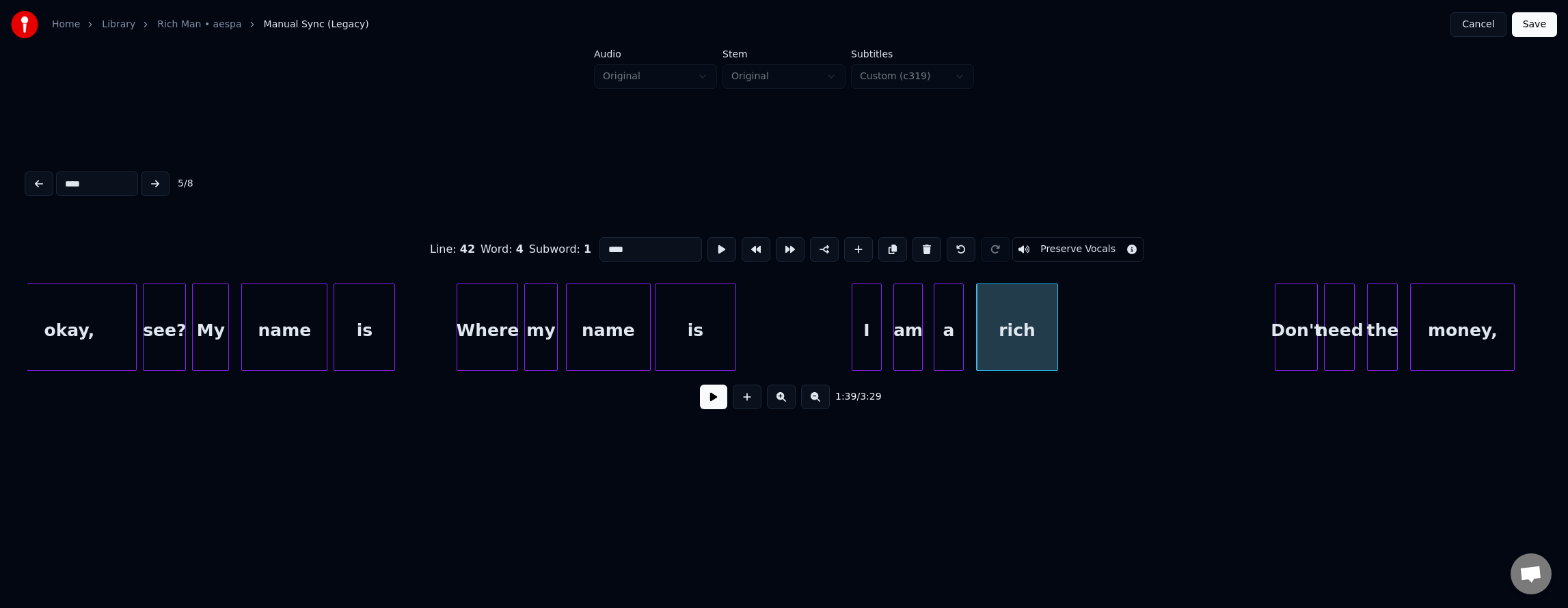
drag, startPoint x: 709, startPoint y: 245, endPoint x: 771, endPoint y: 258, distance: 63.3
click at [710, 245] on button at bounding box center [722, 250] width 28 height 25
click at [1015, 321] on div "rich" at bounding box center [1016, 330] width 80 height 93
click at [883, 245] on button at bounding box center [892, 250] width 28 height 25
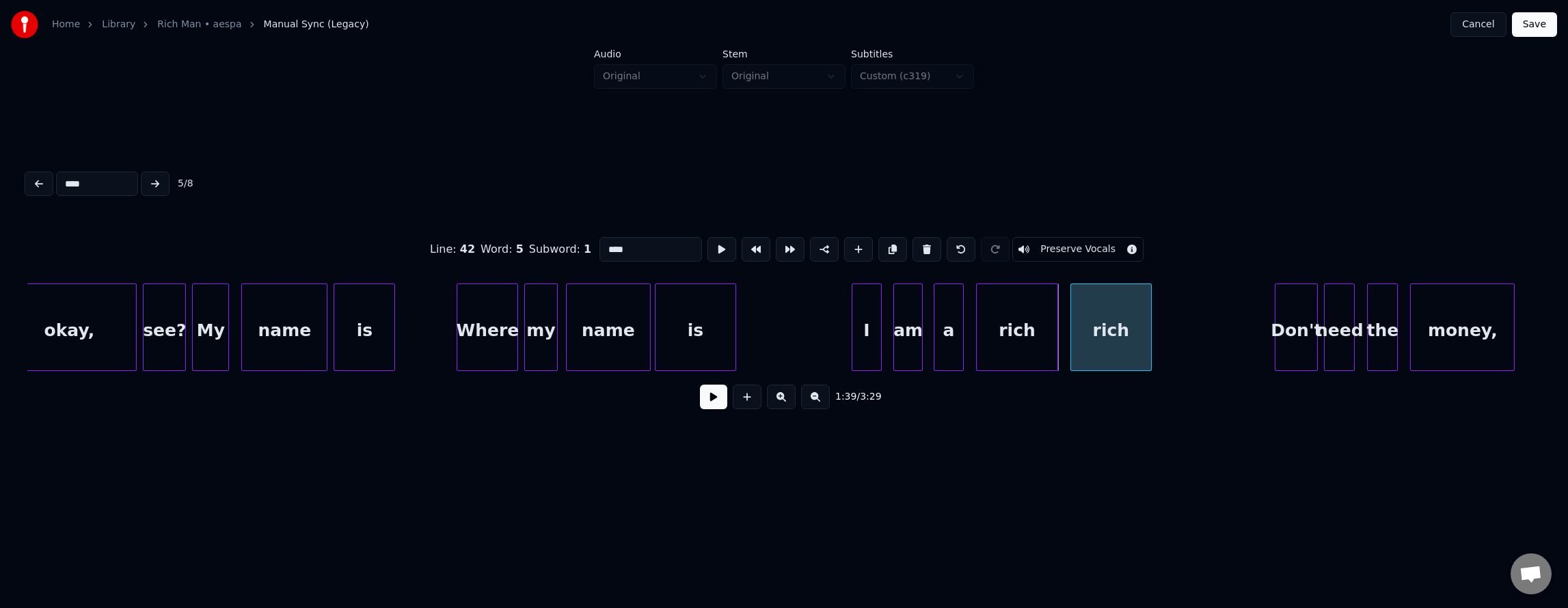
click at [1109, 326] on div "rich" at bounding box center [1111, 330] width 80 height 93
click at [1231, 353] on div at bounding box center [1230, 326] width 4 height 86
drag, startPoint x: 638, startPoint y: 242, endPoint x: 503, endPoint y: 237, distance: 135.1
click at [506, 237] on div "Line : 42 Word : 5 Subword : 1 **** Preserve Vocals" at bounding box center [784, 250] width 1513 height 68
click at [870, 312] on div "I" at bounding box center [867, 330] width 28 height 93
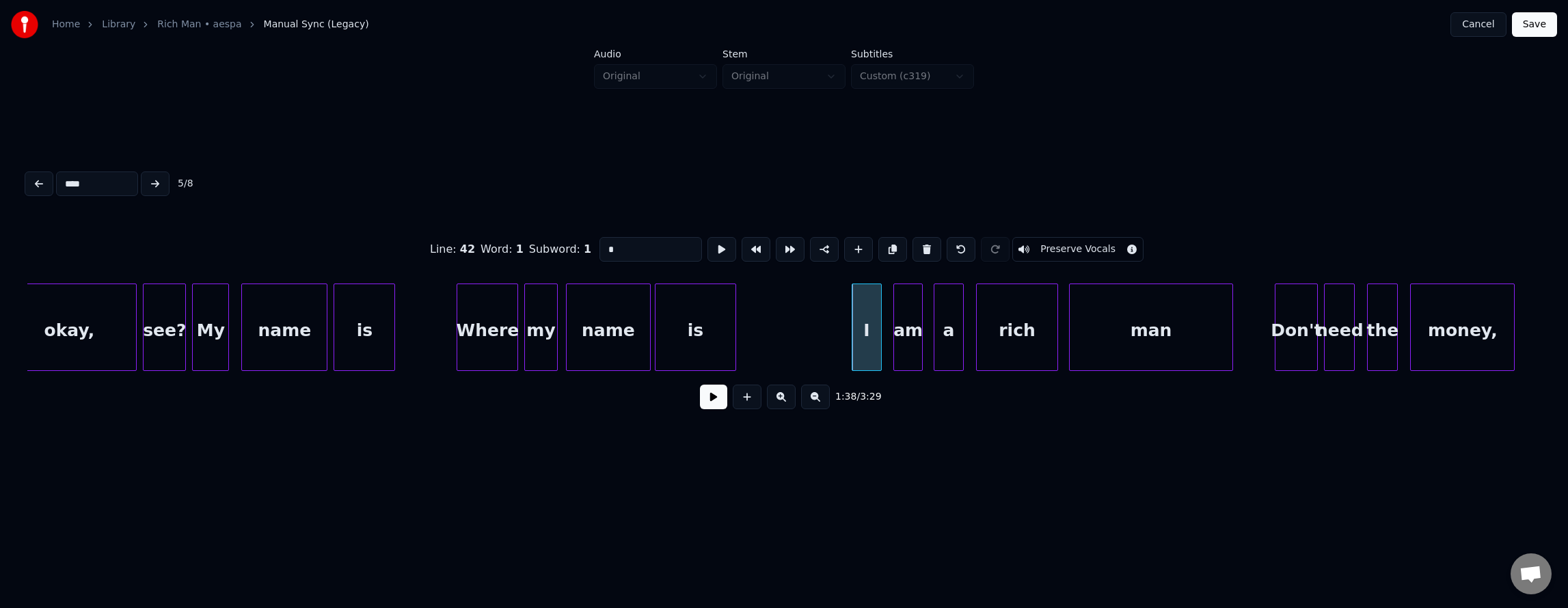
click at [1310, 311] on div "Don't" at bounding box center [1296, 330] width 42 height 93
click at [685, 313] on div "is" at bounding box center [696, 330] width 79 height 93
type input "**"
click at [1524, 26] on button "Save" at bounding box center [1535, 25] width 45 height 25
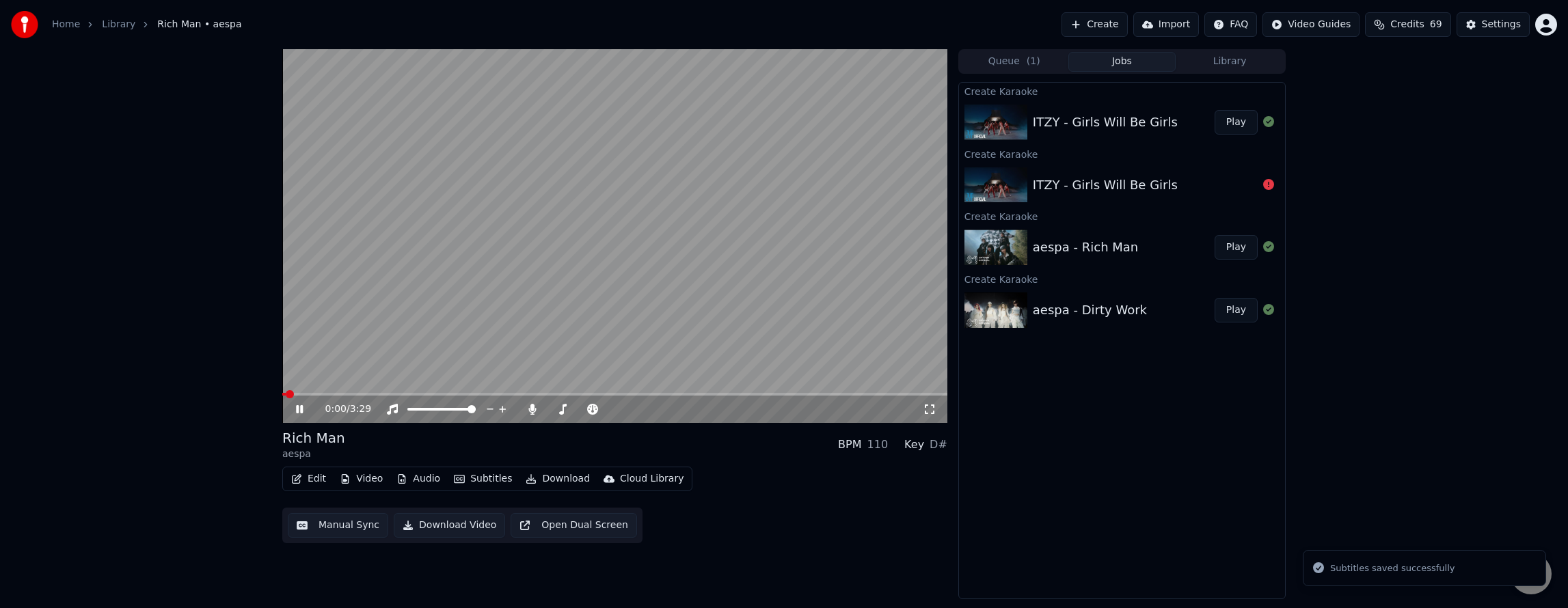
click at [308, 479] on button "Edit" at bounding box center [308, 478] width 45 height 19
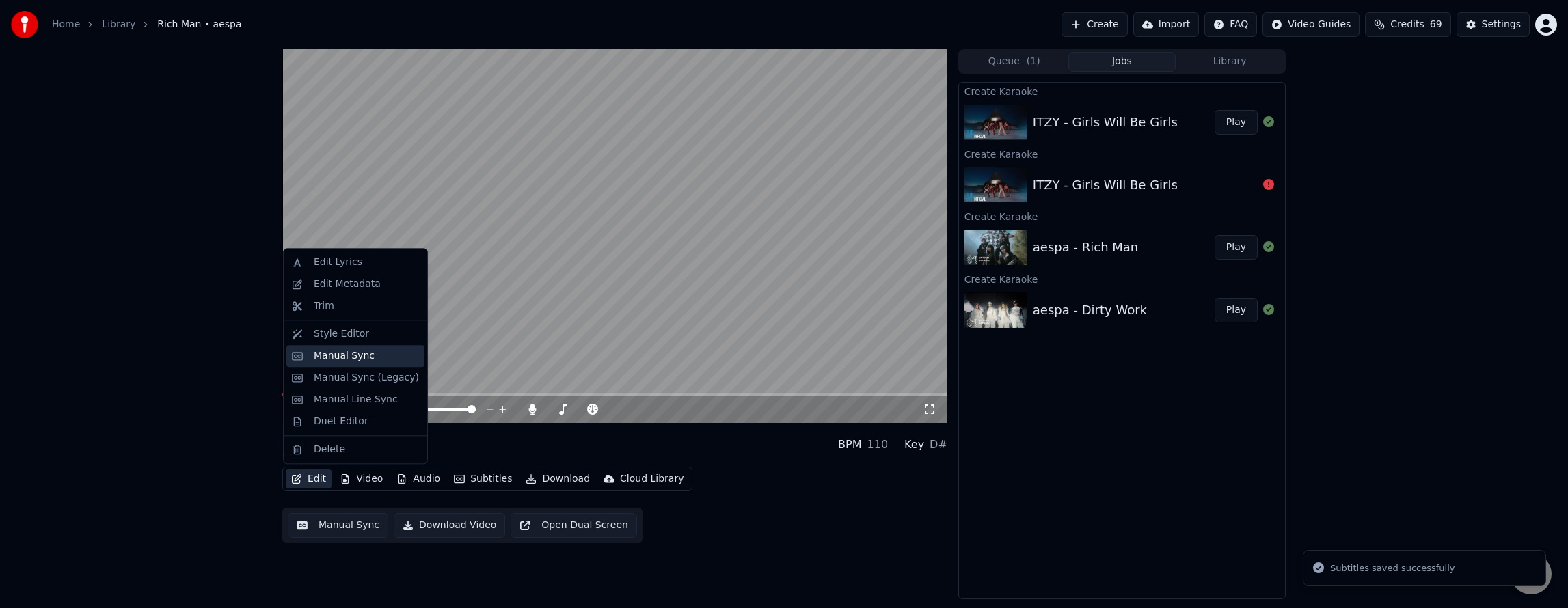
click at [361, 356] on div "Manual Sync" at bounding box center [344, 356] width 61 height 13
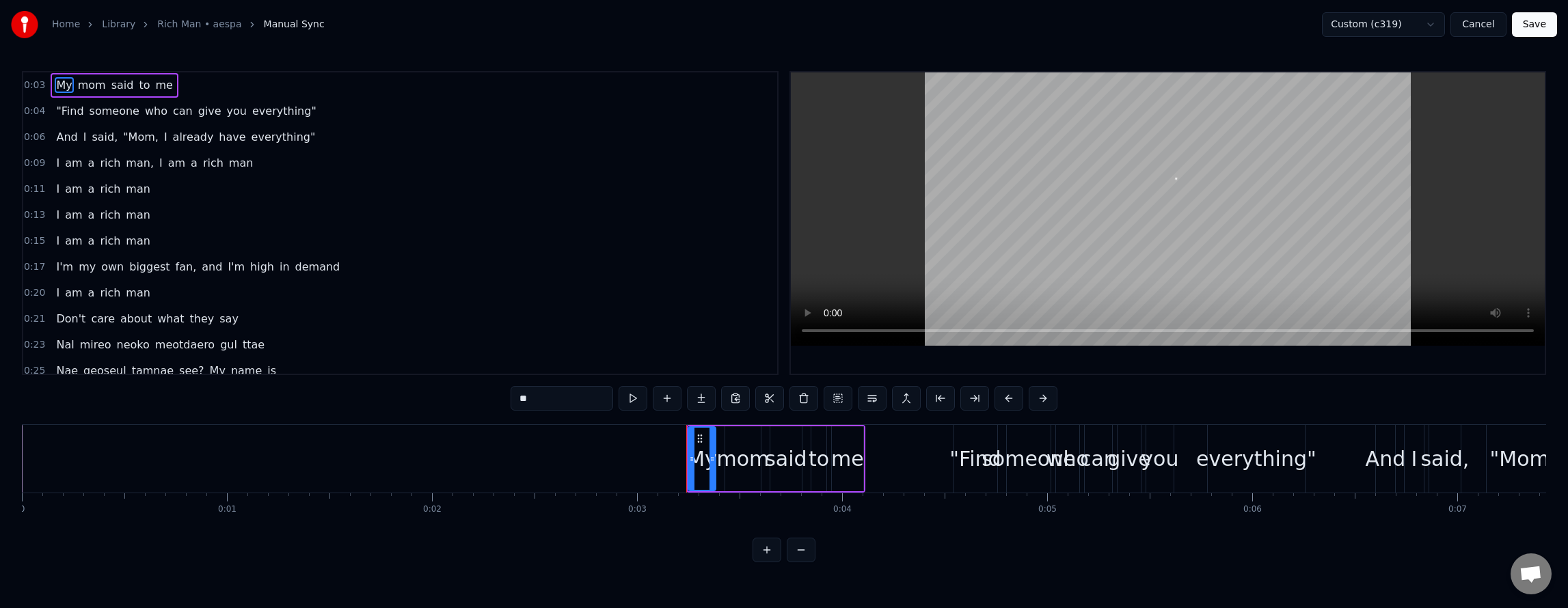
click at [278, 259] on span "in" at bounding box center [285, 267] width 13 height 16
type input "**"
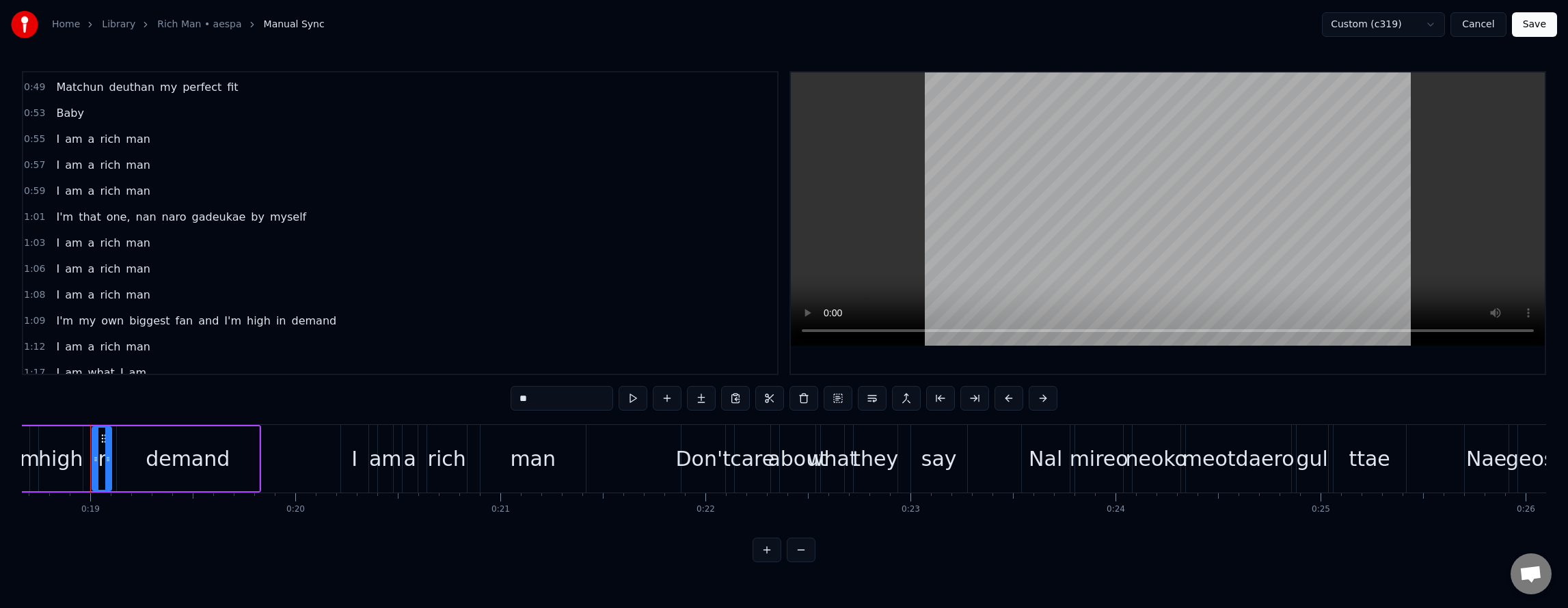
scroll to position [569, 0]
click at [263, 307] on div "1:09 I'm my own biggest fan and I'm high in demand" at bounding box center [400, 320] width 754 height 26
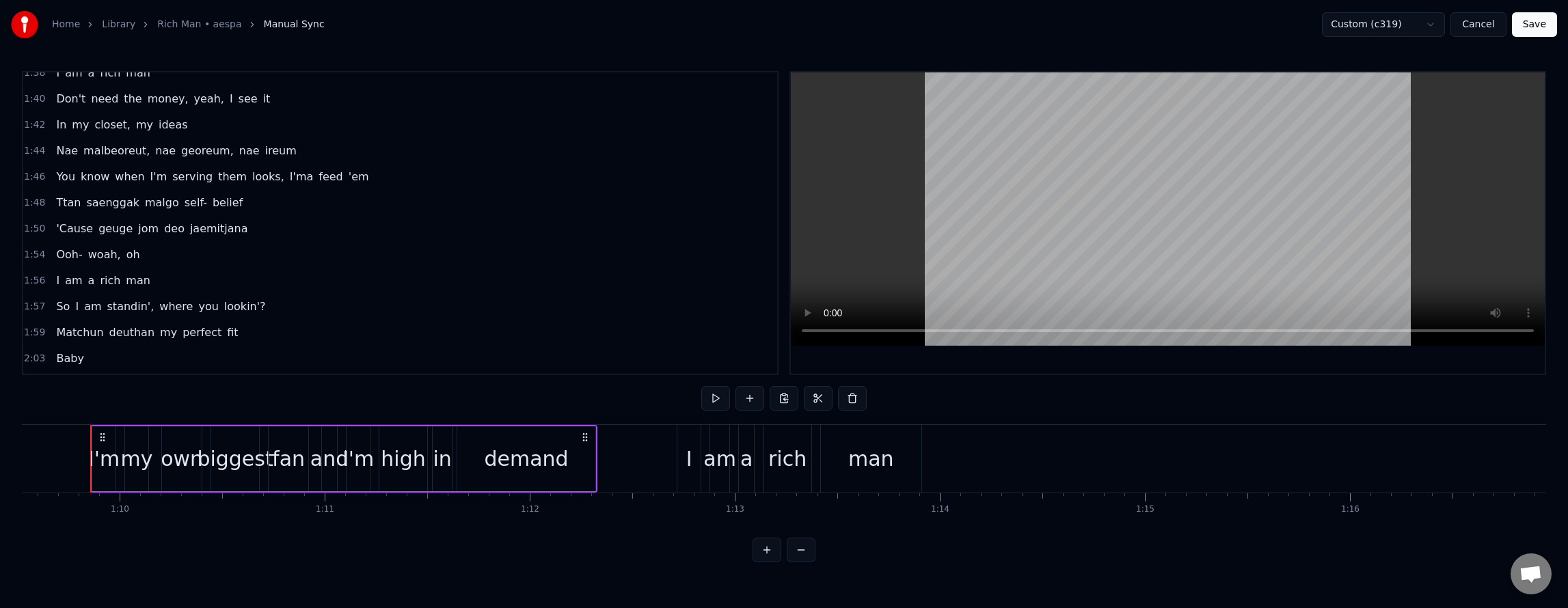
scroll to position [1116, 0]
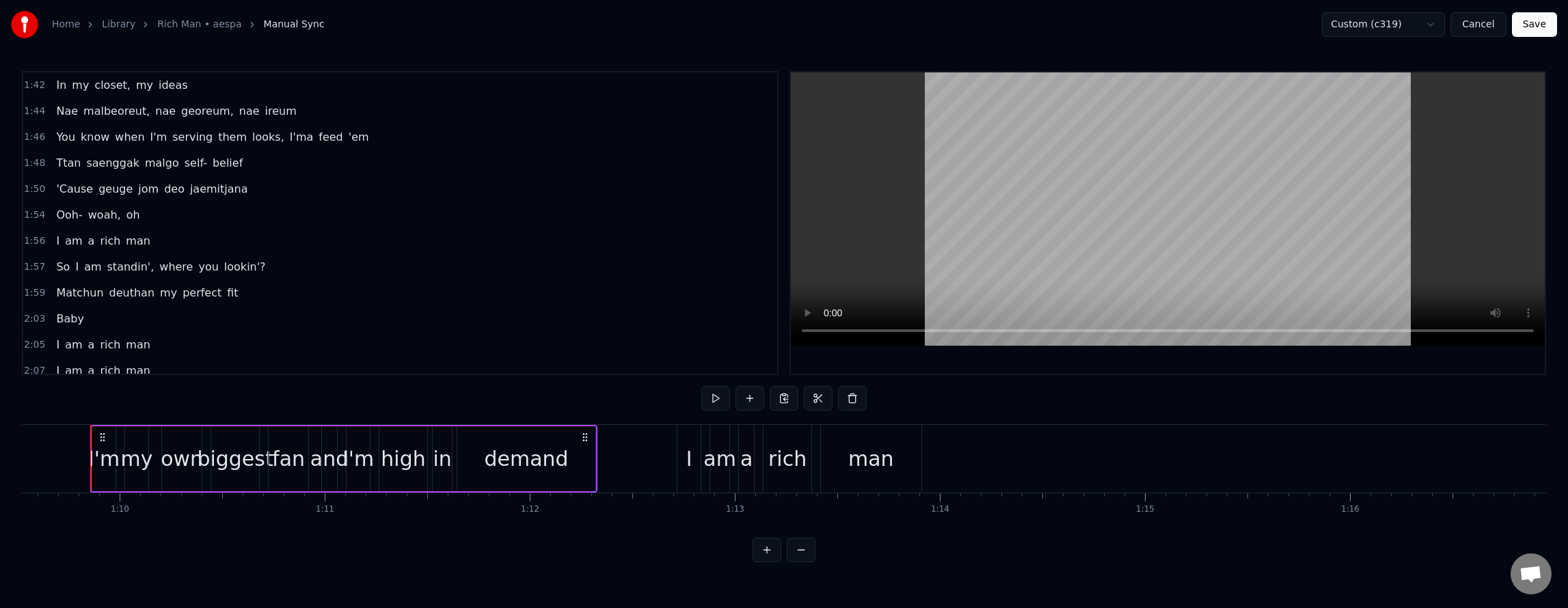
click at [282, 127] on div "You know when I'm serving them looks, I'ma feed 'em" at bounding box center [212, 137] width 324 height 25
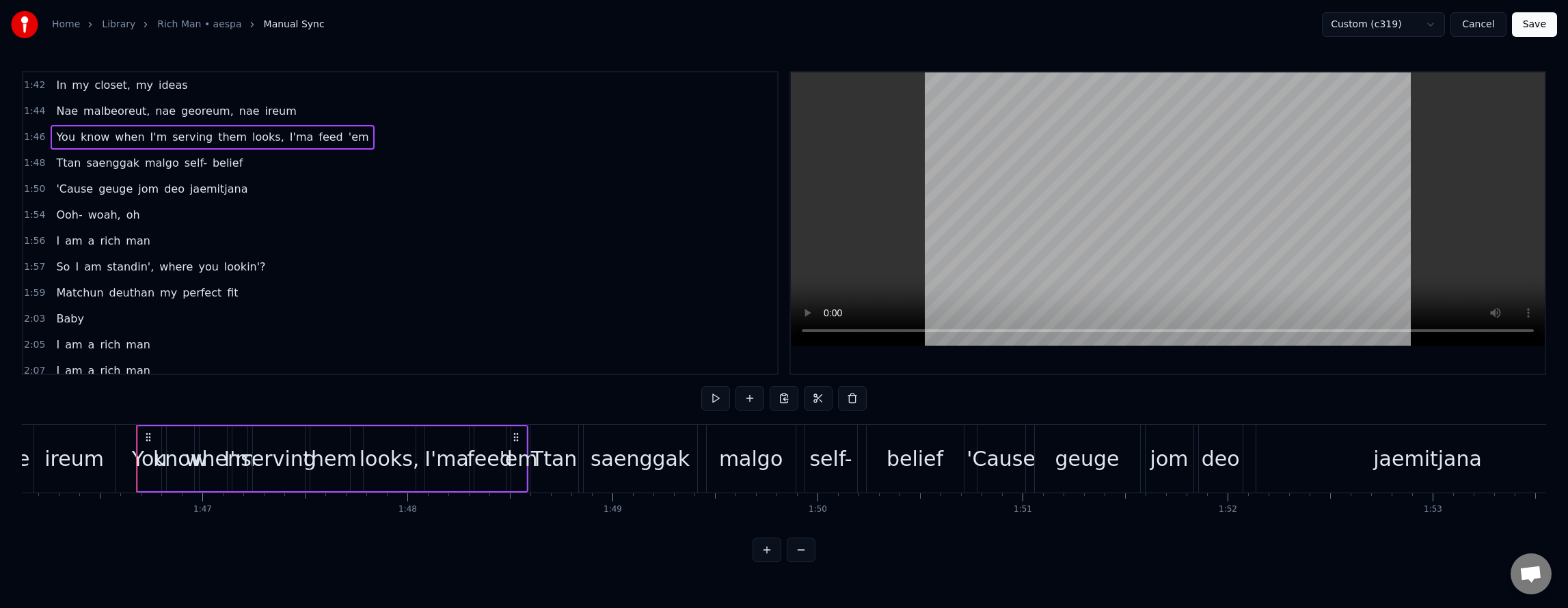
scroll to position [0, 21806]
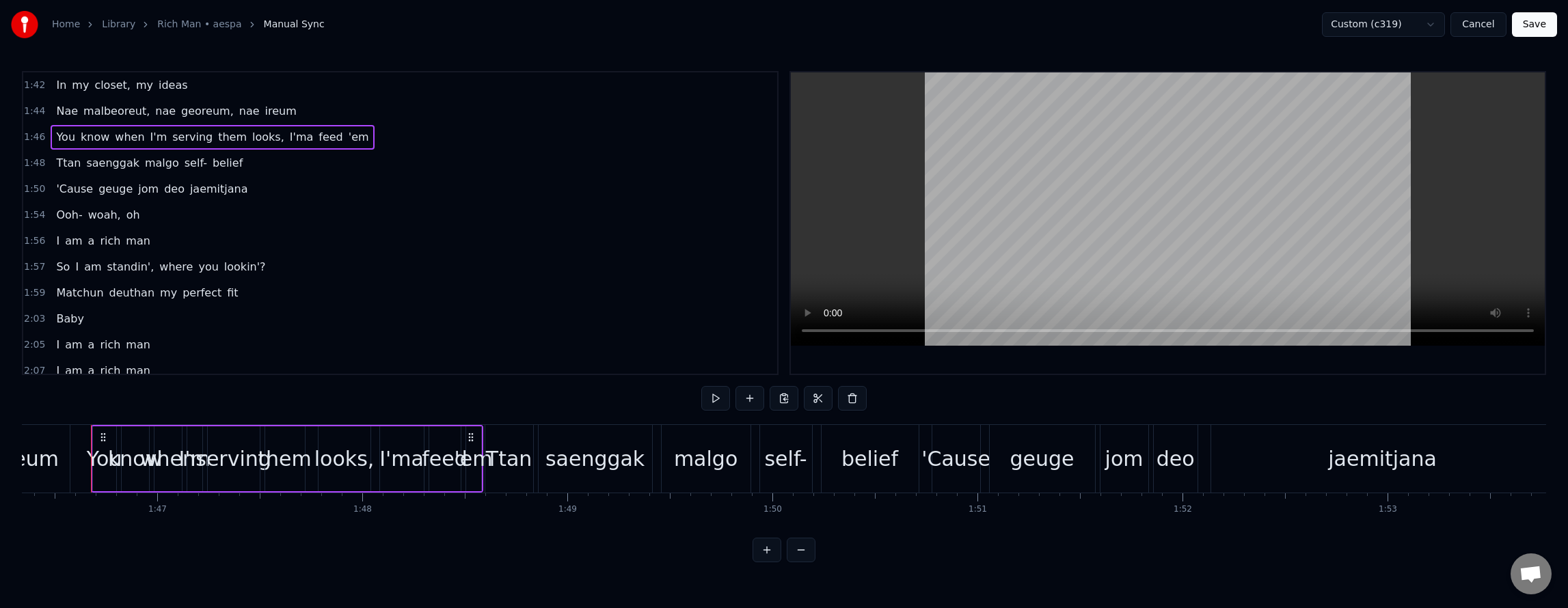
click at [217, 143] on span "them" at bounding box center [232, 137] width 31 height 16
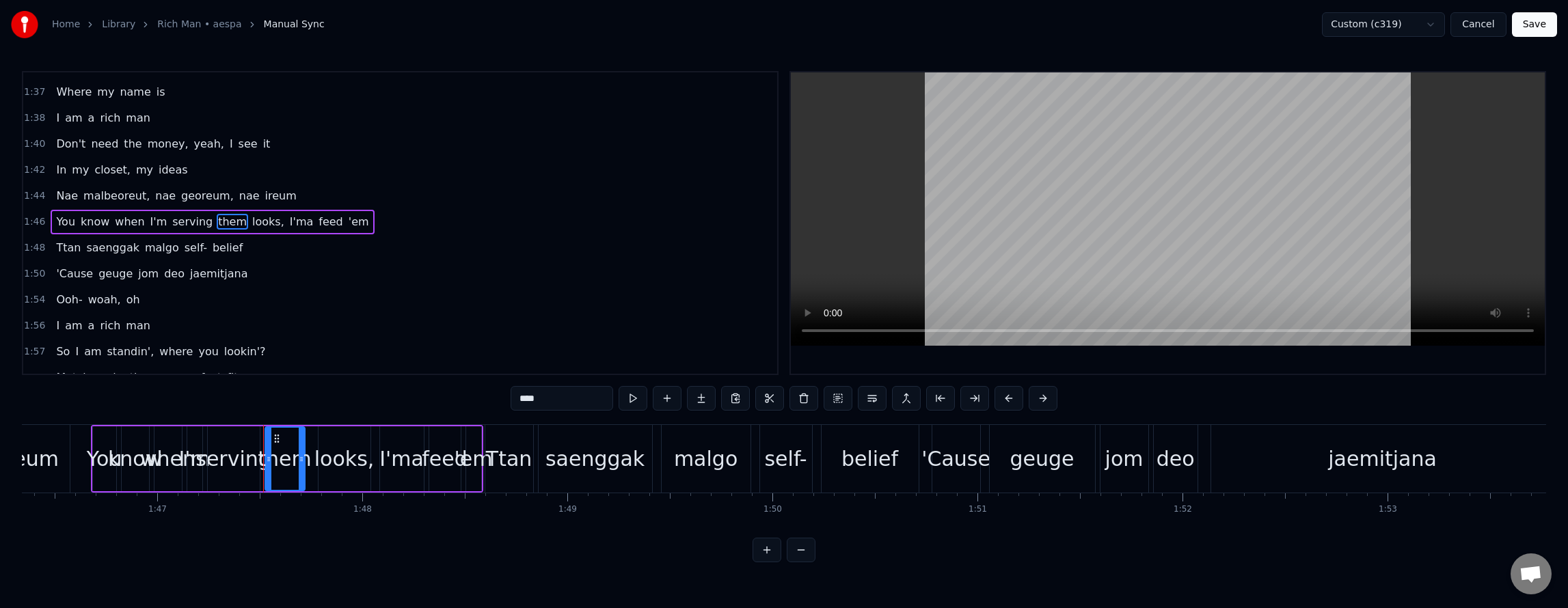
scroll to position [1030, 0]
click at [874, 403] on button at bounding box center [872, 398] width 28 height 25
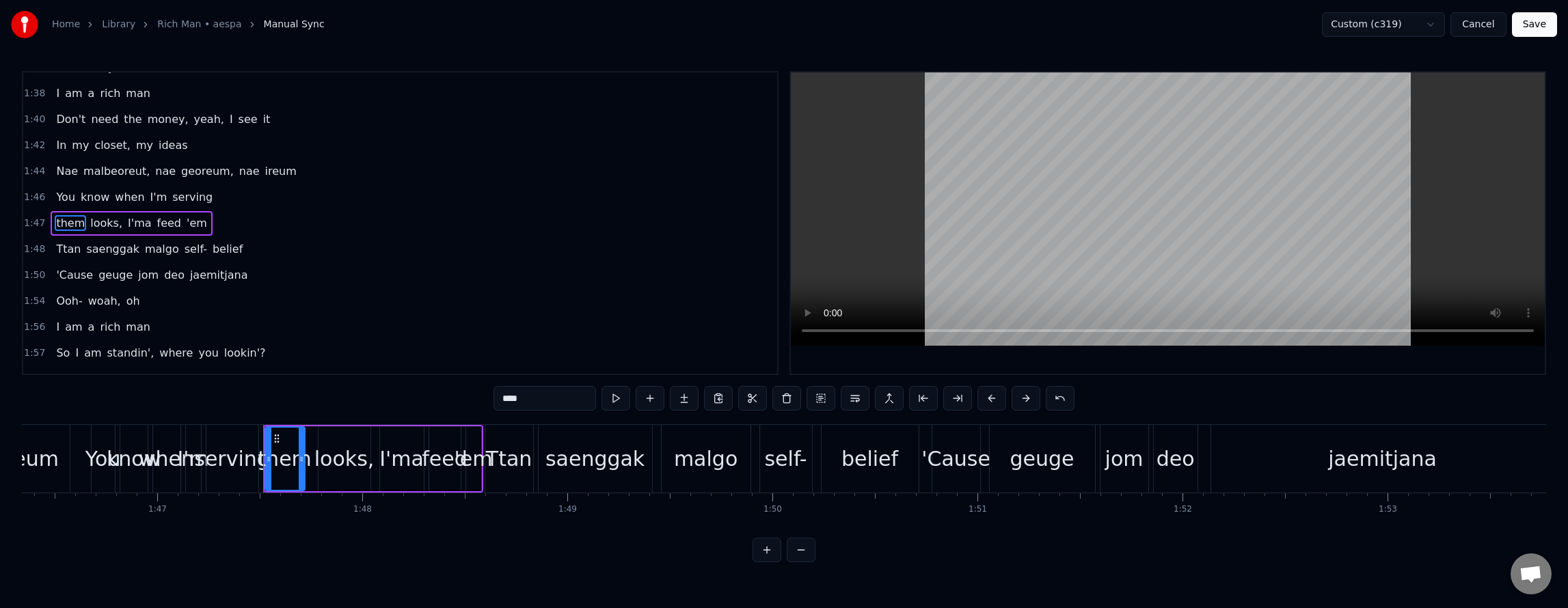
scroll to position [1056, 0]
click at [185, 185] on div "You know when I'm serving" at bounding box center [133, 198] width 167 height 25
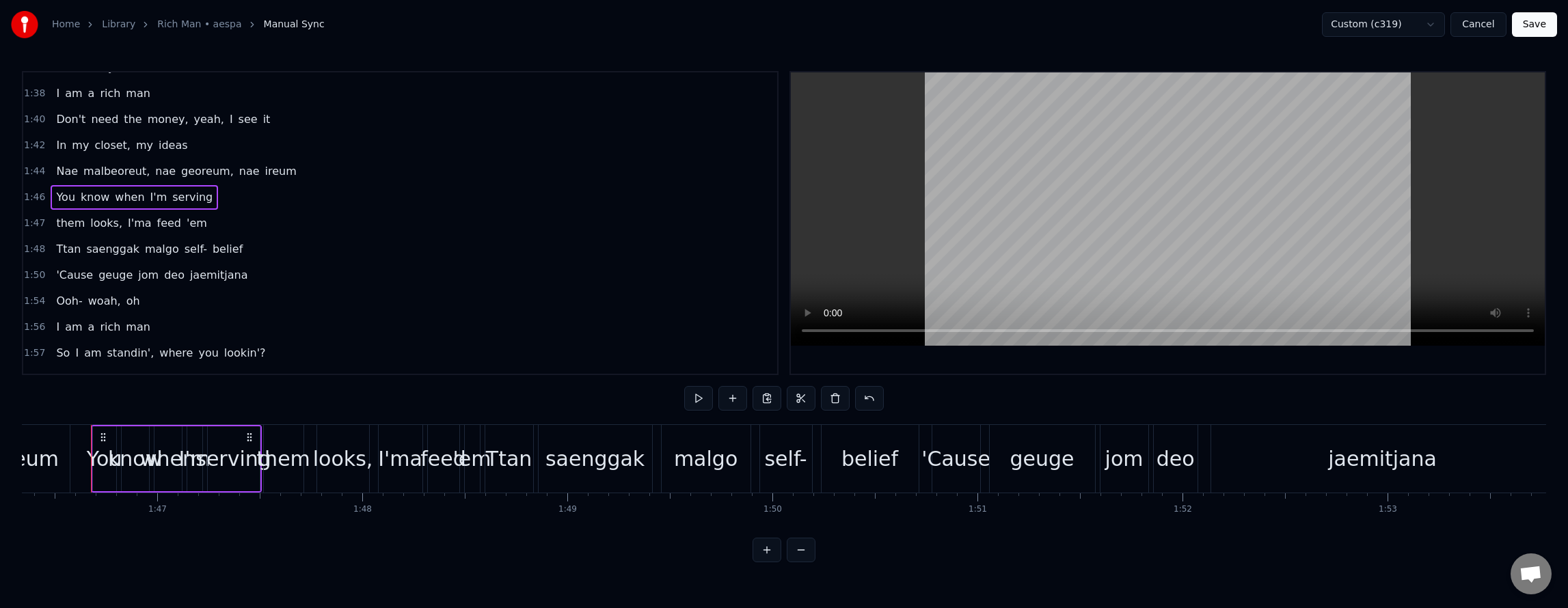
click at [190, 216] on div "them looks, I'ma feed 'em" at bounding box center [131, 223] width 161 height 25
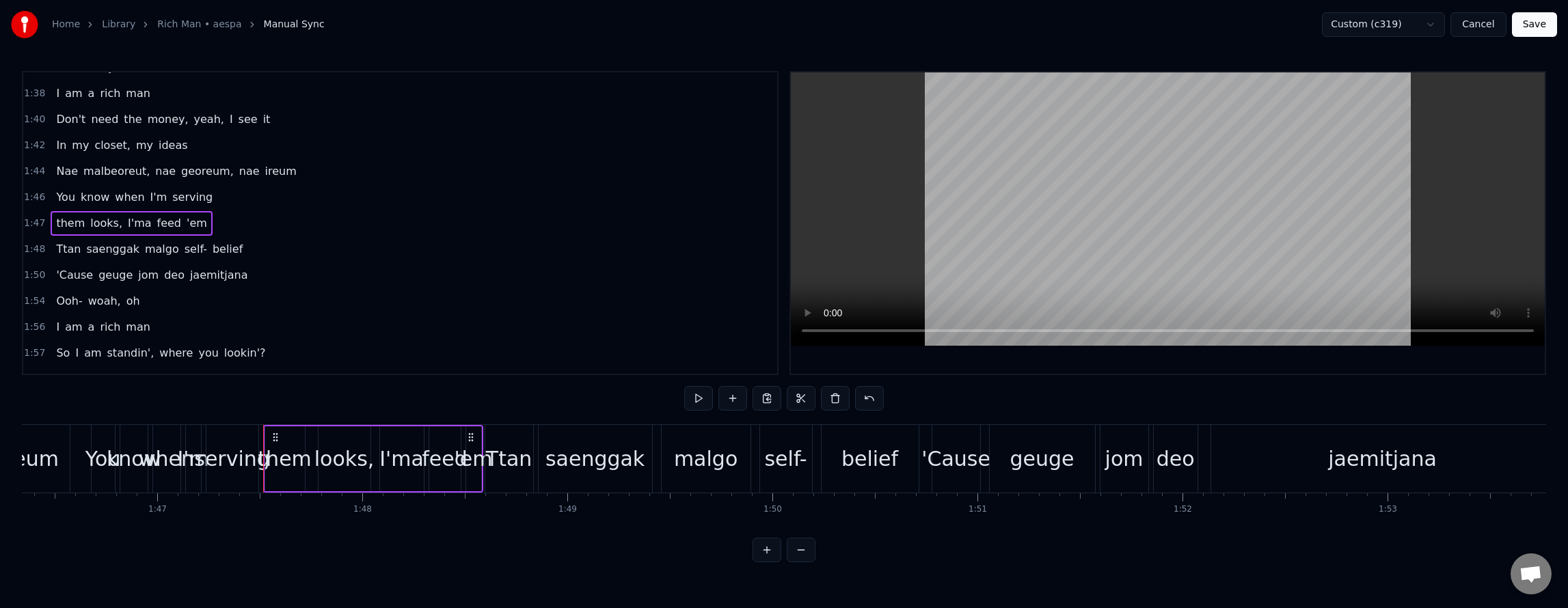
click at [209, 160] on div "Nae malbeoreut, nae georeum, nae ireum" at bounding box center [175, 171] width 251 height 25
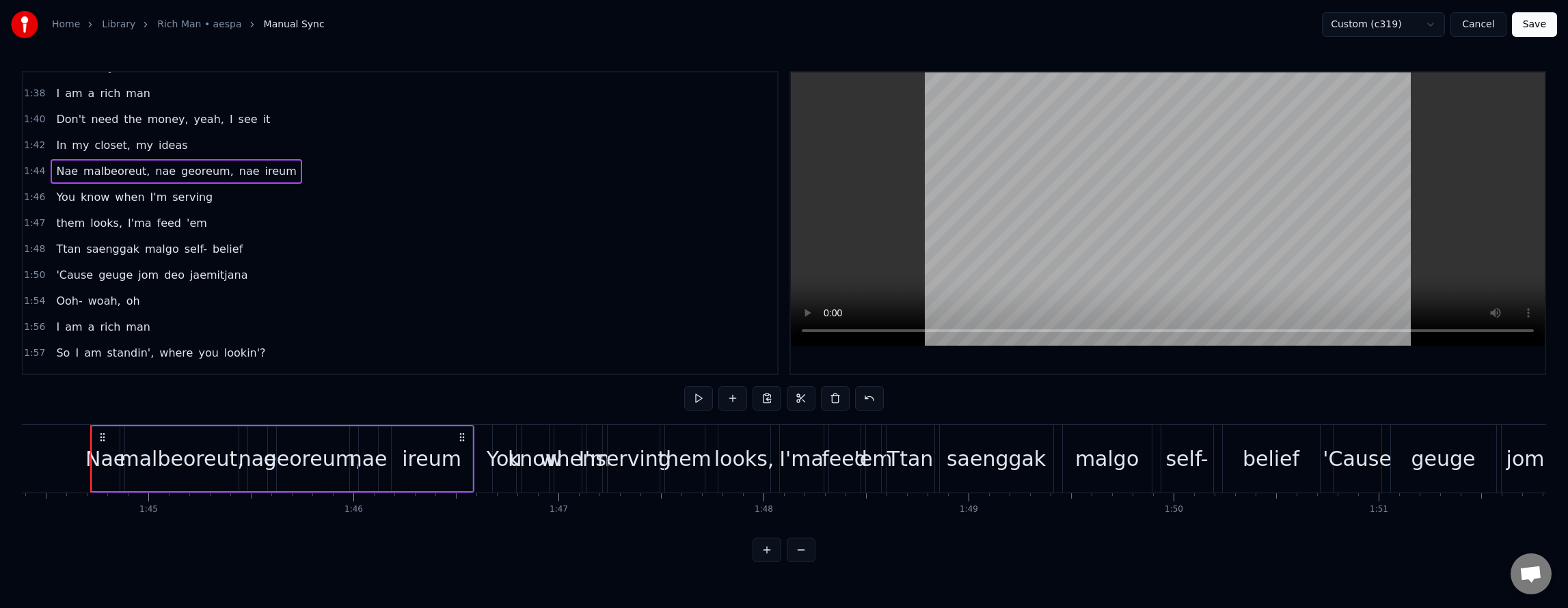
scroll to position [0, 21404]
click at [872, 403] on button at bounding box center [870, 398] width 28 height 25
click at [327, 185] on div "You know when I'm serving them looks, I'ma feed 'em" at bounding box center [212, 198] width 324 height 25
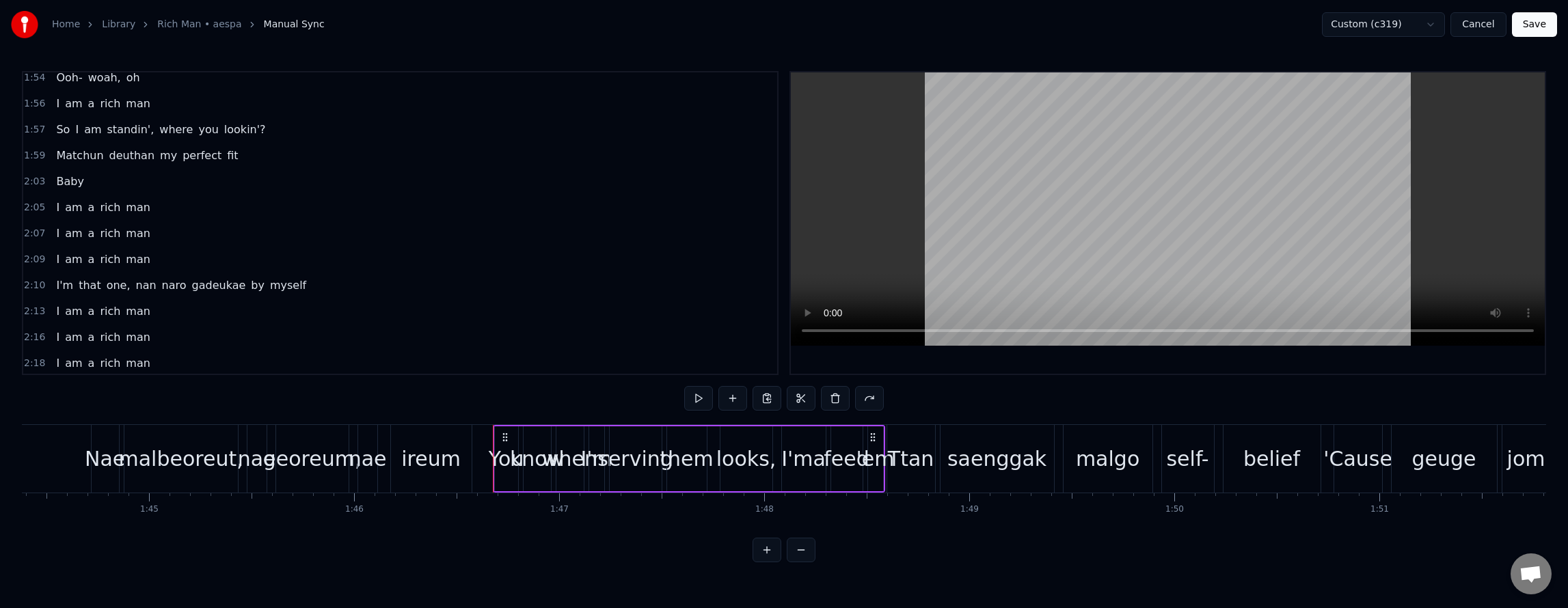
scroll to position [1260, 0]
click at [272, 267] on div "I'm that one, [PERSON_NAME] by myself" at bounding box center [181, 278] width 261 height 25
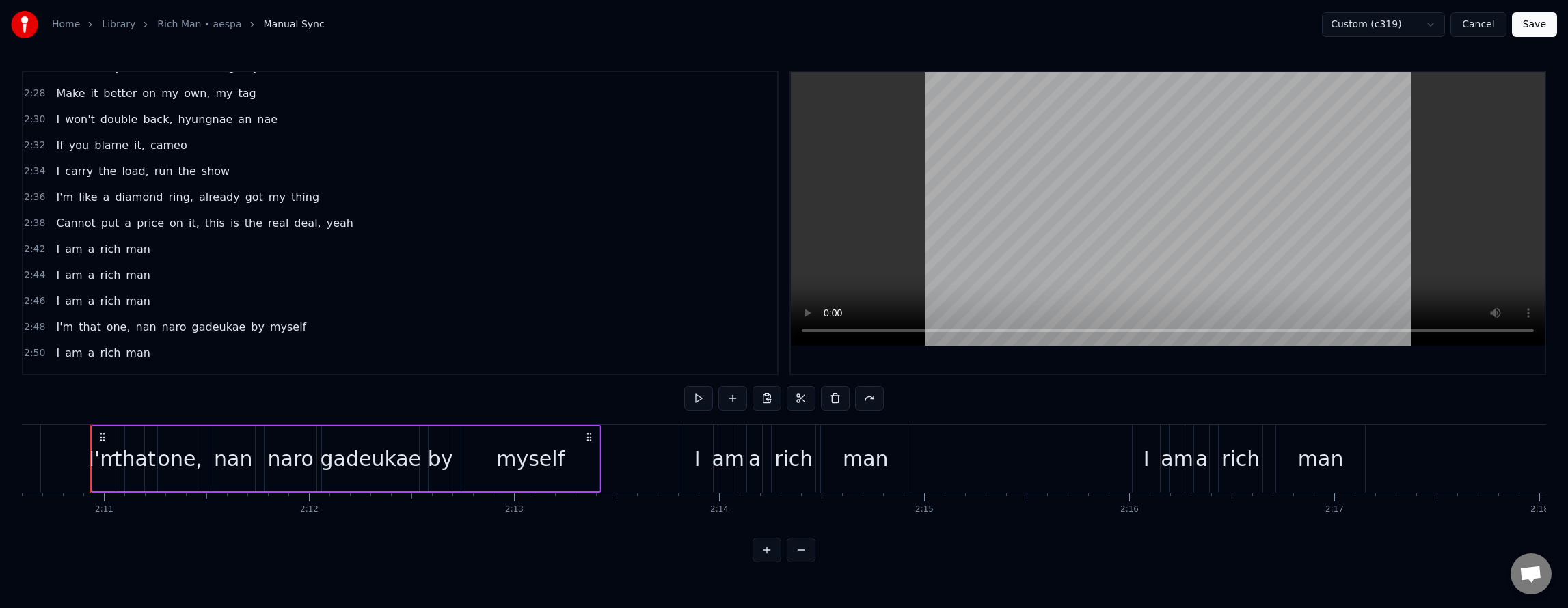
scroll to position [1671, 0]
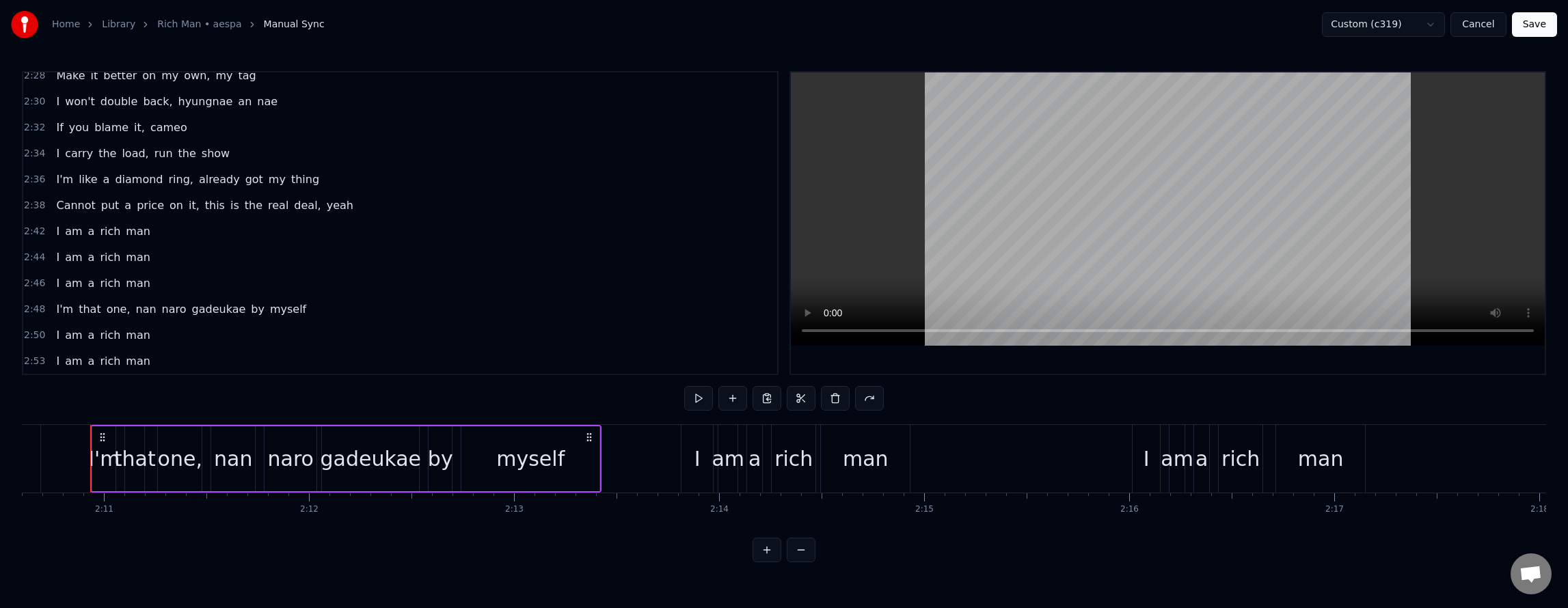
click at [310, 193] on div "Cannot put a price on it, this is the real deal, yeah" at bounding box center [203, 205] width 308 height 25
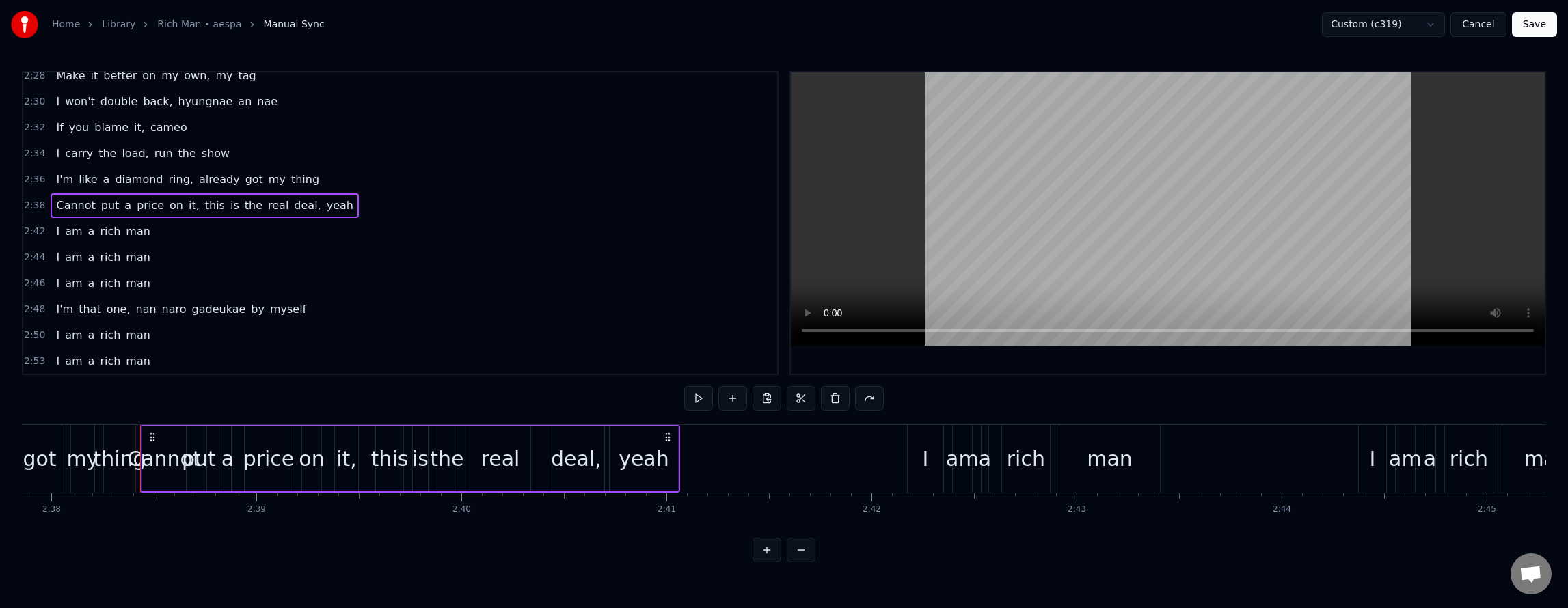
scroll to position [0, 32420]
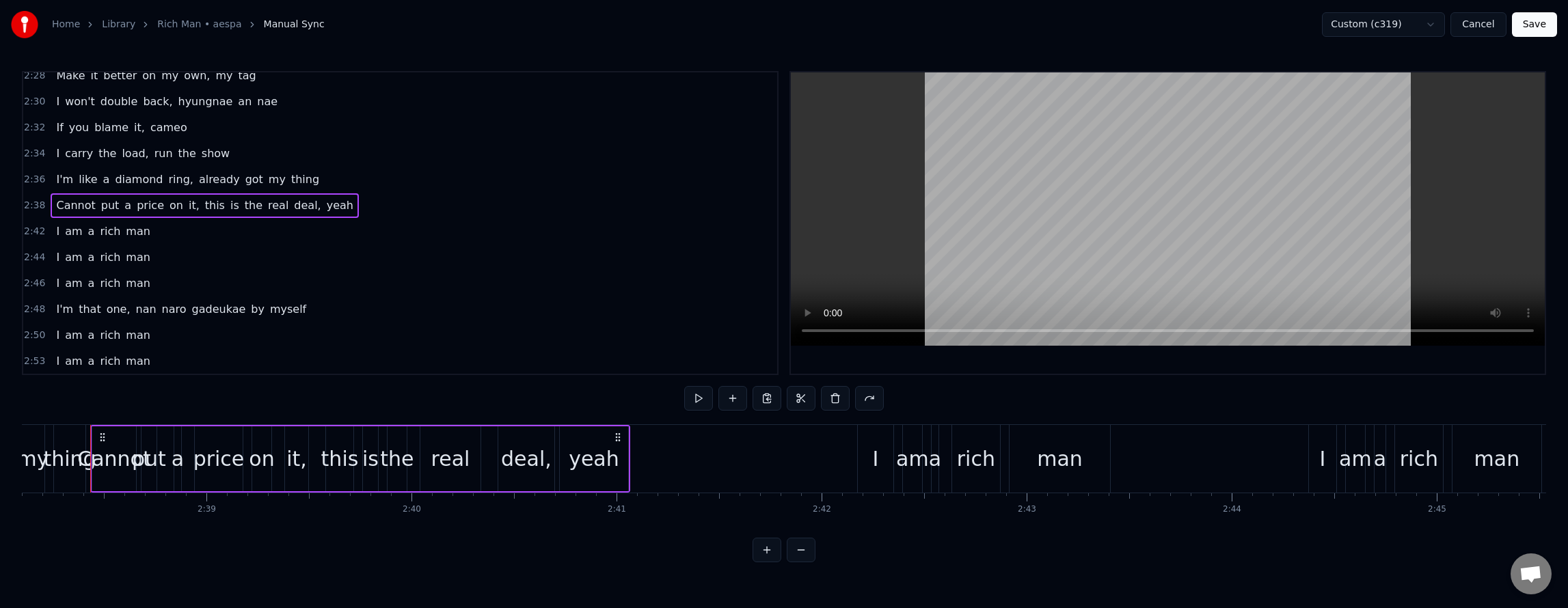
click at [203, 203] on span "this" at bounding box center [215, 205] width 23 height 16
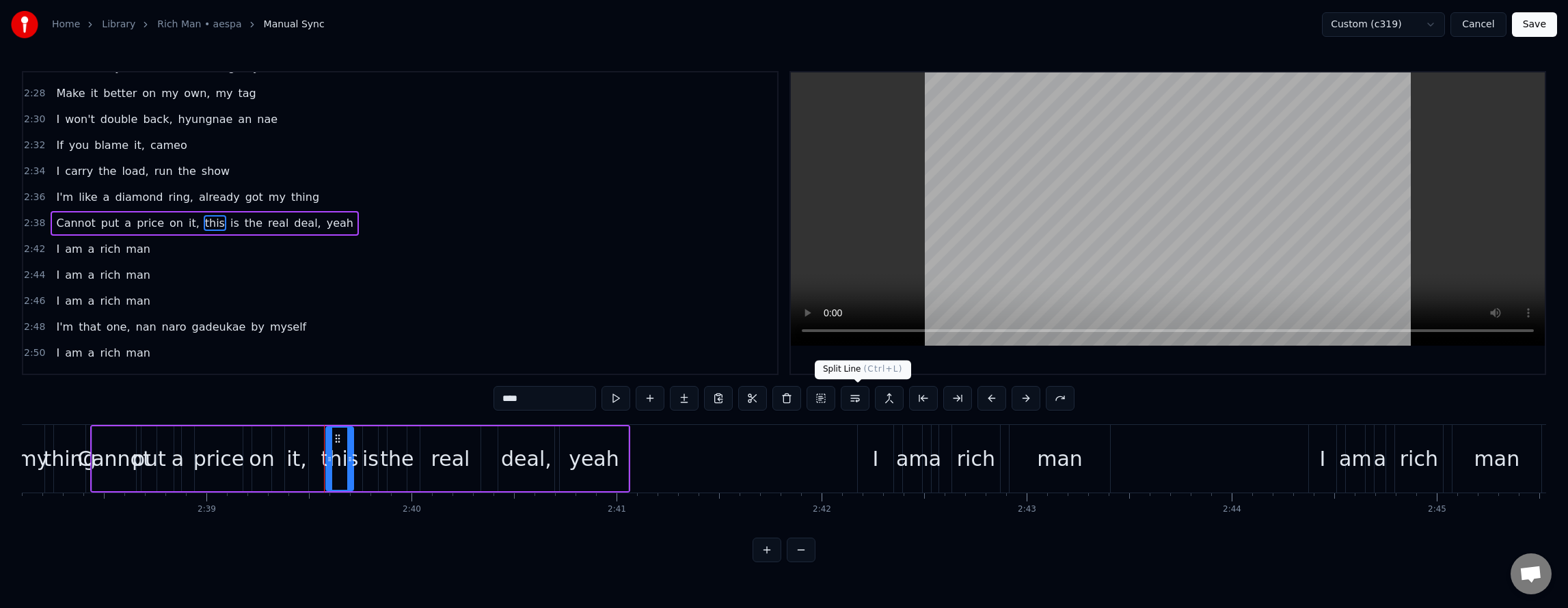
click at [854, 403] on button at bounding box center [854, 398] width 28 height 25
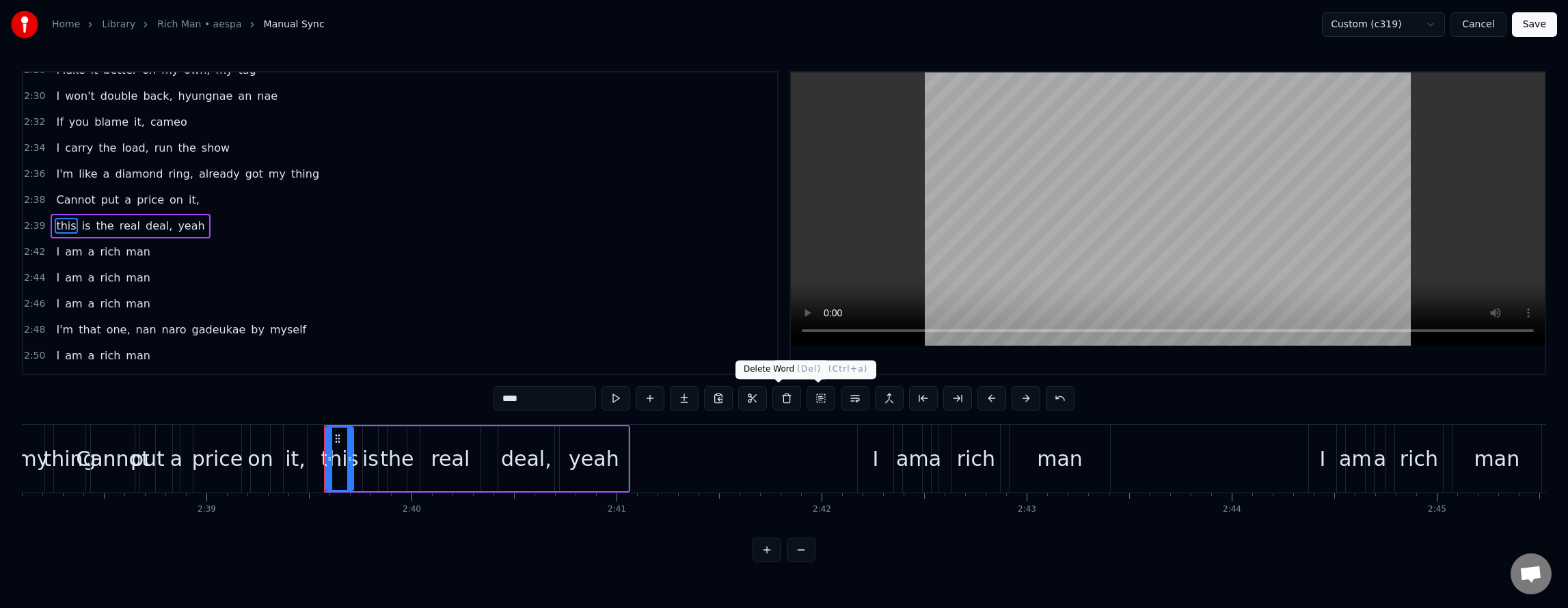
scroll to position [1678, 0]
click at [227, 161] on div "I'm like a diamond ring, already got my thing" at bounding box center [187, 171] width 274 height 25
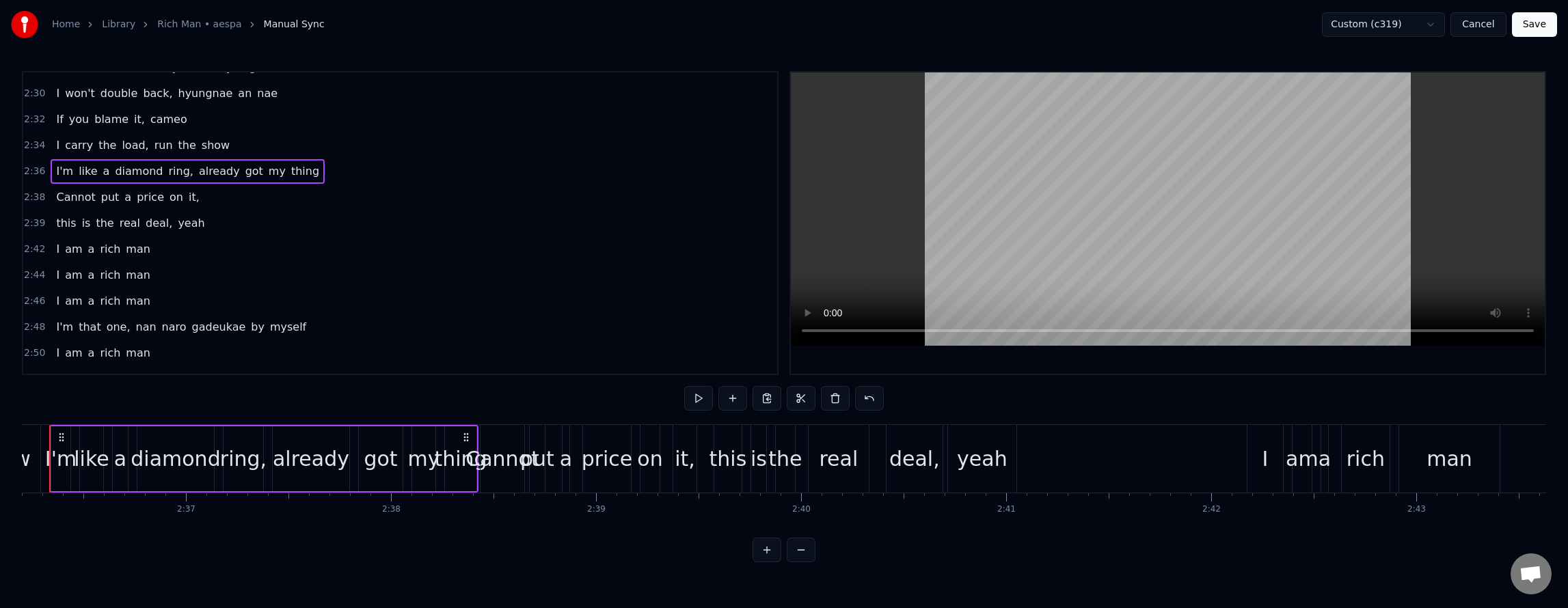
scroll to position [0, 31989]
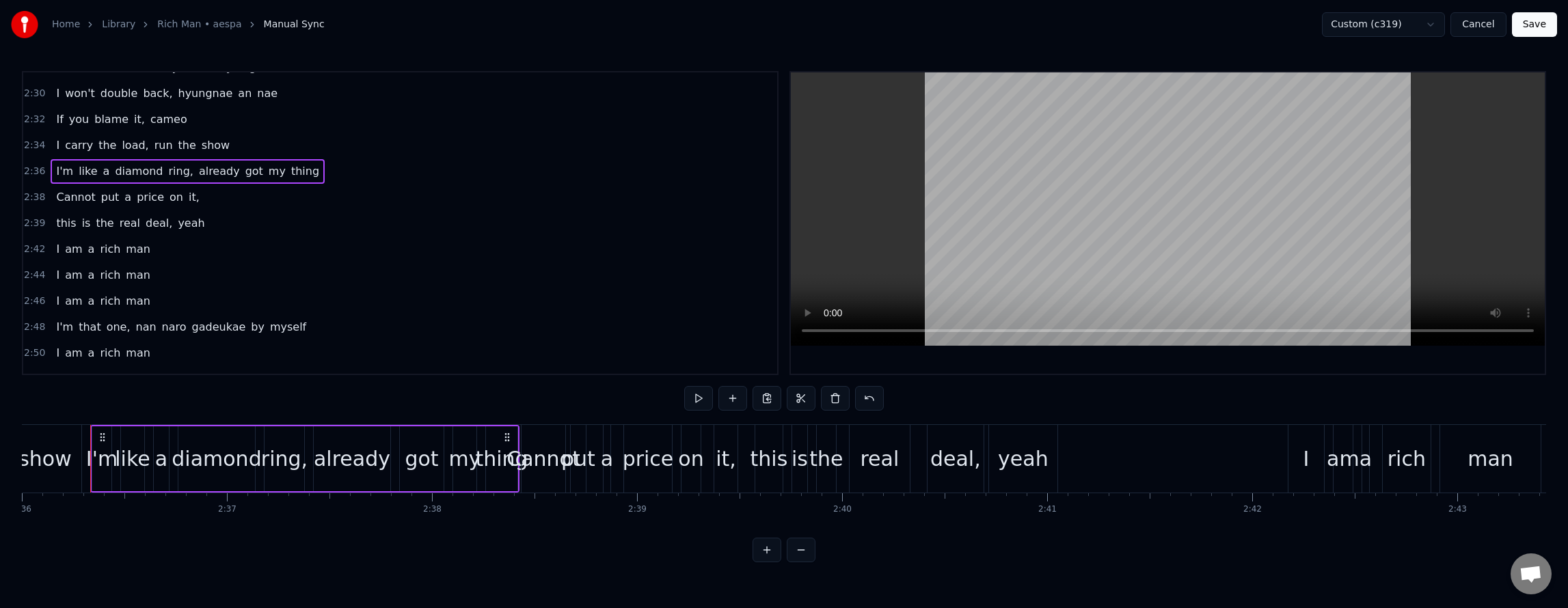
click at [185, 197] on div "Cannot put a price on it," at bounding box center [127, 198] width 154 height 25
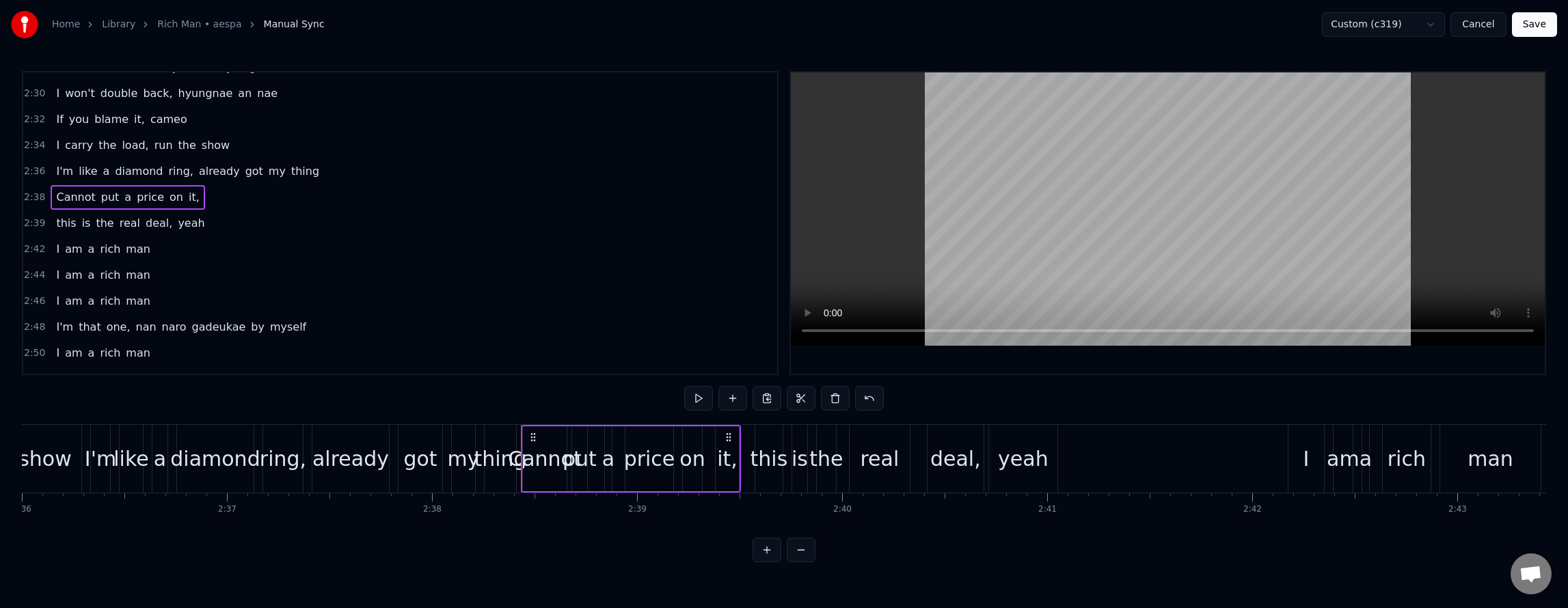
click at [188, 221] on div "this is the real deal, yeah" at bounding box center [130, 223] width 159 height 25
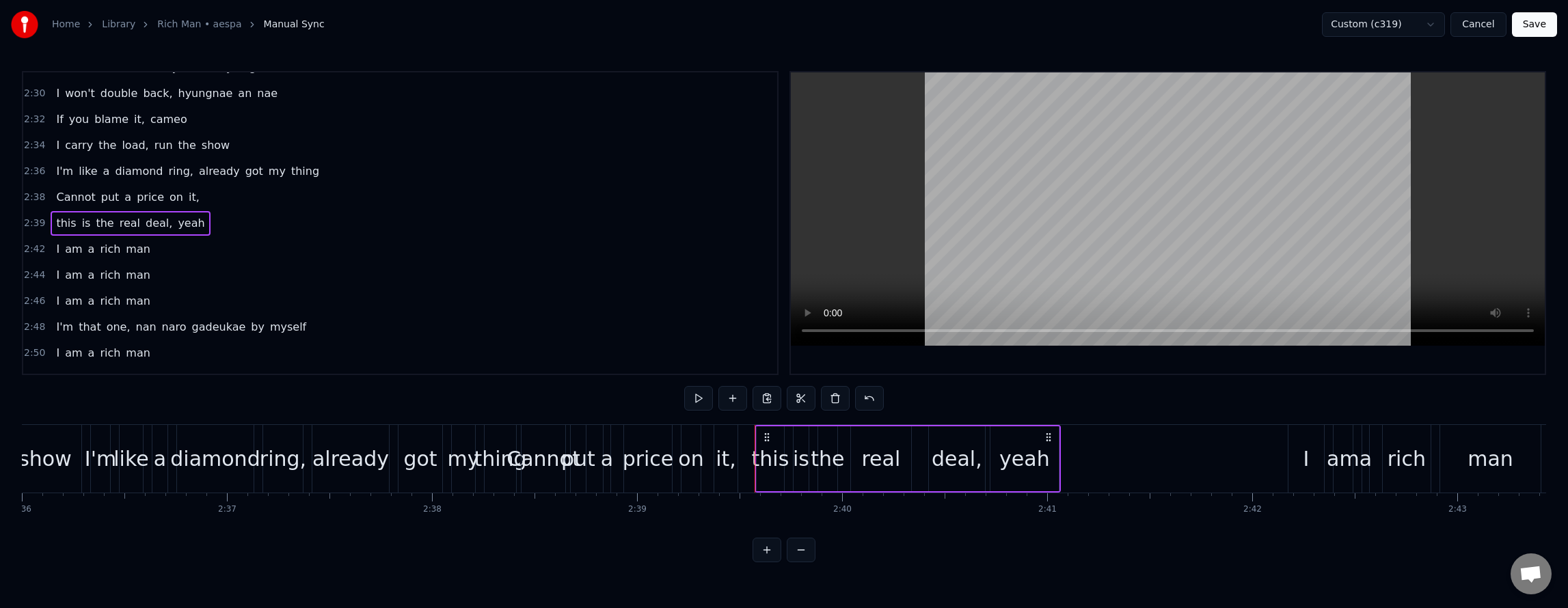
click at [270, 316] on div "I'm that one, [PERSON_NAME] by myself" at bounding box center [181, 327] width 261 height 25
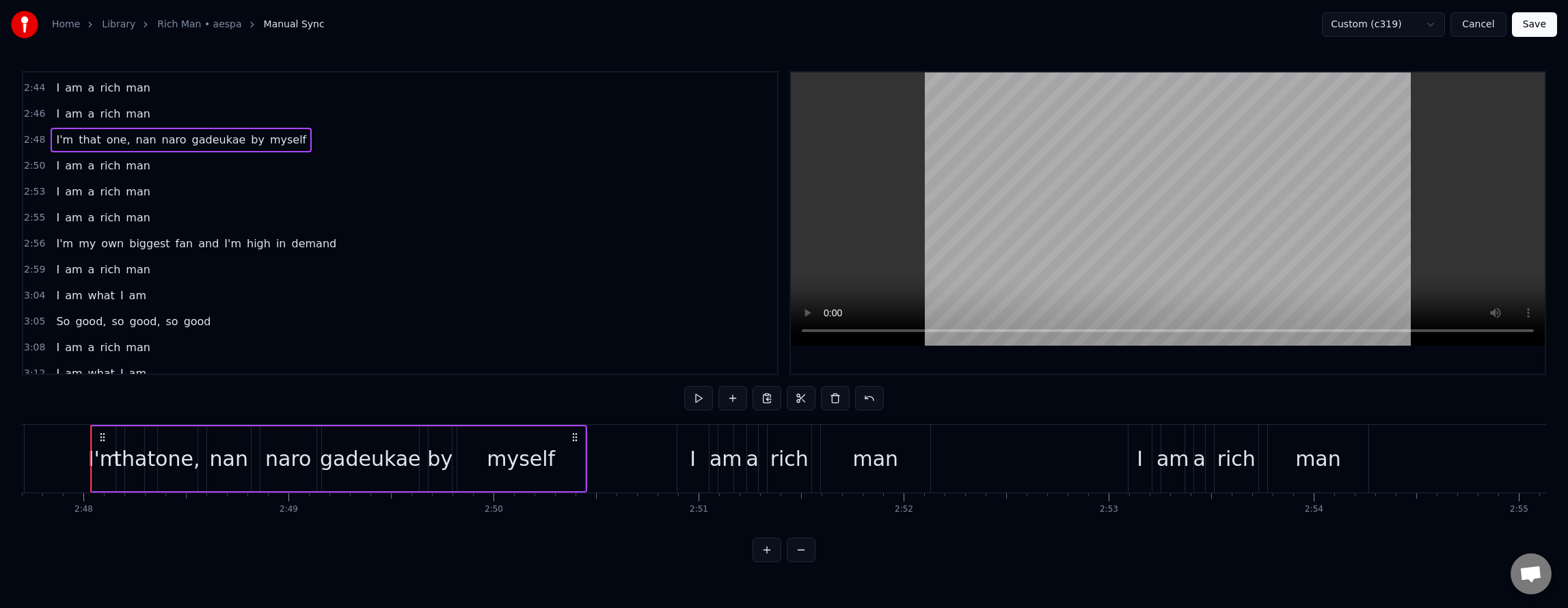
scroll to position [1884, 0]
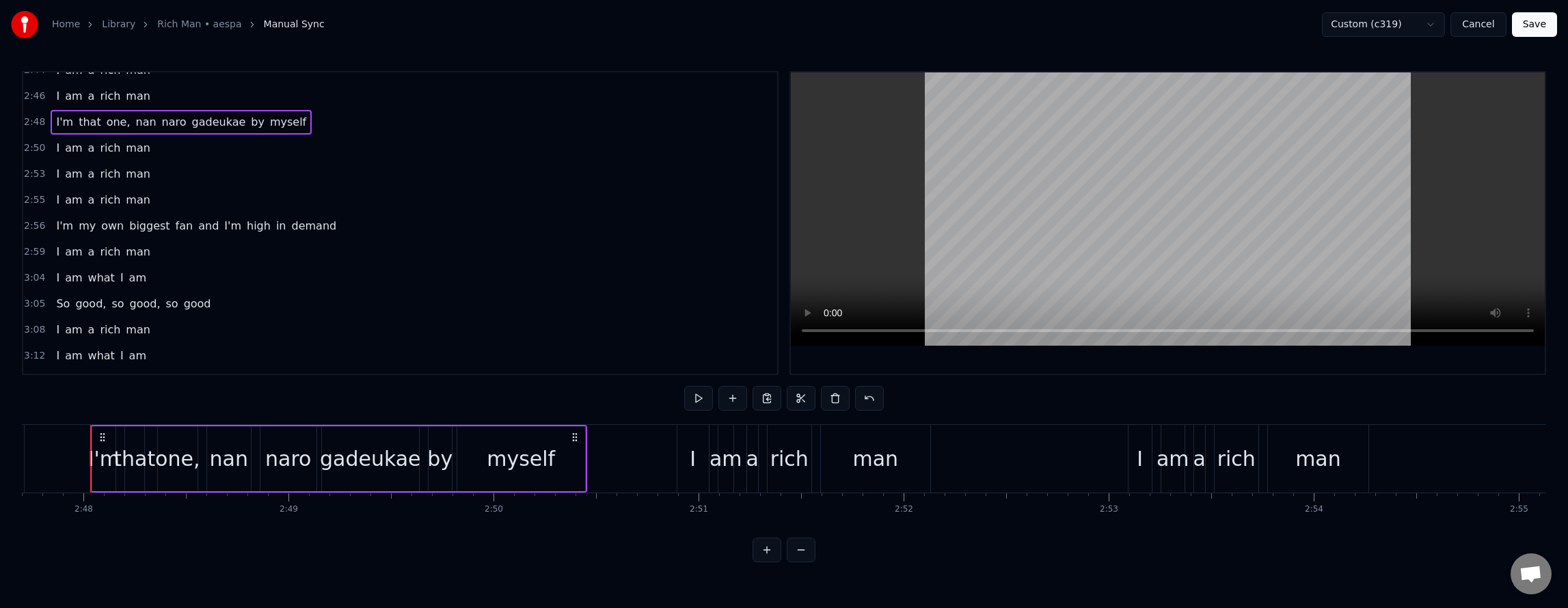
click at [310, 235] on div "I'm my own biggest fan and I'm high in demand" at bounding box center [196, 226] width 291 height 25
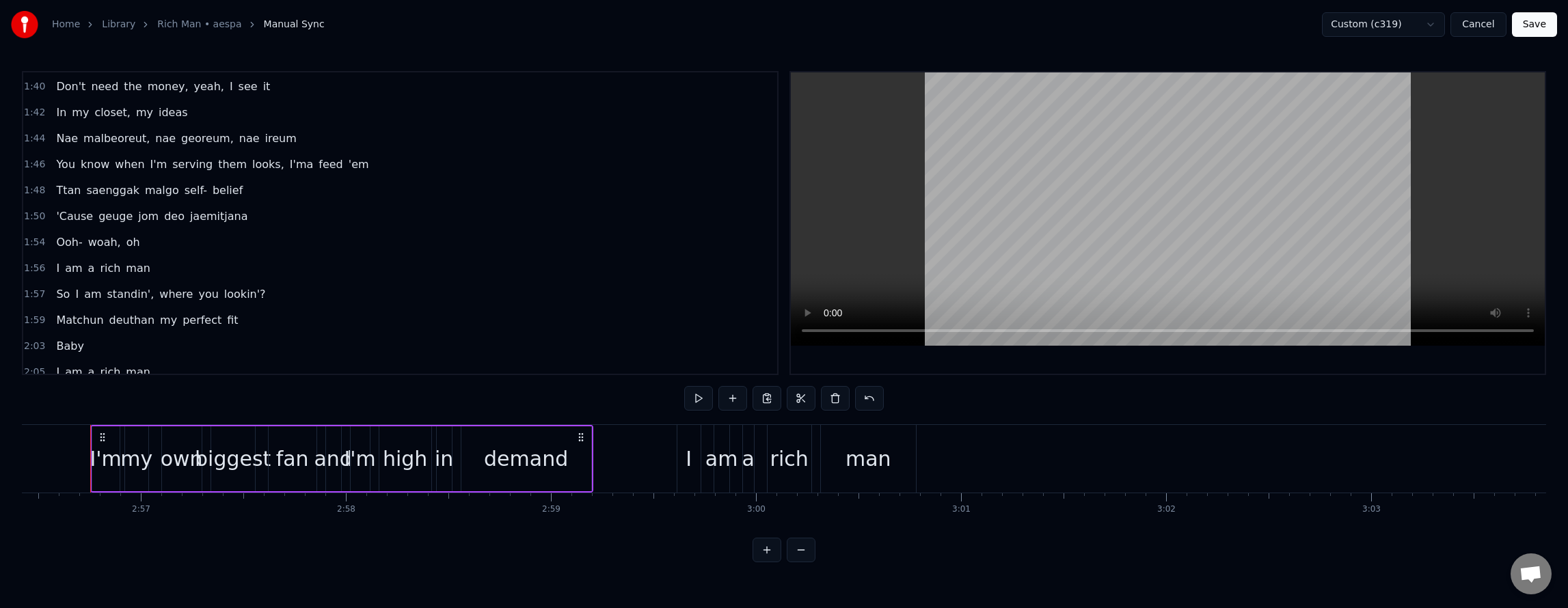
scroll to position [1085, 0]
click at [313, 176] on div "You know when I'm serving them looks, I'ma feed 'em" at bounding box center [212, 168] width 324 height 25
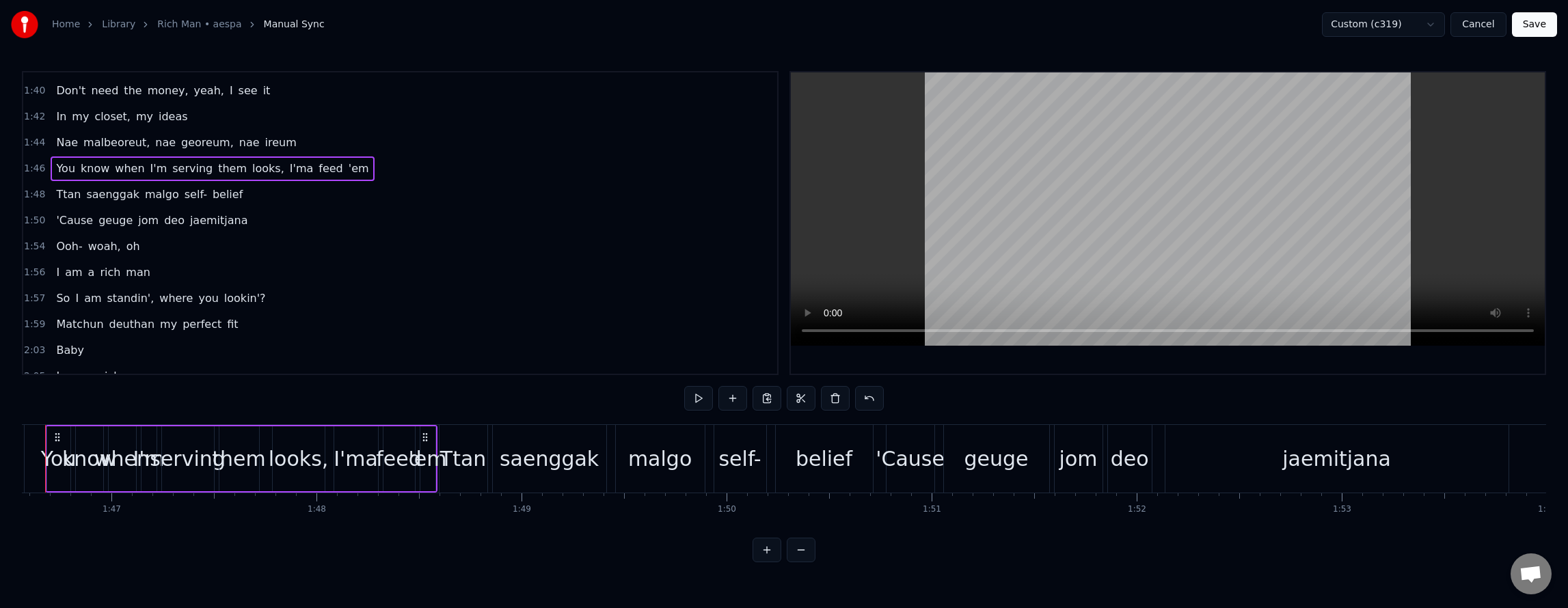
scroll to position [0, 21806]
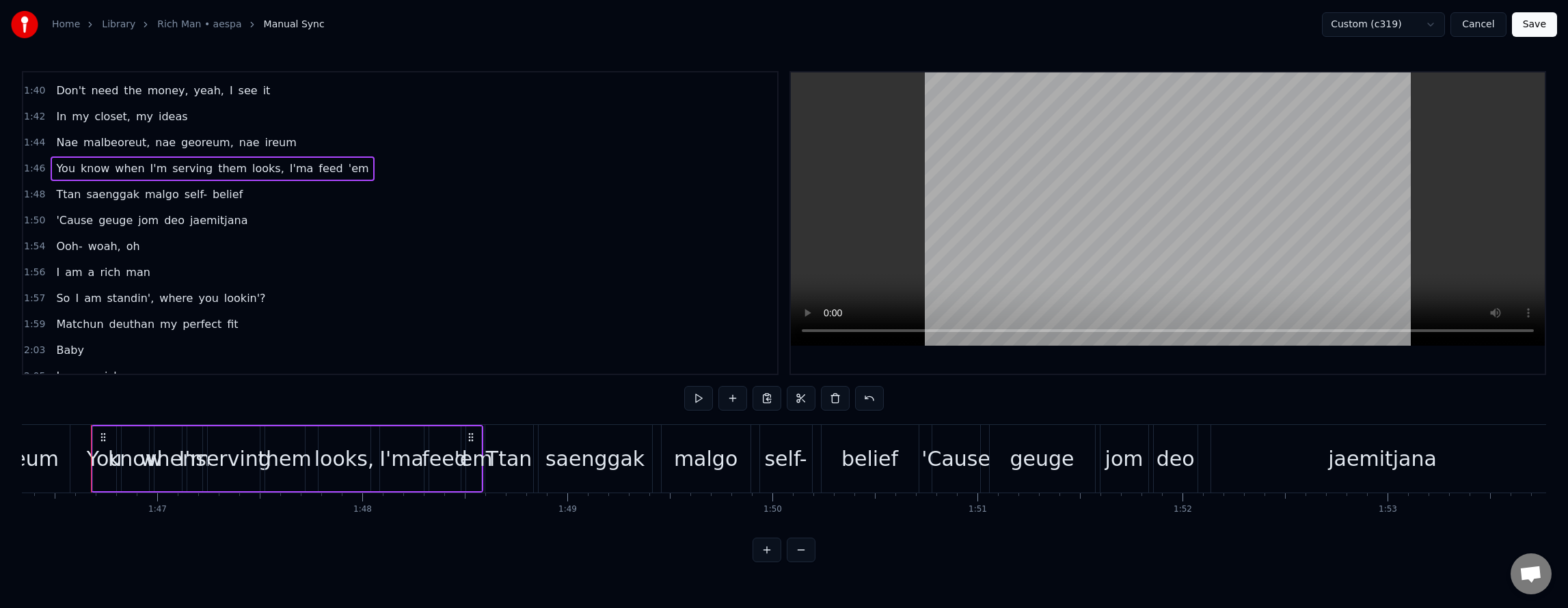
click at [289, 164] on span "I'ma" at bounding box center [302, 168] width 26 height 16
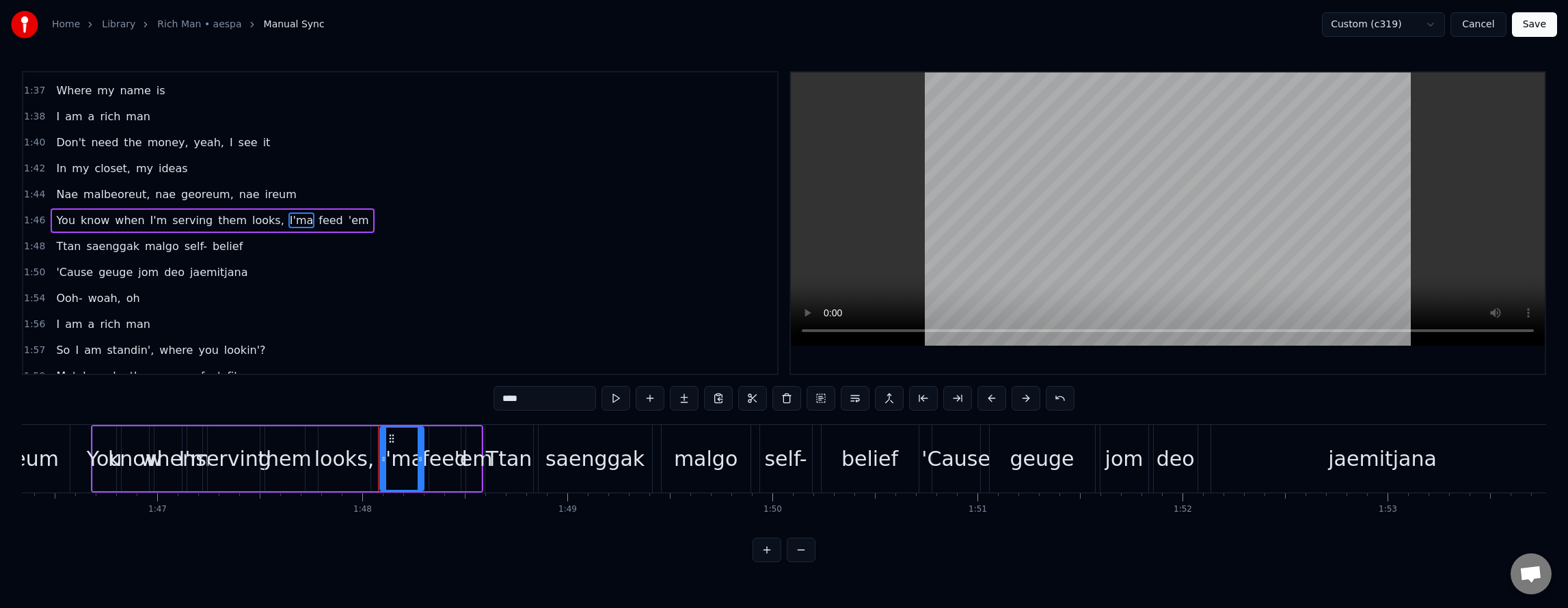
scroll to position [1030, 0]
click at [853, 397] on button at bounding box center [854, 398] width 28 height 25
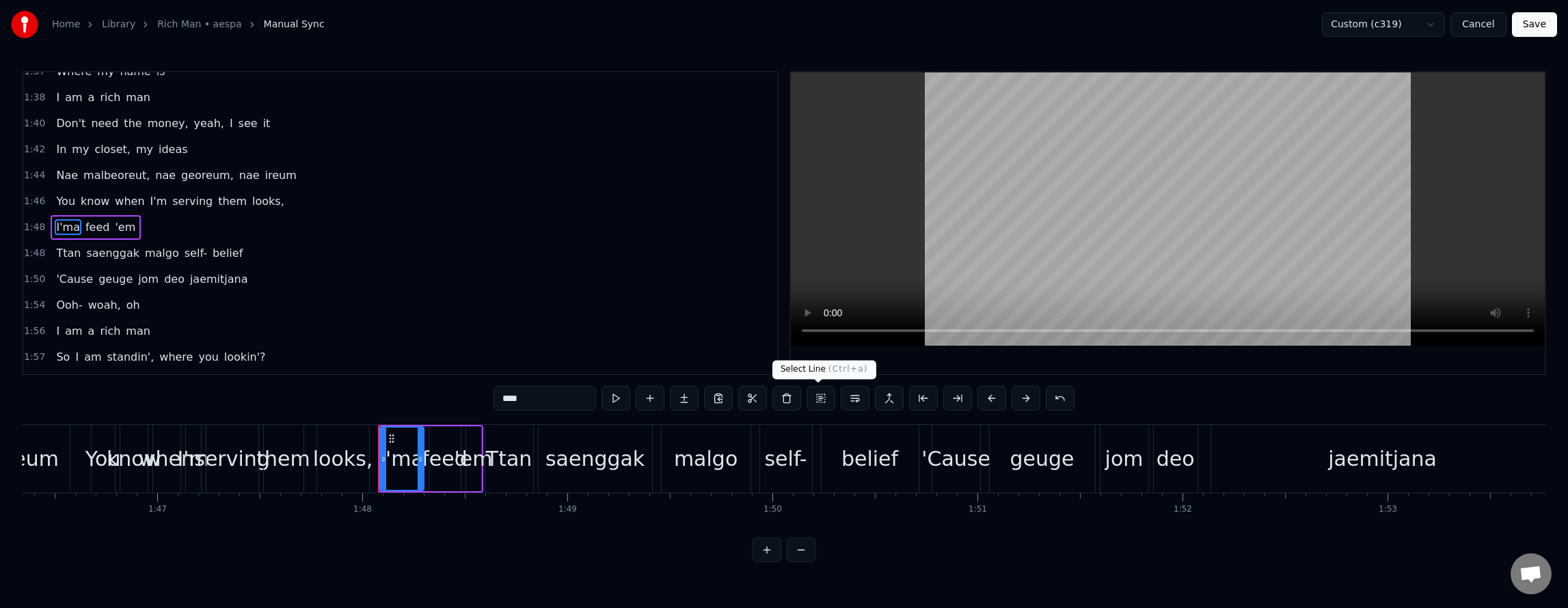
scroll to position [1056, 0]
click at [257, 208] on div "You know when I'm serving them looks," at bounding box center [169, 198] width 238 height 25
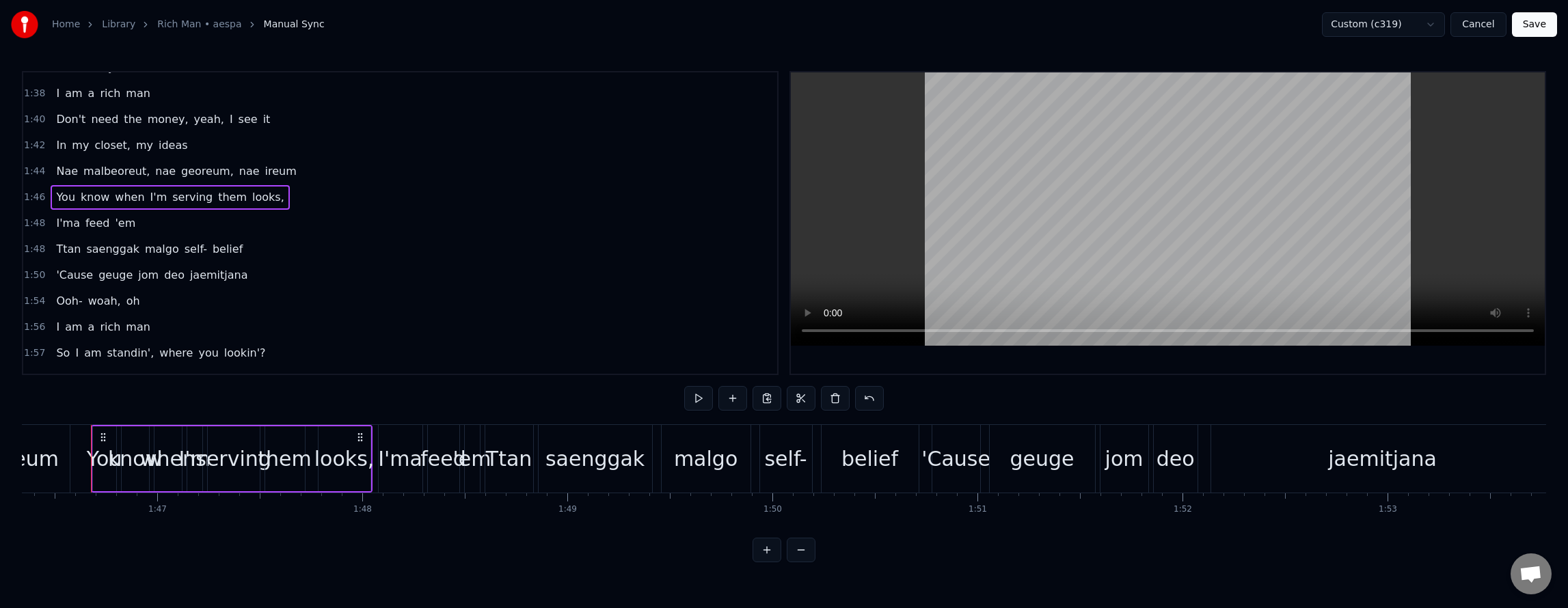
click at [262, 182] on div "Nae malbeoreut, nae georeum, nae ireum" at bounding box center [175, 171] width 251 height 25
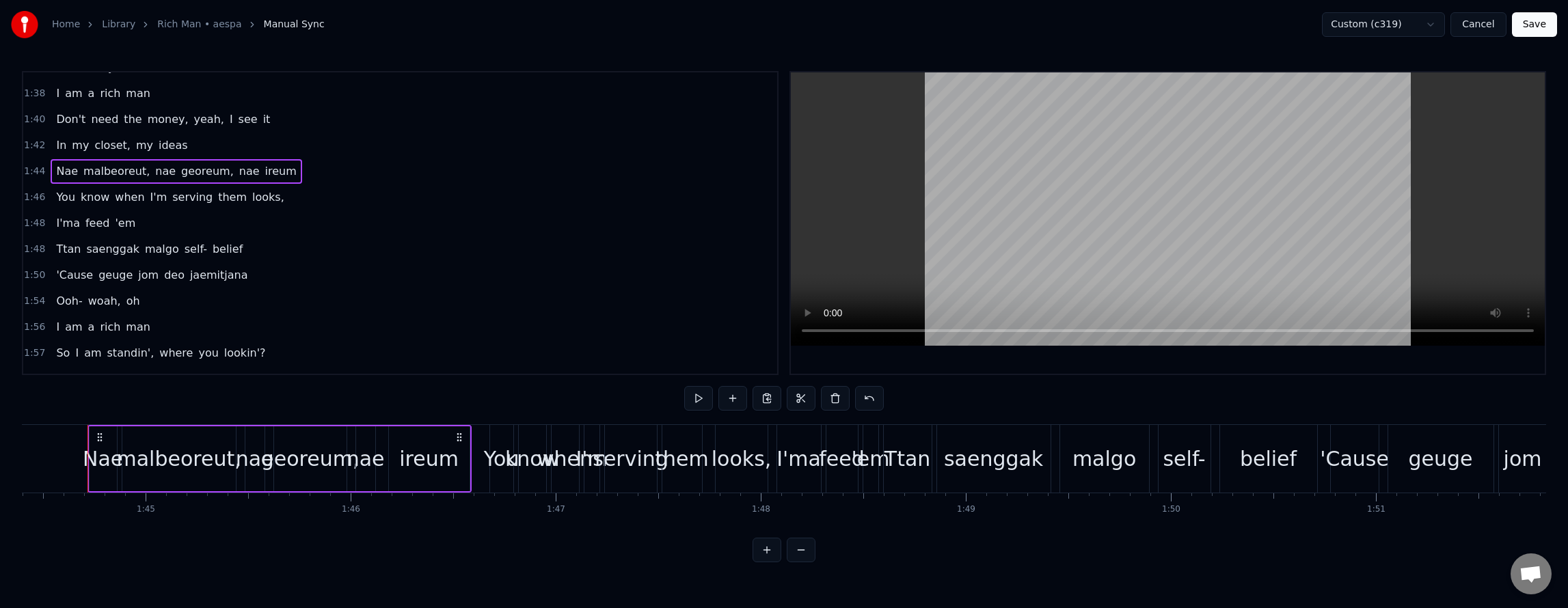
scroll to position [0, 21404]
click at [124, 227] on div "I'ma feed 'em" at bounding box center [95, 223] width 90 height 25
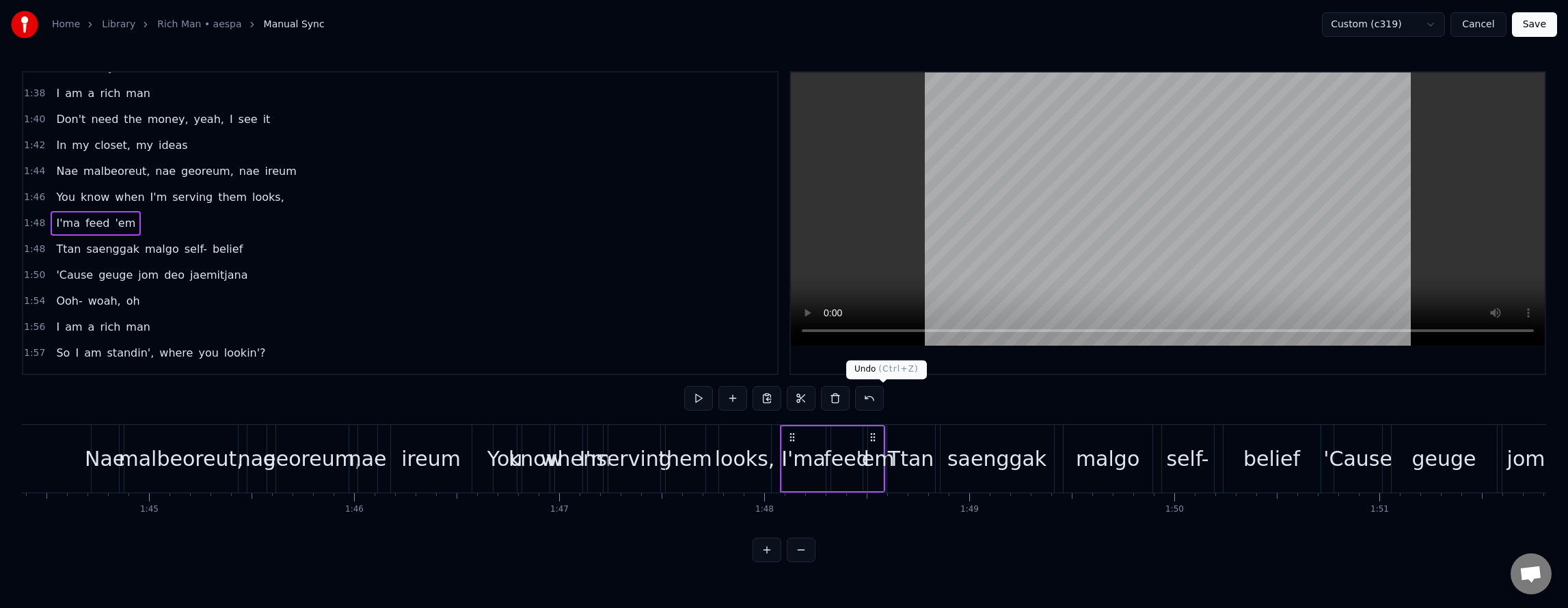
click at [877, 403] on button at bounding box center [870, 398] width 28 height 25
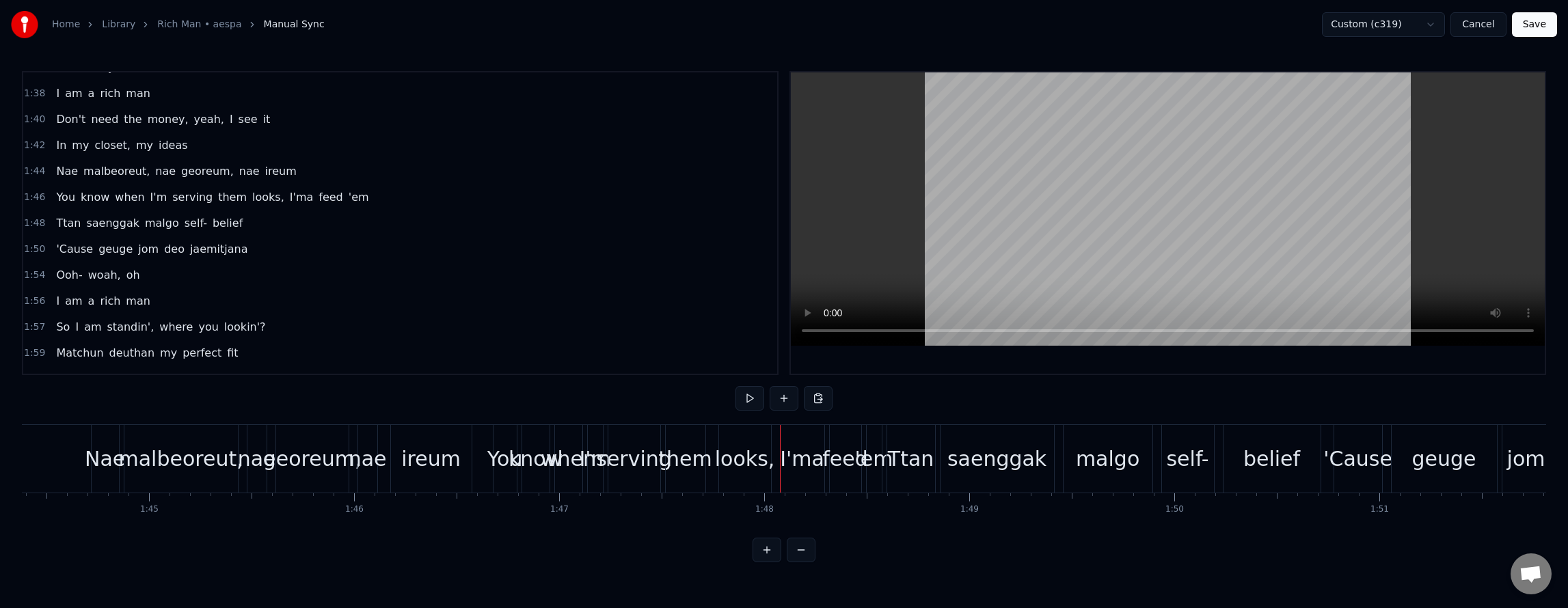
click at [269, 207] on div "You know when I'm serving them looks, I'ma feed 'em" at bounding box center [212, 198] width 324 height 25
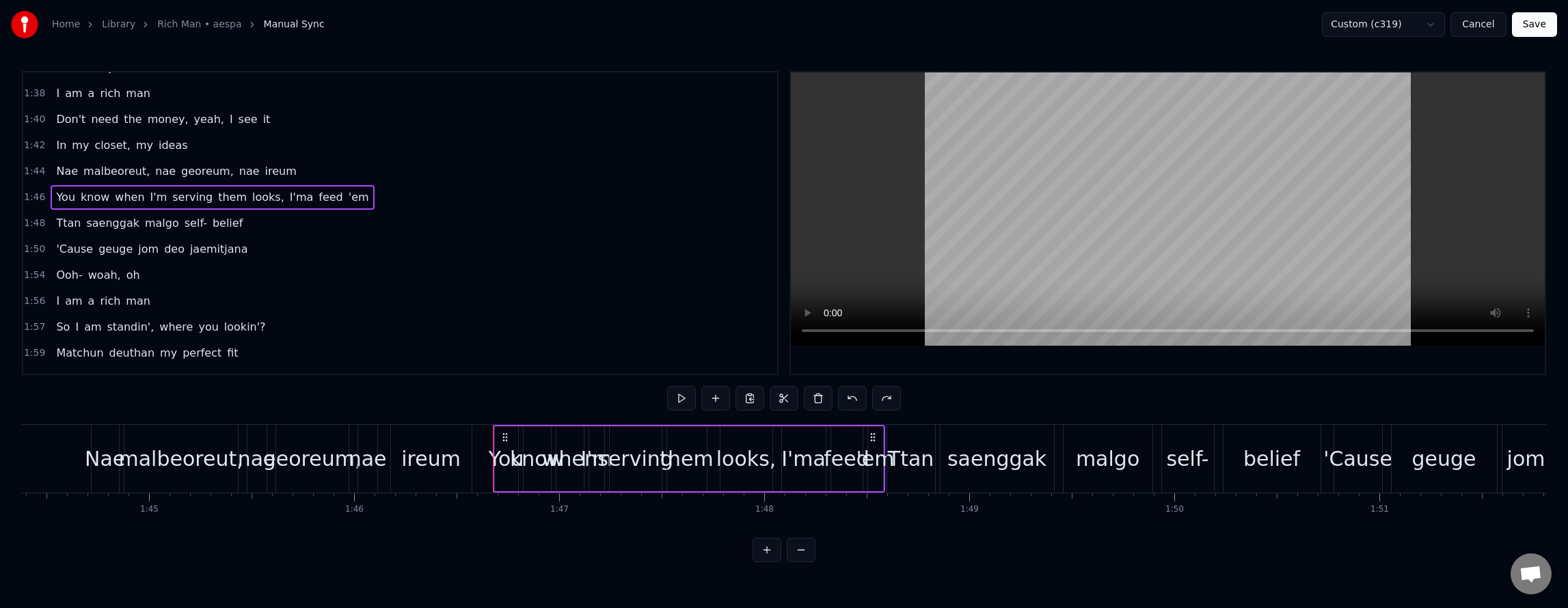
click at [217, 200] on span "them" at bounding box center [232, 197] width 31 height 16
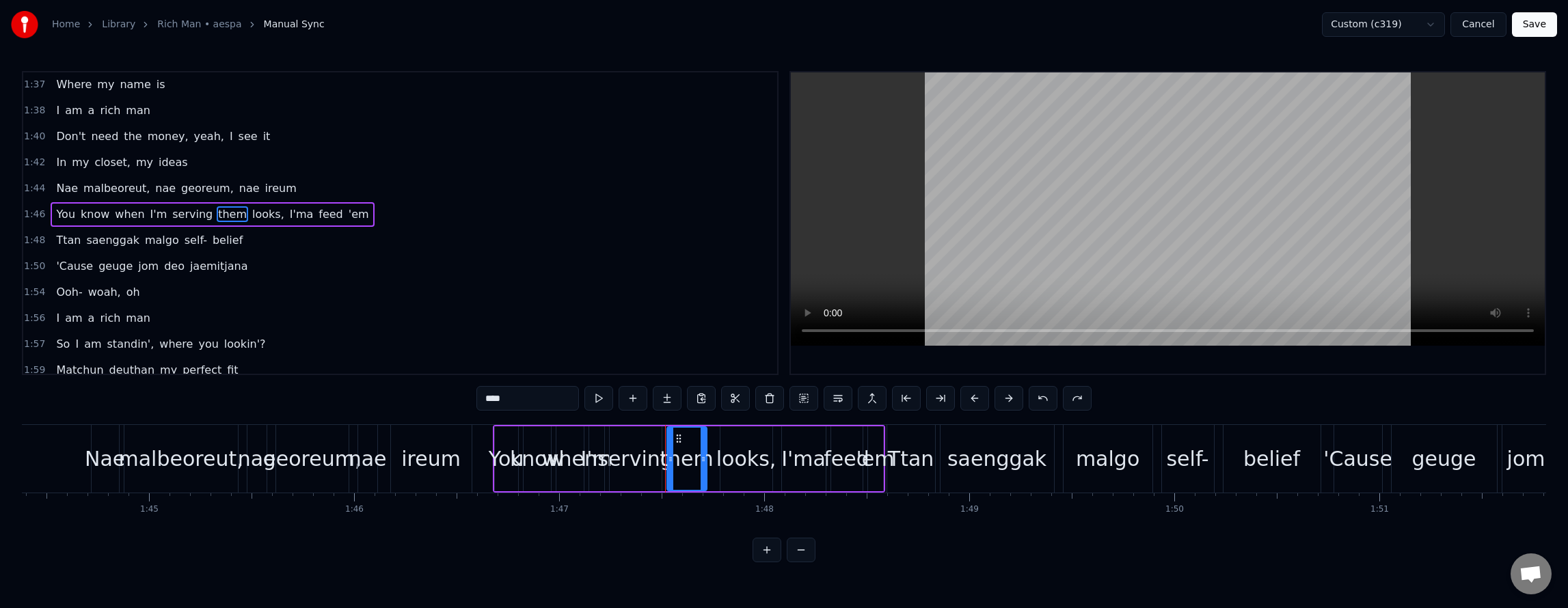
scroll to position [1030, 0]
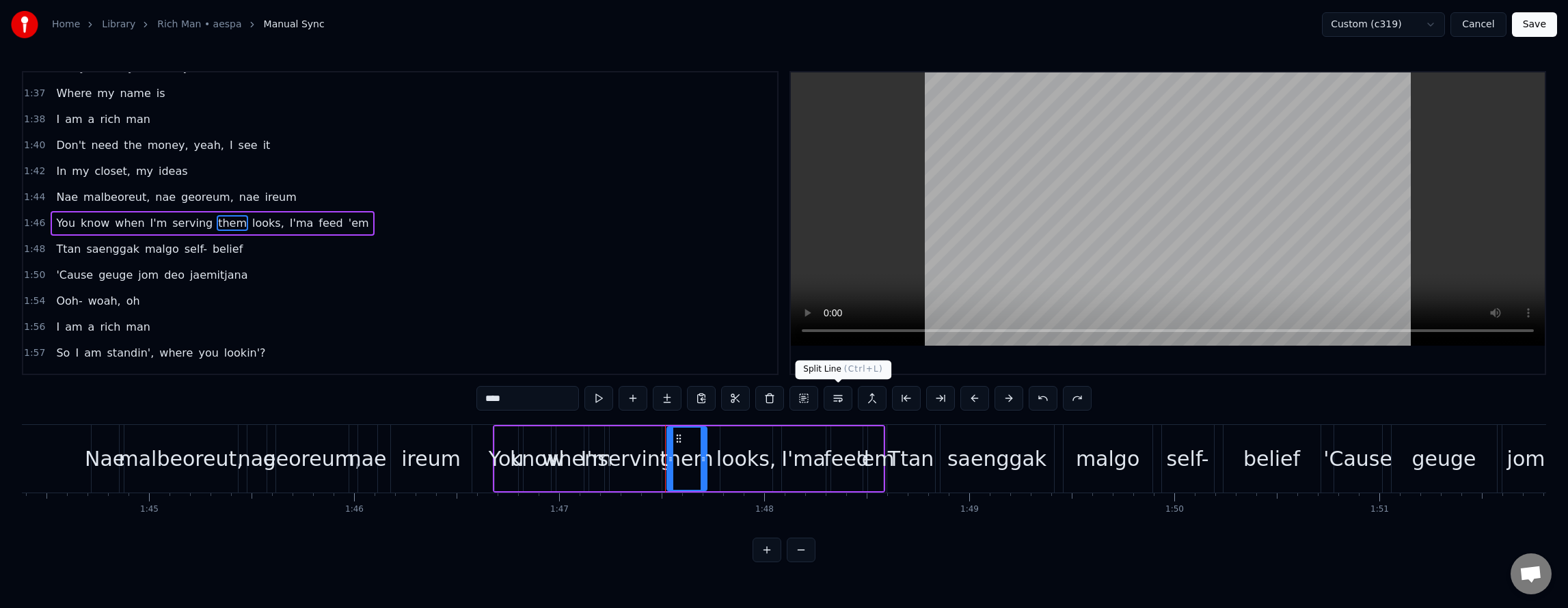
click at [836, 405] on button at bounding box center [837, 398] width 28 height 25
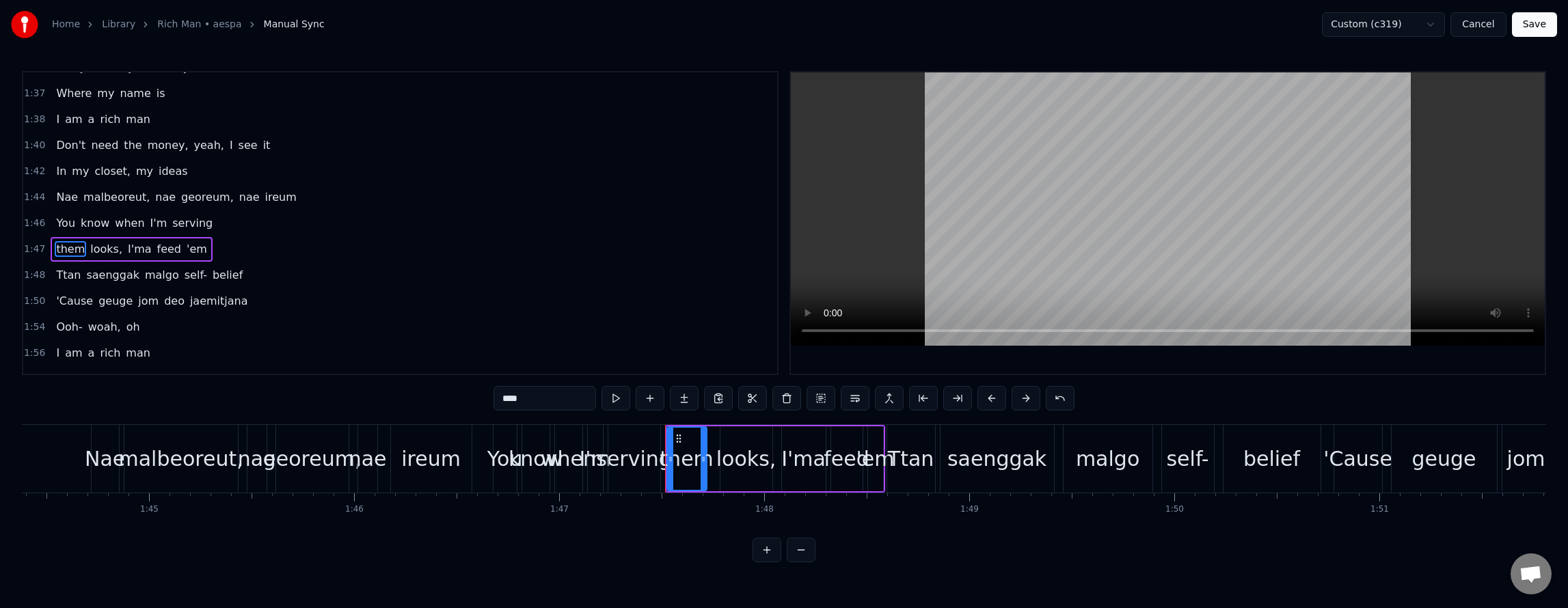
scroll to position [1056, 0]
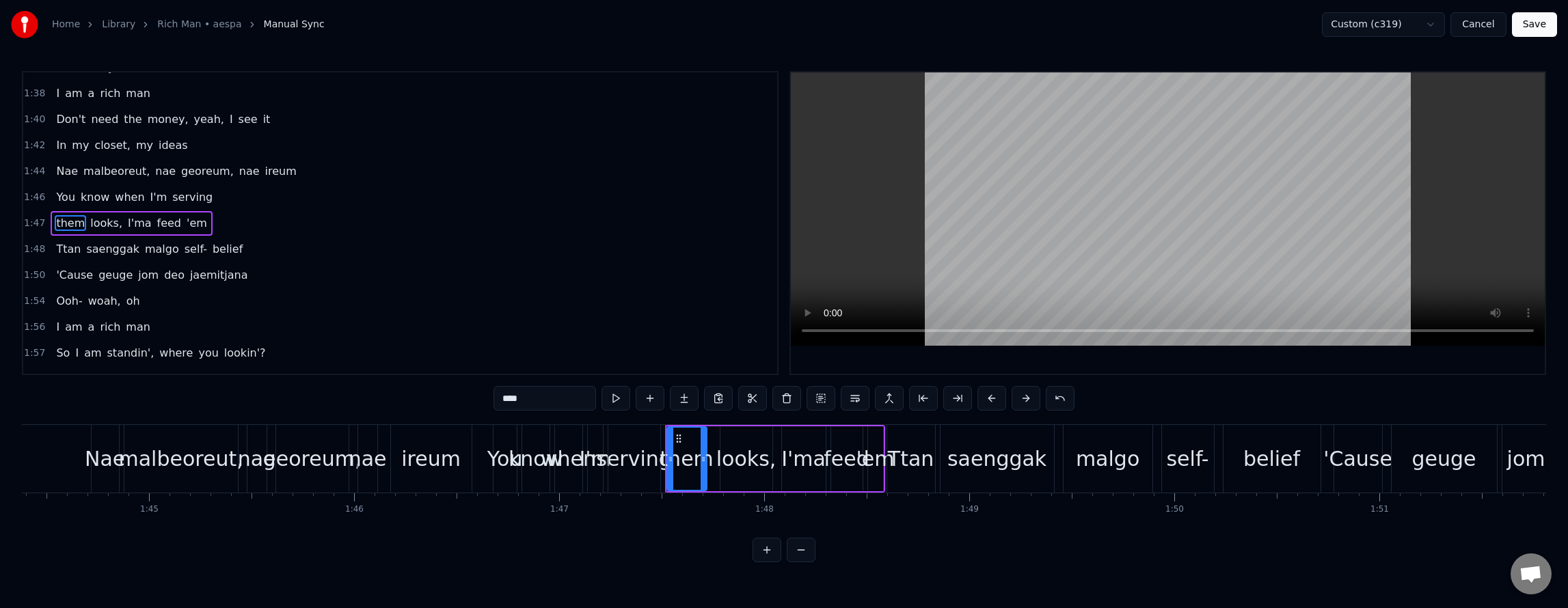
click at [198, 206] on div "You know when I'm serving" at bounding box center [133, 198] width 167 height 25
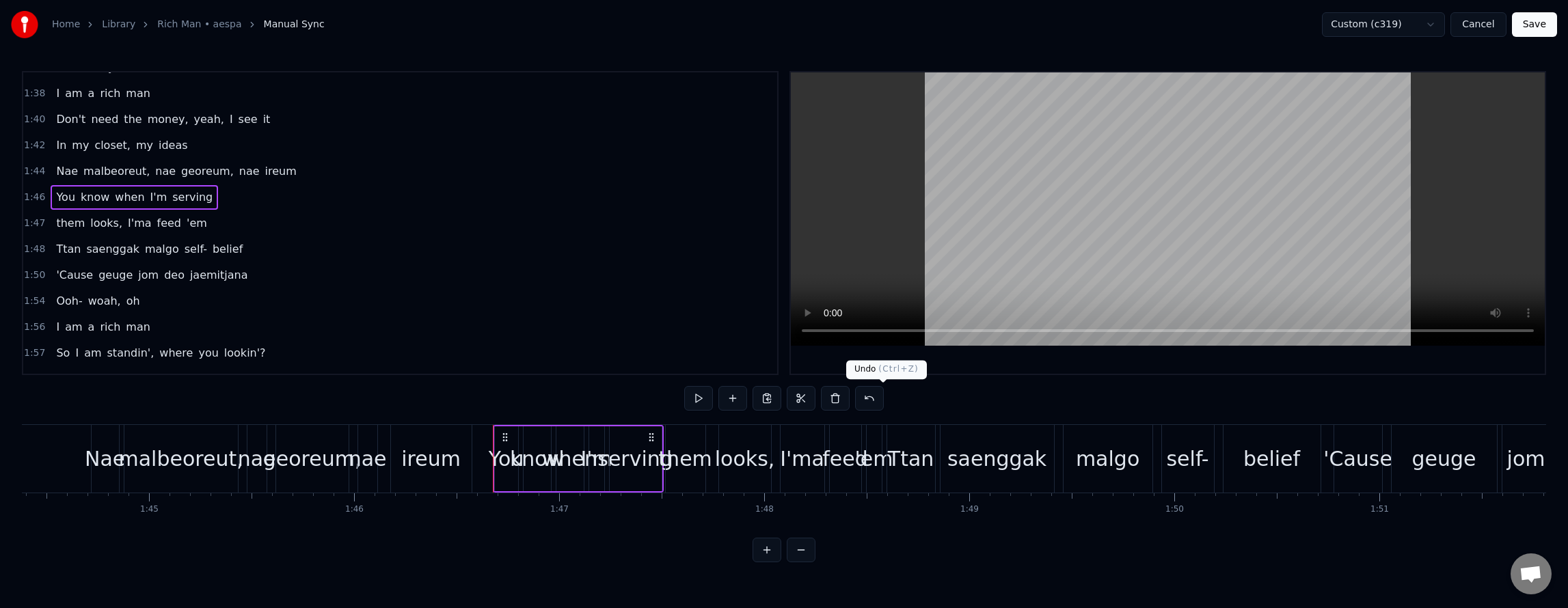
click at [877, 403] on button at bounding box center [870, 398] width 28 height 25
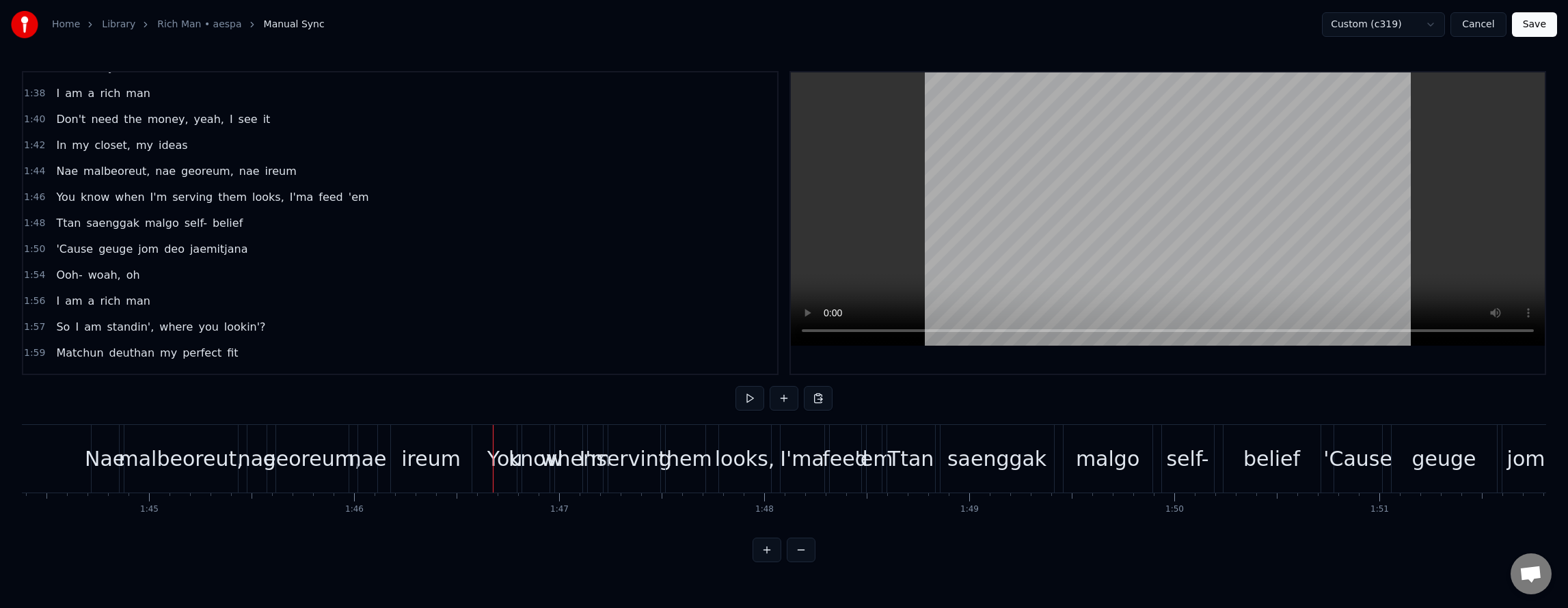
click at [1534, 26] on button "Save" at bounding box center [1535, 25] width 45 height 25
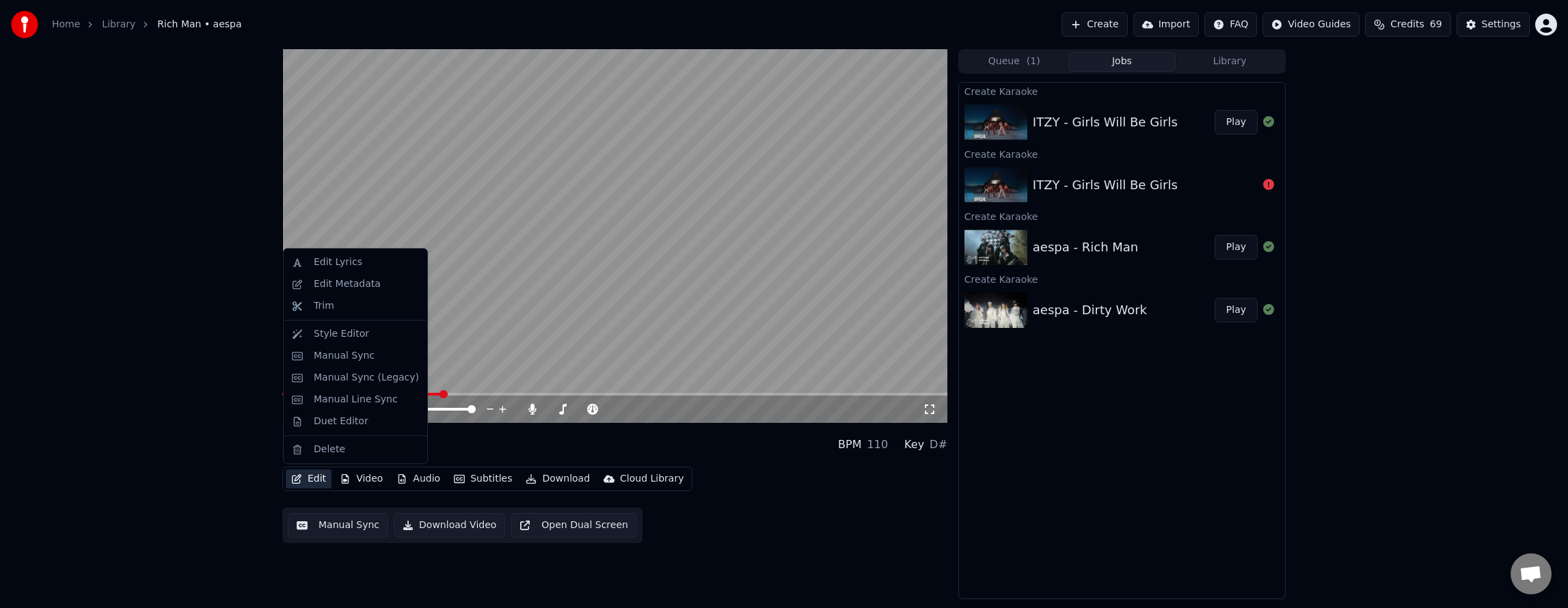
click at [297, 474] on button "Edit" at bounding box center [308, 478] width 45 height 19
click at [365, 380] on div "Manual Sync (Legacy)" at bounding box center [366, 377] width 105 height 13
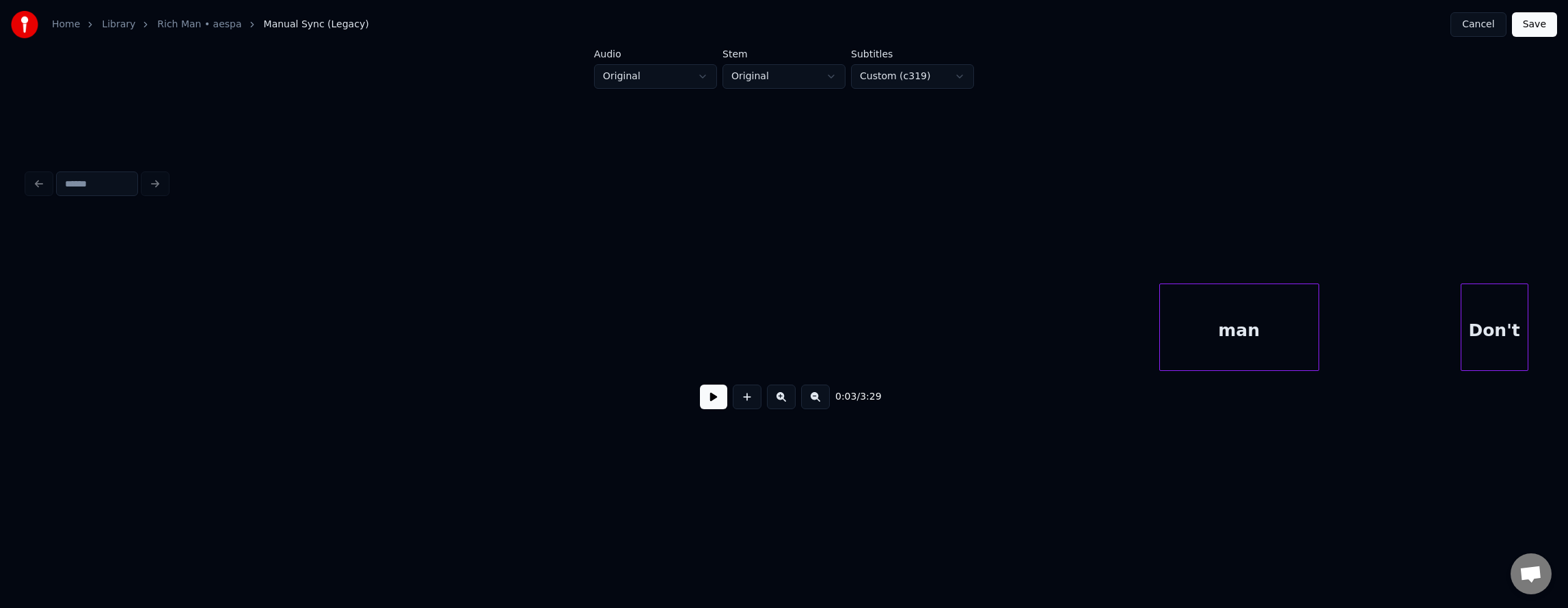
scroll to position [0, 6620]
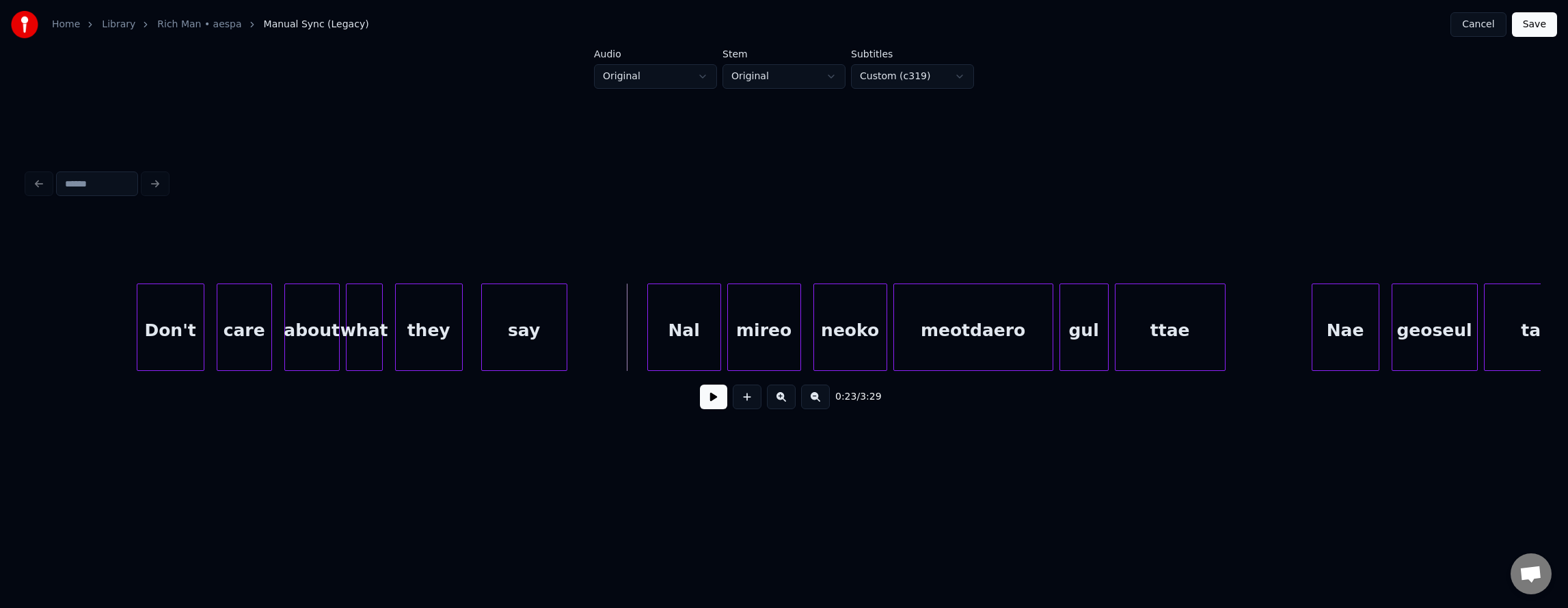
click at [700, 397] on button at bounding box center [714, 397] width 27 height 25
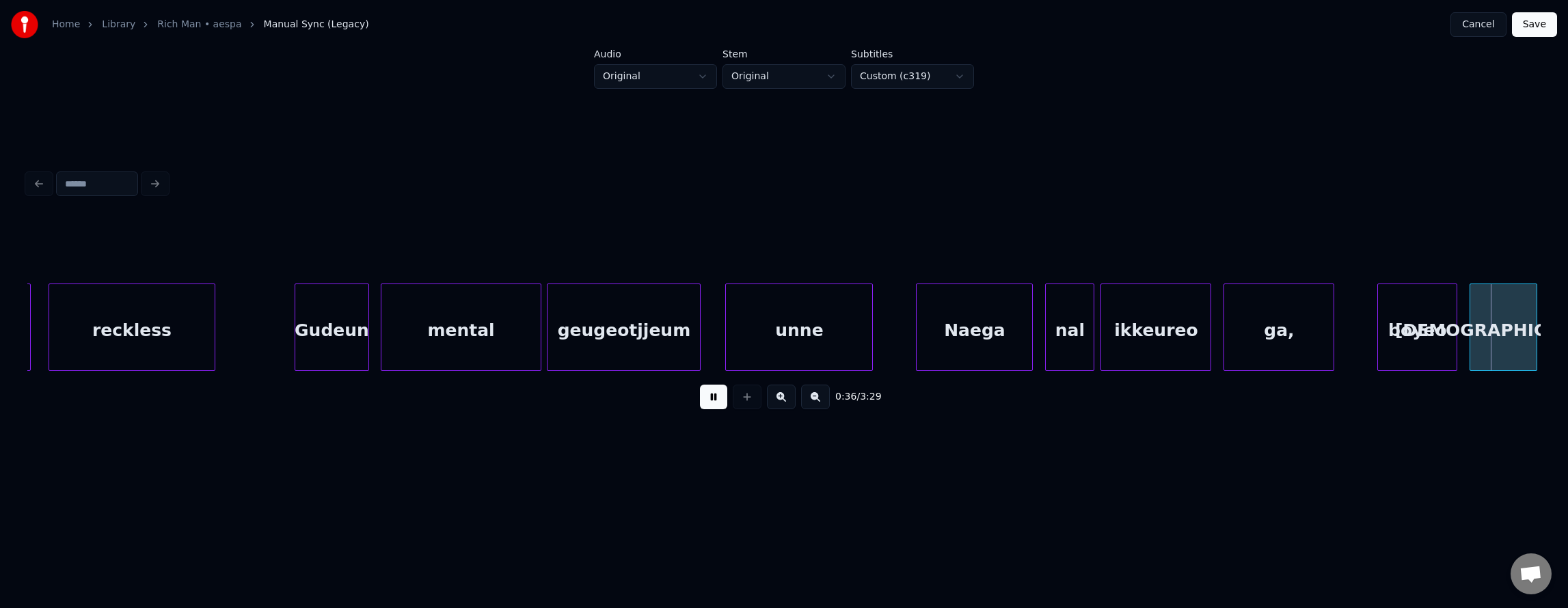
scroll to position [0, 11162]
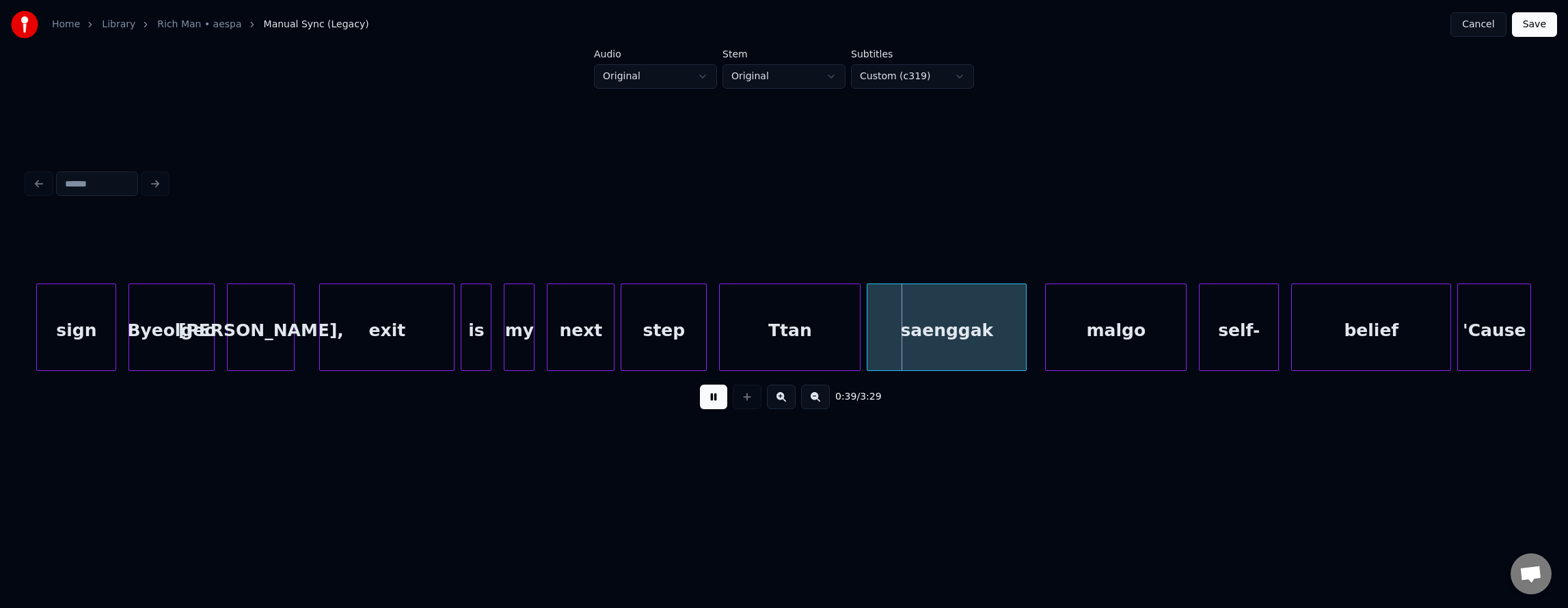
drag, startPoint x: 701, startPoint y: 402, endPoint x: 699, endPoint y: 395, distance: 7.3
click at [700, 402] on button at bounding box center [714, 397] width 27 height 25
click at [796, 330] on div at bounding box center [796, 326] width 4 height 86
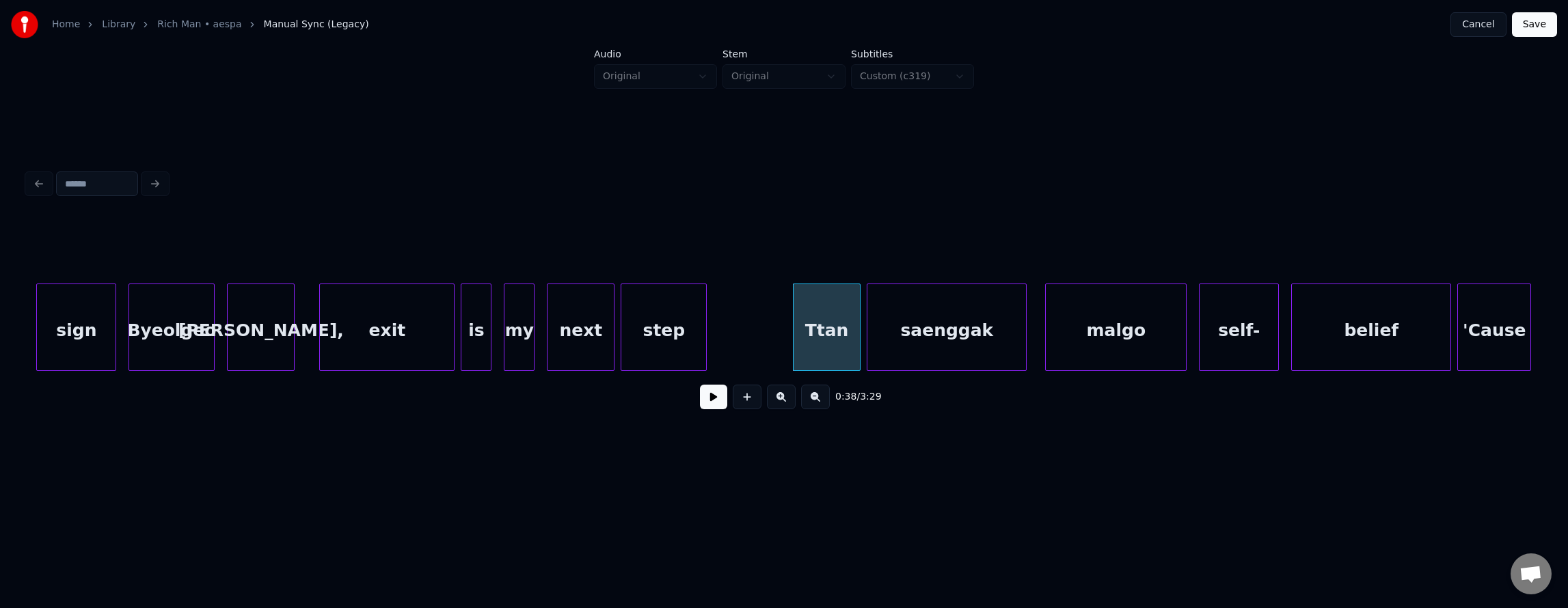
click at [1530, 28] on button "Save" at bounding box center [1535, 25] width 45 height 25
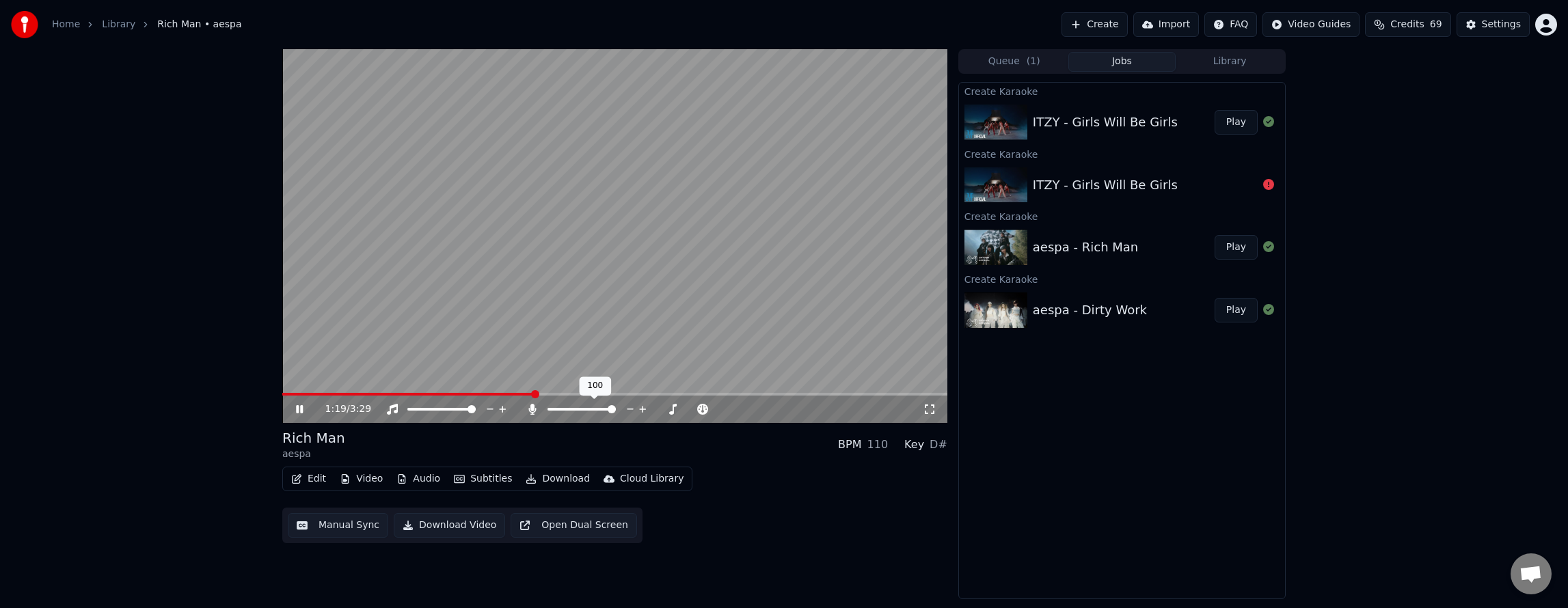
click at [1108, 127] on div "ITZY - Girls Will Be Girls" at bounding box center [1104, 122] width 145 height 19
click at [1233, 120] on button "Play" at bounding box center [1237, 122] width 44 height 25
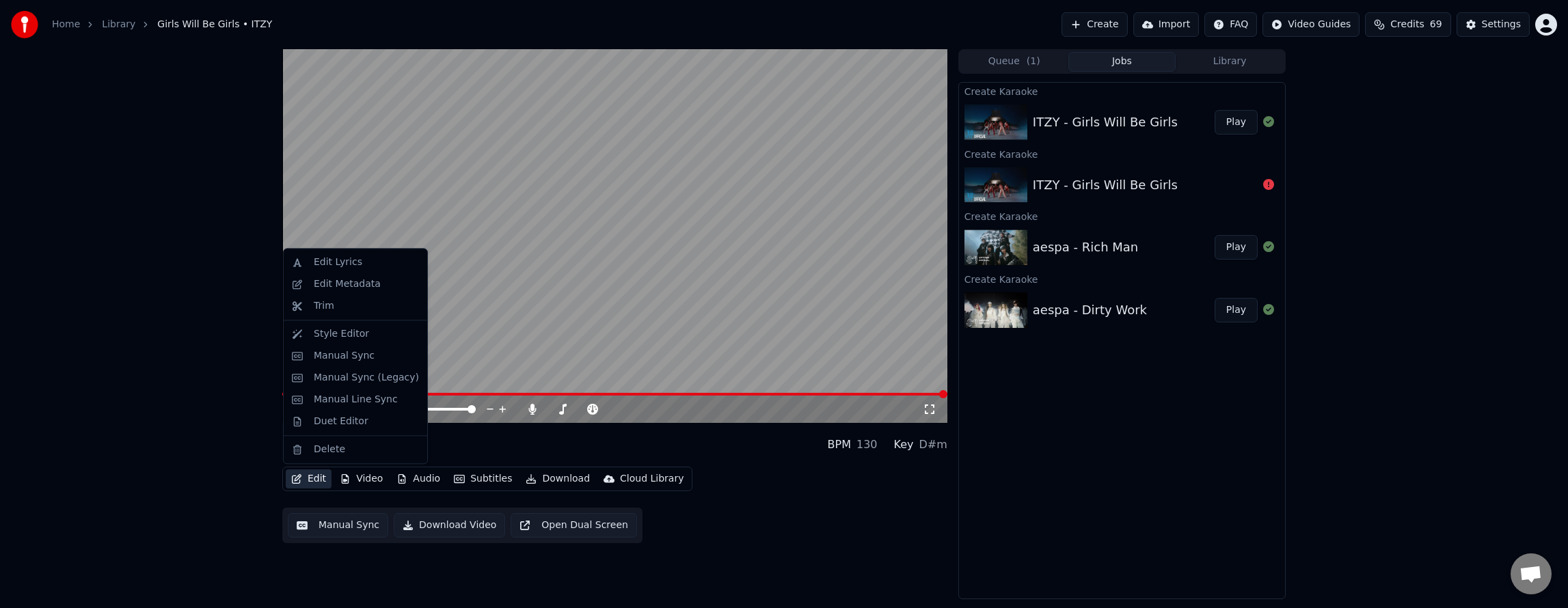
click at [305, 479] on button "Edit" at bounding box center [308, 478] width 45 height 19
click at [345, 379] on div "Manual Sync (Legacy)" at bounding box center [366, 377] width 105 height 13
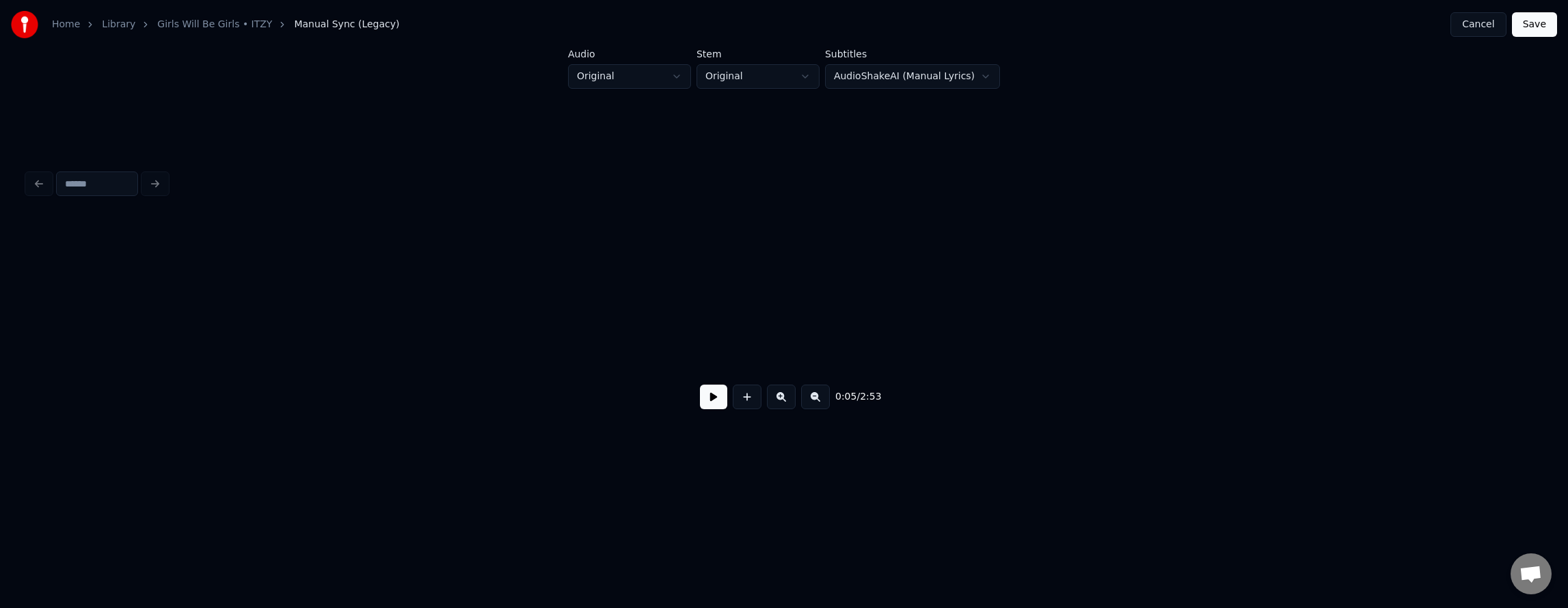
scroll to position [0, 1839]
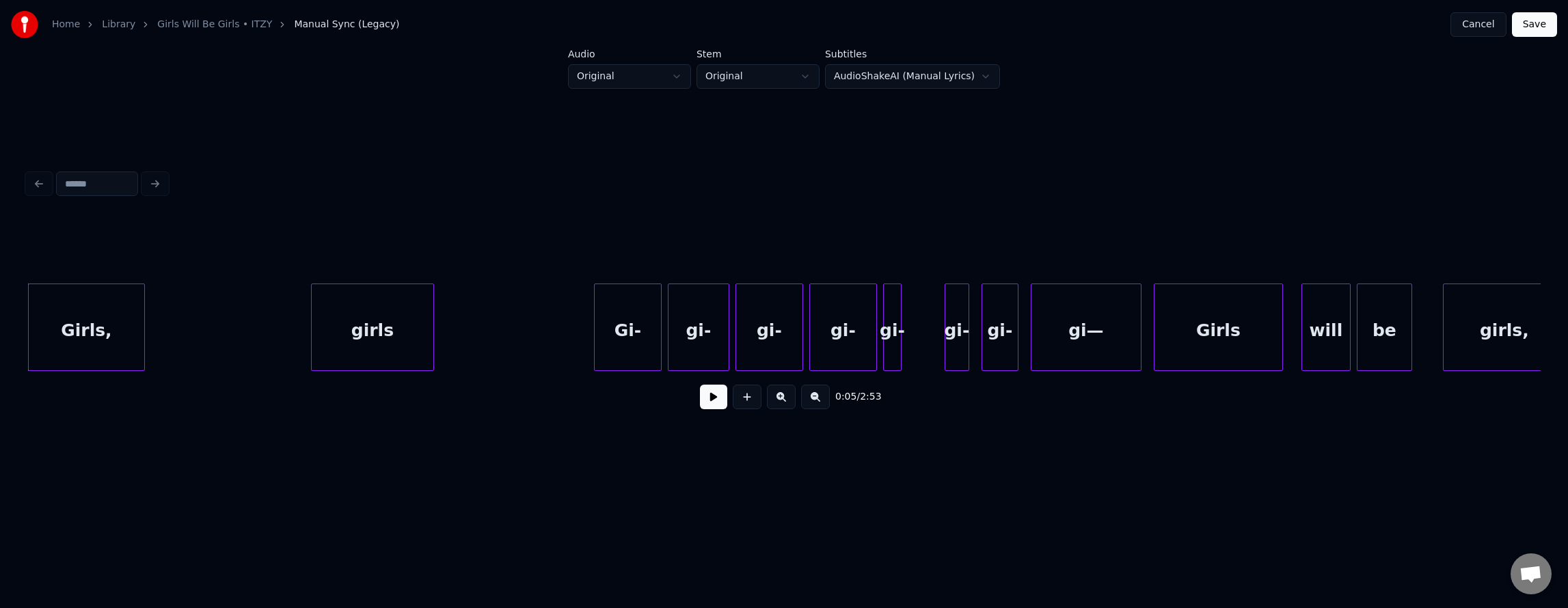
click at [705, 408] on button at bounding box center [714, 397] width 27 height 25
click at [714, 406] on button at bounding box center [714, 397] width 27 height 25
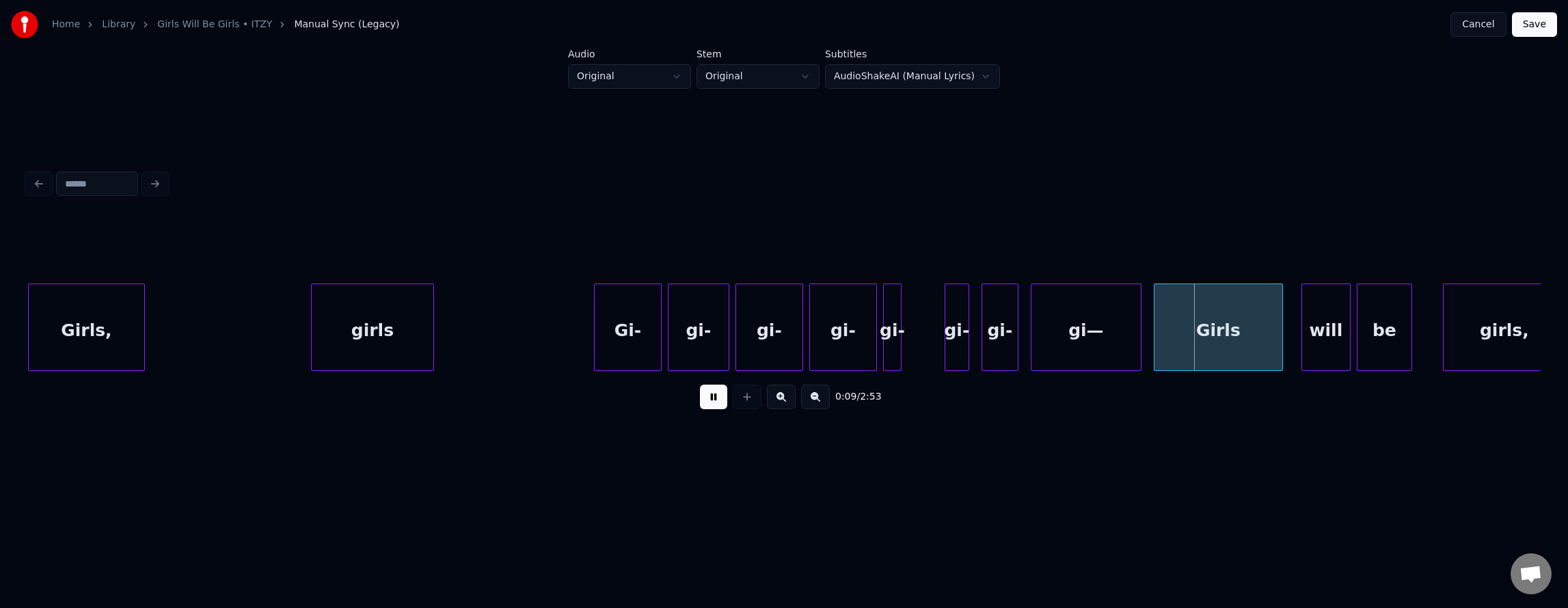
click at [714, 406] on button at bounding box center [714, 397] width 27 height 25
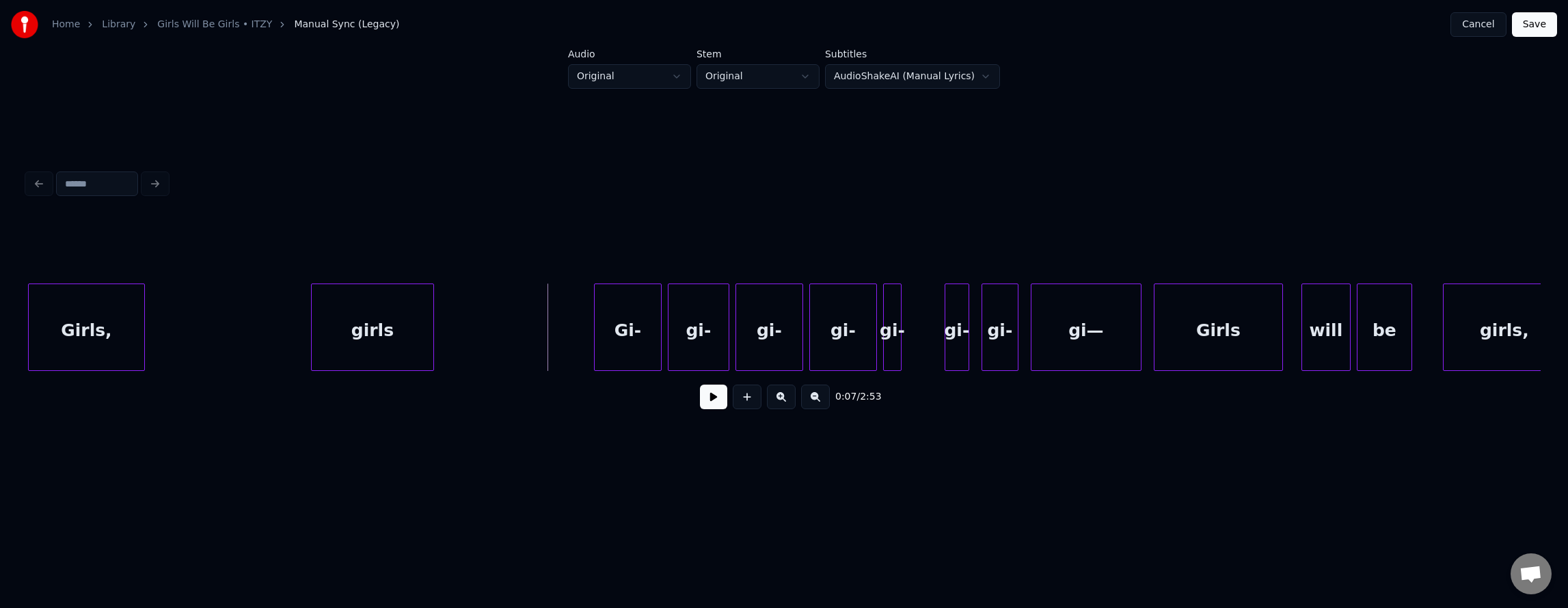
click at [607, 315] on div "Gi-" at bounding box center [627, 330] width 66 height 93
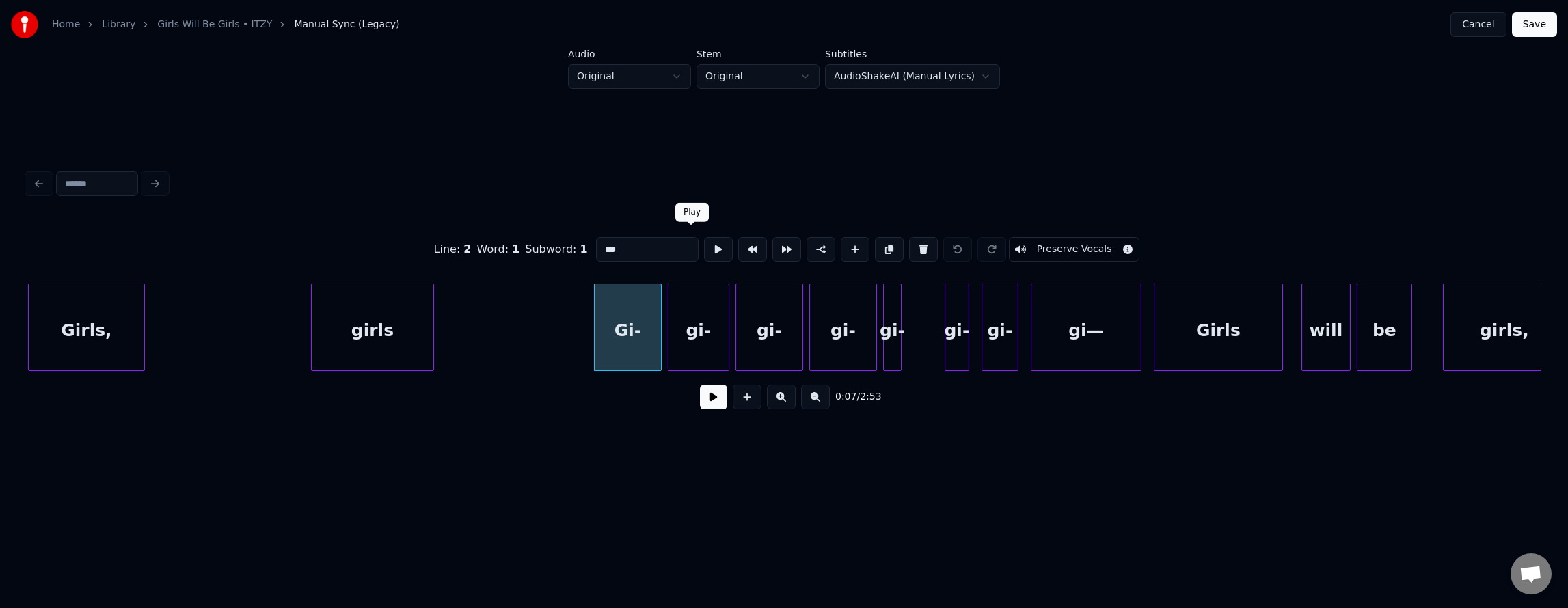
click at [704, 250] on button at bounding box center [718, 250] width 28 height 25
click at [693, 304] on div "gi-" at bounding box center [698, 330] width 61 height 93
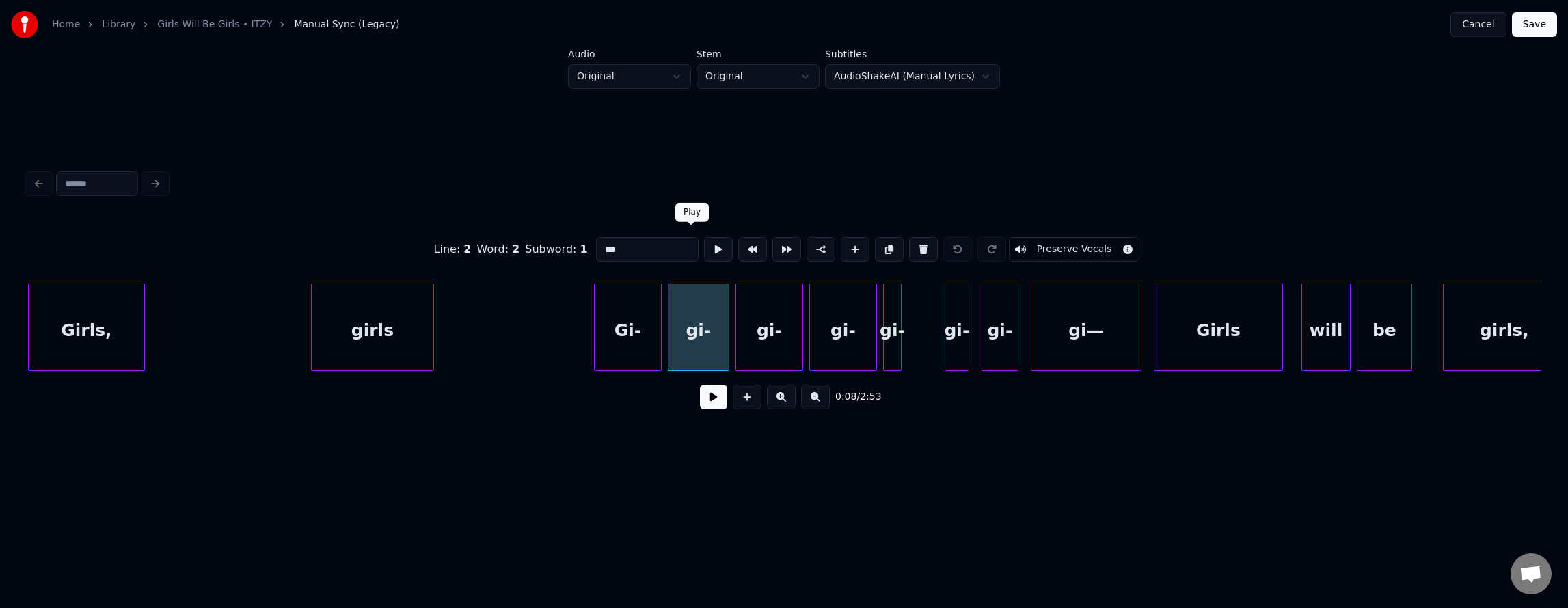
click at [704, 247] on button at bounding box center [718, 250] width 28 height 25
click at [937, 319] on div at bounding box center [936, 326] width 4 height 86
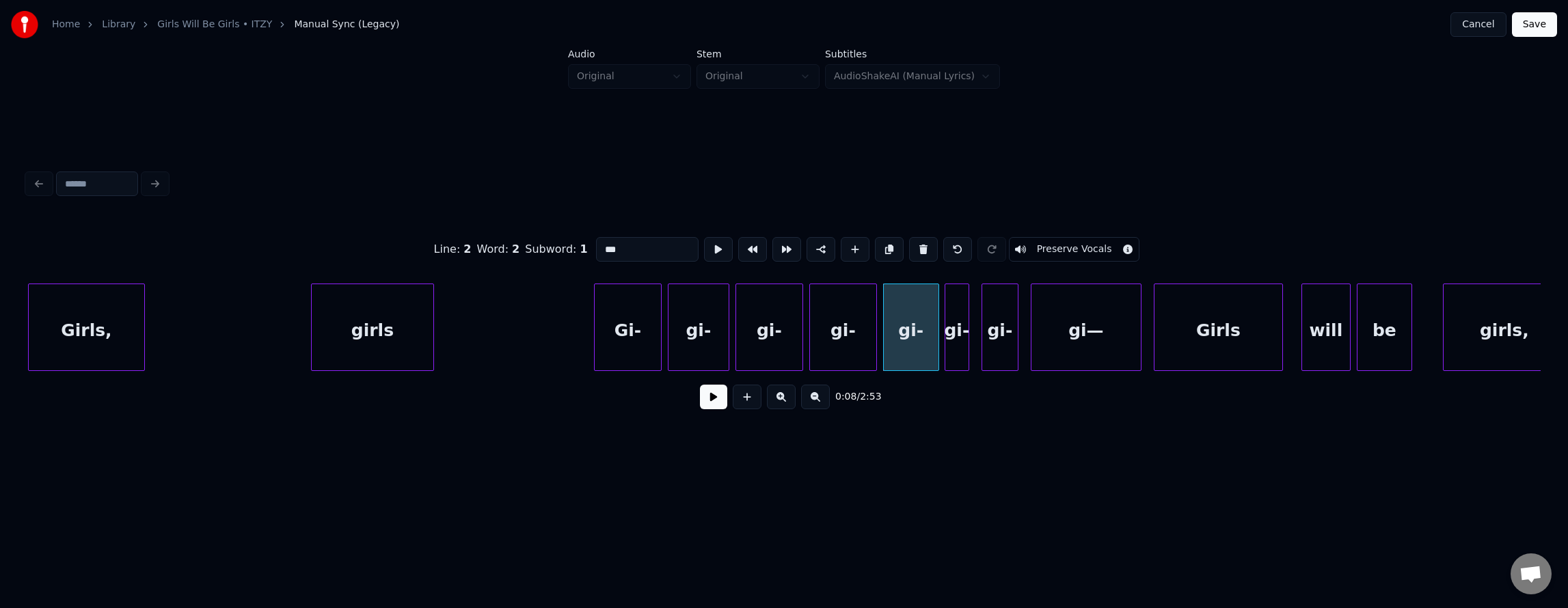
click at [1065, 325] on div "gi—" at bounding box center [1086, 330] width 110 height 93
type input "***"
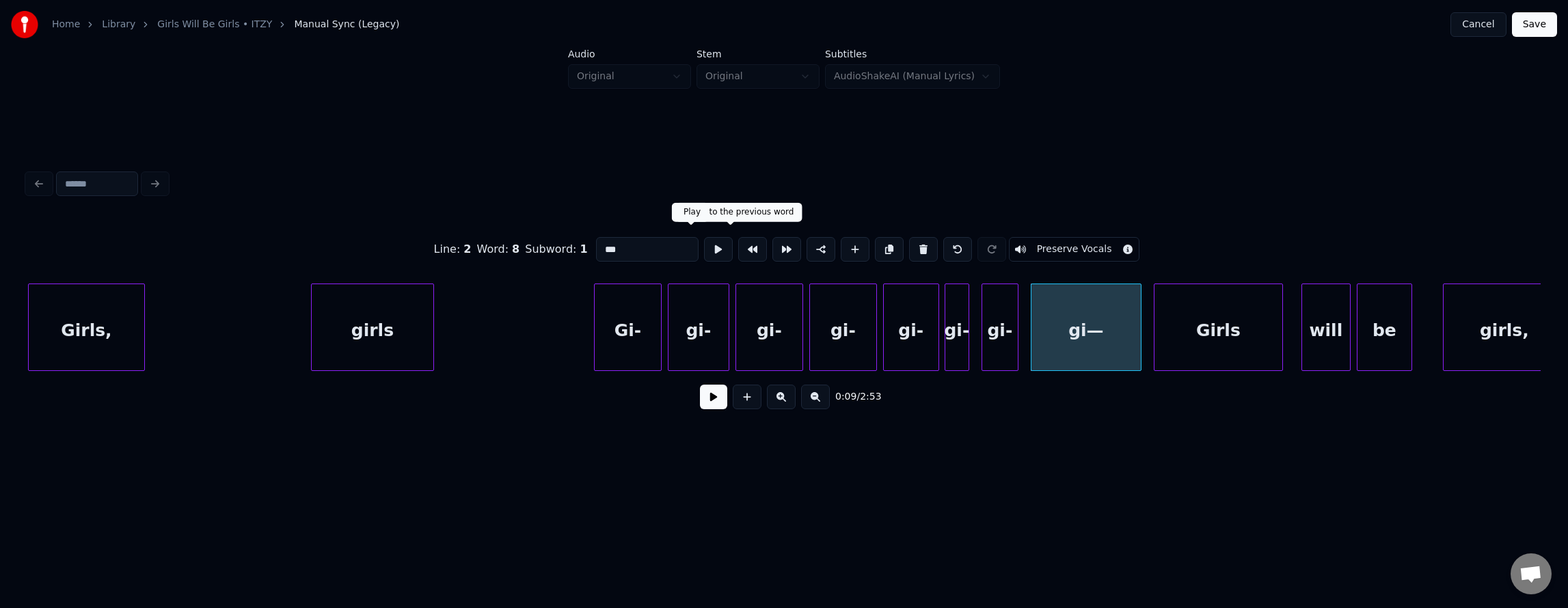
click at [704, 245] on button at bounding box center [718, 250] width 28 height 25
click at [704, 243] on button at bounding box center [718, 250] width 28 height 25
drag, startPoint x: 548, startPoint y: 308, endPoint x: 602, endPoint y: 344, distance: 64.9
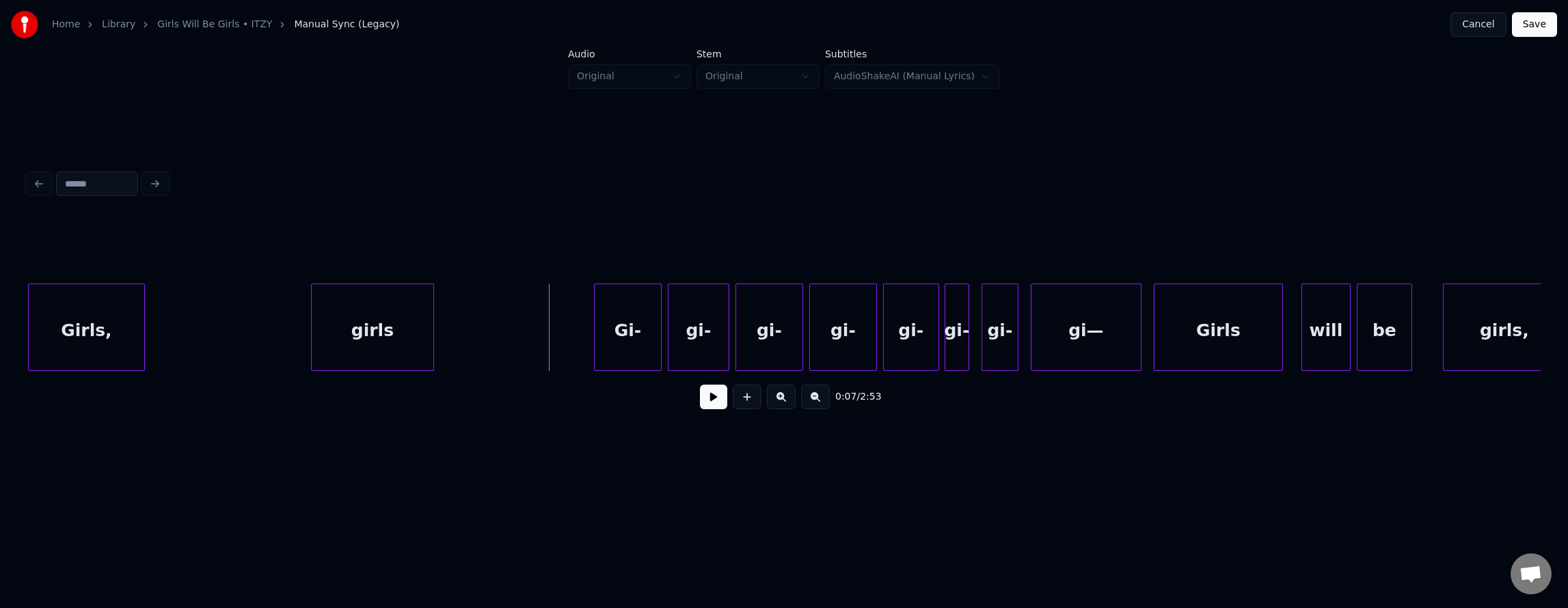
click at [700, 403] on button at bounding box center [714, 397] width 27 height 25
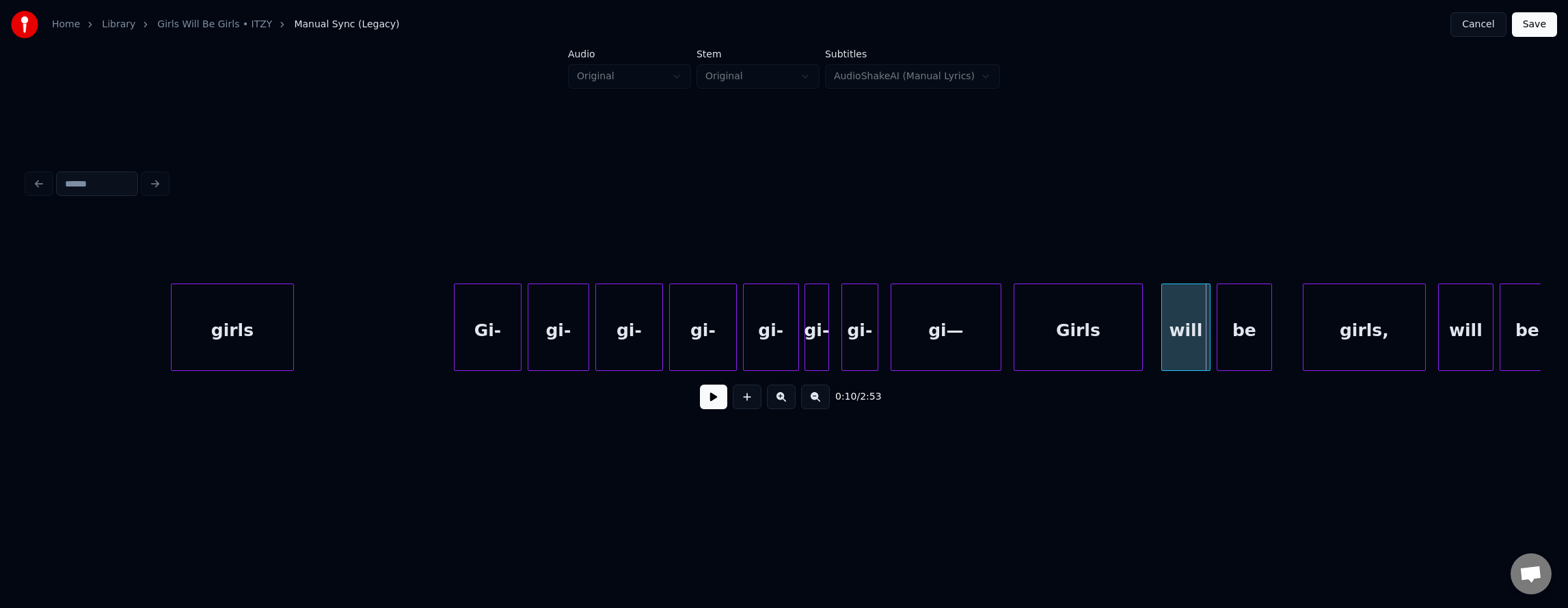
scroll to position [0, 2088]
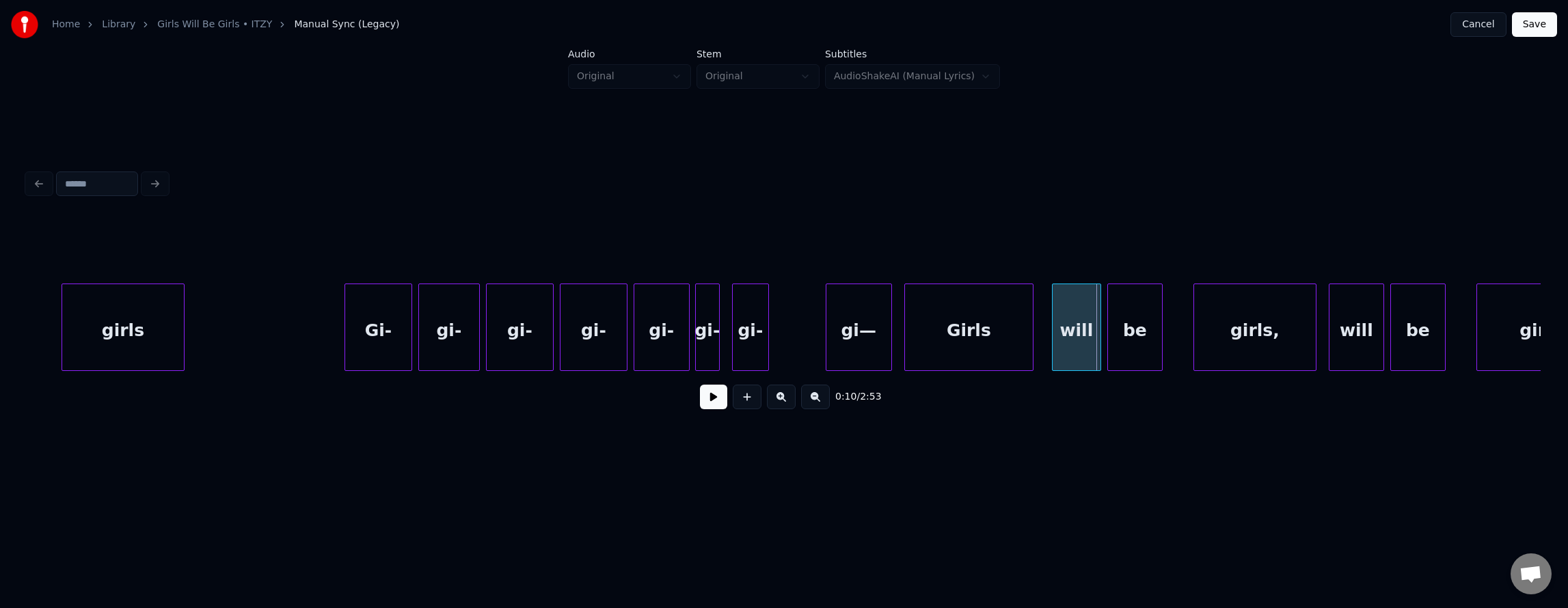
click at [828, 323] on div at bounding box center [828, 326] width 4 height 86
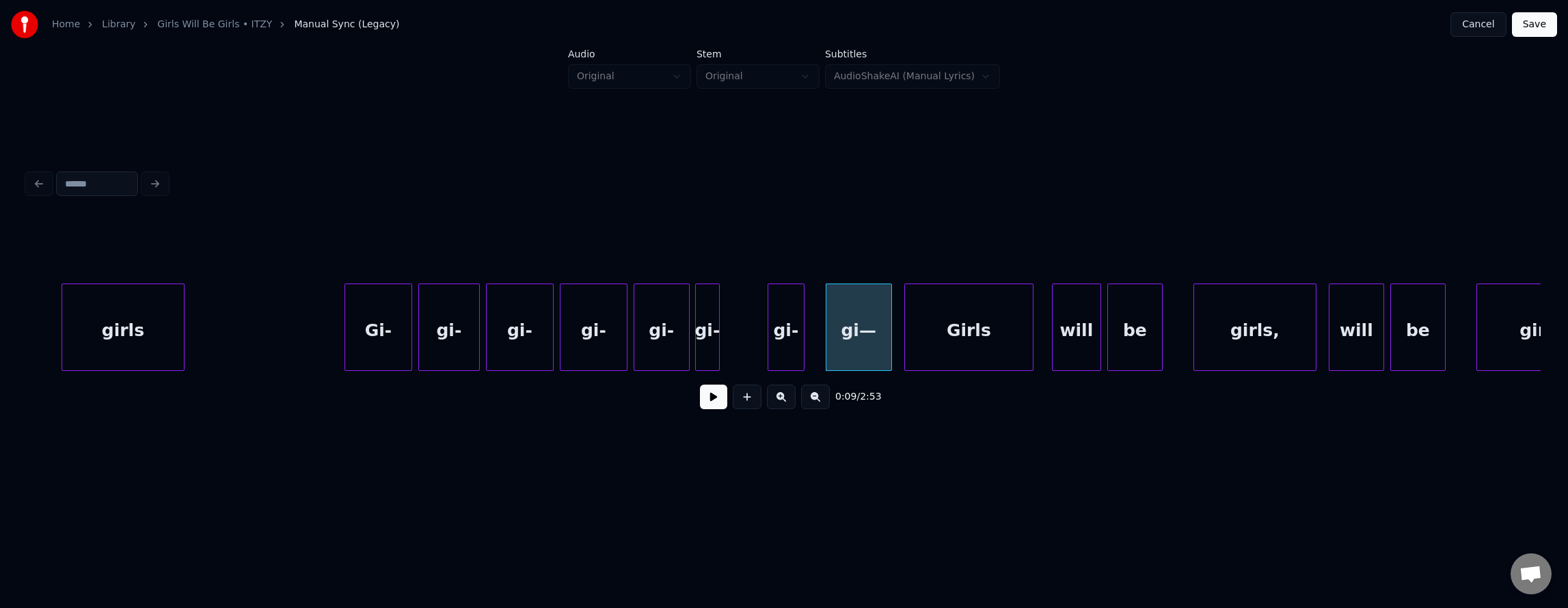
click at [781, 329] on div "gi-" at bounding box center [786, 330] width 36 height 93
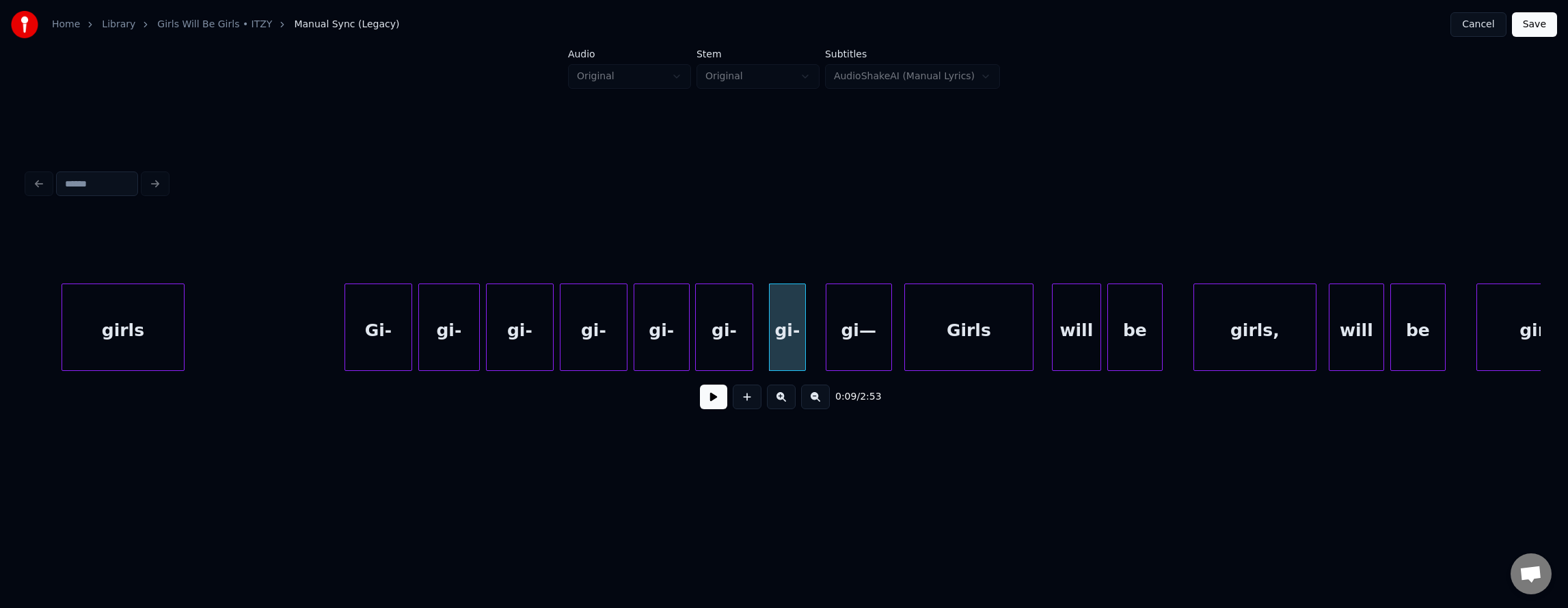
click at [749, 323] on div at bounding box center [750, 326] width 4 height 86
click at [773, 323] on div "gi-" at bounding box center [779, 330] width 36 height 93
click at [819, 328] on div at bounding box center [819, 326] width 4 height 86
click at [833, 328] on div at bounding box center [833, 326] width 4 height 86
click at [816, 326] on div at bounding box center [818, 326] width 4 height 86
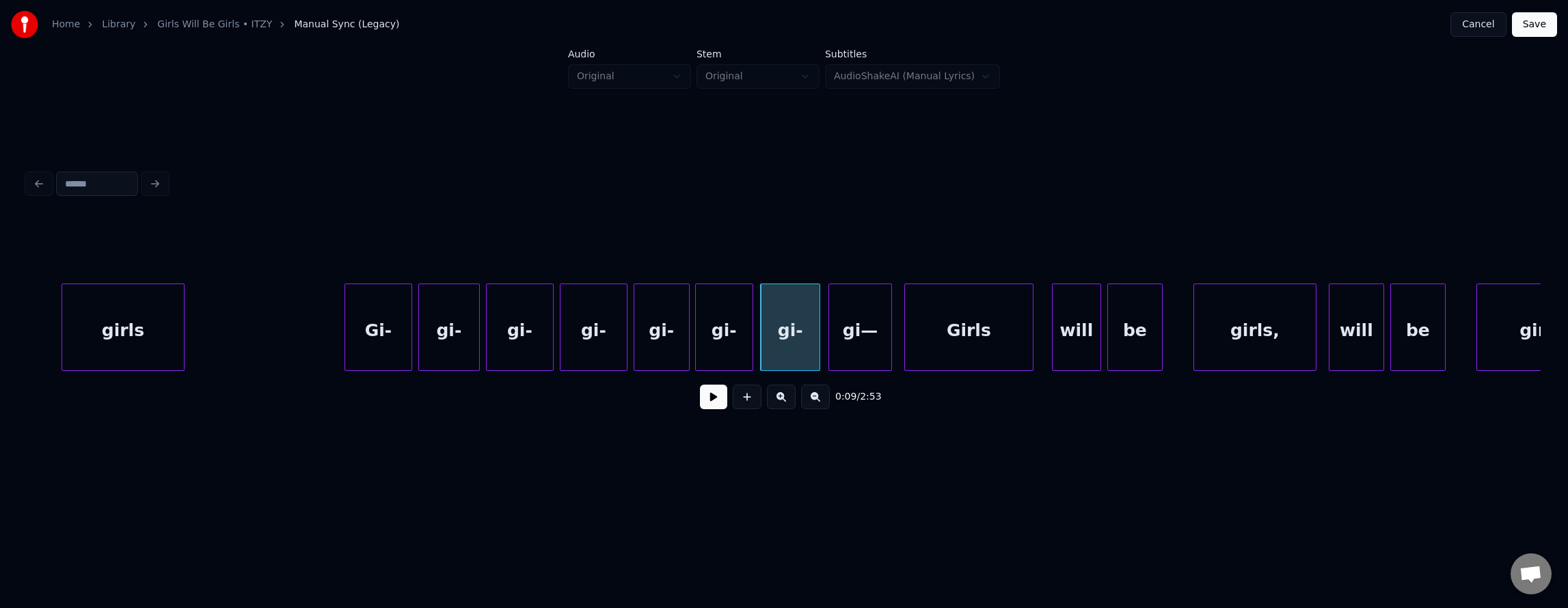
drag, startPoint x: 307, startPoint y: 299, endPoint x: 575, endPoint y: 375, distance: 278.6
click at [700, 404] on button at bounding box center [714, 397] width 27 height 25
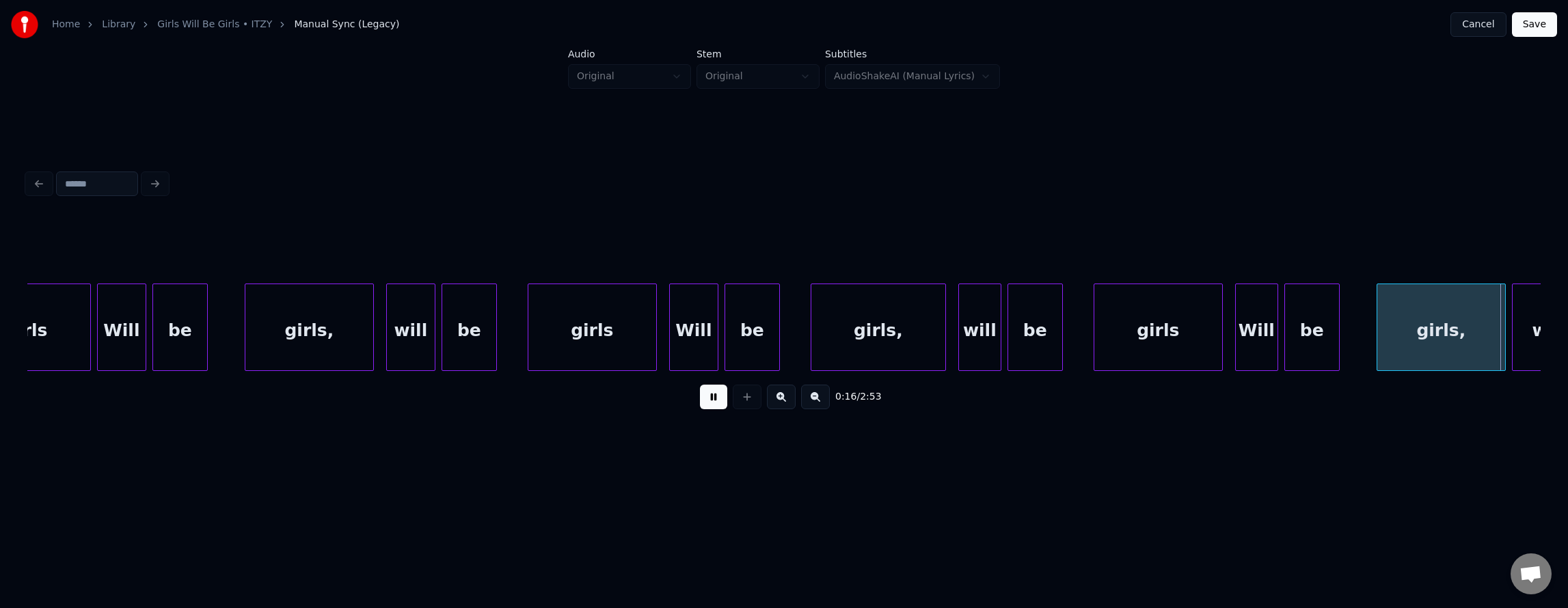
scroll to position [0, 5117]
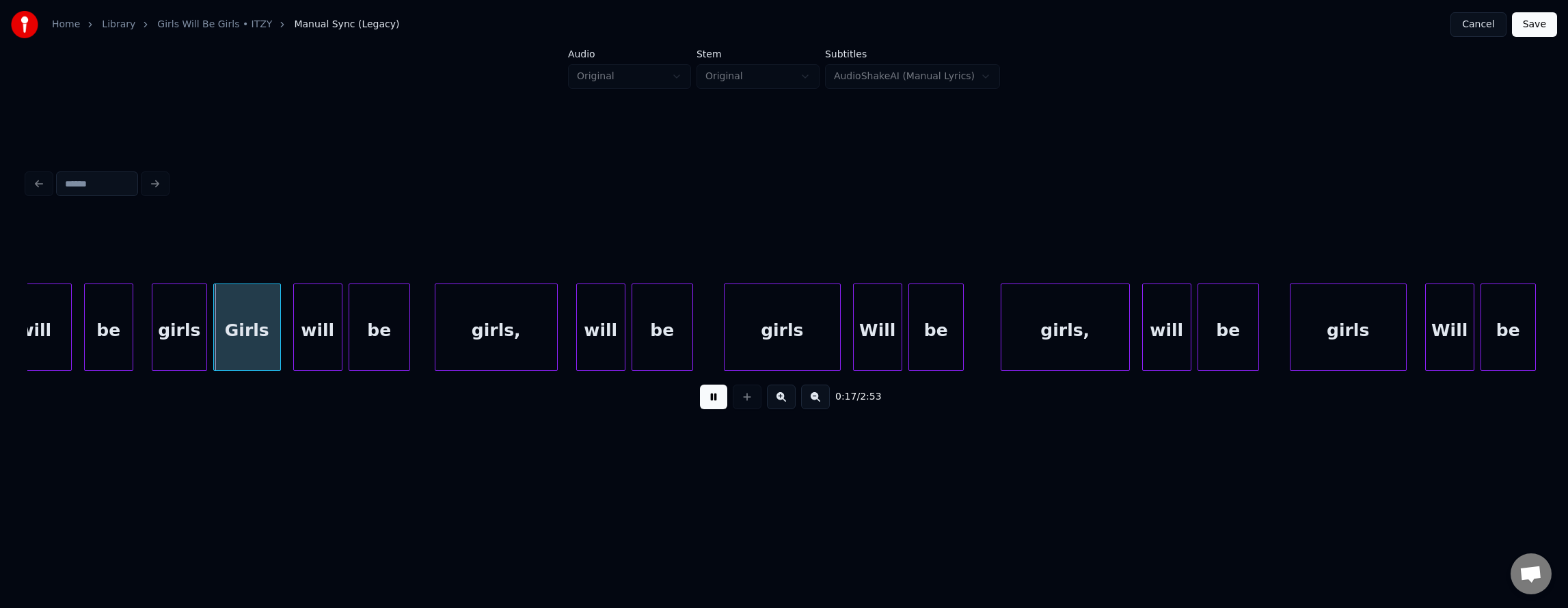
click at [700, 404] on button at bounding box center [714, 397] width 27 height 25
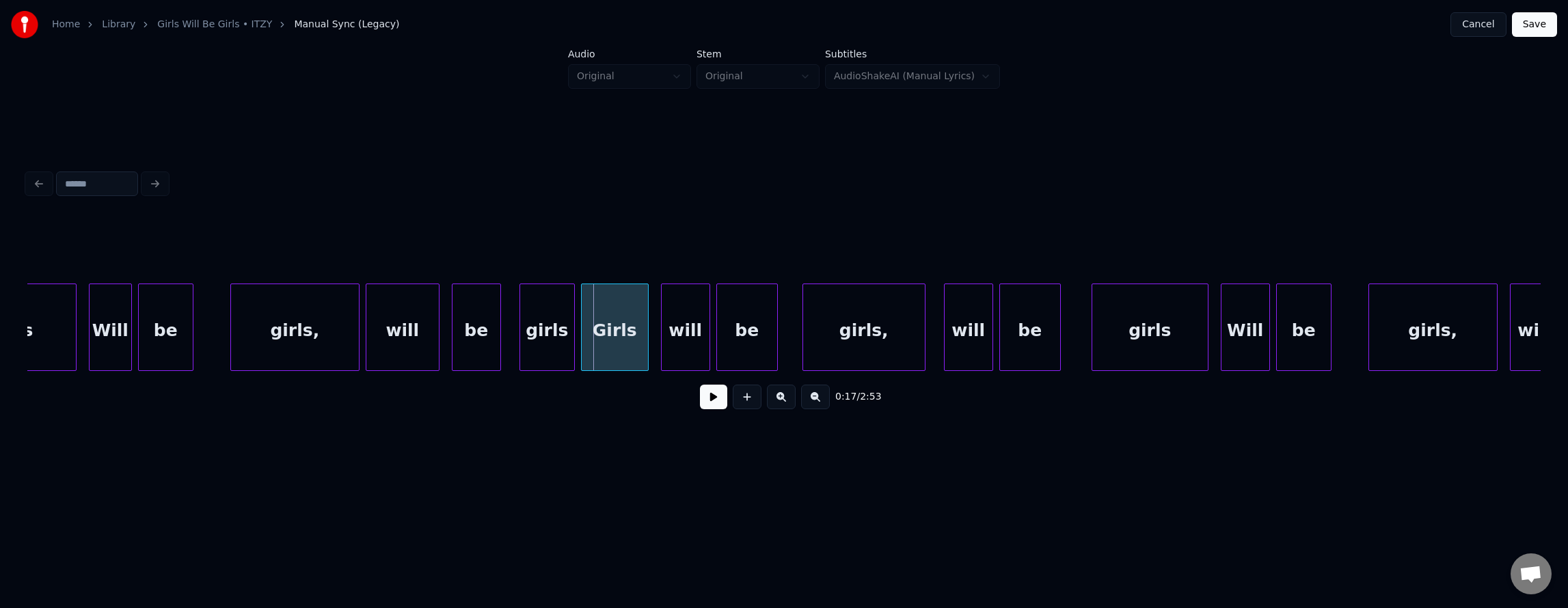
scroll to position [0, 4656]
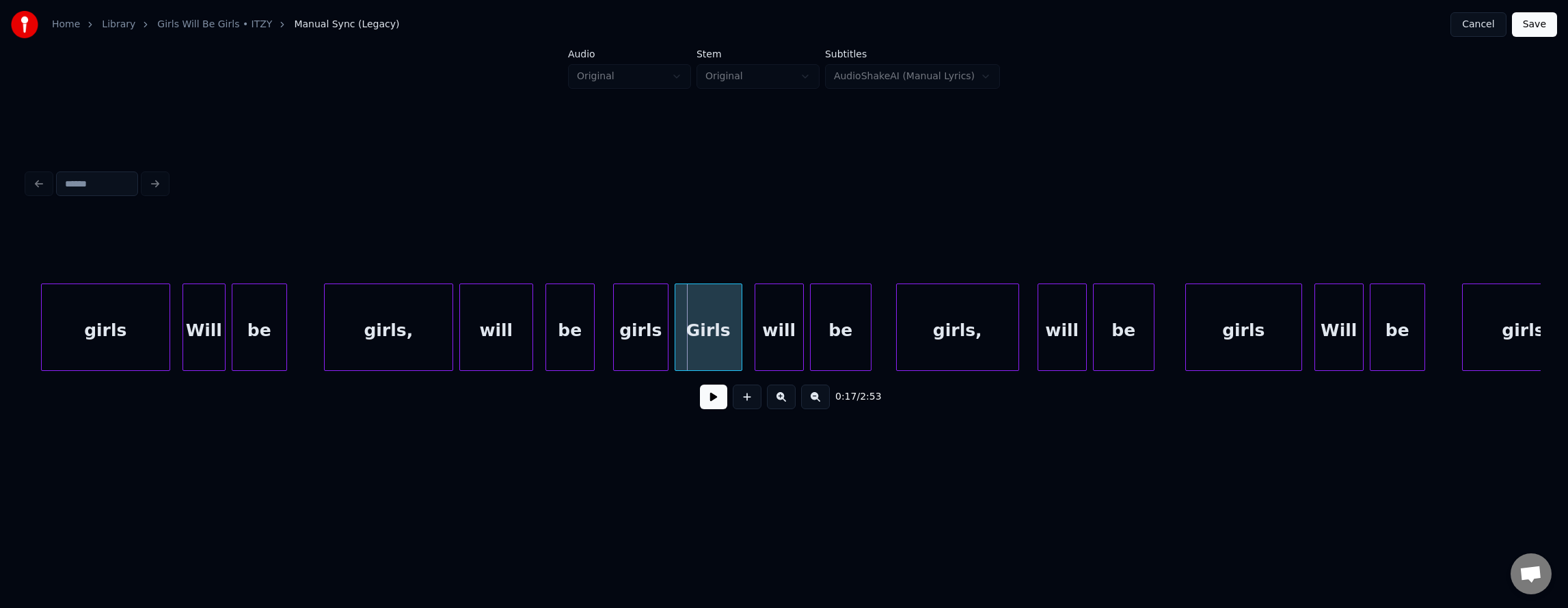
click at [112, 337] on div "girls" at bounding box center [105, 330] width 128 height 93
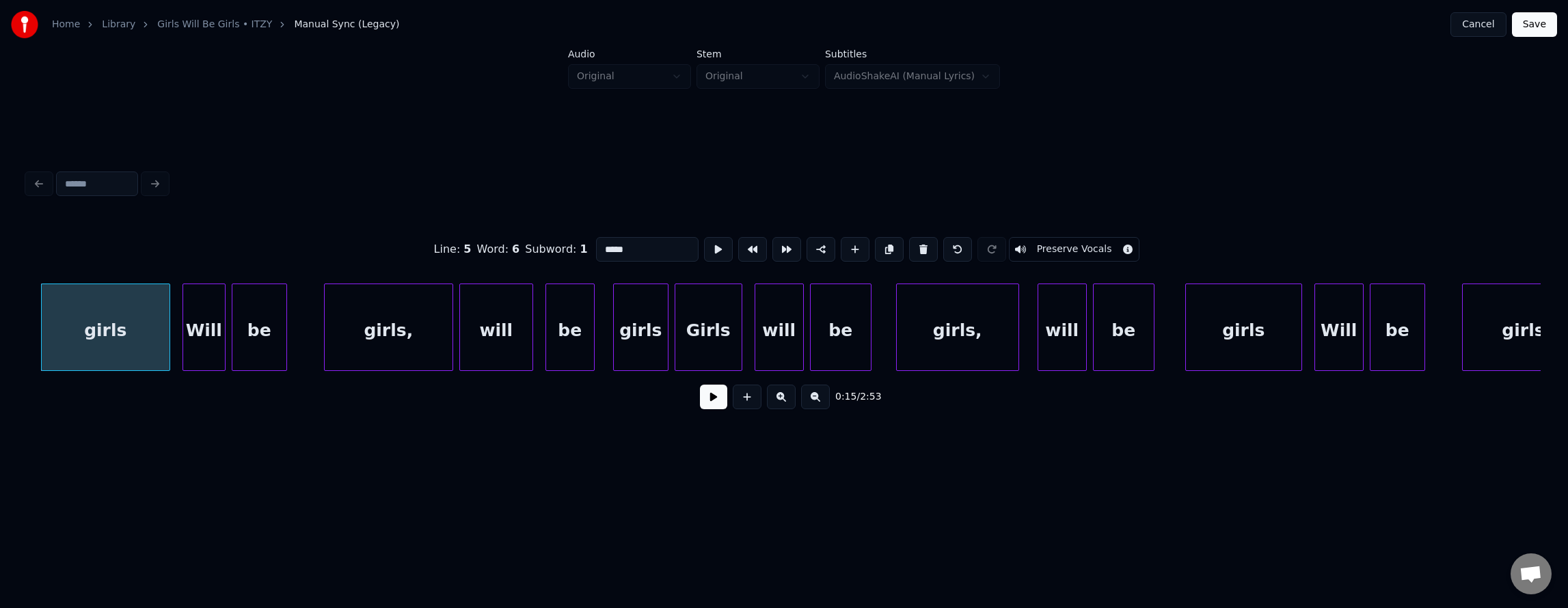
click at [704, 408] on button at bounding box center [714, 397] width 27 height 25
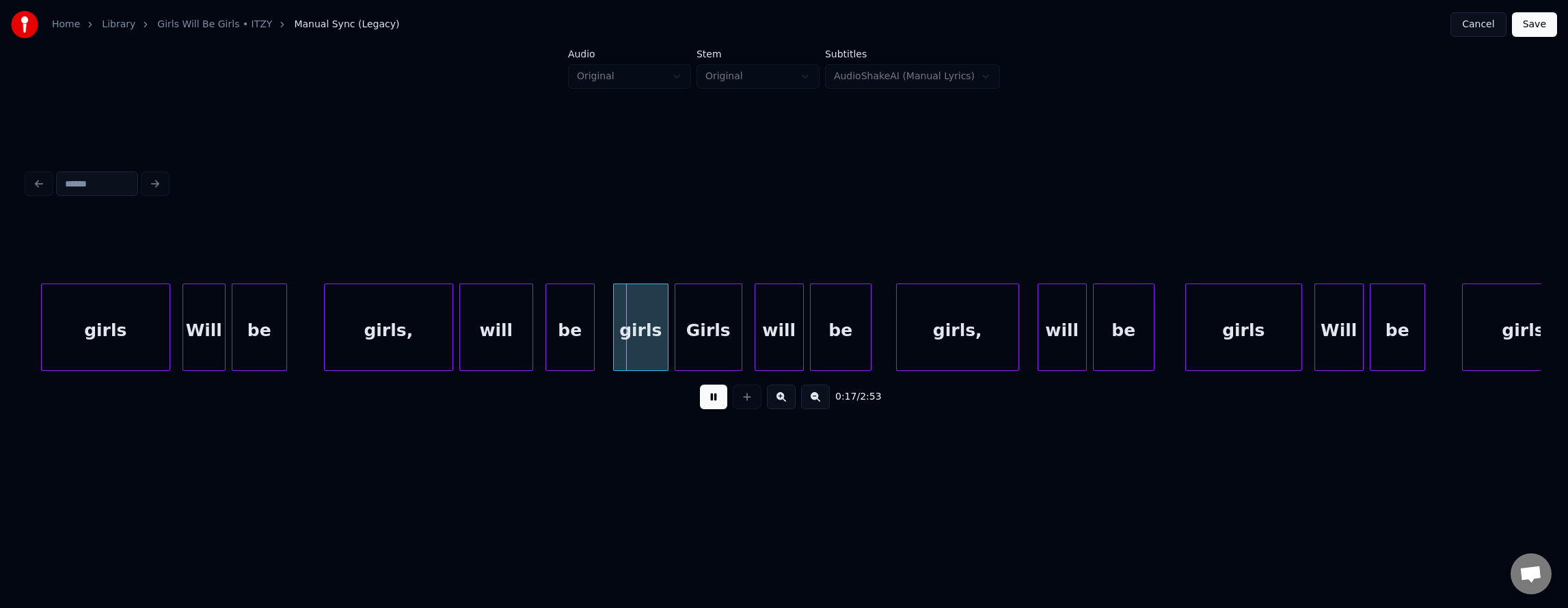
click at [704, 408] on button at bounding box center [714, 397] width 27 height 25
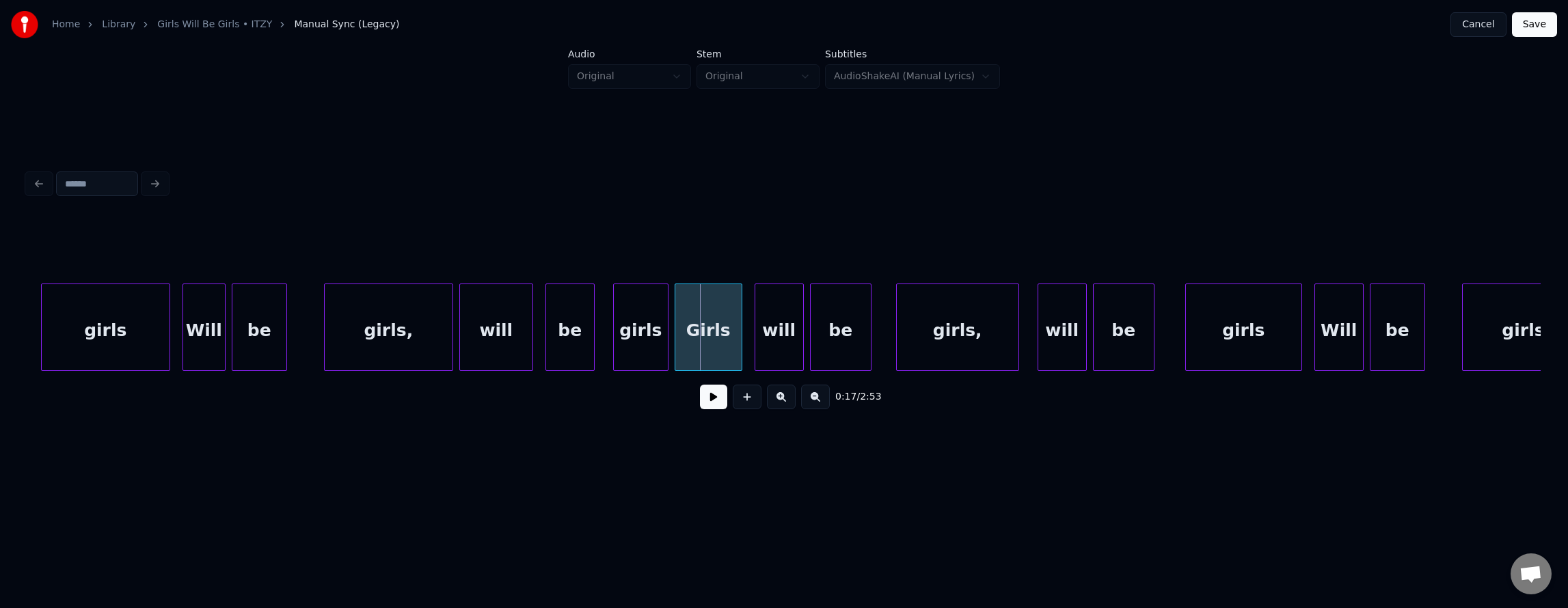
click at [648, 347] on div "girls" at bounding box center [641, 330] width 54 height 93
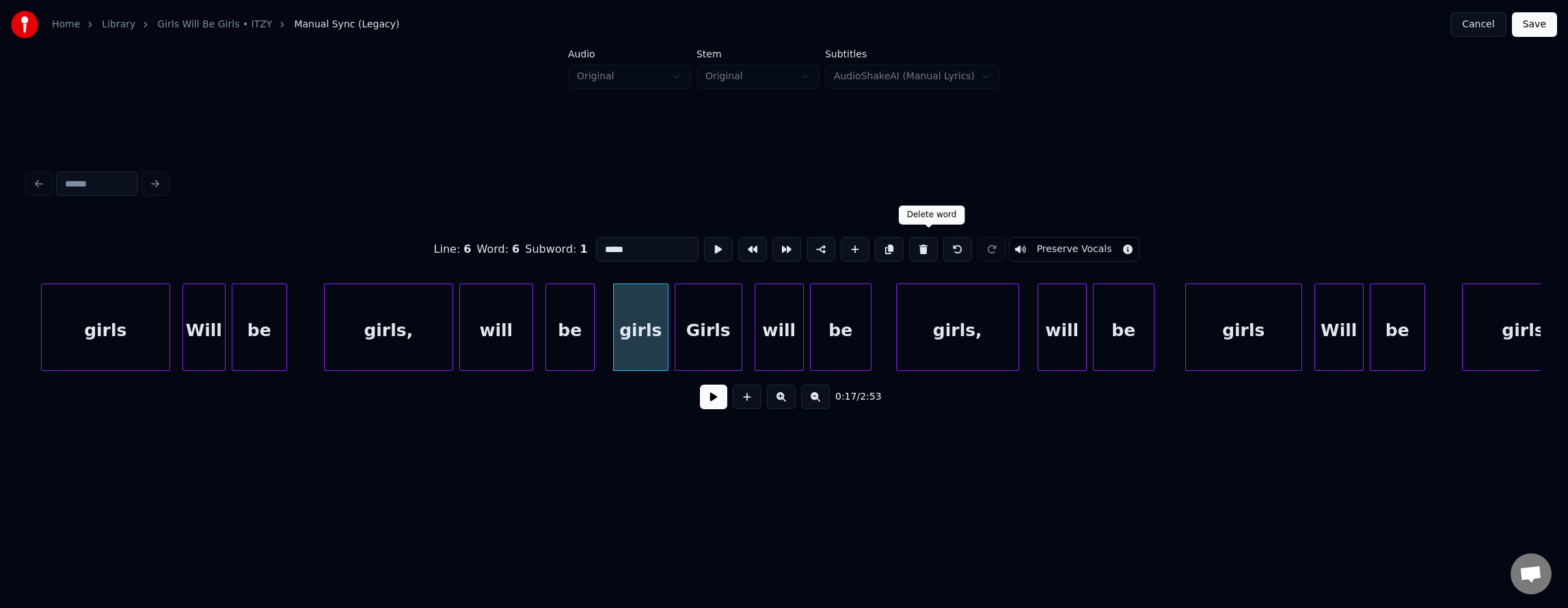
click at [925, 247] on button at bounding box center [924, 250] width 28 height 25
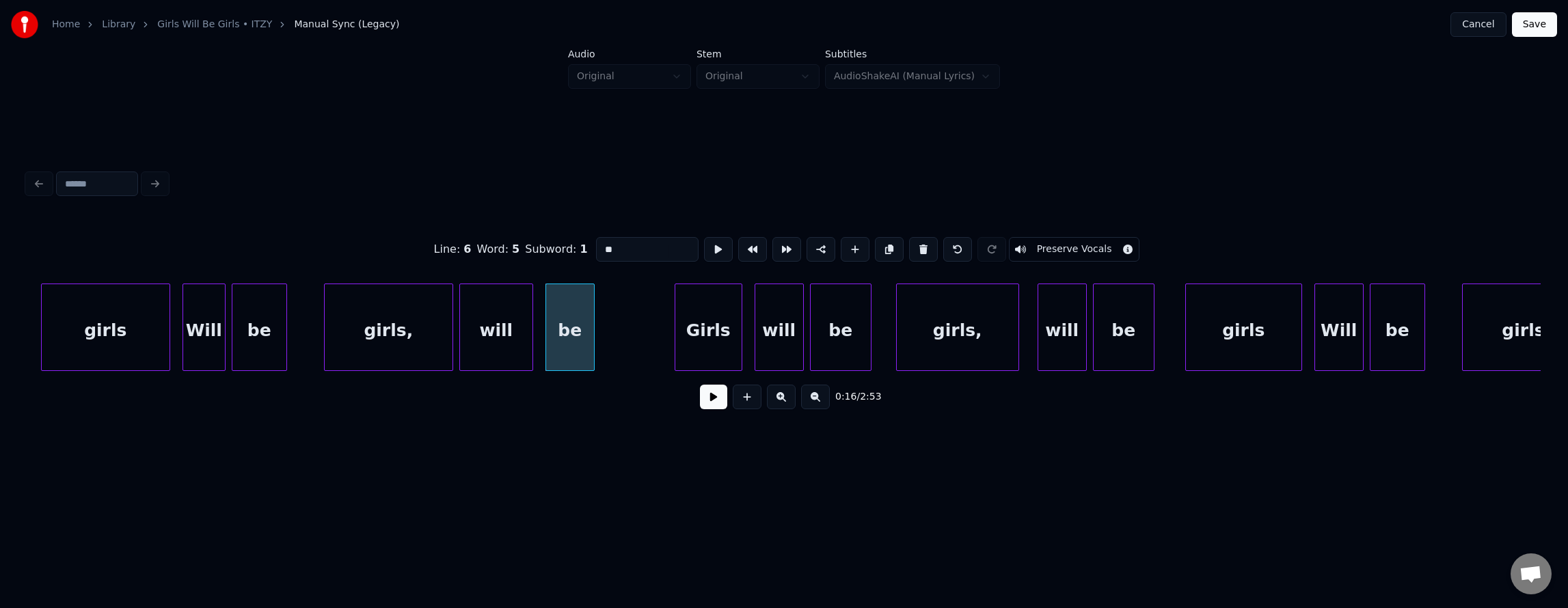
click at [925, 247] on button at bounding box center [924, 250] width 28 height 25
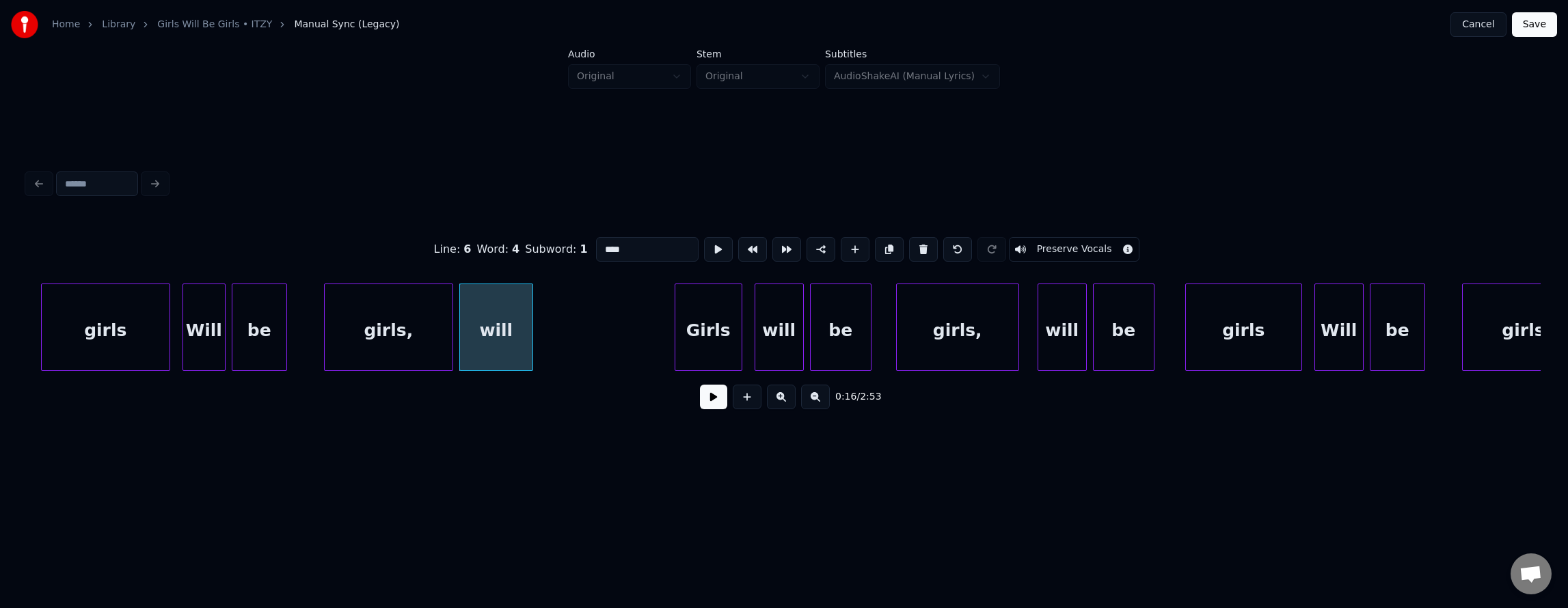
click at [924, 247] on button at bounding box center [924, 250] width 28 height 25
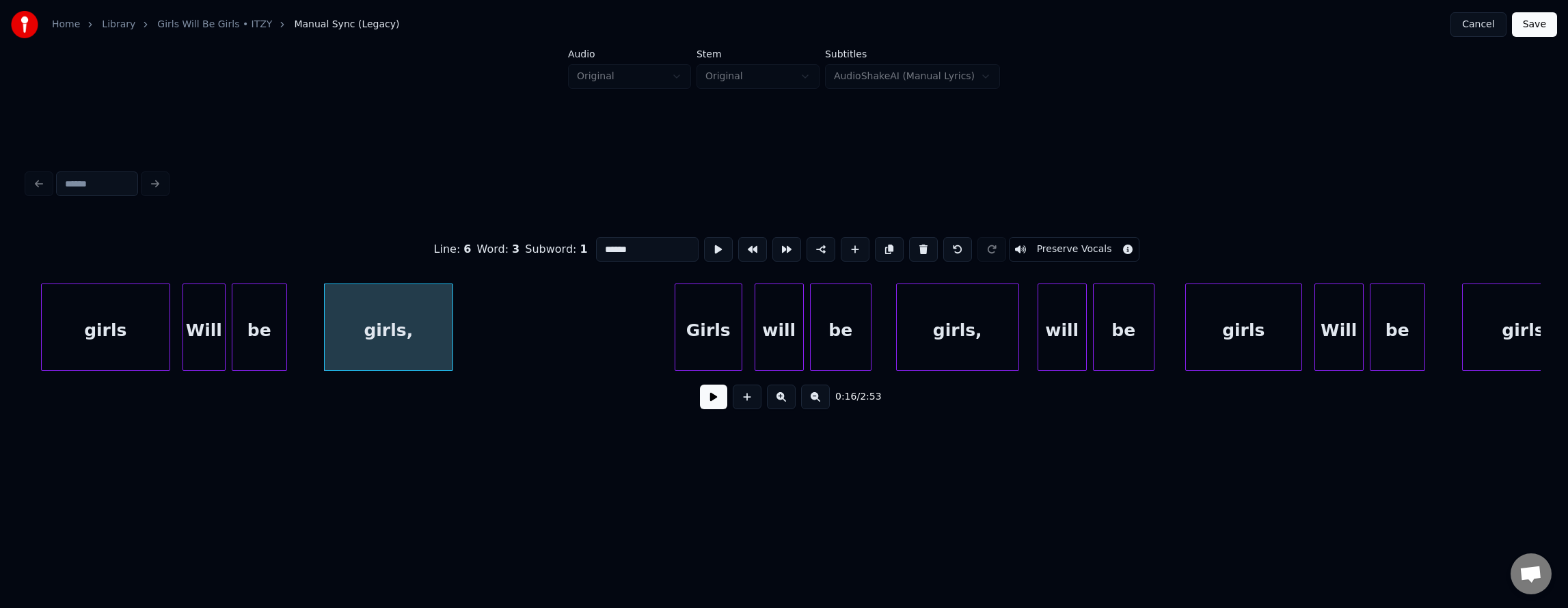
click at [630, 242] on input "******" at bounding box center [647, 250] width 102 height 25
click at [80, 320] on div "girls" at bounding box center [105, 330] width 128 height 93
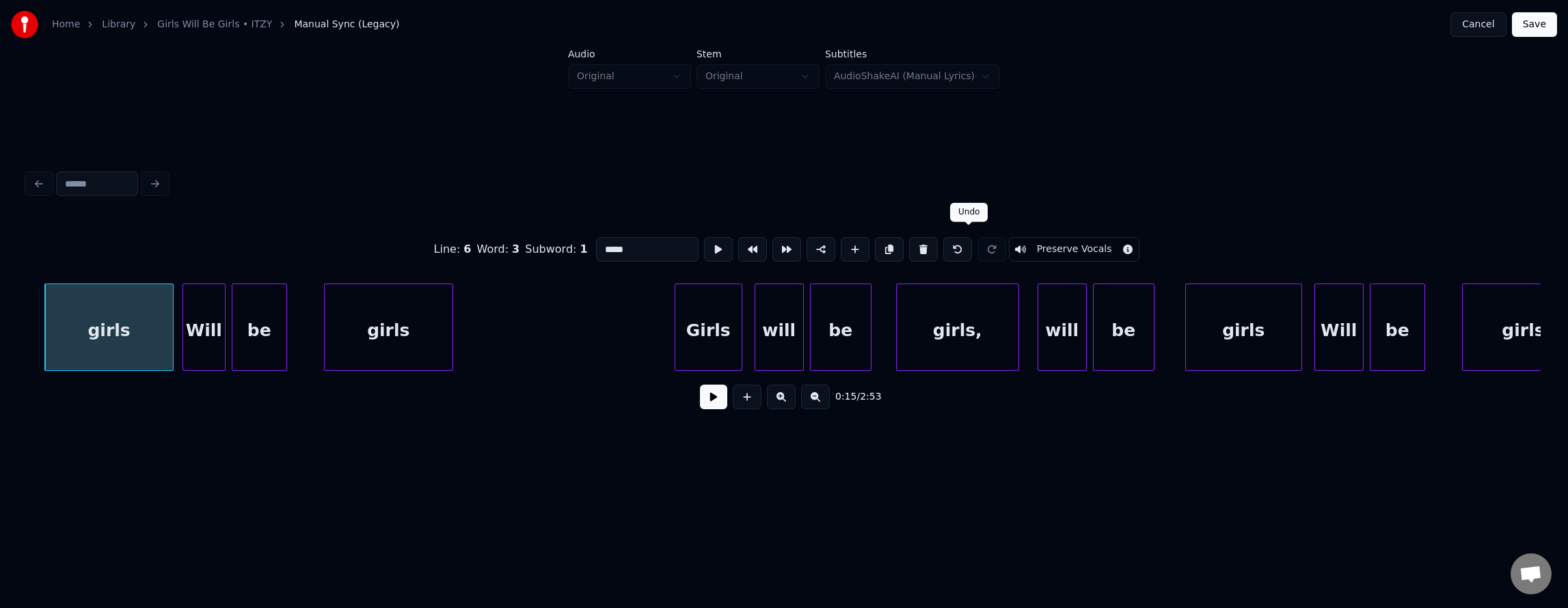
type input "*****"
click at [962, 240] on button at bounding box center [958, 250] width 28 height 25
click at [963, 245] on button at bounding box center [958, 250] width 28 height 25
click at [1005, 243] on button at bounding box center [992, 250] width 28 height 25
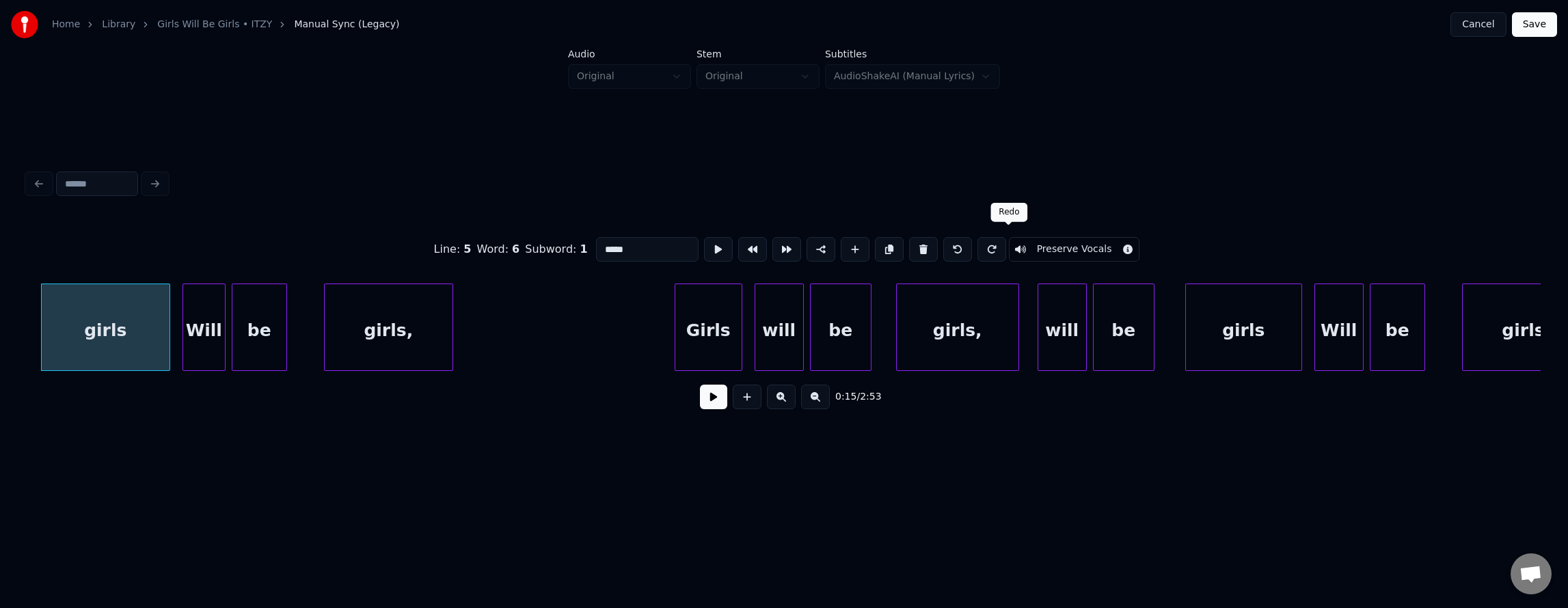
click at [998, 244] on button at bounding box center [992, 250] width 28 height 25
click at [713, 408] on button at bounding box center [714, 397] width 27 height 25
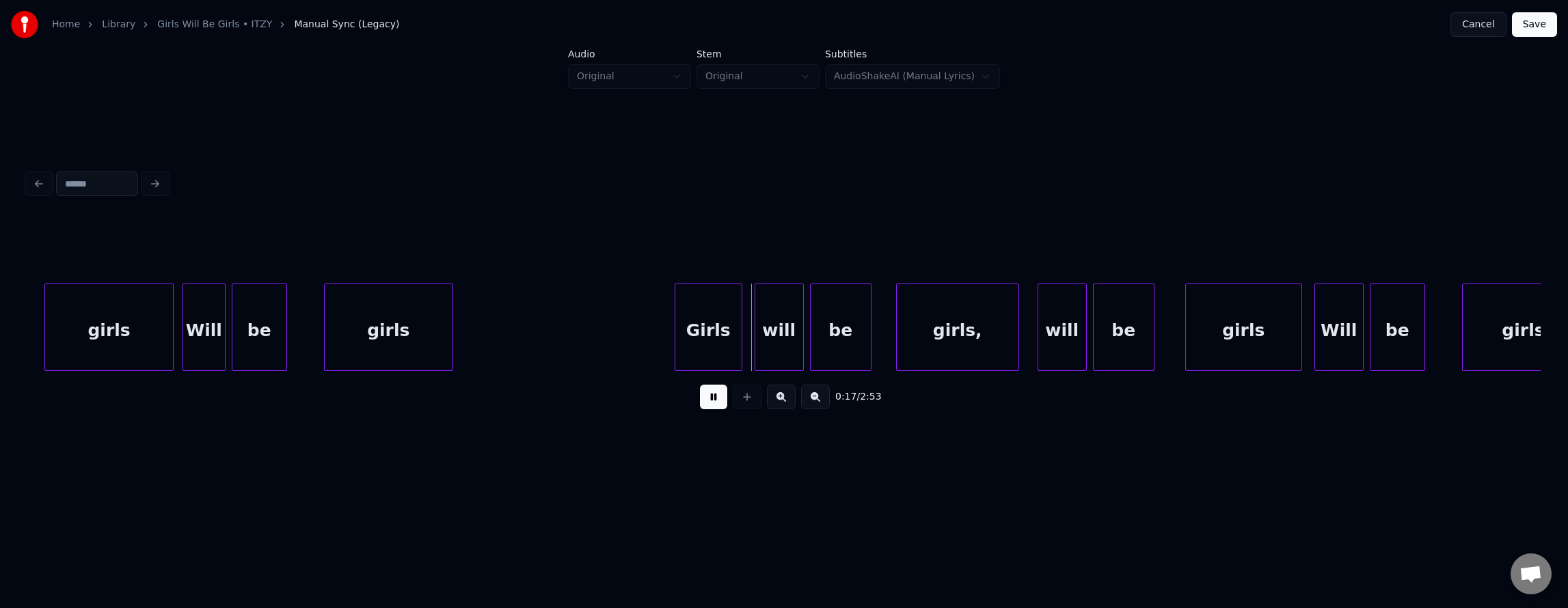
click at [712, 408] on button at bounding box center [714, 397] width 27 height 25
click at [700, 391] on button at bounding box center [714, 397] width 27 height 25
click at [700, 398] on button at bounding box center [714, 397] width 27 height 25
click at [711, 321] on div "Girls" at bounding box center [709, 330] width 66 height 93
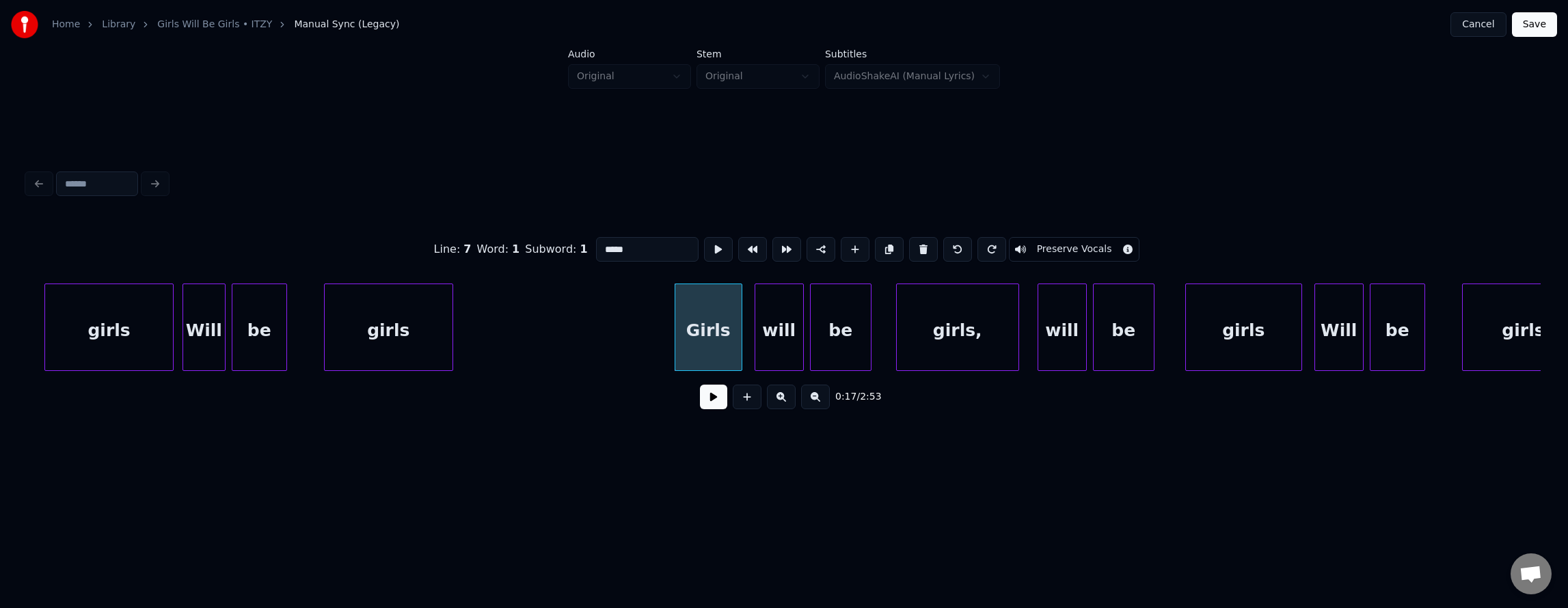
drag, startPoint x: 529, startPoint y: 313, endPoint x: 642, endPoint y: 390, distance: 136.7
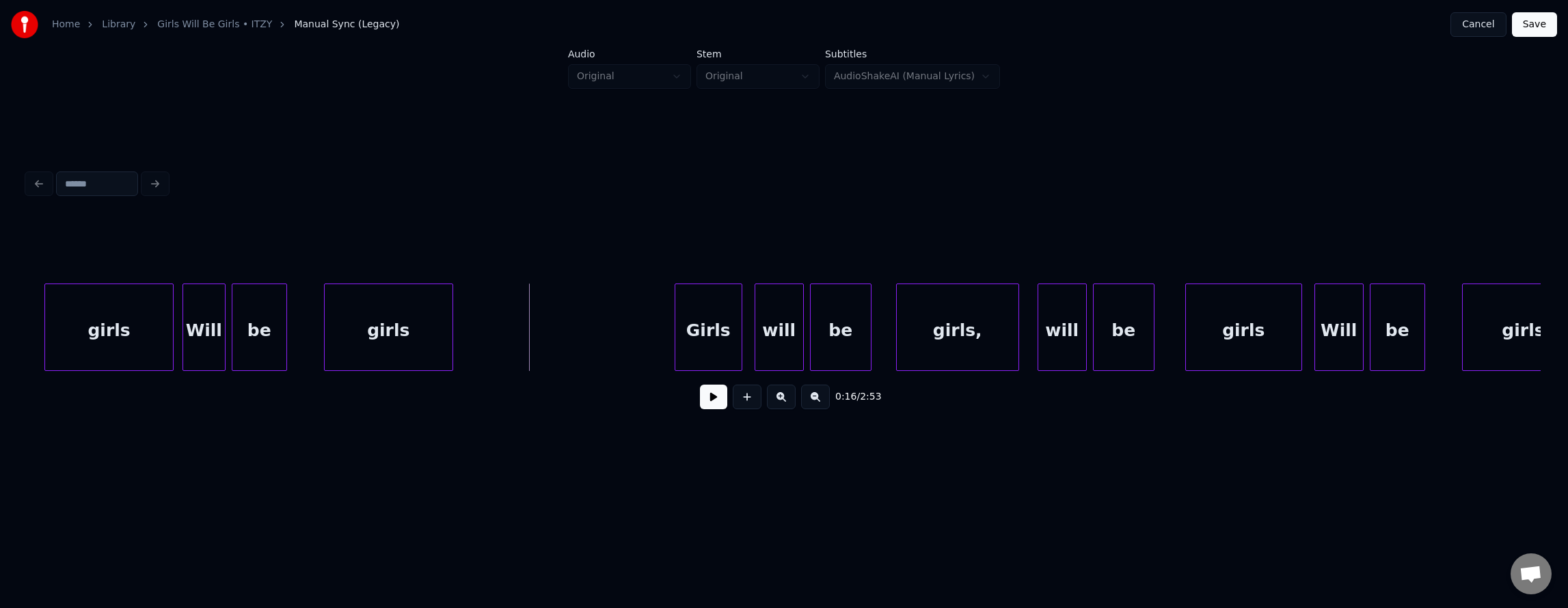
click at [705, 401] on button at bounding box center [714, 397] width 27 height 25
click at [705, 402] on button at bounding box center [714, 397] width 27 height 25
click at [626, 316] on div at bounding box center [625, 326] width 4 height 86
click at [700, 402] on button at bounding box center [714, 397] width 27 height 25
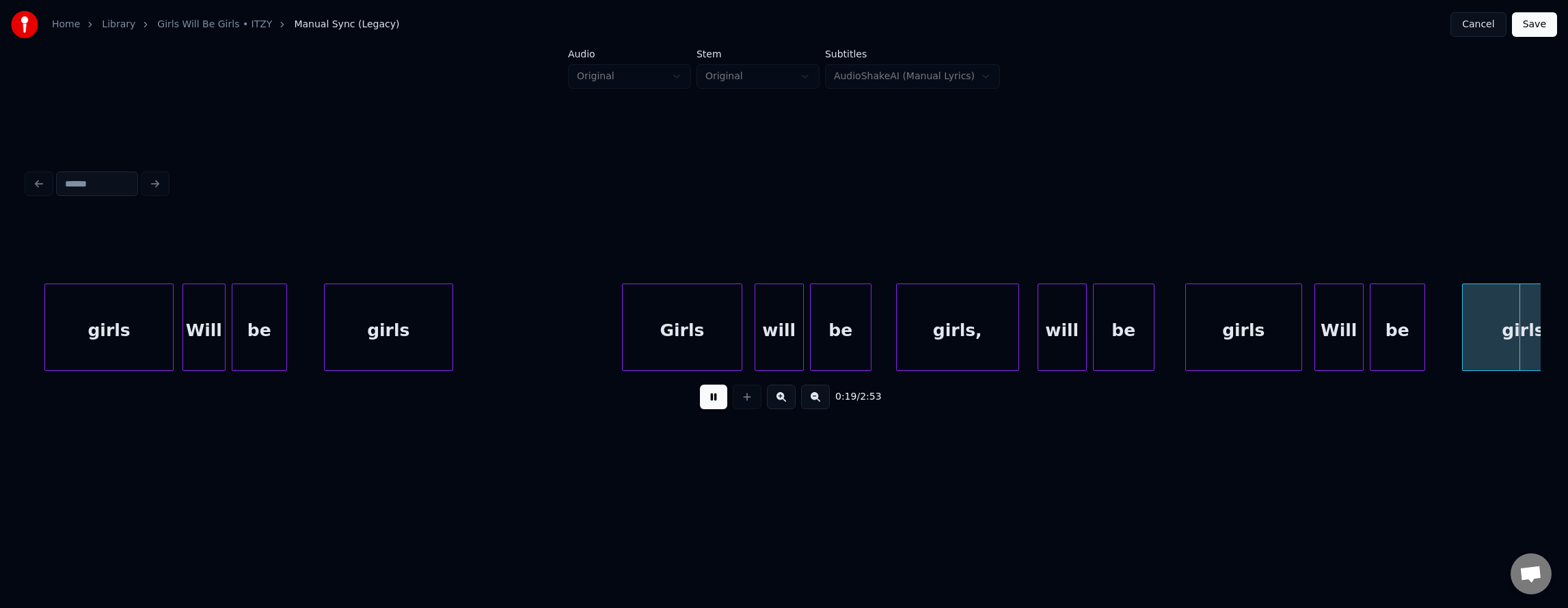
scroll to position [0, 6169]
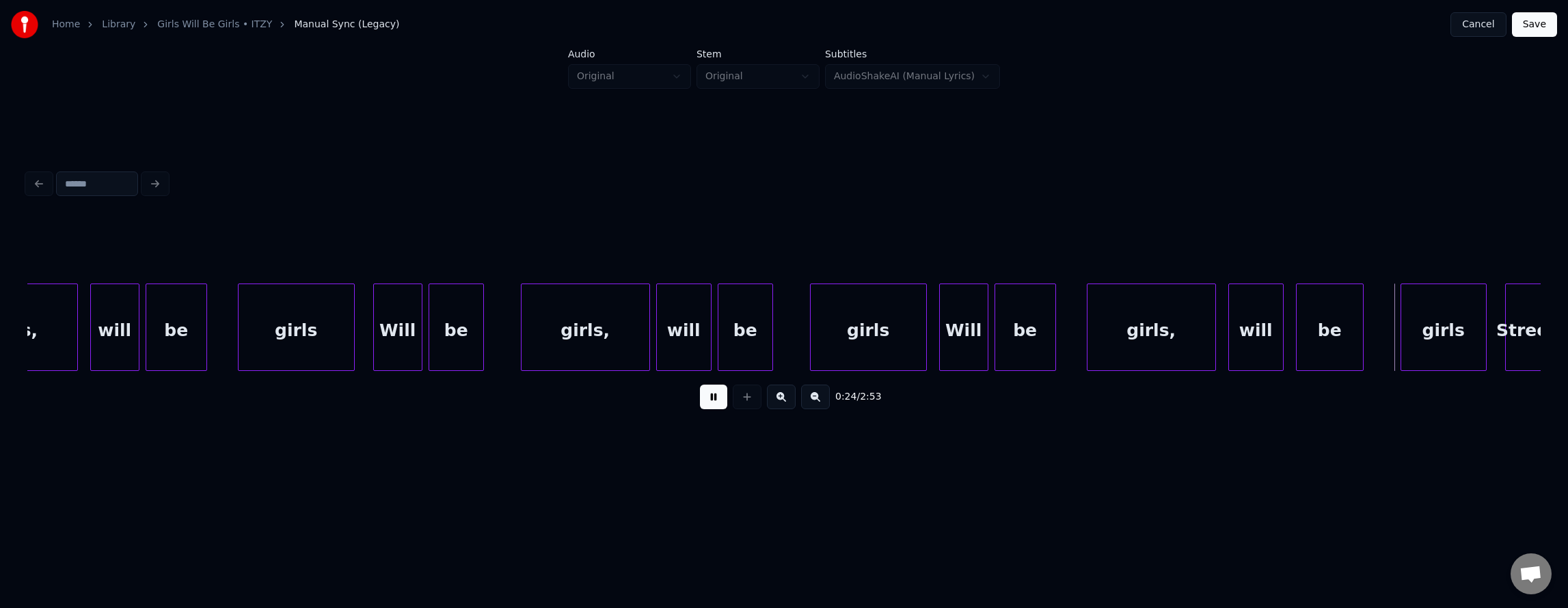
click at [700, 403] on button at bounding box center [714, 397] width 27 height 25
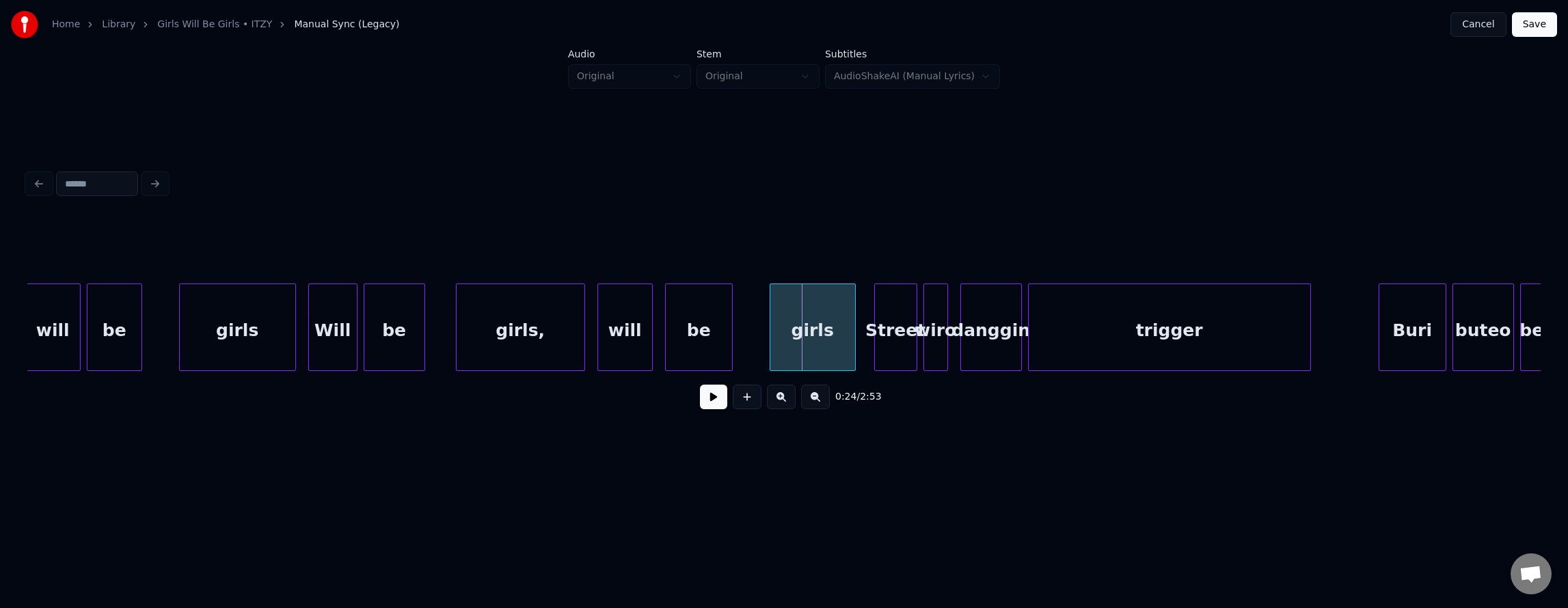
scroll to position [0, 6827]
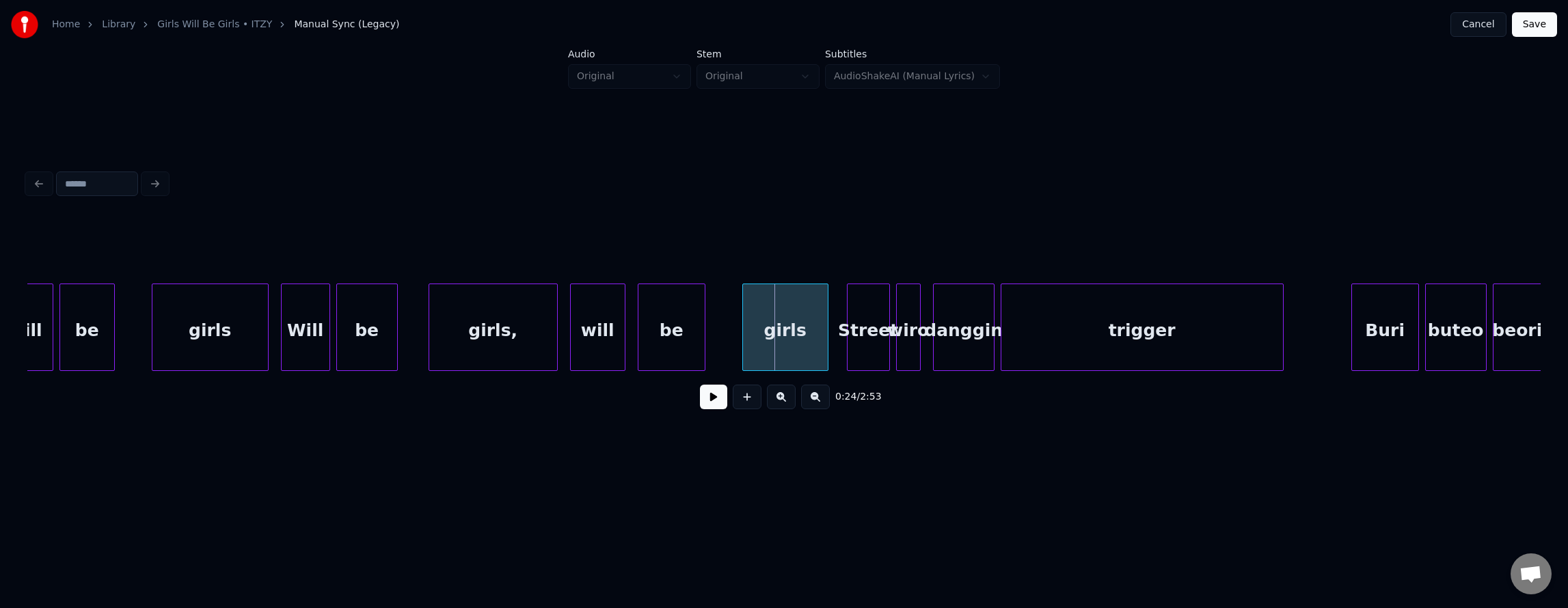
click at [715, 398] on button at bounding box center [714, 397] width 27 height 25
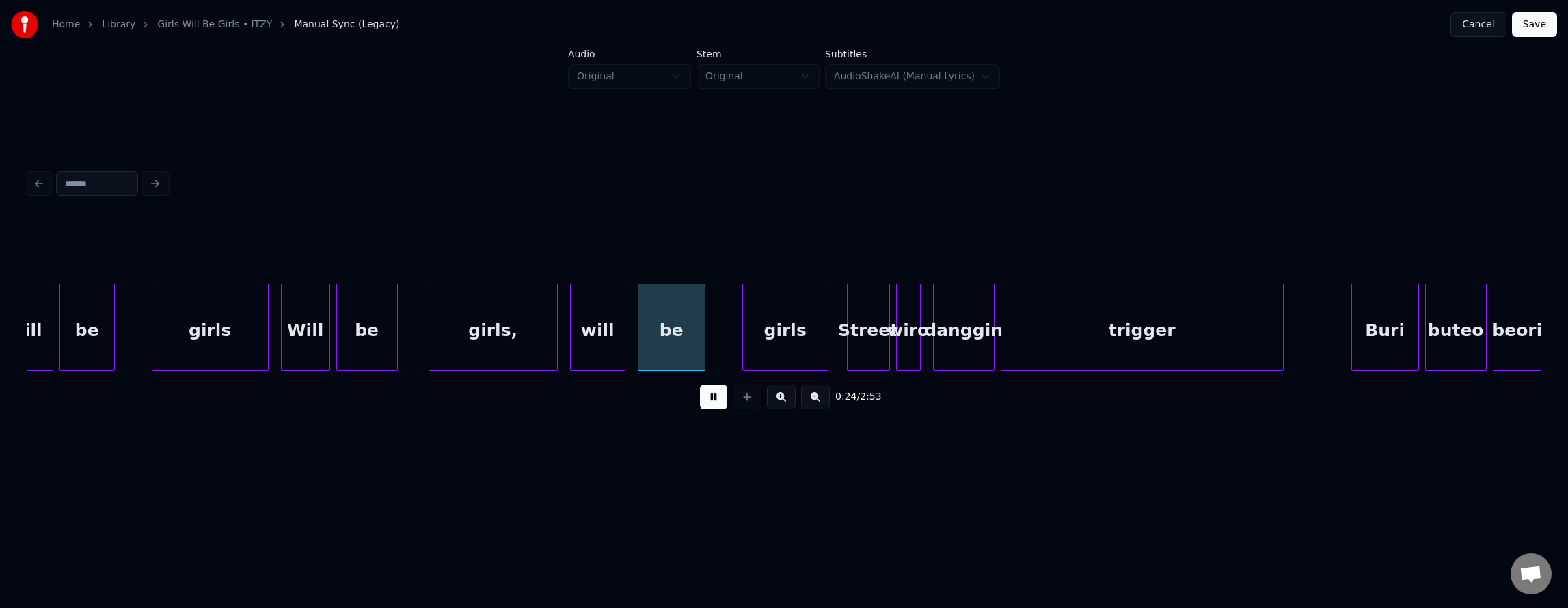
click at [705, 402] on button at bounding box center [714, 397] width 27 height 25
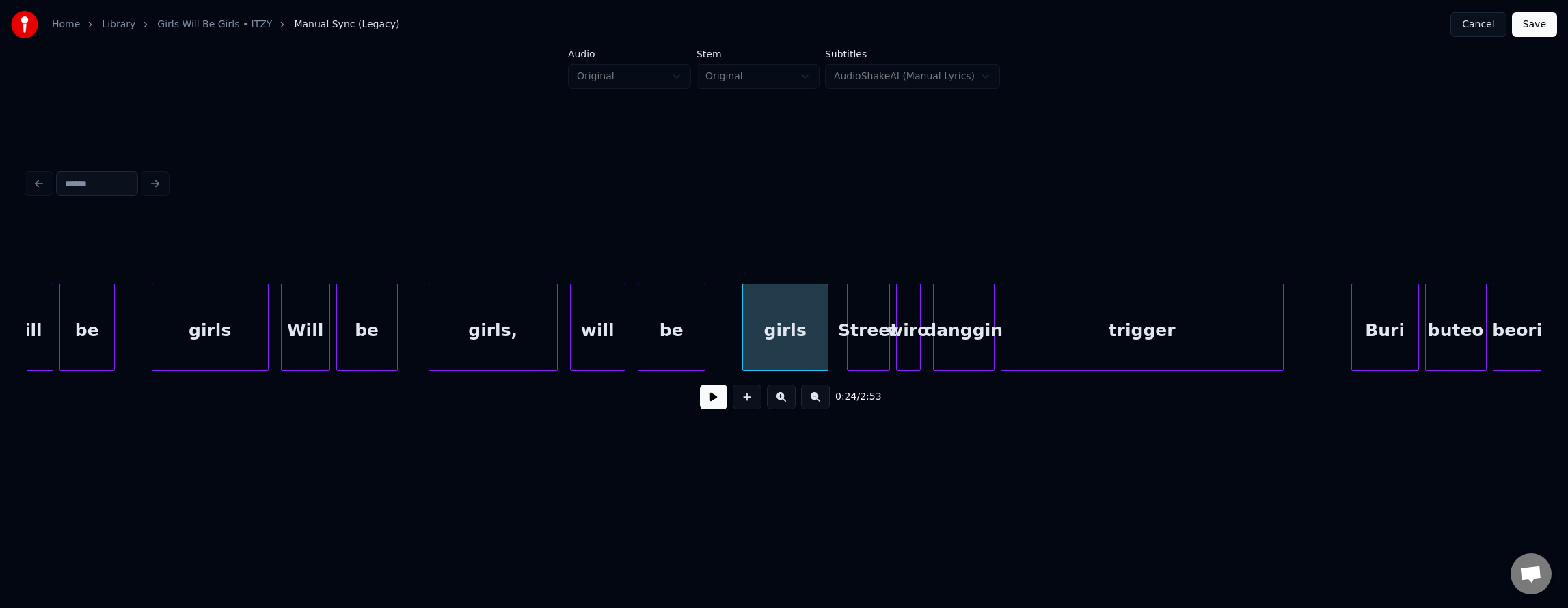
click at [754, 343] on div "girls" at bounding box center [785, 330] width 85 height 93
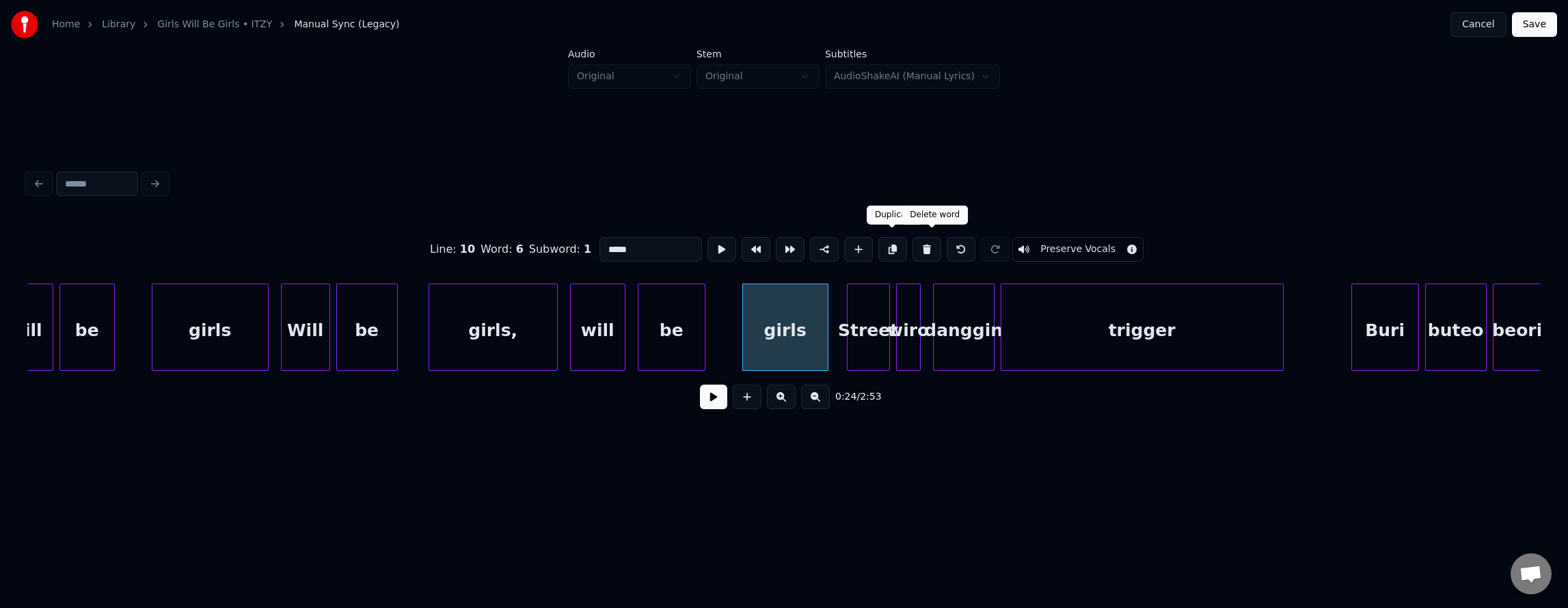
click at [925, 249] on button at bounding box center [926, 250] width 28 height 25
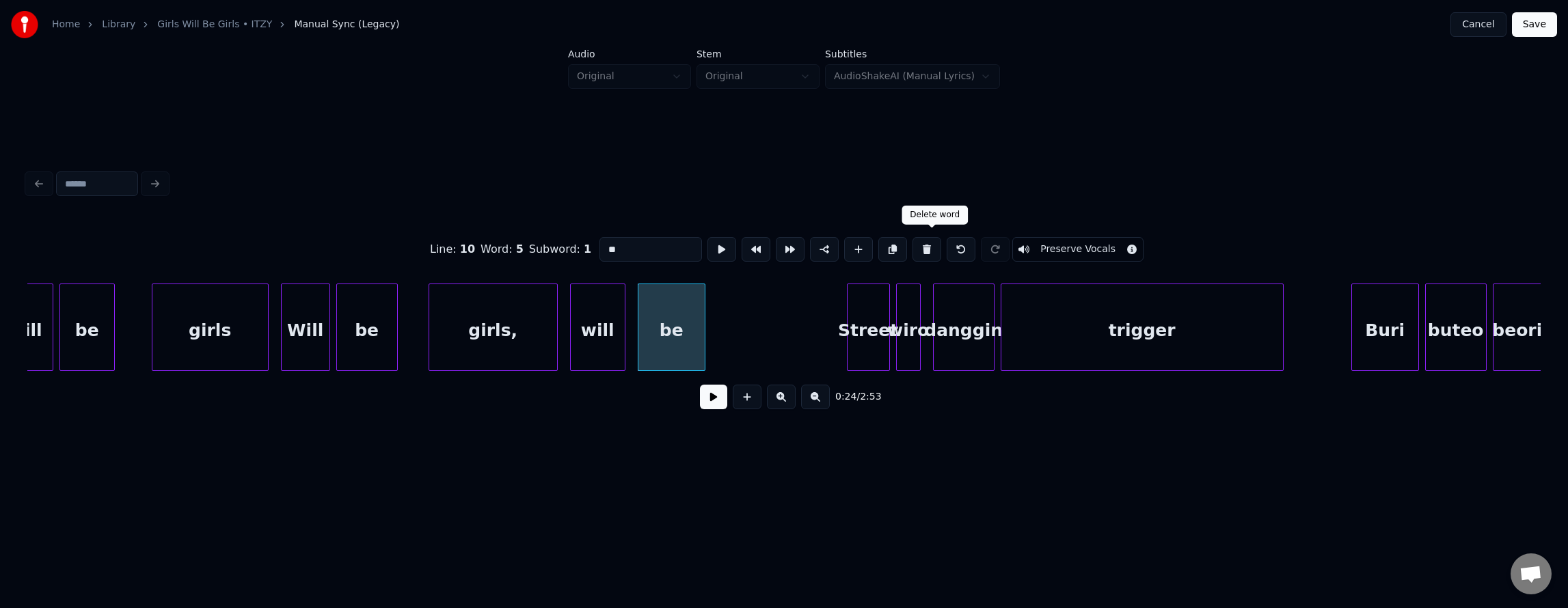
click at [932, 247] on button at bounding box center [926, 250] width 28 height 25
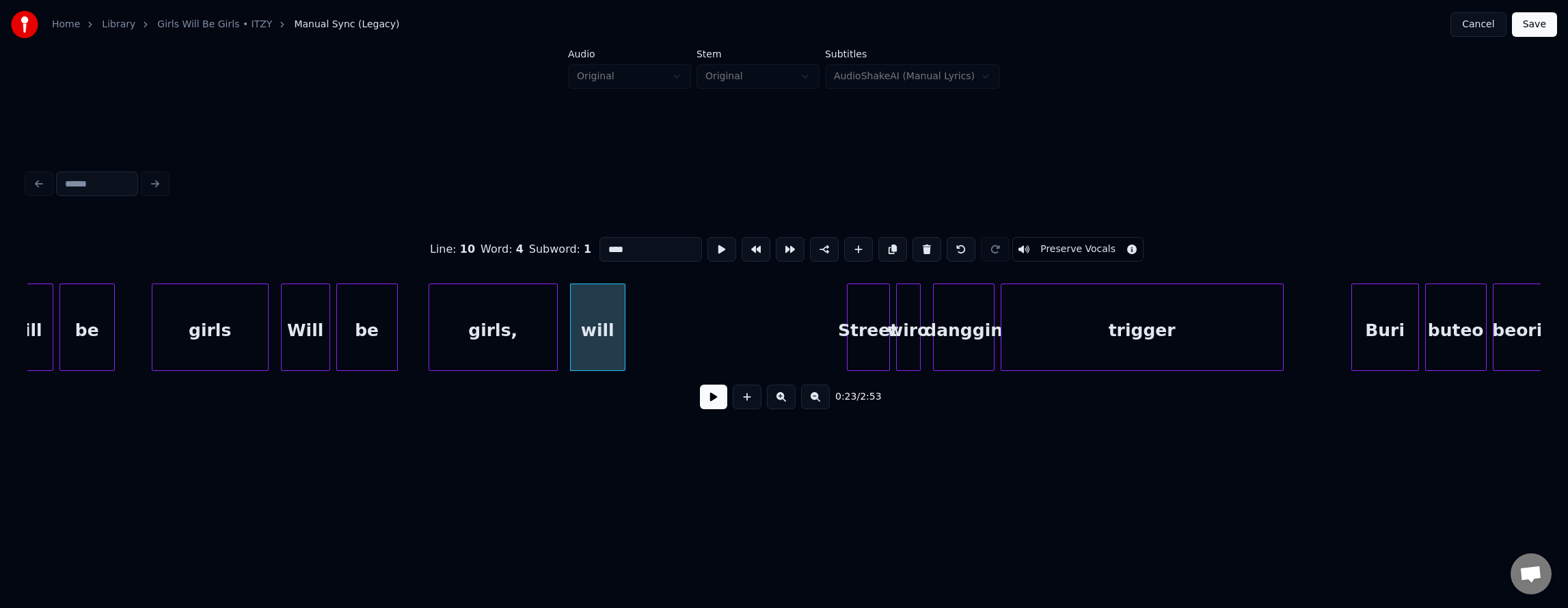
click at [932, 249] on button at bounding box center [926, 250] width 28 height 25
type input "******"
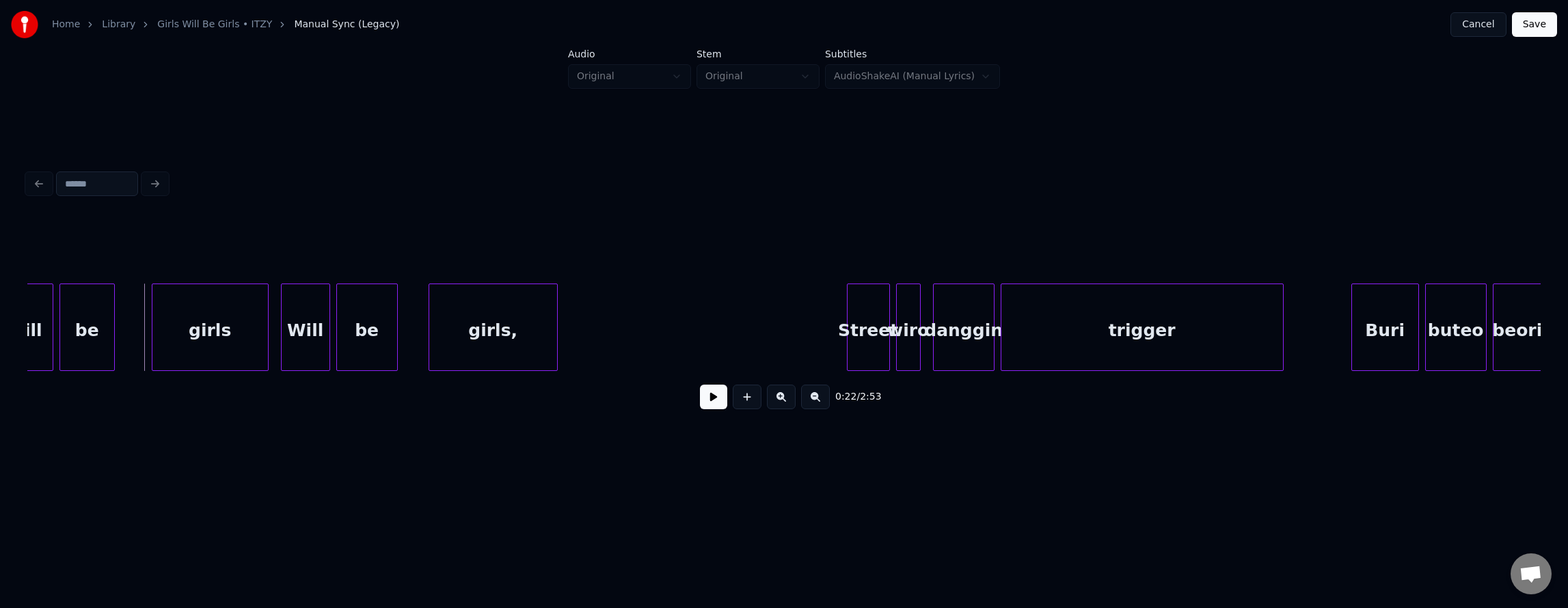
click at [701, 406] on button at bounding box center [714, 397] width 27 height 25
click at [704, 406] on button at bounding box center [714, 397] width 27 height 25
drag, startPoint x: 674, startPoint y: 338, endPoint x: 705, endPoint y: 382, distance: 53.8
click at [706, 398] on button at bounding box center [714, 397] width 27 height 25
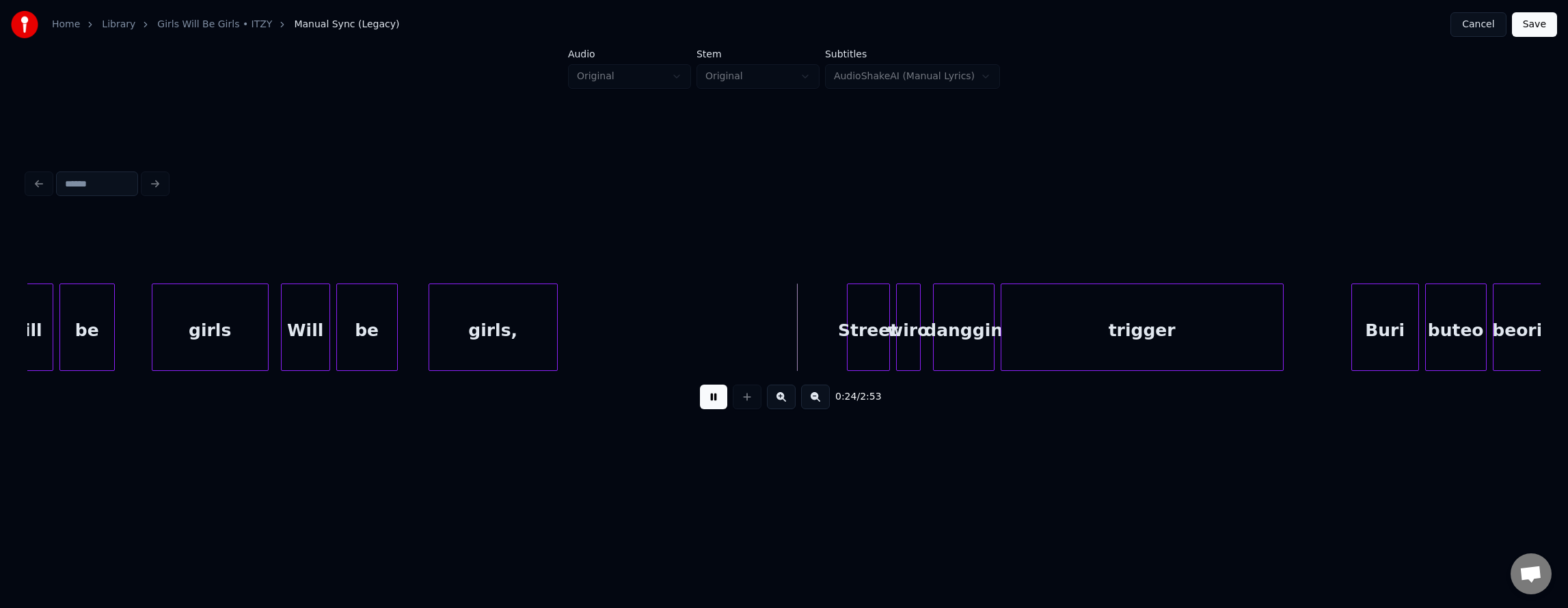
click at [706, 398] on button at bounding box center [714, 397] width 27 height 25
click at [778, 328] on div "Street" at bounding box center [781, 330] width 42 height 93
click at [794, 308] on div "Street" at bounding box center [781, 330] width 42 height 93
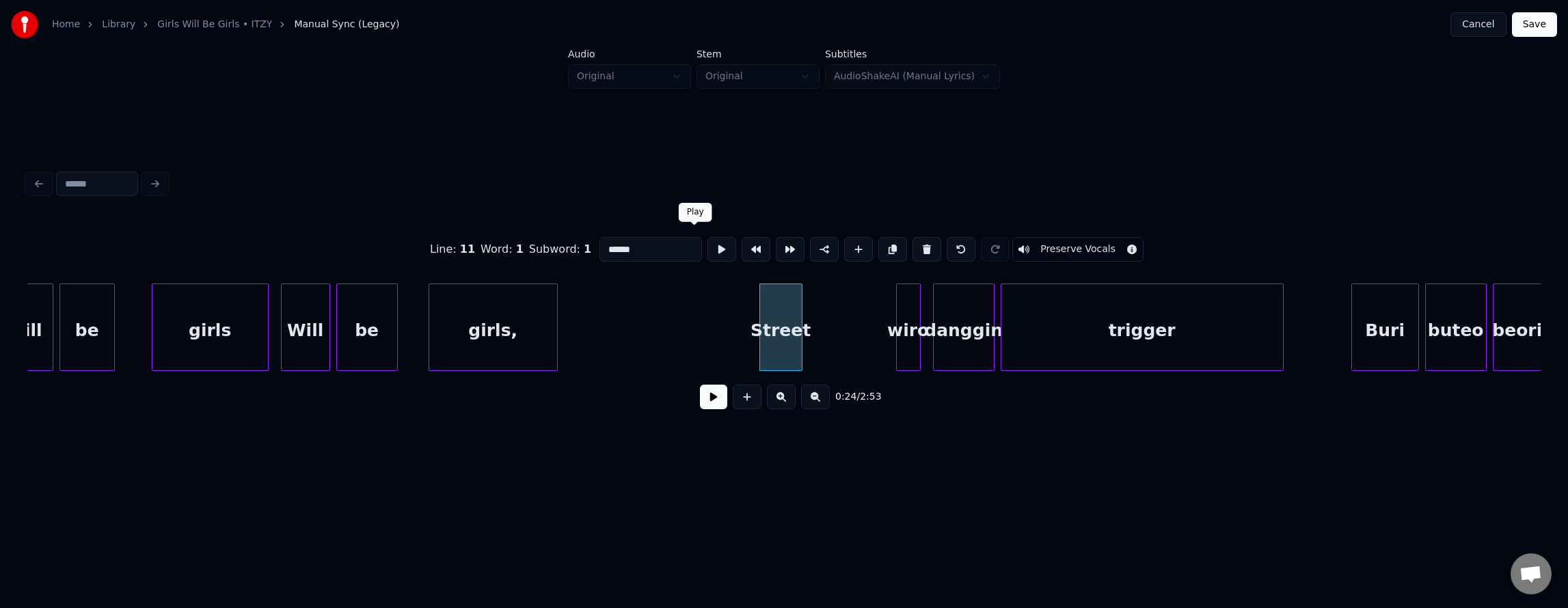
click at [708, 237] on button at bounding box center [722, 250] width 28 height 25
click at [847, 321] on div at bounding box center [846, 326] width 4 height 86
click at [708, 239] on button at bounding box center [722, 250] width 28 height 25
click at [708, 240] on button at bounding box center [722, 250] width 28 height 25
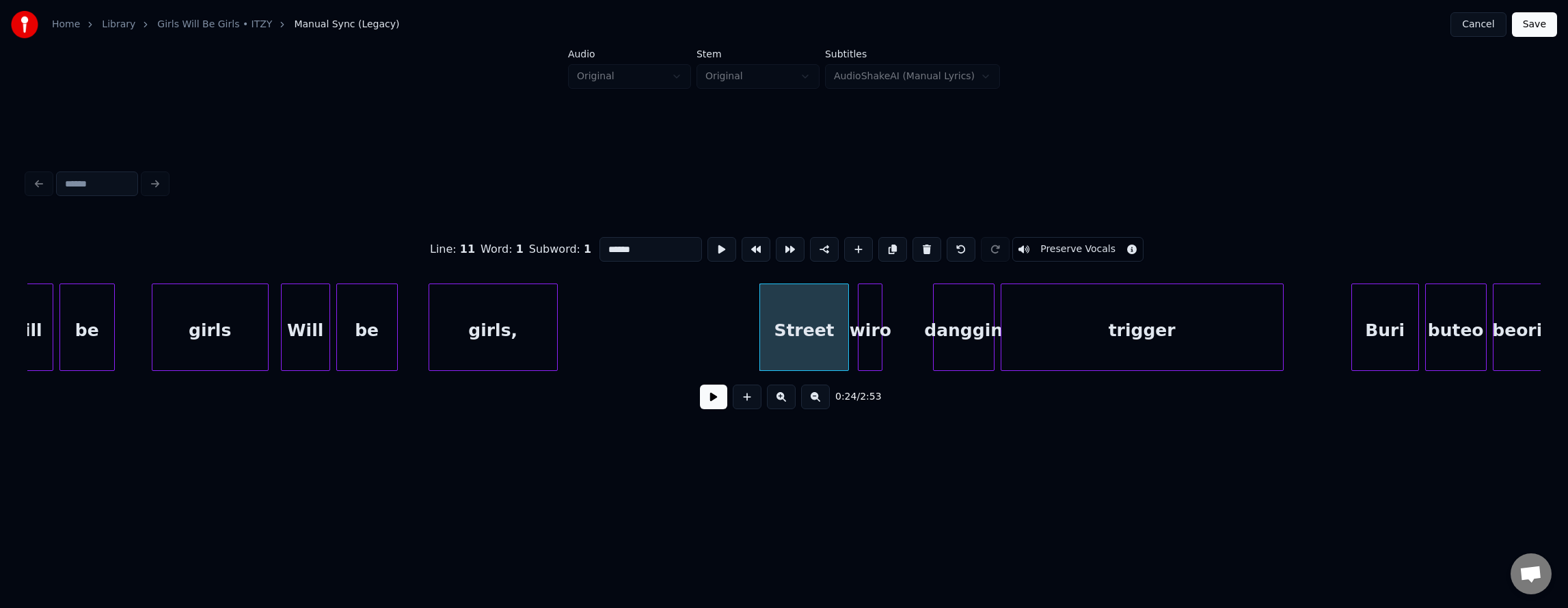
click at [872, 320] on div "wiro" at bounding box center [870, 330] width 24 height 93
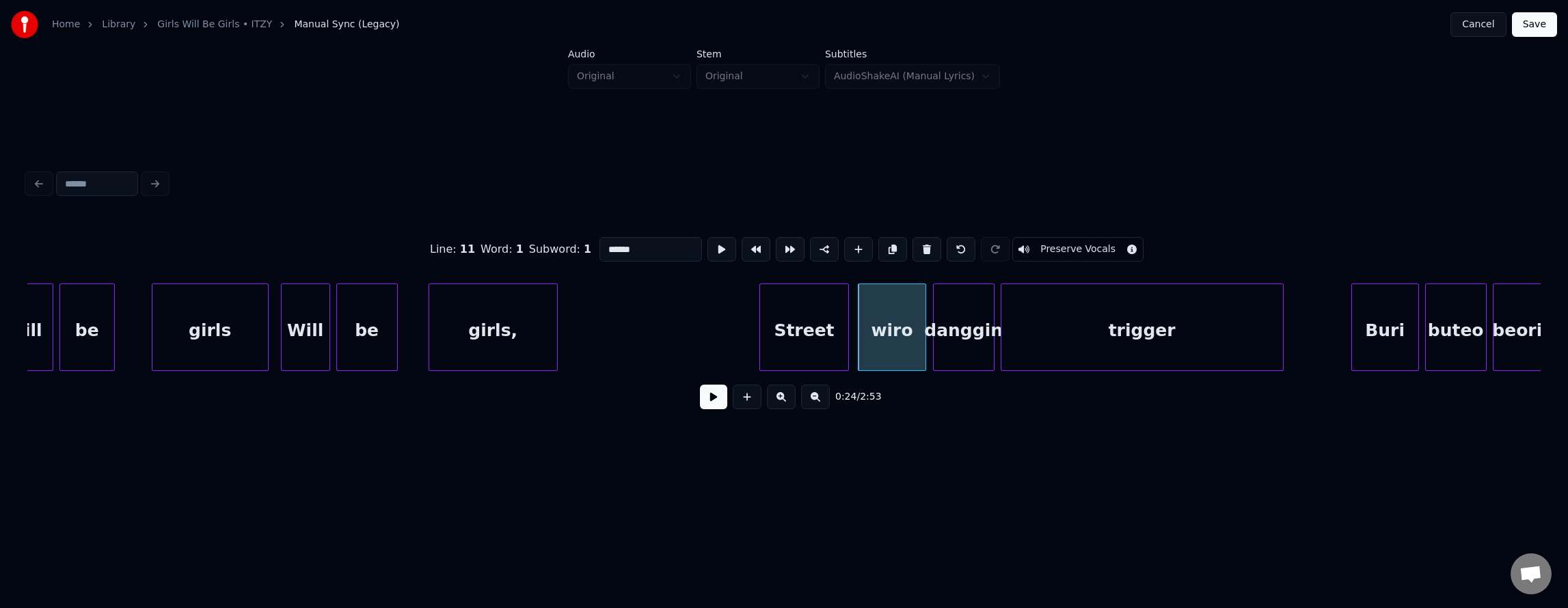
click at [922, 327] on div at bounding box center [924, 326] width 4 height 86
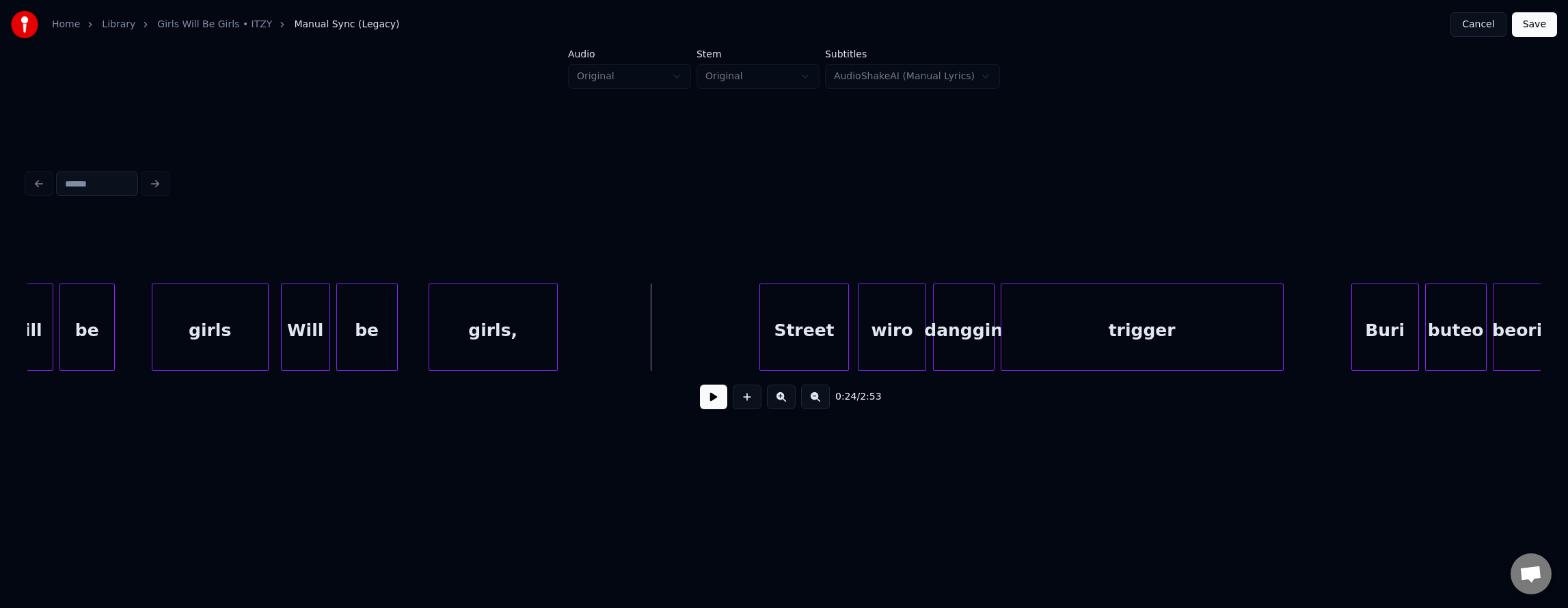
click at [705, 405] on button at bounding box center [714, 397] width 27 height 25
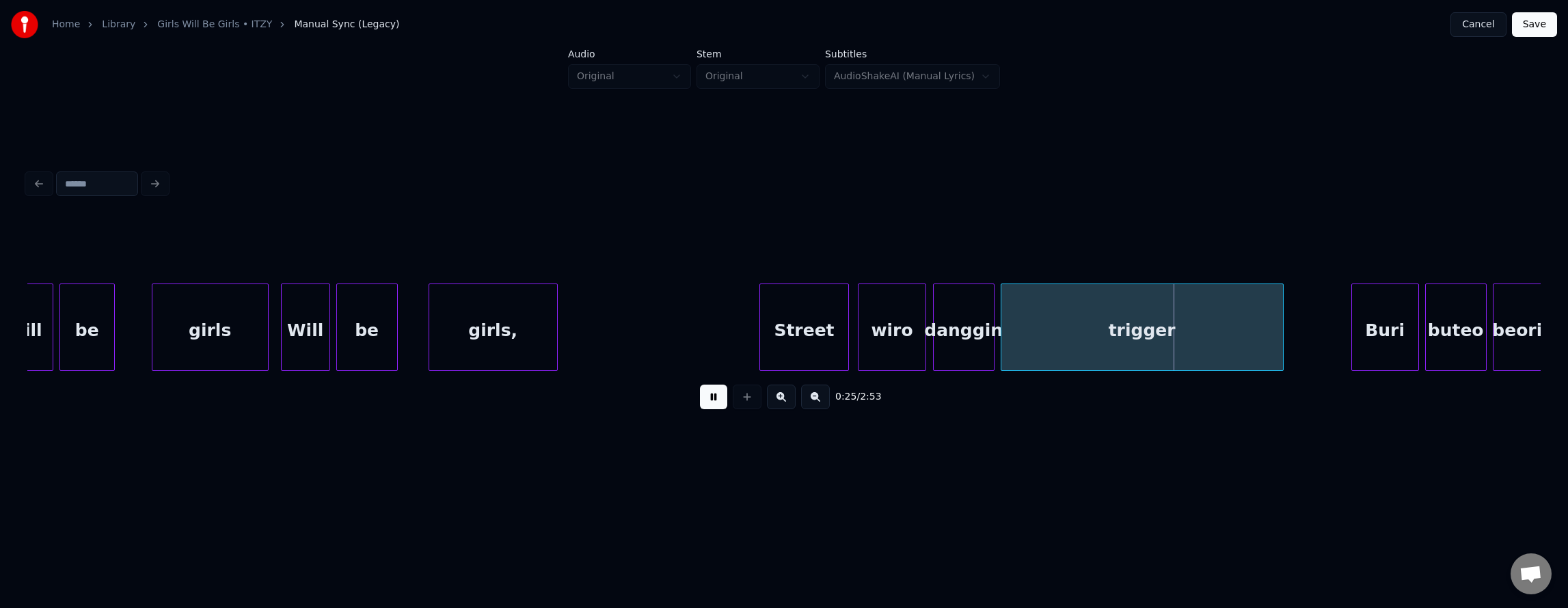
drag, startPoint x: 705, startPoint y: 405, endPoint x: 837, endPoint y: 408, distance: 132.0
click at [710, 405] on button at bounding box center [714, 397] width 27 height 25
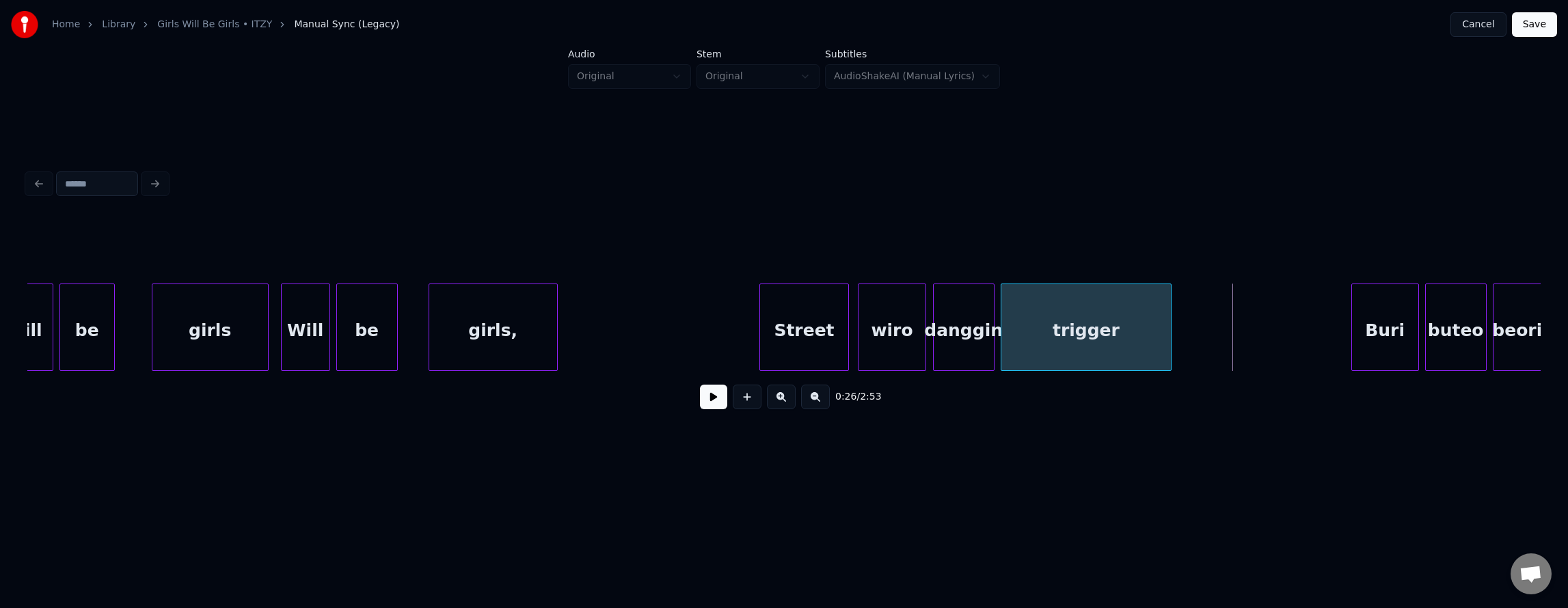
click at [1169, 345] on div at bounding box center [1169, 326] width 4 height 86
click at [1061, 345] on div "trigger" at bounding box center [1086, 330] width 170 height 93
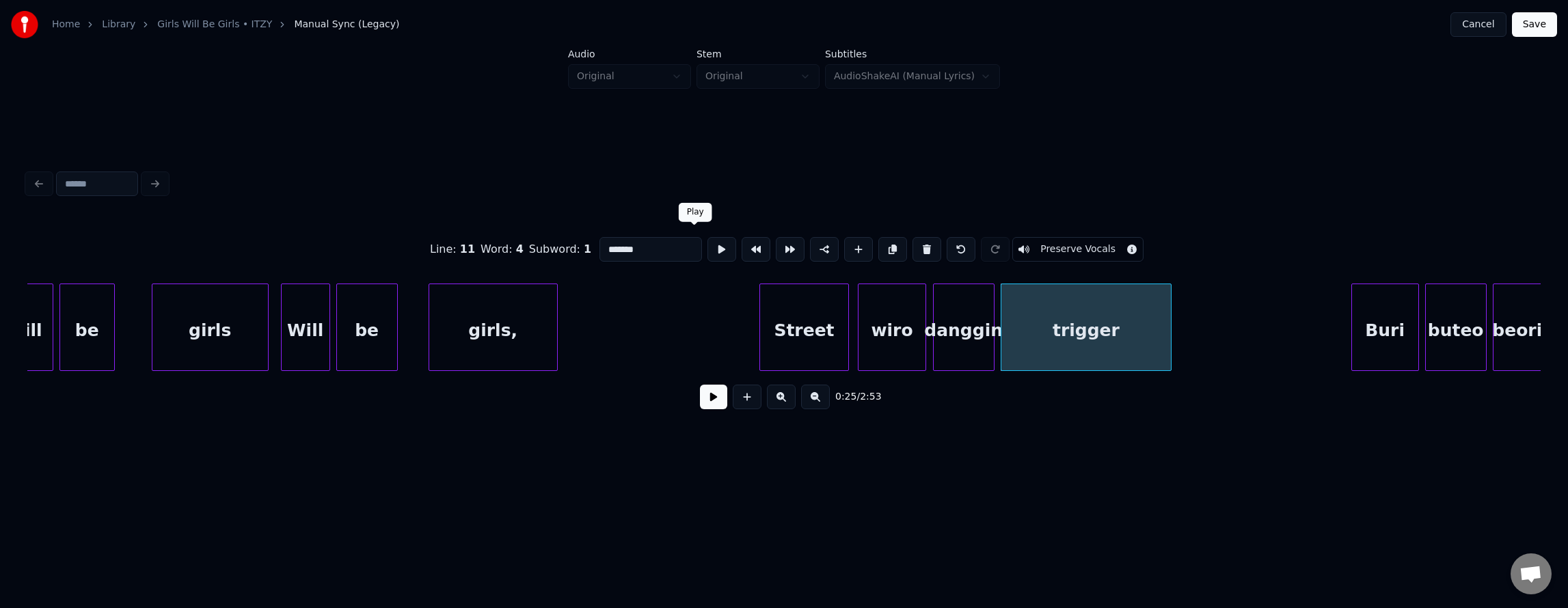
click at [708, 242] on button at bounding box center [722, 250] width 28 height 25
click at [1141, 332] on div at bounding box center [1142, 326] width 4 height 86
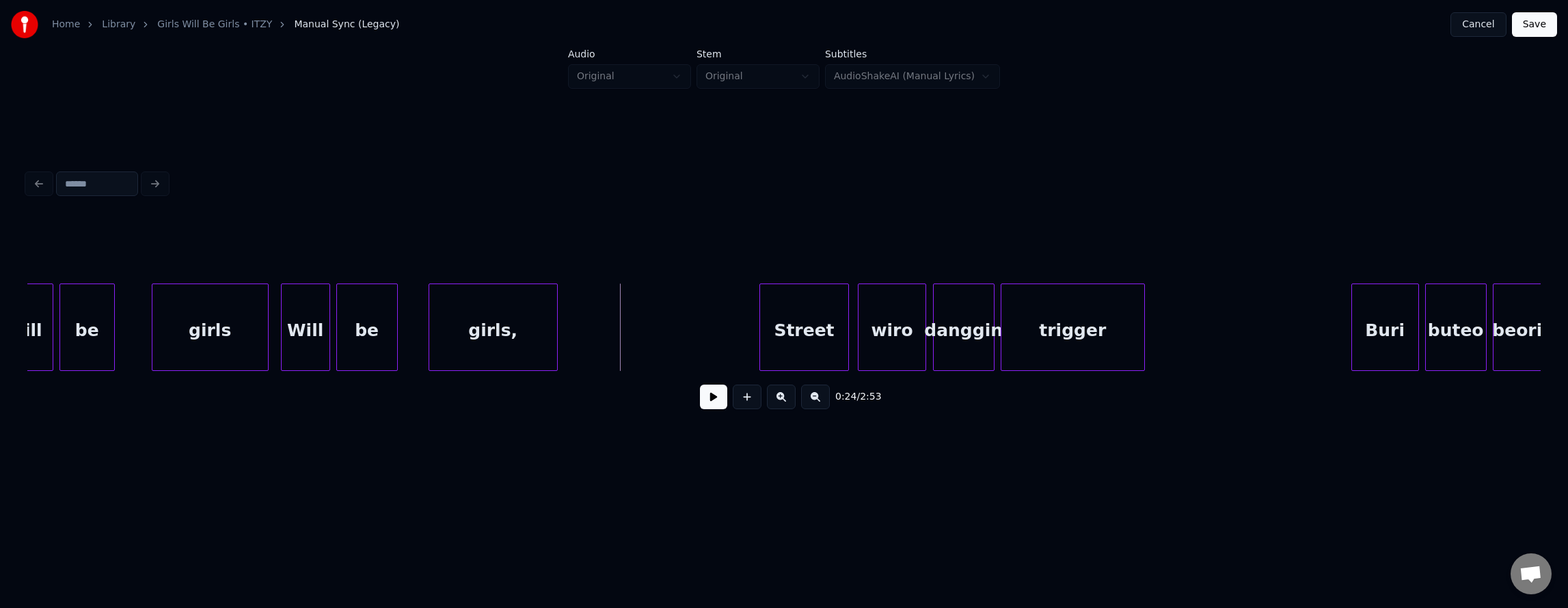
click at [701, 407] on button at bounding box center [714, 397] width 27 height 25
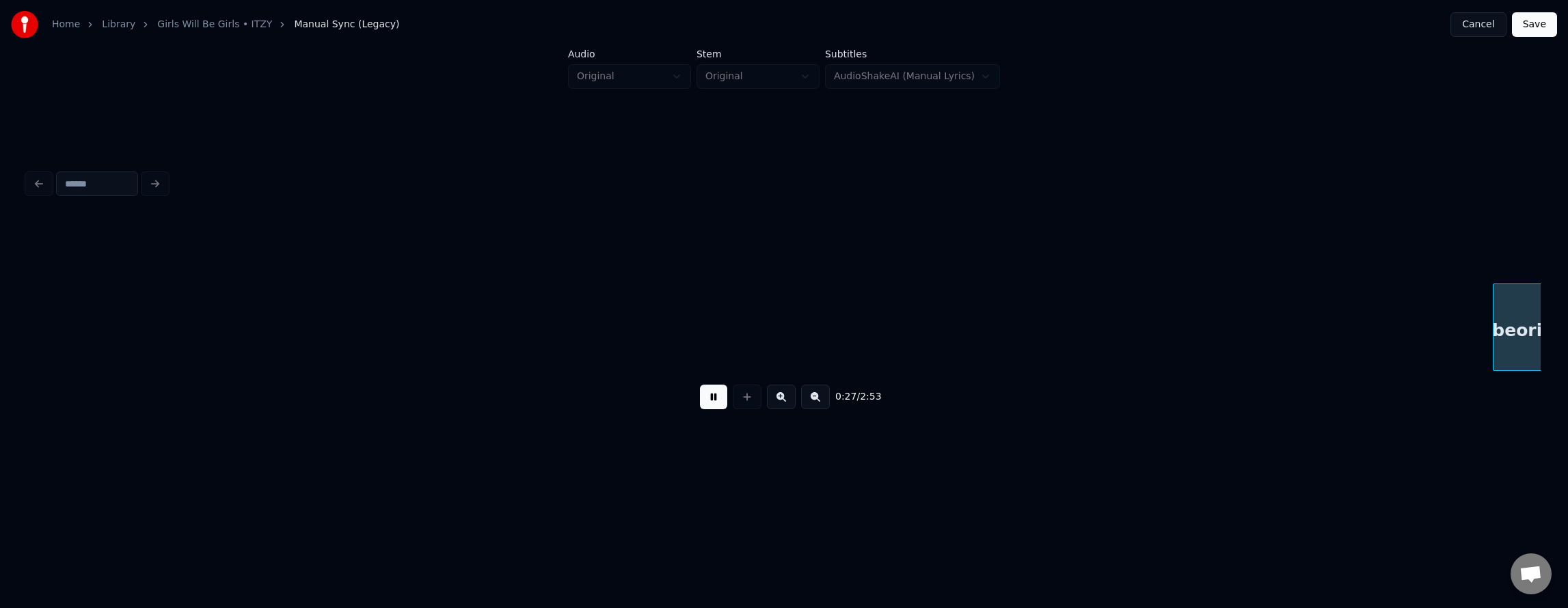
scroll to position [0, 8341]
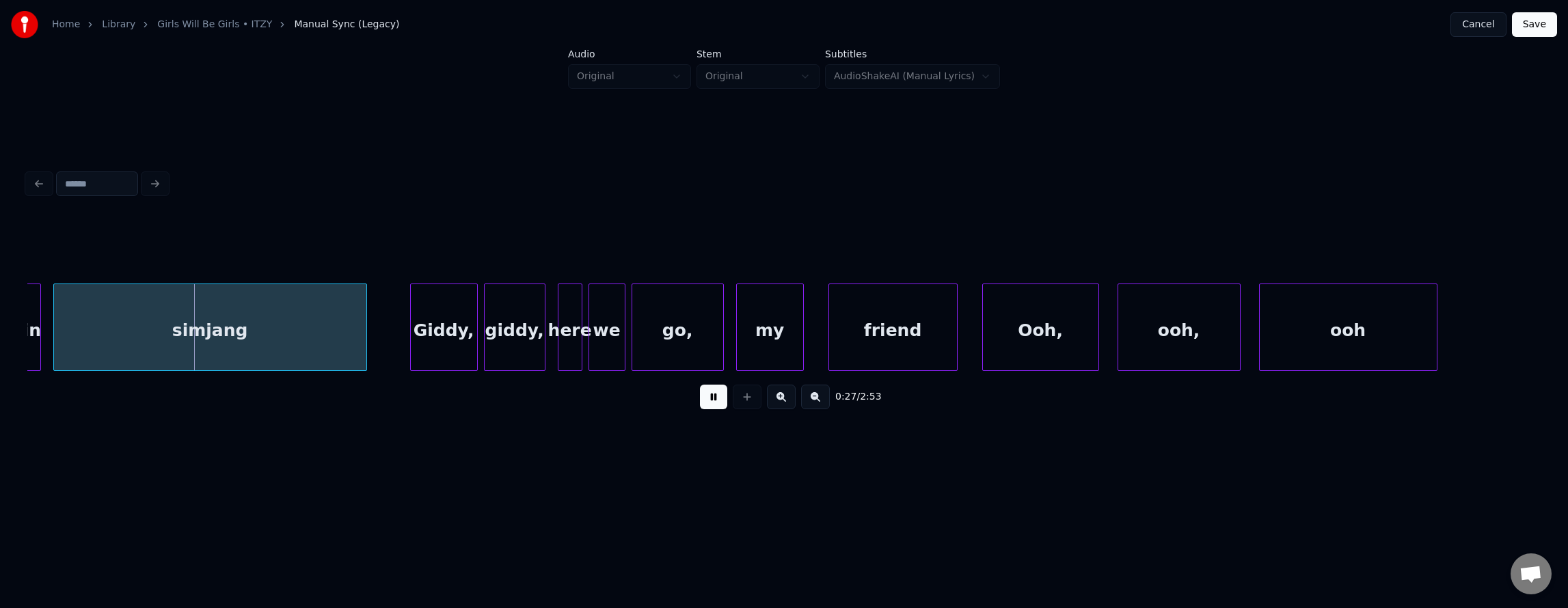
click at [700, 409] on button at bounding box center [714, 397] width 27 height 25
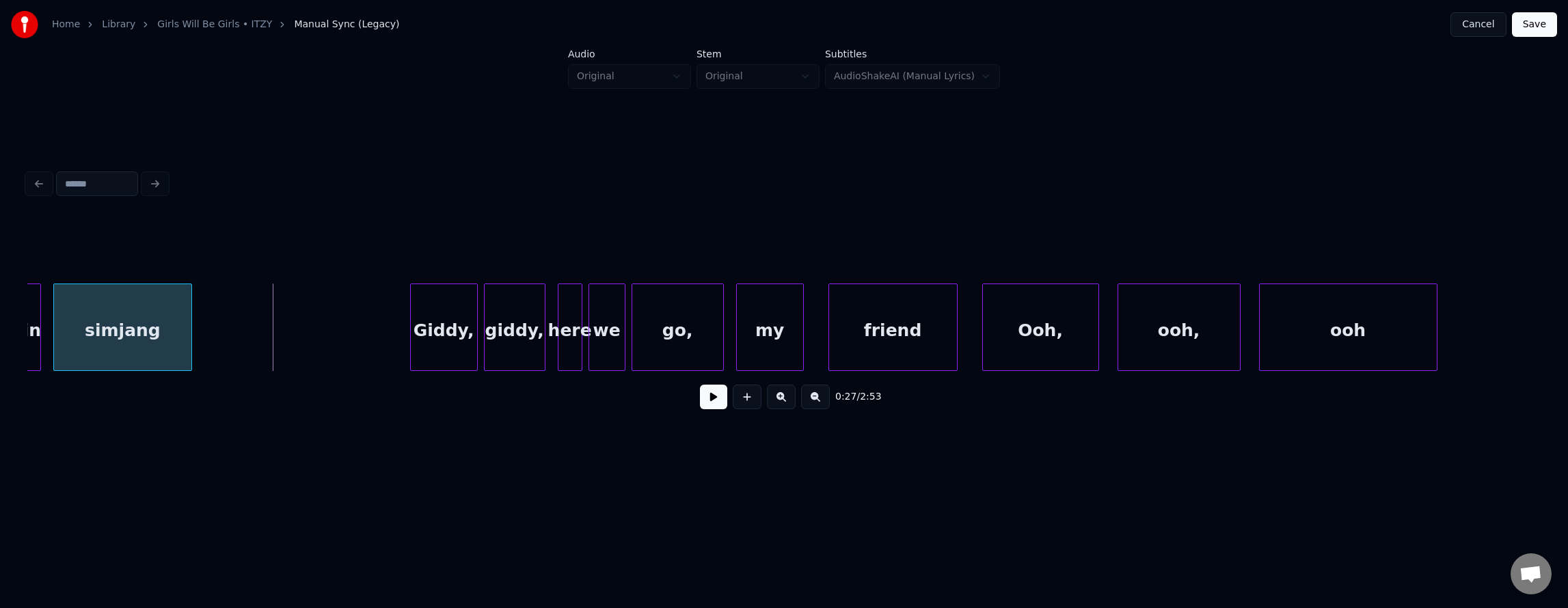
click at [189, 321] on div at bounding box center [189, 326] width 4 height 86
click at [151, 338] on div "simjang" at bounding box center [123, 330] width 138 height 93
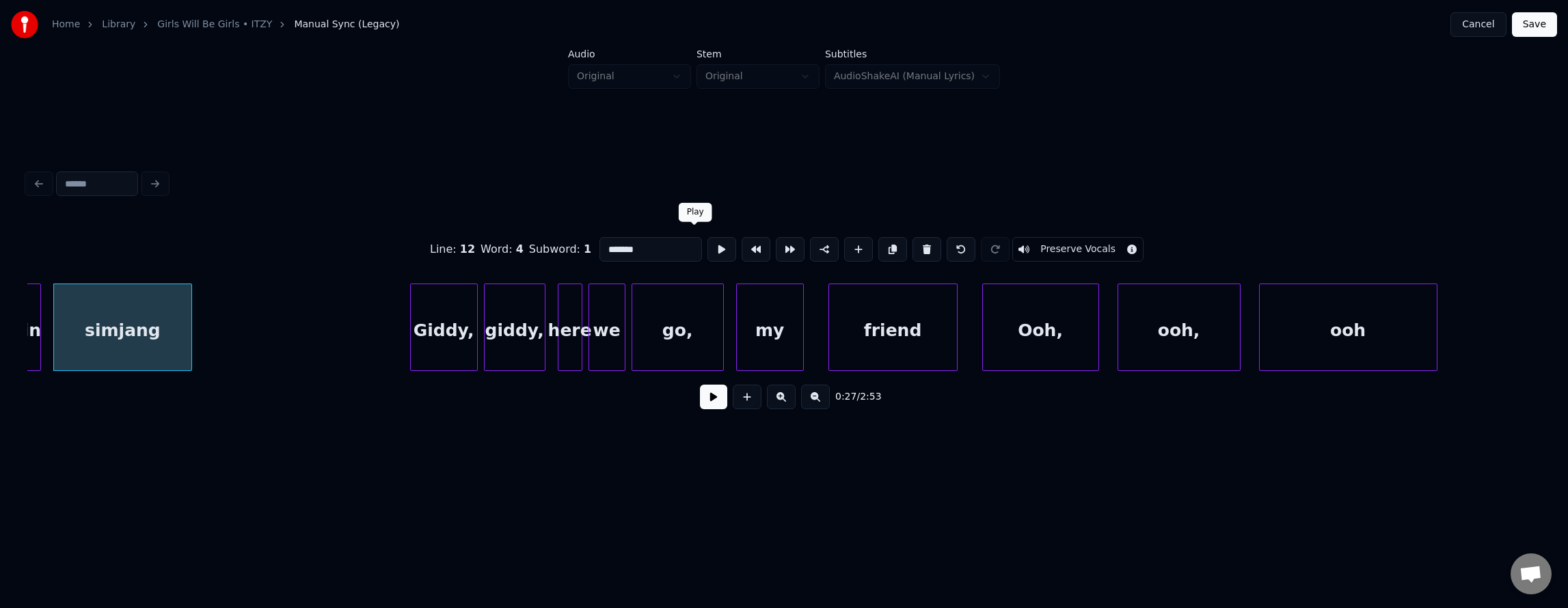
click at [708, 242] on button at bounding box center [722, 250] width 28 height 25
click at [700, 399] on button at bounding box center [714, 397] width 27 height 25
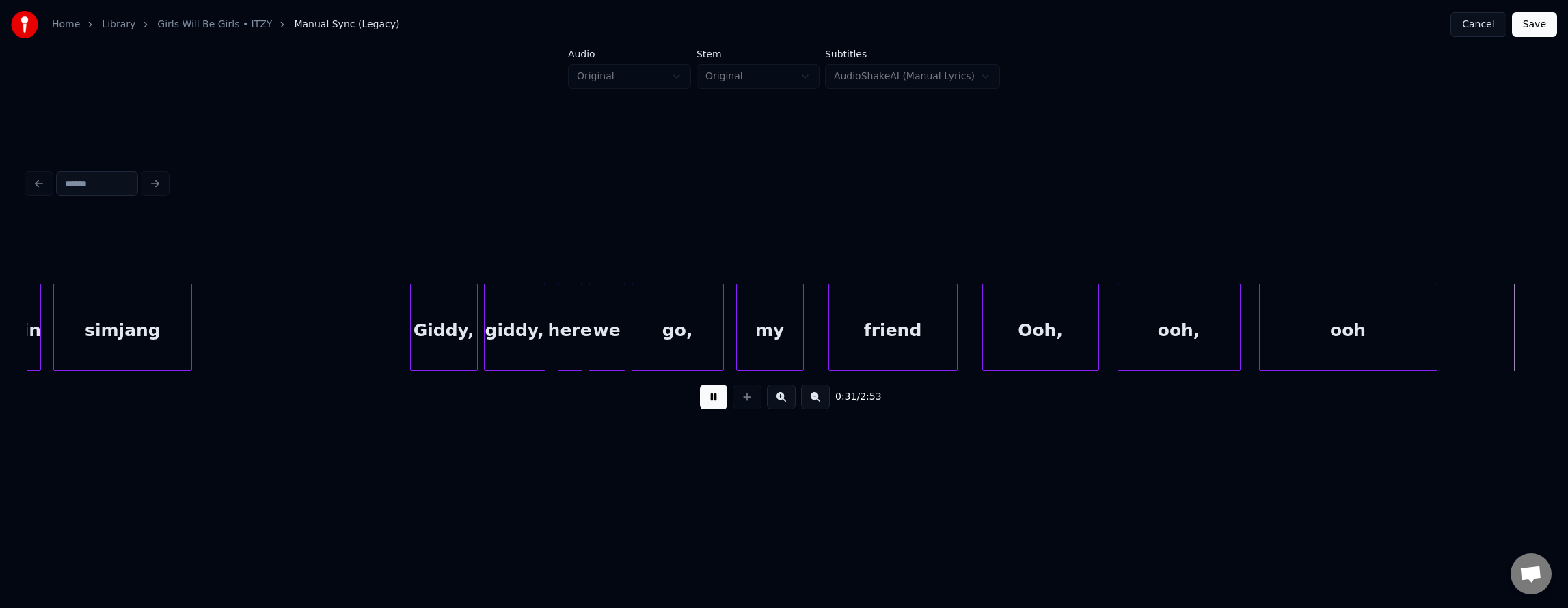
scroll to position [0, 9855]
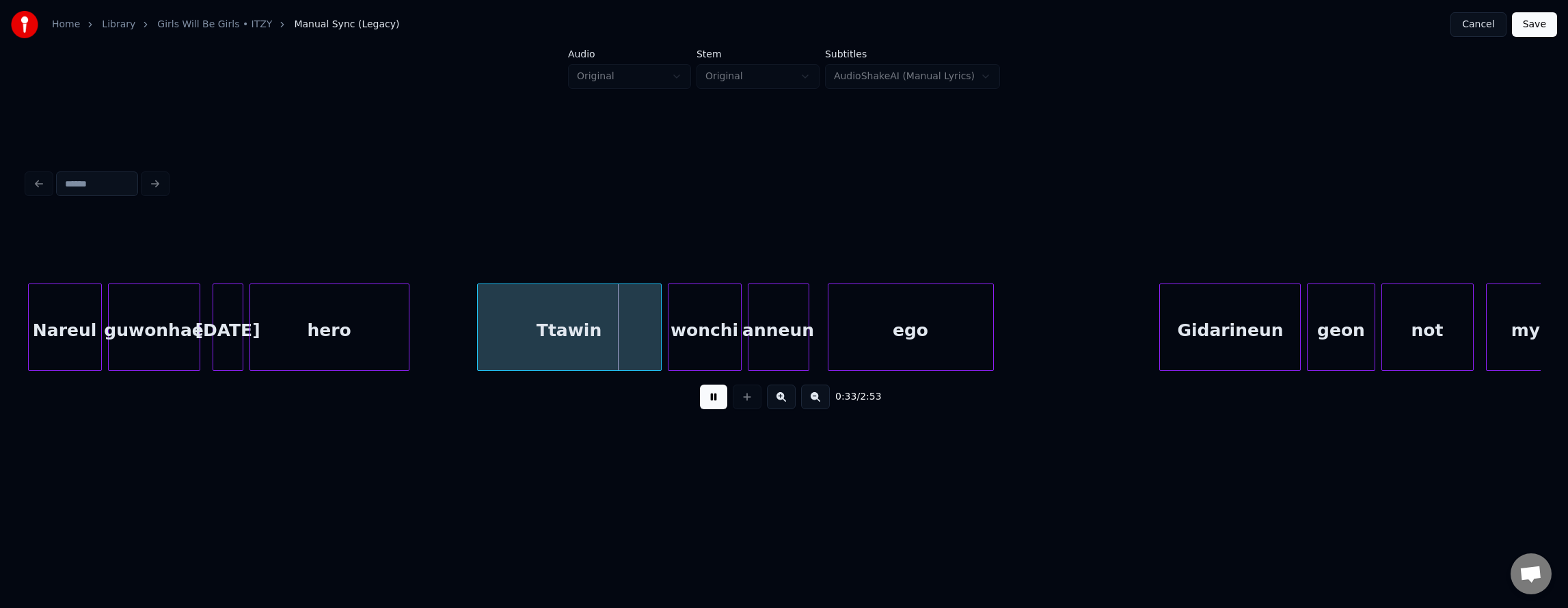
click at [700, 399] on button at bounding box center [714, 397] width 27 height 25
click at [590, 338] on div at bounding box center [589, 326] width 4 height 86
click at [360, 325] on div "hero" at bounding box center [329, 330] width 159 height 93
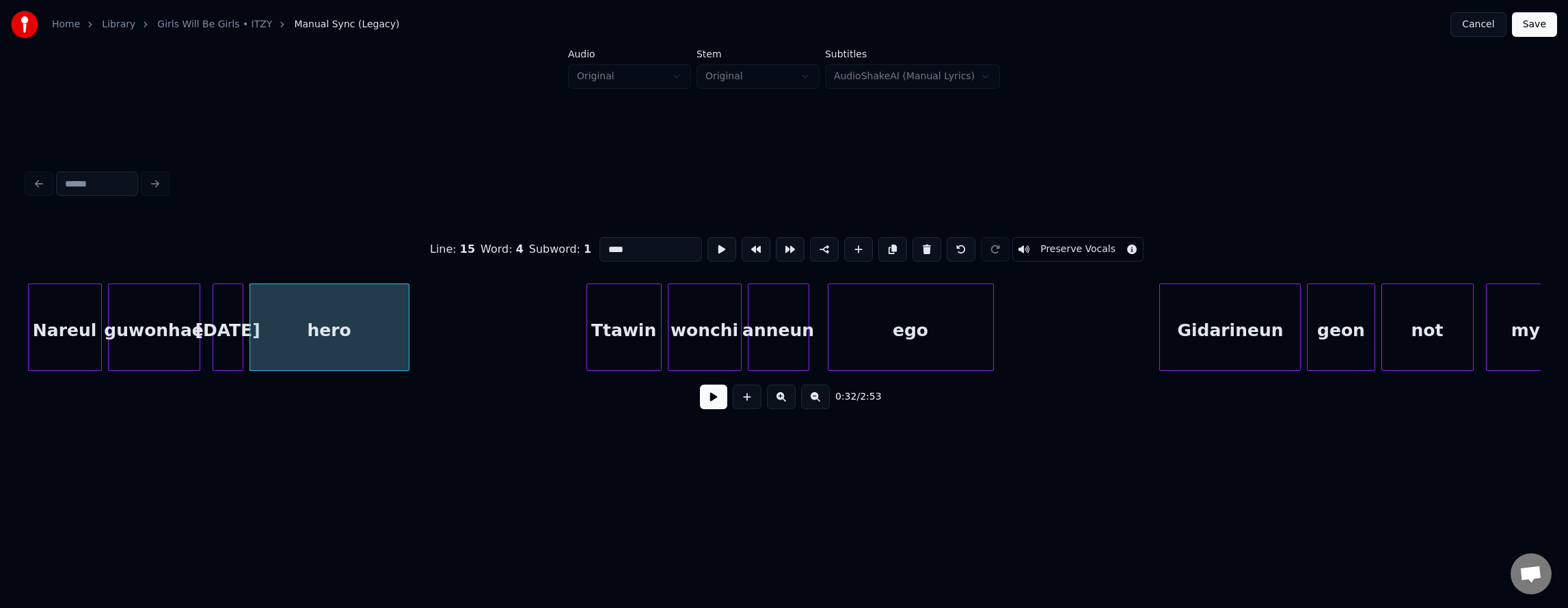
click at [708, 406] on button at bounding box center [714, 397] width 27 height 25
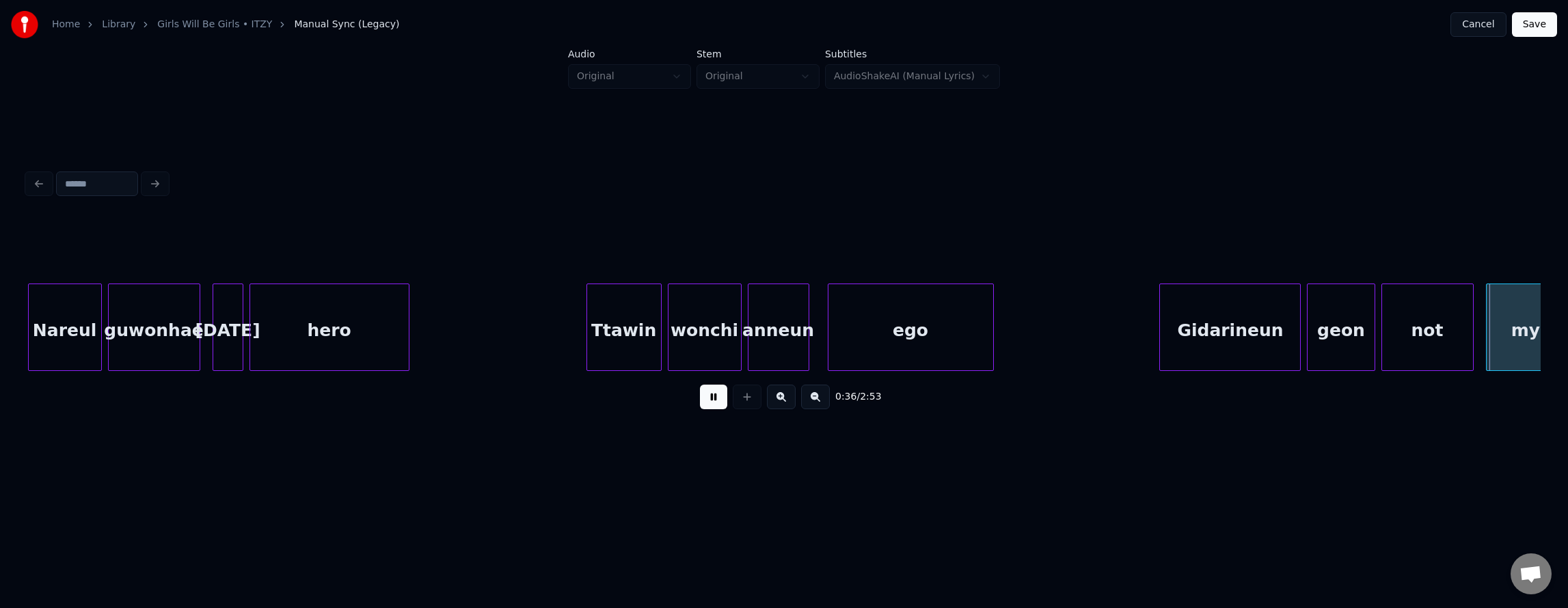
scroll to position [0, 11369]
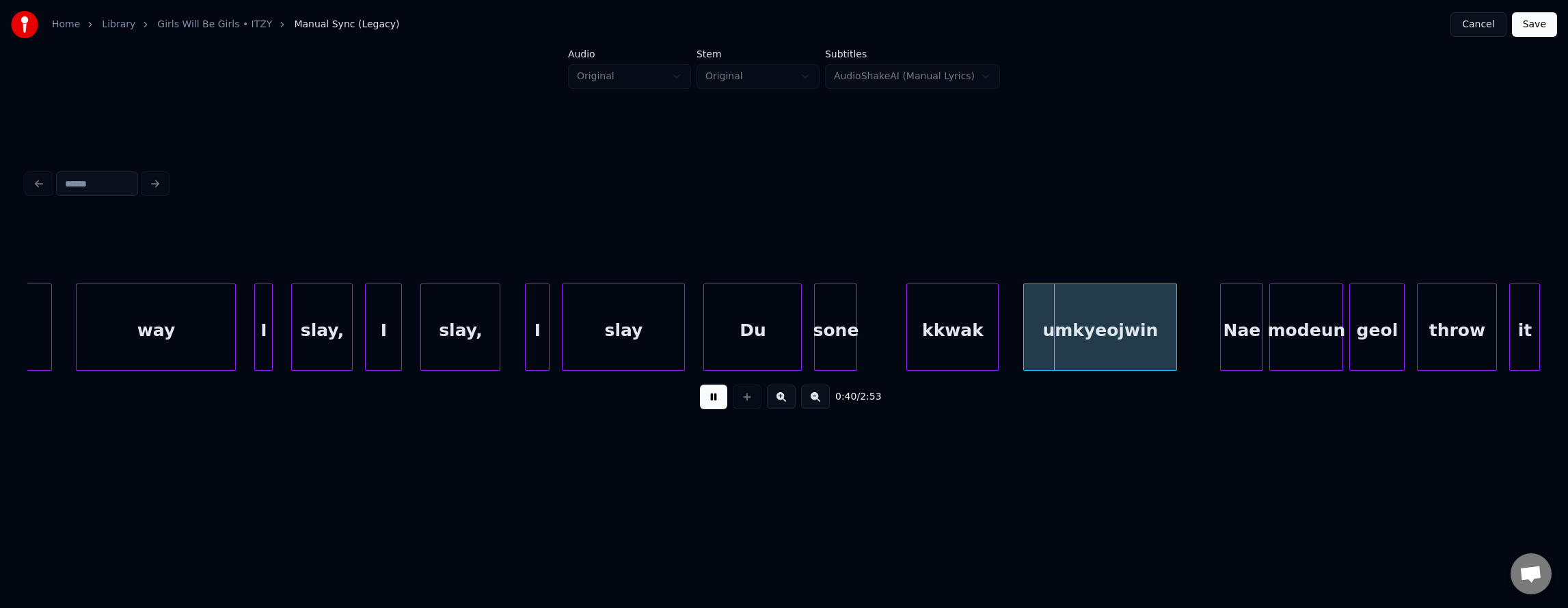
click at [708, 406] on button at bounding box center [714, 397] width 27 height 25
click at [777, 321] on div "Du" at bounding box center [752, 330] width 97 height 93
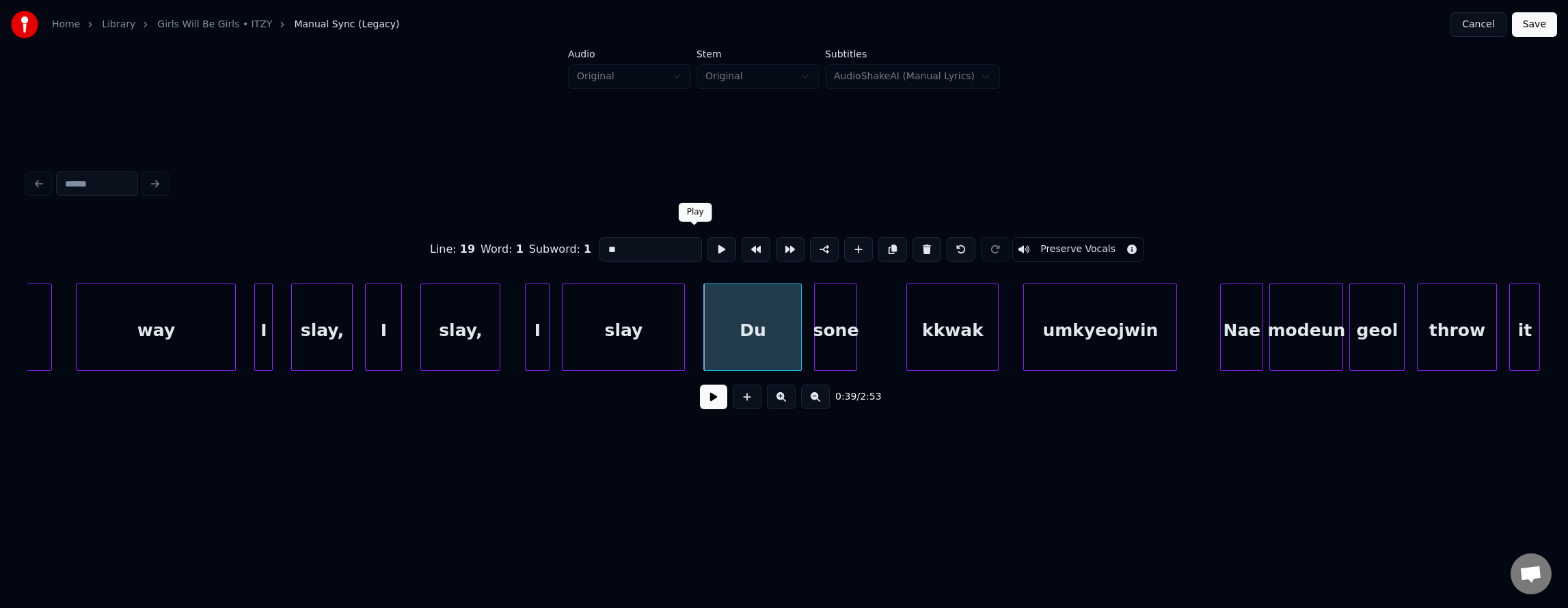
click at [708, 243] on button at bounding box center [722, 250] width 28 height 25
click at [842, 317] on div "sone" at bounding box center [836, 330] width 42 height 93
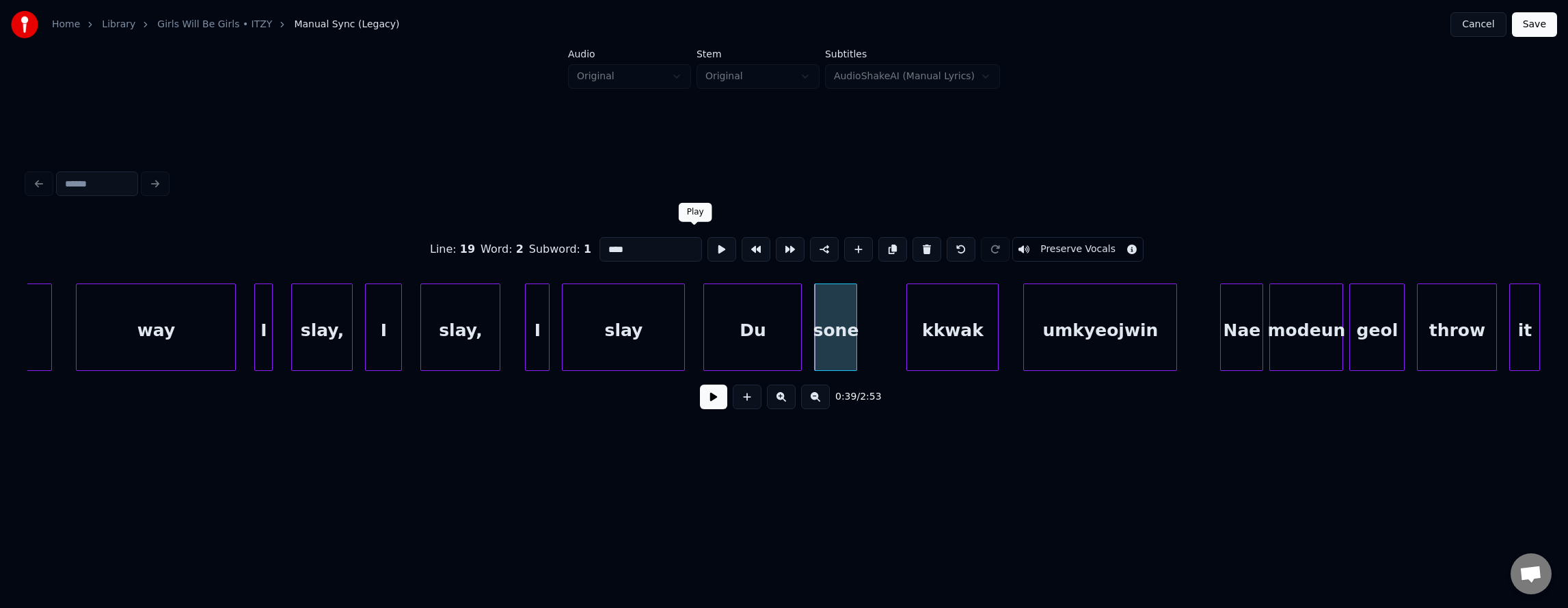
click at [708, 237] on button at bounding box center [722, 250] width 28 height 25
click at [939, 308] on div "kkwak" at bounding box center [953, 330] width 91 height 93
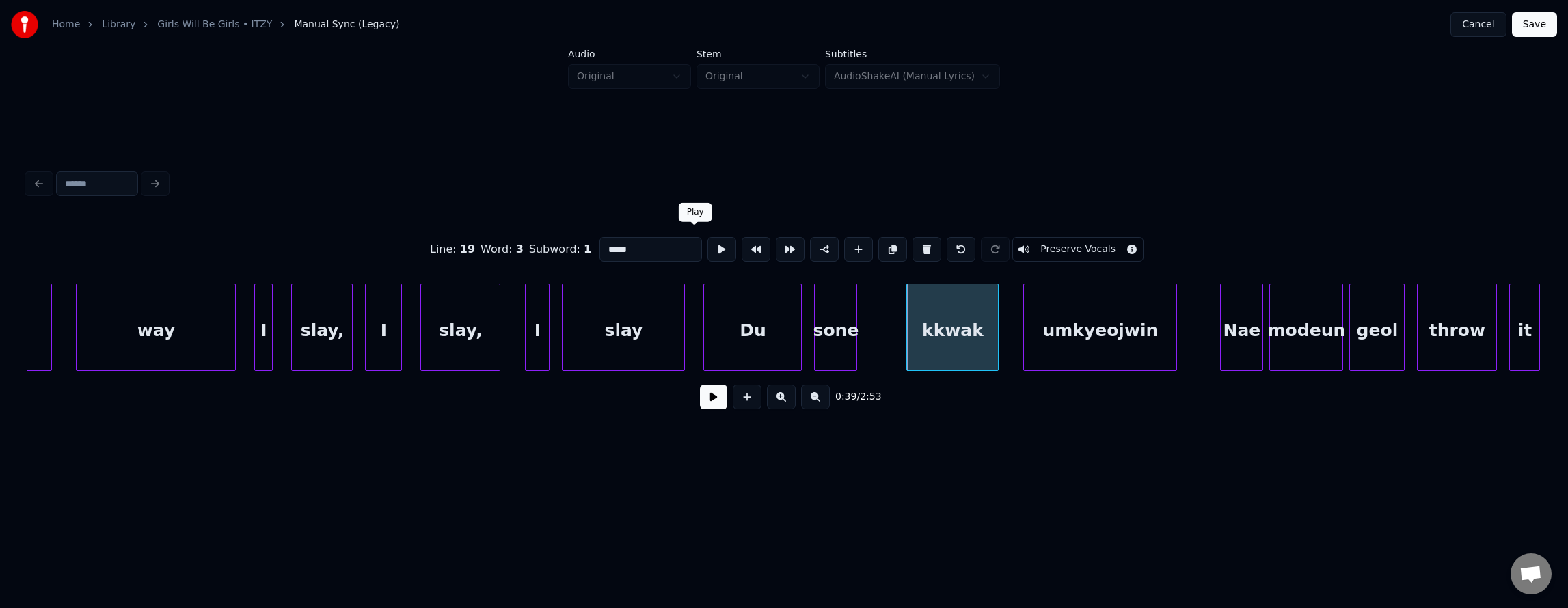
click at [708, 240] on button at bounding box center [722, 250] width 28 height 25
click at [891, 335] on div at bounding box center [891, 326] width 4 height 86
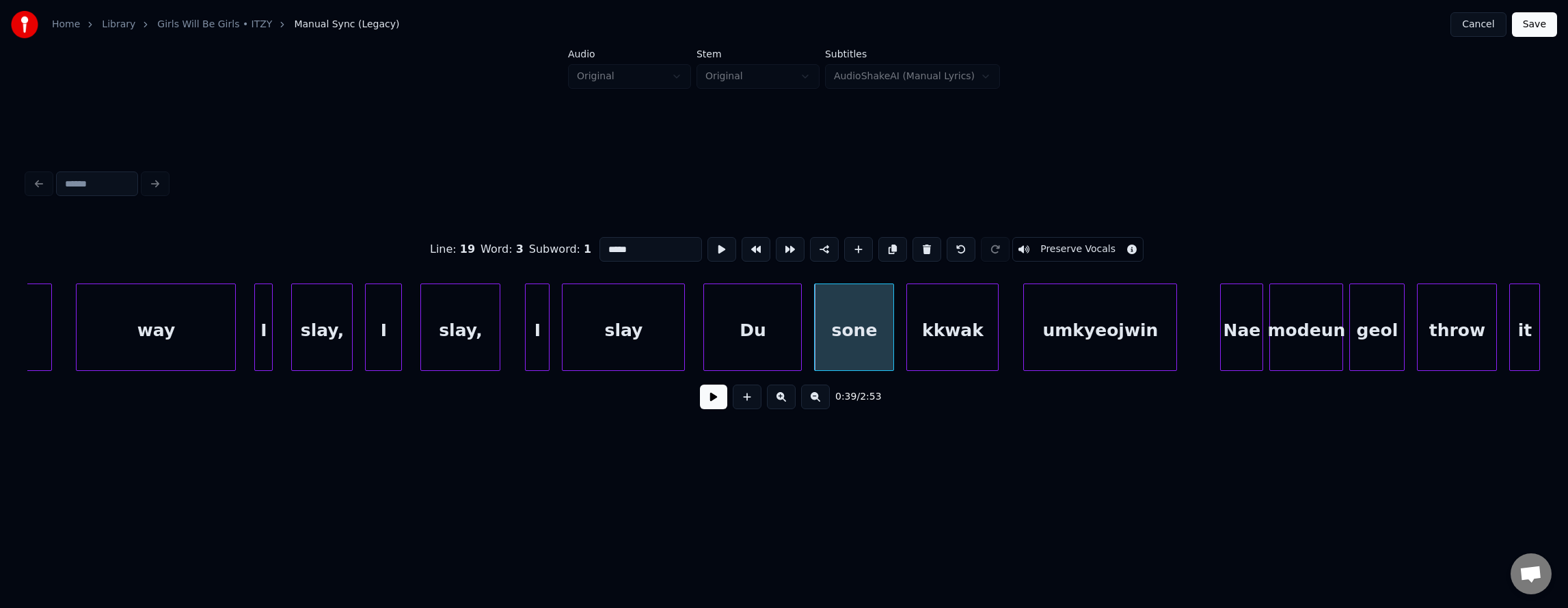
click at [784, 330] on div "Du" at bounding box center [752, 330] width 97 height 93
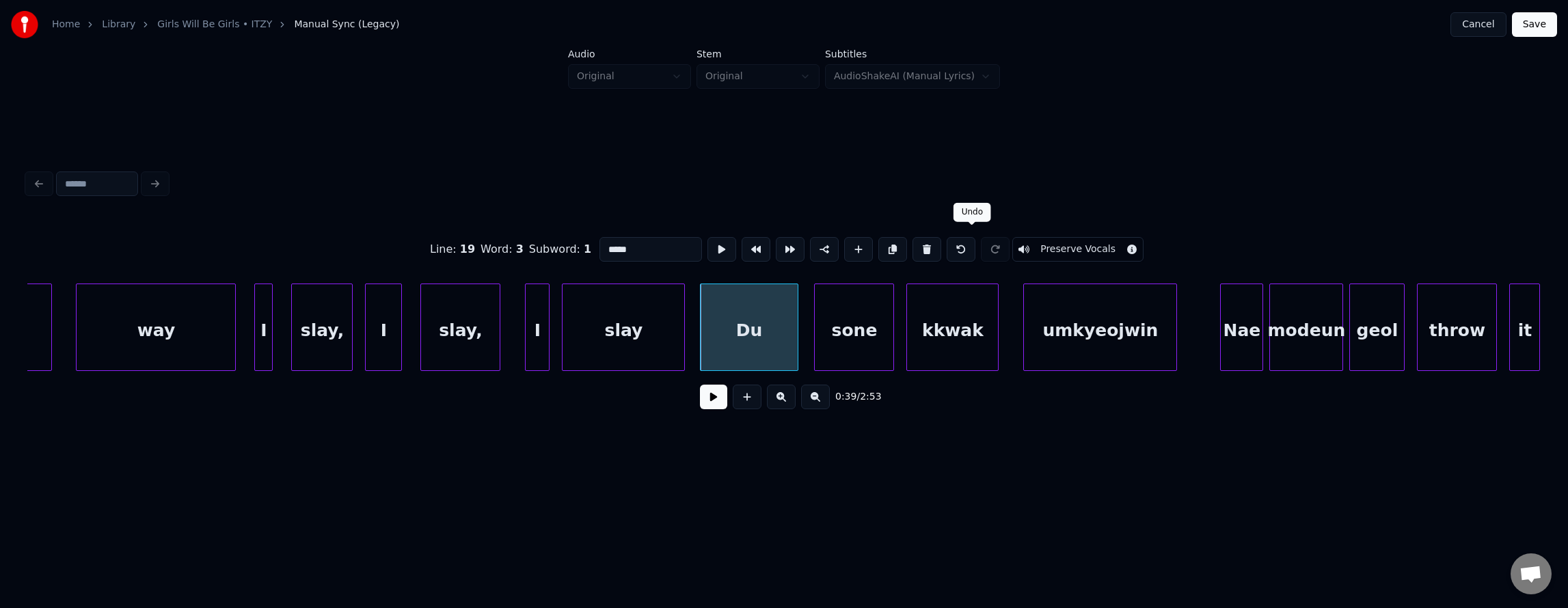
drag, startPoint x: 968, startPoint y: 242, endPoint x: 946, endPoint y: 254, distance: 25.1
click at [968, 243] on button at bounding box center [960, 250] width 28 height 25
type input "**"
click at [710, 405] on button at bounding box center [714, 397] width 27 height 25
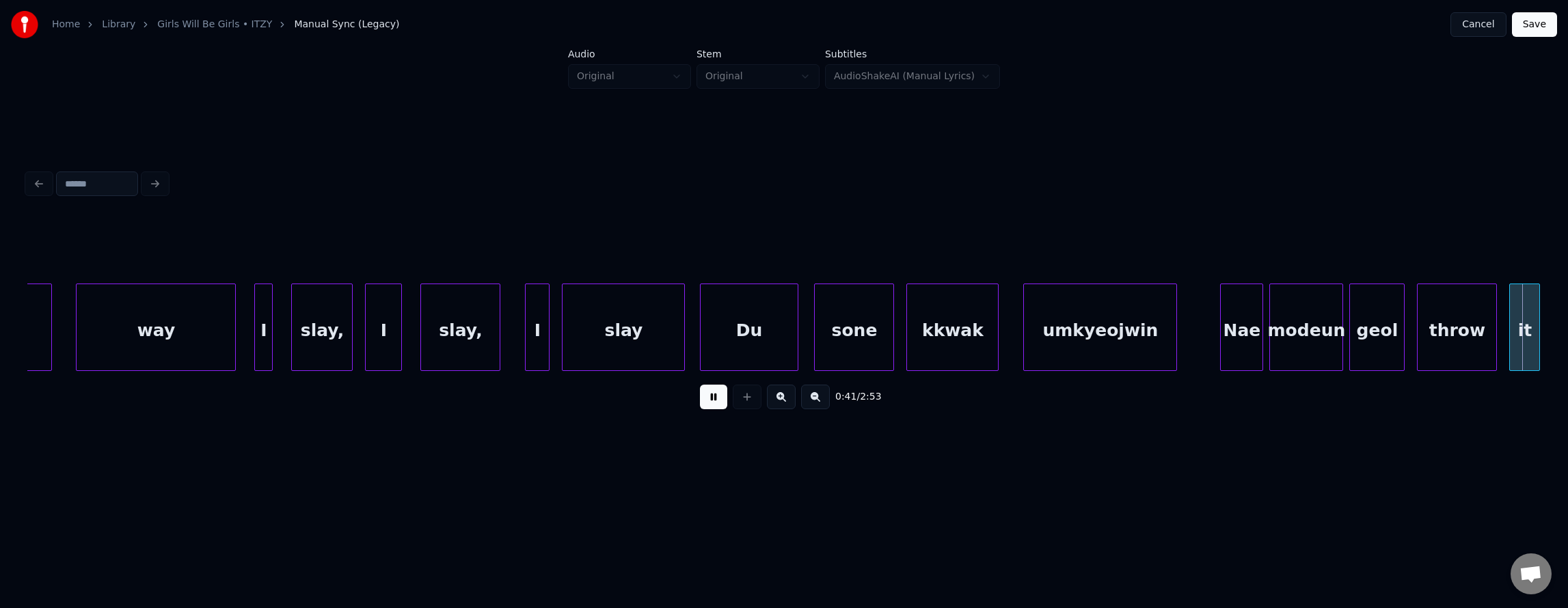
scroll to position [0, 12883]
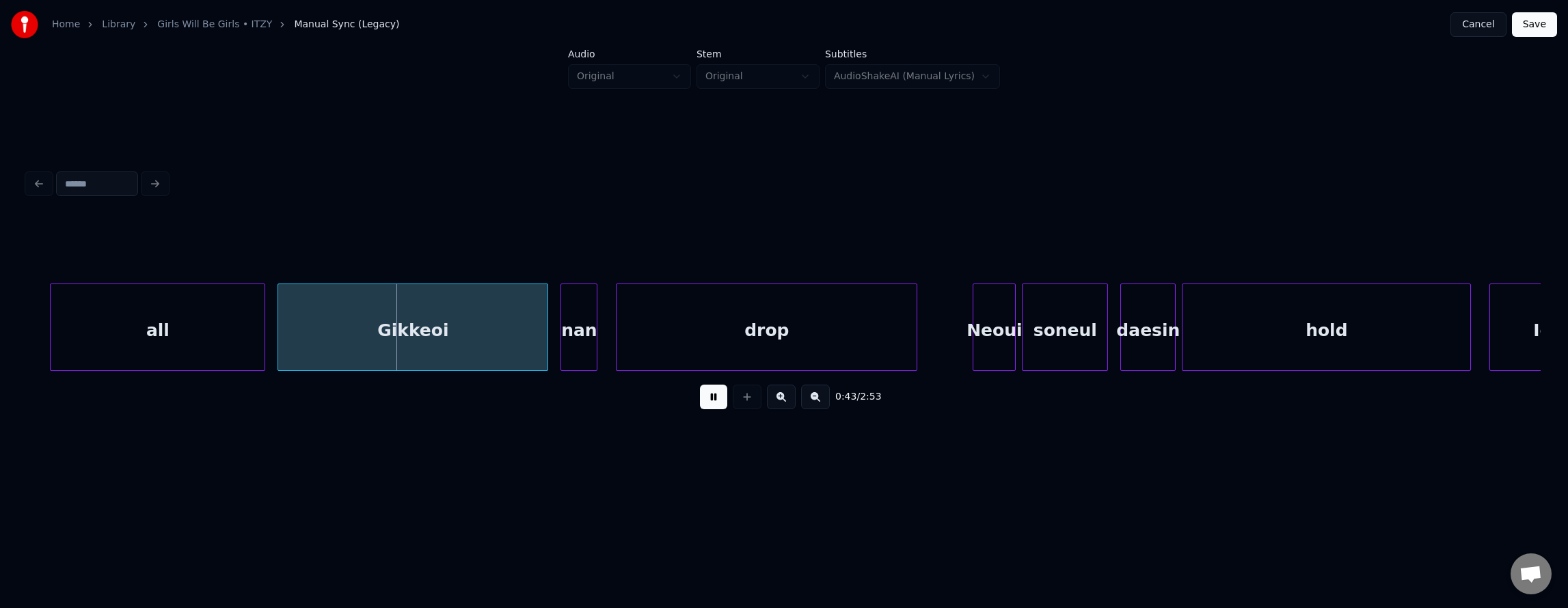
drag, startPoint x: 710, startPoint y: 405, endPoint x: 698, endPoint y: 406, distance: 12.0
click at [711, 405] on button at bounding box center [714, 397] width 27 height 25
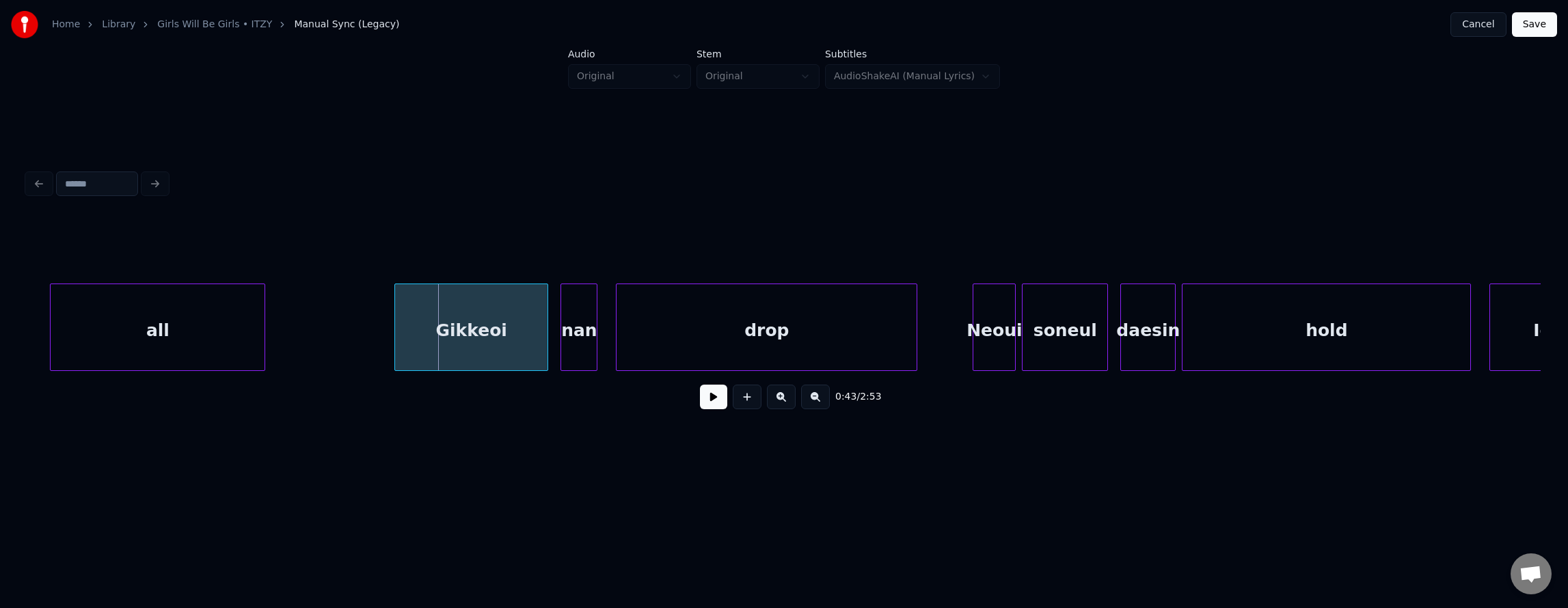
click at [397, 329] on div at bounding box center [397, 326] width 4 height 86
click at [185, 318] on div "all" at bounding box center [157, 330] width 214 height 93
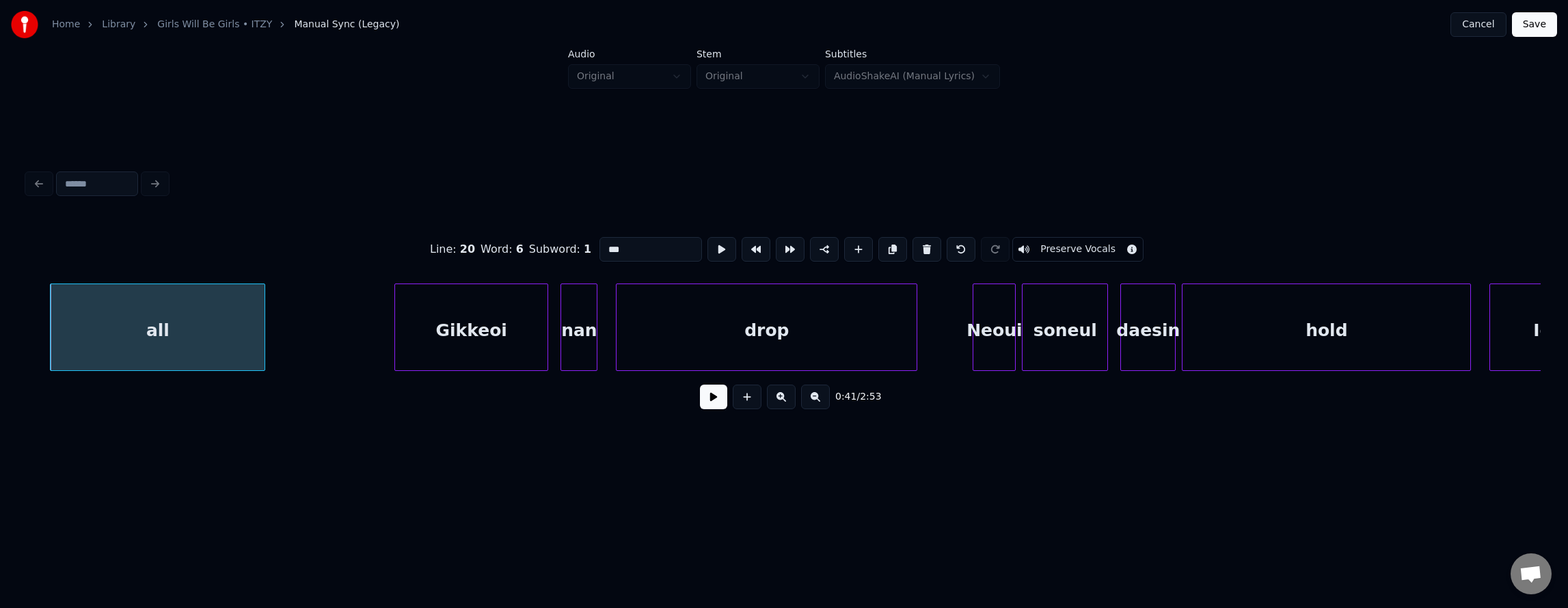
click at [703, 402] on button at bounding box center [714, 397] width 27 height 25
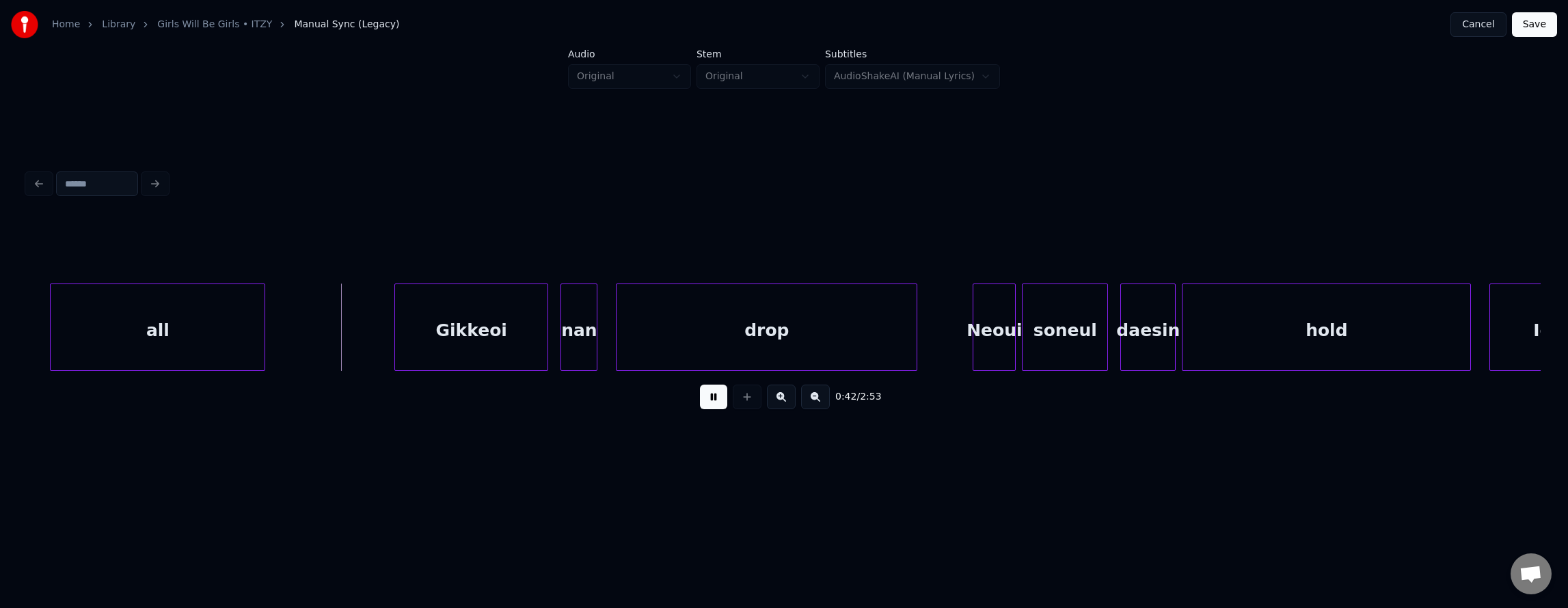
click at [703, 402] on button at bounding box center [714, 397] width 27 height 25
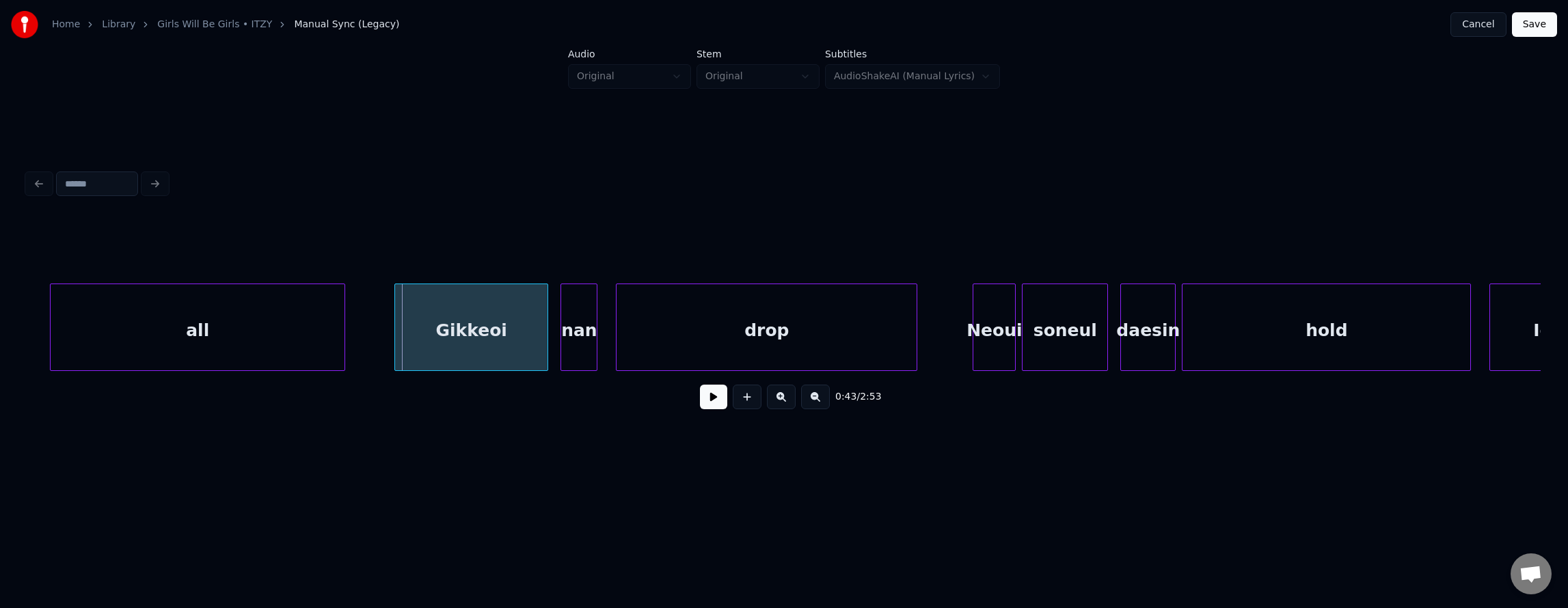
click at [342, 329] on div at bounding box center [343, 326] width 4 height 86
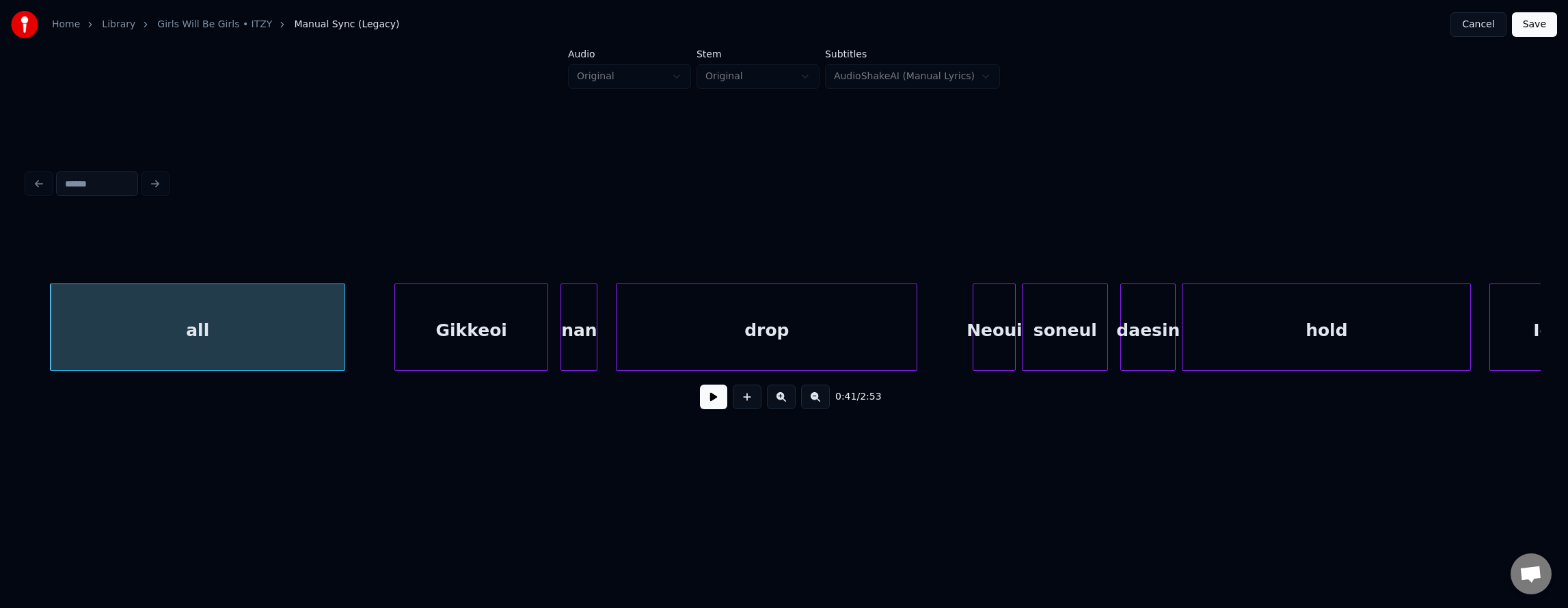
click at [234, 323] on div "all" at bounding box center [197, 330] width 294 height 93
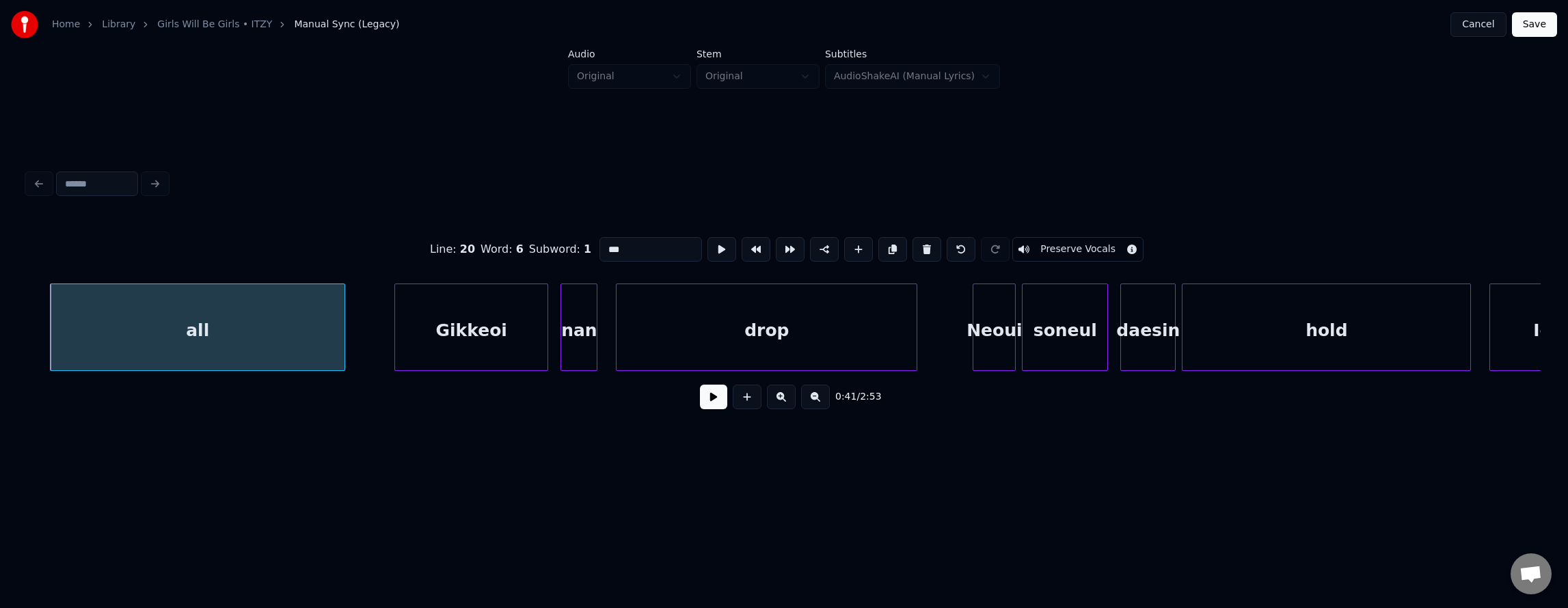
click at [700, 406] on button at bounding box center [714, 397] width 27 height 25
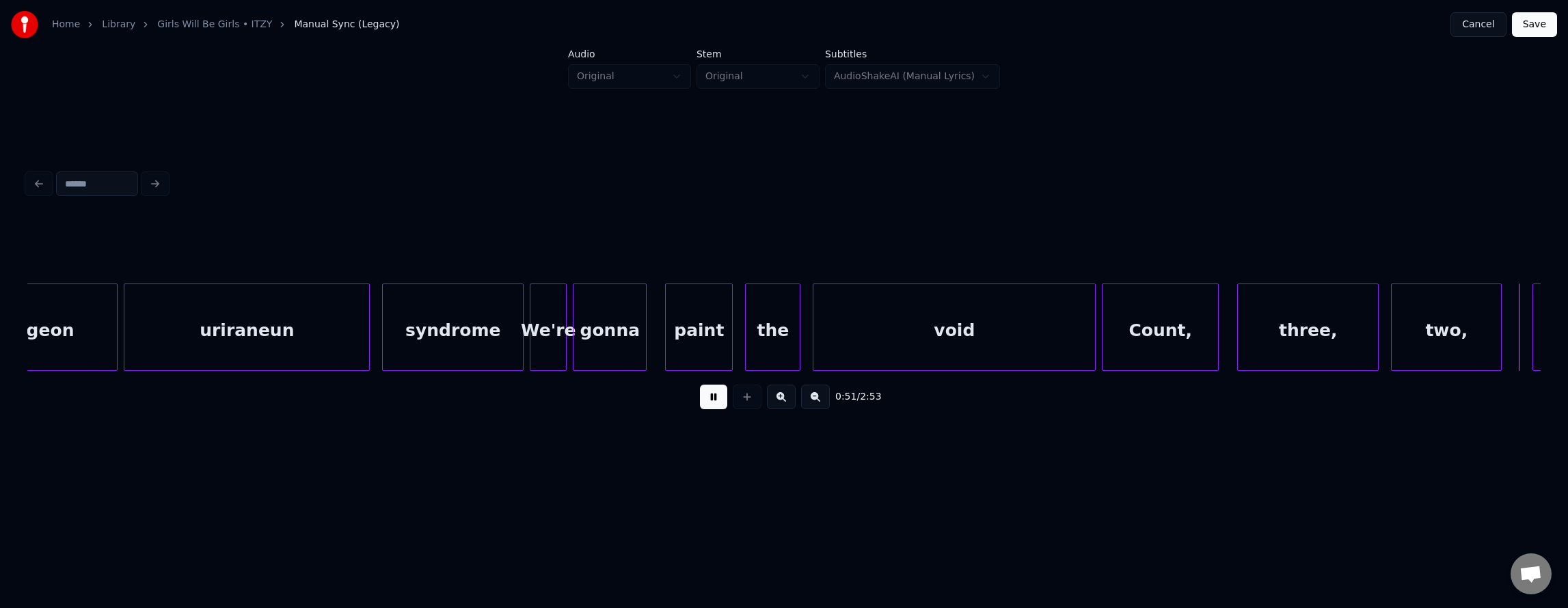
scroll to position [0, 15911]
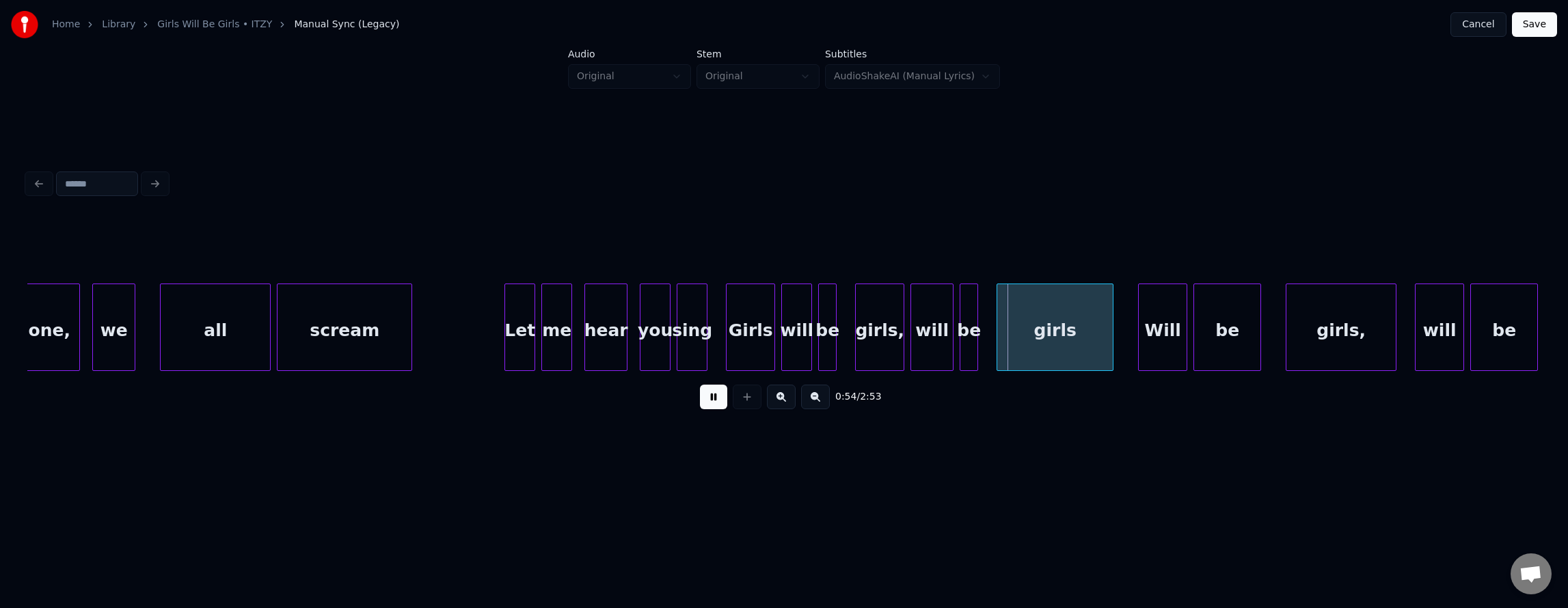
click at [710, 409] on button at bounding box center [714, 397] width 27 height 25
click at [700, 398] on button at bounding box center [714, 397] width 27 height 25
click at [711, 405] on button at bounding box center [714, 397] width 27 height 25
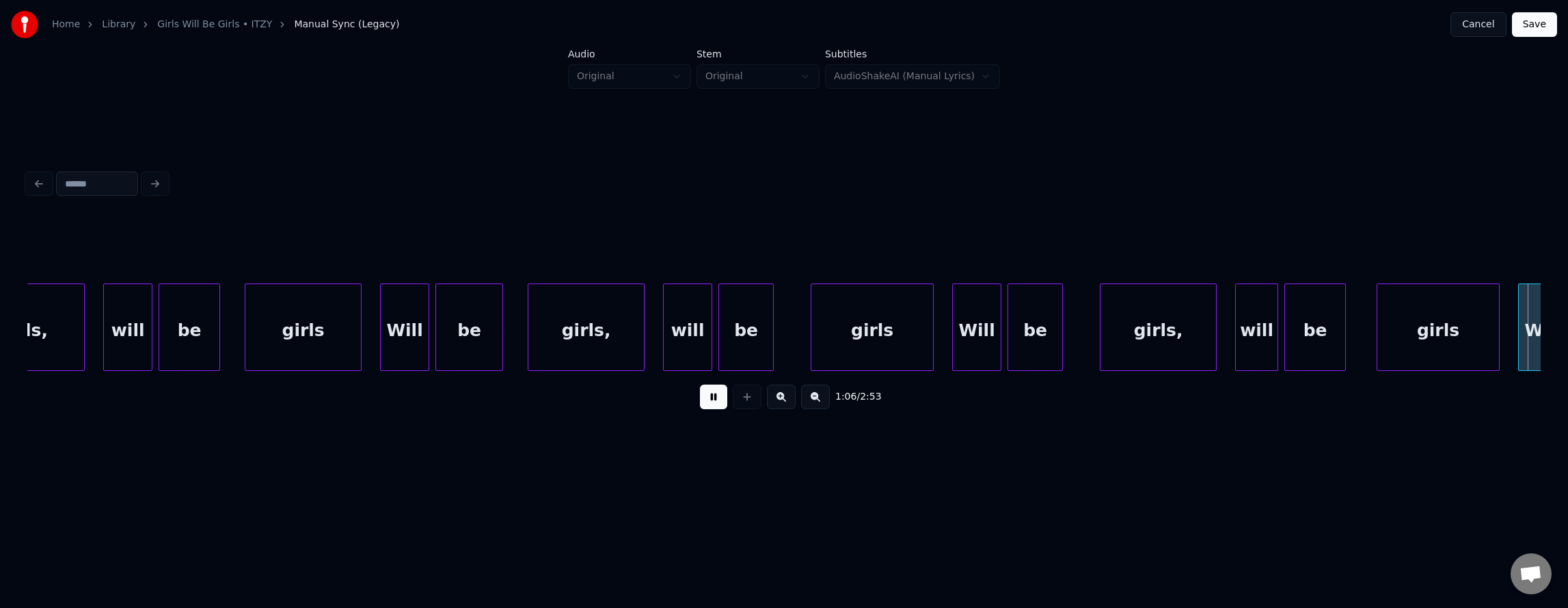
scroll to position [0, 20454]
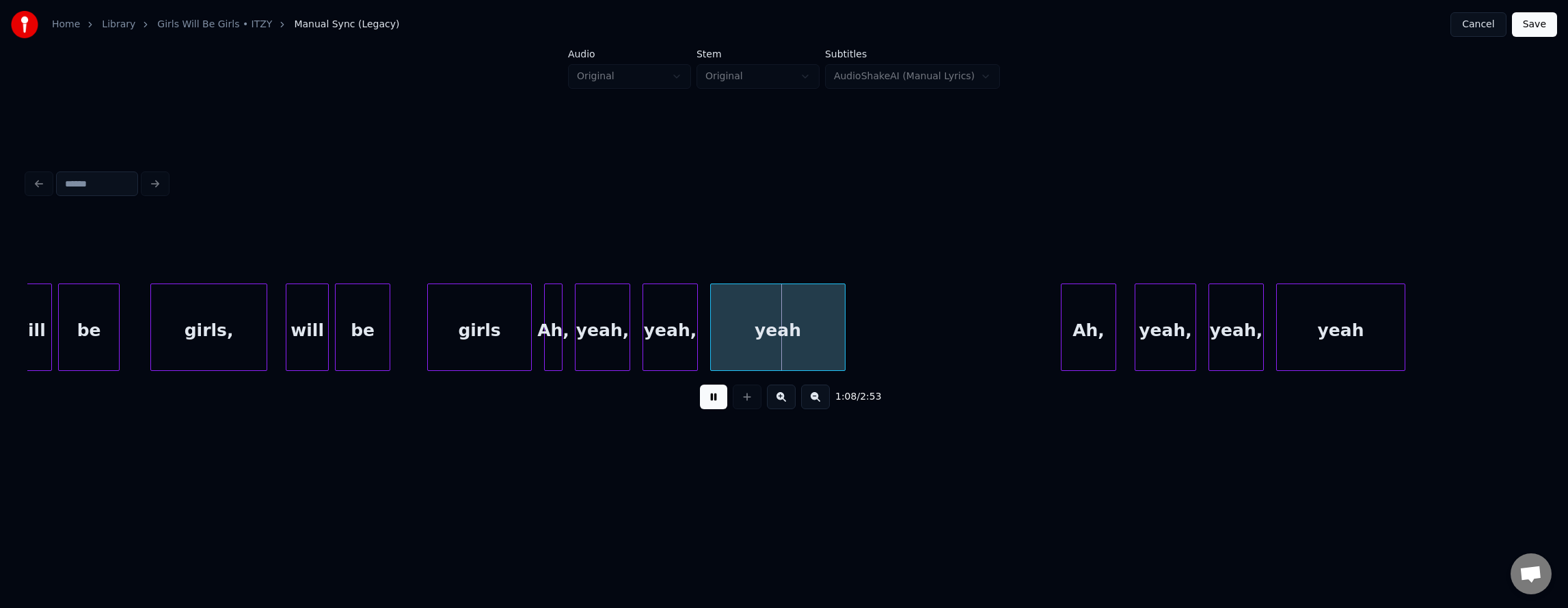
click at [712, 405] on button at bounding box center [714, 397] width 27 height 25
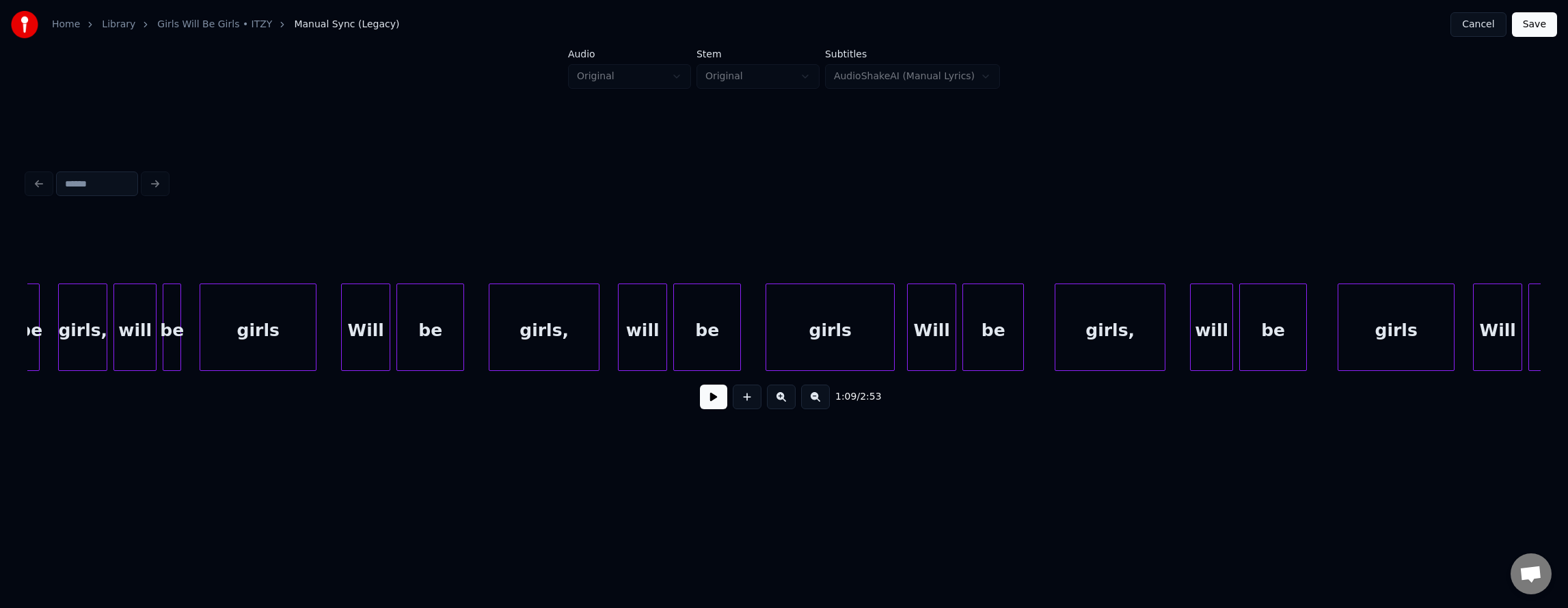
scroll to position [0, 15384]
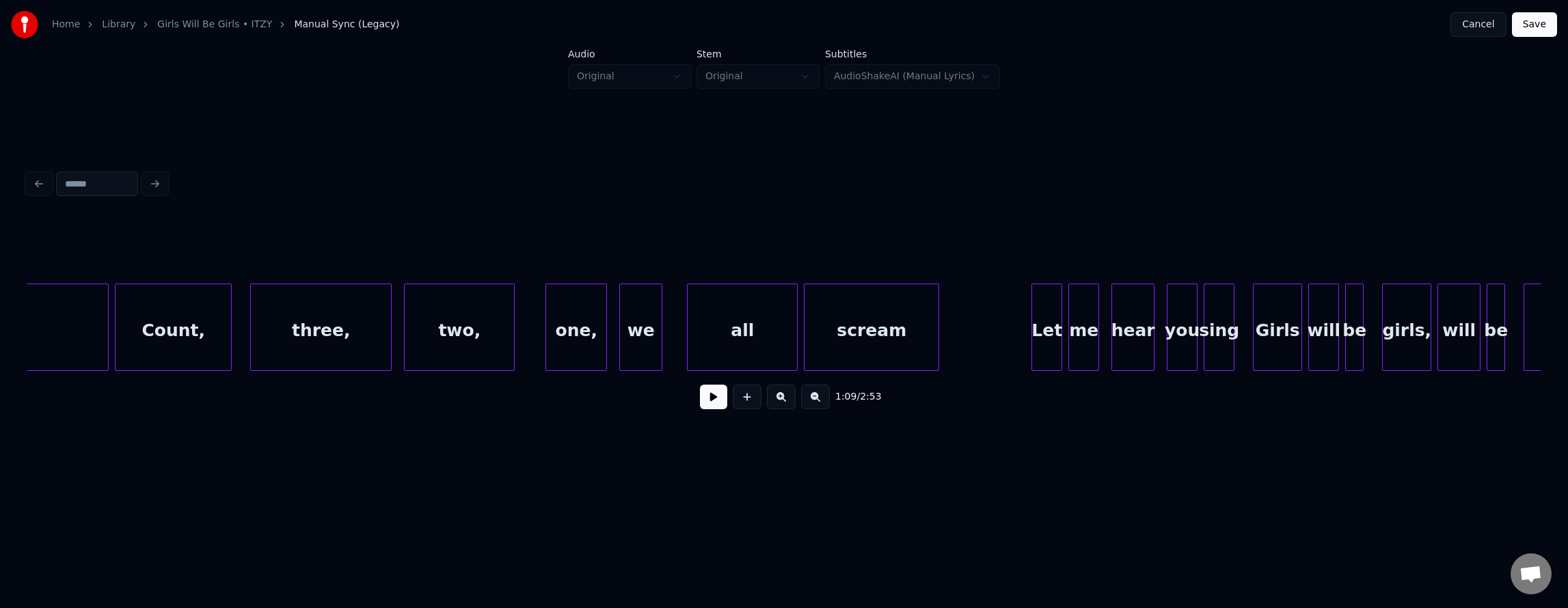
click at [643, 336] on div "we" at bounding box center [641, 330] width 42 height 93
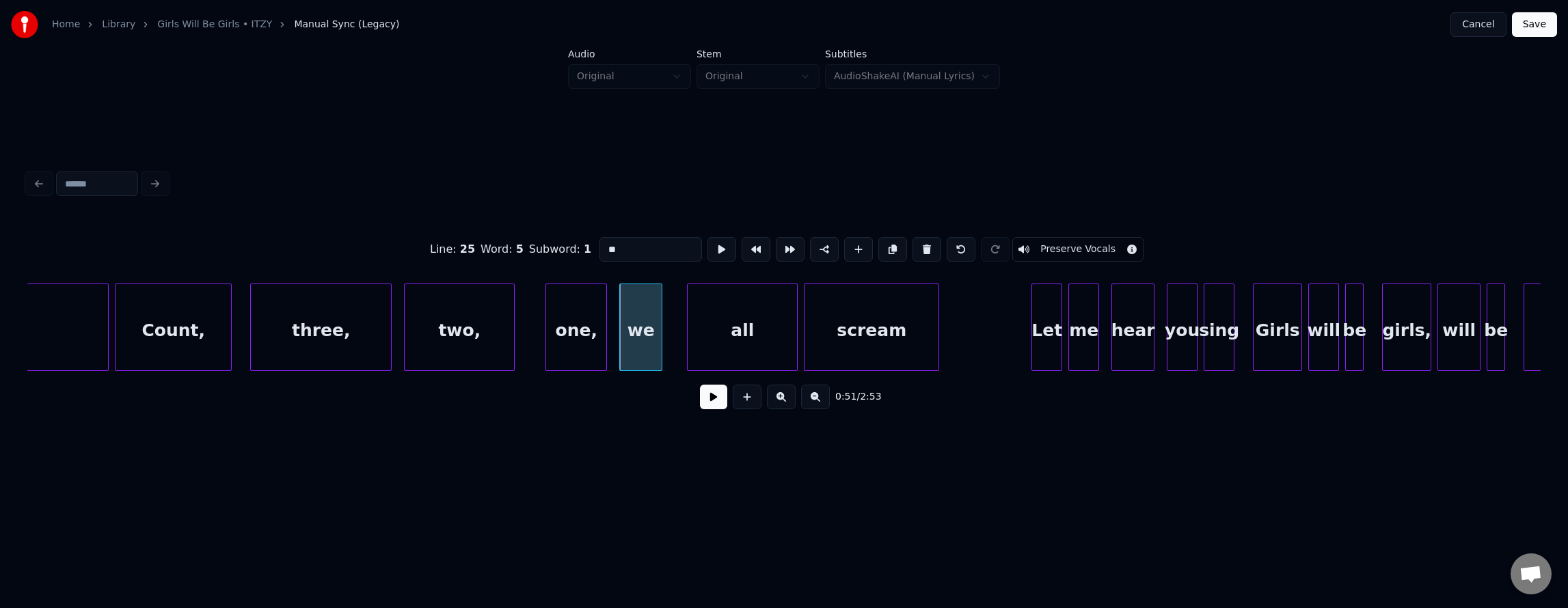
click at [701, 400] on button at bounding box center [714, 397] width 27 height 25
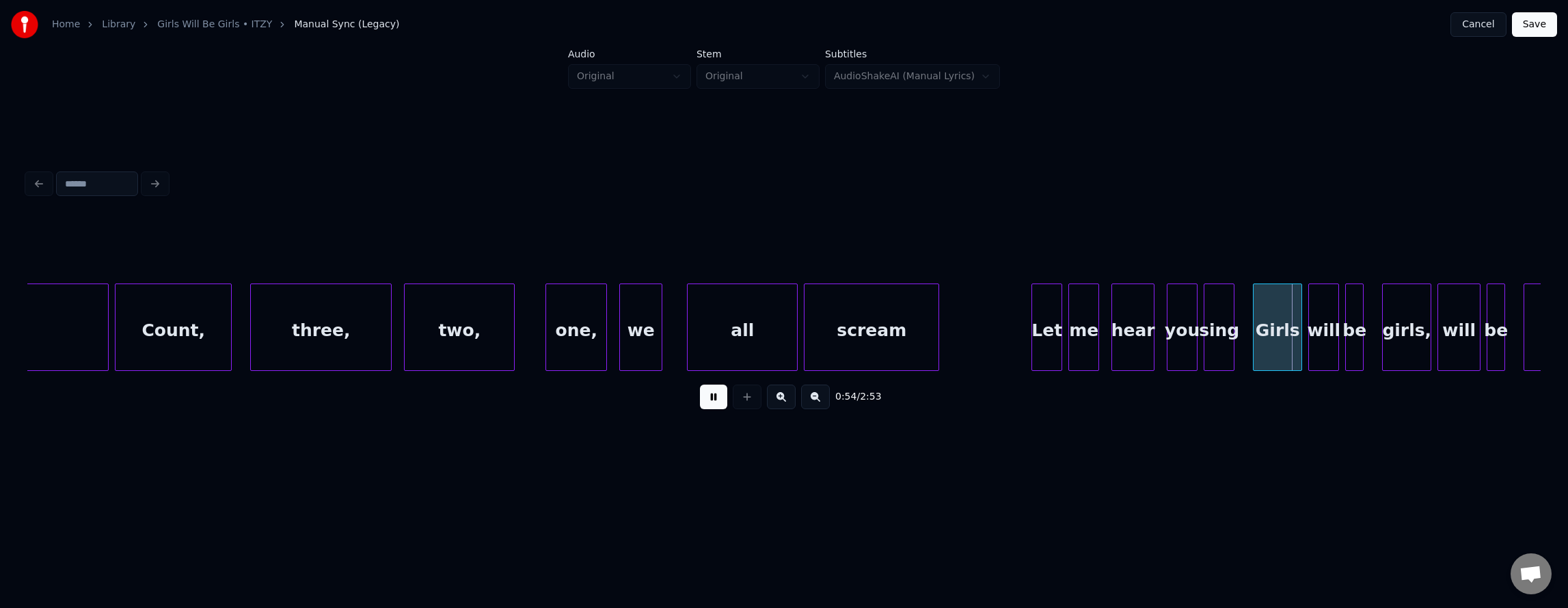
click at [701, 400] on button at bounding box center [714, 397] width 27 height 25
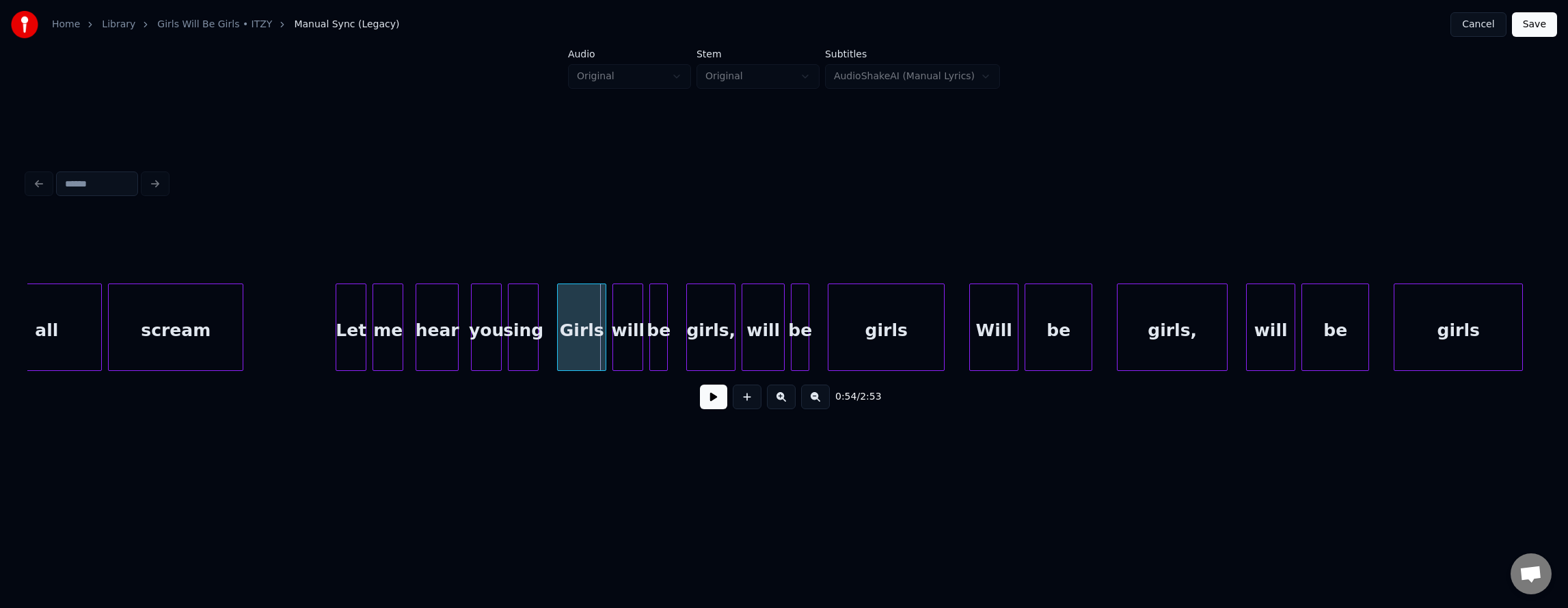
scroll to position [0, 16157]
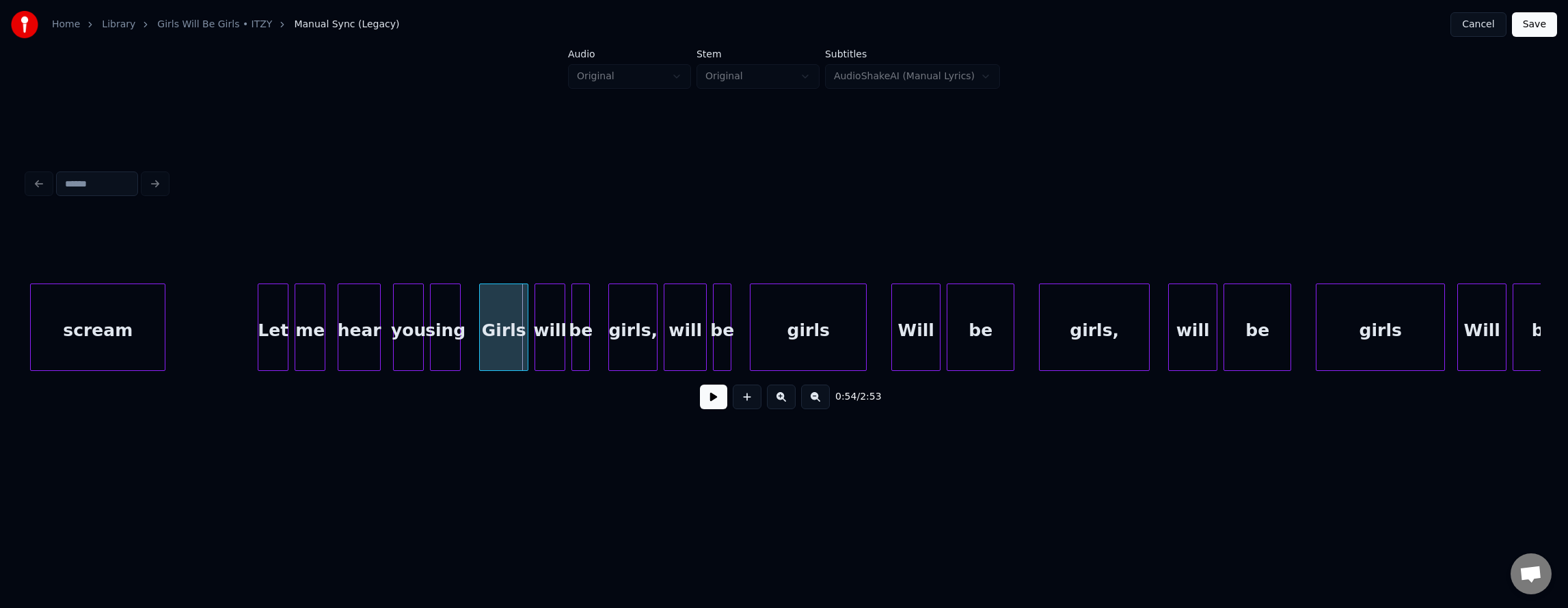
click at [711, 406] on button at bounding box center [714, 397] width 27 height 25
click at [685, 340] on div "will" at bounding box center [685, 330] width 42 height 93
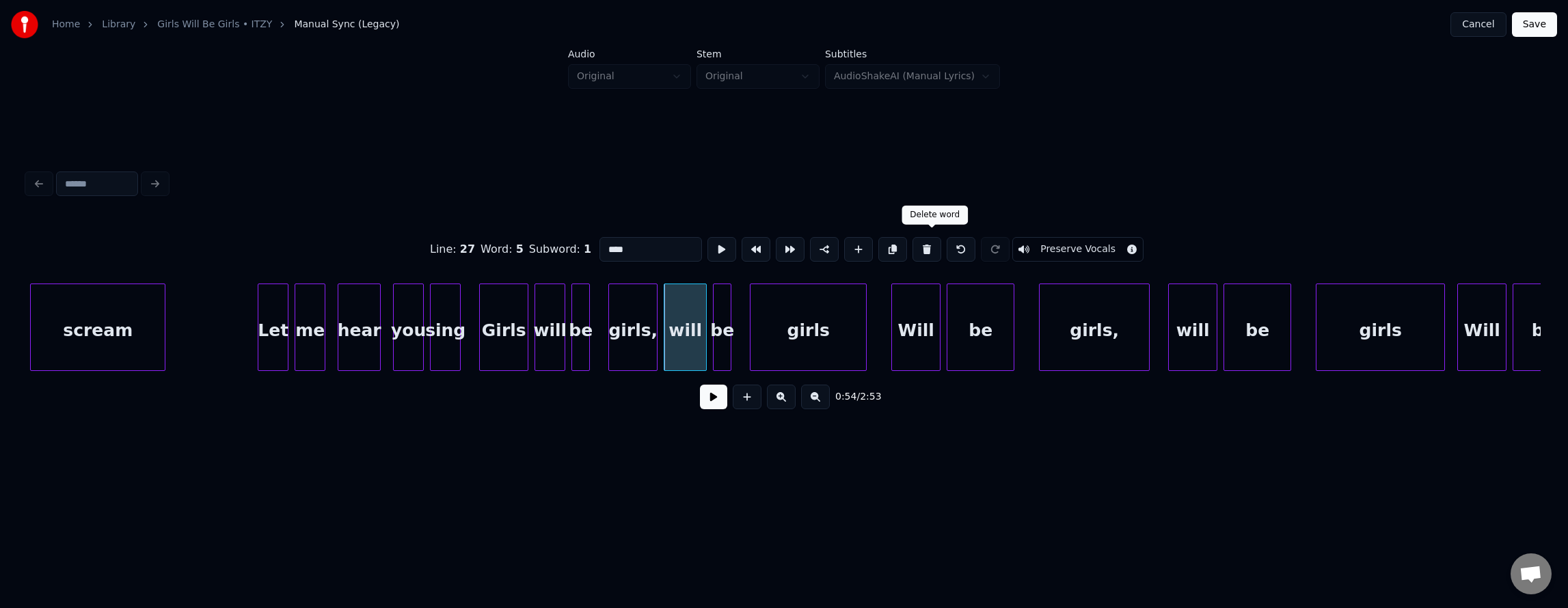
drag, startPoint x: 925, startPoint y: 242, endPoint x: 907, endPoint y: 257, distance: 23.4
click at [926, 242] on button at bounding box center [926, 250] width 28 height 25
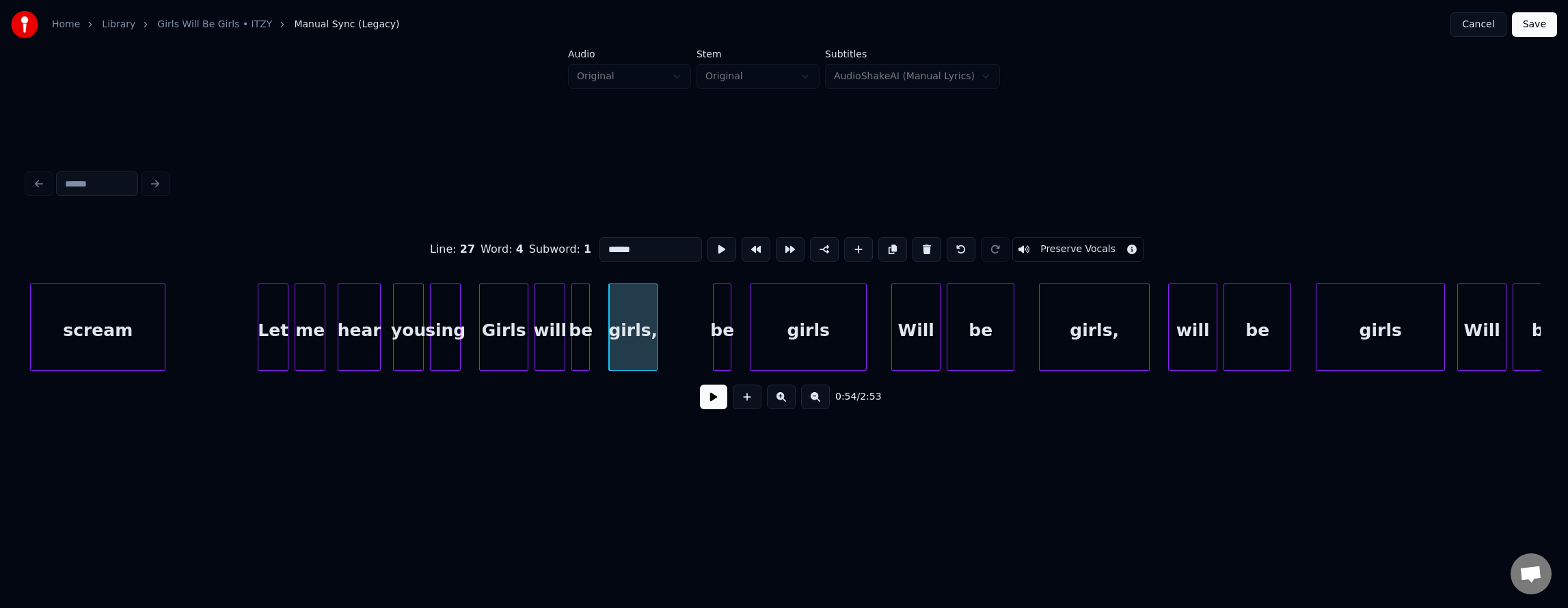
click at [836, 306] on div "girls" at bounding box center [808, 330] width 115 height 93
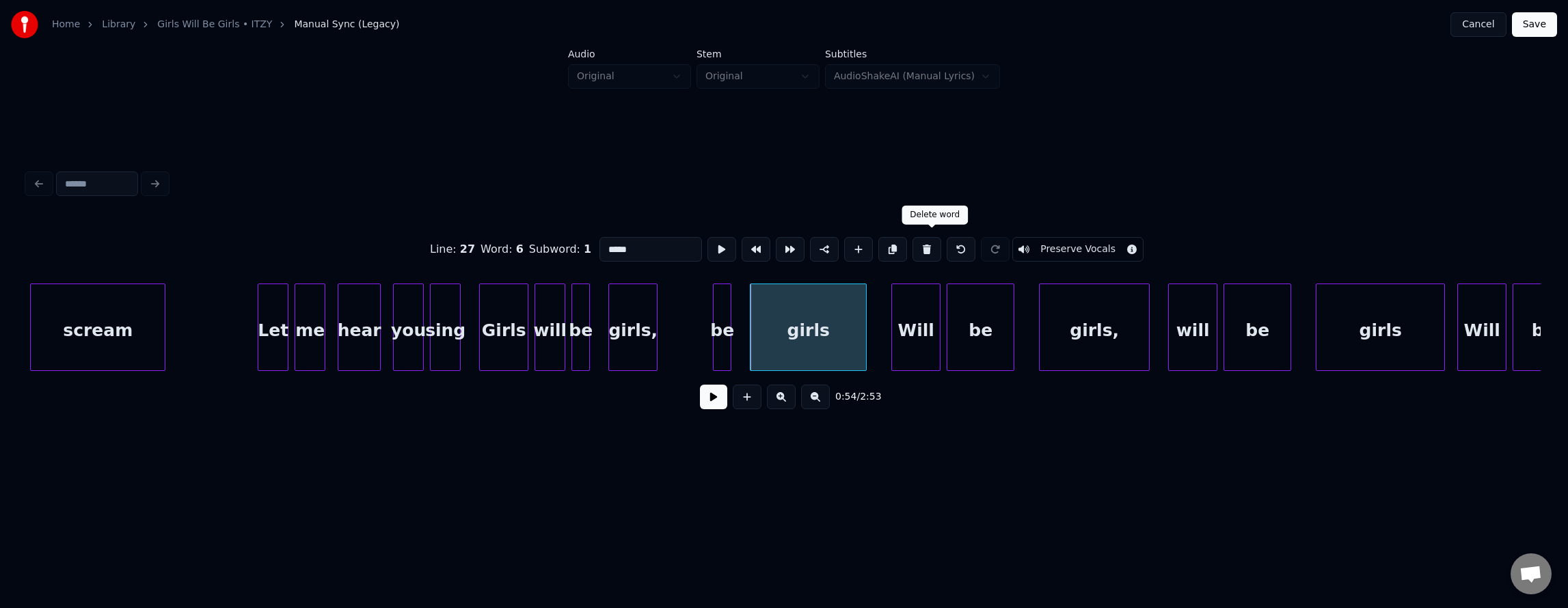
click at [932, 247] on button at bounding box center [926, 250] width 28 height 25
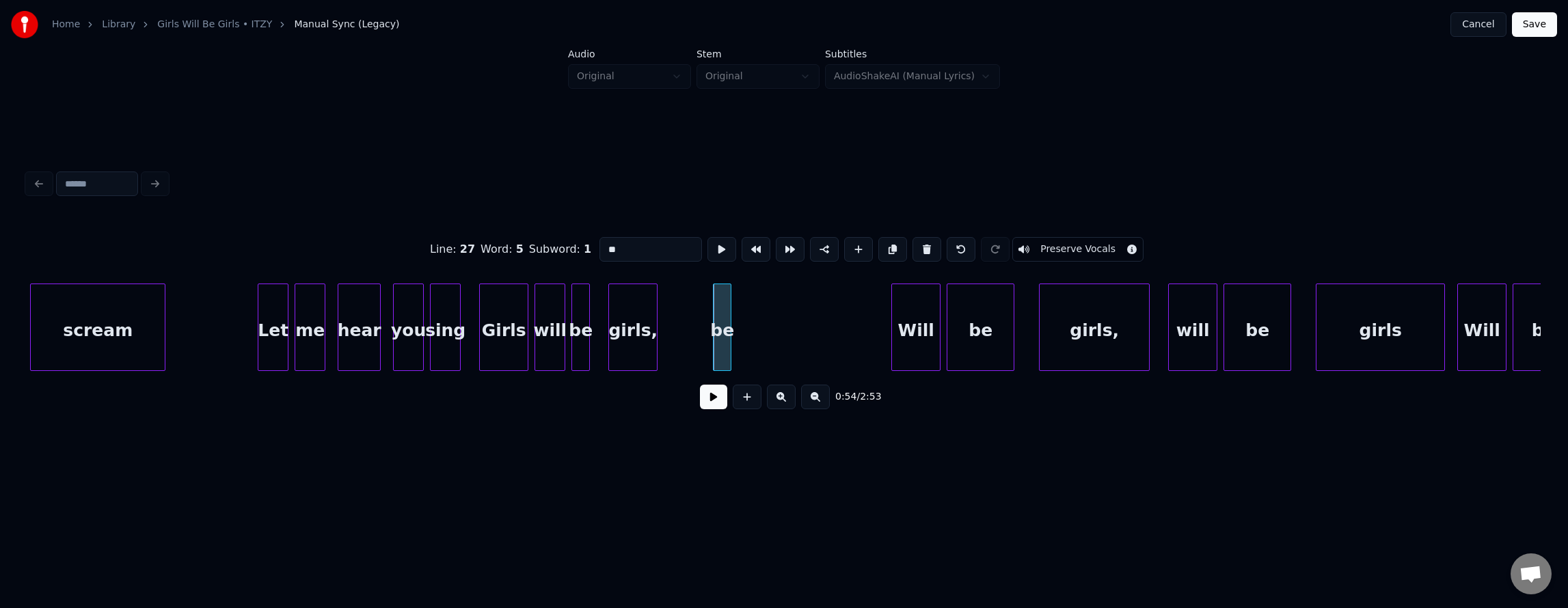
click at [932, 247] on button at bounding box center [926, 250] width 28 height 25
click at [412, 340] on div "you" at bounding box center [408, 330] width 29 height 93
type input "***"
click at [700, 394] on button at bounding box center [714, 397] width 27 height 25
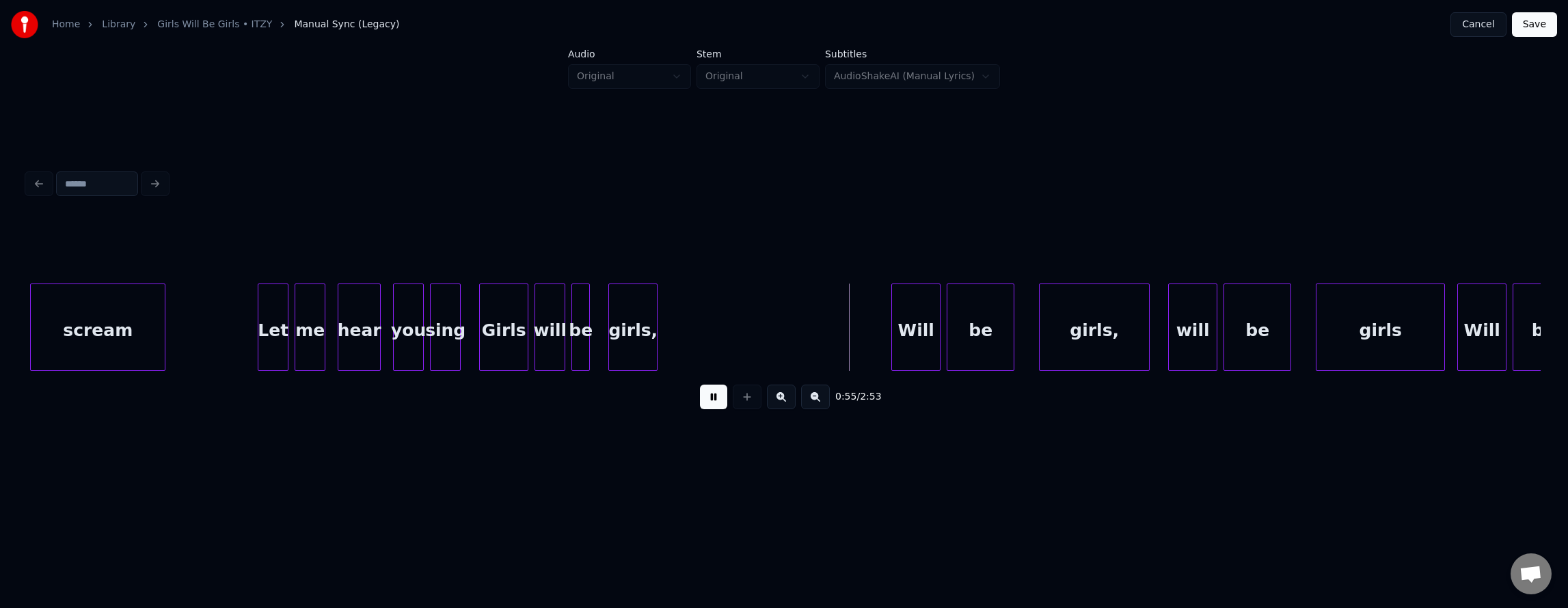
click at [700, 394] on button at bounding box center [714, 397] width 27 height 25
click at [700, 400] on button at bounding box center [714, 397] width 27 height 25
click at [768, 354] on div "girls," at bounding box center [770, 330] width 48 height 93
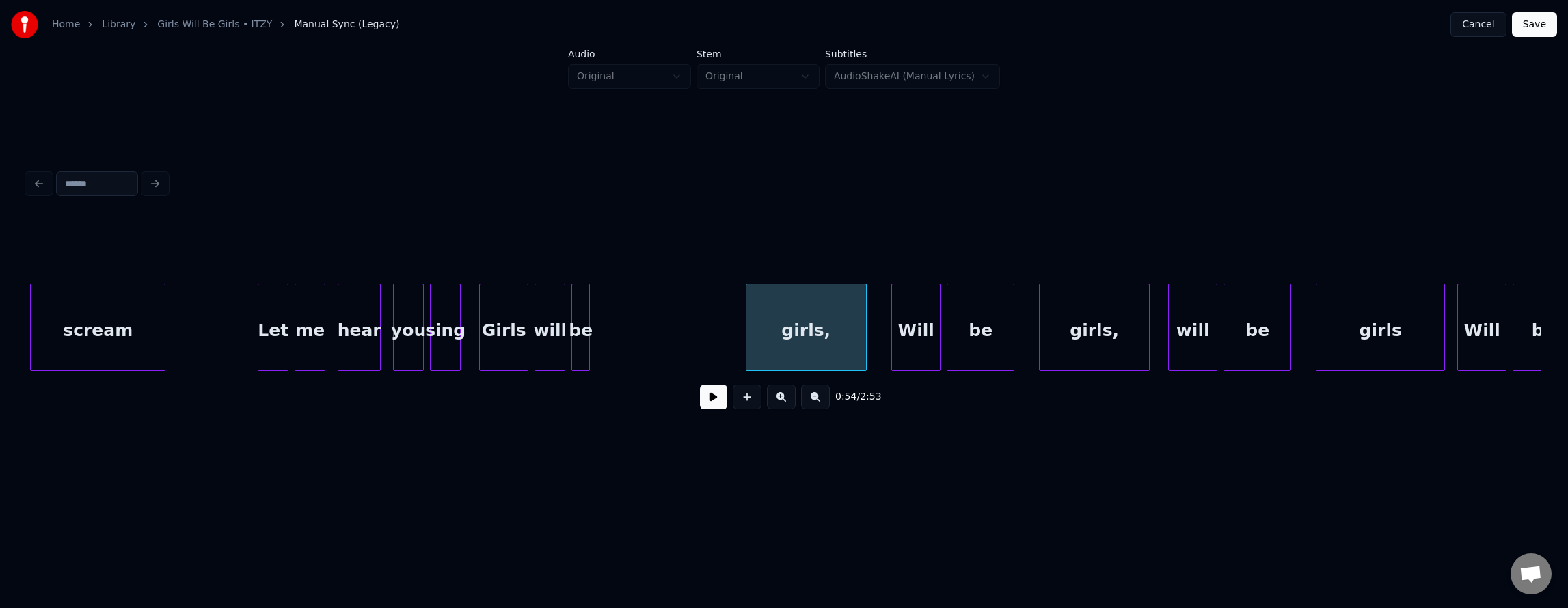
click at [863, 351] on div at bounding box center [864, 326] width 4 height 86
click at [836, 345] on div "girls," at bounding box center [806, 330] width 119 height 93
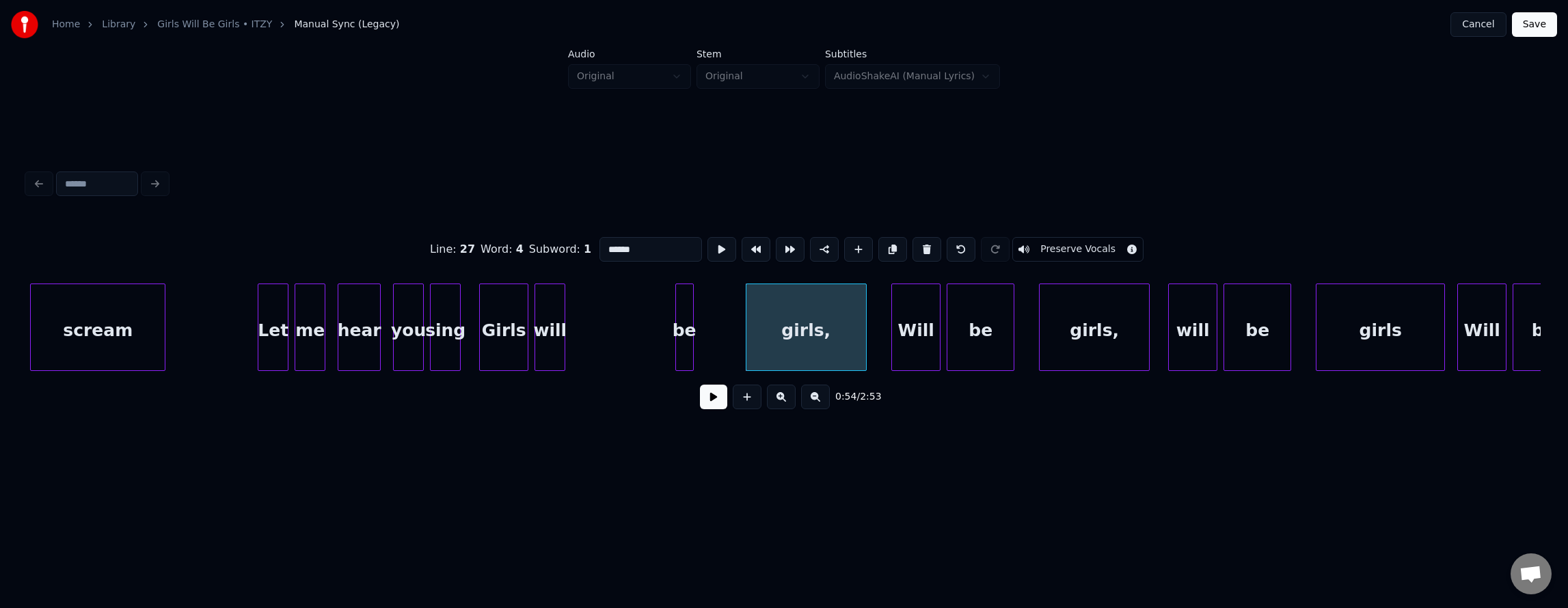
click at [693, 339] on div "be" at bounding box center [684, 330] width 17 height 93
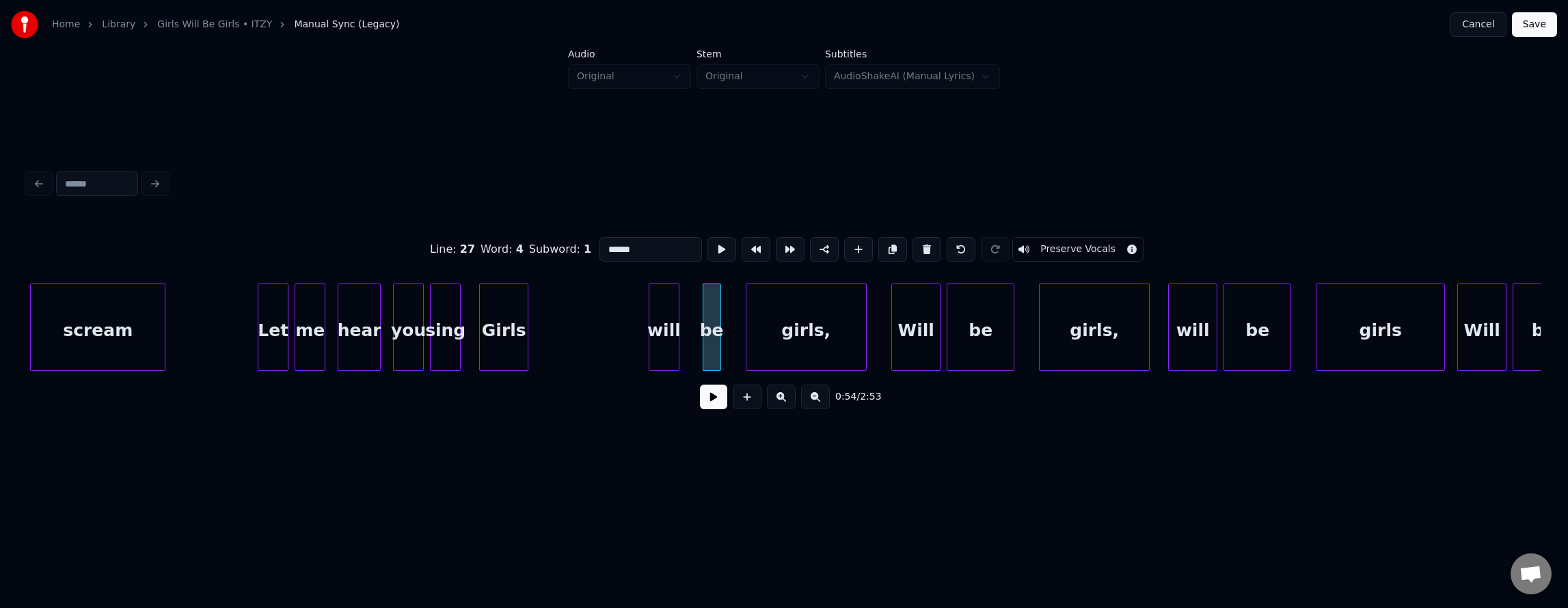
click at [667, 343] on div "will" at bounding box center [663, 330] width 29 height 93
click at [619, 332] on div at bounding box center [619, 326] width 4 height 86
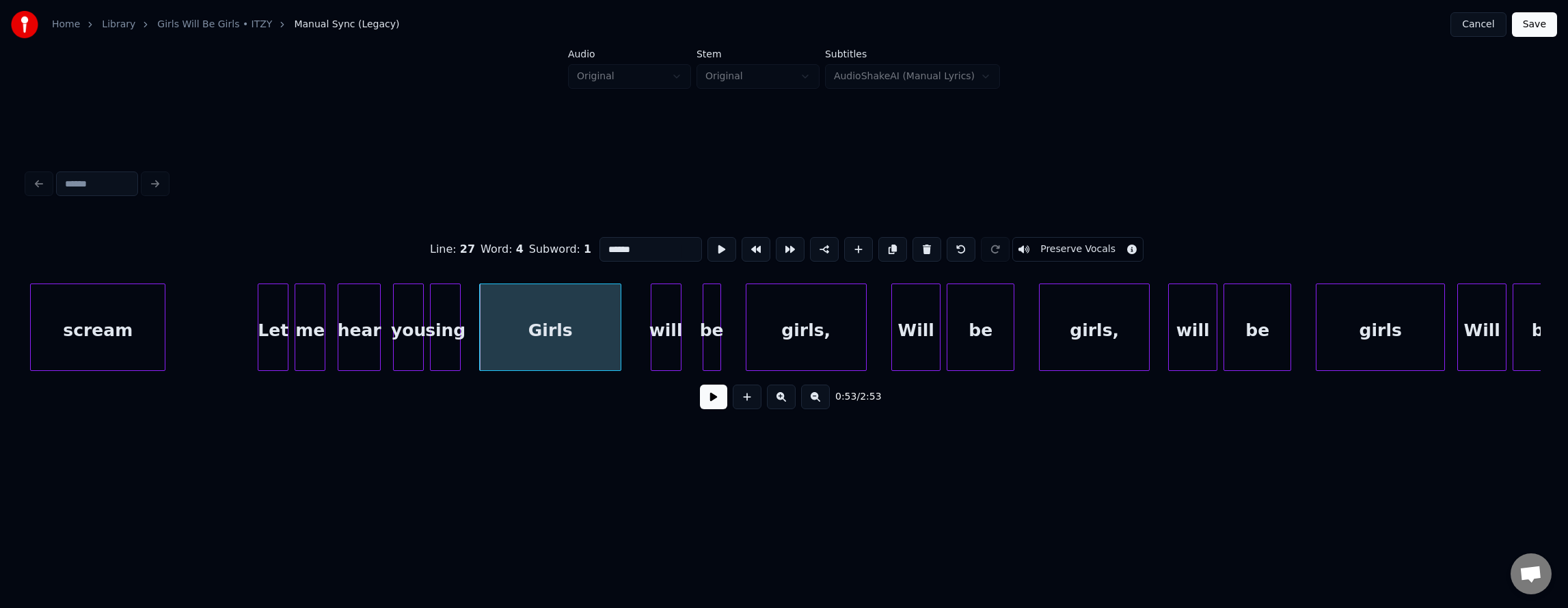
click at [581, 331] on div "Girls" at bounding box center [550, 330] width 141 height 93
click at [708, 245] on button at bounding box center [722, 250] width 28 height 25
click at [594, 335] on div at bounding box center [594, 326] width 4 height 86
click at [622, 328] on div "will" at bounding box center [621, 330] width 29 height 93
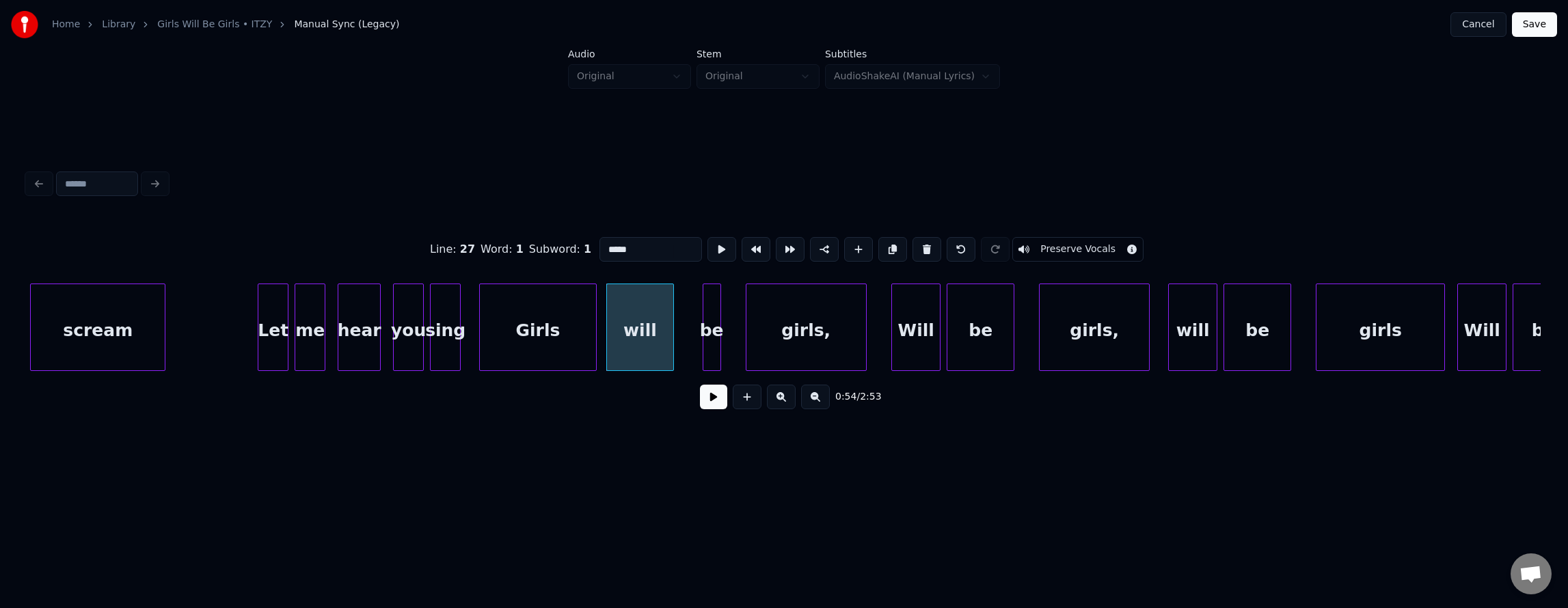
click at [671, 324] on div at bounding box center [671, 326] width 4 height 86
click at [708, 246] on button at bounding box center [722, 250] width 28 height 25
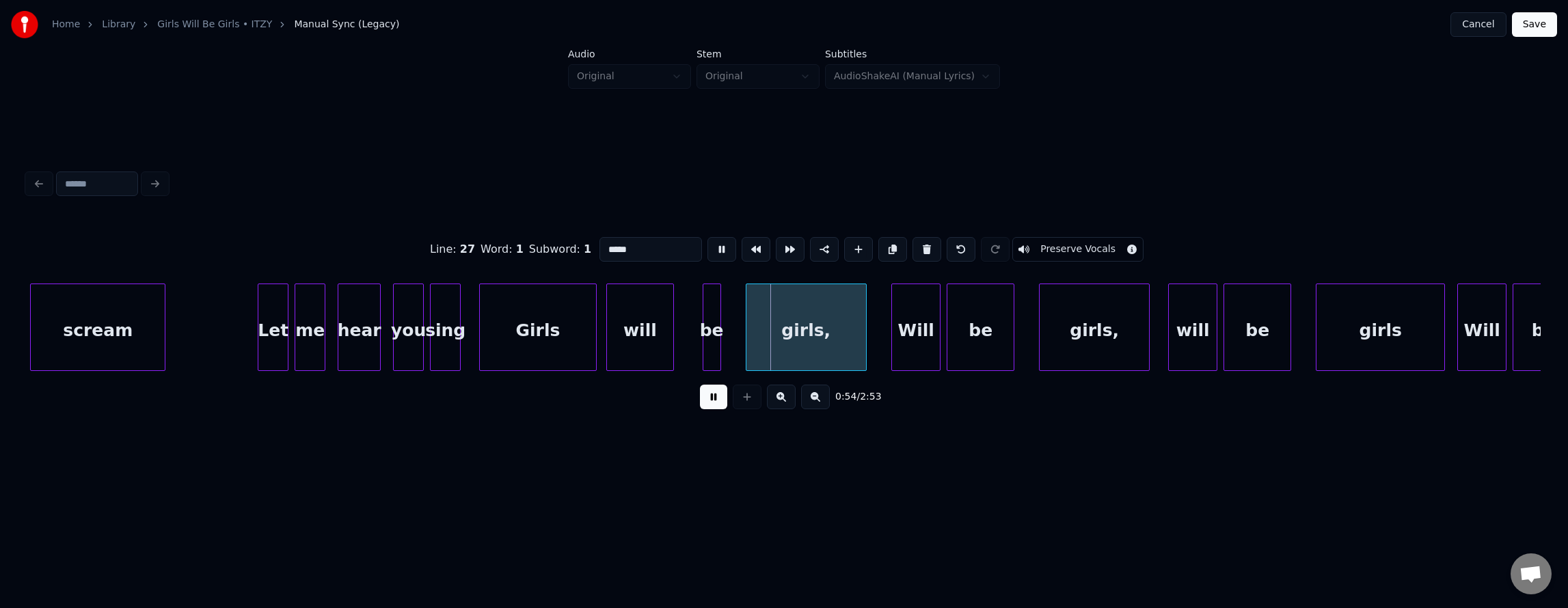
click at [708, 246] on button at bounding box center [722, 250] width 28 height 25
click at [651, 314] on div "will" at bounding box center [640, 330] width 66 height 93
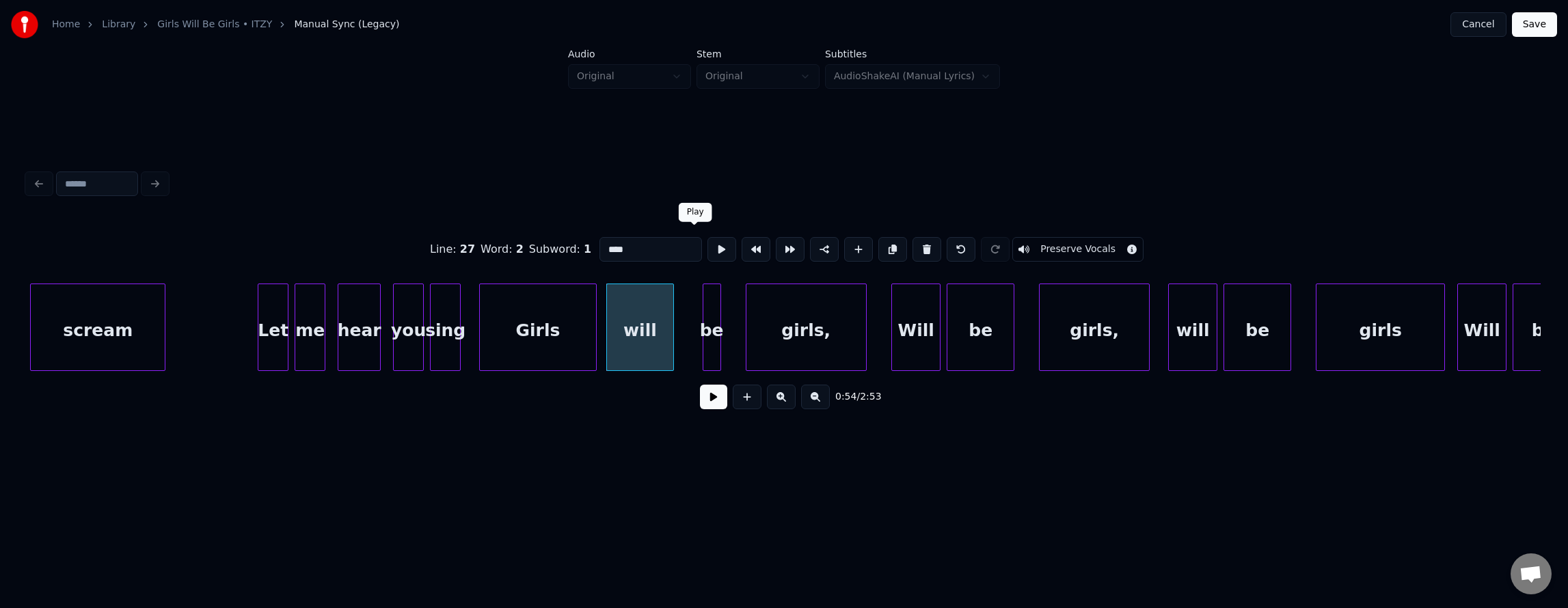
click at [708, 248] on button at bounding box center [722, 250] width 28 height 25
click at [708, 249] on button at bounding box center [722, 250] width 28 height 25
click at [638, 326] on div at bounding box center [640, 326] width 4 height 86
click at [663, 336] on div "be" at bounding box center [661, 330] width 17 height 93
click at [713, 340] on div at bounding box center [711, 326] width 4 height 86
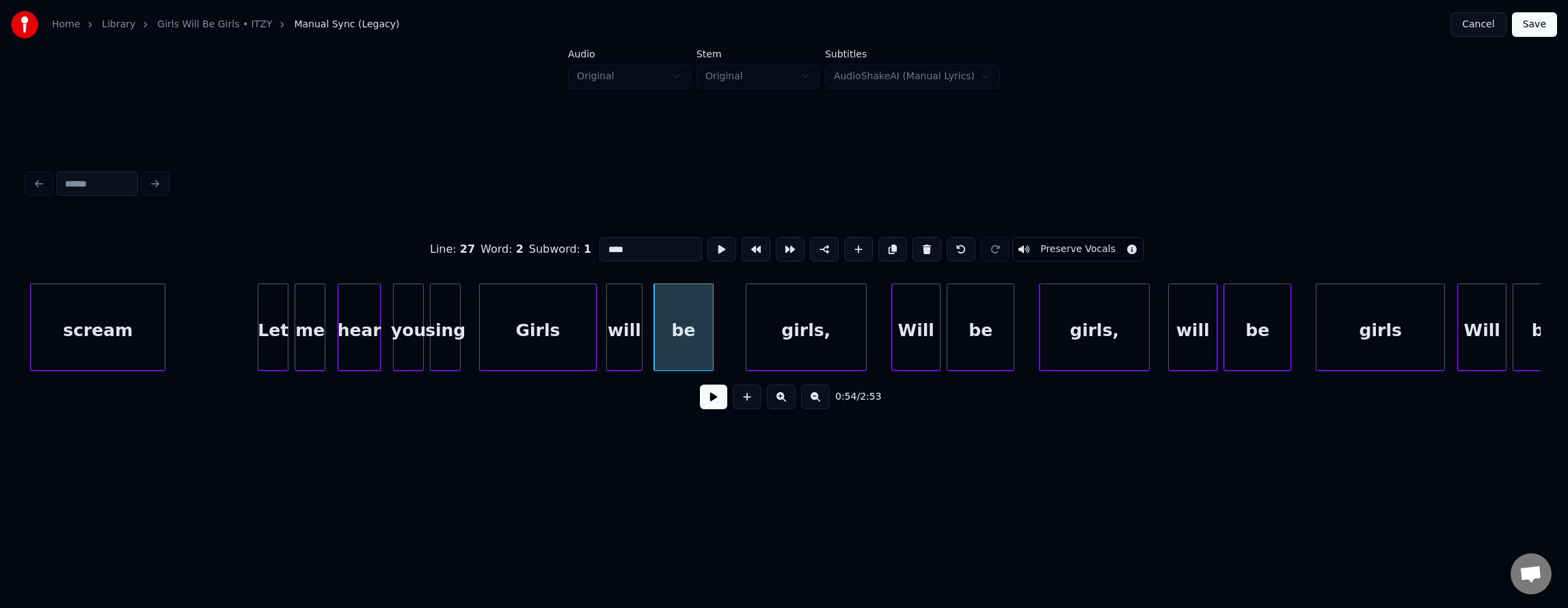
click at [567, 333] on div "Girls" at bounding box center [537, 330] width 115 height 93
type input "*****"
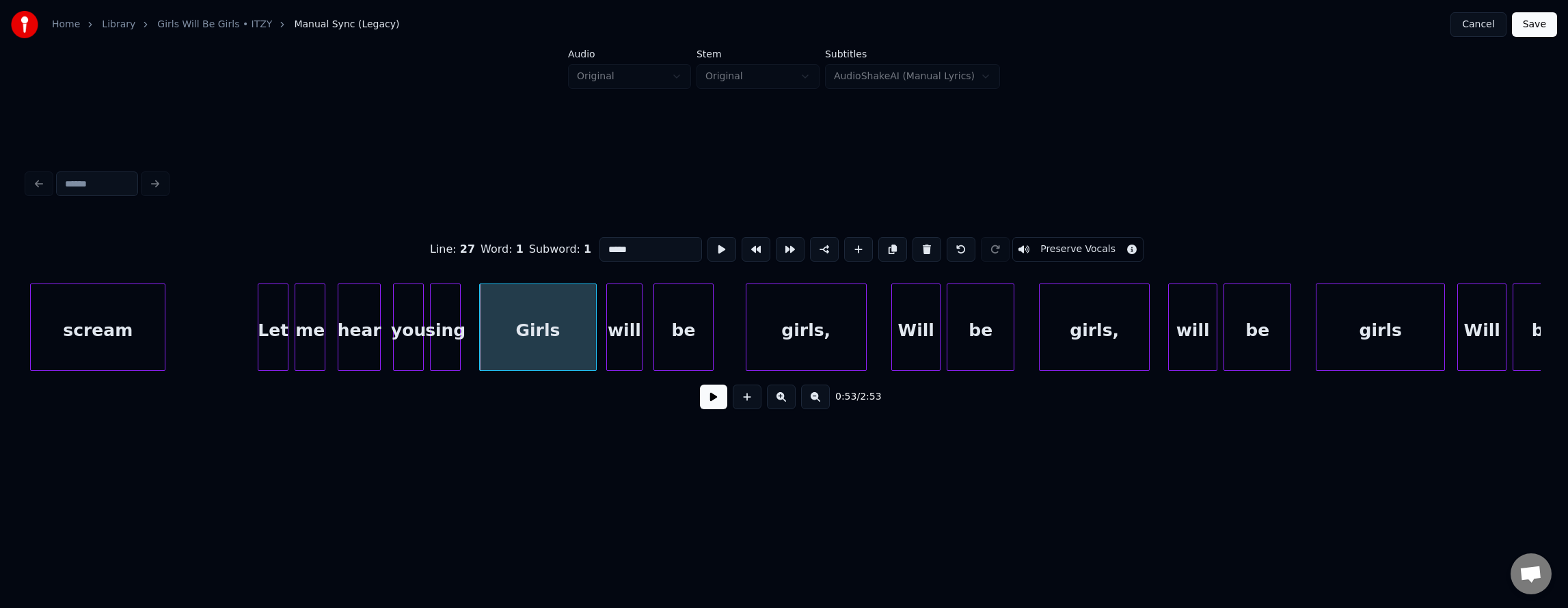
click at [715, 403] on button at bounding box center [714, 397] width 27 height 25
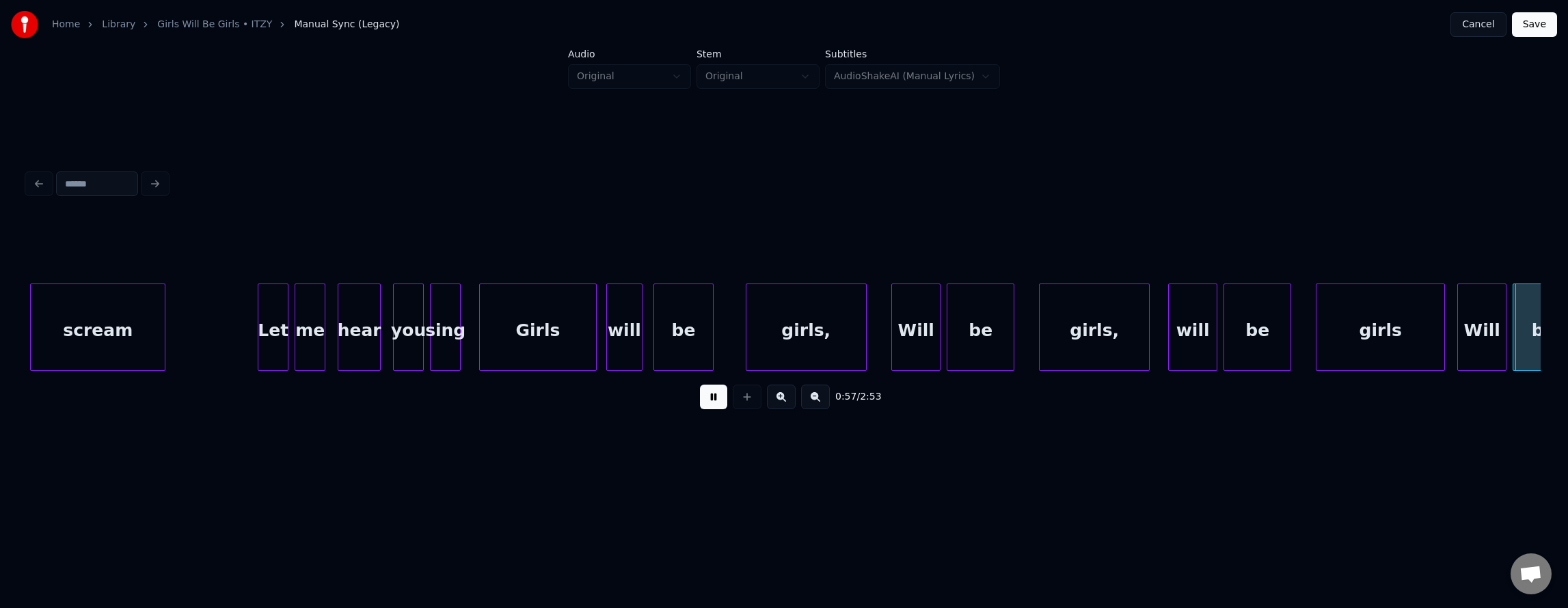
scroll to position [0, 17673]
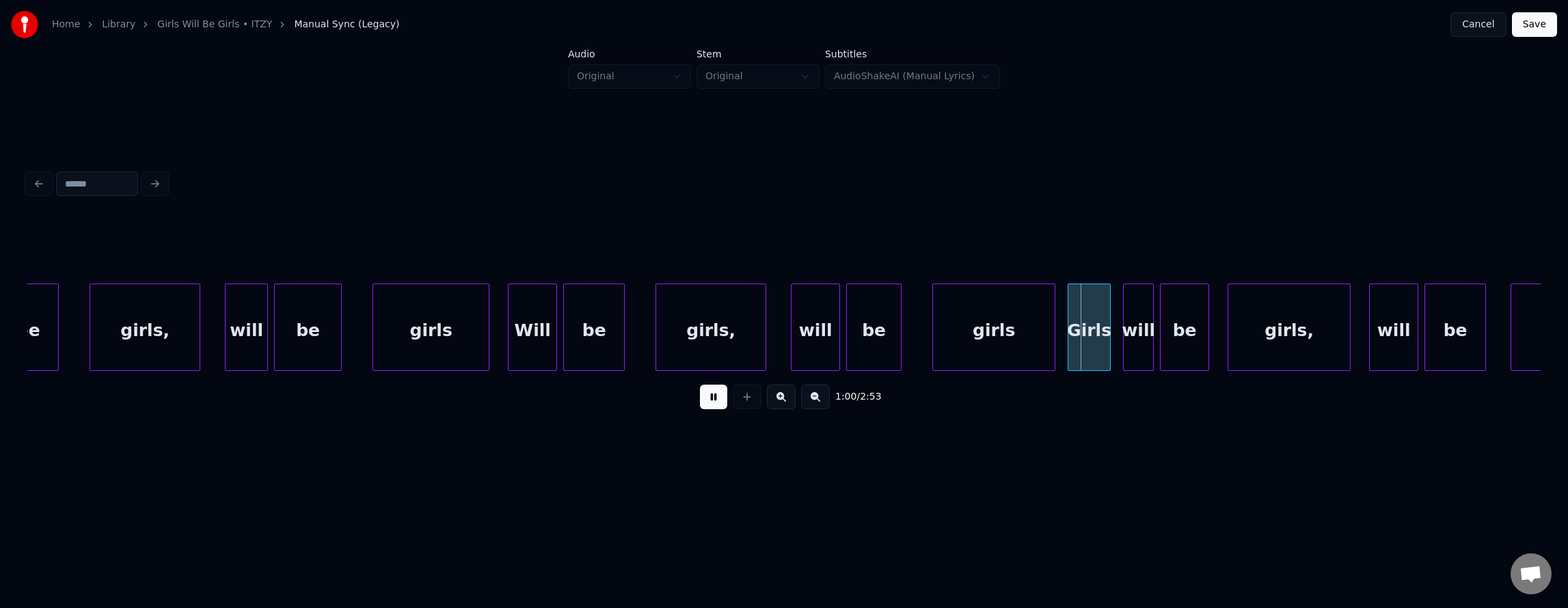
click at [732, 400] on div at bounding box center [747, 397] width 34 height 25
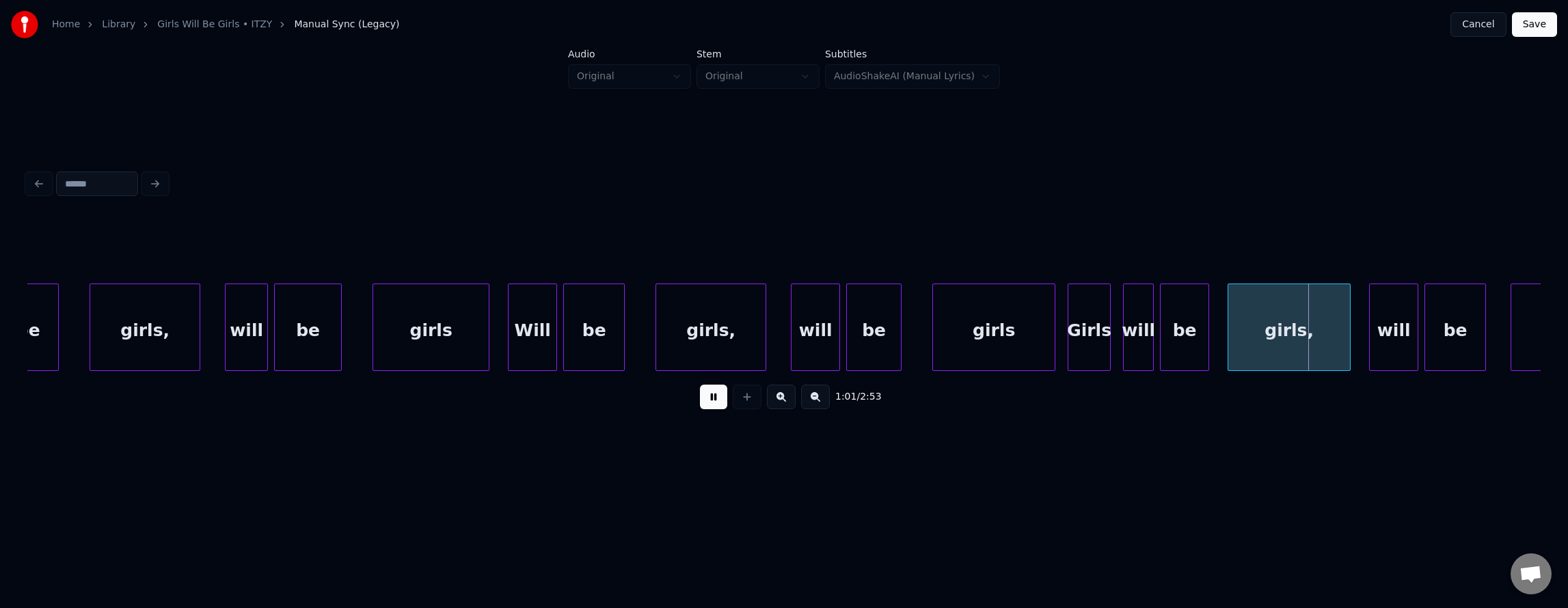
click at [700, 393] on button at bounding box center [714, 397] width 27 height 25
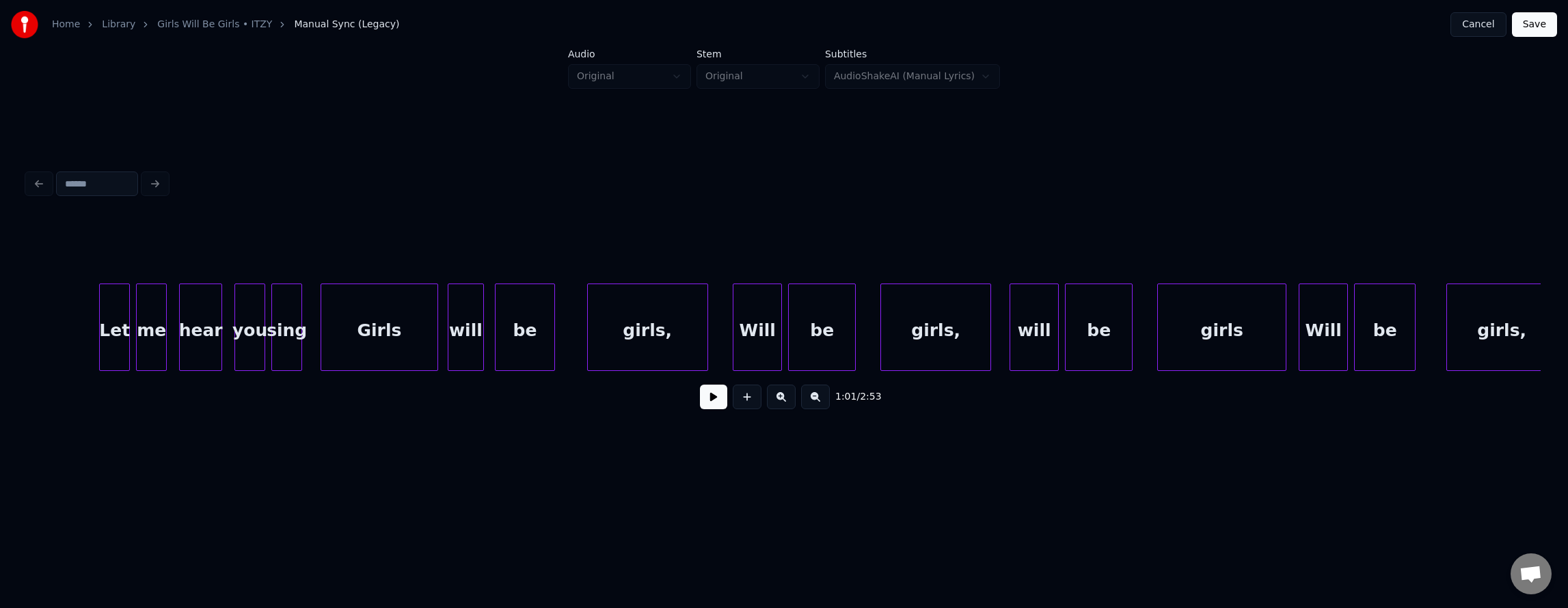
scroll to position [0, 16267]
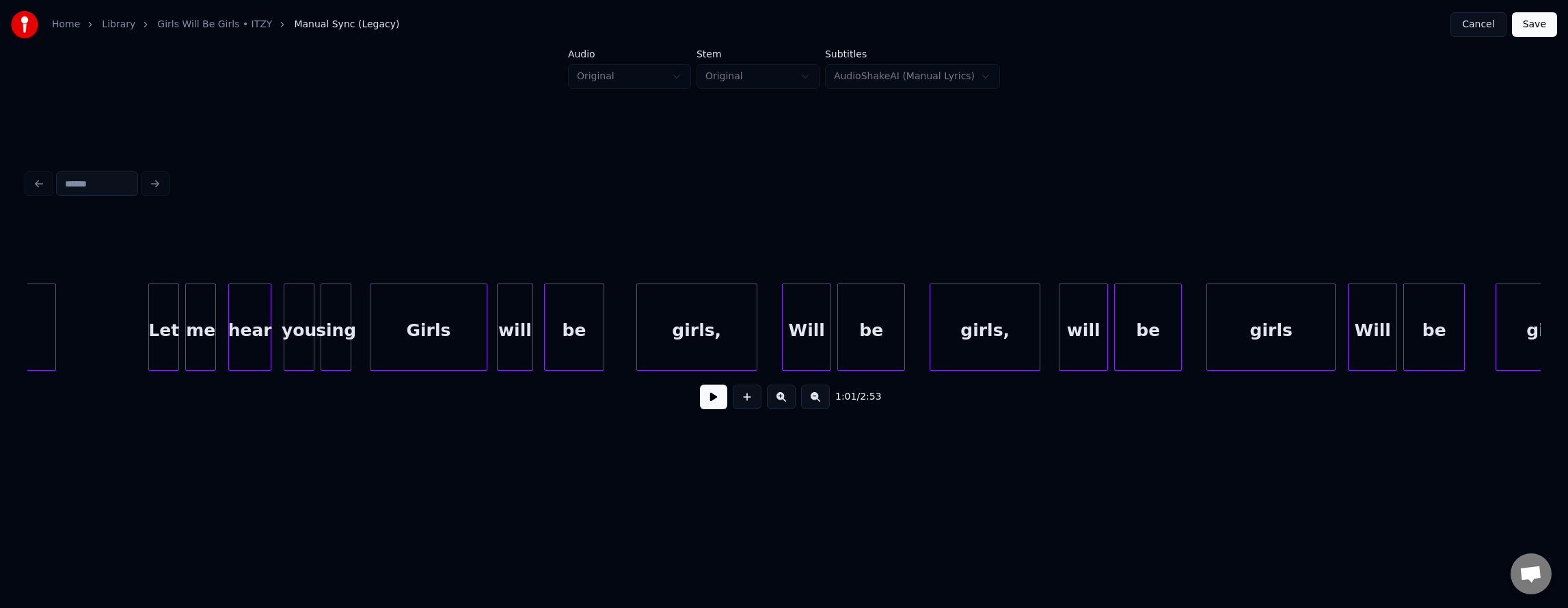
click at [789, 332] on div "Will" at bounding box center [806, 330] width 48 height 93
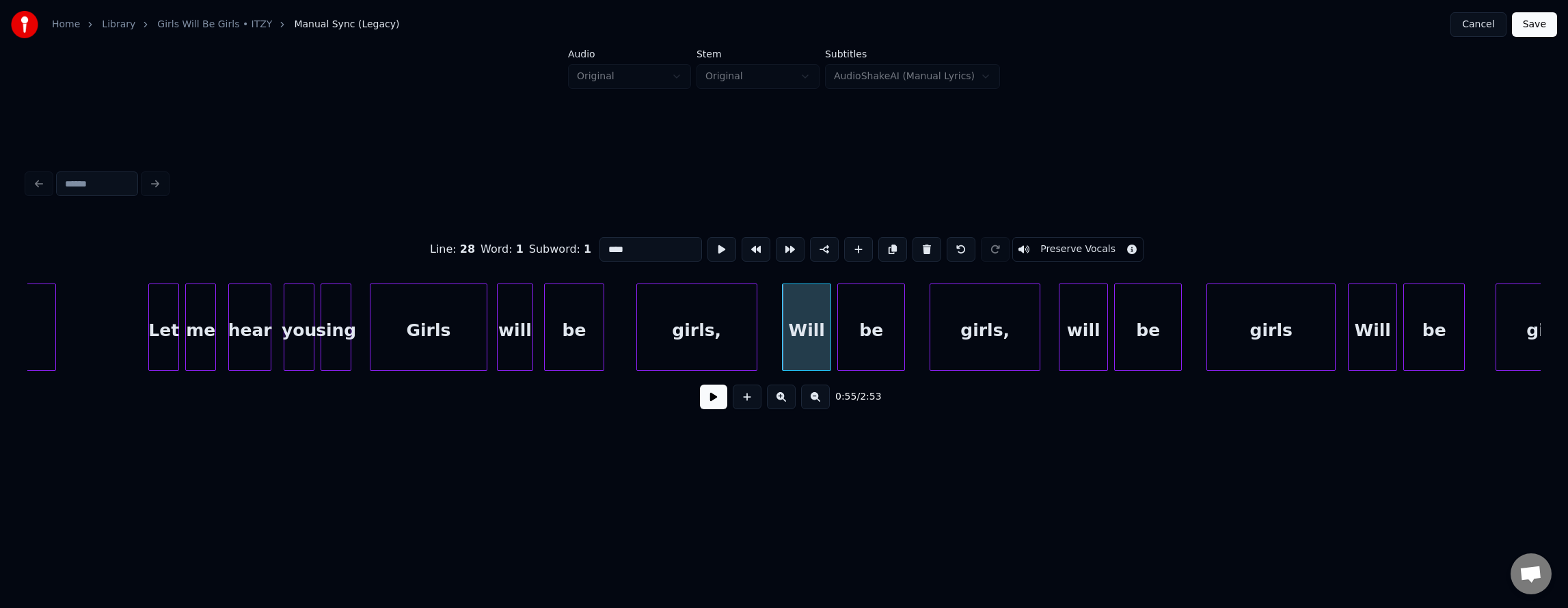
click at [599, 242] on input "****" at bounding box center [650, 250] width 102 height 25
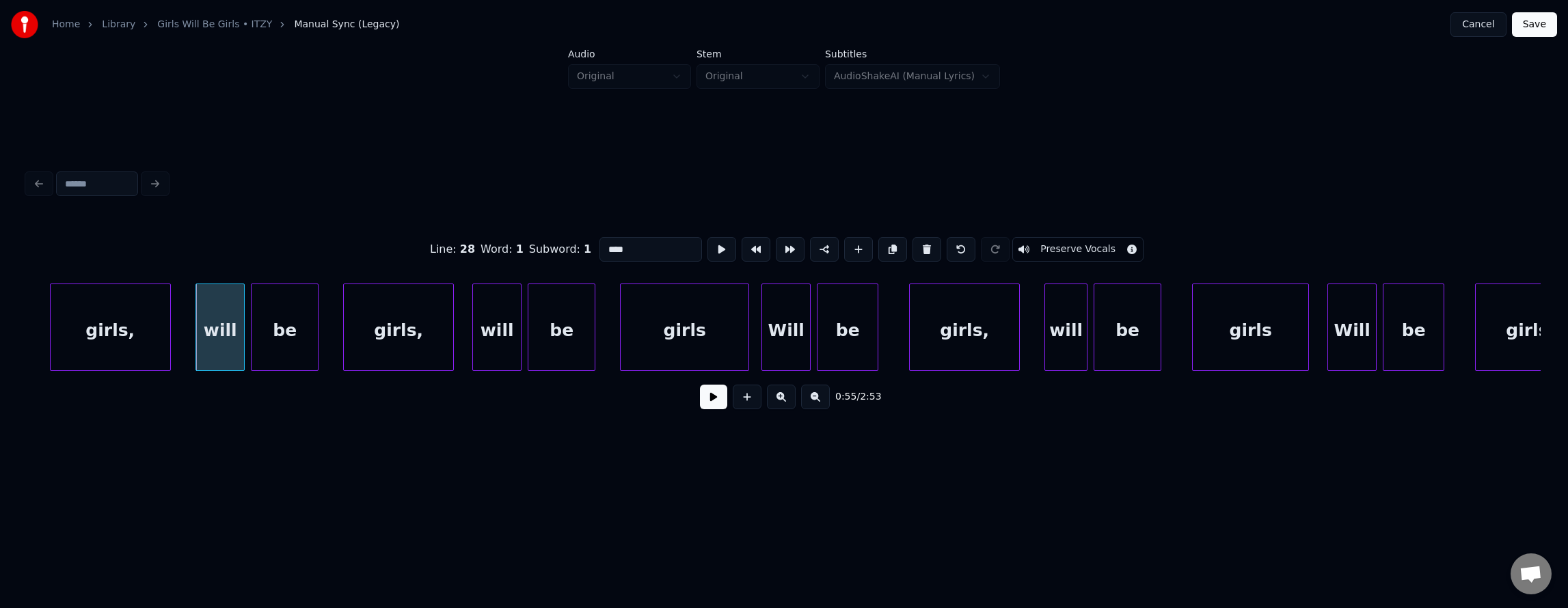
scroll to position [0, 16885]
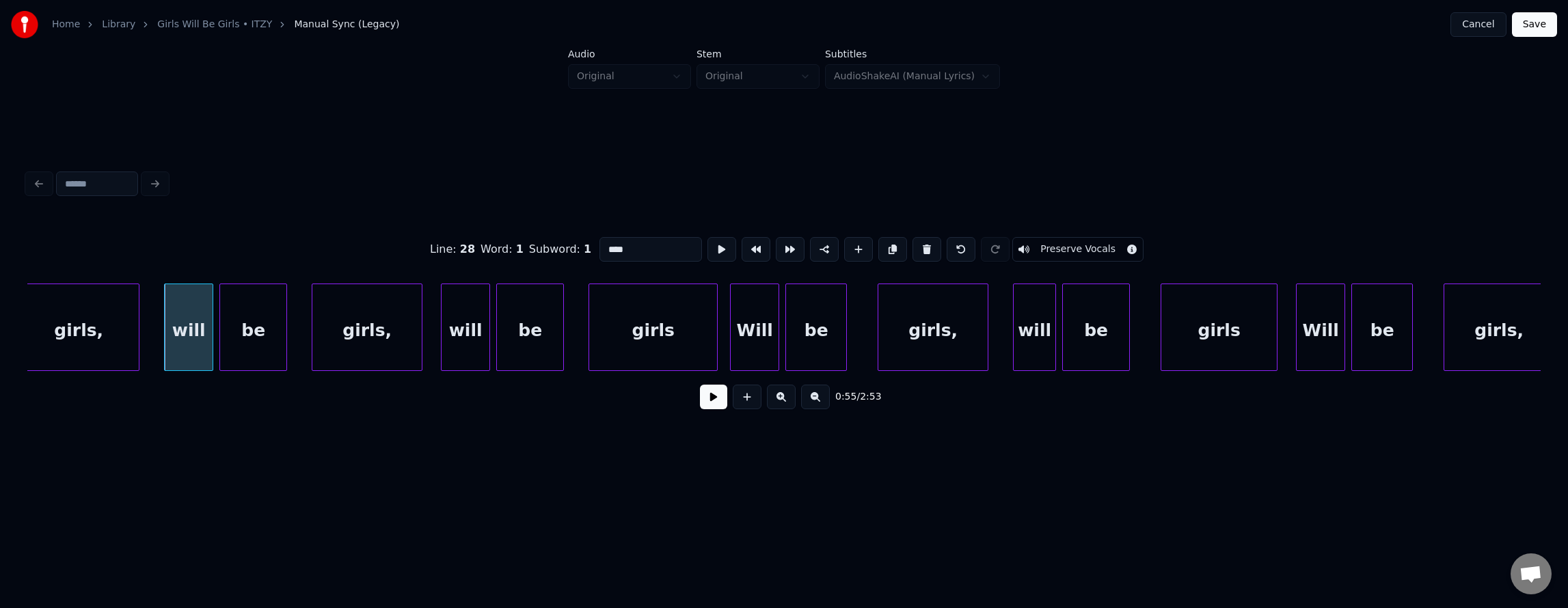
click at [28, 373] on div "Line : 28 Word : 1 Subword : 1 **** Preserve Vocals 0:55 / 2:53" at bounding box center [784, 293] width 1524 height 270
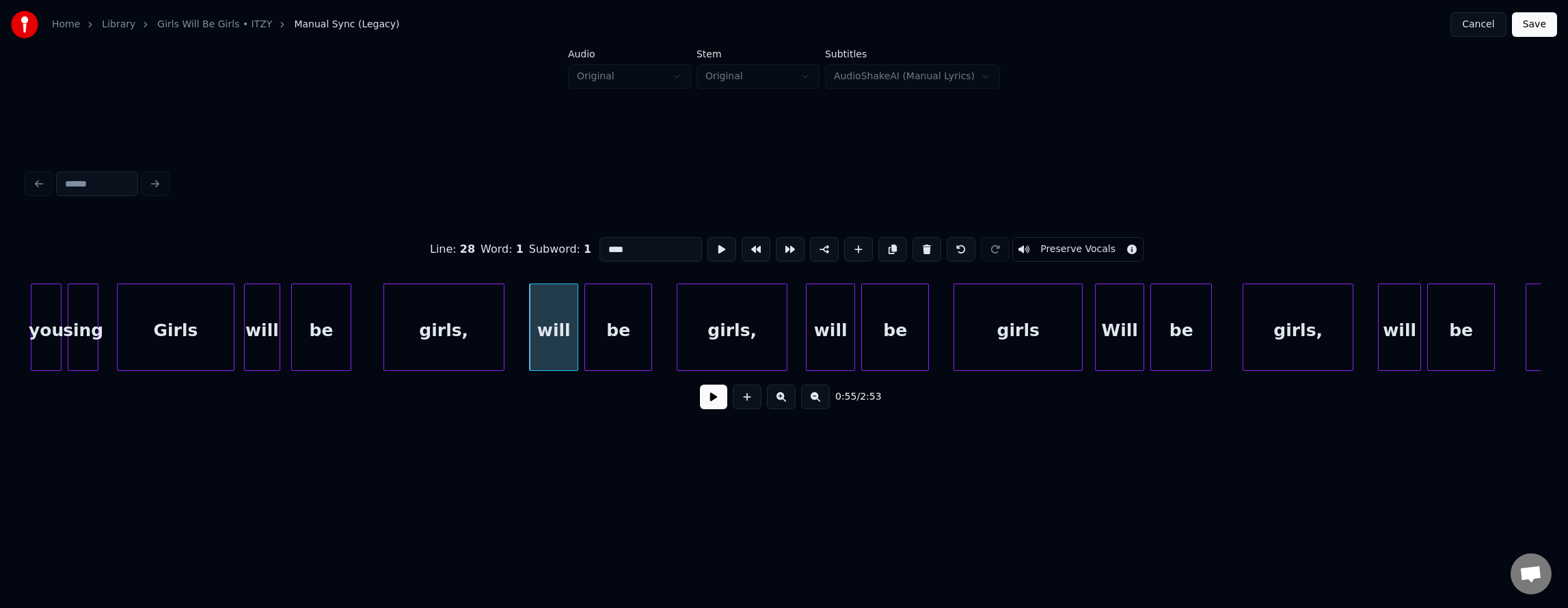
scroll to position [0, 16472]
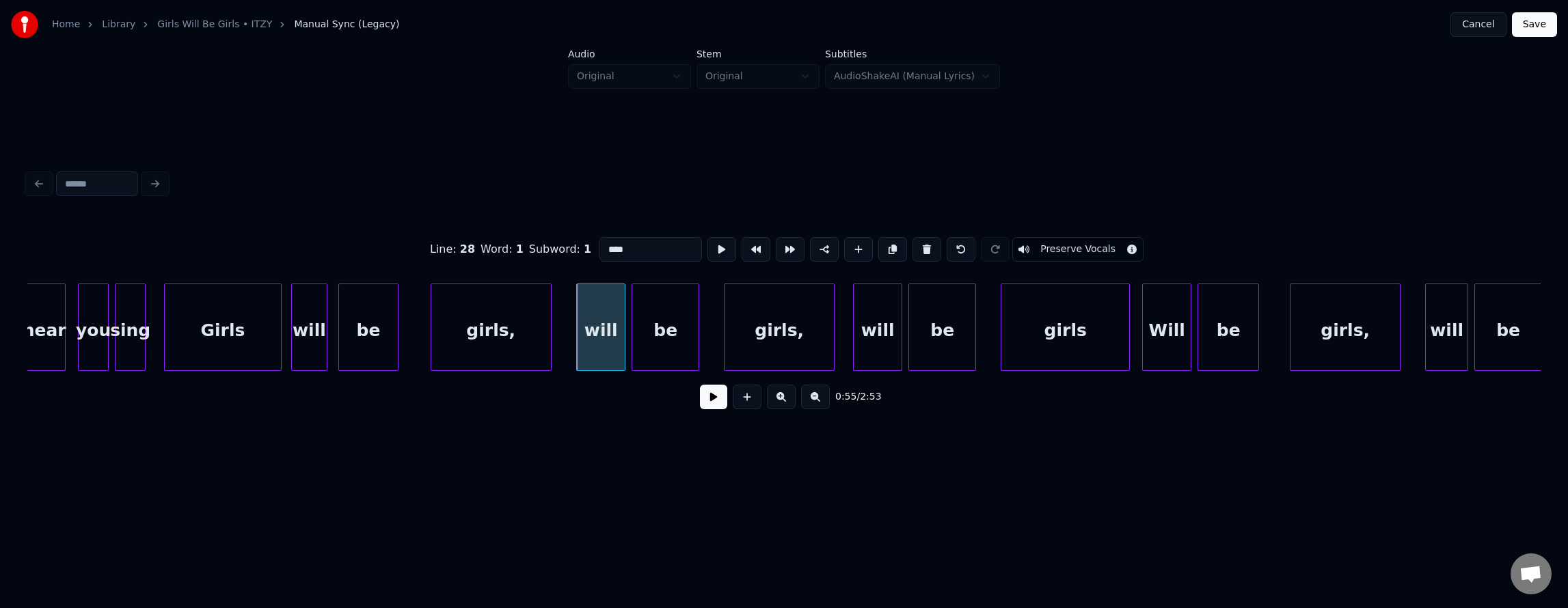
click at [1035, 347] on div "girls" at bounding box center [1065, 330] width 128 height 93
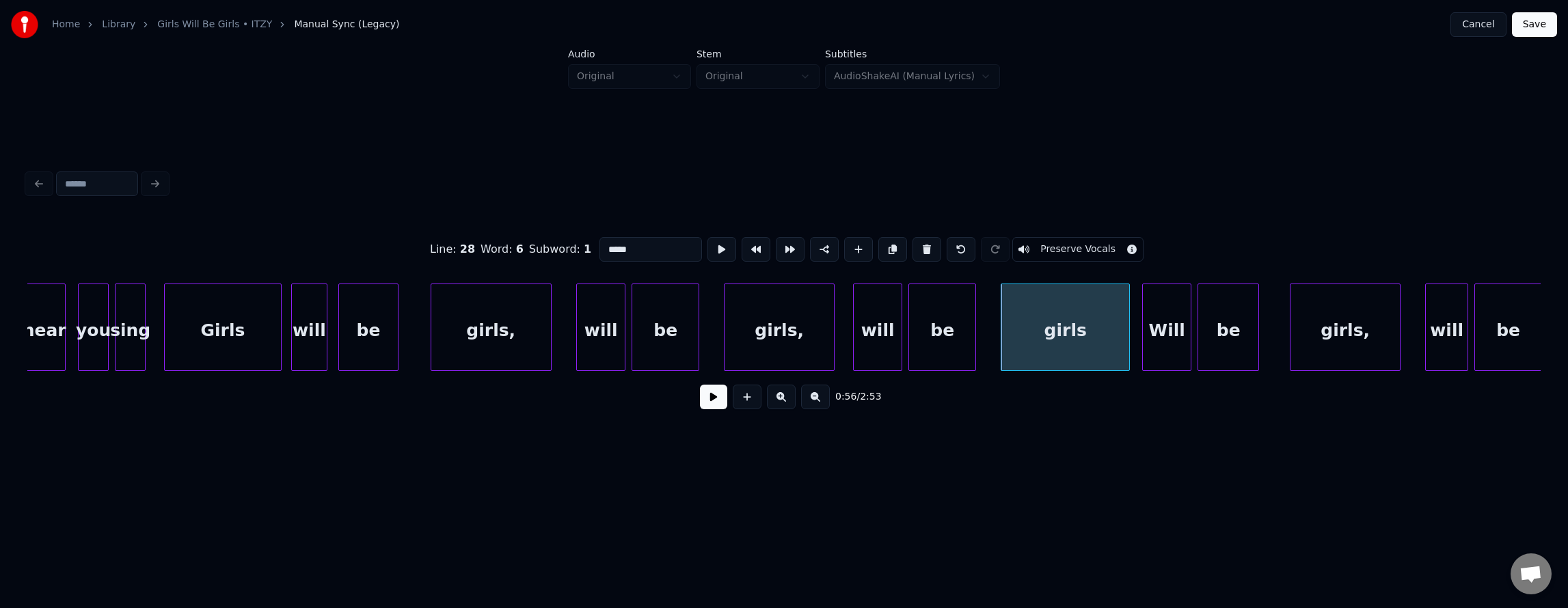
click at [604, 252] on input "*****" at bounding box center [650, 250] width 102 height 25
click at [1178, 341] on div "Will" at bounding box center [1167, 330] width 48 height 93
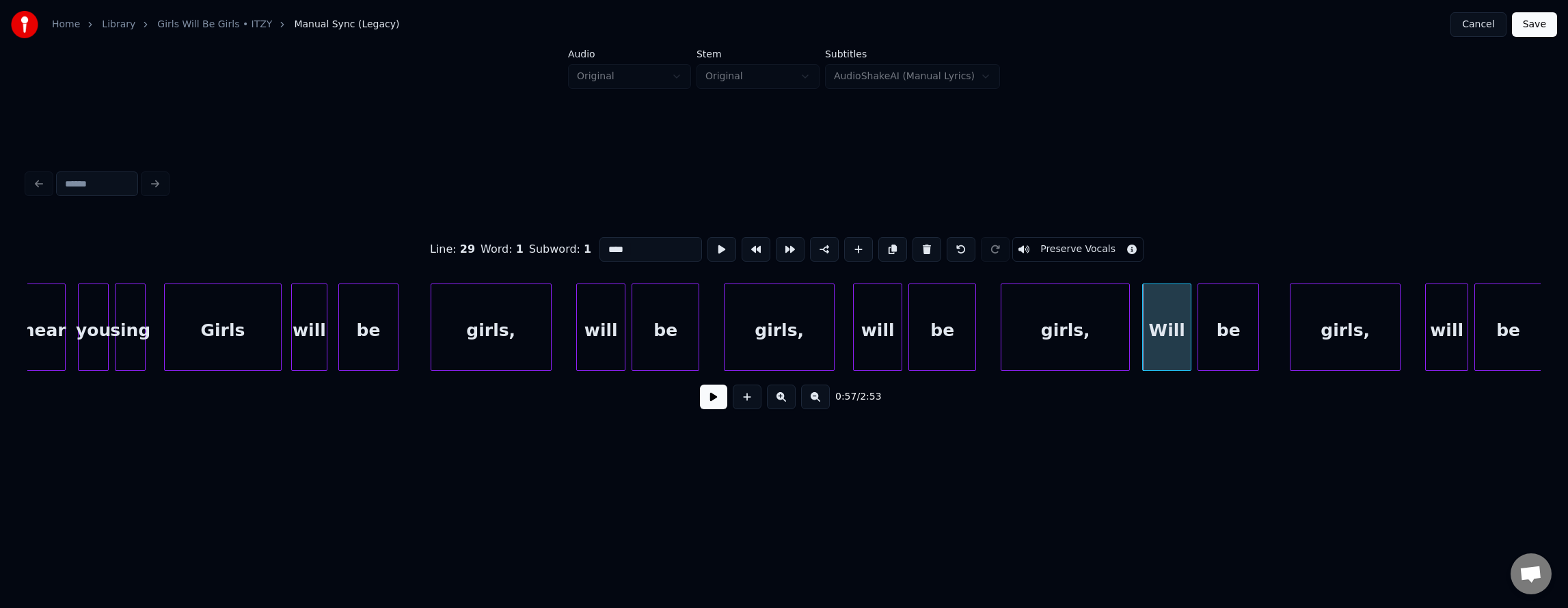
click at [599, 242] on input "****" at bounding box center [650, 250] width 102 height 25
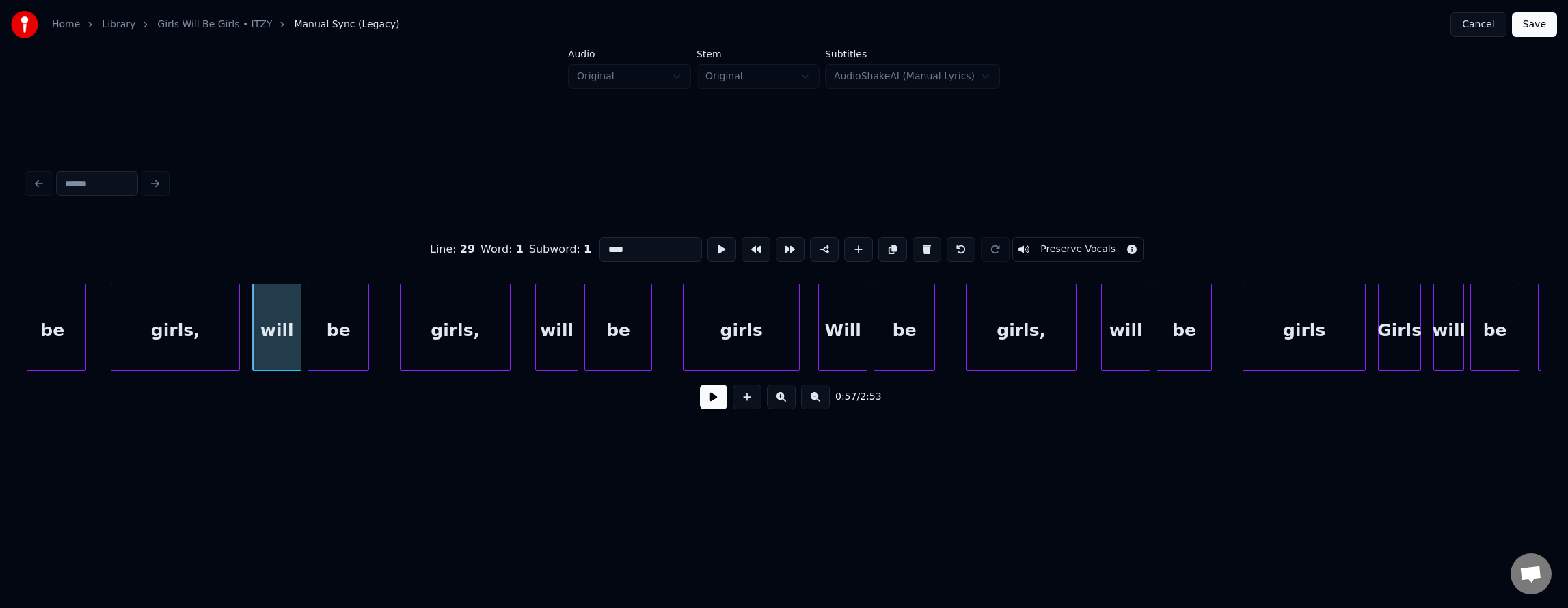
scroll to position [0, 17376]
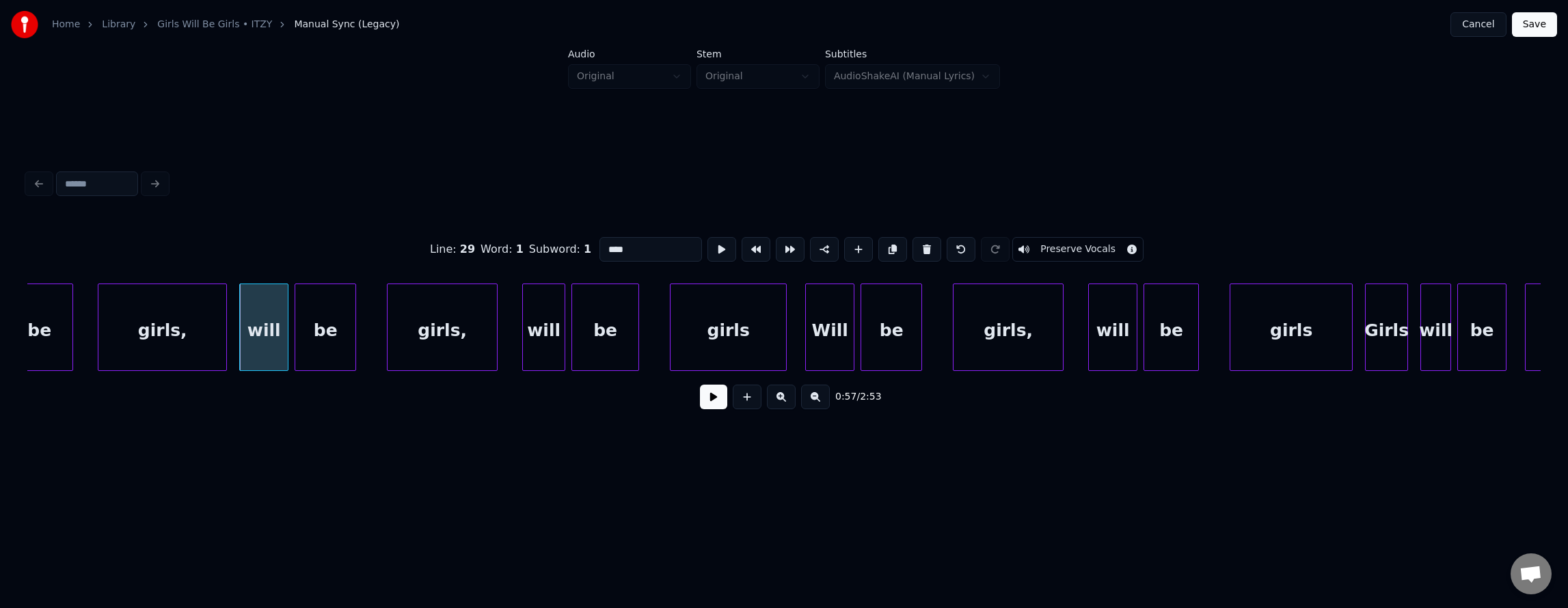
type input "****"
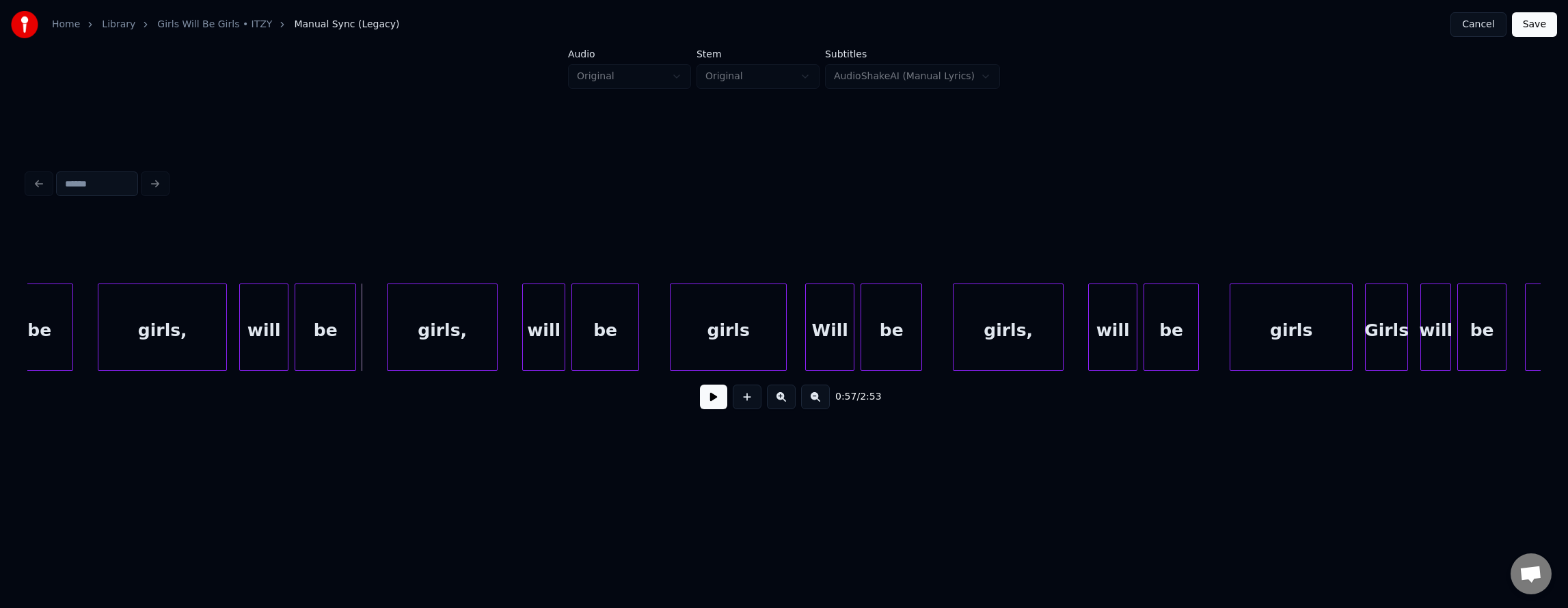
click at [700, 408] on button at bounding box center [714, 397] width 27 height 25
click at [825, 334] on div "Will" at bounding box center [830, 330] width 48 height 93
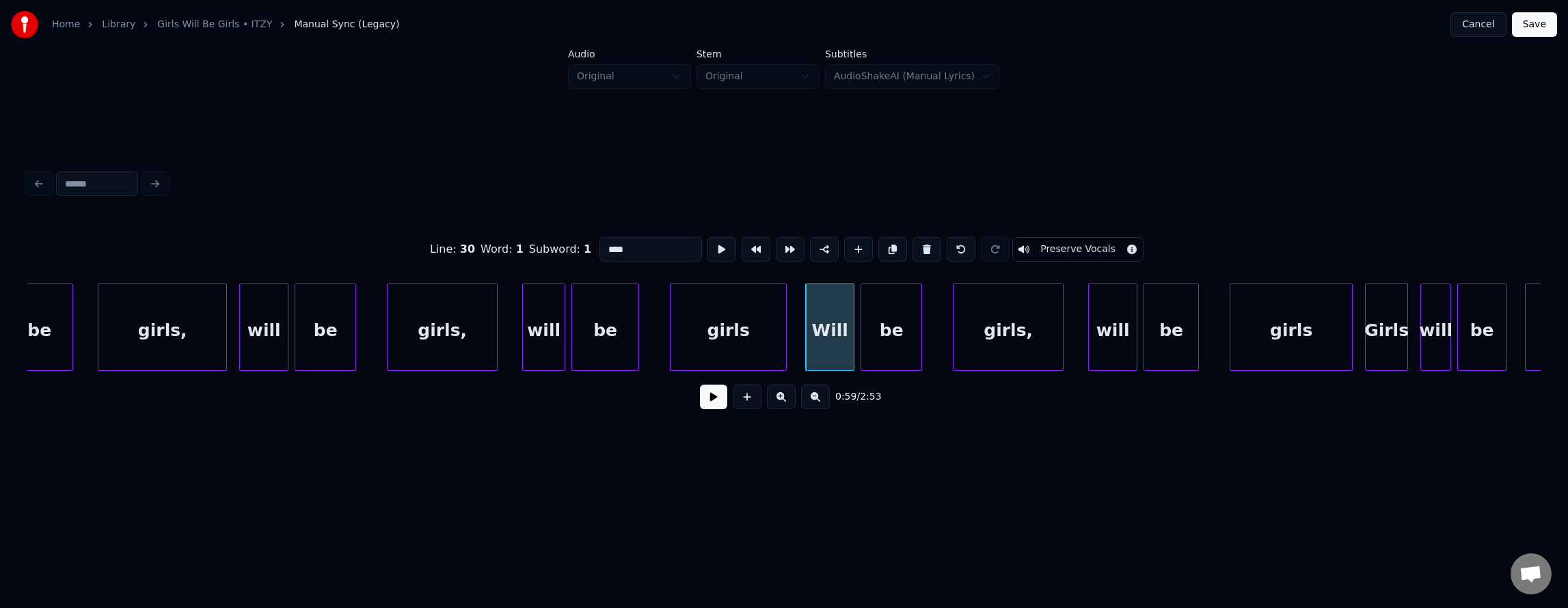
click at [742, 328] on div "girls" at bounding box center [729, 330] width 115 height 93
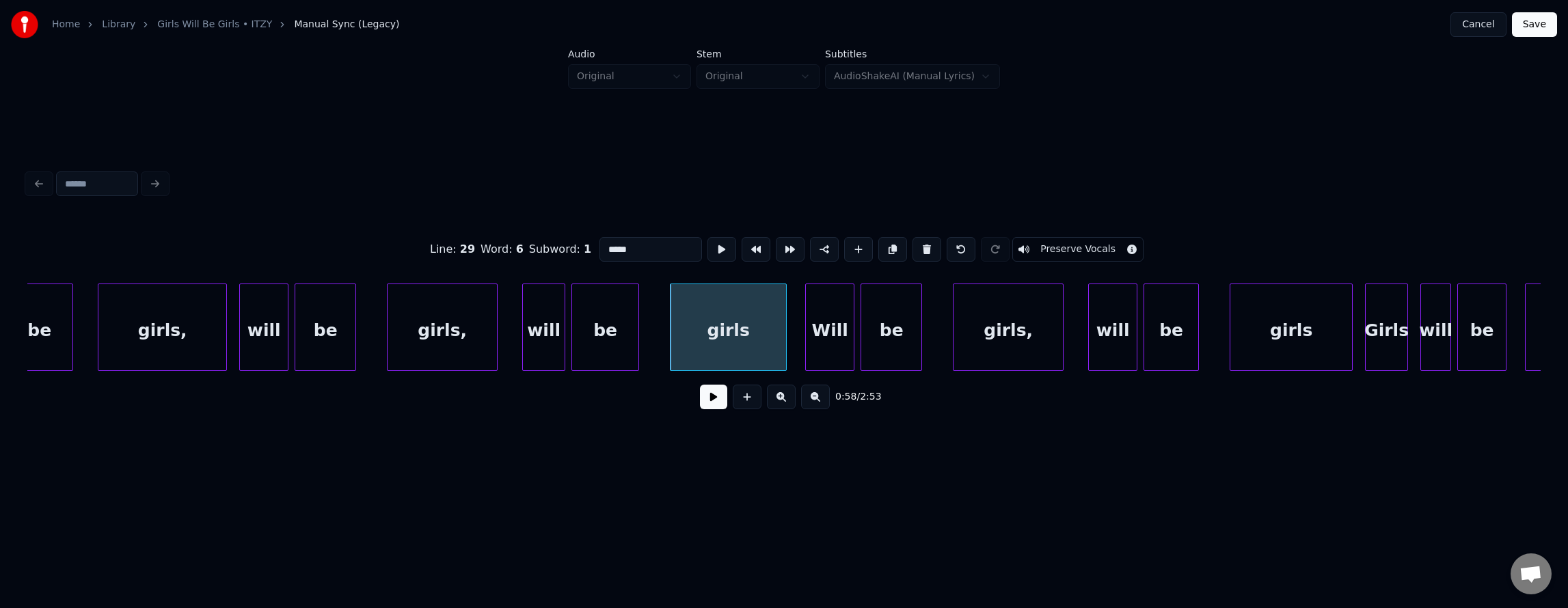
click at [605, 246] on input "*****" at bounding box center [650, 250] width 102 height 25
click at [832, 308] on div "Will" at bounding box center [830, 330] width 48 height 93
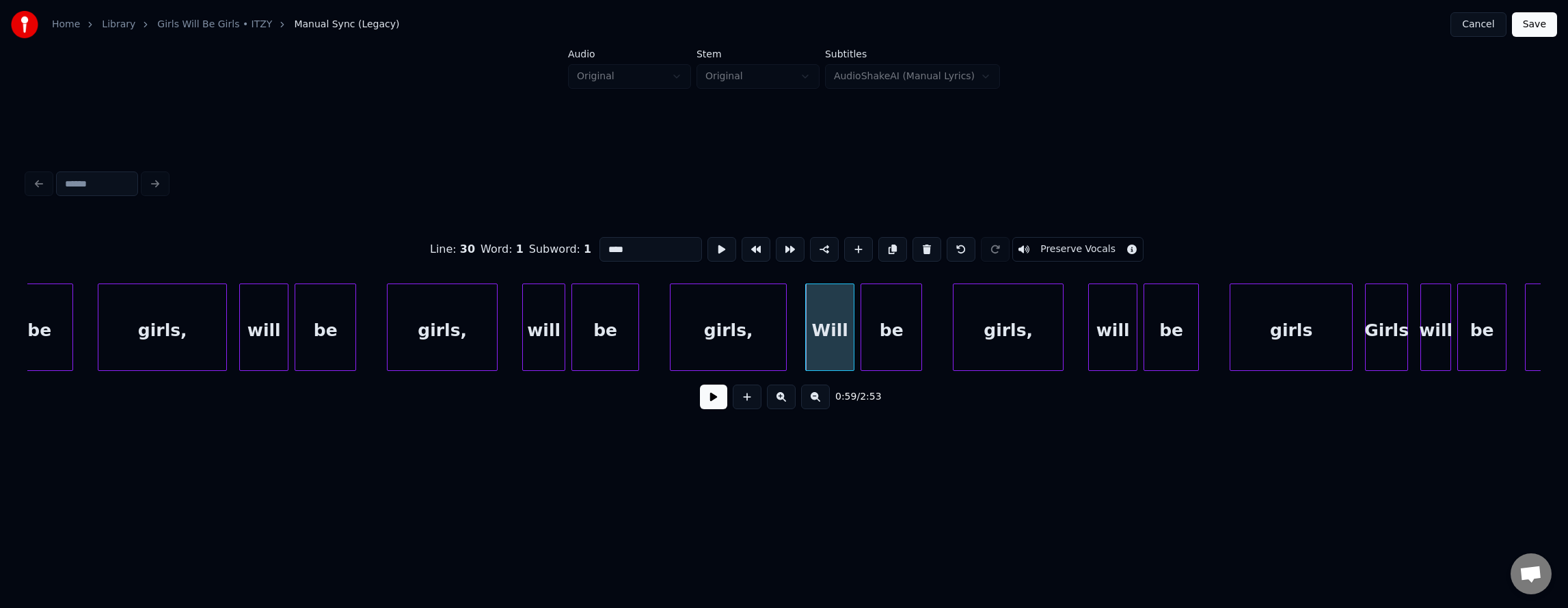
click at [599, 242] on input "****" at bounding box center [650, 250] width 102 height 25
type input "****"
click at [712, 409] on button at bounding box center [714, 397] width 27 height 25
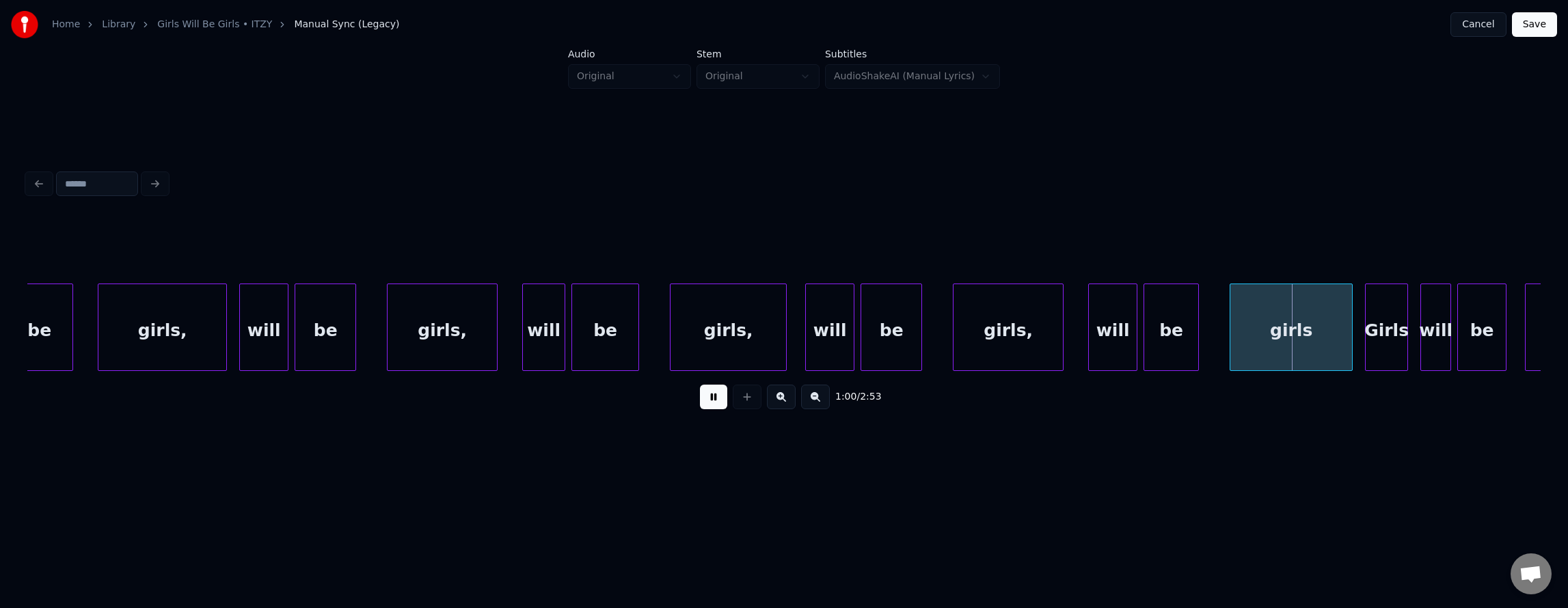
click at [710, 409] on button at bounding box center [714, 397] width 27 height 25
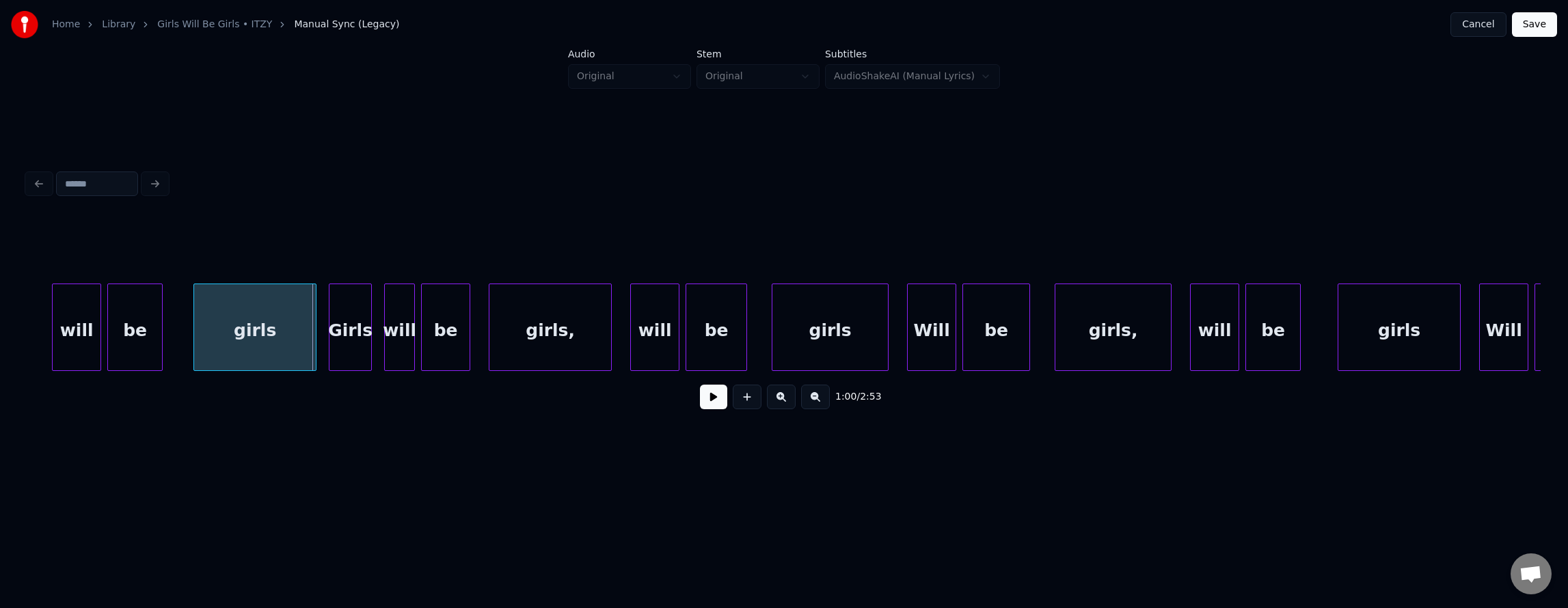
scroll to position [0, 18437]
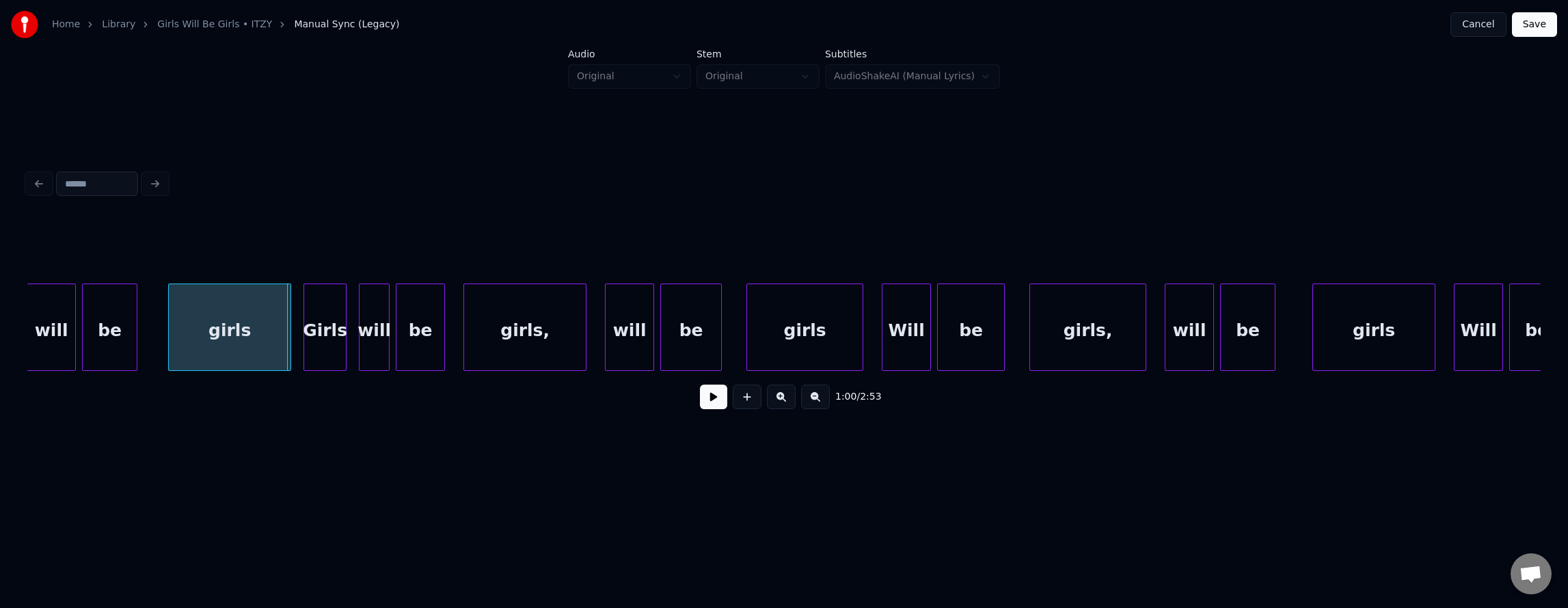
click at [700, 400] on button at bounding box center [714, 397] width 27 height 25
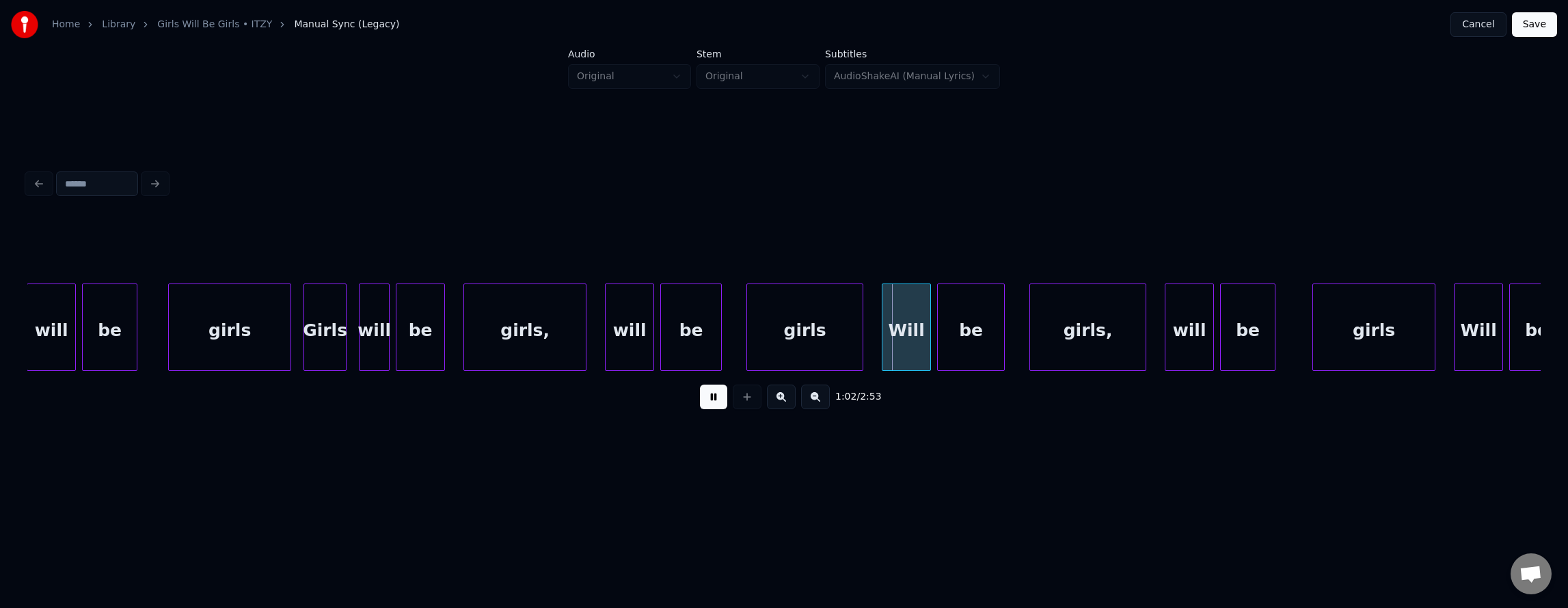
click at [700, 400] on button at bounding box center [714, 397] width 27 height 25
click at [802, 340] on div "girls" at bounding box center [805, 330] width 115 height 93
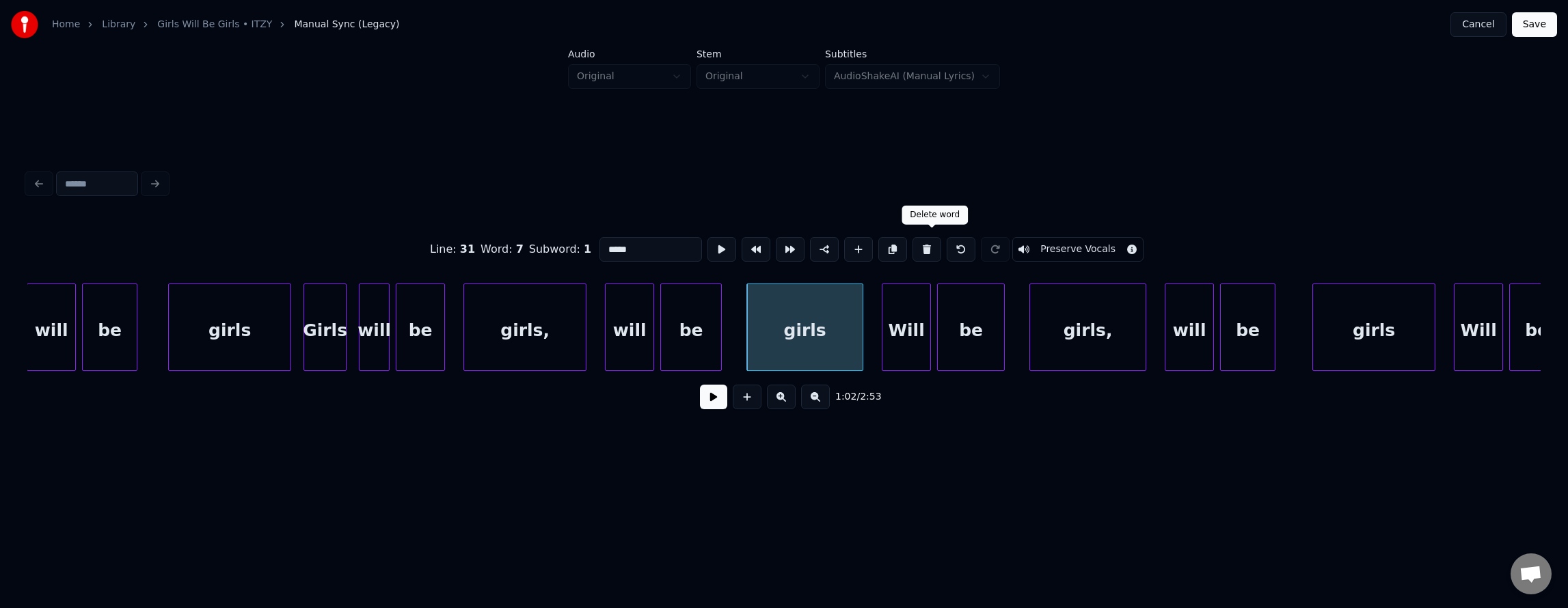
click at [928, 250] on button at bounding box center [926, 250] width 28 height 25
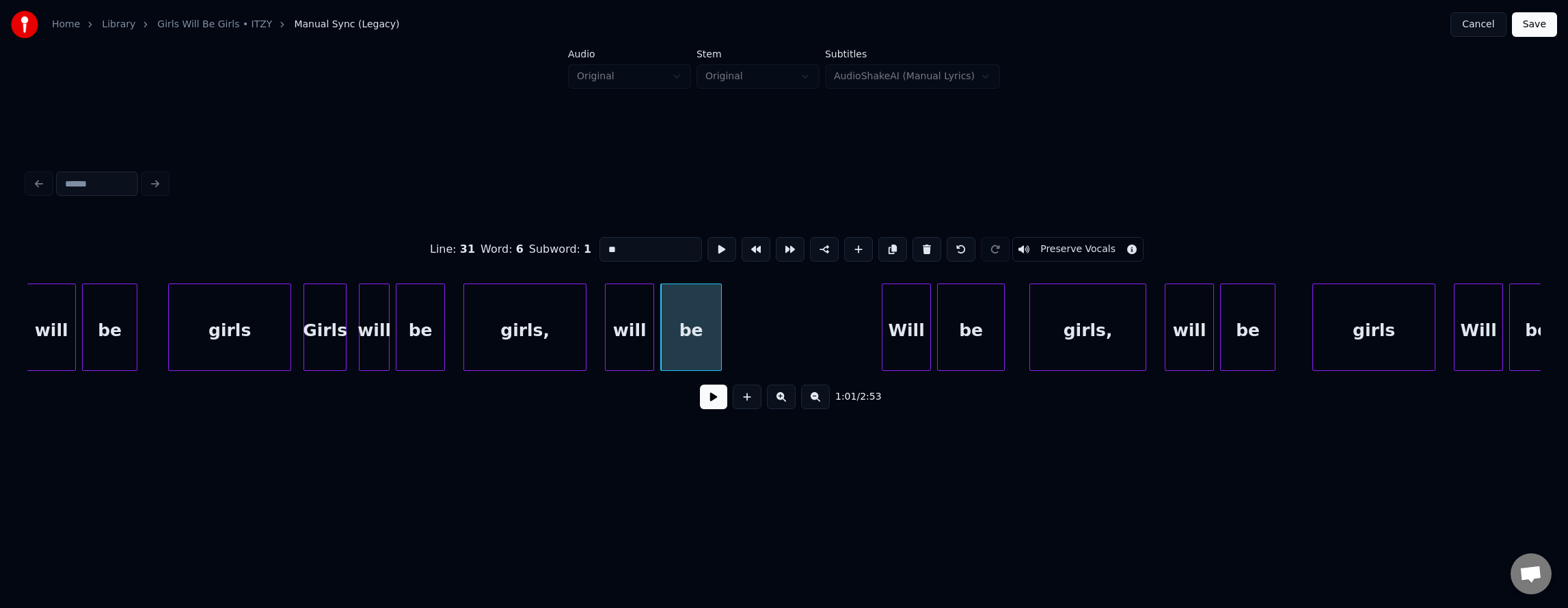
click at [928, 250] on button at bounding box center [926, 250] width 28 height 25
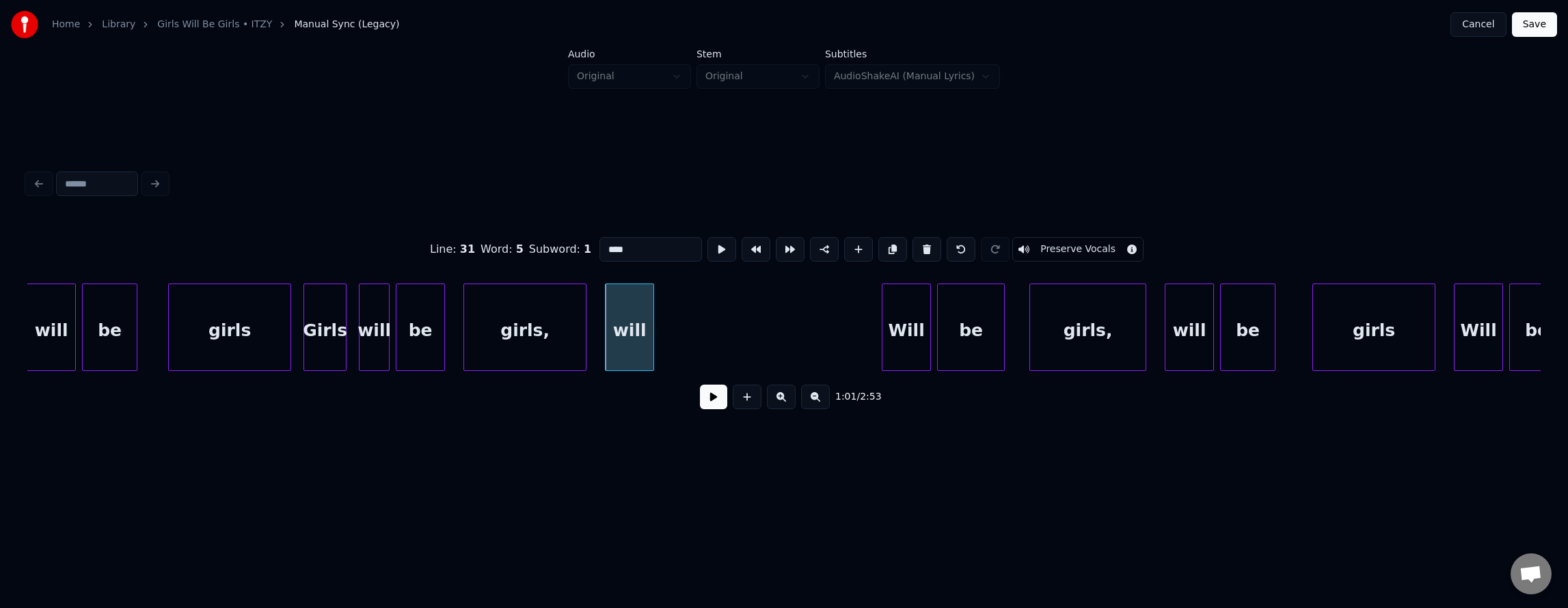
click at [928, 250] on button at bounding box center [926, 250] width 28 height 25
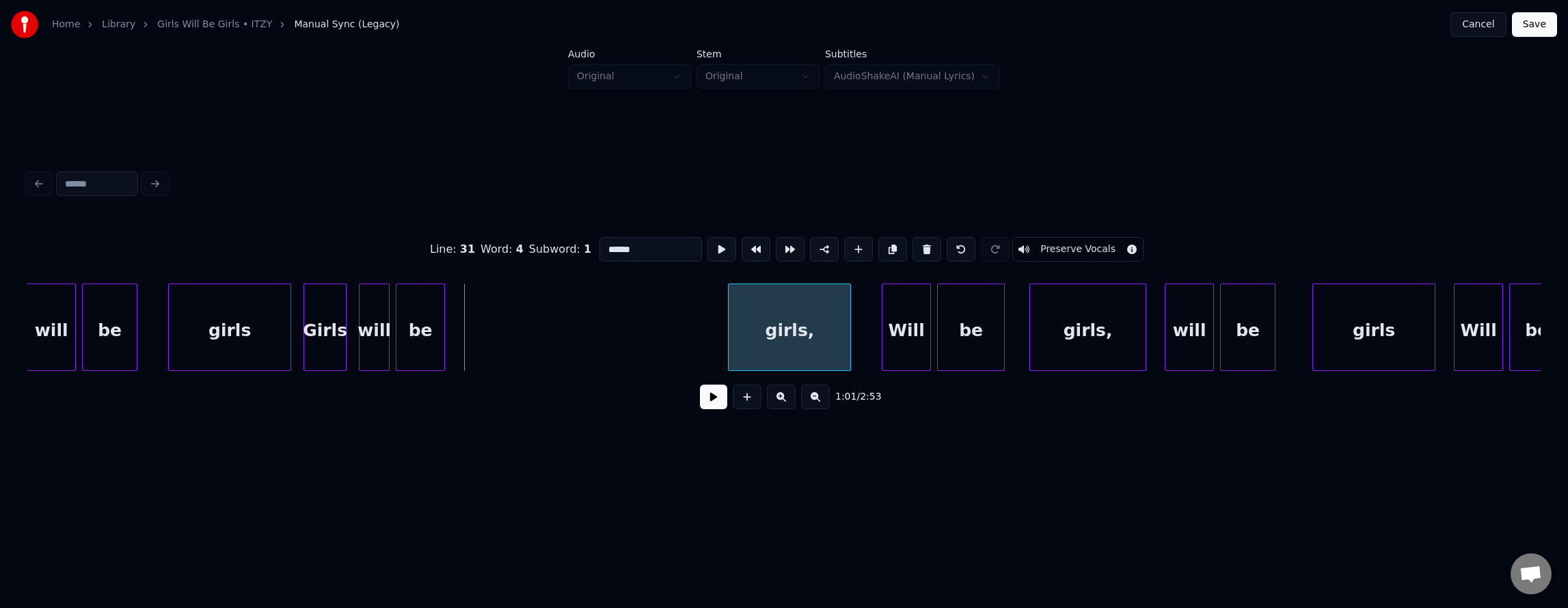
click at [839, 348] on div "girls," at bounding box center [789, 330] width 122 height 93
click at [695, 344] on div "be" at bounding box center [691, 330] width 48 height 93
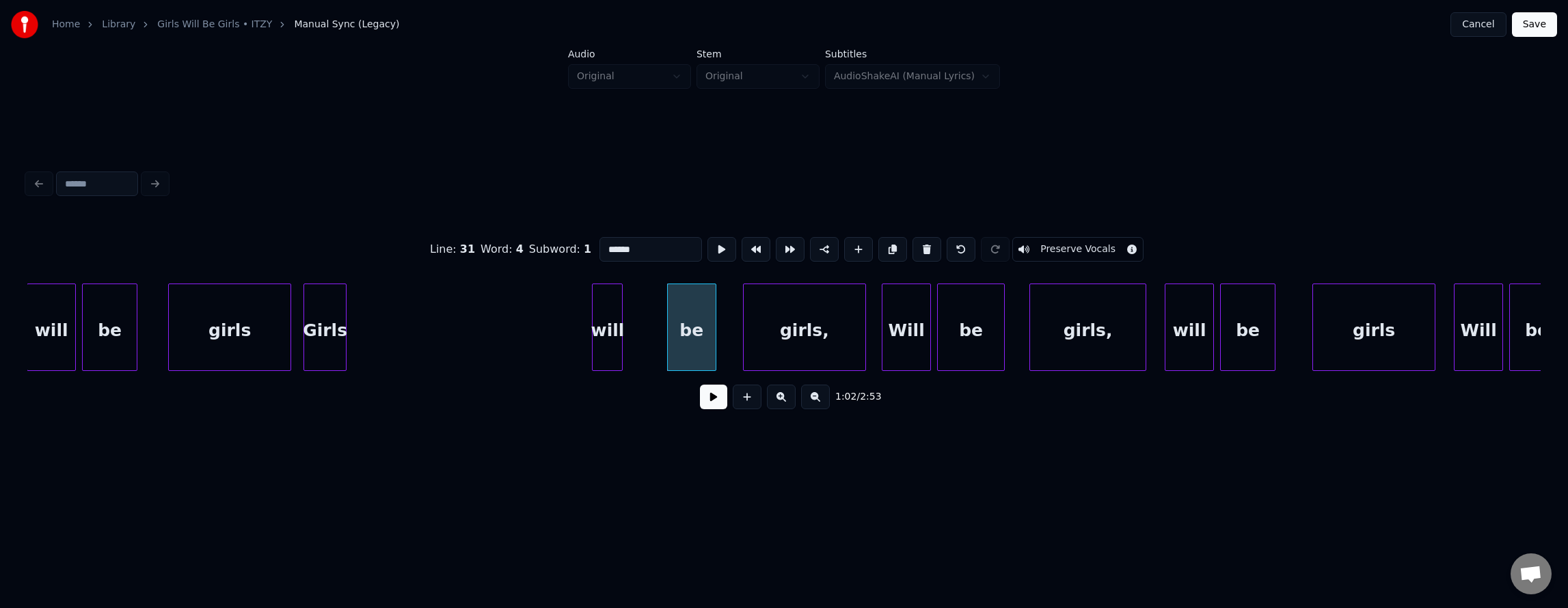
click at [612, 341] on div "will" at bounding box center [607, 330] width 29 height 93
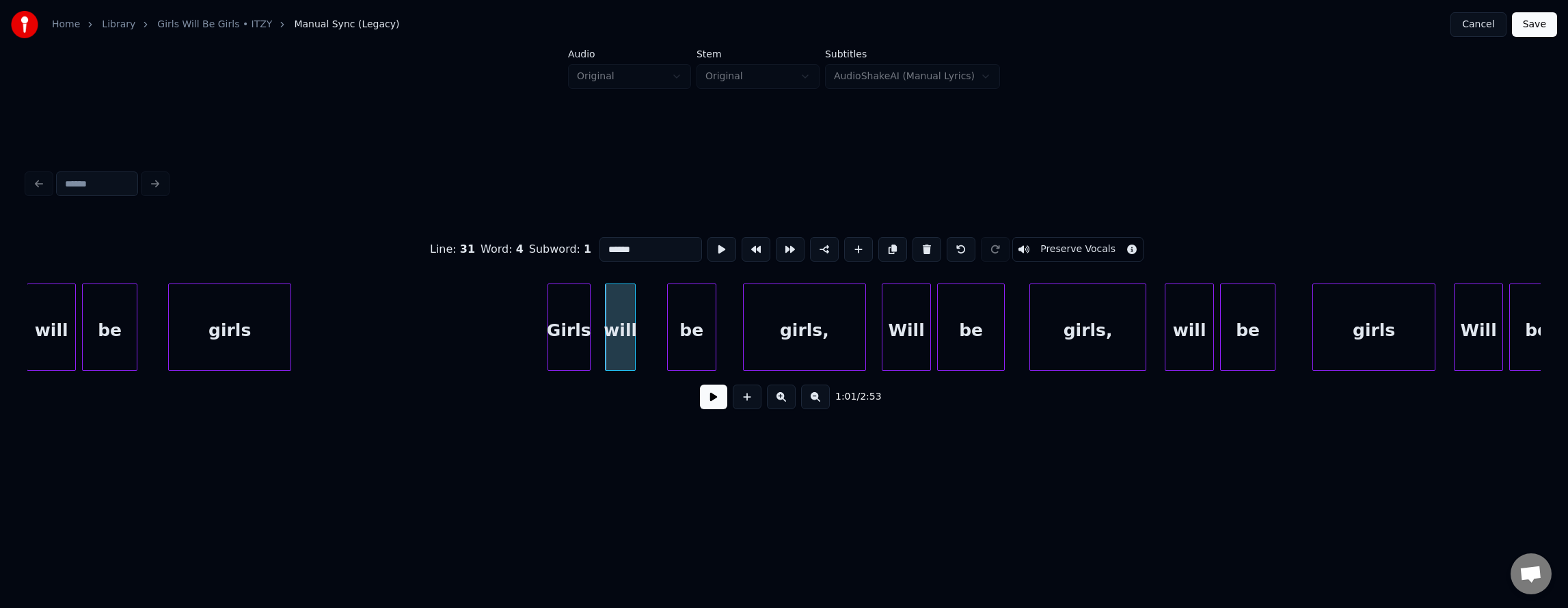
click at [568, 339] on div "Girls" at bounding box center [569, 330] width 42 height 93
click at [245, 313] on div "girls" at bounding box center [229, 330] width 122 height 93
type input "*****"
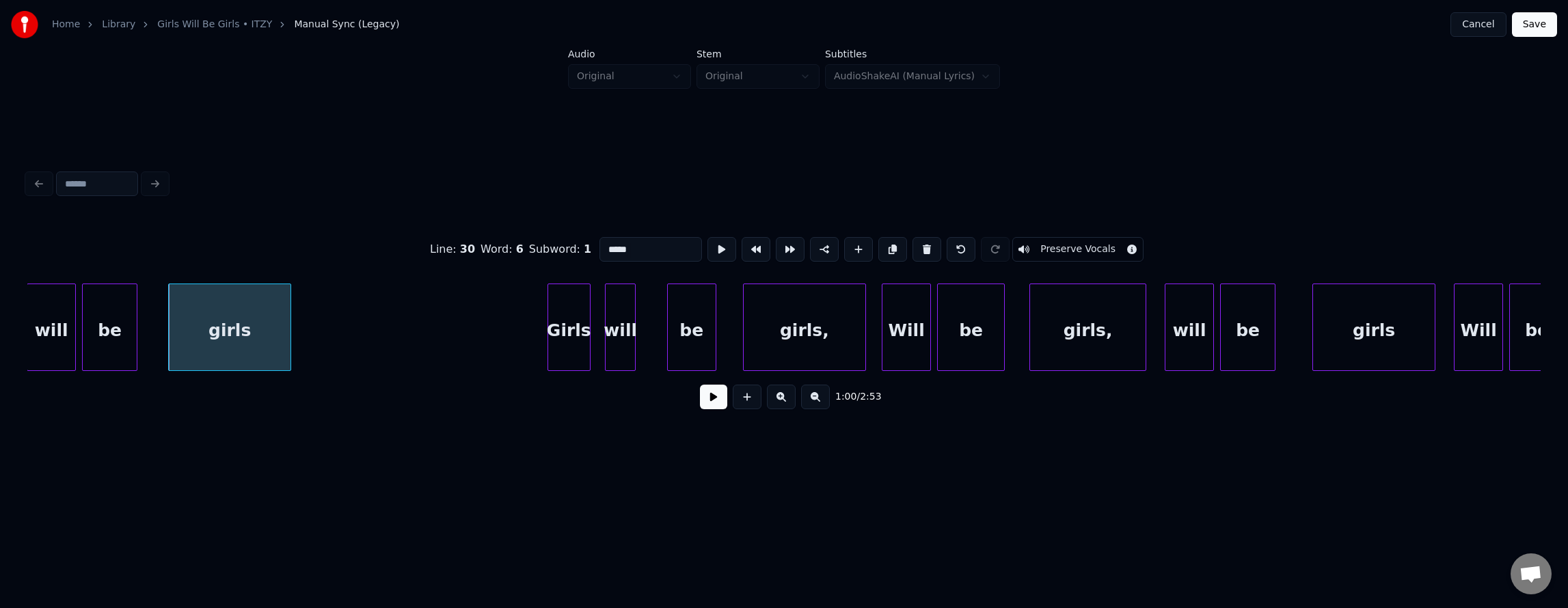
click at [700, 398] on button at bounding box center [714, 397] width 27 height 25
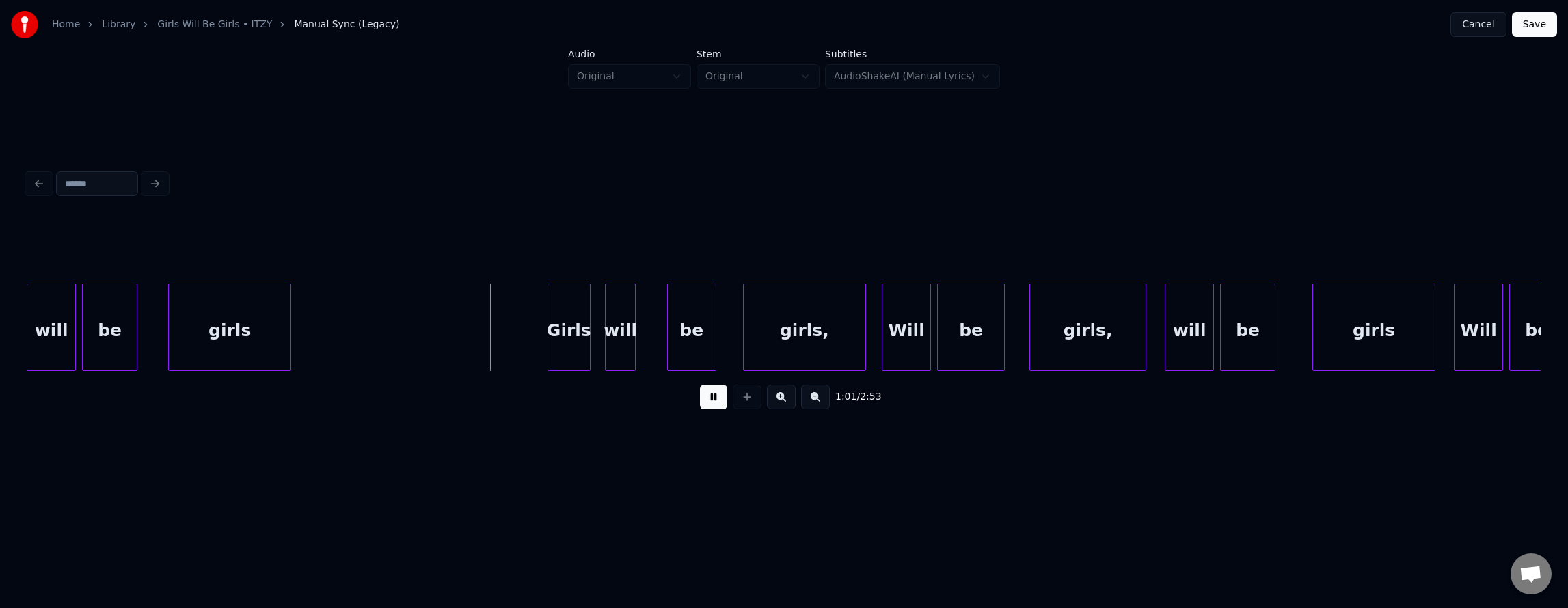
drag, startPoint x: 705, startPoint y: 403, endPoint x: 619, endPoint y: 371, distance: 91.8
click at [704, 404] on button at bounding box center [714, 397] width 27 height 25
click at [476, 333] on div "Girls" at bounding box center [475, 330] width 42 height 93
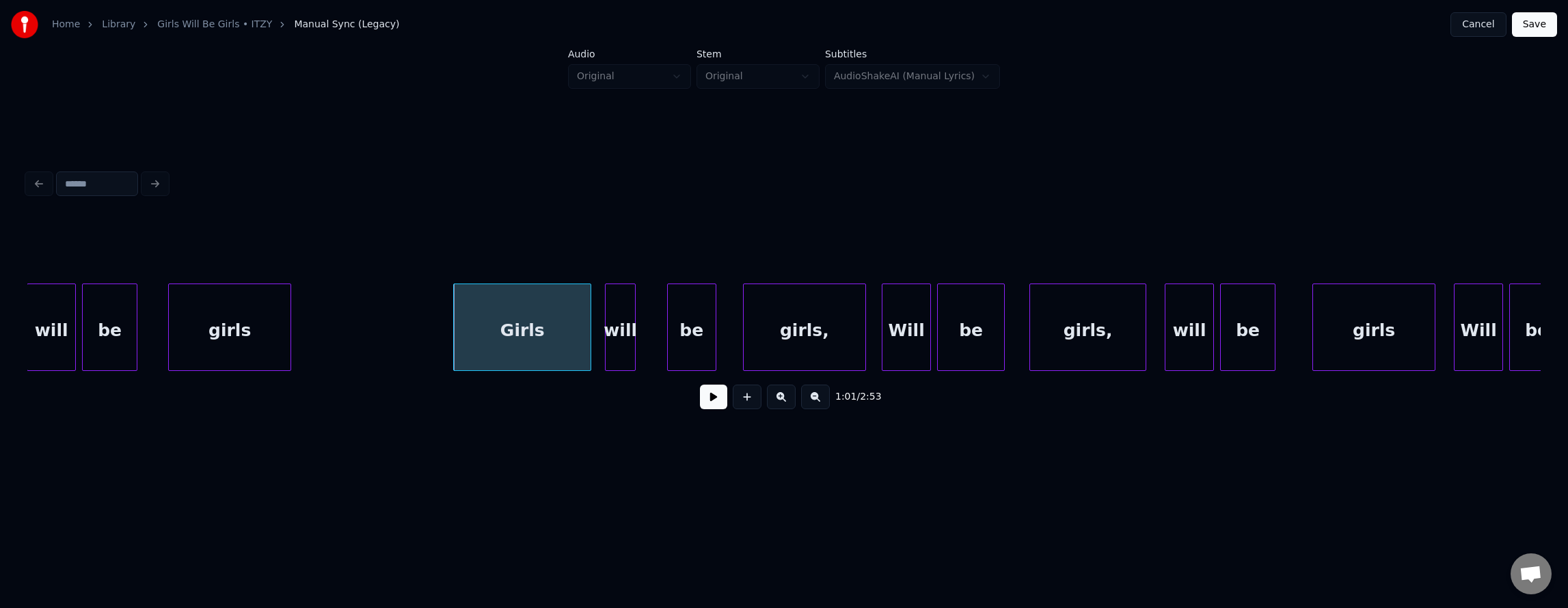
click at [589, 340] on div at bounding box center [589, 326] width 4 height 86
click at [555, 336] on div "Girls" at bounding box center [522, 330] width 137 height 93
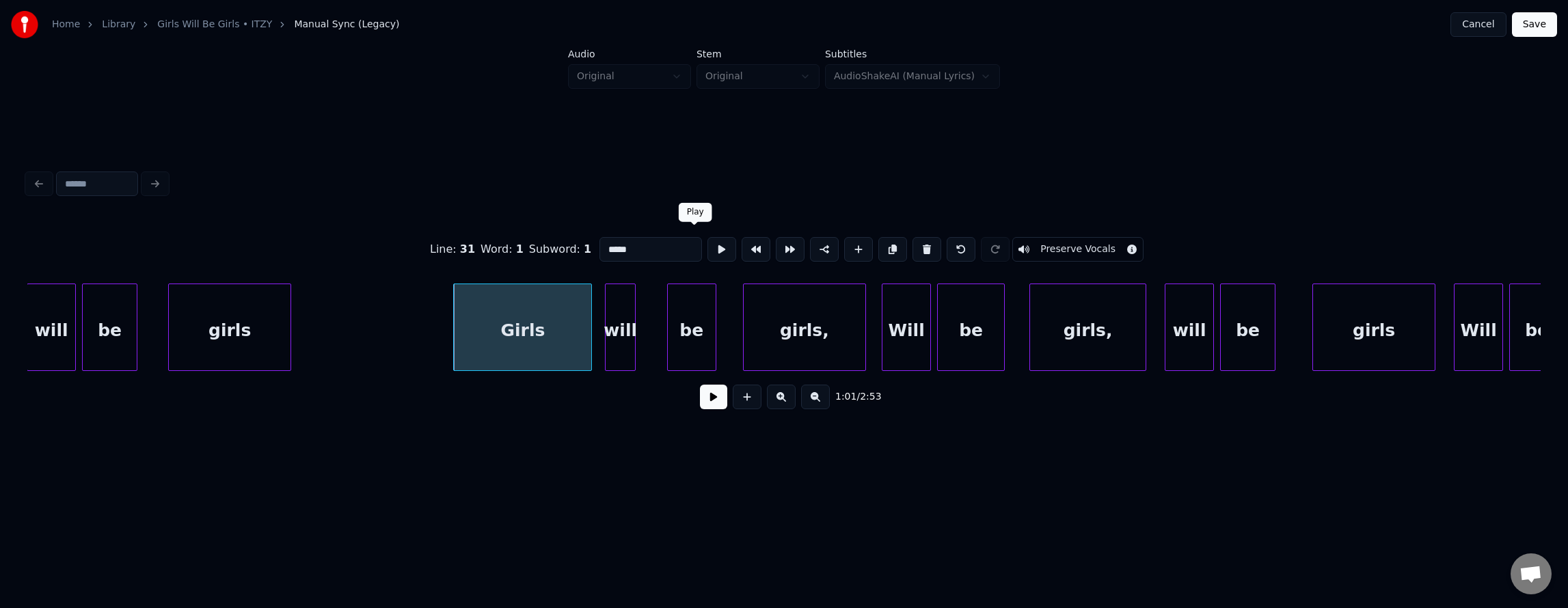
click at [708, 249] on button at bounding box center [722, 250] width 28 height 25
click at [625, 332] on div "will" at bounding box center [620, 330] width 29 height 93
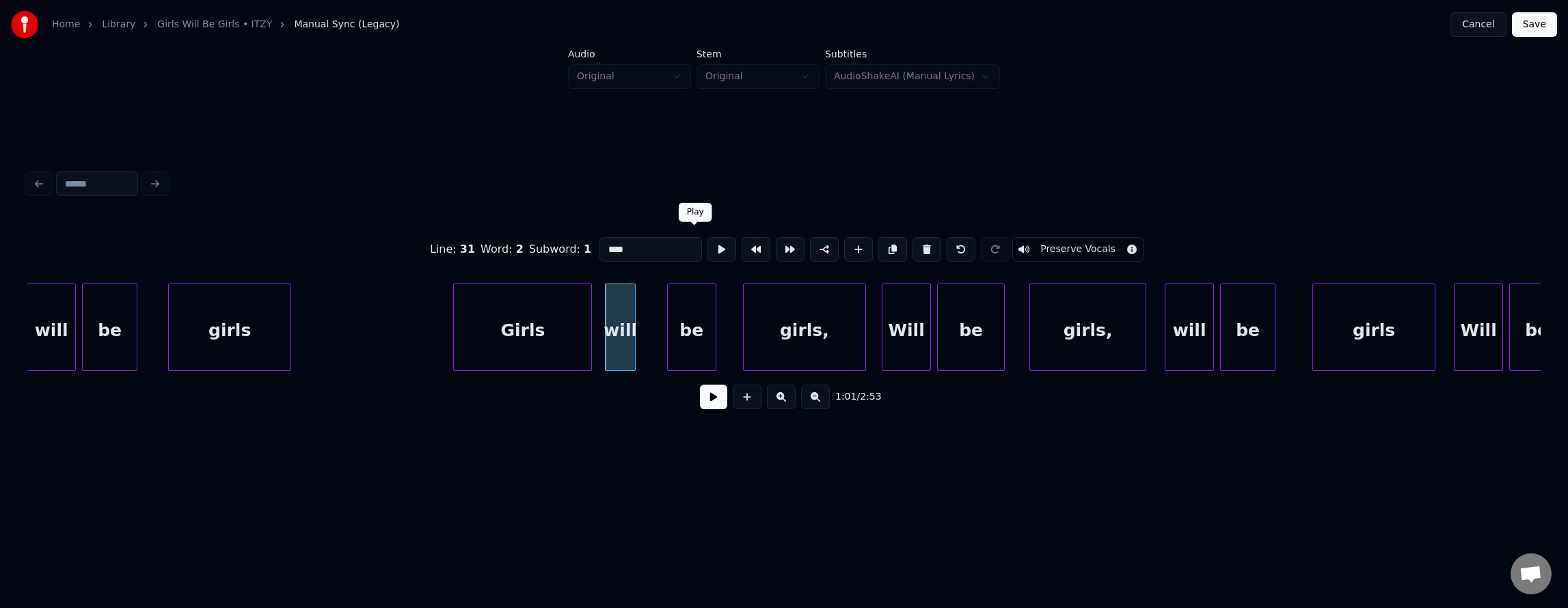
click at [708, 251] on button at bounding box center [722, 250] width 28 height 25
click at [690, 333] on div "be" at bounding box center [702, 330] width 48 height 93
click at [663, 336] on div at bounding box center [661, 326] width 4 height 86
click at [708, 252] on button at bounding box center [722, 250] width 28 height 25
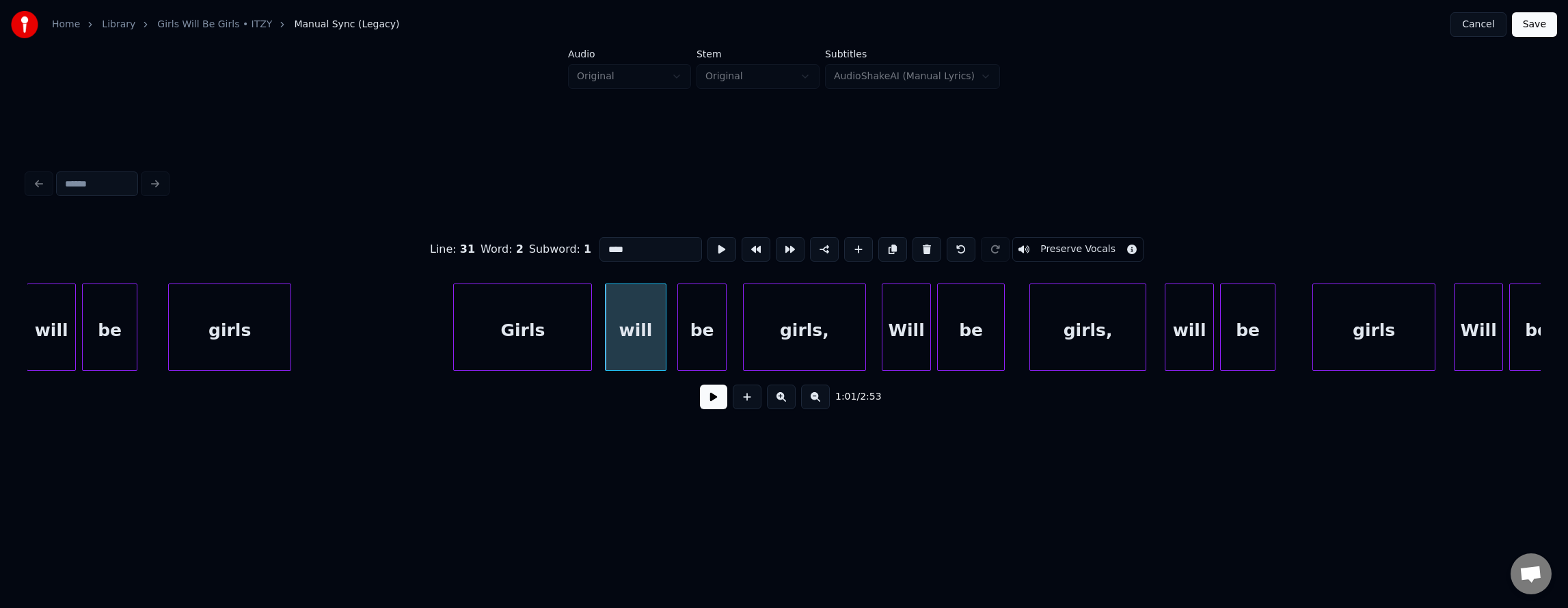
click at [708, 252] on button at bounding box center [722, 250] width 28 height 25
click at [625, 336] on div at bounding box center [626, 326] width 4 height 86
click at [574, 329] on div "Girls" at bounding box center [522, 330] width 137 height 93
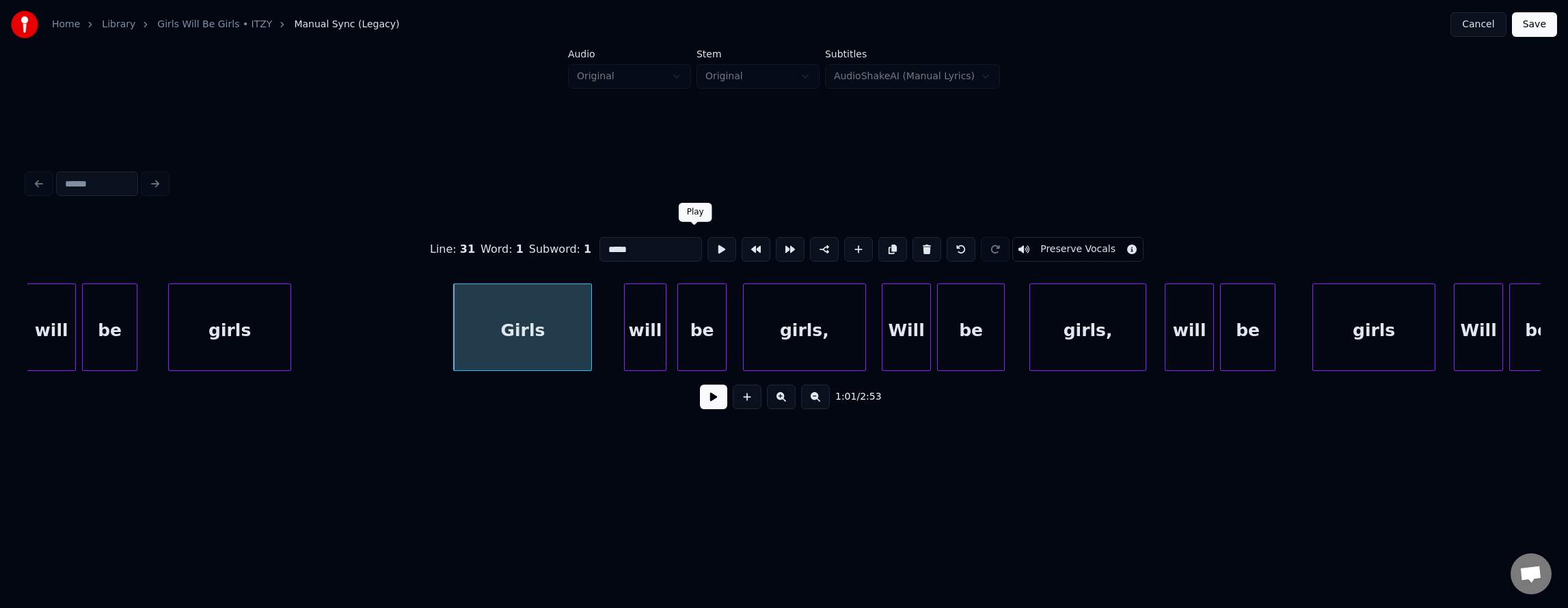
click at [708, 247] on button at bounding box center [722, 250] width 28 height 25
click at [611, 325] on div at bounding box center [613, 326] width 4 height 86
click at [708, 246] on button at bounding box center [722, 250] width 28 height 25
click at [595, 325] on div at bounding box center [597, 326] width 4 height 86
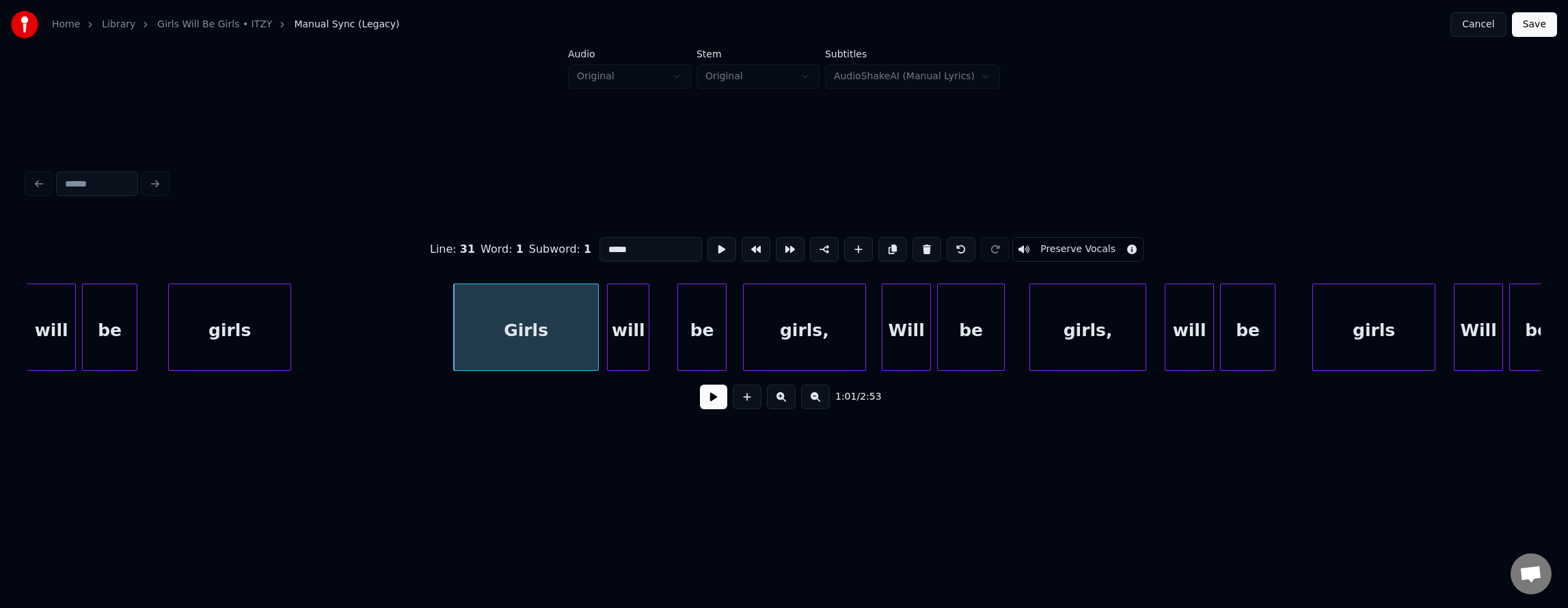
click at [625, 333] on div "will" at bounding box center [627, 330] width 41 height 93
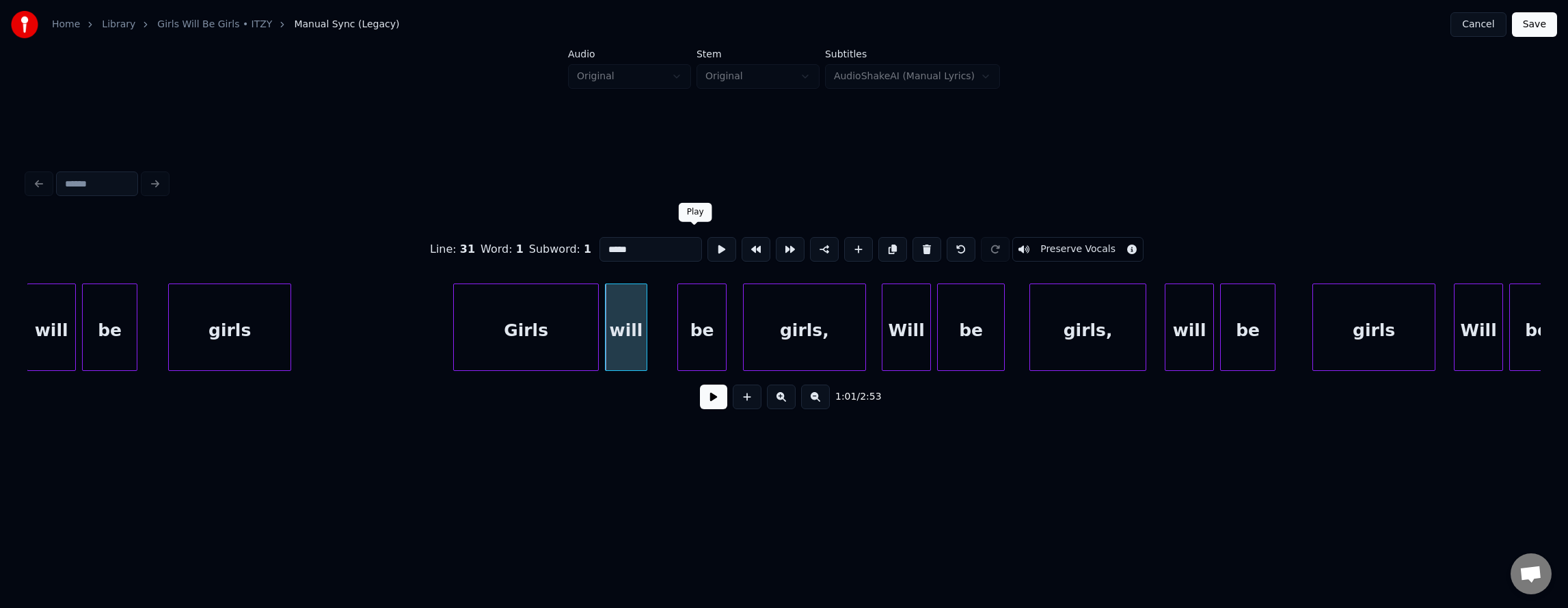
click at [708, 240] on button at bounding box center [722, 250] width 28 height 25
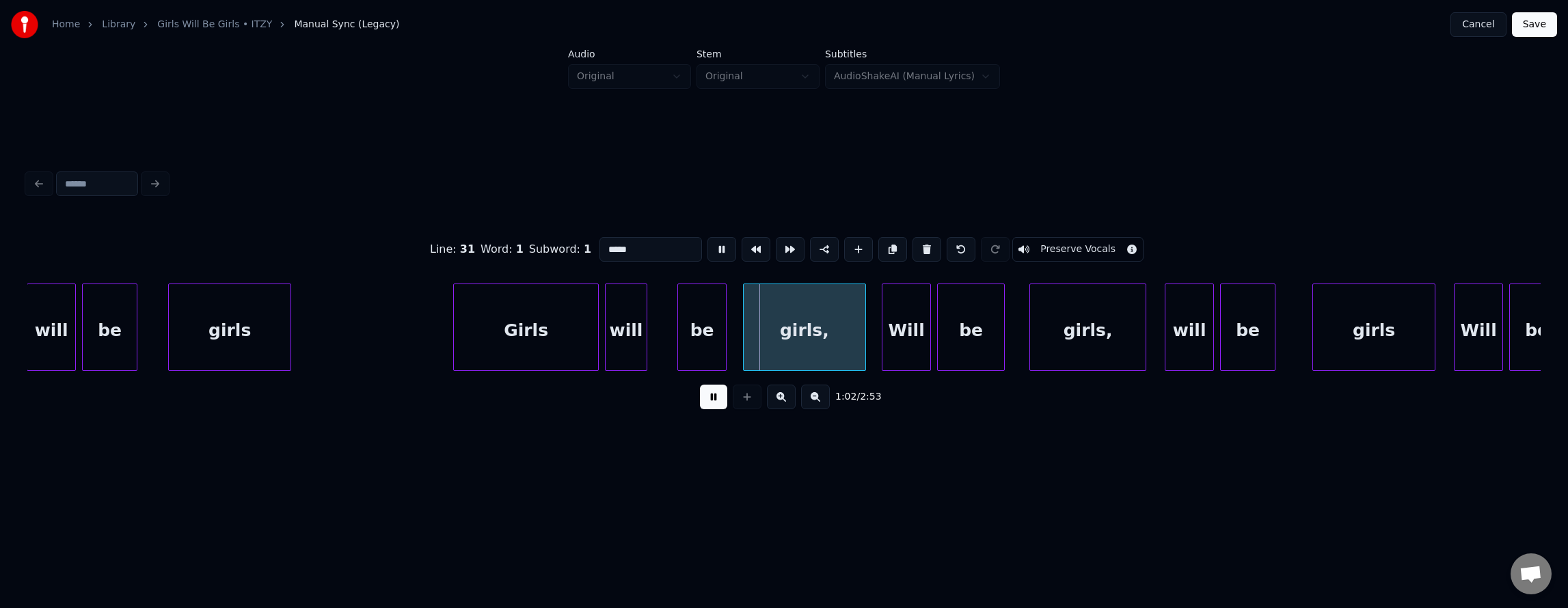
drag, startPoint x: 698, startPoint y: 242, endPoint x: 695, endPoint y: 252, distance: 10.4
click at [708, 242] on button at bounding box center [722, 250] width 28 height 25
click at [636, 321] on div "will" at bounding box center [625, 330] width 41 height 93
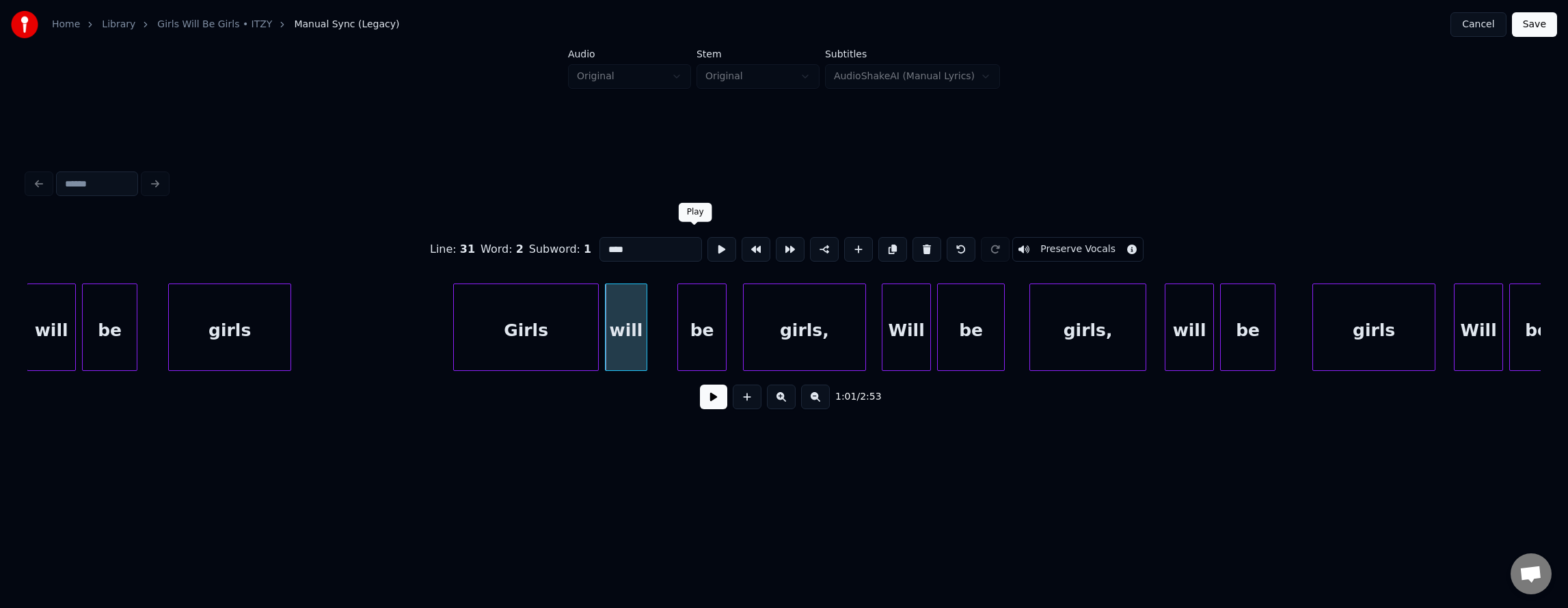
click at [708, 245] on button at bounding box center [722, 250] width 28 height 25
drag, startPoint x: 693, startPoint y: 245, endPoint x: 677, endPoint y: 279, distance: 37.6
click at [708, 247] on button at bounding box center [722, 250] width 28 height 25
click at [629, 328] on div at bounding box center [631, 326] width 4 height 86
click at [678, 338] on div "be" at bounding box center [665, 330] width 48 height 93
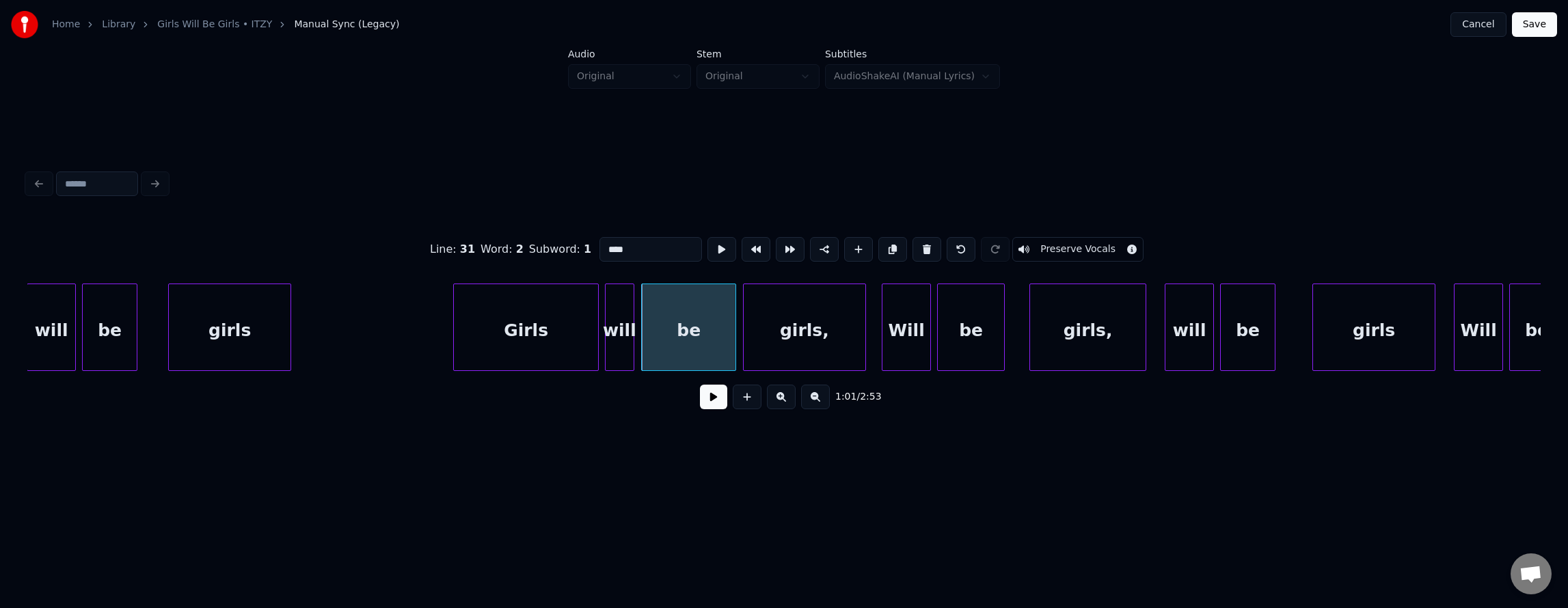
click at [735, 338] on div at bounding box center [733, 326] width 4 height 86
click at [705, 338] on div "be" at bounding box center [688, 330] width 94 height 93
type input "**"
click at [708, 252] on button at bounding box center [722, 250] width 28 height 25
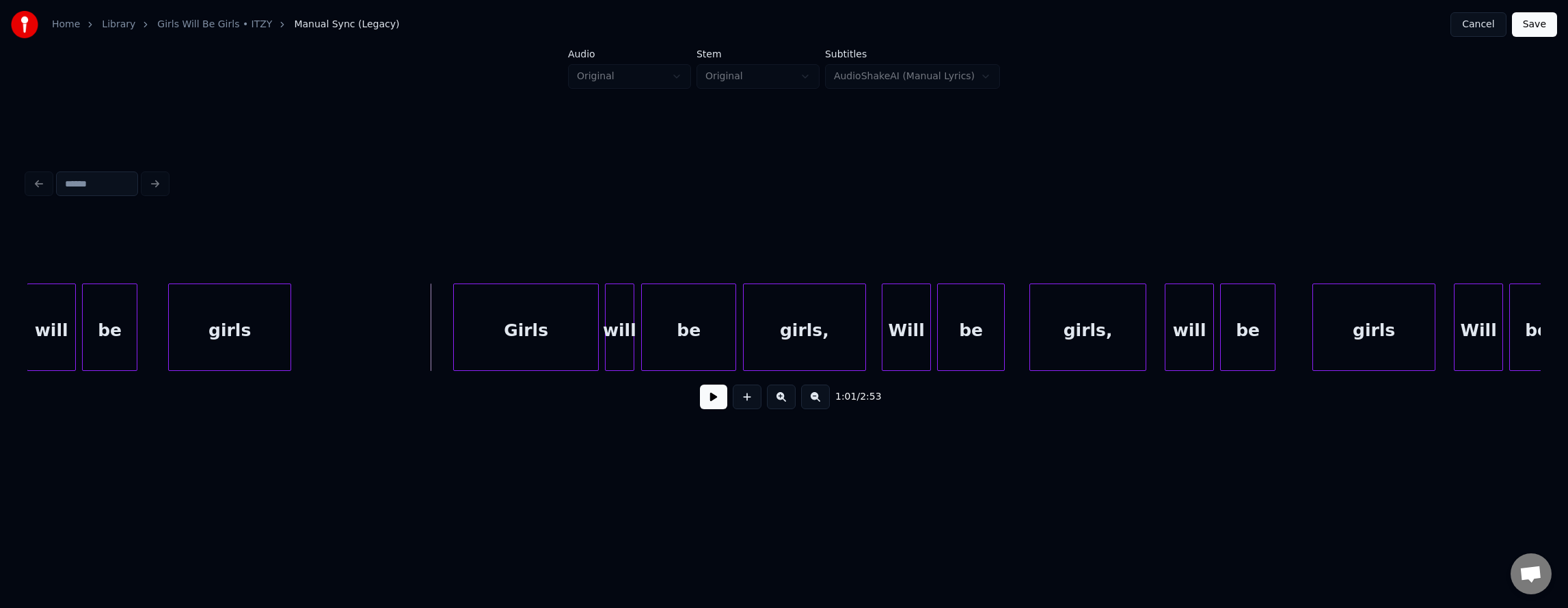
click at [711, 409] on button at bounding box center [714, 397] width 27 height 25
click at [898, 342] on div "Will" at bounding box center [907, 330] width 48 height 93
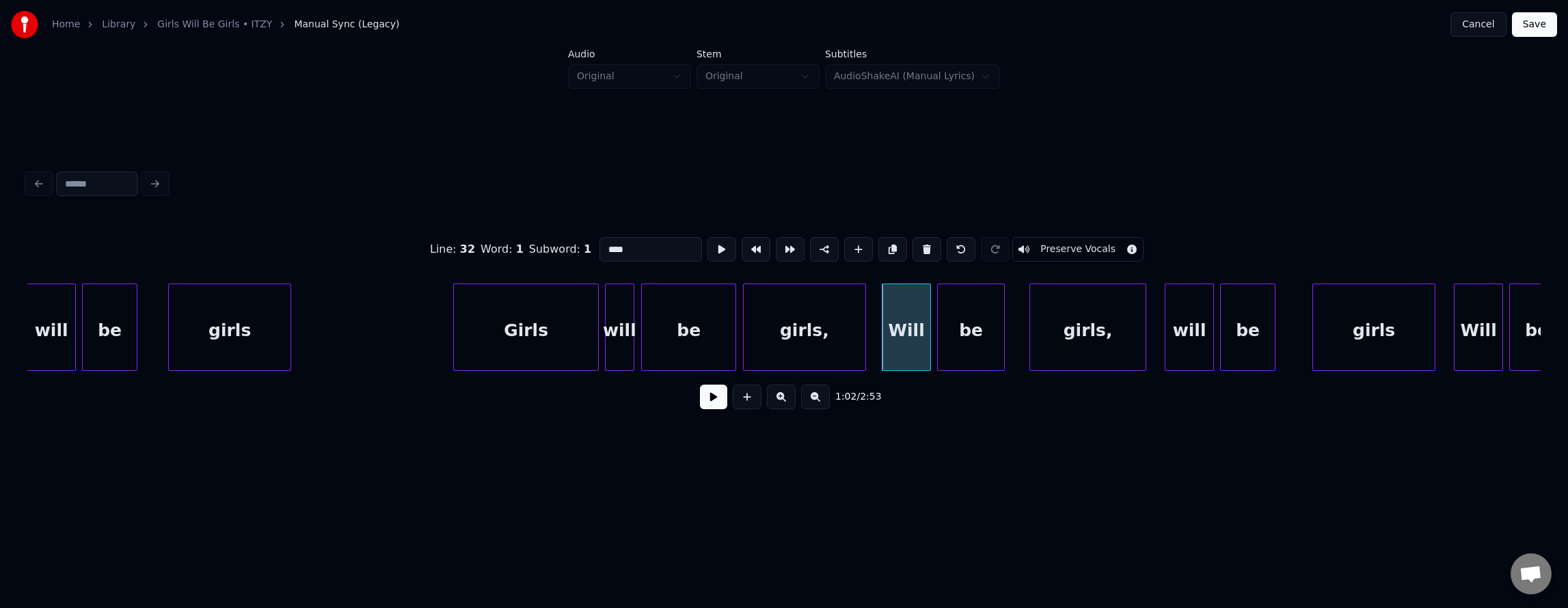
click at [599, 250] on input "****" at bounding box center [650, 250] width 102 height 25
type input "****"
drag, startPoint x: 400, startPoint y: 319, endPoint x: 545, endPoint y: 363, distance: 151.5
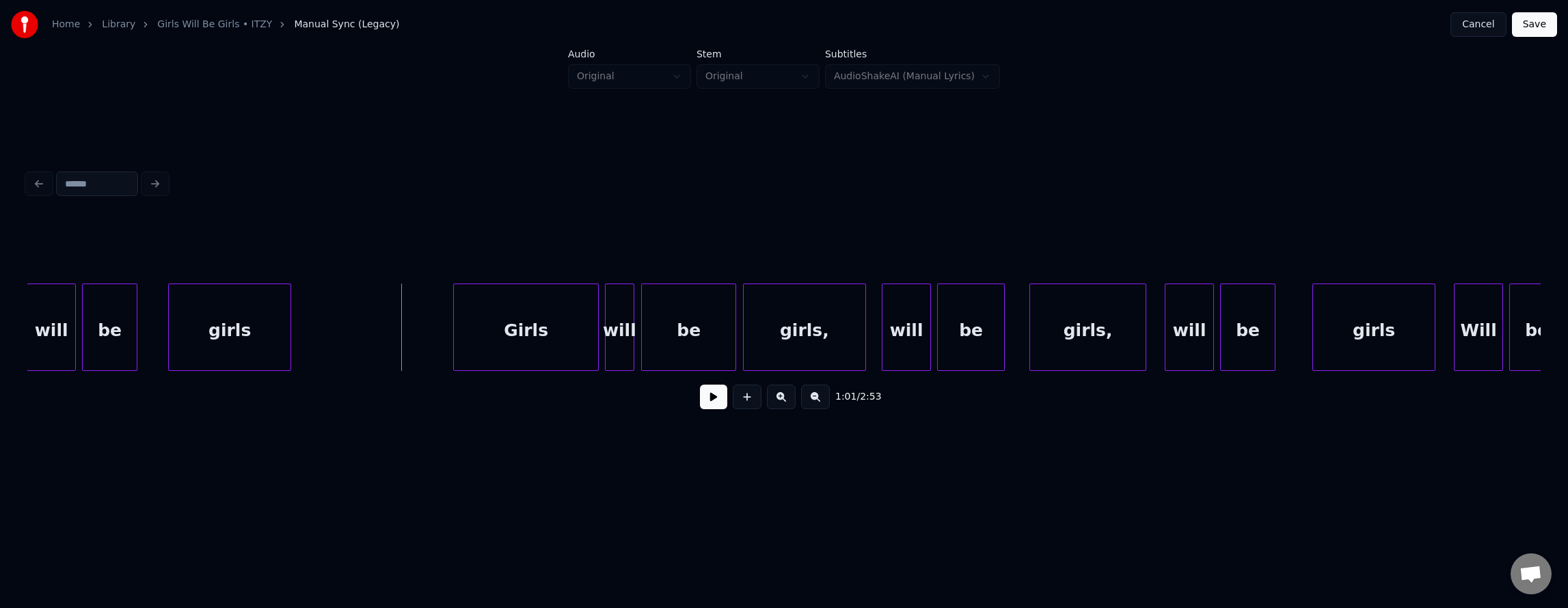
click at [704, 400] on button at bounding box center [714, 397] width 27 height 25
click at [1335, 345] on div "girls" at bounding box center [1374, 330] width 122 height 93
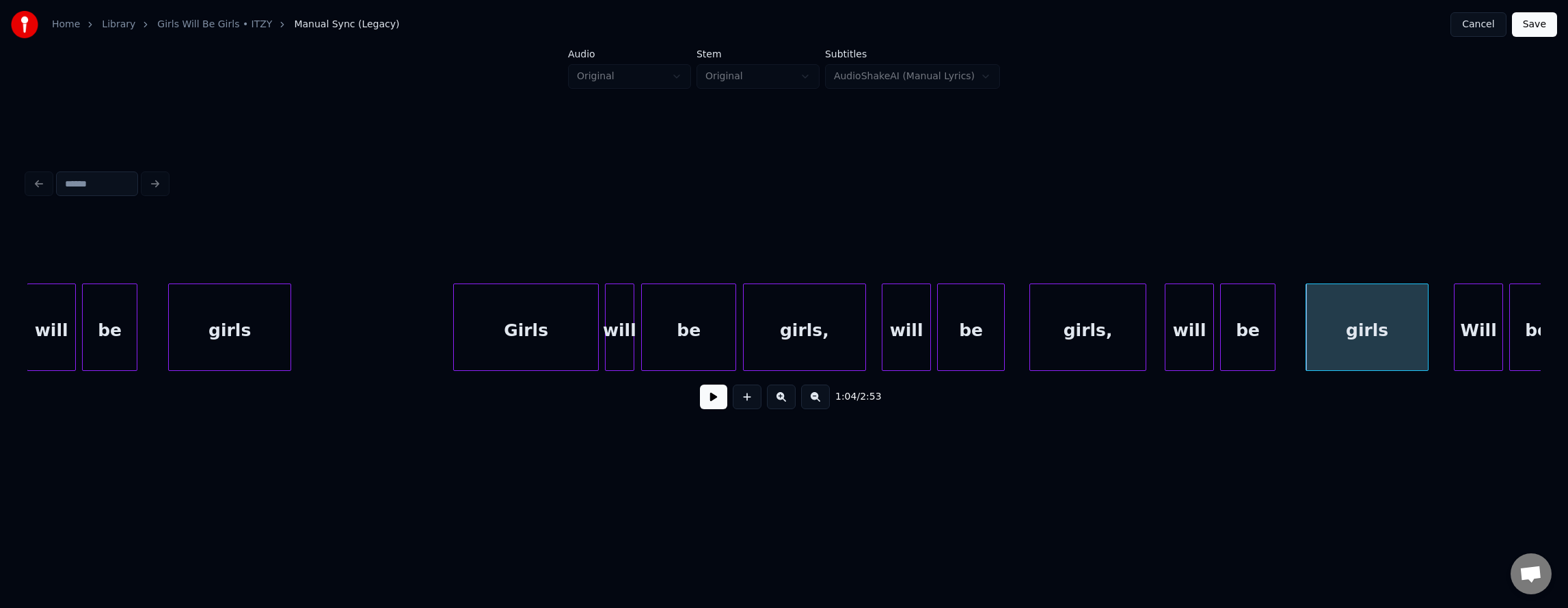
click at [1328, 353] on div "girls" at bounding box center [1366, 330] width 122 height 93
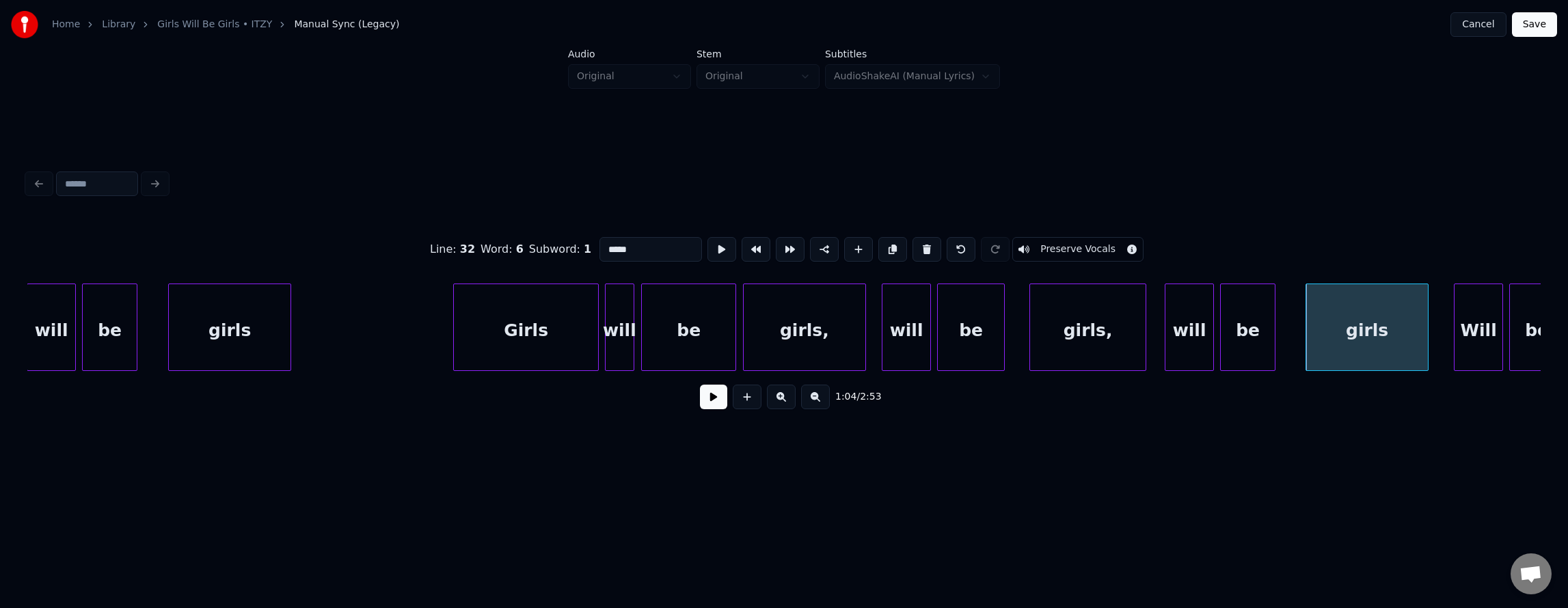
click at [619, 247] on input "*****" at bounding box center [650, 250] width 102 height 25
click at [1459, 335] on div "Will" at bounding box center [1478, 330] width 48 height 93
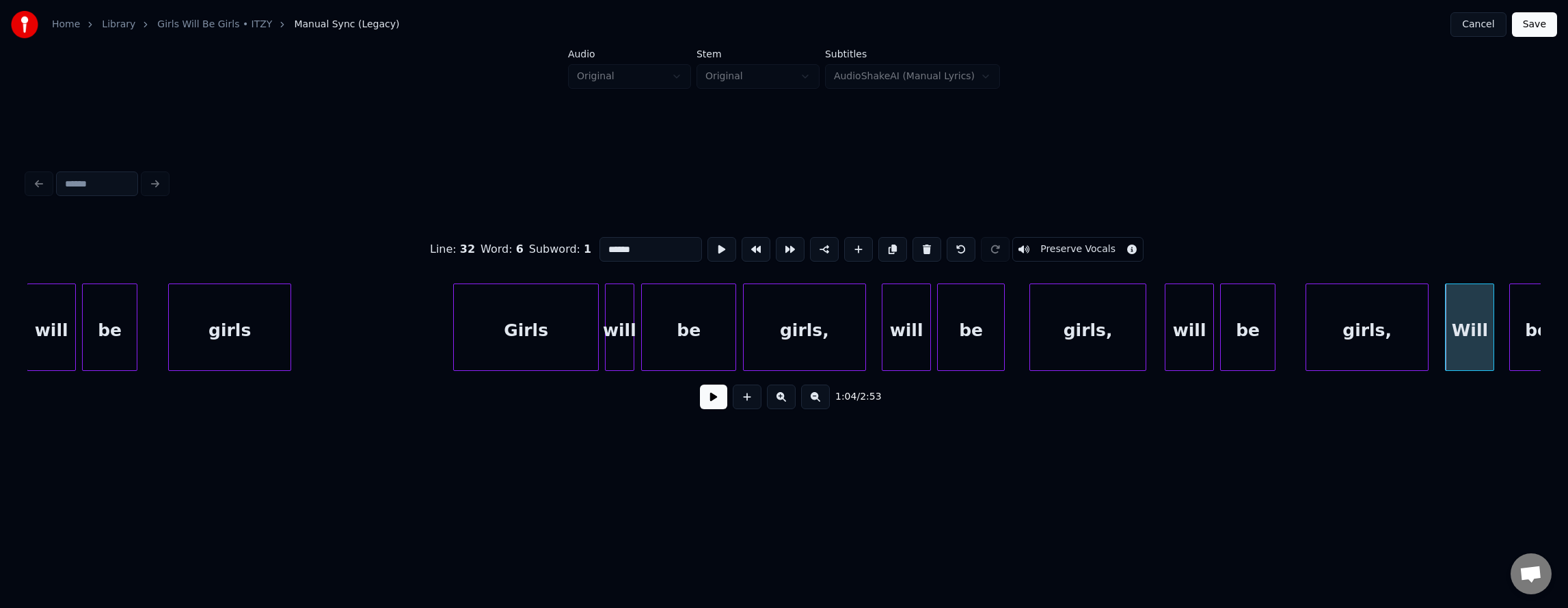
click at [599, 241] on input "******" at bounding box center [650, 250] width 102 height 25
click at [1519, 329] on div "be" at bounding box center [1537, 330] width 54 height 93
click at [1461, 329] on div "Will" at bounding box center [1470, 330] width 48 height 93
drag, startPoint x: 573, startPoint y: 245, endPoint x: 599, endPoint y: 249, distance: 26.3
click at [599, 245] on input "****" at bounding box center [650, 250] width 102 height 25
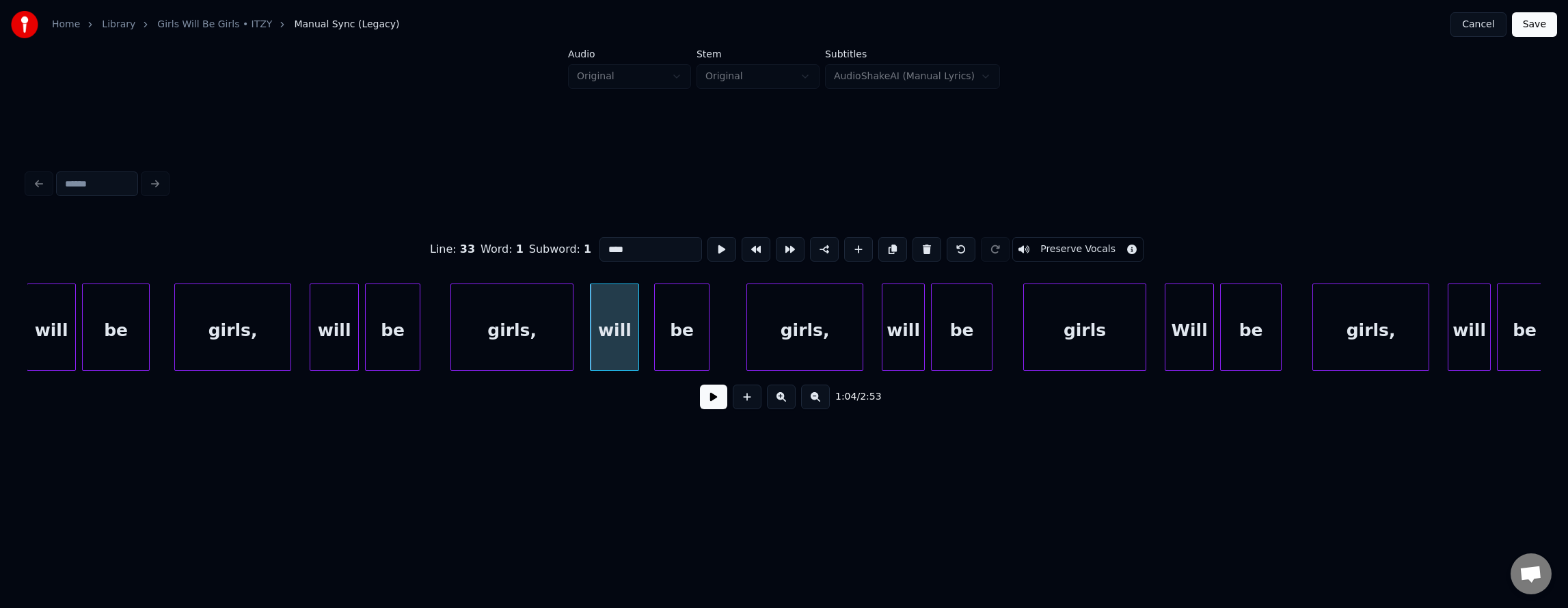
scroll to position [0, 19296]
type input "****"
click at [700, 402] on button at bounding box center [714, 397] width 27 height 25
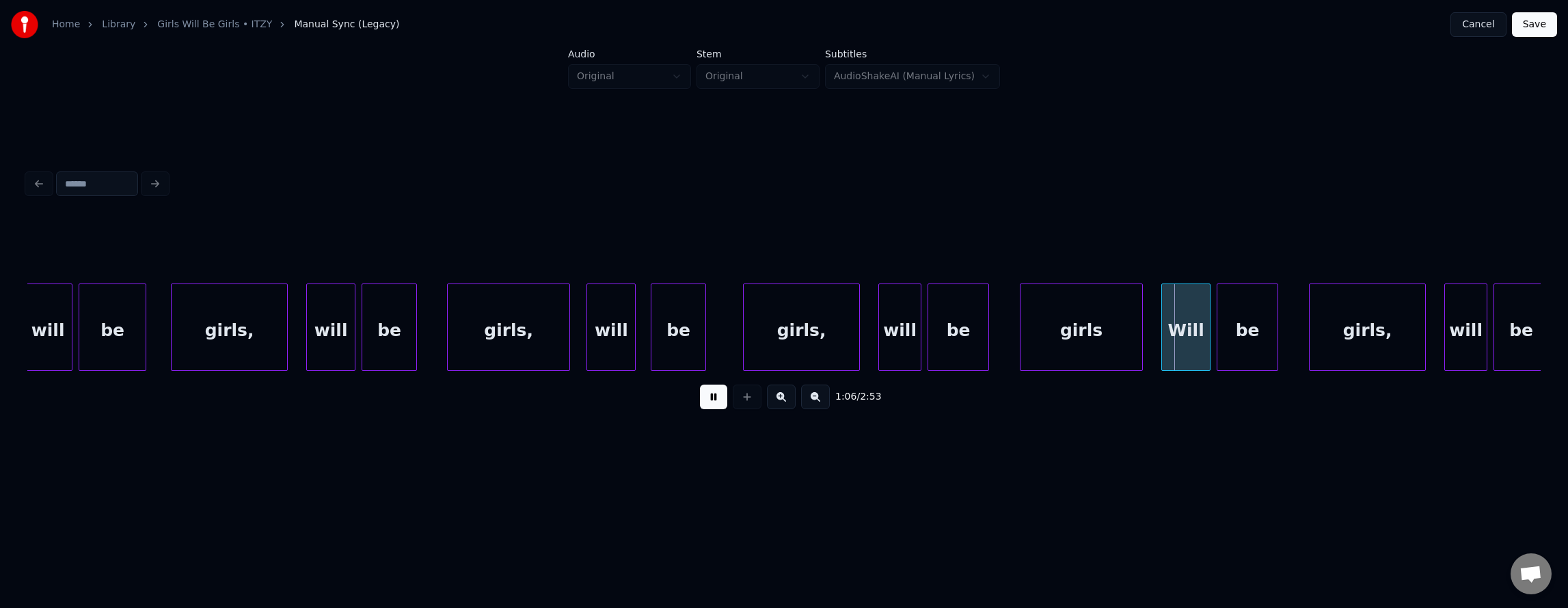
click at [700, 402] on button at bounding box center [714, 397] width 27 height 25
click at [1046, 324] on div "girls" at bounding box center [1081, 330] width 122 height 93
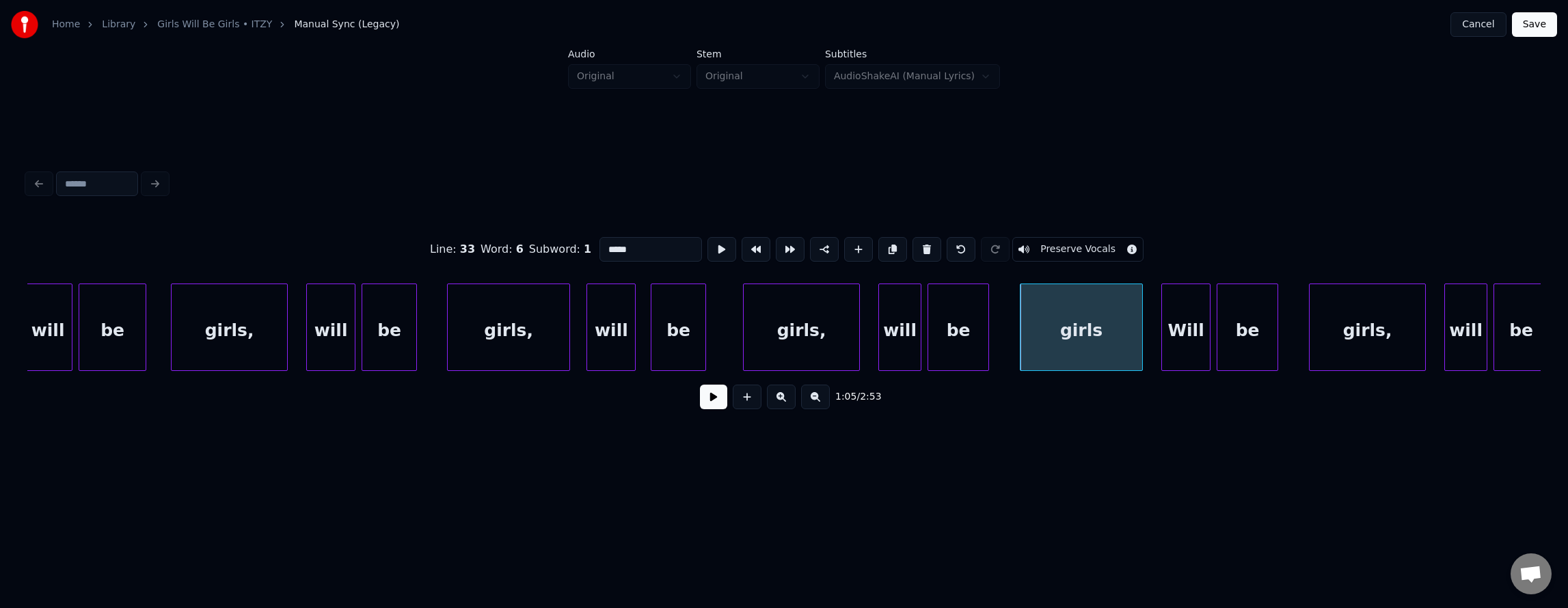
click at [606, 247] on input "*****" at bounding box center [650, 250] width 102 height 25
click at [1186, 332] on div "Will" at bounding box center [1186, 330] width 48 height 93
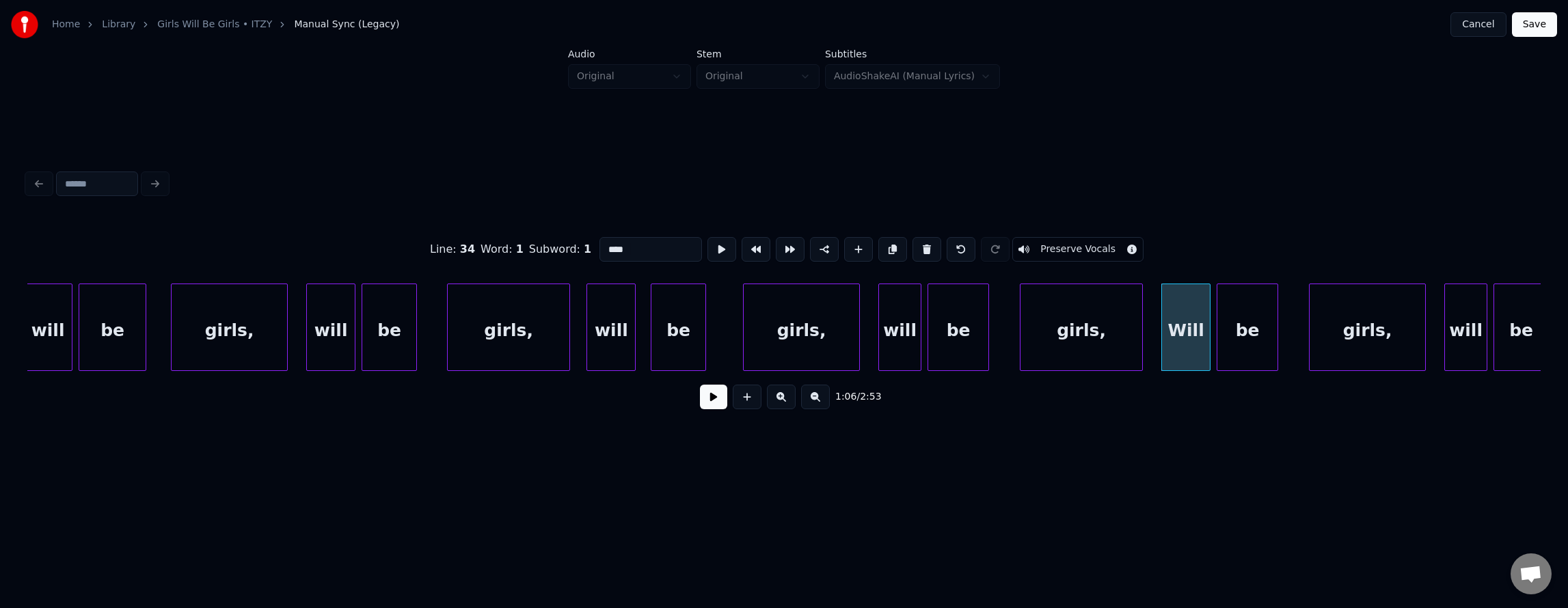
drag, startPoint x: 578, startPoint y: 242, endPoint x: 656, endPoint y: 269, distance: 82.5
click at [599, 243] on input "****" at bounding box center [650, 250] width 102 height 25
type input "****"
click at [700, 402] on button at bounding box center [714, 397] width 27 height 25
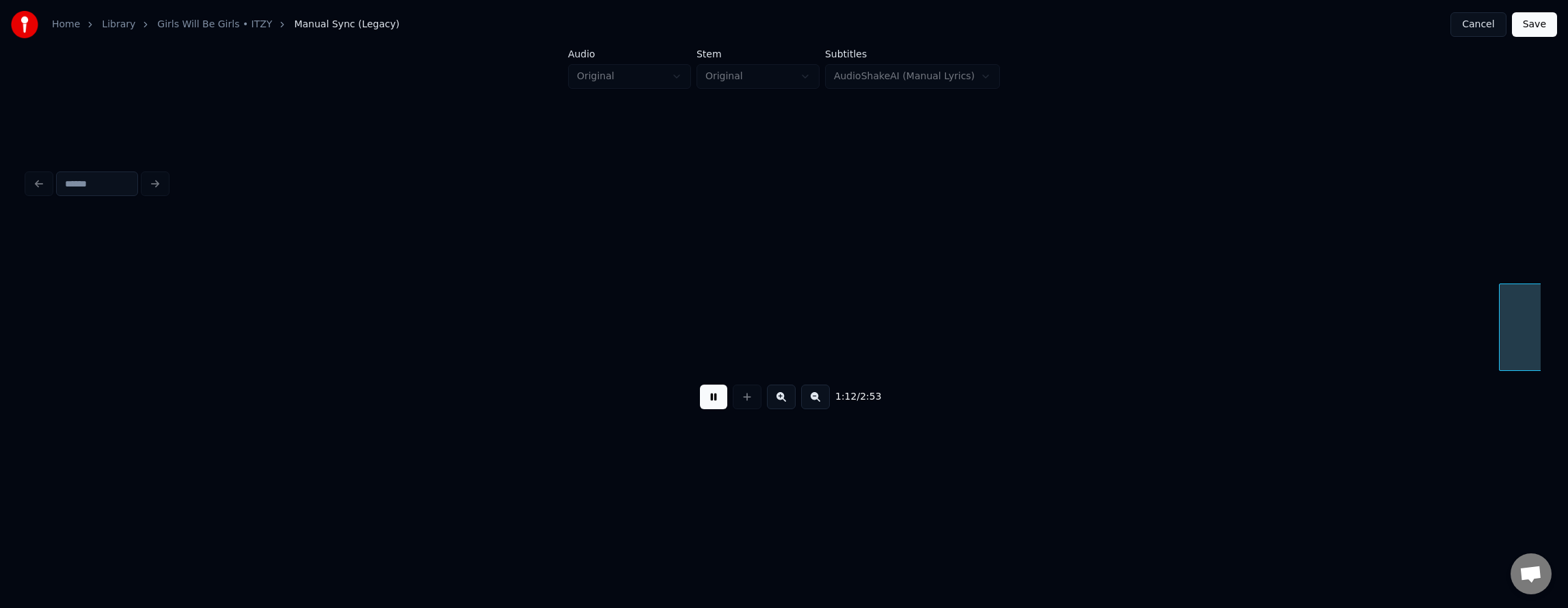
scroll to position [0, 22324]
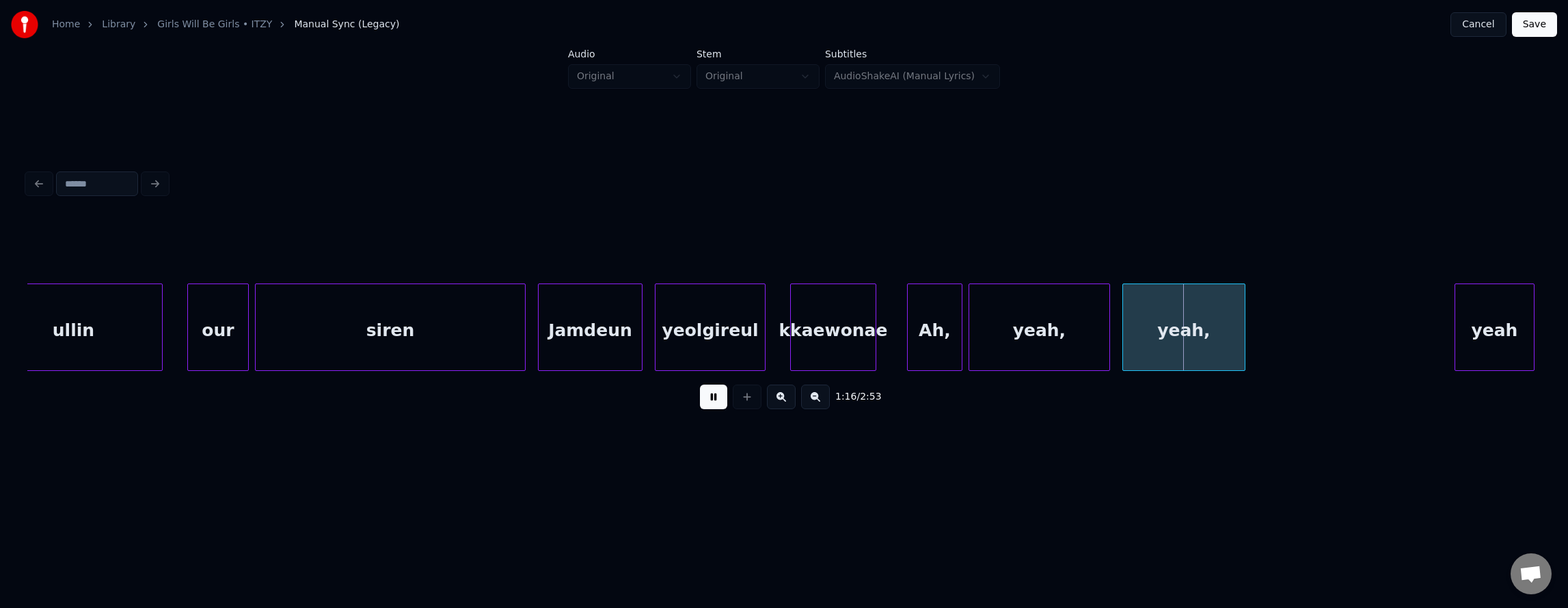
click at [700, 402] on button at bounding box center [714, 397] width 27 height 25
click at [1004, 329] on div "yeah," at bounding box center [1039, 330] width 140 height 93
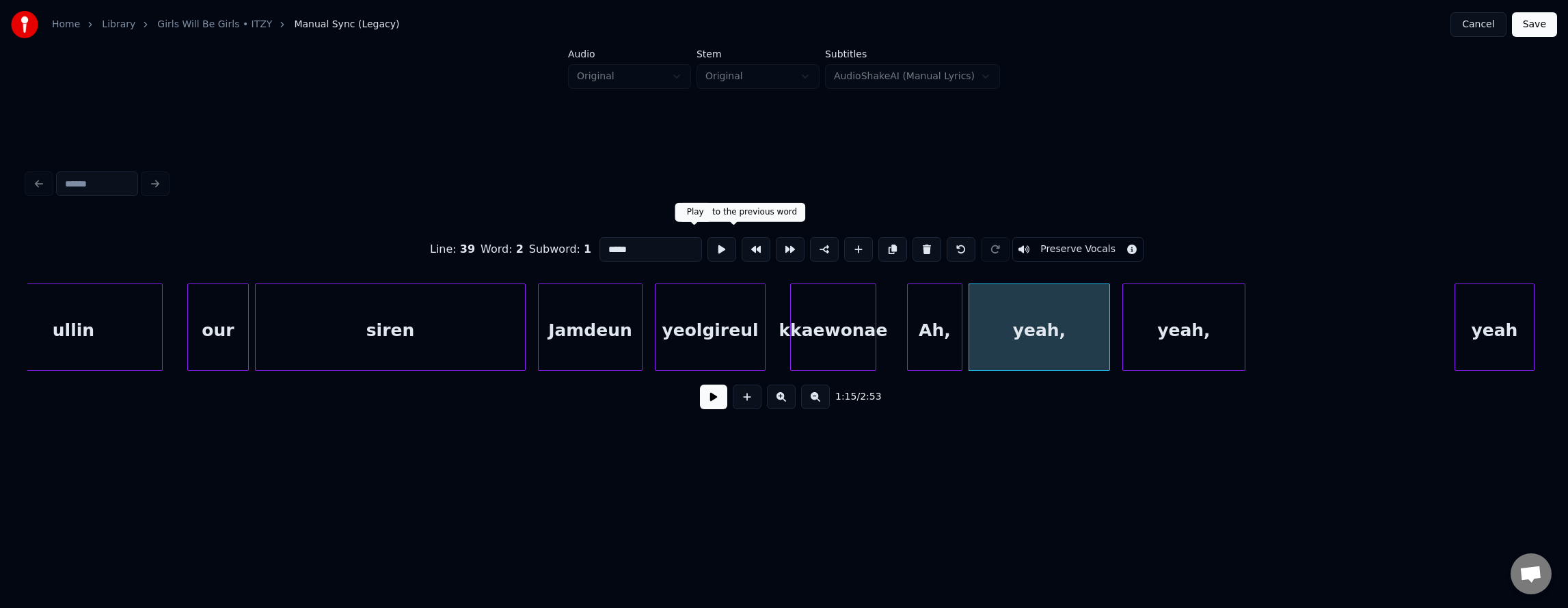
click at [708, 242] on button at bounding box center [722, 250] width 28 height 25
click at [546, 304] on div "Jamdeun" at bounding box center [590, 330] width 103 height 93
type input "*******"
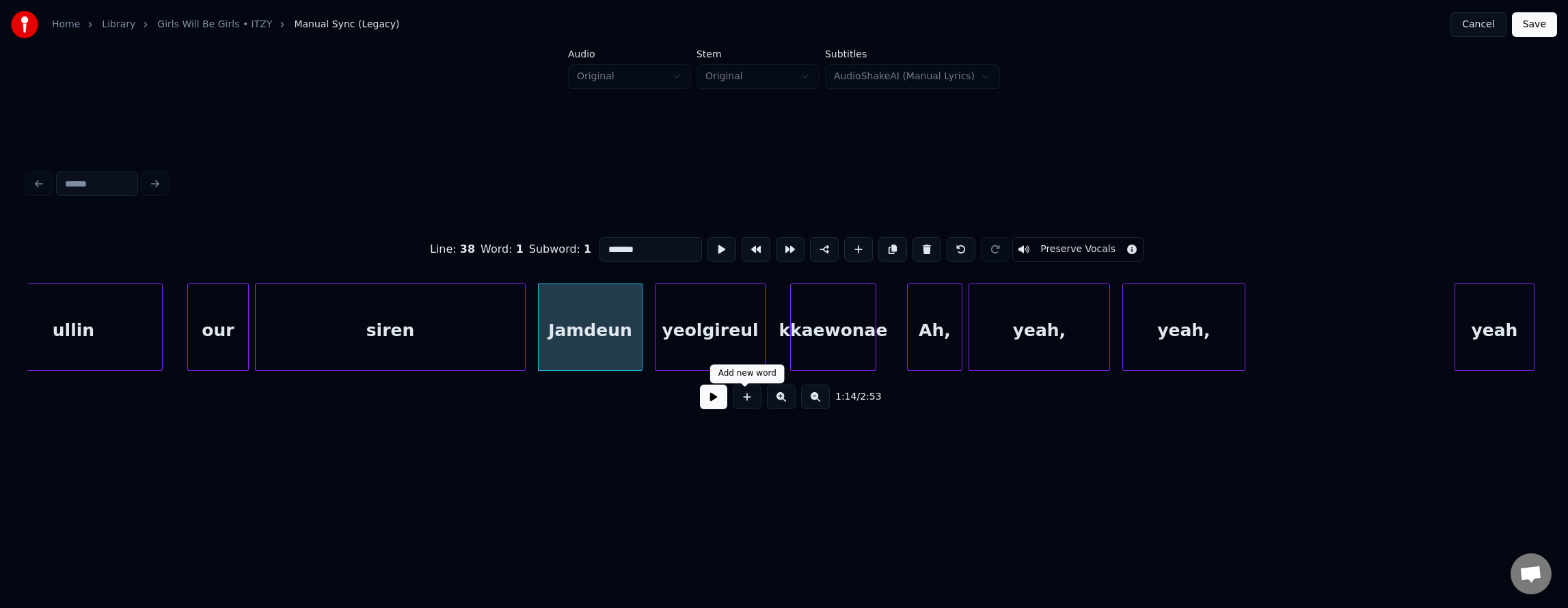
click at [710, 402] on button at bounding box center [714, 397] width 27 height 25
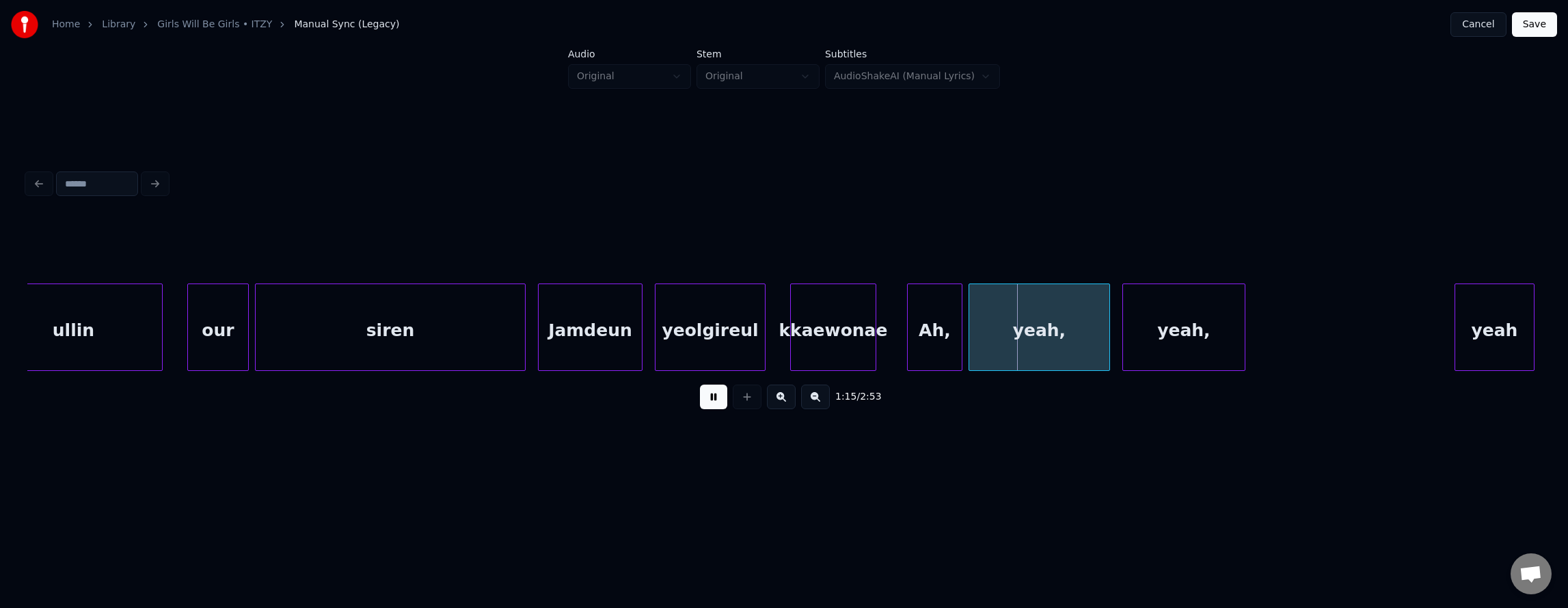
click at [705, 401] on button at bounding box center [714, 397] width 27 height 25
click at [949, 327] on div "Ah," at bounding box center [934, 330] width 54 height 93
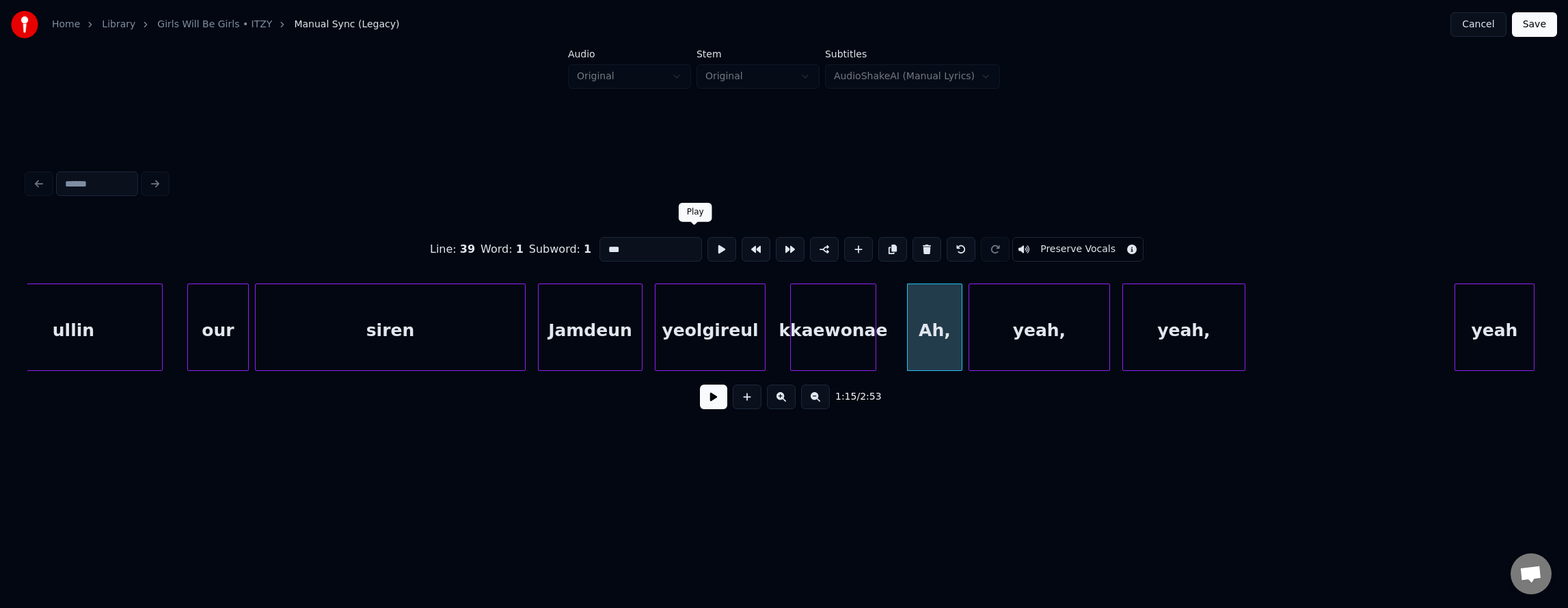
click at [708, 237] on button at bounding box center [722, 250] width 28 height 25
drag, startPoint x: 688, startPoint y: 235, endPoint x: 933, endPoint y: 316, distance: 258.0
click at [708, 239] on button at bounding box center [722, 250] width 28 height 25
click at [1033, 328] on div at bounding box center [1032, 326] width 4 height 86
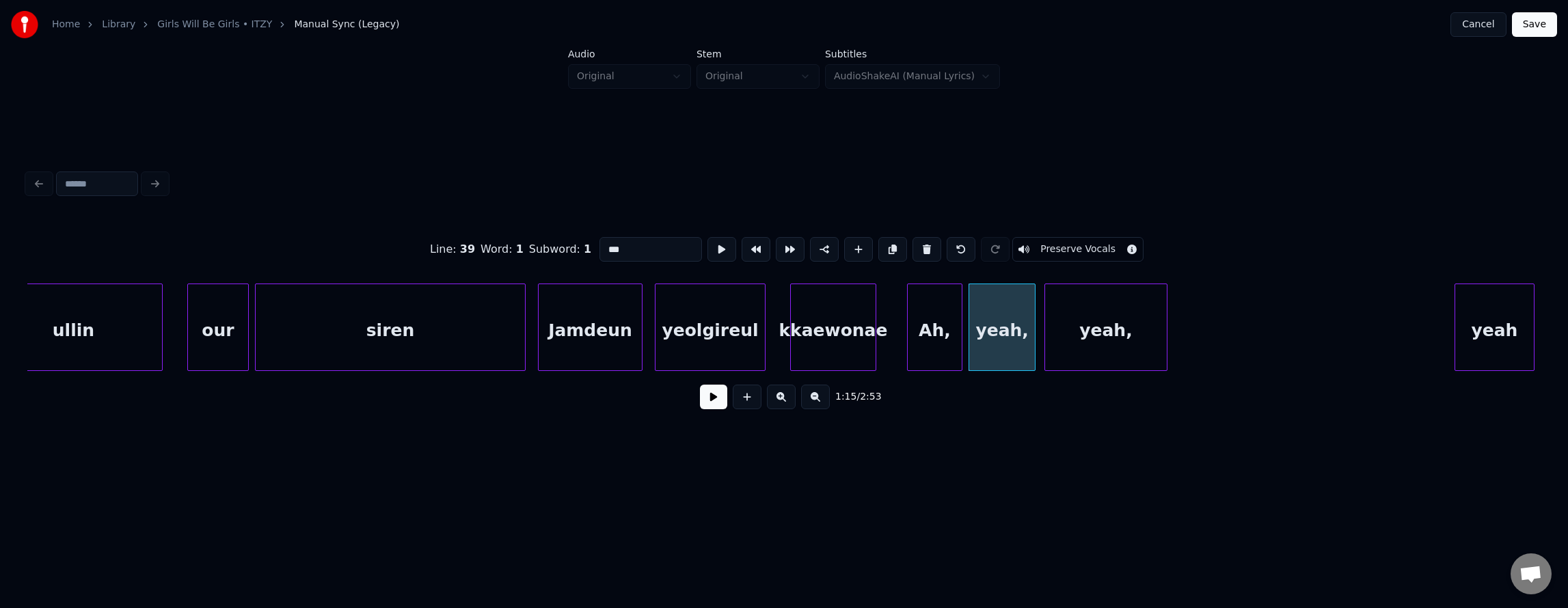
click at [1095, 340] on div "yeah," at bounding box center [1105, 330] width 122 height 93
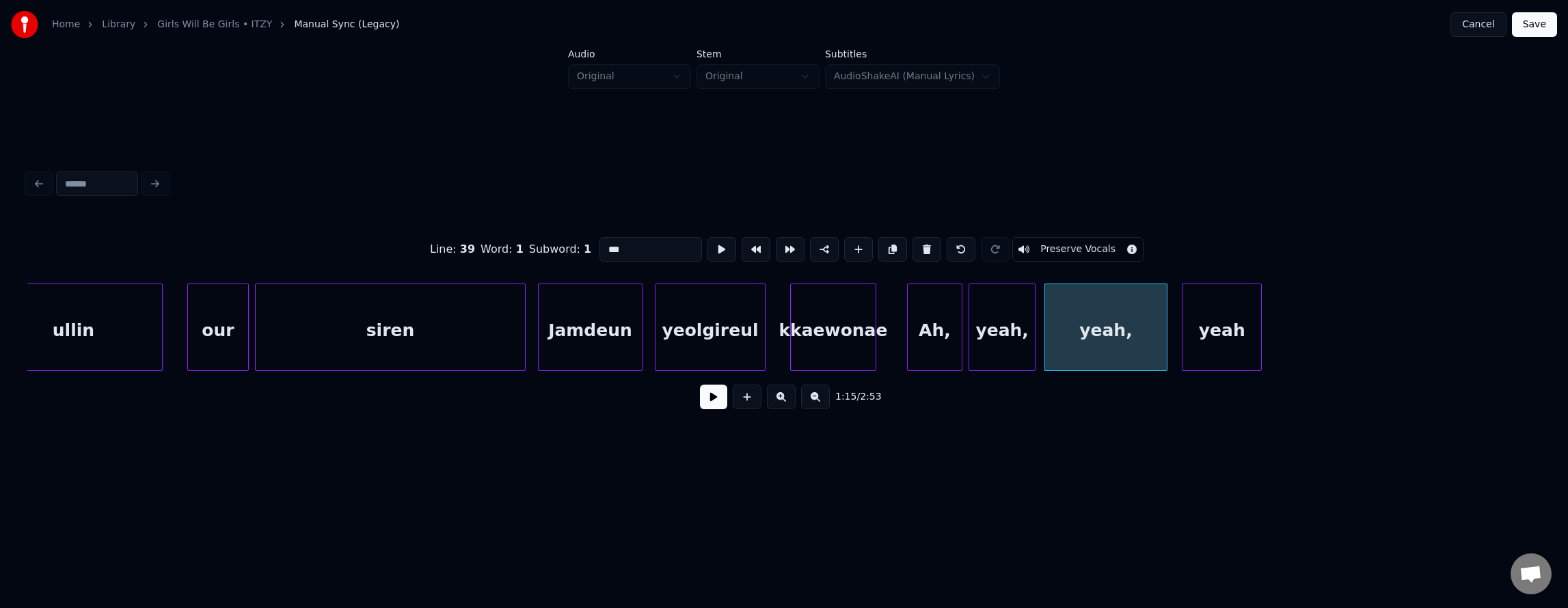
click at [1233, 326] on div "yeah" at bounding box center [1222, 330] width 79 height 93
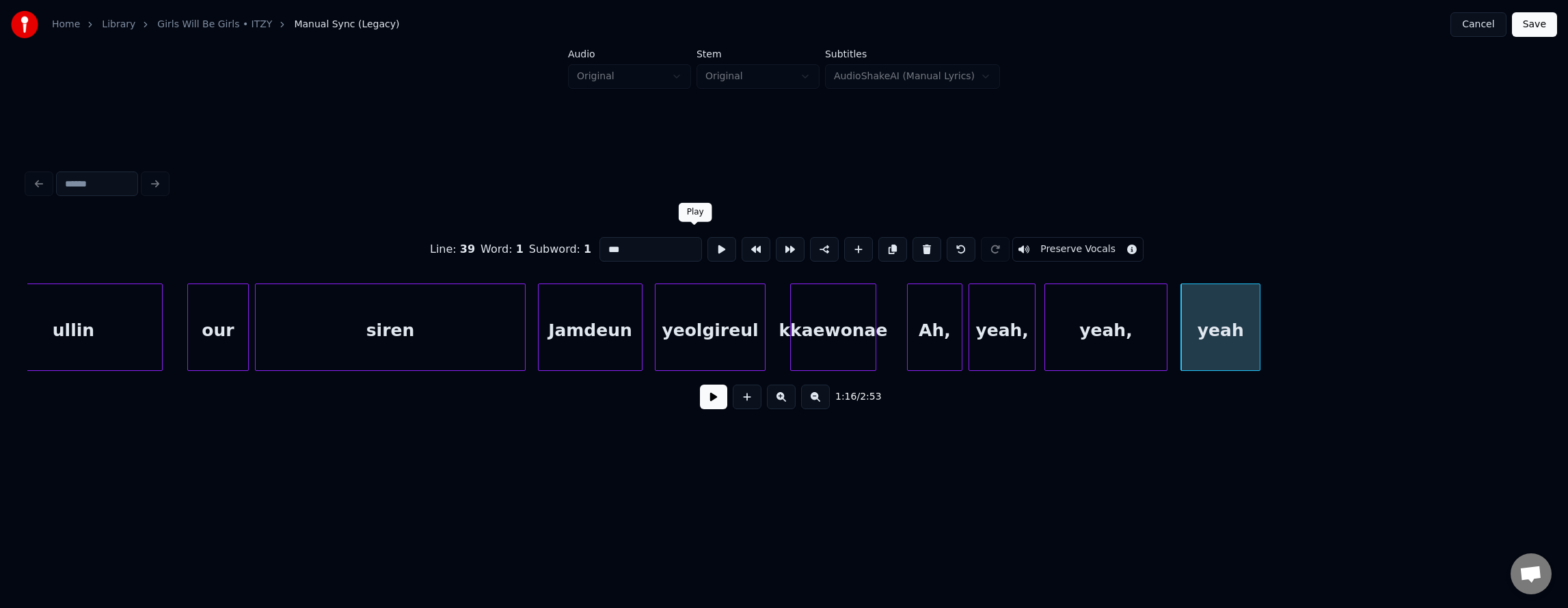
click at [708, 237] on button at bounding box center [722, 250] width 28 height 25
click at [934, 322] on div "Ah," at bounding box center [934, 330] width 54 height 93
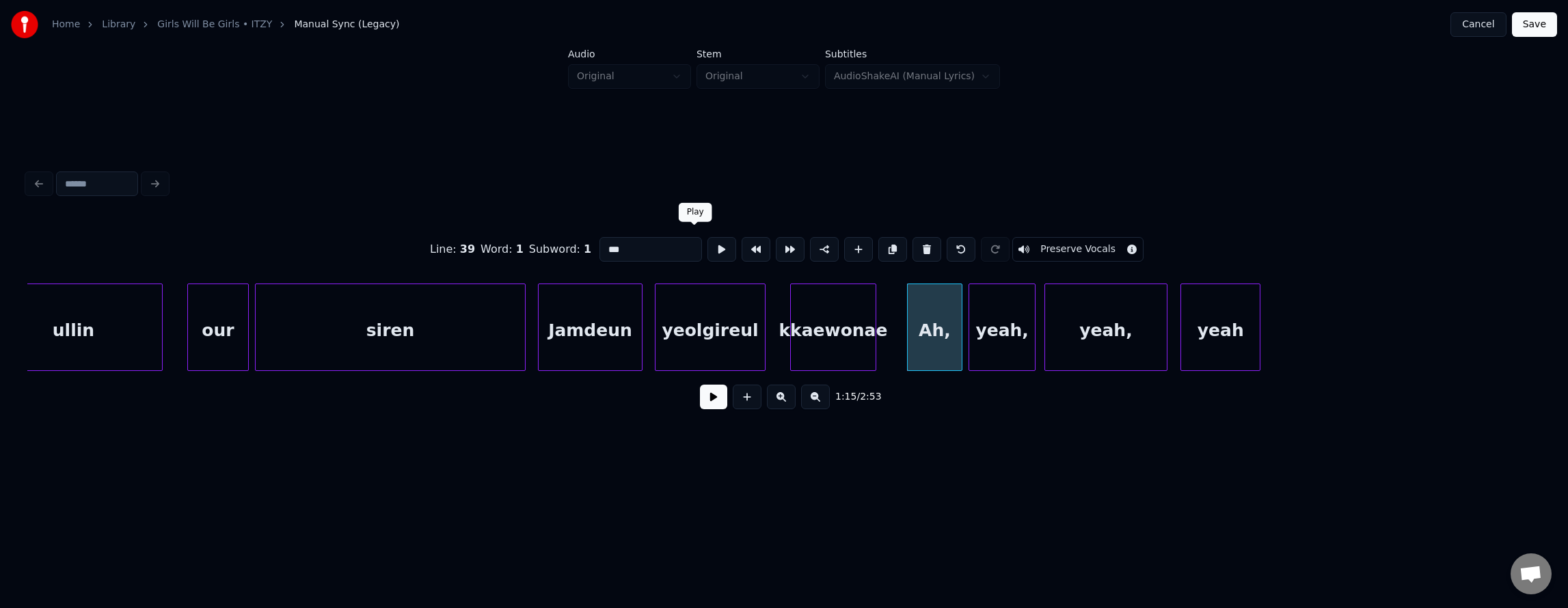
click at [708, 240] on button at bounding box center [722, 250] width 28 height 25
drag, startPoint x: 695, startPoint y: 240, endPoint x: 836, endPoint y: 316, distance: 160.2
click at [708, 243] on button at bounding box center [722, 250] width 28 height 25
click at [996, 344] on div "yeah," at bounding box center [1001, 330] width 65 height 93
type input "*****"
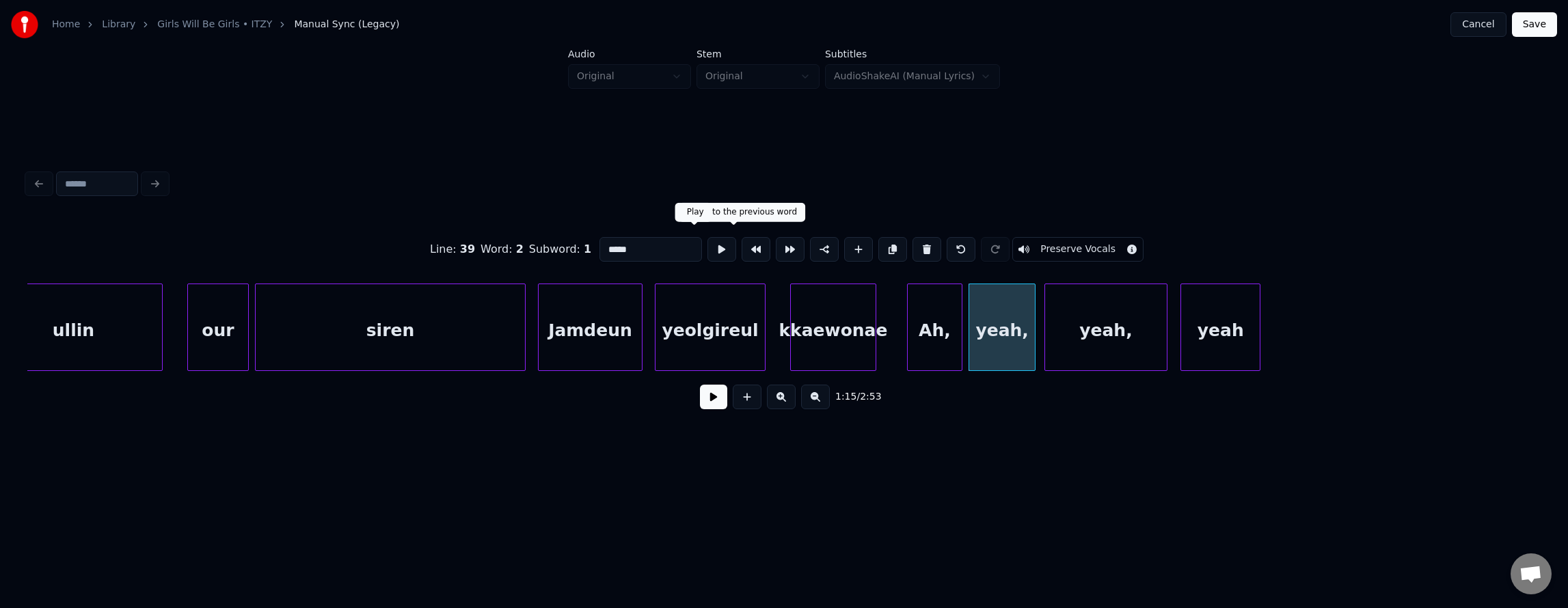
click at [708, 241] on button at bounding box center [722, 250] width 28 height 25
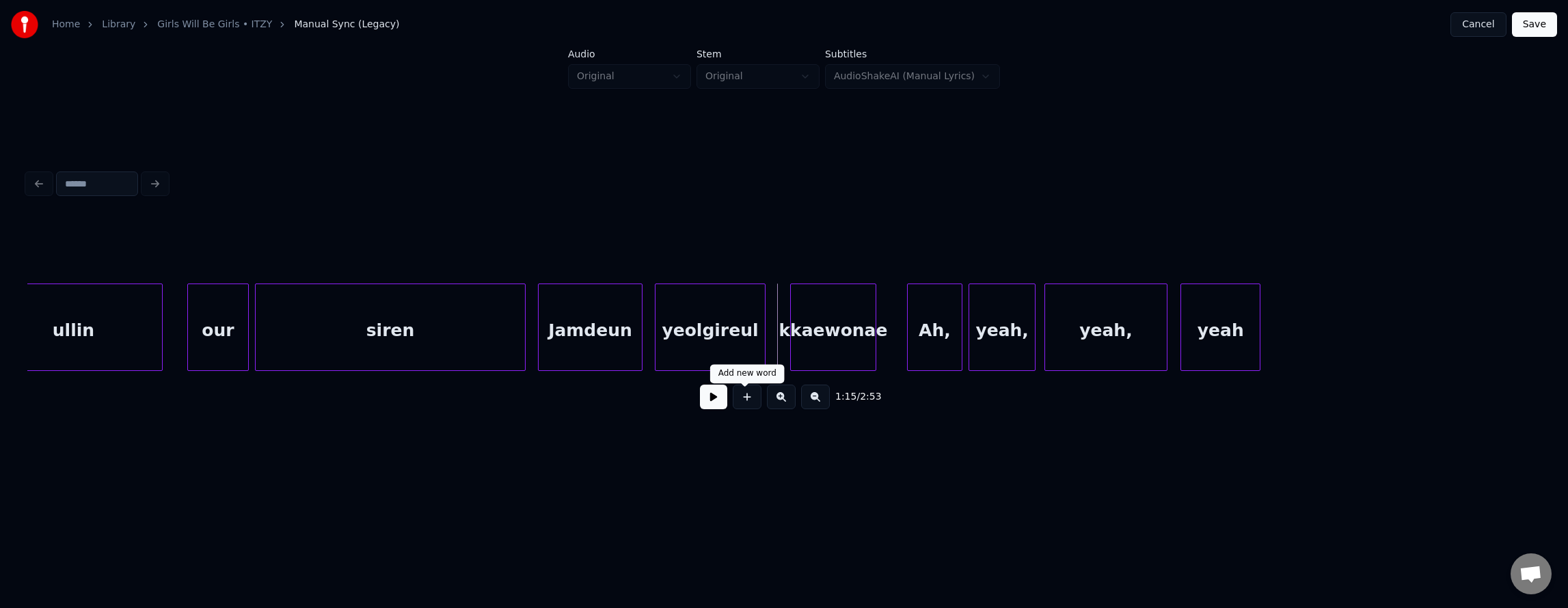
click at [716, 398] on button at bounding box center [714, 397] width 27 height 25
click at [1143, 340] on div "yeah," at bounding box center [1105, 330] width 122 height 93
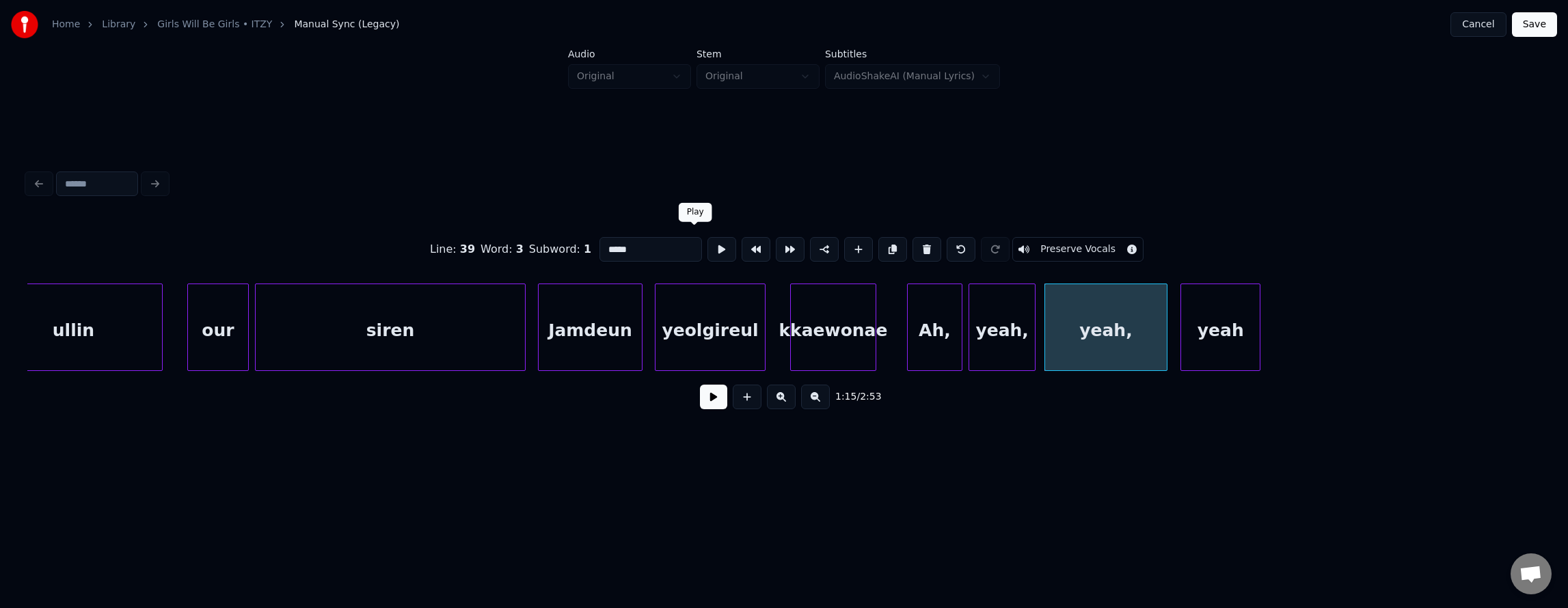
click at [708, 237] on button at bounding box center [722, 250] width 28 height 25
click at [710, 239] on button at bounding box center [722, 250] width 28 height 25
click at [1106, 335] on div at bounding box center [1108, 326] width 4 height 86
click at [1173, 344] on div "yeah" at bounding box center [1161, 330] width 79 height 93
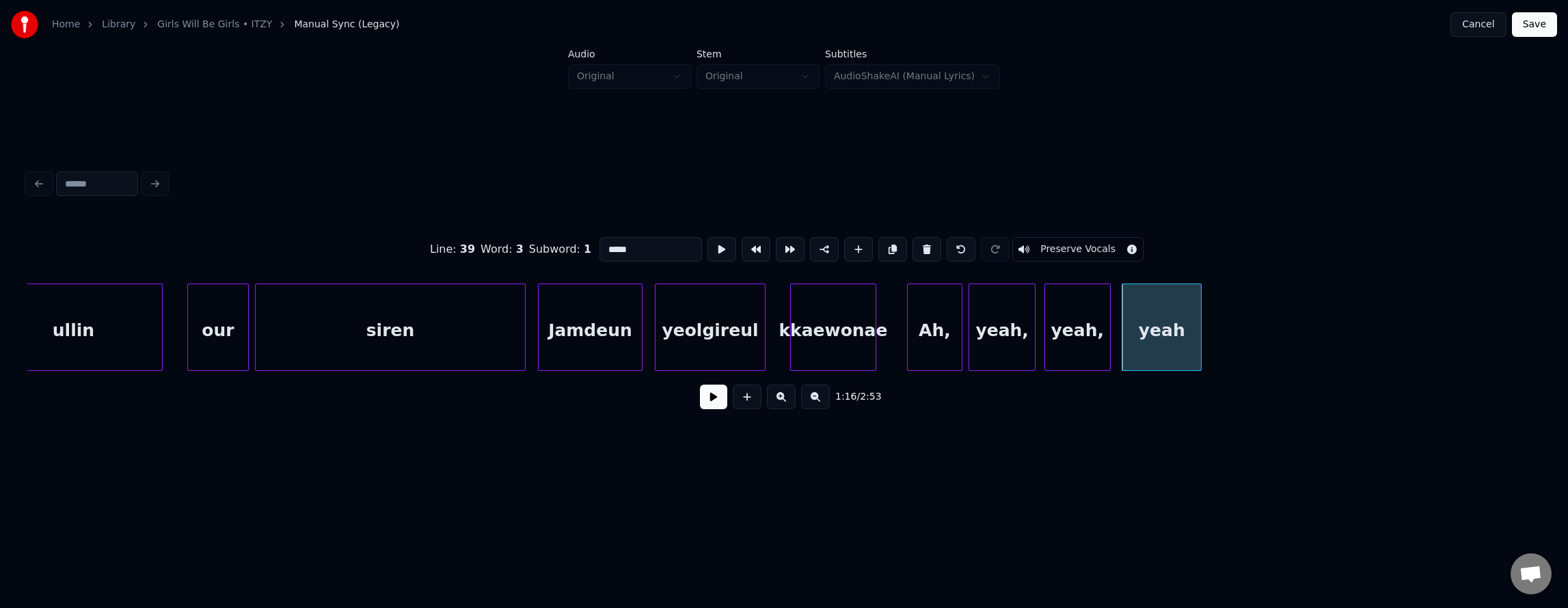
click at [1200, 343] on div at bounding box center [1199, 326] width 4 height 86
click at [1295, 339] on div at bounding box center [1295, 326] width 4 height 86
click at [751, 336] on div "yeolgireul" at bounding box center [711, 330] width 110 height 93
type input "**********"
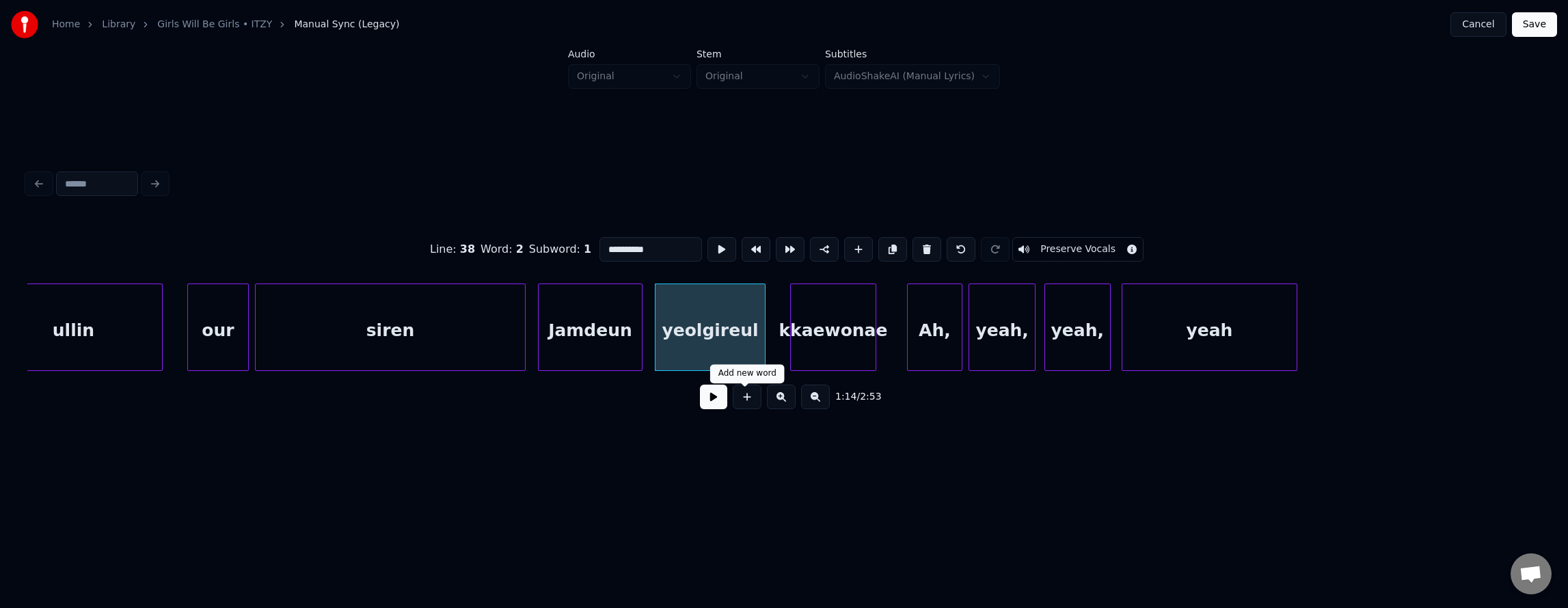
click at [716, 405] on button at bounding box center [714, 397] width 27 height 25
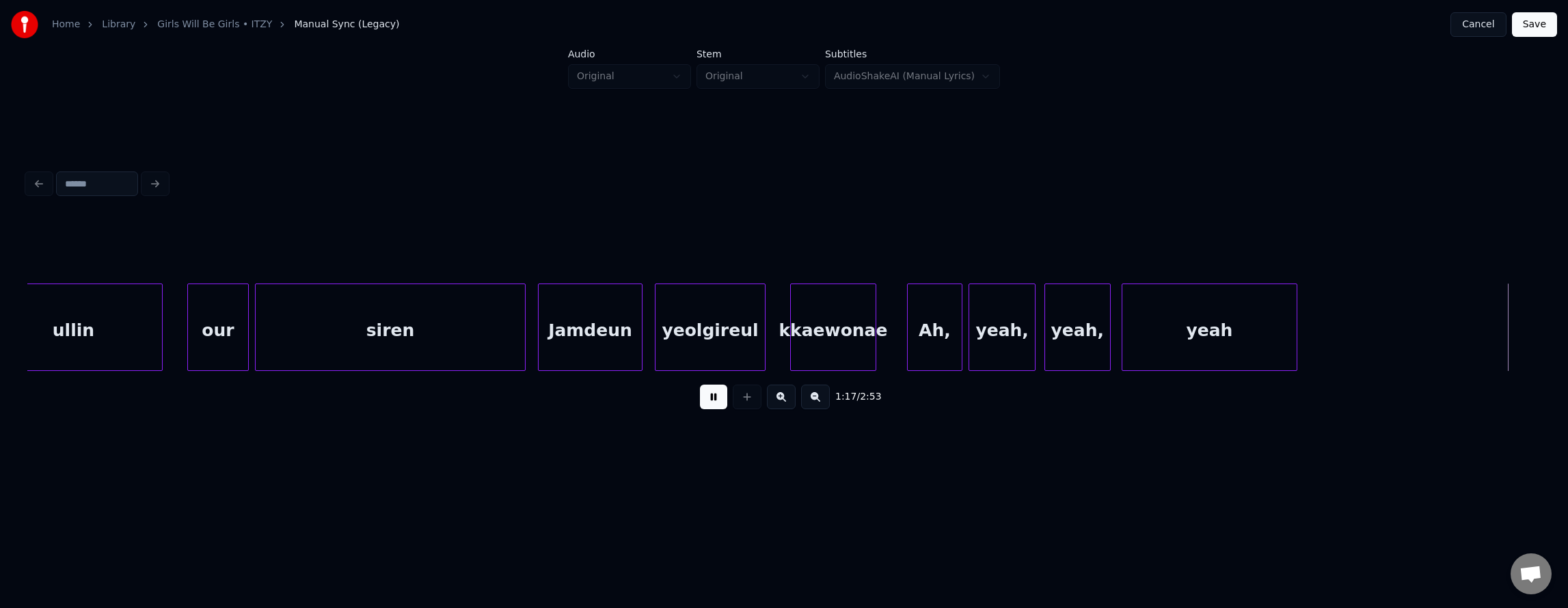
scroll to position [0, 23838]
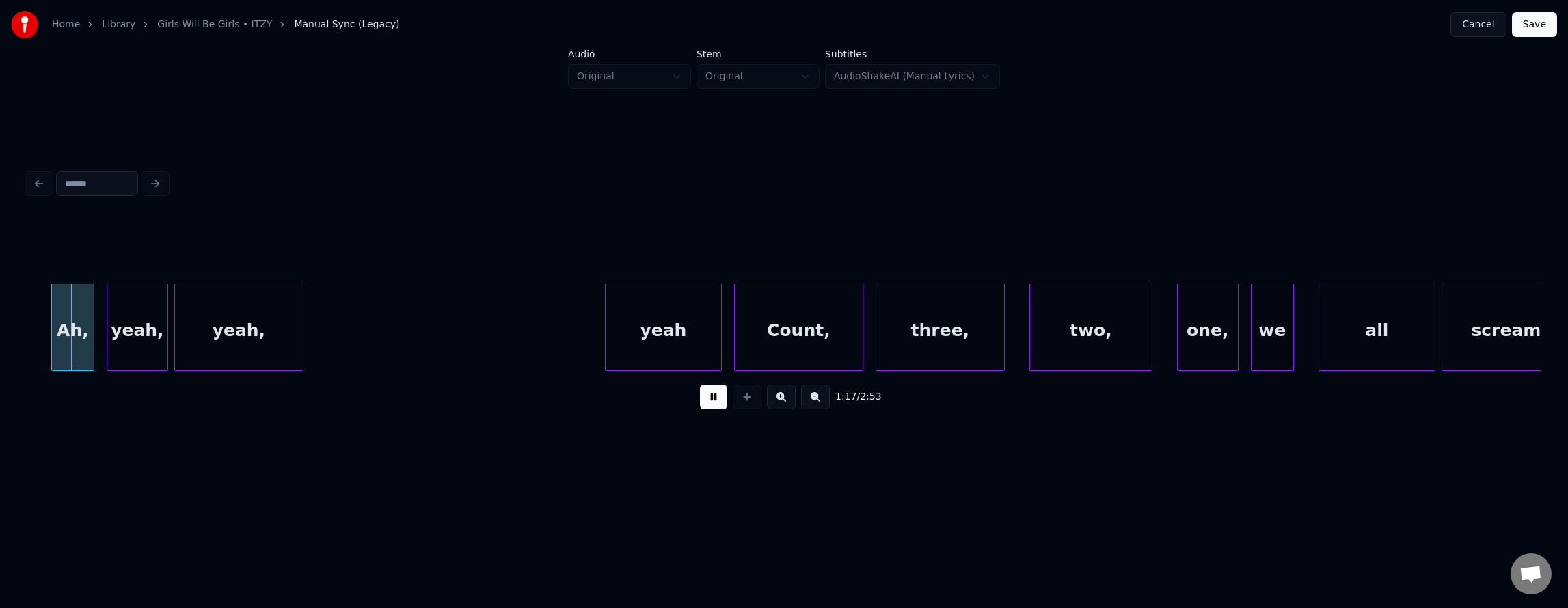
click at [713, 406] on button at bounding box center [714, 397] width 27 height 25
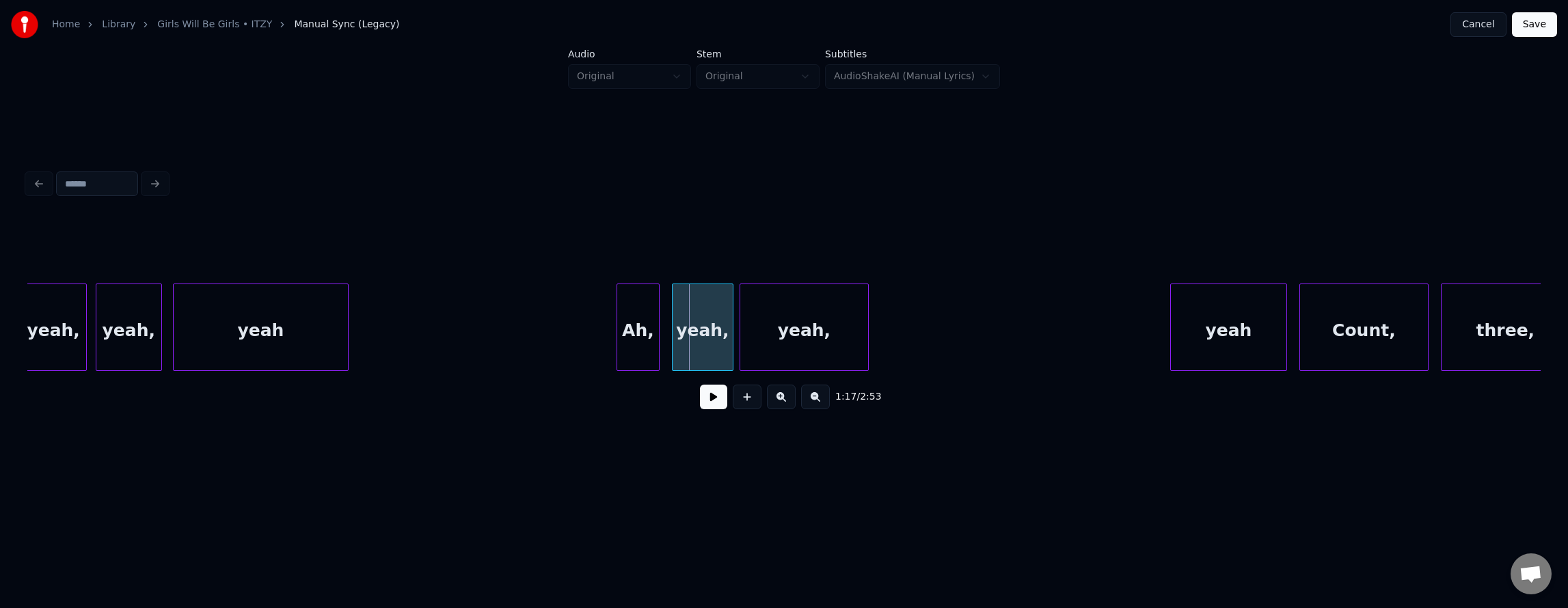
scroll to position [0, 23270]
drag, startPoint x: 412, startPoint y: 341, endPoint x: 421, endPoint y: 340, distance: 9.1
click at [700, 408] on button at bounding box center [714, 397] width 27 height 25
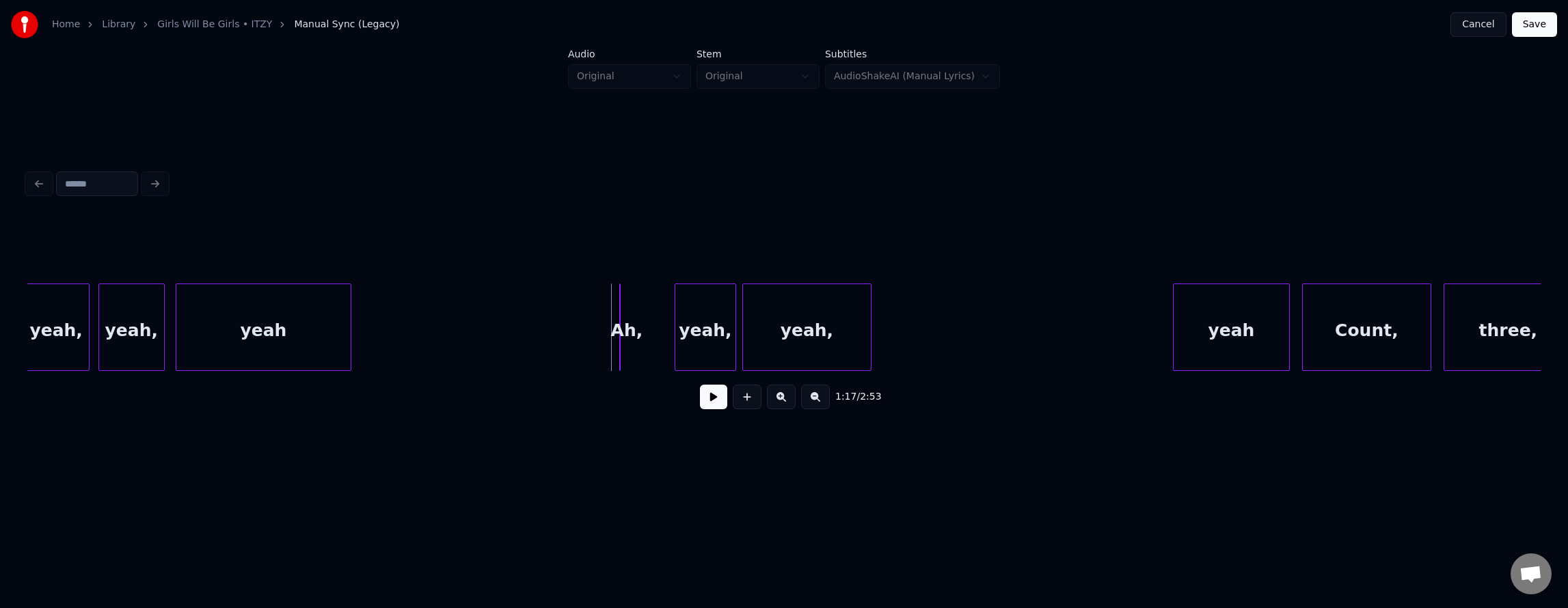
click at [696, 319] on div "yeah," at bounding box center [706, 330] width 61 height 93
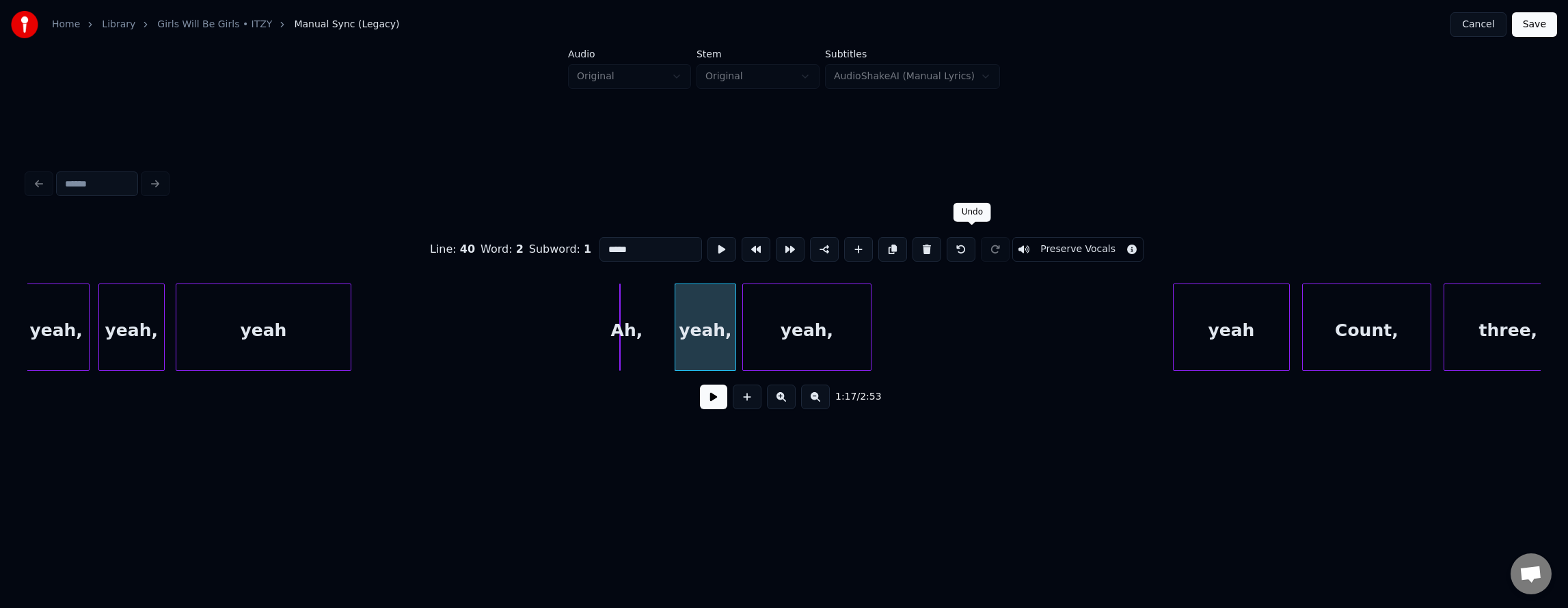
click at [973, 242] on button at bounding box center [960, 250] width 28 height 25
click at [523, 301] on div "Ah," at bounding box center [532, 330] width 42 height 93
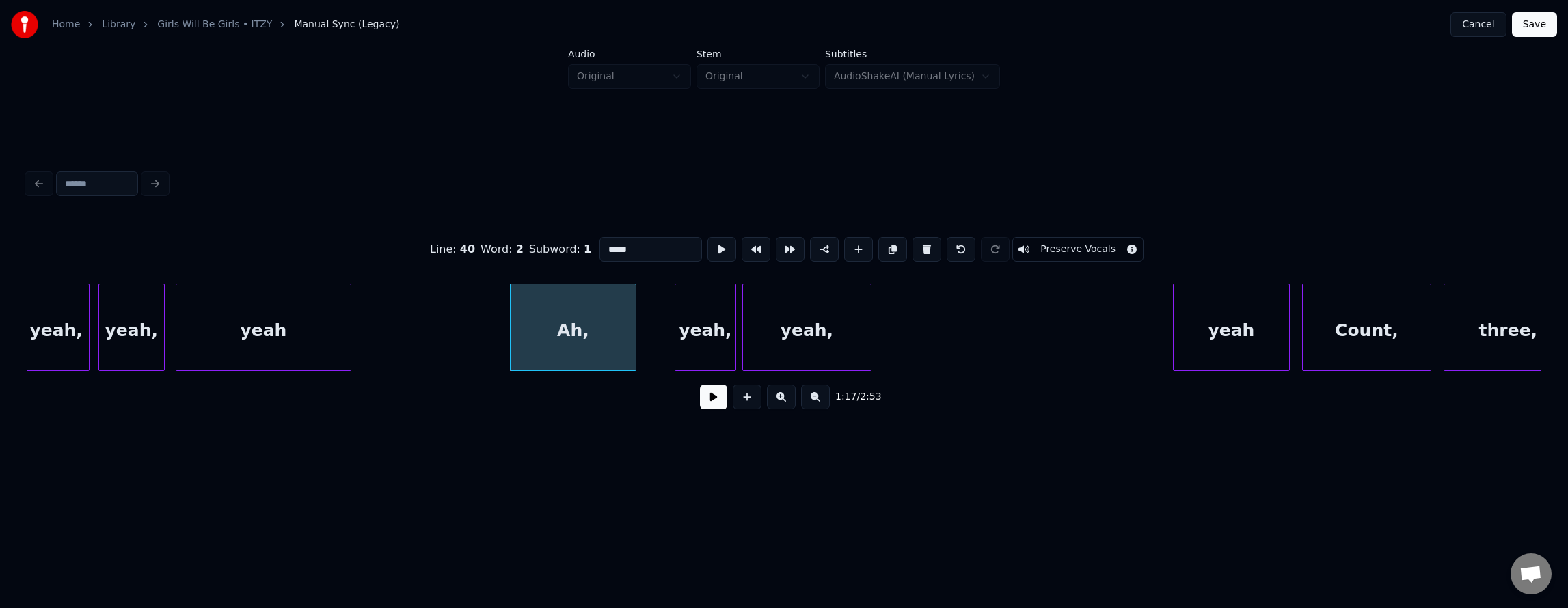
click at [636, 316] on div at bounding box center [633, 326] width 4 height 86
click at [708, 245] on button at bounding box center [722, 250] width 28 height 25
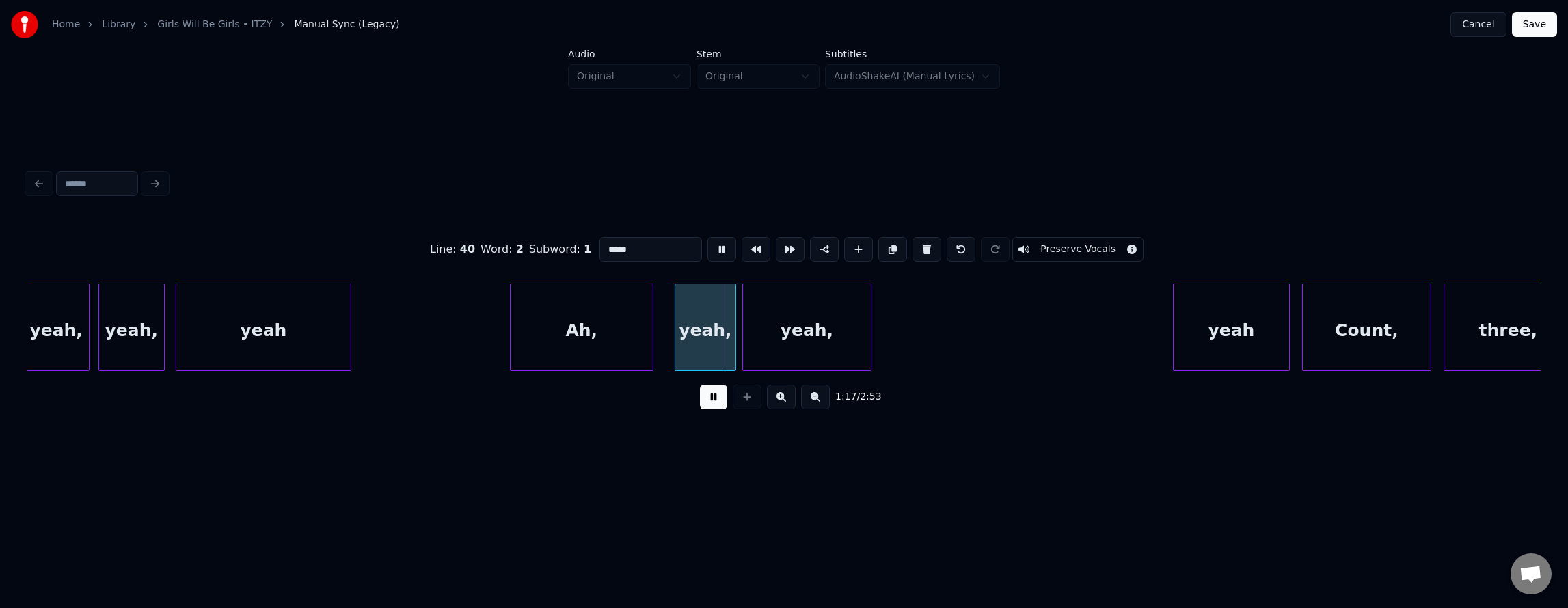
click at [708, 246] on button at bounding box center [722, 250] width 28 height 25
click at [582, 291] on div "Ah," at bounding box center [582, 330] width 142 height 93
type input "***"
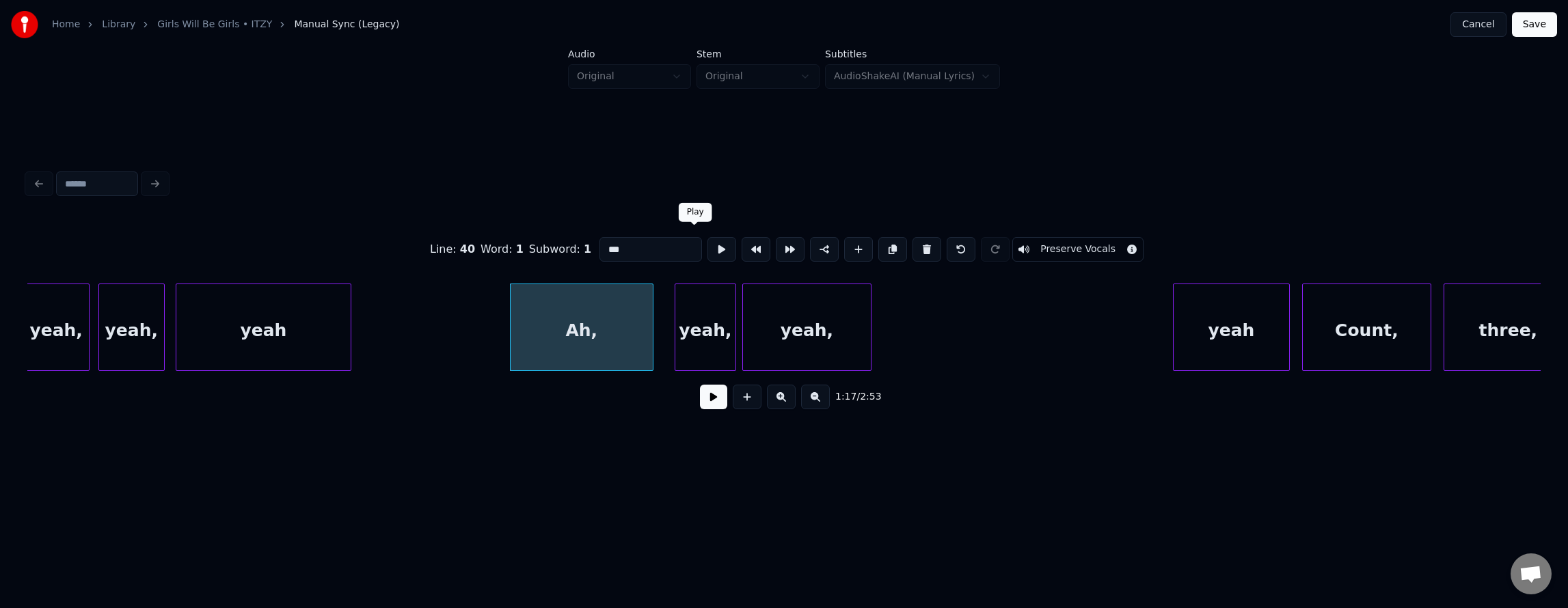
click at [708, 248] on button at bounding box center [722, 250] width 28 height 25
click at [580, 321] on div at bounding box center [580, 326] width 4 height 86
click at [611, 325] on div "yeah," at bounding box center [625, 330] width 61 height 93
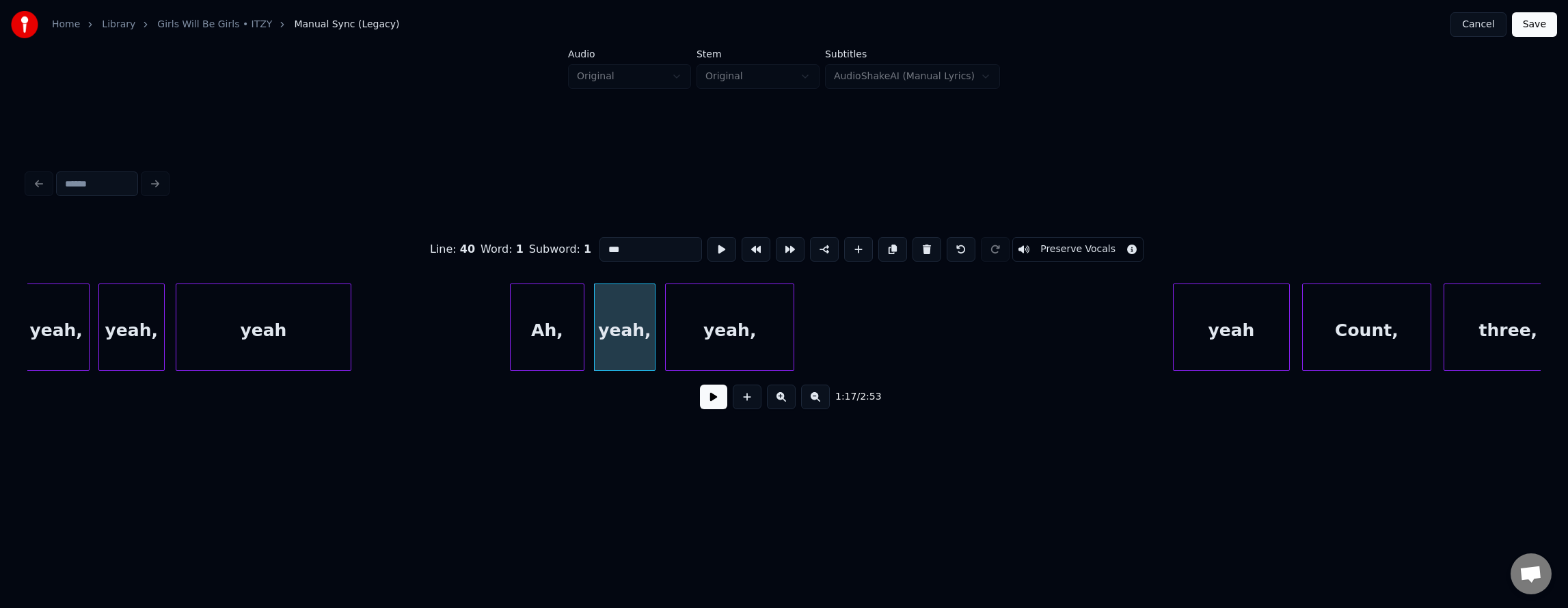
click at [721, 343] on div "yeah," at bounding box center [730, 330] width 128 height 93
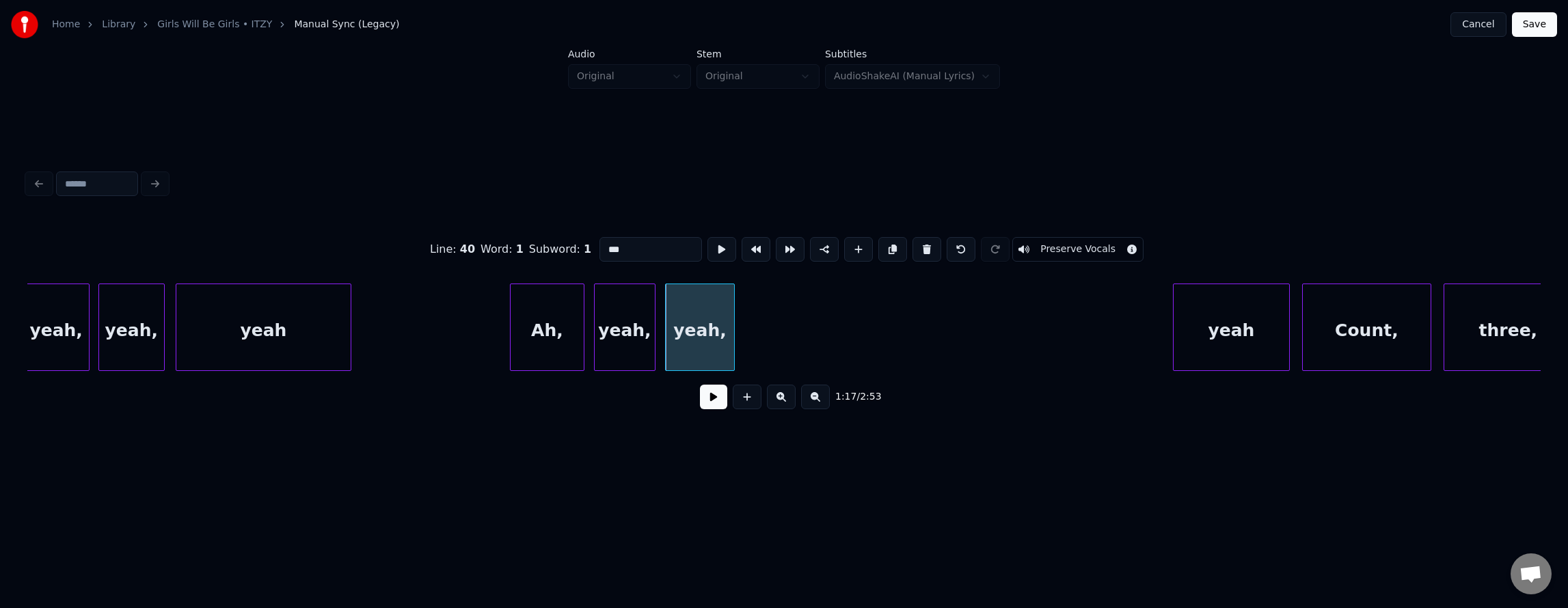
click at [731, 344] on div at bounding box center [731, 326] width 4 height 86
click at [786, 345] on div "yeah" at bounding box center [803, 330] width 115 height 93
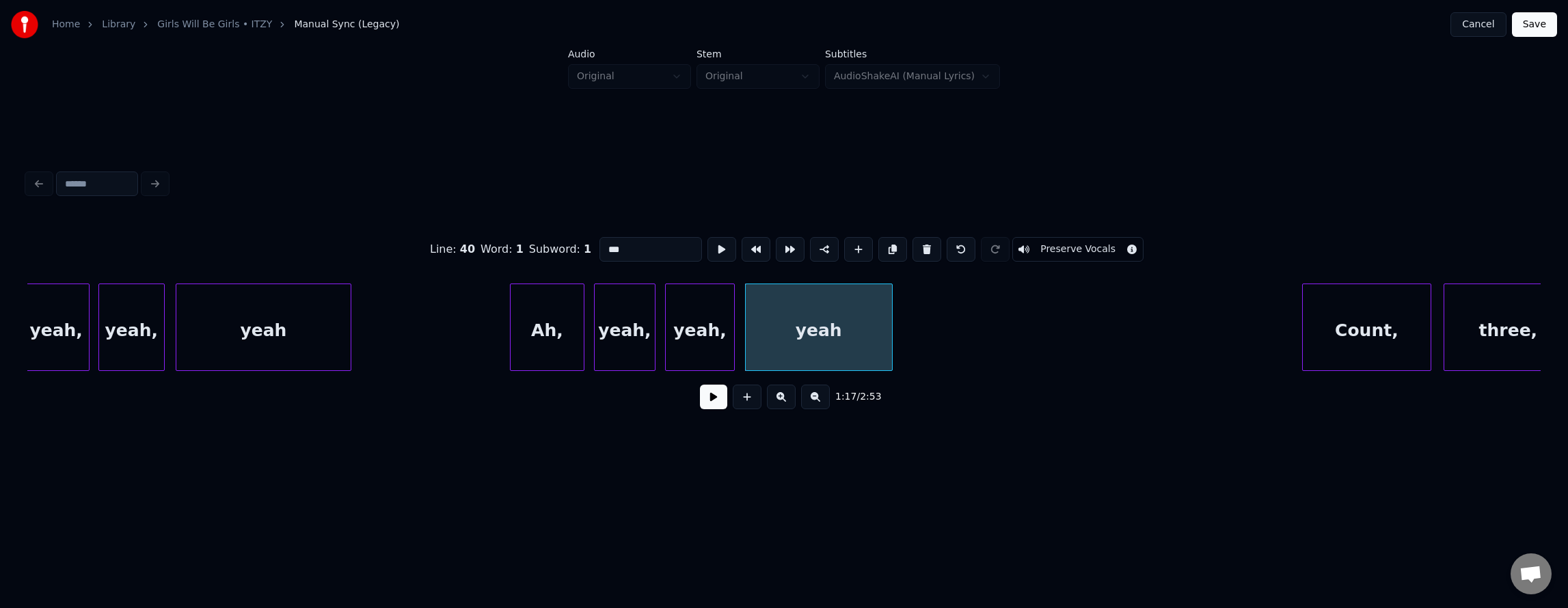
click at [889, 341] on div at bounding box center [890, 326] width 4 height 86
drag, startPoint x: 467, startPoint y: 296, endPoint x: 607, endPoint y: 360, distance: 153.9
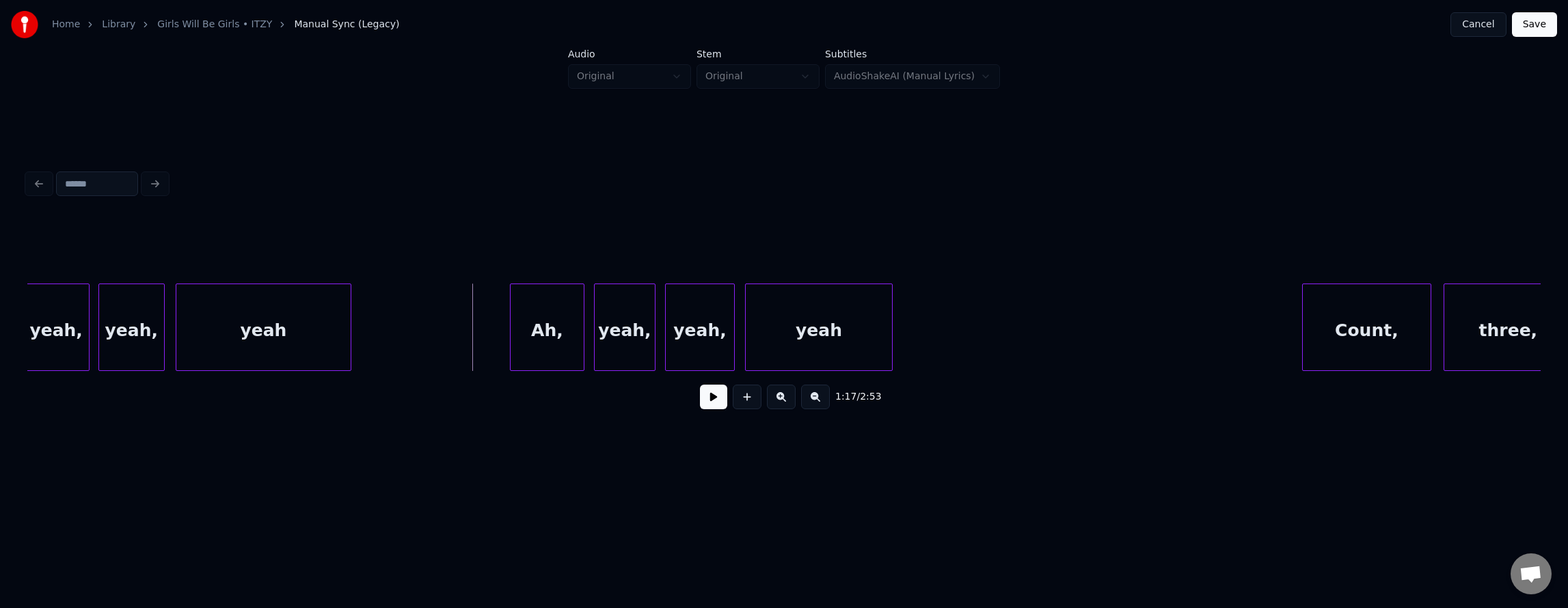
click at [700, 408] on button at bounding box center [714, 397] width 27 height 25
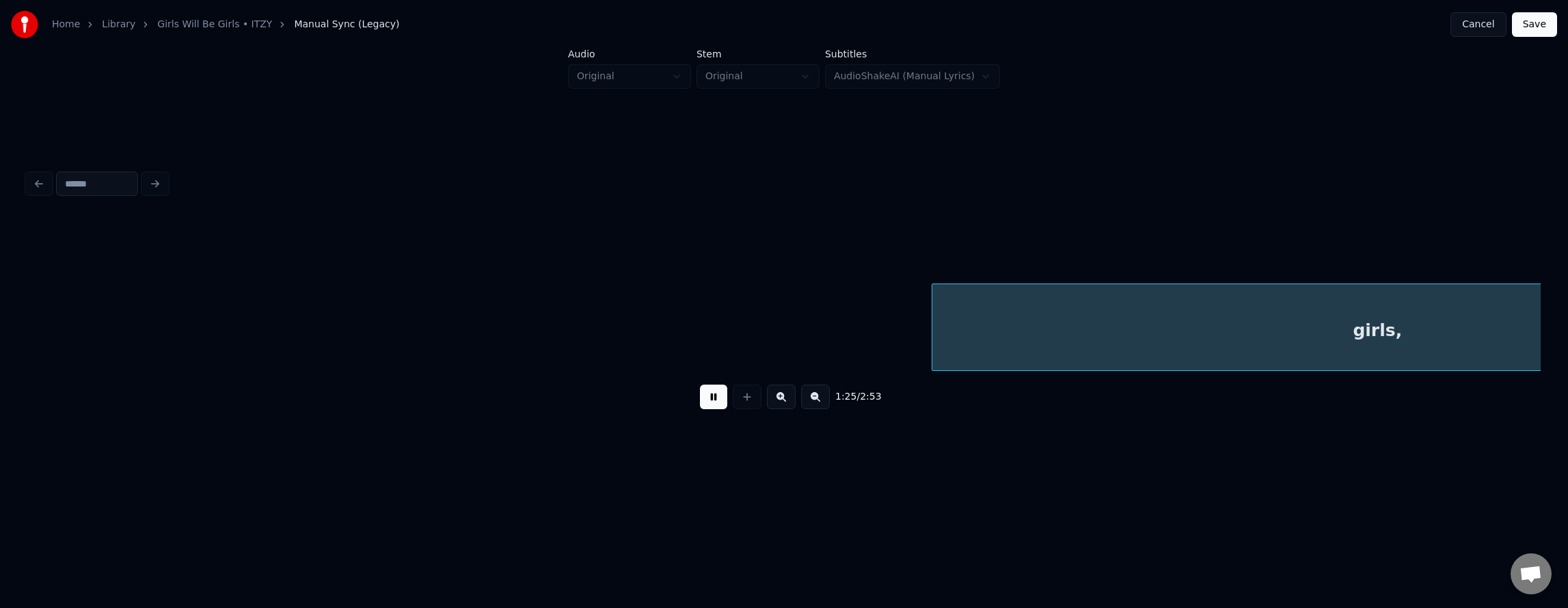
scroll to position [0, 26299]
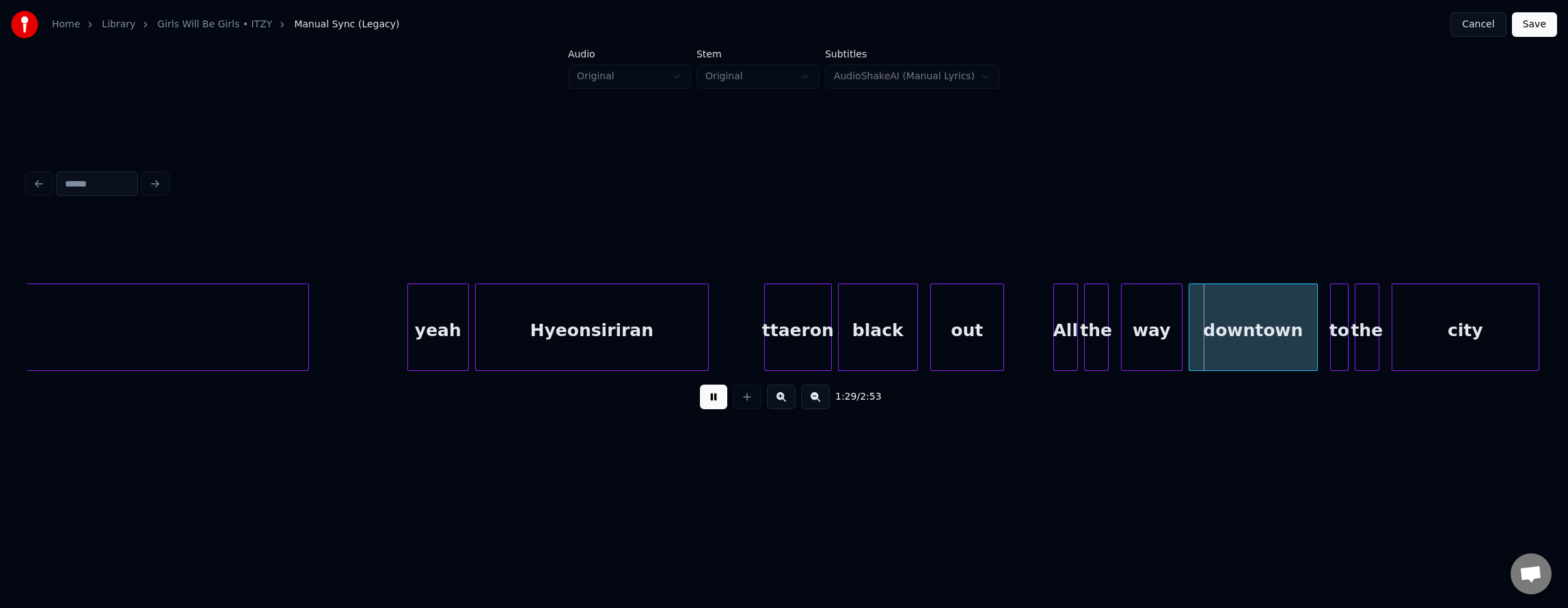
drag, startPoint x: 700, startPoint y: 408, endPoint x: 691, endPoint y: 414, distance: 10.8
click at [700, 408] on button at bounding box center [714, 397] width 27 height 25
click at [447, 340] on div "yeah" at bounding box center [438, 330] width 61 height 93
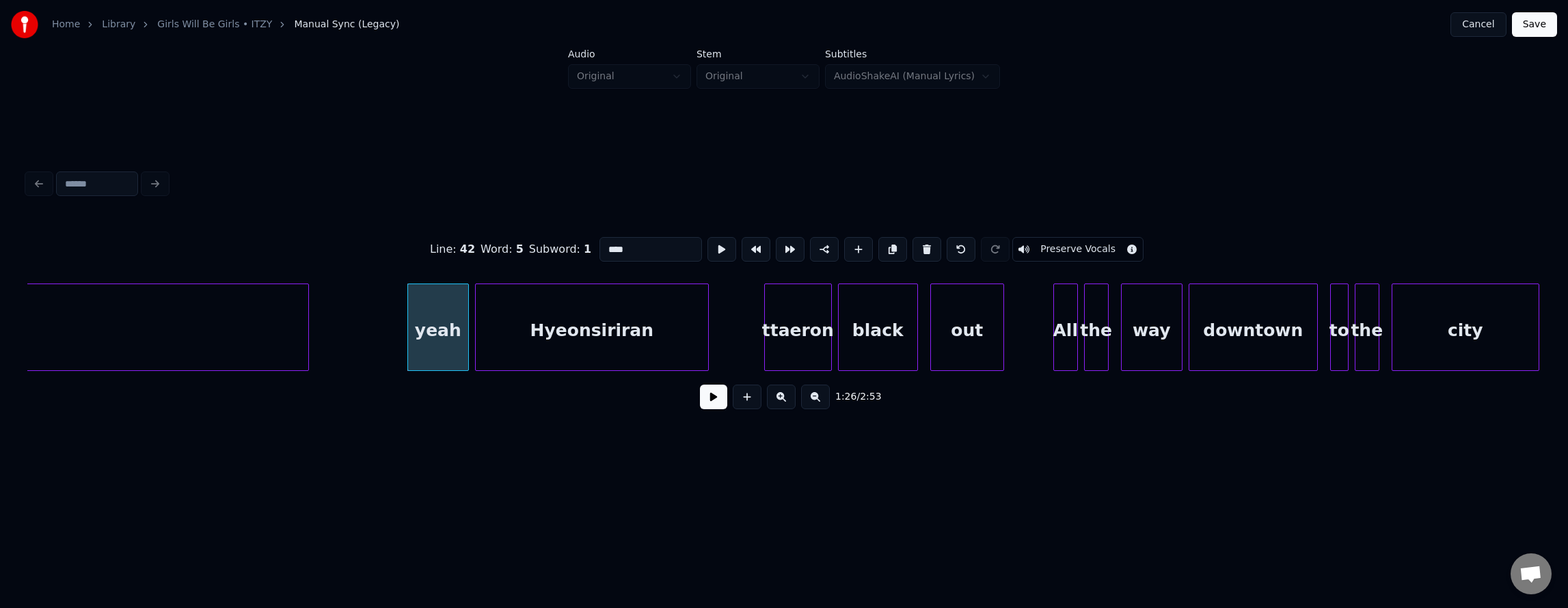
click at [558, 338] on div "Hyeonsiriran" at bounding box center [592, 330] width 233 height 93
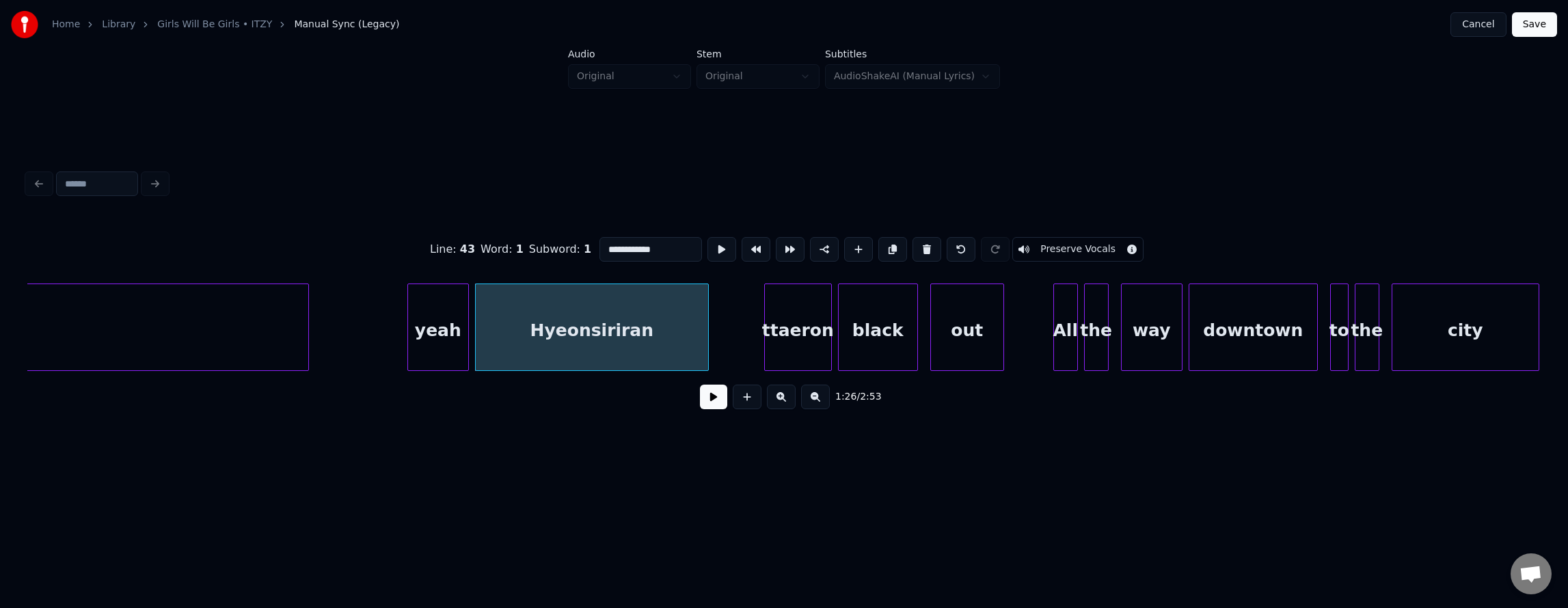
click at [427, 317] on div "yeah" at bounding box center [438, 330] width 61 height 93
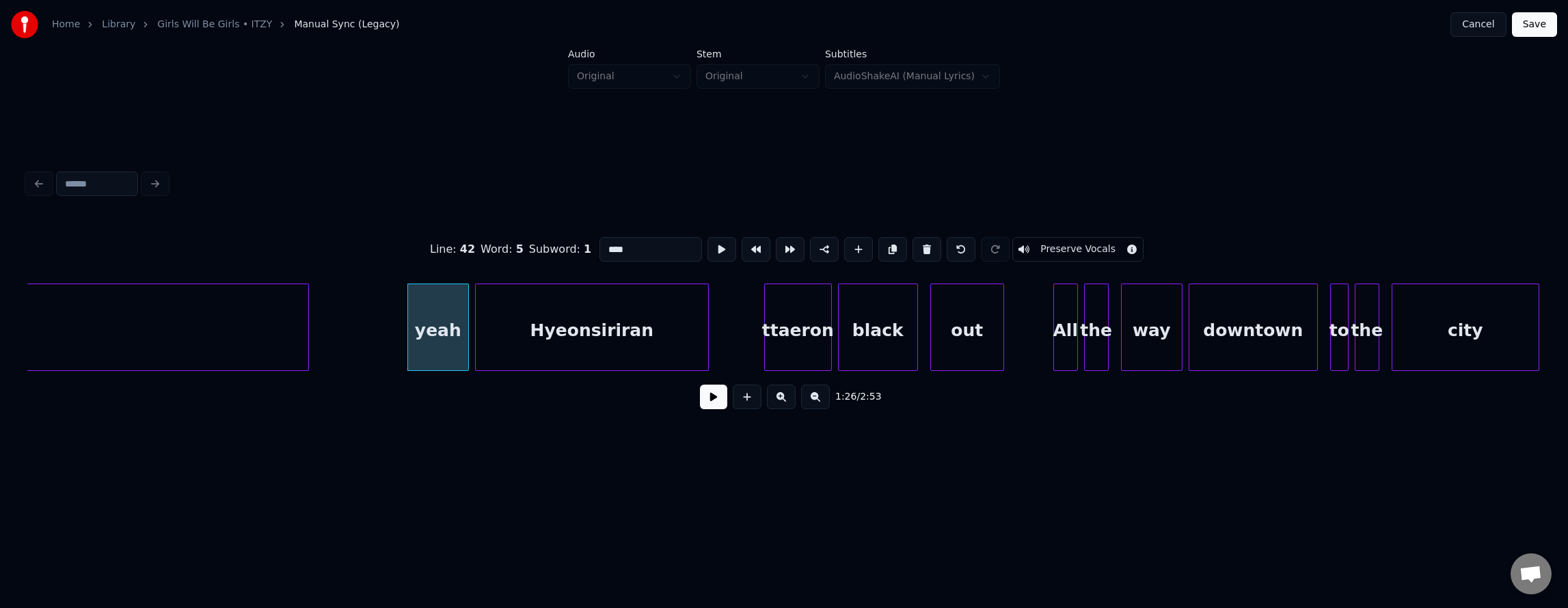
click at [520, 328] on div "Hyeonsiriran" at bounding box center [592, 330] width 233 height 93
type input "**********"
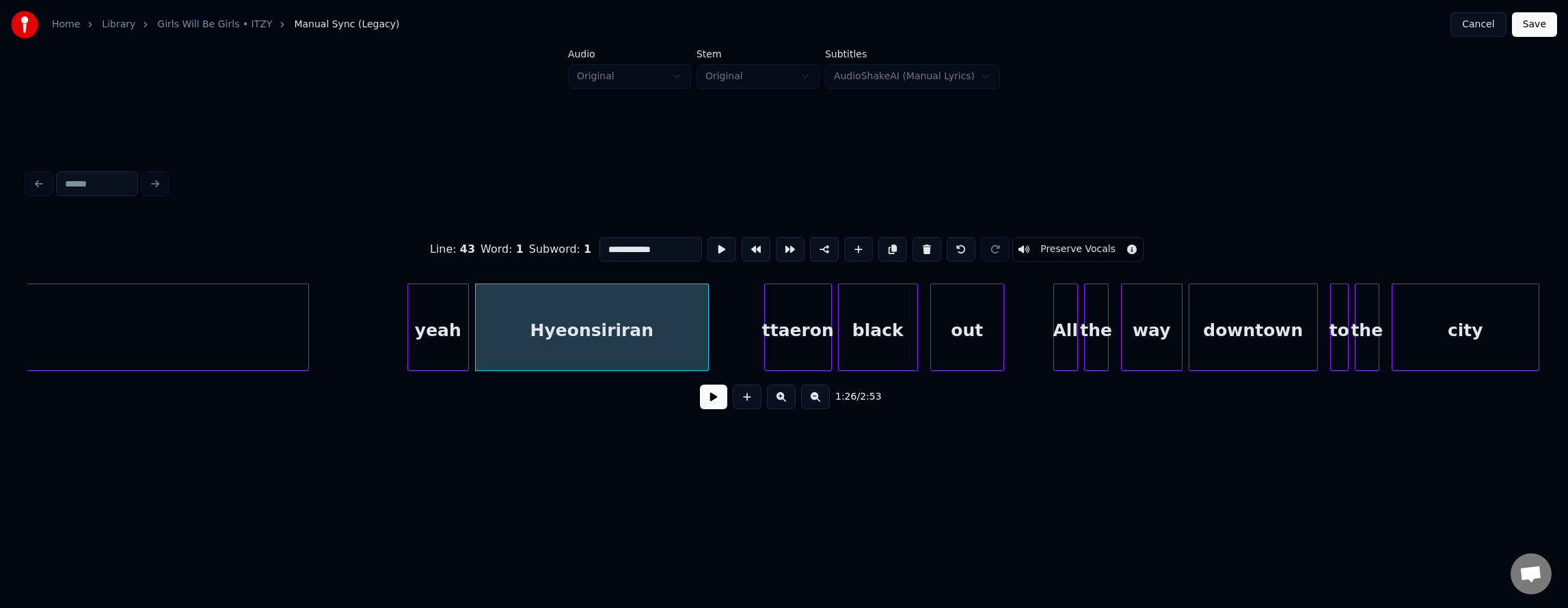
click at [362, 324] on div "girls, yeah Hyeonsiriran ttaeron black out All the way downtown to the city" at bounding box center [472, 327] width 53488 height 87
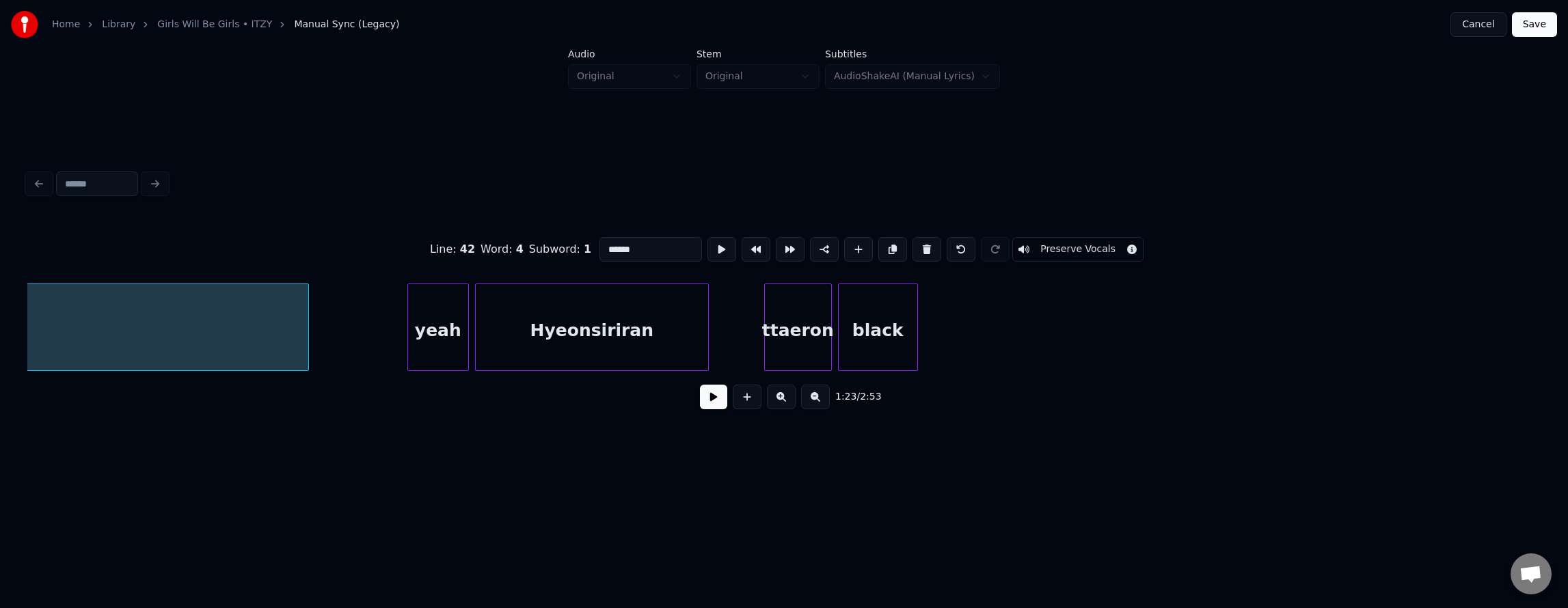
scroll to position [0, 25689]
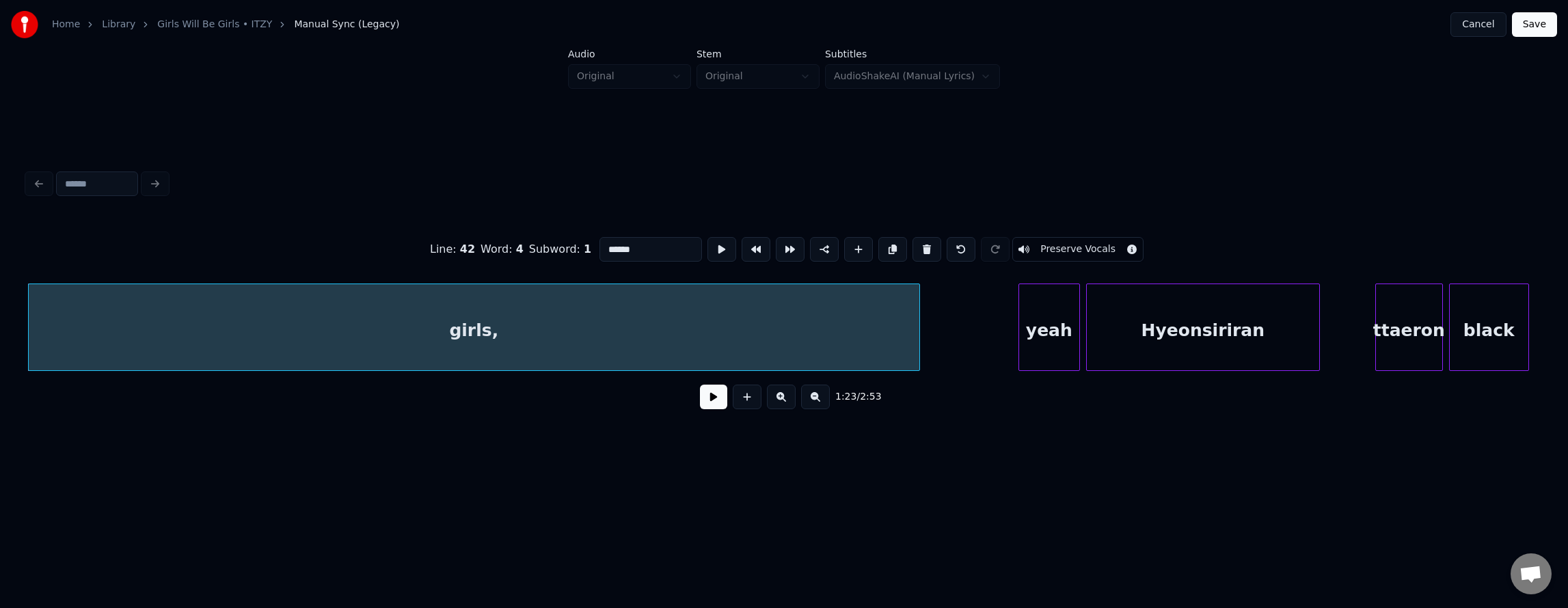
click at [701, 406] on button at bounding box center [714, 397] width 27 height 25
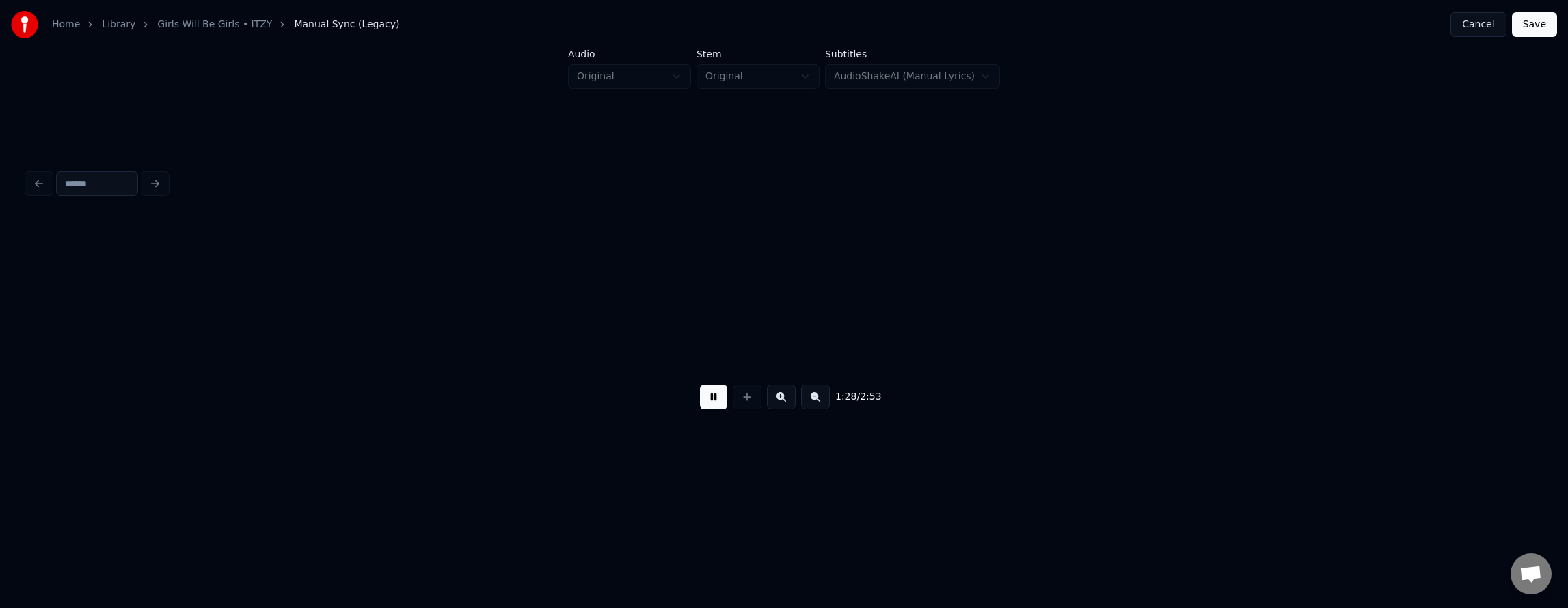
scroll to position [0, 27202]
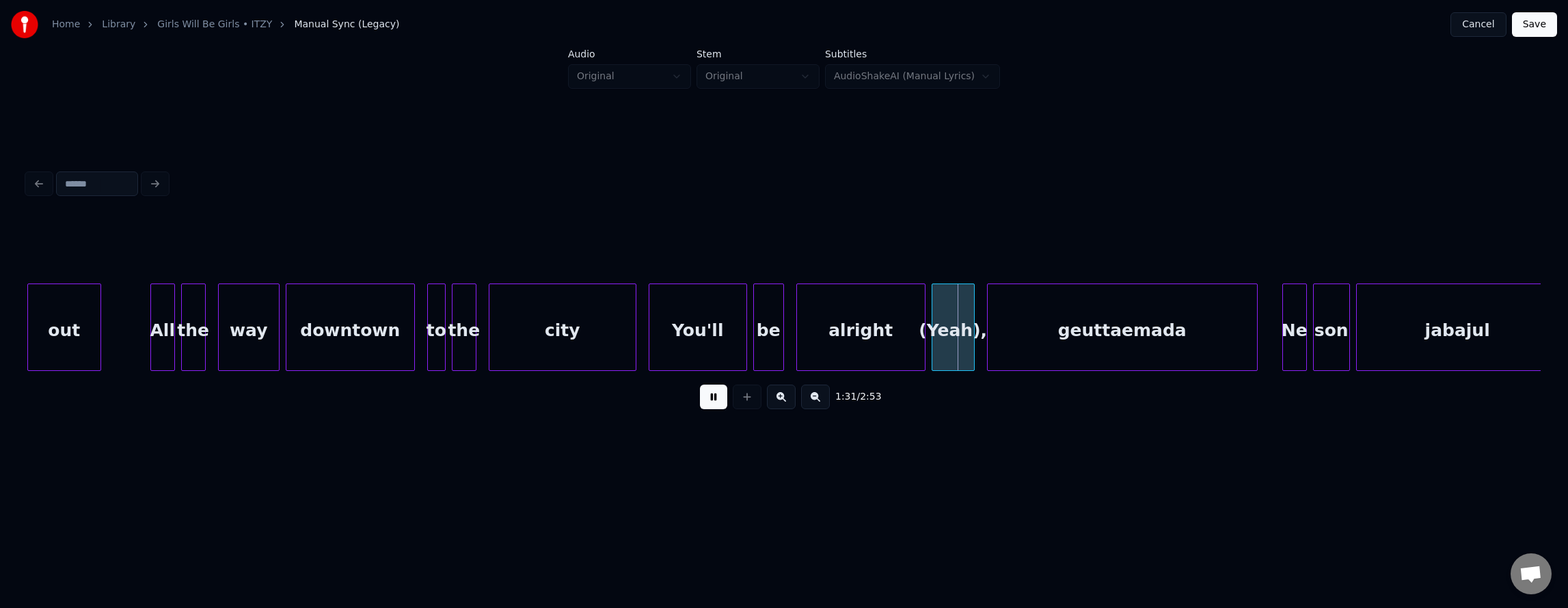
click at [701, 406] on button at bounding box center [714, 397] width 27 height 25
click at [568, 356] on div "city" at bounding box center [562, 330] width 147 height 93
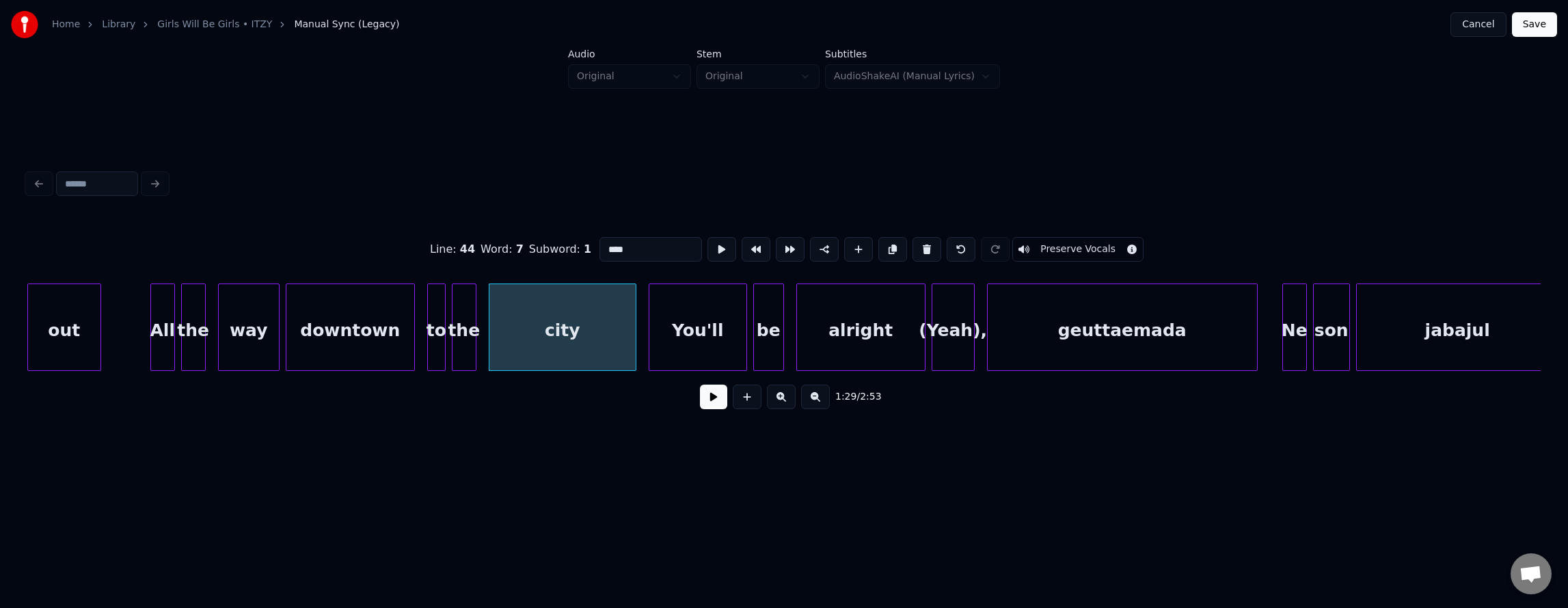
click at [708, 409] on button at bounding box center [714, 397] width 27 height 25
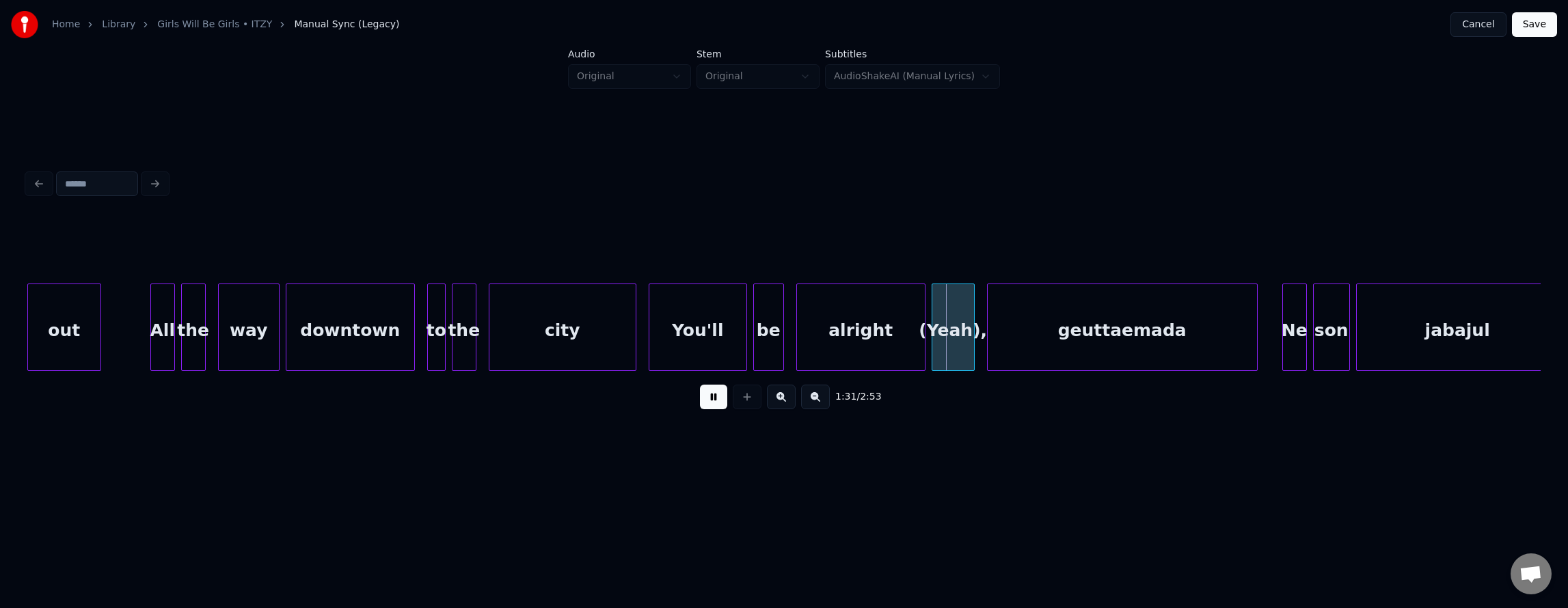
click at [705, 408] on button at bounding box center [714, 397] width 27 height 25
click at [956, 330] on div "(Yeah)," at bounding box center [953, 330] width 42 height 93
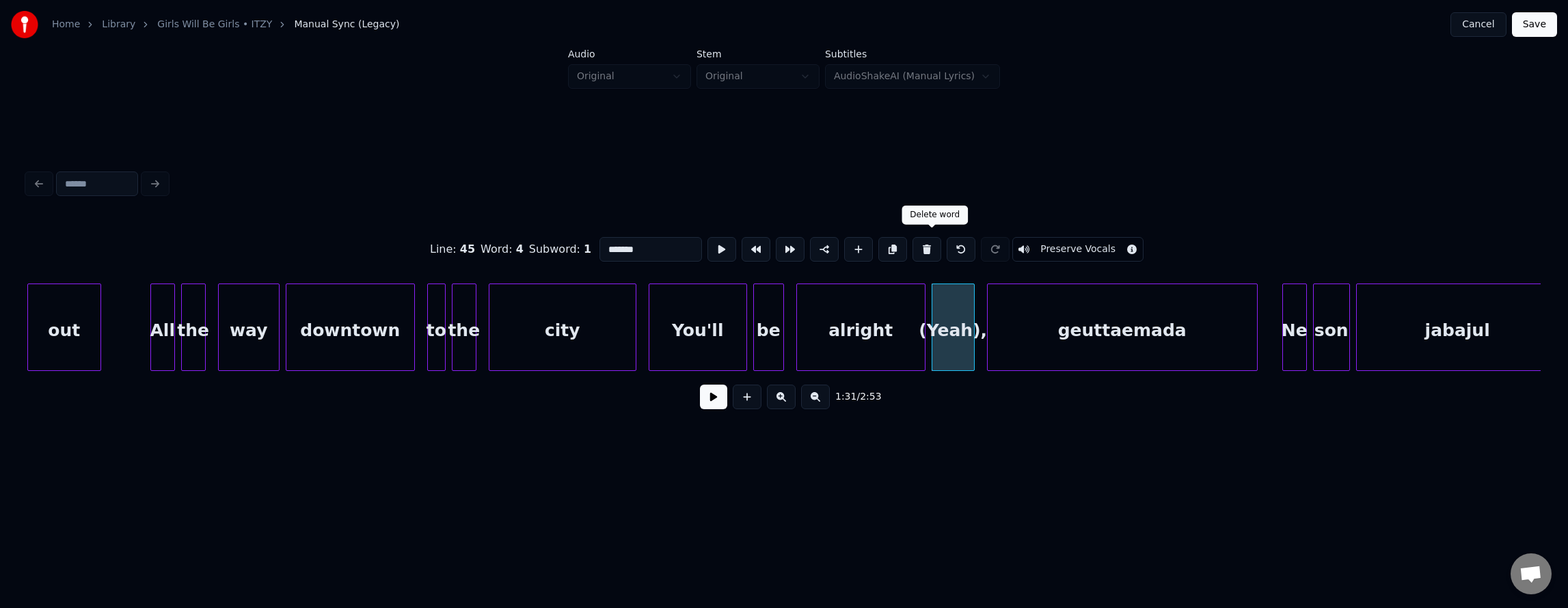
click at [942, 243] on button at bounding box center [926, 250] width 28 height 25
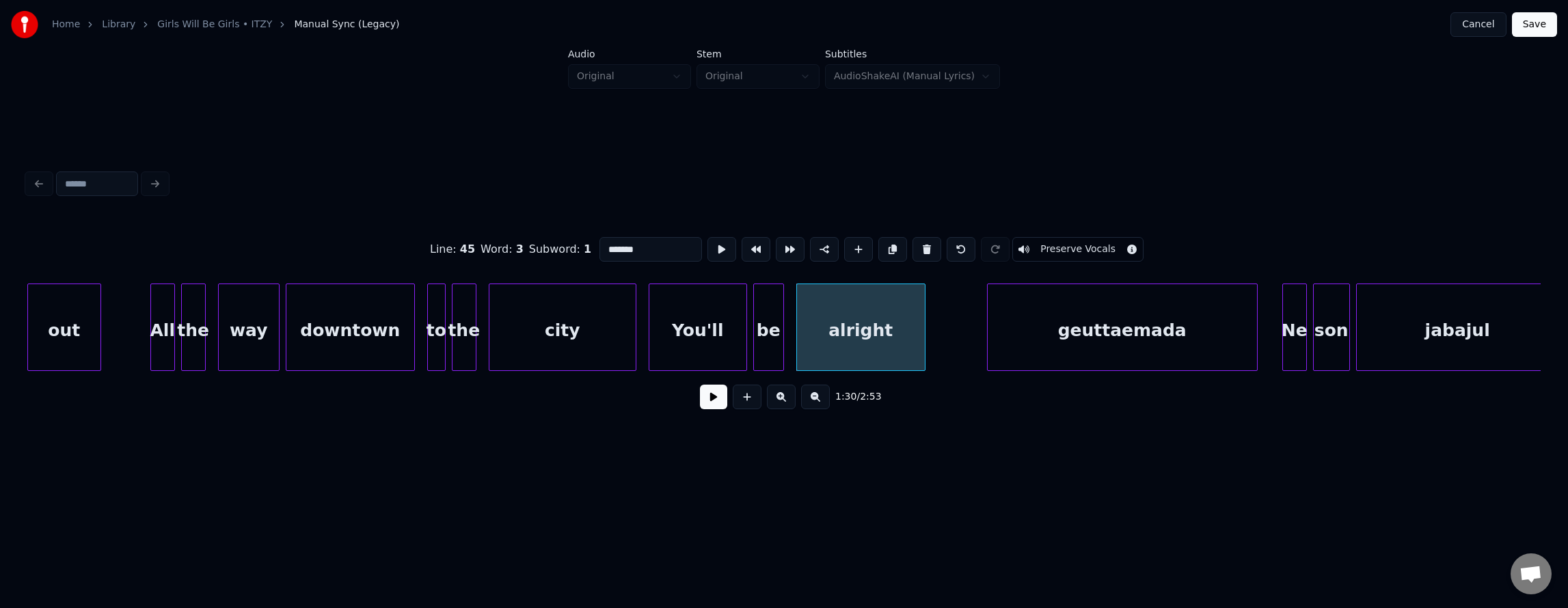
click at [565, 312] on div "city" at bounding box center [562, 330] width 147 height 93
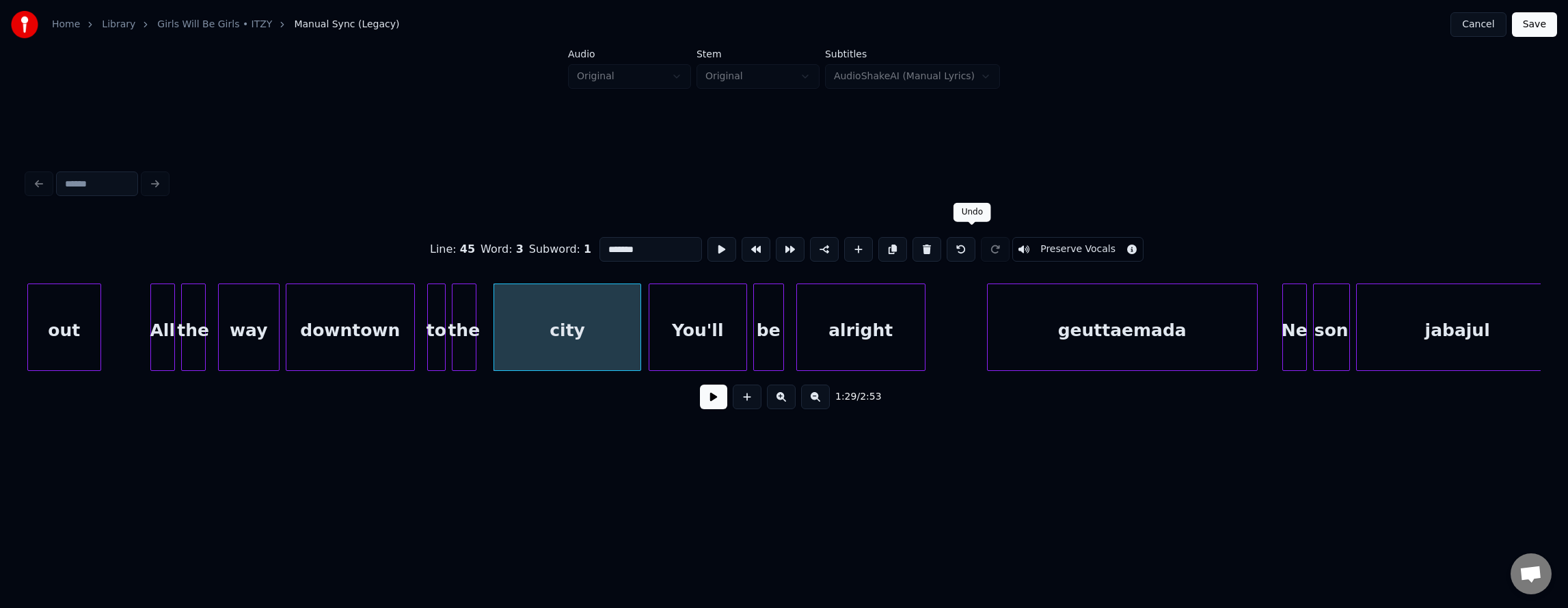
click at [976, 246] on button at bounding box center [960, 250] width 28 height 25
type input "****"
drag, startPoint x: 966, startPoint y: 250, endPoint x: 994, endPoint y: 252, distance: 28.1
click at [966, 250] on button at bounding box center [960, 250] width 28 height 25
click at [1010, 246] on button at bounding box center [995, 250] width 28 height 25
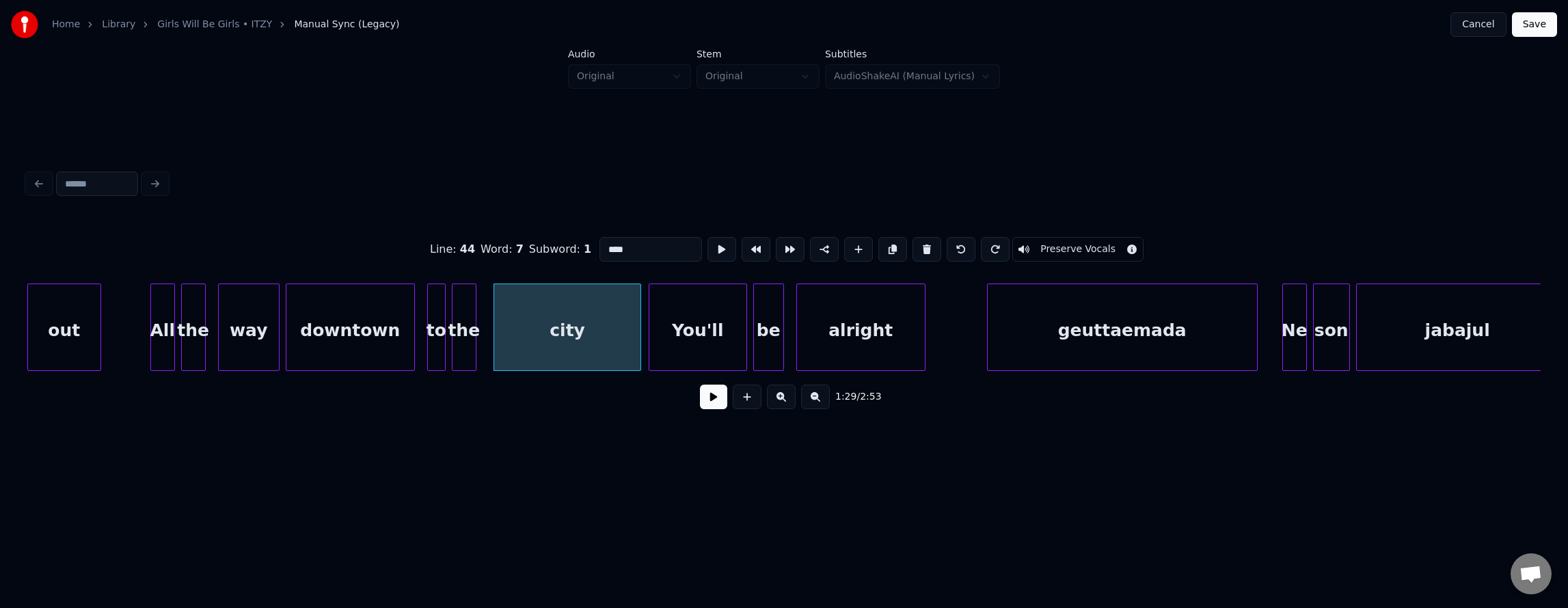
click at [701, 401] on button at bounding box center [714, 397] width 27 height 25
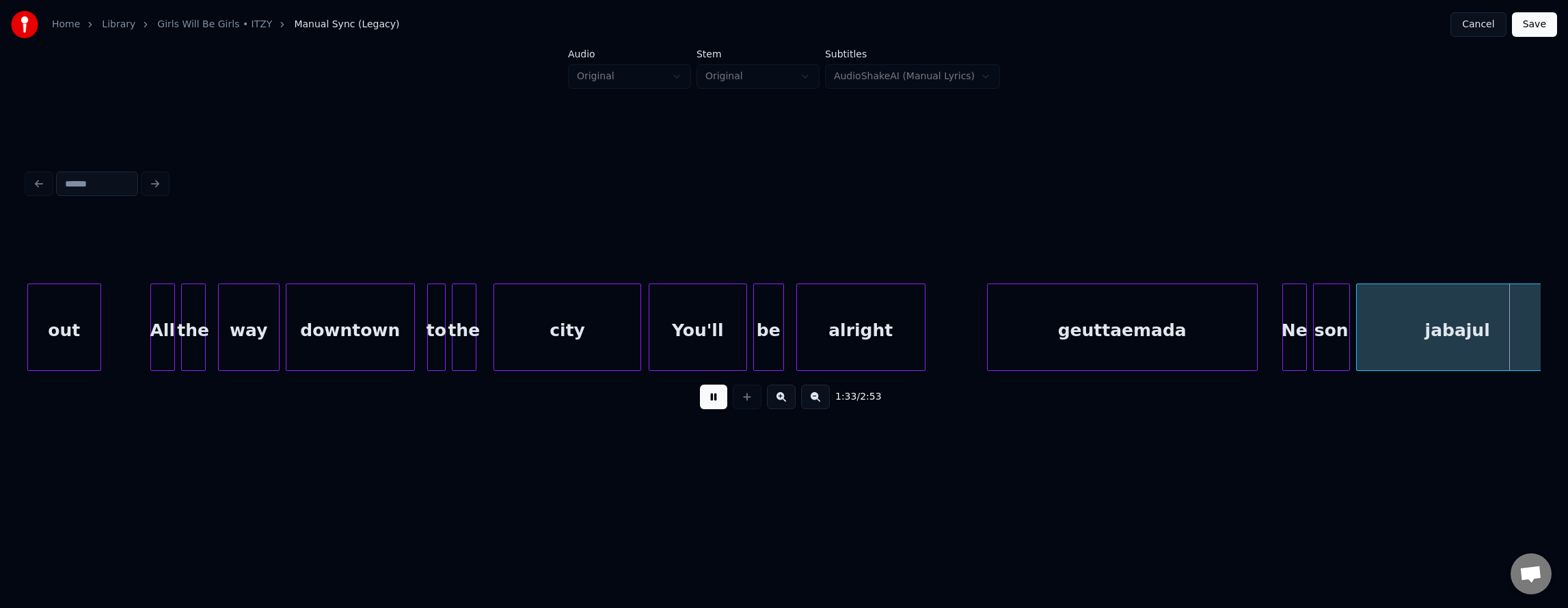
scroll to position [0, 28716]
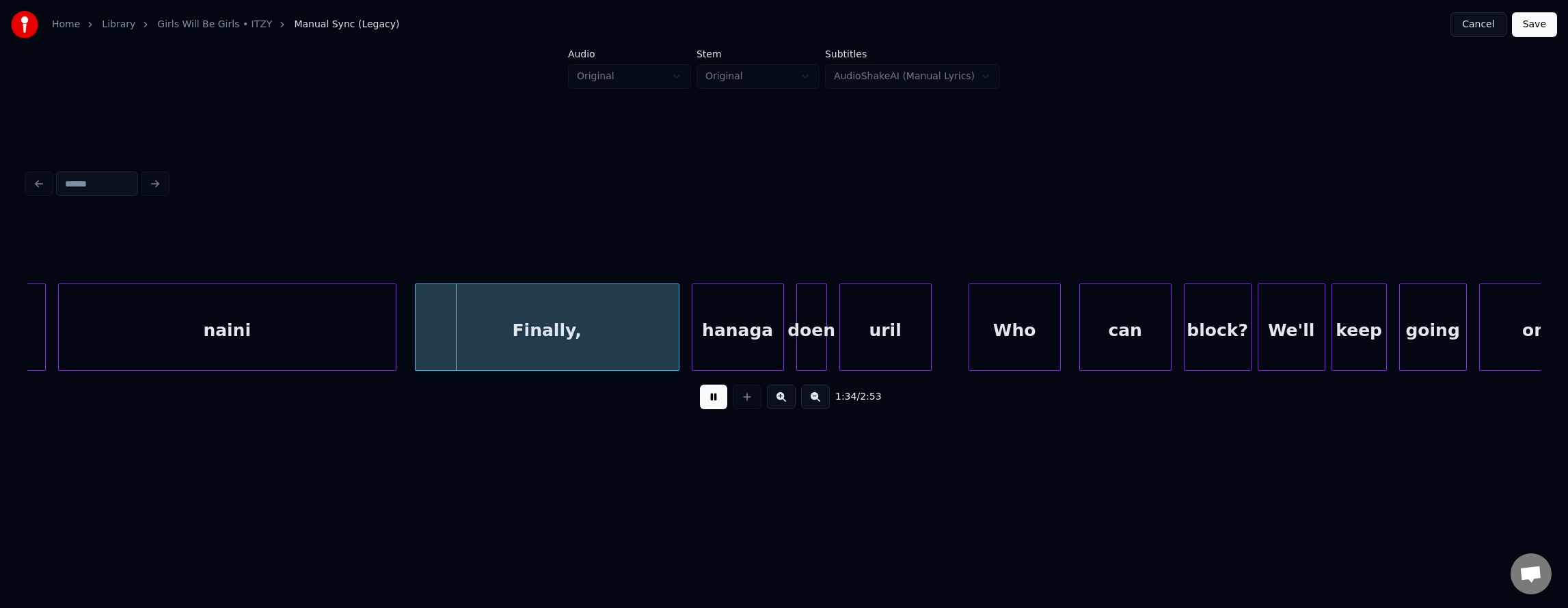
click at [701, 401] on button at bounding box center [714, 397] width 27 height 25
click at [348, 335] on div "naini" at bounding box center [227, 330] width 337 height 93
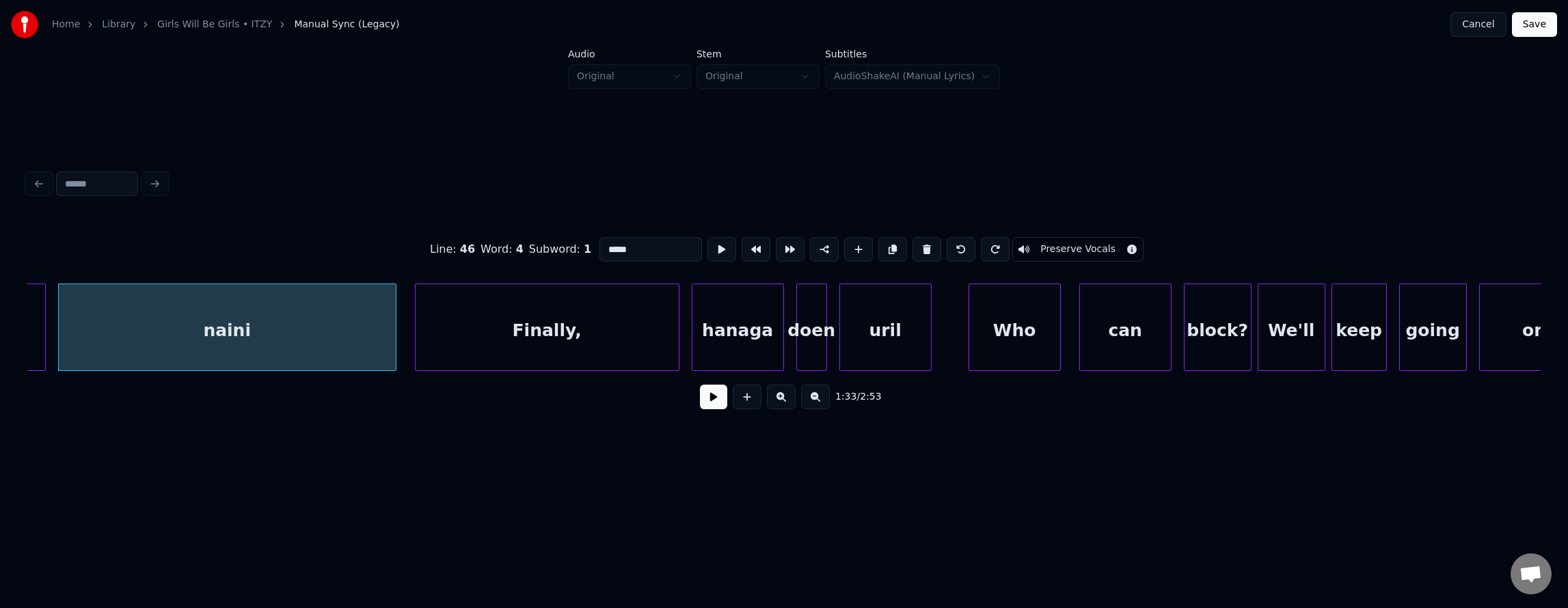
click at [708, 412] on div "1:33 / 2:53" at bounding box center [784, 397] width 1491 height 30
click at [705, 409] on button at bounding box center [714, 397] width 27 height 25
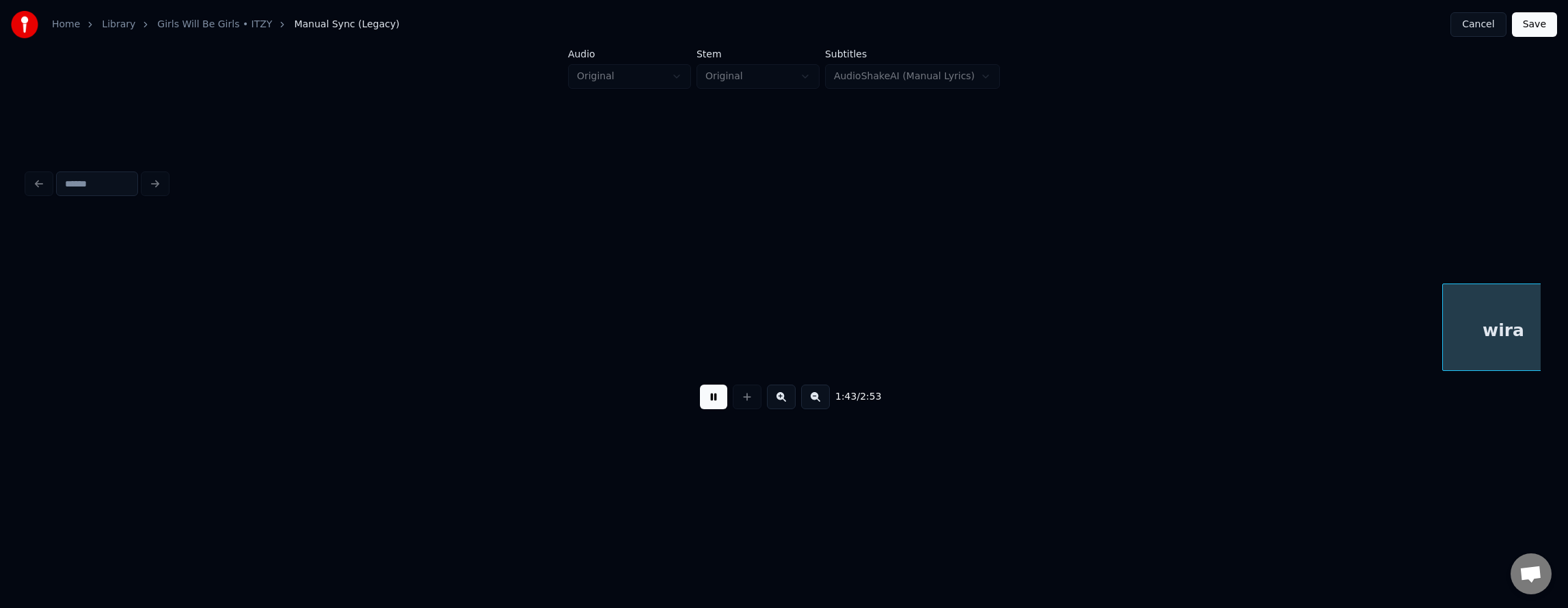
scroll to position [0, 31744]
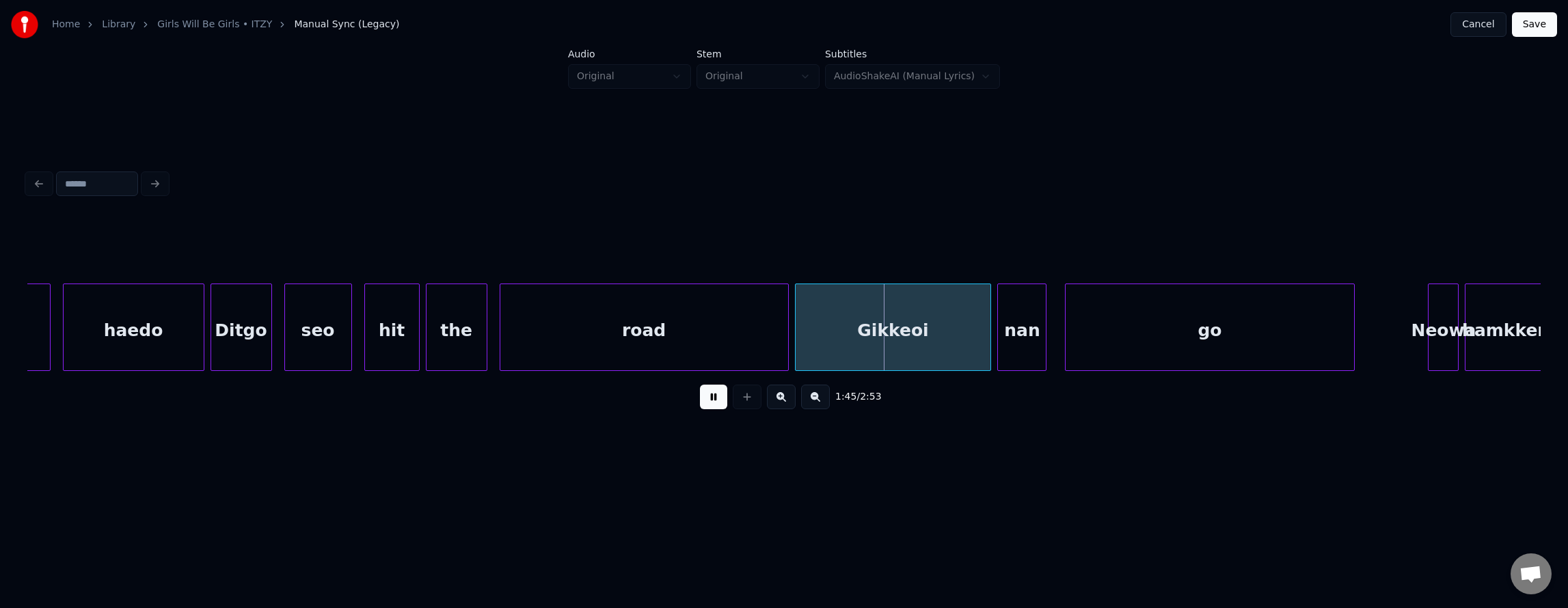
click at [705, 409] on button at bounding box center [714, 397] width 27 height 25
click at [814, 345] on div "Gikkeoi" at bounding box center [893, 330] width 196 height 93
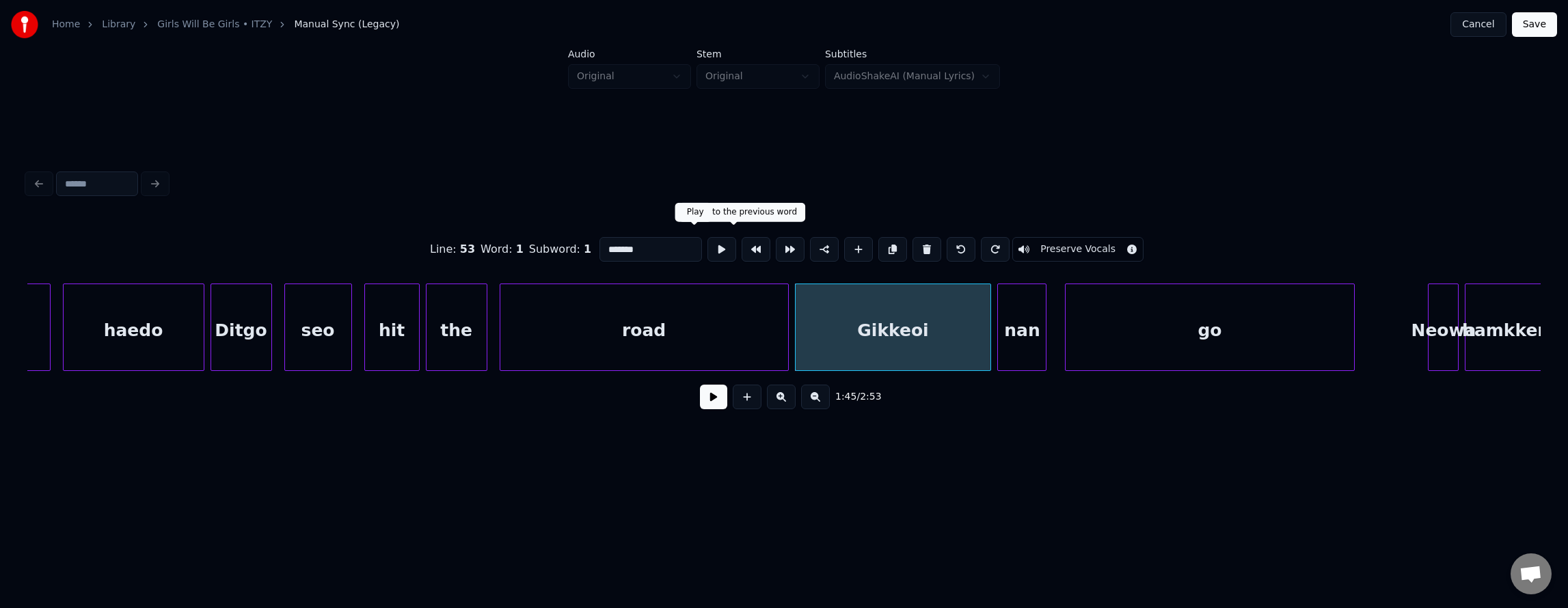
click at [708, 237] on button at bounding box center [722, 250] width 28 height 25
drag, startPoint x: 694, startPoint y: 237, endPoint x: 717, endPoint y: 258, distance: 31.1
click at [708, 238] on button at bounding box center [722, 250] width 28 height 25
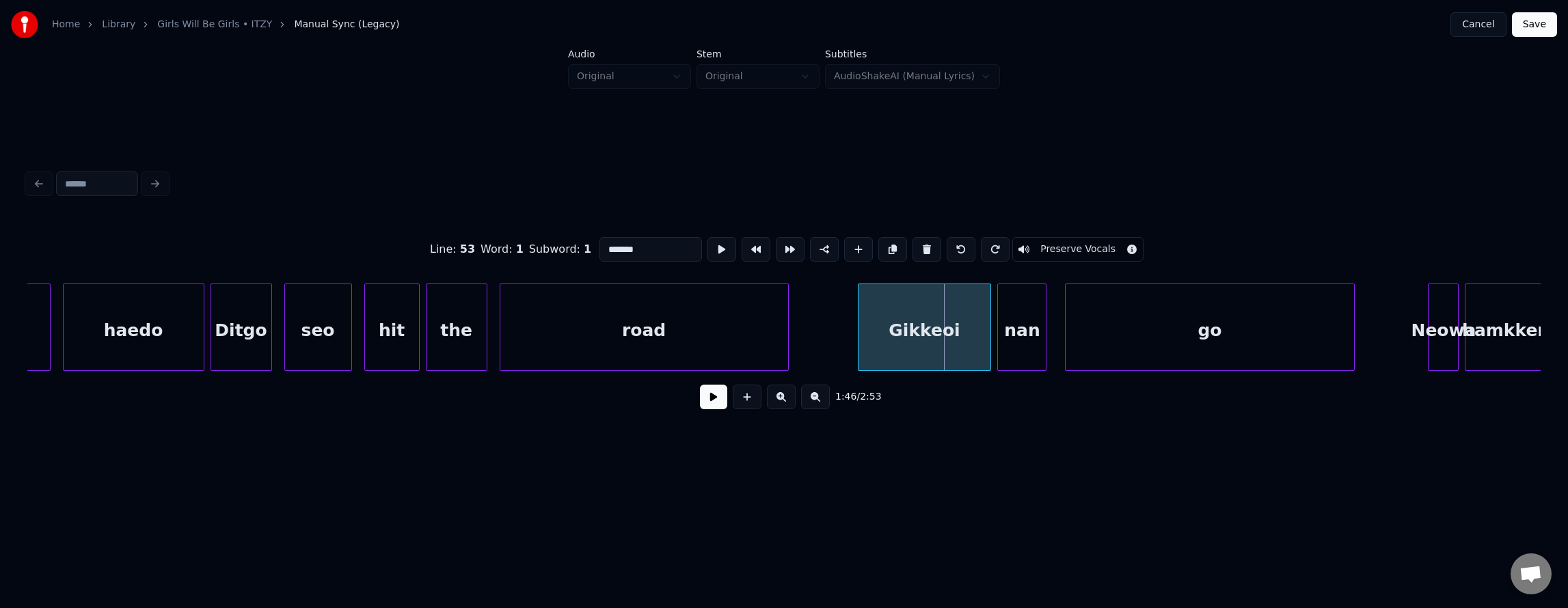
click at [860, 342] on div at bounding box center [860, 326] width 4 height 86
click at [708, 250] on button at bounding box center [722, 250] width 28 height 25
click at [704, 403] on button at bounding box center [714, 397] width 27 height 25
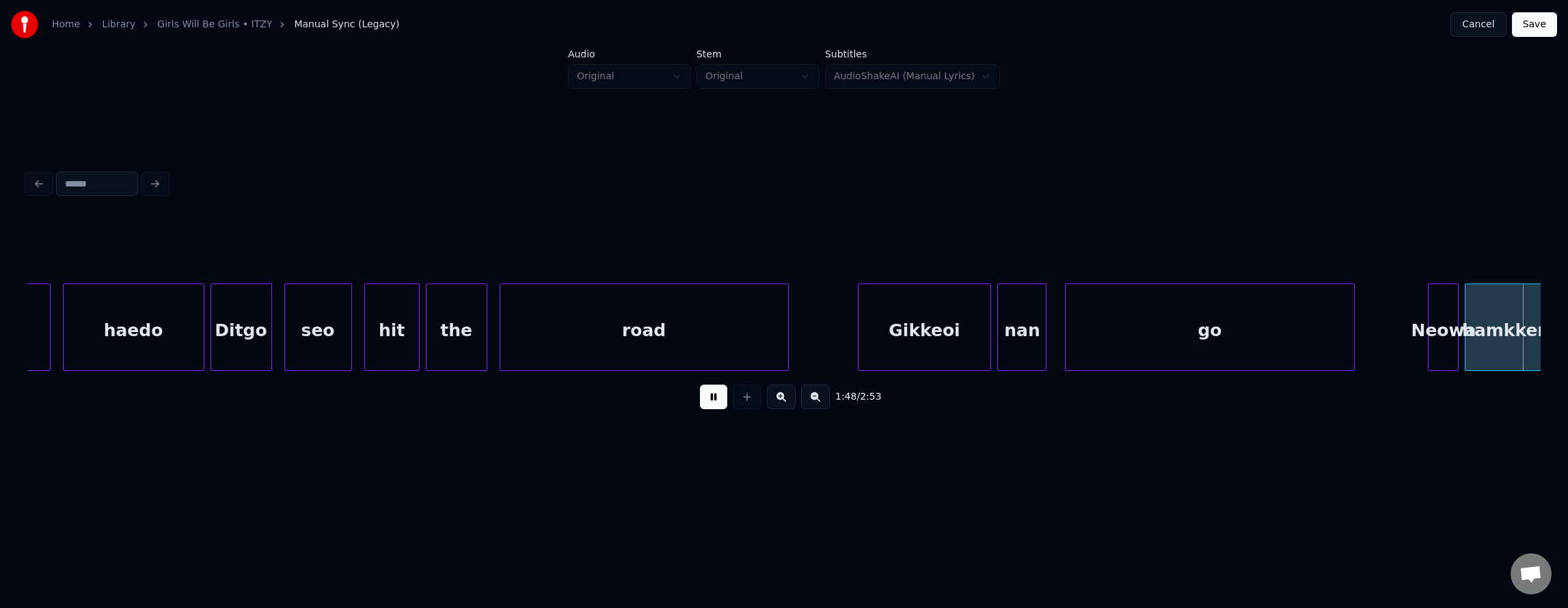
scroll to position [0, 33258]
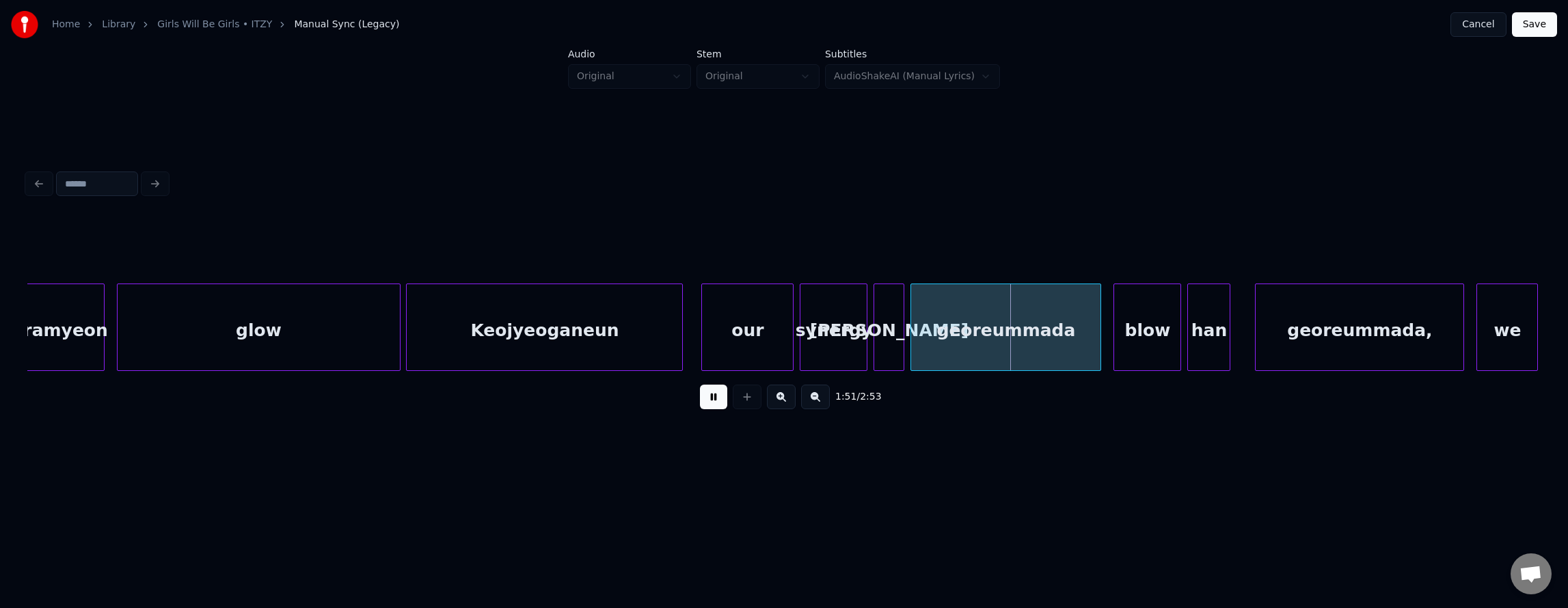
click at [707, 403] on button at bounding box center [714, 397] width 27 height 25
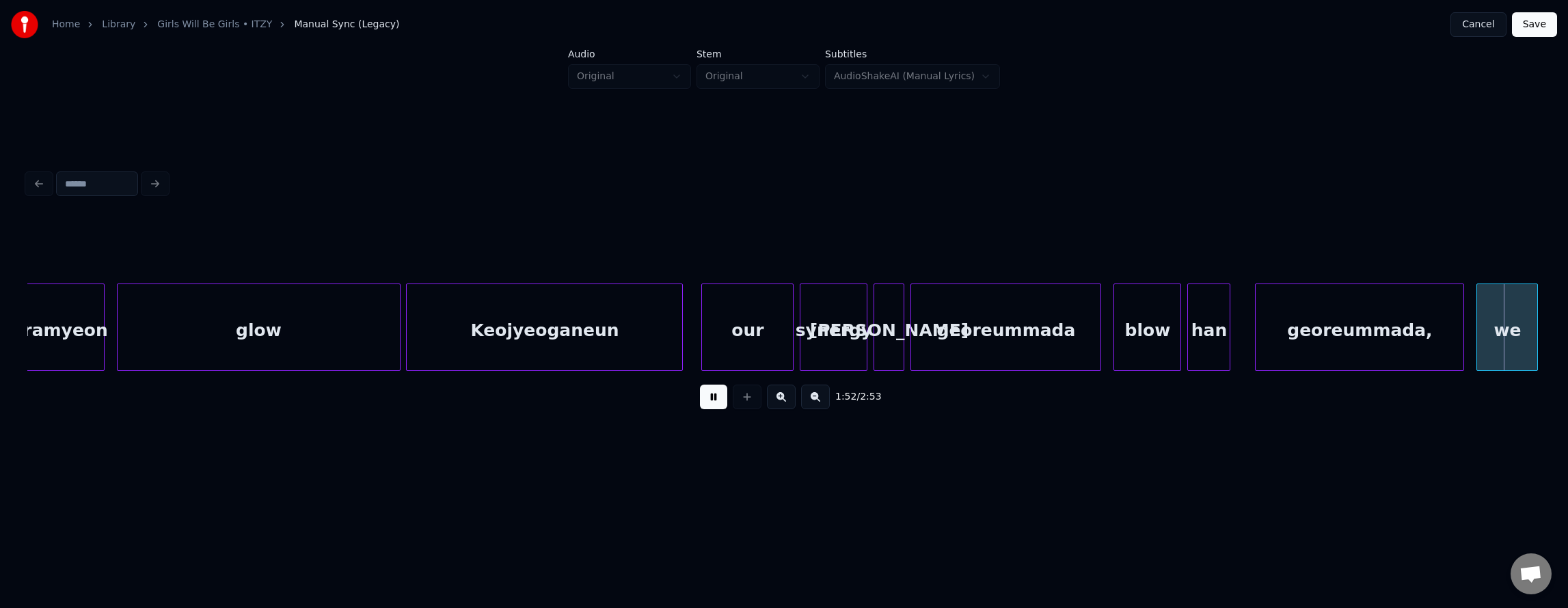
scroll to position [0, 34772]
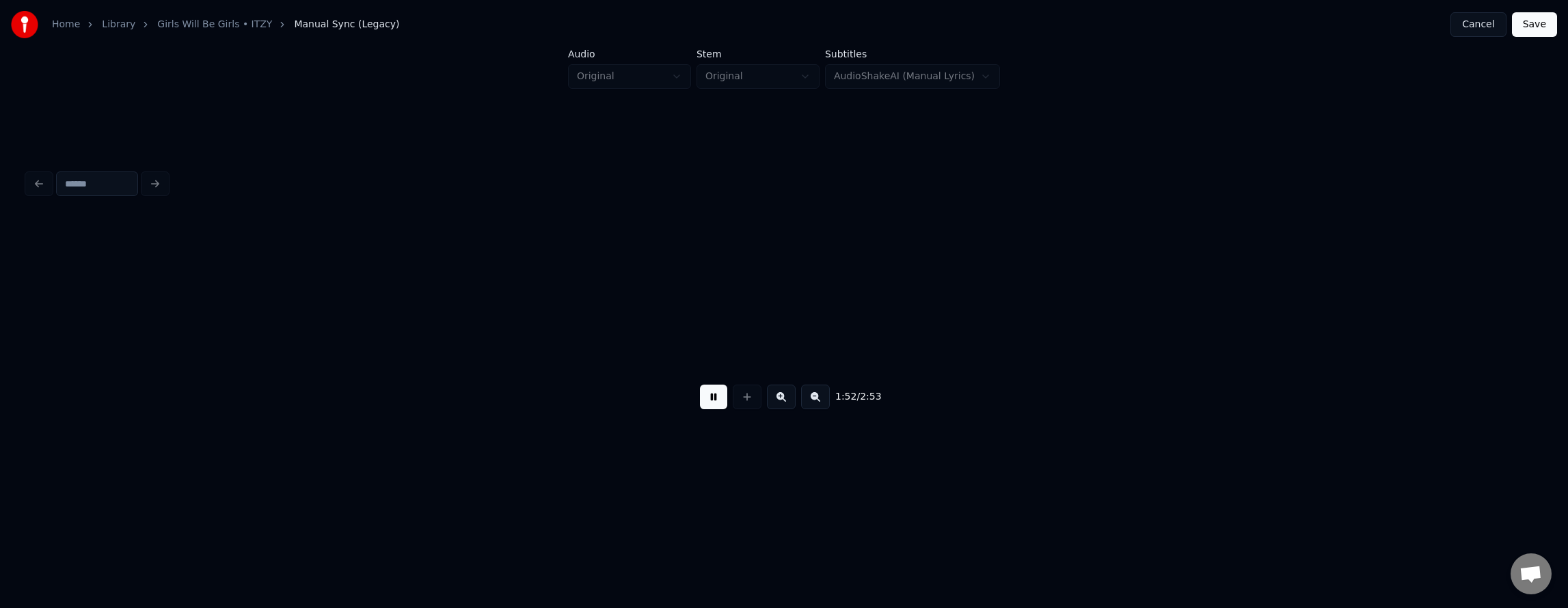
click at [707, 403] on button at bounding box center [714, 397] width 27 height 25
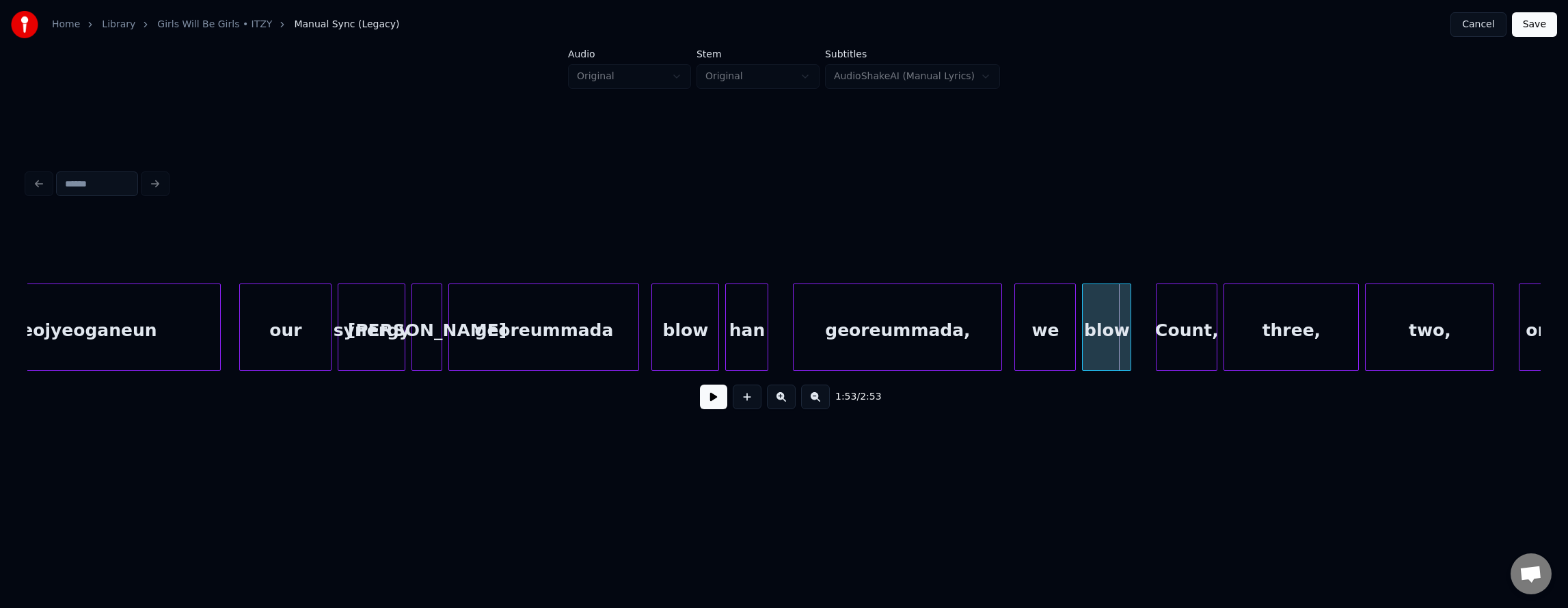
click at [110, 347] on div "Keojyeoganeun" at bounding box center [81, 330] width 275 height 93
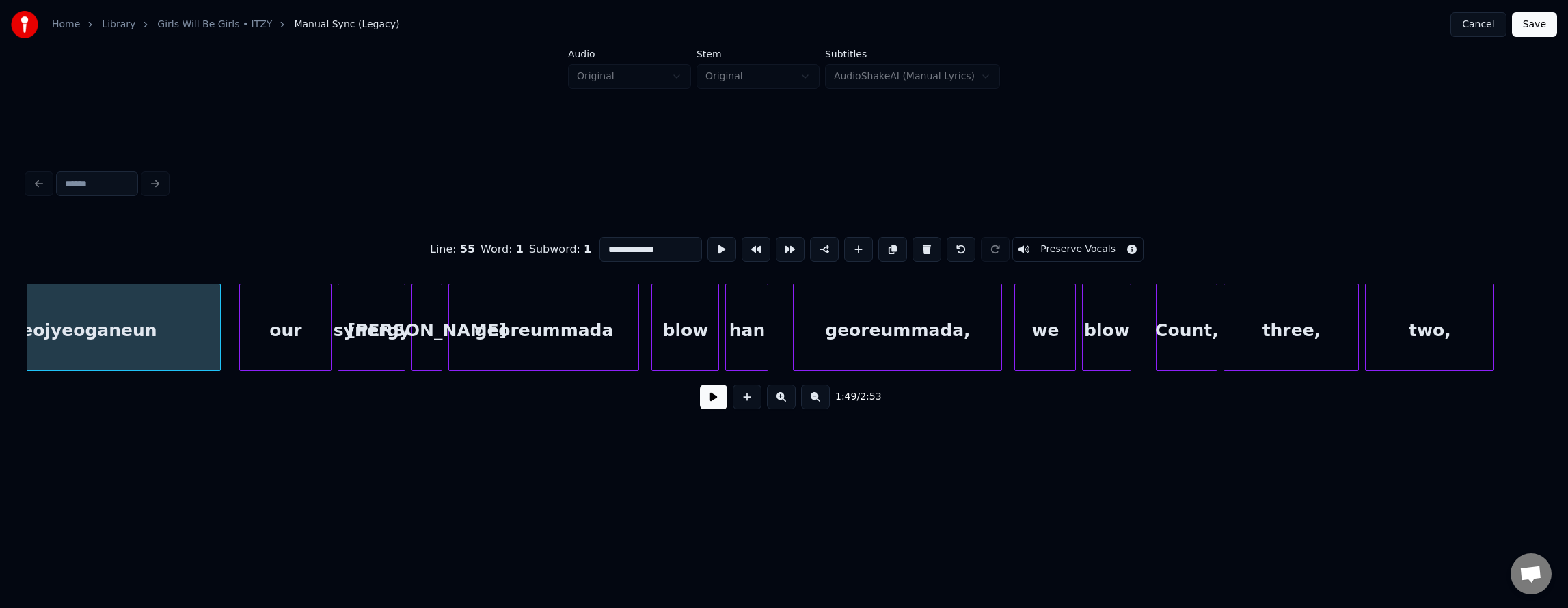
scroll to position [0, 33637]
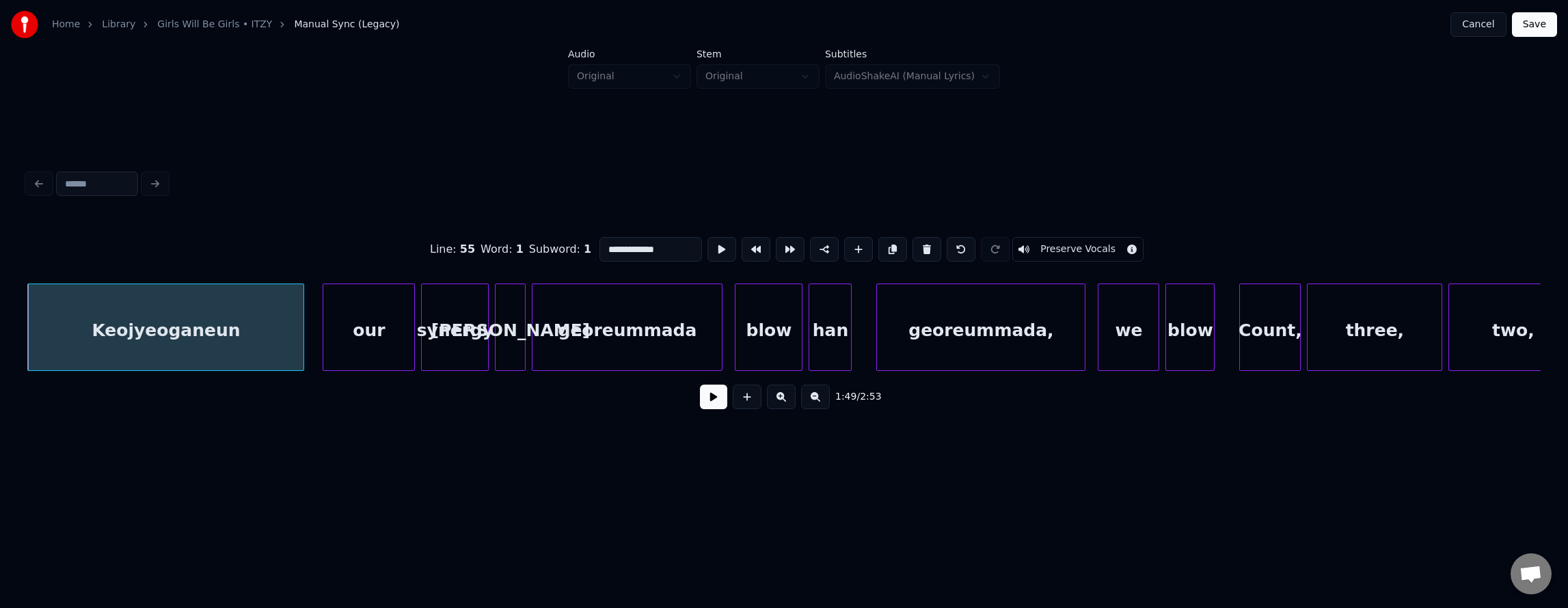
click at [700, 408] on button at bounding box center [714, 397] width 27 height 25
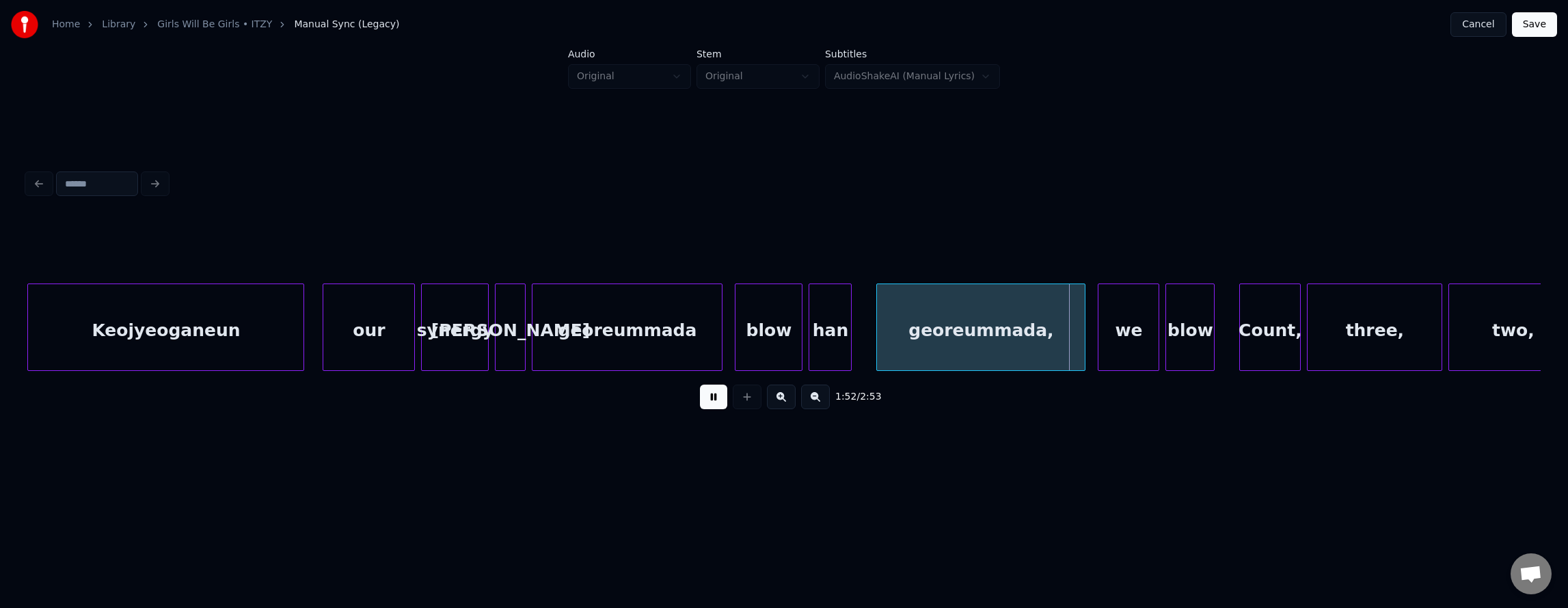
click at [700, 408] on button at bounding box center [714, 397] width 27 height 25
click at [1121, 328] on div "we" at bounding box center [1129, 330] width 61 height 93
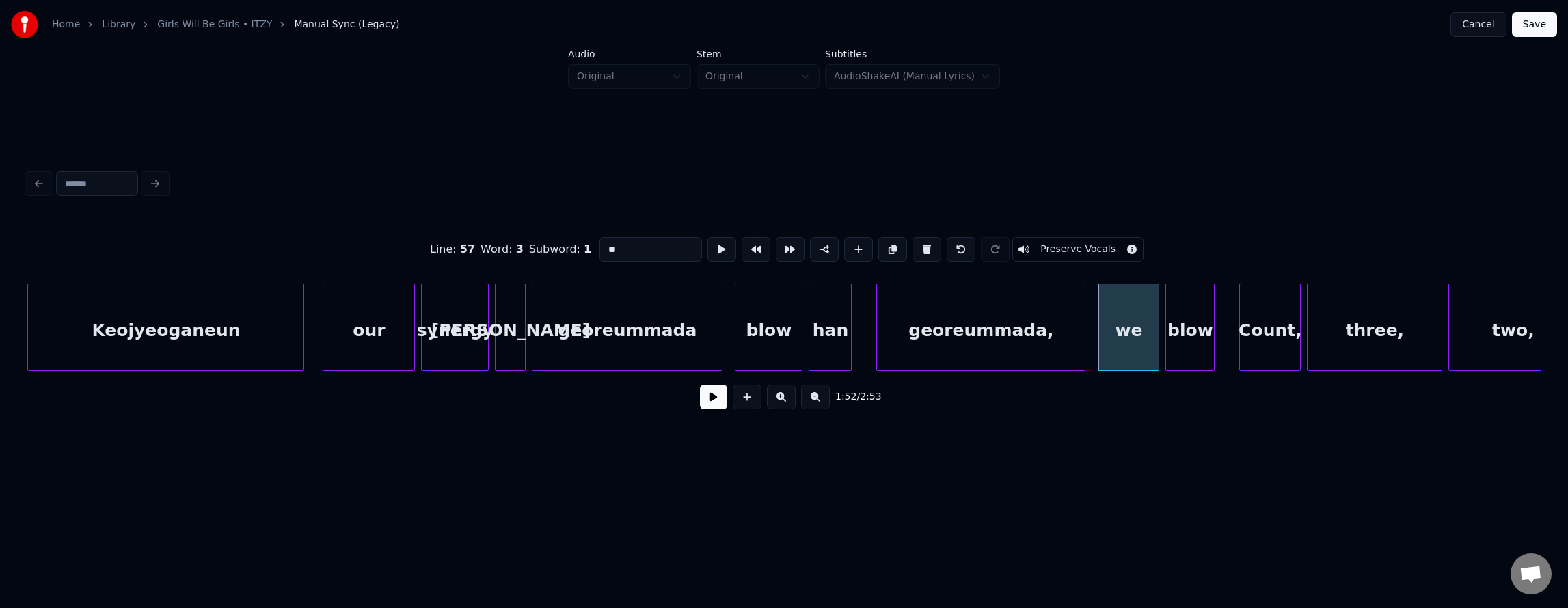
click at [1178, 333] on div "blow" at bounding box center [1189, 330] width 48 height 93
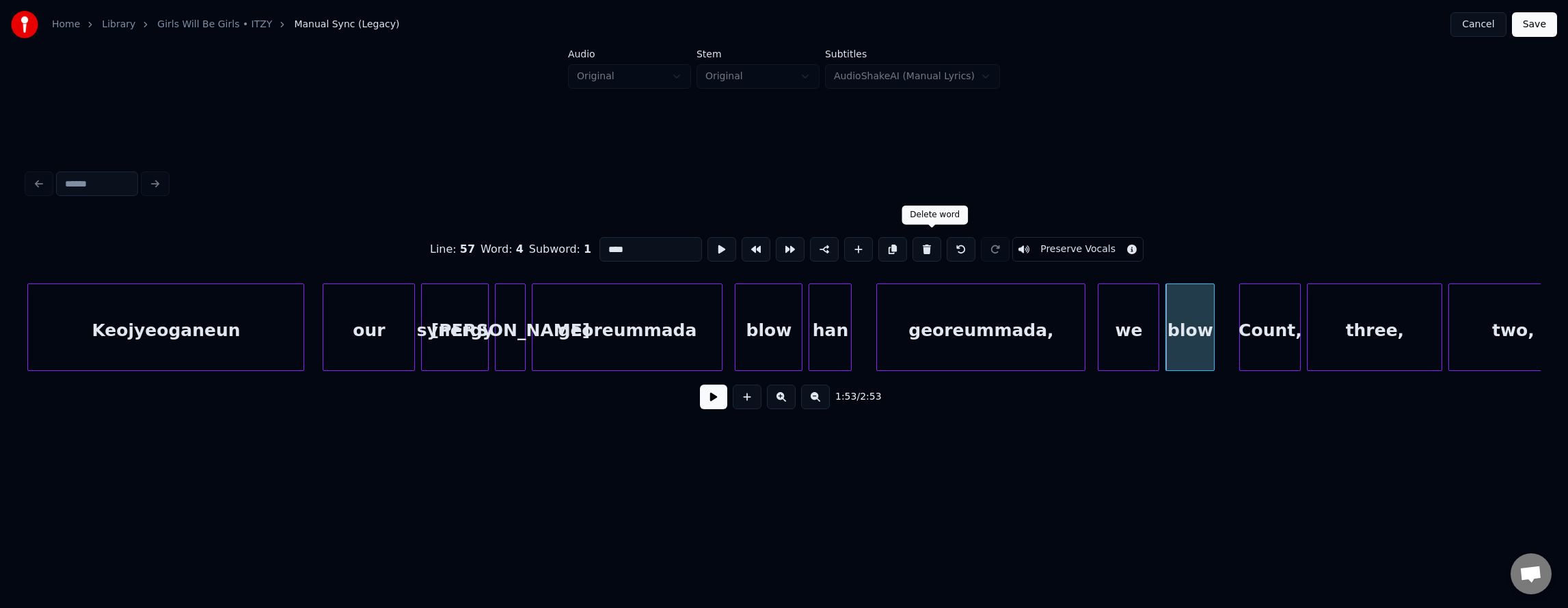
click at [926, 240] on button at bounding box center [926, 250] width 28 height 25
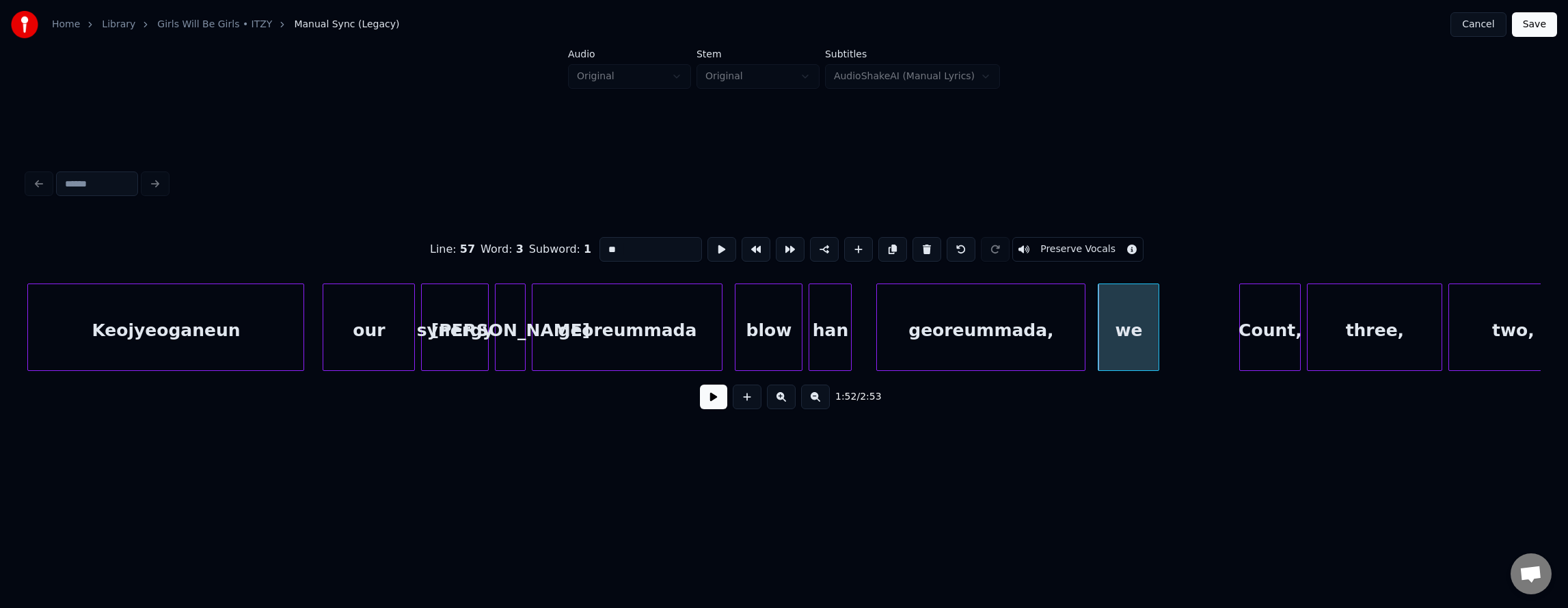
click at [926, 240] on button at bounding box center [926, 250] width 28 height 25
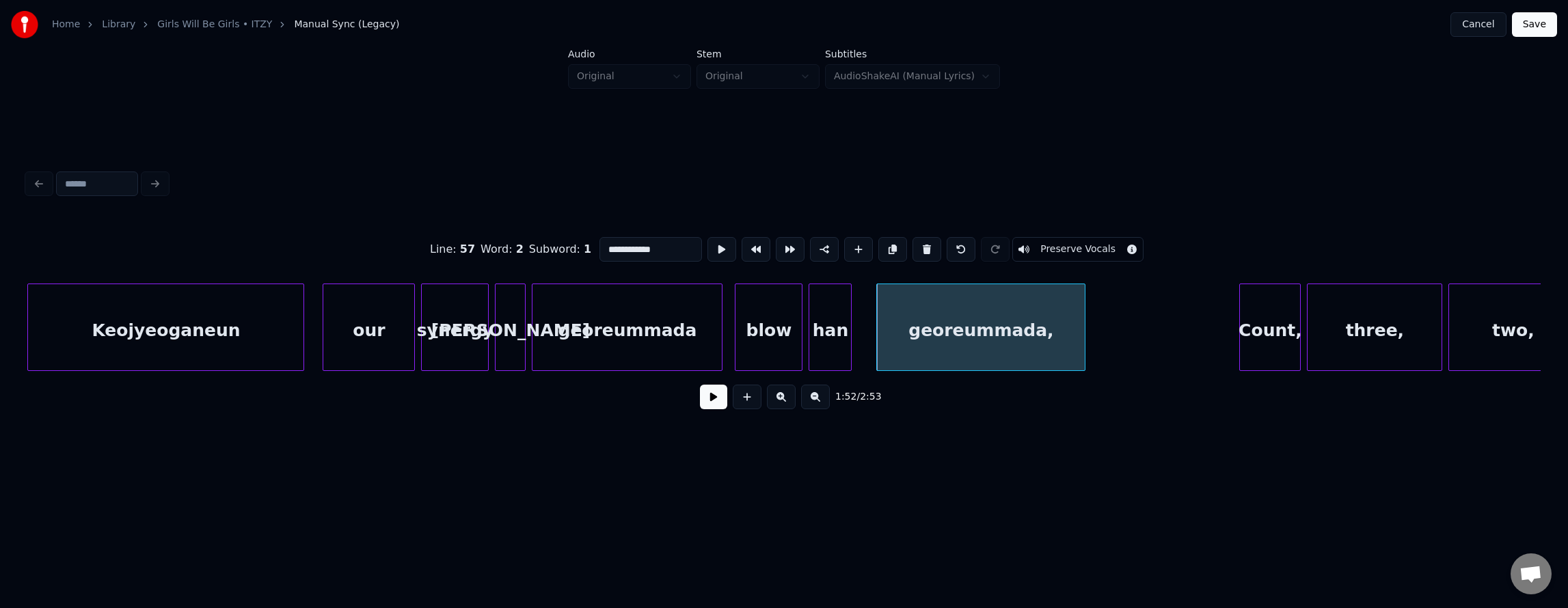
click at [926, 240] on button at bounding box center [926, 250] width 28 height 25
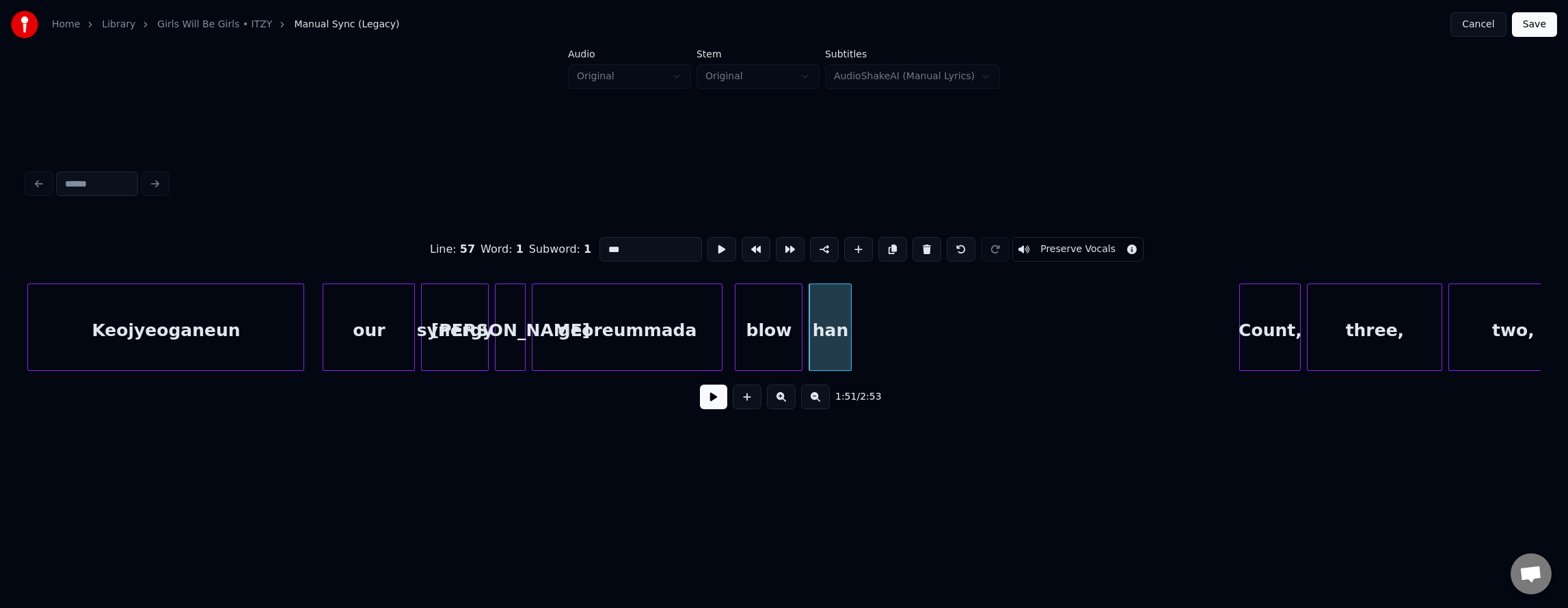
click at [926, 240] on button at bounding box center [926, 250] width 28 height 25
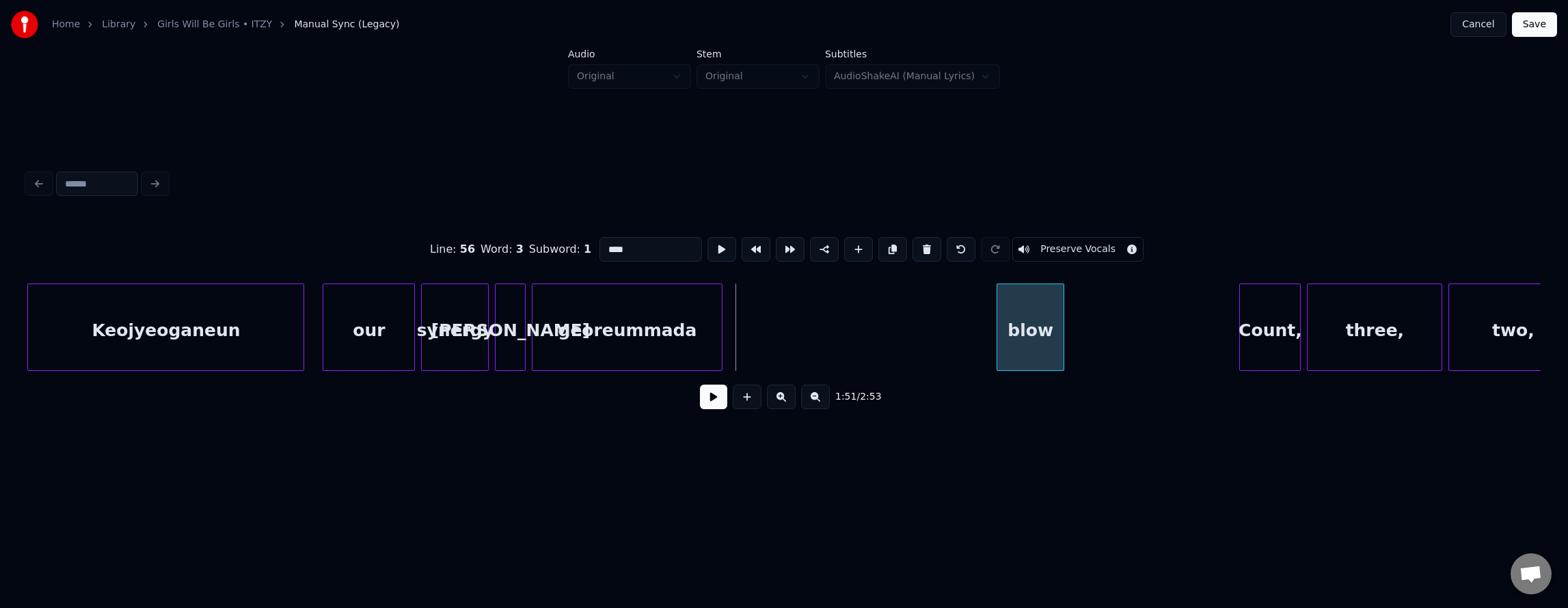
click at [1064, 344] on div "blow" at bounding box center [1031, 330] width 66 height 93
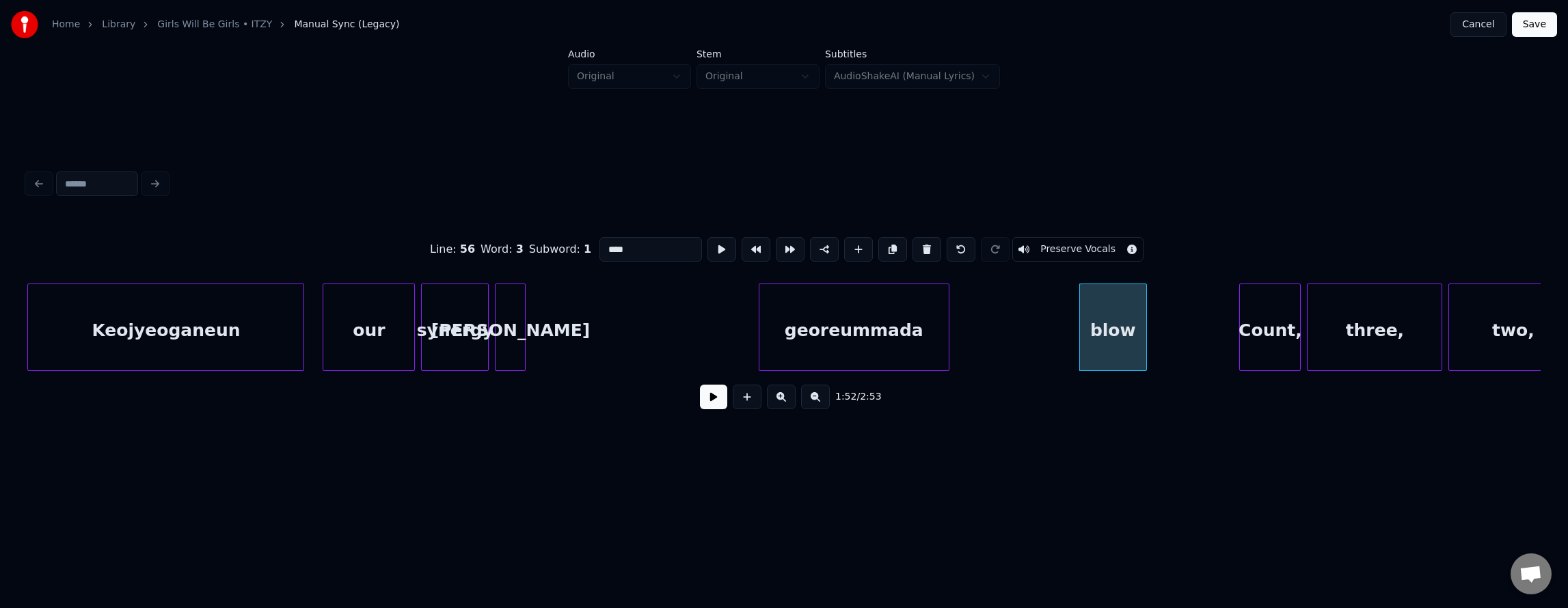
click at [872, 355] on div "georeummada" at bounding box center [854, 330] width 189 height 93
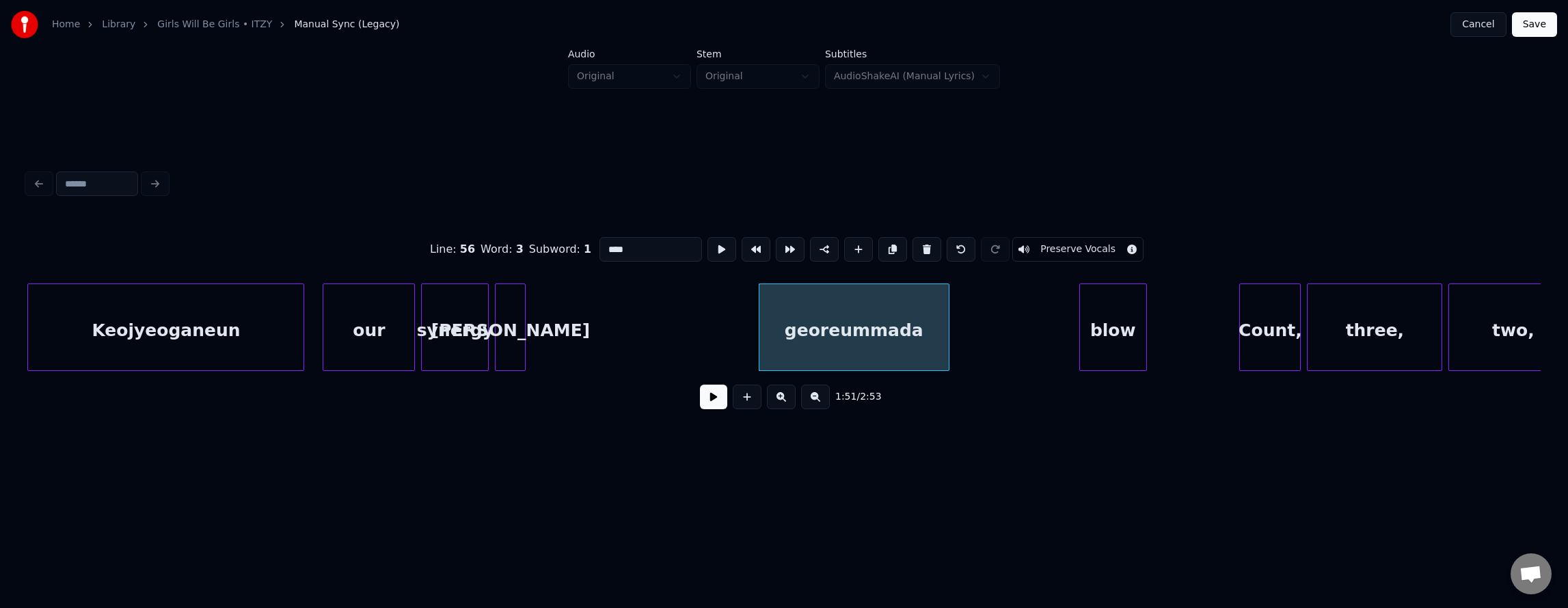
click at [365, 327] on div "our" at bounding box center [369, 330] width 91 height 93
type input "***"
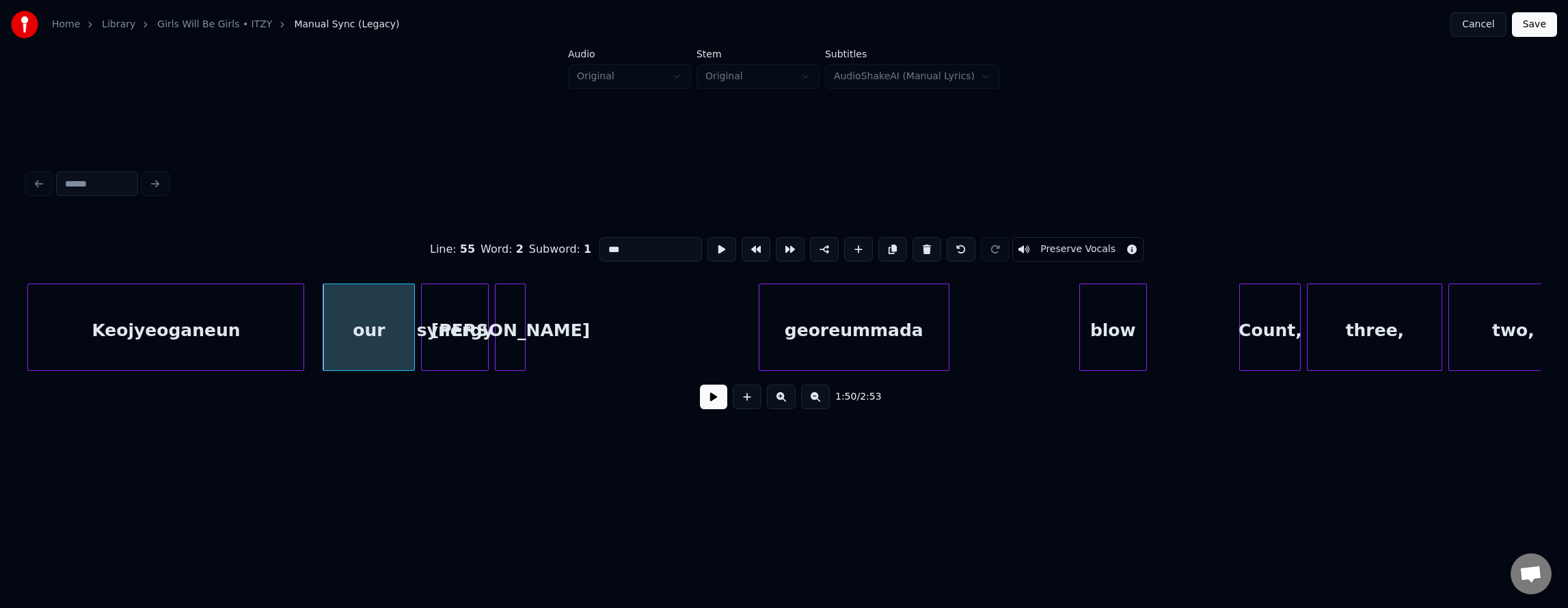
click at [700, 396] on button at bounding box center [714, 397] width 27 height 25
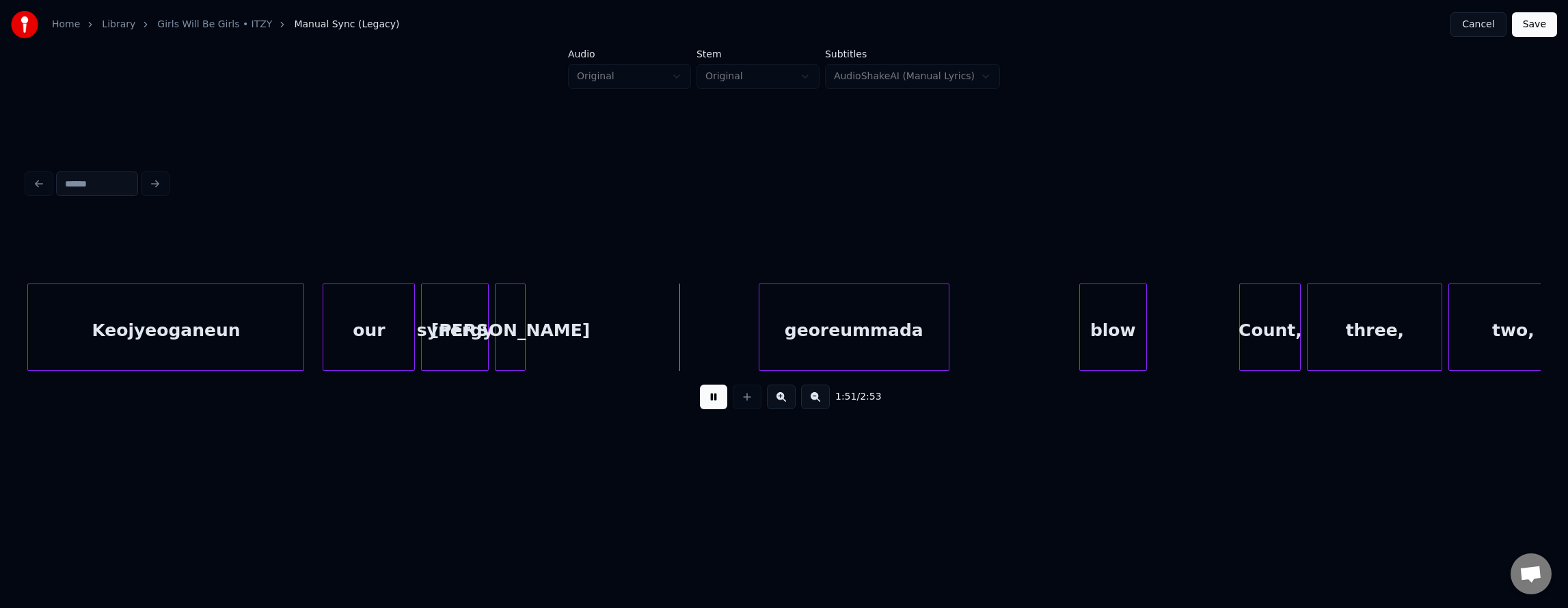
click at [700, 397] on button at bounding box center [714, 397] width 27 height 25
click at [689, 356] on div "[PERSON_NAME]" at bounding box center [687, 330] width 29 height 93
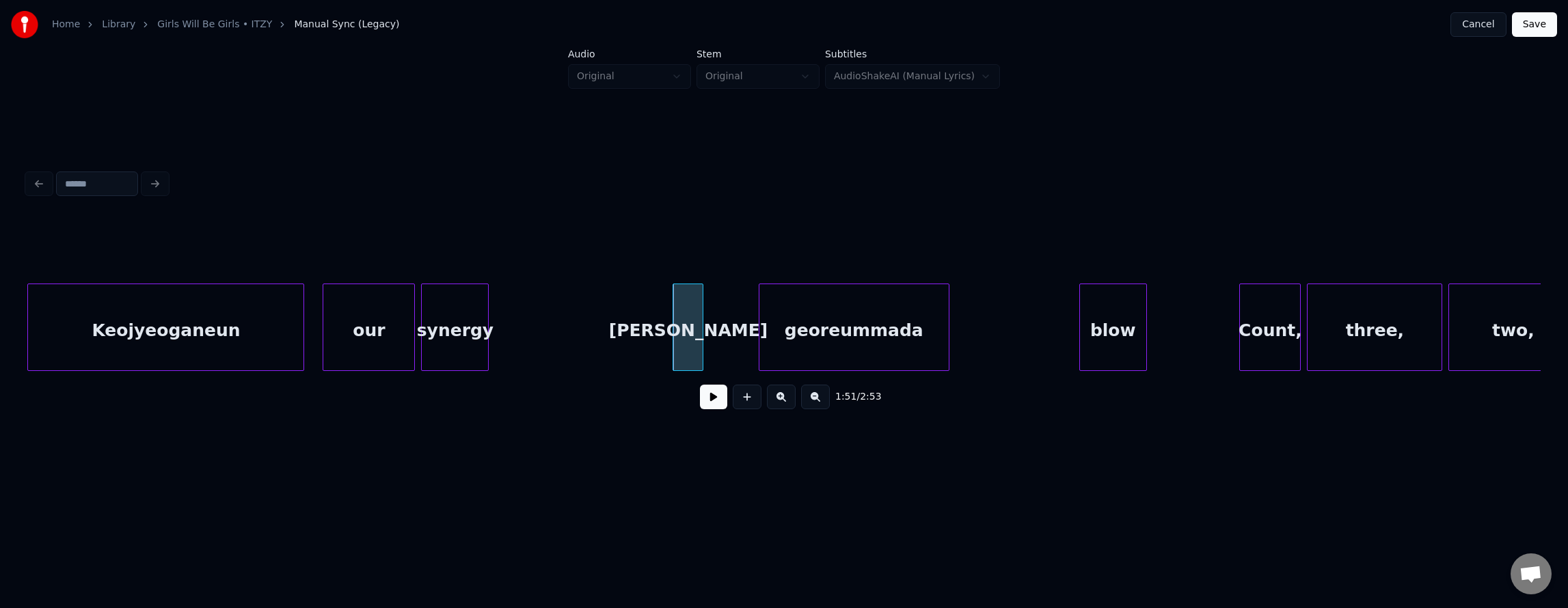
click at [224, 308] on div "Keojyeoganeun" at bounding box center [166, 330] width 275 height 93
click at [447, 320] on div "synergy" at bounding box center [455, 330] width 66 height 93
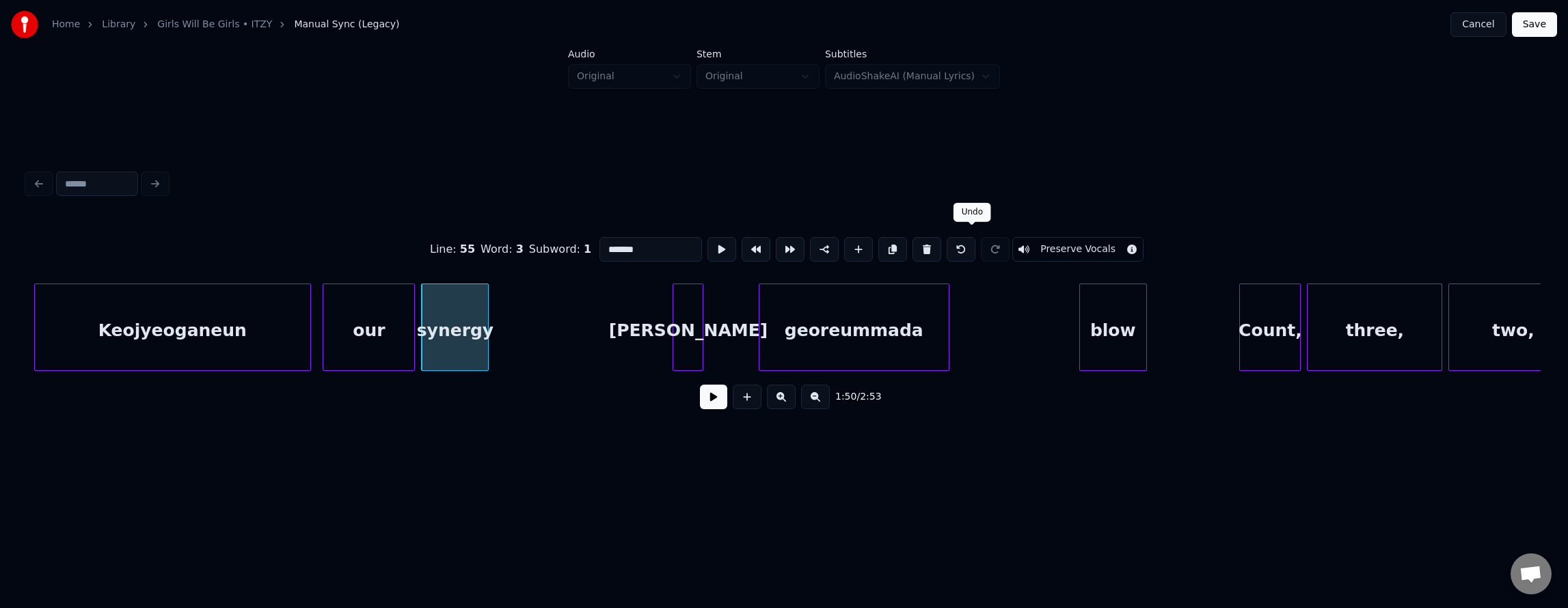
click at [973, 240] on button at bounding box center [960, 250] width 28 height 25
click at [222, 323] on div "Keojyeoganeun" at bounding box center [166, 330] width 275 height 93
type input "**********"
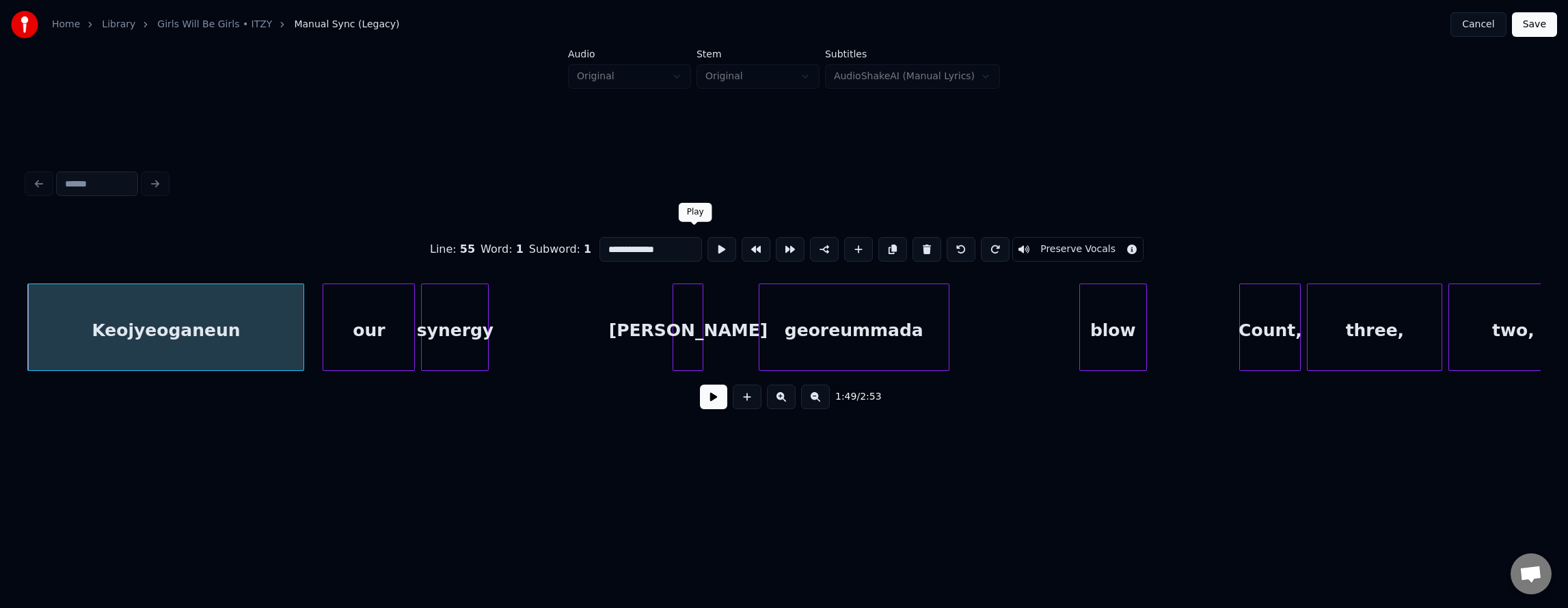
click at [708, 246] on button at bounding box center [722, 250] width 28 height 25
click at [703, 401] on button at bounding box center [714, 397] width 27 height 25
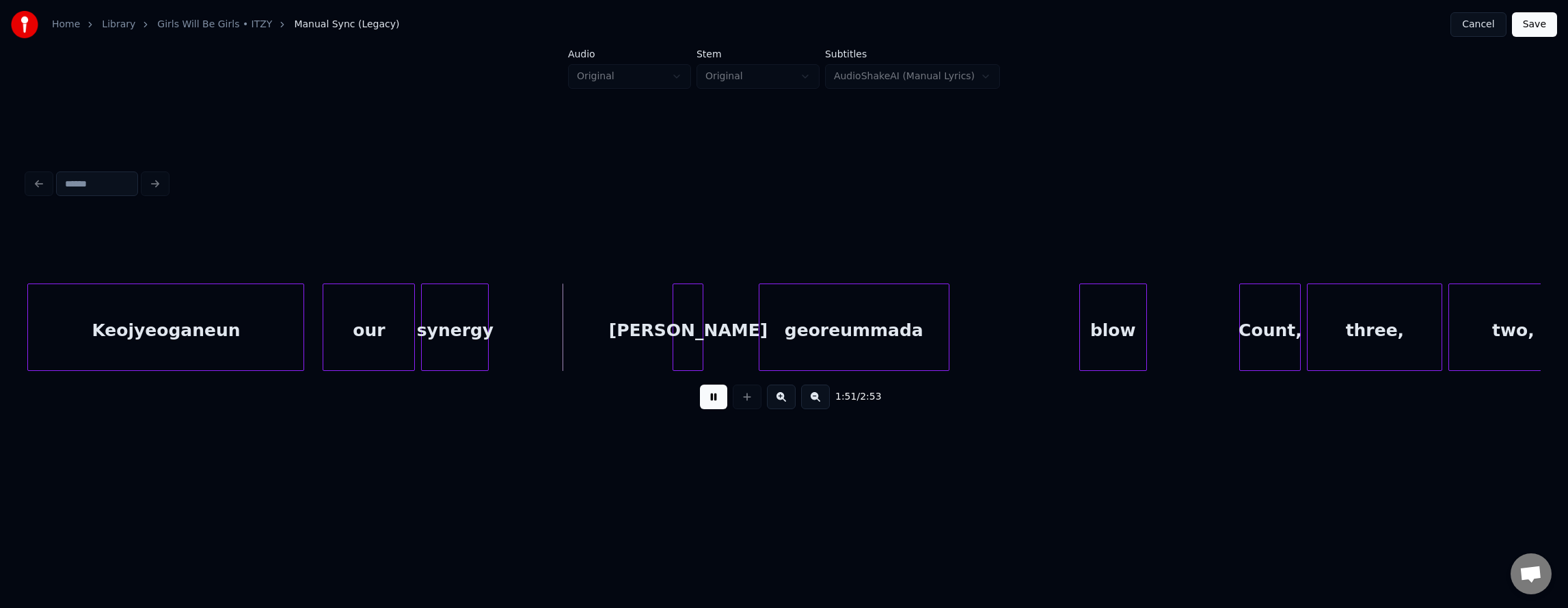
click at [703, 401] on button at bounding box center [714, 397] width 27 height 25
click at [611, 336] on div at bounding box center [613, 326] width 4 height 86
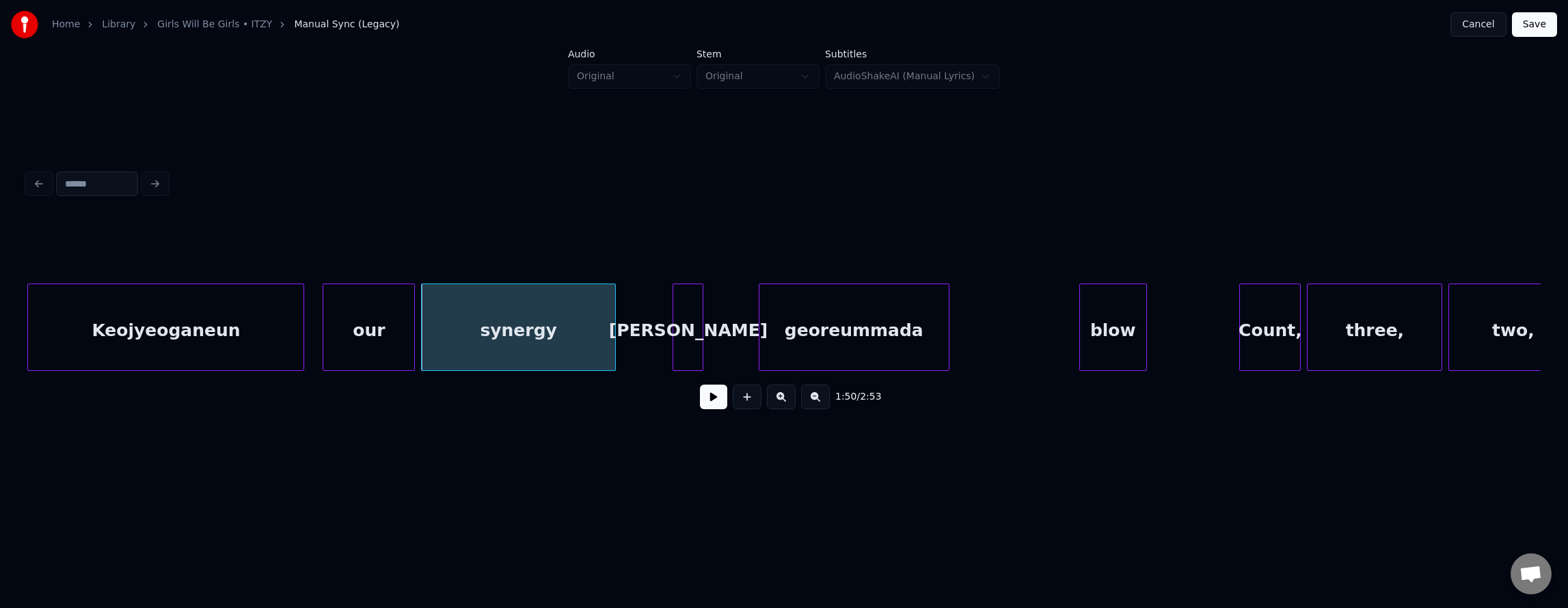
click at [584, 336] on div "synergy" at bounding box center [519, 330] width 193 height 93
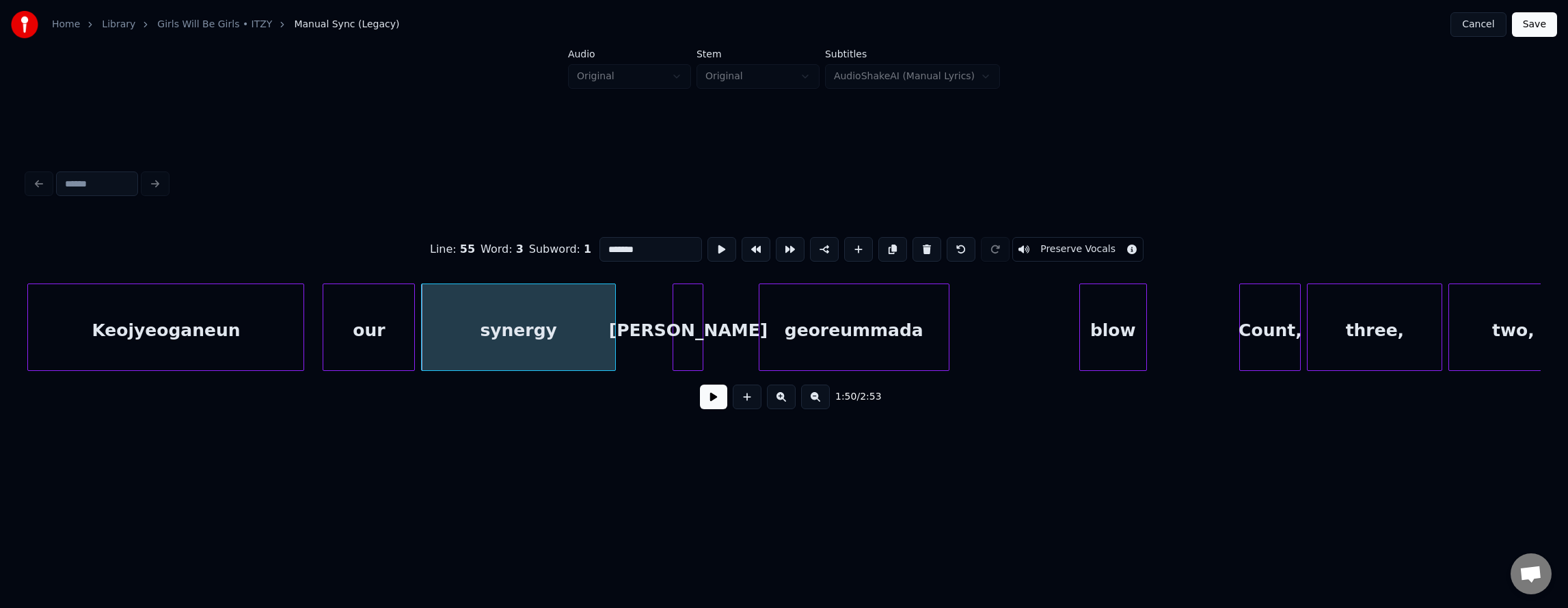
click at [708, 252] on button at bounding box center [722, 250] width 28 height 25
click at [708, 249] on button at bounding box center [722, 250] width 28 height 25
click at [599, 306] on div at bounding box center [599, 326] width 4 height 86
click at [622, 314] on div "[PERSON_NAME]" at bounding box center [627, 330] width 29 height 93
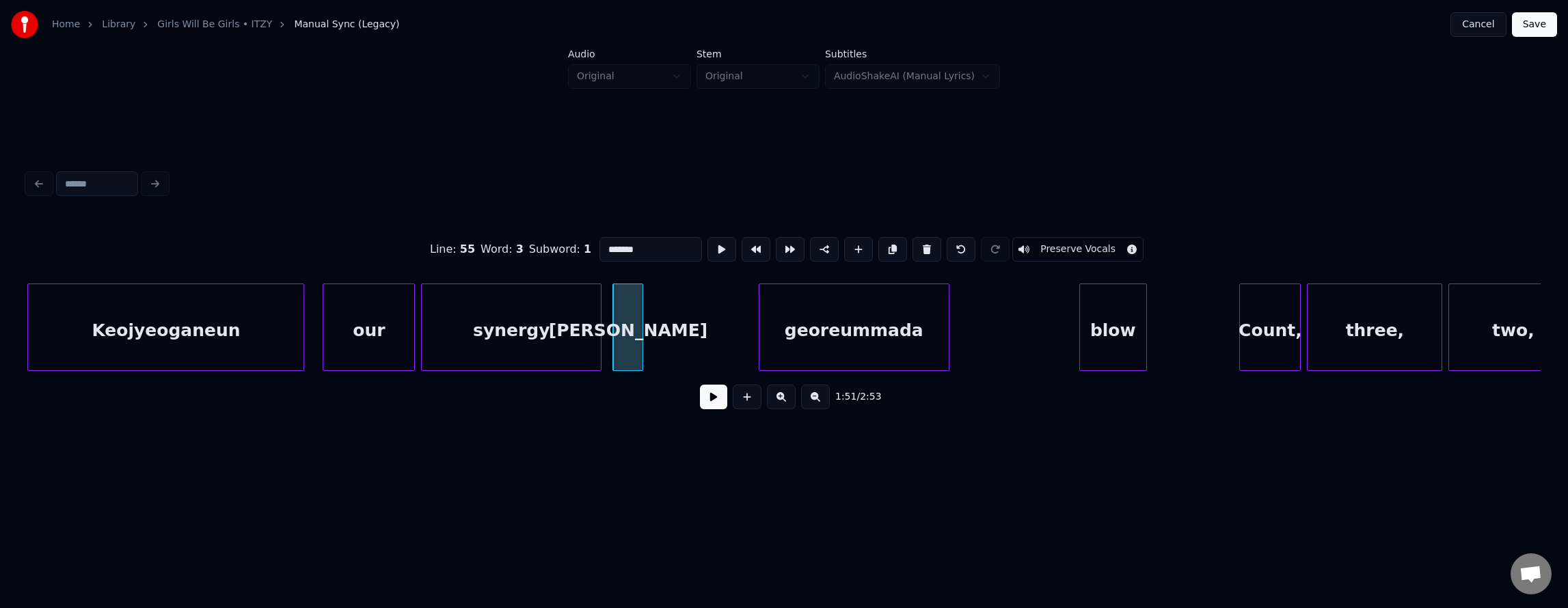
click at [622, 314] on div "[PERSON_NAME]" at bounding box center [627, 330] width 29 height 93
click at [708, 238] on button at bounding box center [722, 250] width 28 height 25
click at [737, 313] on div "georeummada" at bounding box center [753, 330] width 189 height 93
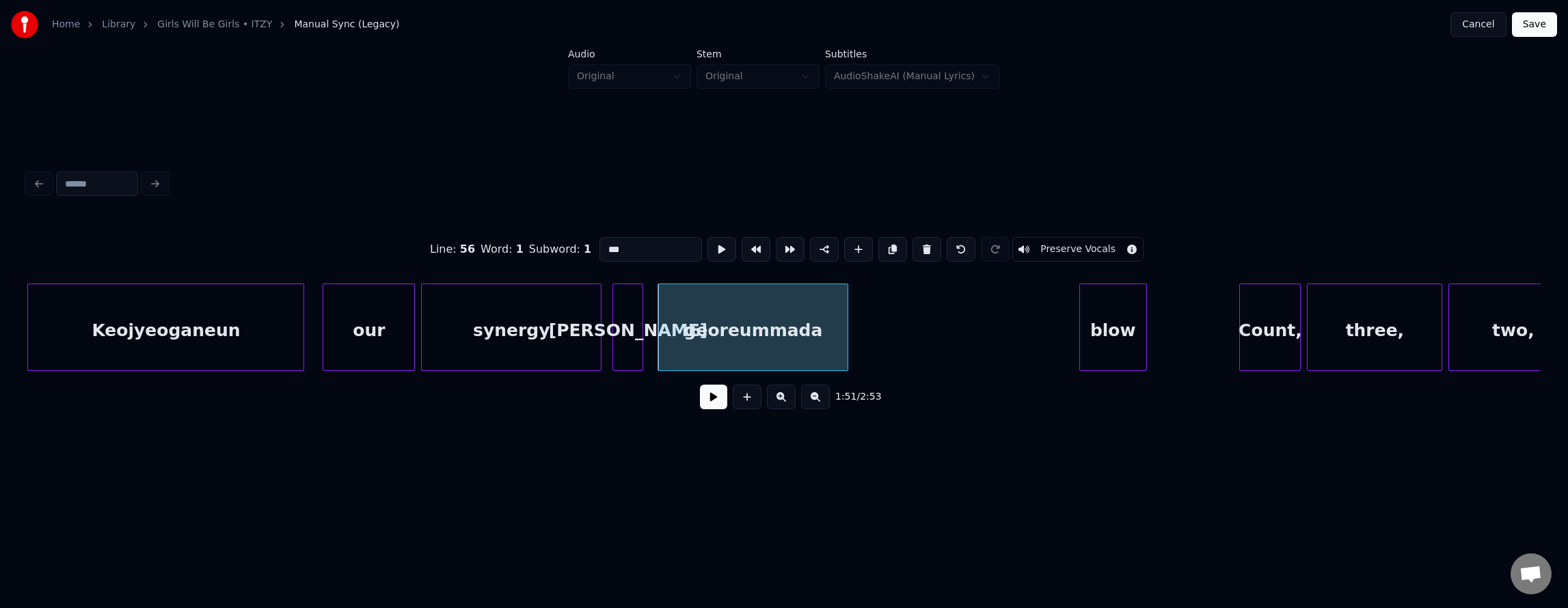
click at [737, 316] on div "georeummada" at bounding box center [753, 330] width 189 height 93
click at [708, 243] on button at bounding box center [722, 250] width 28 height 25
click at [547, 330] on div "synergy" at bounding box center [511, 330] width 179 height 93
type input "*******"
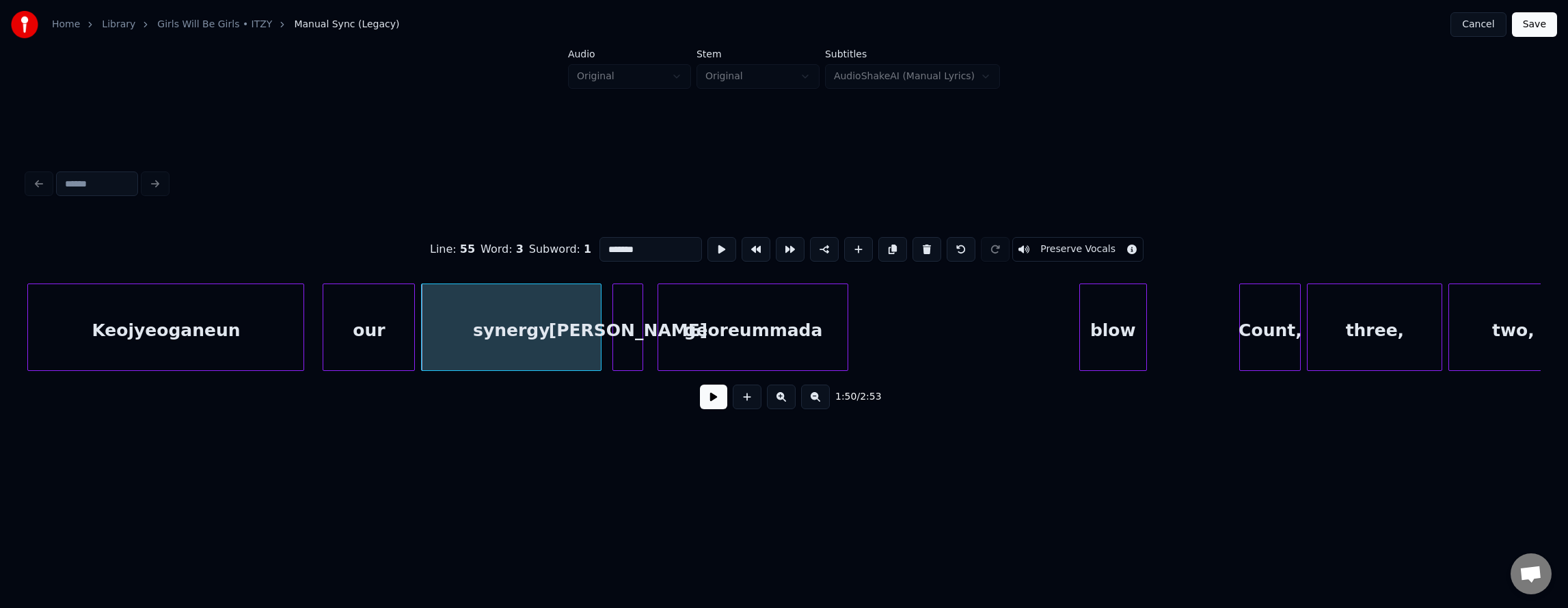
click at [700, 403] on button at bounding box center [714, 397] width 27 height 25
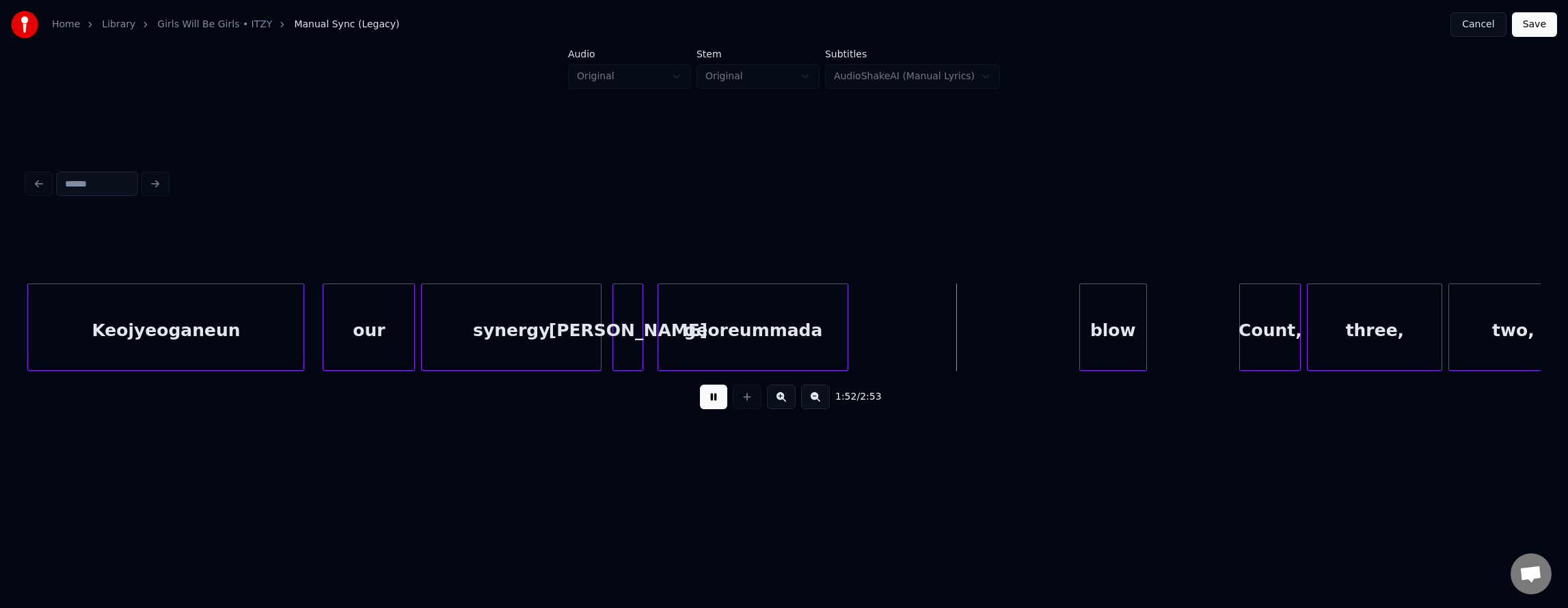
drag, startPoint x: 696, startPoint y: 403, endPoint x: 972, endPoint y: 391, distance: 276.3
click at [700, 404] on button at bounding box center [714, 397] width 27 height 25
click at [917, 339] on div "blow" at bounding box center [901, 330] width 66 height 93
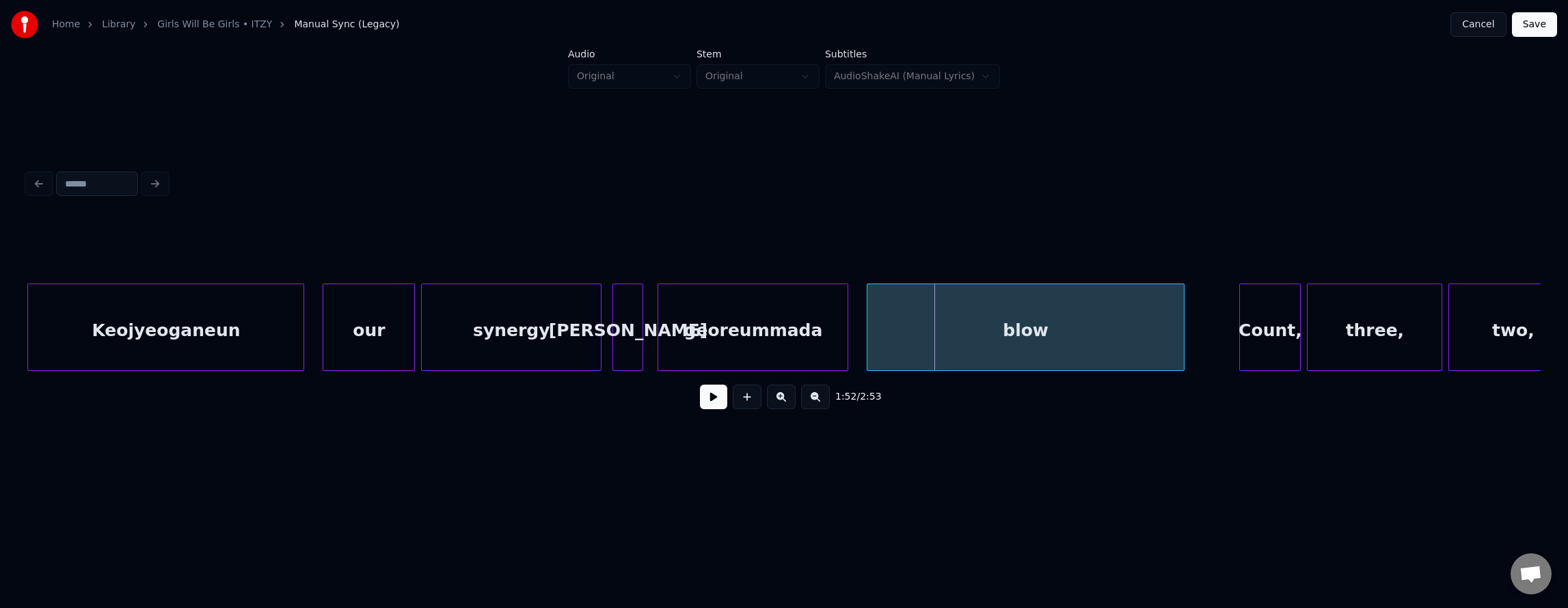
click at [1182, 340] on div at bounding box center [1182, 326] width 4 height 86
click at [525, 343] on div "synergy" at bounding box center [511, 330] width 179 height 93
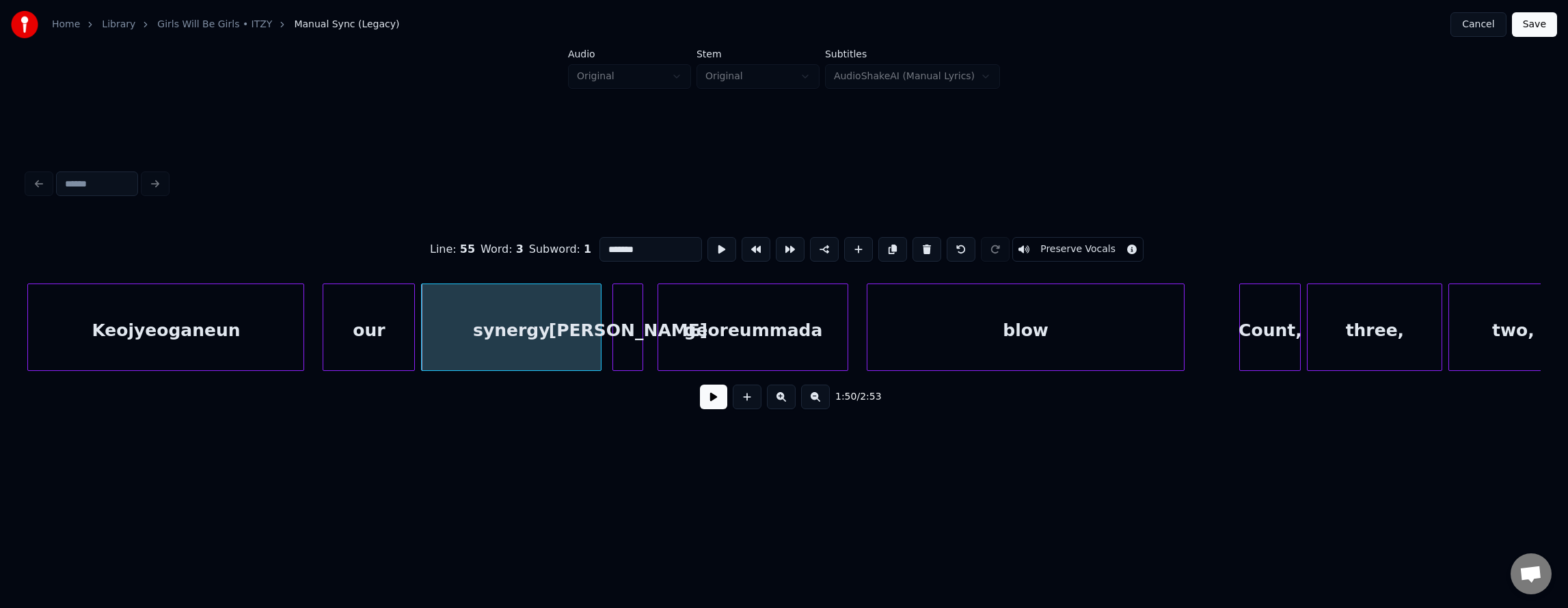
click at [700, 408] on button at bounding box center [714, 397] width 27 height 25
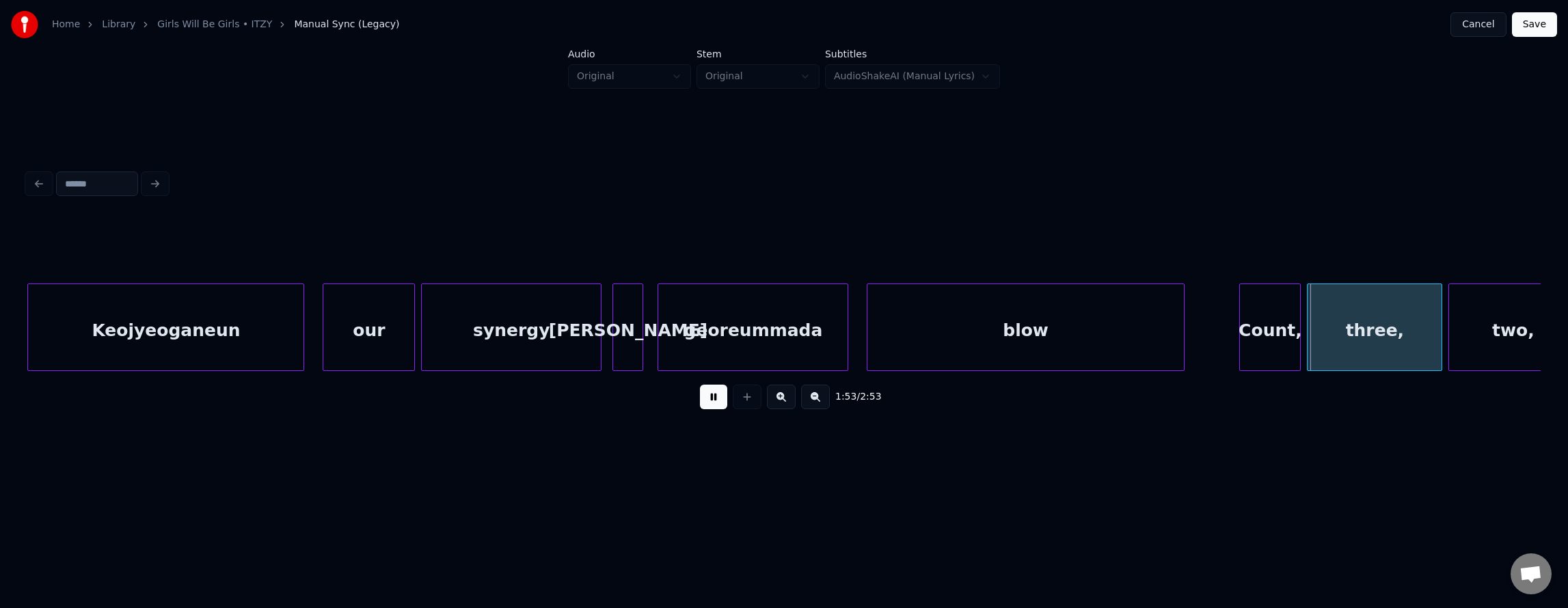
click at [700, 409] on button at bounding box center [714, 397] width 27 height 25
click at [1136, 345] on div "blow" at bounding box center [1026, 330] width 316 height 93
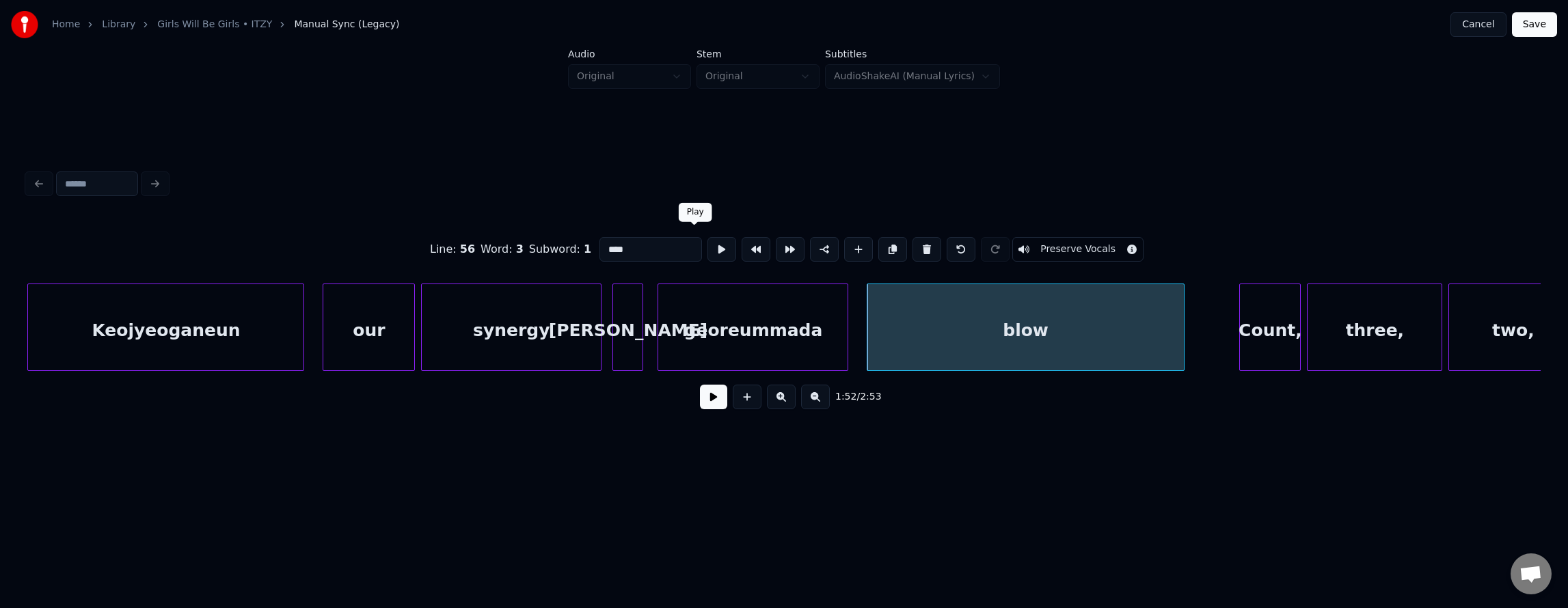
click at [708, 245] on button at bounding box center [722, 250] width 28 height 25
click at [1136, 339] on div at bounding box center [1137, 326] width 4 height 86
click at [1193, 336] on div "Count," at bounding box center [1196, 330] width 61 height 93
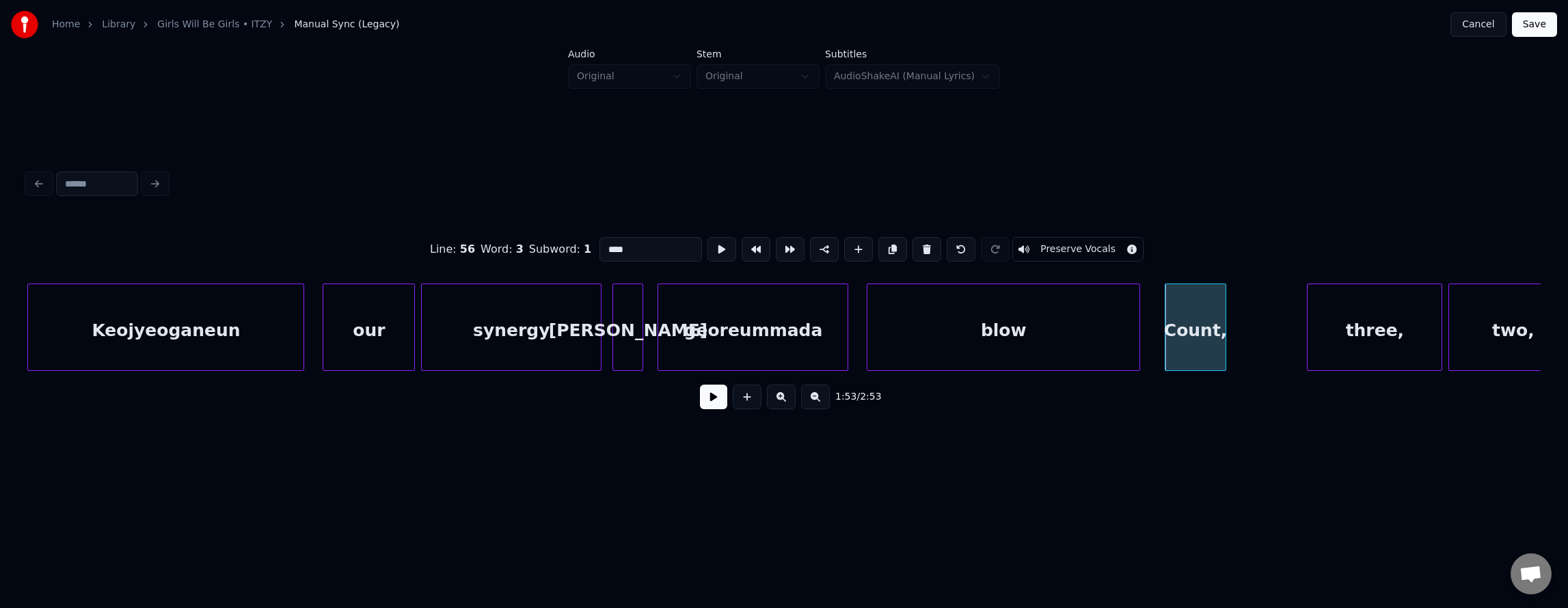
click at [1224, 340] on div "Count," at bounding box center [1195, 327] width 62 height 87
click at [1062, 322] on div "blow" at bounding box center [1003, 330] width 272 height 93
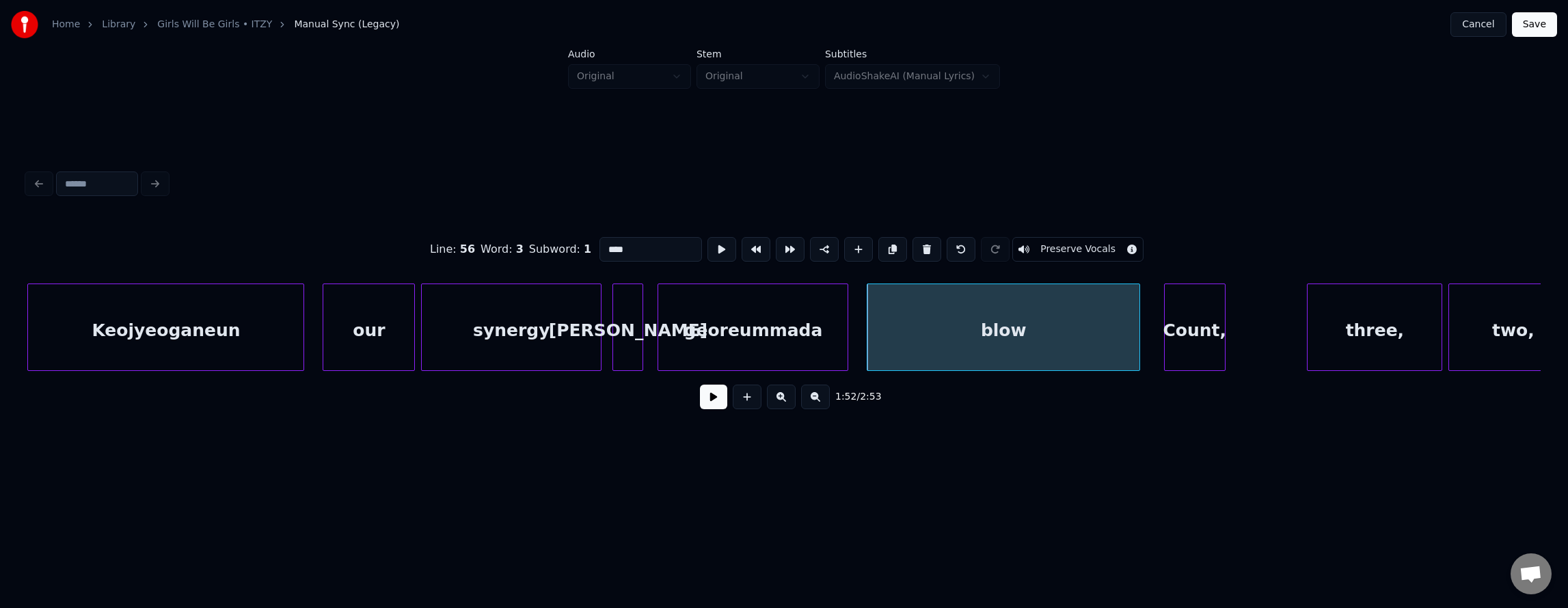
click at [1189, 331] on div "Count," at bounding box center [1195, 330] width 61 height 93
type input "******"
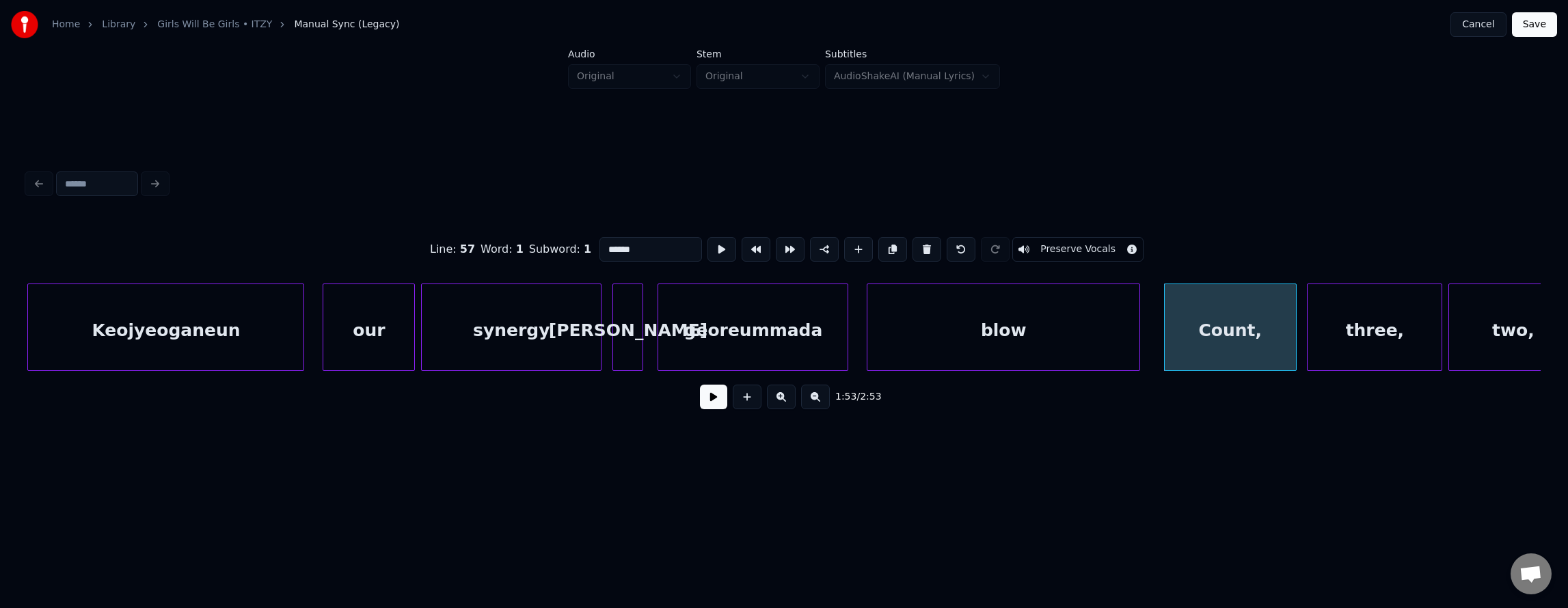
click at [1294, 341] on div at bounding box center [1294, 326] width 4 height 86
click at [1257, 343] on div "Count," at bounding box center [1230, 330] width 132 height 93
click at [708, 247] on button at bounding box center [722, 250] width 28 height 25
click at [705, 405] on button at bounding box center [714, 397] width 27 height 25
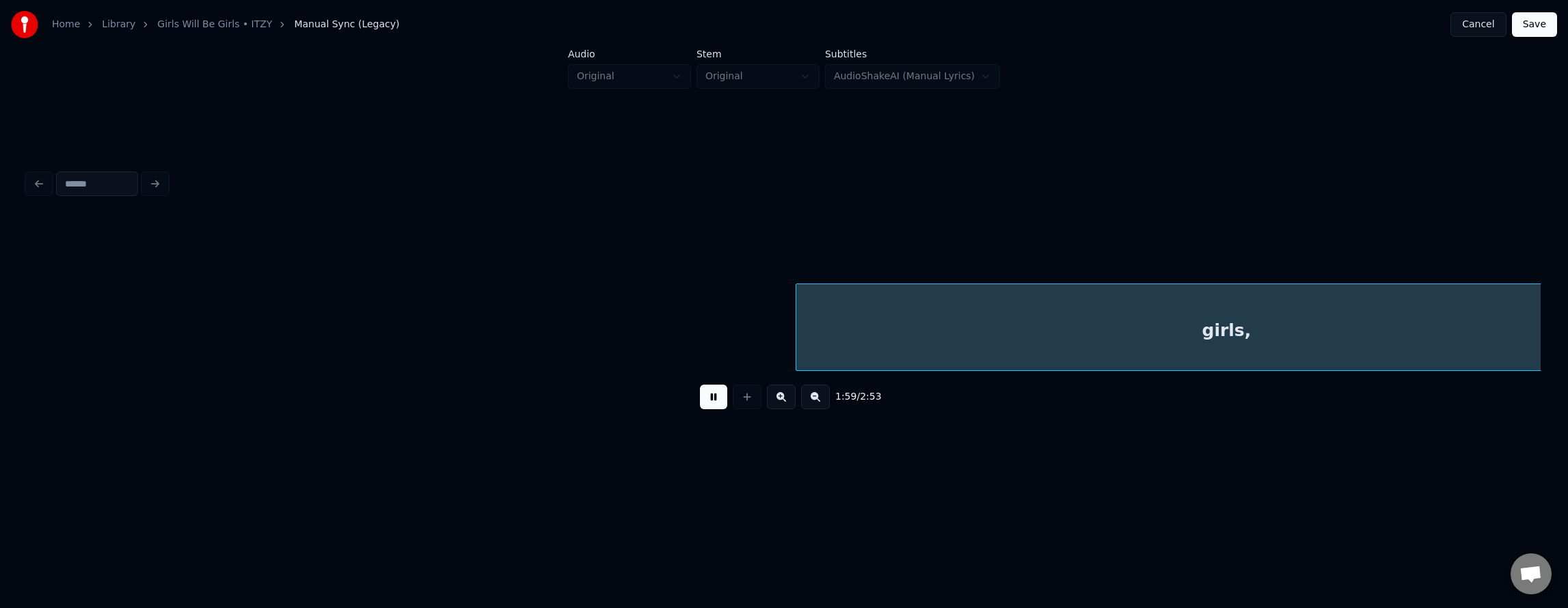
scroll to position [0, 36665]
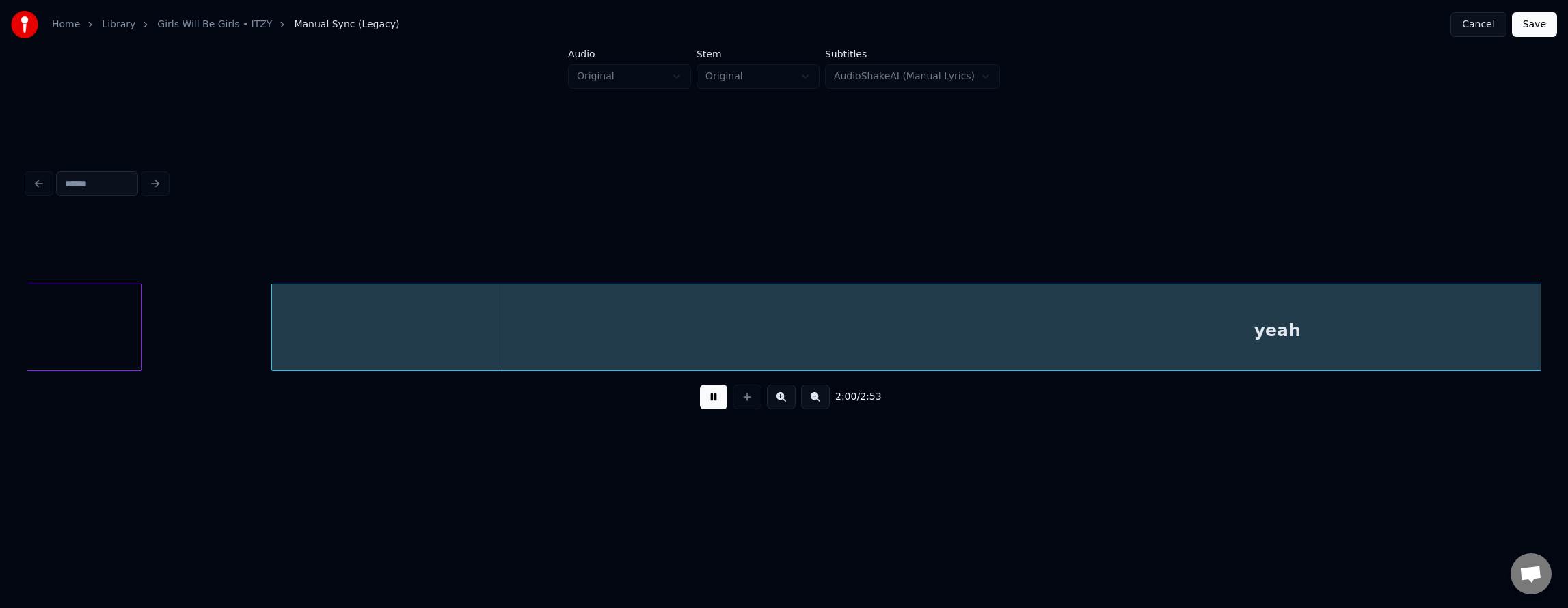
click at [709, 408] on button at bounding box center [714, 397] width 27 height 25
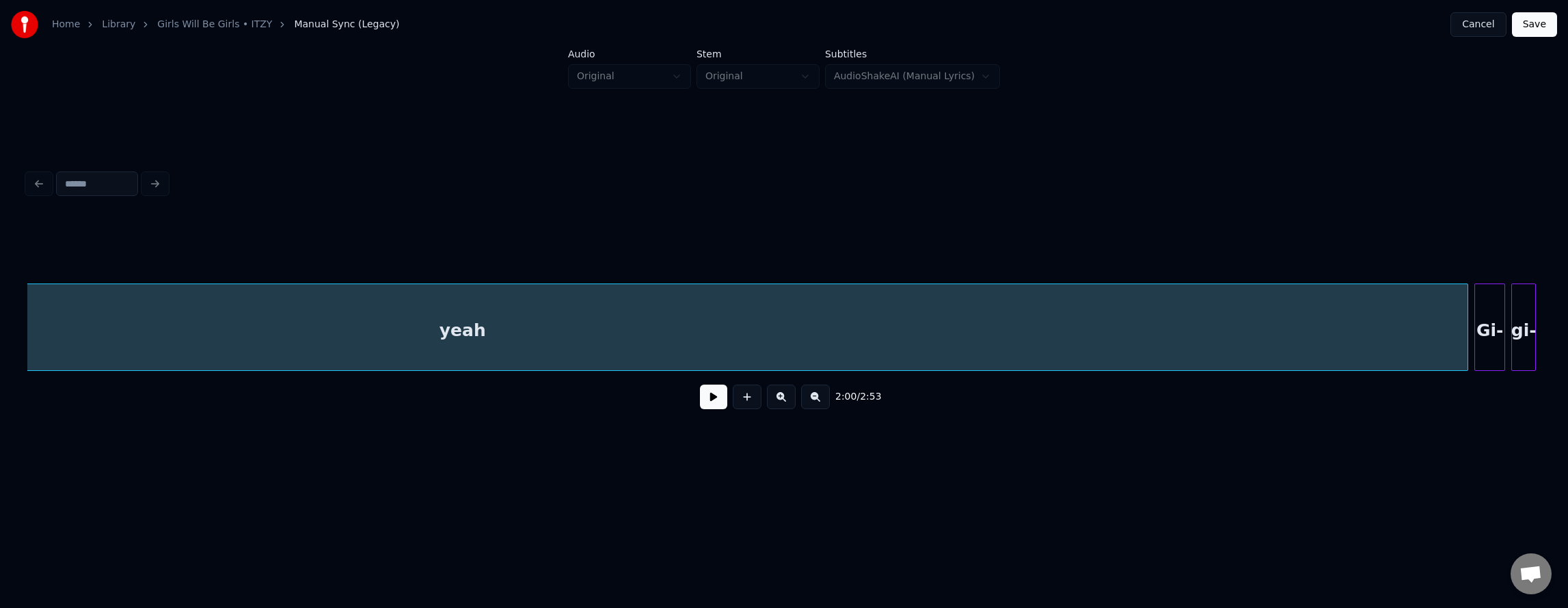
scroll to position [0, 37573]
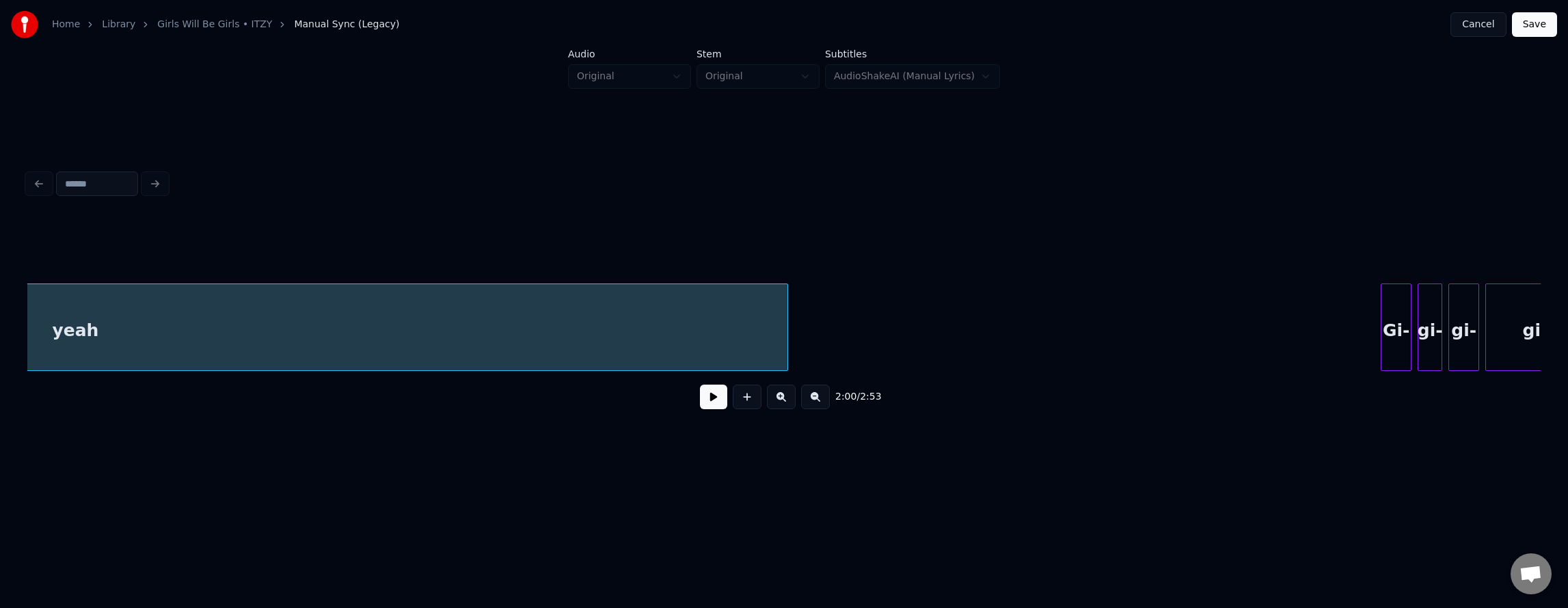
click at [787, 328] on div at bounding box center [785, 326] width 4 height 86
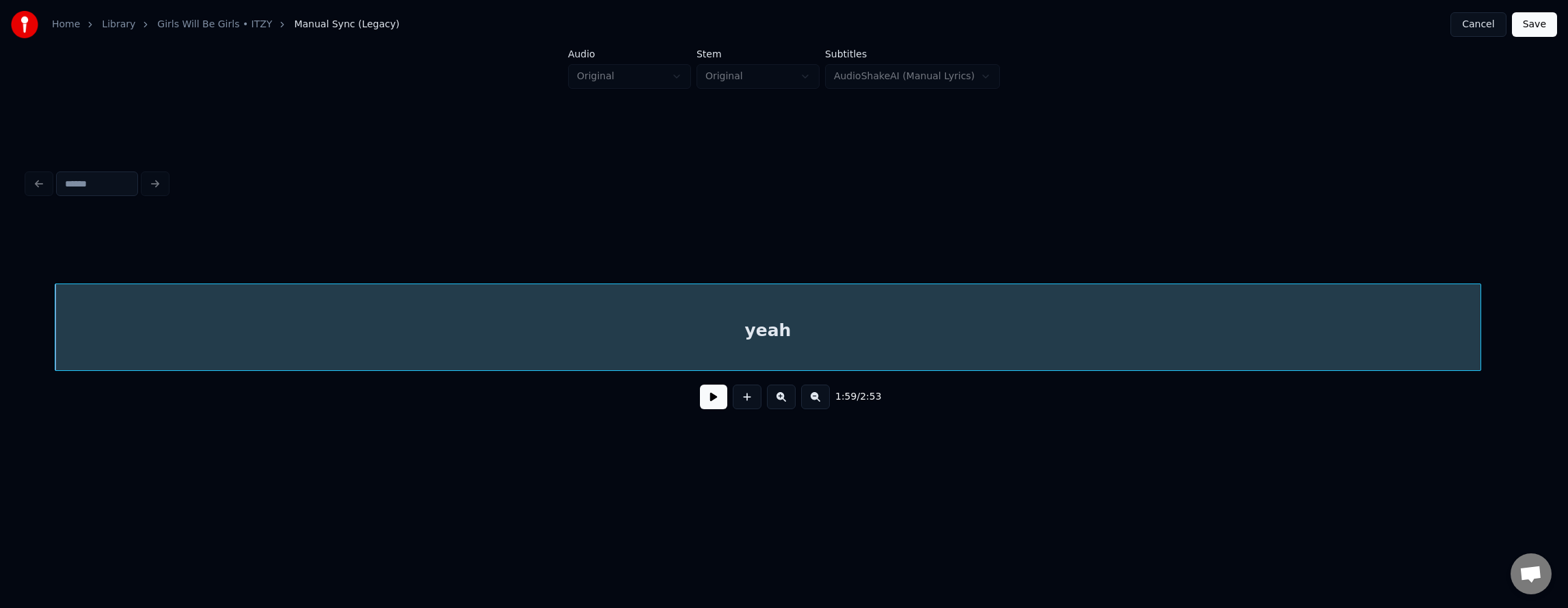
scroll to position [0, 36854]
click at [131, 351] on div "yeah" at bounding box center [794, 330] width 1424 height 93
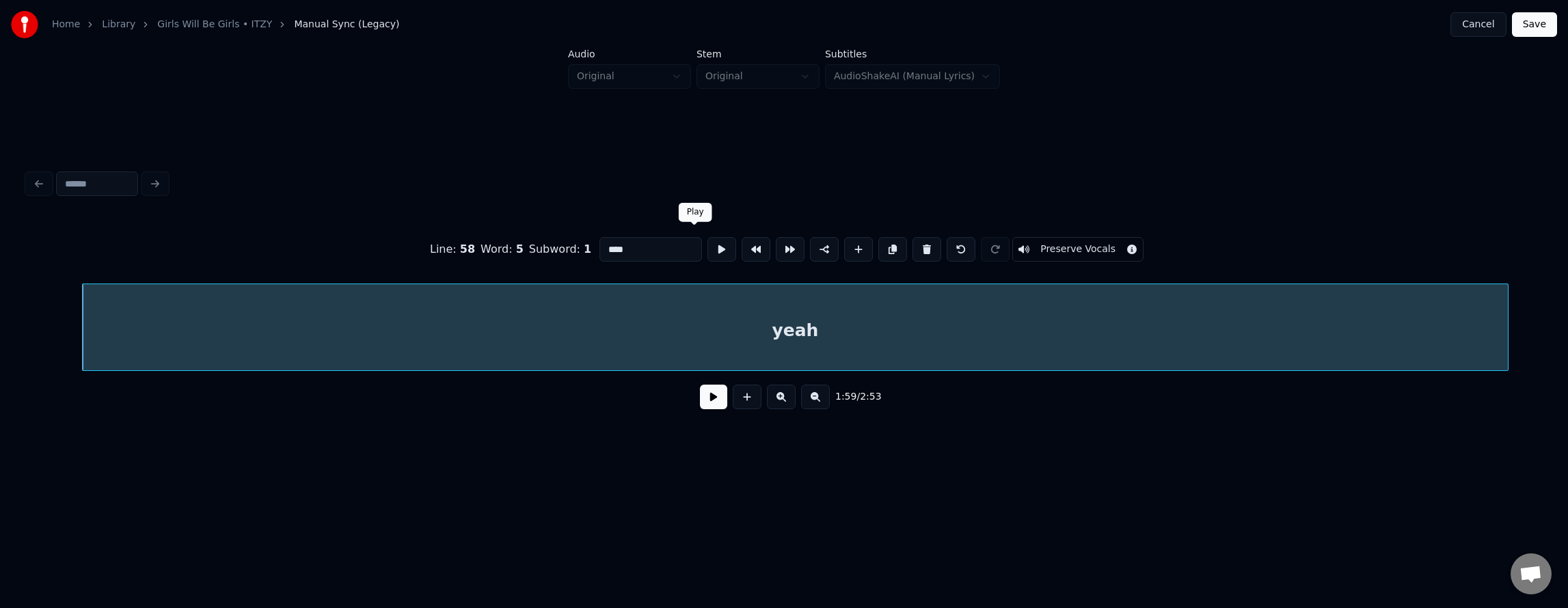
click at [708, 247] on button at bounding box center [722, 250] width 28 height 25
drag, startPoint x: 689, startPoint y: 242, endPoint x: 703, endPoint y: 250, distance: 16.1
click at [708, 243] on button at bounding box center [722, 250] width 28 height 25
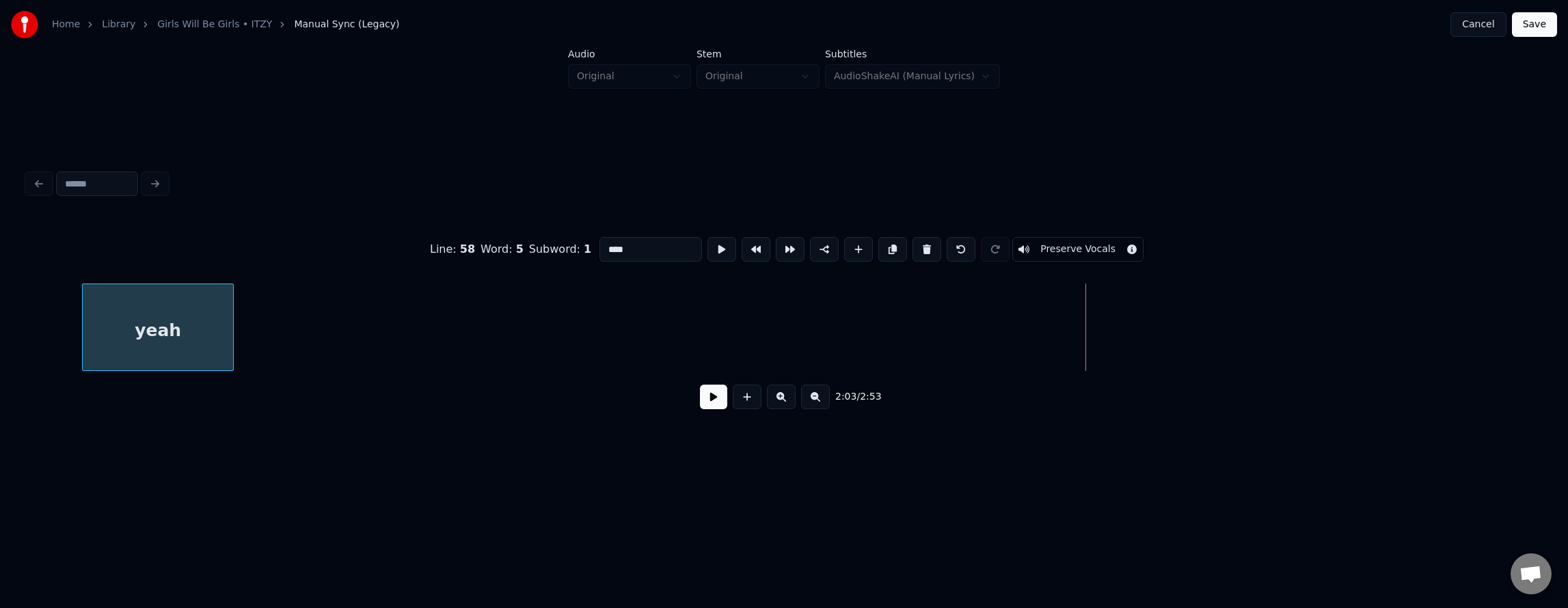
click at [231, 351] on div at bounding box center [231, 326] width 4 height 86
click at [708, 245] on button at bounding box center [722, 250] width 28 height 25
click at [270, 304] on div at bounding box center [269, 326] width 4 height 86
click at [708, 242] on button at bounding box center [722, 250] width 28 height 25
click at [720, 403] on button at bounding box center [714, 397] width 27 height 25
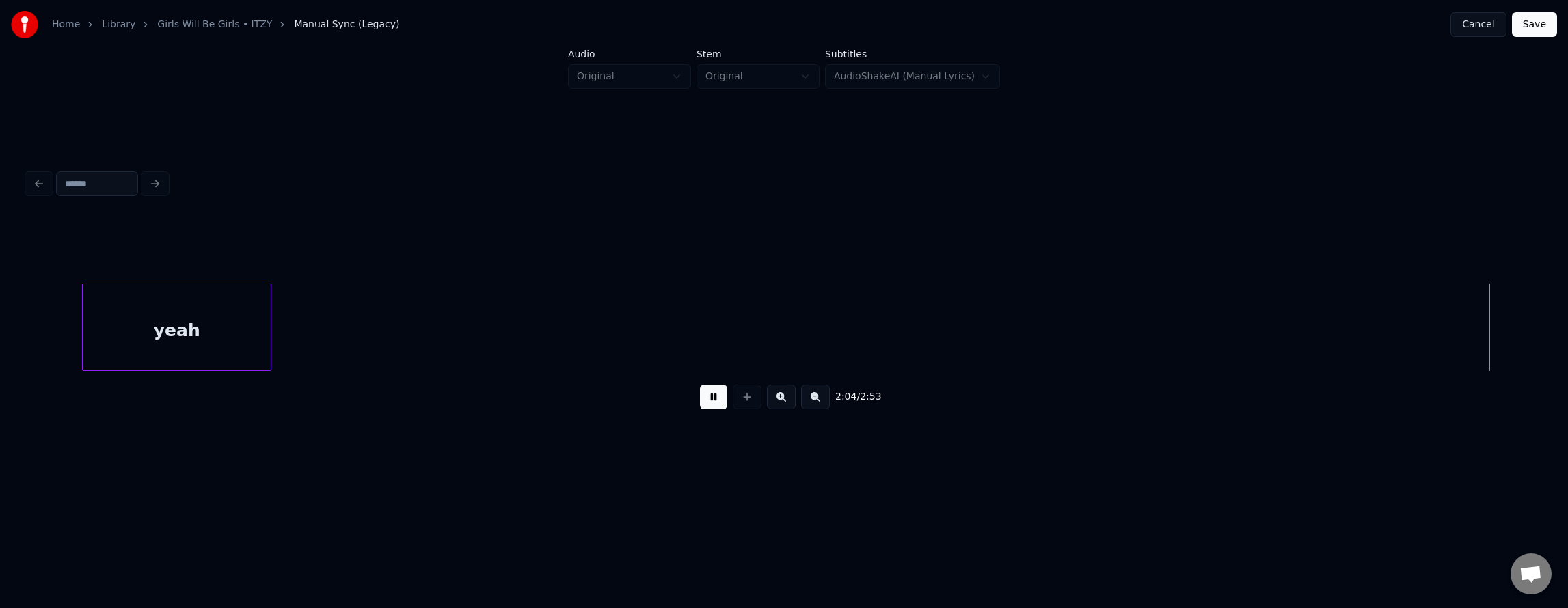
scroll to position [0, 38368]
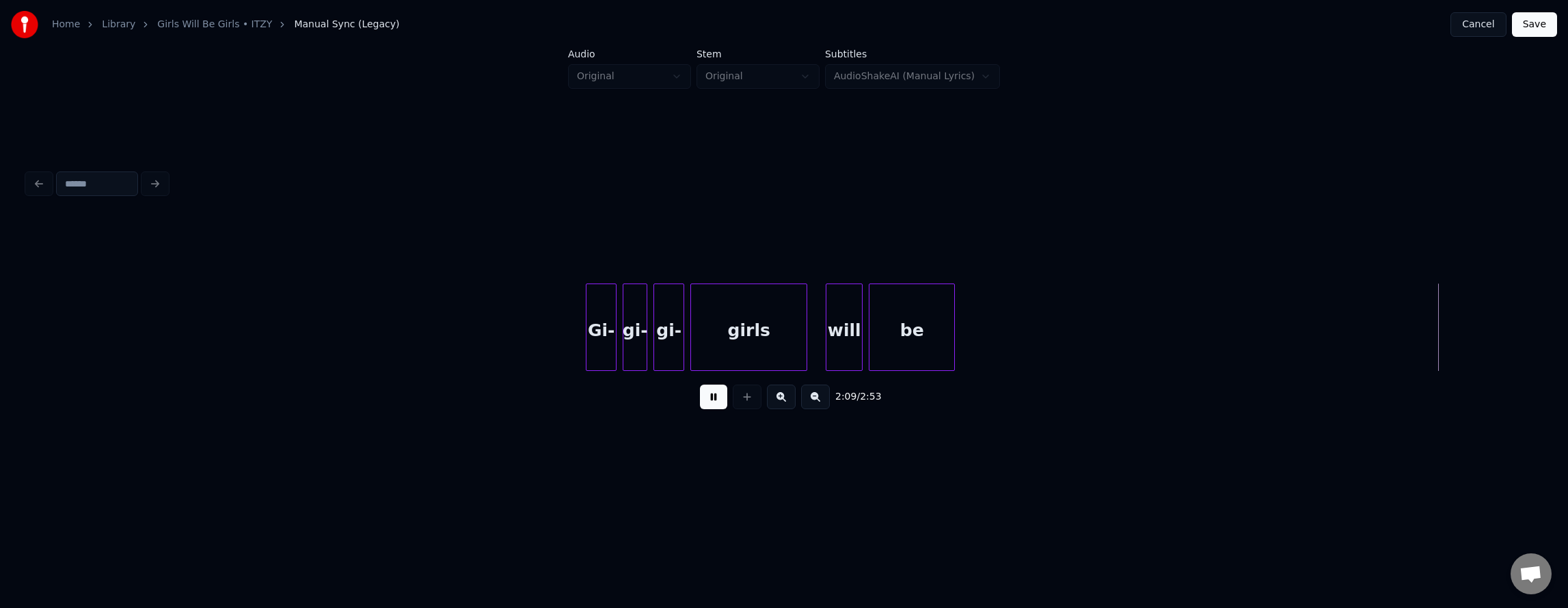
click at [710, 398] on button at bounding box center [714, 397] width 27 height 25
click at [702, 395] on button at bounding box center [714, 397] width 27 height 25
click at [701, 395] on button at bounding box center [714, 397] width 27 height 25
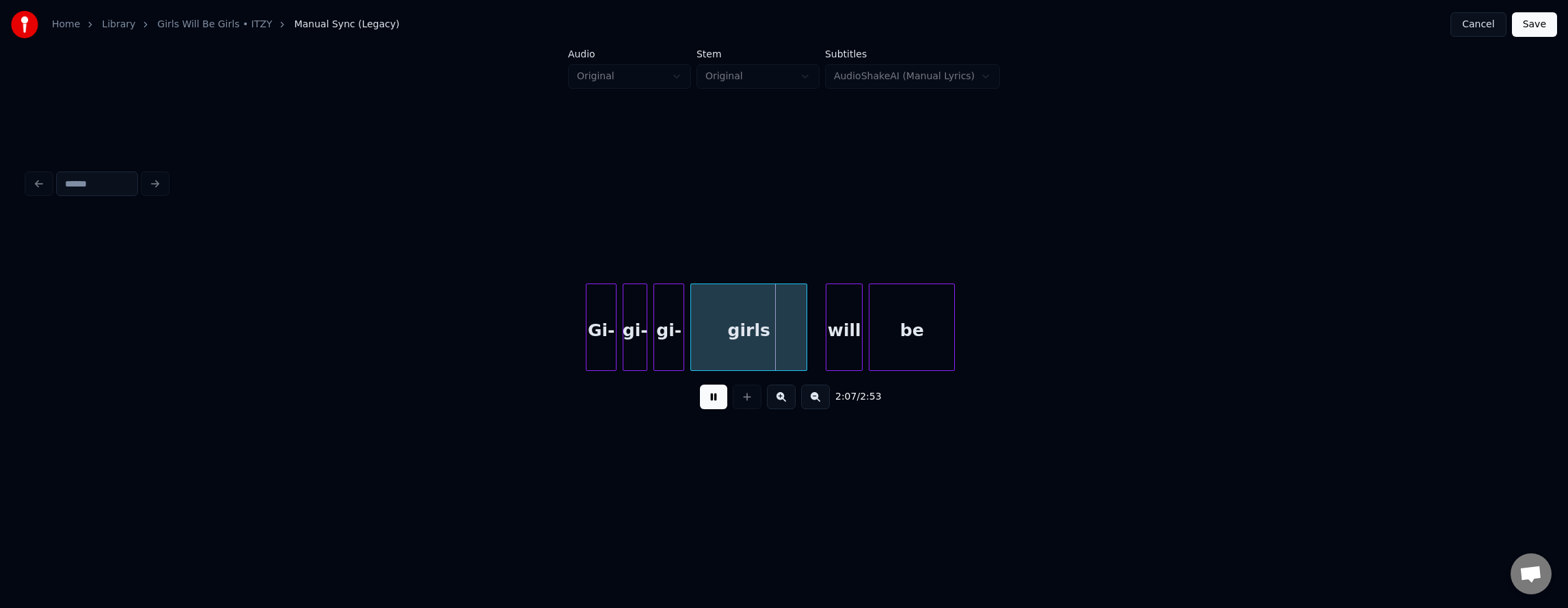
drag, startPoint x: 708, startPoint y: 406, endPoint x: 644, endPoint y: 383, distance: 68.0
click at [705, 406] on button at bounding box center [714, 397] width 27 height 25
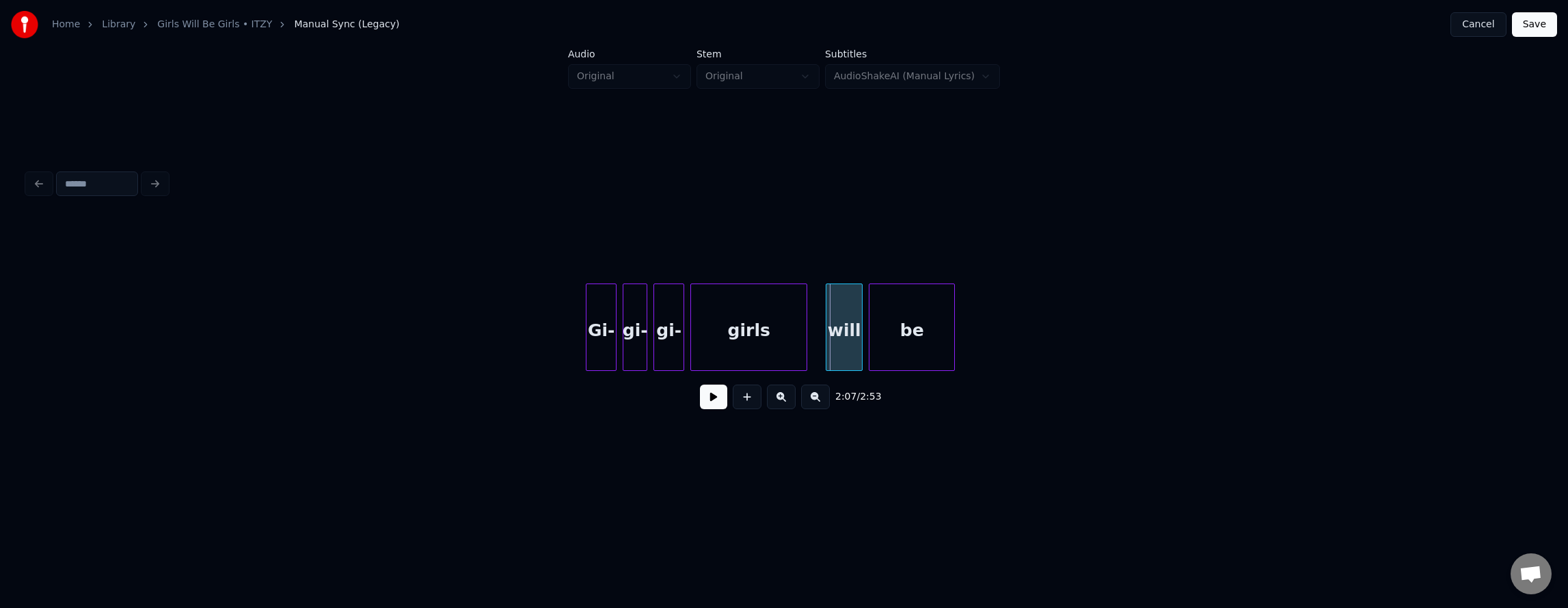
click at [599, 316] on div "Gi-" at bounding box center [601, 330] width 29 height 93
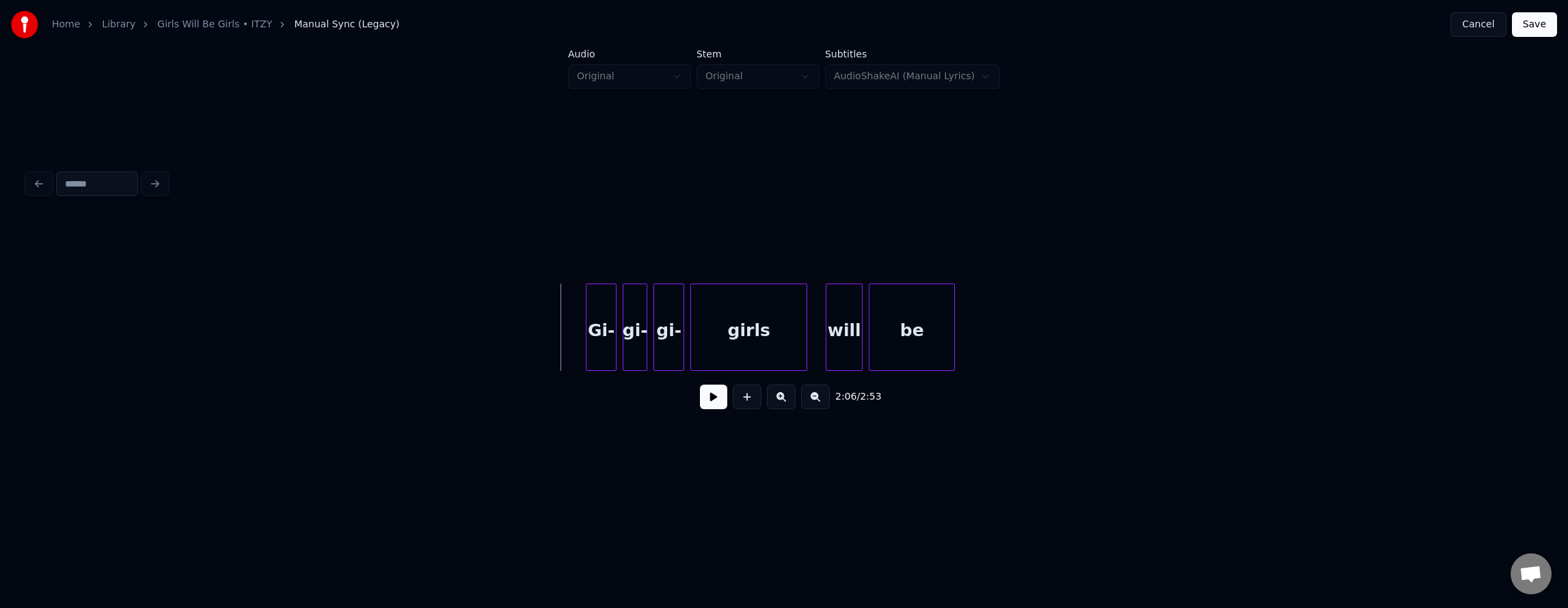
drag, startPoint x: 437, startPoint y: 320, endPoint x: 598, endPoint y: 387, distance: 174.4
click at [700, 407] on button at bounding box center [714, 397] width 27 height 25
click at [571, 328] on div "Gi-" at bounding box center [563, 330] width 29 height 93
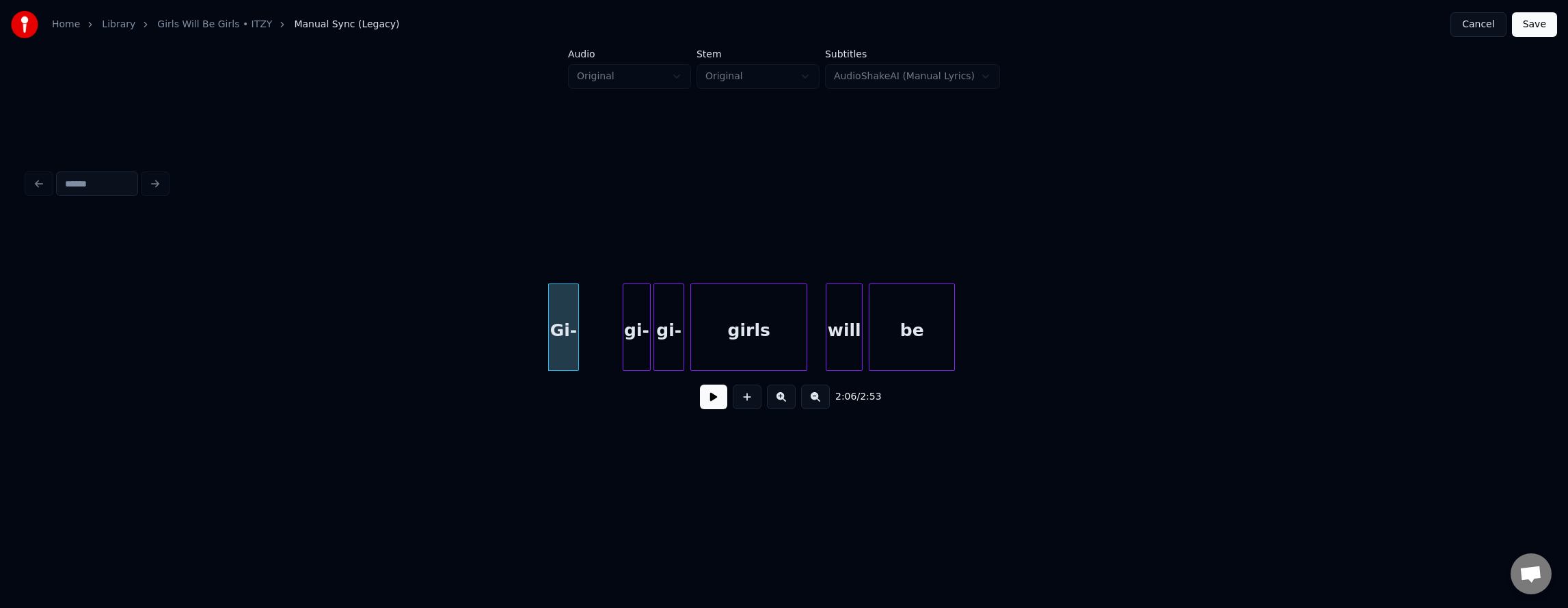
click at [634, 340] on div "gi-" at bounding box center [637, 327] width 28 height 87
click at [602, 340] on div "gi-" at bounding box center [602, 330] width 26 height 93
click at [639, 341] on div "gi-" at bounding box center [637, 330] width 29 height 93
click at [730, 345] on div "girls" at bounding box center [749, 330] width 115 height 93
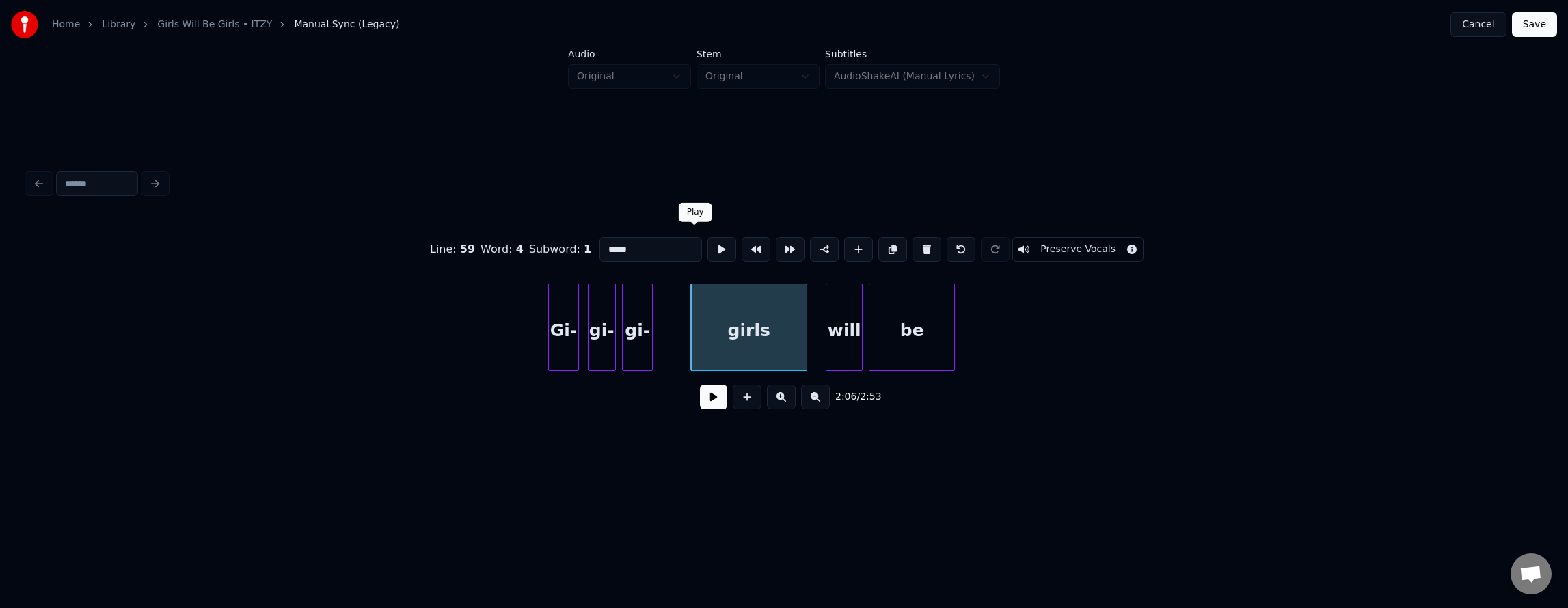
click at [708, 246] on button at bounding box center [722, 250] width 28 height 25
click at [708, 247] on button at bounding box center [722, 250] width 28 height 25
click at [626, 339] on div "gi-" at bounding box center [639, 327] width 28 height 87
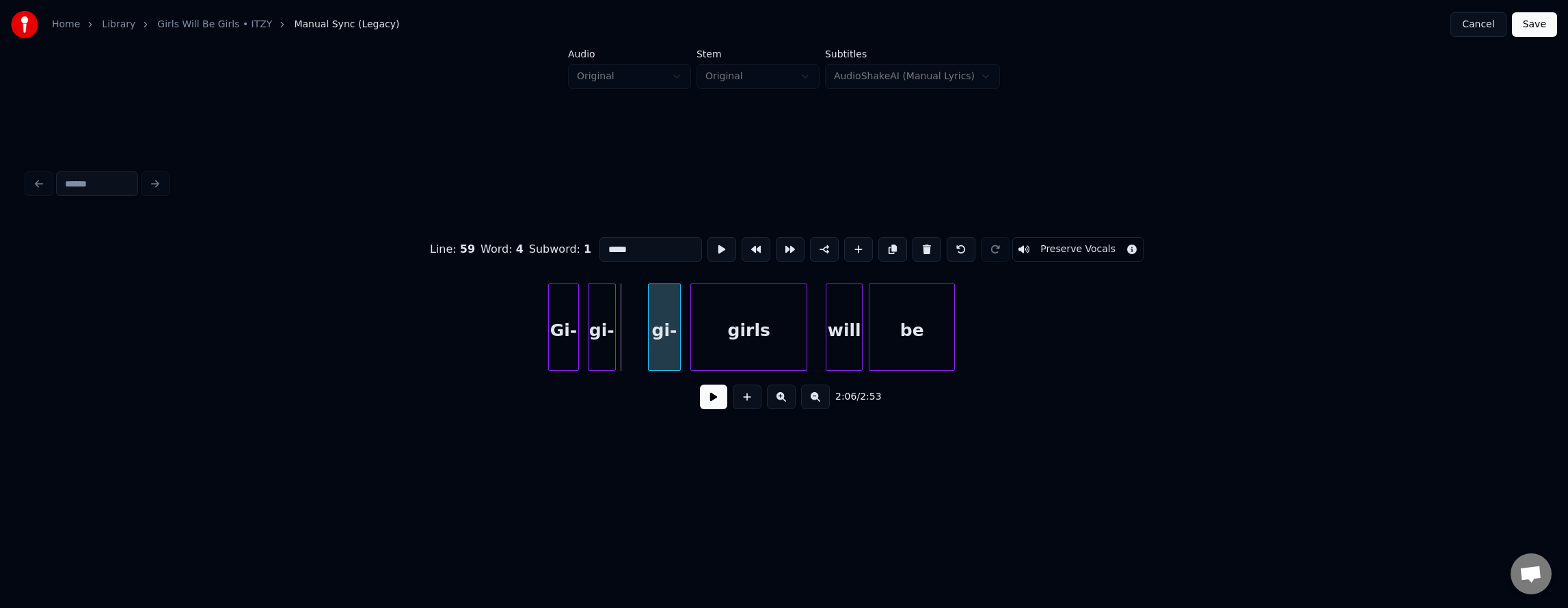
click at [663, 346] on div "gi-" at bounding box center [663, 330] width 31 height 93
click at [641, 344] on div at bounding box center [641, 326] width 4 height 86
click at [627, 340] on div at bounding box center [626, 326] width 4 height 86
click at [597, 339] on div at bounding box center [599, 326] width 4 height 86
click at [708, 241] on button at bounding box center [722, 250] width 28 height 25
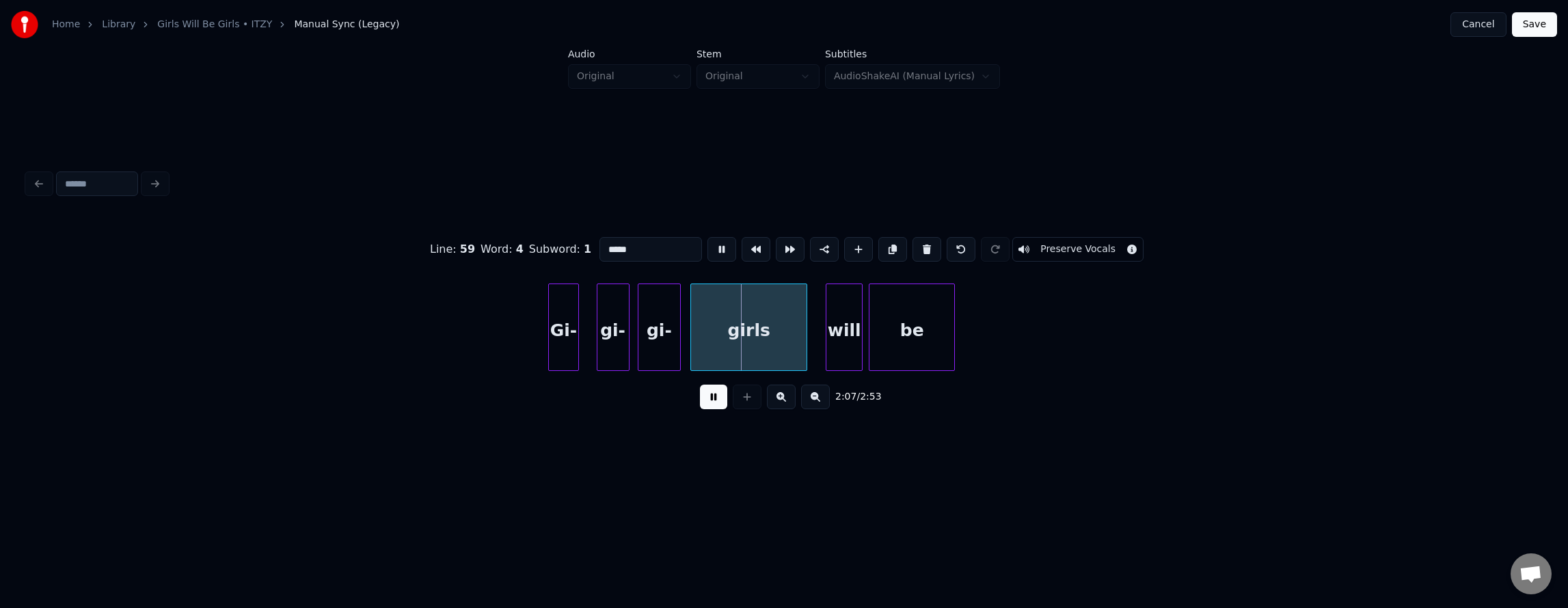
click at [708, 242] on button at bounding box center [722, 250] width 28 height 25
click at [661, 298] on div "gi-" at bounding box center [660, 330] width 42 height 93
type input "***"
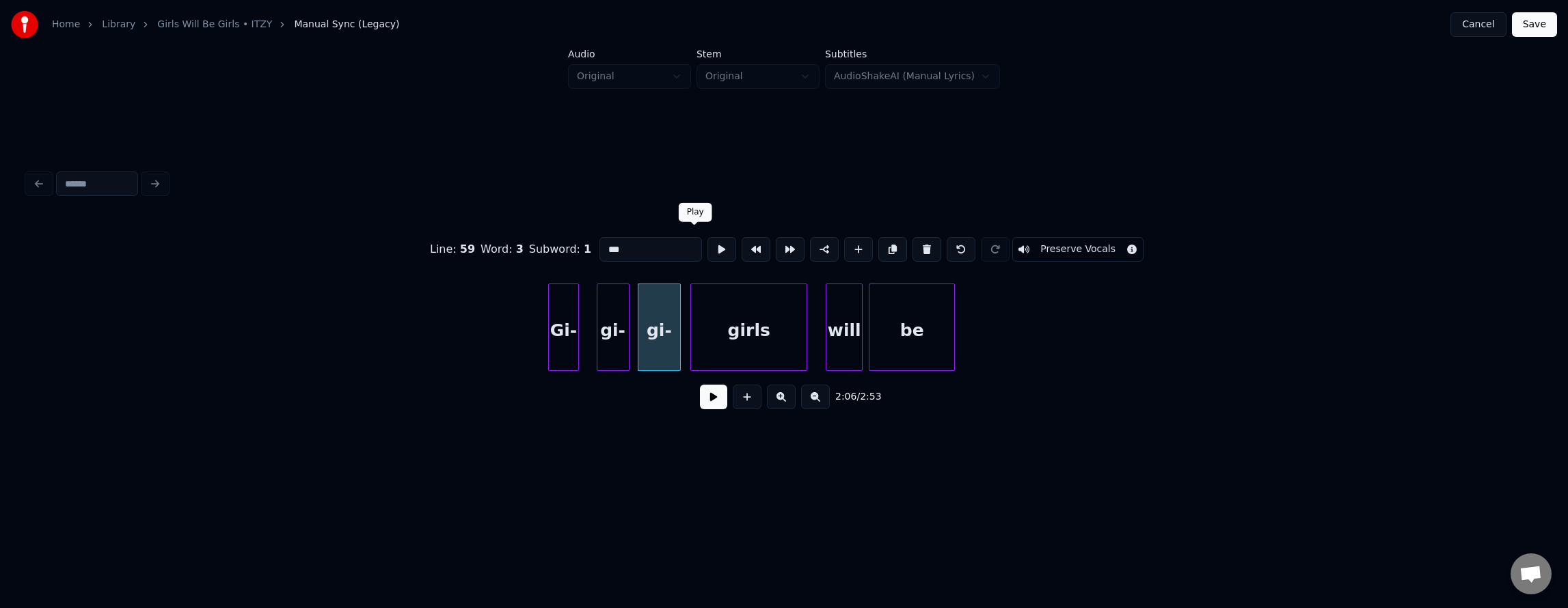
click at [708, 247] on button at bounding box center [722, 250] width 28 height 25
click at [649, 339] on div at bounding box center [651, 326] width 4 height 86
click at [628, 339] on div "gi-" at bounding box center [625, 330] width 31 height 93
click at [602, 338] on div at bounding box center [602, 326] width 4 height 86
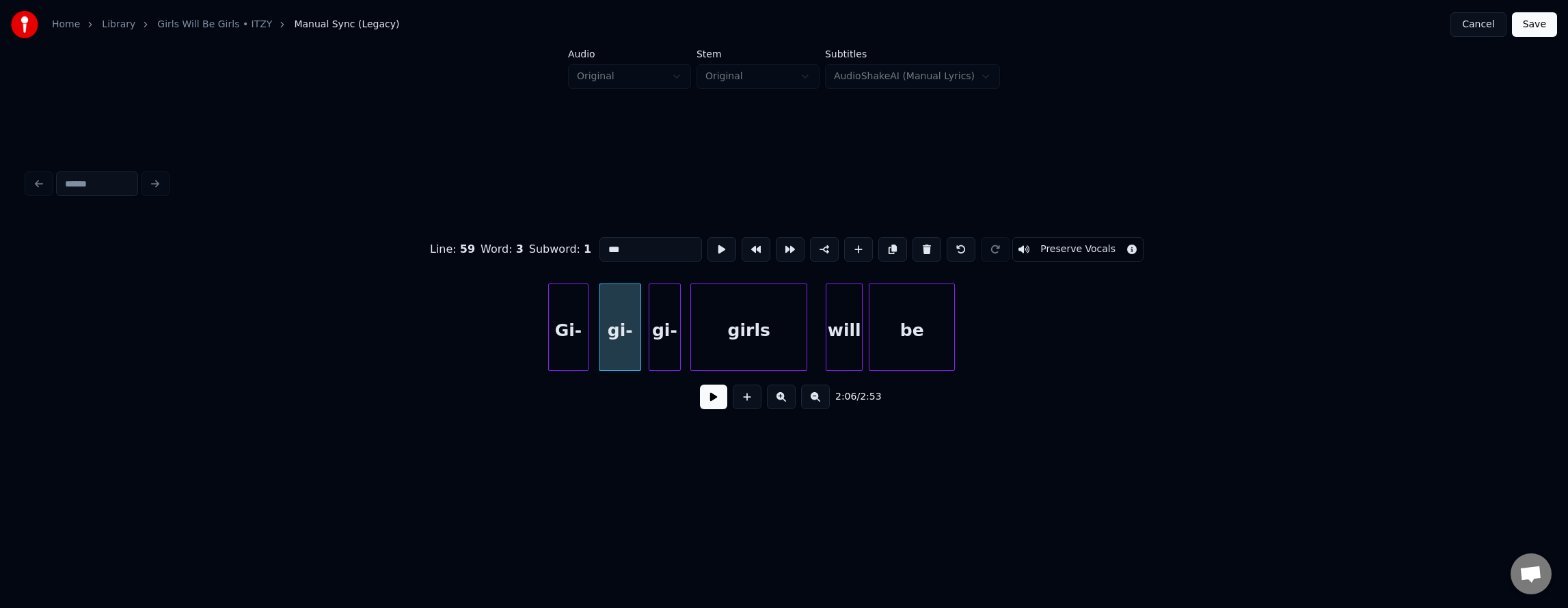
click at [585, 337] on div at bounding box center [586, 326] width 4 height 86
click at [625, 347] on div "gi-" at bounding box center [617, 330] width 41 height 93
click at [648, 348] on div "gi-" at bounding box center [664, 327] width 32 height 87
click at [627, 348] on div "gi-" at bounding box center [621, 330] width 41 height 93
click at [614, 351] on div "gi-" at bounding box center [617, 330] width 41 height 93
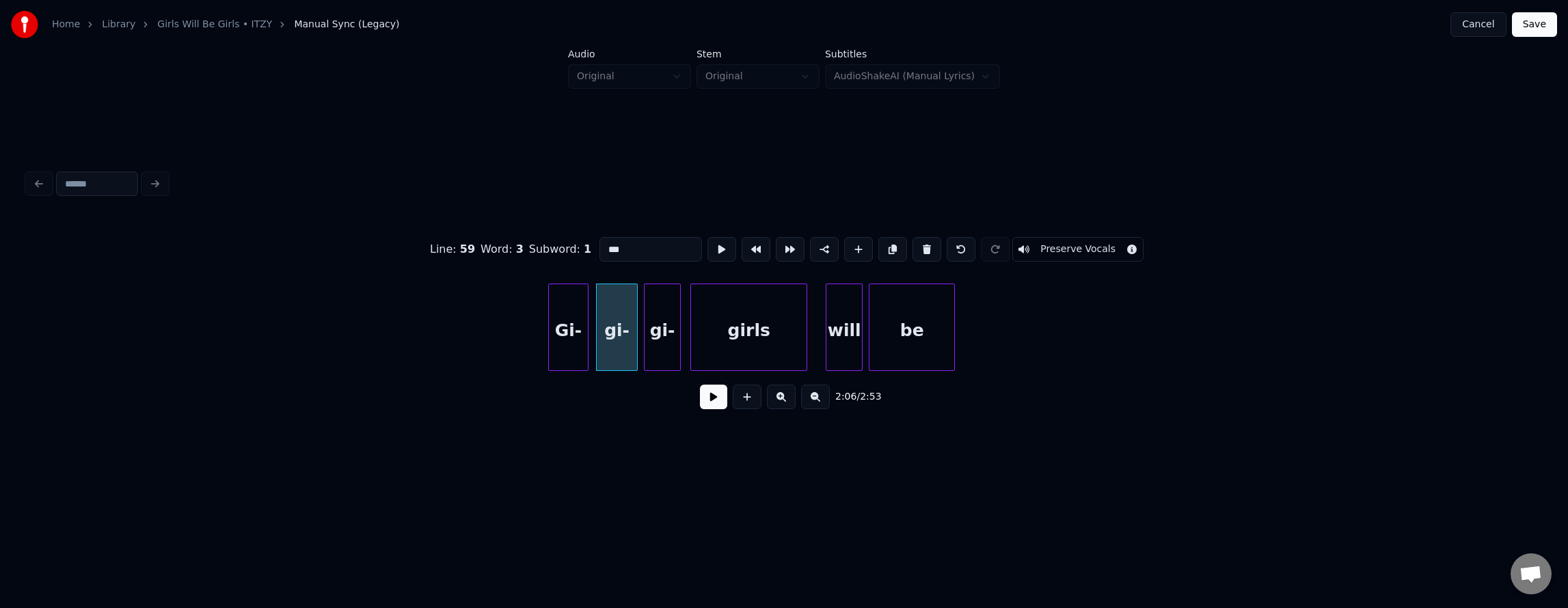
click at [646, 357] on div at bounding box center [646, 326] width 4 height 86
drag, startPoint x: 487, startPoint y: 321, endPoint x: 653, endPoint y: 385, distance: 177.9
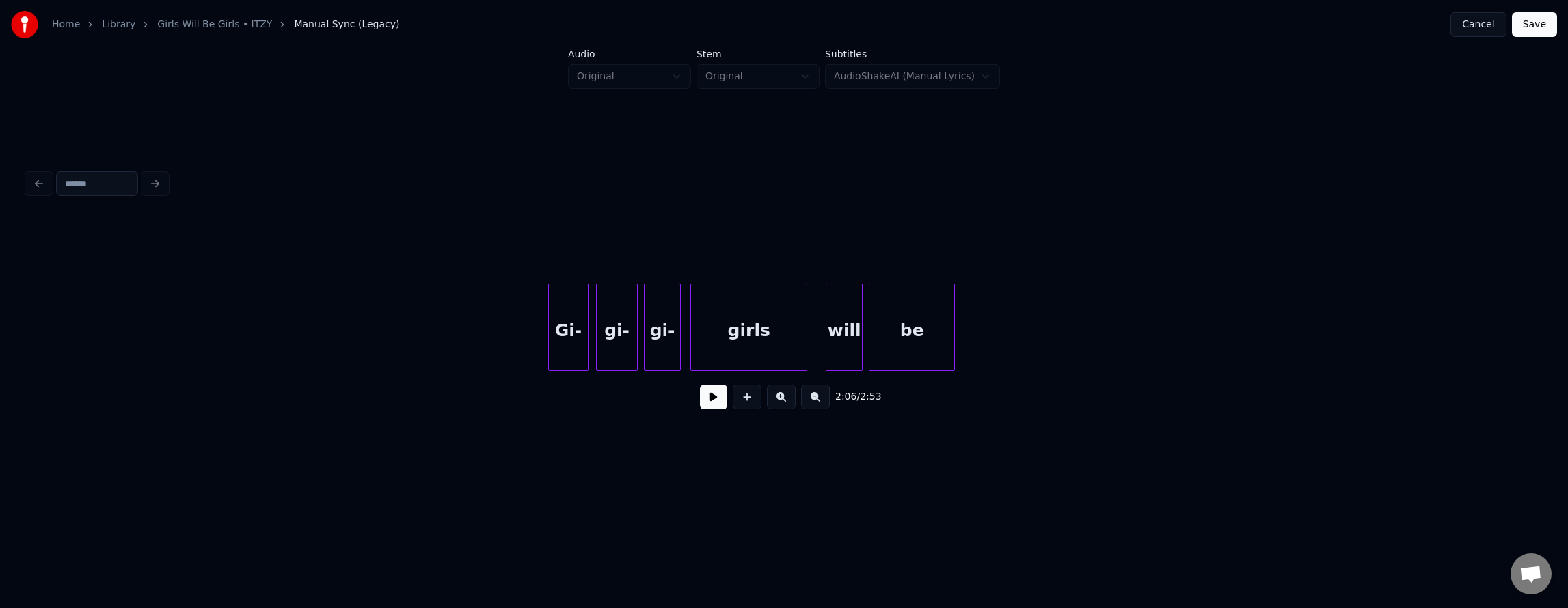
click at [705, 408] on button at bounding box center [714, 397] width 27 height 25
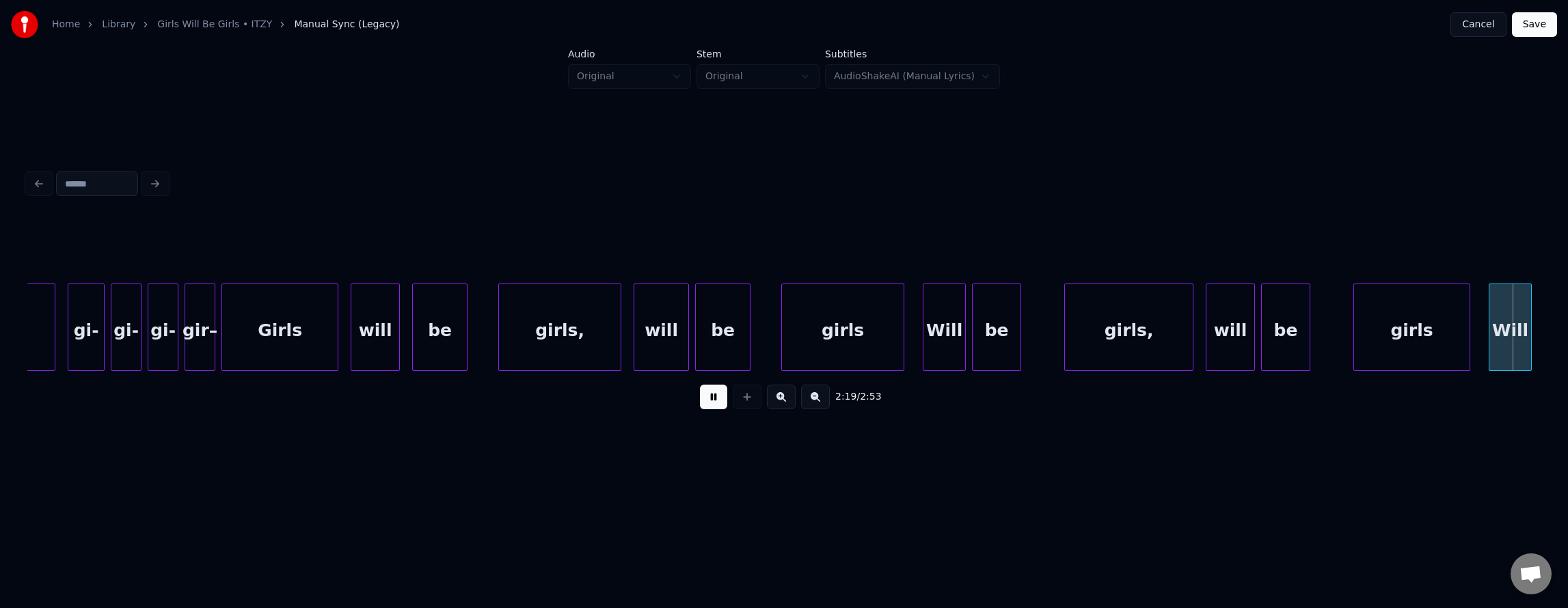
scroll to position [0, 42912]
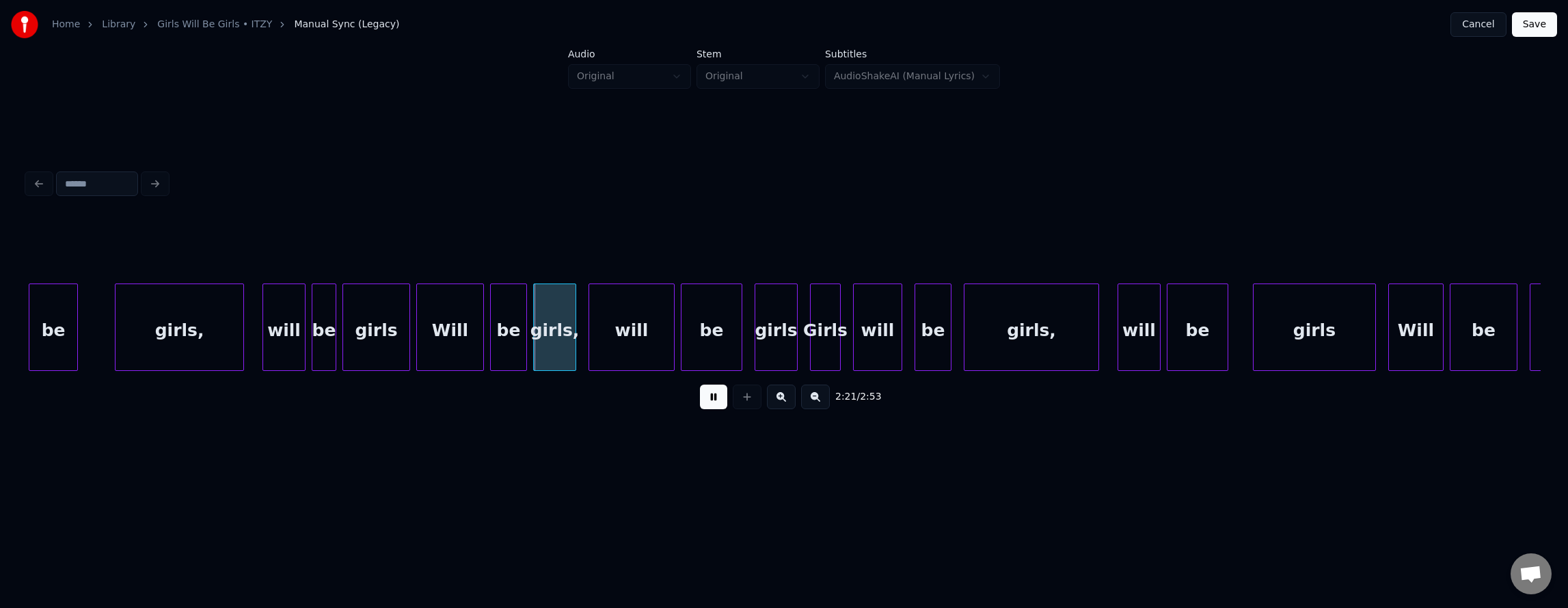
click at [704, 412] on div "2:21 / 2:53" at bounding box center [784, 397] width 1491 height 30
click at [704, 404] on button at bounding box center [714, 397] width 27 height 25
click at [169, 308] on div "girls," at bounding box center [179, 330] width 128 height 93
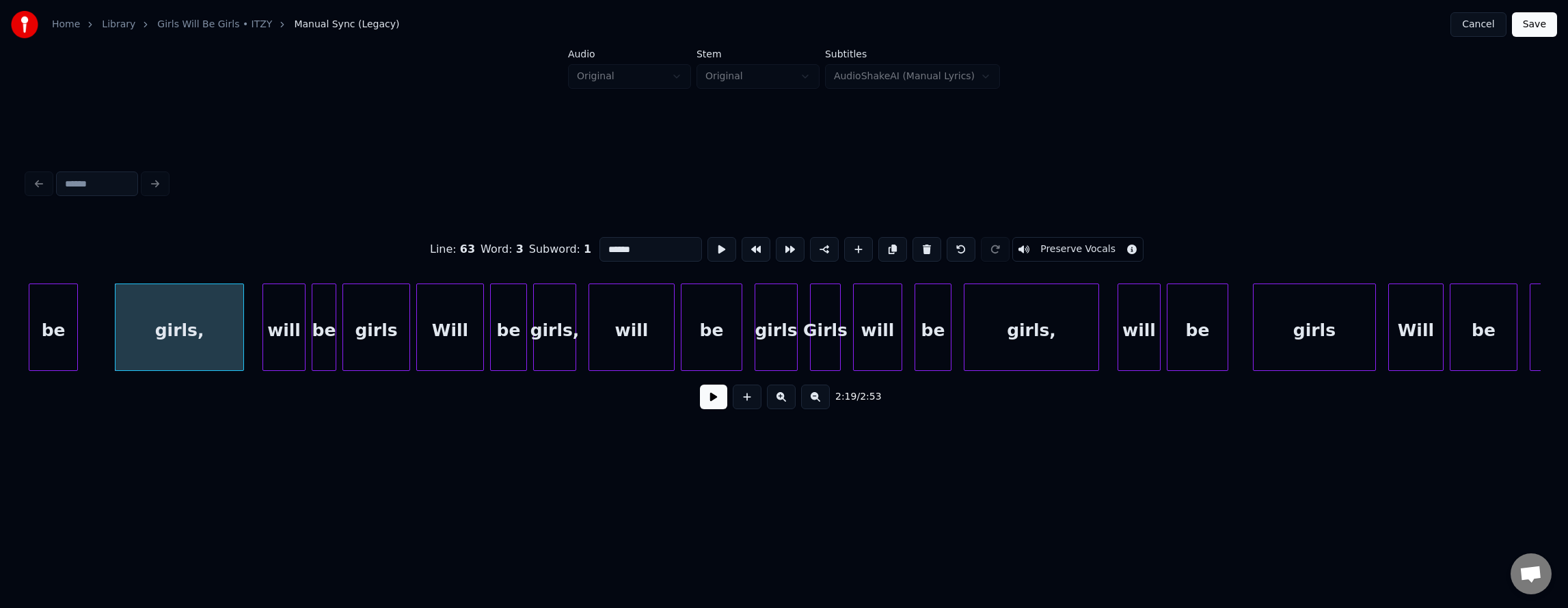
click at [708, 403] on button at bounding box center [714, 397] width 27 height 25
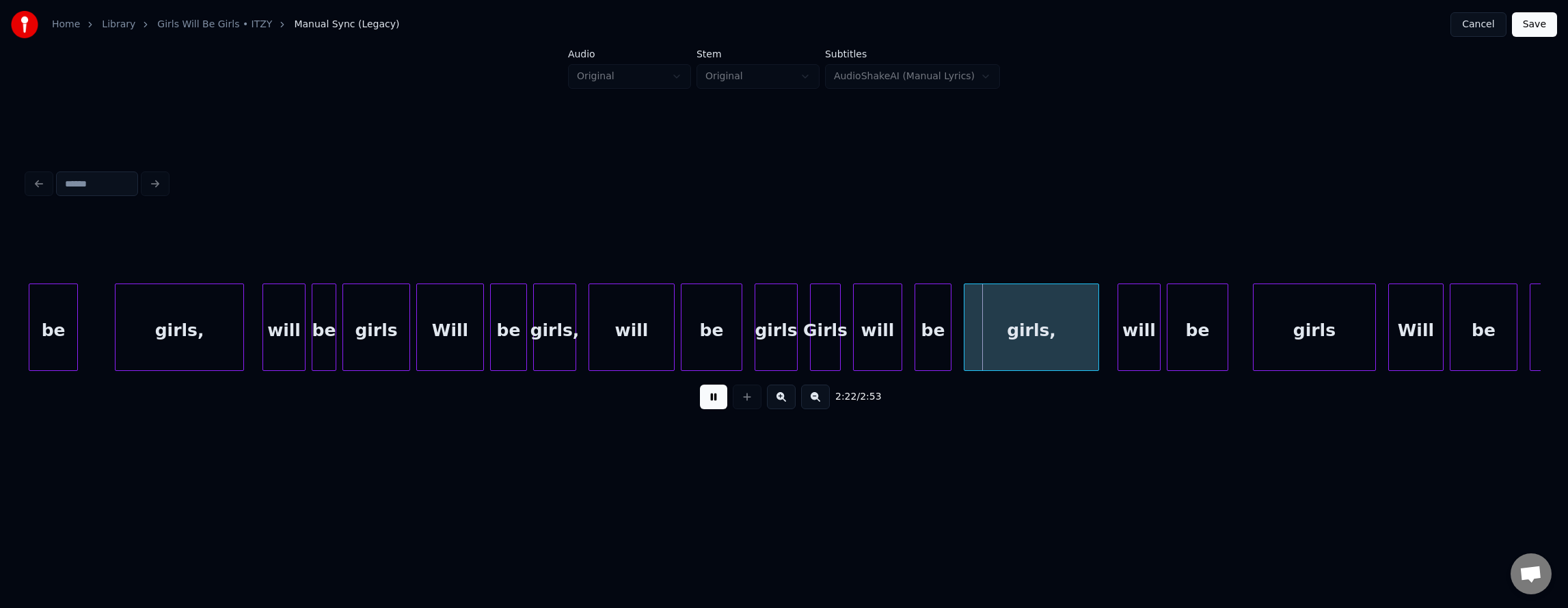
click at [710, 402] on button at bounding box center [714, 397] width 27 height 25
click at [769, 334] on div "girls" at bounding box center [776, 330] width 42 height 93
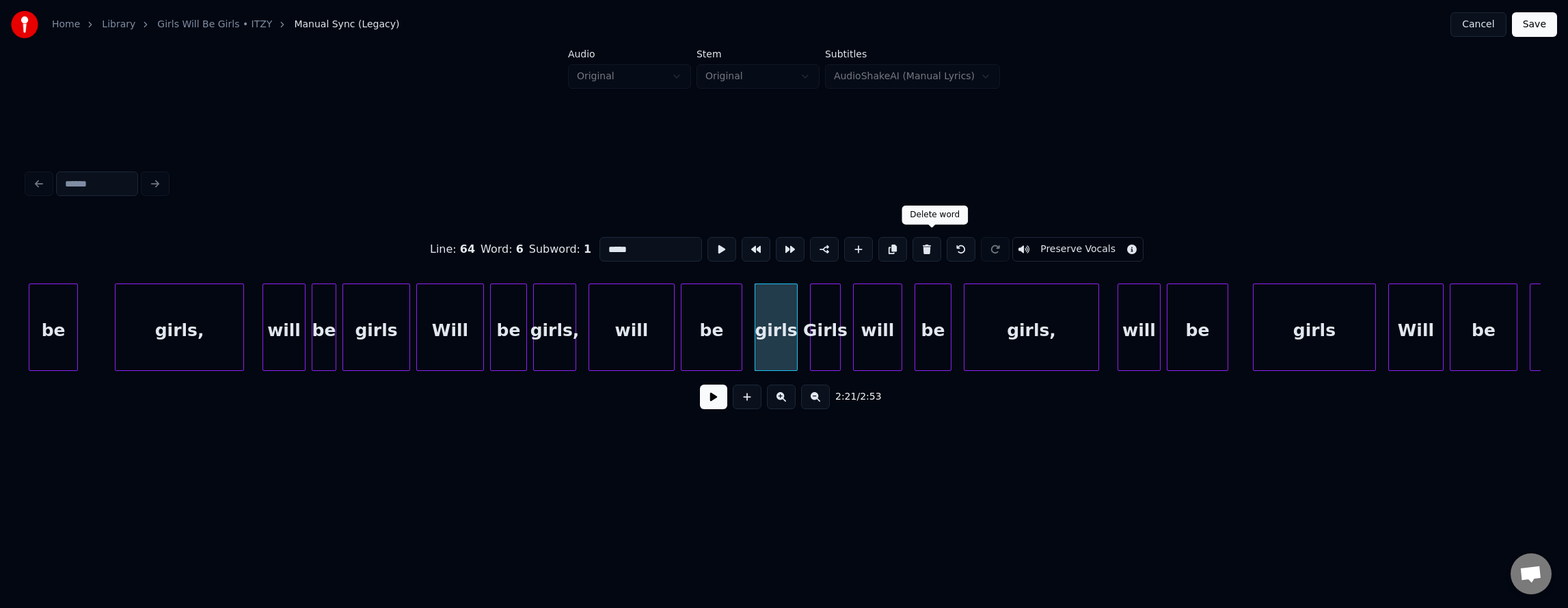
click at [935, 249] on button at bounding box center [926, 250] width 28 height 25
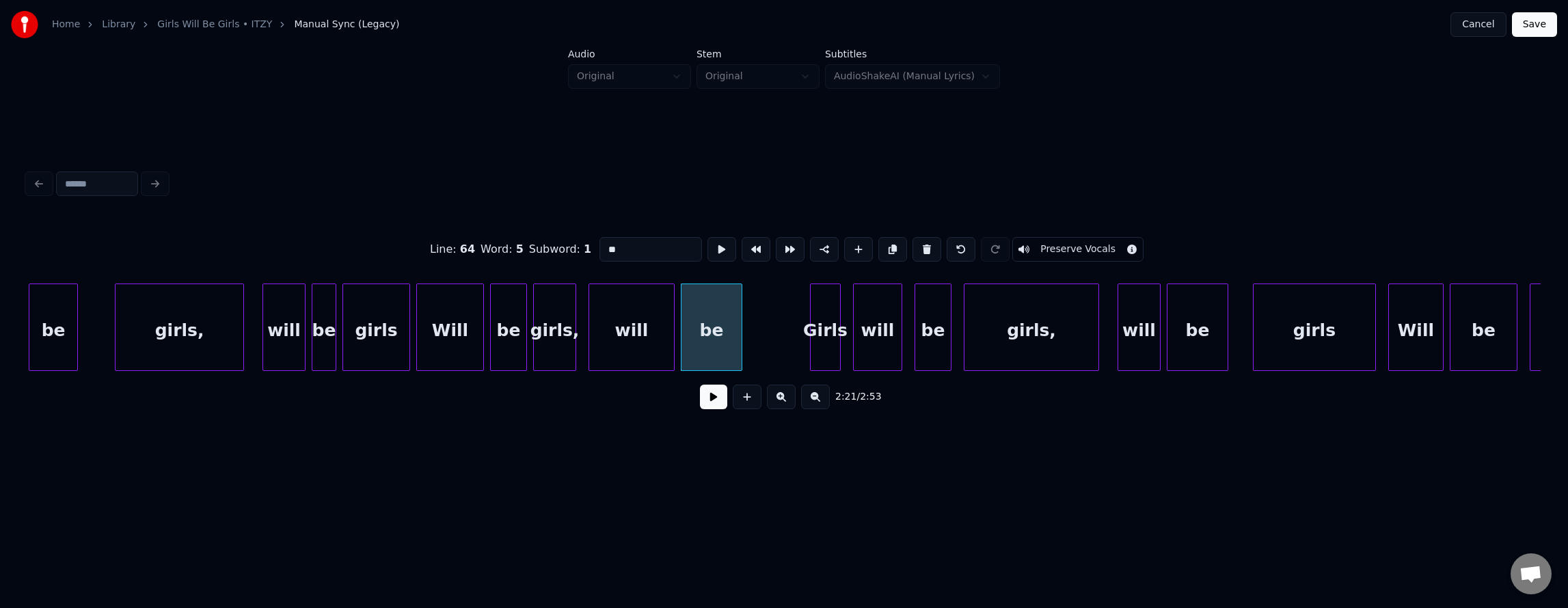
click at [935, 249] on button at bounding box center [926, 250] width 28 height 25
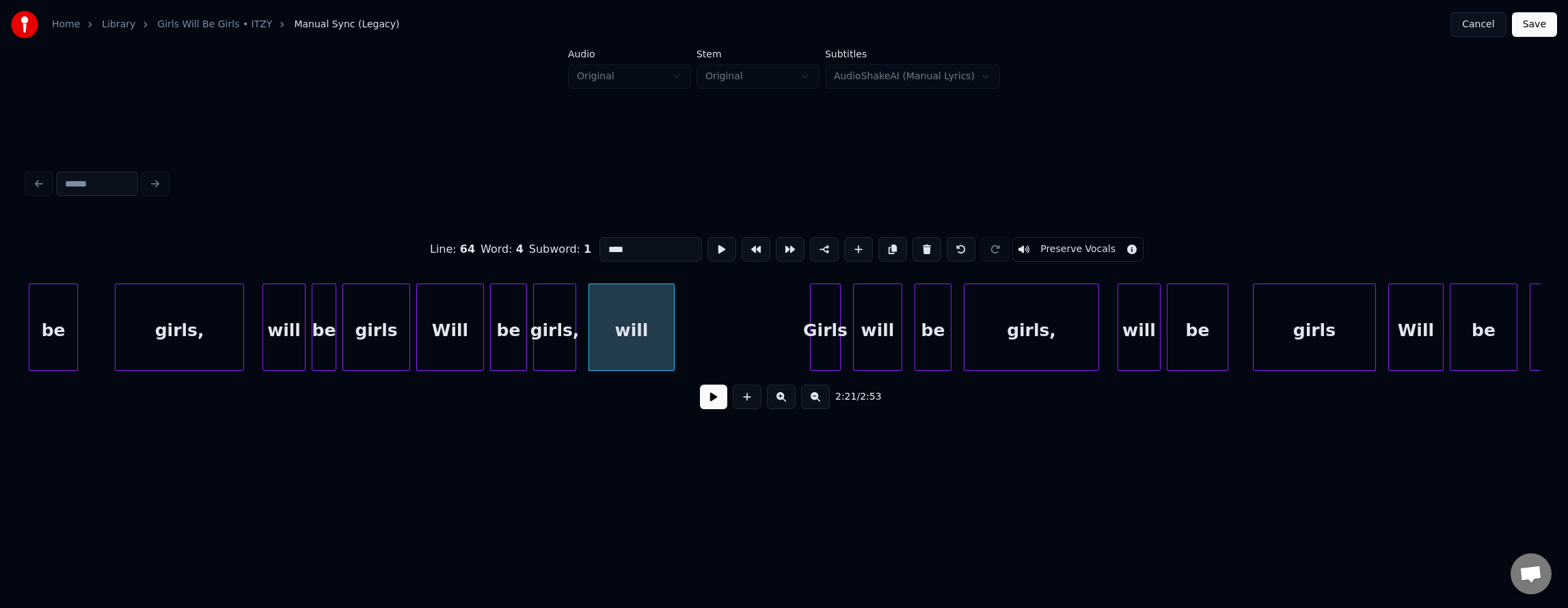
click at [935, 249] on button at bounding box center [926, 250] width 28 height 25
type input "******"
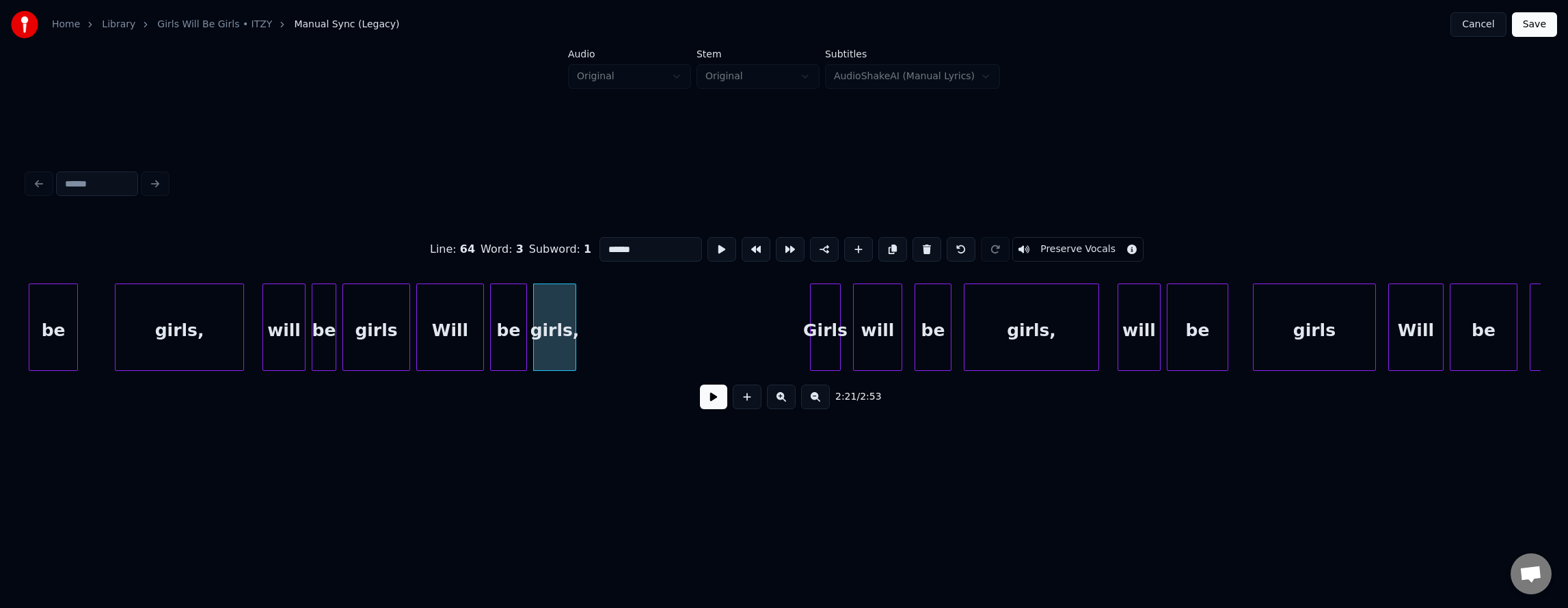
click at [138, 299] on div "girls," at bounding box center [179, 330] width 128 height 93
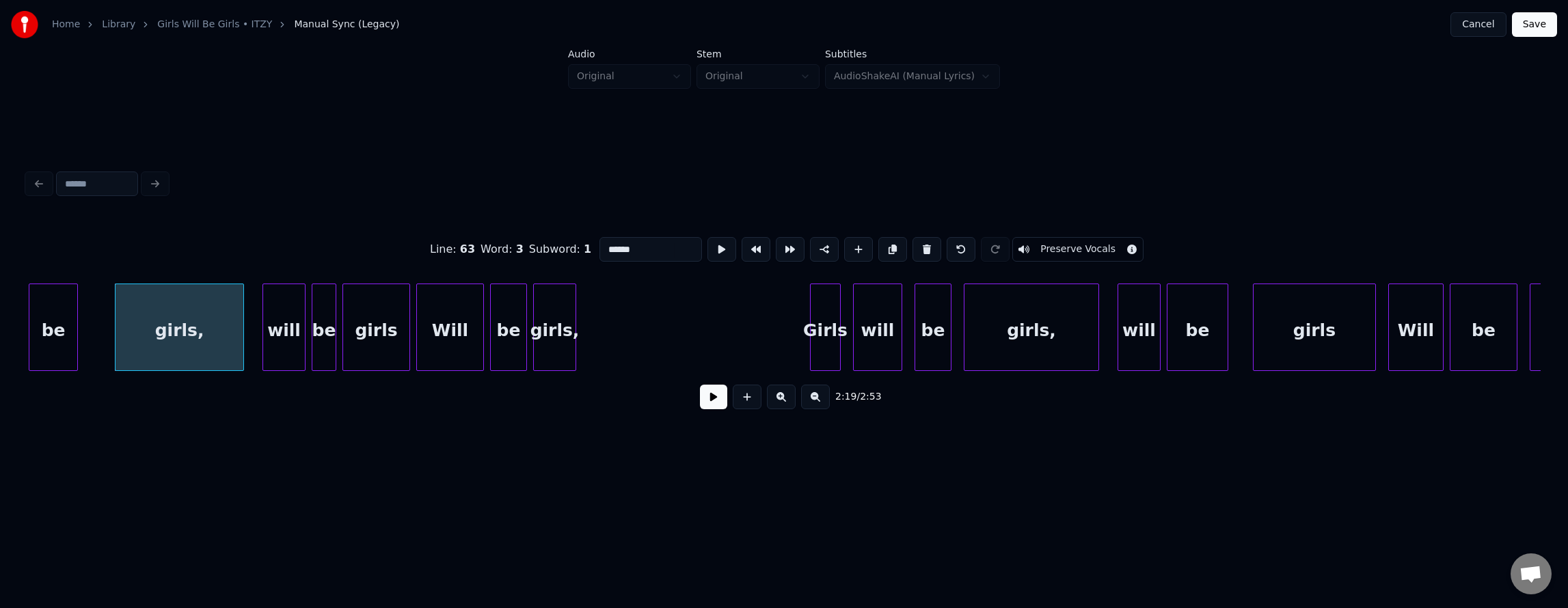
click at [700, 401] on button at bounding box center [714, 397] width 27 height 25
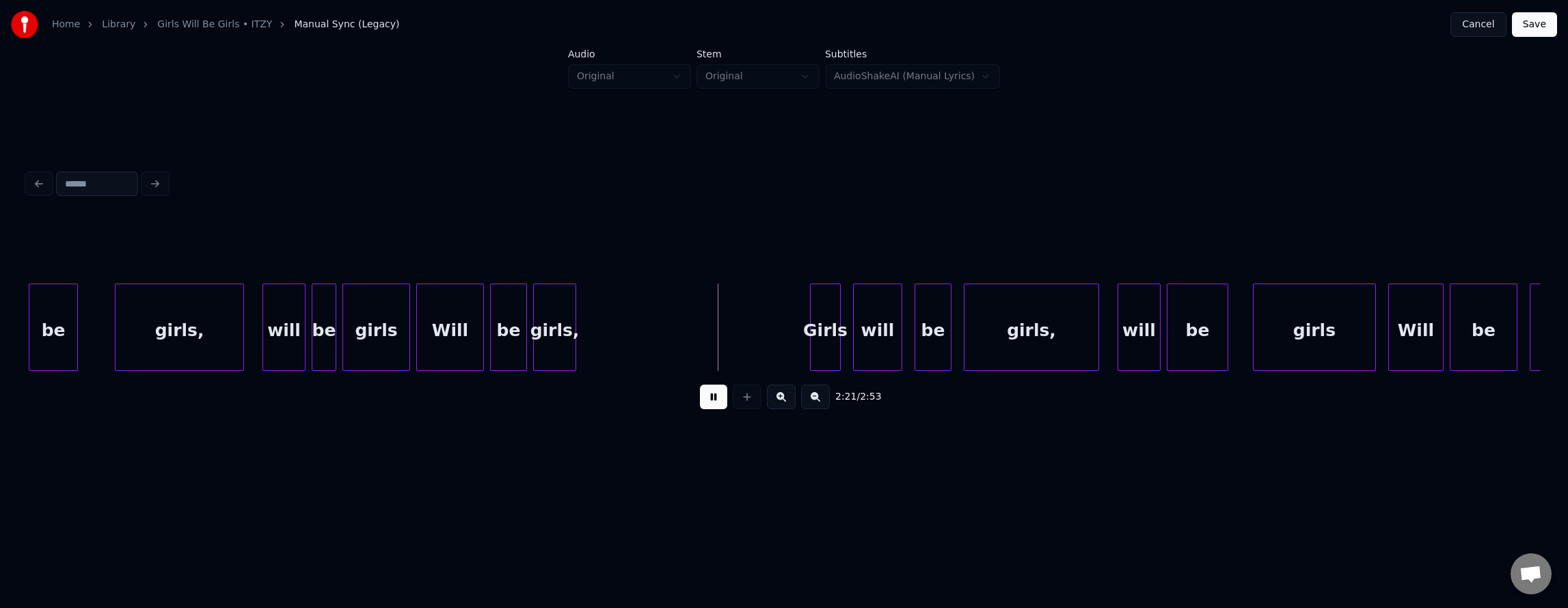
click at [700, 401] on button at bounding box center [714, 397] width 27 height 25
click at [633, 348] on div "girls," at bounding box center [630, 330] width 42 height 93
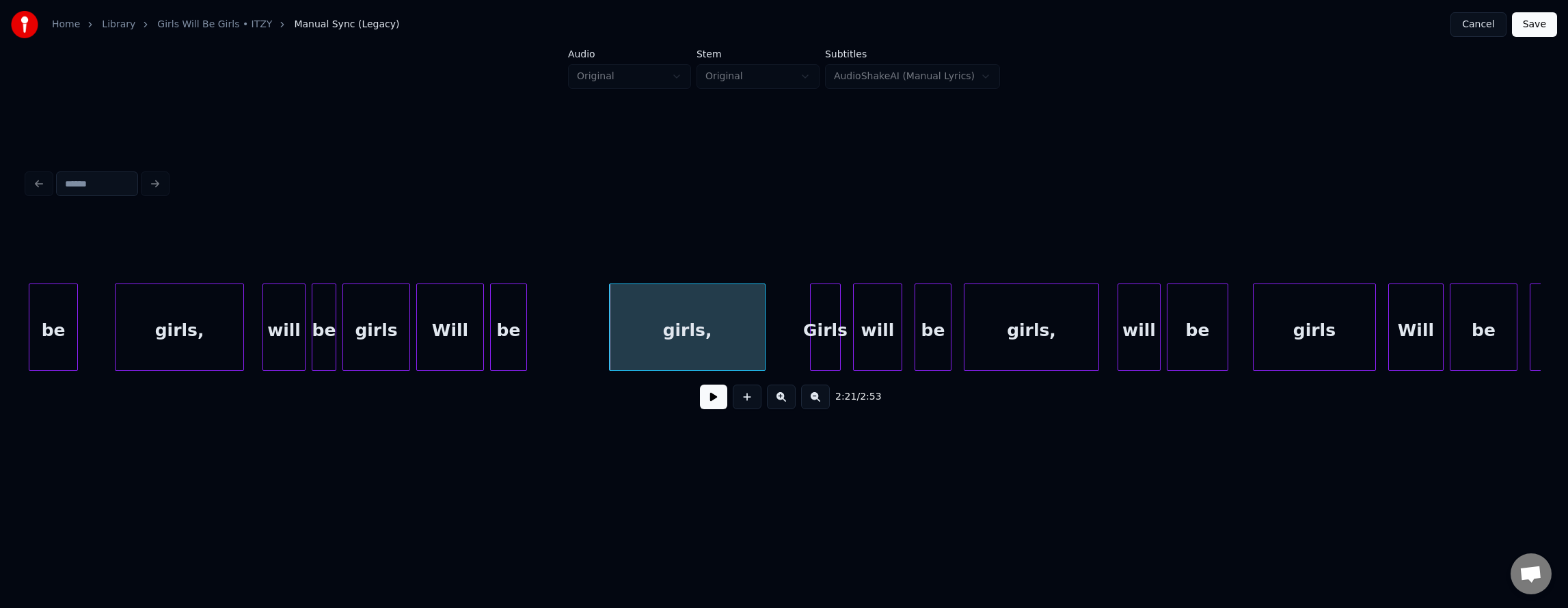
click at [765, 362] on div at bounding box center [763, 326] width 4 height 86
click at [726, 344] on div "girls," at bounding box center [688, 330] width 158 height 93
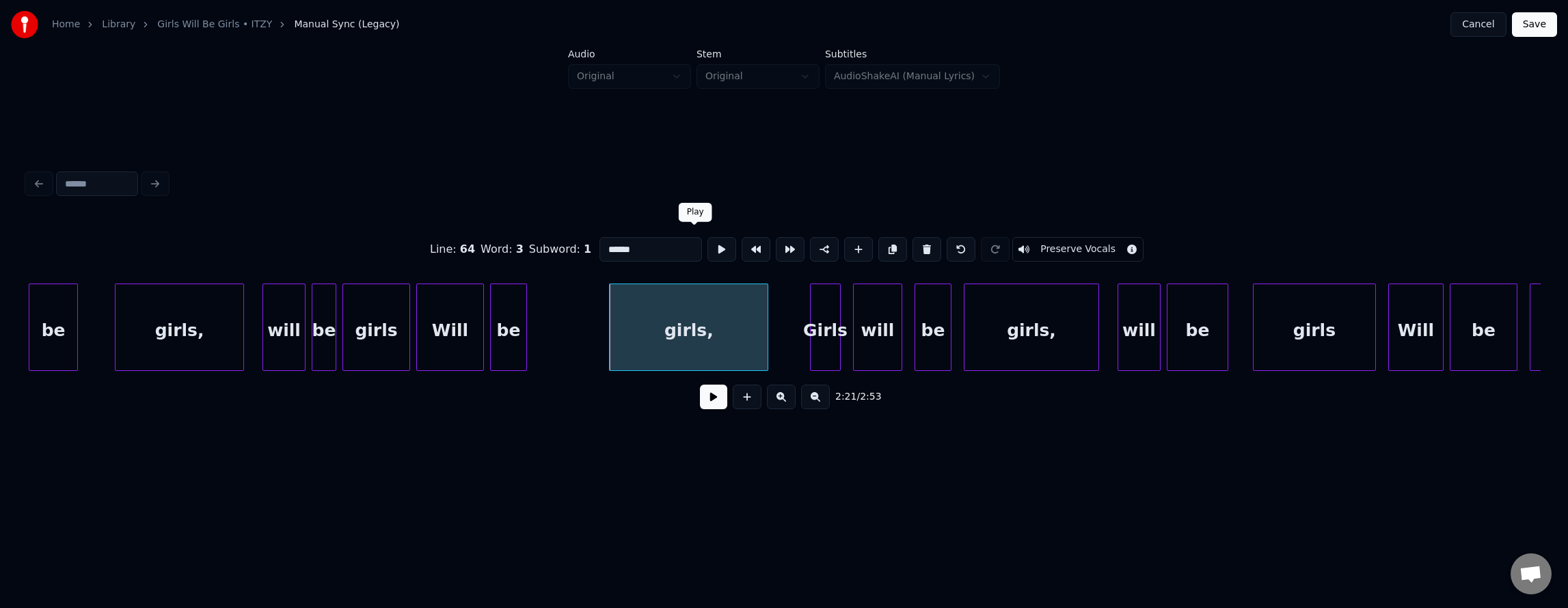
click at [708, 242] on button at bounding box center [722, 250] width 28 height 25
click at [749, 335] on div "girls," at bounding box center [721, 330] width 158 height 93
click at [708, 254] on button at bounding box center [722, 250] width 28 height 25
click at [707, 401] on button at bounding box center [714, 397] width 27 height 25
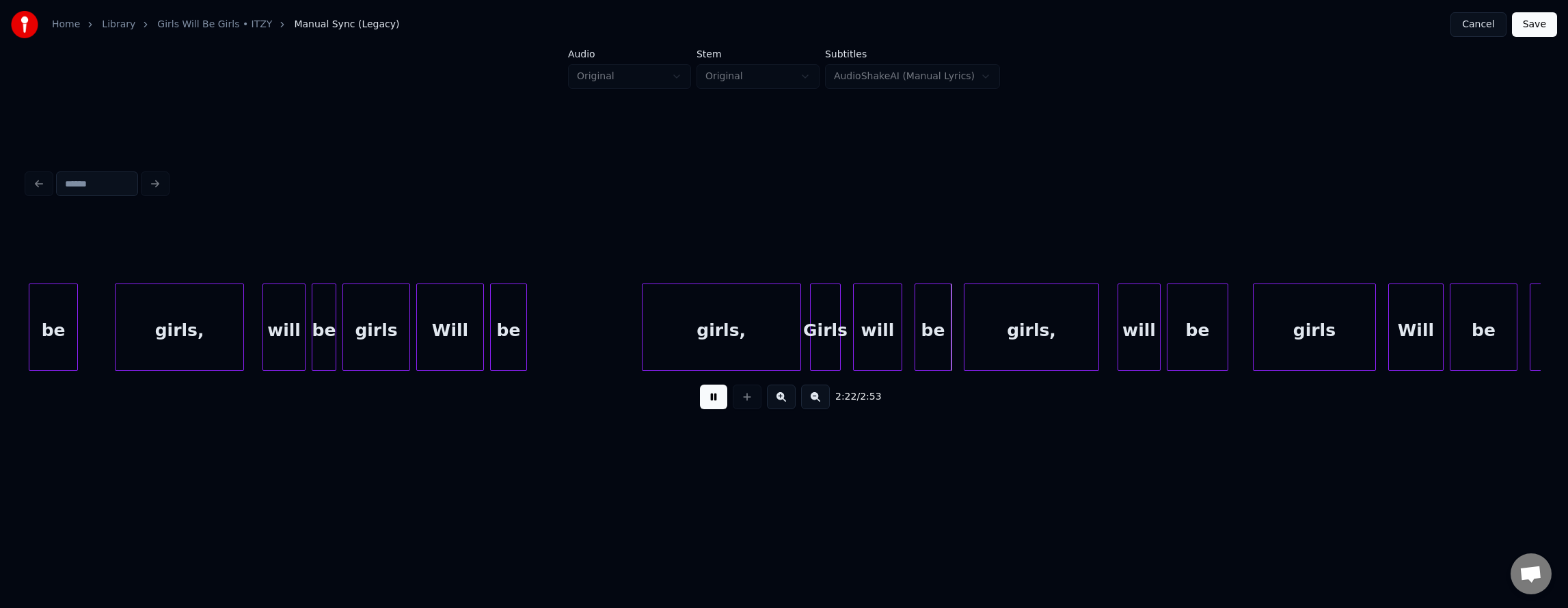
click at [707, 395] on button at bounding box center [714, 397] width 27 height 25
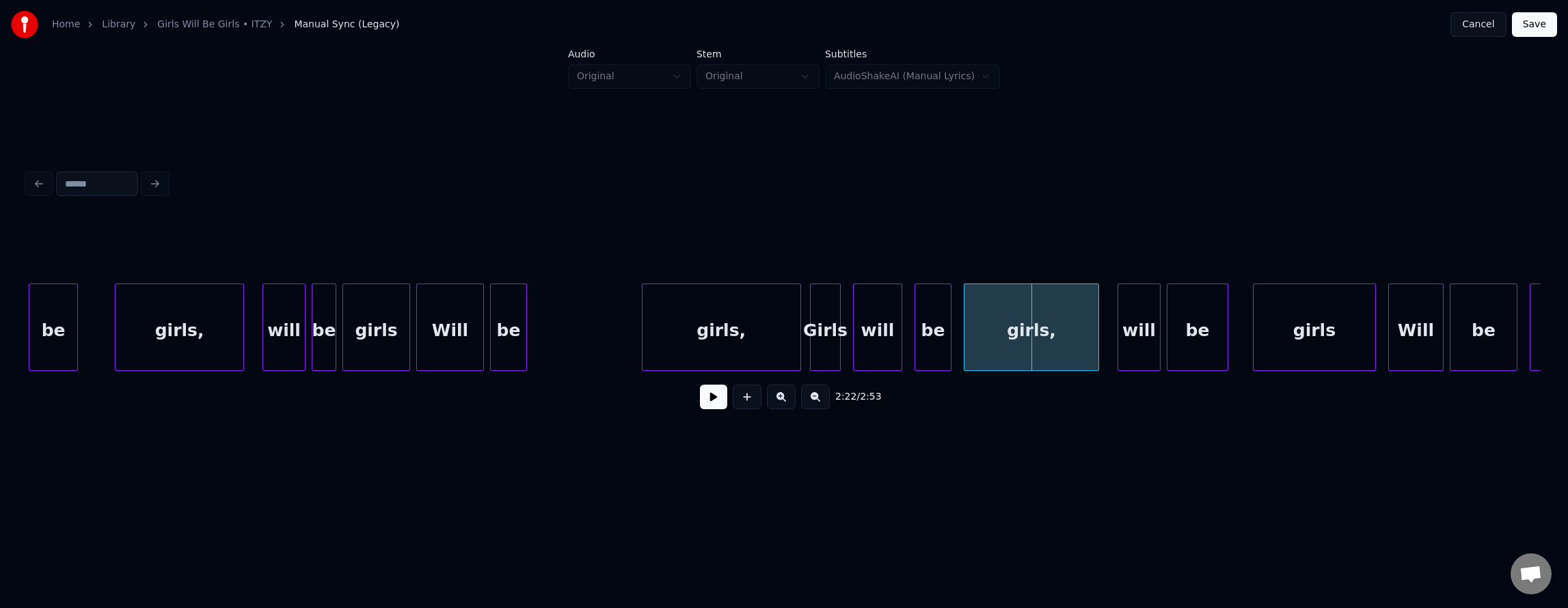
click at [175, 347] on div "girls," at bounding box center [179, 330] width 128 height 93
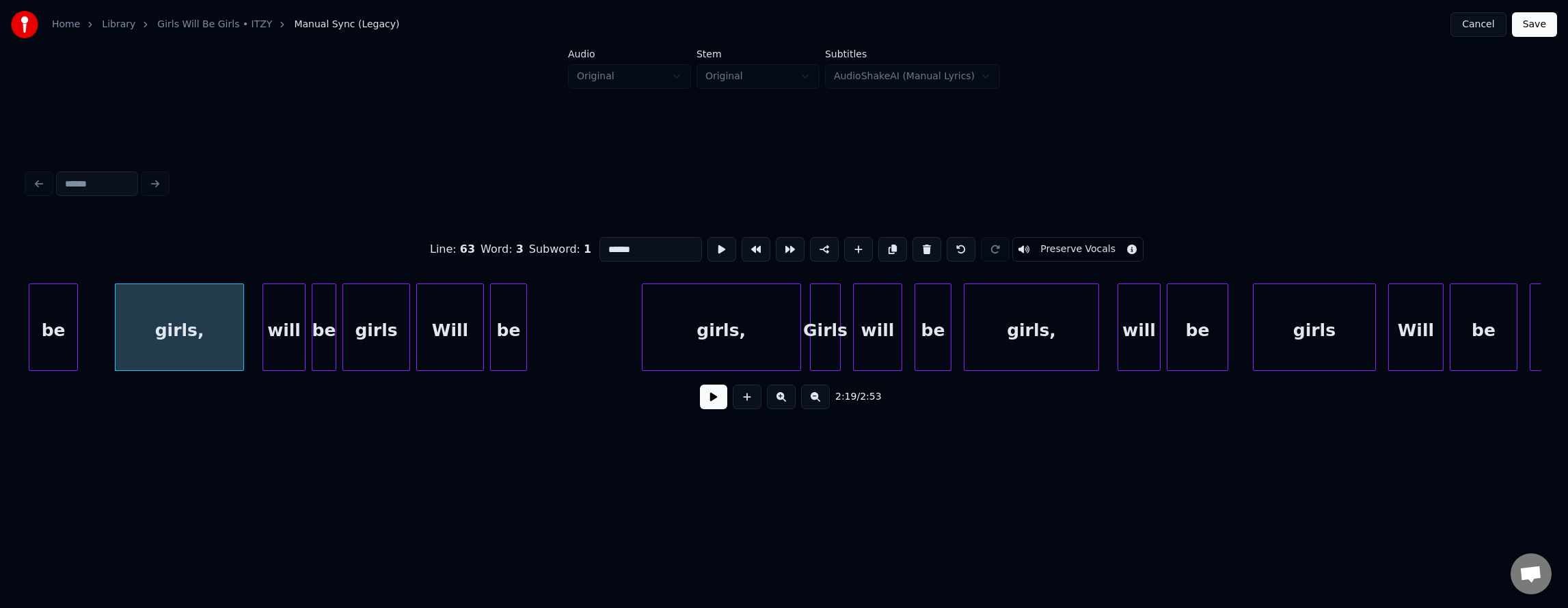
click at [701, 402] on button at bounding box center [714, 397] width 27 height 25
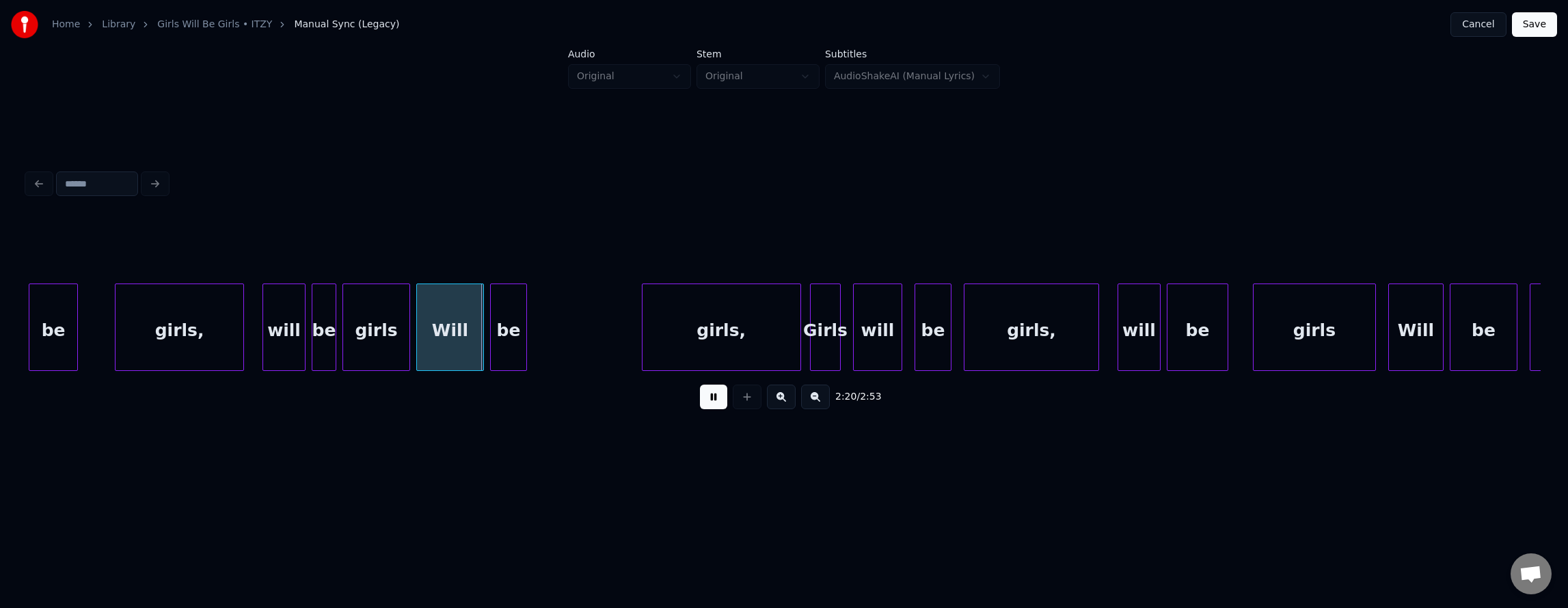
click at [702, 402] on button at bounding box center [714, 397] width 27 height 25
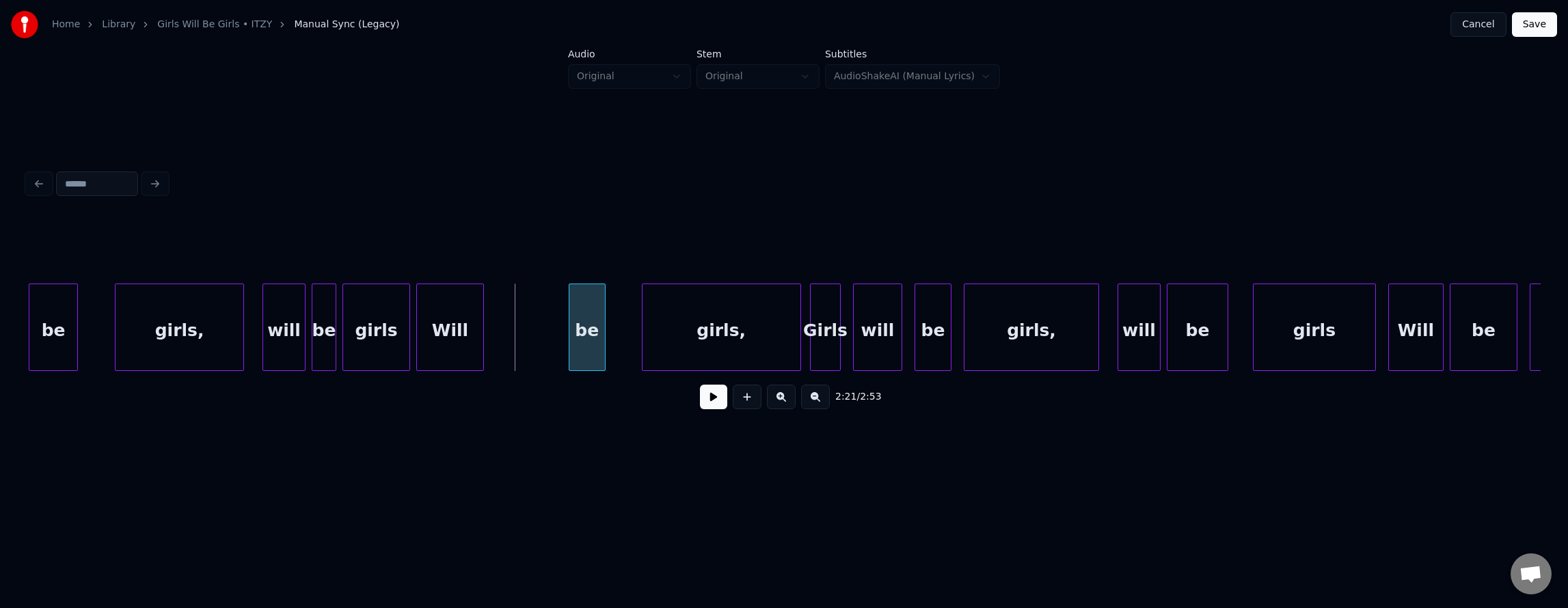
click at [605, 345] on div "be" at bounding box center [588, 330] width 36 height 93
click at [536, 336] on div "Will" at bounding box center [502, 330] width 66 height 93
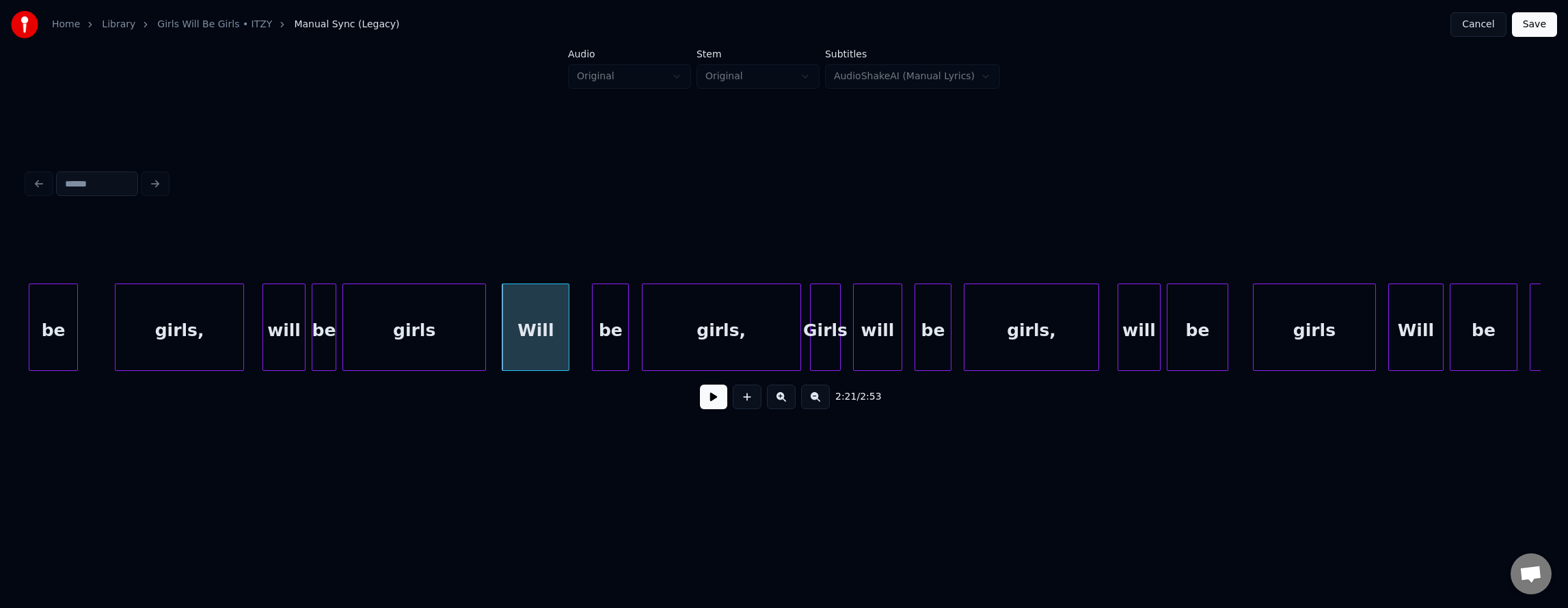
click at [484, 338] on div at bounding box center [484, 326] width 4 height 86
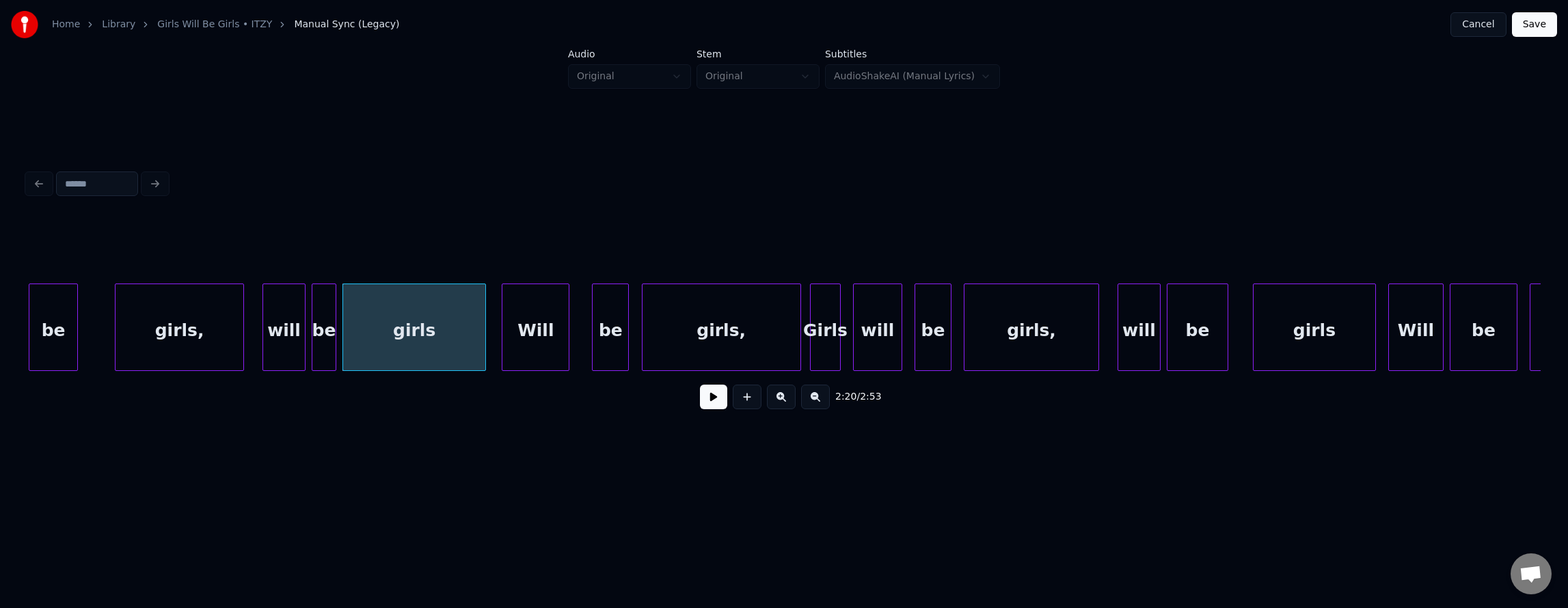
click at [217, 308] on div "girls," at bounding box center [179, 330] width 128 height 93
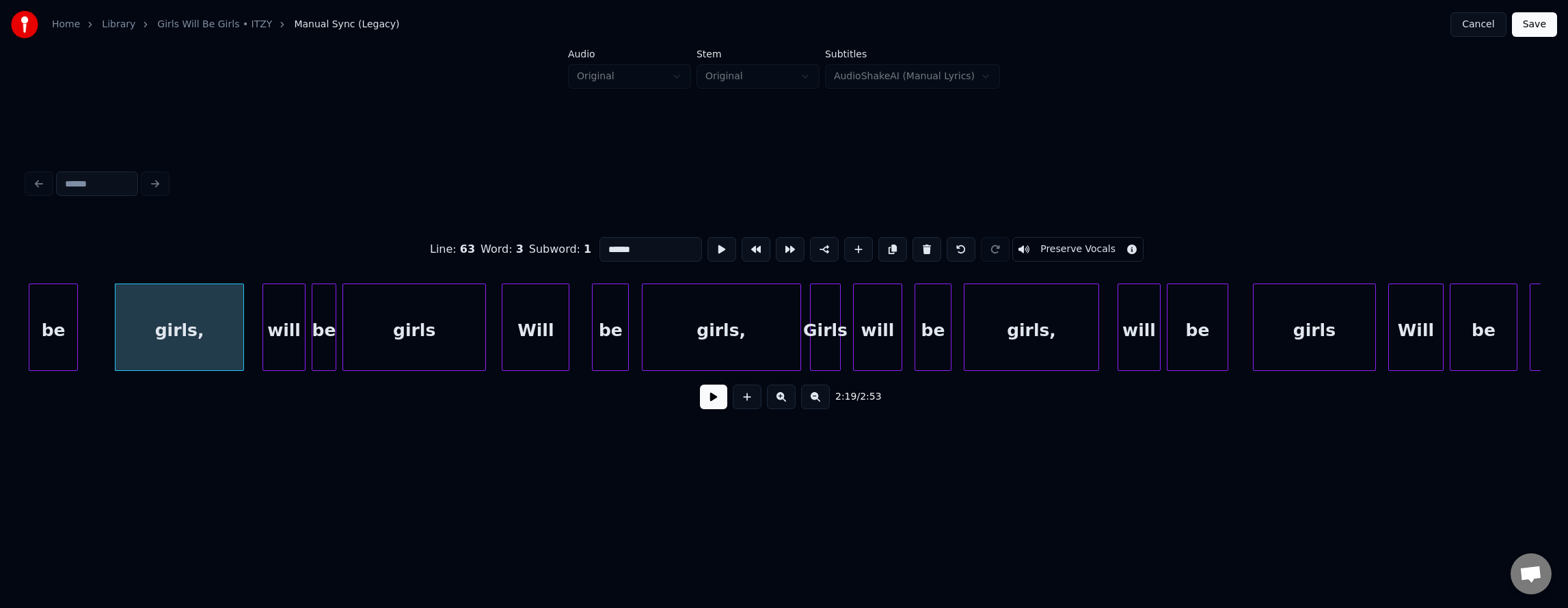
click at [285, 326] on div "will" at bounding box center [284, 330] width 42 height 93
type input "****"
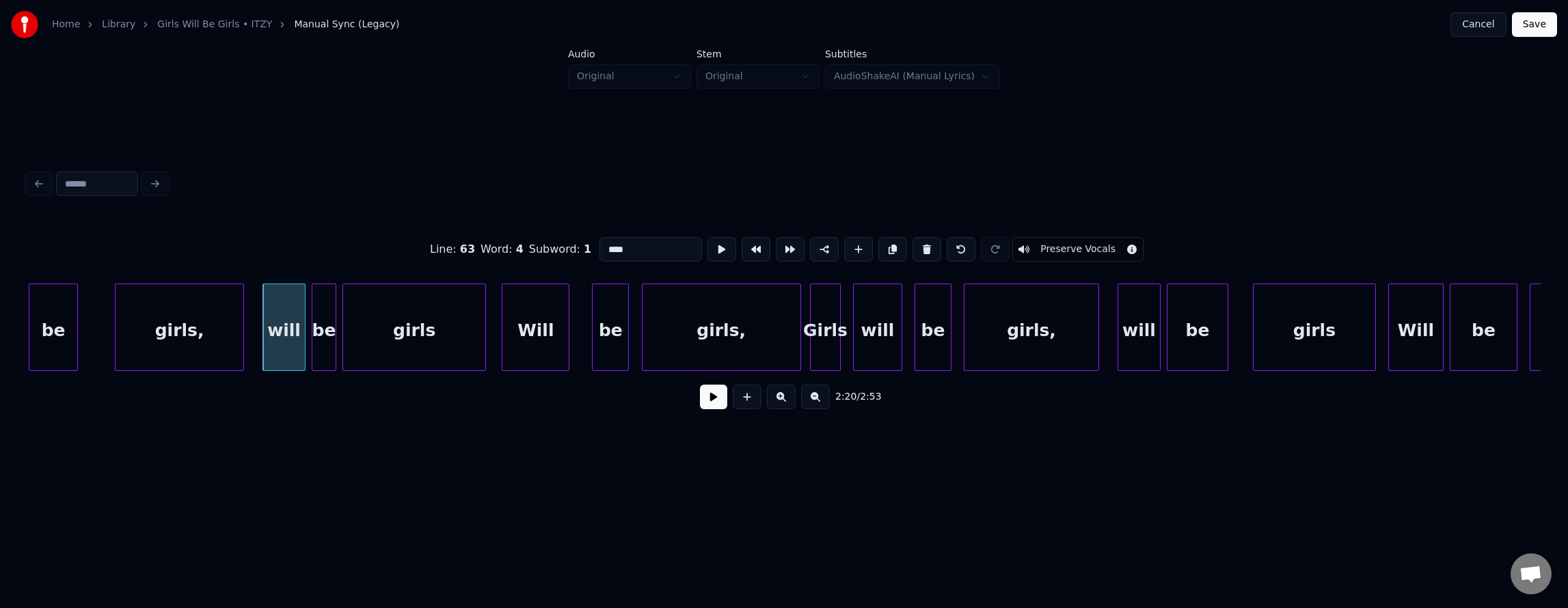
click at [700, 409] on button at bounding box center [714, 397] width 27 height 25
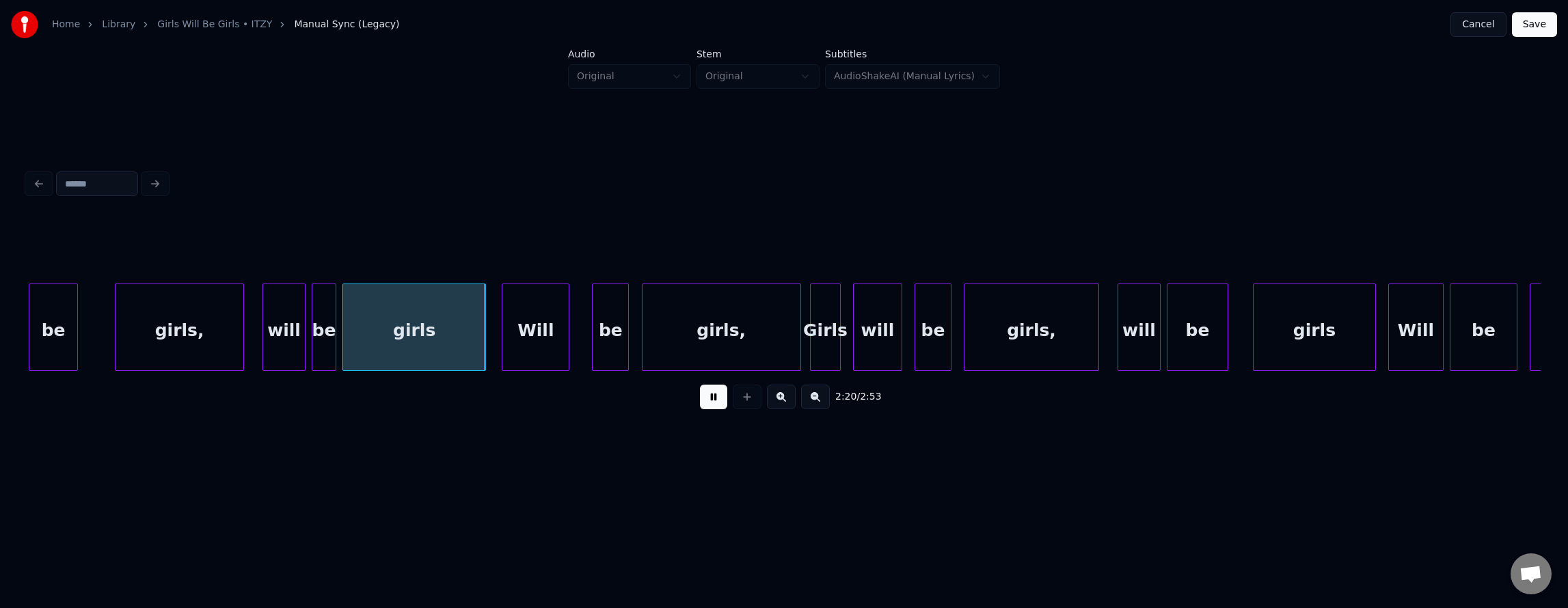
click at [700, 408] on button at bounding box center [714, 397] width 27 height 25
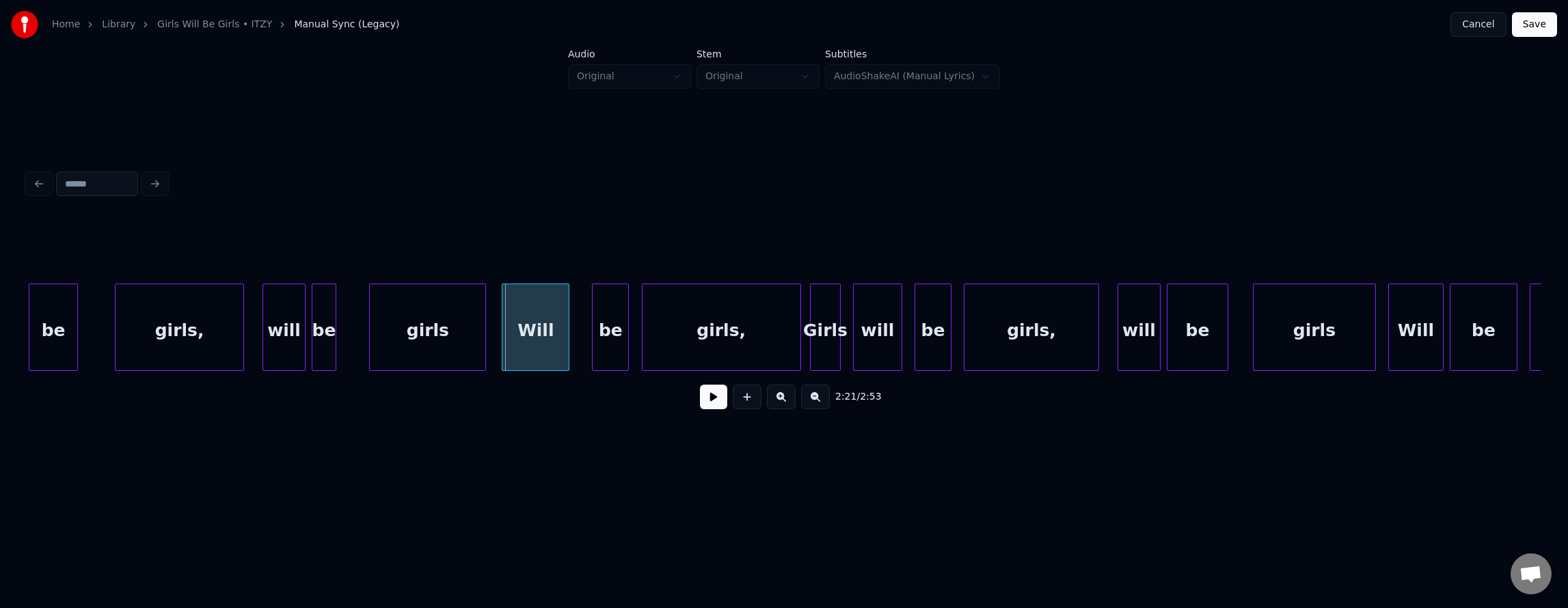
click at [374, 343] on div at bounding box center [372, 326] width 4 height 86
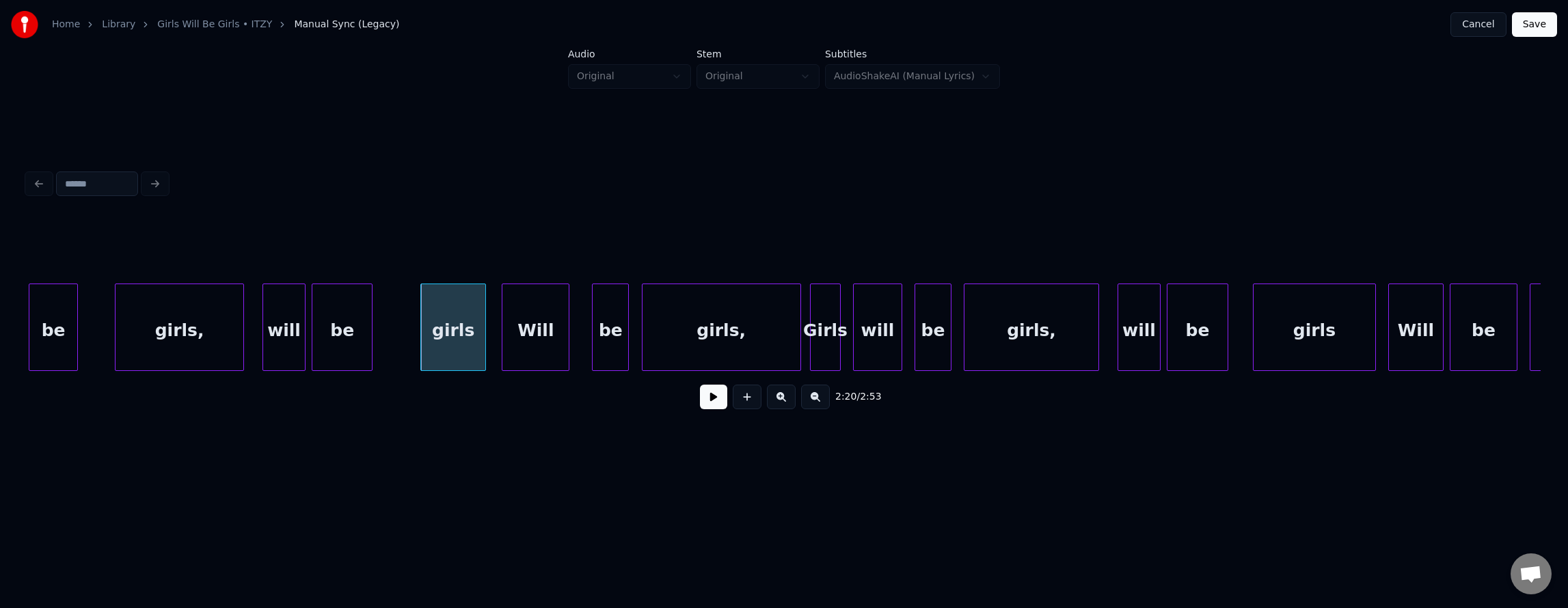
click at [370, 331] on div at bounding box center [370, 326] width 4 height 86
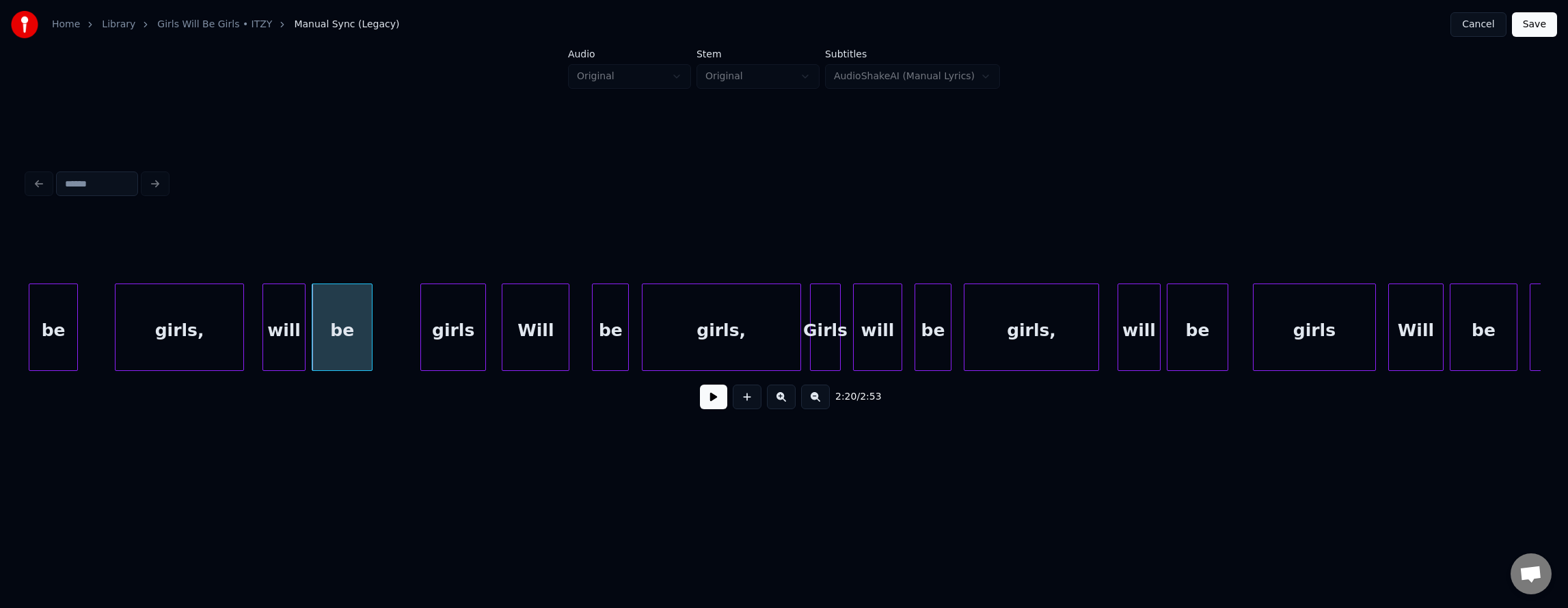
click at [345, 316] on div "be" at bounding box center [342, 330] width 60 height 93
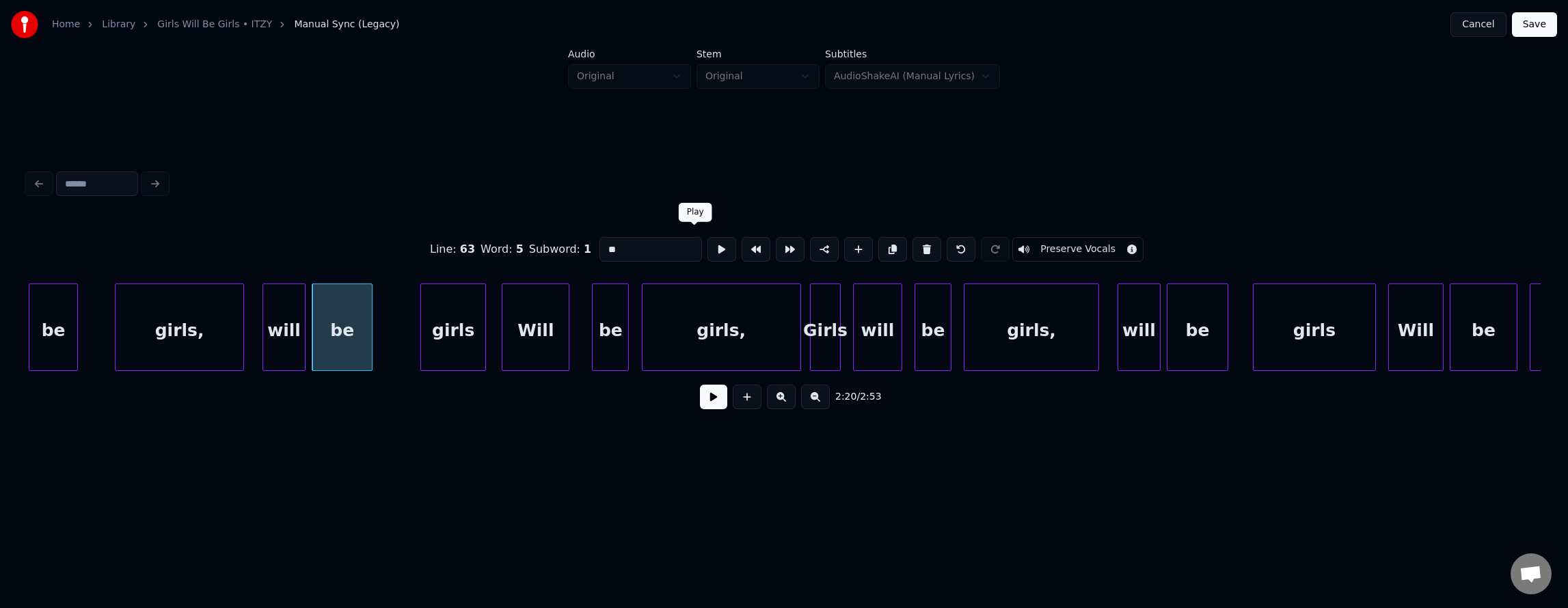
click at [708, 247] on button at bounding box center [722, 250] width 28 height 25
click at [413, 324] on div "girls" at bounding box center [433, 330] width 64 height 93
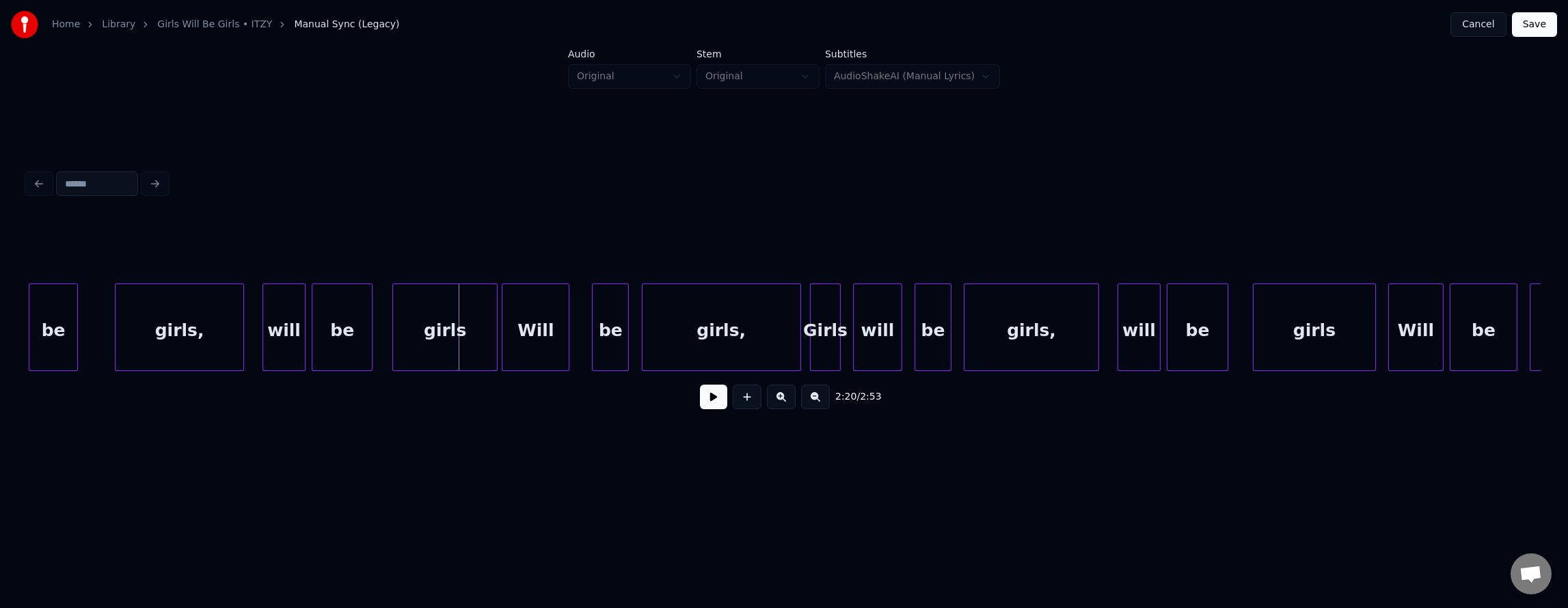
click at [495, 339] on div at bounding box center [495, 326] width 4 height 86
click at [474, 336] on div "girls" at bounding box center [445, 330] width 104 height 93
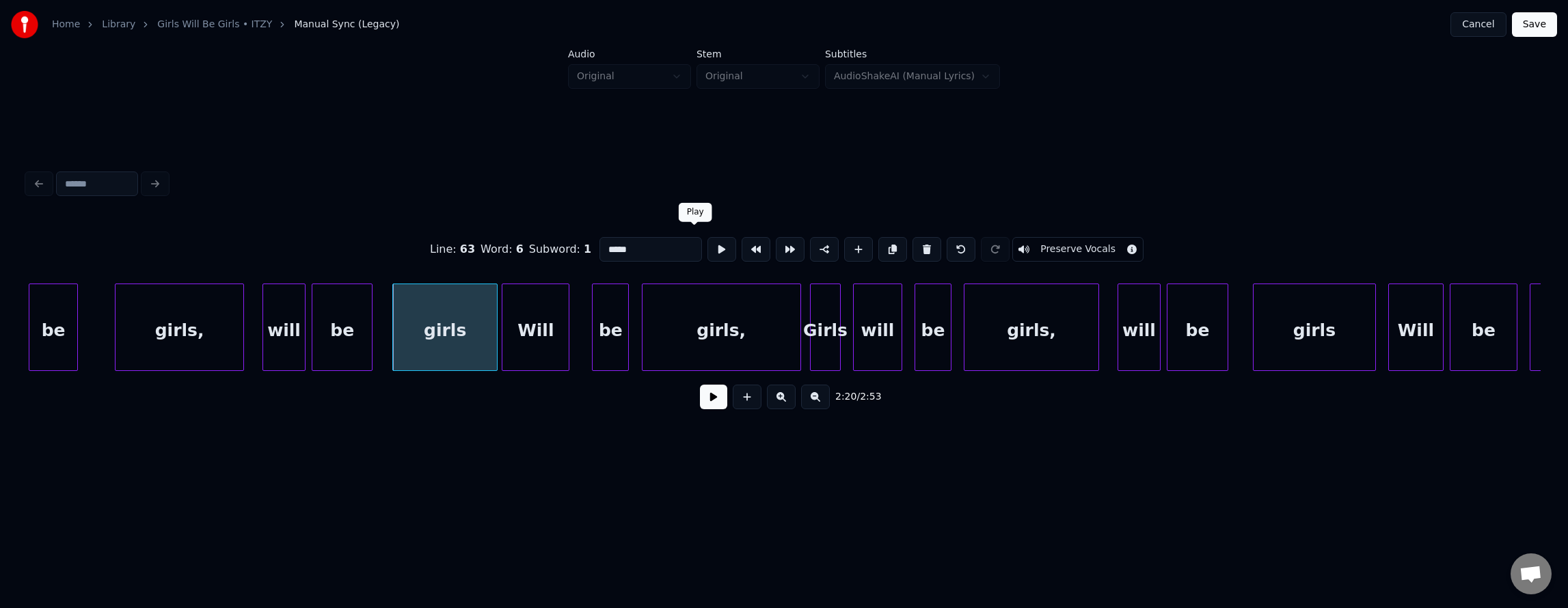
click at [708, 252] on button at bounding box center [722, 250] width 28 height 25
click at [722, 354] on div at bounding box center [722, 326] width 4 height 86
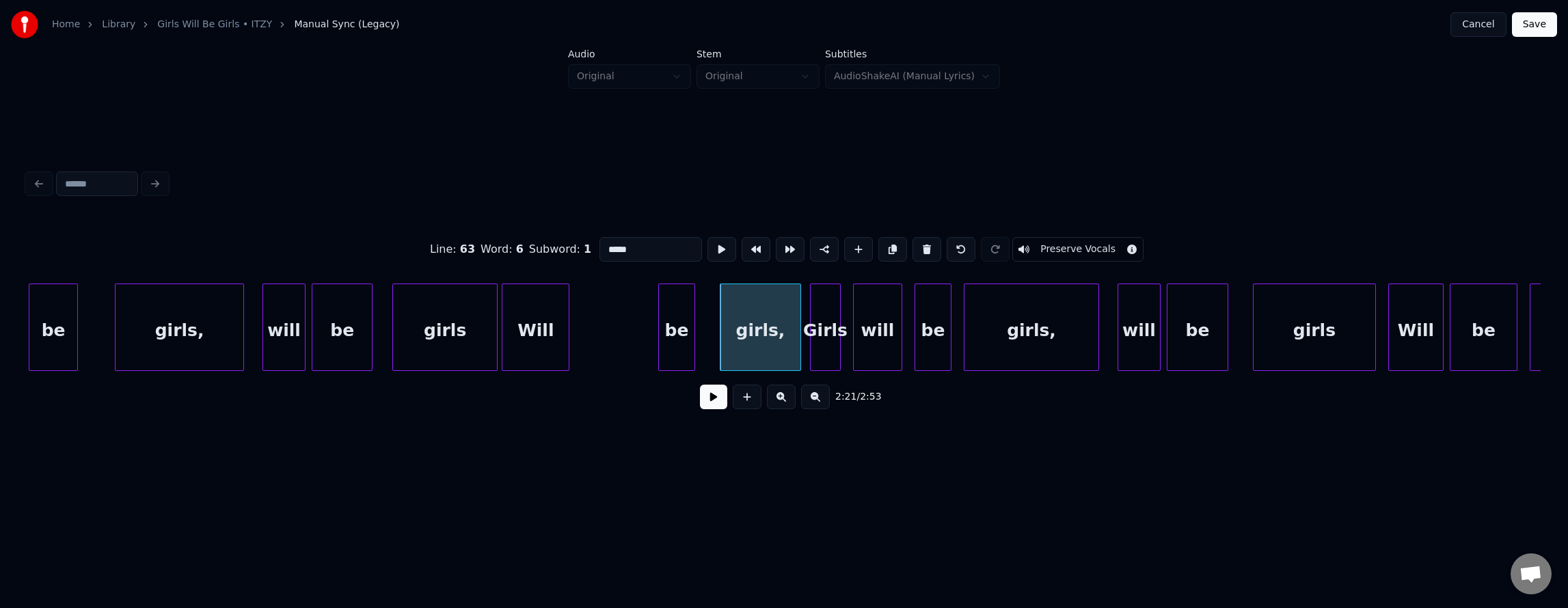
click at [679, 346] on div "be" at bounding box center [677, 330] width 36 height 93
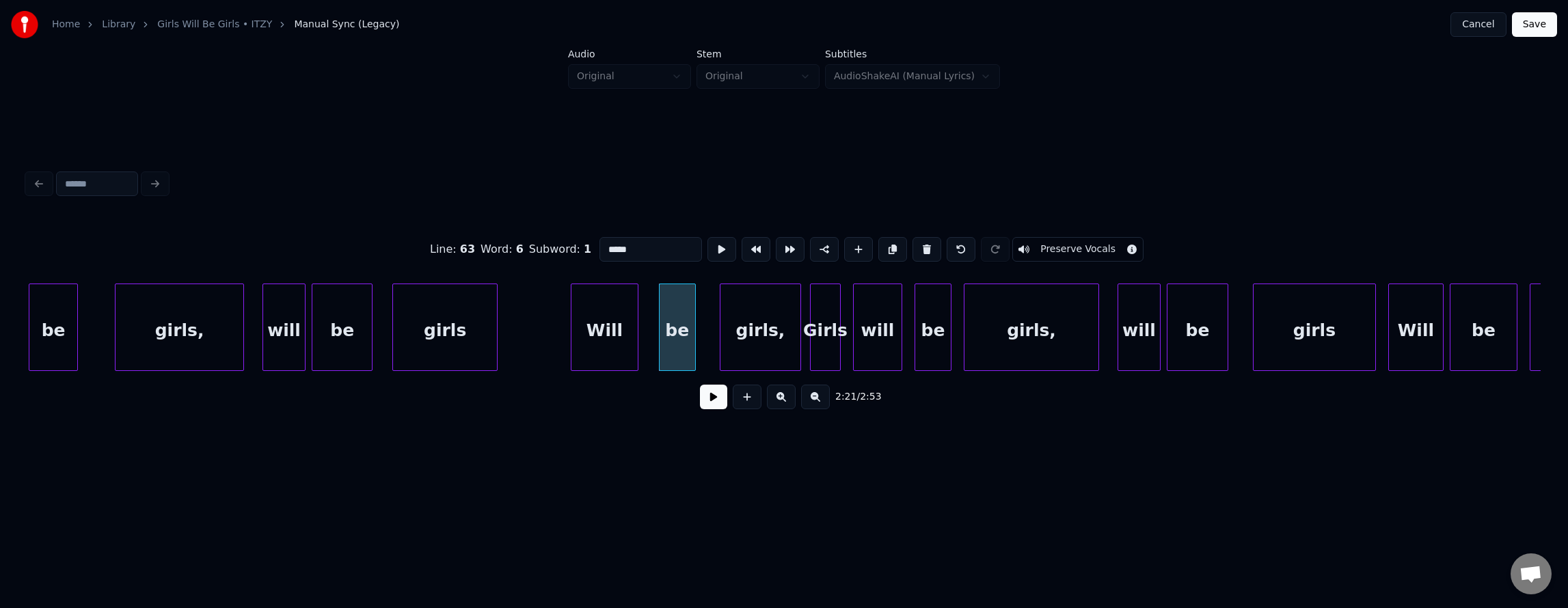
click at [611, 338] on div "Will" at bounding box center [605, 330] width 66 height 93
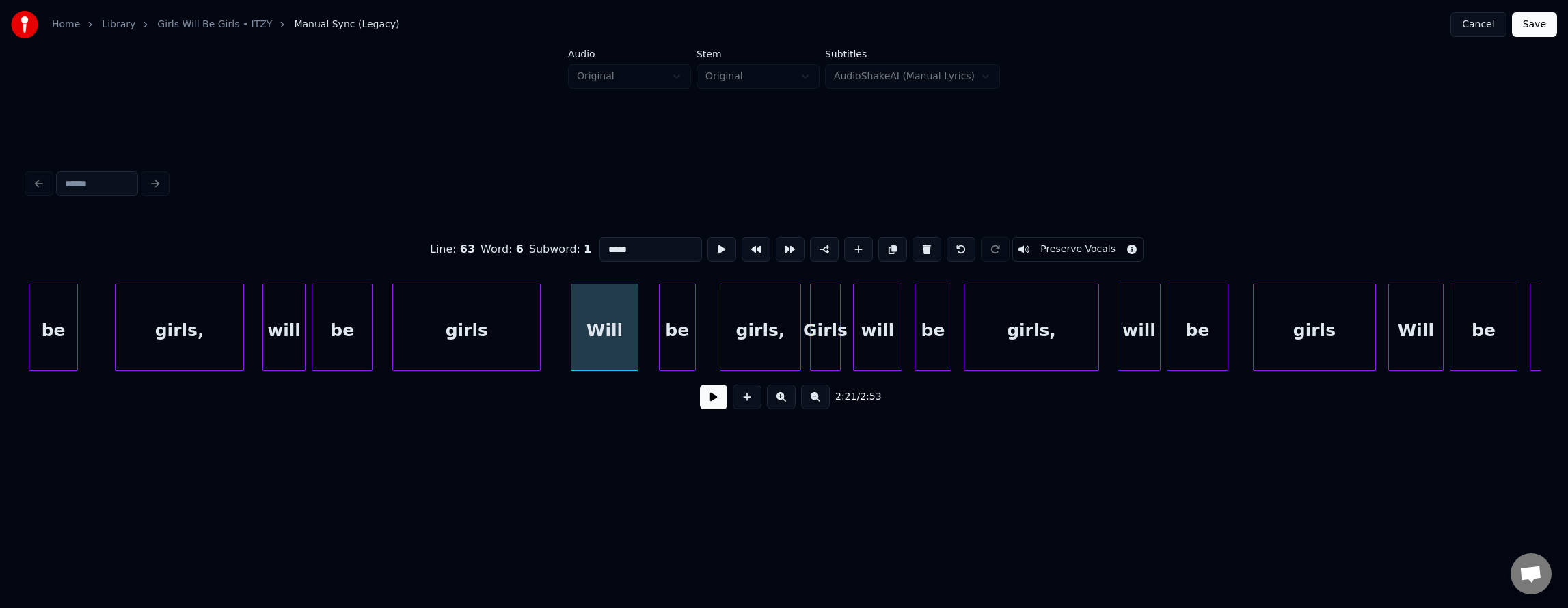
click at [540, 323] on div at bounding box center [537, 326] width 4 height 86
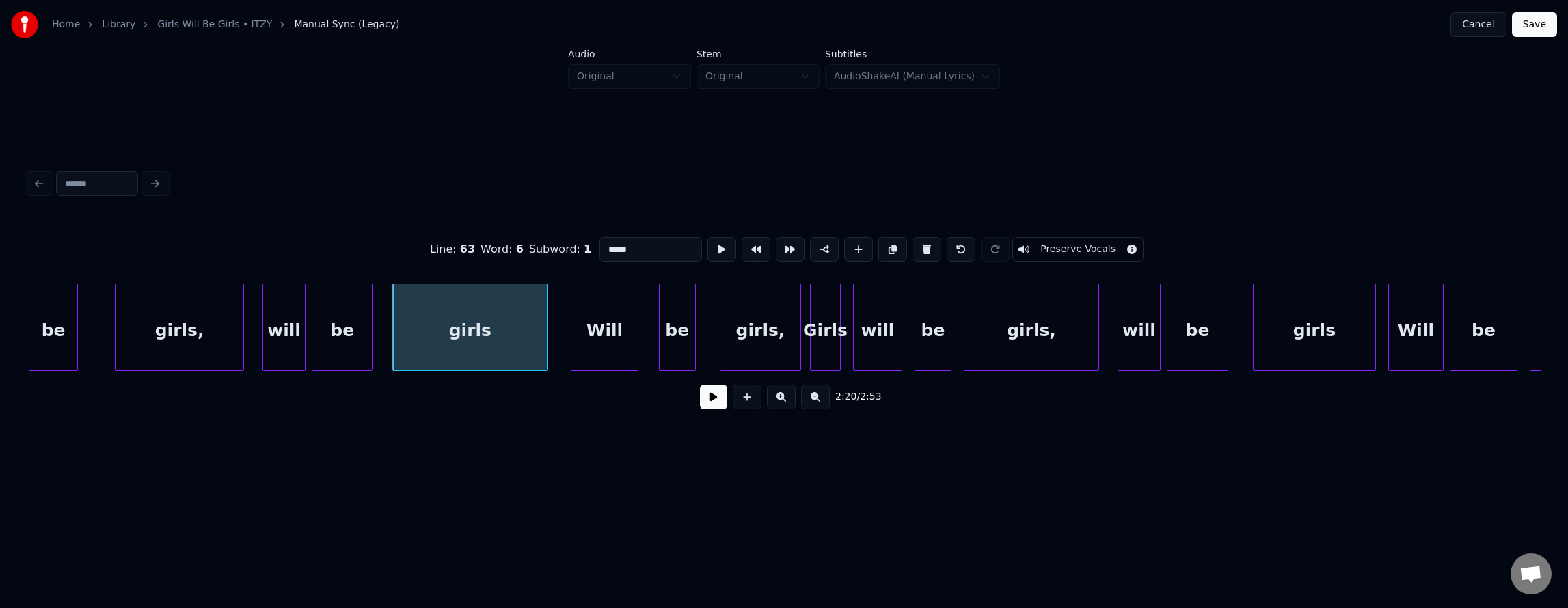
click at [496, 320] on div "girls" at bounding box center [469, 330] width 154 height 93
click at [708, 252] on button at bounding box center [722, 250] width 28 height 25
click at [708, 250] on button at bounding box center [722, 250] width 28 height 25
click at [528, 338] on div at bounding box center [526, 326] width 4 height 86
click at [574, 345] on div "Will" at bounding box center [581, 330] width 66 height 93
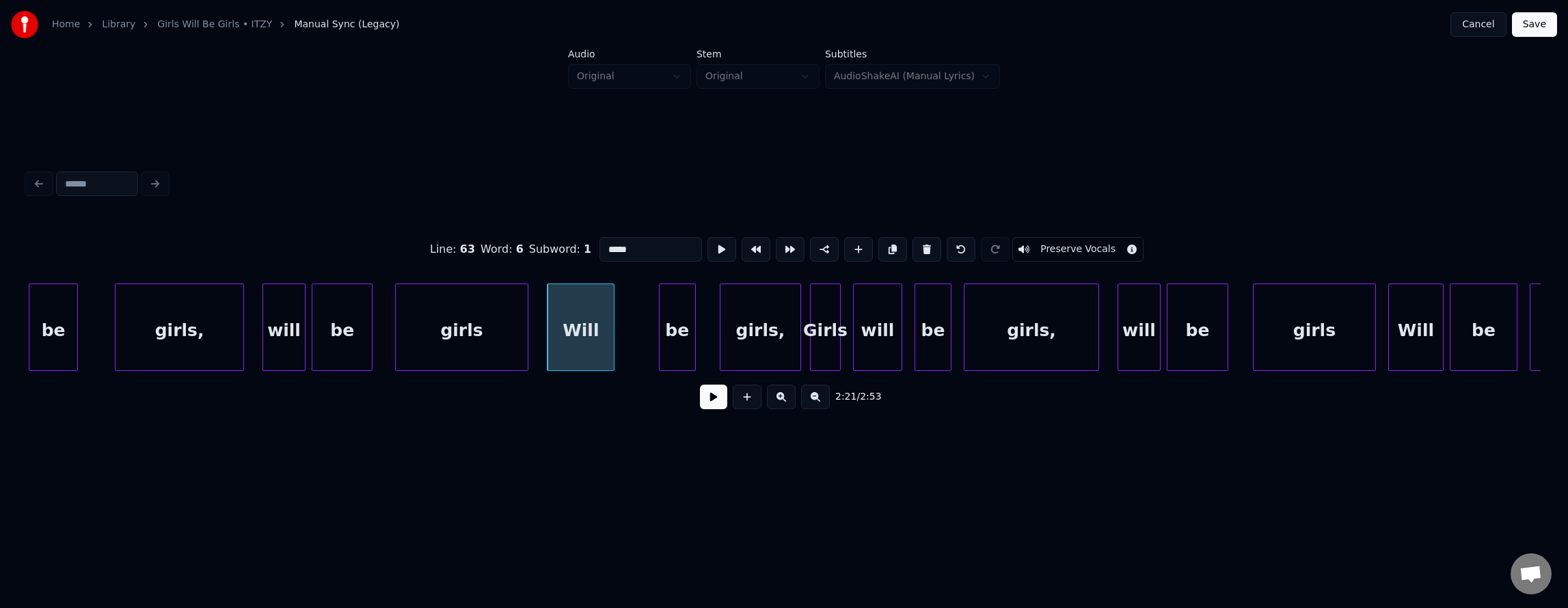
click at [574, 345] on div "Will" at bounding box center [581, 330] width 66 height 93
click at [708, 246] on button at bounding box center [722, 250] width 28 height 25
click at [596, 331] on div at bounding box center [594, 326] width 4 height 86
click at [590, 329] on div "Will" at bounding box center [573, 330] width 51 height 93
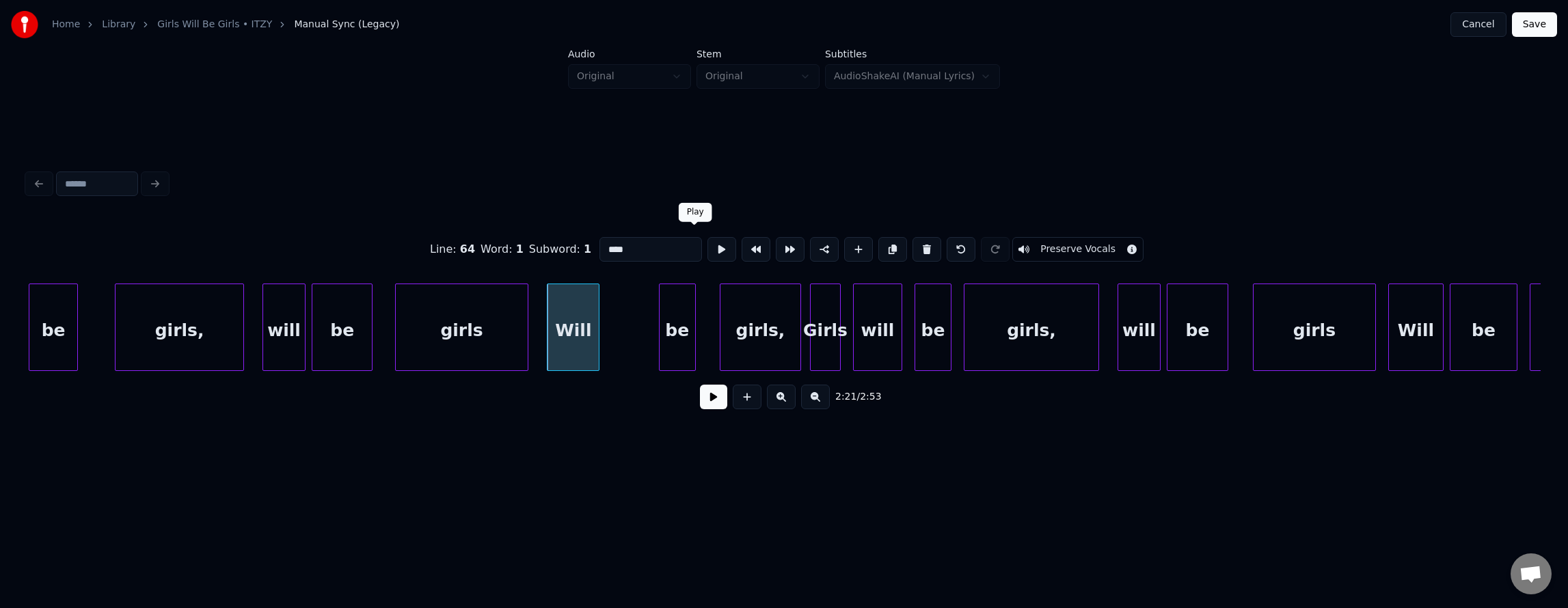
click at [708, 245] on button at bounding box center [722, 250] width 28 height 25
click at [573, 342] on div "Will" at bounding box center [568, 330] width 51 height 93
click at [573, 342] on div "Will" at bounding box center [569, 330] width 51 height 93
click at [708, 247] on button at bounding box center [722, 250] width 28 height 25
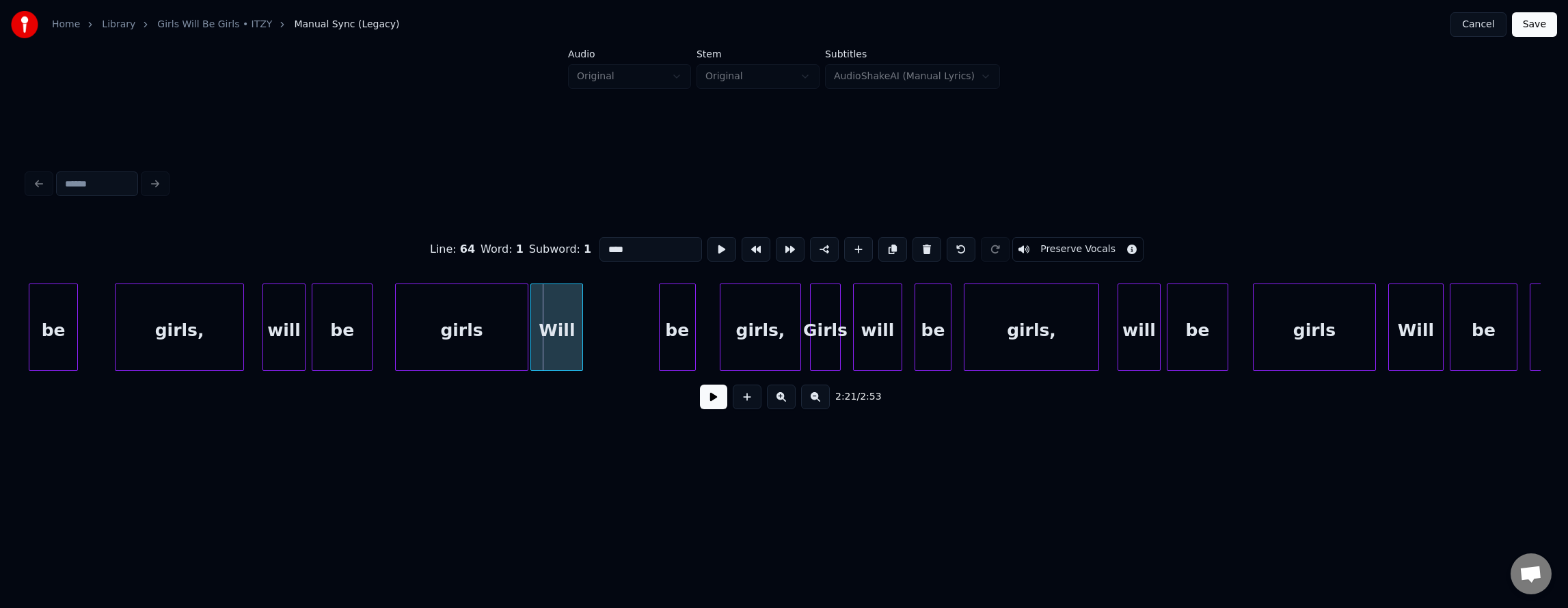
click at [560, 315] on div "Will" at bounding box center [556, 330] width 51 height 93
click at [708, 246] on button at bounding box center [722, 250] width 28 height 25
click at [476, 314] on div "girls" at bounding box center [462, 330] width 132 height 93
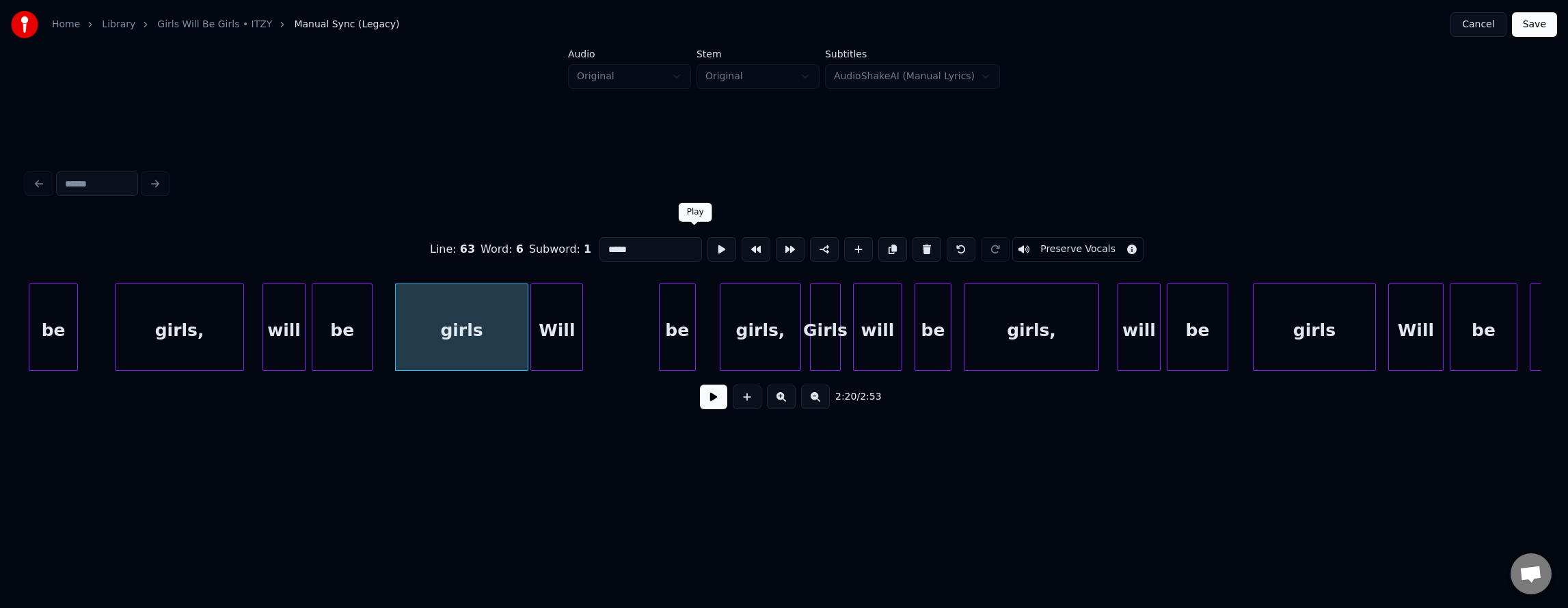
click at [708, 243] on button at bounding box center [722, 250] width 28 height 25
click at [557, 306] on div "Will" at bounding box center [556, 330] width 51 height 93
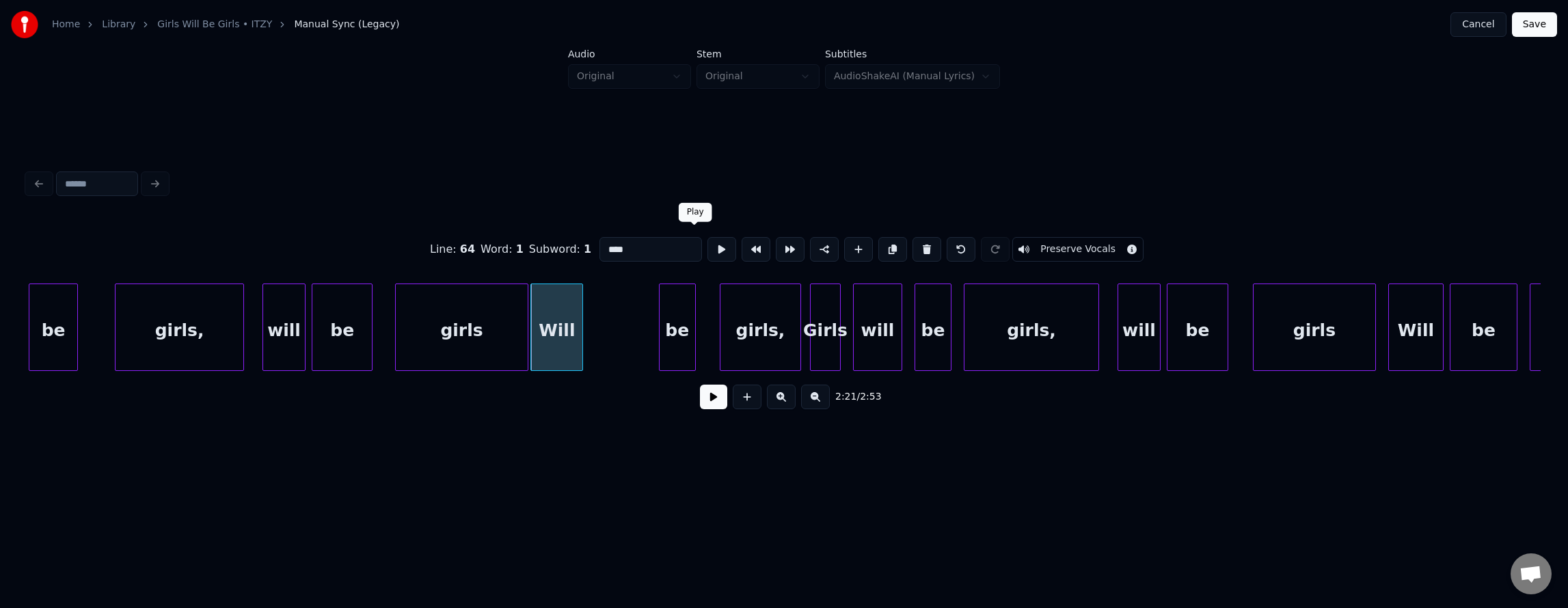
click at [708, 245] on button at bounding box center [722, 250] width 28 height 25
click at [559, 314] on div "Will" at bounding box center [568, 330] width 51 height 93
click at [169, 321] on div "girls," at bounding box center [179, 330] width 128 height 93
type input "******"
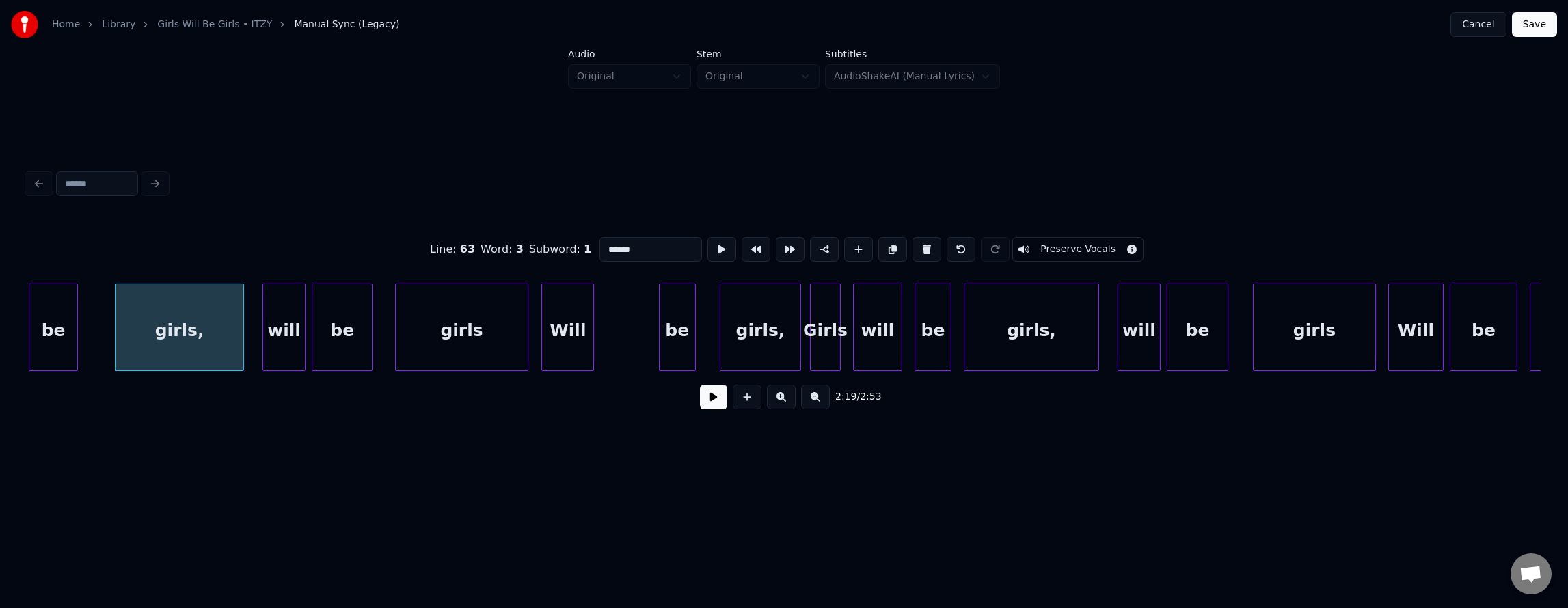
click at [710, 405] on button at bounding box center [714, 397] width 27 height 25
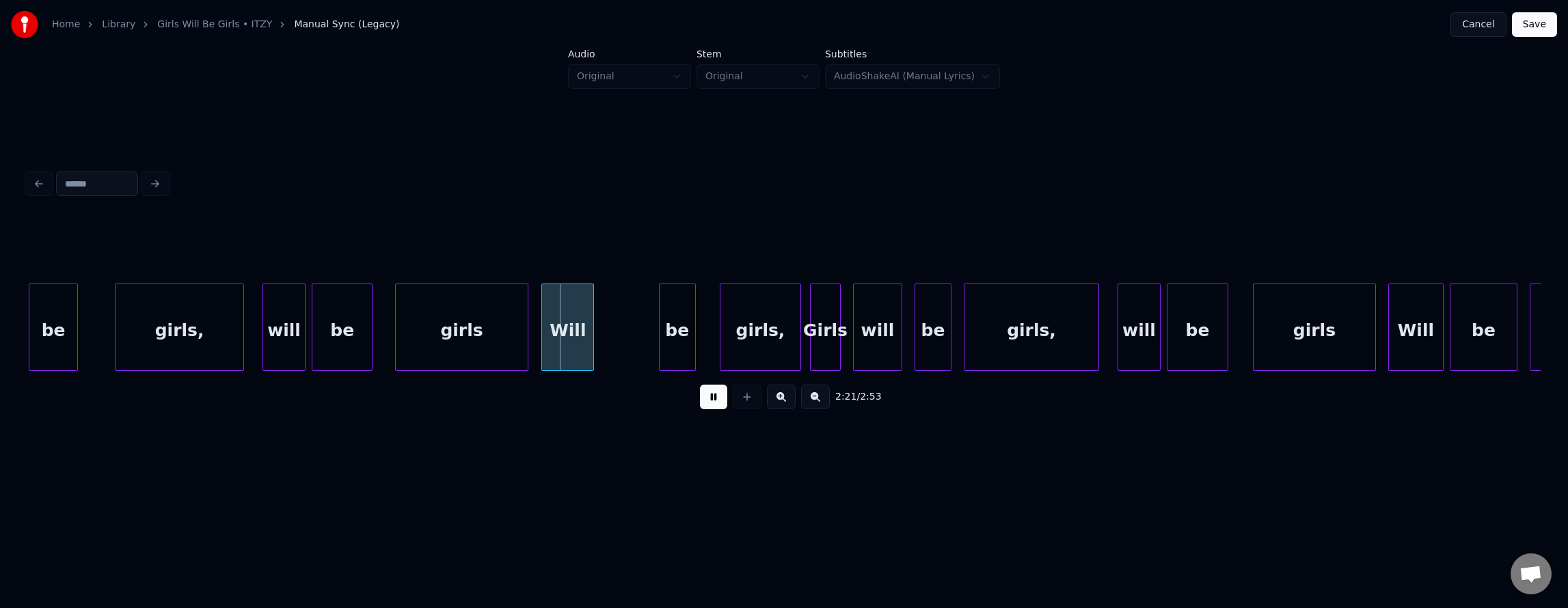
click at [708, 405] on button at bounding box center [714, 397] width 27 height 25
click at [574, 332] on div "Will" at bounding box center [568, 330] width 51 height 93
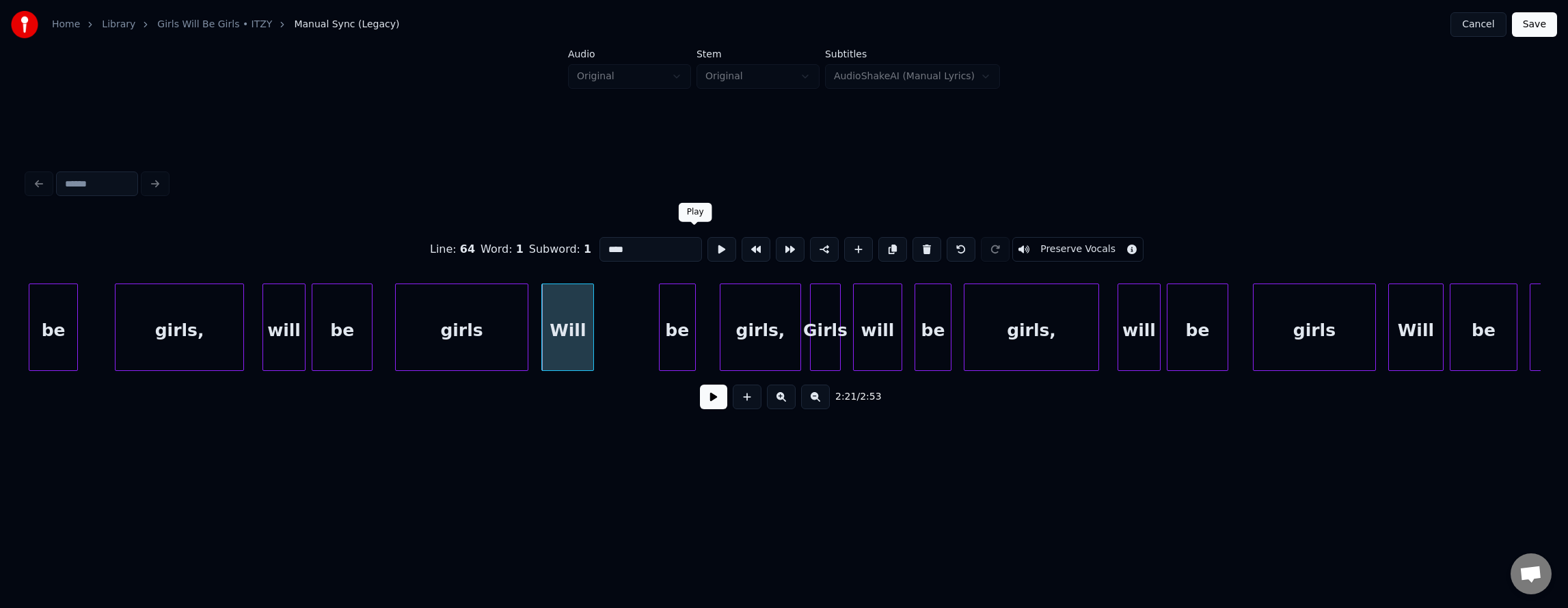
click at [708, 242] on button at bounding box center [722, 250] width 28 height 25
click at [576, 328] on div at bounding box center [575, 326] width 4 height 86
click at [608, 341] on div "be" at bounding box center [605, 330] width 36 height 93
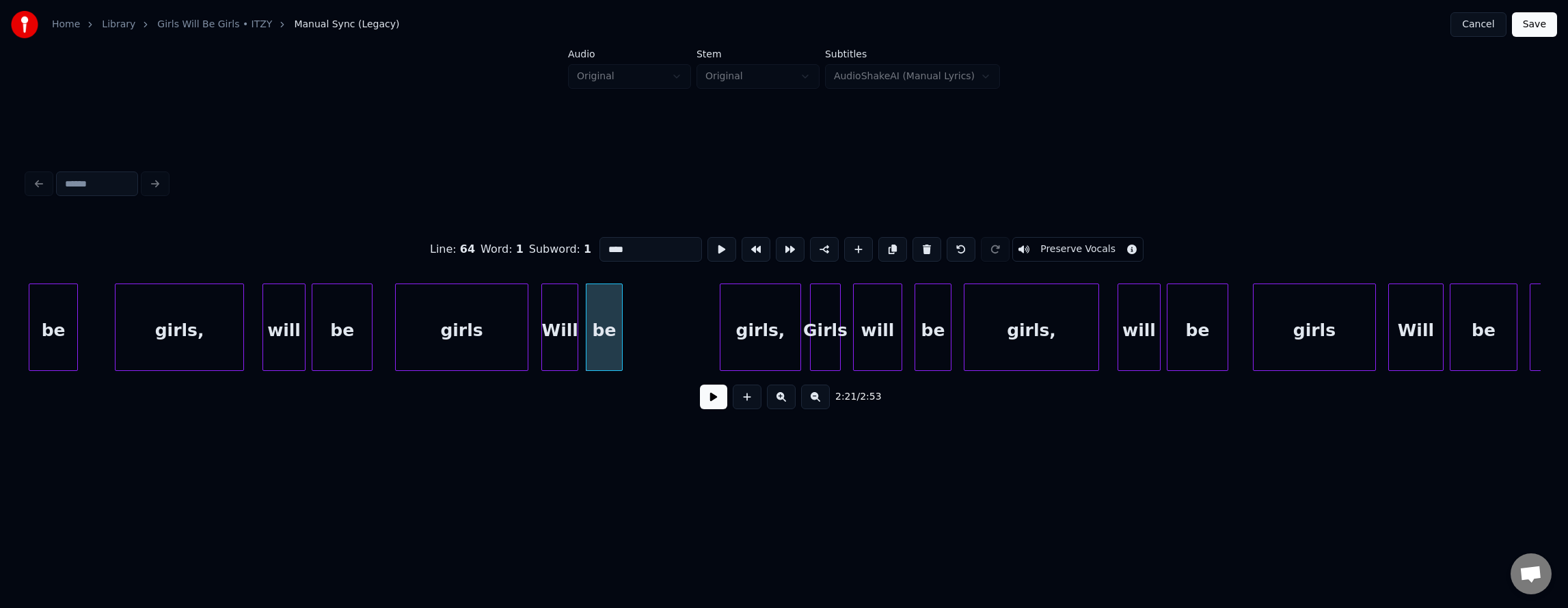
click at [608, 341] on div "be" at bounding box center [605, 330] width 36 height 93
click at [708, 246] on button at bounding box center [722, 250] width 28 height 25
click at [666, 316] on div at bounding box center [665, 326] width 4 height 86
click at [708, 244] on button at bounding box center [722, 250] width 28 height 25
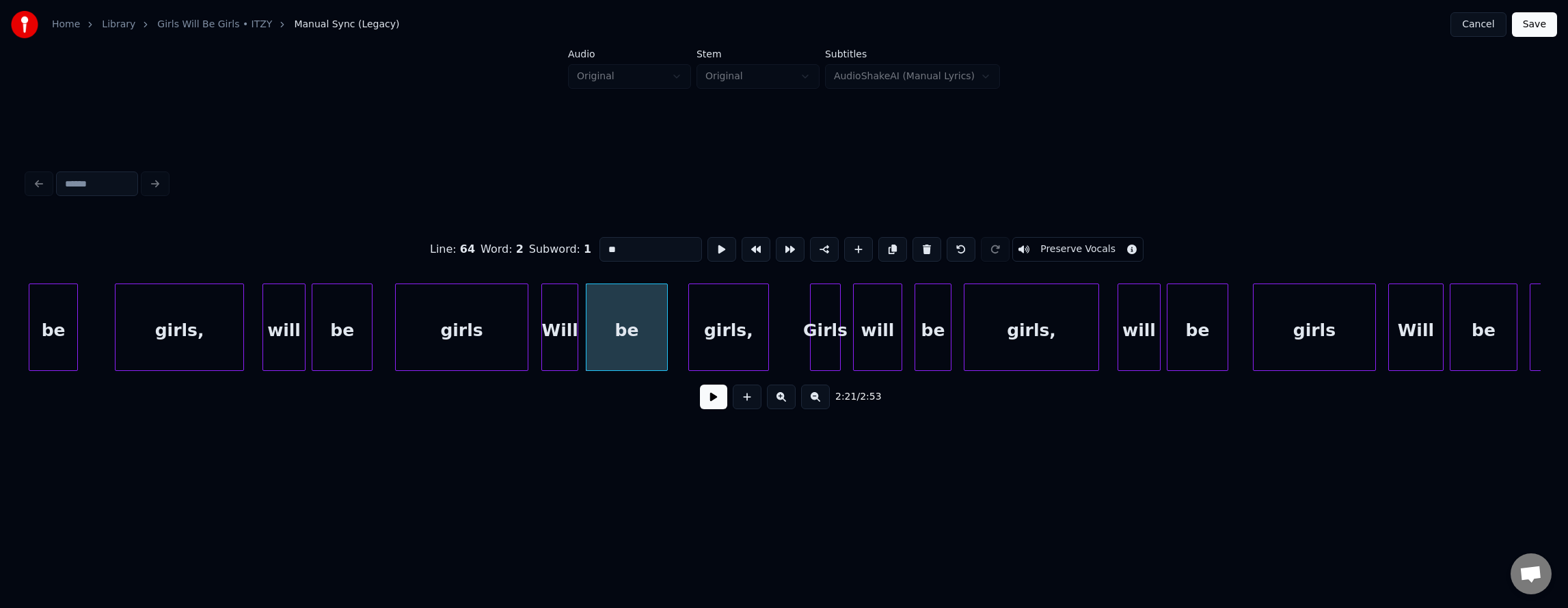
click at [705, 325] on div "girls," at bounding box center [729, 330] width 79 height 93
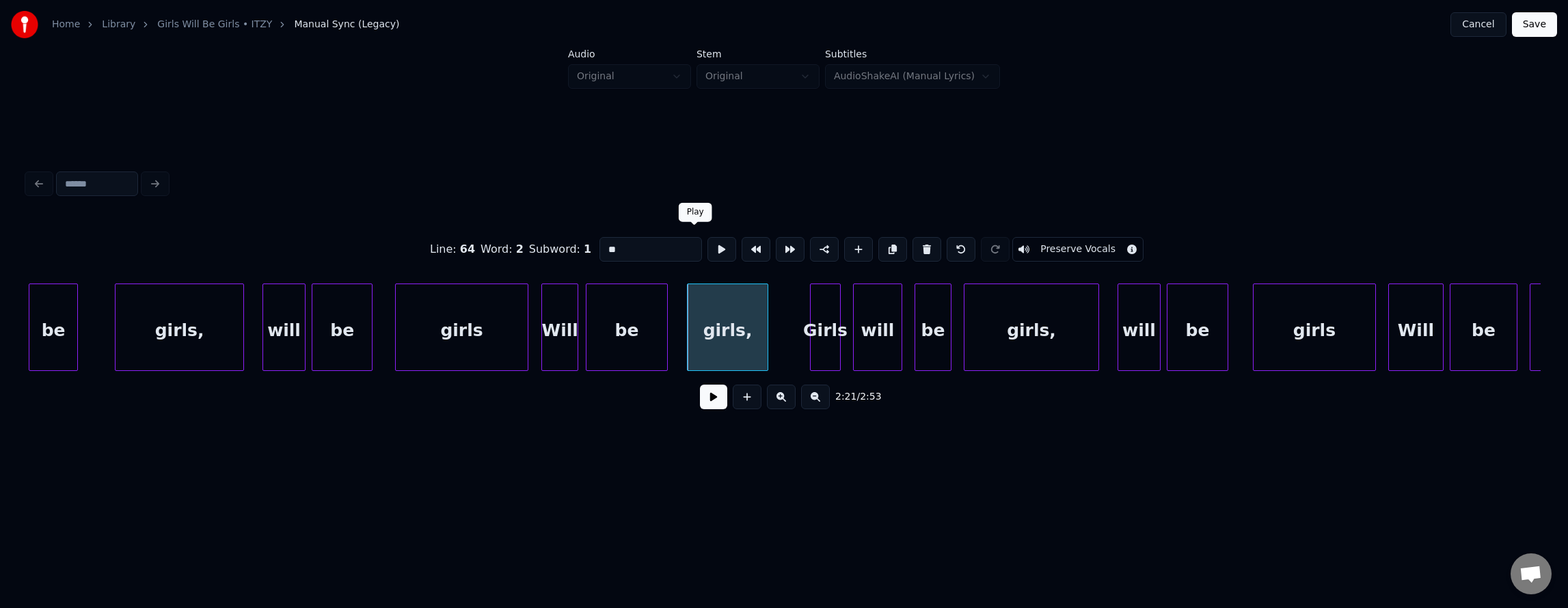
click at [705, 255] on div at bounding box center [722, 250] width 34 height 30
click at [708, 249] on button at bounding box center [722, 250] width 28 height 25
click at [708, 248] on button at bounding box center [722, 250] width 28 height 25
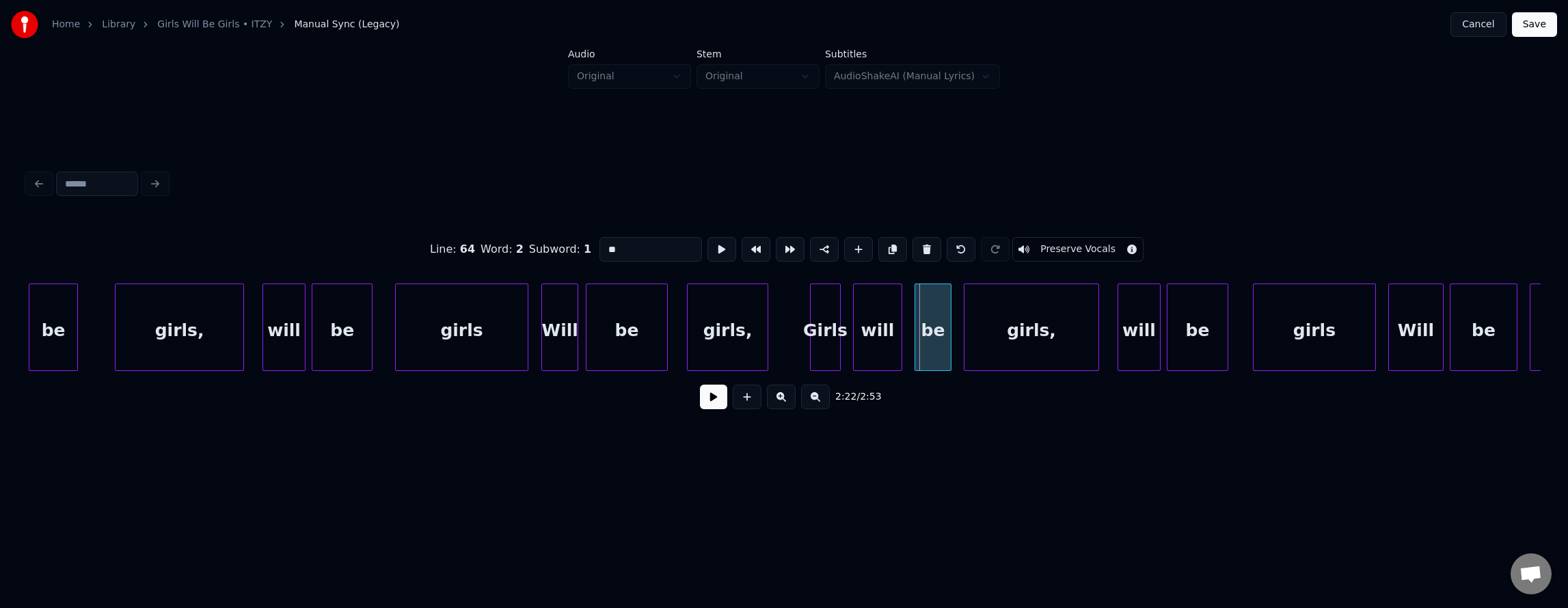
click at [714, 311] on div "girls," at bounding box center [728, 330] width 79 height 93
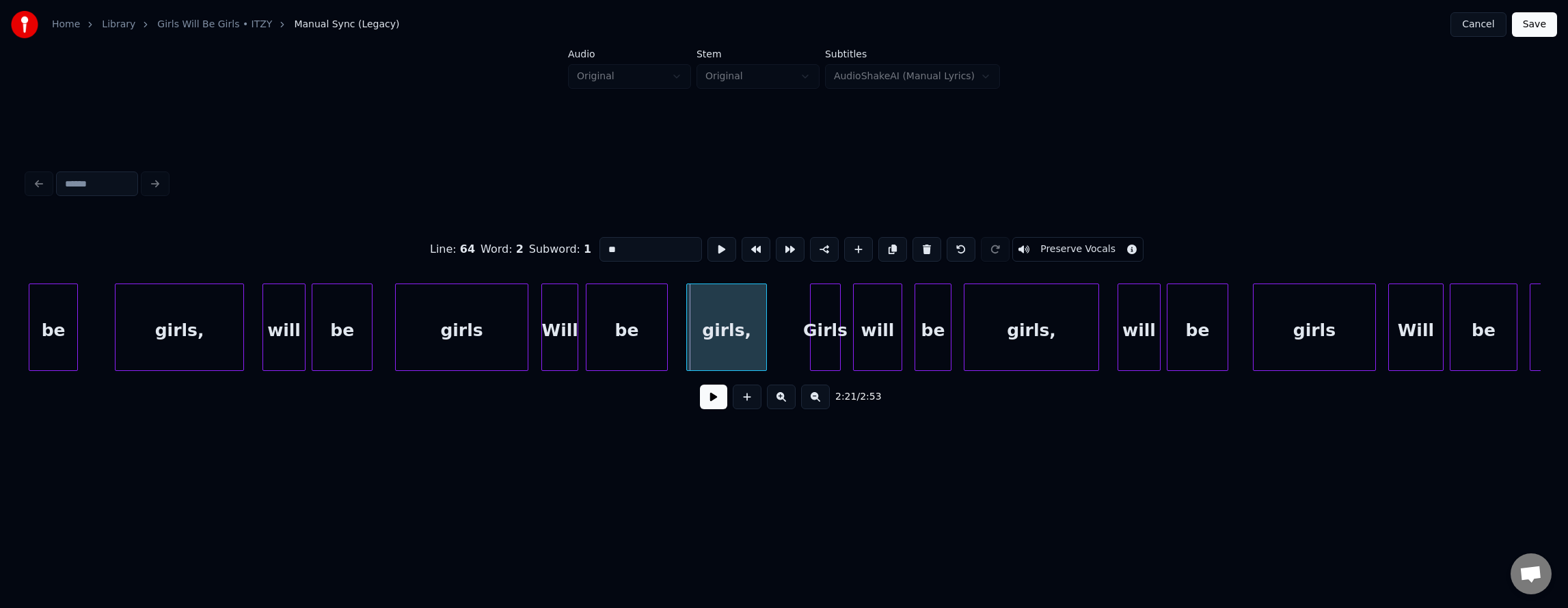
click at [737, 323] on div "girls," at bounding box center [727, 330] width 79 height 93
click at [708, 248] on button at bounding box center [722, 250] width 28 height 25
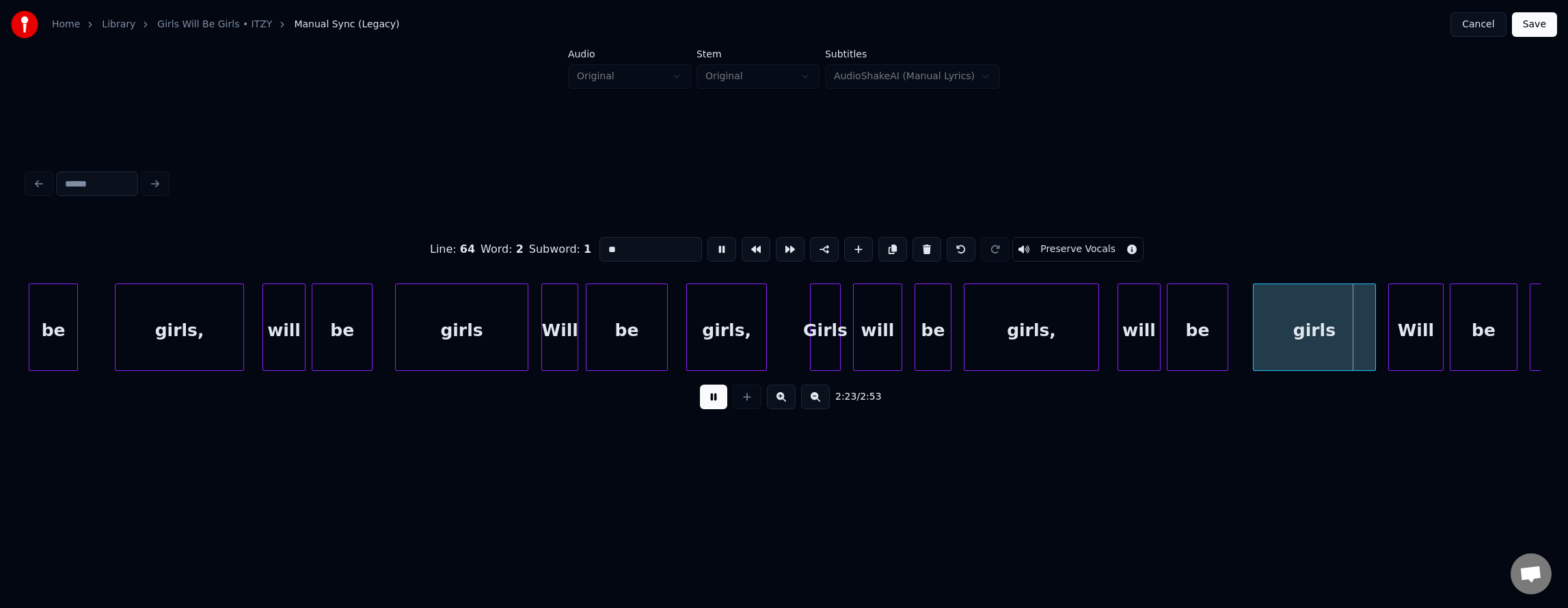
click at [708, 248] on button at bounding box center [722, 250] width 28 height 25
click at [1316, 347] on div "girls" at bounding box center [1314, 330] width 122 height 93
click at [935, 247] on button at bounding box center [926, 250] width 28 height 25
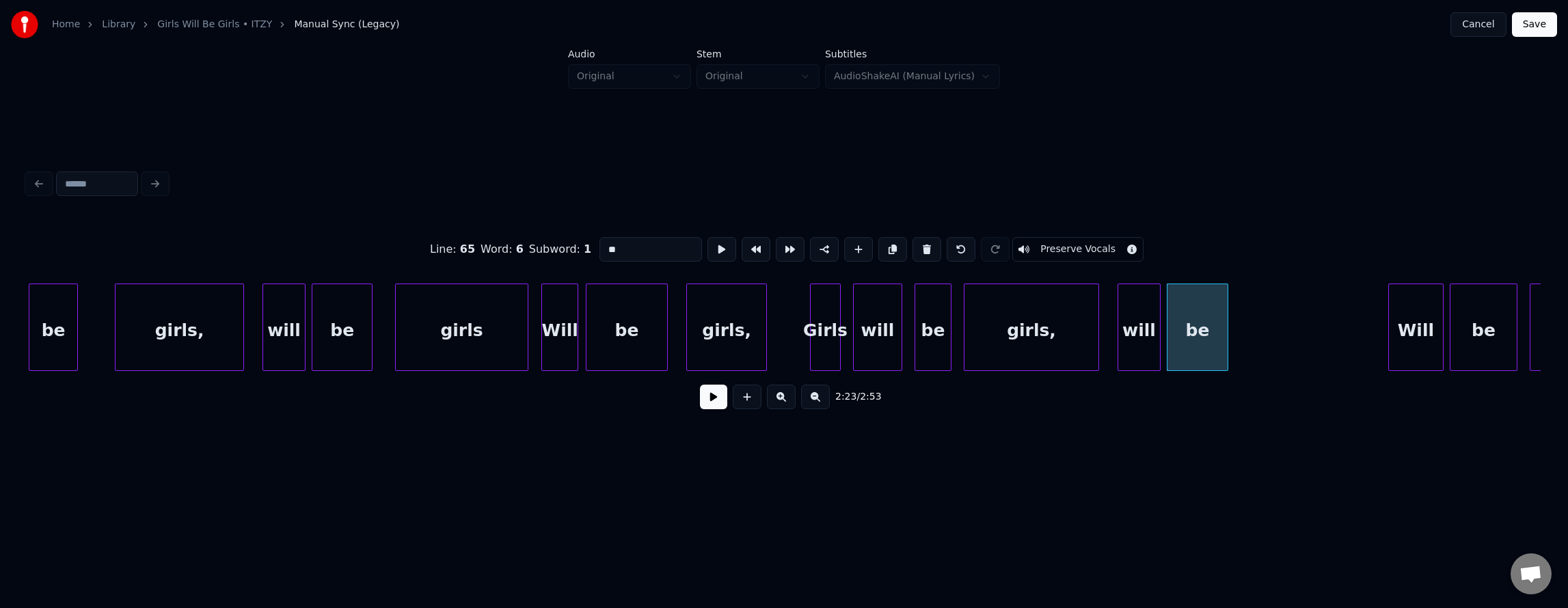
click at [935, 247] on button at bounding box center [926, 250] width 28 height 25
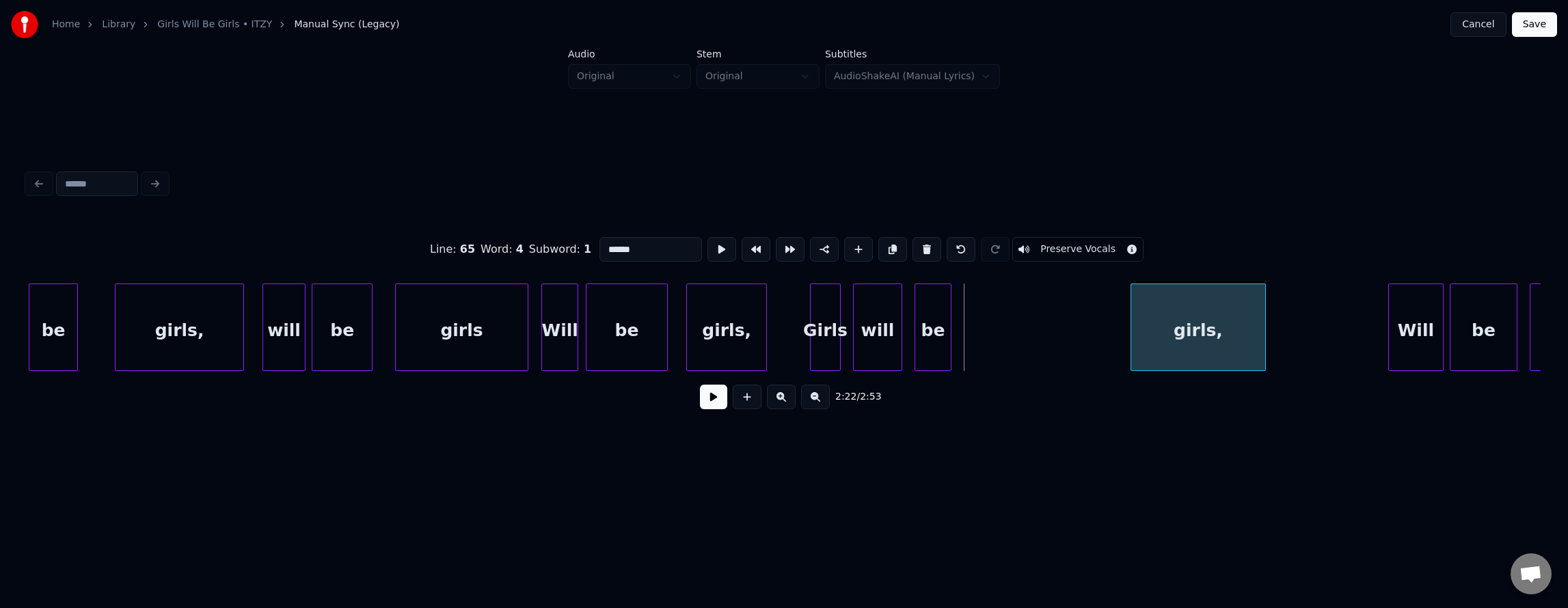
click at [1205, 357] on div "girls," at bounding box center [1198, 330] width 134 height 93
click at [1084, 340] on div "be" at bounding box center [1085, 330] width 36 height 93
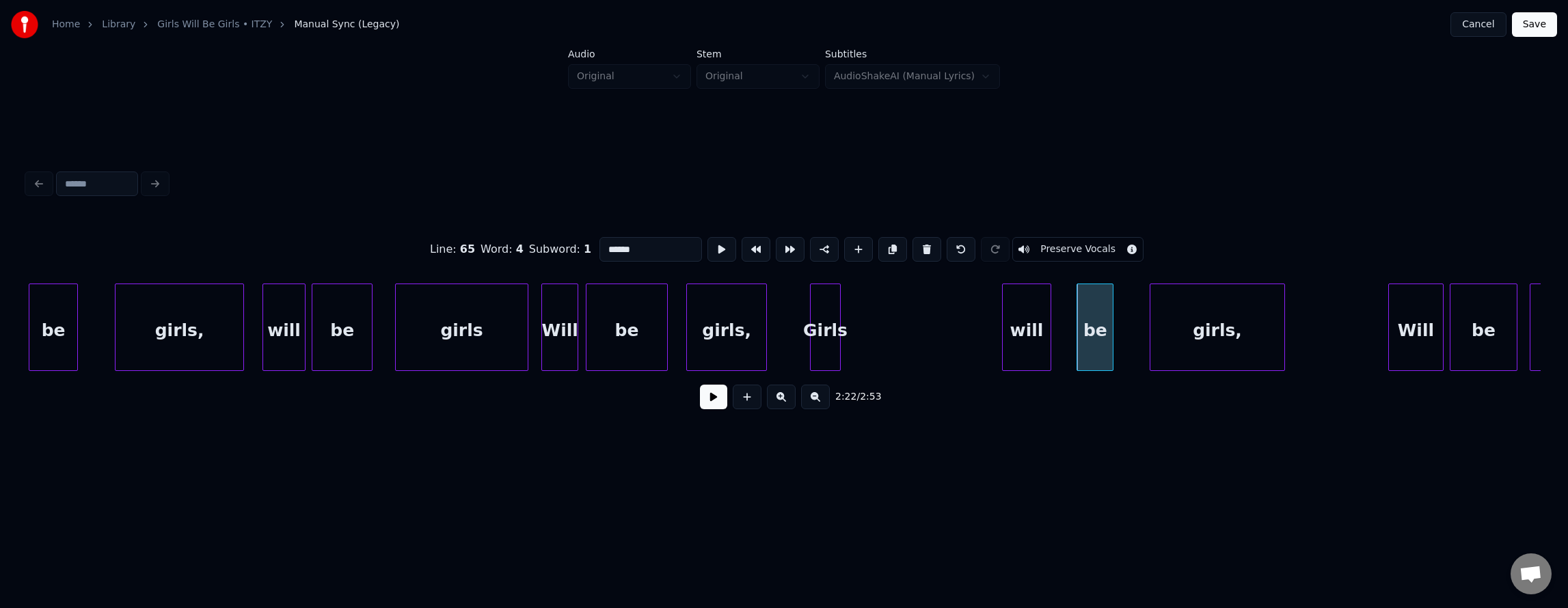
click at [1024, 343] on div "will" at bounding box center [1027, 330] width 48 height 93
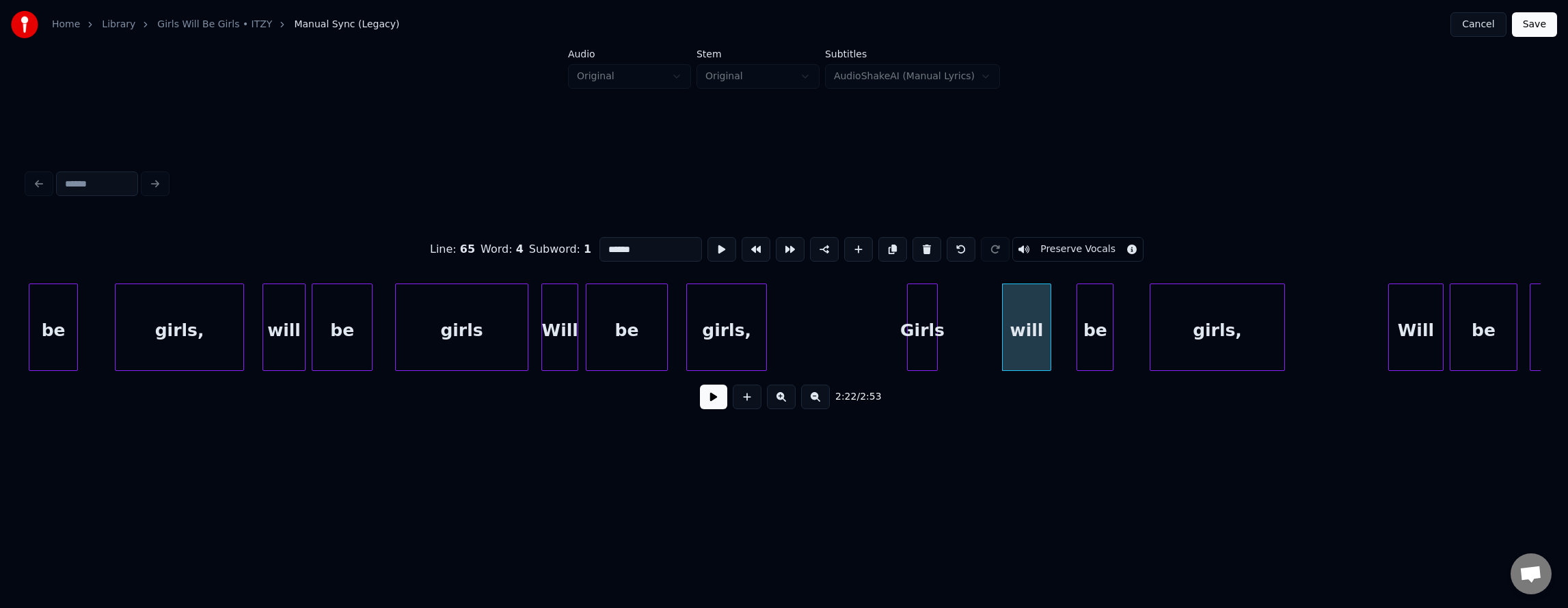
click at [937, 336] on div "Girls" at bounding box center [922, 330] width 29 height 93
click at [457, 319] on div "girls" at bounding box center [462, 330] width 132 height 93
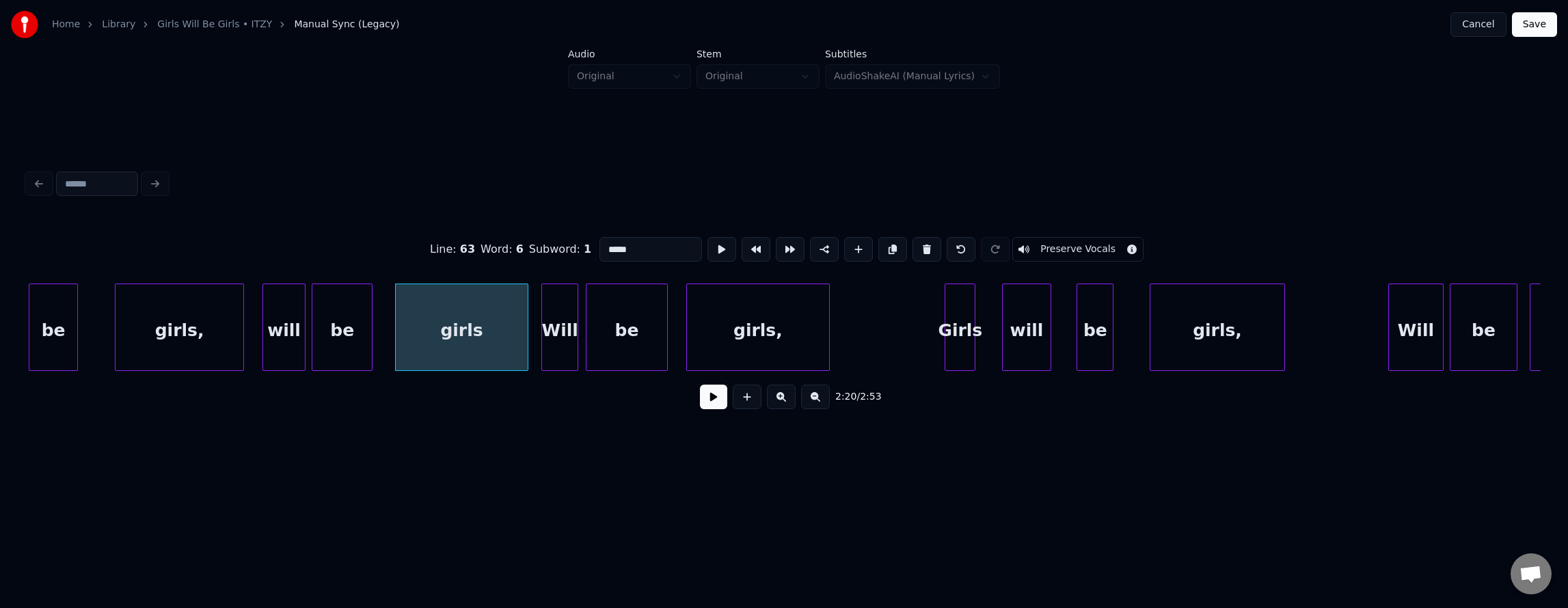
click at [828, 334] on div at bounding box center [827, 326] width 4 height 86
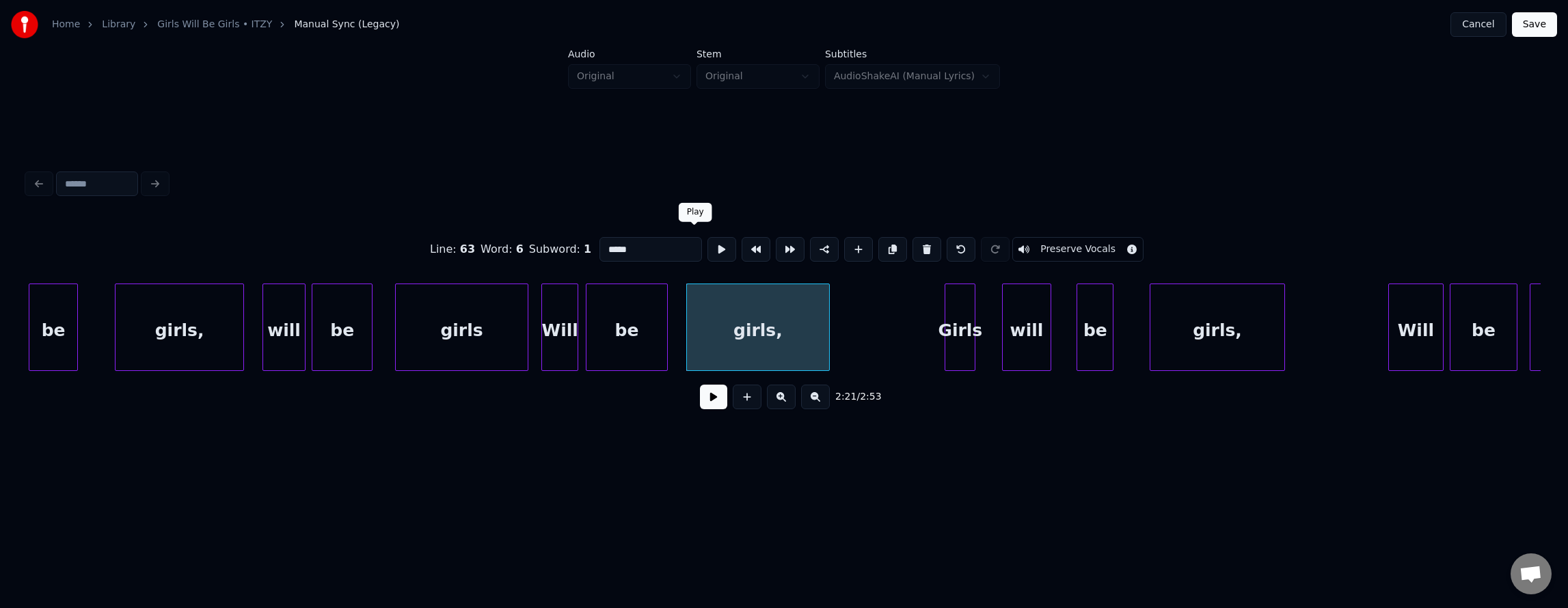
click at [708, 242] on button at bounding box center [722, 250] width 28 height 25
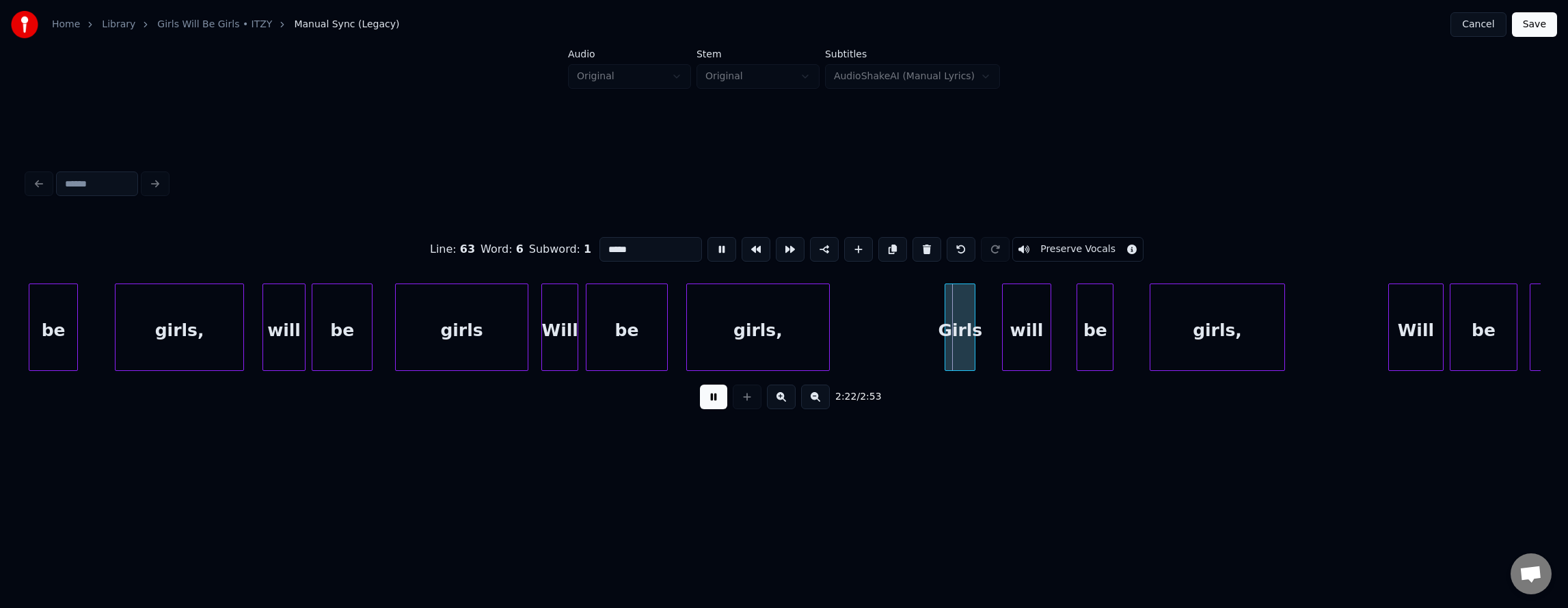
click at [708, 242] on button at bounding box center [722, 250] width 28 height 25
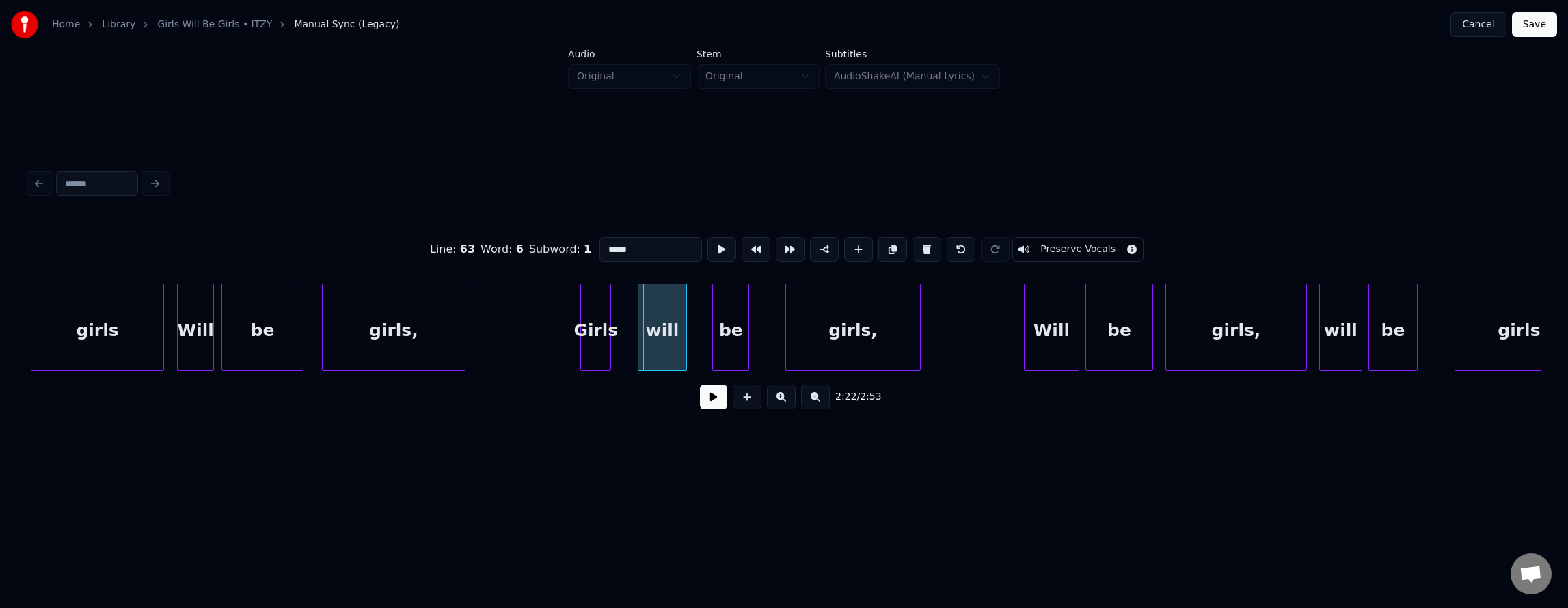
scroll to position [0, 43295]
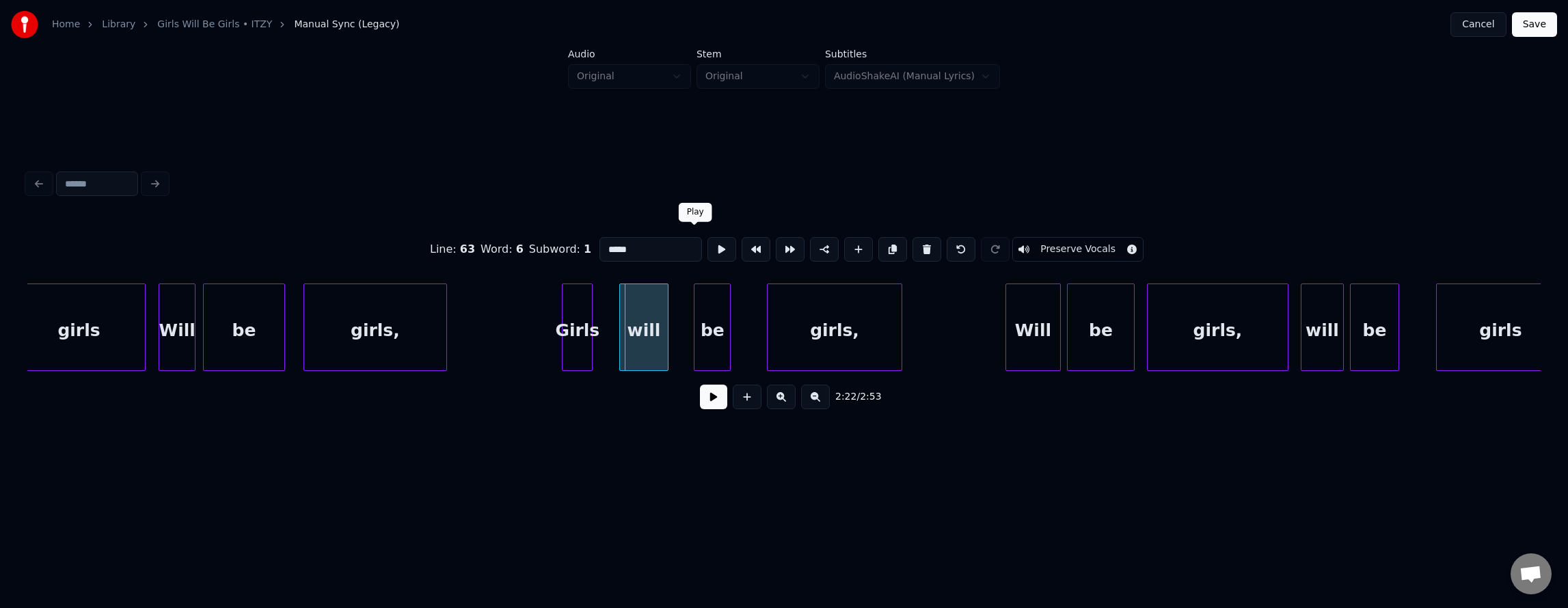
click at [708, 243] on button at bounding box center [722, 250] width 28 height 25
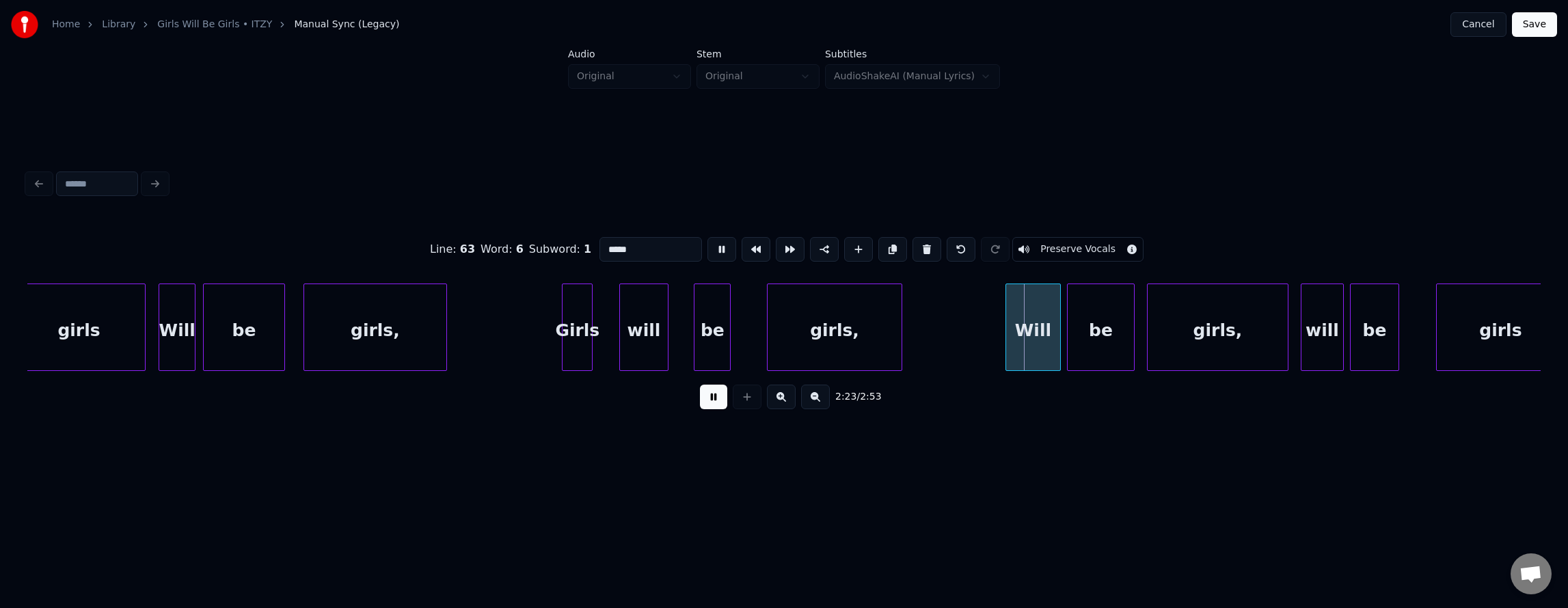
drag, startPoint x: 711, startPoint y: 235, endPoint x: 737, endPoint y: 253, distance: 31.6
click
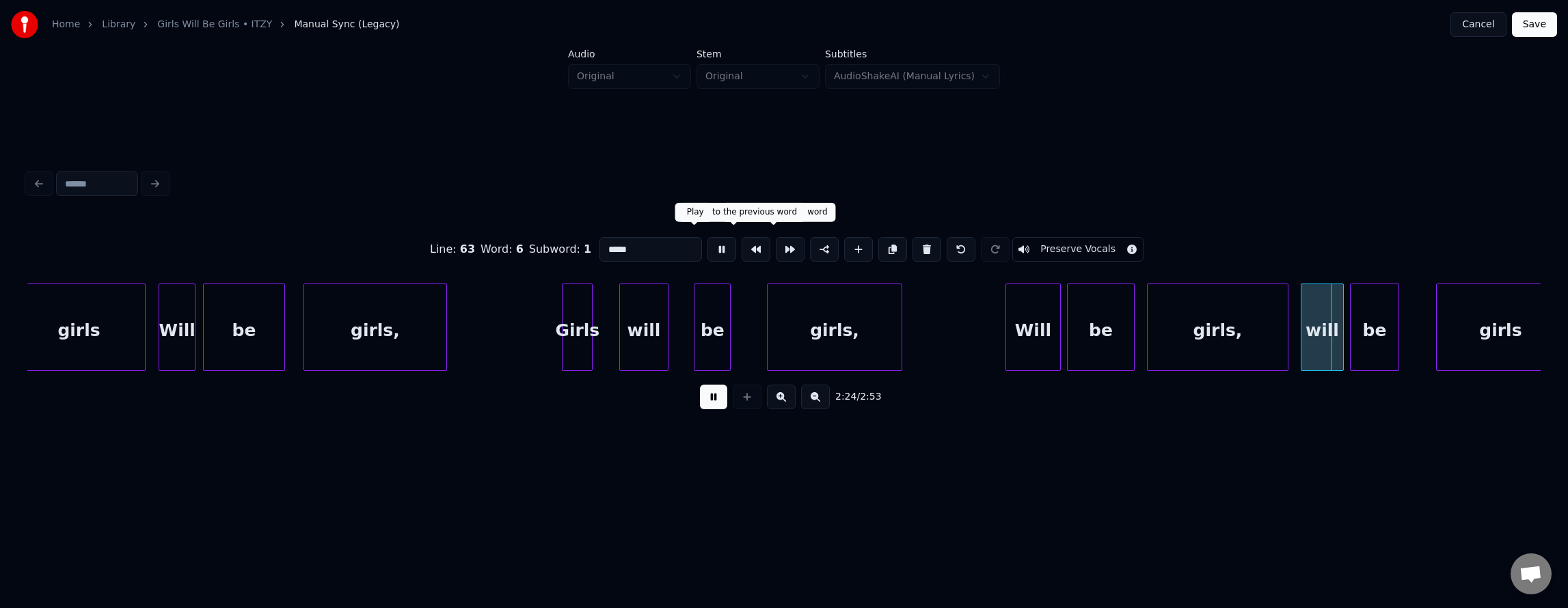
click at [708, 239] on button at bounding box center [722, 250] width 28 height 25
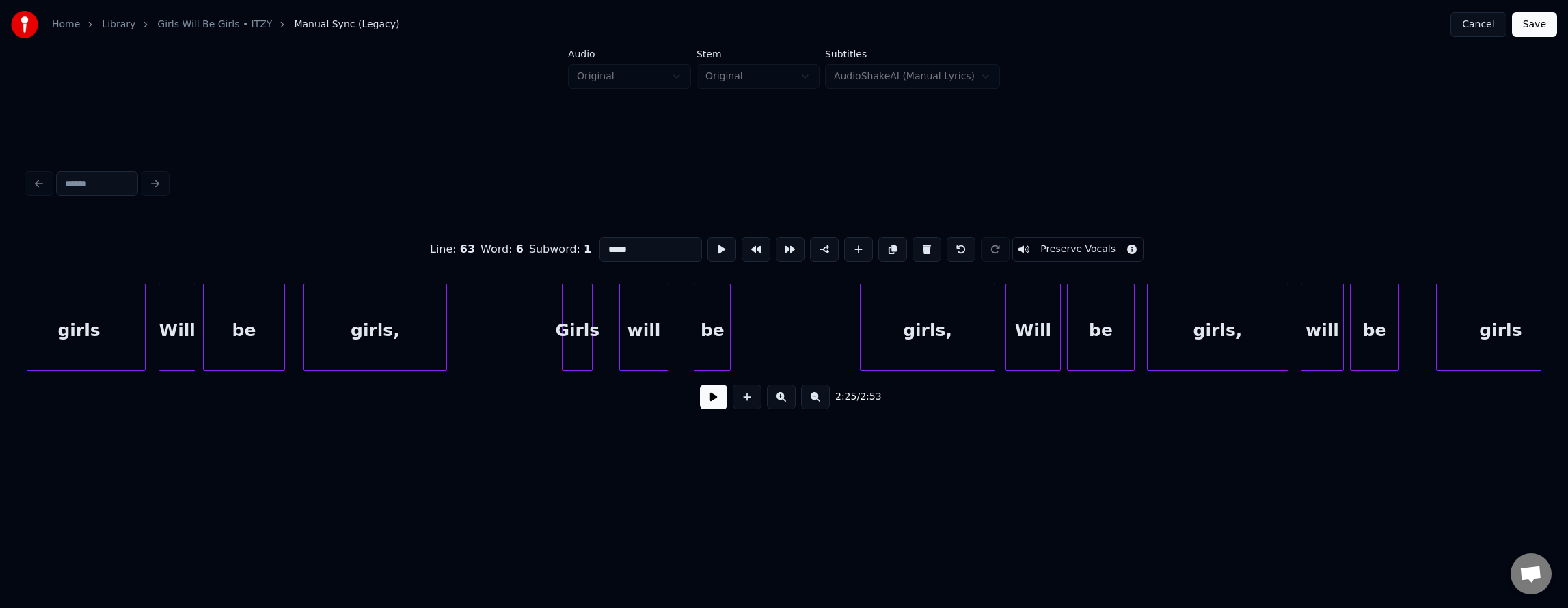
click at [914, 348] on div "girls," at bounding box center [927, 330] width 134 height 93
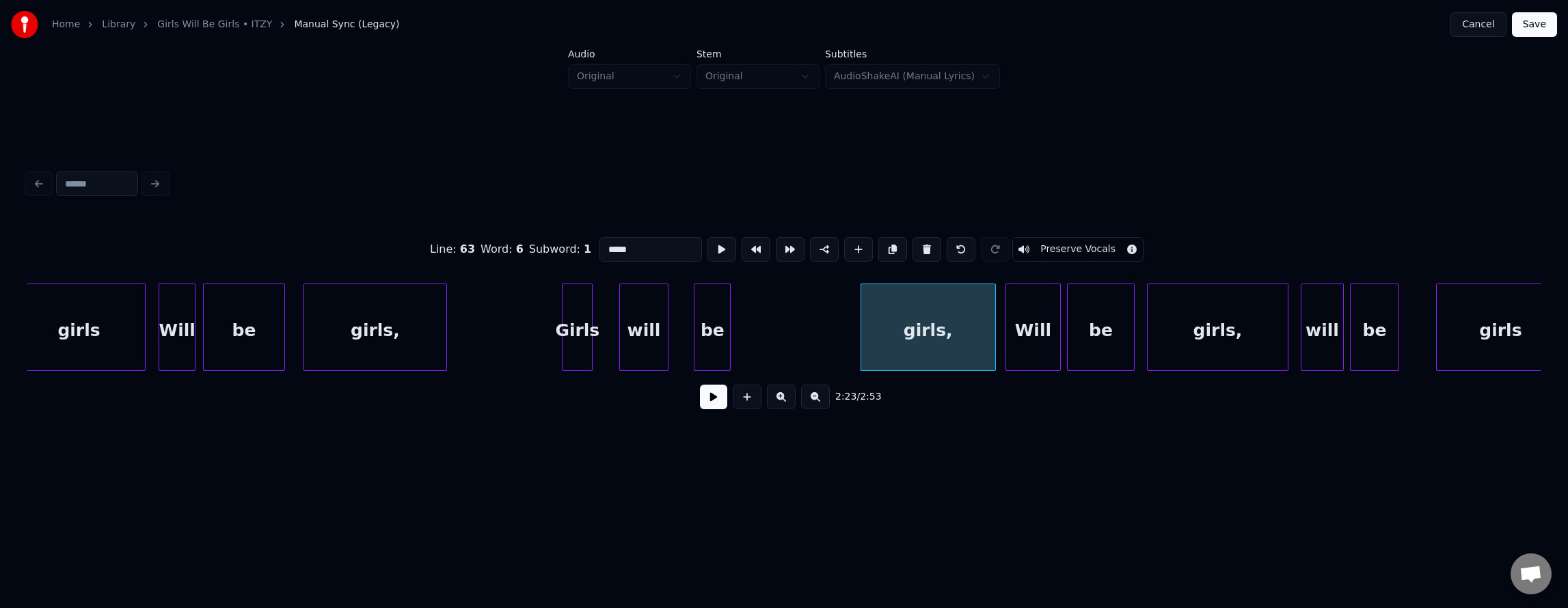
click at [914, 348] on div "girls," at bounding box center [928, 330] width 134 height 93
click at [708, 237] on button at bounding box center [722, 250] width 28 height 25
click at [926, 343] on div "girls," at bounding box center [933, 330] width 134 height 93
click at [1031, 343] on div "Will" at bounding box center [1032, 330] width 54 height 93
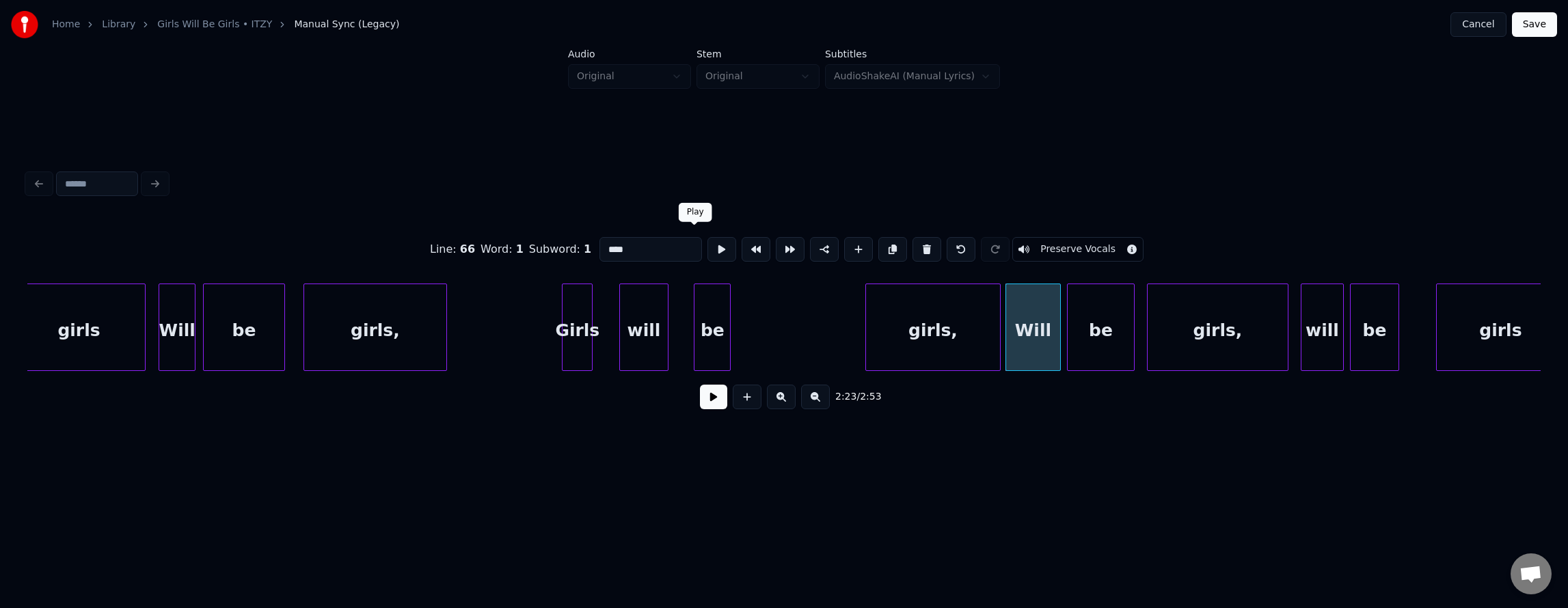
click at [708, 238] on button at bounding box center [722, 250] width 28 height 25
drag, startPoint x: 698, startPoint y: 238, endPoint x: 748, endPoint y: 257, distance: 53.5
click at [708, 239] on button at bounding box center [722, 250] width 28 height 25
click at [936, 333] on div "girls," at bounding box center [933, 330] width 134 height 93
type input "******"
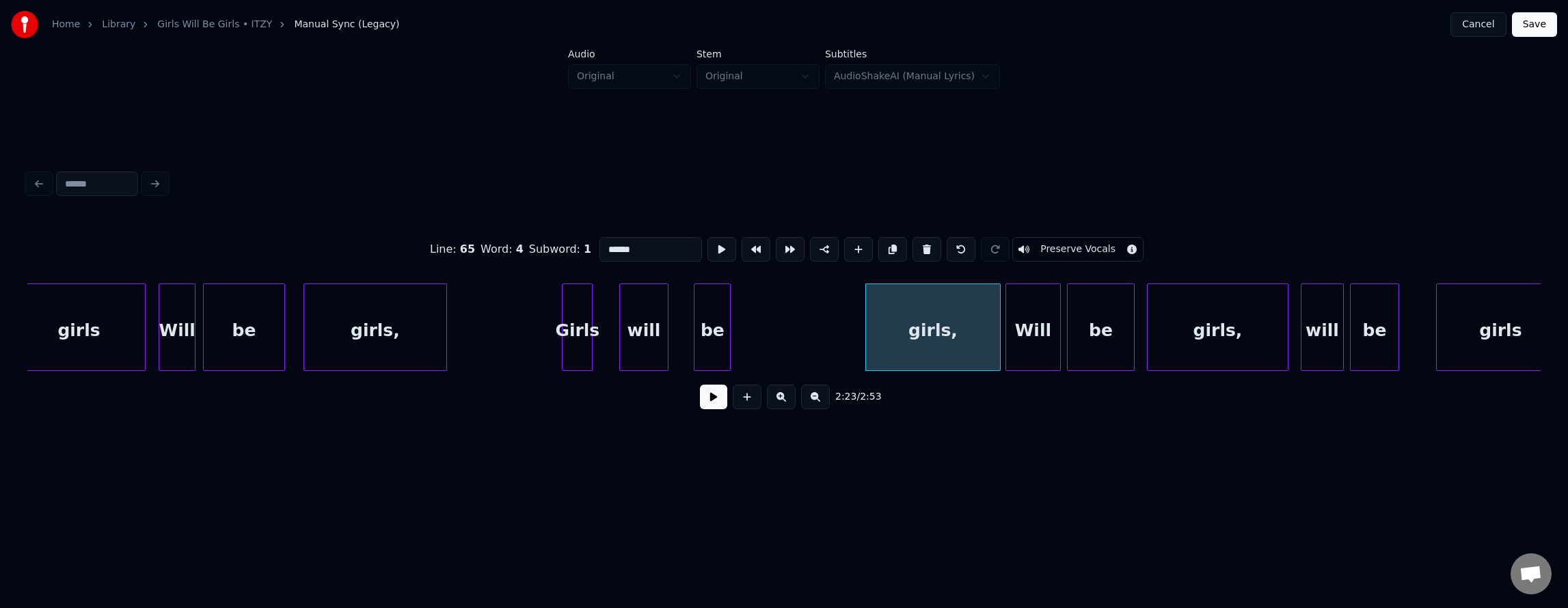
drag, startPoint x: 501, startPoint y: 299, endPoint x: 651, endPoint y: 360, distance: 161.9
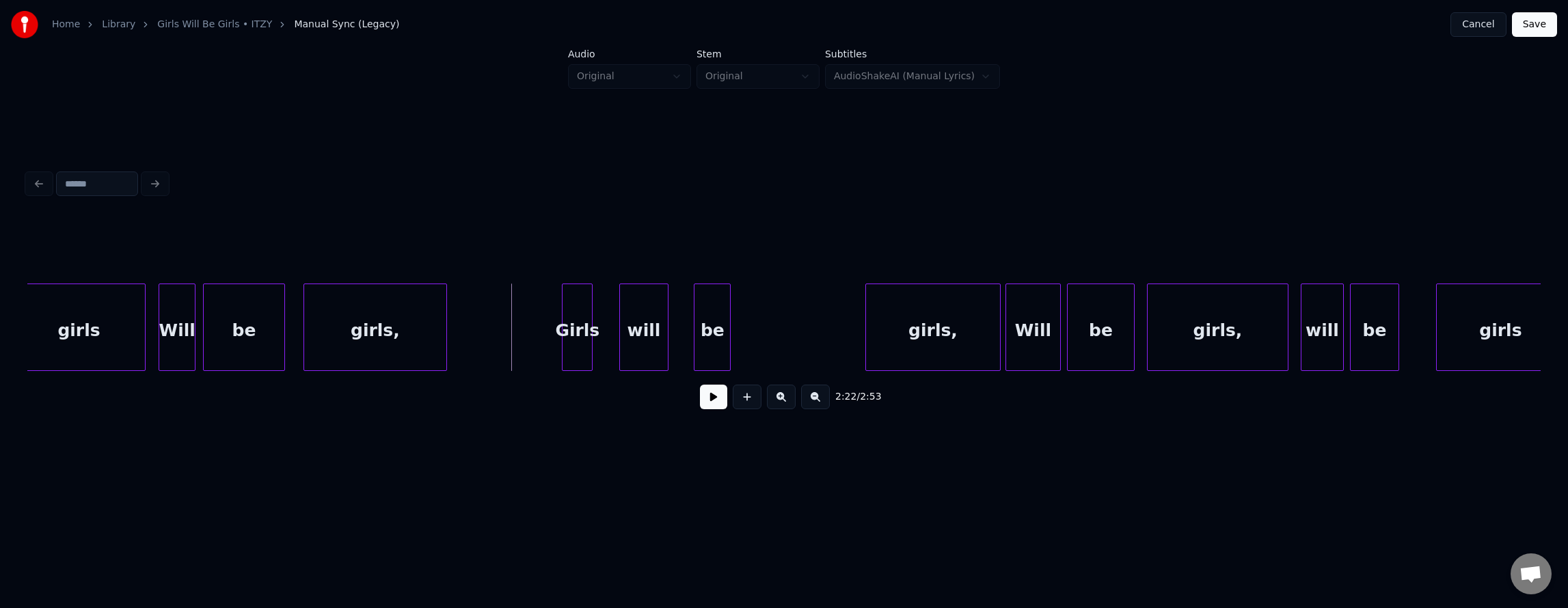
click at [693, 388] on div "2:22 / 2:53" at bounding box center [784, 397] width 1491 height 30
click at [700, 398] on button at bounding box center [714, 397] width 27 height 25
click at [719, 406] on button at bounding box center [714, 397] width 27 height 25
click at [823, 356] on div "be" at bounding box center [824, 330] width 36 height 93
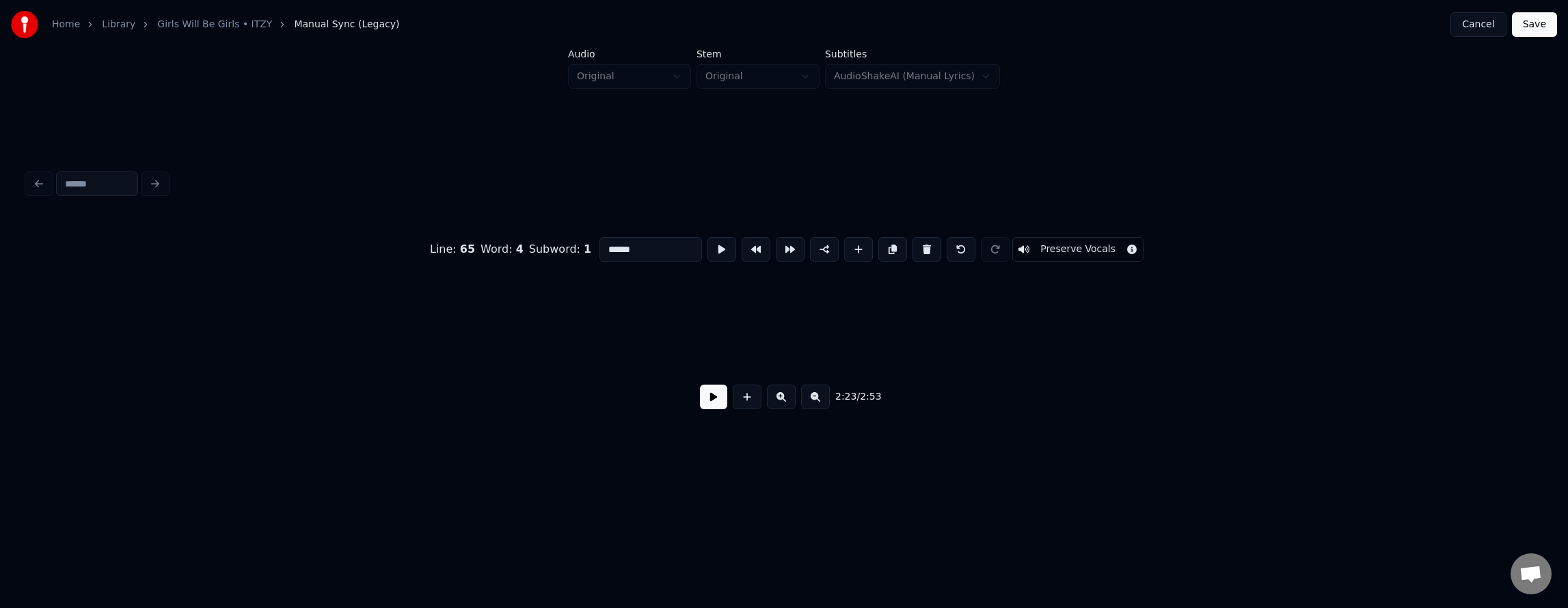
scroll to position [0, 43295]
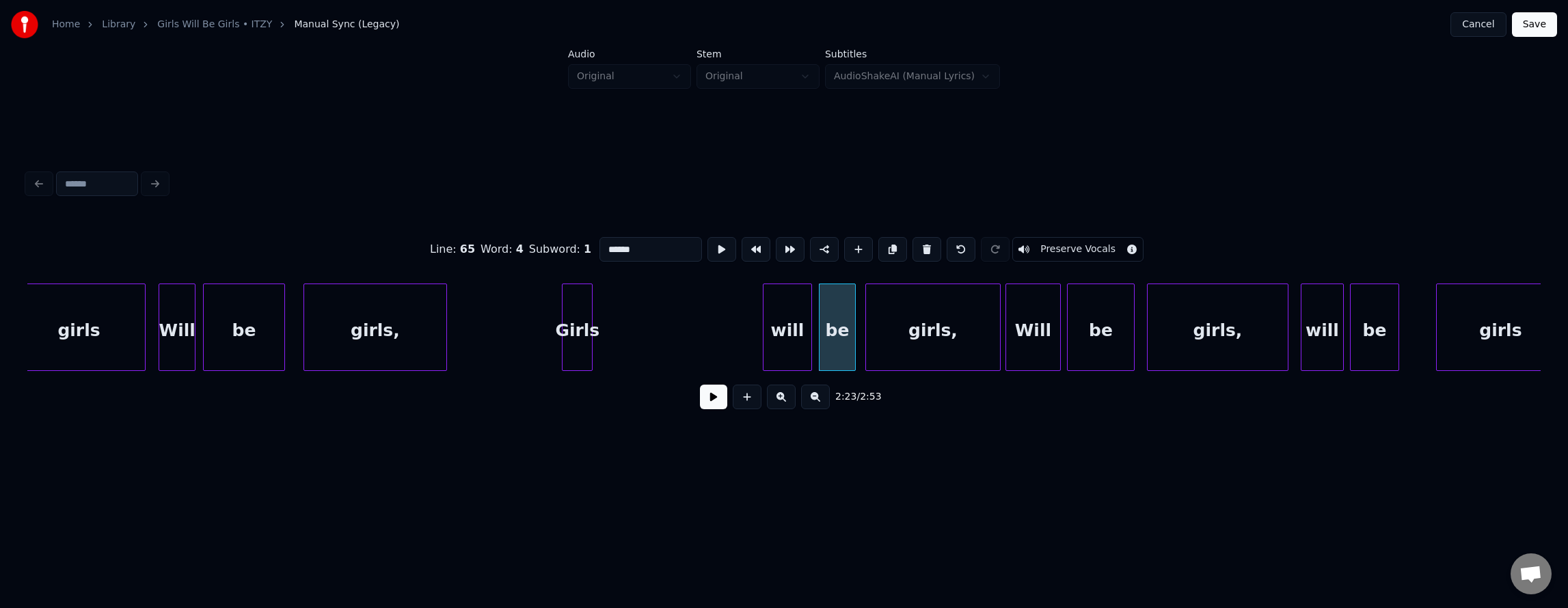
click at [791, 345] on div "will" at bounding box center [787, 330] width 48 height 93
click at [790, 345] on div "will" at bounding box center [786, 330] width 48 height 93
click at [708, 242] on button at bounding box center [722, 250] width 28 height 25
click at [584, 304] on div "Girls" at bounding box center [576, 330] width 29 height 93
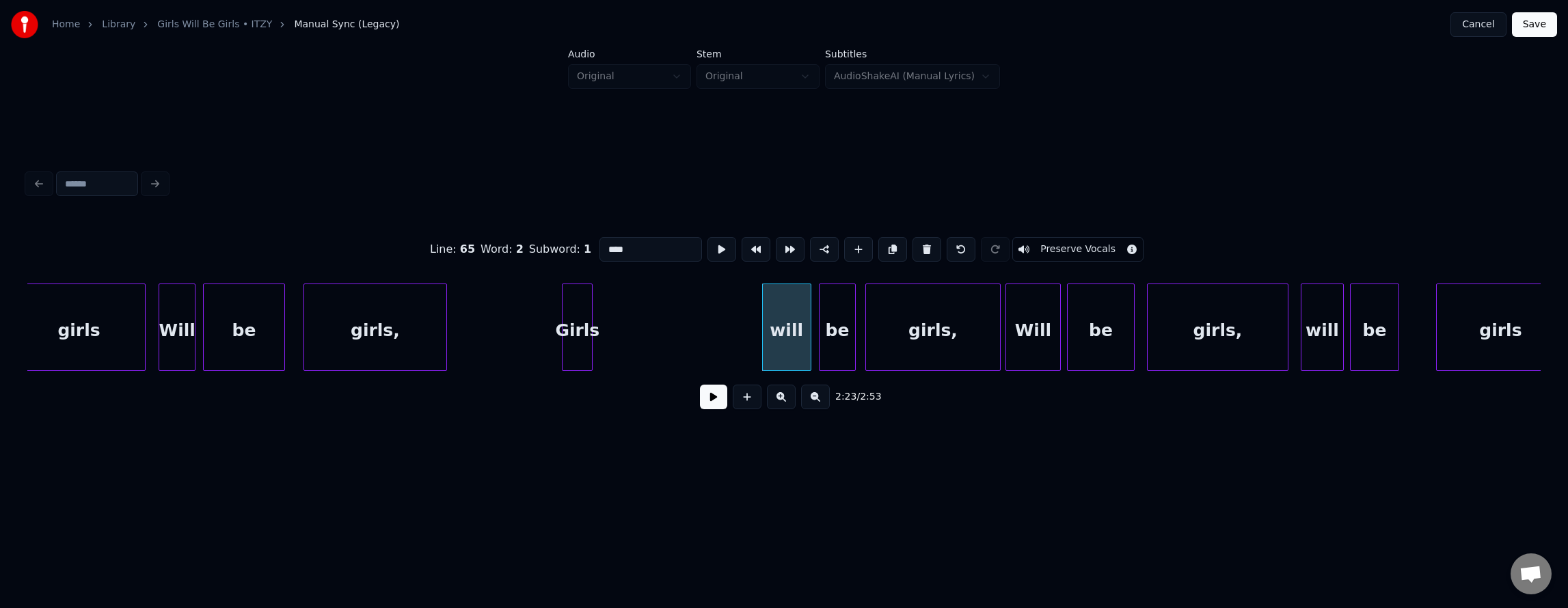
type input "*****"
click at [708, 242] on button at bounding box center [722, 250] width 28 height 25
drag, startPoint x: 511, startPoint y: 288, endPoint x: 630, endPoint y: 388, distance: 155.4
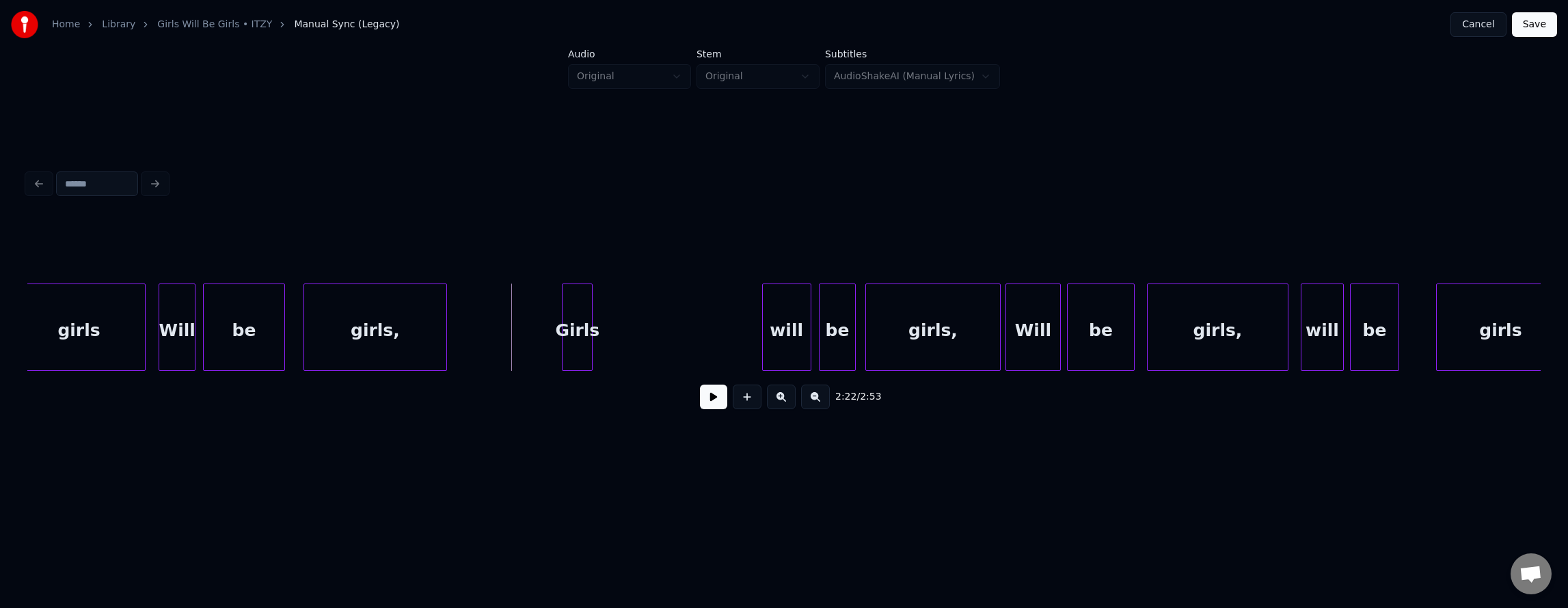
click at [700, 397] on button at bounding box center [714, 397] width 27 height 25
click at [700, 396] on button at bounding box center [714, 397] width 27 height 25
click at [580, 319] on div "Girls" at bounding box center [576, 330] width 29 height 93
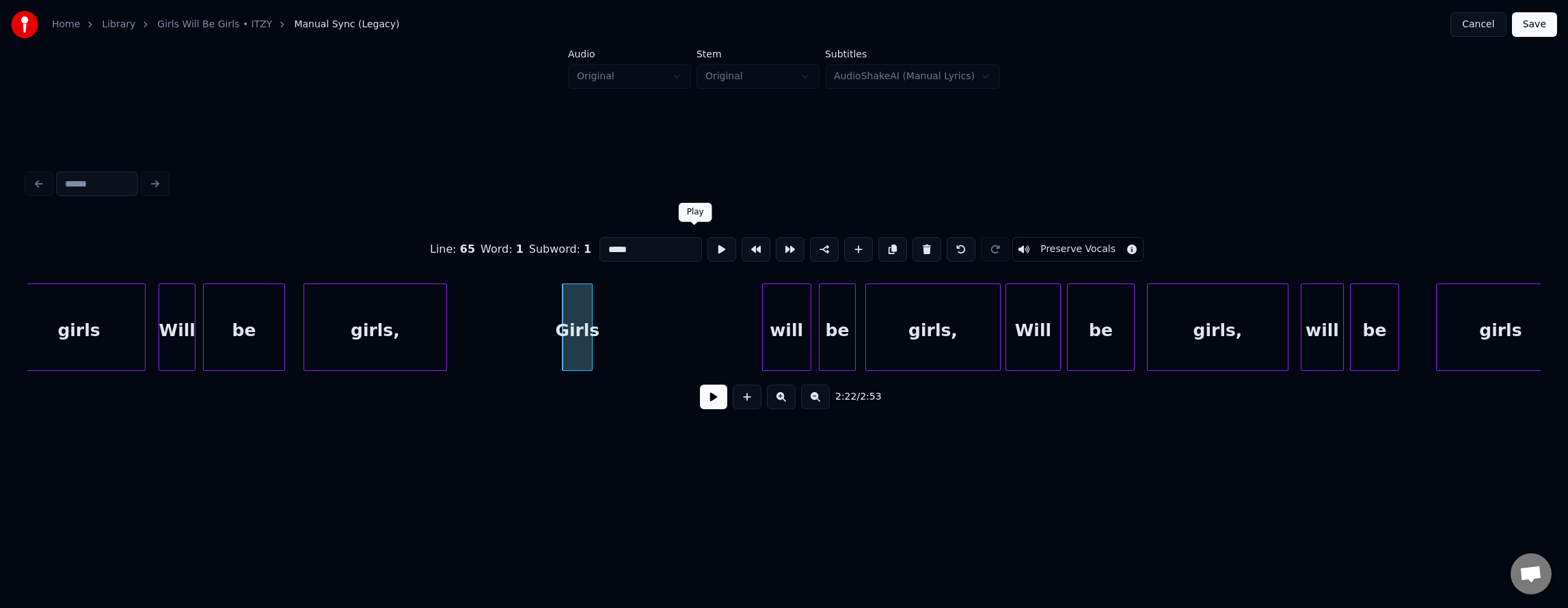
click at [708, 247] on button at bounding box center [722, 250] width 28 height 25
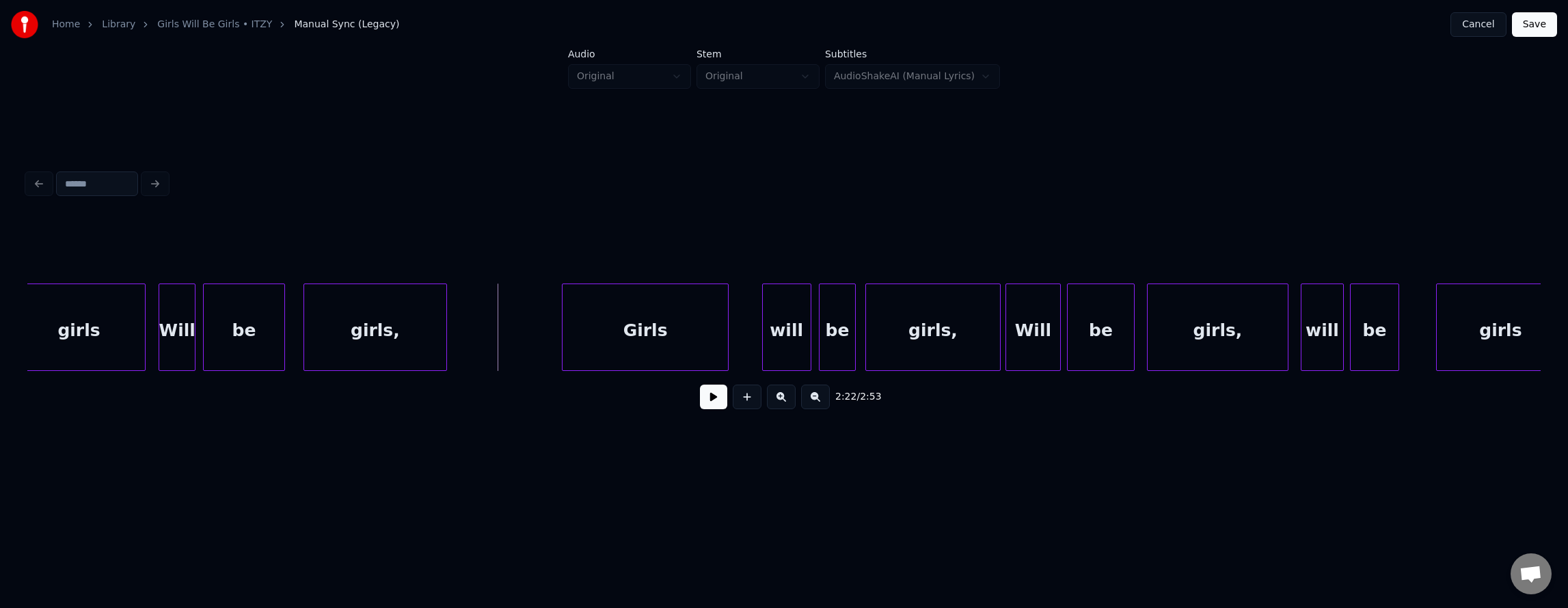
click at [728, 339] on div at bounding box center [726, 326] width 4 height 86
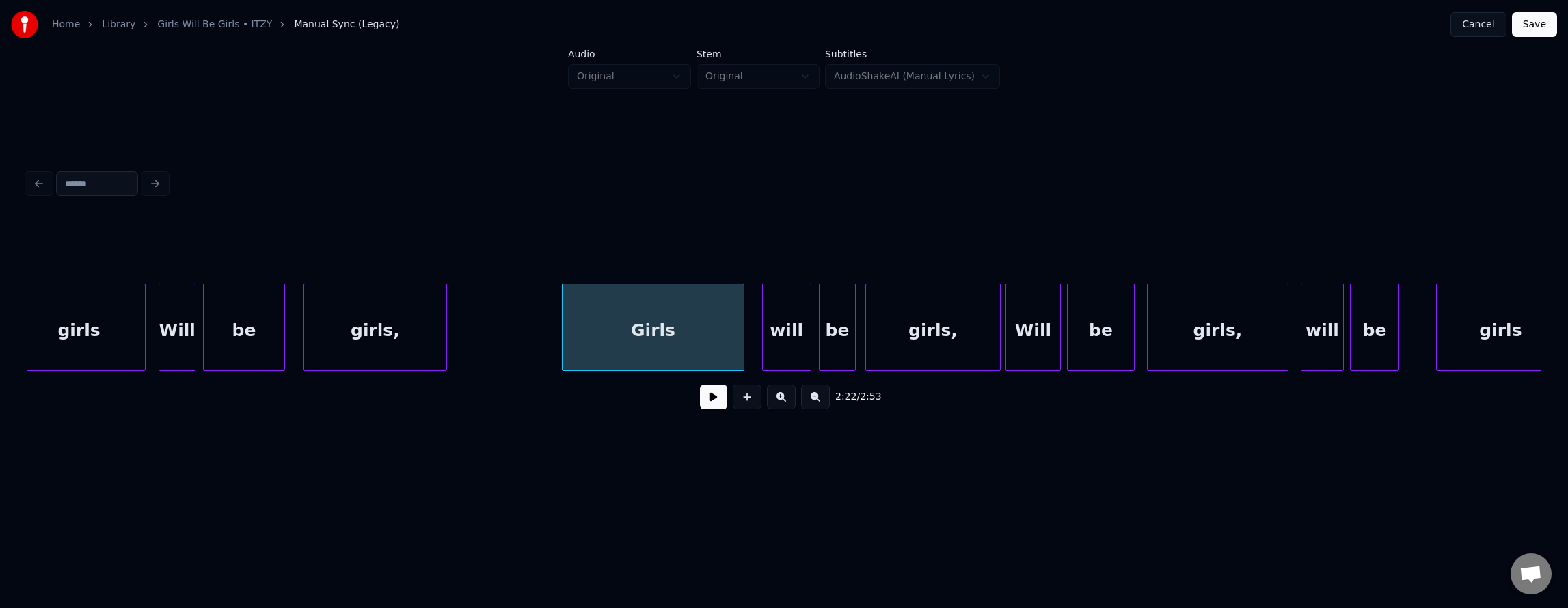
click at [673, 324] on div "Girls" at bounding box center [652, 330] width 181 height 93
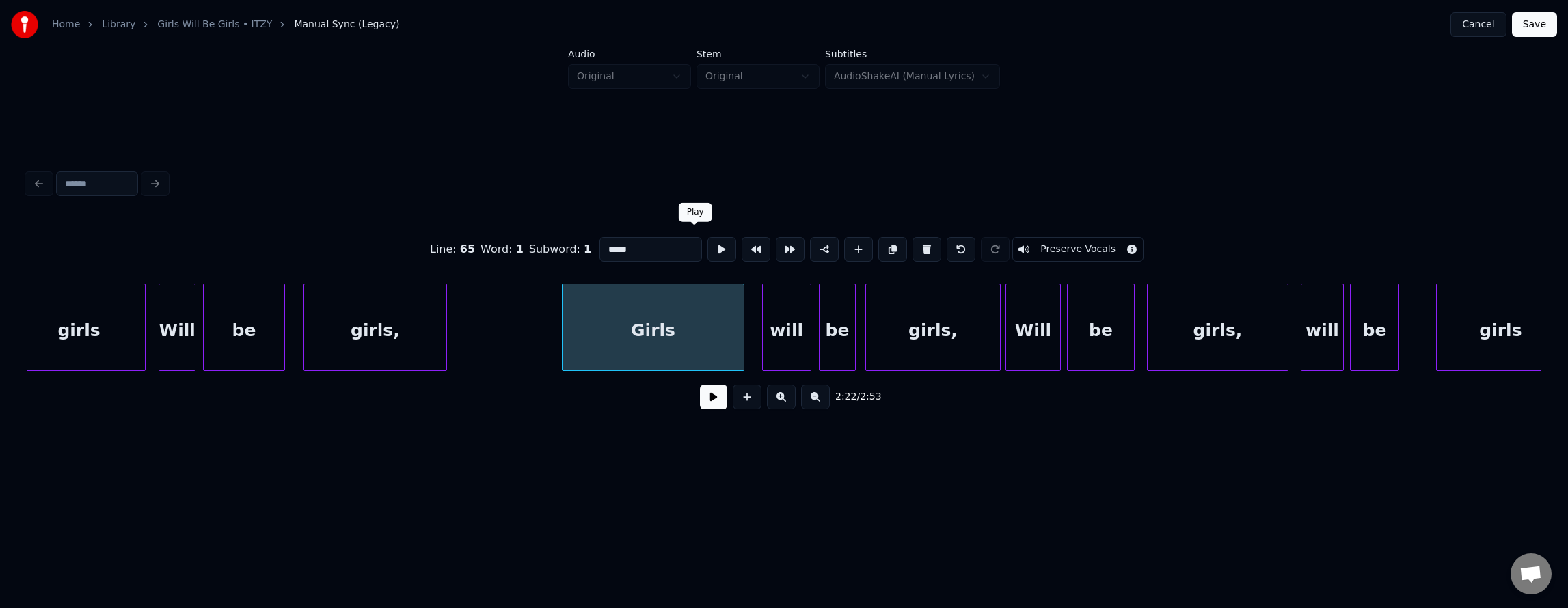
click at [708, 244] on button at bounding box center [722, 250] width 28 height 25
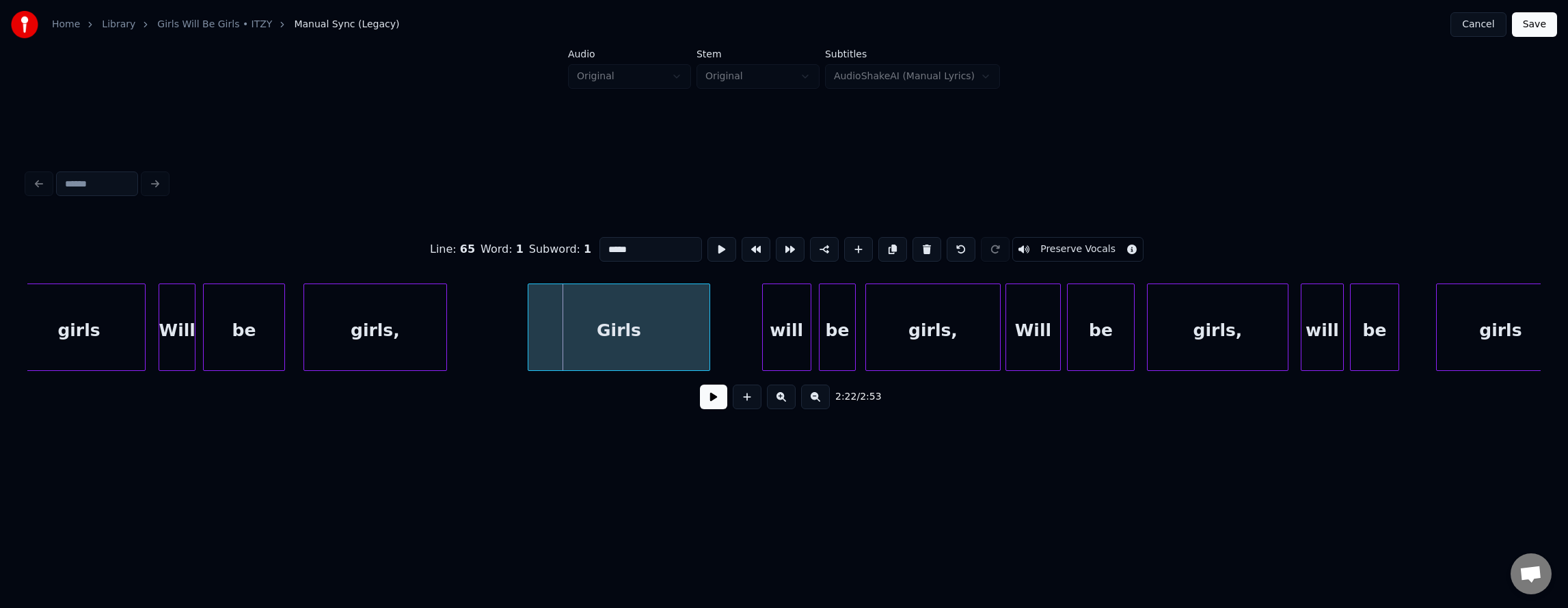
click at [574, 325] on div "Girls" at bounding box center [618, 330] width 181 height 93
click at [708, 246] on button at bounding box center [722, 250] width 28 height 25
click at [708, 242] on button at bounding box center [722, 250] width 28 height 25
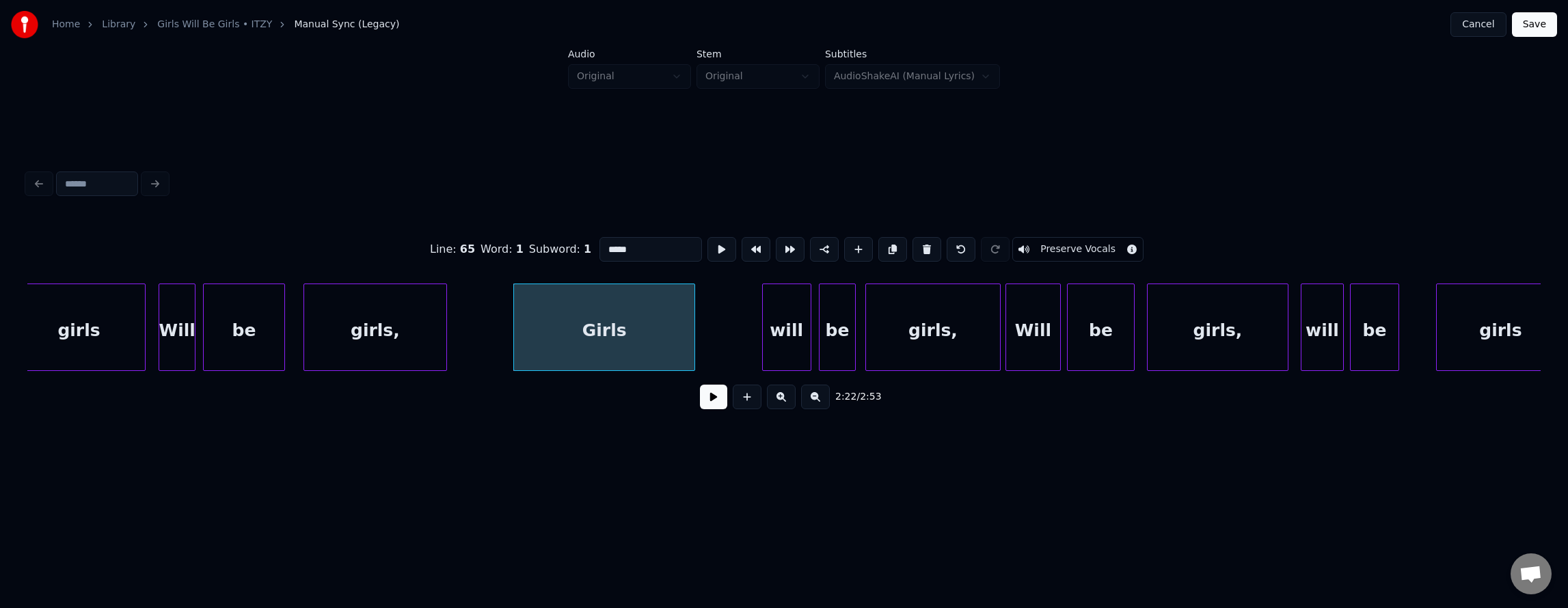
click at [708, 242] on button at bounding box center [722, 250] width 28 height 25
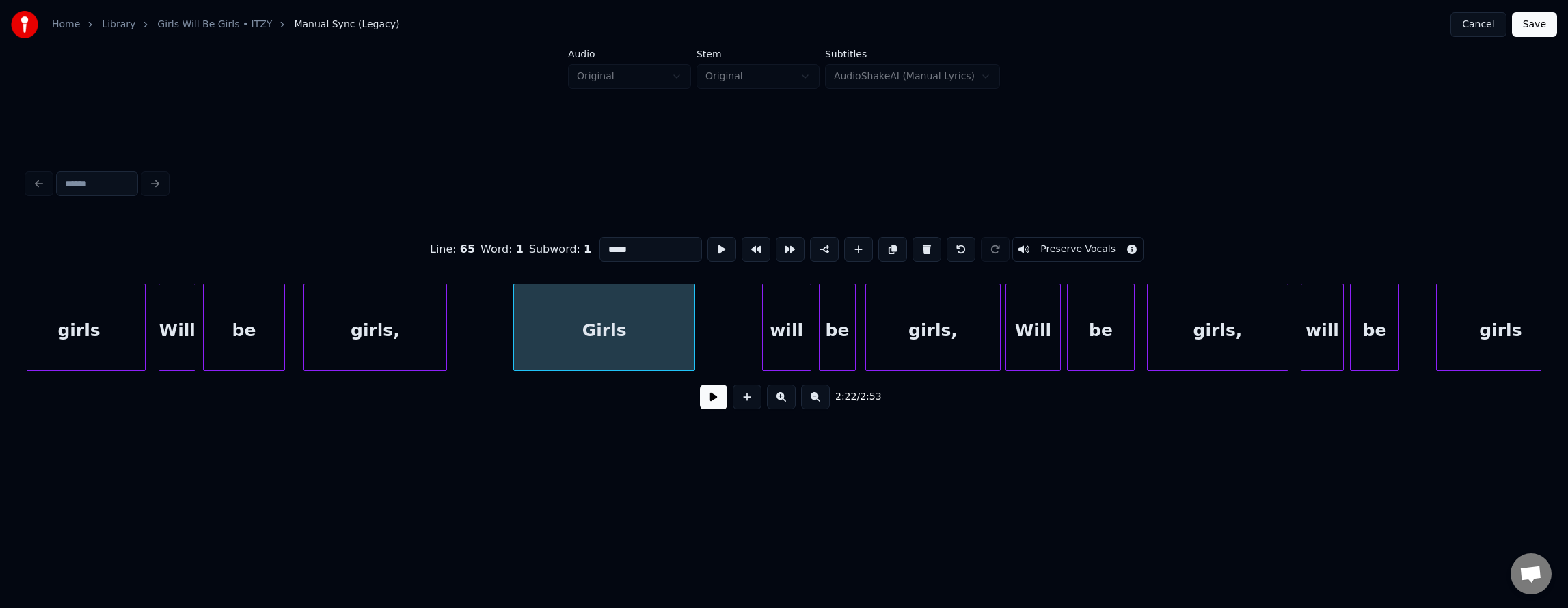
click at [708, 242] on button at bounding box center [722, 250] width 28 height 25
click at [348, 314] on div "girls," at bounding box center [375, 330] width 142 height 93
type input "******"
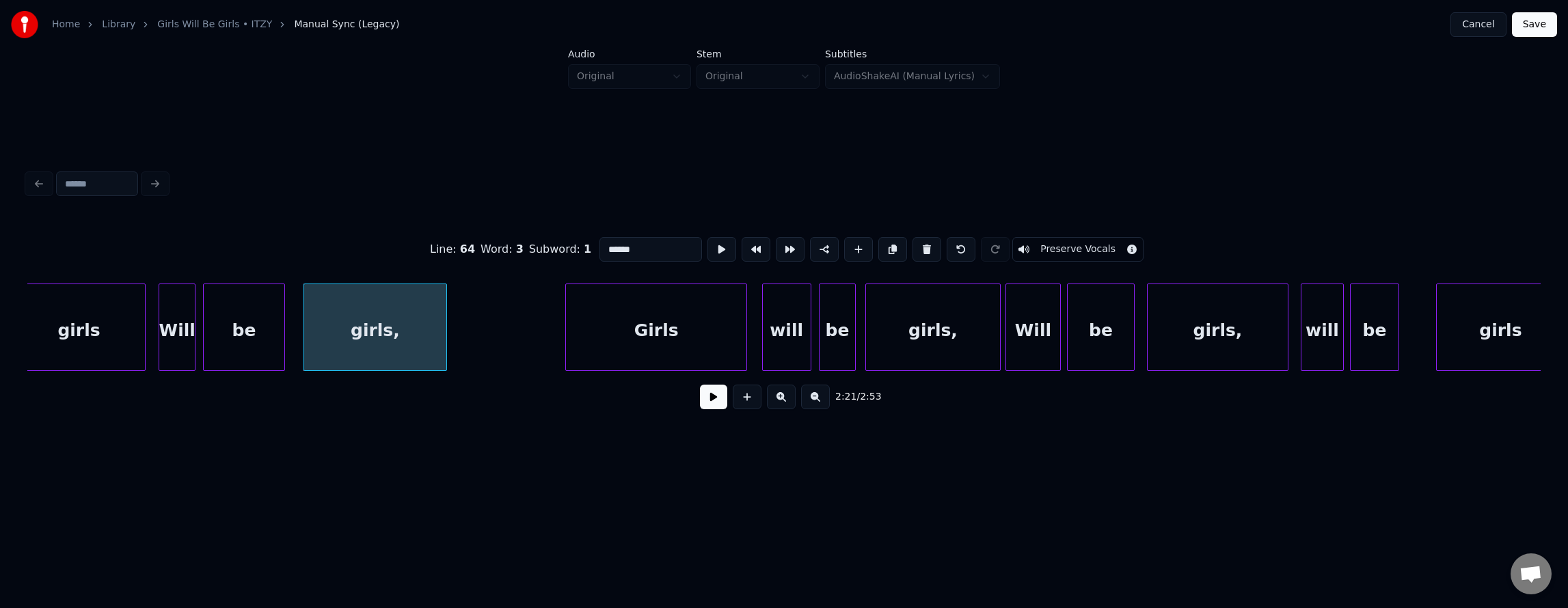
click at [603, 348] on div "Girls" at bounding box center [656, 330] width 181 height 93
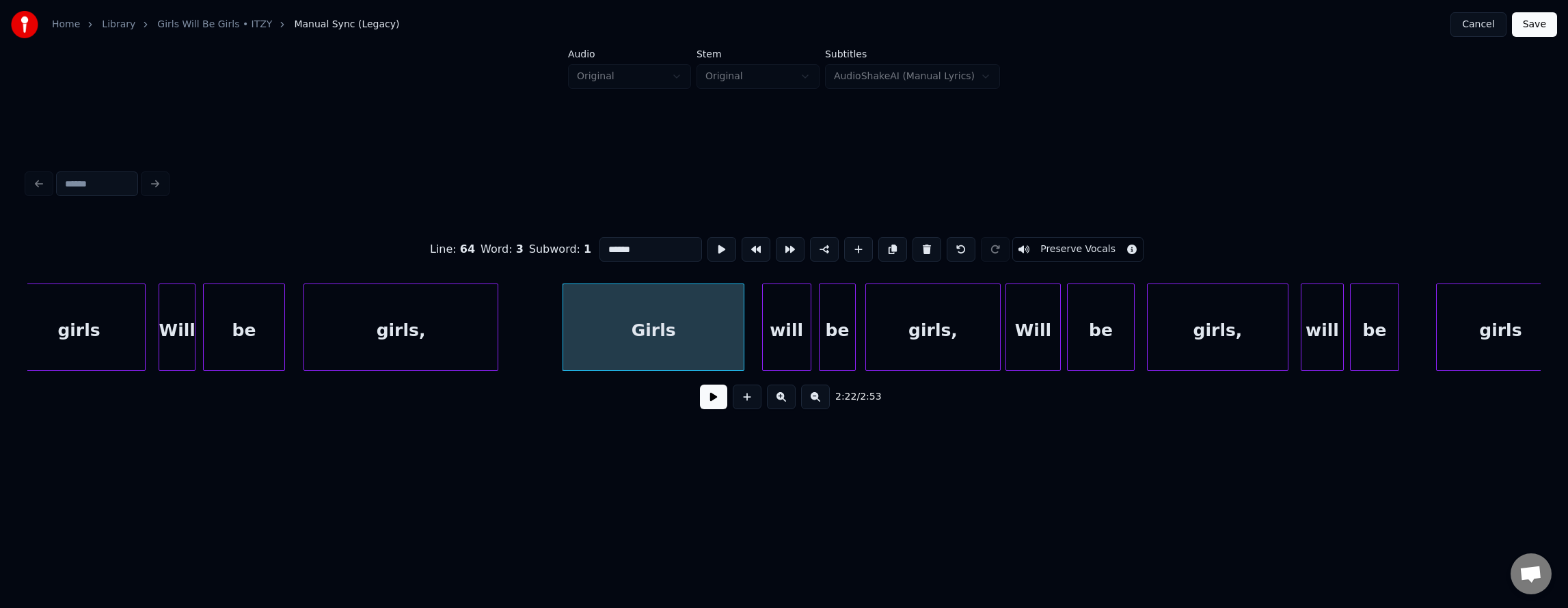
click at [498, 326] on div at bounding box center [496, 326] width 4 height 86
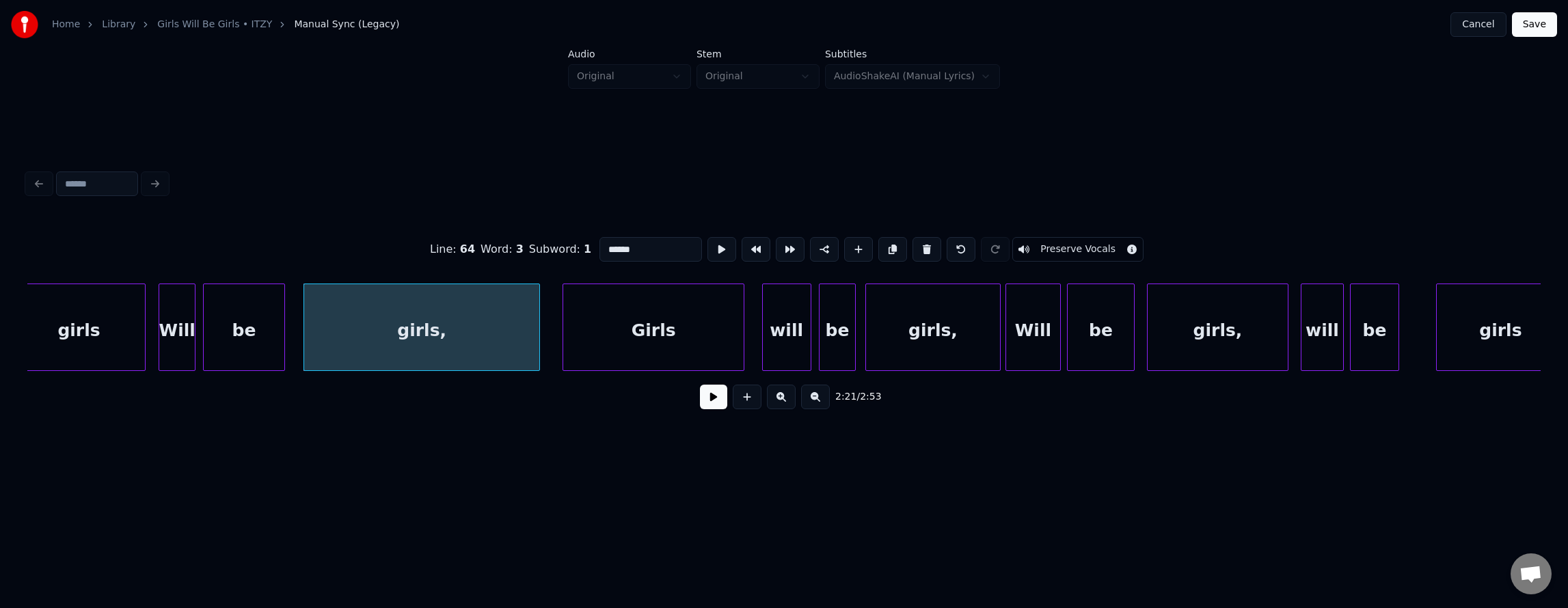
click at [467, 319] on div "girls," at bounding box center [421, 330] width 235 height 93
click at [971, 247] on button at bounding box center [960, 250] width 28 height 25
click at [708, 242] on button at bounding box center [722, 250] width 28 height 25
click at [491, 327] on div at bounding box center [492, 326] width 4 height 86
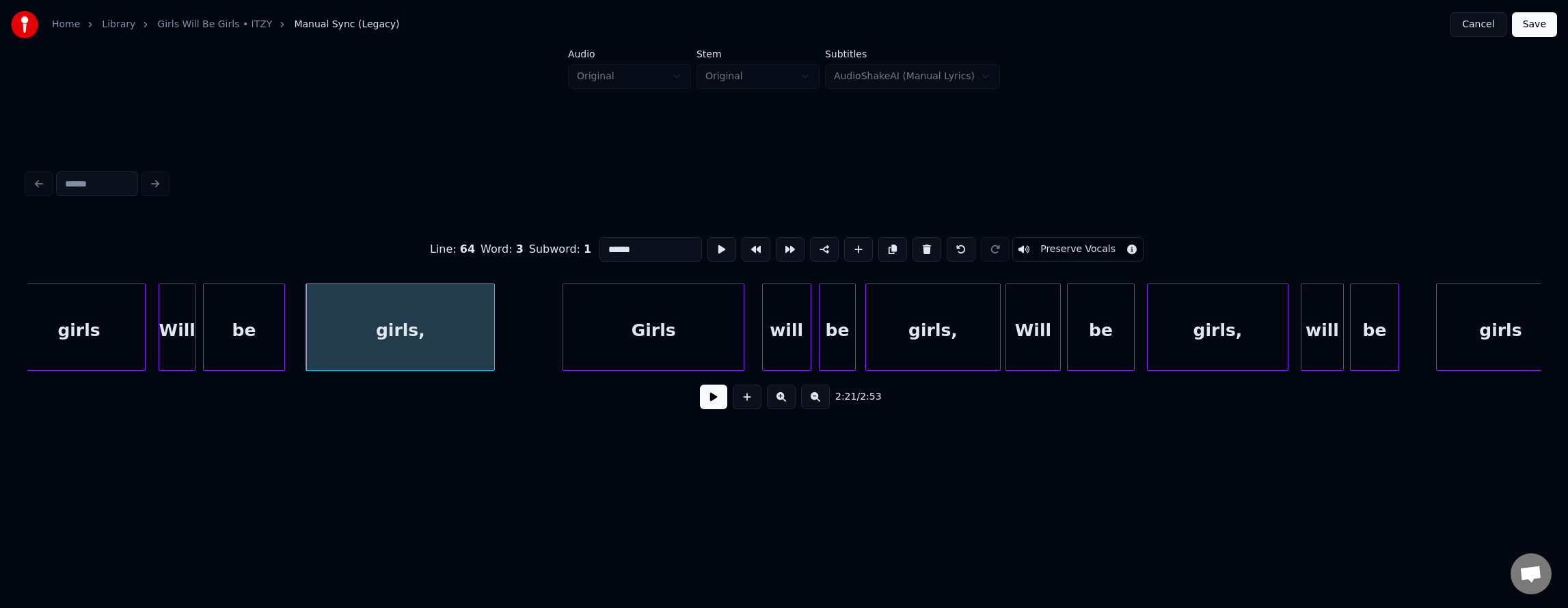
click at [406, 322] on div "girls," at bounding box center [400, 330] width 188 height 93
click at [703, 403] on button at bounding box center [714, 397] width 27 height 25
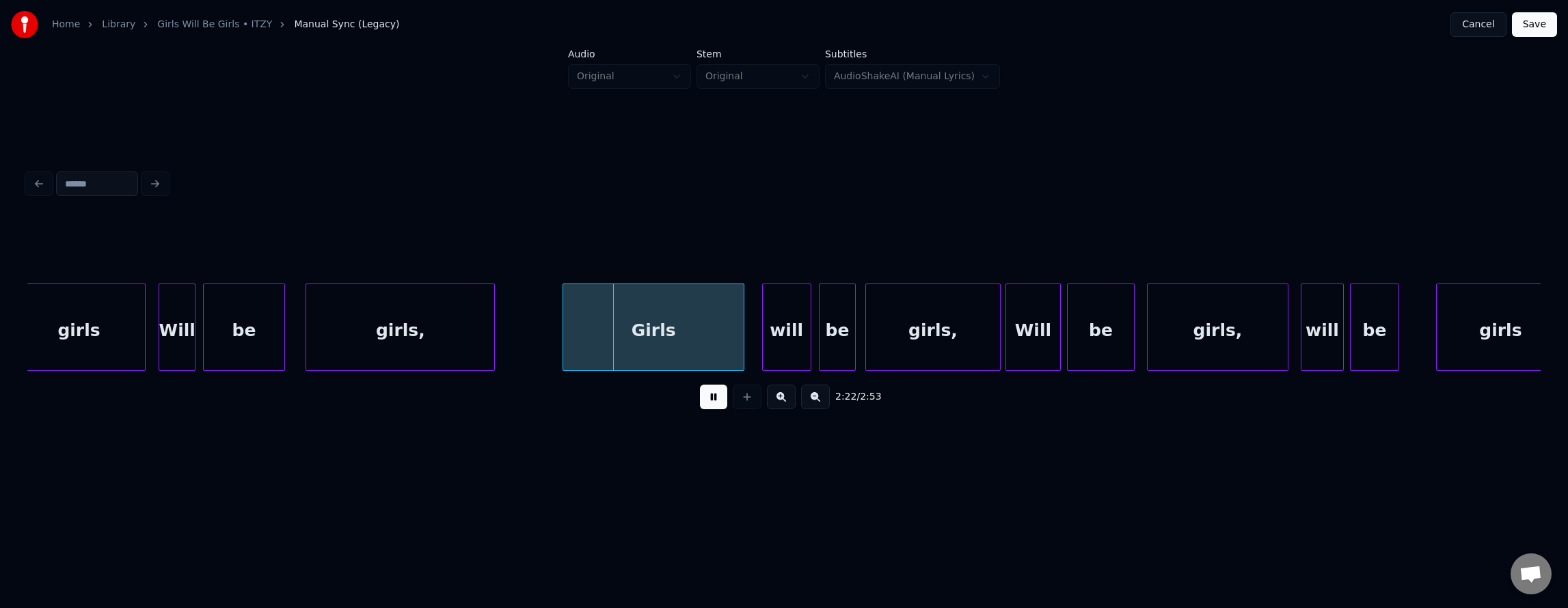
click at [709, 401] on button at bounding box center [714, 397] width 27 height 25
click at [589, 325] on div at bounding box center [587, 326] width 4 height 86
click at [442, 313] on div "girls," at bounding box center [400, 330] width 188 height 93
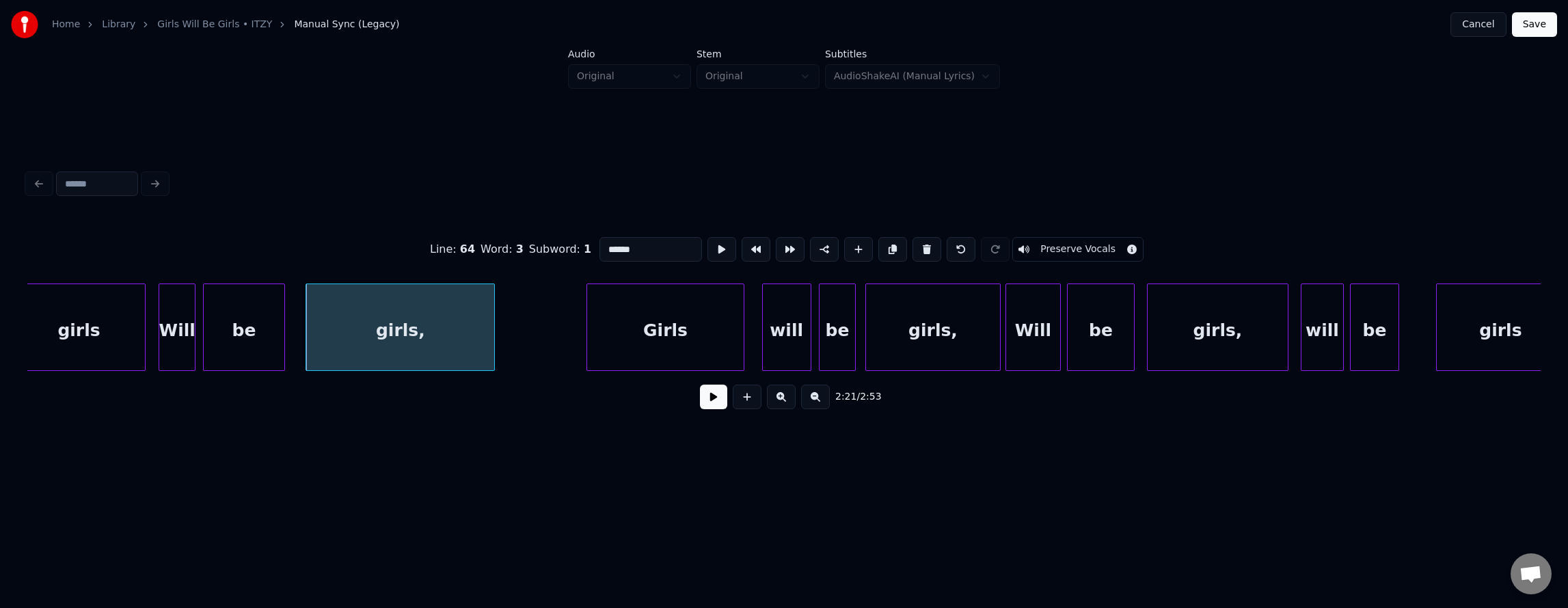
click at [705, 409] on button at bounding box center [714, 397] width 27 height 25
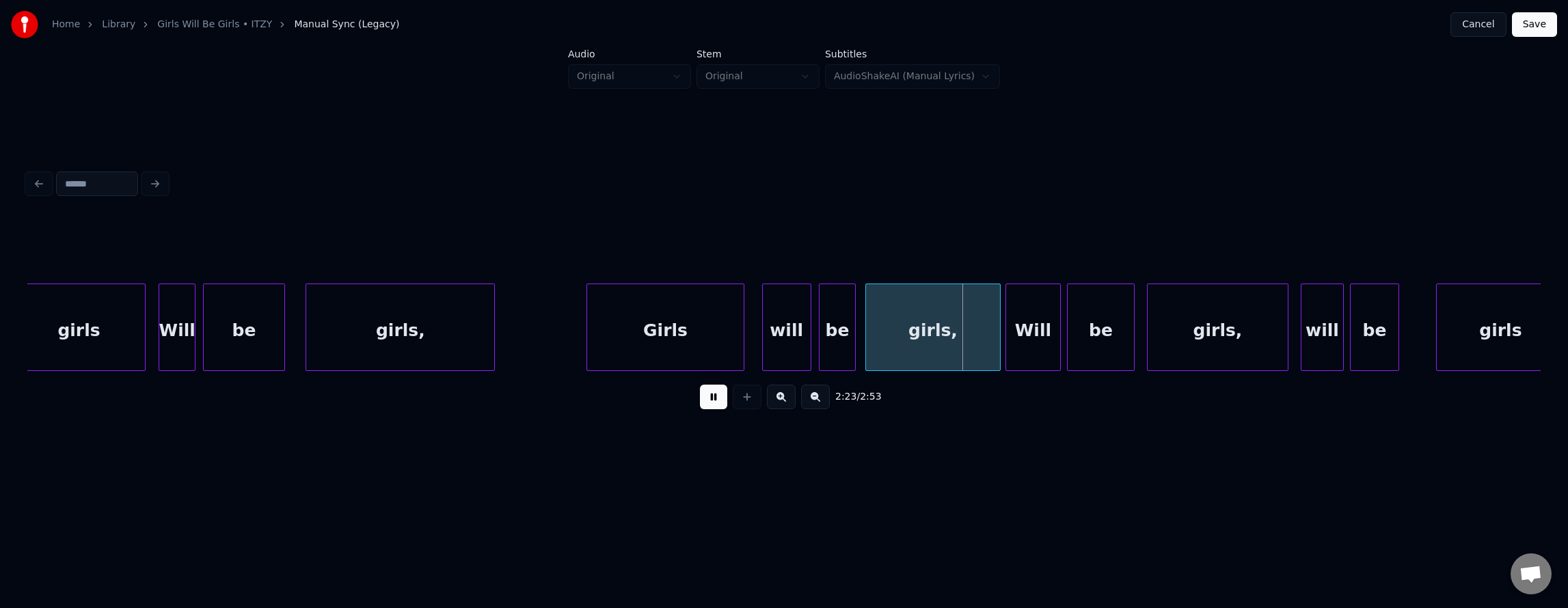
click at [711, 405] on button at bounding box center [714, 397] width 27 height 25
click at [685, 343] on div "Girls" at bounding box center [665, 330] width 157 height 93
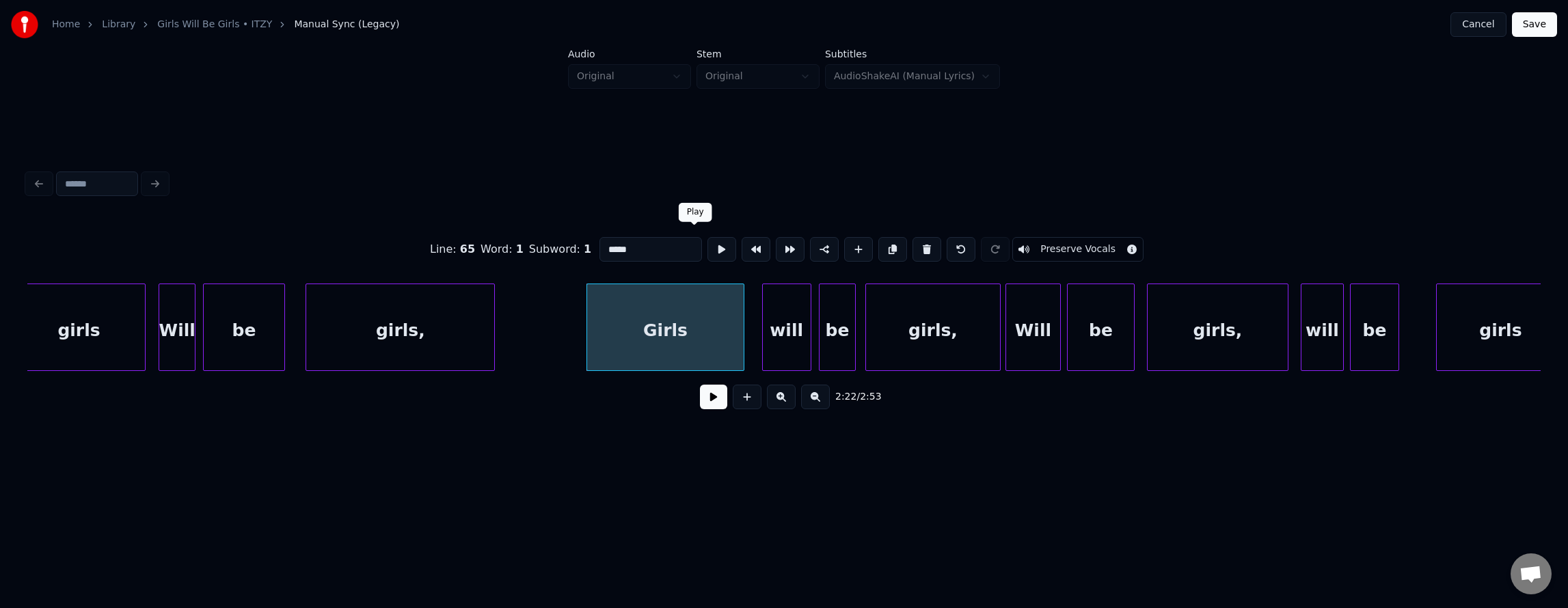
drag, startPoint x: 694, startPoint y: 239, endPoint x: 701, endPoint y: 252, distance: 14.8
click at [708, 239] on button at bounding box center [722, 250] width 28 height 25
click at [782, 331] on div "will" at bounding box center [786, 330] width 48 height 93
type input "****"
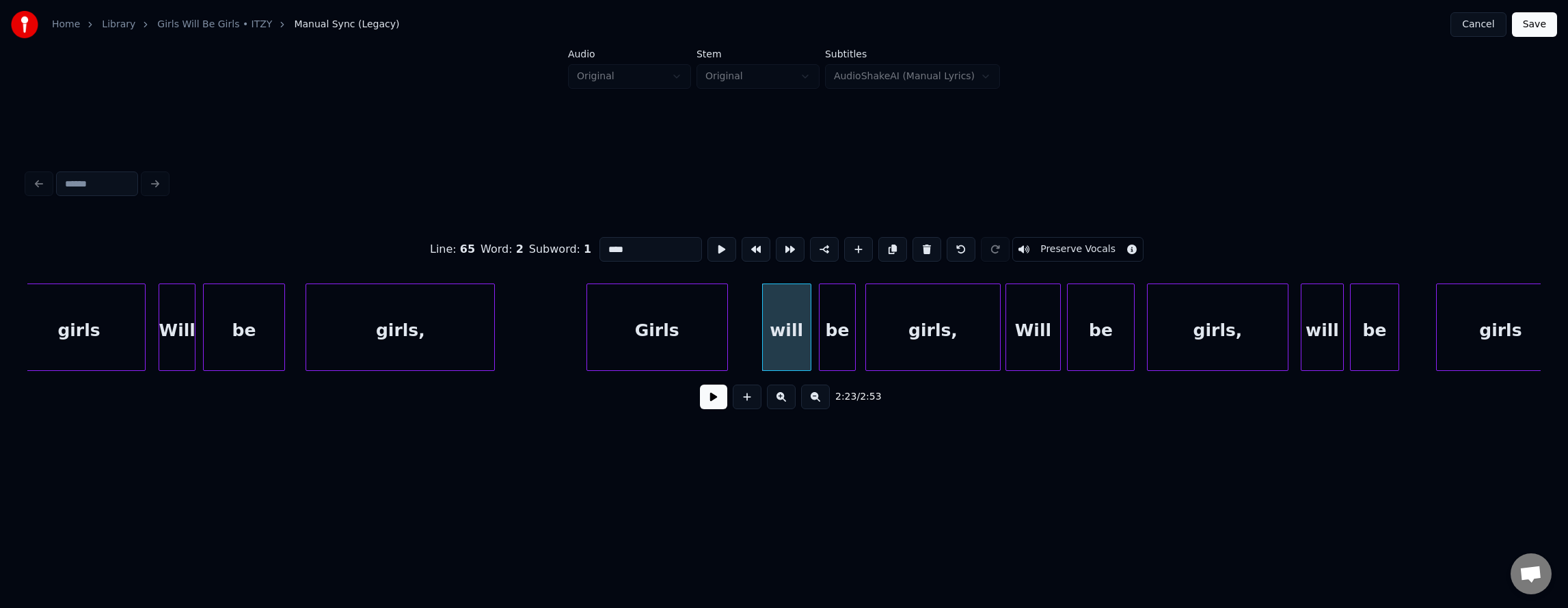
click at [724, 321] on div at bounding box center [725, 326] width 4 height 86
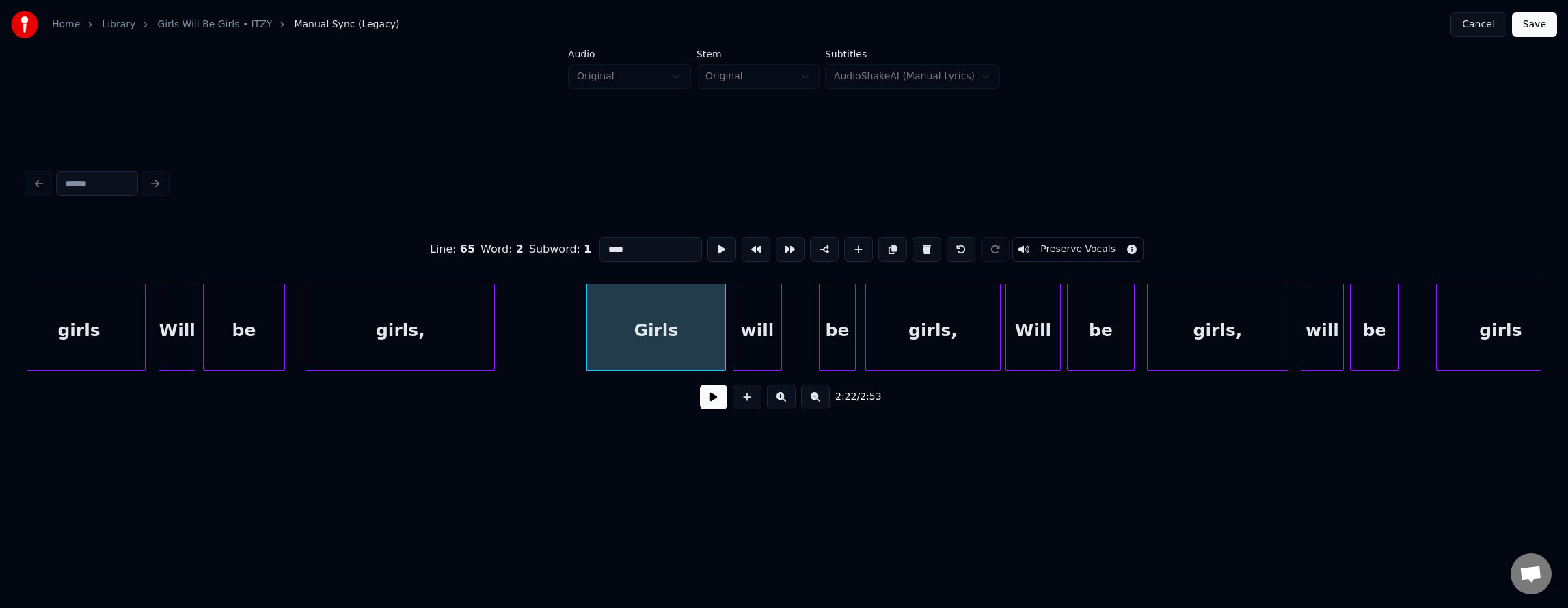
click at [750, 338] on div "will" at bounding box center [757, 330] width 48 height 93
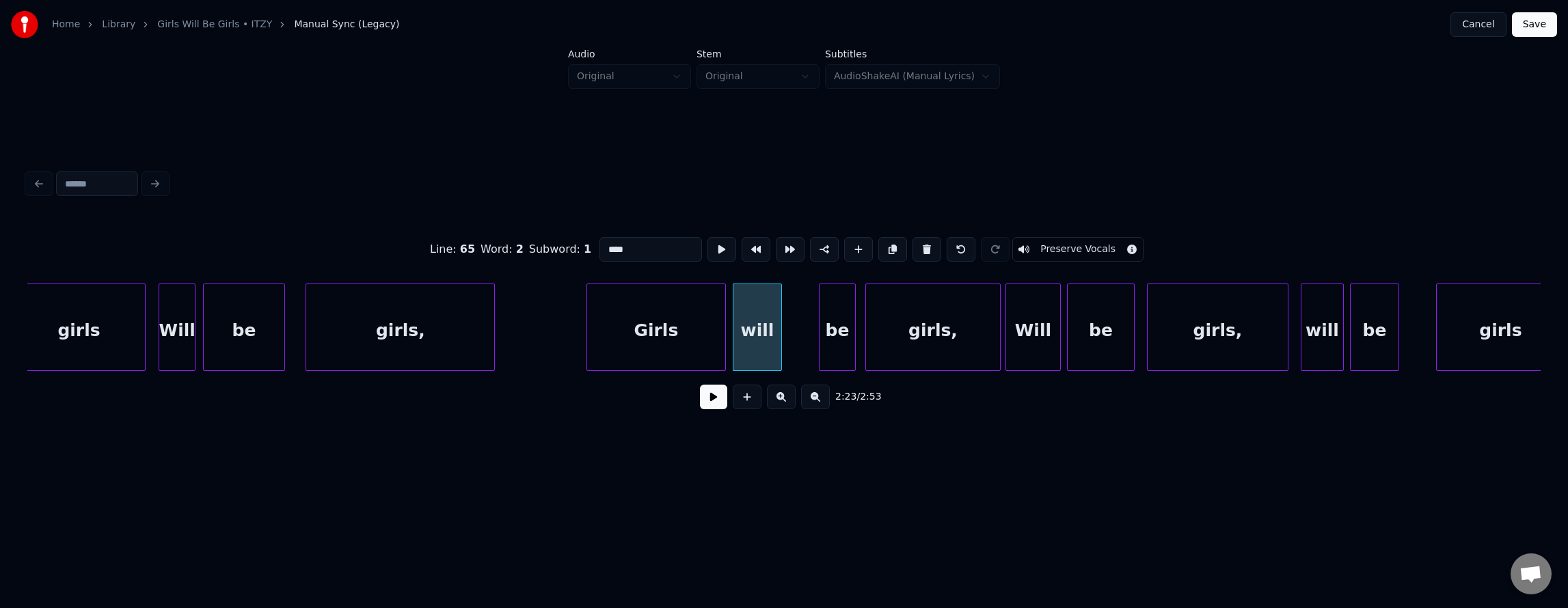
click at [753, 339] on div "will" at bounding box center [757, 330] width 48 height 93
click at [708, 245] on button at bounding box center [722, 250] width 28 height 25
click at [769, 323] on div at bounding box center [768, 326] width 4 height 86
click at [795, 351] on div "be" at bounding box center [796, 330] width 36 height 93
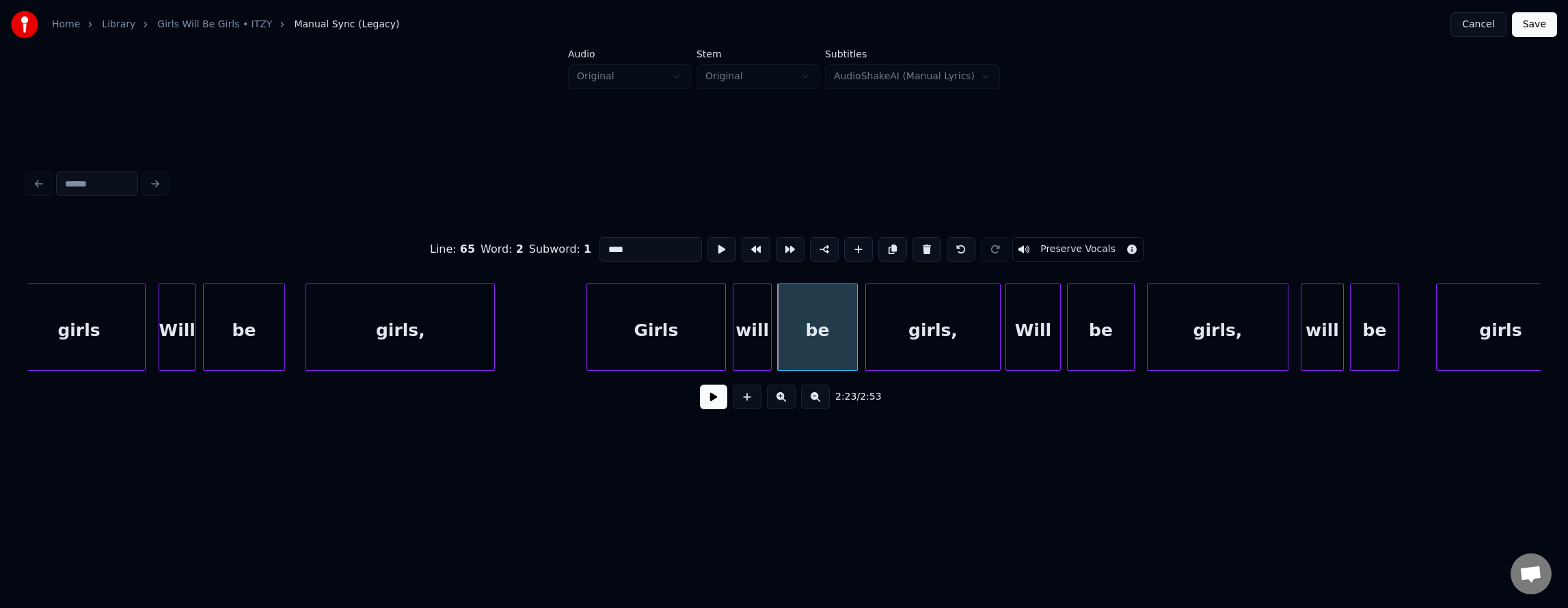
click at [853, 353] on div at bounding box center [854, 326] width 4 height 86
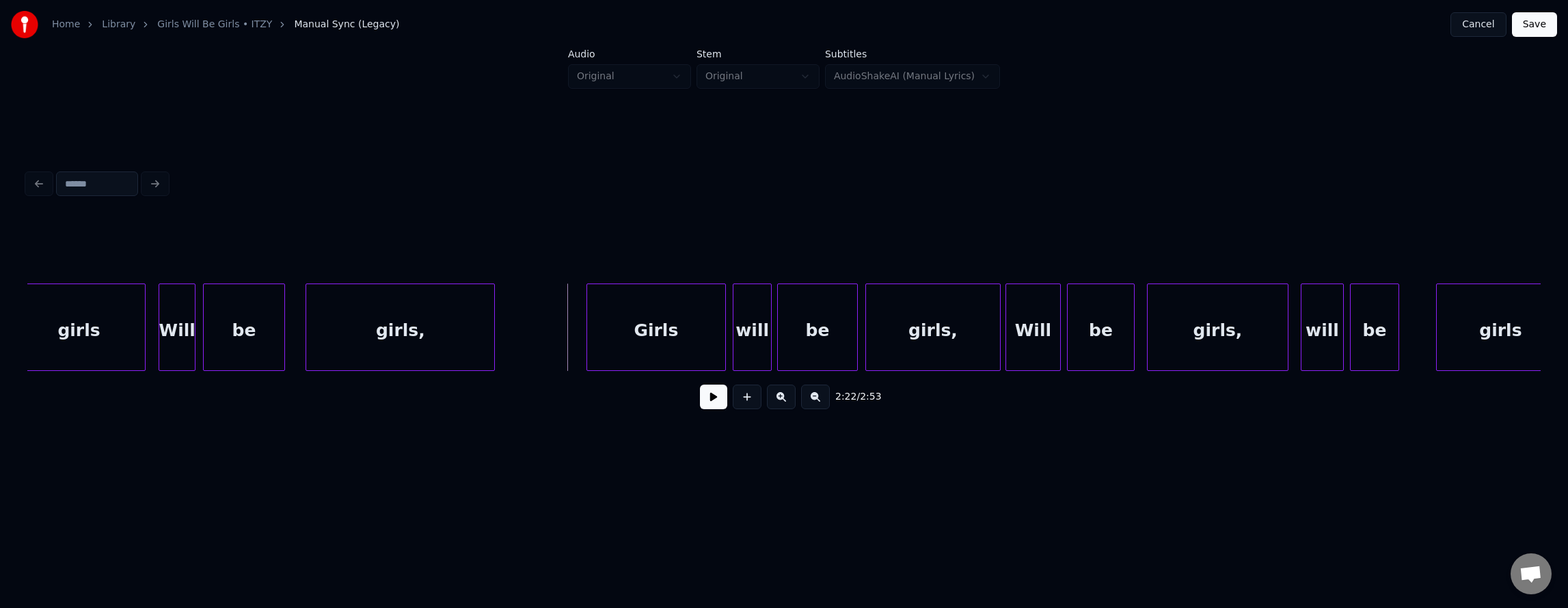
click at [708, 406] on button at bounding box center [714, 397] width 27 height 25
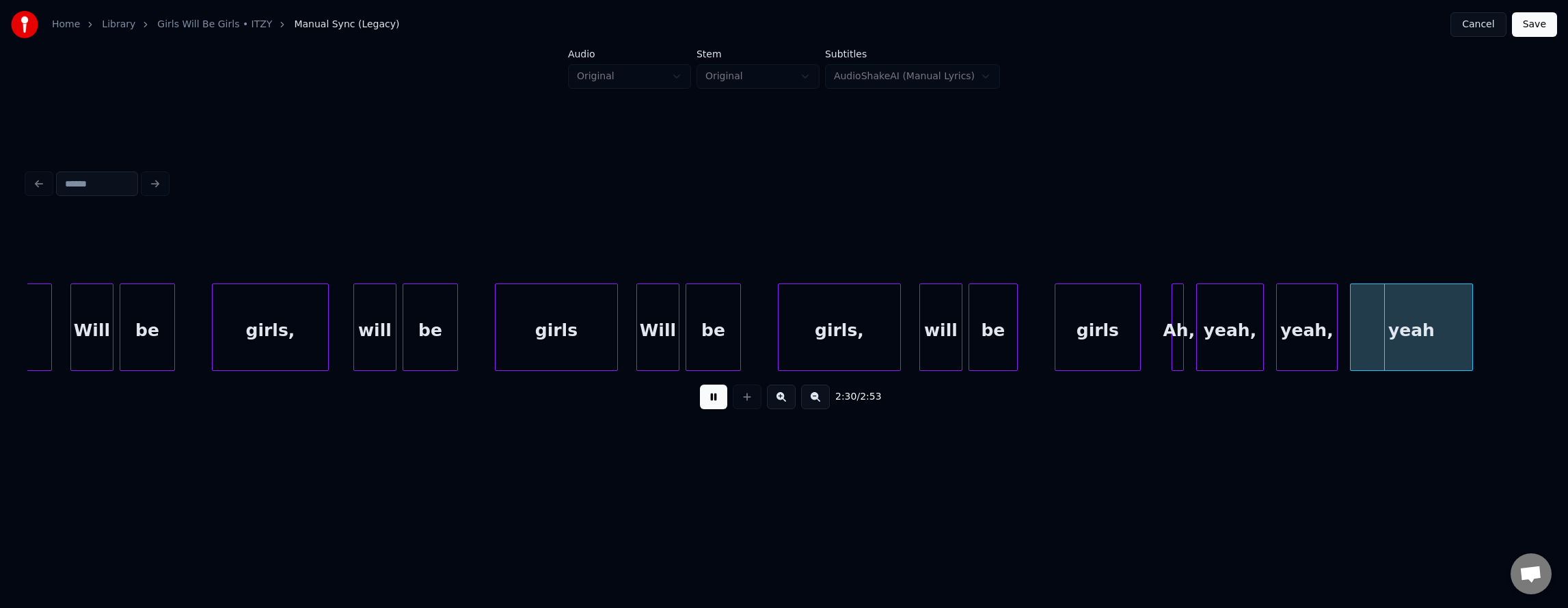
drag, startPoint x: 720, startPoint y: 408, endPoint x: 1013, endPoint y: 458, distance: 297.2
click at [720, 408] on button at bounding box center [714, 397] width 27 height 25
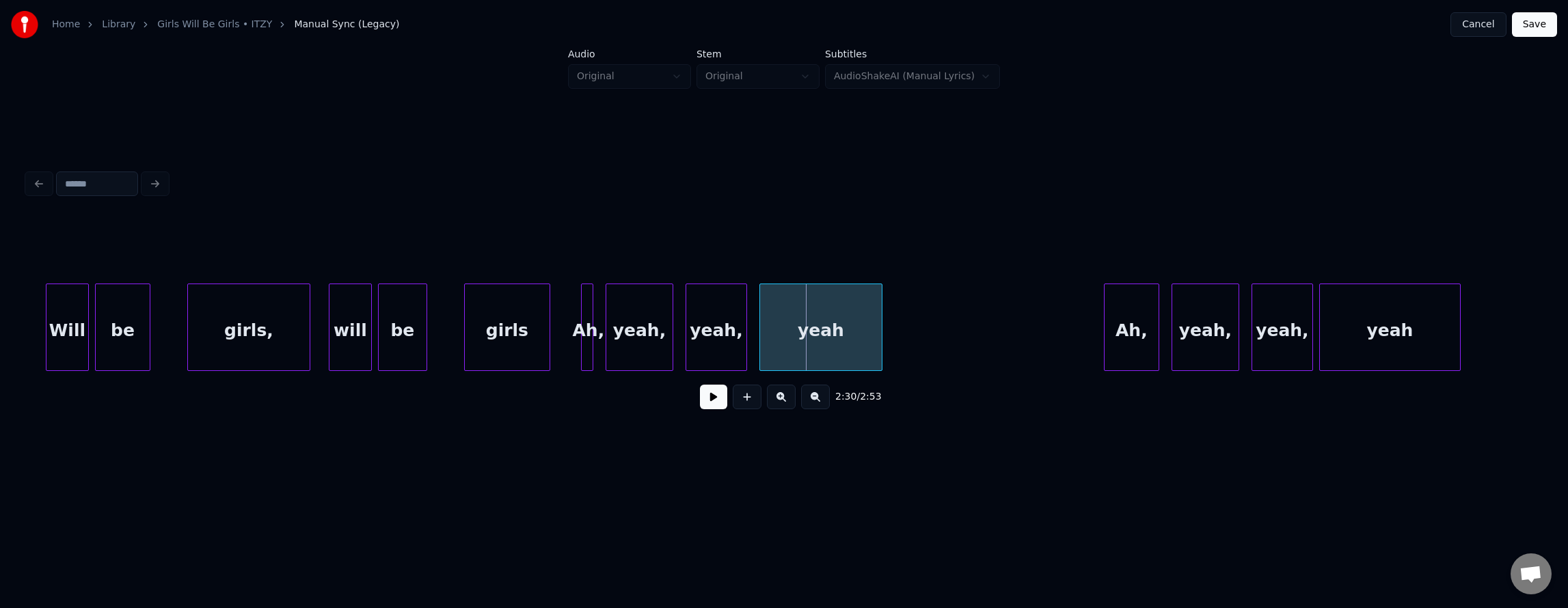
scroll to position [0, 45427]
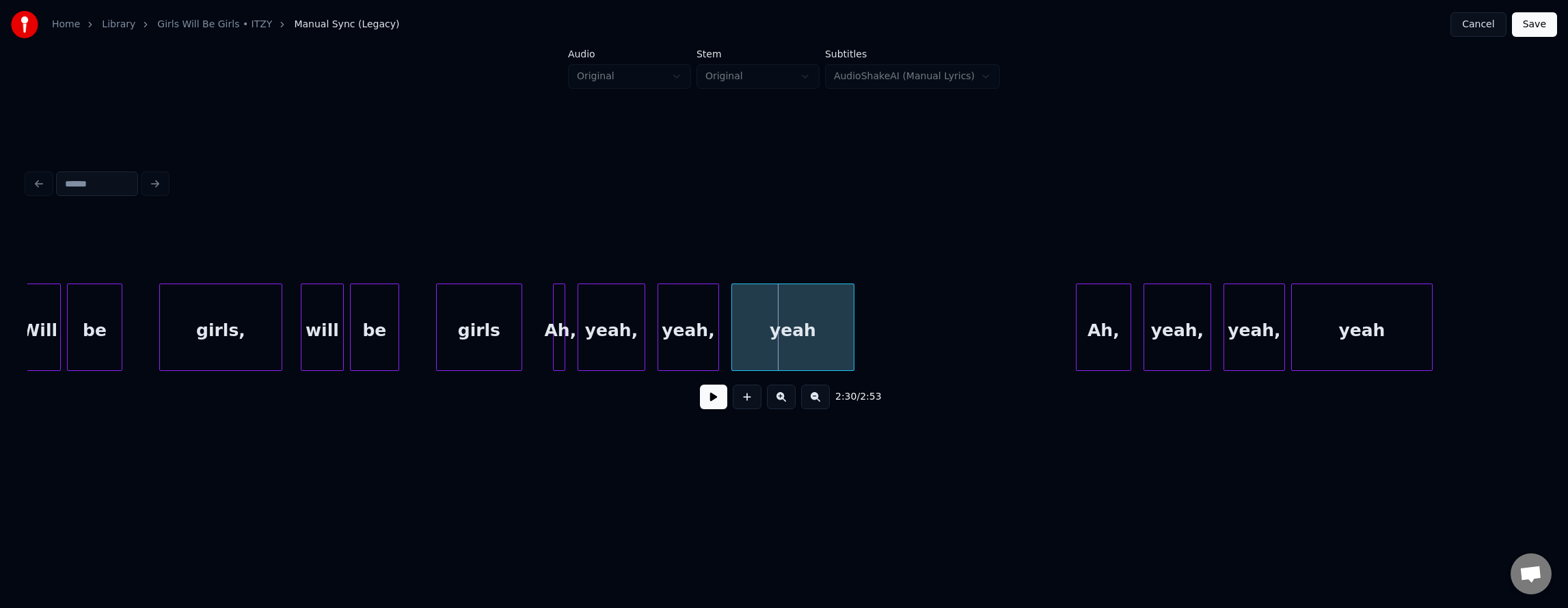
click at [493, 340] on div "girls" at bounding box center [480, 330] width 85 height 93
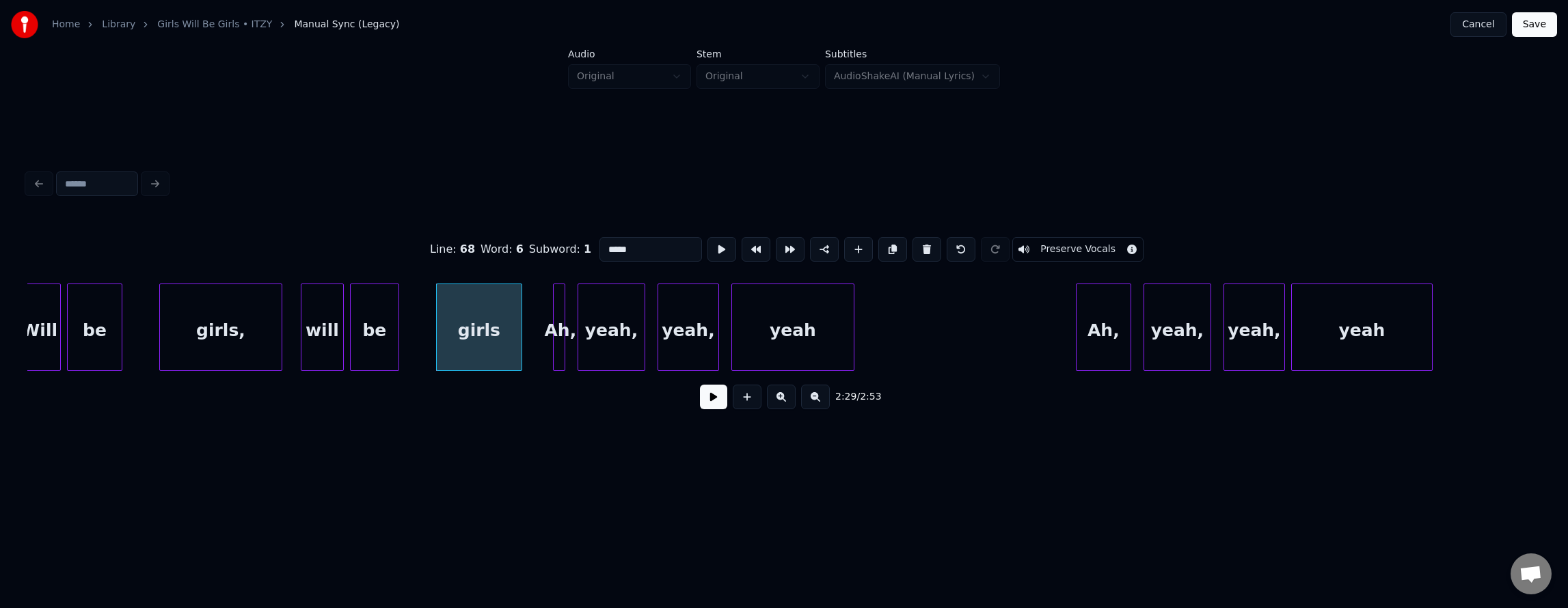
click at [703, 408] on button at bounding box center [714, 397] width 27 height 25
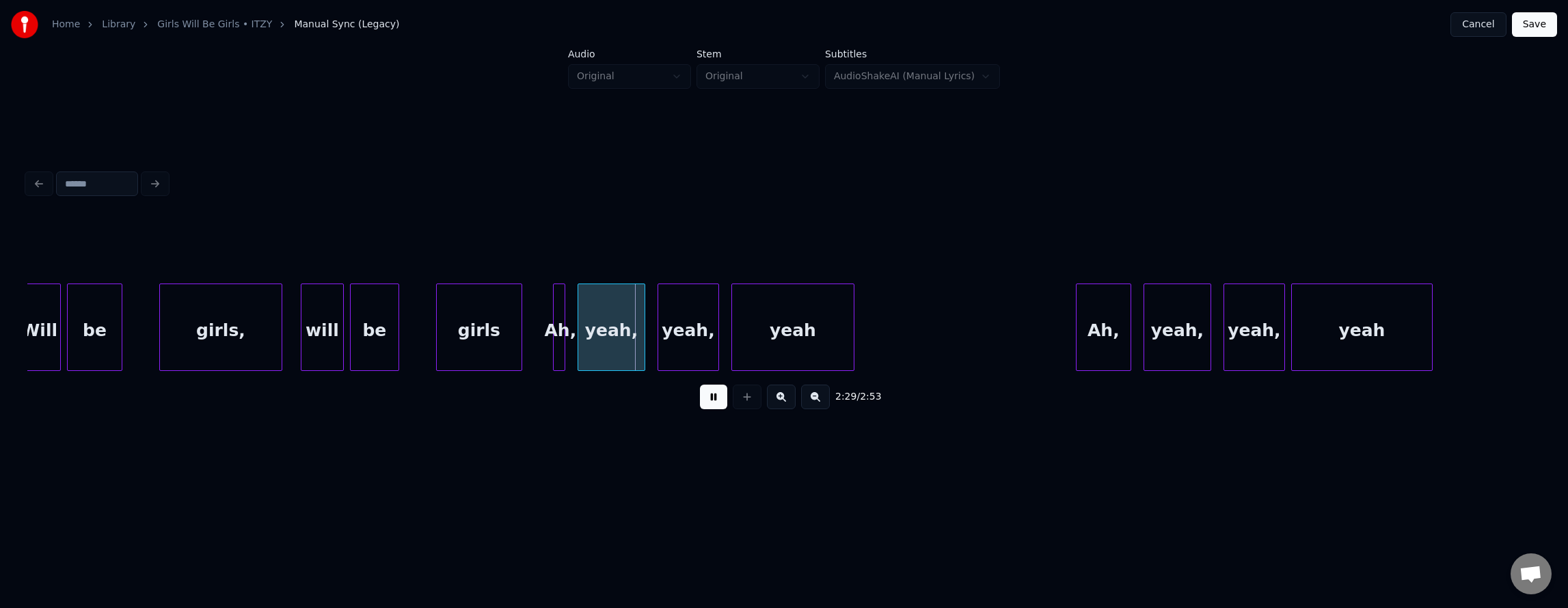
click at [703, 405] on button at bounding box center [714, 397] width 27 height 25
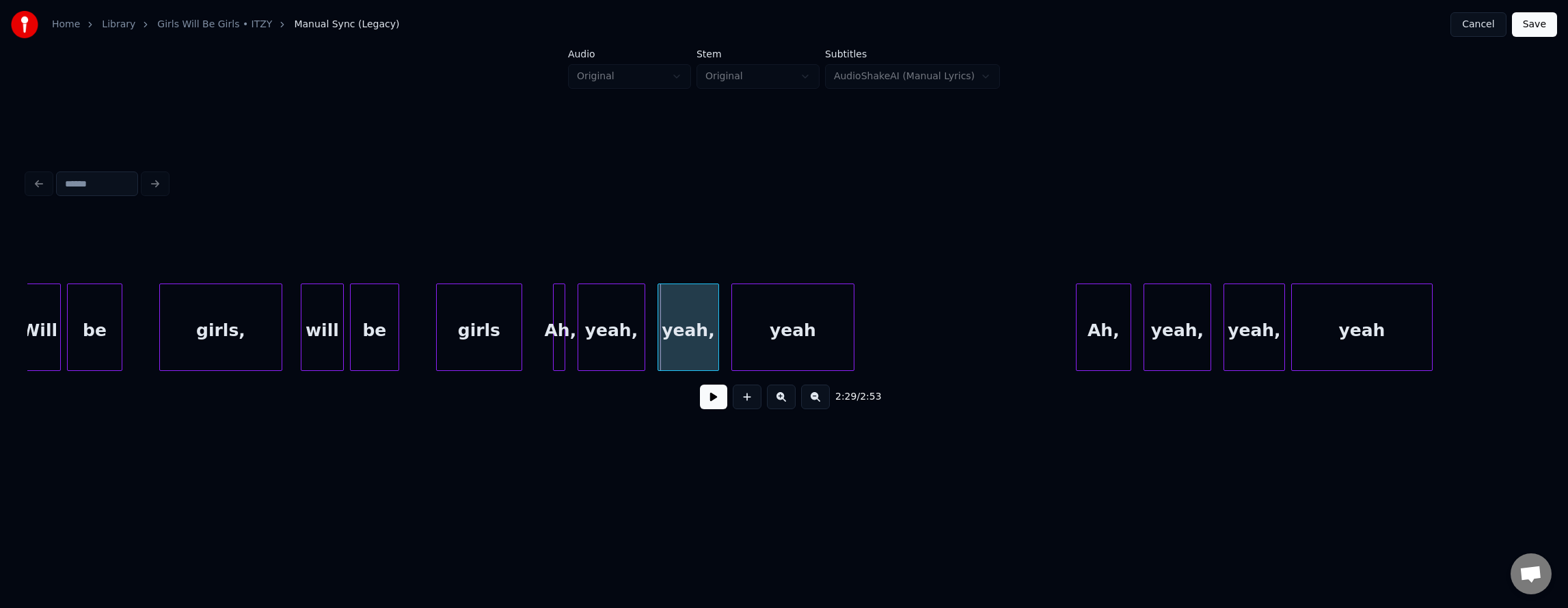
click at [486, 332] on div "girls" at bounding box center [480, 330] width 85 height 93
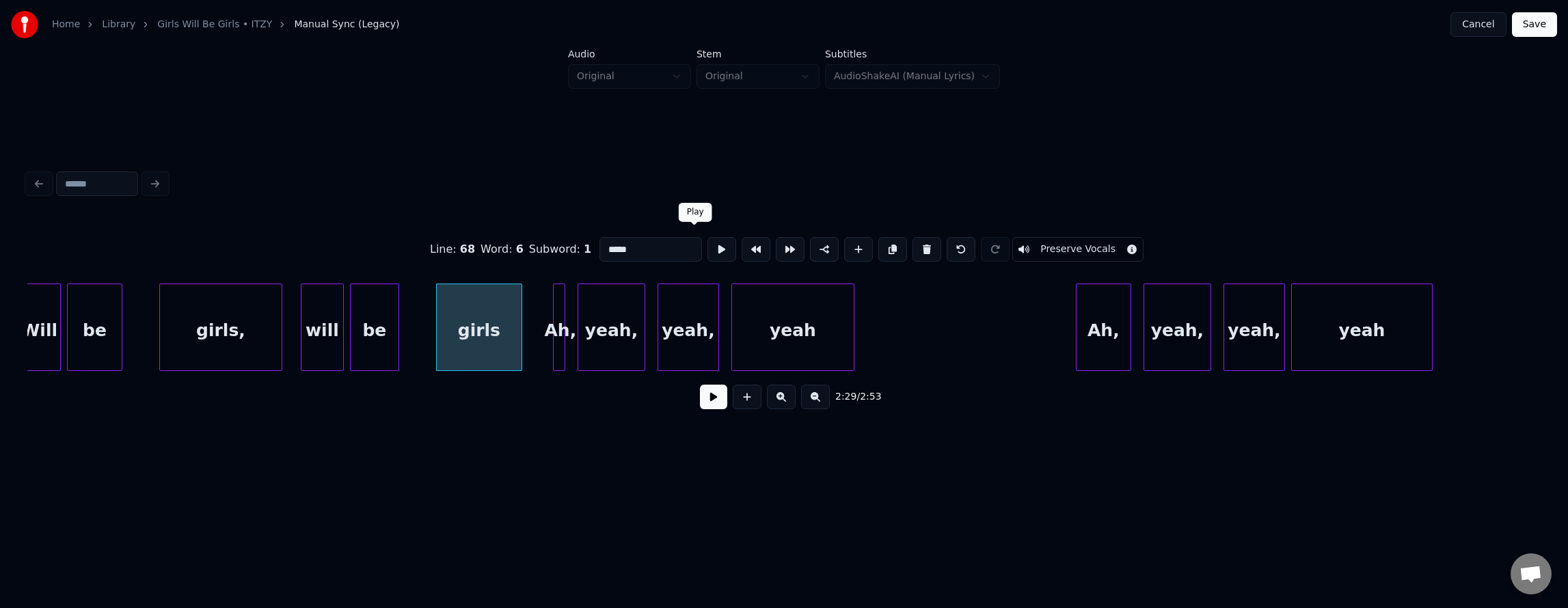
click at [708, 245] on button at bounding box center [722, 250] width 28 height 25
click at [531, 316] on div "Ah," at bounding box center [533, 330] width 13 height 93
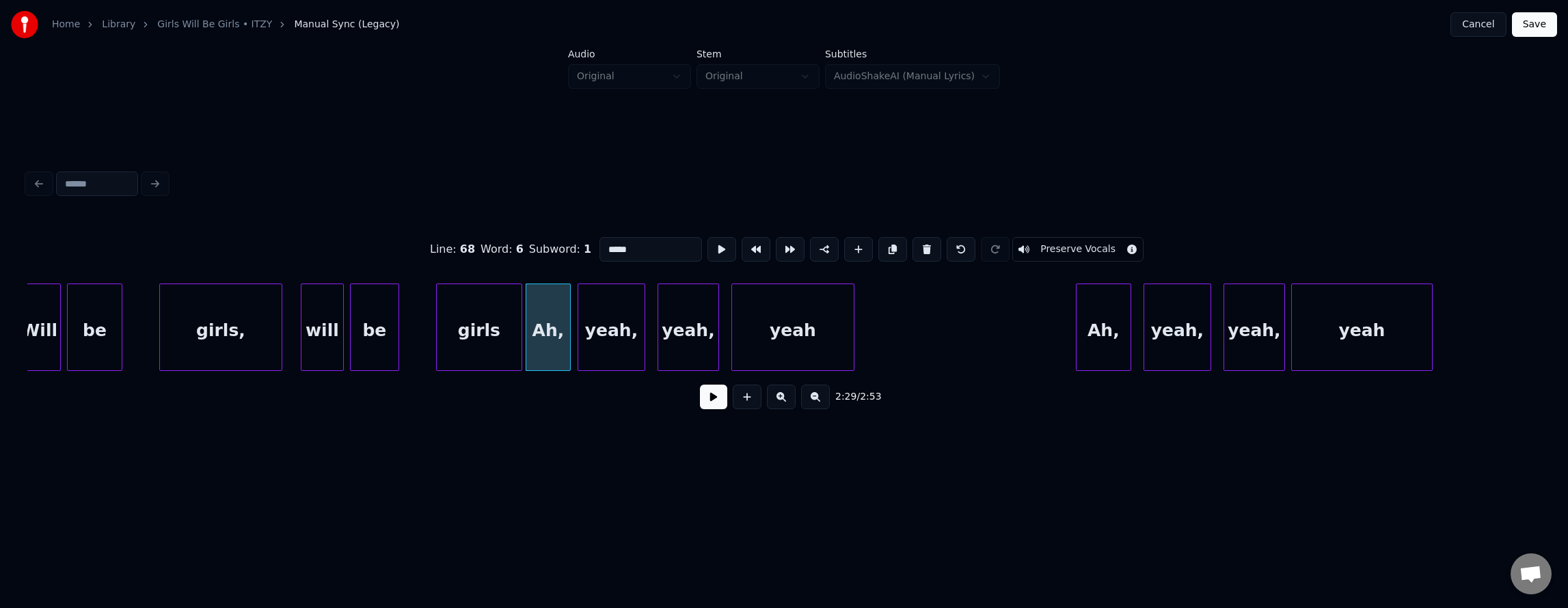
click at [568, 322] on div at bounding box center [568, 326] width 4 height 86
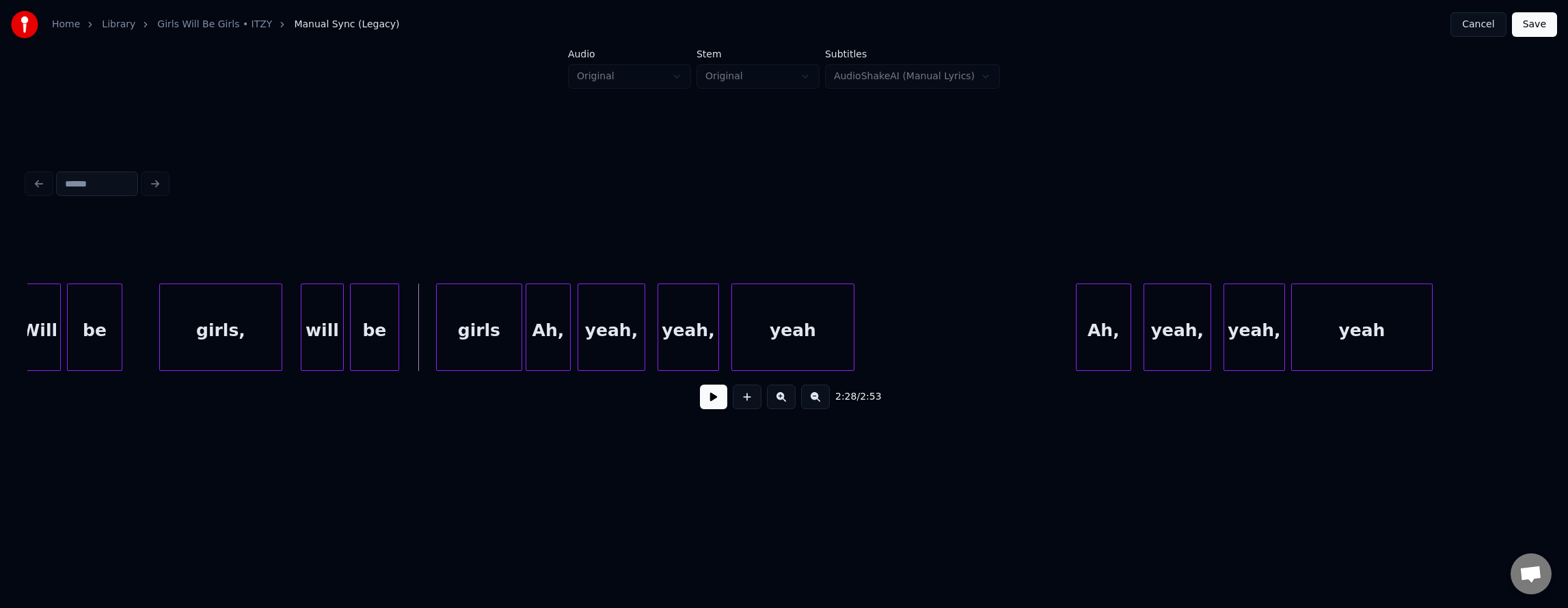
click at [700, 408] on button at bounding box center [714, 397] width 27 height 25
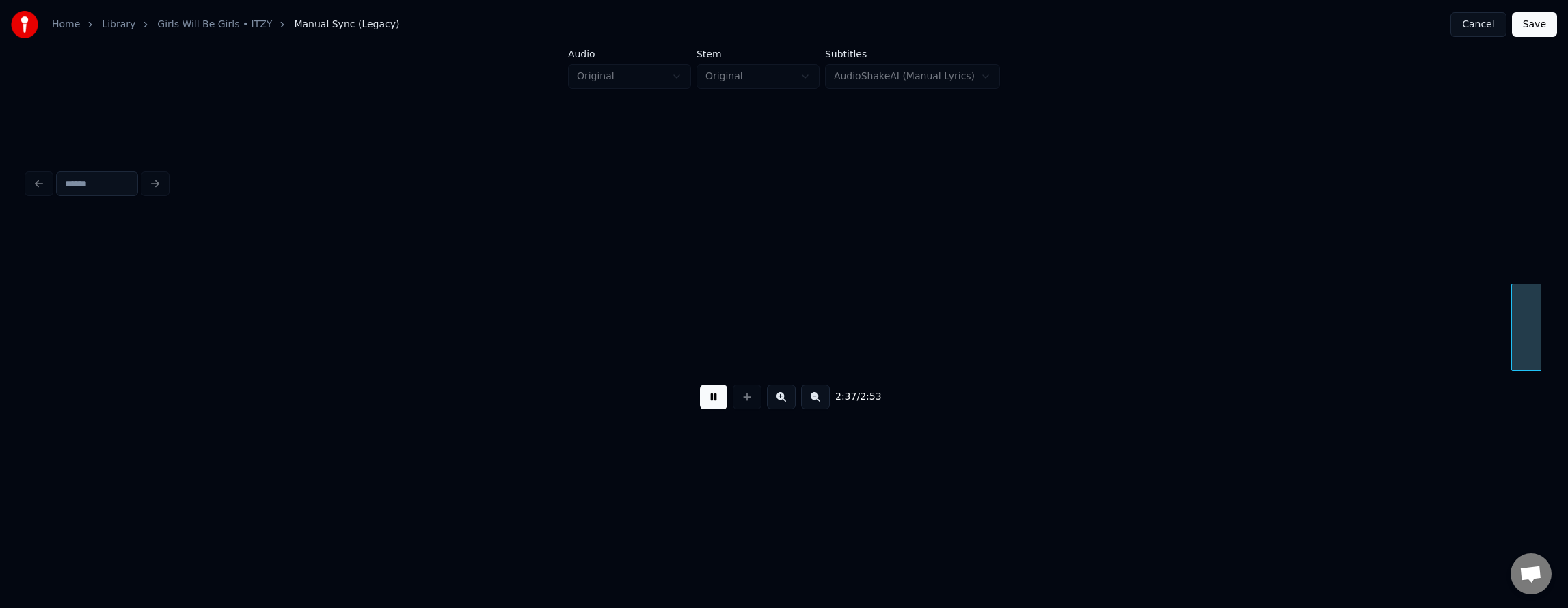
scroll to position [0, 48456]
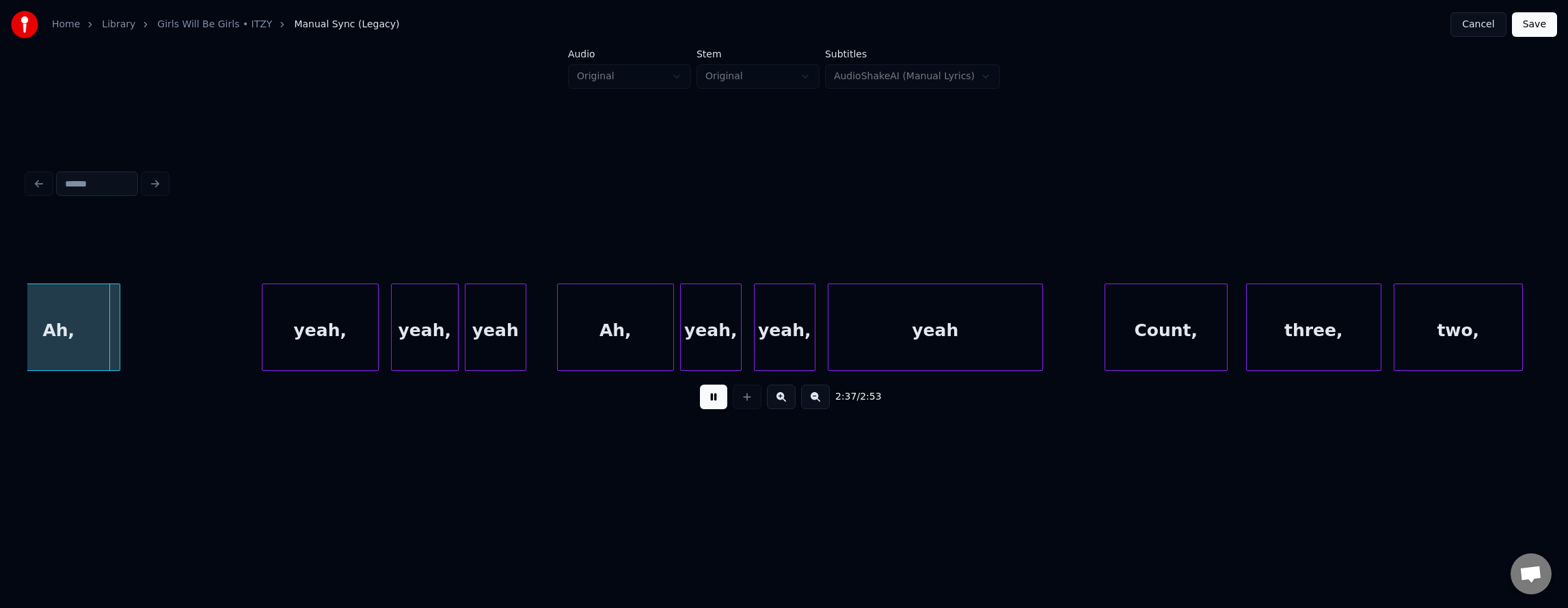
click at [700, 408] on button at bounding box center [714, 397] width 27 height 25
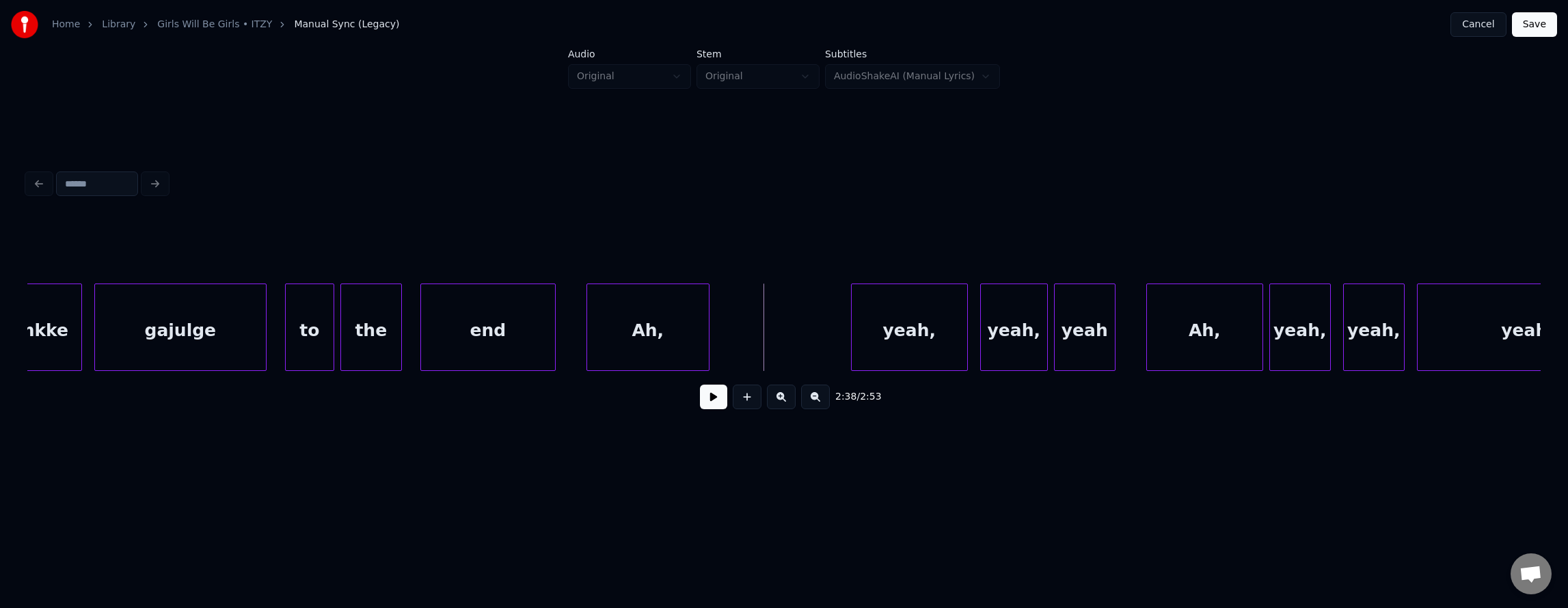
scroll to position [0, 47831]
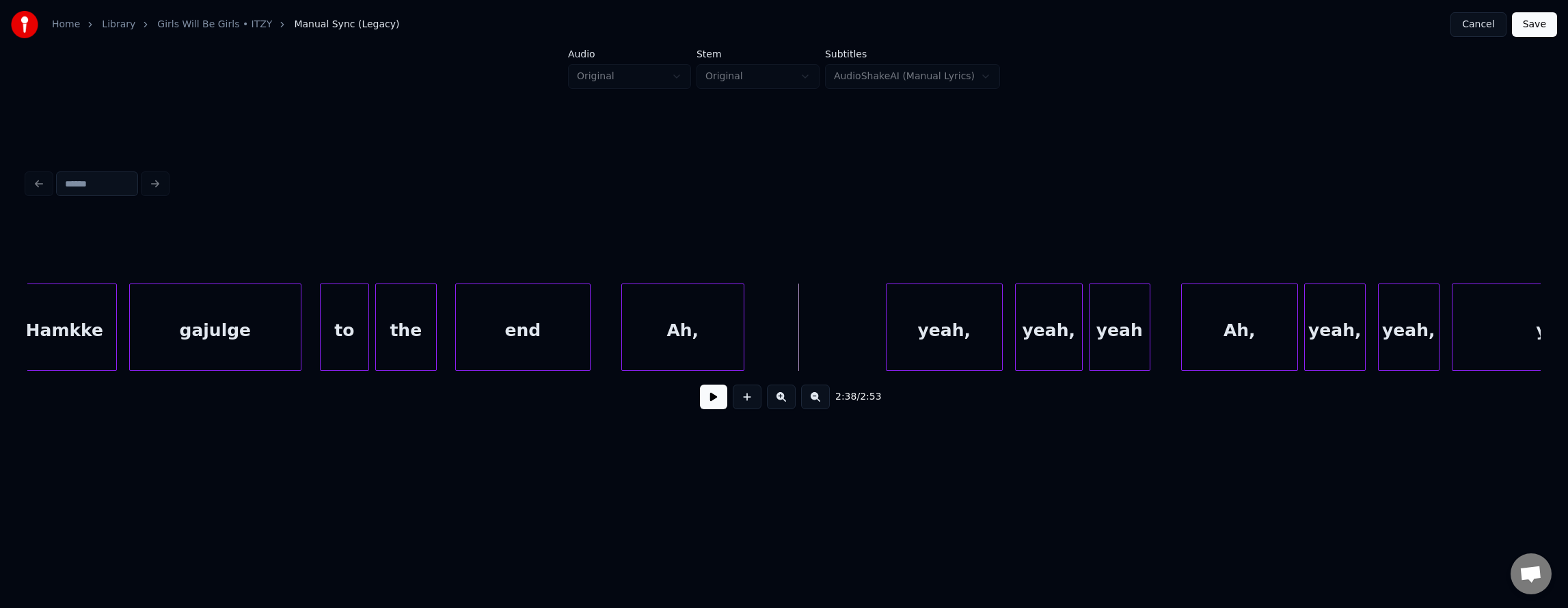
click at [149, 335] on div "gajulge" at bounding box center [215, 330] width 171 height 93
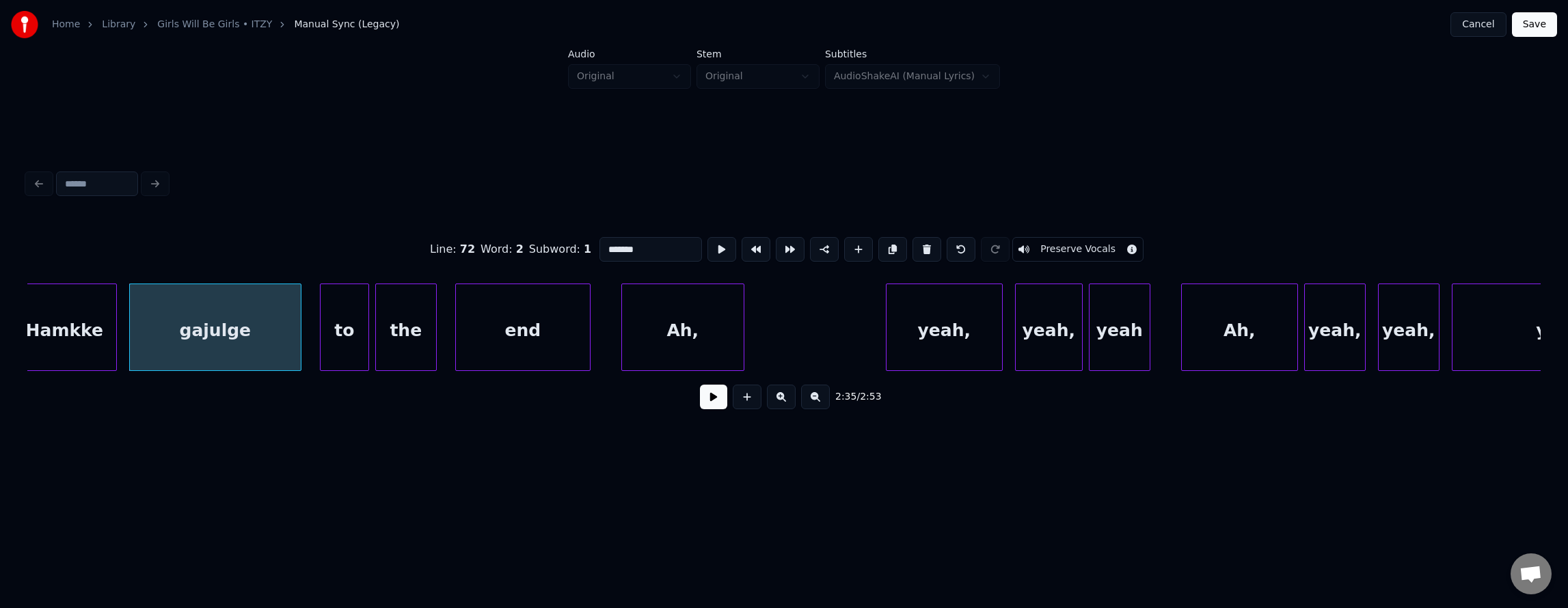
click at [700, 403] on button at bounding box center [714, 397] width 27 height 25
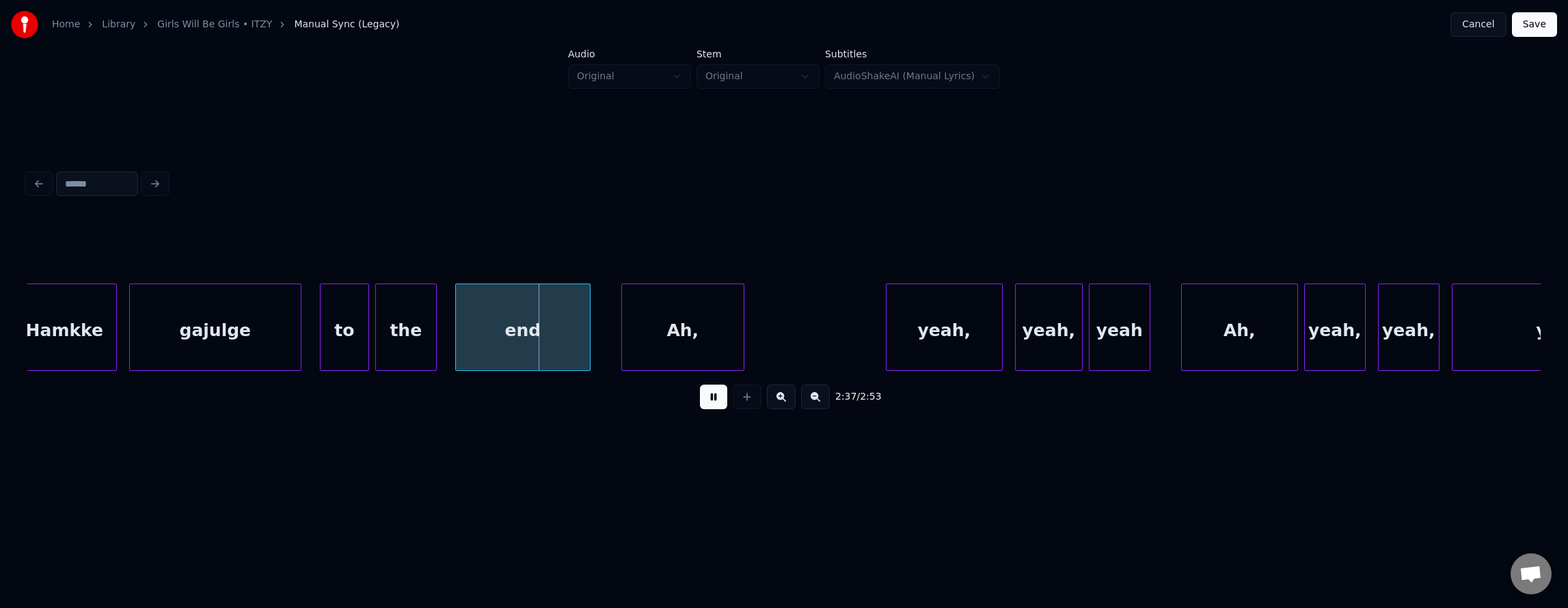
click at [700, 402] on button at bounding box center [714, 397] width 27 height 25
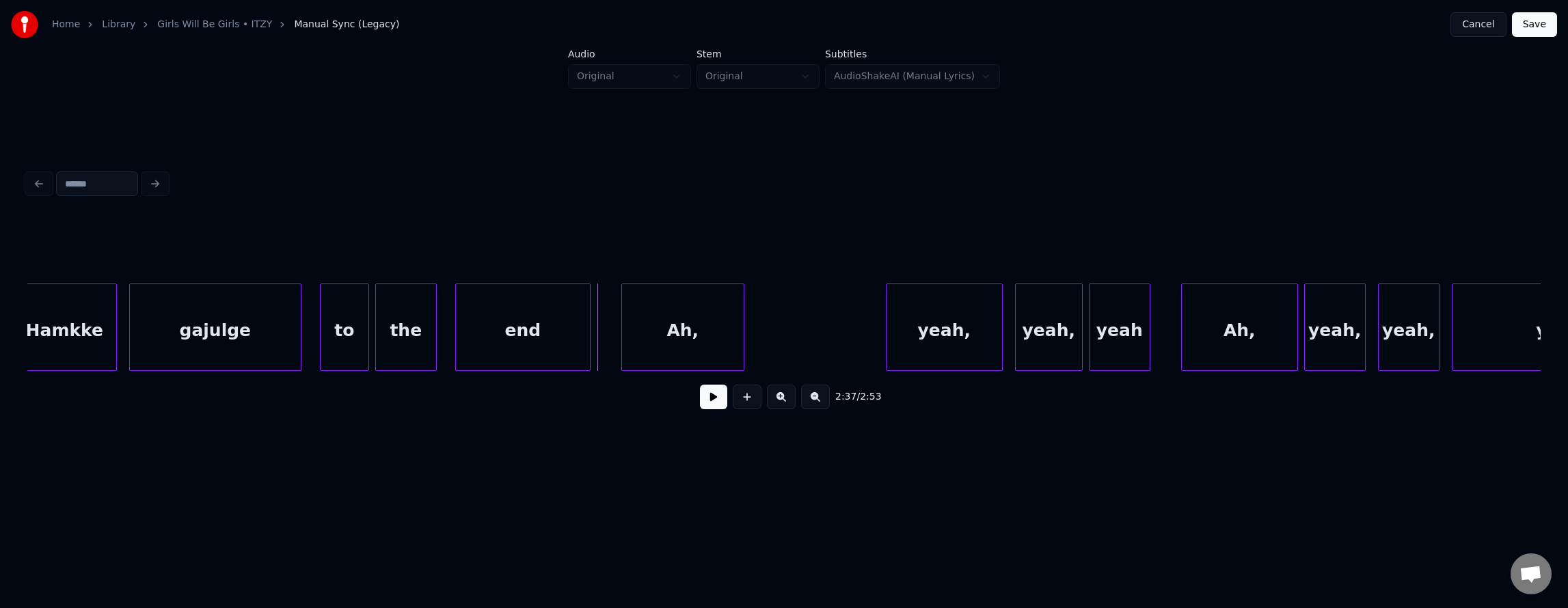
click at [200, 295] on div "gajulge" at bounding box center [215, 330] width 171 height 93
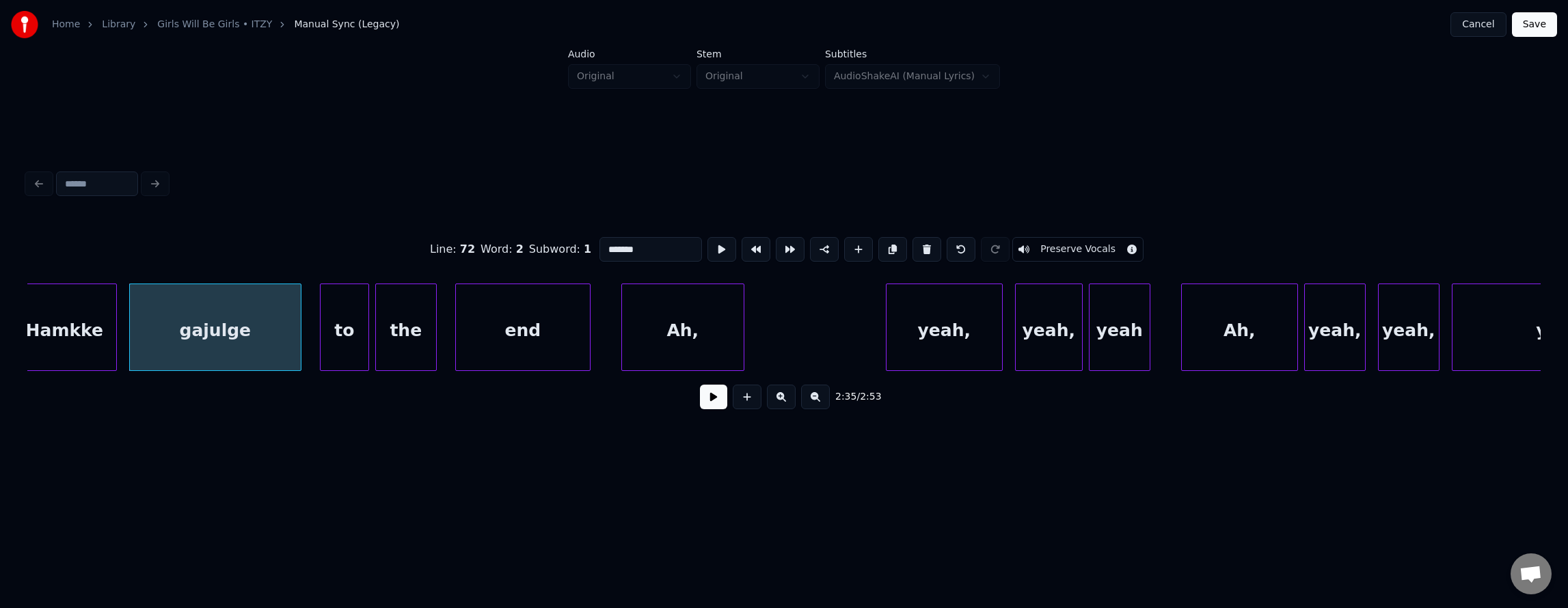
click at [700, 408] on button at bounding box center [714, 397] width 27 height 25
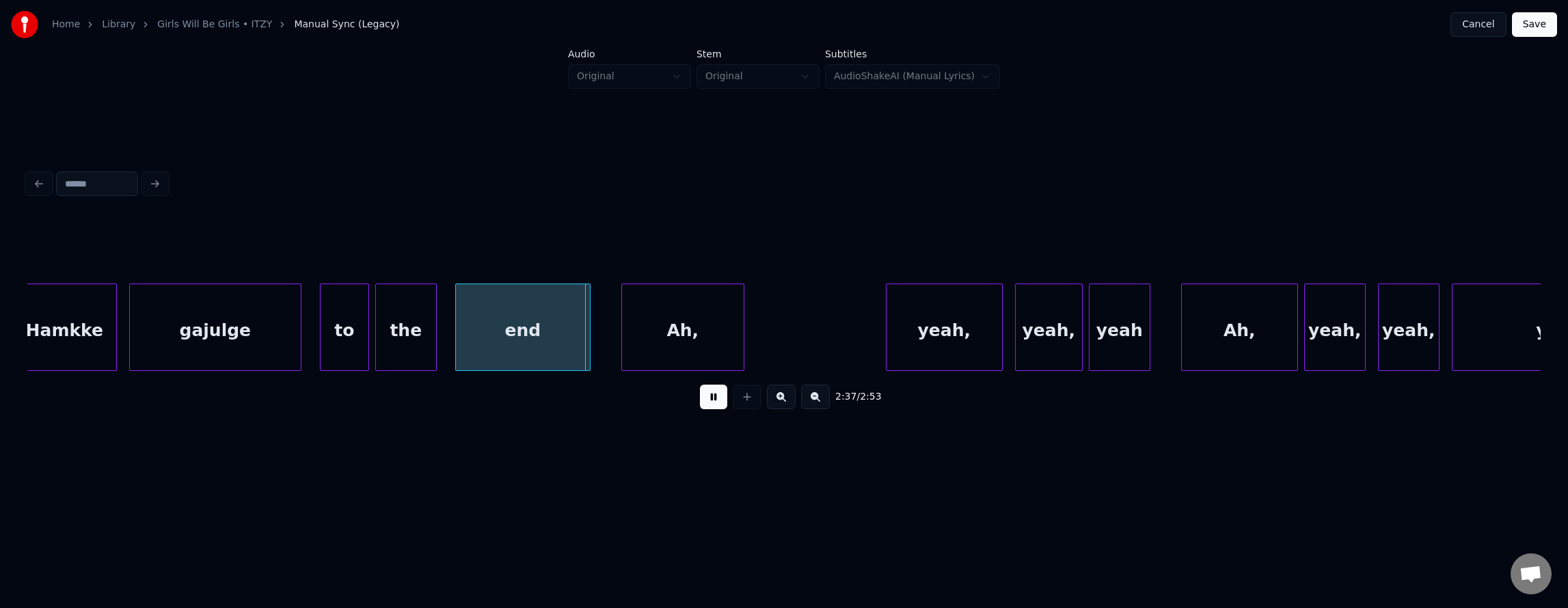
click at [700, 408] on button at bounding box center [714, 397] width 27 height 25
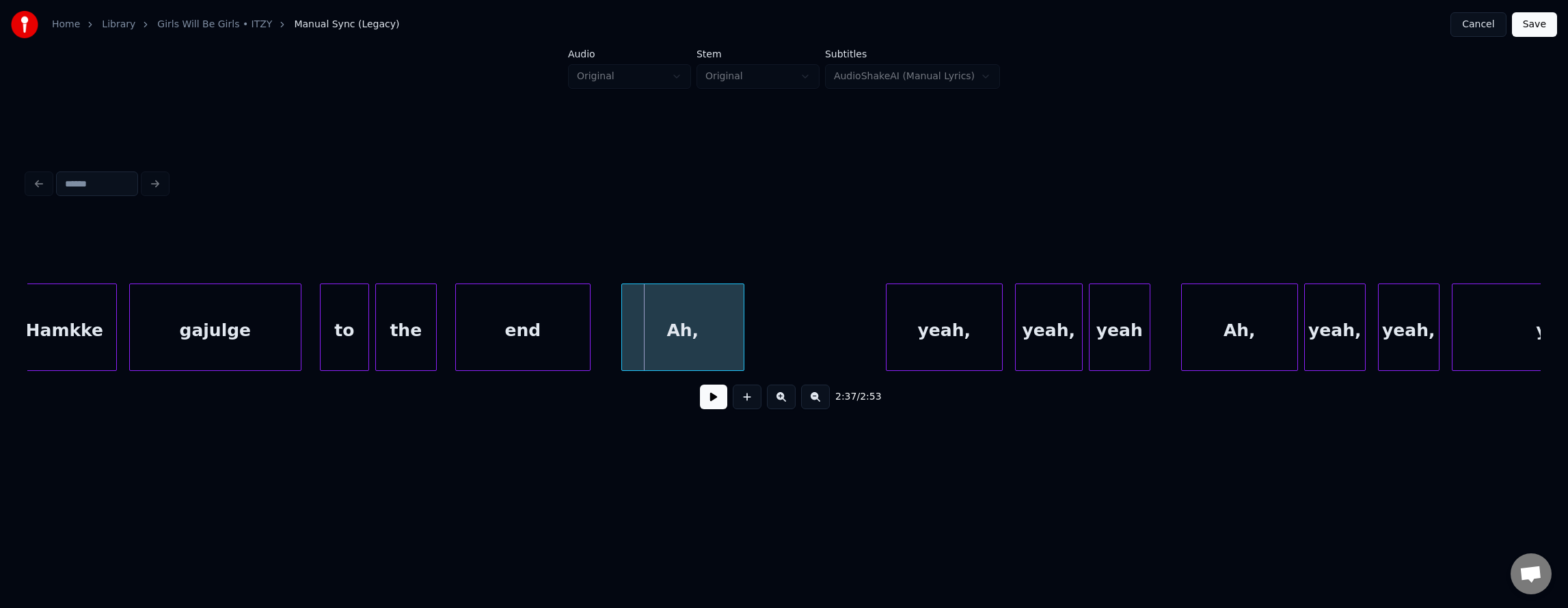
click at [220, 304] on div "gajulge" at bounding box center [215, 330] width 171 height 93
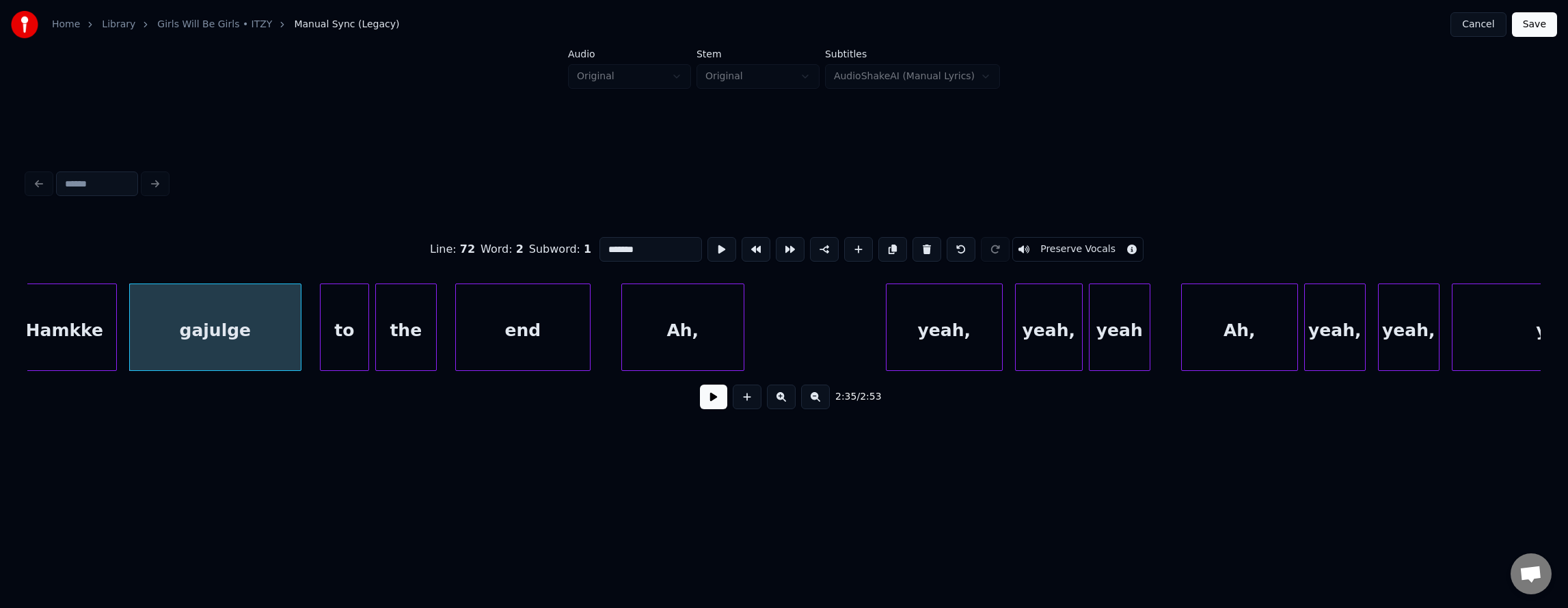
click at [714, 408] on button at bounding box center [714, 397] width 27 height 25
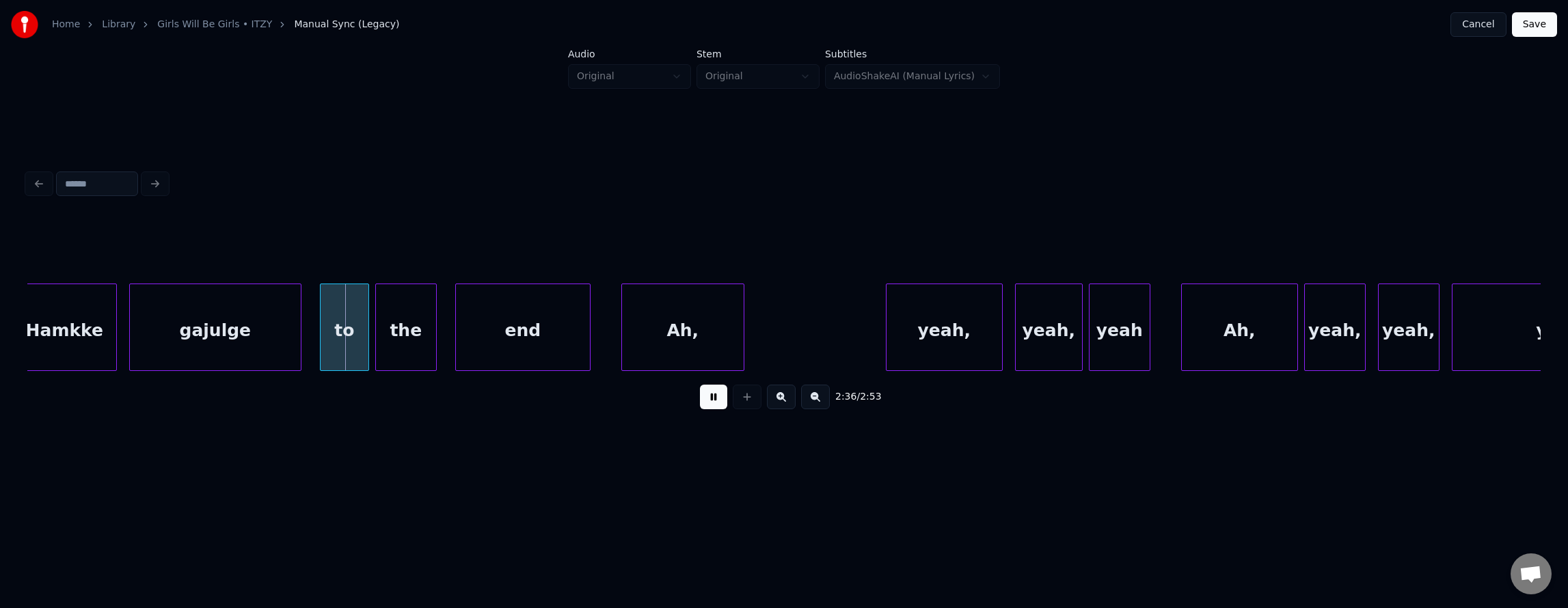
click at [705, 408] on button at bounding box center [714, 397] width 27 height 25
click at [705, 408] on button at bounding box center [714, 397] width 27 height 25
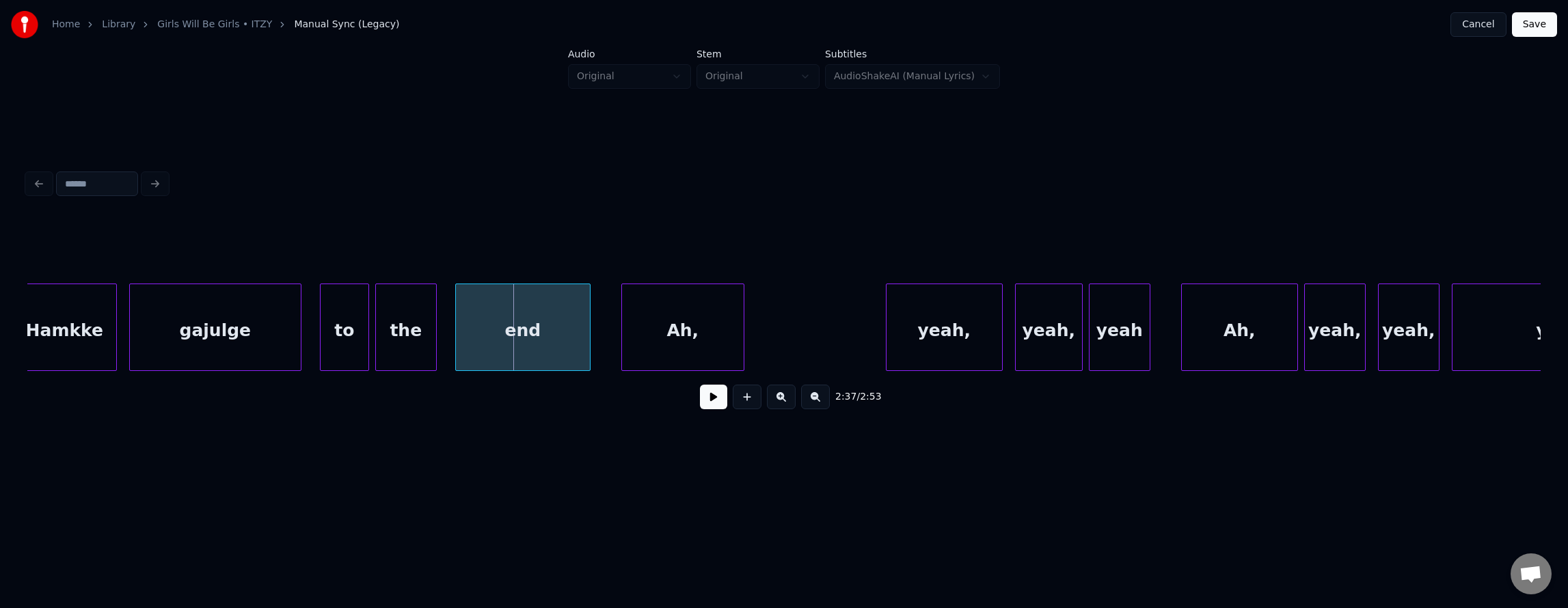
click at [215, 310] on div "gajulge" at bounding box center [215, 330] width 171 height 93
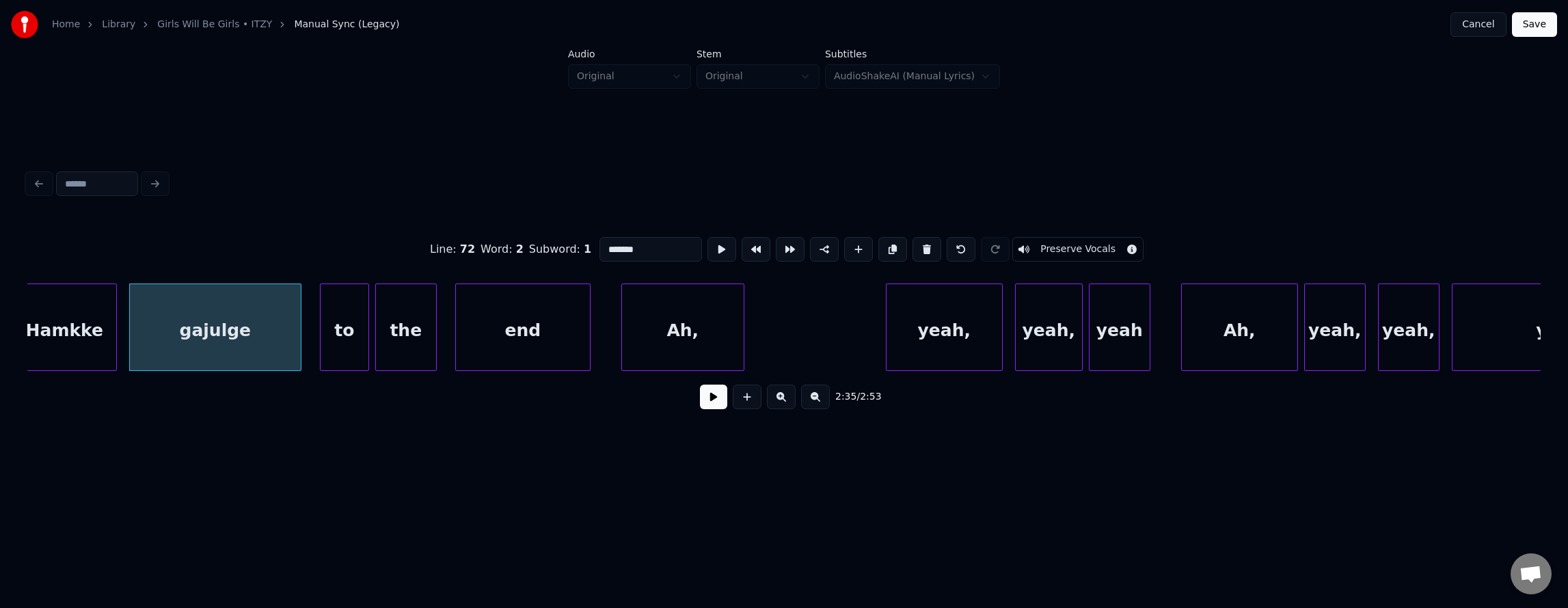
click at [712, 408] on button at bounding box center [714, 397] width 27 height 25
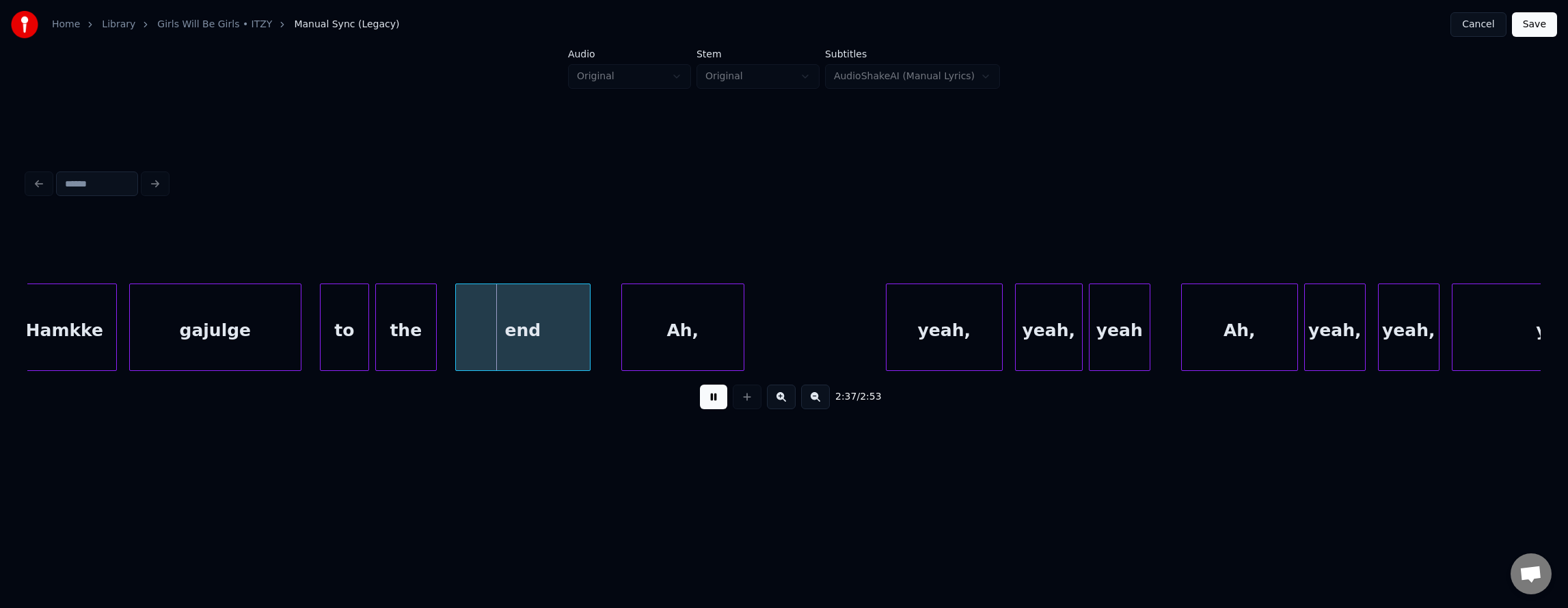
click at [712, 408] on button at bounding box center [714, 397] width 27 height 25
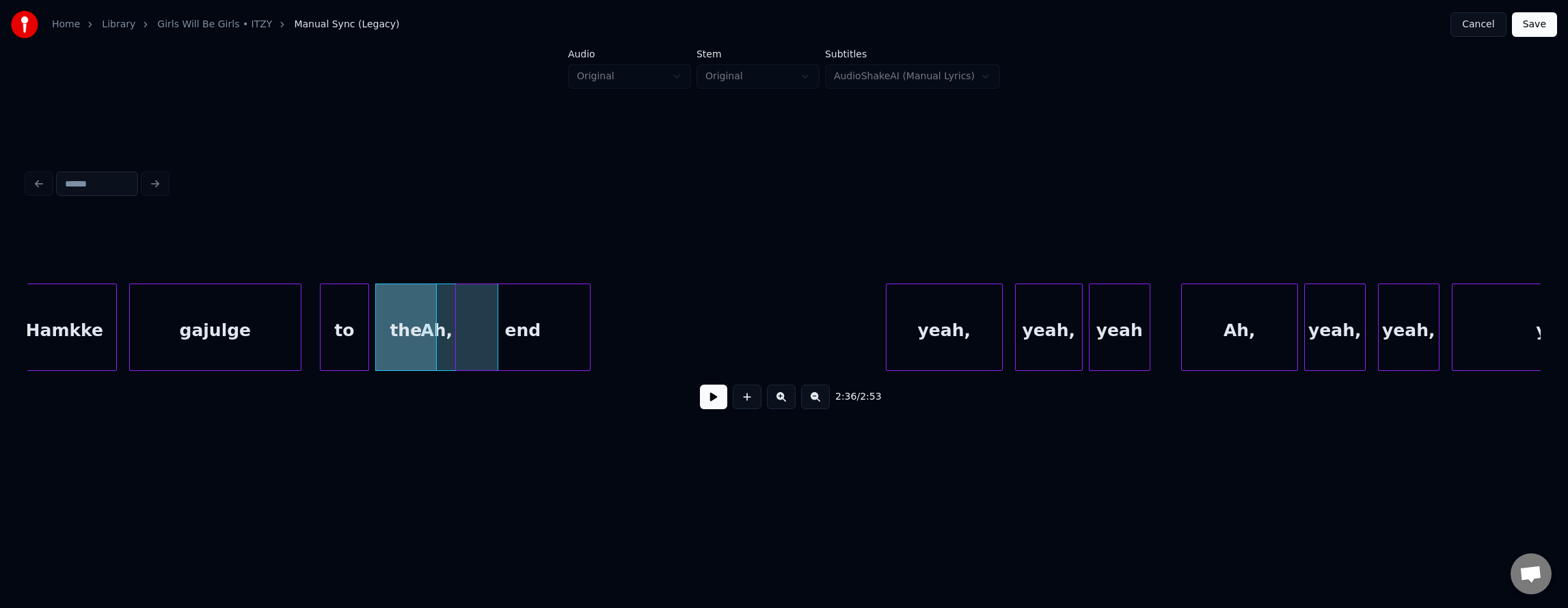
click at [445, 332] on div "Ah," at bounding box center [436, 330] width 122 height 93
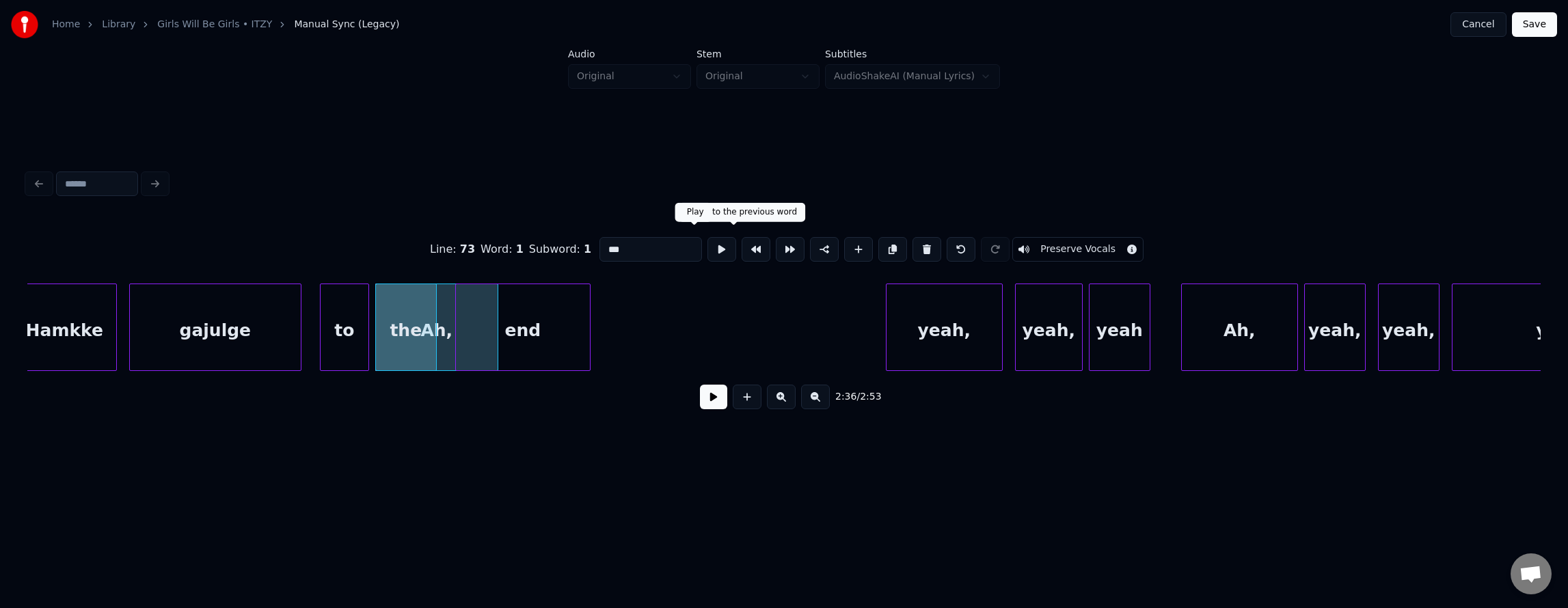
click at [708, 244] on button at bounding box center [722, 250] width 28 height 25
click at [443, 326] on div at bounding box center [444, 326] width 4 height 86
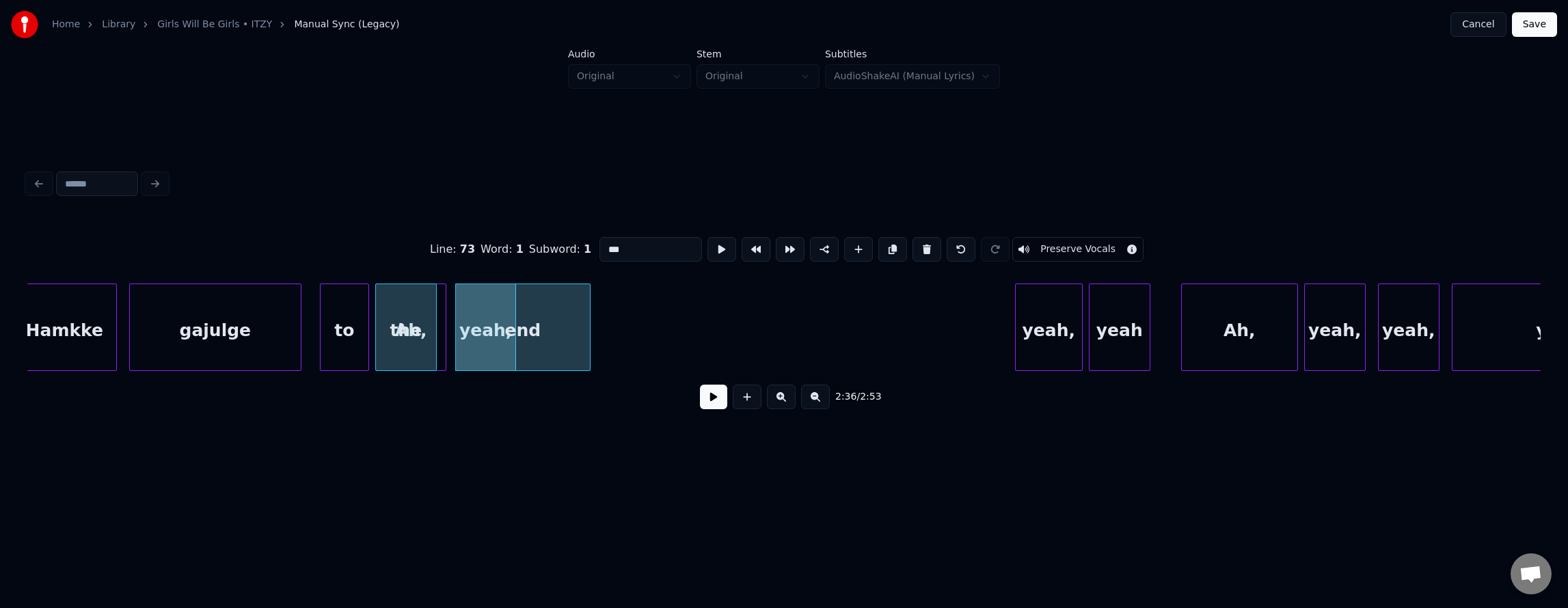
click at [513, 344] on div at bounding box center [513, 326] width 4 height 86
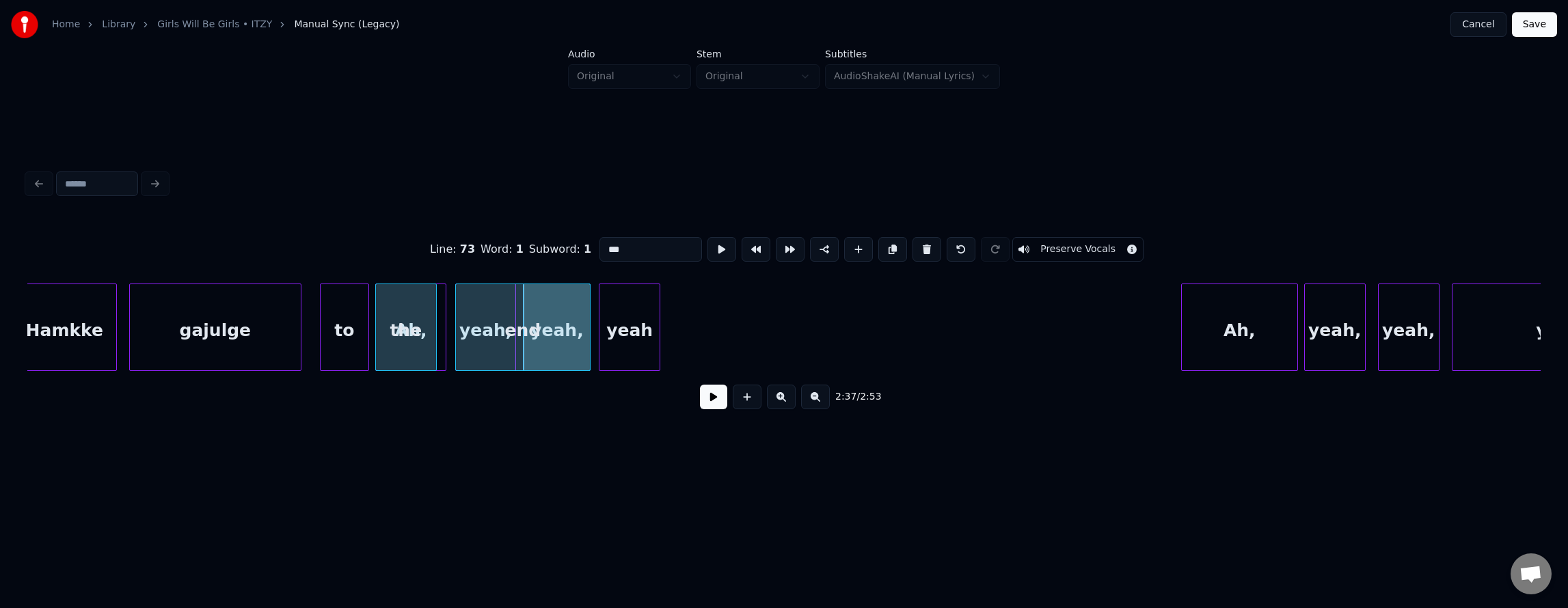
click at [626, 341] on div "yeah" at bounding box center [629, 330] width 61 height 93
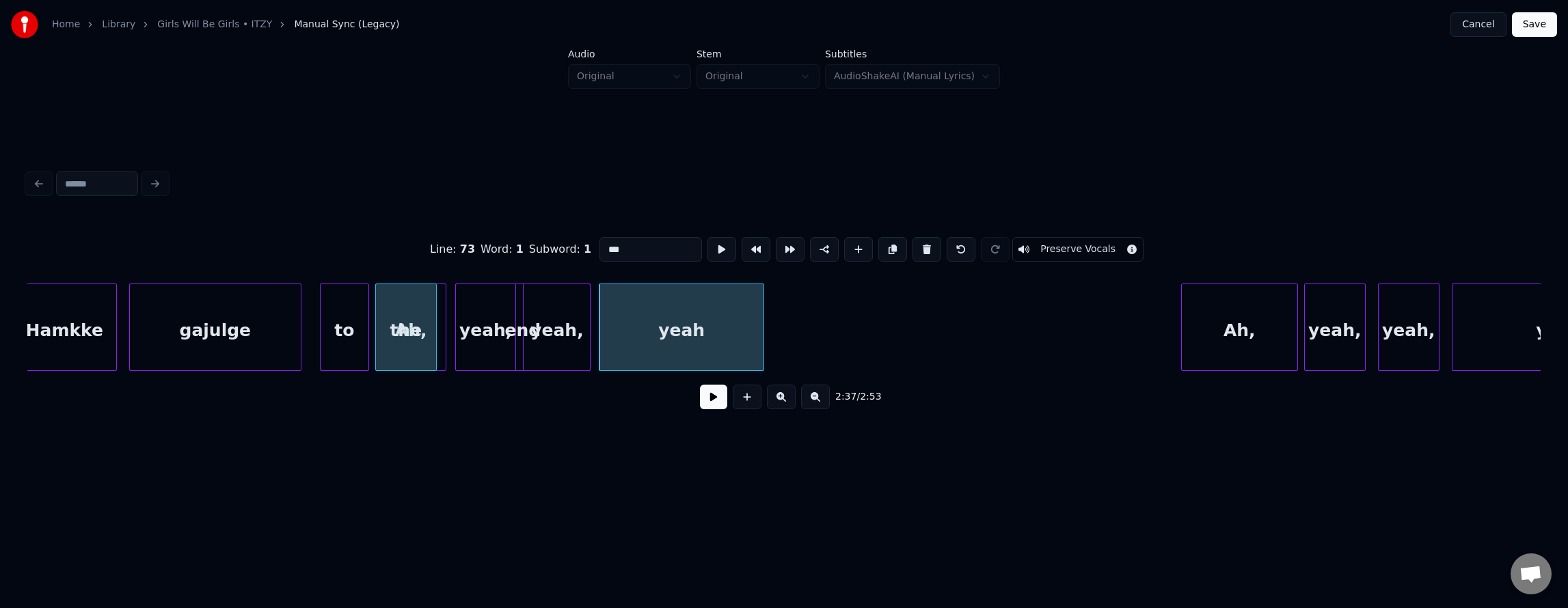
click at [764, 344] on div at bounding box center [762, 326] width 4 height 86
click at [705, 400] on button at bounding box center [714, 397] width 27 height 25
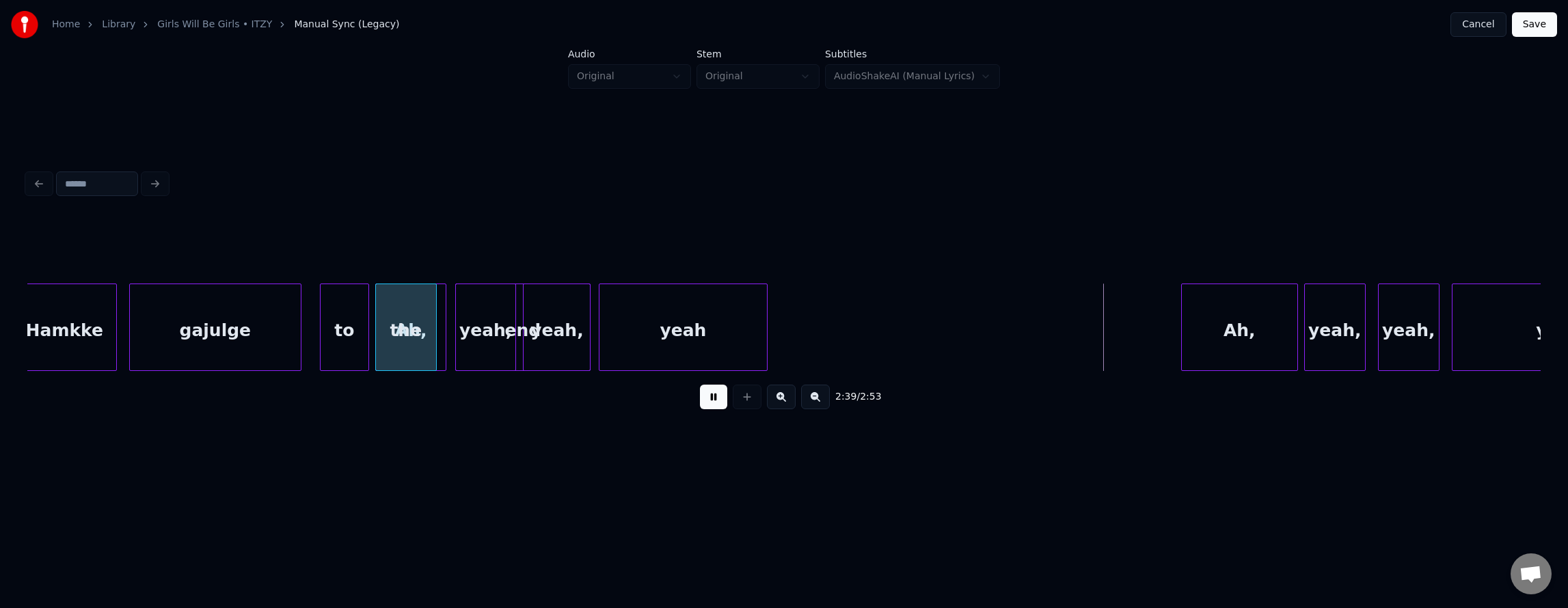
click at [705, 400] on button at bounding box center [714, 397] width 27 height 25
click at [703, 396] on button at bounding box center [714, 397] width 27 height 25
drag, startPoint x: 704, startPoint y: 397, endPoint x: 775, endPoint y: 408, distance: 71.8
click at [713, 400] on button at bounding box center [714, 397] width 27 height 25
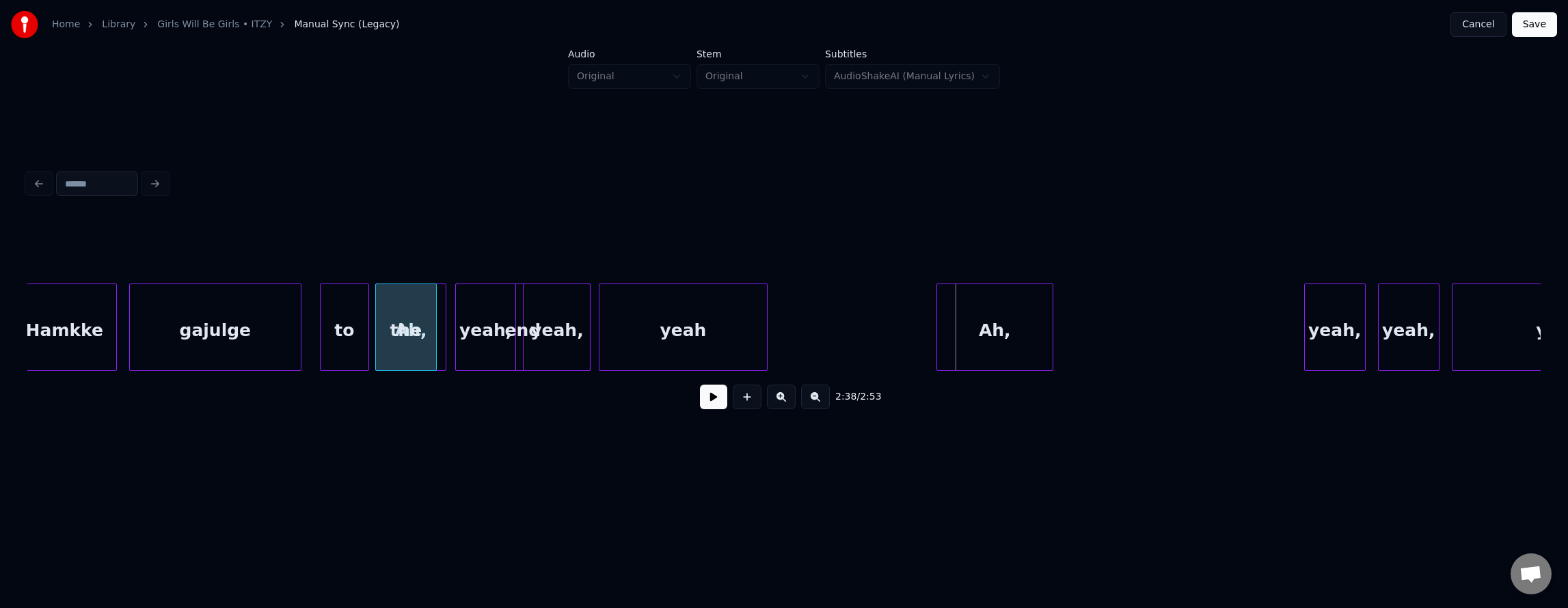
click at [954, 330] on div "Ah," at bounding box center [995, 330] width 115 height 93
drag, startPoint x: 870, startPoint y: 344, endPoint x: 766, endPoint y: 391, distance: 114.1
click at [707, 412] on div "2:38 / 2:53" at bounding box center [784, 397] width 1491 height 30
click at [708, 400] on button at bounding box center [714, 397] width 27 height 25
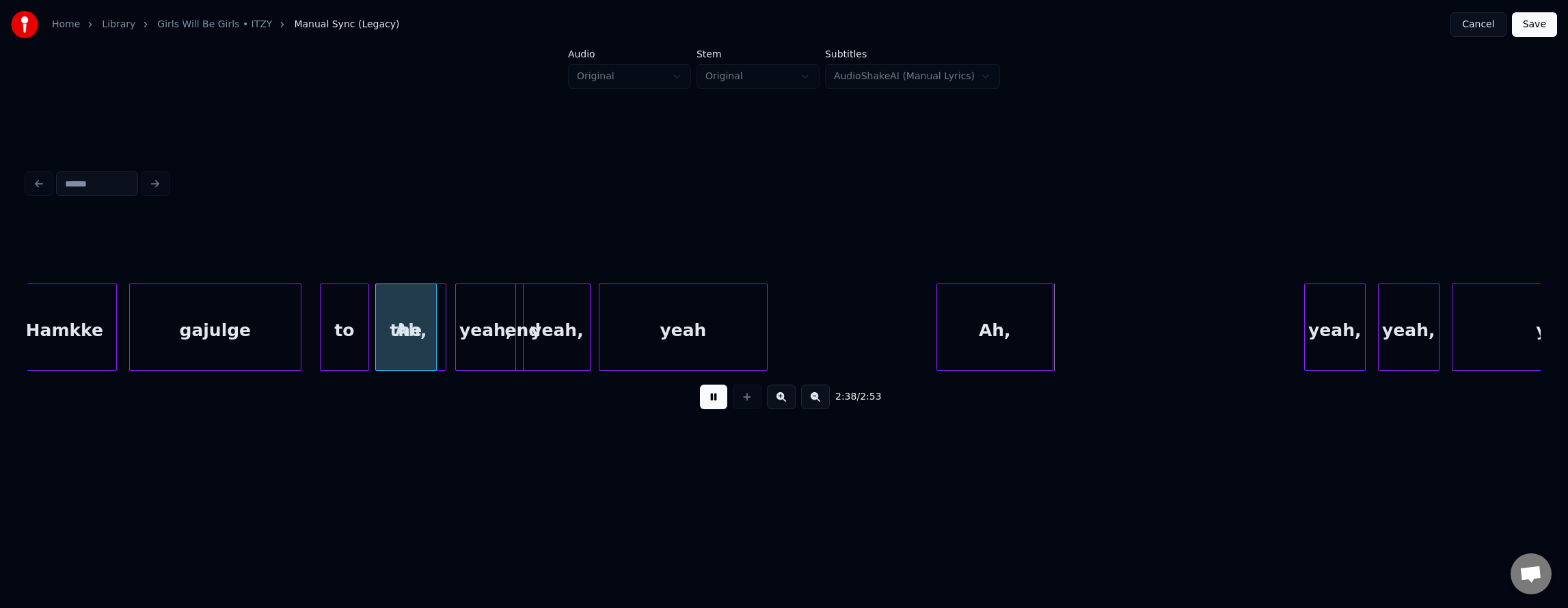
drag, startPoint x: 708, startPoint y: 400, endPoint x: 834, endPoint y: 383, distance: 127.1
click at [710, 400] on button at bounding box center [714, 397] width 27 height 25
click at [983, 336] on div "Ah," at bounding box center [995, 330] width 115 height 93
click at [960, 319] on div "Ah," at bounding box center [991, 330] width 115 height 93
click at [960, 319] on div "Ah," at bounding box center [992, 330] width 115 height 93
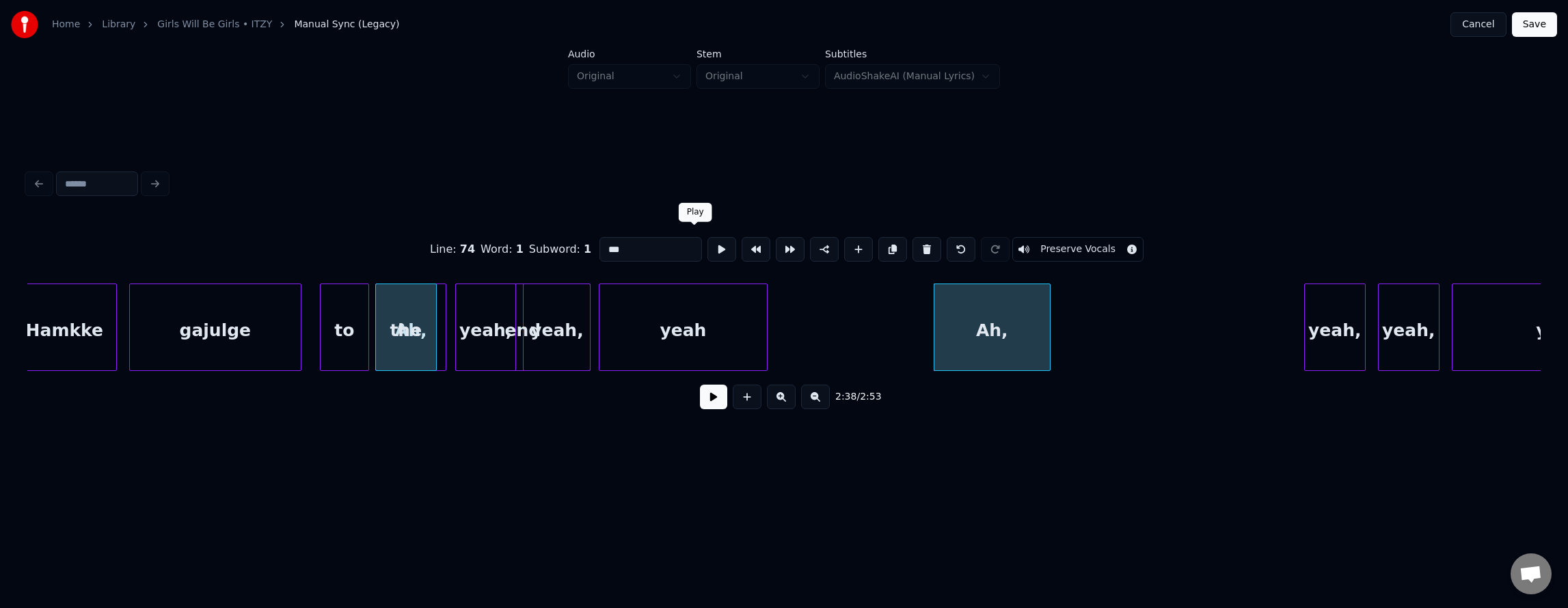
click at [708, 238] on button at bounding box center [722, 250] width 28 height 25
click at [1001, 343] on div at bounding box center [1001, 326] width 4 height 86
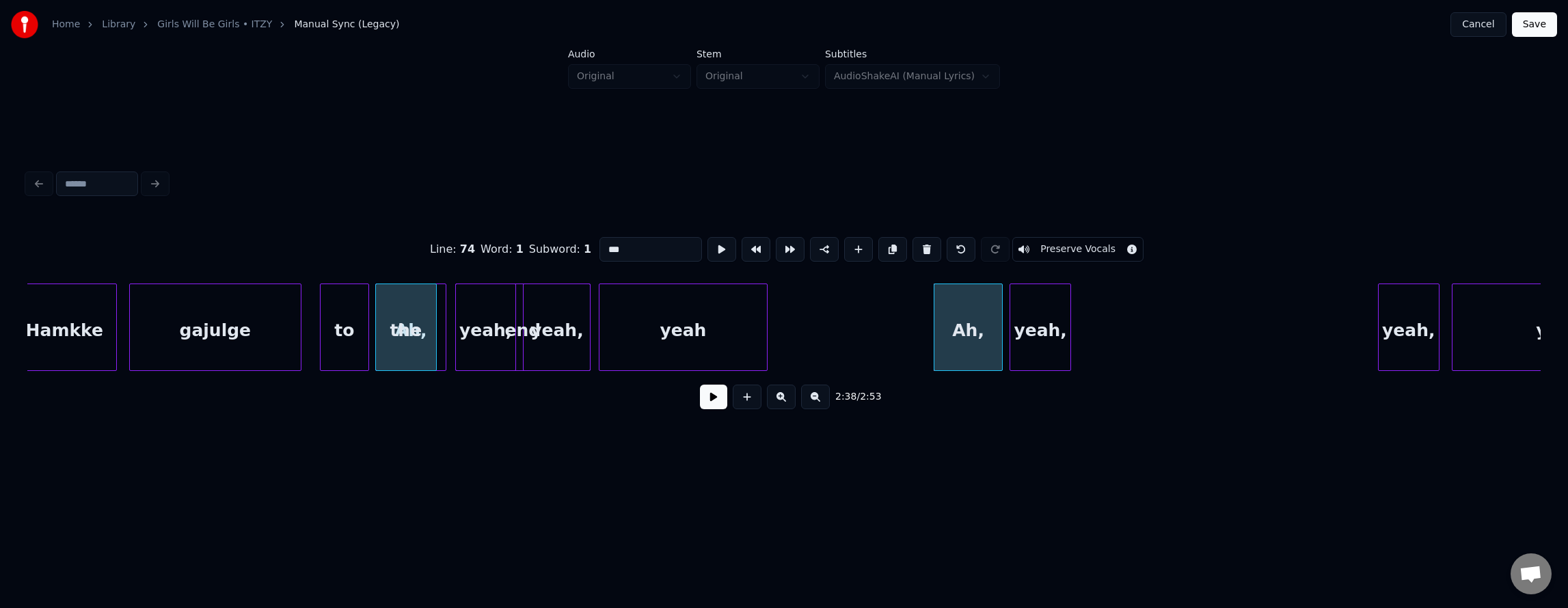
click at [1042, 336] on div "yeah," at bounding box center [1041, 330] width 61 height 93
click at [1048, 338] on div "yeah," at bounding box center [1041, 330] width 61 height 93
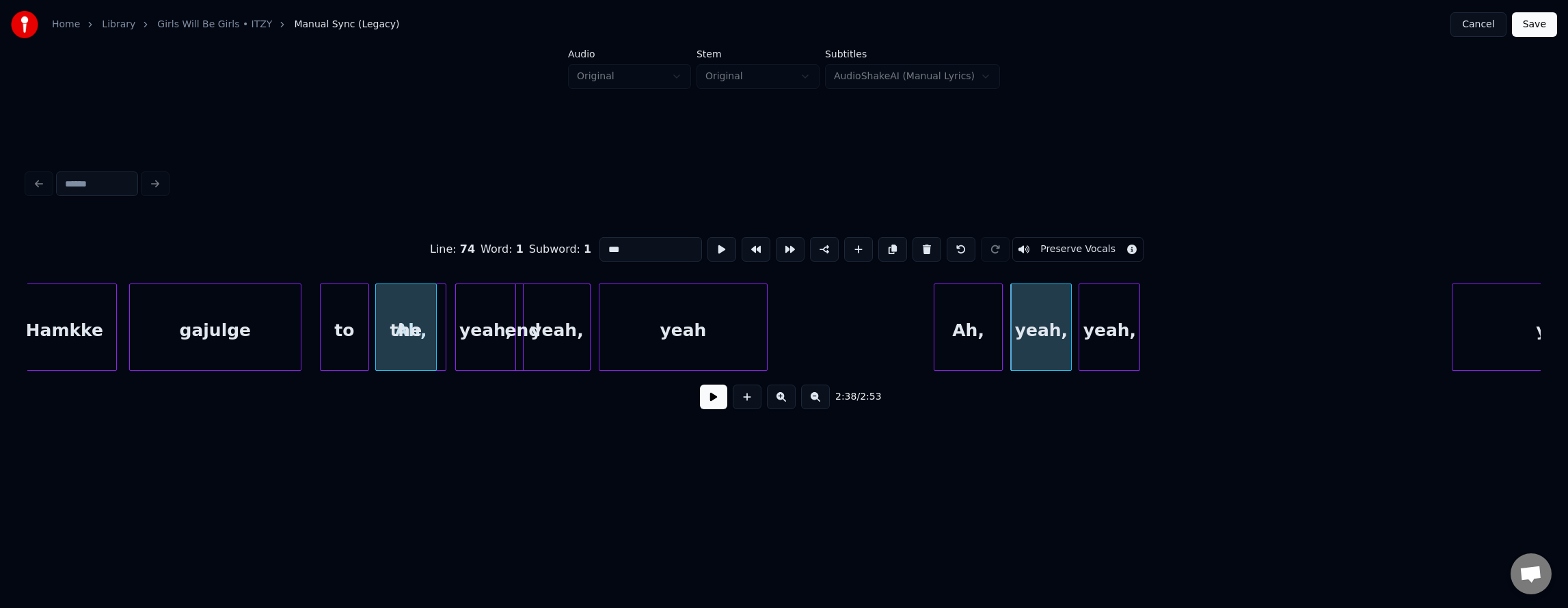
click at [1100, 344] on div "yeah," at bounding box center [1110, 330] width 61 height 93
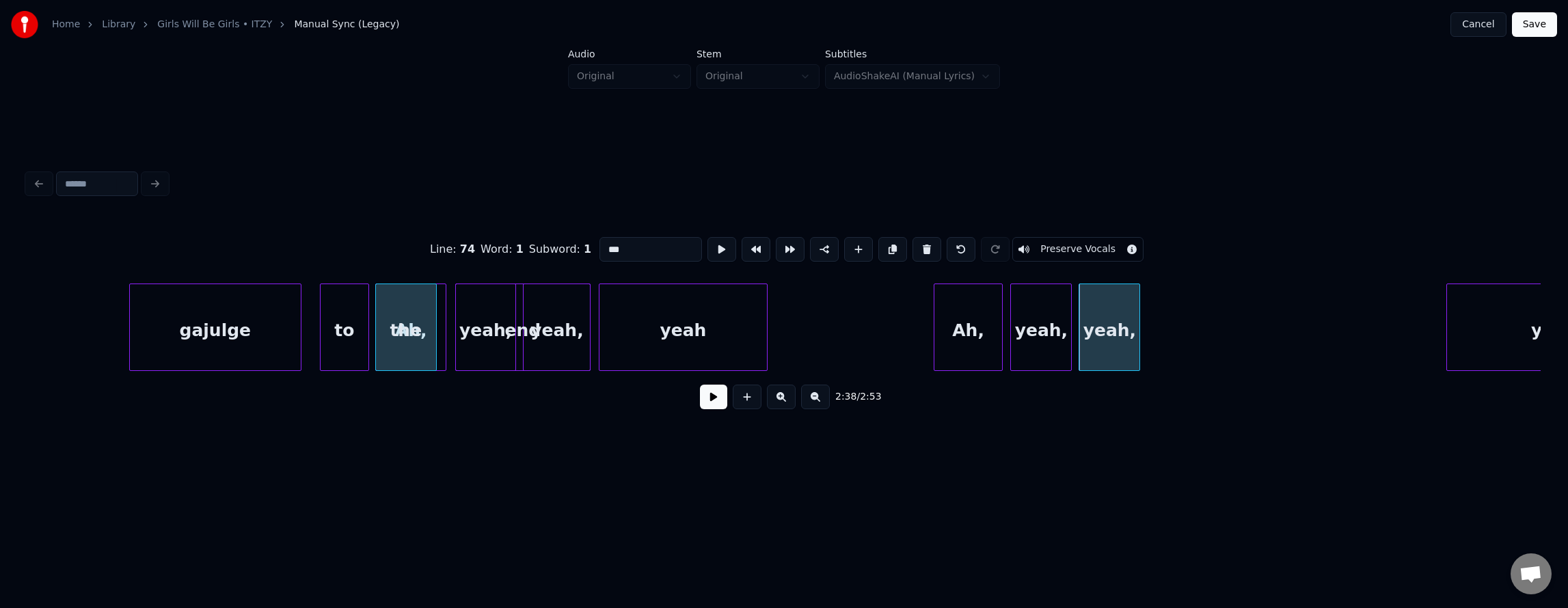
scroll to position [0, 47954]
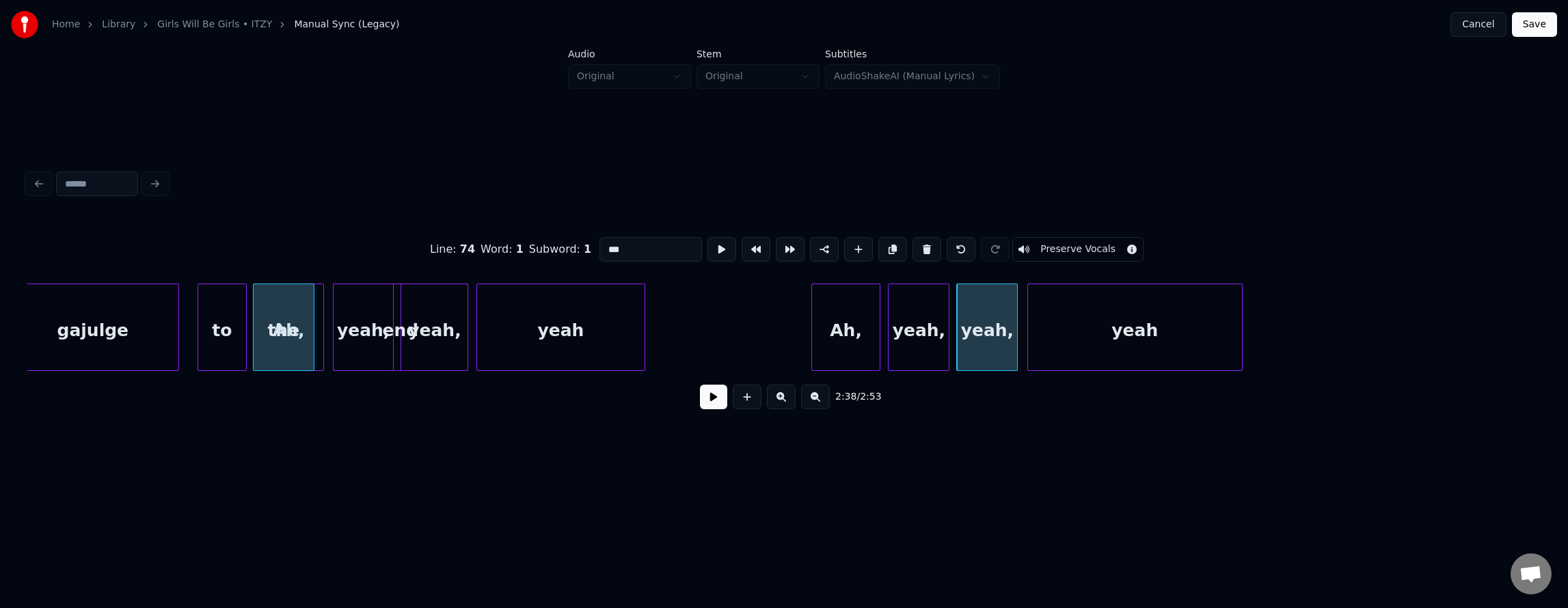
click at [1178, 357] on div "yeah" at bounding box center [1135, 330] width 214 height 93
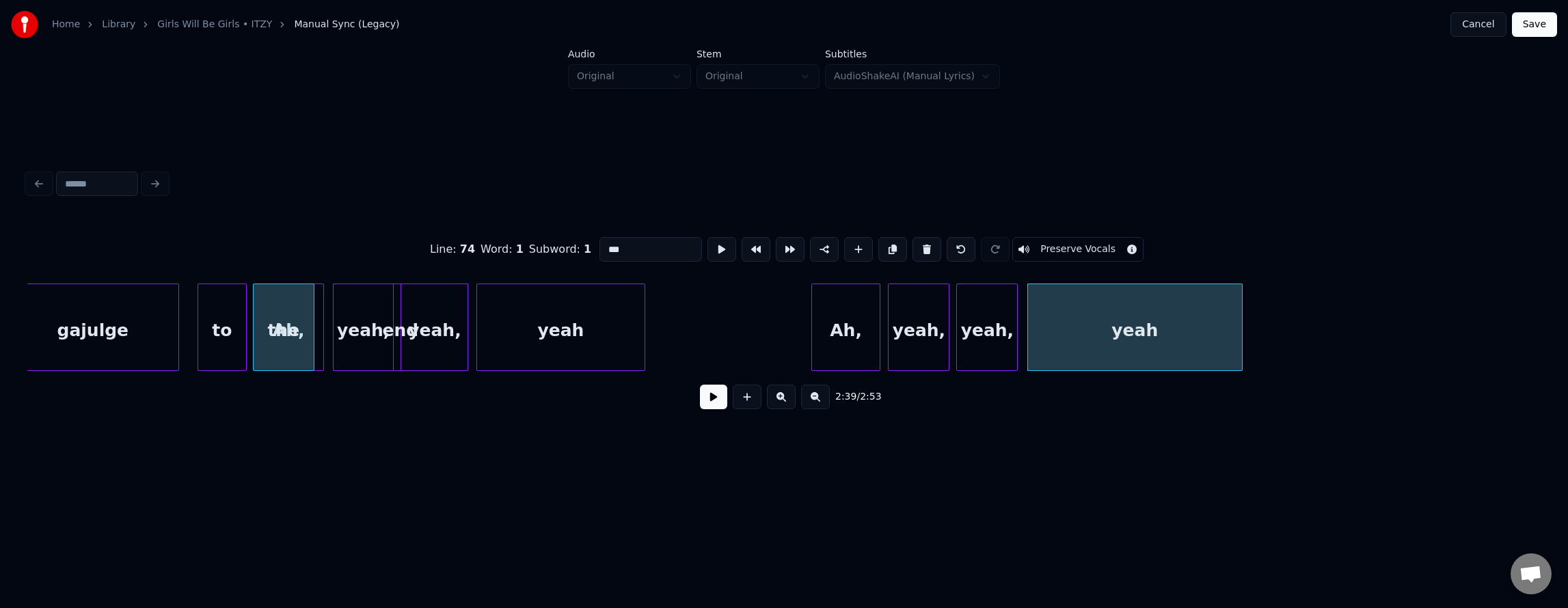
click at [1178, 357] on div "yeah" at bounding box center [1135, 330] width 214 height 93
type input "****"
click at [708, 243] on button at bounding box center [722, 250] width 28 height 25
click at [710, 245] on button at bounding box center [722, 250] width 28 height 25
drag, startPoint x: 752, startPoint y: 291, endPoint x: 764, endPoint y: 351, distance: 61.2
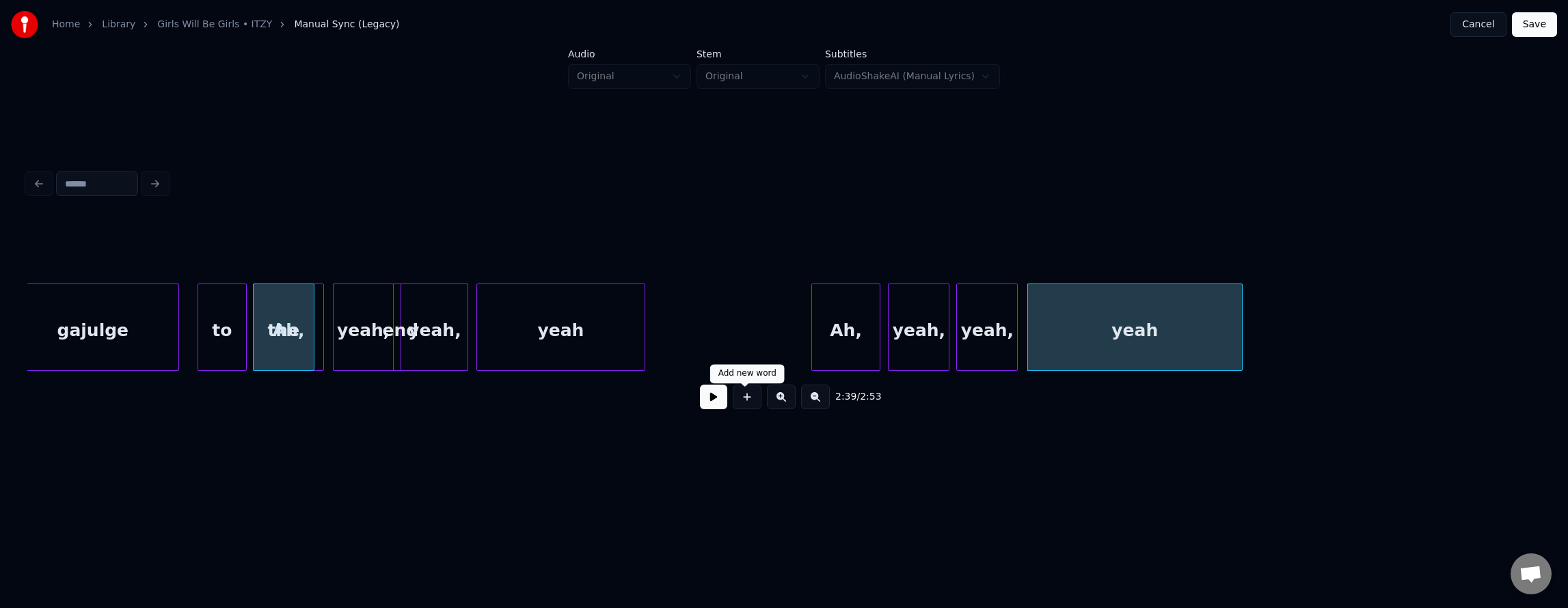
click at [706, 398] on button at bounding box center [714, 397] width 27 height 25
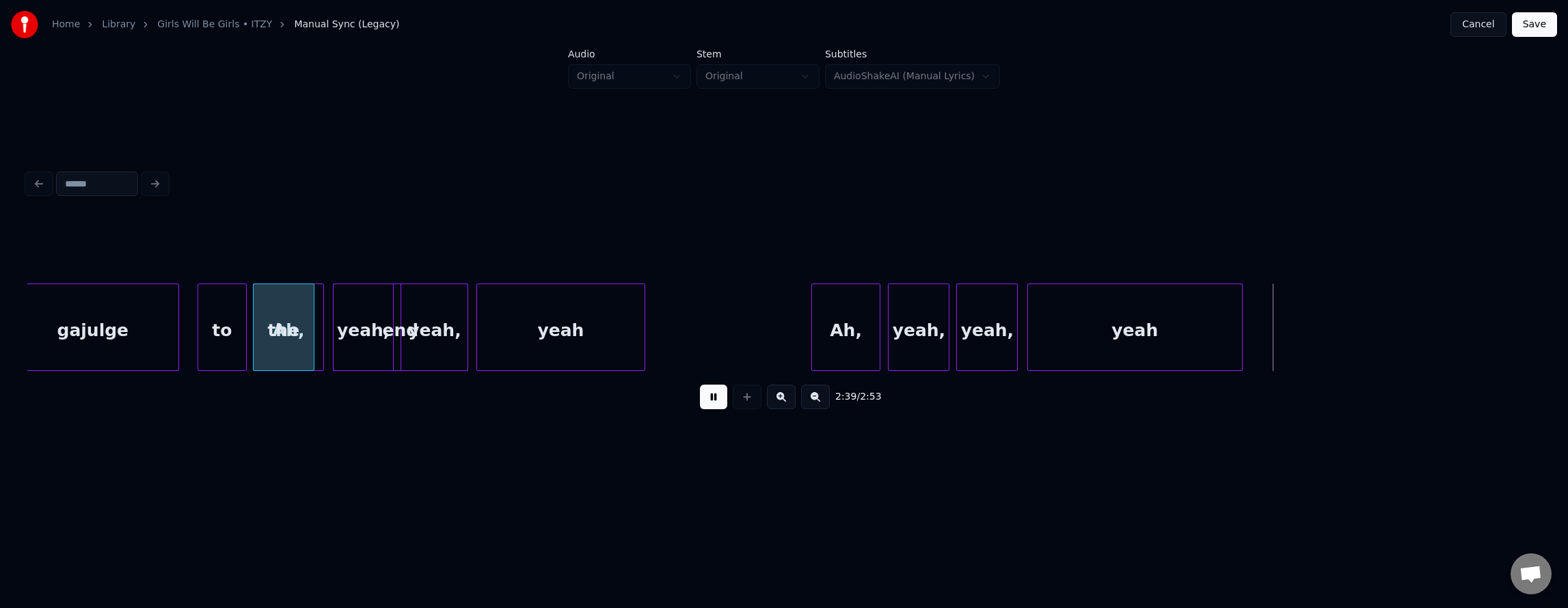
drag, startPoint x: 767, startPoint y: 279, endPoint x: 757, endPoint y: 300, distance: 23.3
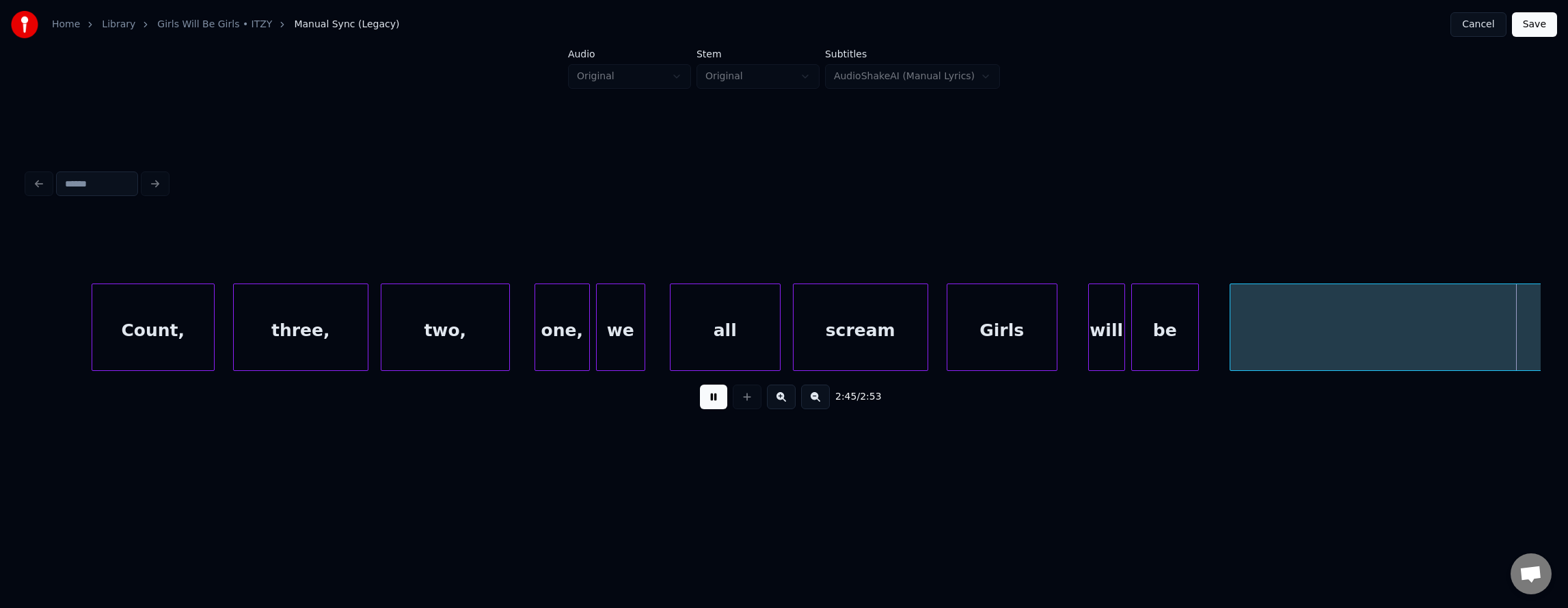
scroll to position [0, 50983]
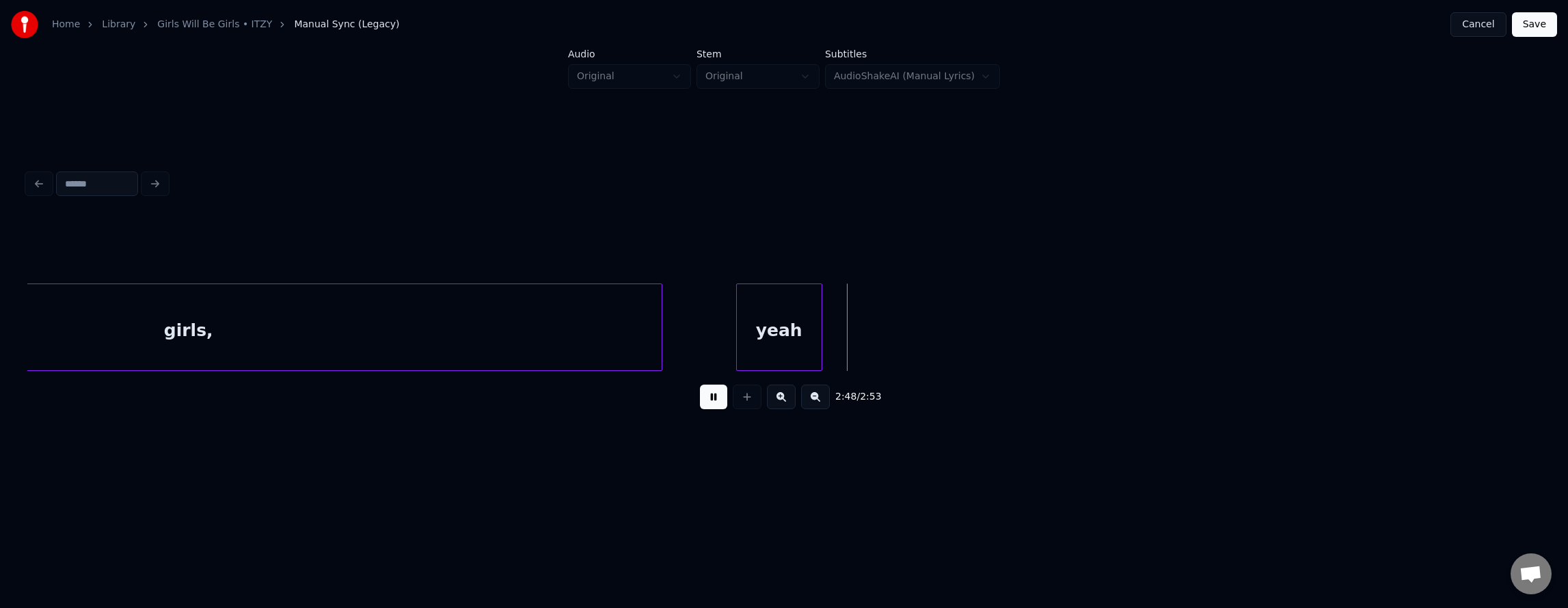
click at [700, 400] on button at bounding box center [714, 397] width 27 height 25
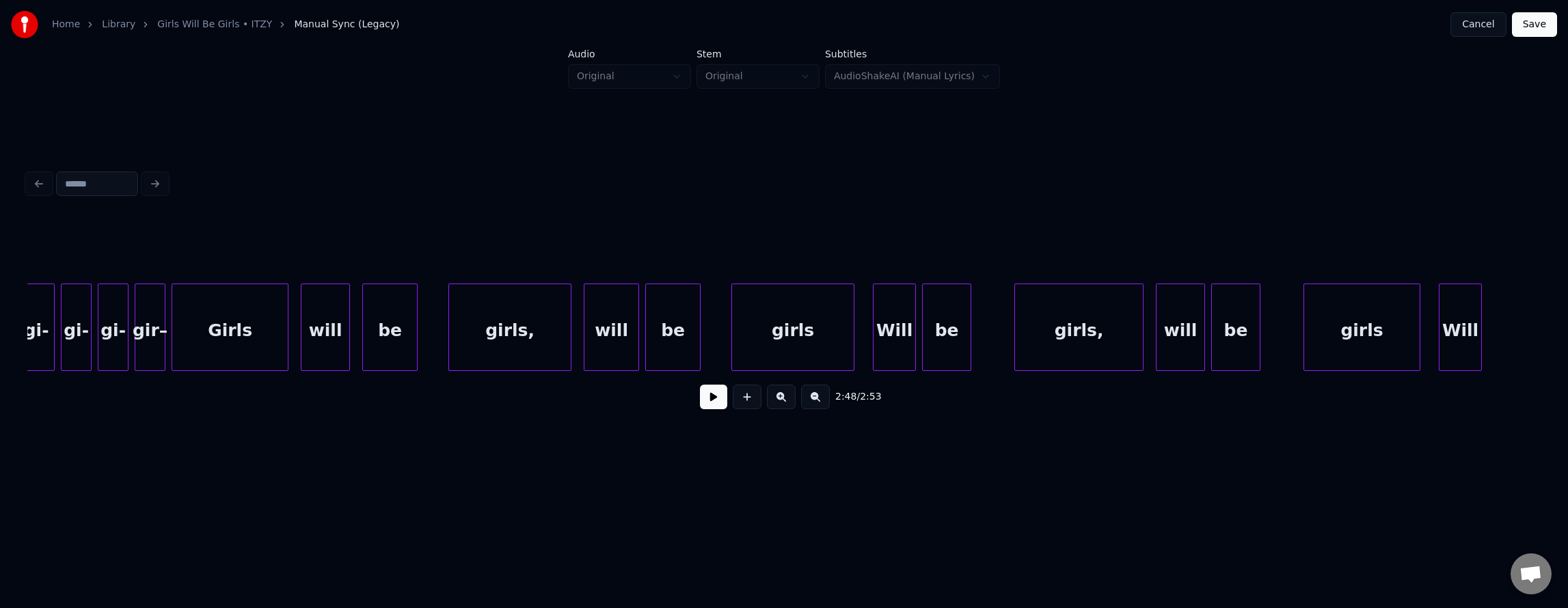
scroll to position [0, 41450]
click at [808, 314] on div "girls" at bounding box center [789, 330] width 122 height 93
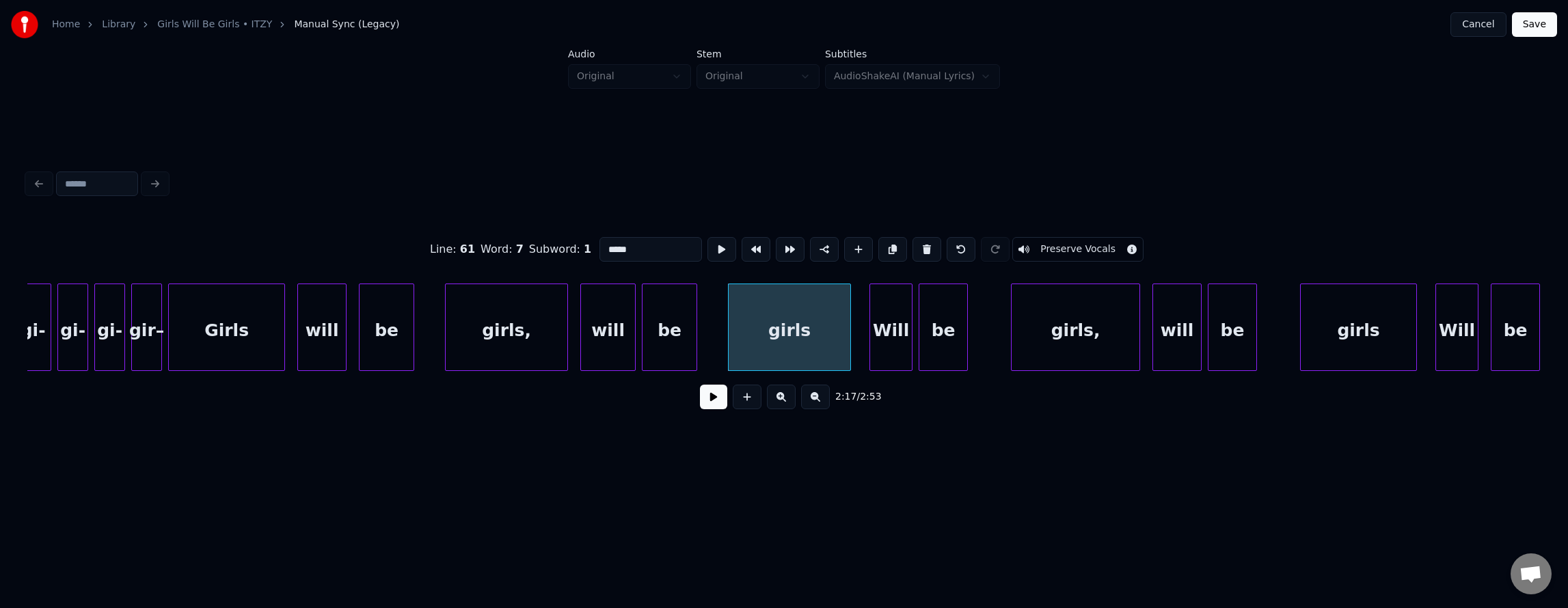
click at [617, 239] on input "*****" at bounding box center [650, 250] width 102 height 25
click at [891, 344] on div "Will" at bounding box center [891, 330] width 42 height 93
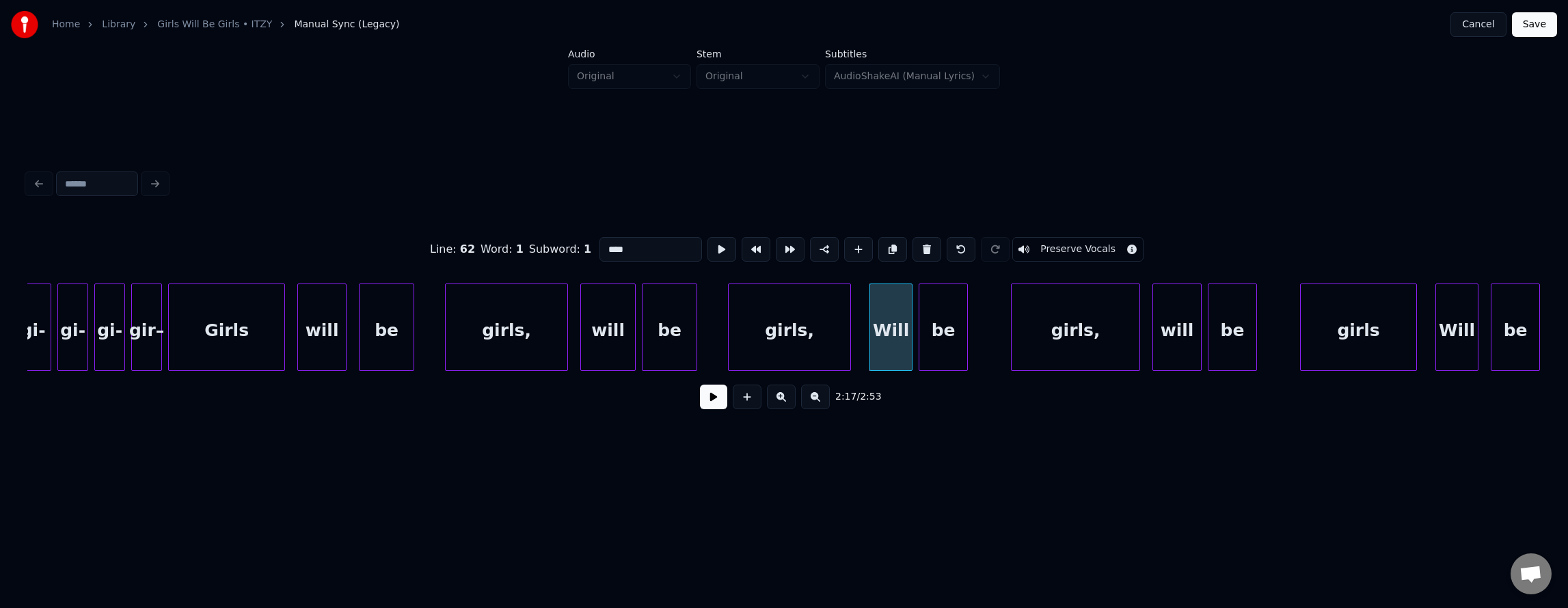
click at [599, 237] on input "****" at bounding box center [650, 250] width 102 height 25
click at [1403, 351] on div "girls" at bounding box center [1359, 330] width 115 height 93
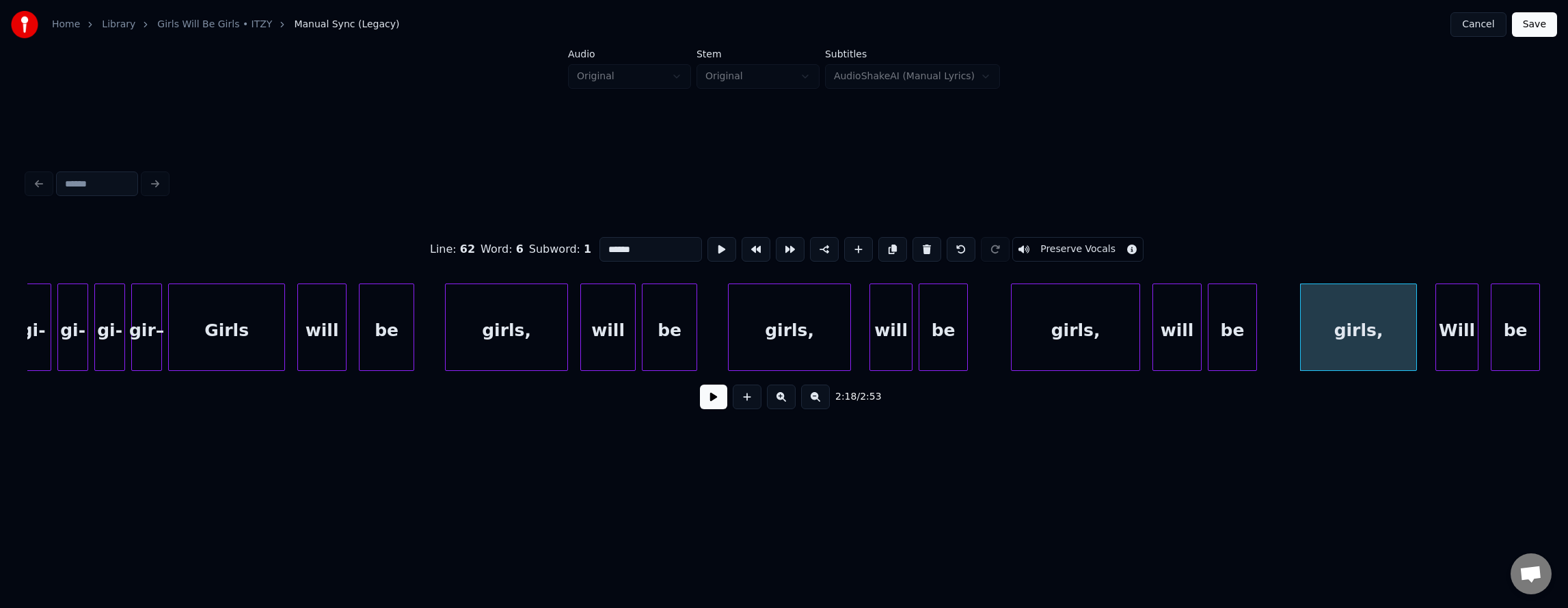
click at [1451, 311] on div "Will" at bounding box center [1457, 330] width 42 height 93
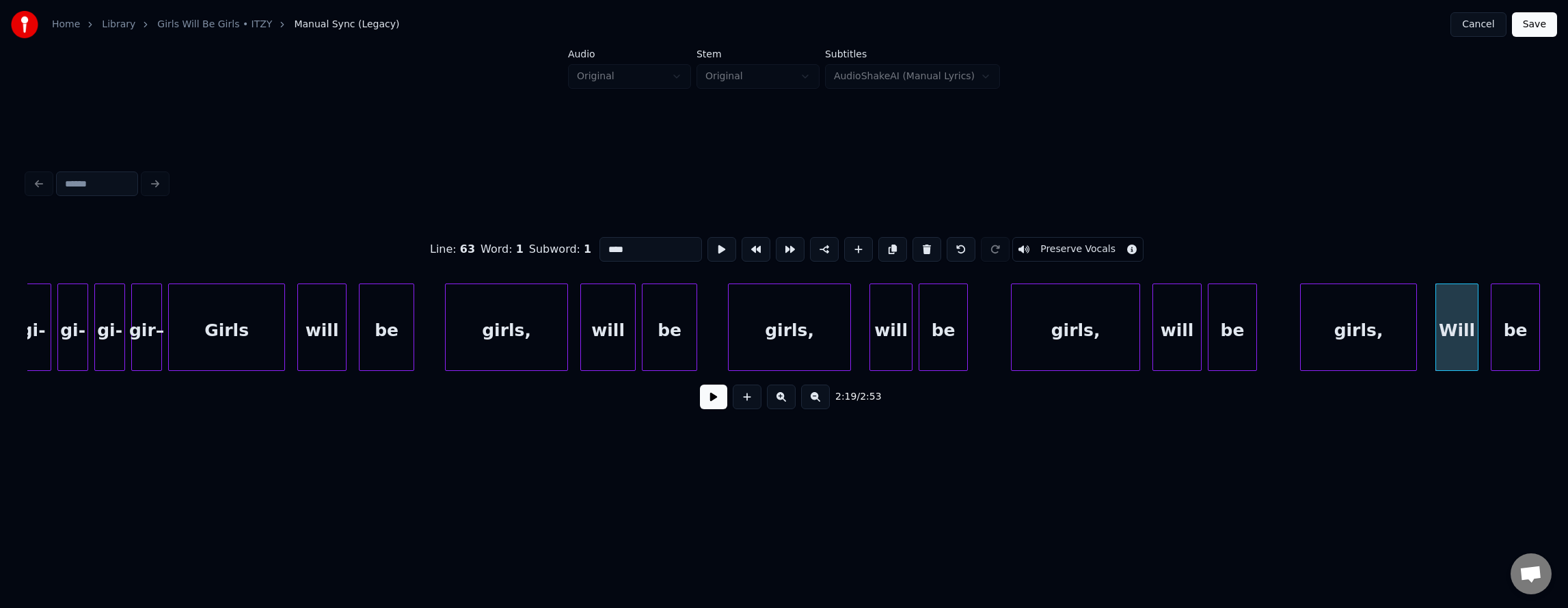
drag, startPoint x: 577, startPoint y: 237, endPoint x: 676, endPoint y: 249, distance: 99.7
click at [599, 237] on input "****" at bounding box center [650, 250] width 102 height 25
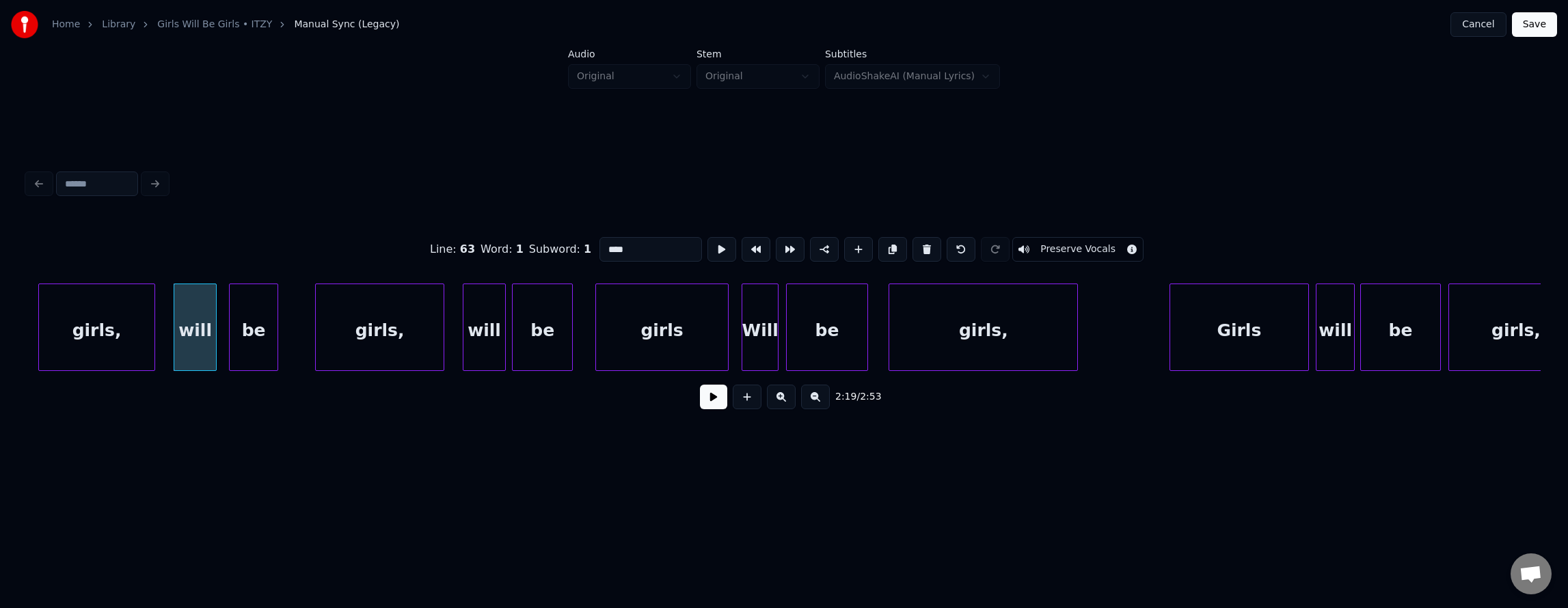
scroll to position [0, 42824]
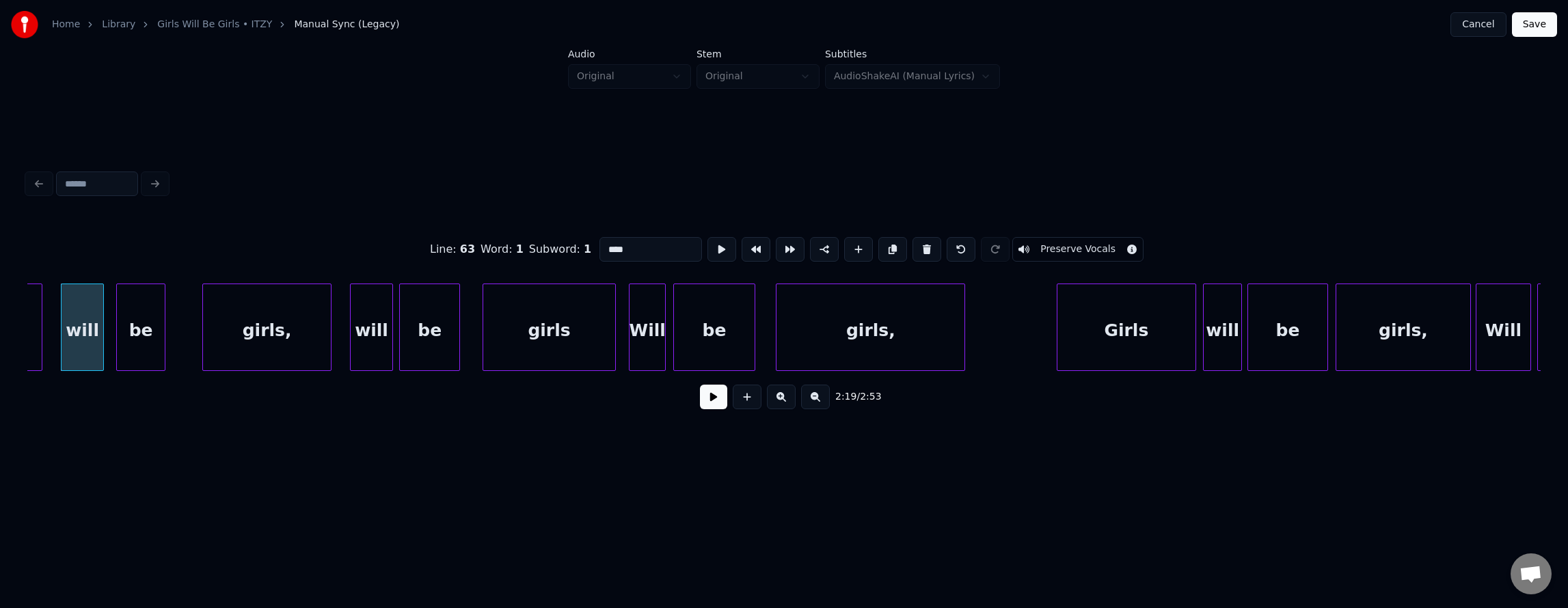
click at [568, 331] on div "girls" at bounding box center [550, 330] width 132 height 93
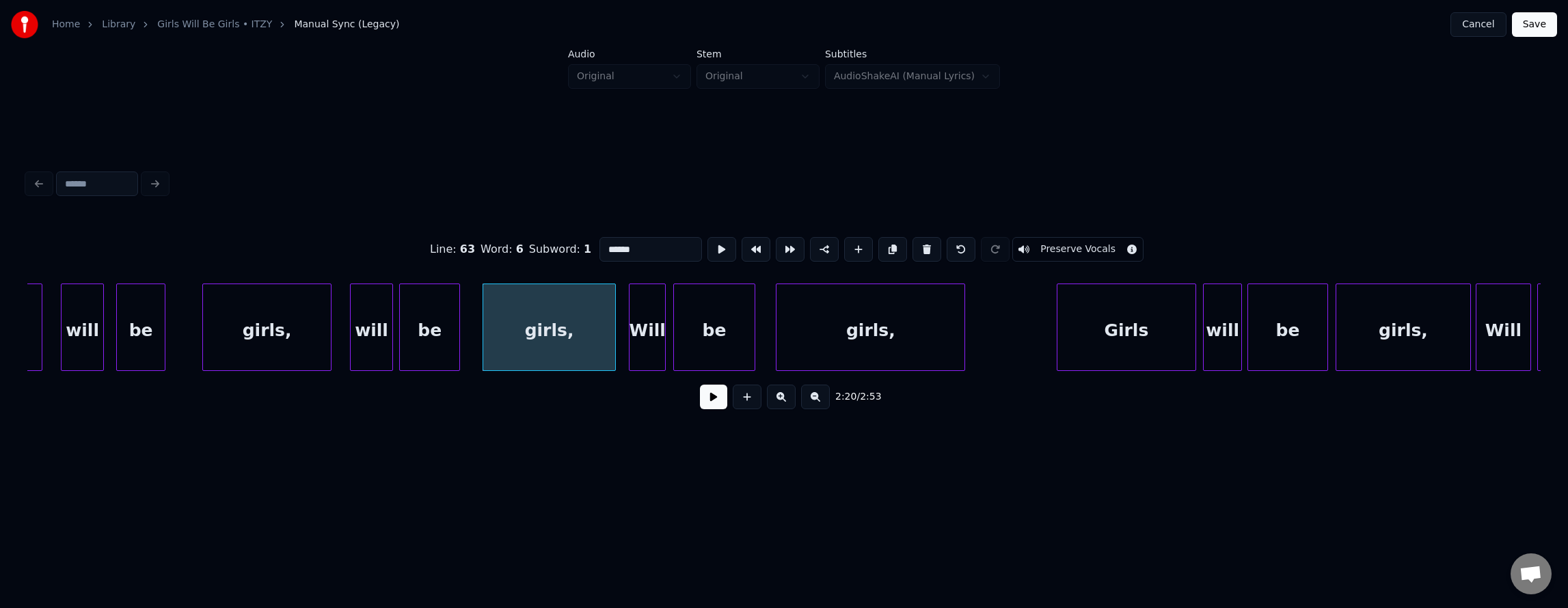
click at [646, 331] on div "Will" at bounding box center [647, 330] width 36 height 93
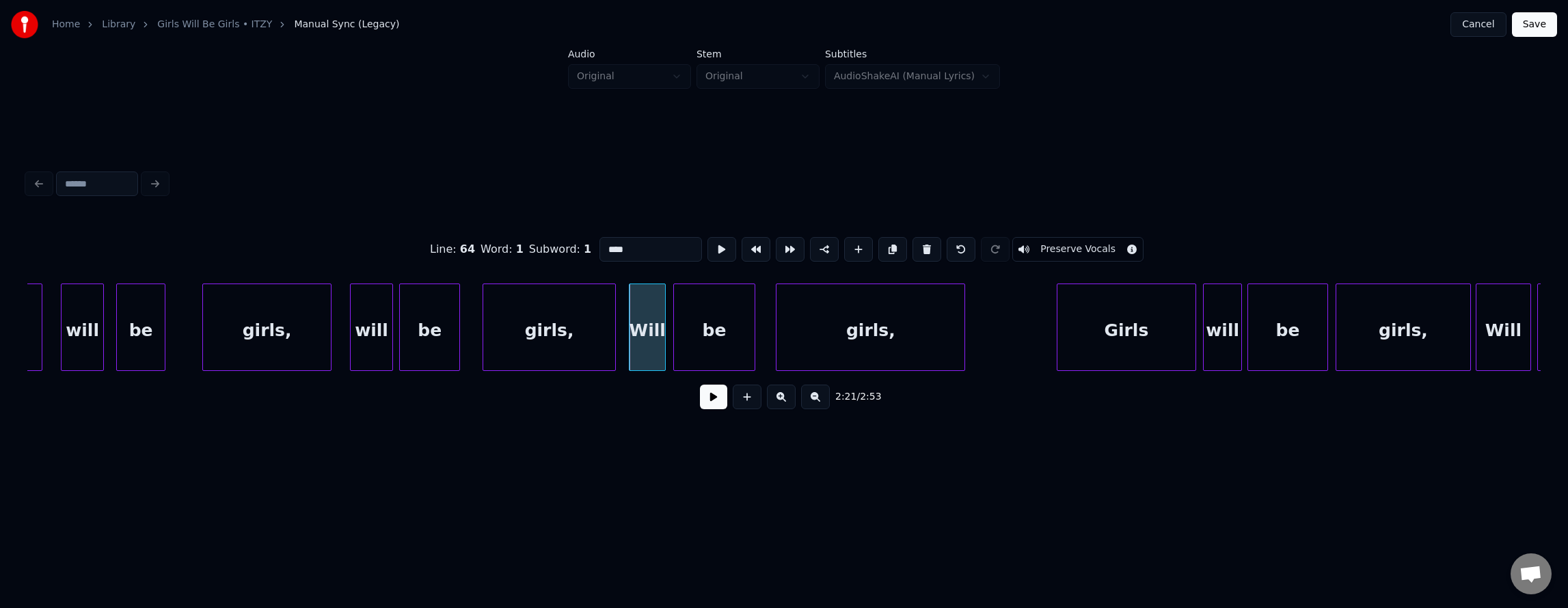
click at [599, 240] on input "****" at bounding box center [650, 250] width 102 height 25
click at [732, 334] on div "be" at bounding box center [714, 330] width 80 height 93
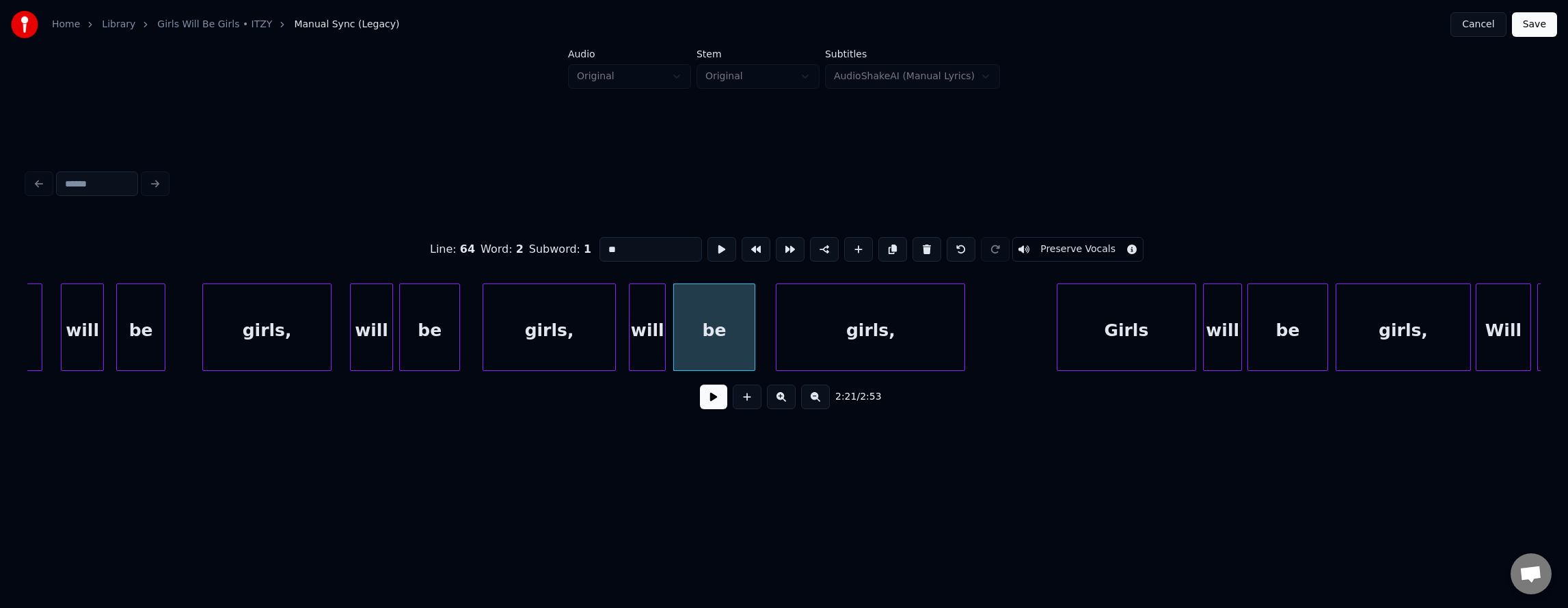
type input "**"
click at [700, 408] on button at bounding box center [714, 397] width 27 height 25
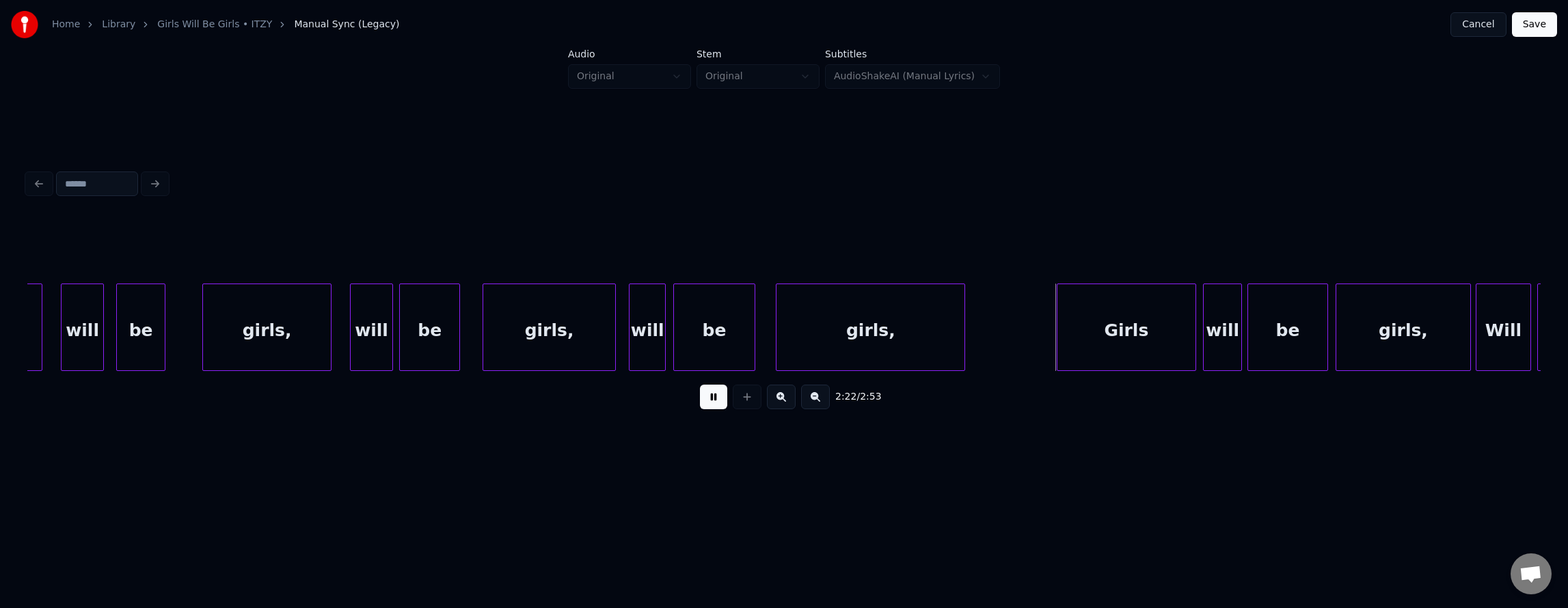
click at [700, 408] on button at bounding box center [714, 397] width 27 height 25
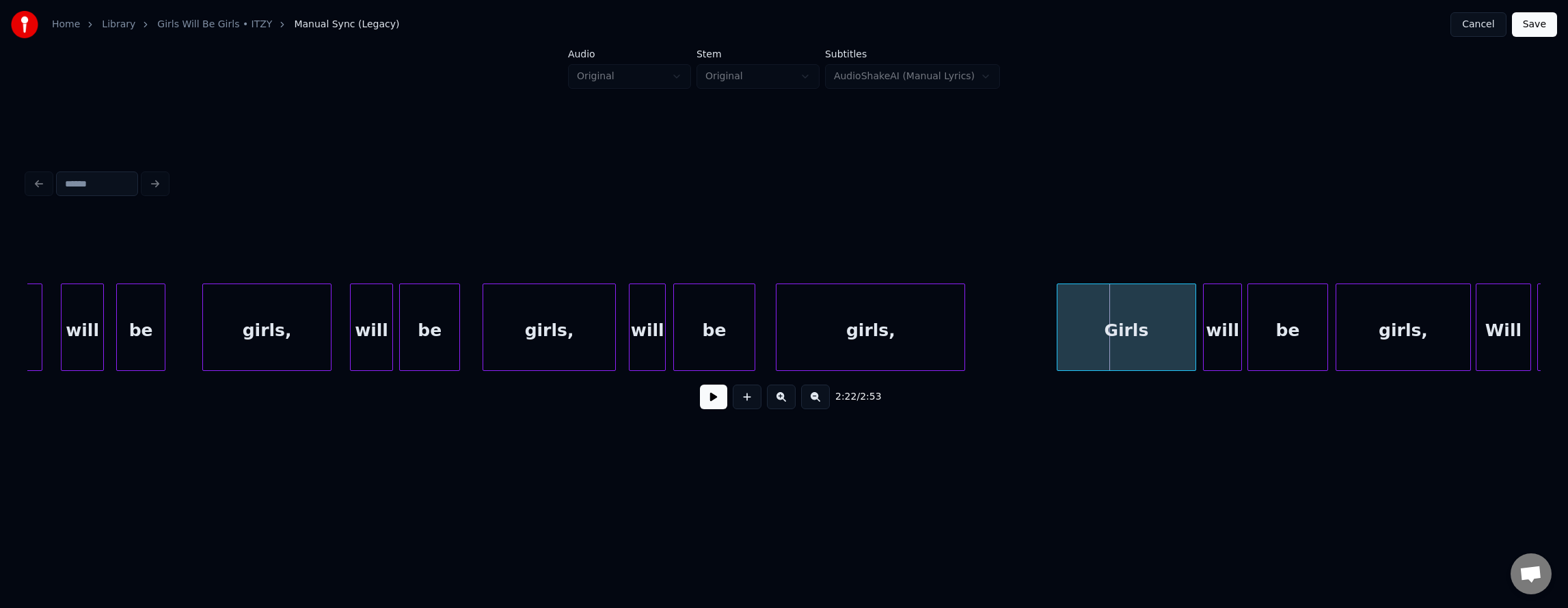
click at [817, 338] on div "girls," at bounding box center [871, 330] width 188 height 93
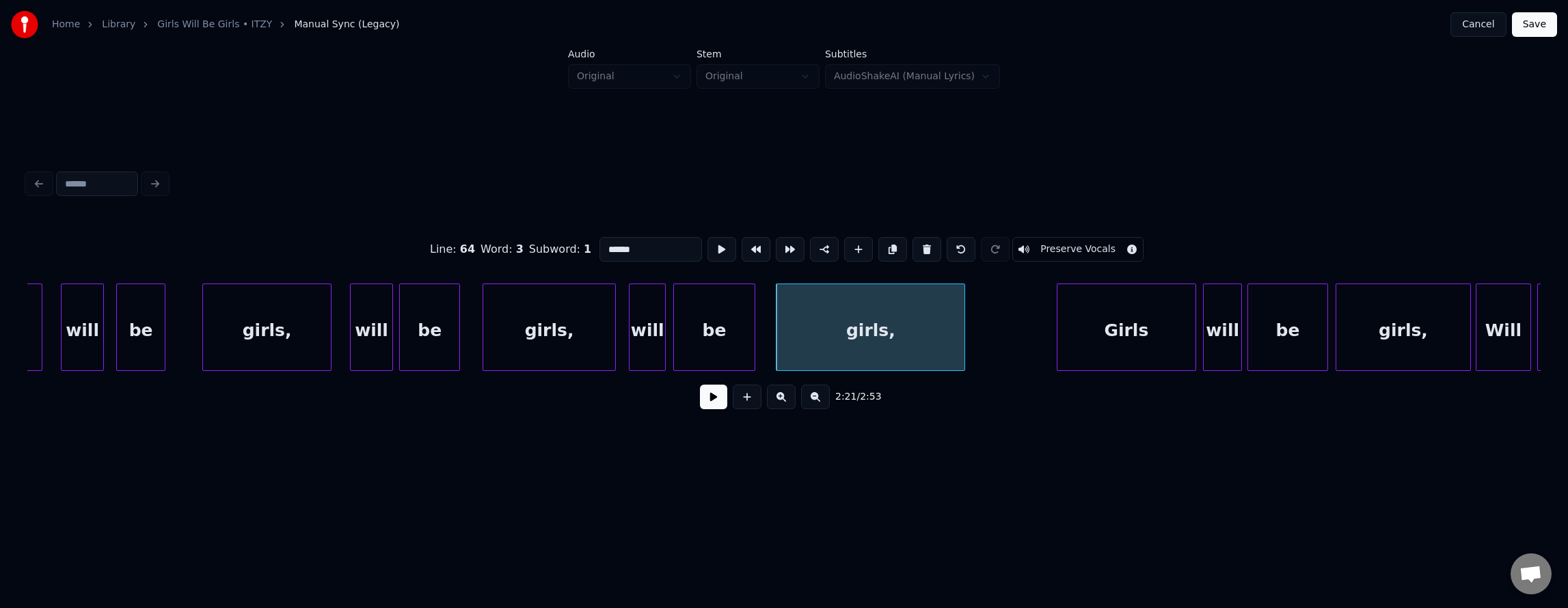
click at [644, 246] on input "******" at bounding box center [650, 250] width 102 height 25
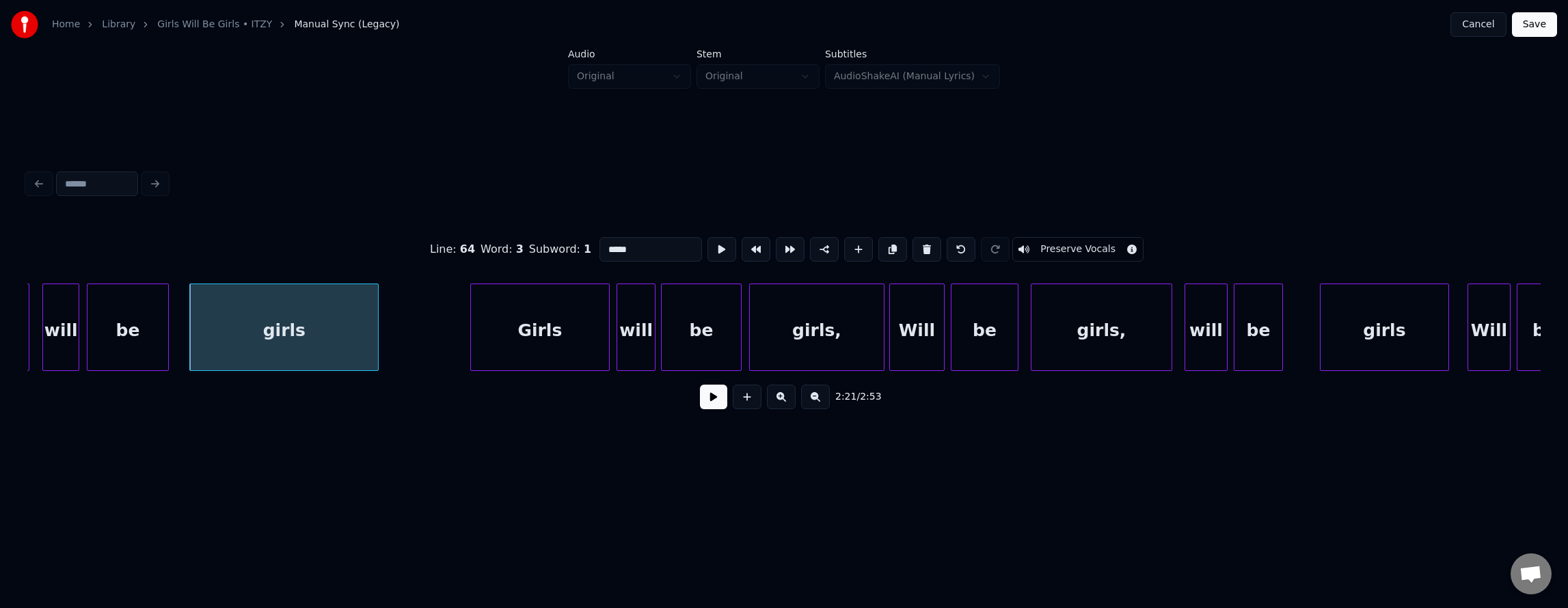
scroll to position [0, 43433]
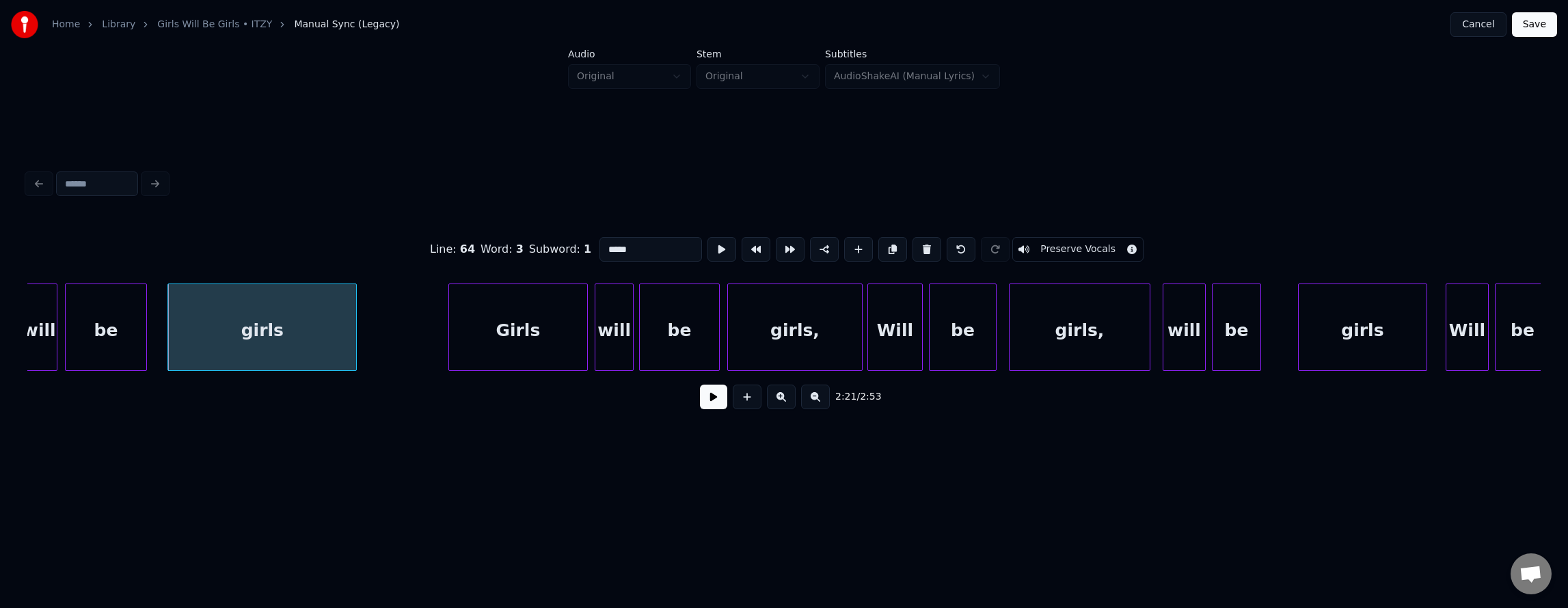
click at [883, 321] on div "Will" at bounding box center [894, 330] width 54 height 93
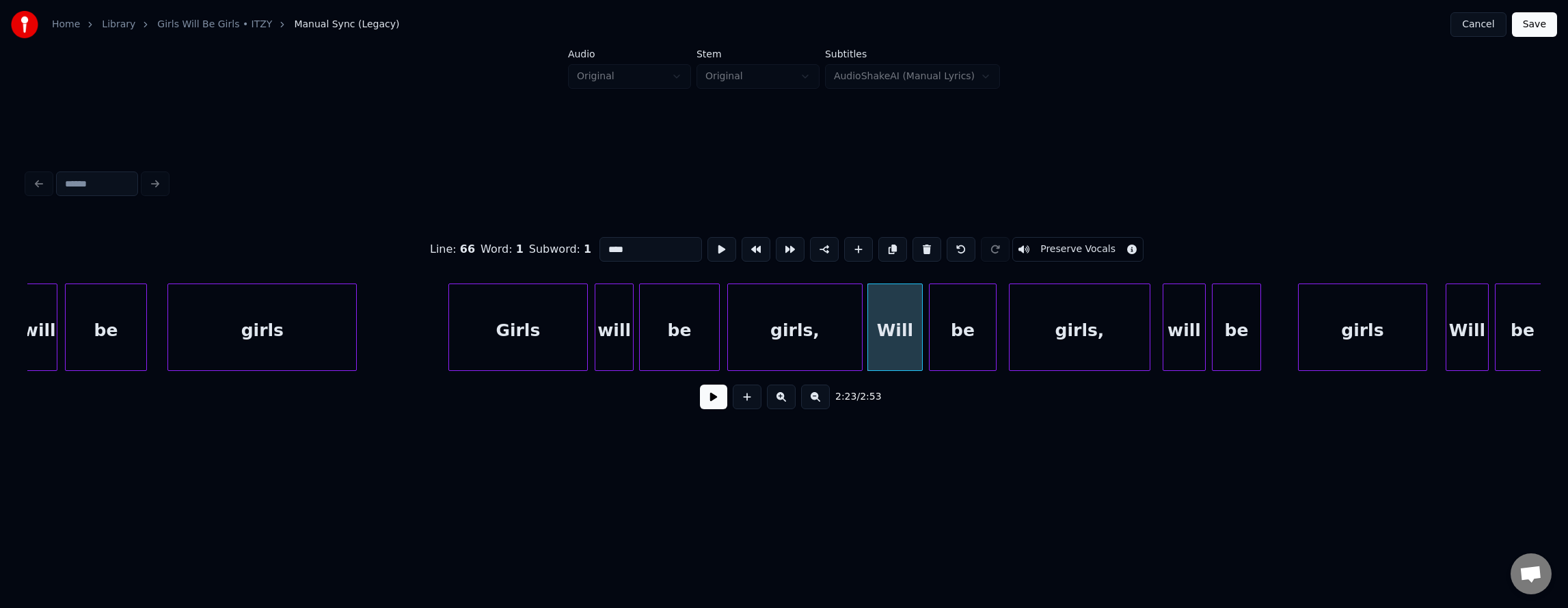
click at [599, 239] on input "****" at bounding box center [650, 250] width 102 height 25
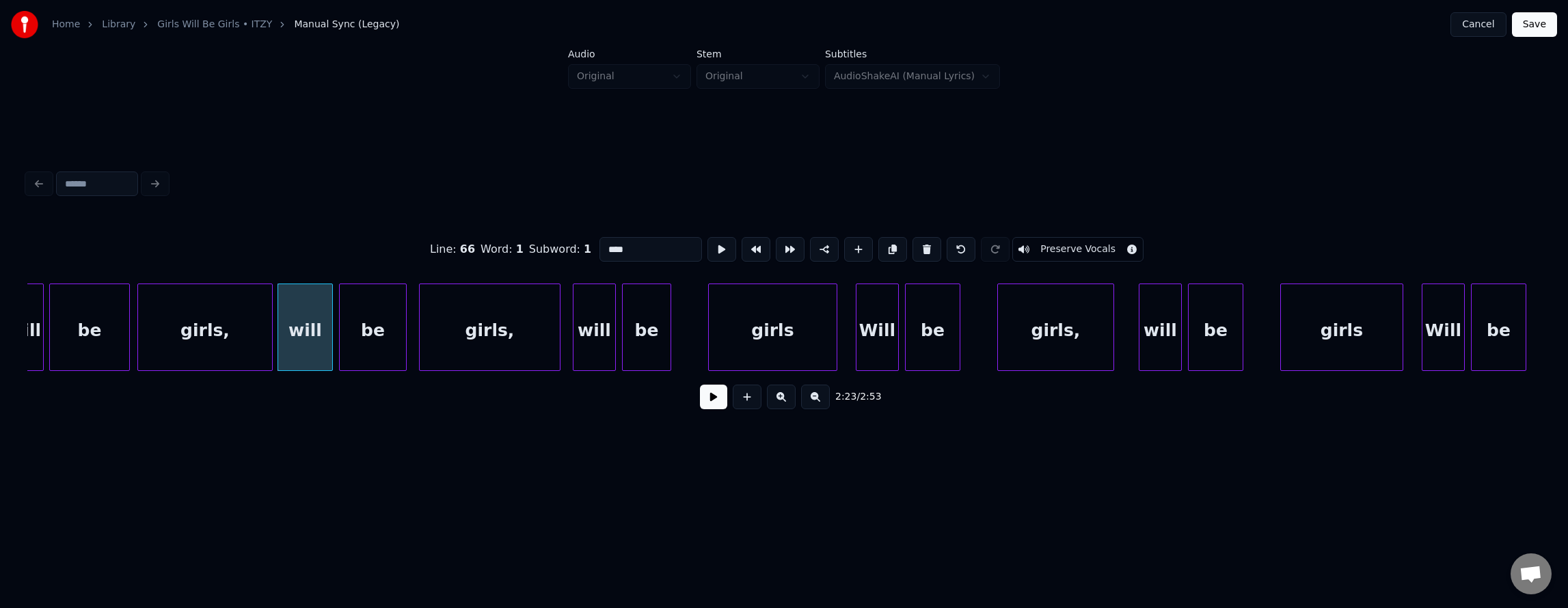
scroll to position [0, 44094]
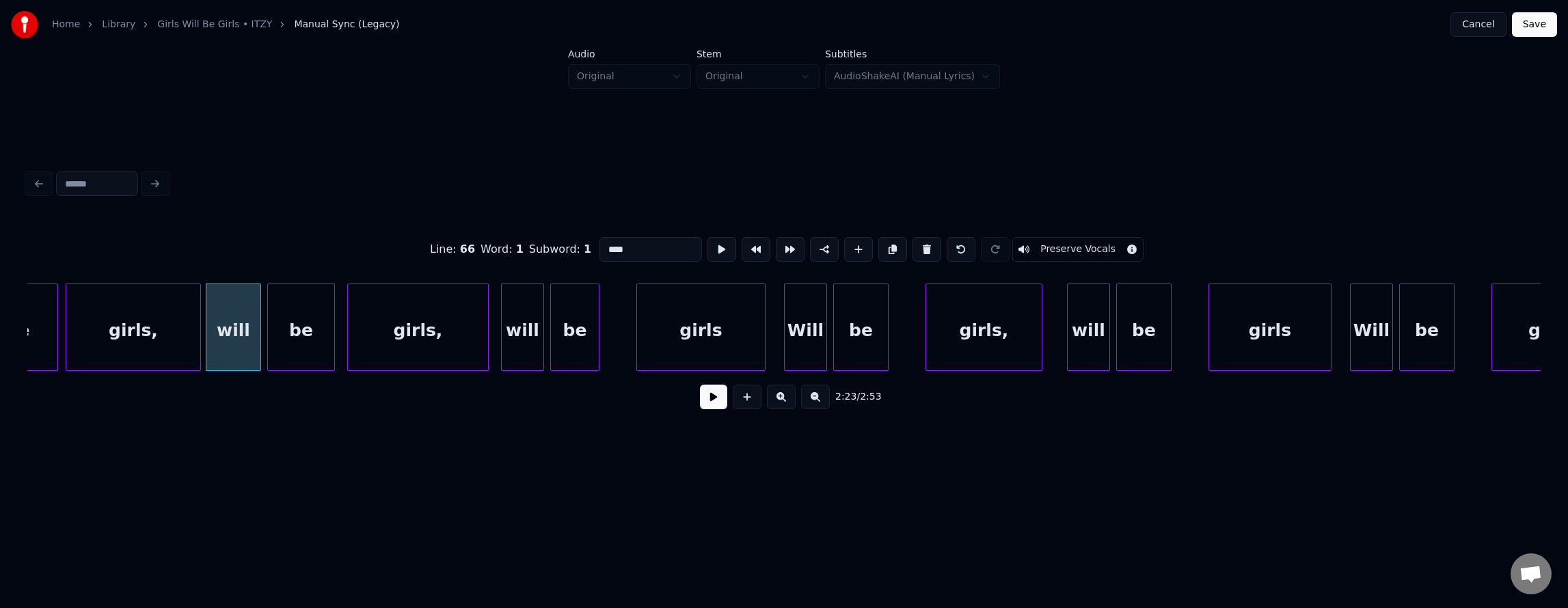
click at [674, 312] on div "girls" at bounding box center [700, 330] width 128 height 93
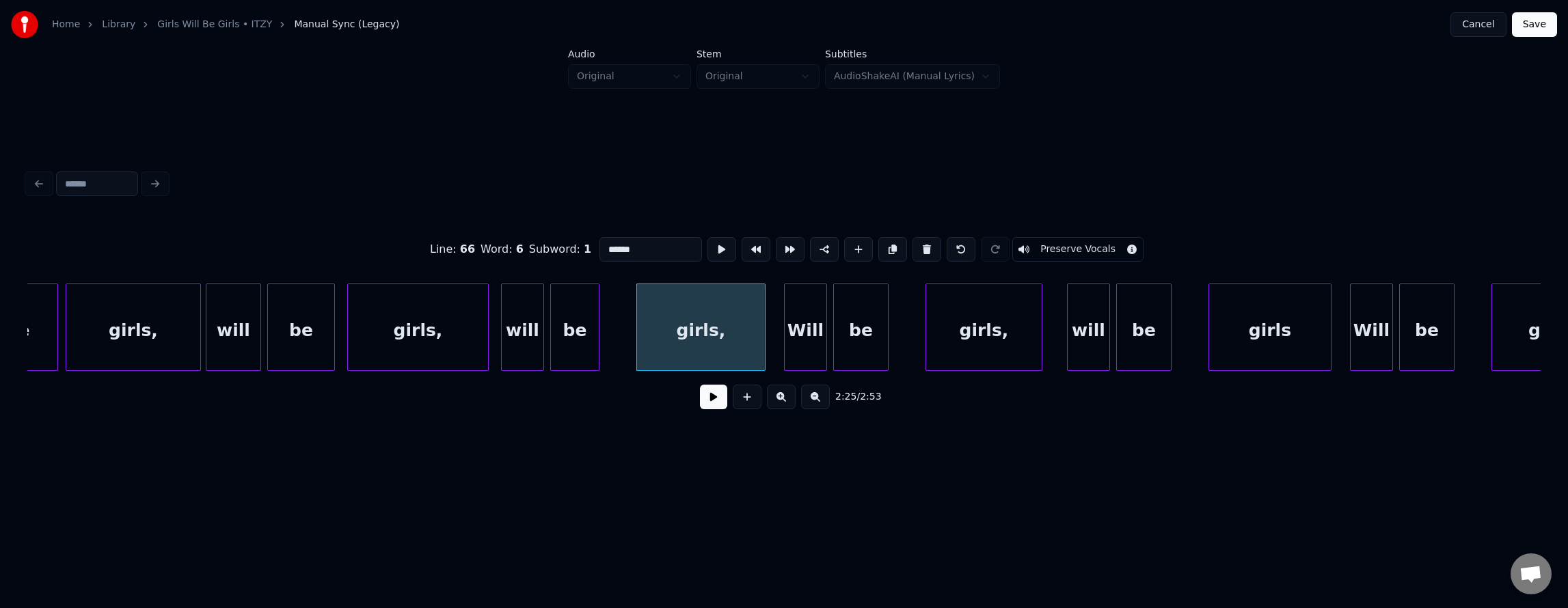
click at [818, 305] on div "Will" at bounding box center [805, 330] width 42 height 93
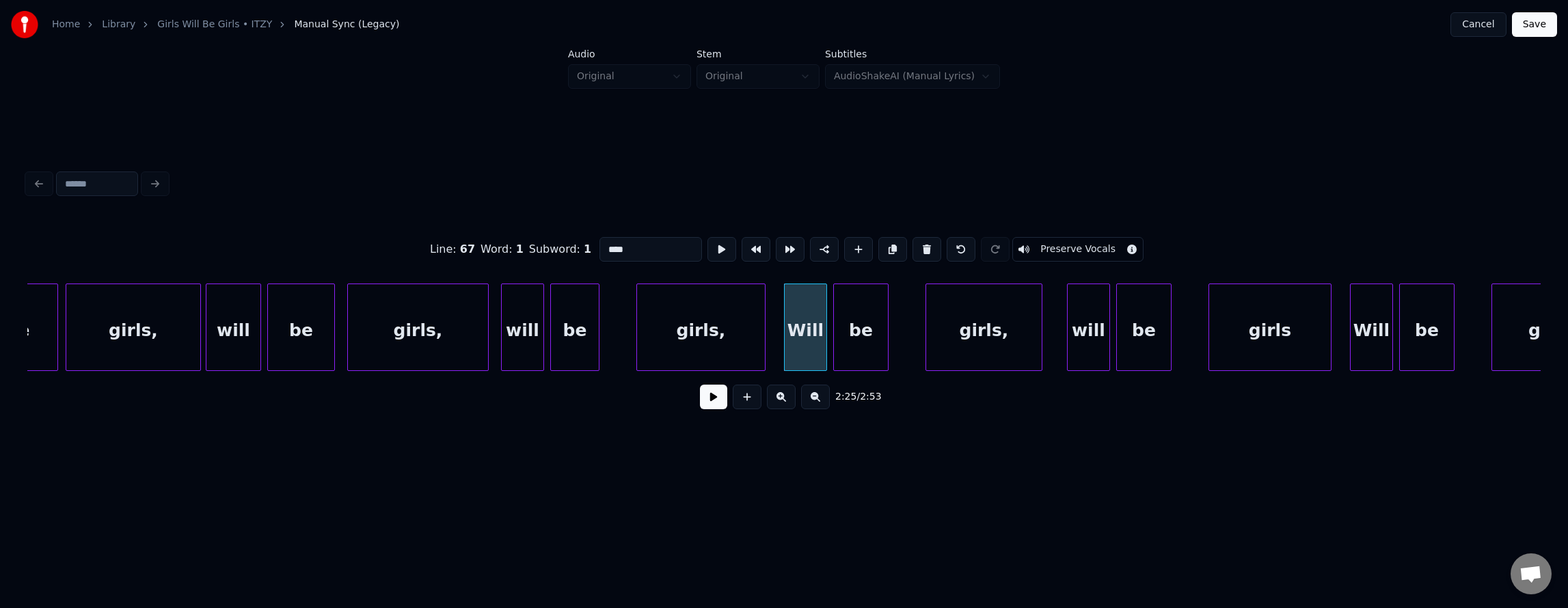
click at [599, 242] on input "****" at bounding box center [650, 250] width 102 height 25
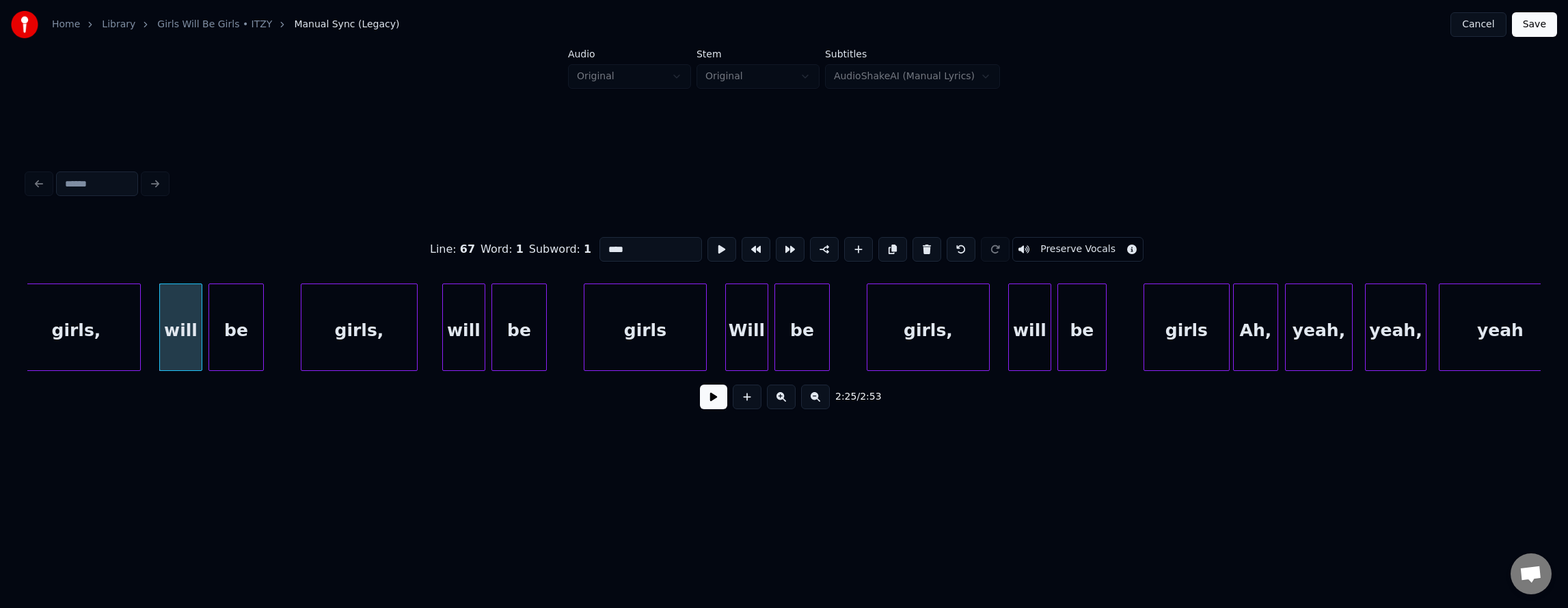
scroll to position [0, 44763]
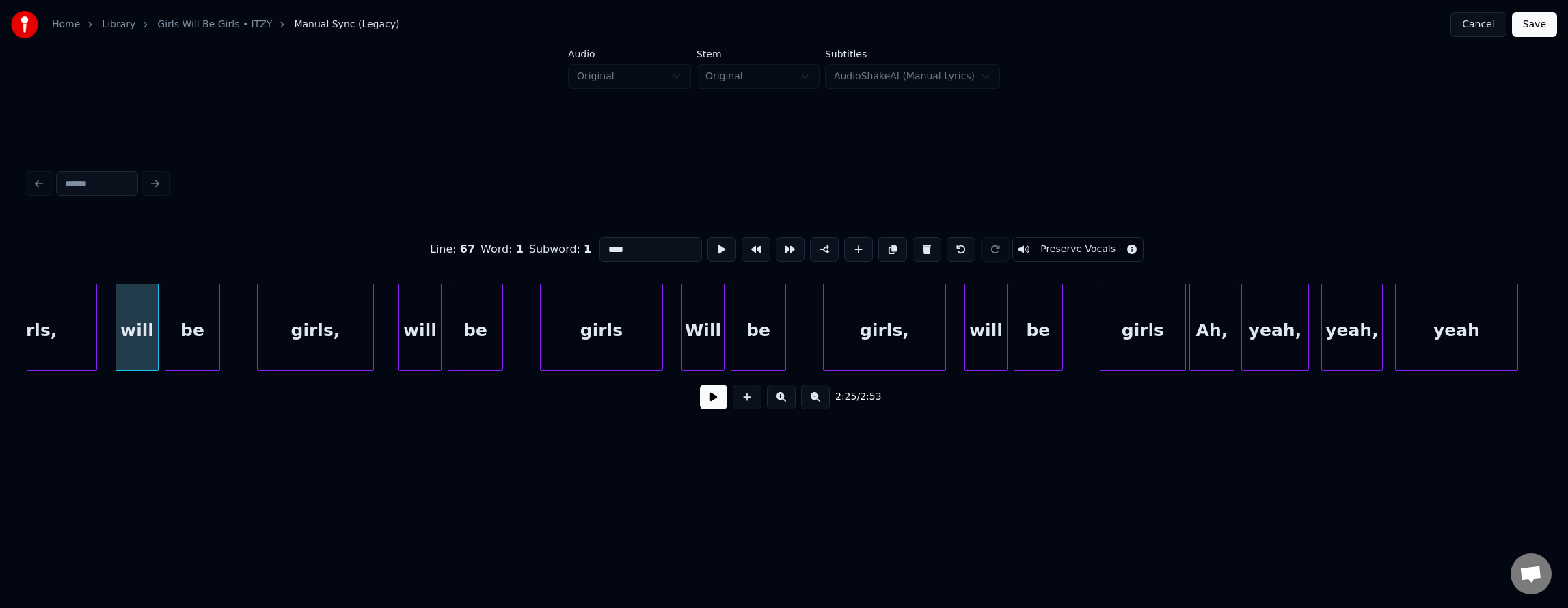
click at [563, 340] on div "girls" at bounding box center [601, 330] width 122 height 93
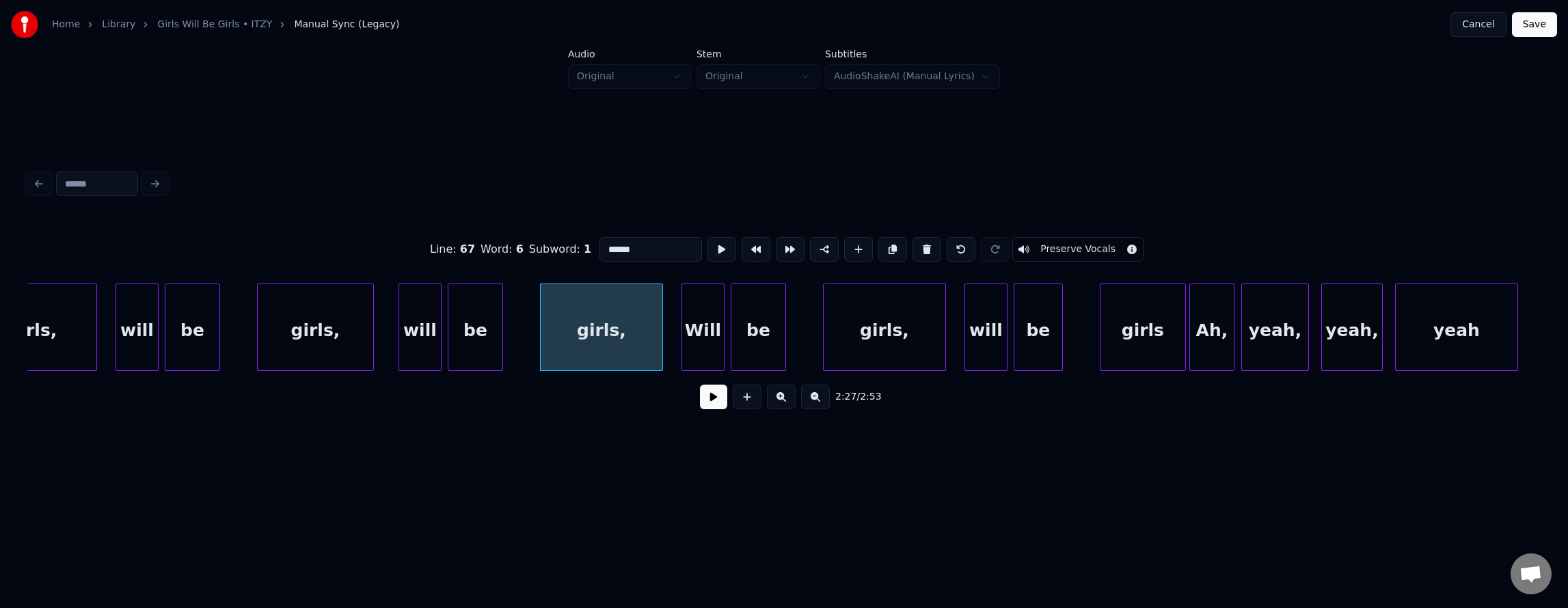
click at [714, 319] on div "Will" at bounding box center [703, 330] width 42 height 93
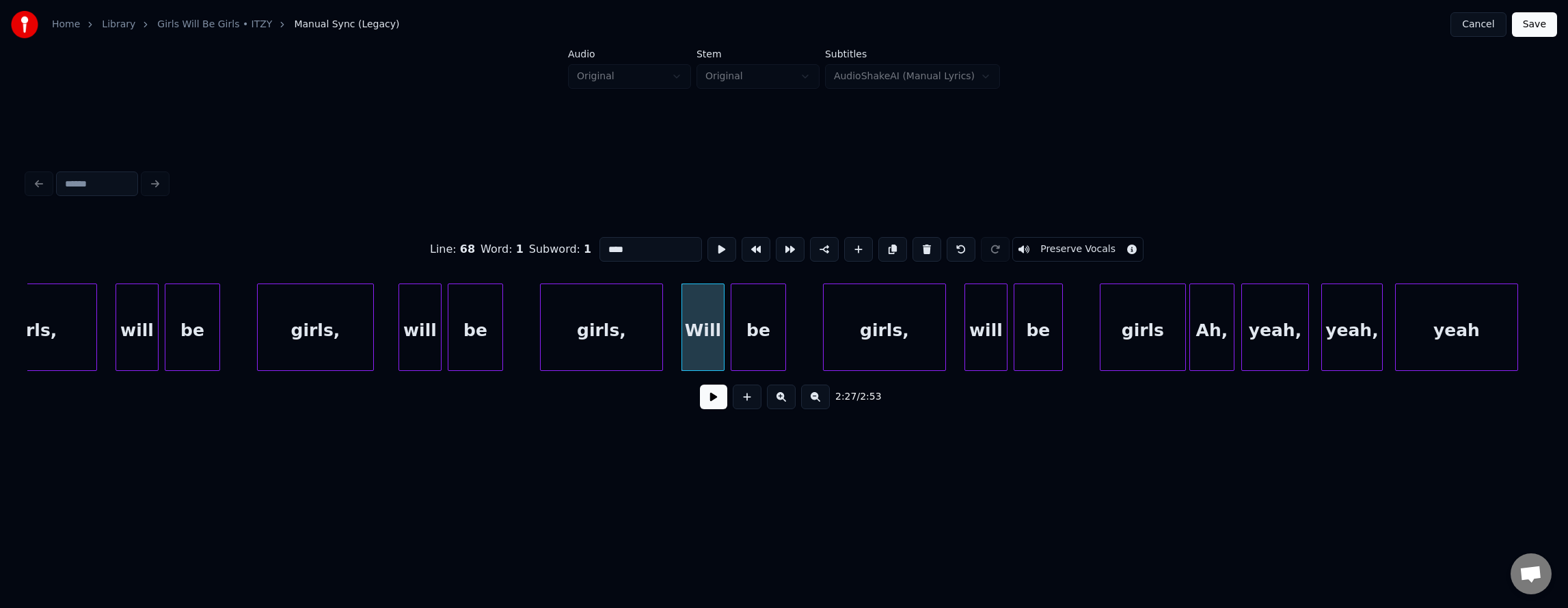
click at [599, 238] on input "****" at bounding box center [650, 250] width 102 height 25
type input "****"
click at [1525, 25] on button "Save" at bounding box center [1535, 25] width 45 height 25
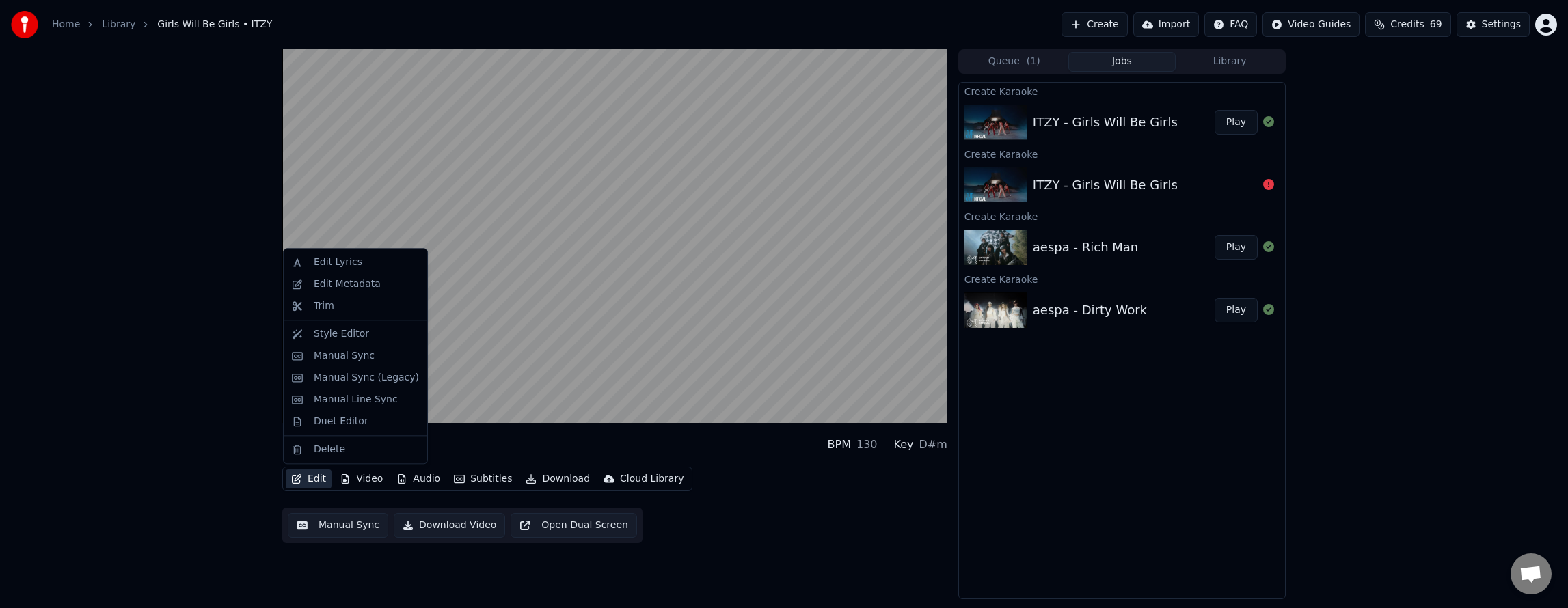
click at [311, 476] on button "Edit" at bounding box center [308, 478] width 45 height 19
click at [372, 354] on div "Manual Sync" at bounding box center [366, 356] width 105 height 13
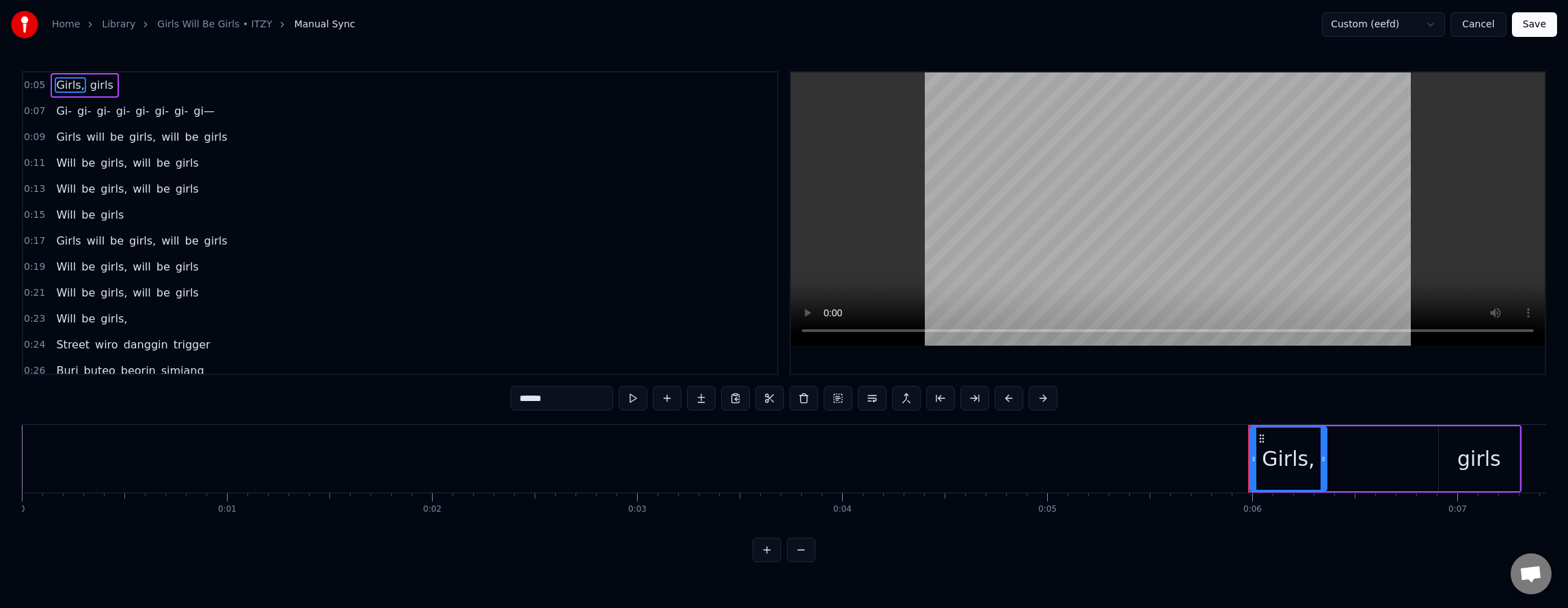
click at [180, 179] on div "Will be girls, will be girls" at bounding box center [127, 189] width 153 height 25
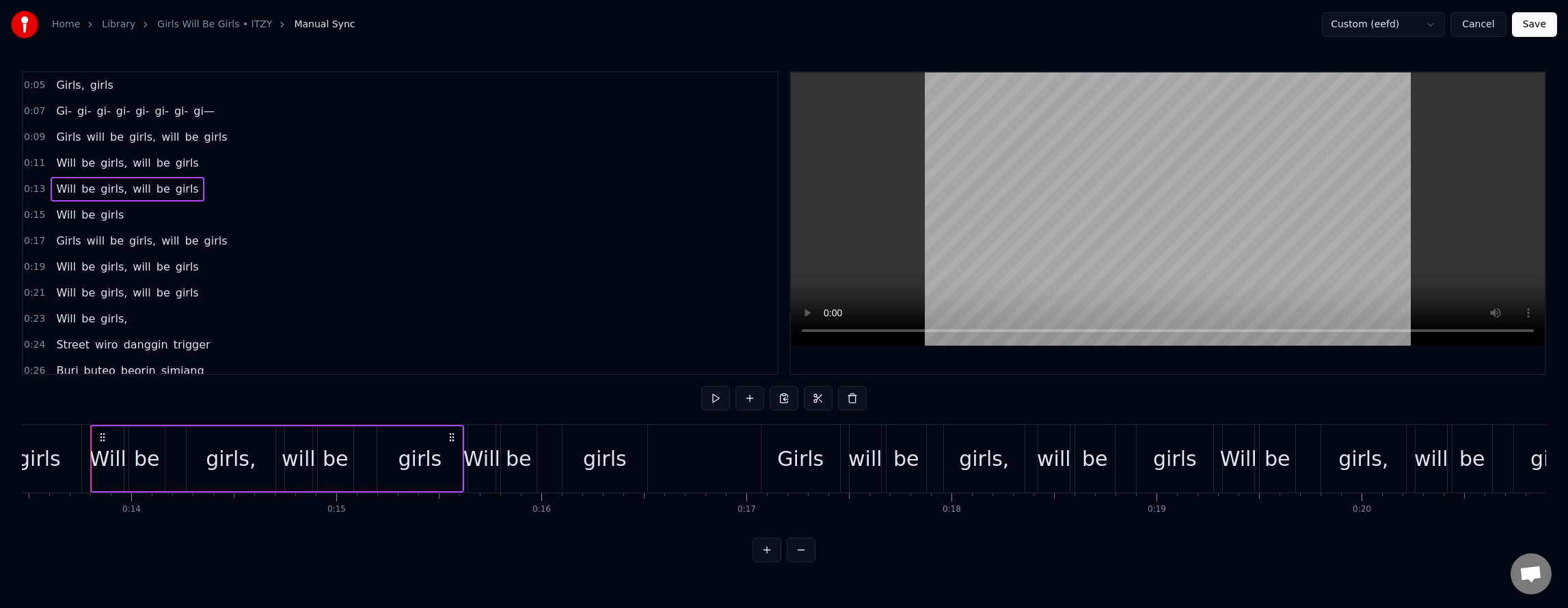
scroll to position [68, 0]
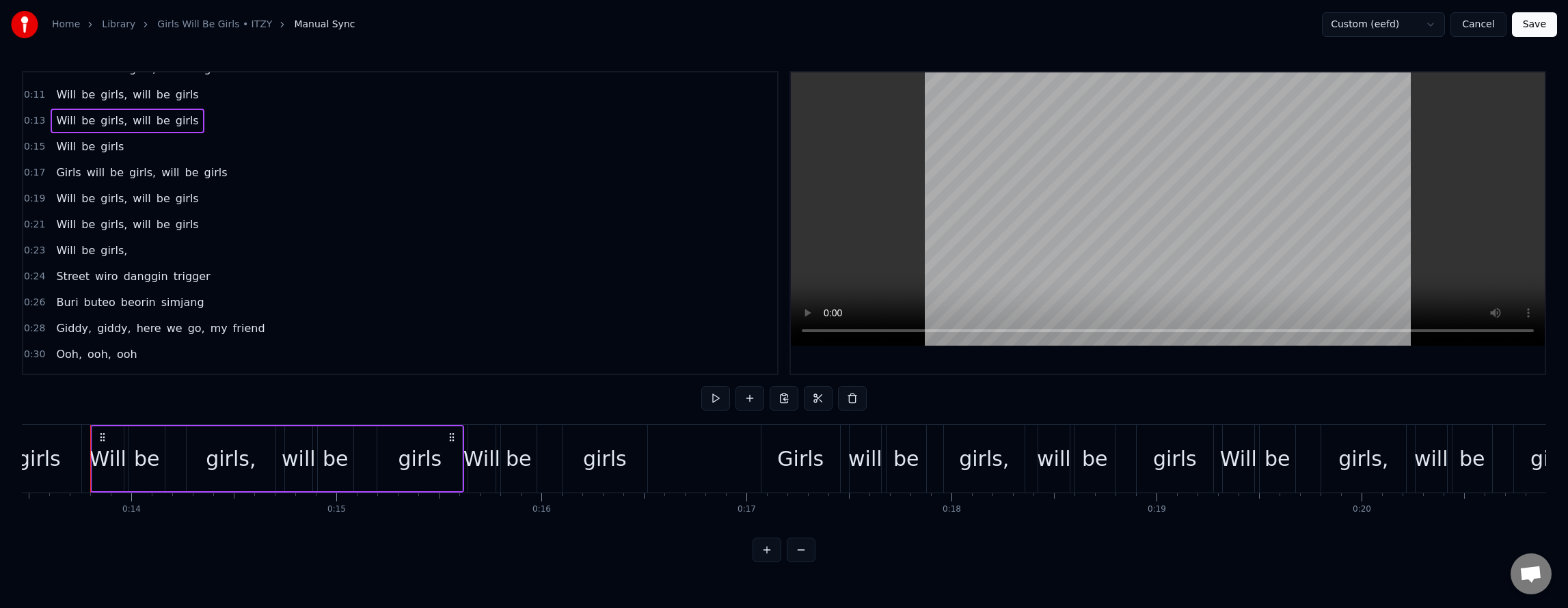
click at [231, 340] on div "Giddy, giddy, here we go, my friend" at bounding box center [160, 328] width 220 height 25
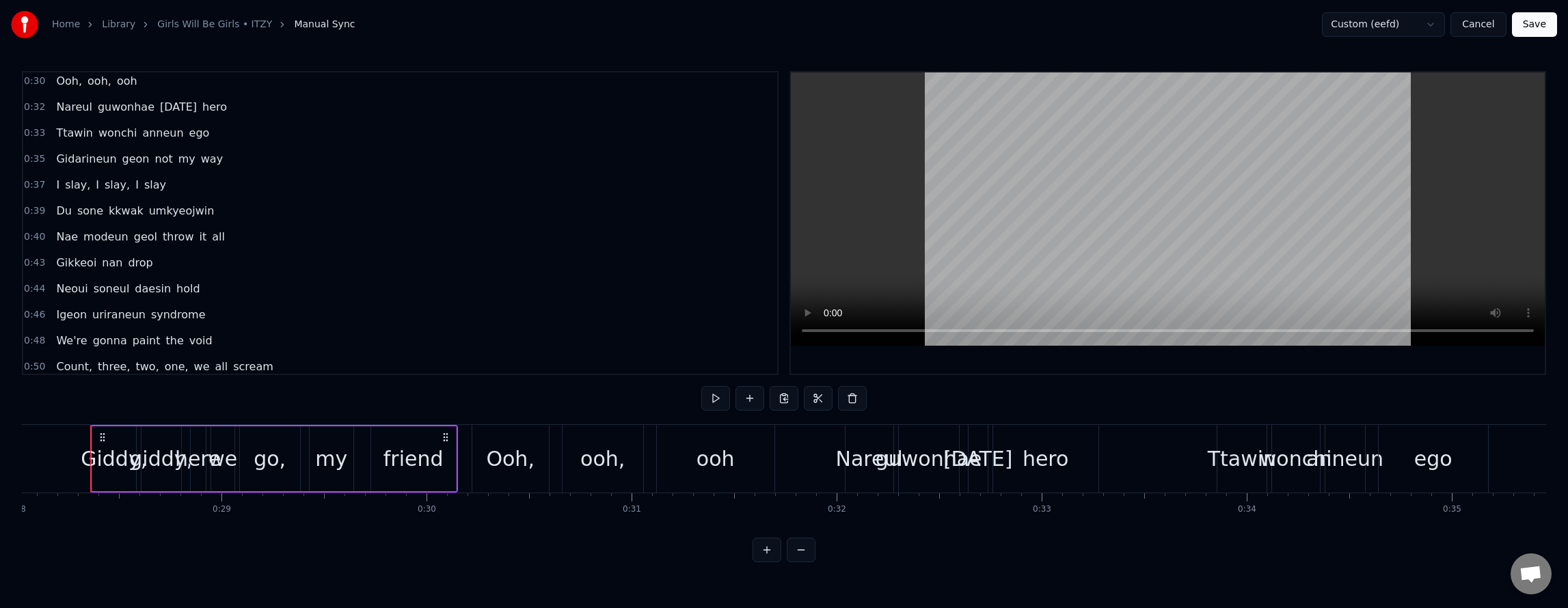
scroll to position [409, 0]
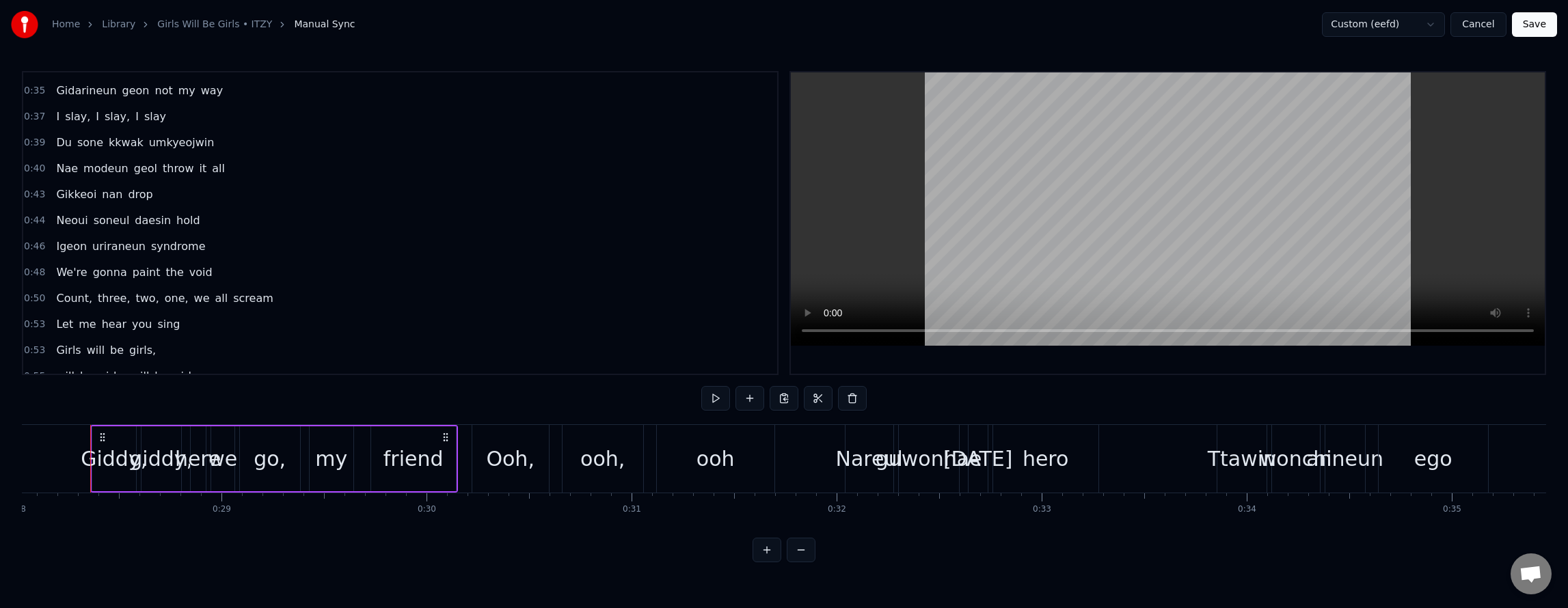
click at [231, 307] on div "Count, three, two, one, we all scream" at bounding box center [164, 299] width 228 height 25
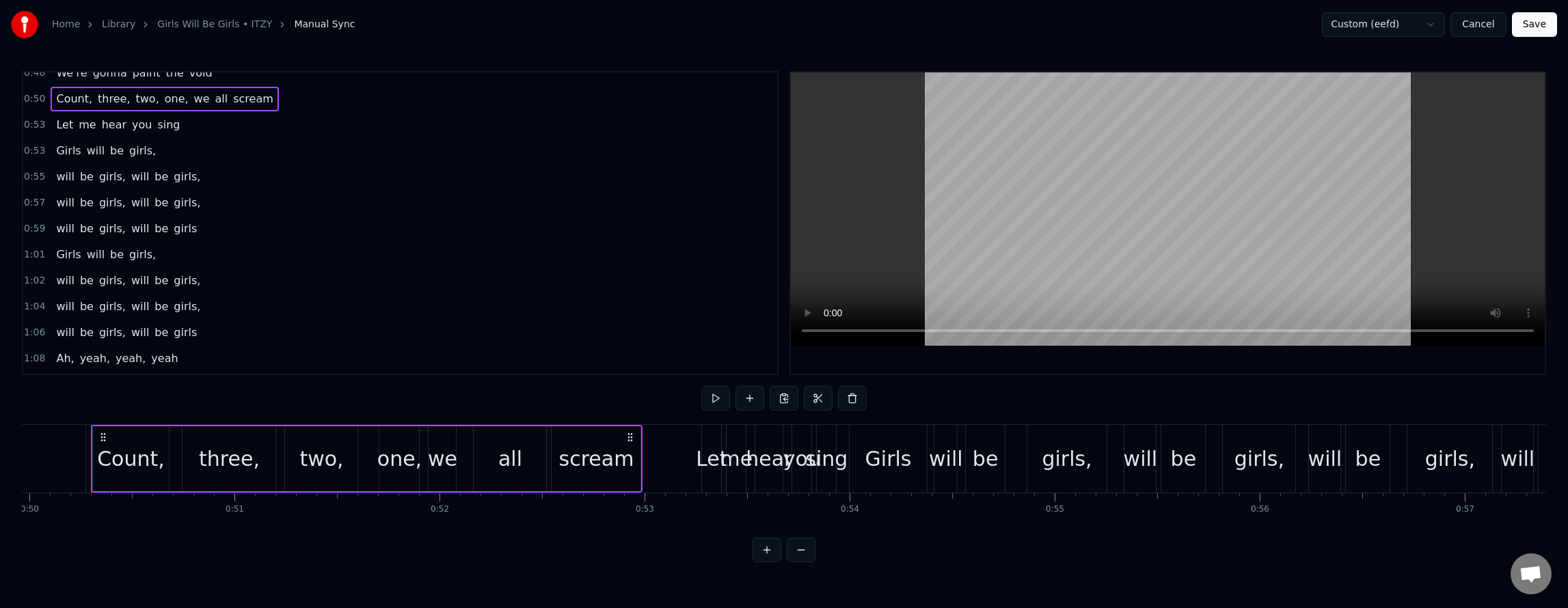
scroll to position [615, 0]
click at [171, 233] on div "will be girls, will be girls" at bounding box center [126, 223] width 151 height 25
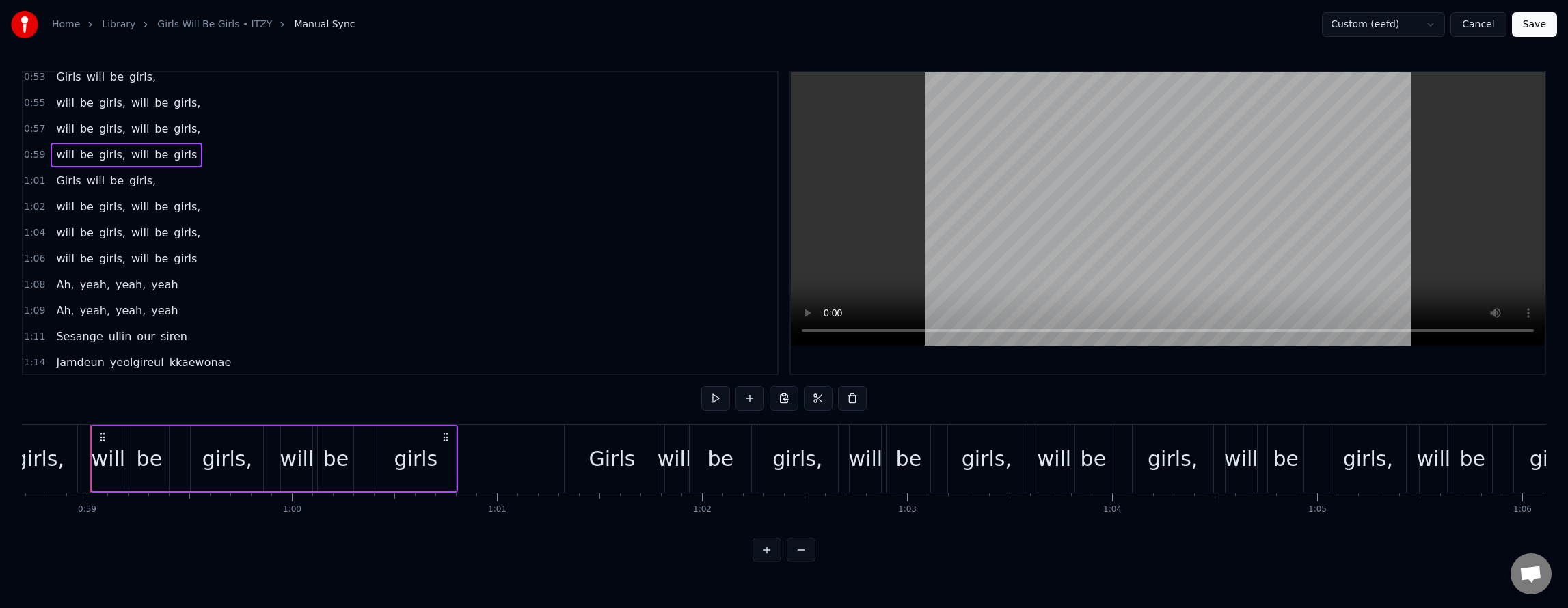
scroll to position [752, 0]
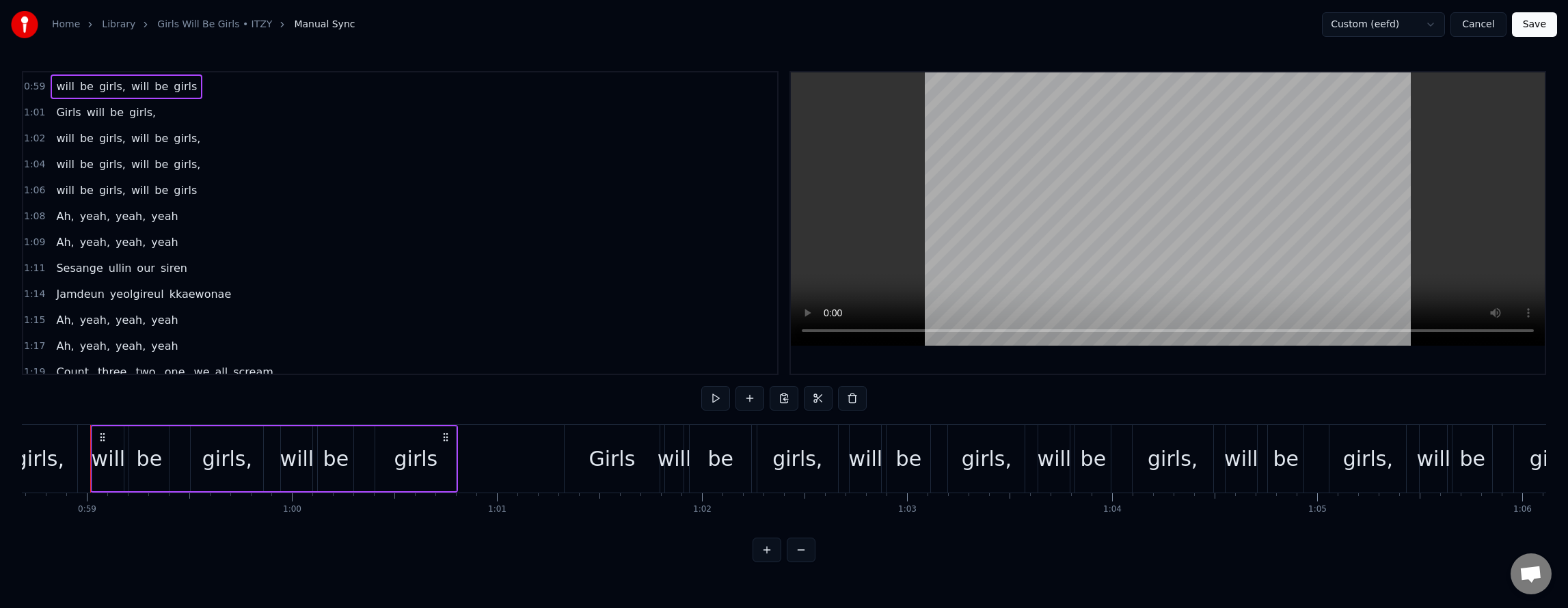
click at [202, 304] on div "Jamdeun yeolgireul kkaewonae" at bounding box center [143, 294] width 185 height 25
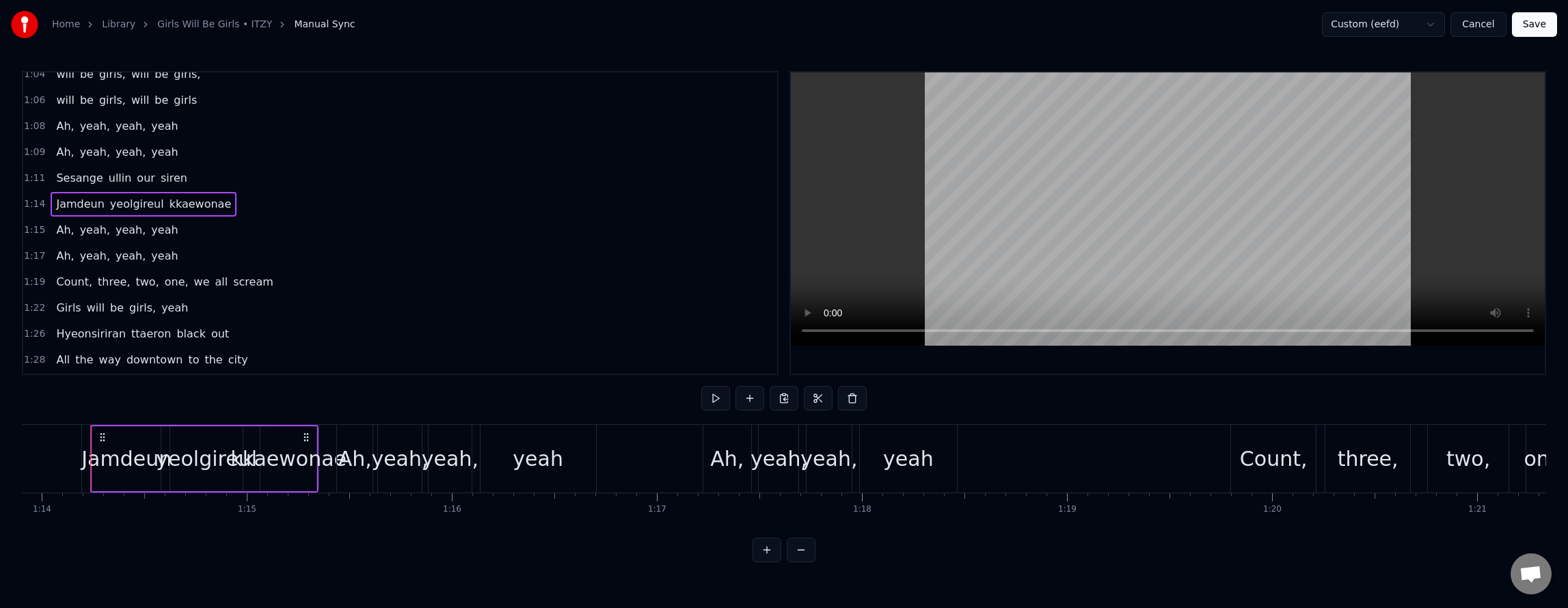
scroll to position [888, 0]
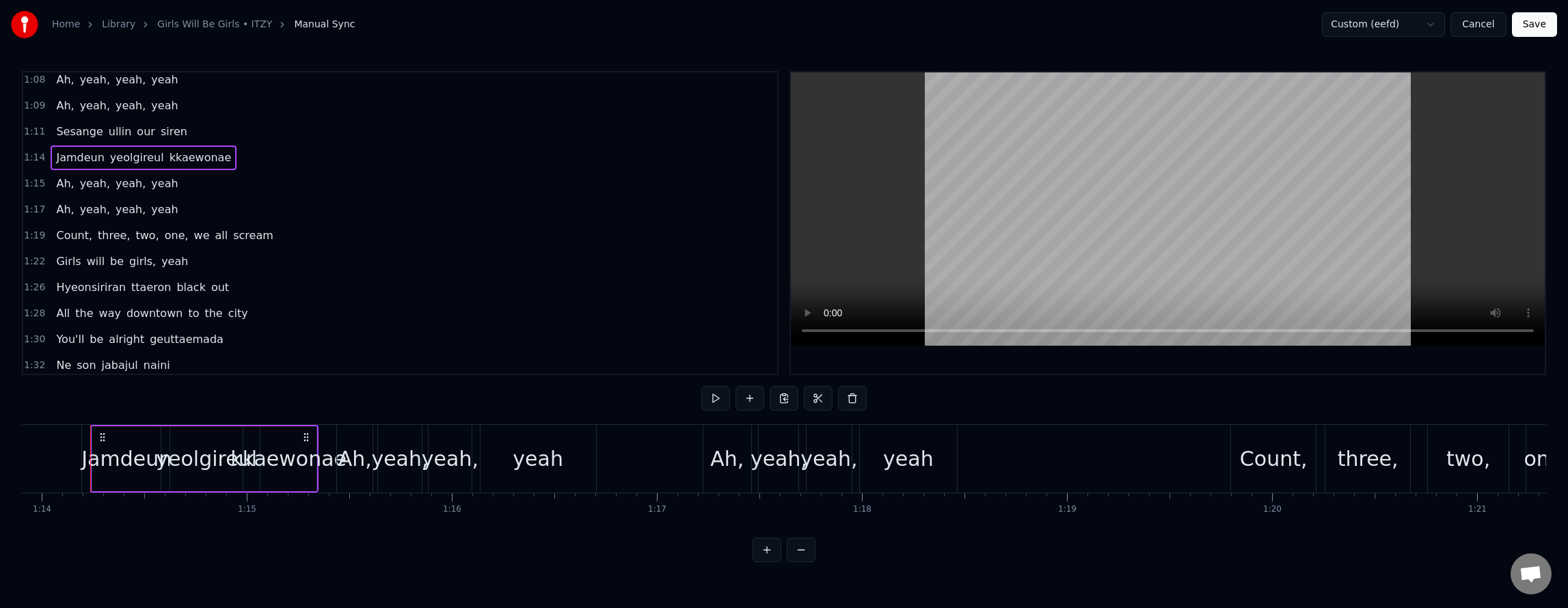
click at [234, 247] on div "Count, three, two, one, we all scream" at bounding box center [164, 235] width 228 height 25
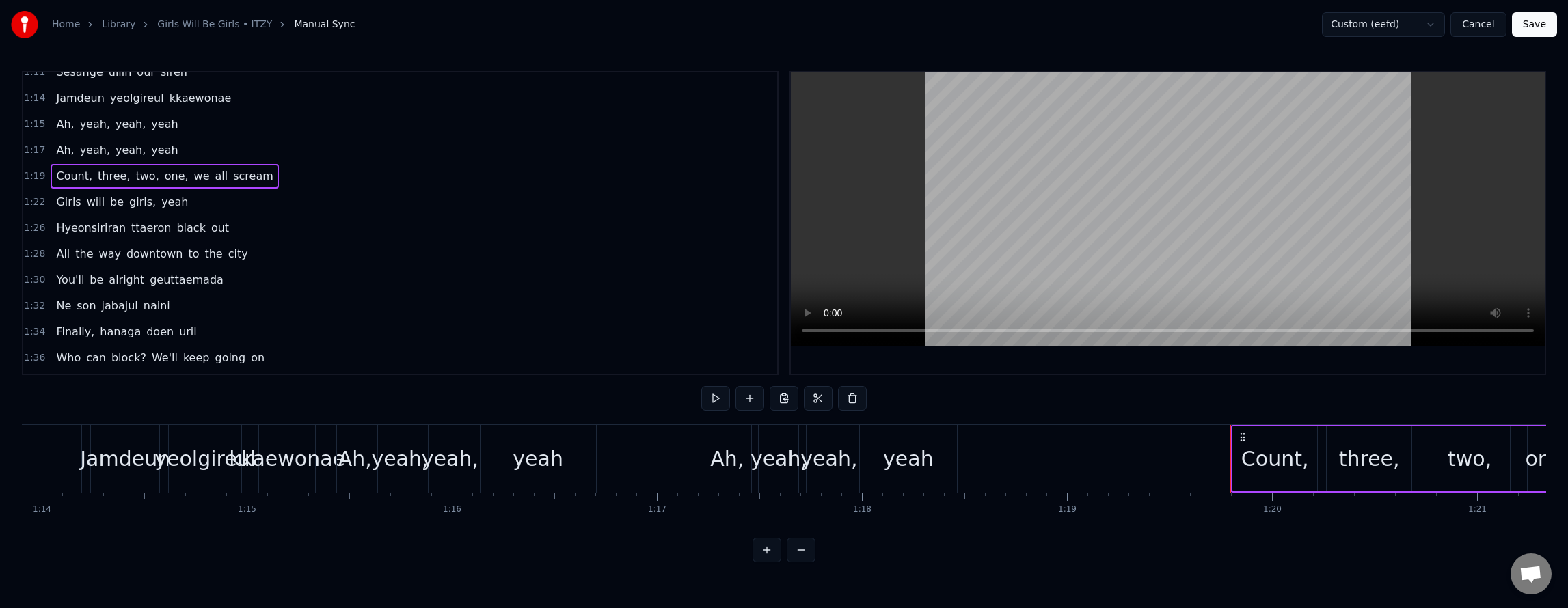
scroll to position [956, 0]
click at [212, 359] on div "Who can block? We'll keep going on" at bounding box center [160, 349] width 220 height 25
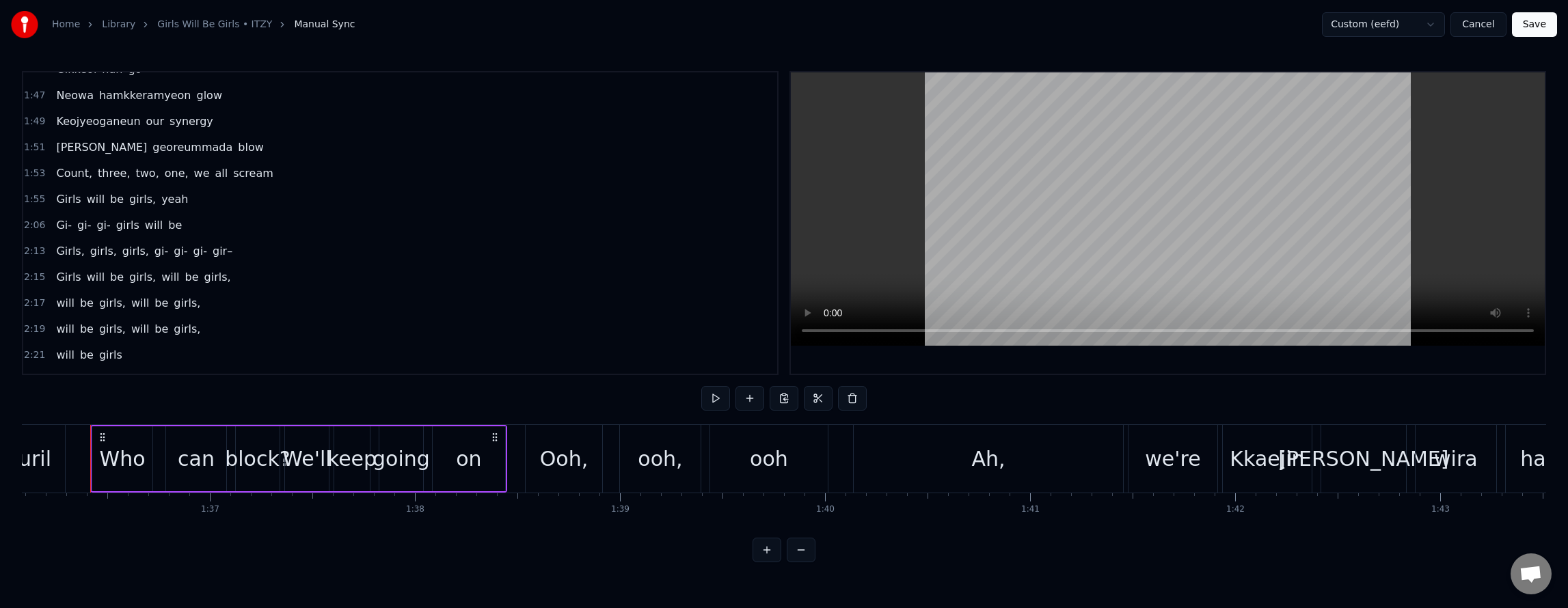
scroll to position [1366, 0]
click at [235, 183] on div "Count, three, two, one, we all scream" at bounding box center [164, 173] width 228 height 25
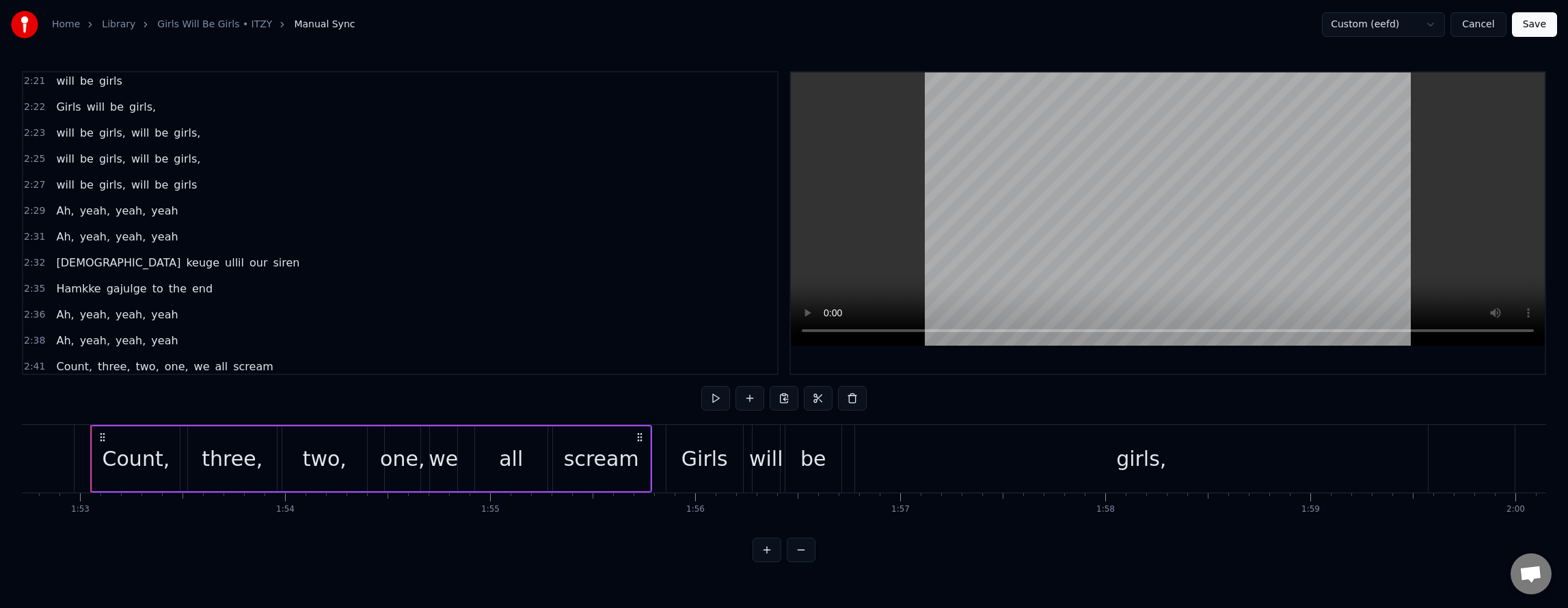
scroll to position [1671, 0]
click at [1535, 30] on button "Save" at bounding box center [1535, 25] width 45 height 25
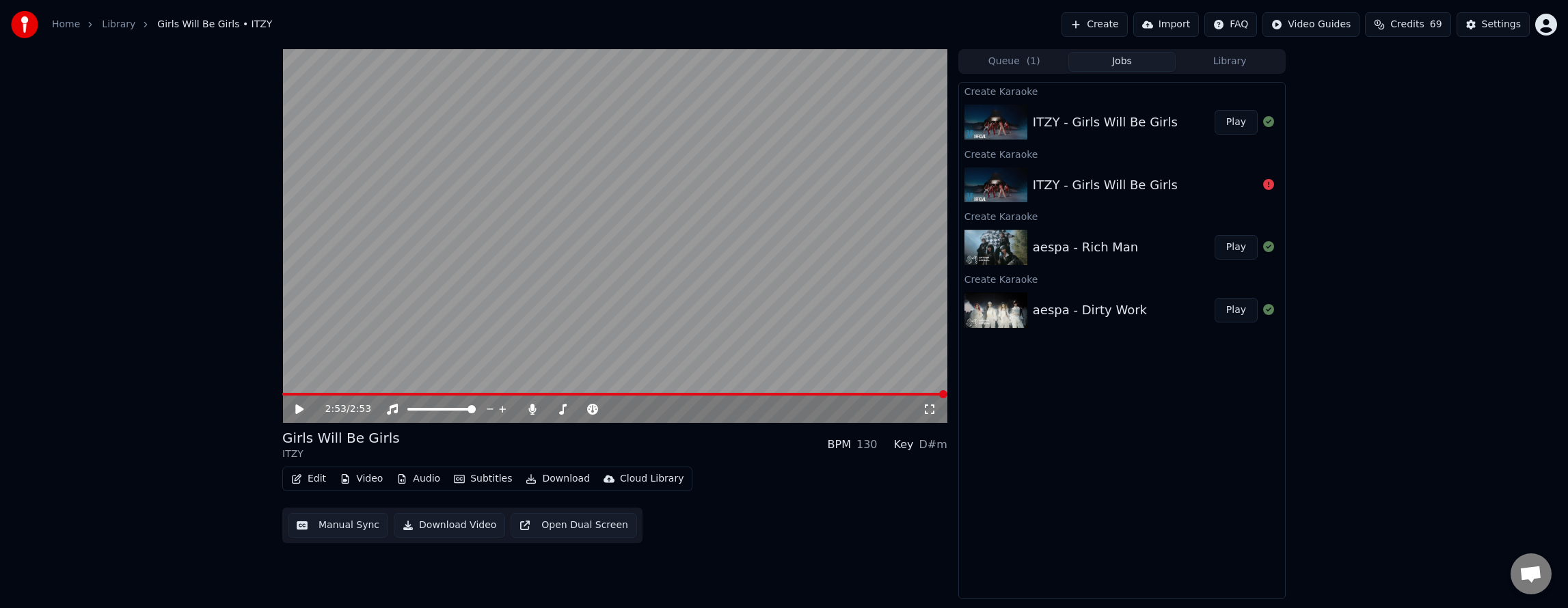
click at [1215, 59] on button "Library" at bounding box center [1229, 61] width 108 height 20
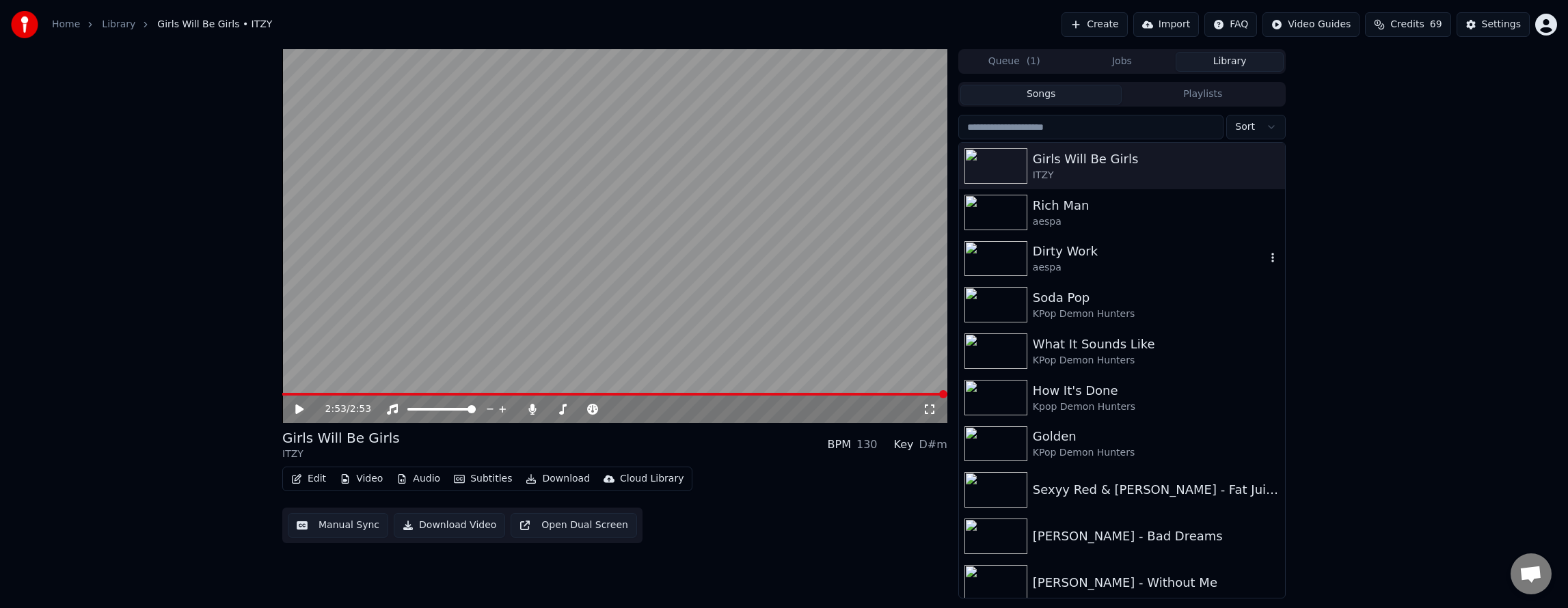
click at [1090, 257] on div "Dirty Work" at bounding box center [1149, 252] width 233 height 19
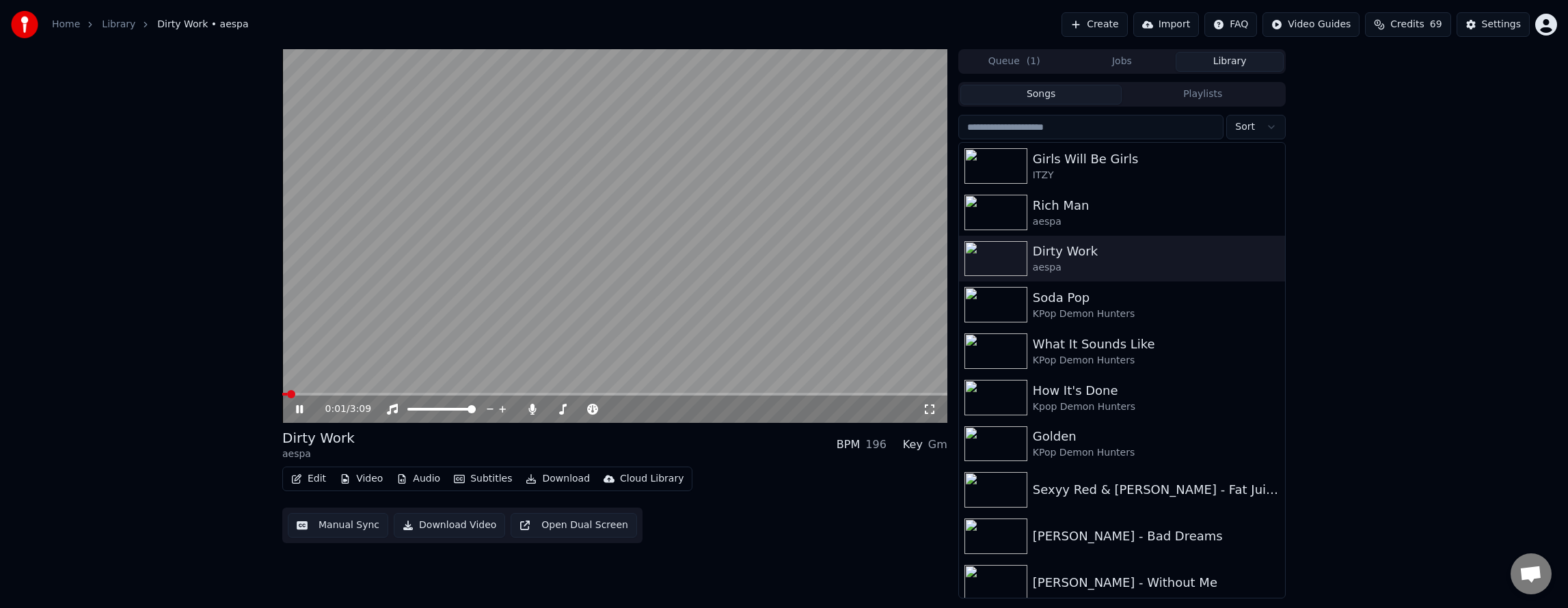
click at [544, 478] on button "Download" at bounding box center [557, 478] width 75 height 19
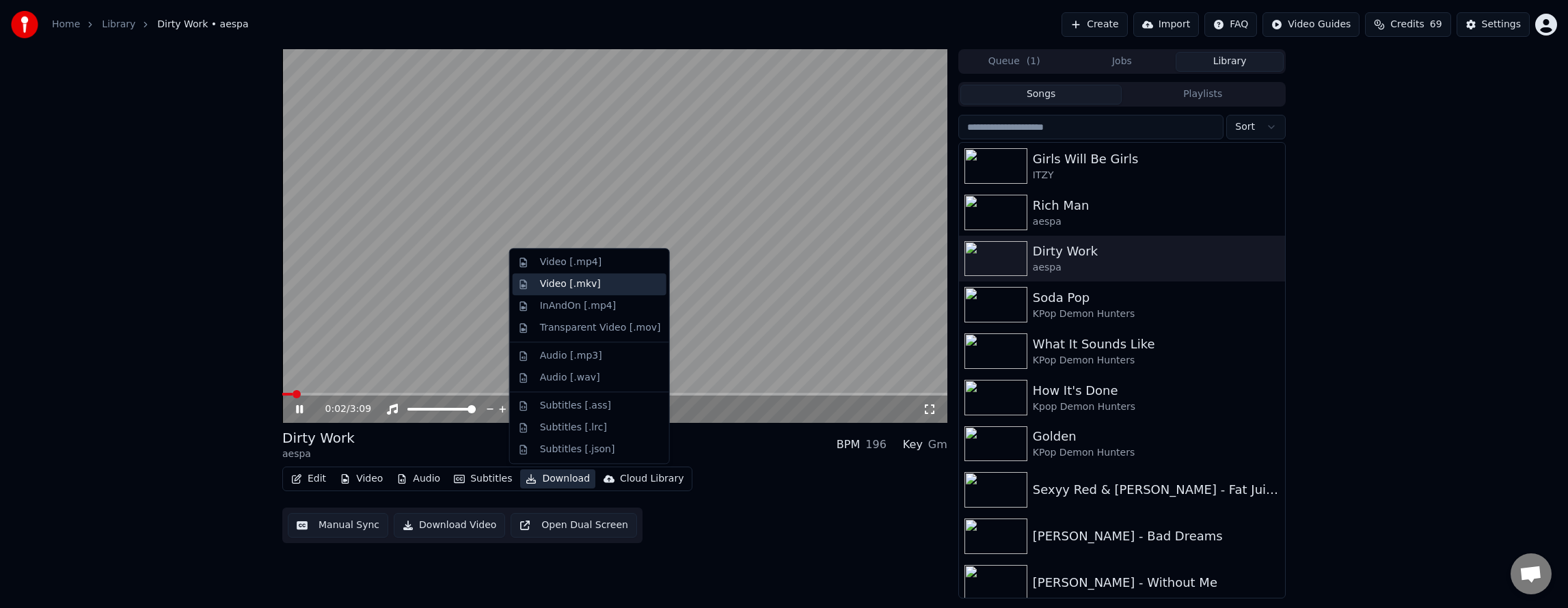
click at [592, 282] on div "Video [.mkv]" at bounding box center [601, 284] width 121 height 13
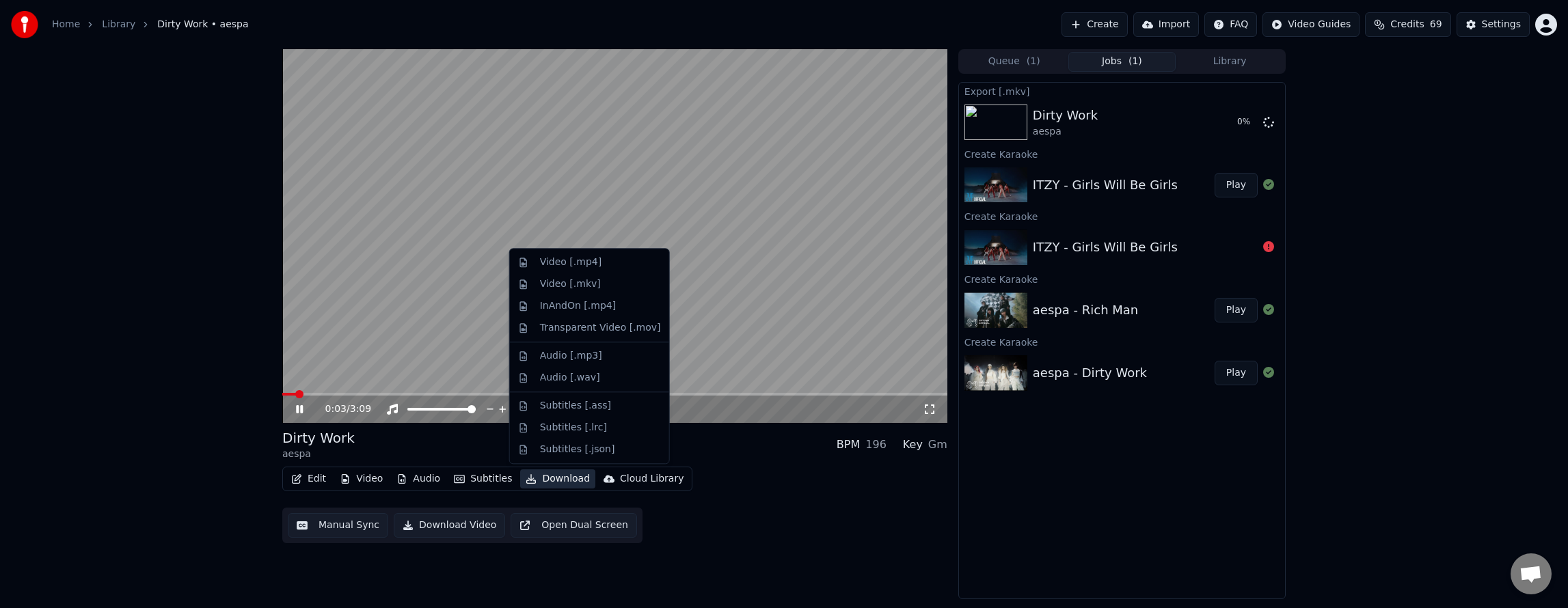
click at [573, 478] on button "Download" at bounding box center [557, 478] width 75 height 19
drag, startPoint x: 581, startPoint y: 400, endPoint x: 707, endPoint y: 381, distance: 127.4
click at [581, 401] on div "Subtitles [.ass]" at bounding box center [575, 406] width 71 height 13
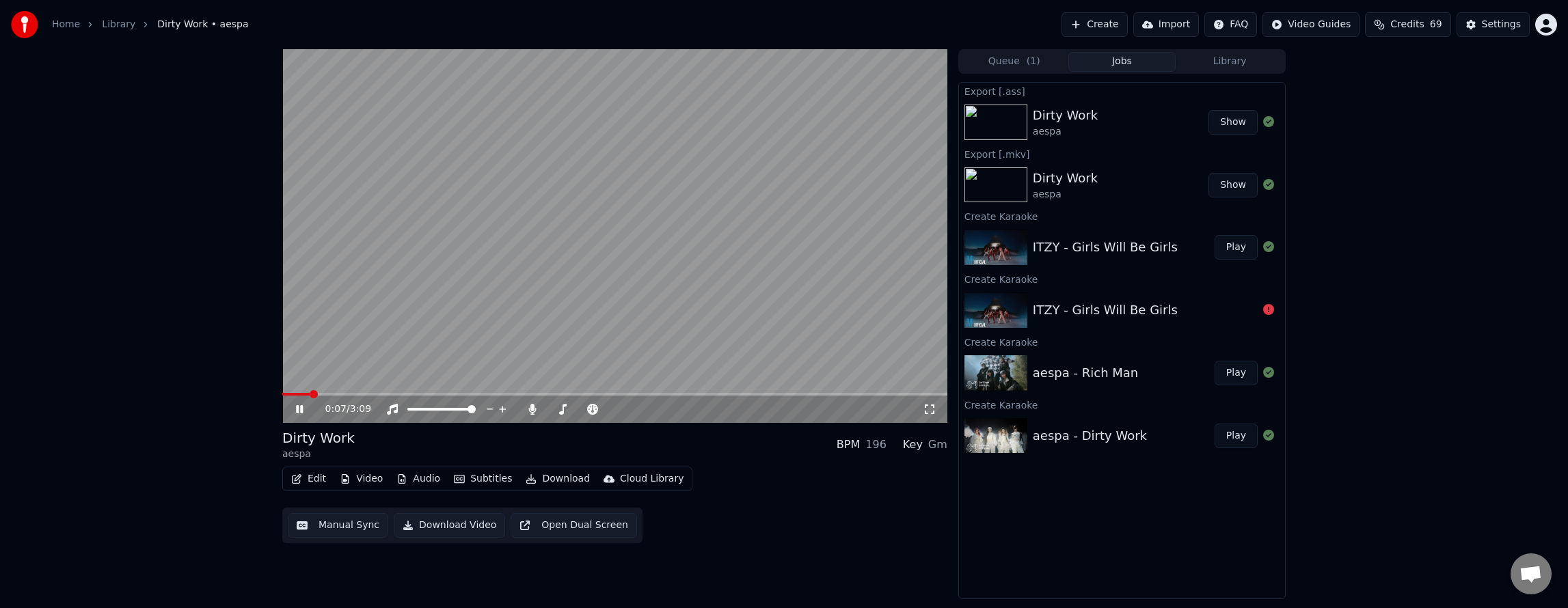
click at [1218, 57] on button "Library" at bounding box center [1229, 61] width 108 height 20
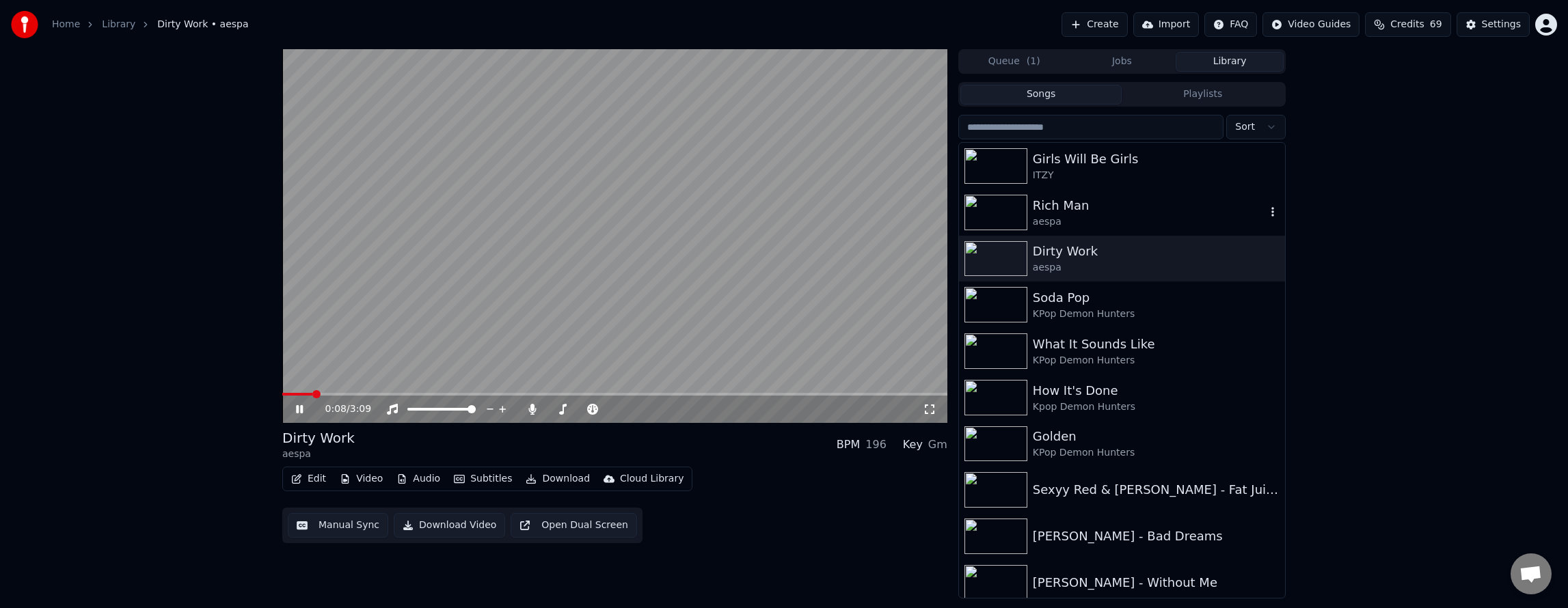
click at [1051, 213] on div "Rich Man" at bounding box center [1149, 205] width 233 height 19
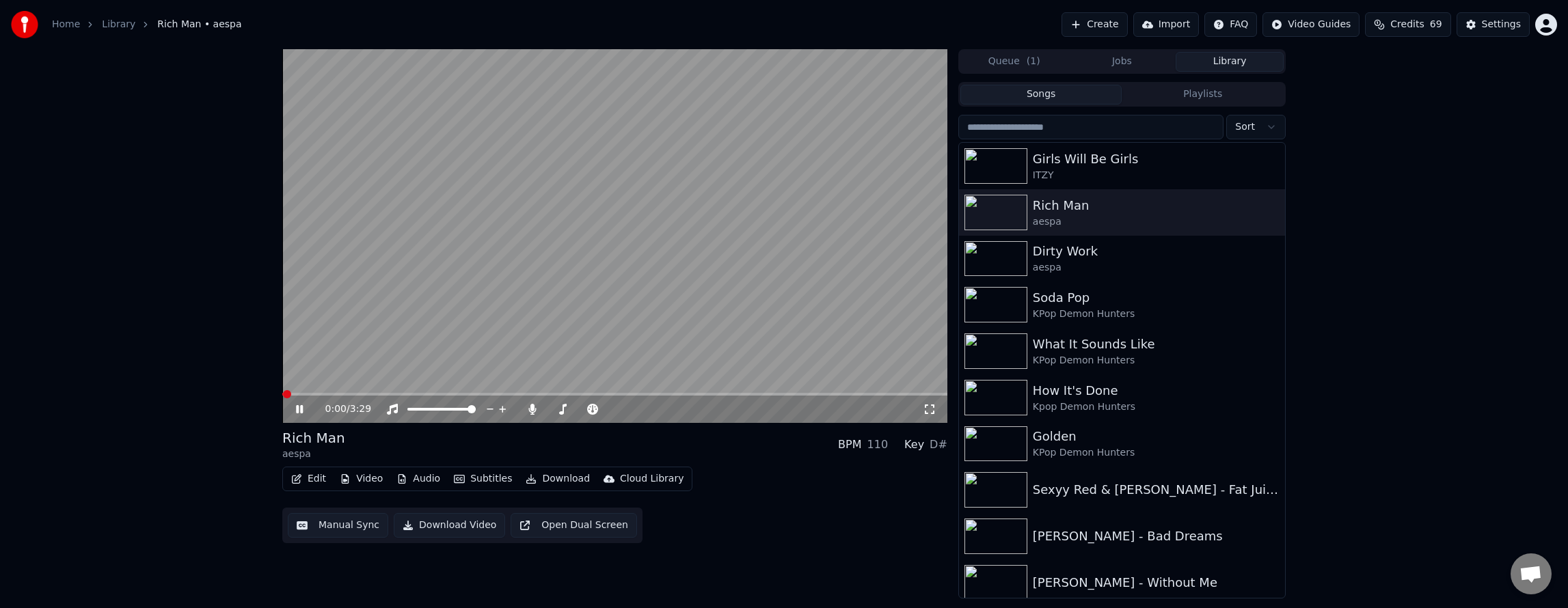
click at [537, 478] on button "Download" at bounding box center [557, 478] width 75 height 19
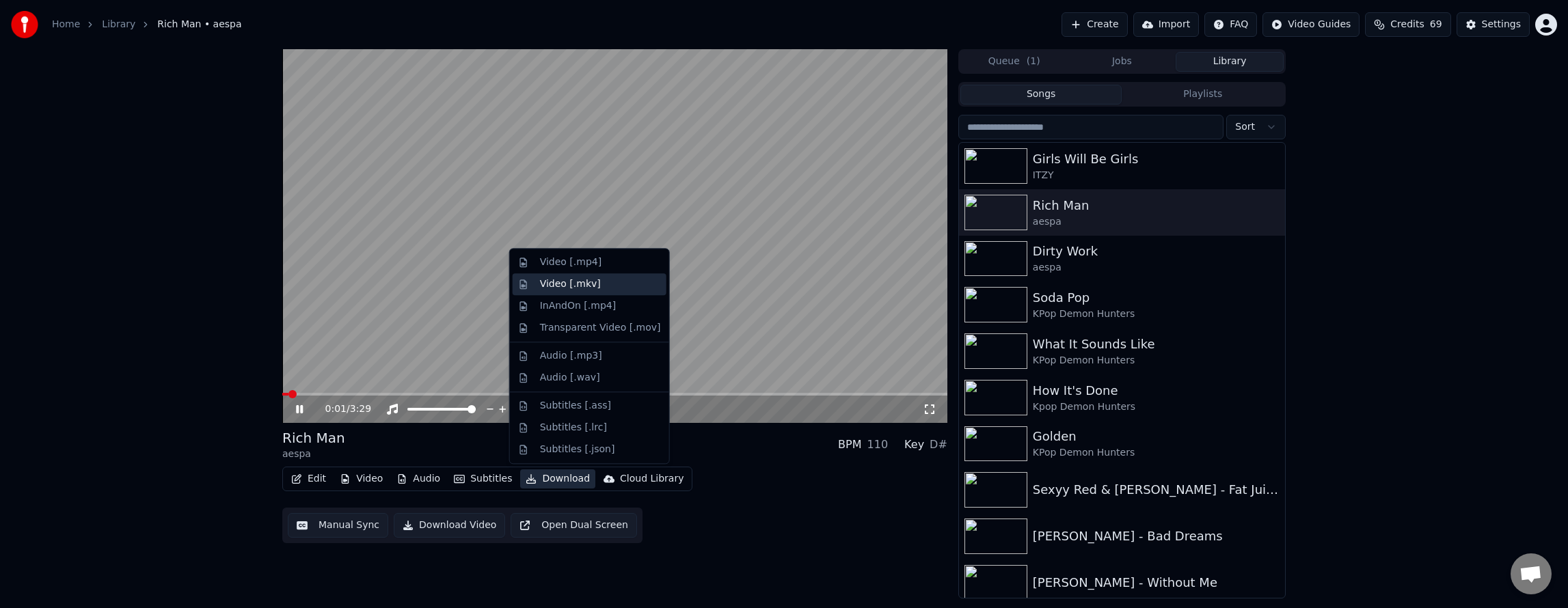
click at [601, 282] on div "Video [.mkv]" at bounding box center [601, 284] width 121 height 13
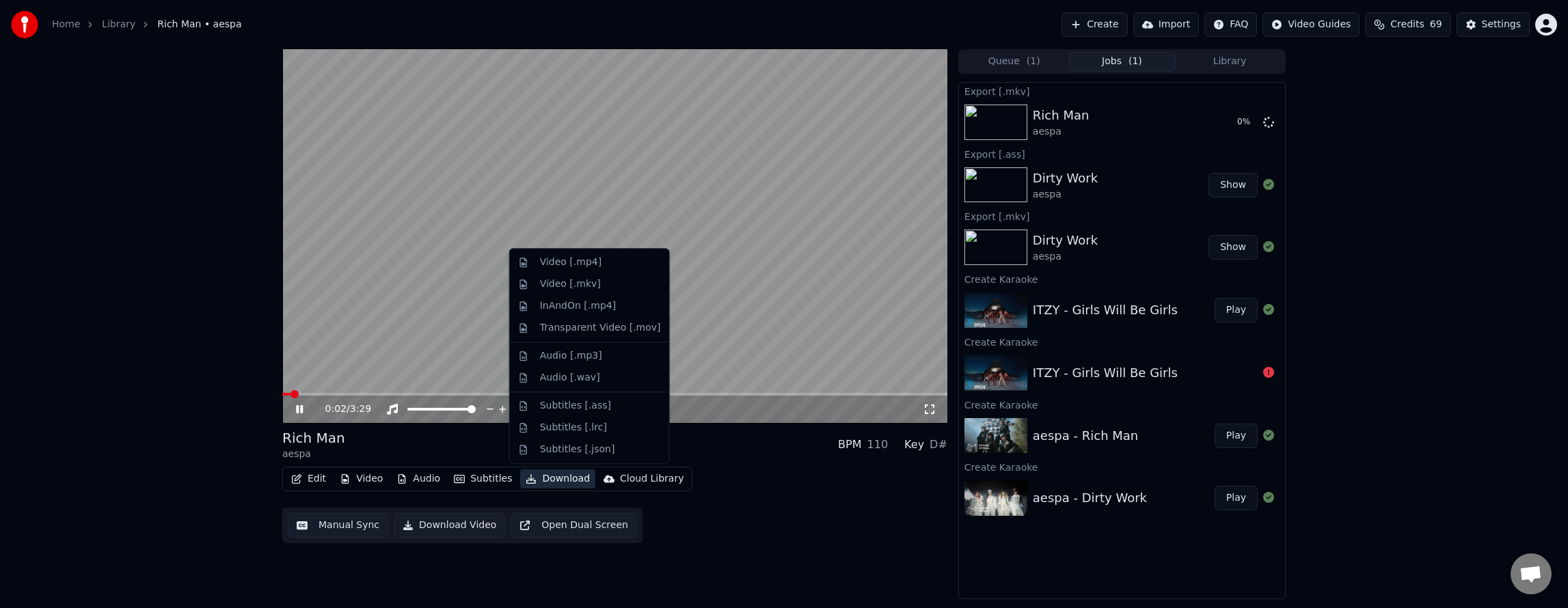
click at [553, 481] on button "Download" at bounding box center [557, 478] width 75 height 19
click at [574, 408] on div "Subtitles [.ass]" at bounding box center [575, 406] width 71 height 13
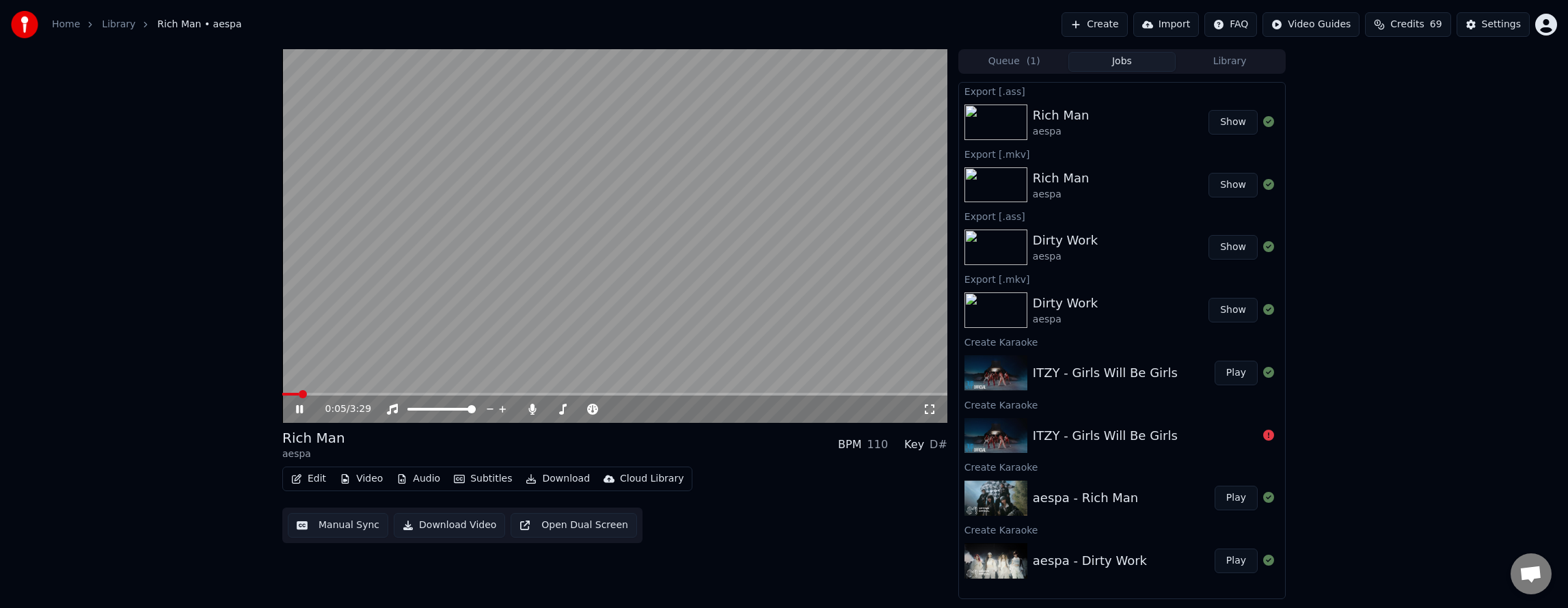
click at [1206, 62] on button "Library" at bounding box center [1229, 61] width 108 height 20
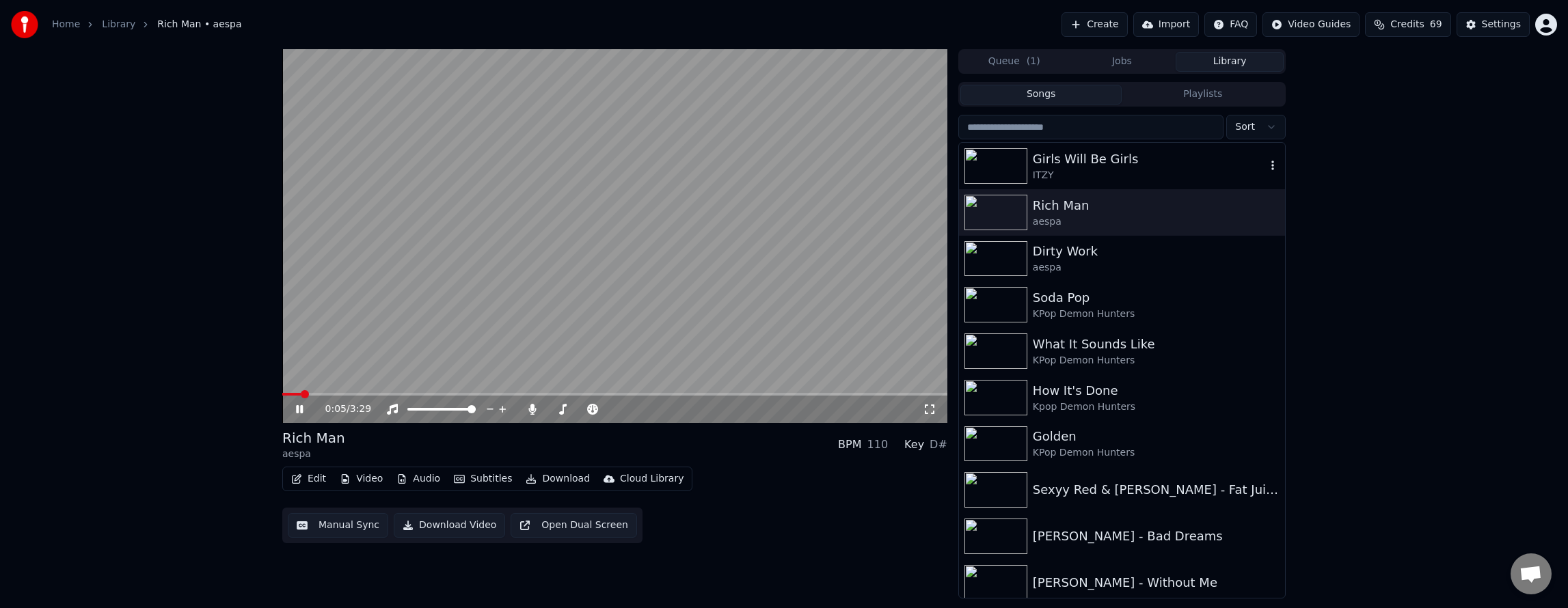
click at [1048, 168] on div "Girls Will Be Girls" at bounding box center [1149, 159] width 233 height 19
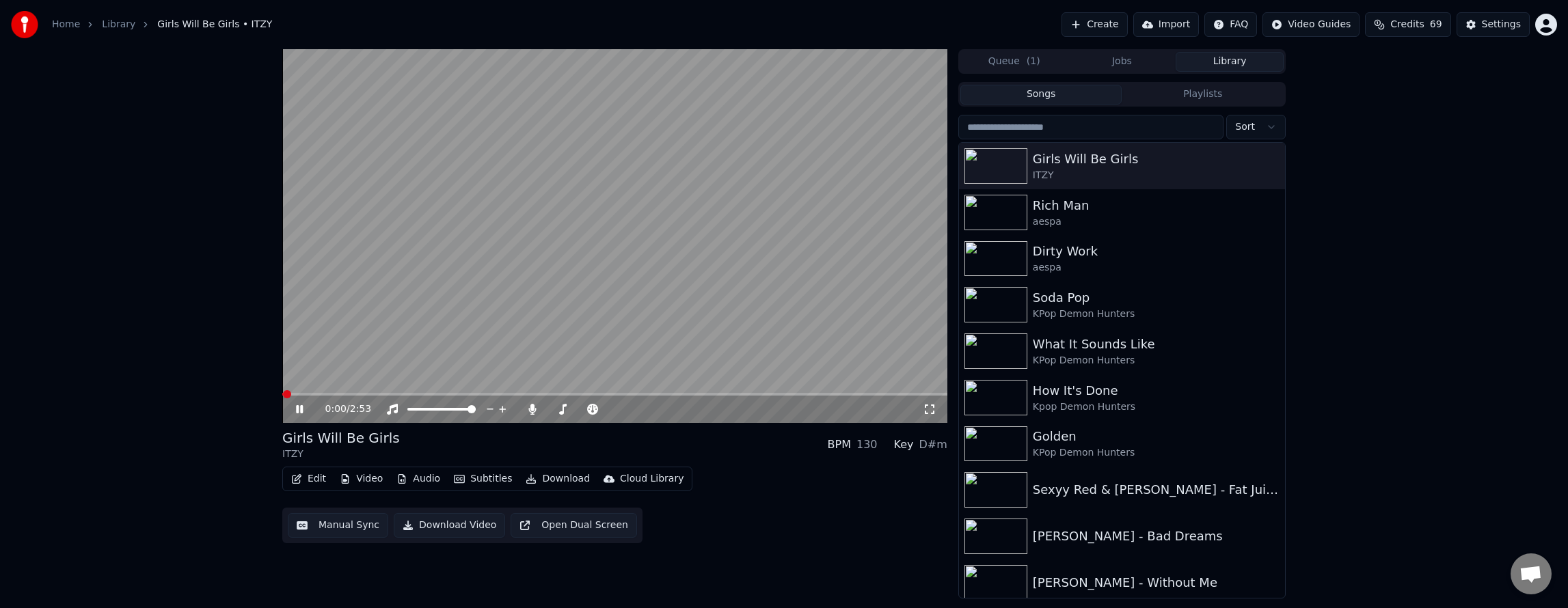
click at [548, 476] on button "Download" at bounding box center [557, 478] width 75 height 19
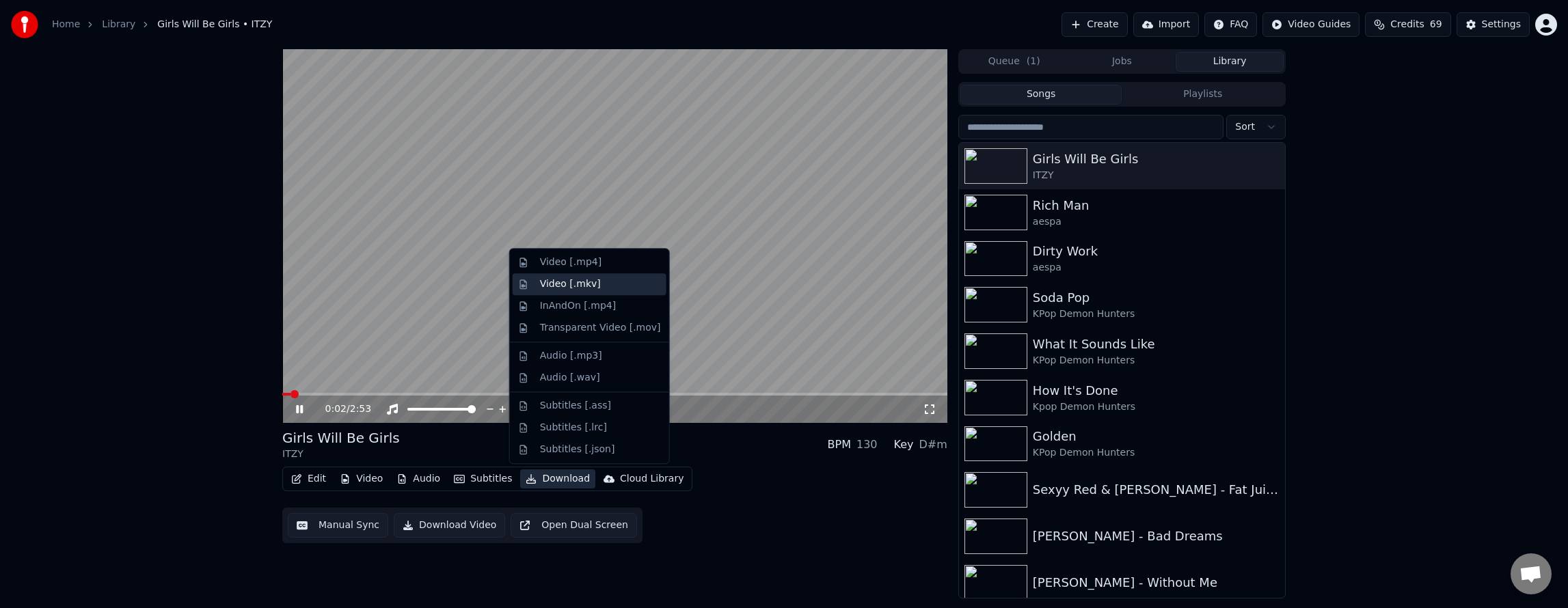
click at [582, 282] on div "Video [.mkv]" at bounding box center [571, 284] width 61 height 13
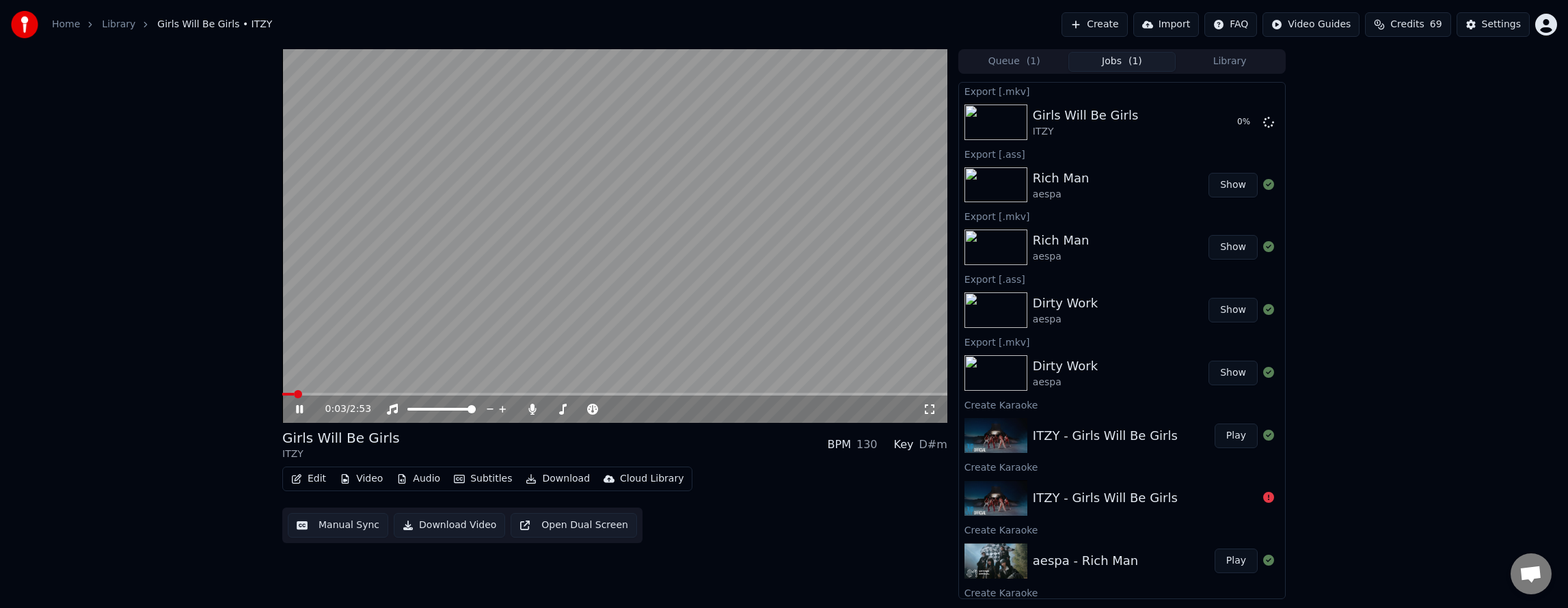
click at [555, 484] on button "Download" at bounding box center [557, 478] width 75 height 19
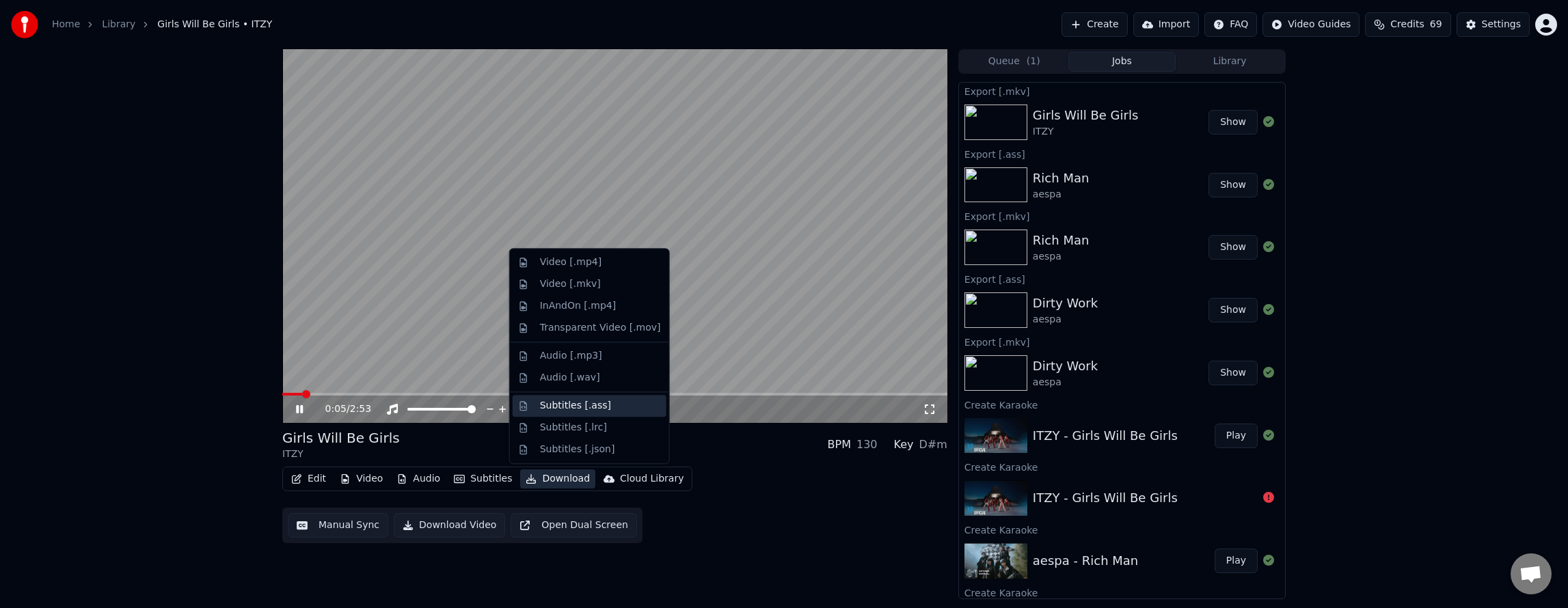
click at [575, 401] on div "Subtitles [.ass]" at bounding box center [575, 406] width 71 height 13
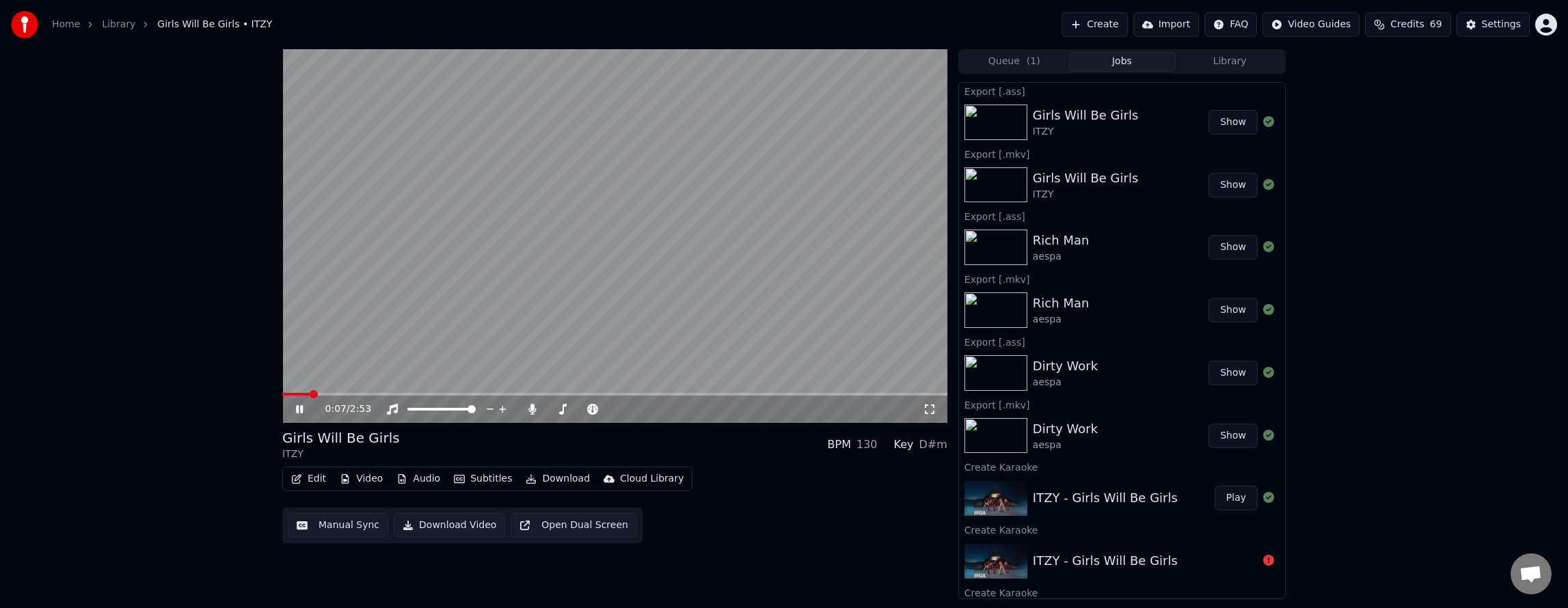
click at [295, 408] on icon at bounding box center [309, 409] width 32 height 11
